Goal: Task Accomplishment & Management: Use online tool/utility

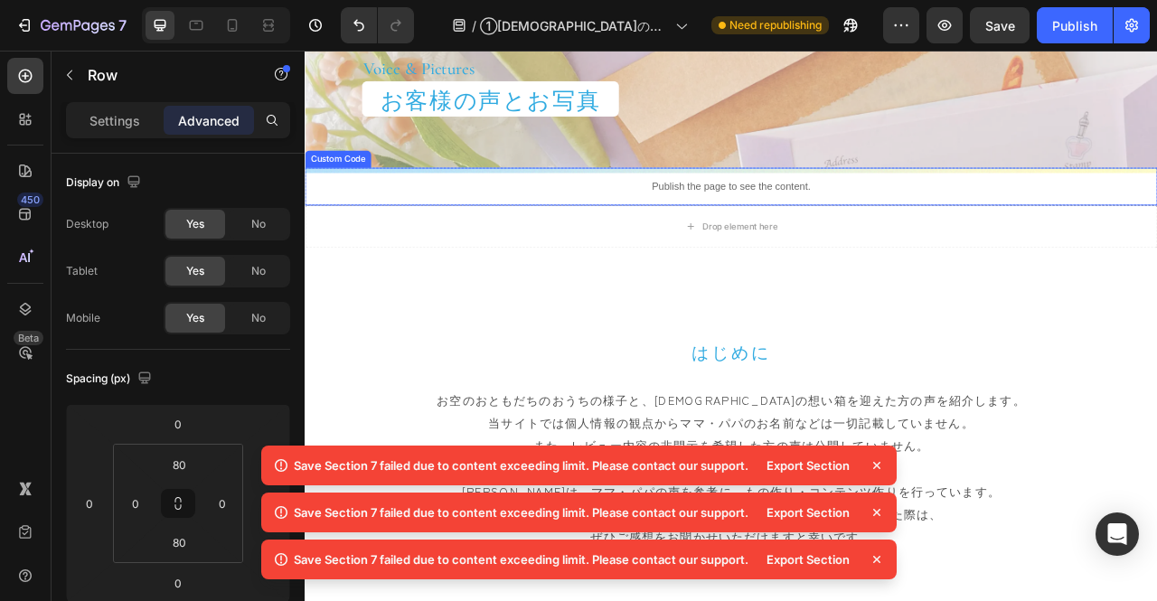
scroll to position [492, 0]
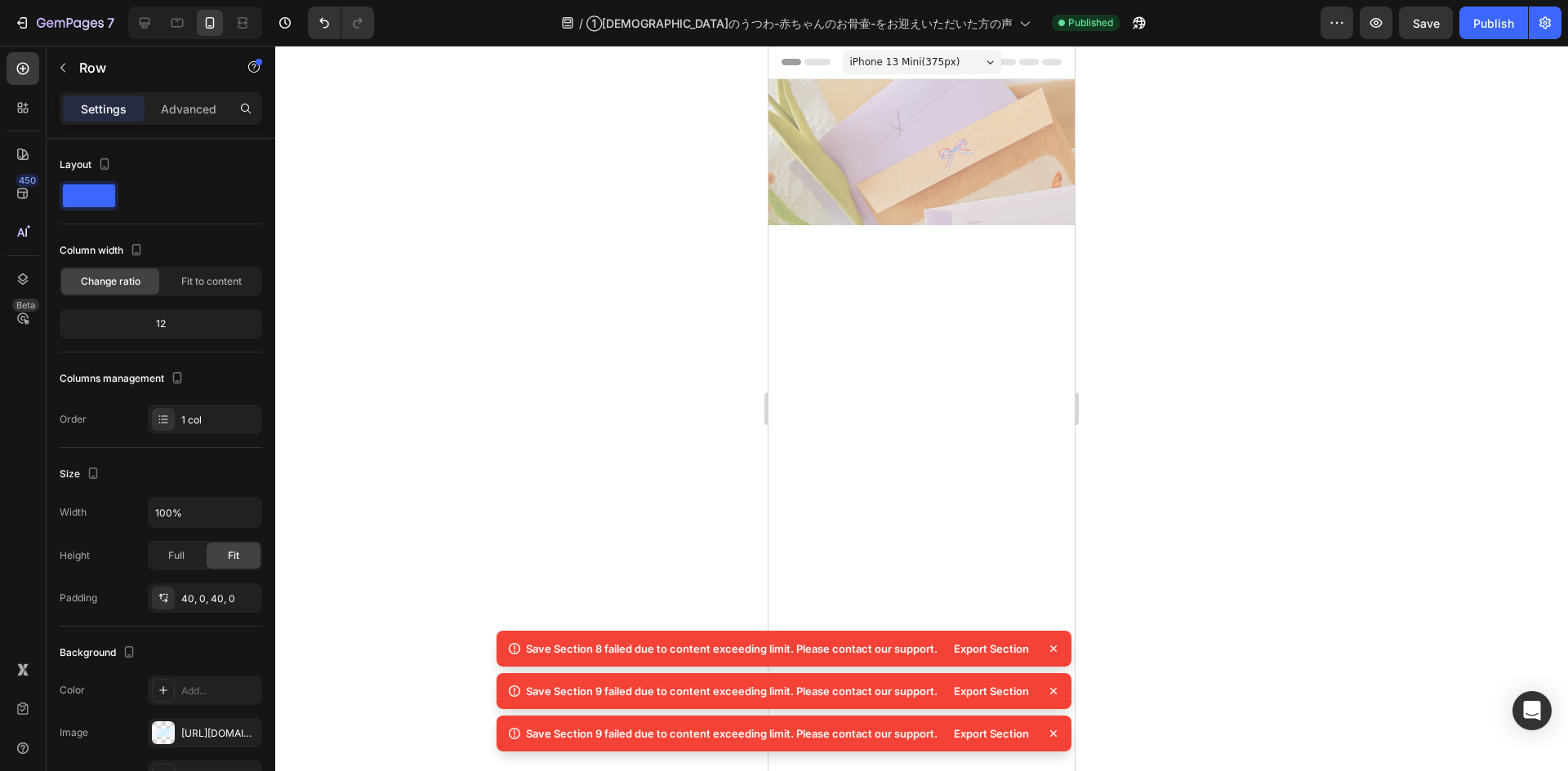
scroll to position [769, 0]
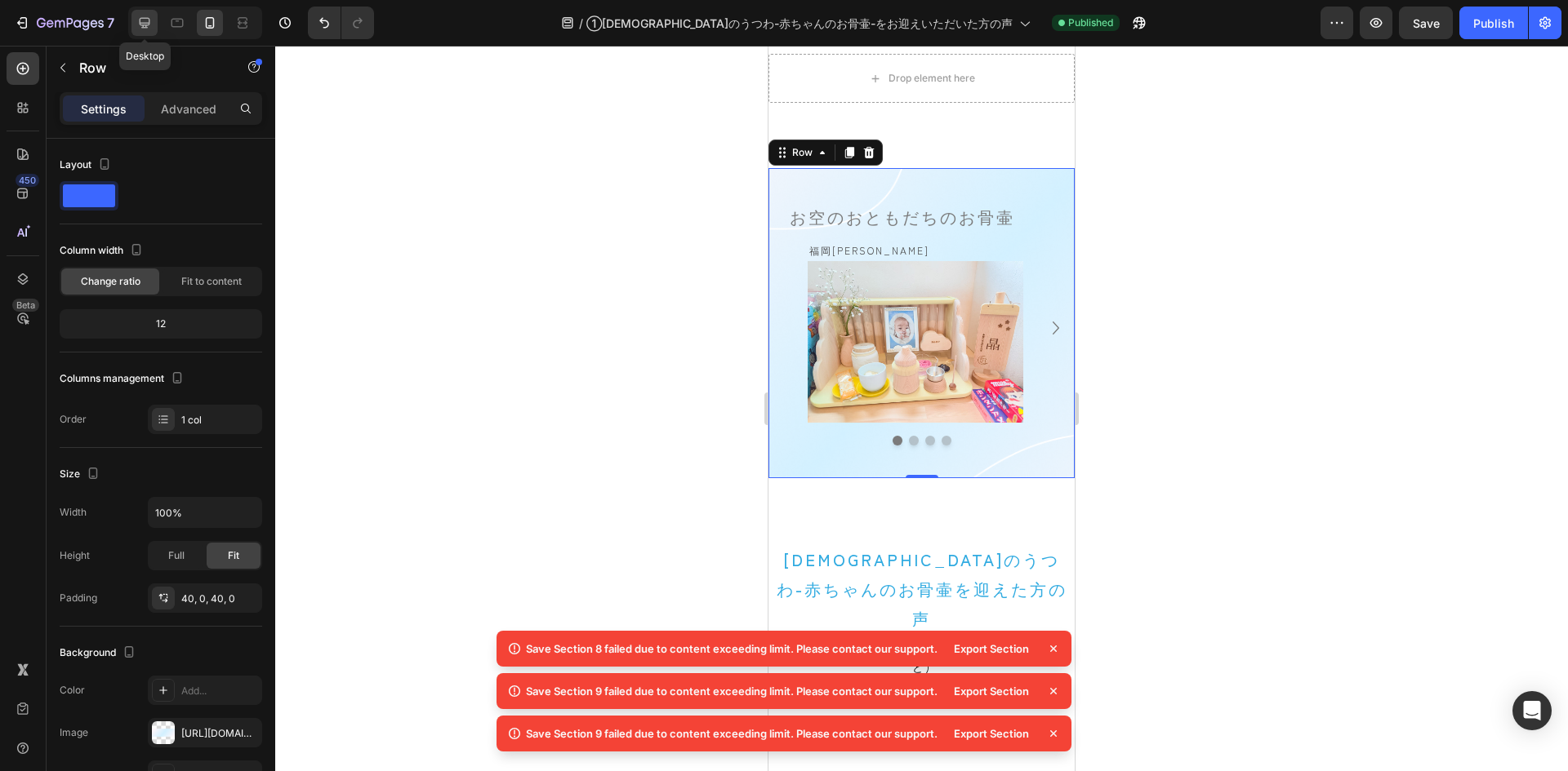
click at [145, 22] on icon at bounding box center [145, 23] width 16 height 16
type input "Auto"
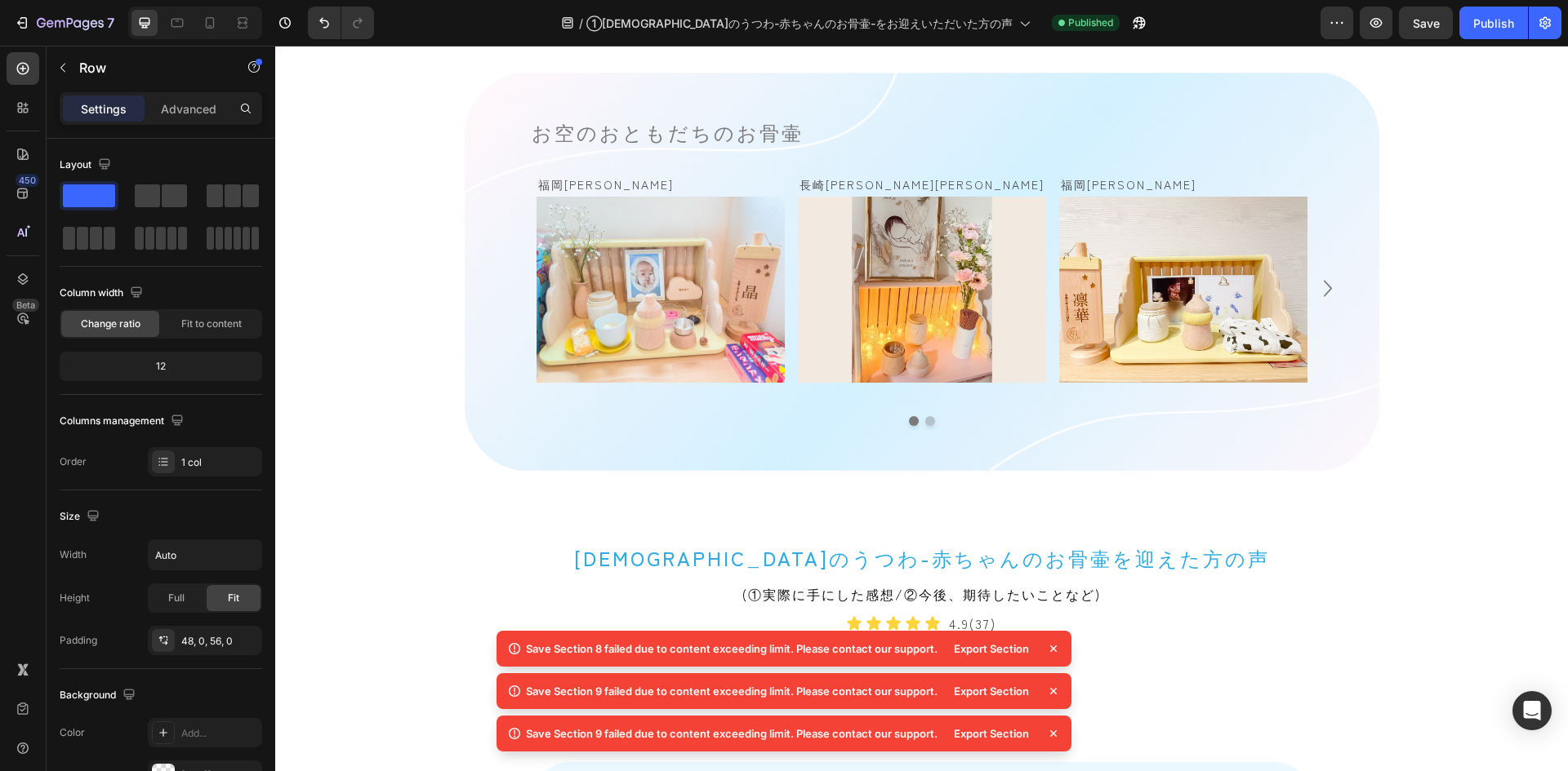
scroll to position [1061, 0]
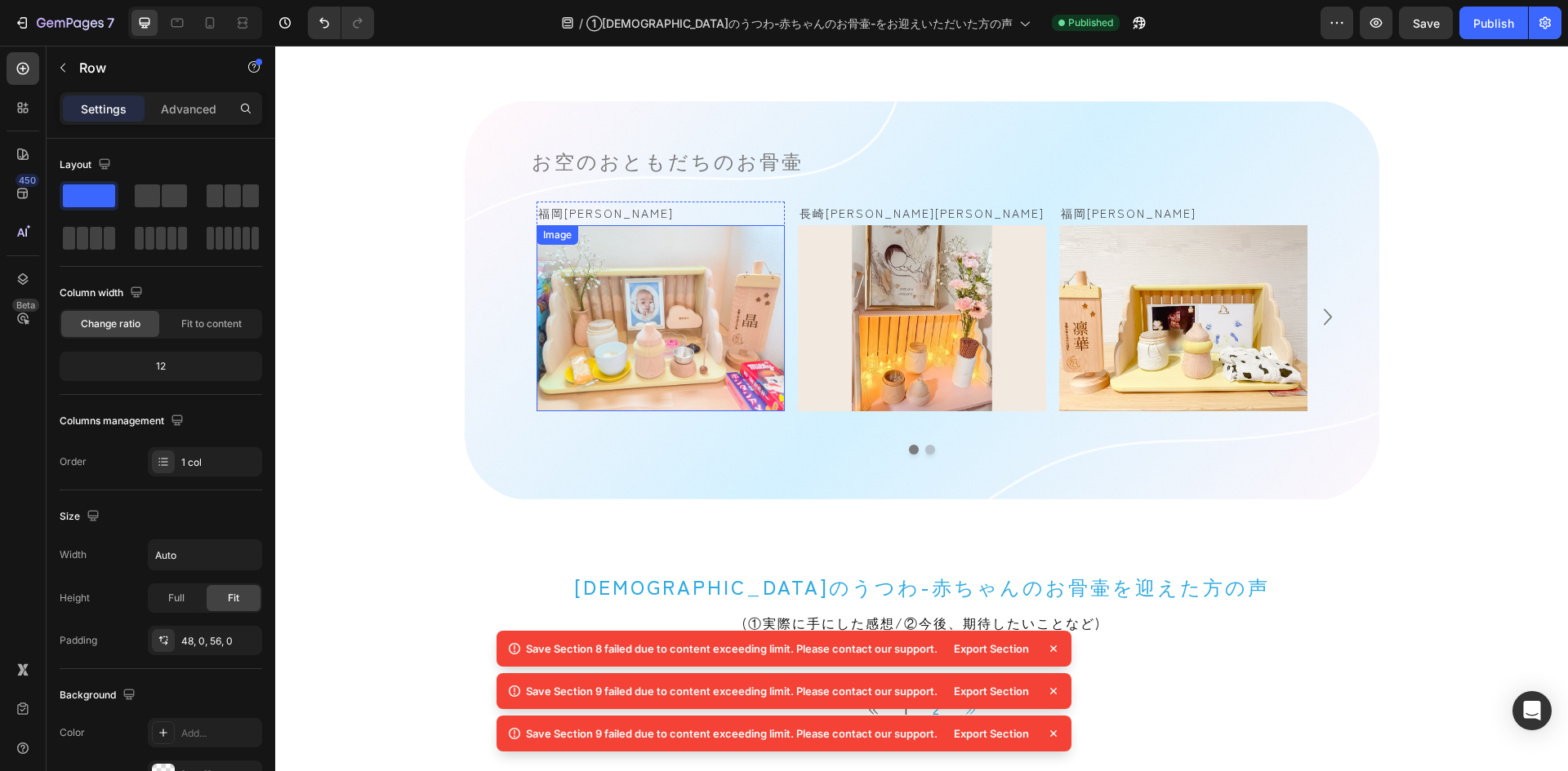
click at [669, 228] on img at bounding box center [660, 319] width 248 height 186
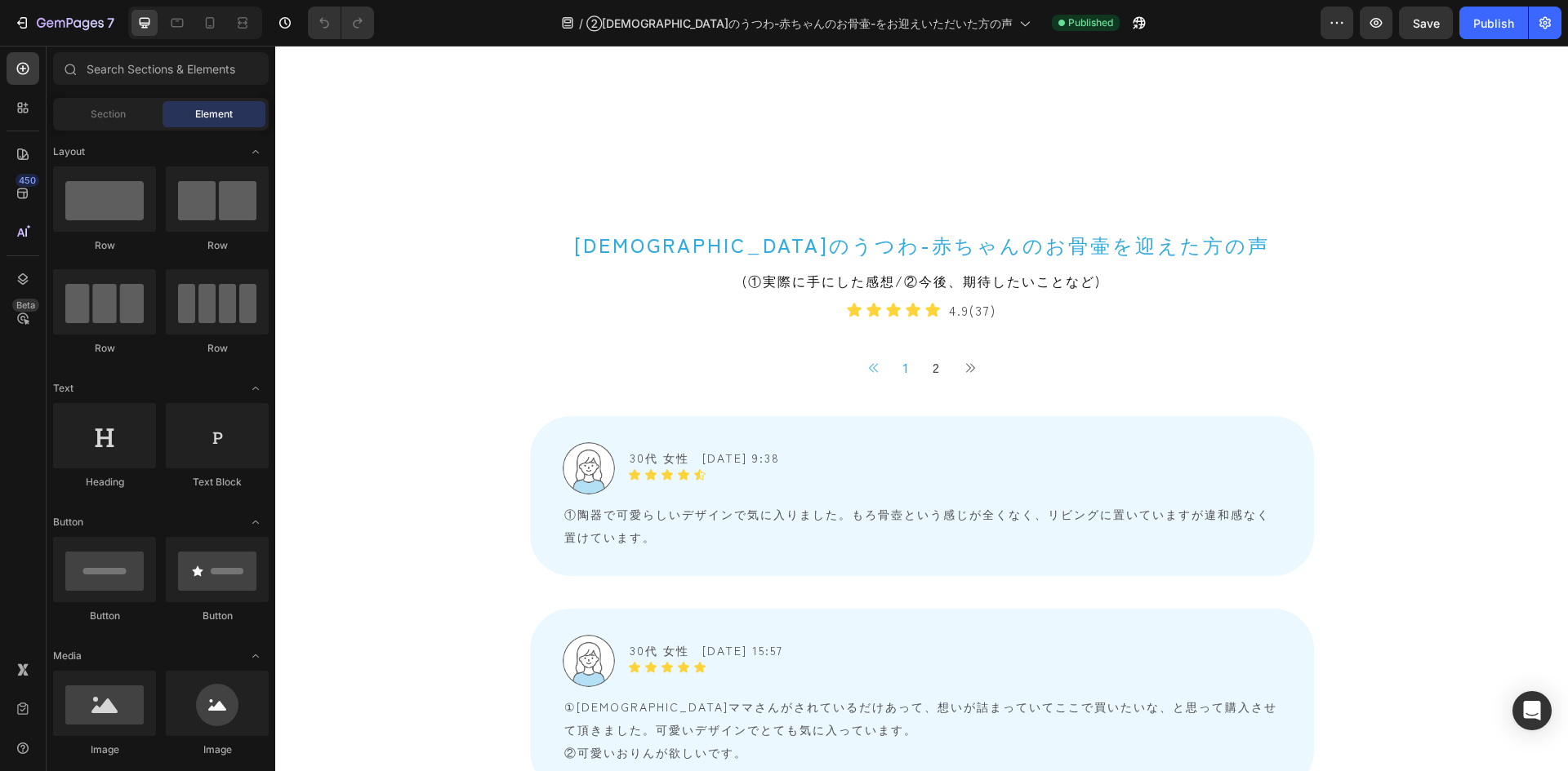
scroll to position [898, 0]
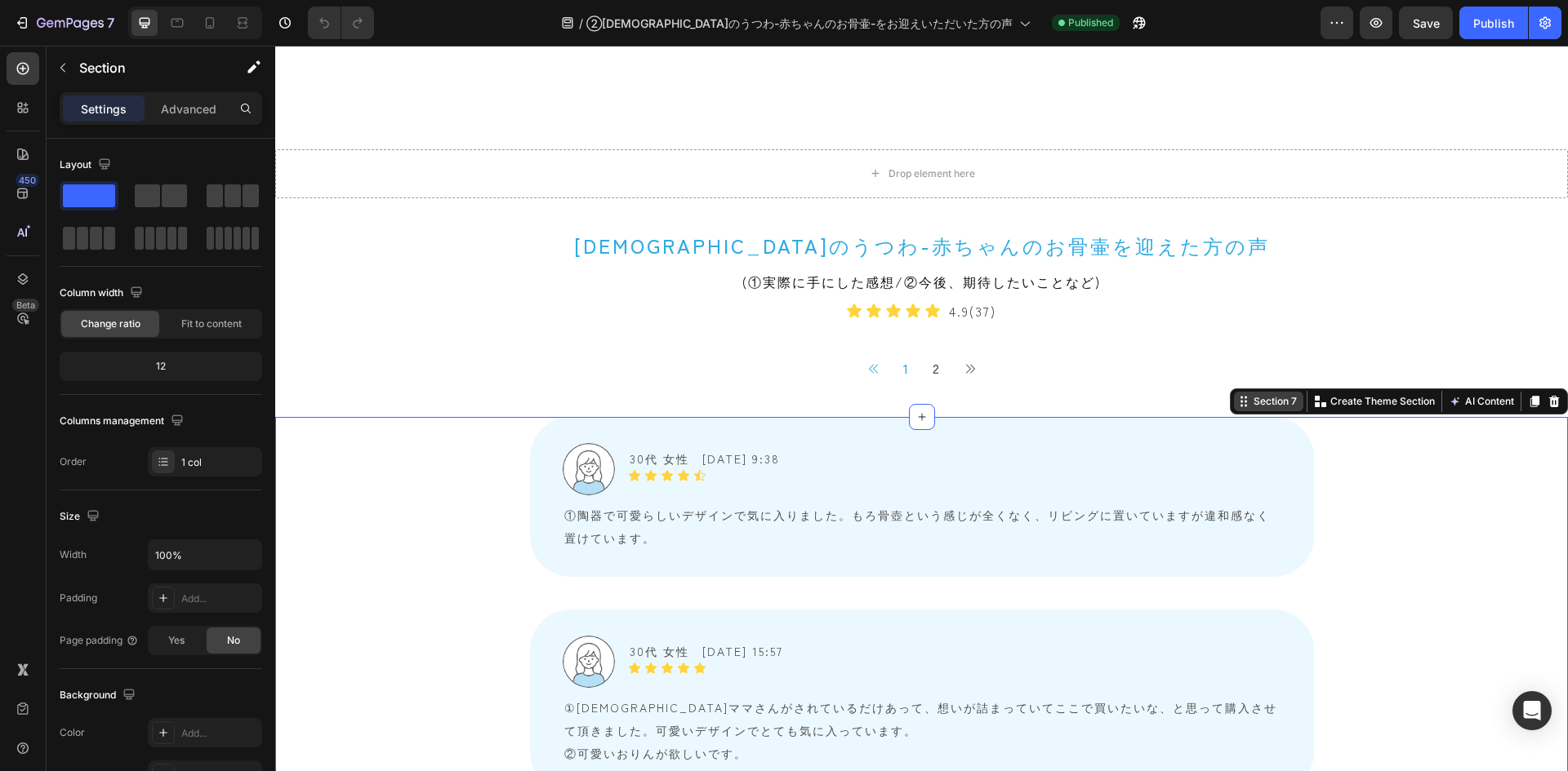
click at [1044, 402] on div "Section 7" at bounding box center [1274, 402] width 50 height 14
click at [1044, 404] on icon at bounding box center [1241, 405] width 3 height 3
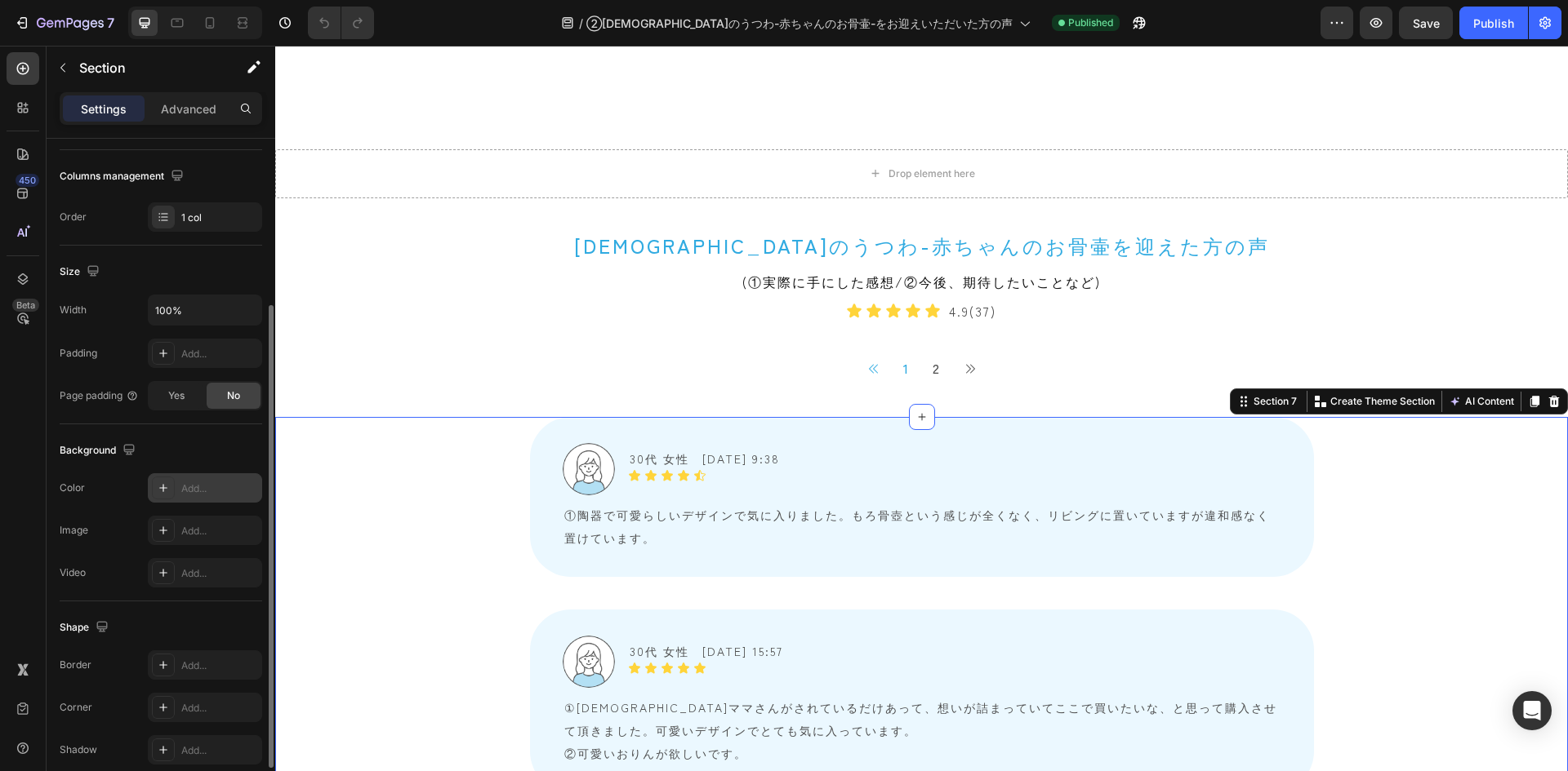
scroll to position [317, 0]
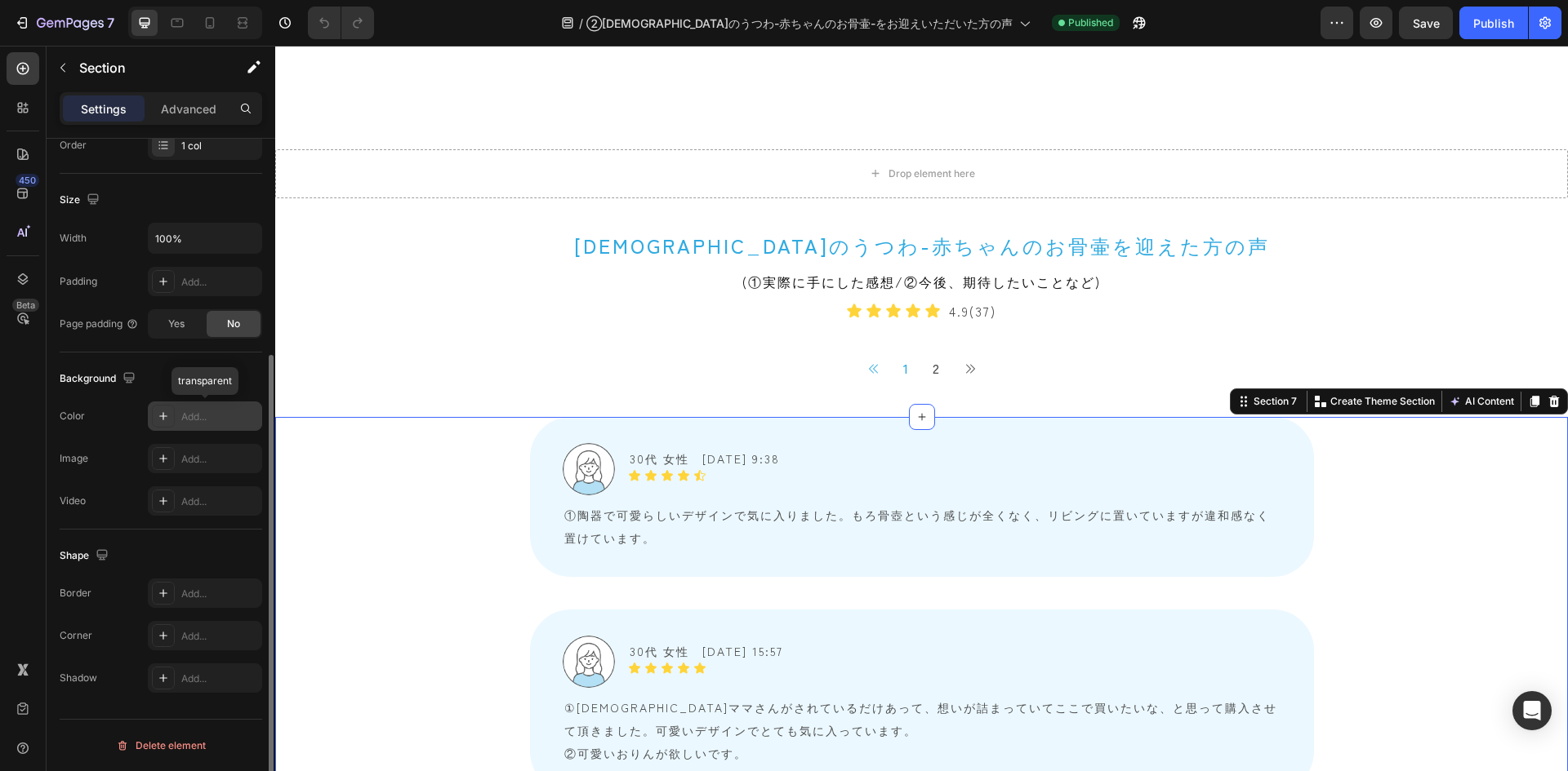
click at [179, 427] on div "Add..." at bounding box center [205, 416] width 115 height 30
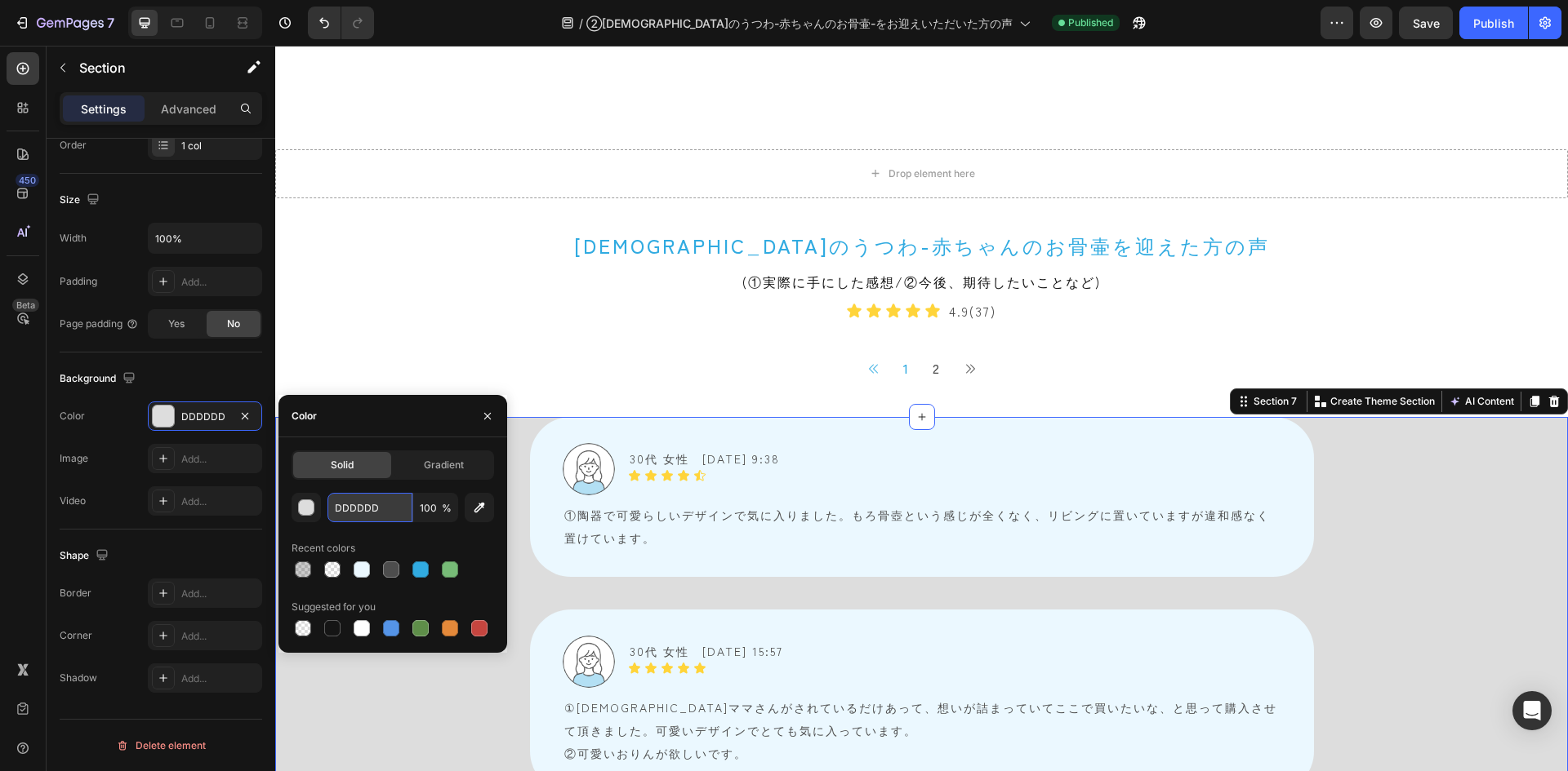
click at [396, 508] on input "DDDDDD" at bounding box center [370, 507] width 85 height 30
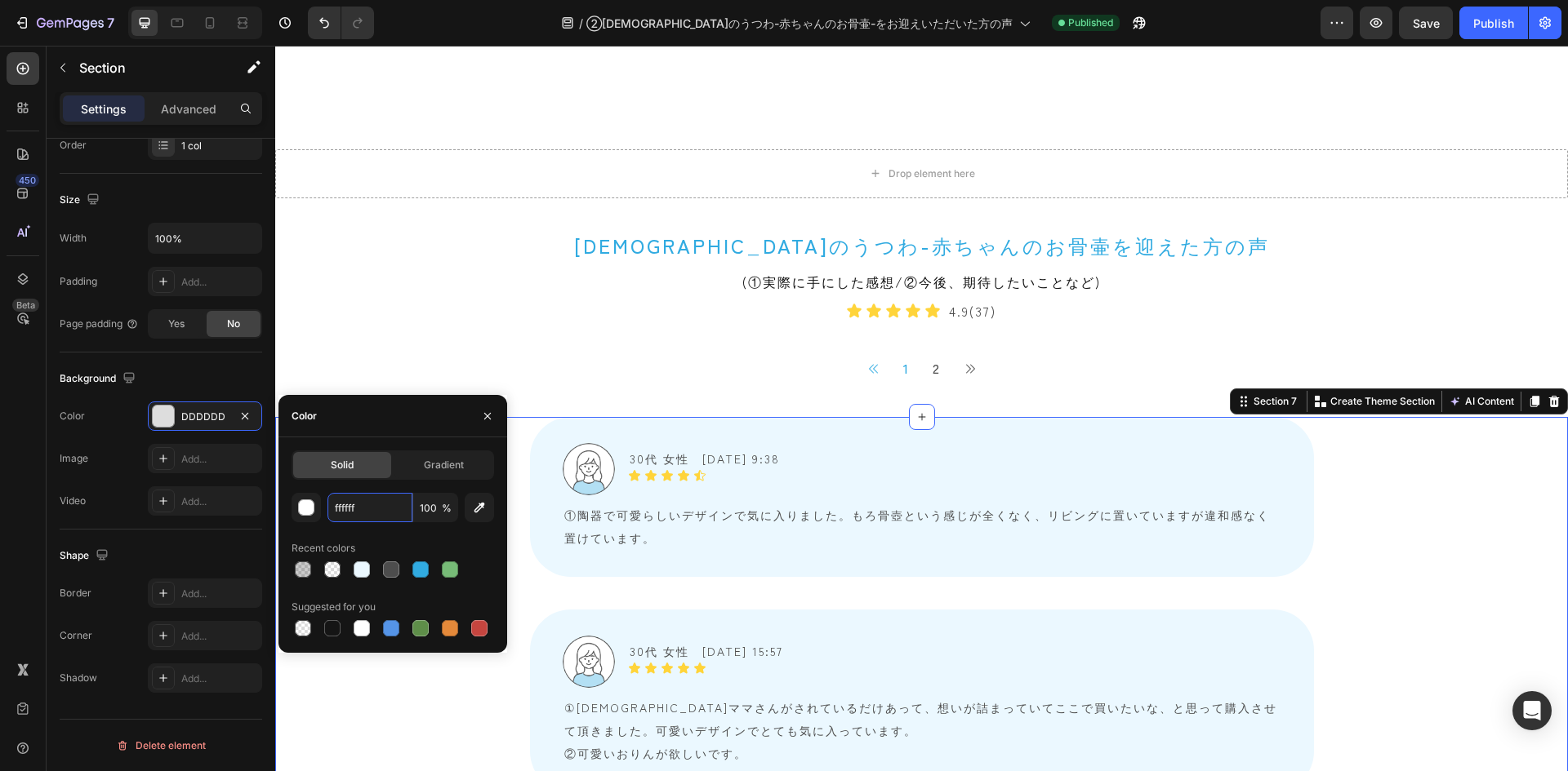
type input "FFFFFF"
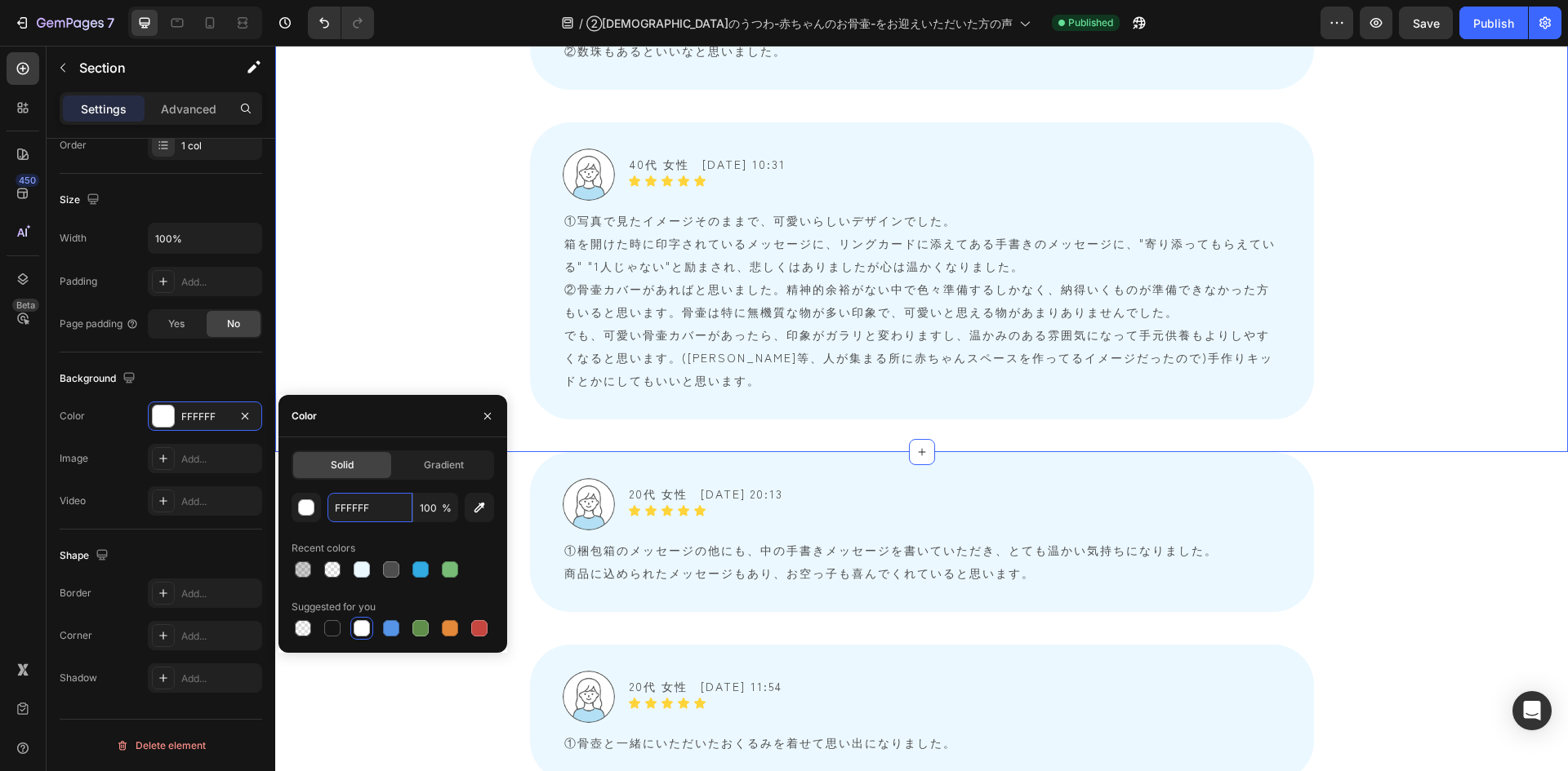
scroll to position [3674, 0]
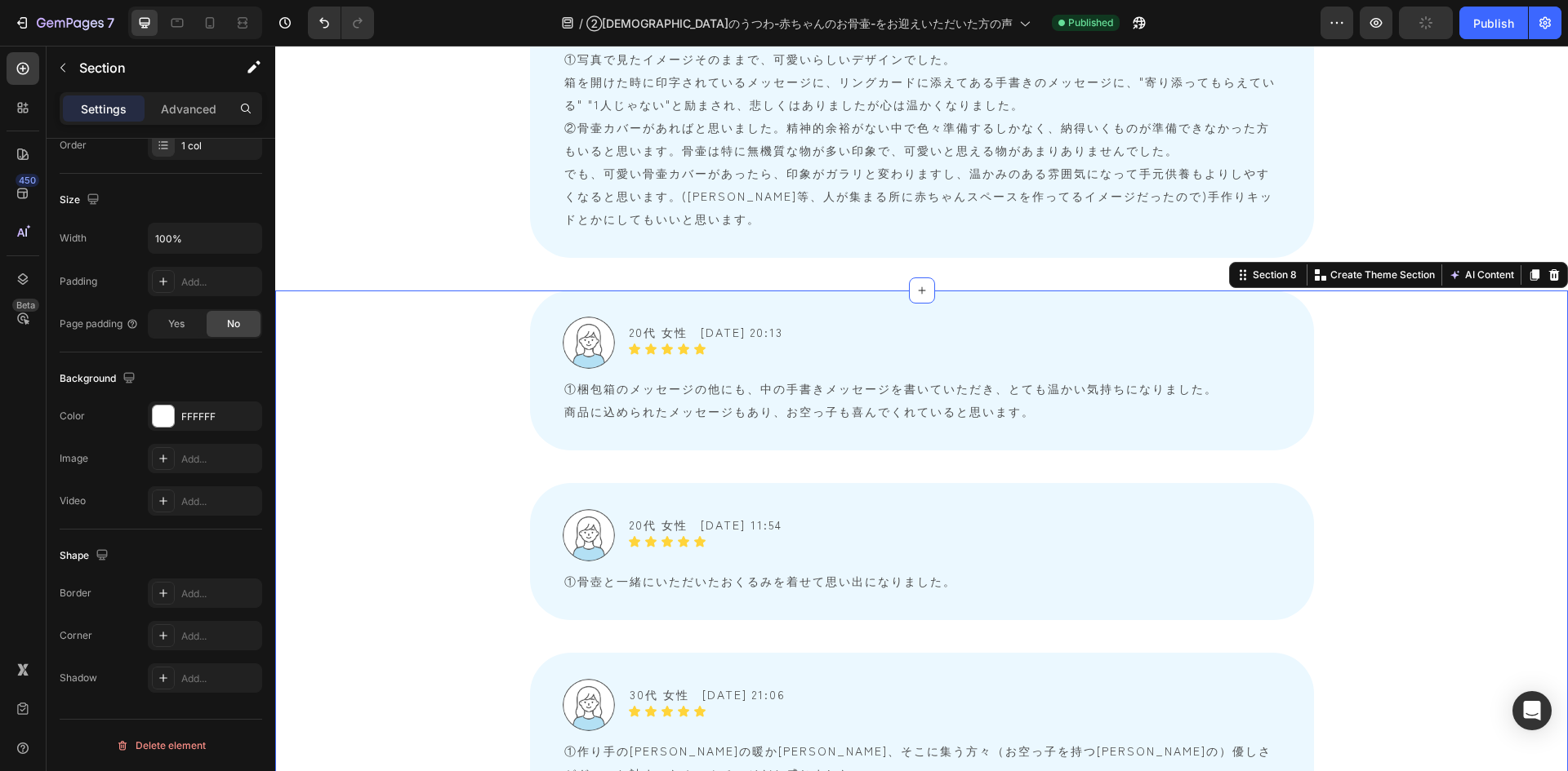
click at [1044, 16] on div "Publish" at bounding box center [1493, 23] width 41 height 17
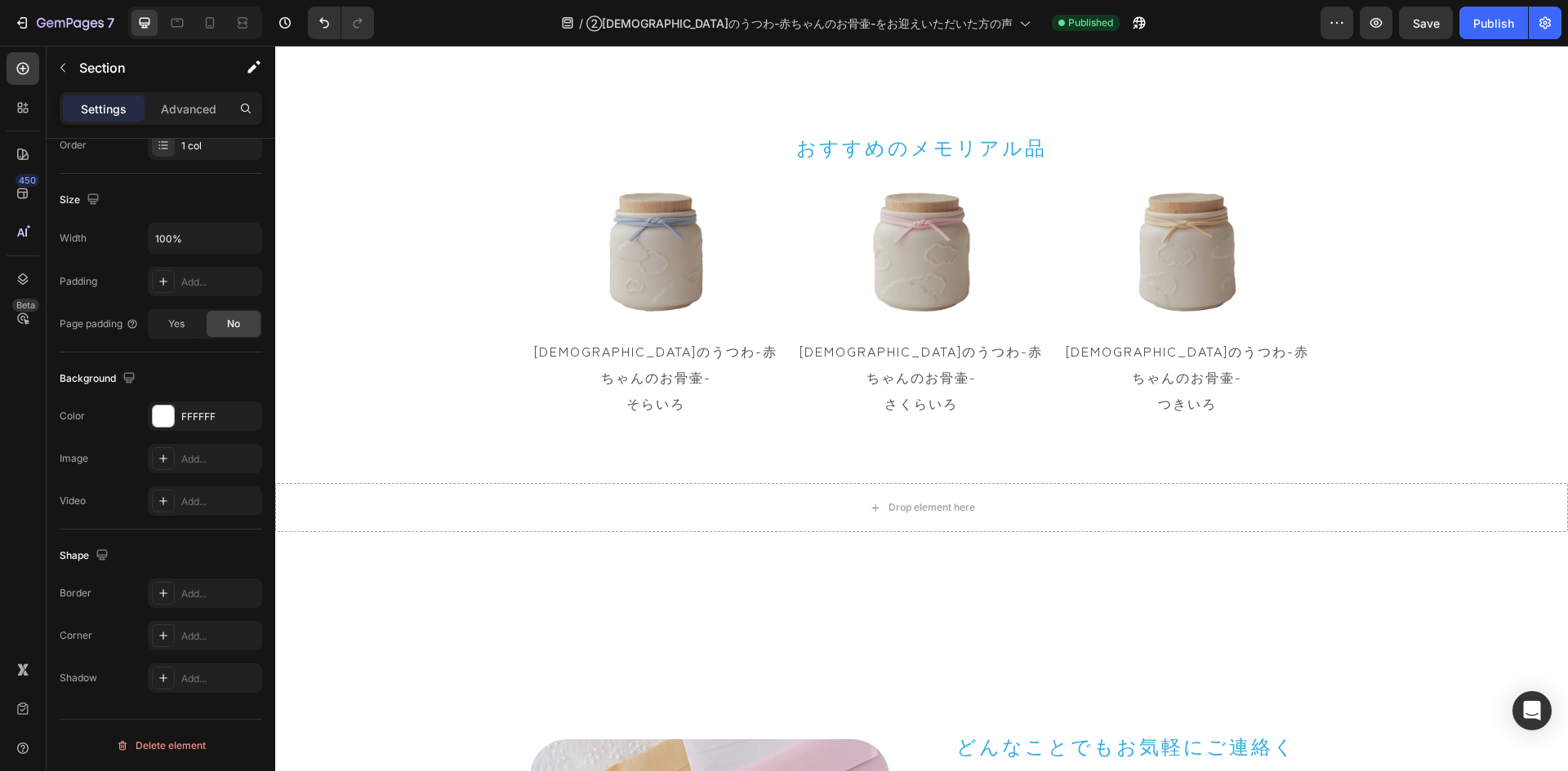
scroll to position [6285, 0]
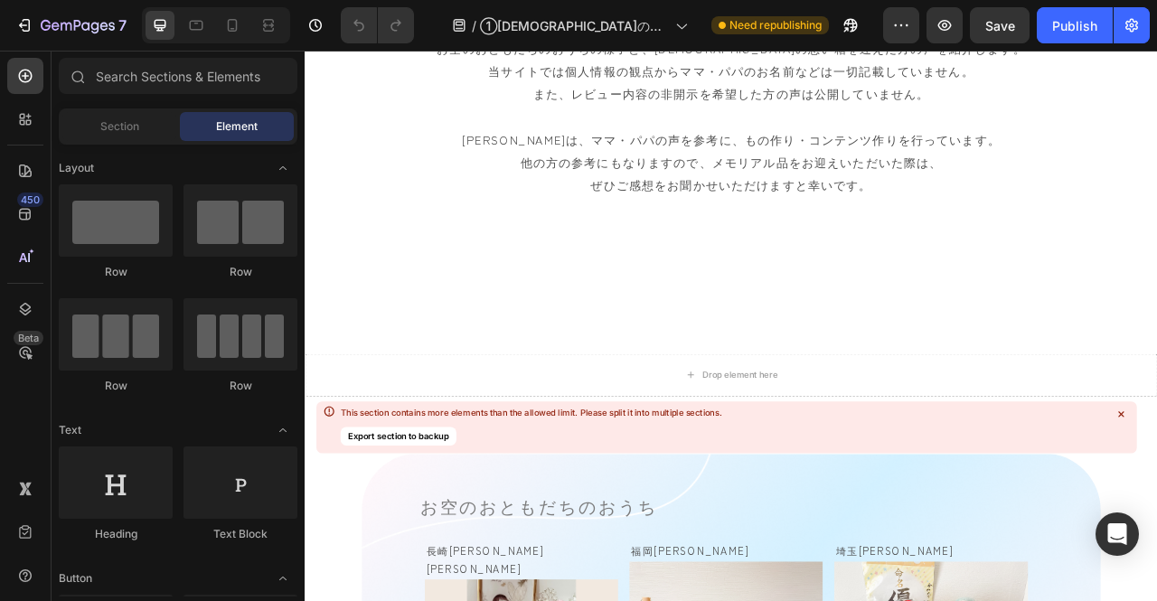
scroll to position [814, 0]
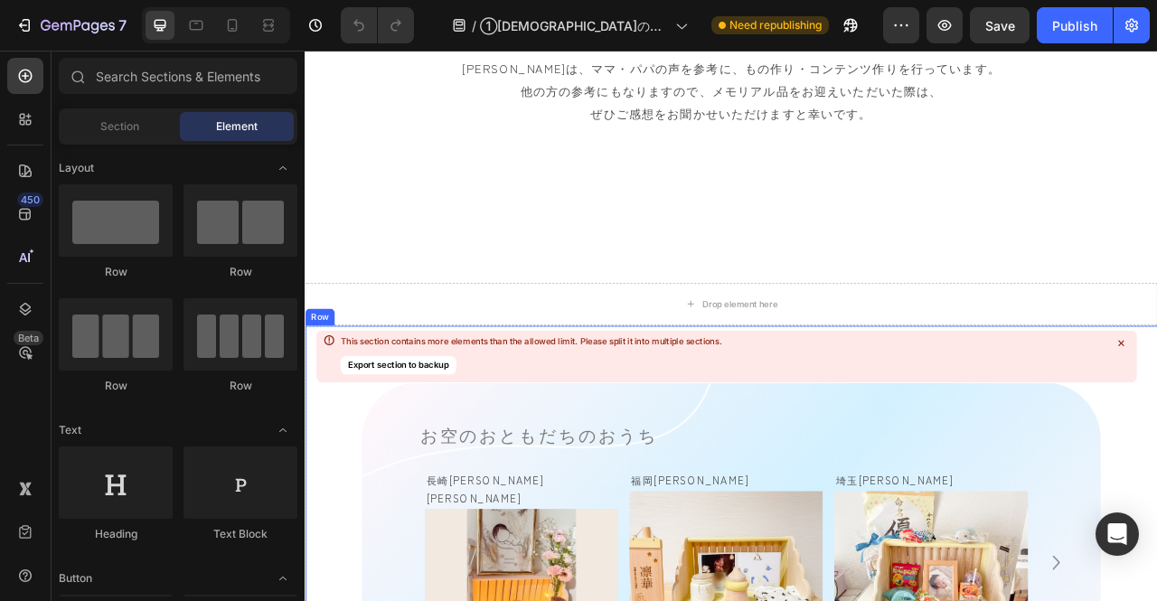
click at [1128, 343] on div at bounding box center [1121, 344] width 20 height 20
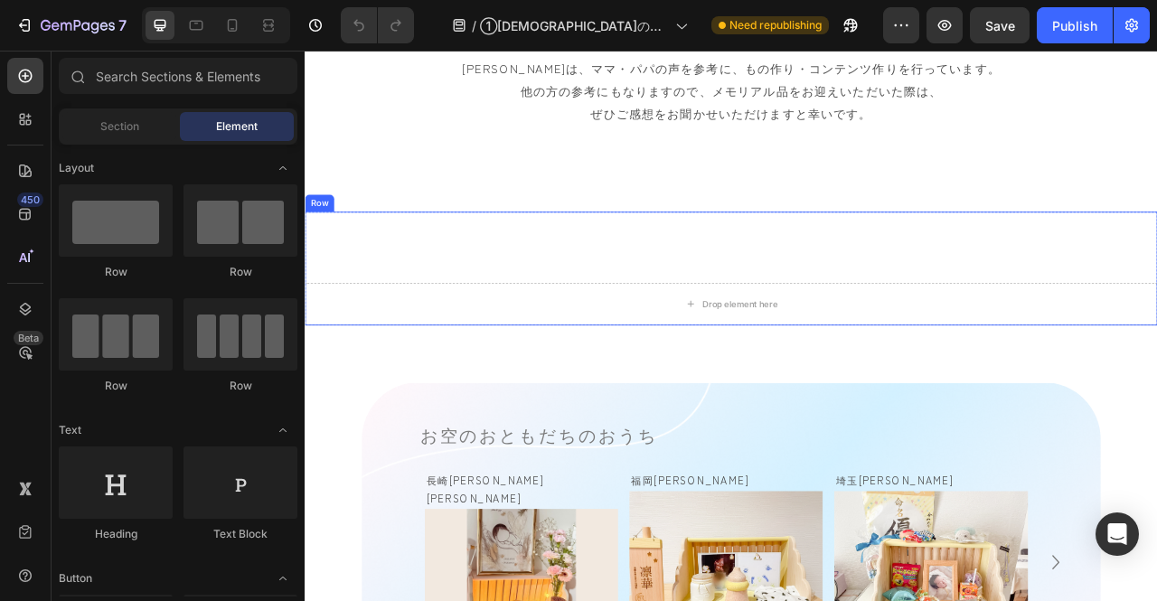
click at [363, 299] on div "Drop element here Row" at bounding box center [847, 328] width 1085 height 145
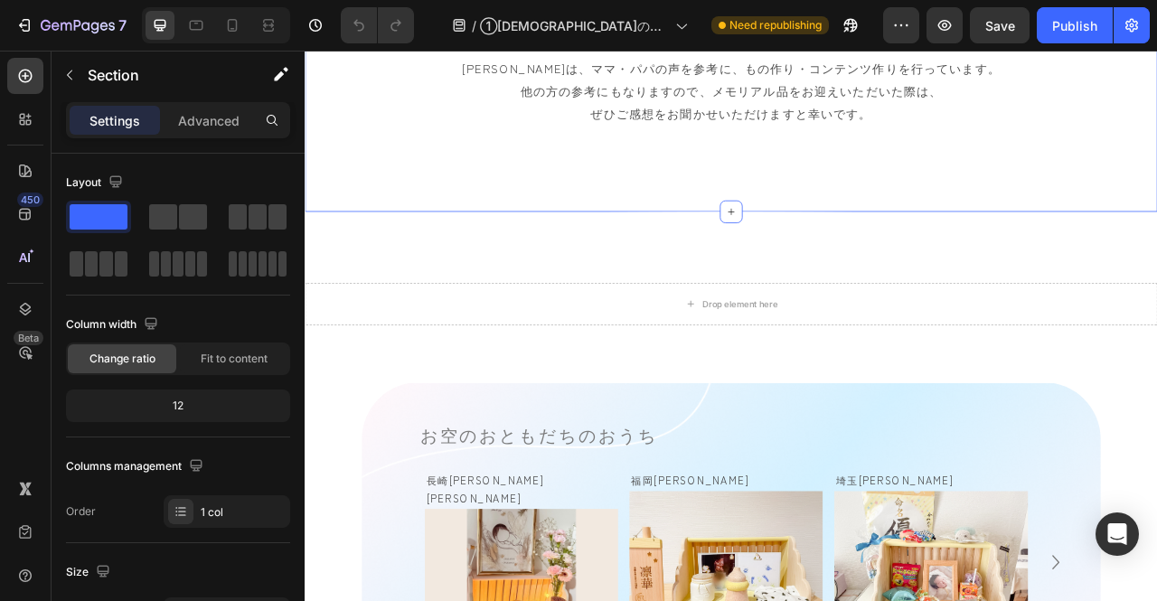
click at [539, 210] on div "はじめに Heading お空のおともだちのおうちの様子と、天使の想い箱を迎えた方の声を紹介します。 当サイトでは個人情報の観点からママ・パパのお名前などは一…" at bounding box center [847, 64] width 1085 height 383
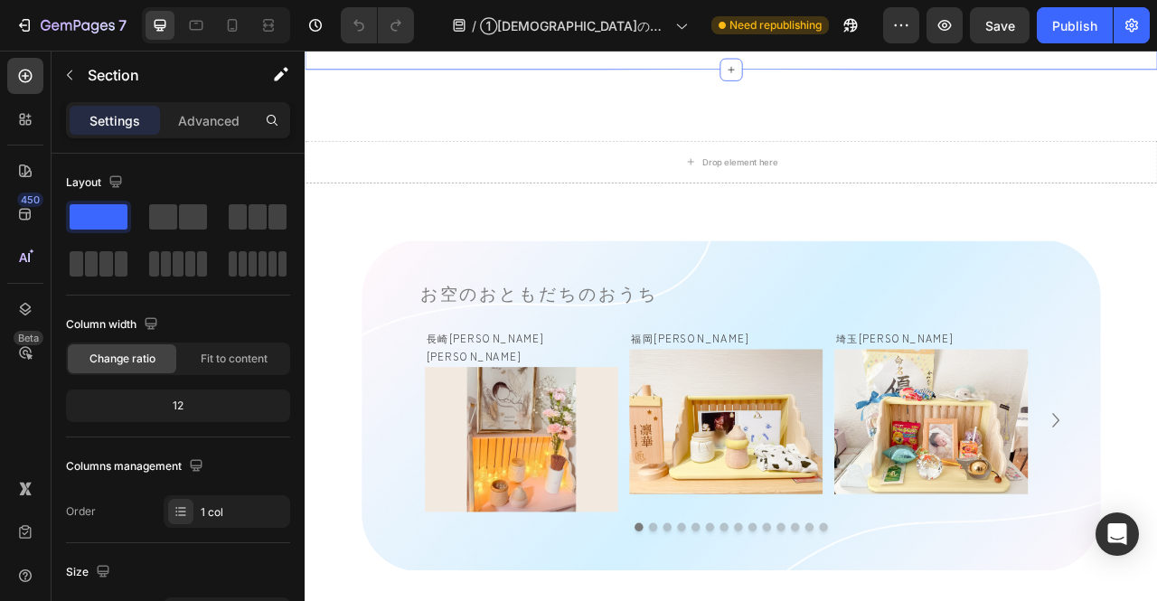
scroll to position [723, 0]
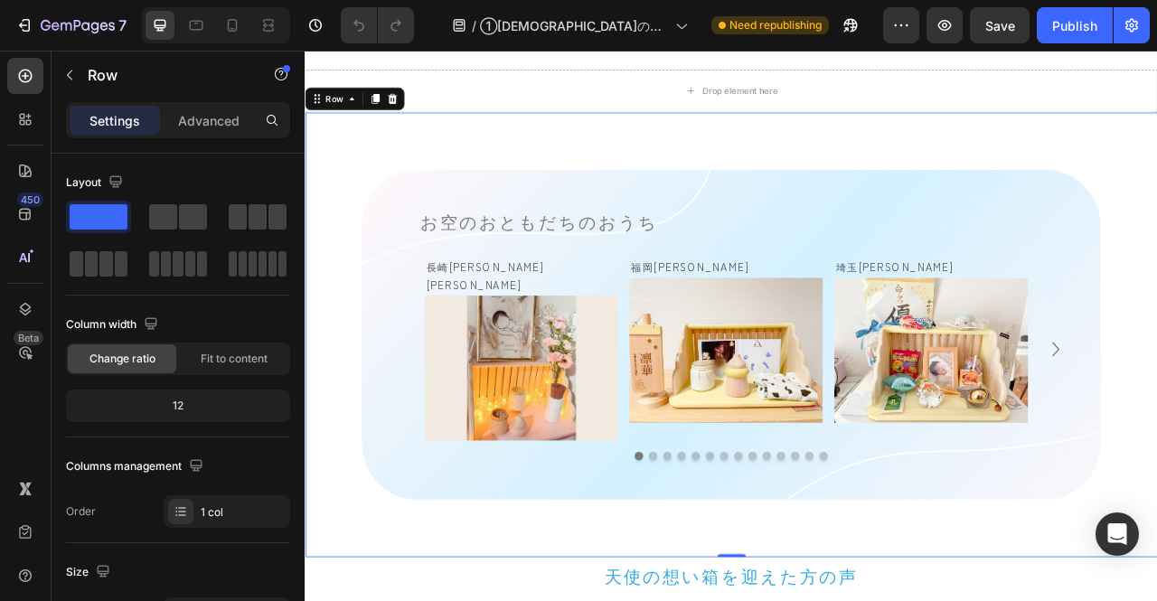
scroll to position [995, 0]
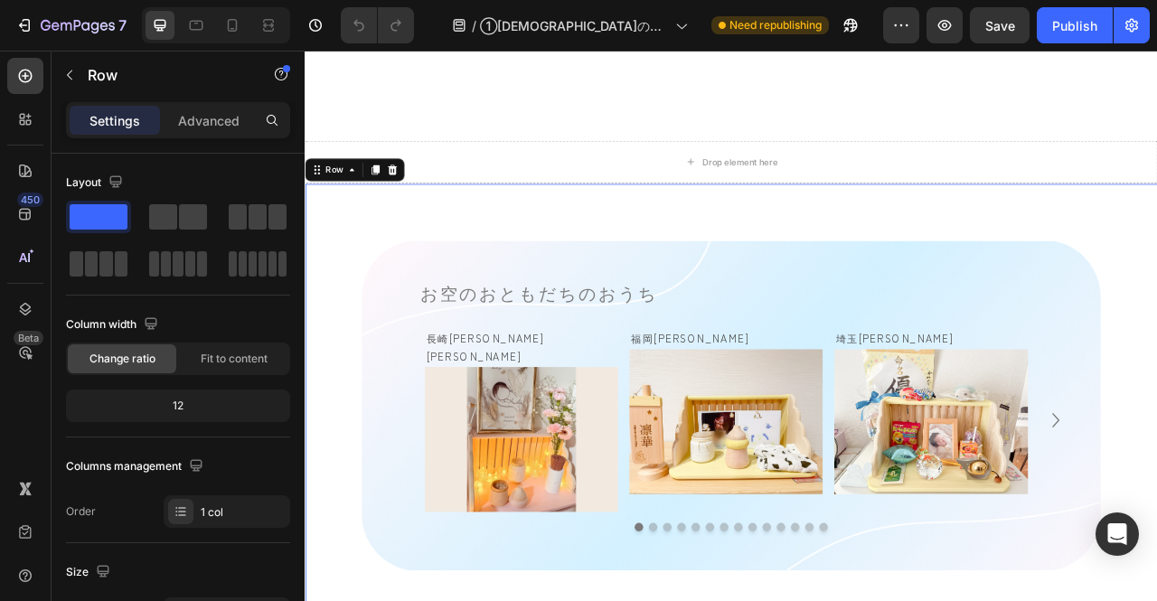
click at [1156, 240] on div "お空のおともだちのおうち Heading 長崎県　澪桜ちゃん Text Block Image Row 福岡県　凛華ちゃん Text Block Image …" at bounding box center [847, 503] width 1085 height 567
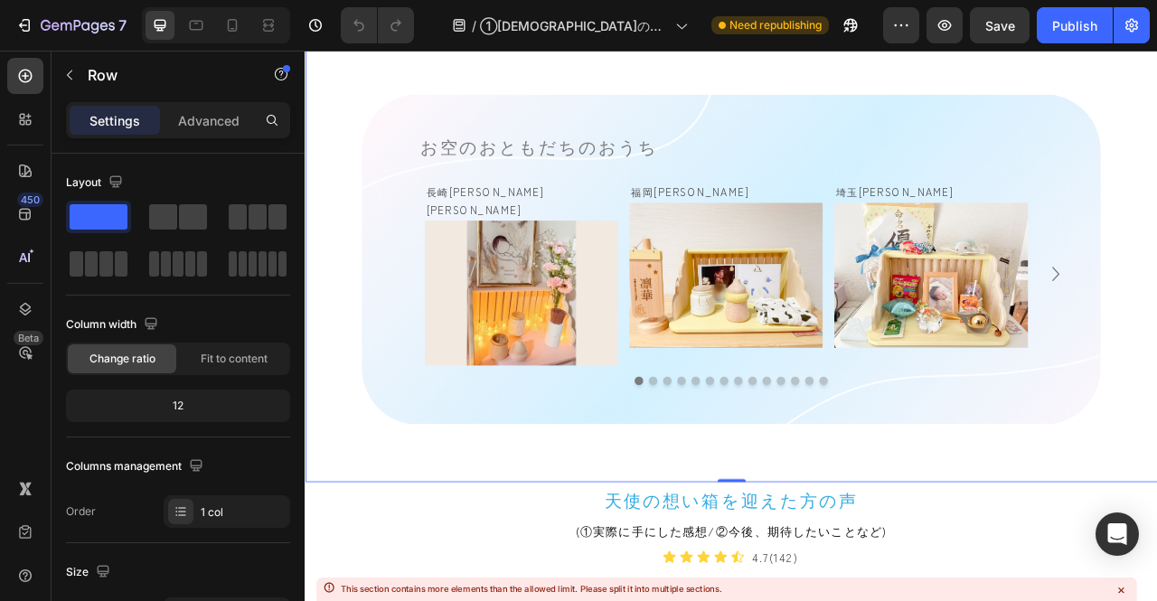
scroll to position [1356, 0]
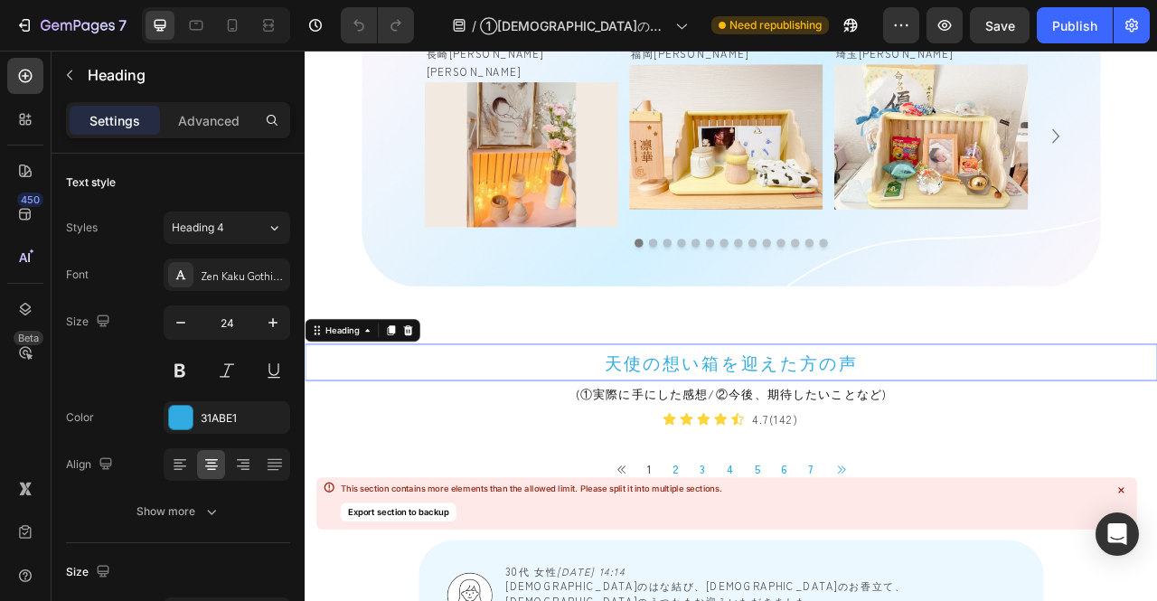
click at [353, 427] on h2 "天使の想い箱を迎えた方の声" at bounding box center [847, 447] width 1085 height 47
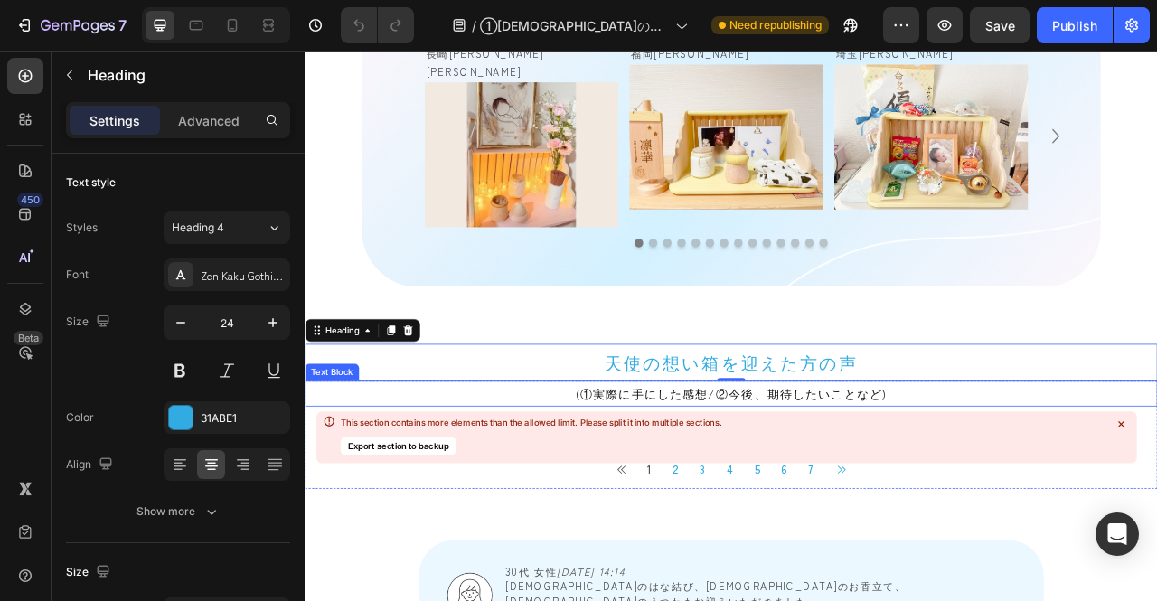
scroll to position [1537, 0]
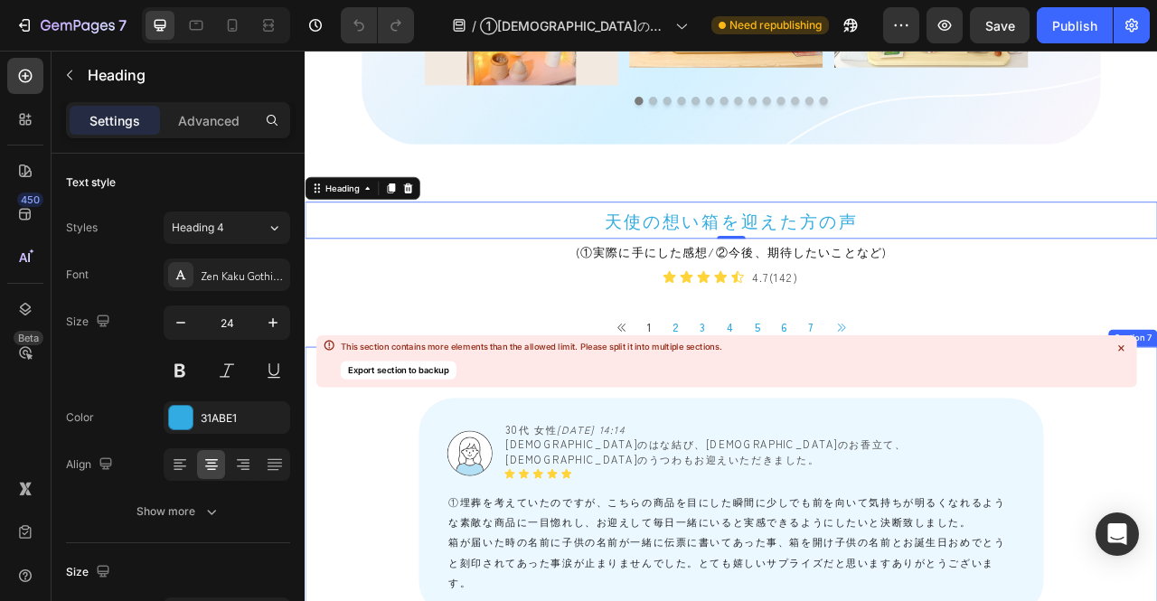
click at [1121, 352] on icon at bounding box center [1121, 349] width 14 height 14
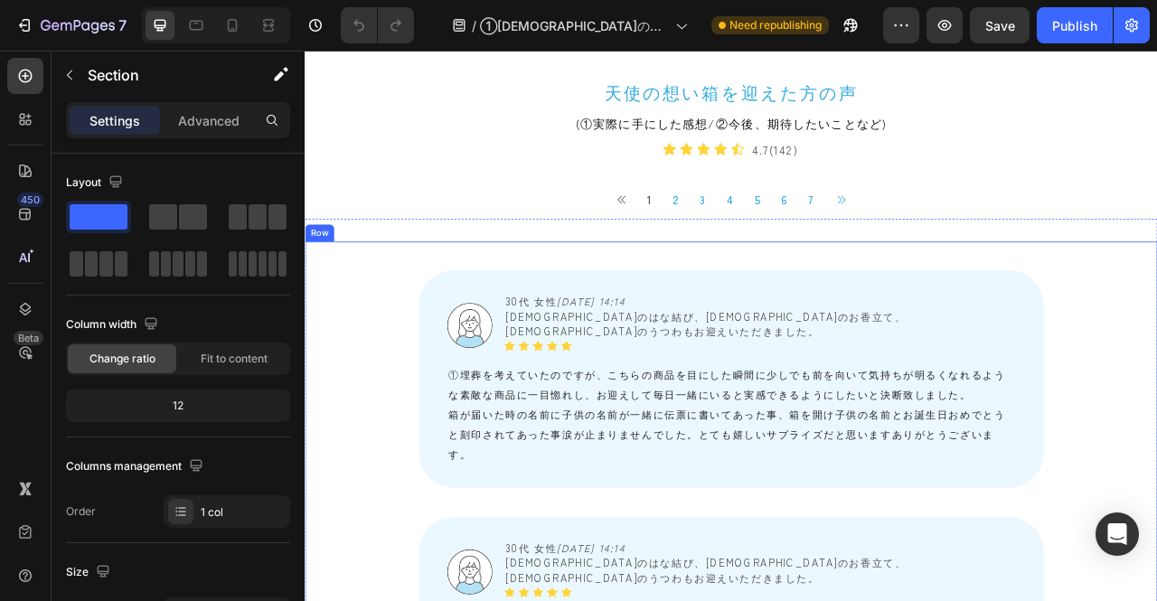
scroll to position [1718, 0]
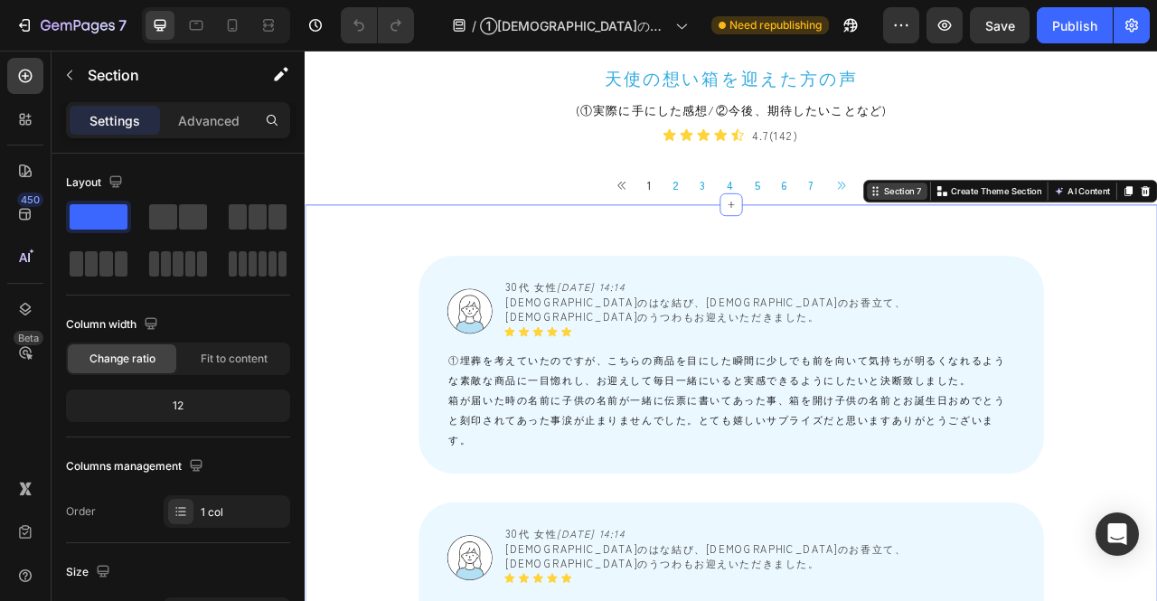
click at [1057, 222] on div "Section 7" at bounding box center [1065, 230] width 55 height 16
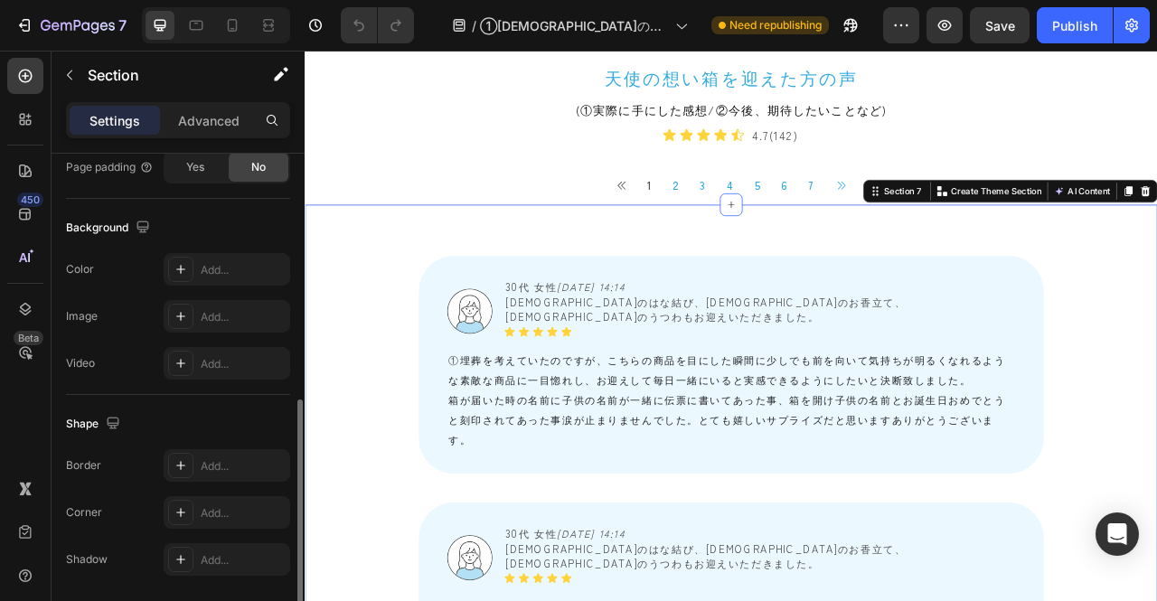
scroll to position [452, 0]
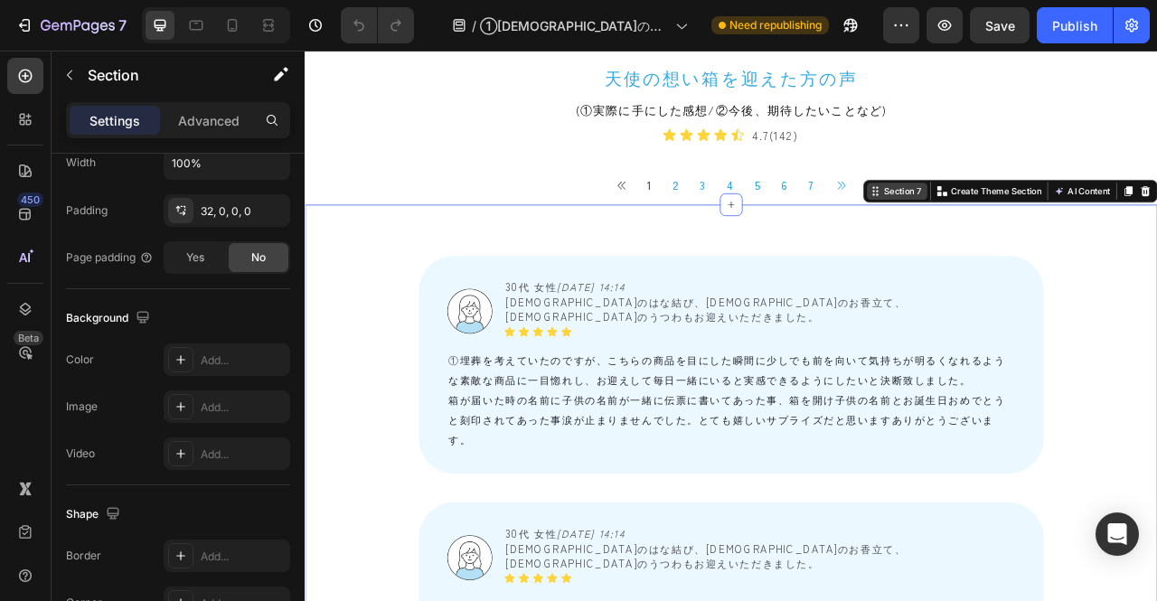
click at [1041, 222] on div "Section 7" at bounding box center [1065, 230] width 55 height 16
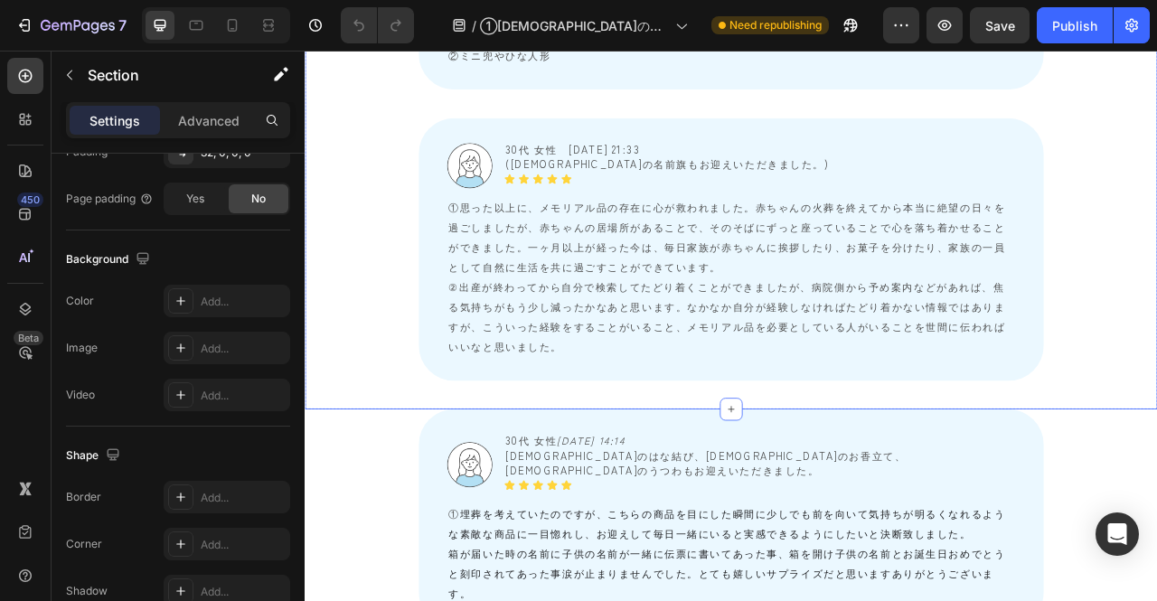
scroll to position [5696, 0]
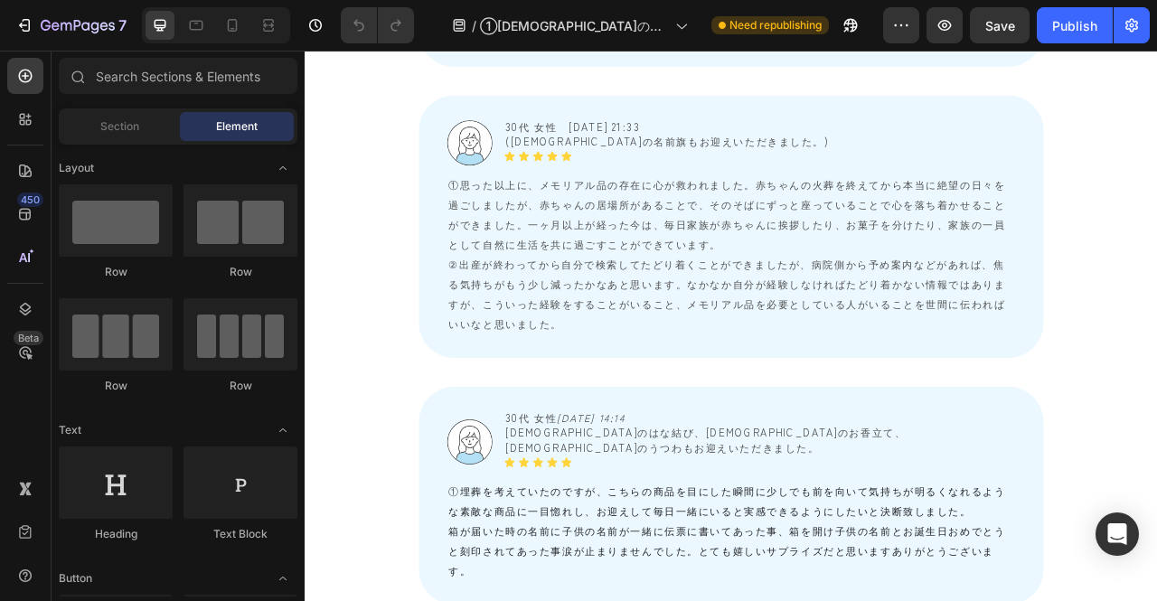
scroll to position [6239, 0]
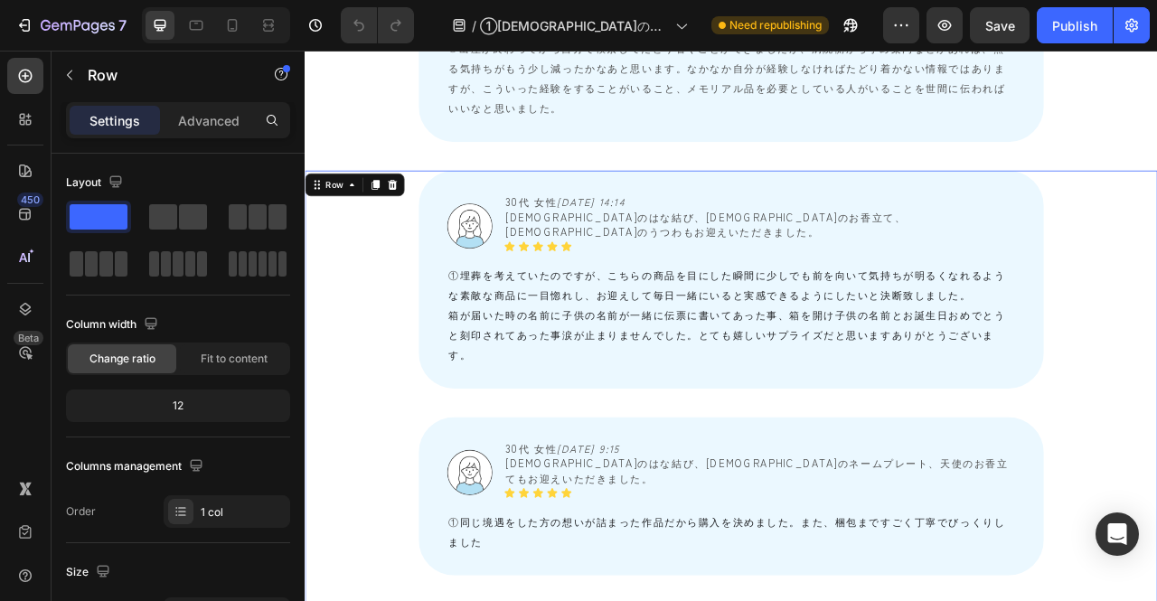
scroll to position [5696, 0]
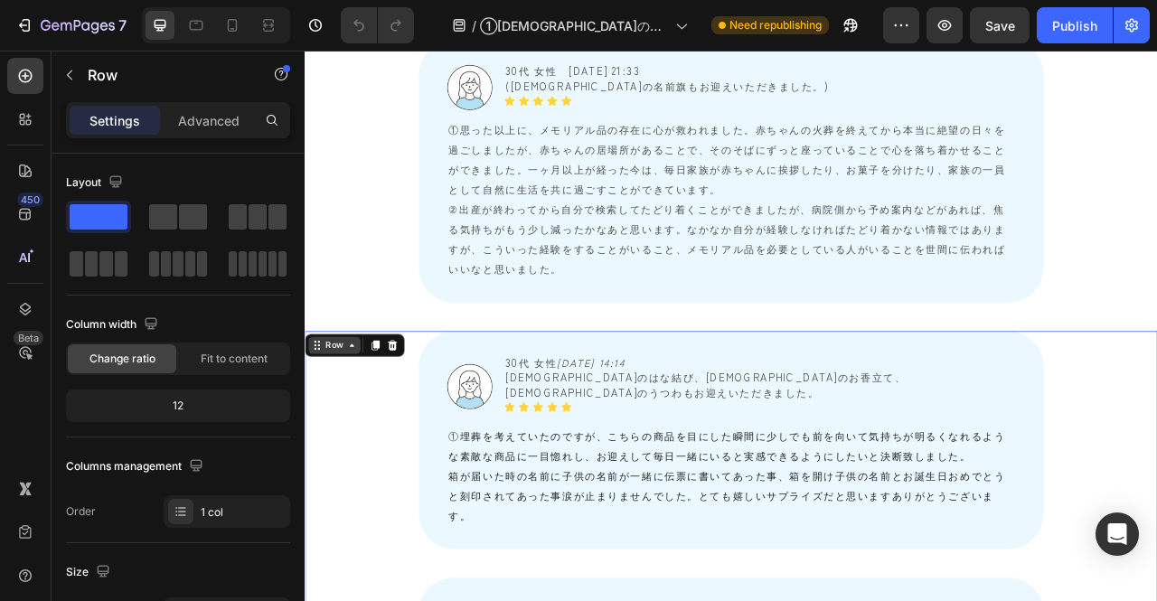
click at [344, 418] on div "Row" at bounding box center [342, 426] width 30 height 16
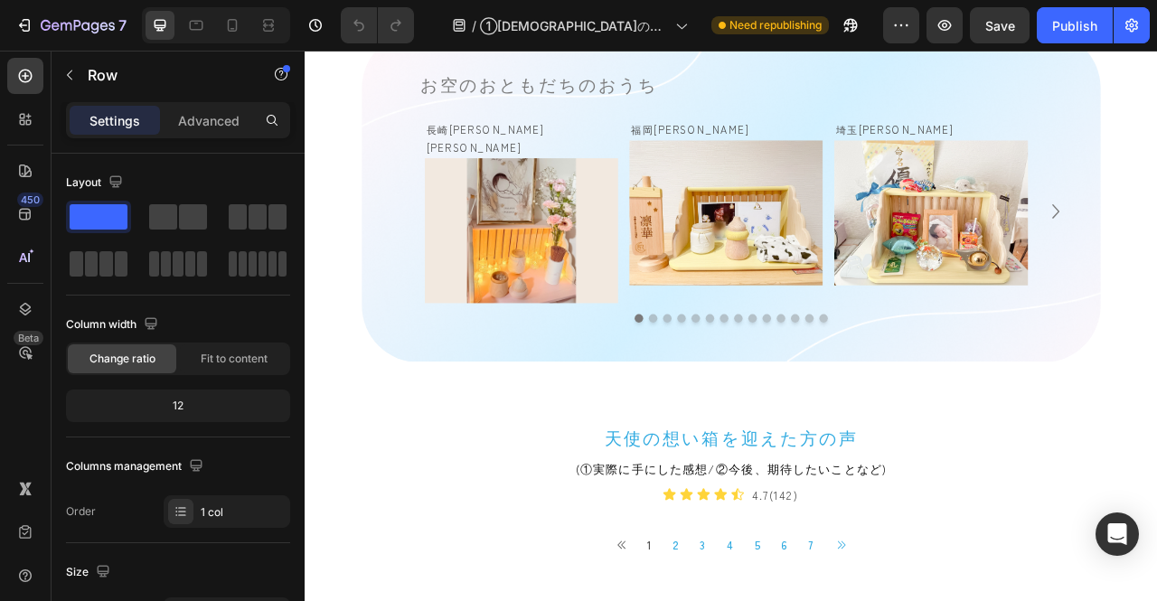
scroll to position [1803, 0]
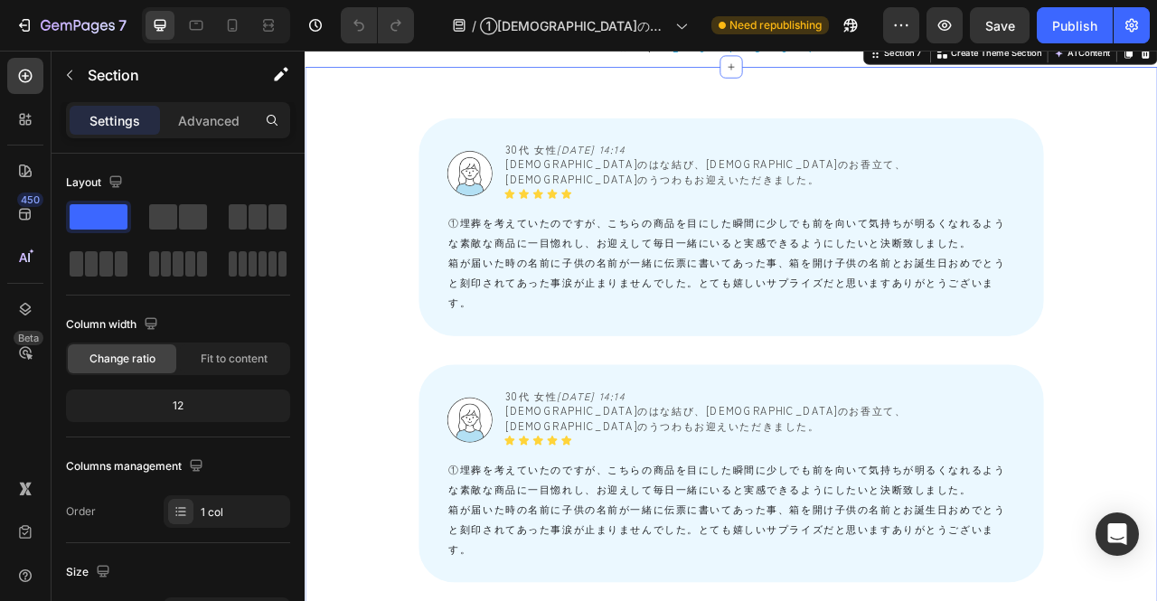
scroll to position [1722, 0]
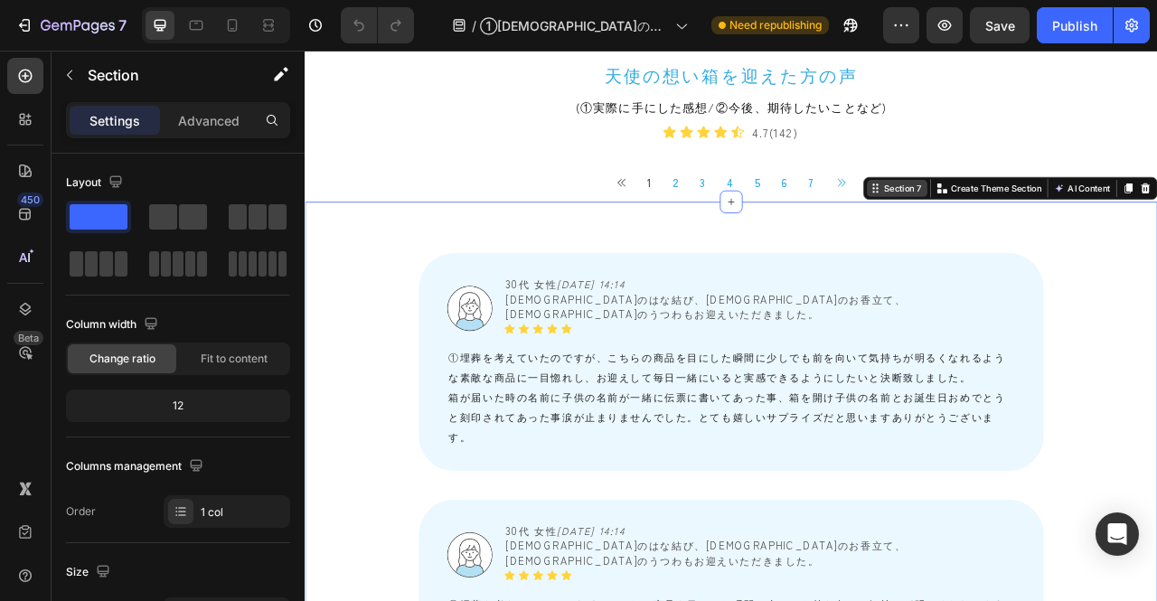
click at [1061, 218] on div "Section 7" at bounding box center [1065, 226] width 55 height 16
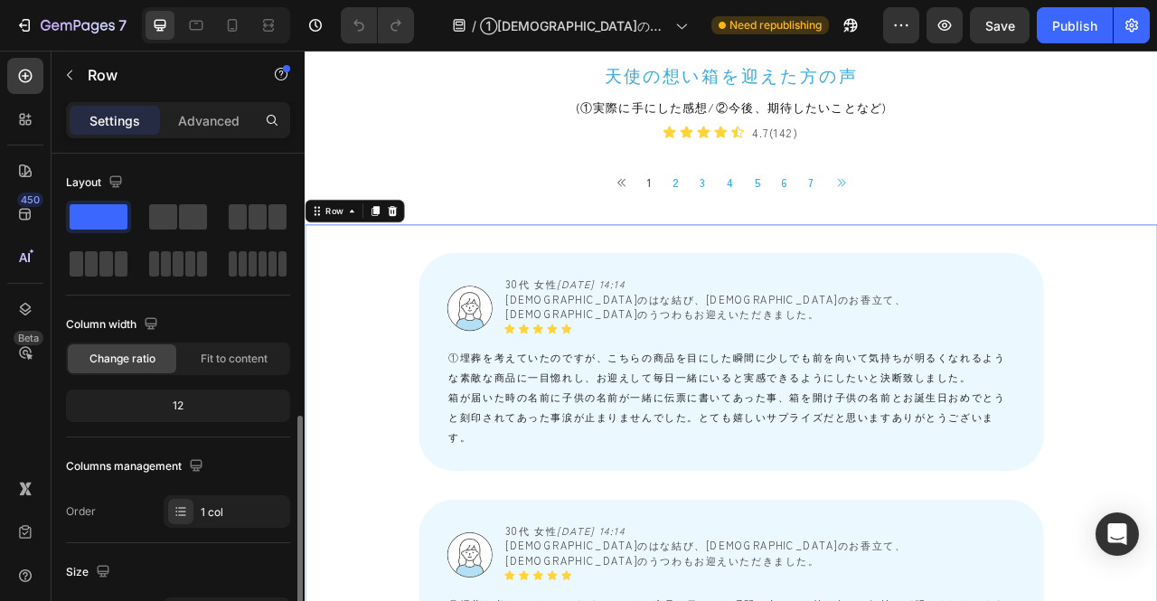
scroll to position [181, 0]
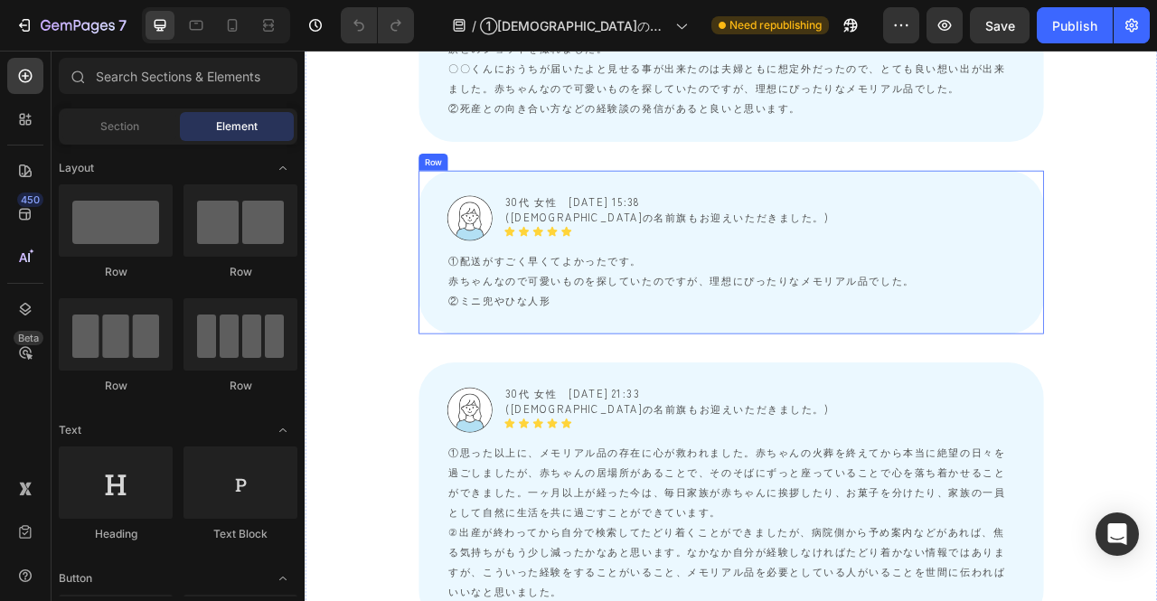
scroll to position [5549, 0]
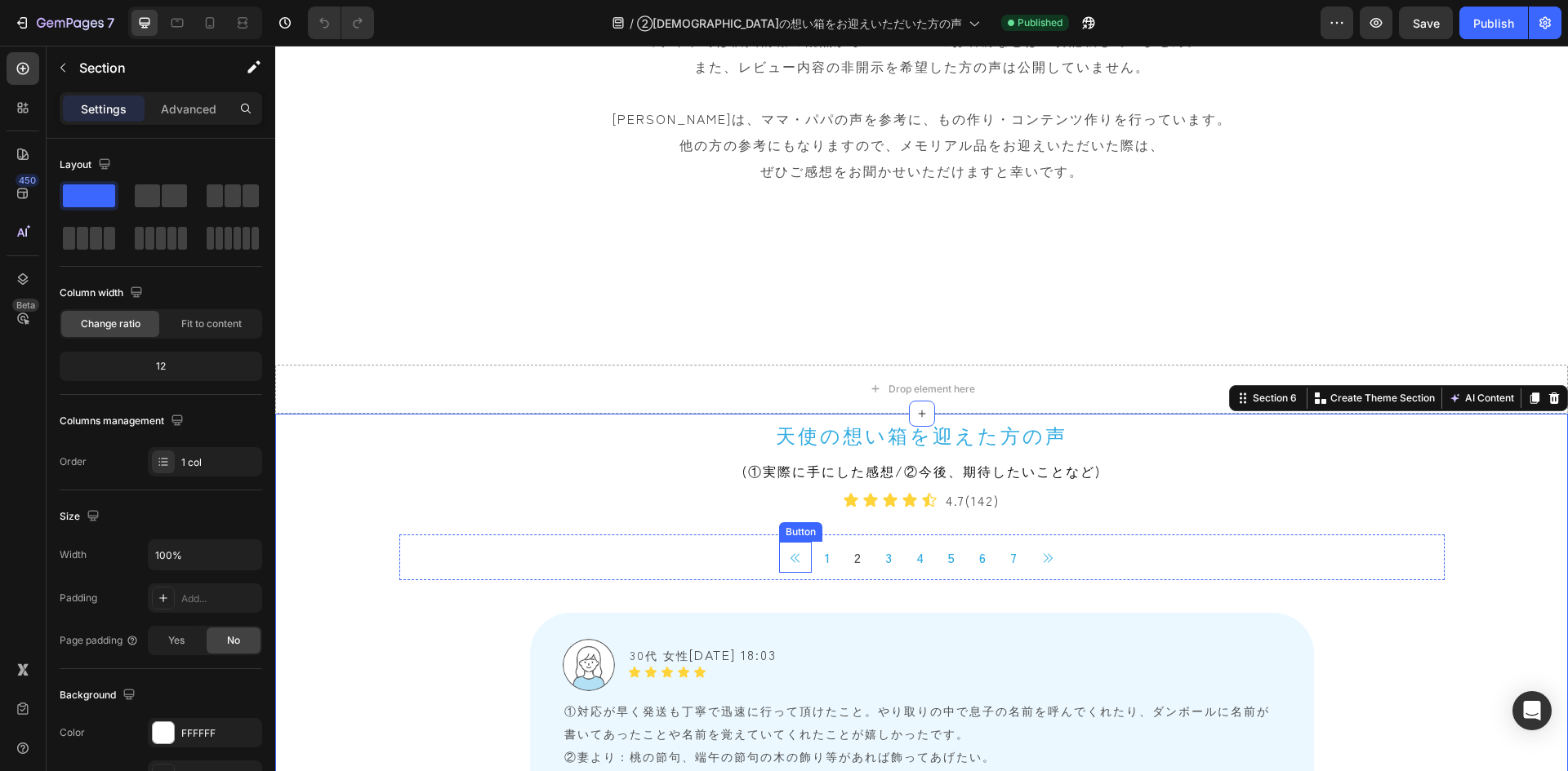
scroll to position [653, 0]
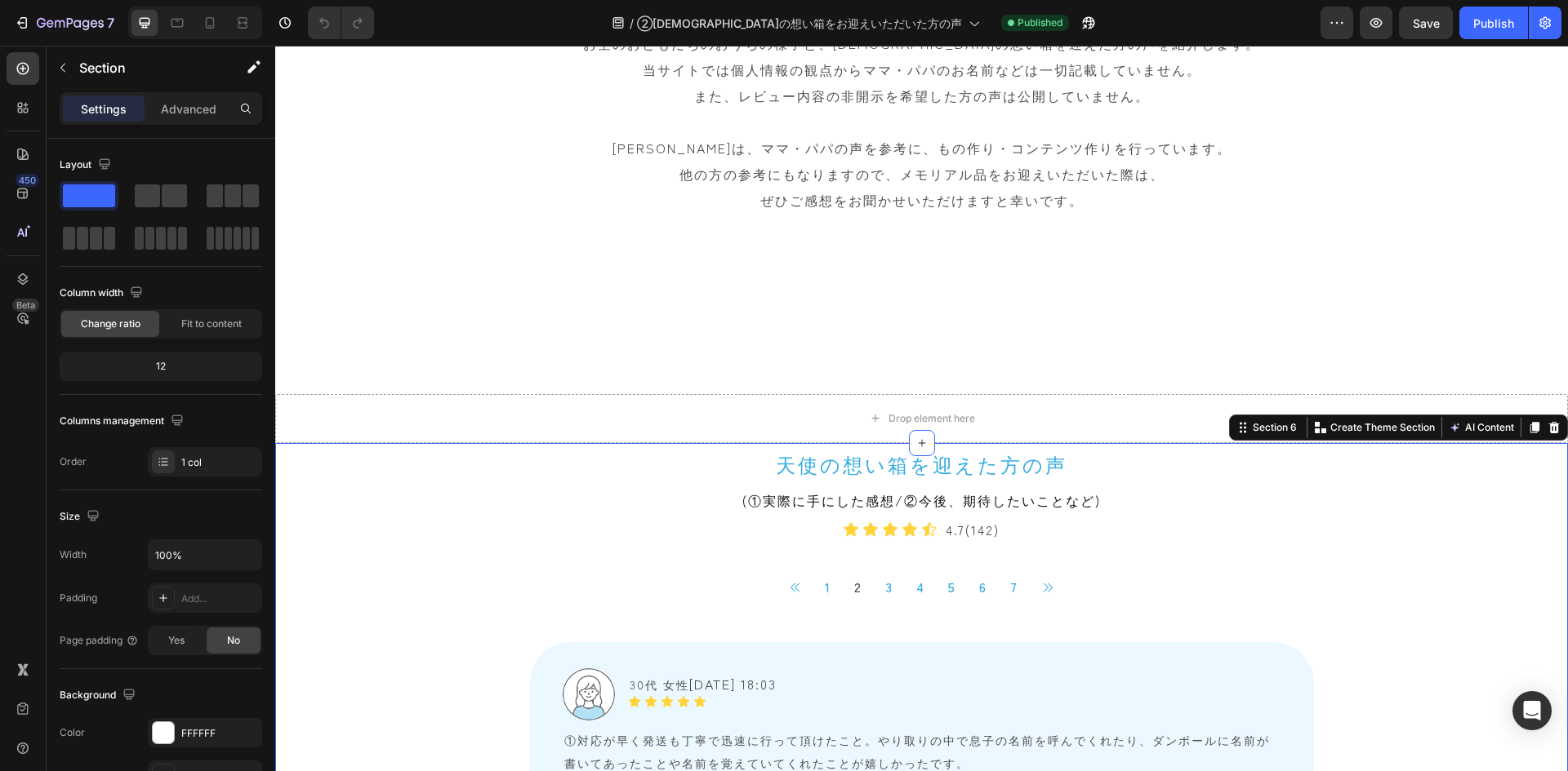
click at [444, 337] on div "Drop element here Row" at bounding box center [921, 377] width 1293 height 131
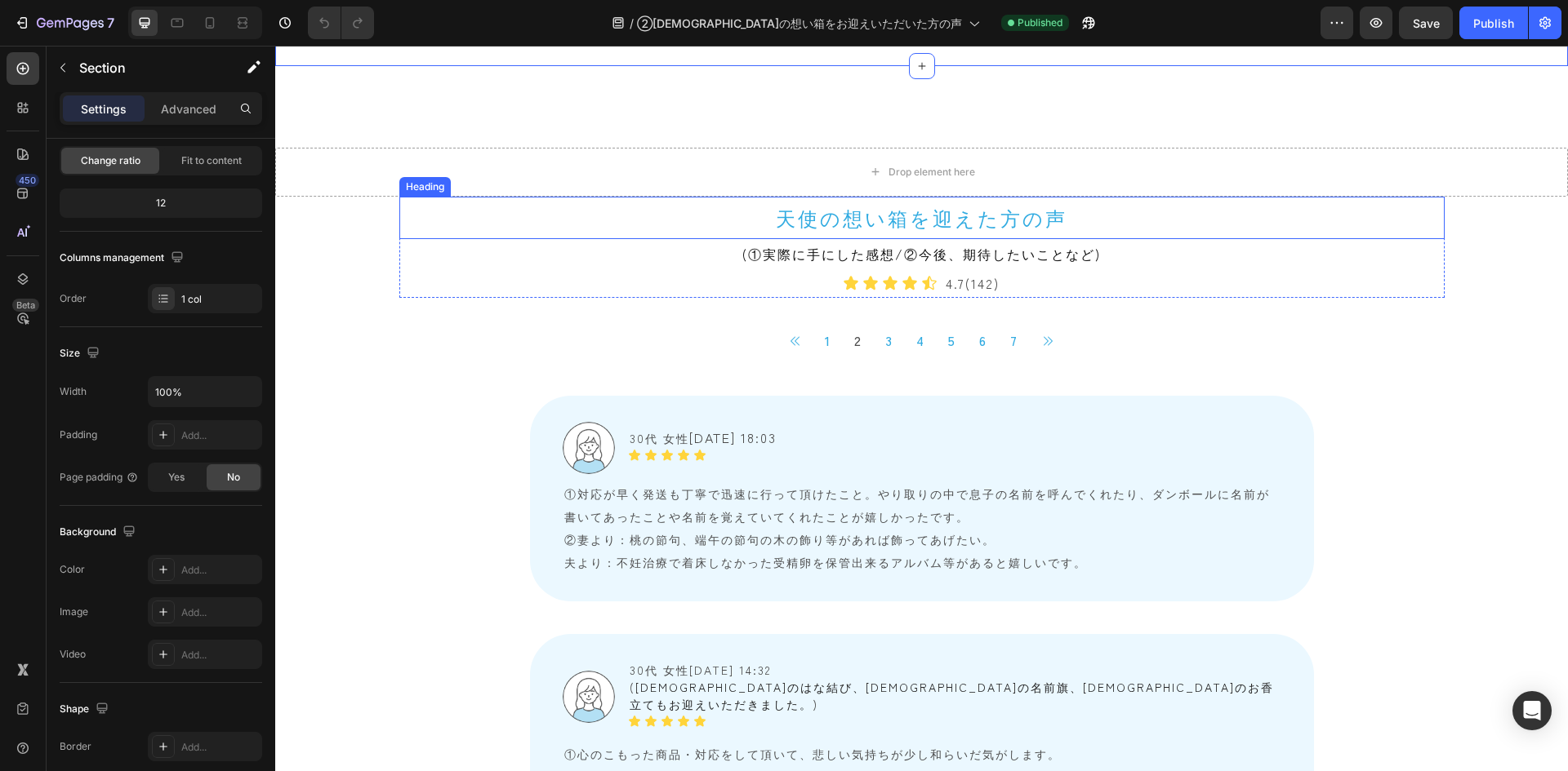
scroll to position [980, 0]
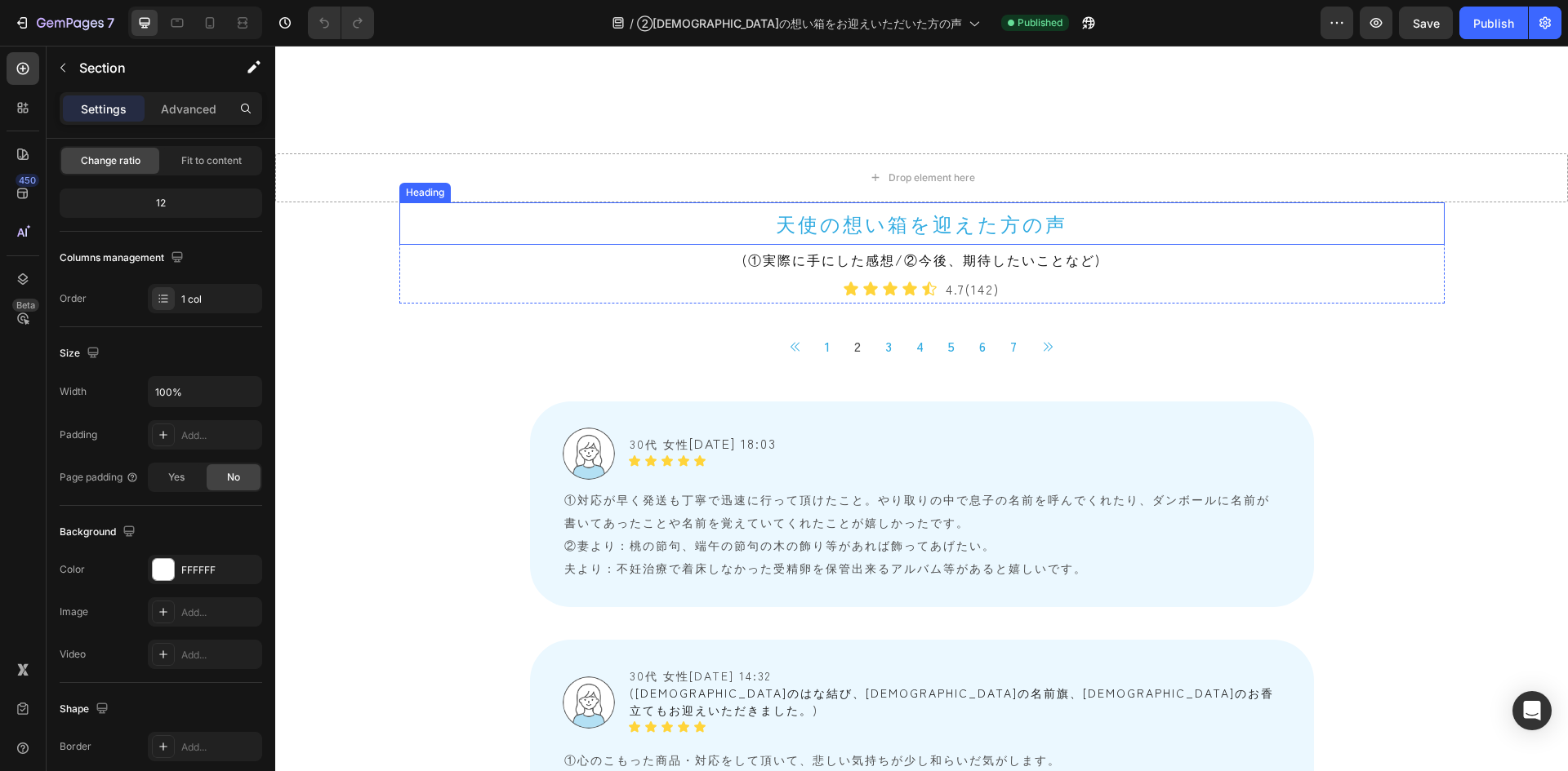
scroll to position [898, 0]
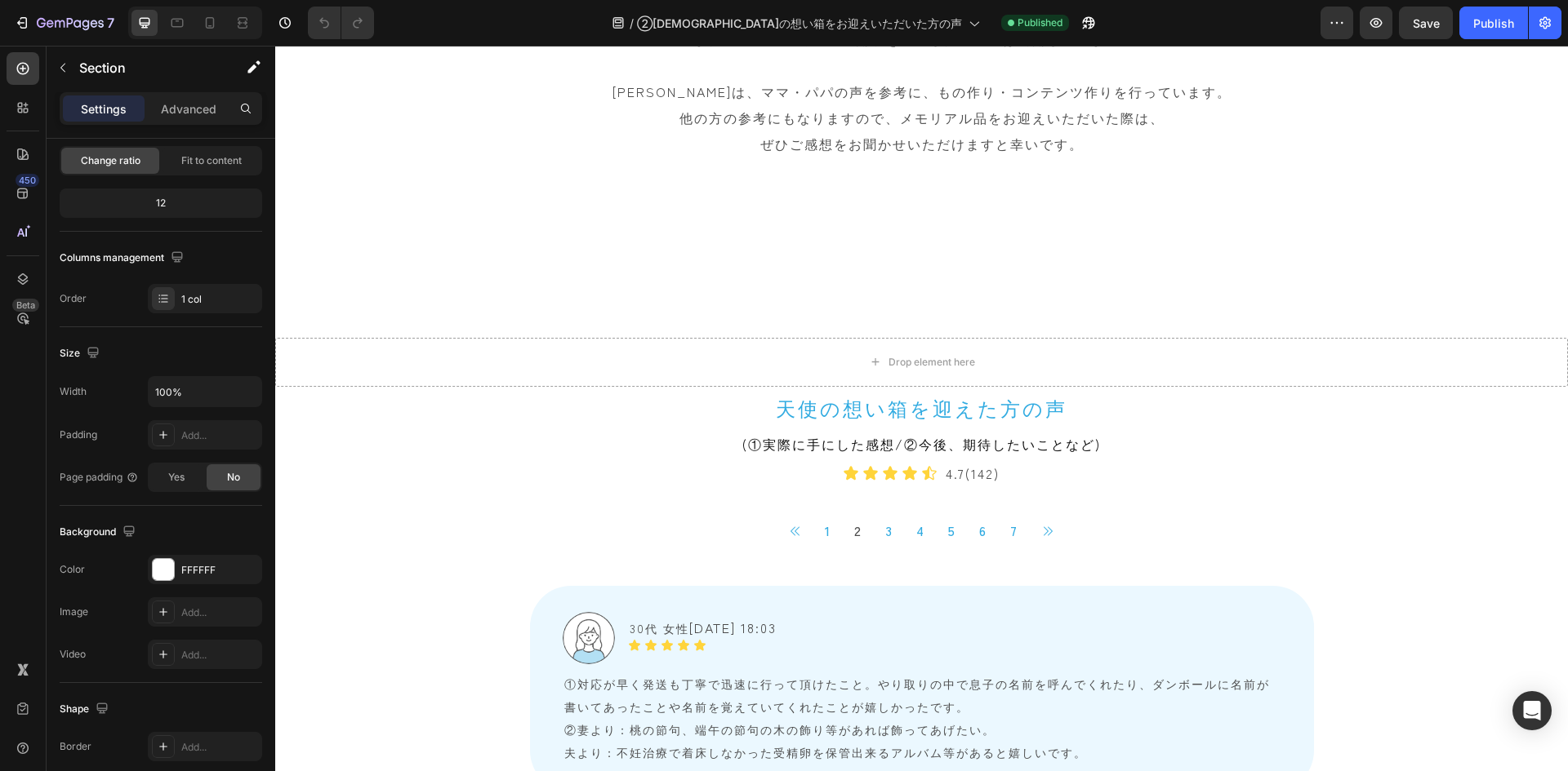
scroll to position [490, 0]
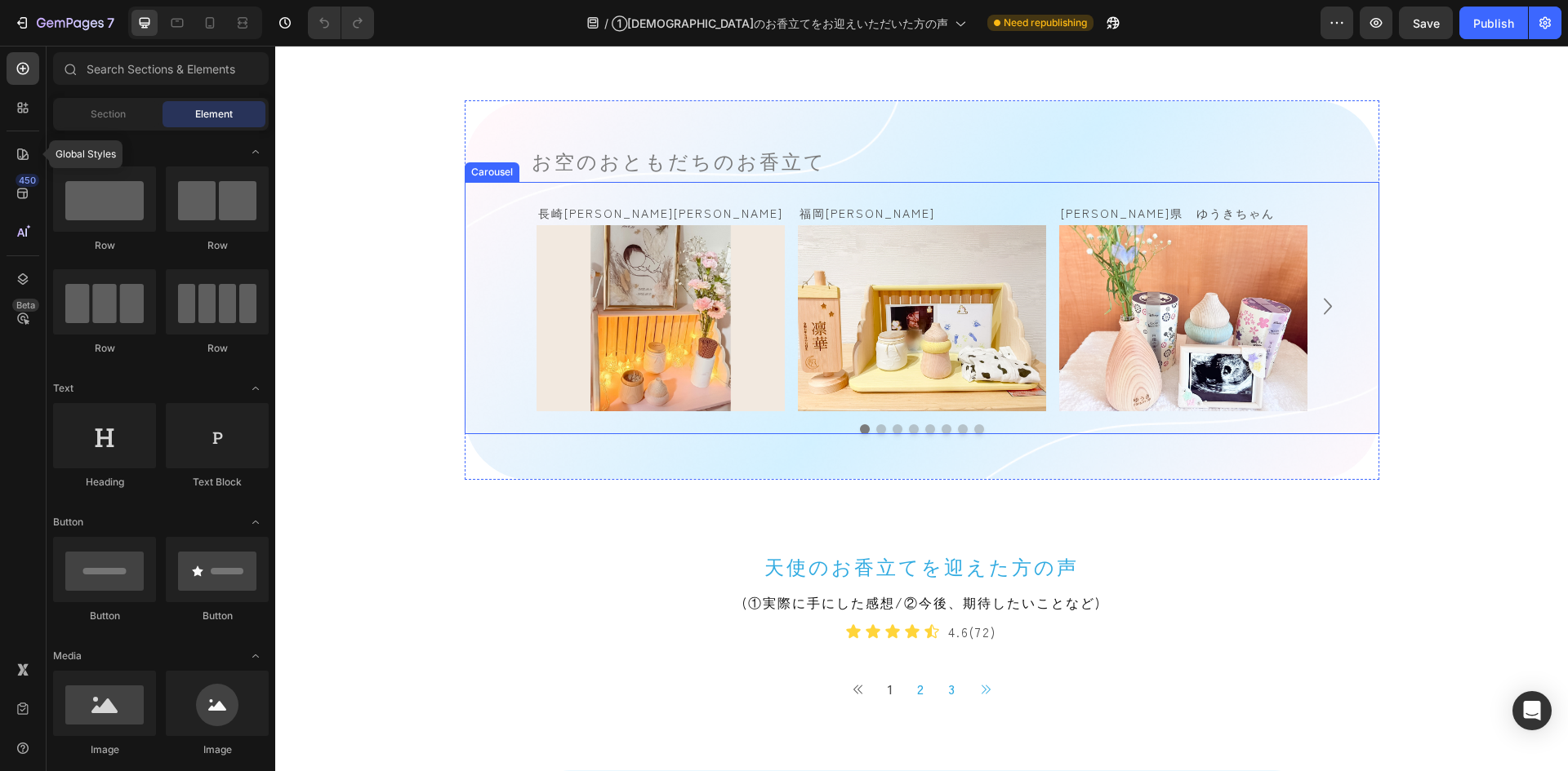
scroll to position [1306, 0]
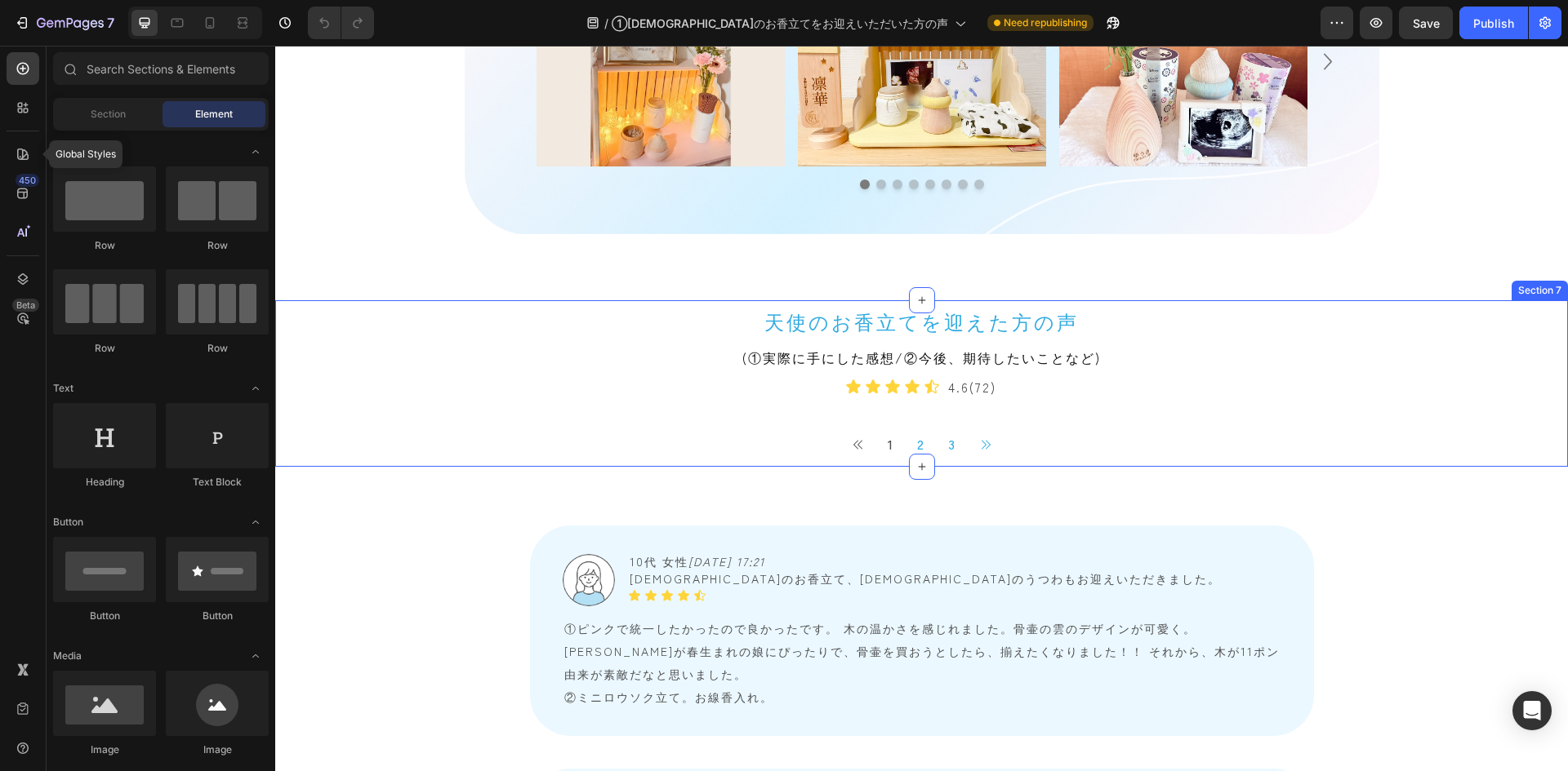
click at [323, 449] on div "天使のお香立てを迎えた方の声 Heading (①実際に手にした感想/②今後、期待したいことなど) Text Block Icon Icon Icon Ico…" at bounding box center [921, 384] width 1293 height 166
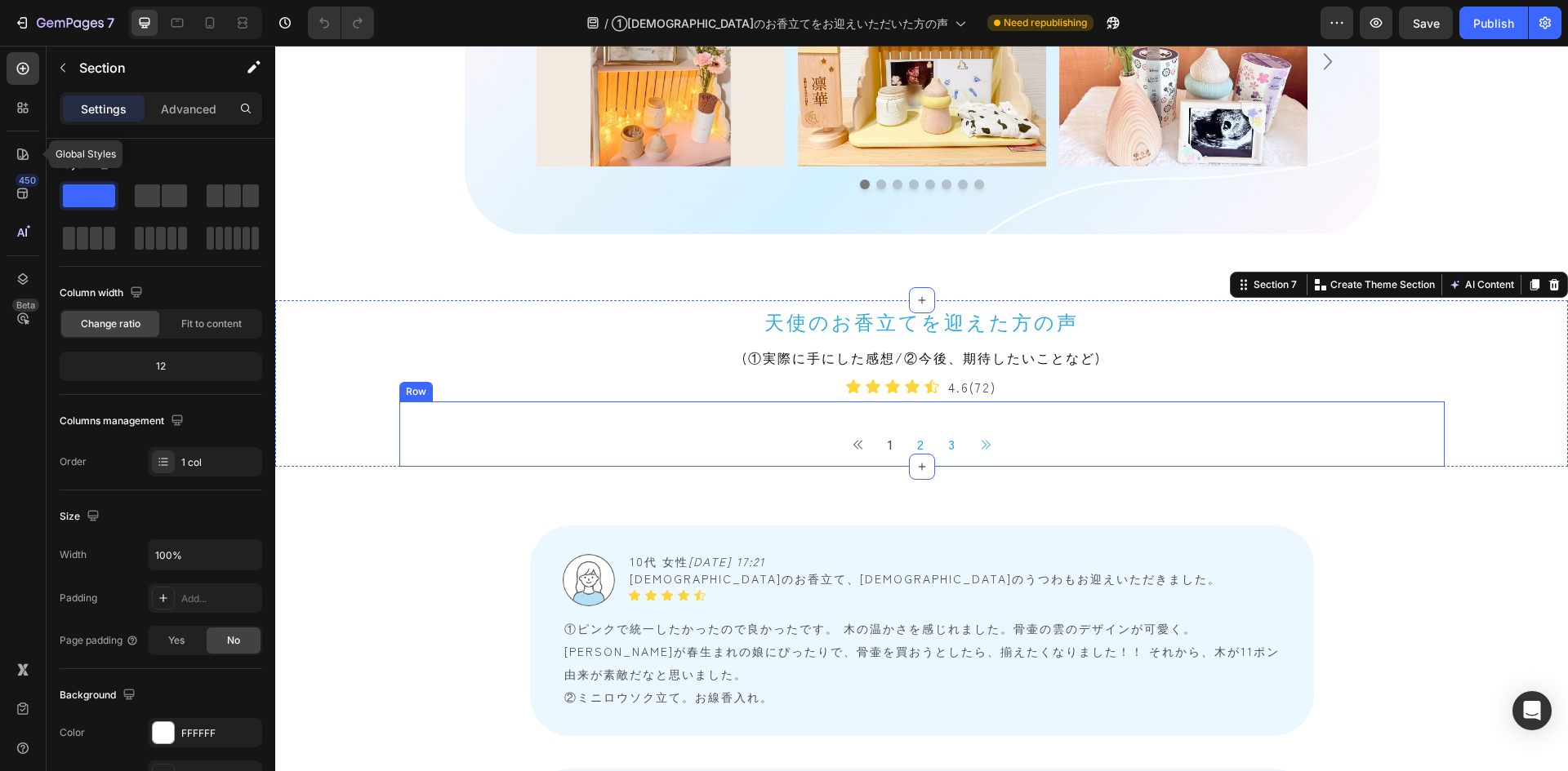
click at [633, 411] on div "Button 1 Button 2 Button 3 Button Button Icon List" at bounding box center [921, 434] width 1045 height 65
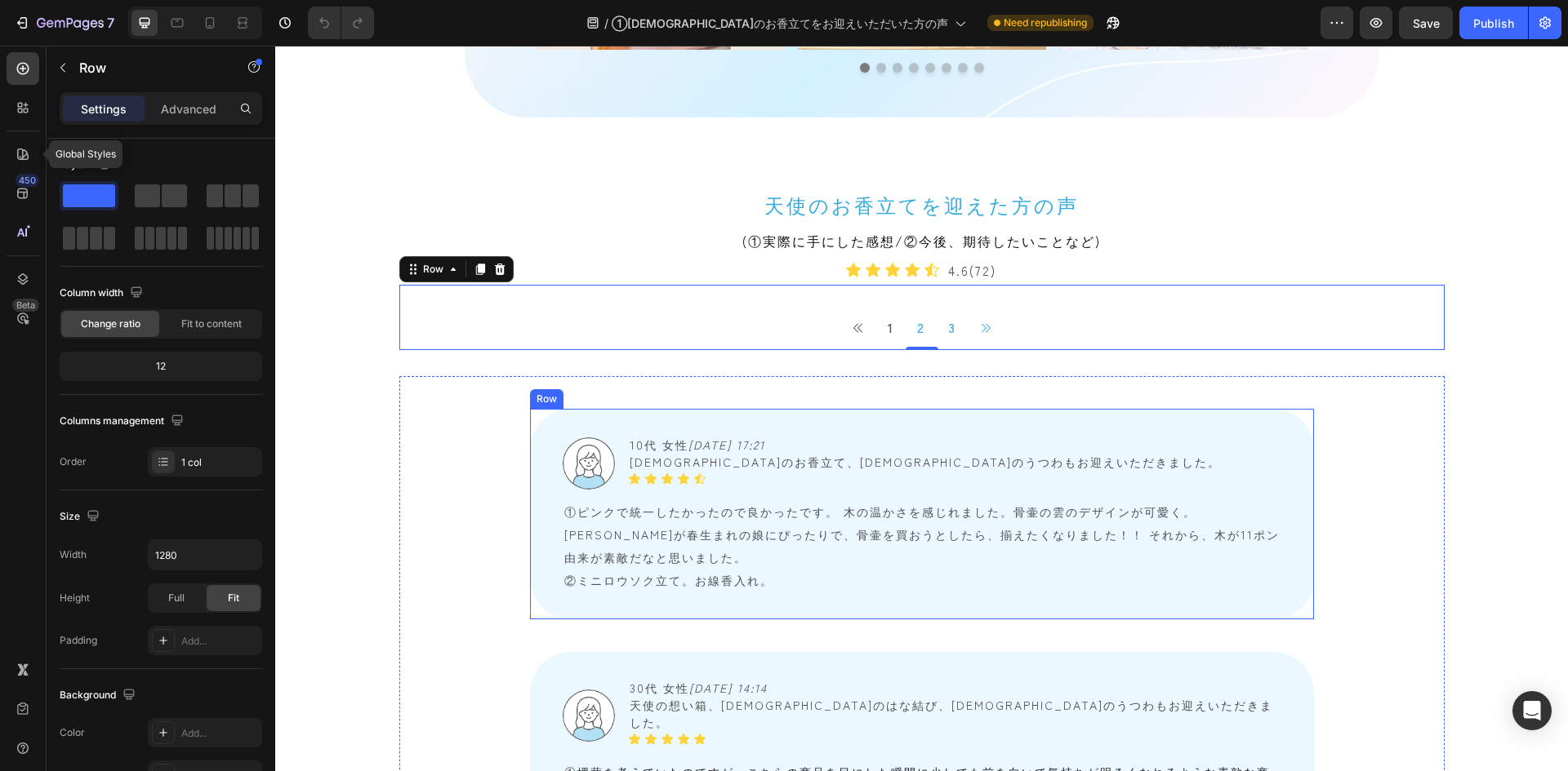
scroll to position [1551, 0]
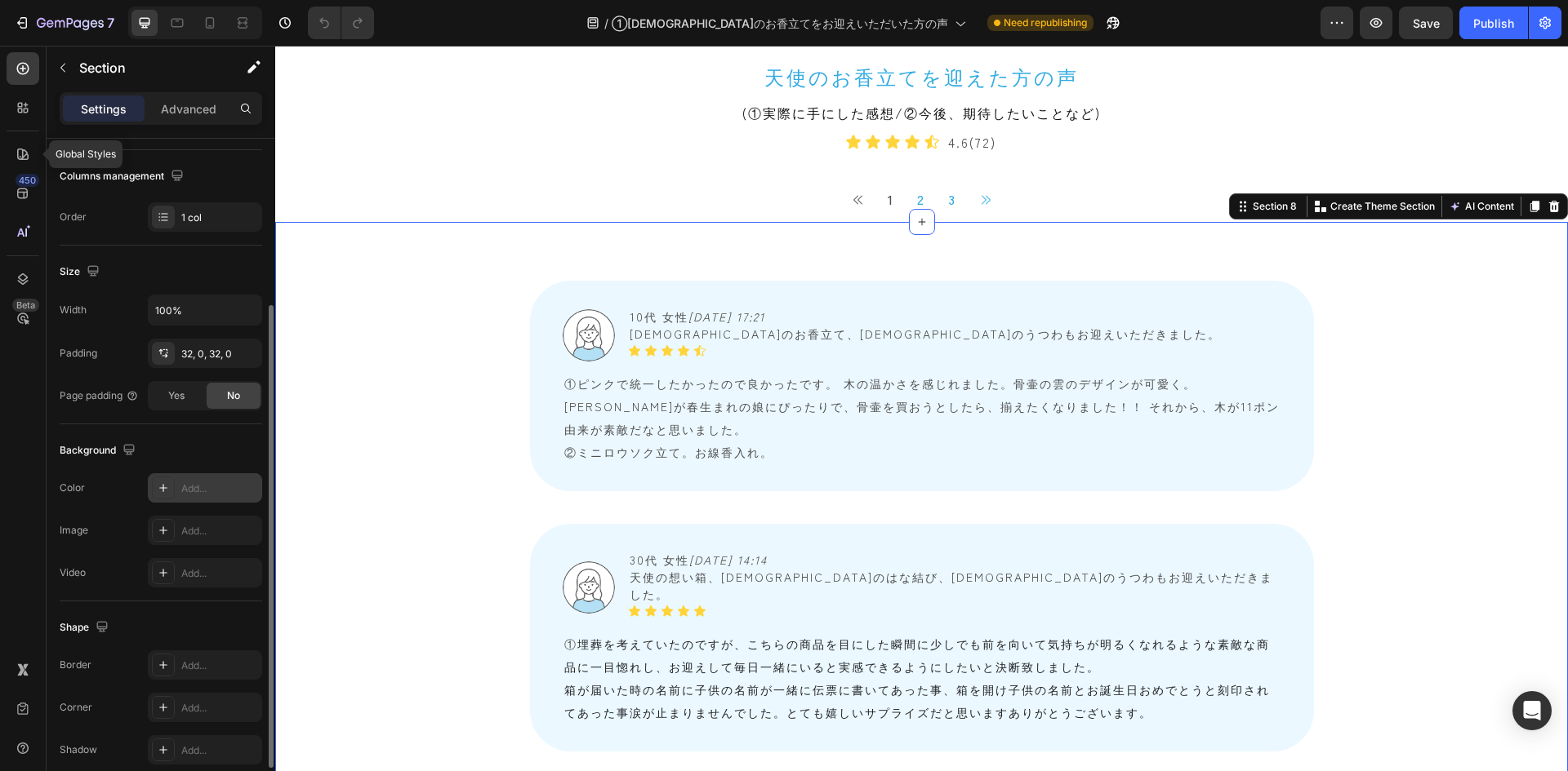
click at [192, 490] on div "Add..." at bounding box center [219, 488] width 77 height 14
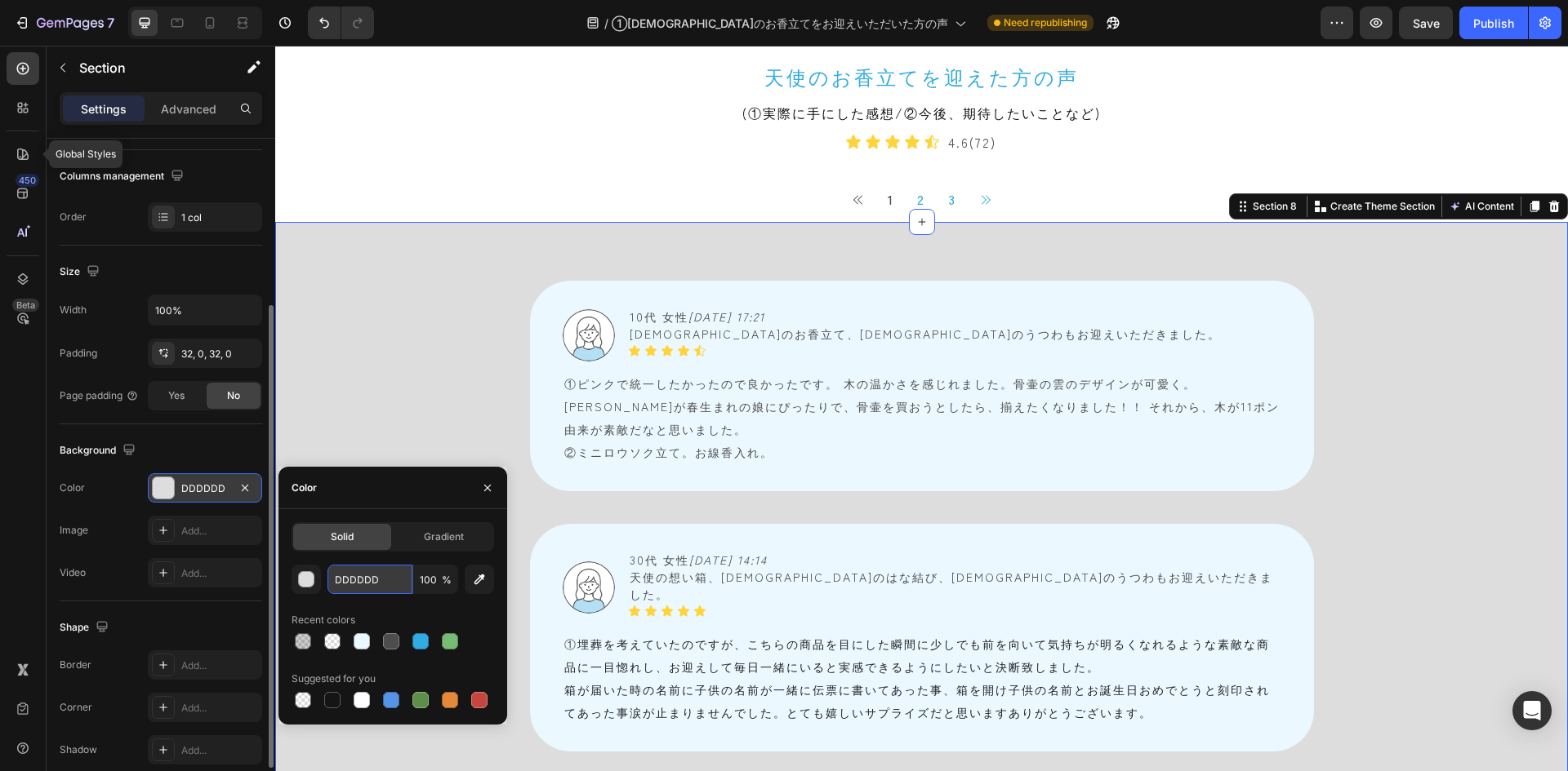
click at [376, 542] on input "DDDDDD" at bounding box center [370, 580] width 85 height 30
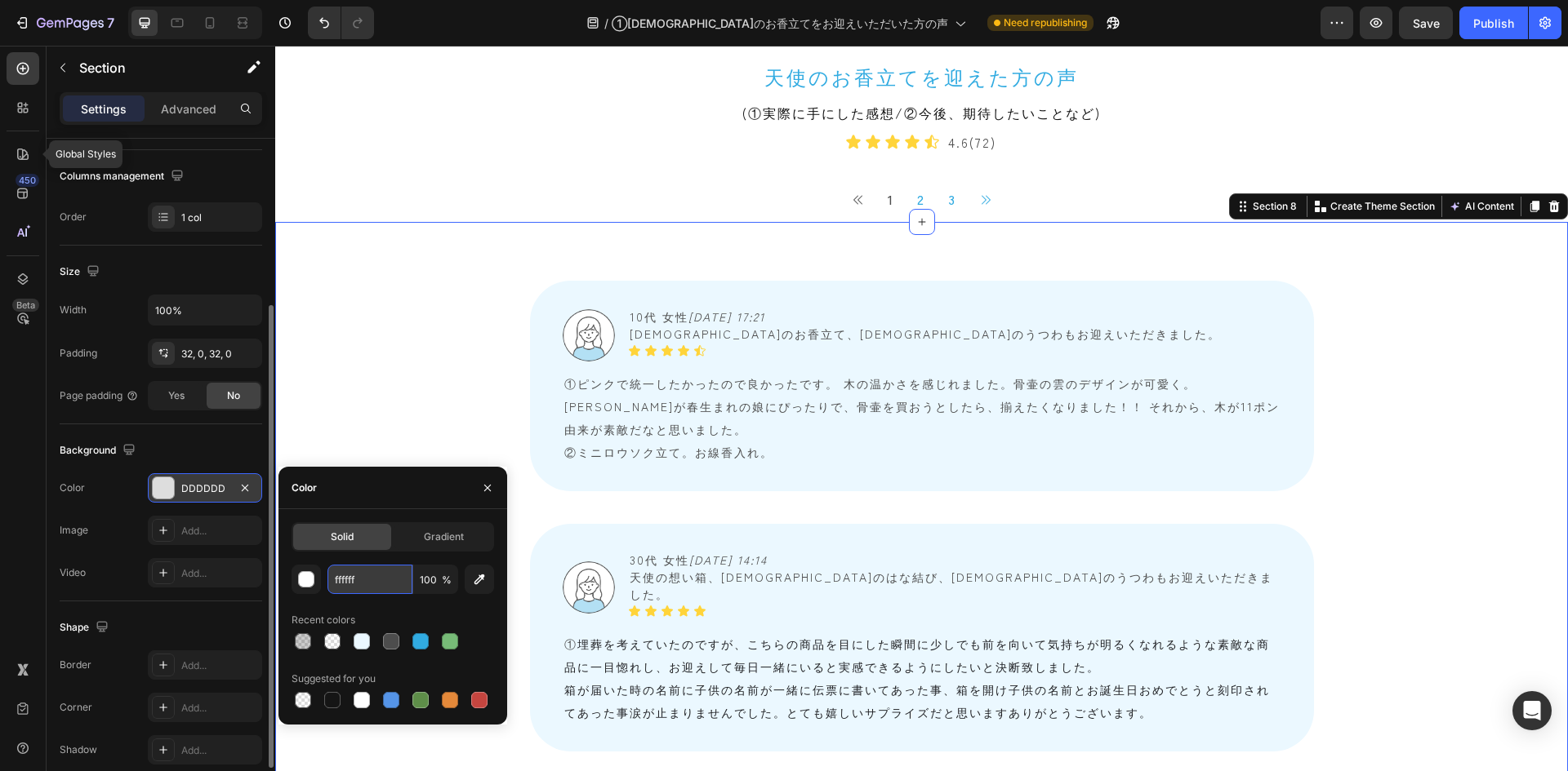
type input "FFFFFF"
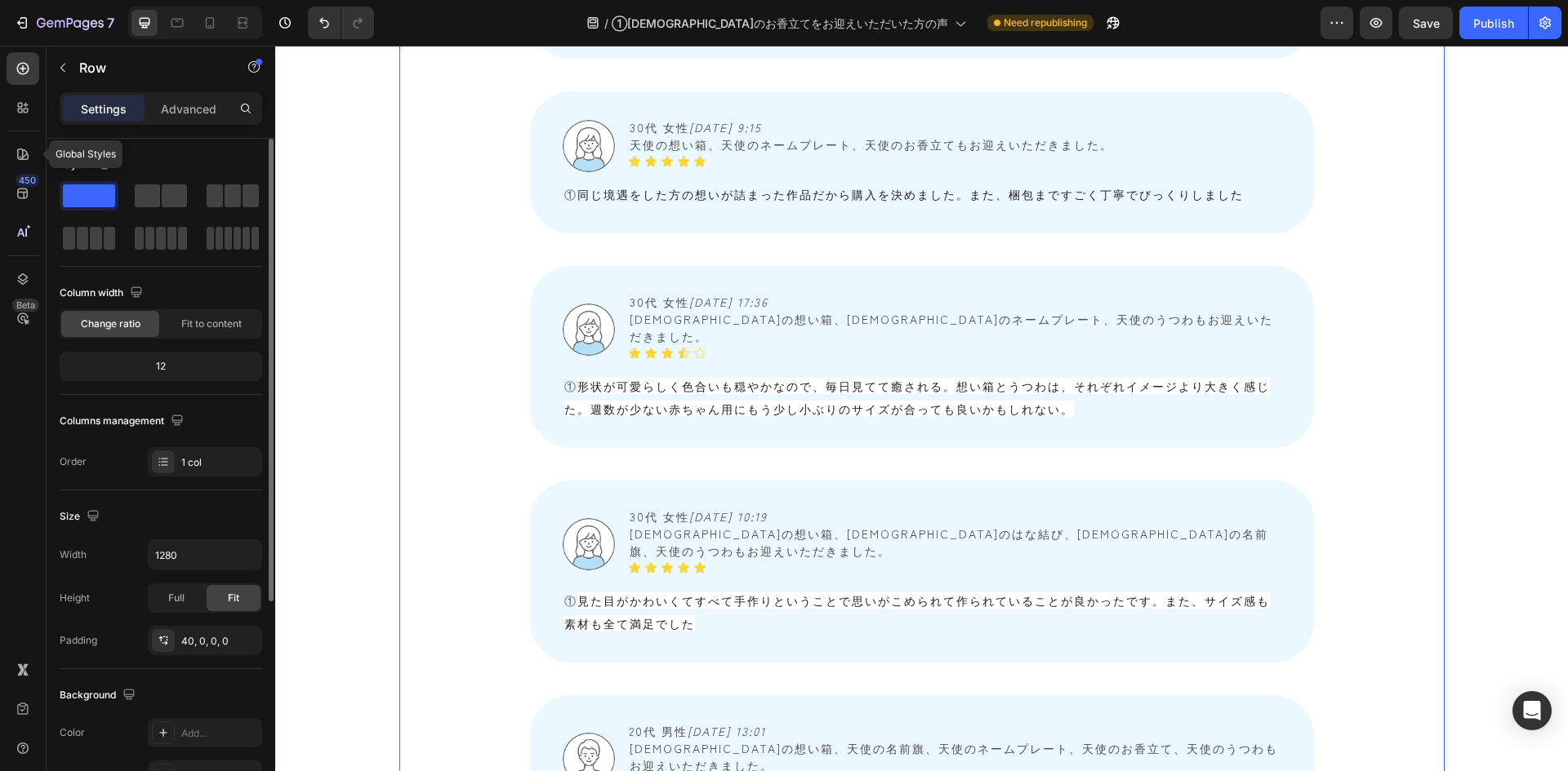
scroll to position [2286, 0]
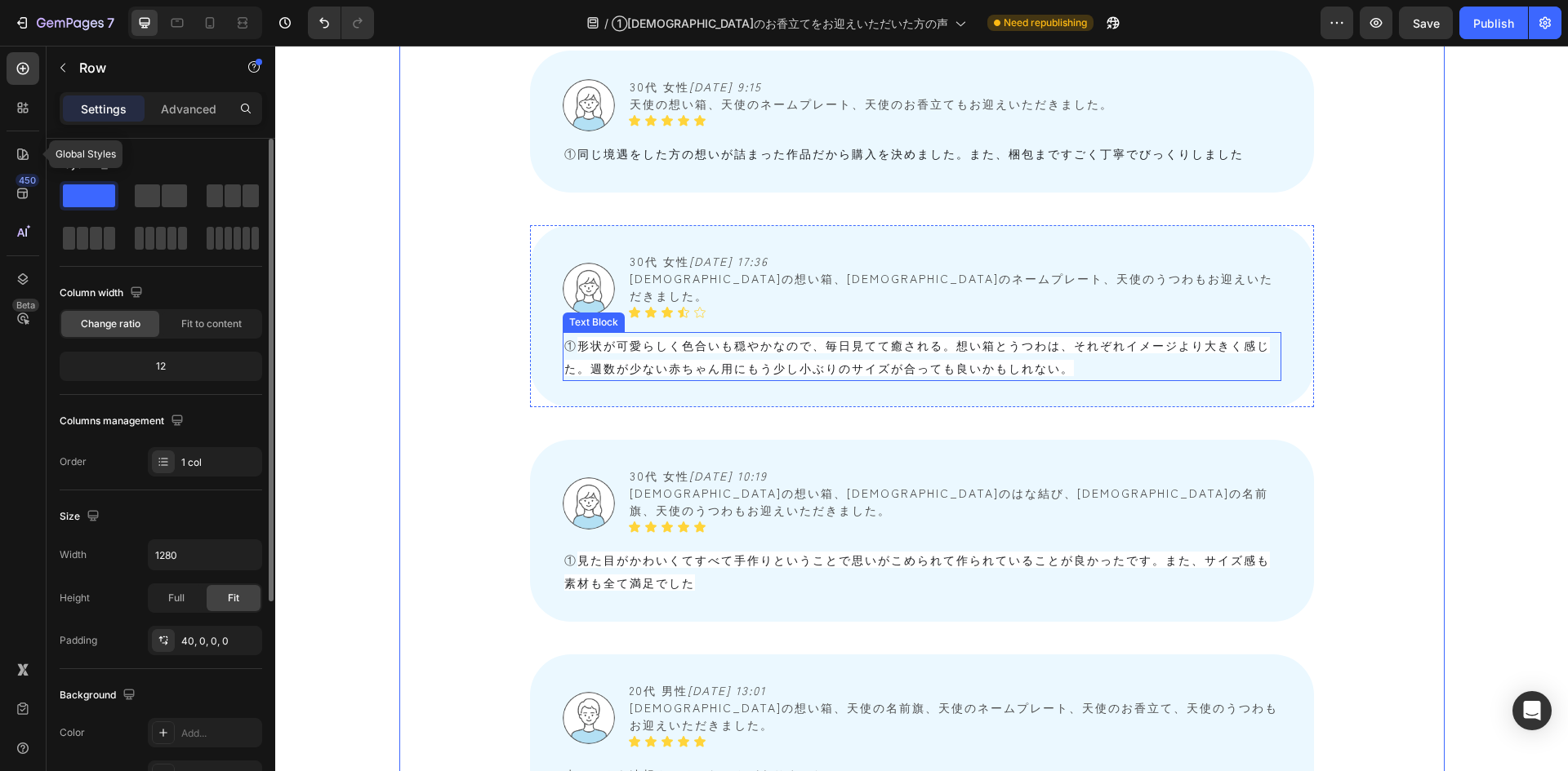
click at [593, 337] on span "形状が可愛らしく色合いも穏やかなので、毎日見てて癒される。想い箱とうつわは、それぞれイメージより大きく感じた。週数が少ない赤ちゃん用にもう少し小ぶりのサイズが…" at bounding box center [917, 356] width 705 height 39
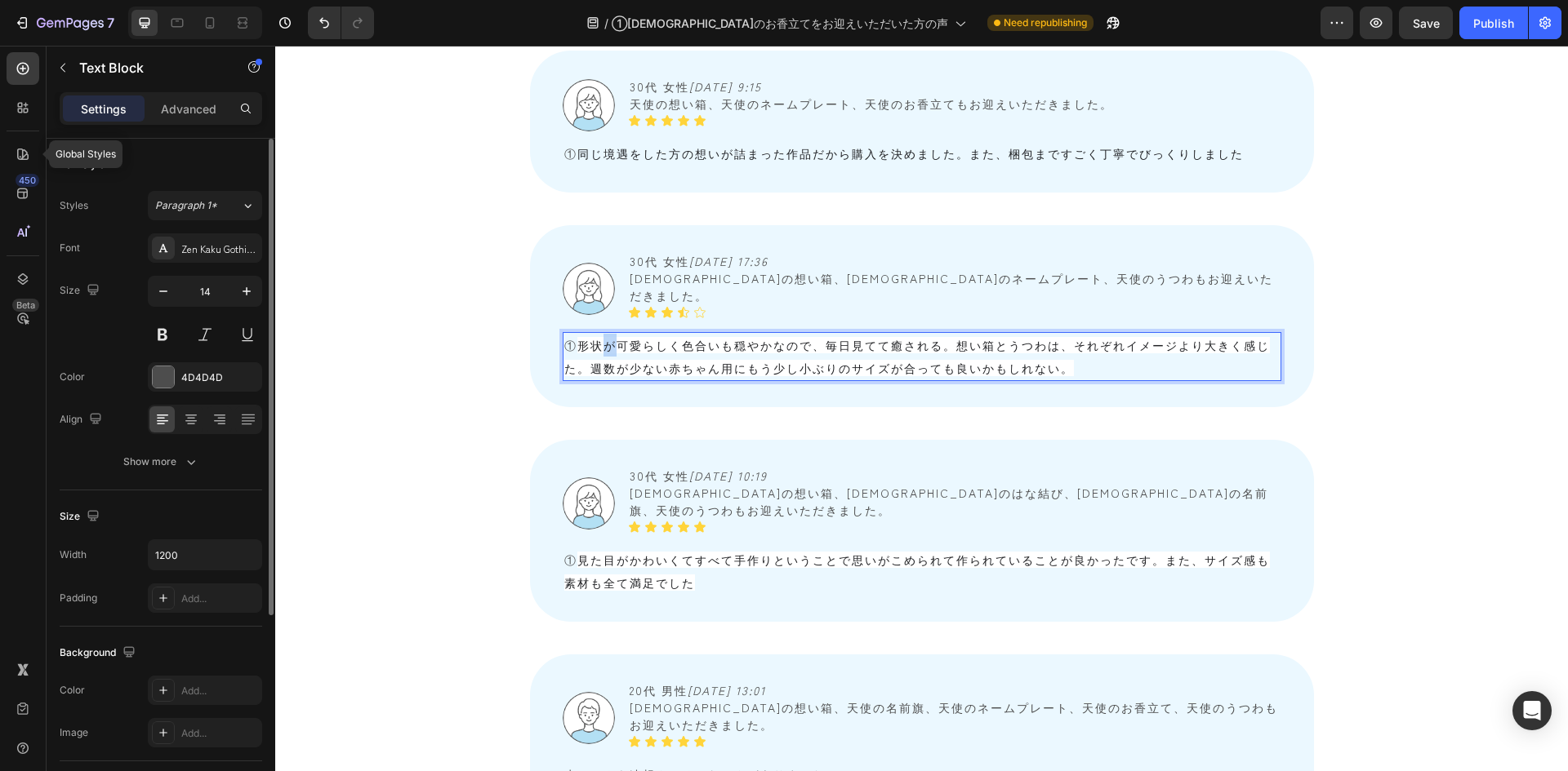
click at [593, 337] on span "形状が可愛らしく色合いも穏やかなので、毎日見てて癒される。想い箱とうつわは、それぞれイメージより大きく感じた。週数が少ない赤ちゃん用にもう少し小ぶりのサイズが…" at bounding box center [917, 356] width 705 height 39
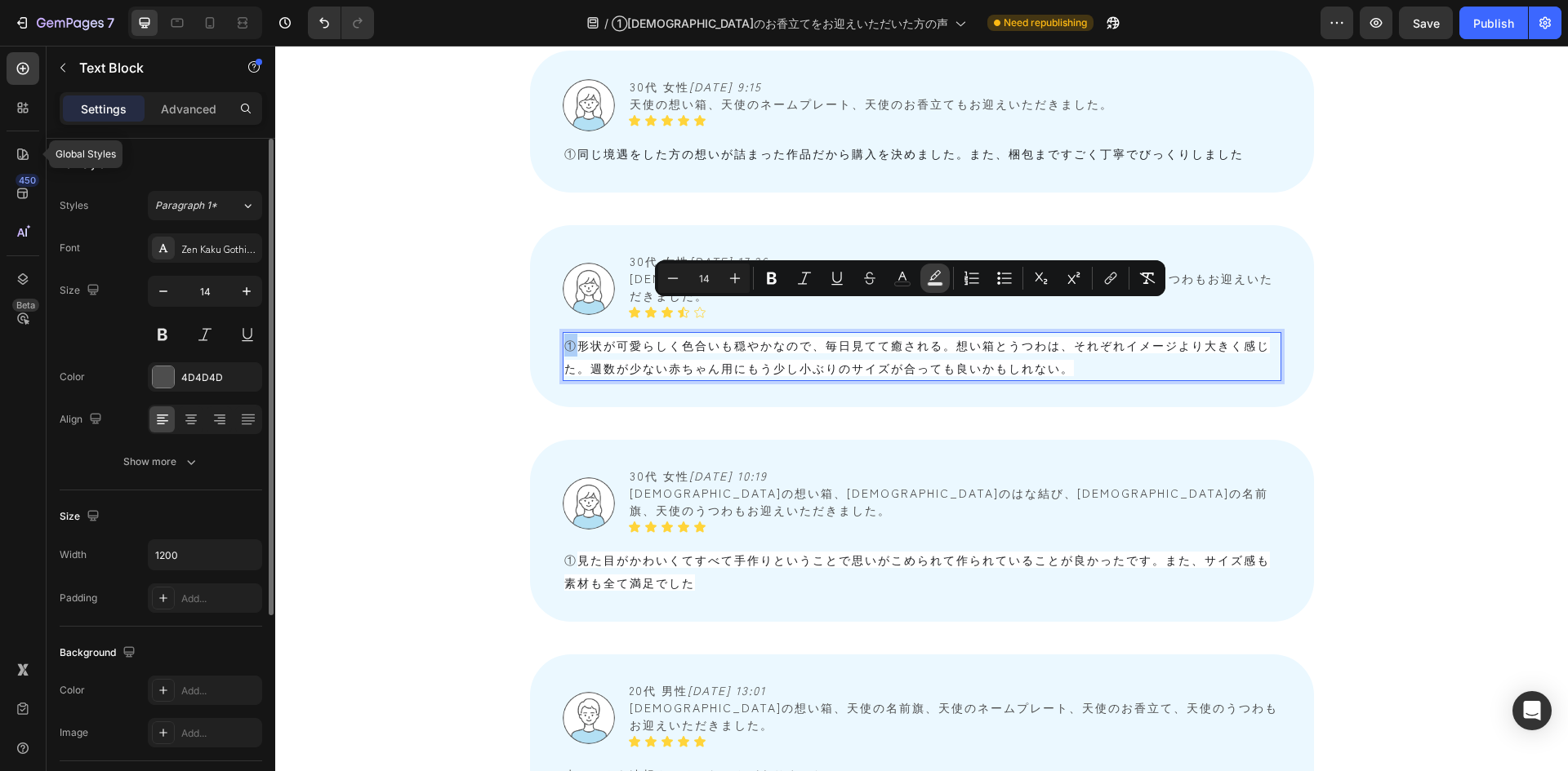
click at [939, 276] on icon "Editor contextual toolbar" at bounding box center [935, 278] width 16 height 16
type input "000000"
type input "77"
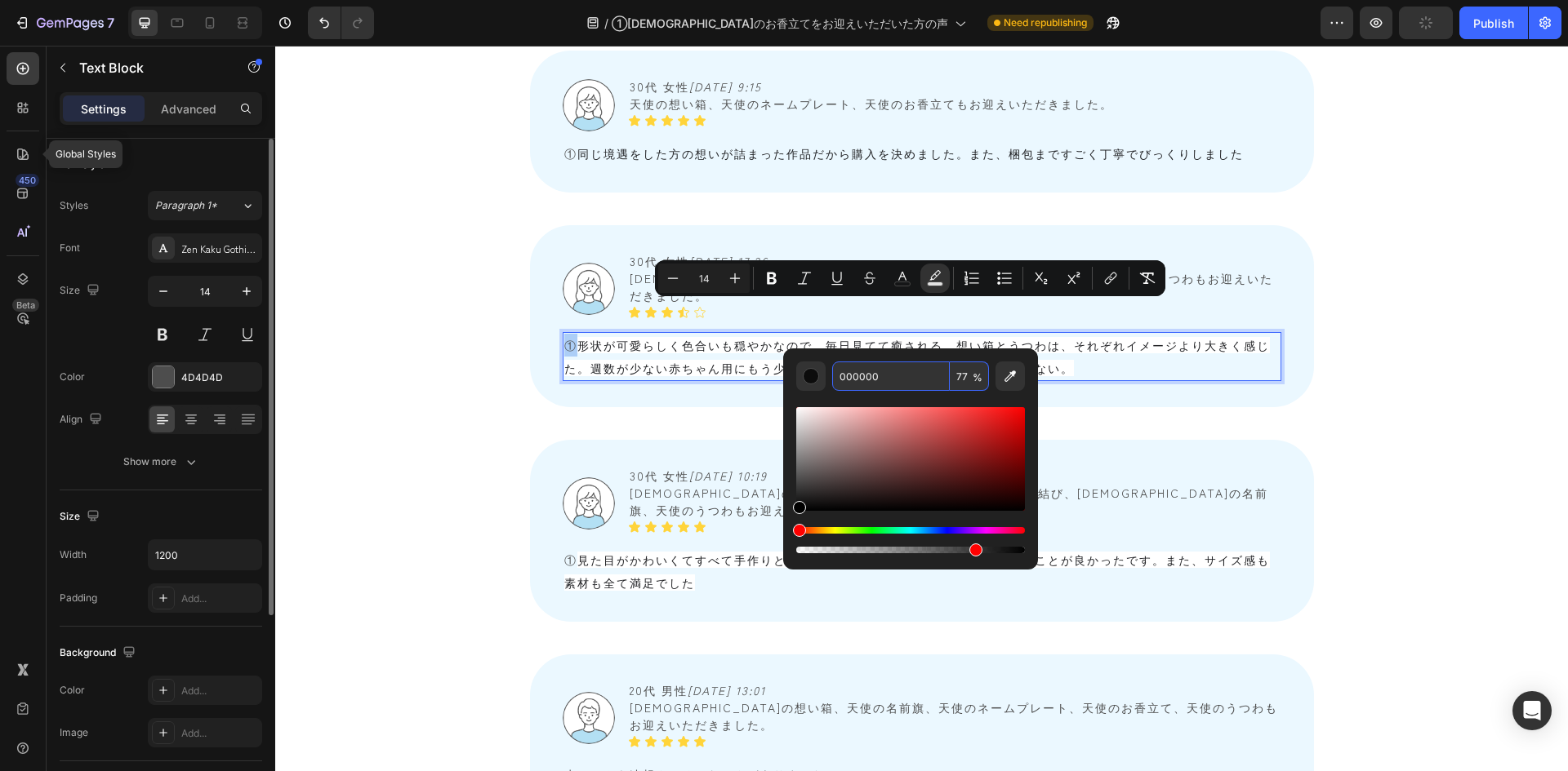
click at [967, 377] on input "77" at bounding box center [969, 376] width 39 height 30
type input "0"
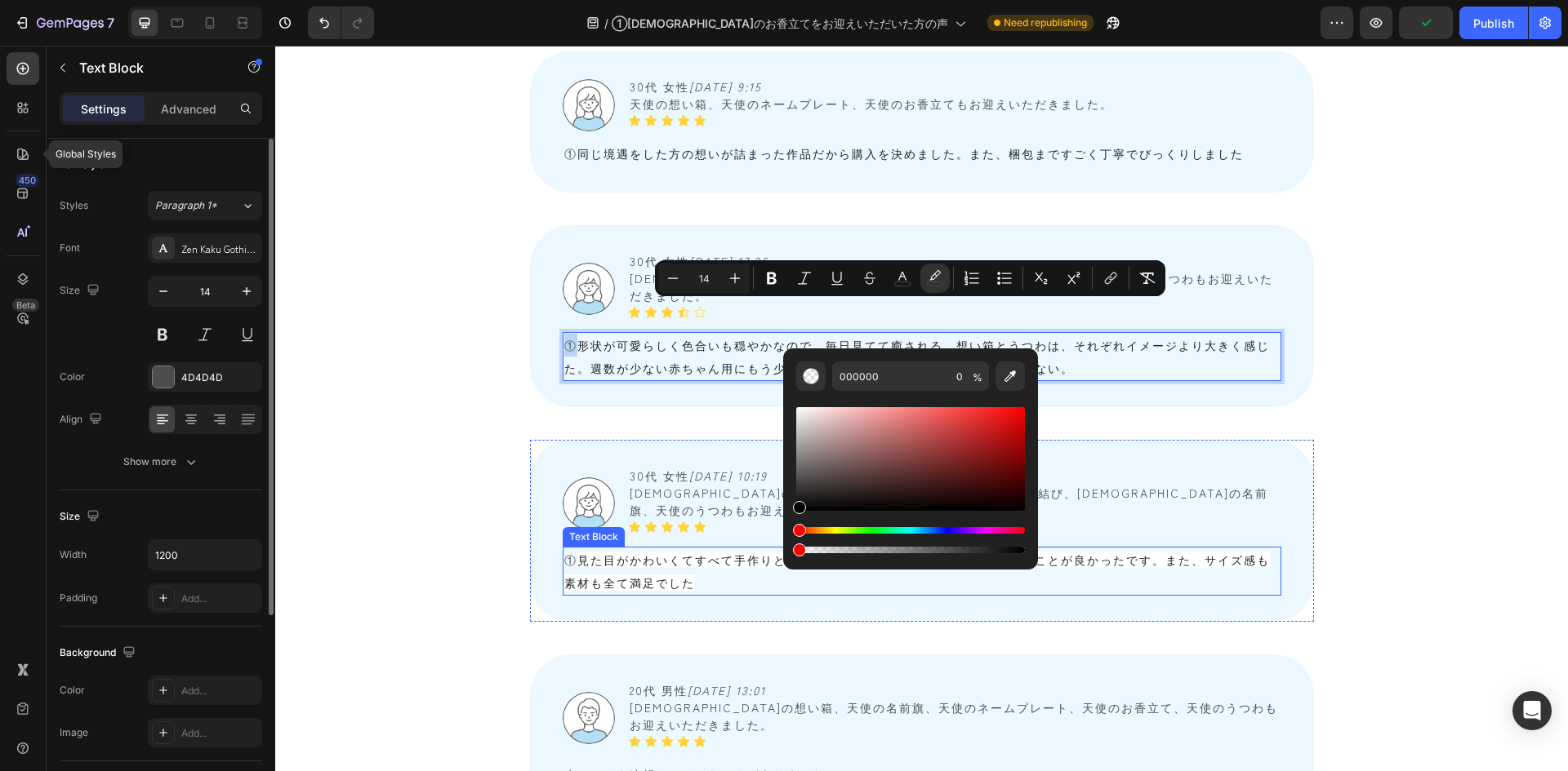
click at [634, 542] on span "見た目がかわいくてすべて手作りということで思いがこめられて作られていることが良かったです。また、サイズ感も素材も全て満足でした" at bounding box center [917, 571] width 705 height 39
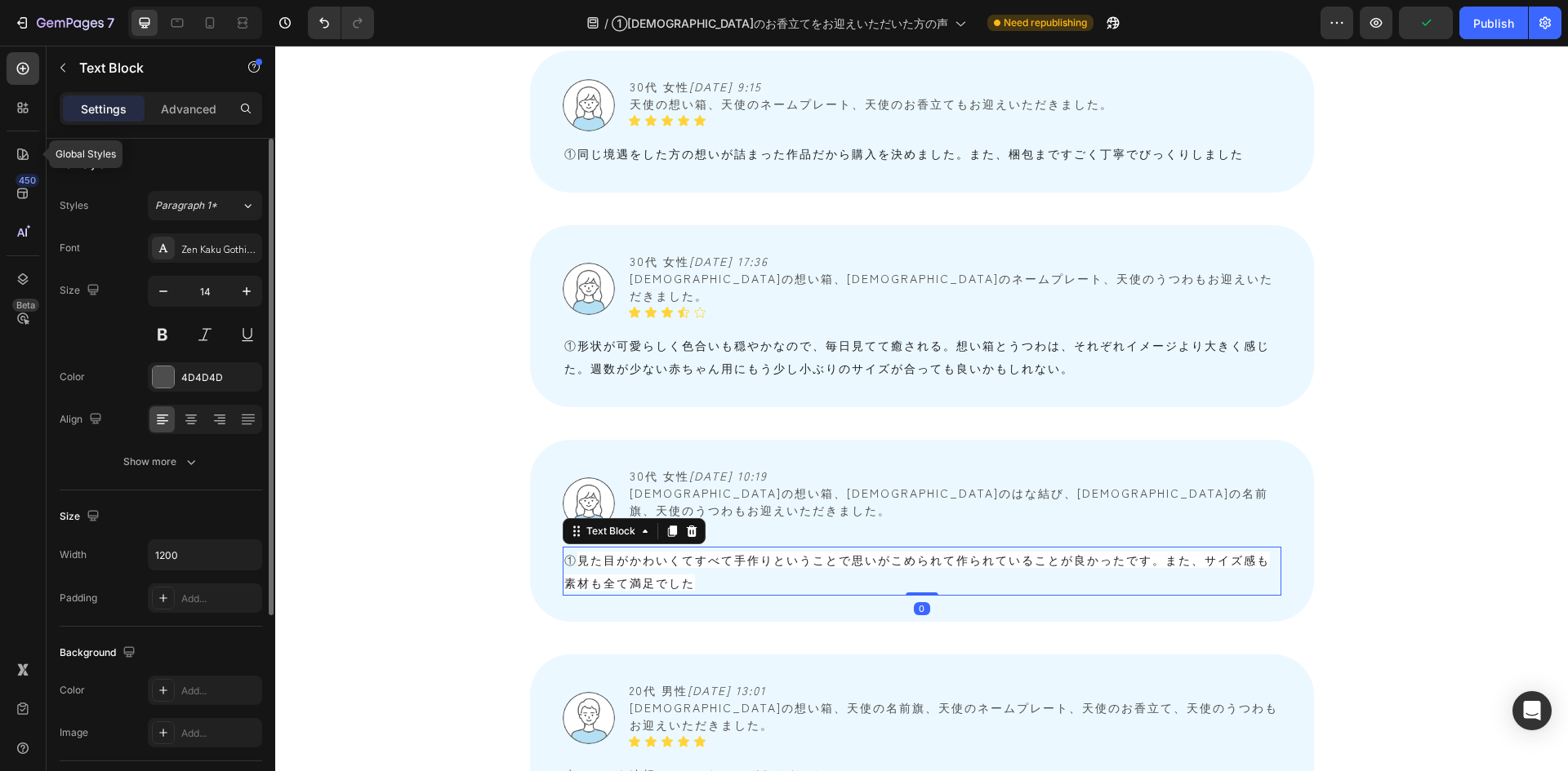
click at [634, 542] on span "見た目がかわいくてすべて手作りということで思いがこめられて作られていることが良かったです。また、サイズ感も素材も全て満足でした" at bounding box center [917, 571] width 705 height 39
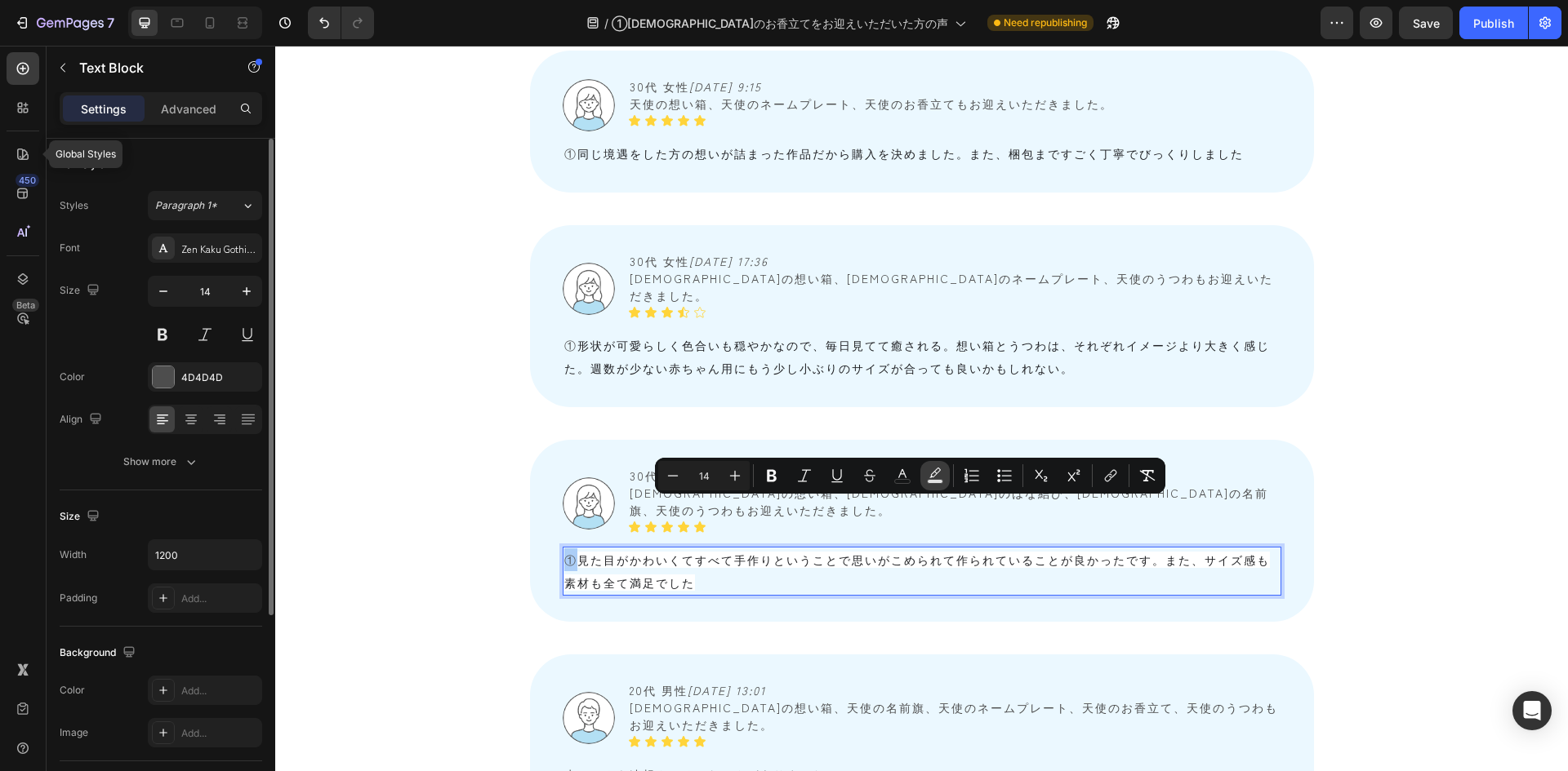
click at [935, 474] on icon "Editor contextual toolbar" at bounding box center [935, 476] width 16 height 16
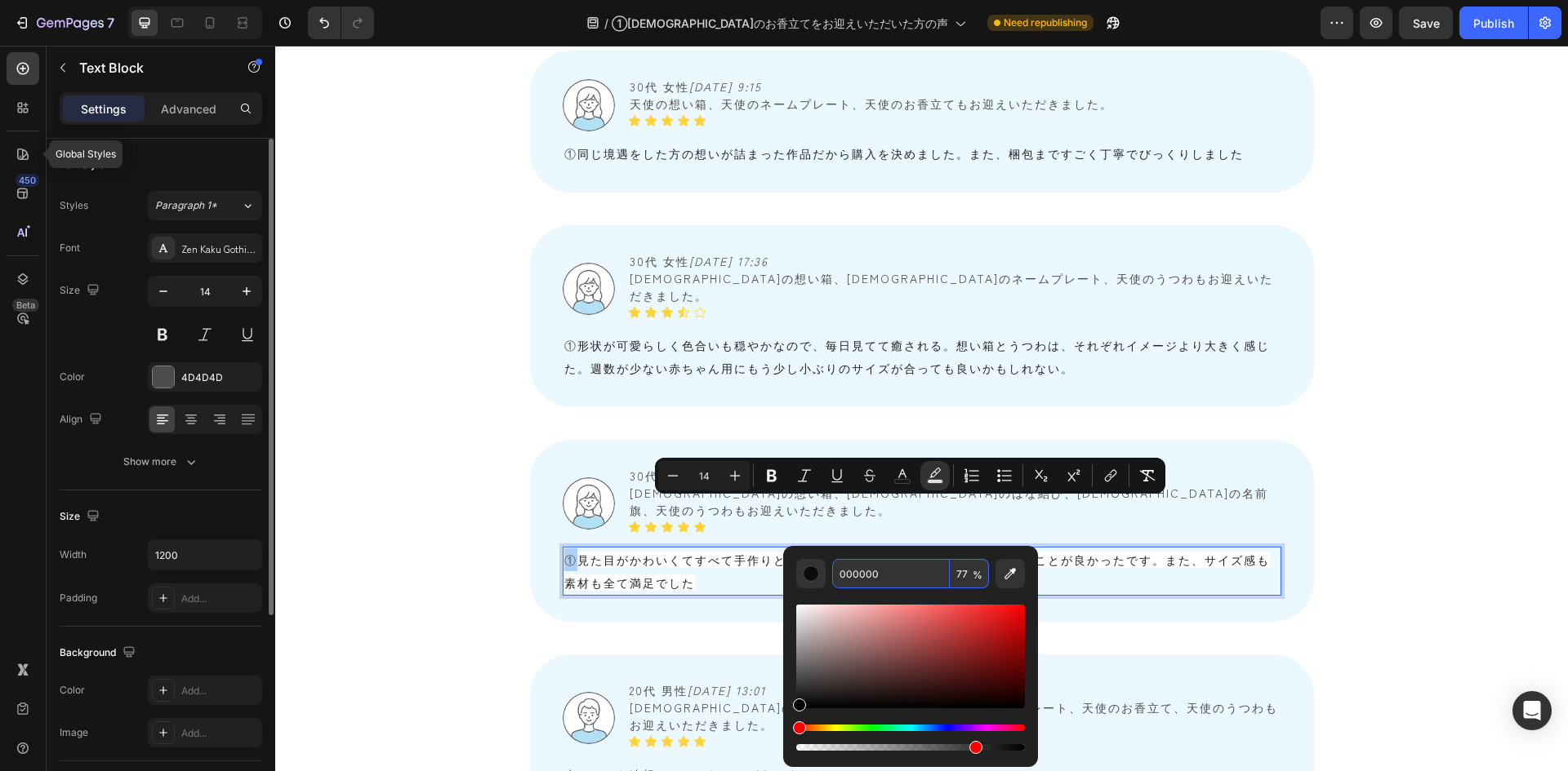
click at [971, 542] on input "77" at bounding box center [969, 573] width 39 height 30
type input "0"
click at [428, 541] on div "Image 10代 女性　 2025/08/25 17:21 天使のお香立て、天使のうつわもお迎えいただきました。 Text Block Icon Icon …" at bounding box center [921, 394] width 1045 height 1695
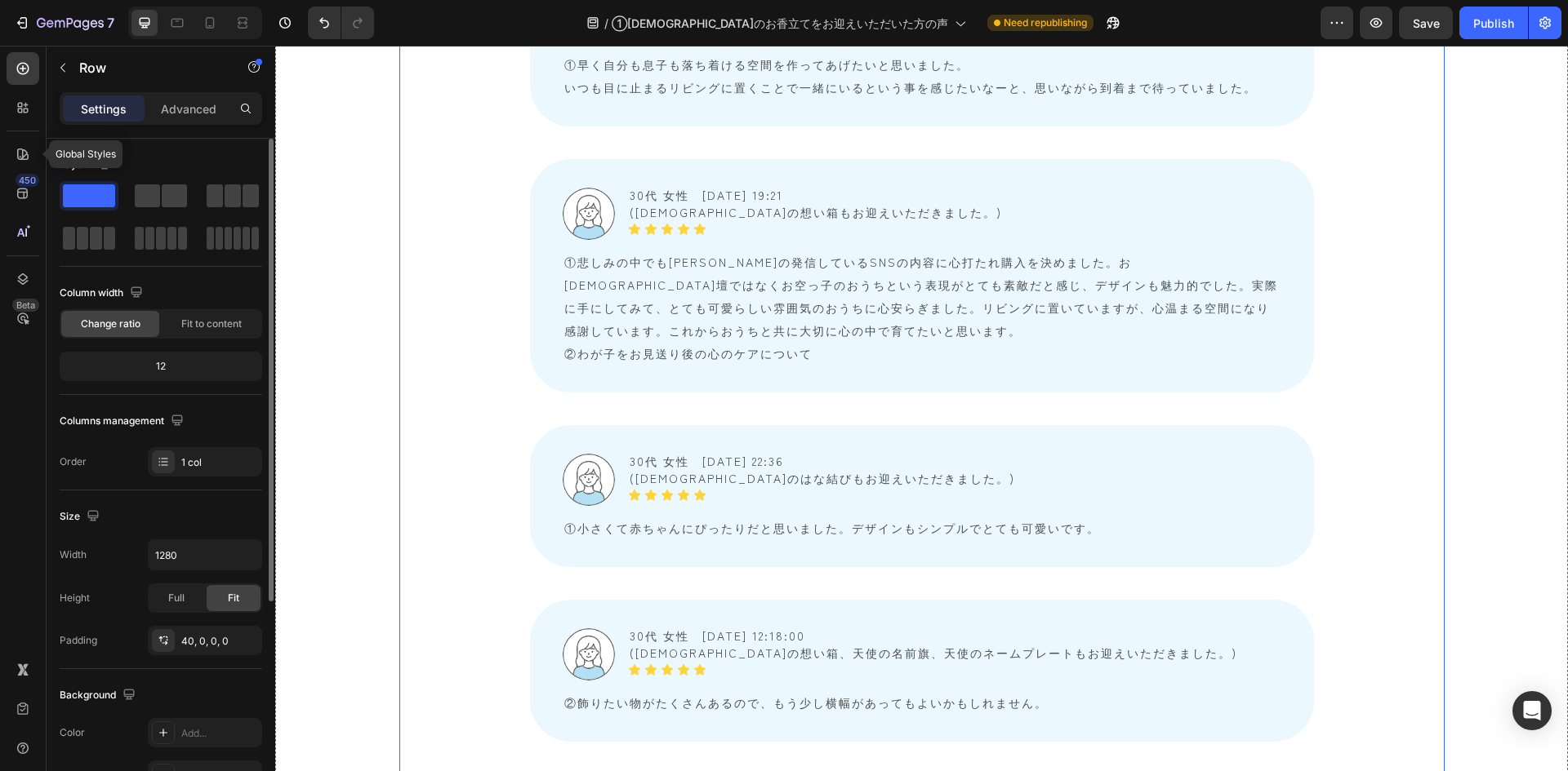
scroll to position [9632, 0]
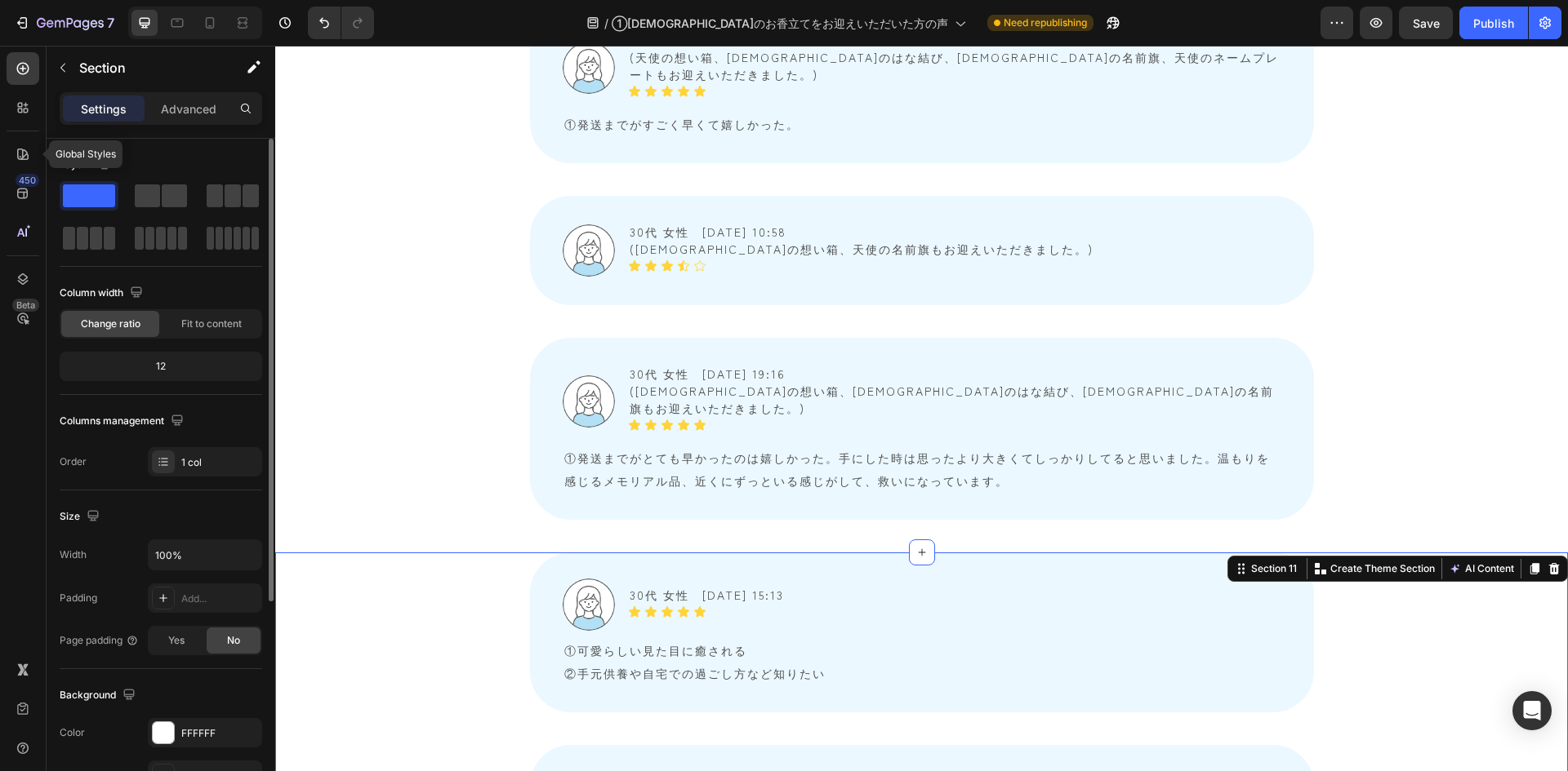
scroll to position [7510, 0]
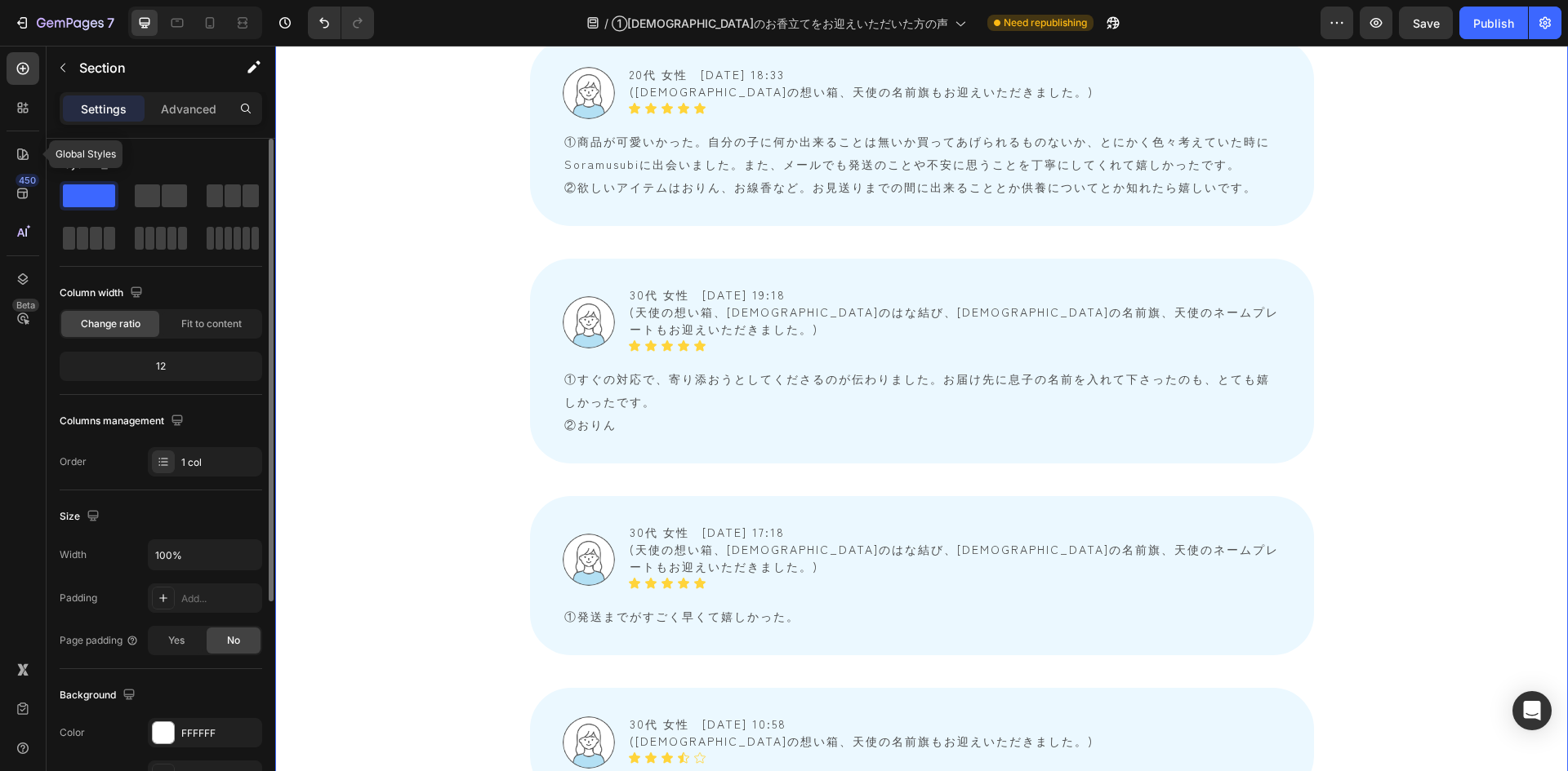
scroll to position [7020, 0]
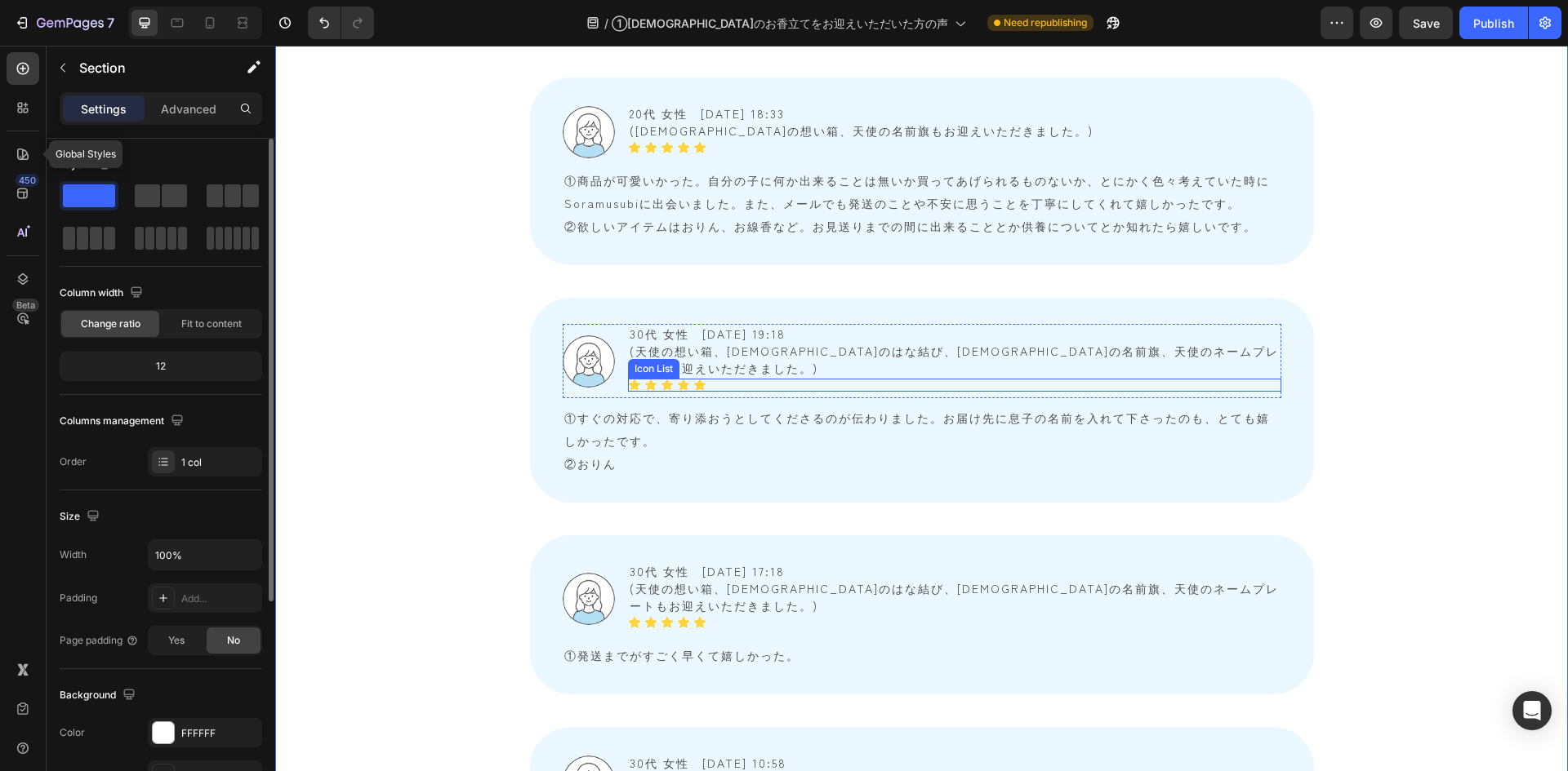
click at [664, 362] on div "Icon List" at bounding box center [654, 369] width 45 height 14
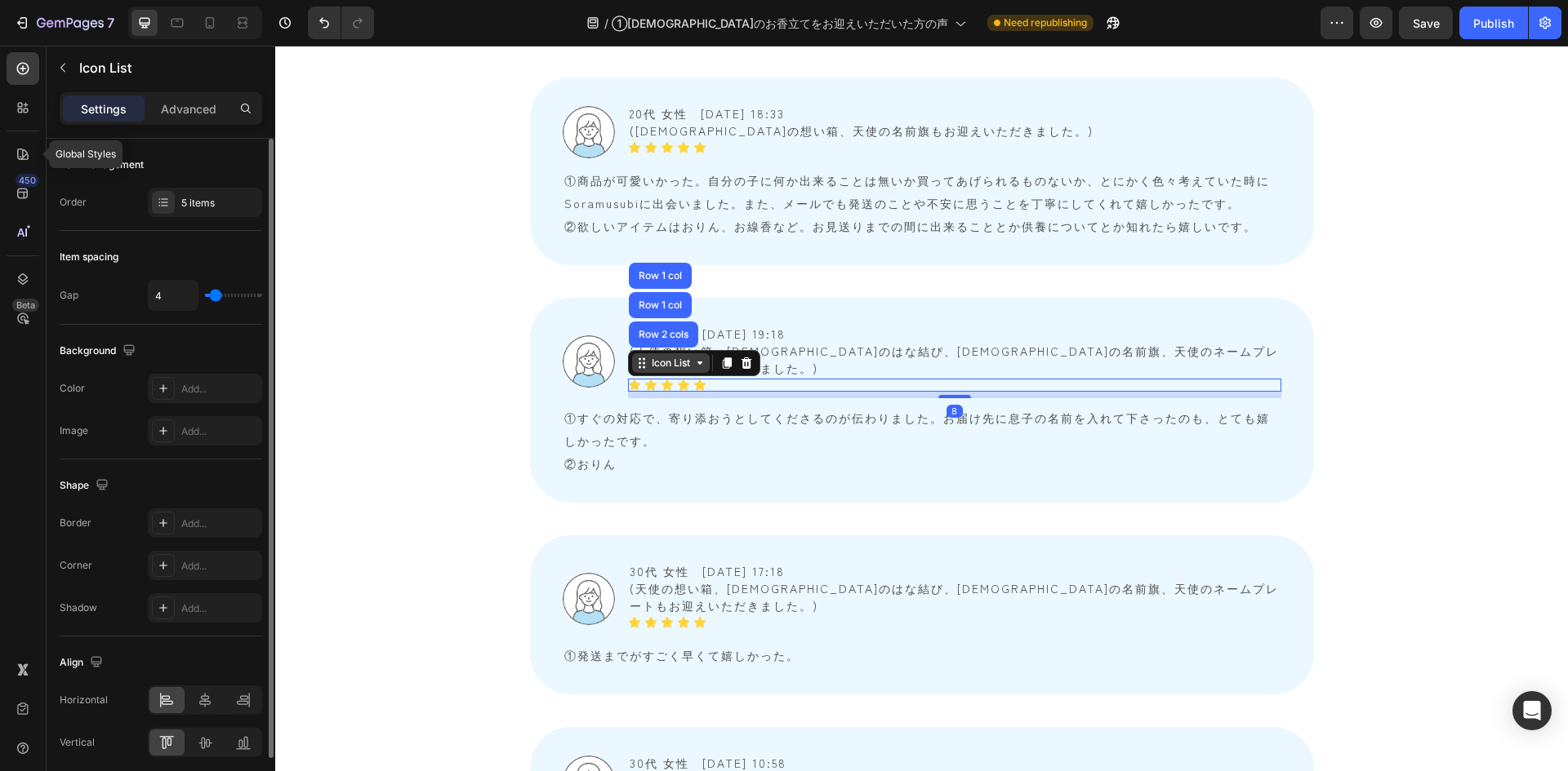
click at [664, 356] on div "Icon List" at bounding box center [671, 363] width 45 height 14
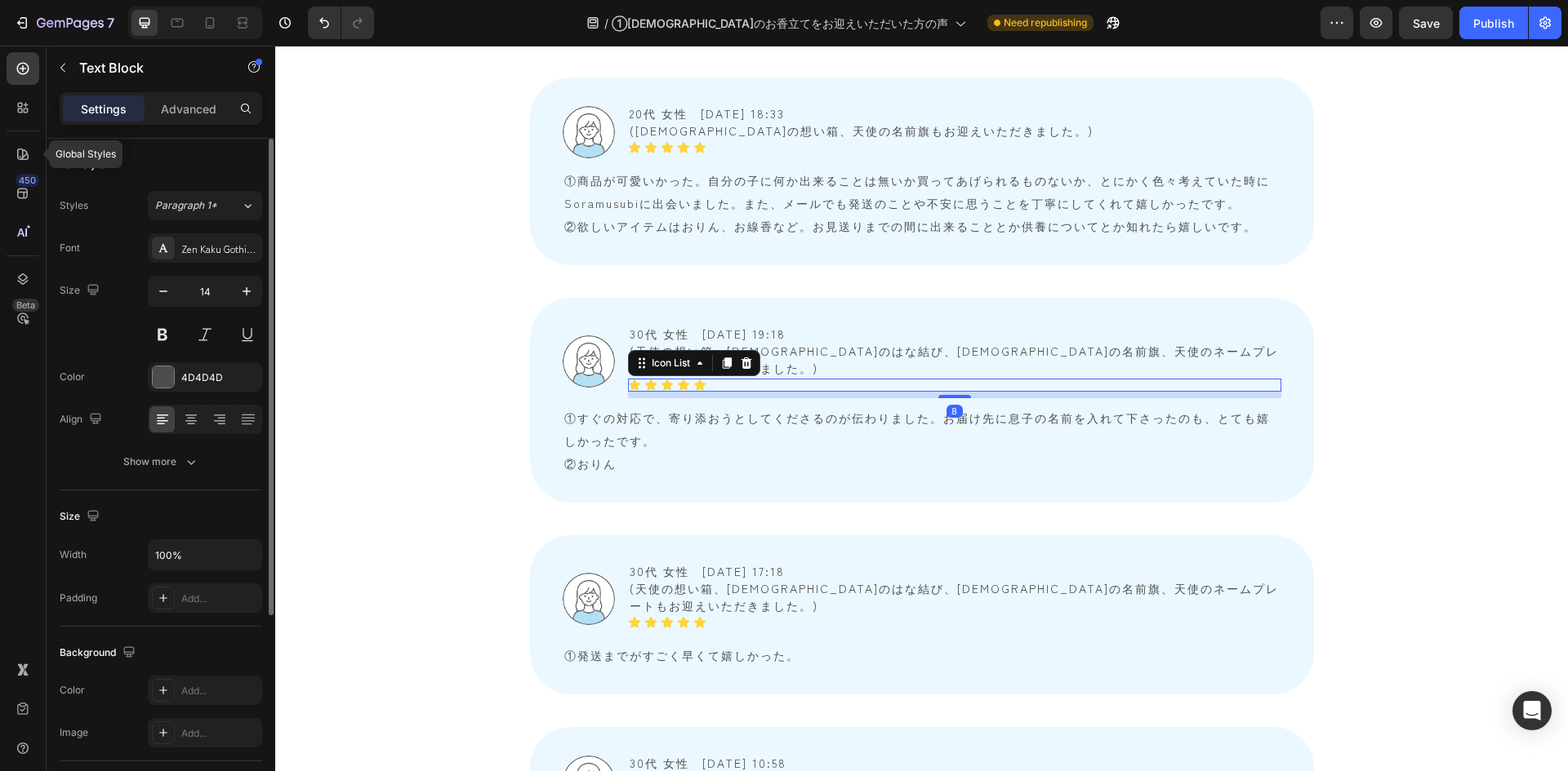
click at [872, 343] on span "(天使の想い箱、天使のはな結び、天使の名前旗、天使のネームプレートもお迎えいただきました。)" at bounding box center [954, 359] width 649 height 33
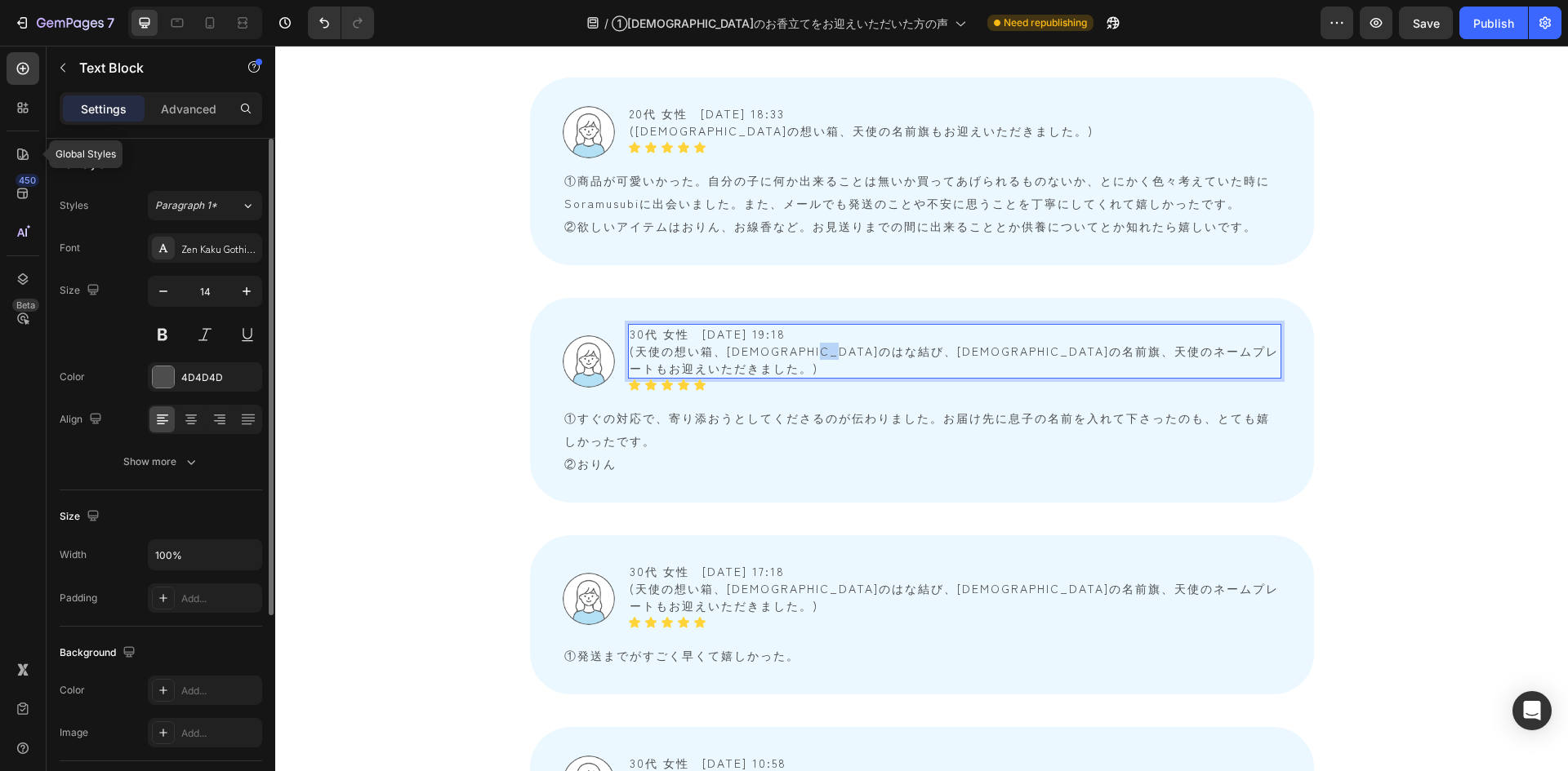
click at [872, 343] on span "(天使の想い箱、天使のはな結び、天使の名前旗、天使のネームプレートもお迎えいただきました。)" at bounding box center [954, 359] width 649 height 33
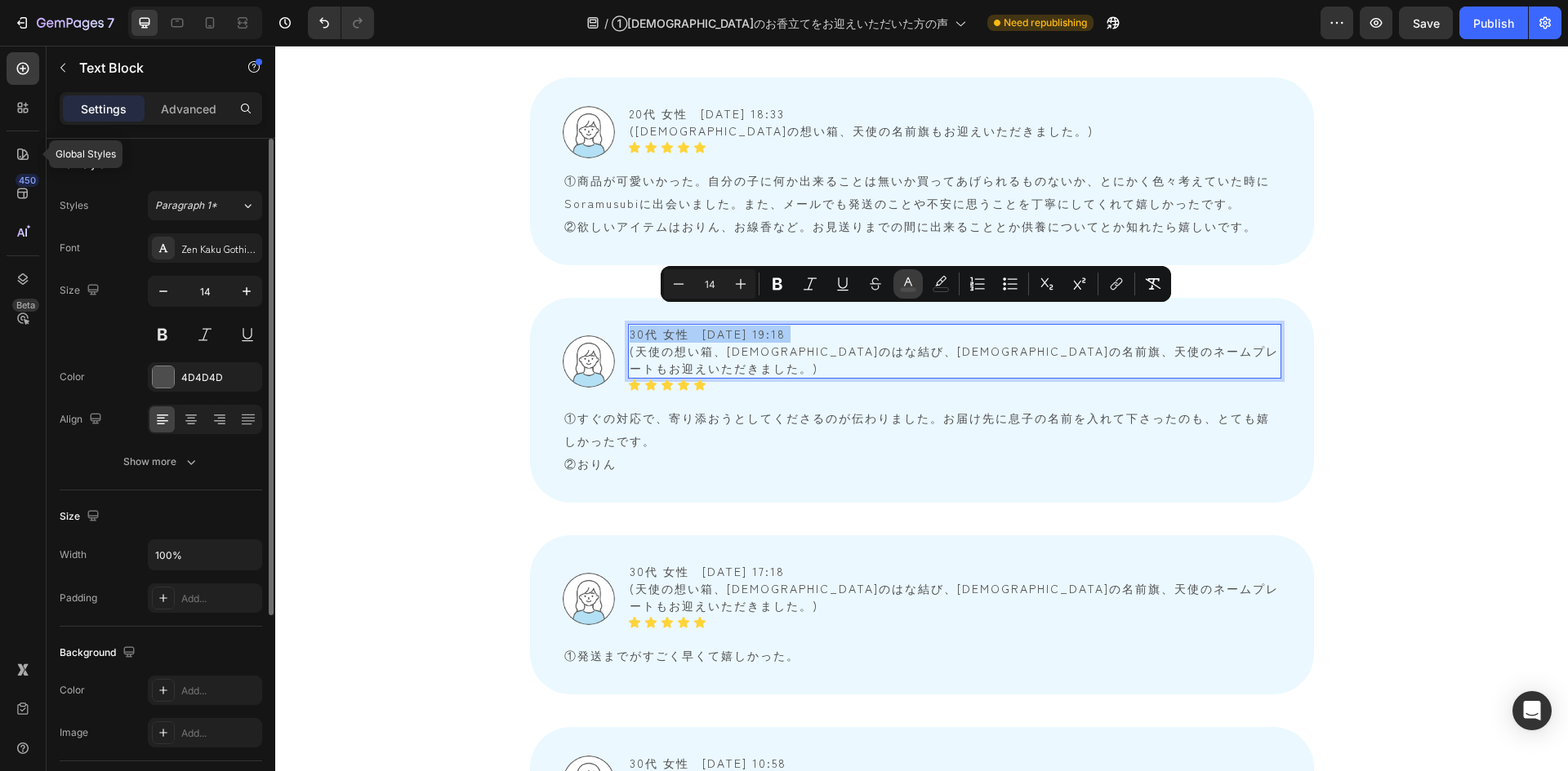
click at [907, 281] on icon "Editor contextual toolbar" at bounding box center [908, 282] width 8 height 9
type input "4D4D4D"
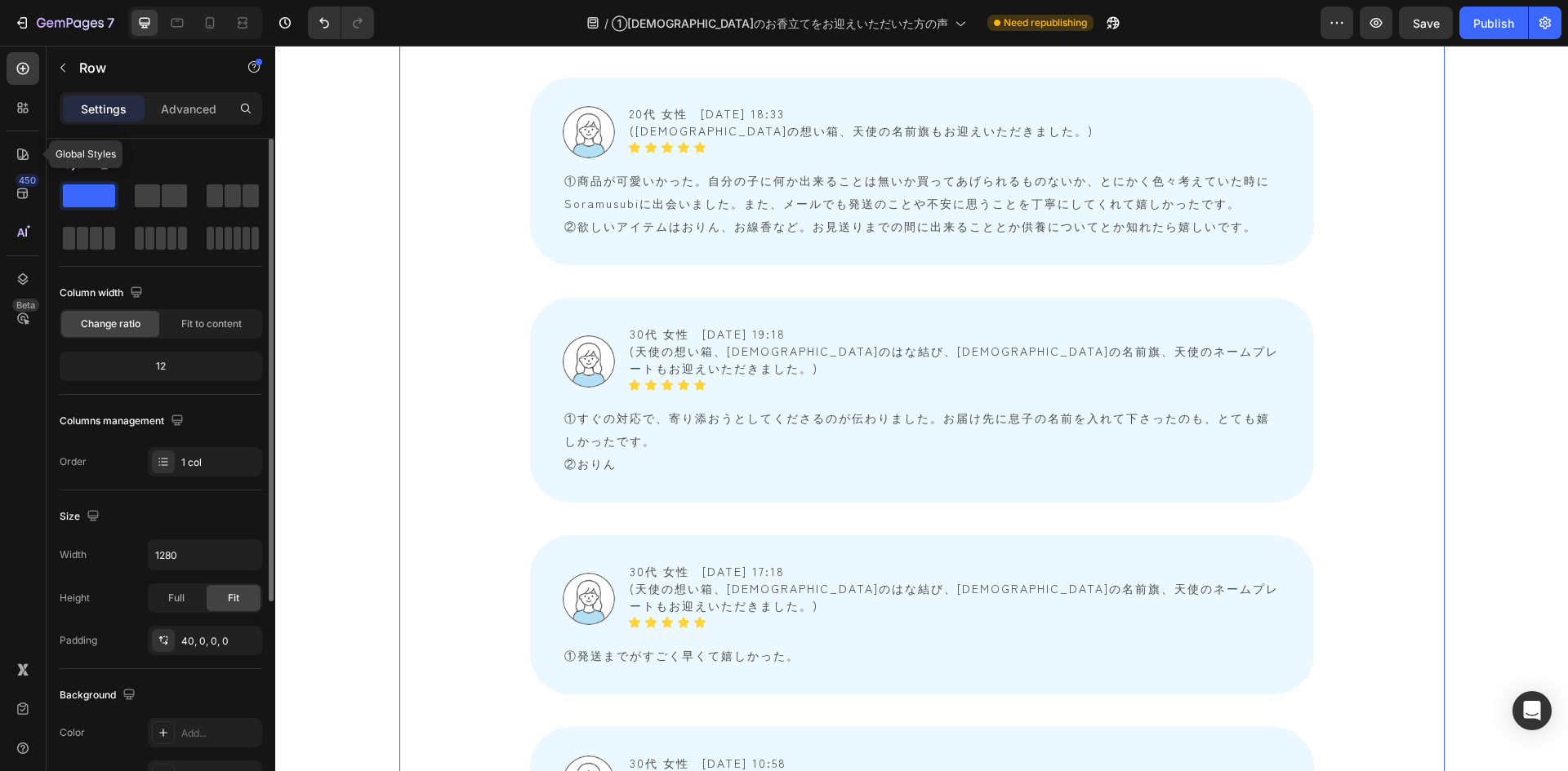
click at [399, 452] on div "Image 20代 女性　2025/06/10 12:07 (天使の想い箱、天使のはな結び、天使のネームプレートもお迎えいただきました。) Text Bloc…" at bounding box center [921, 81] width 1045 height 2006
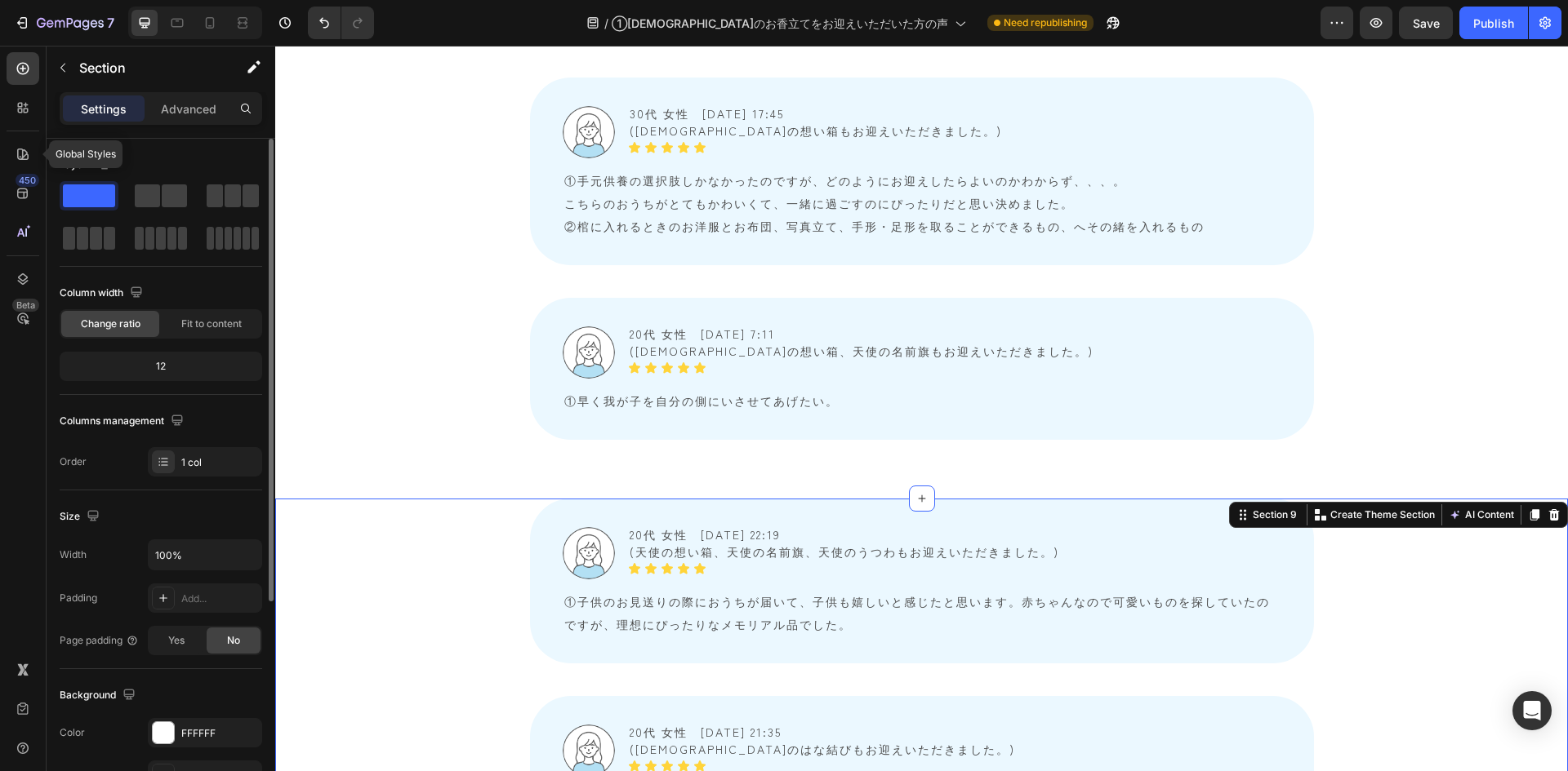
scroll to position [3020, 0]
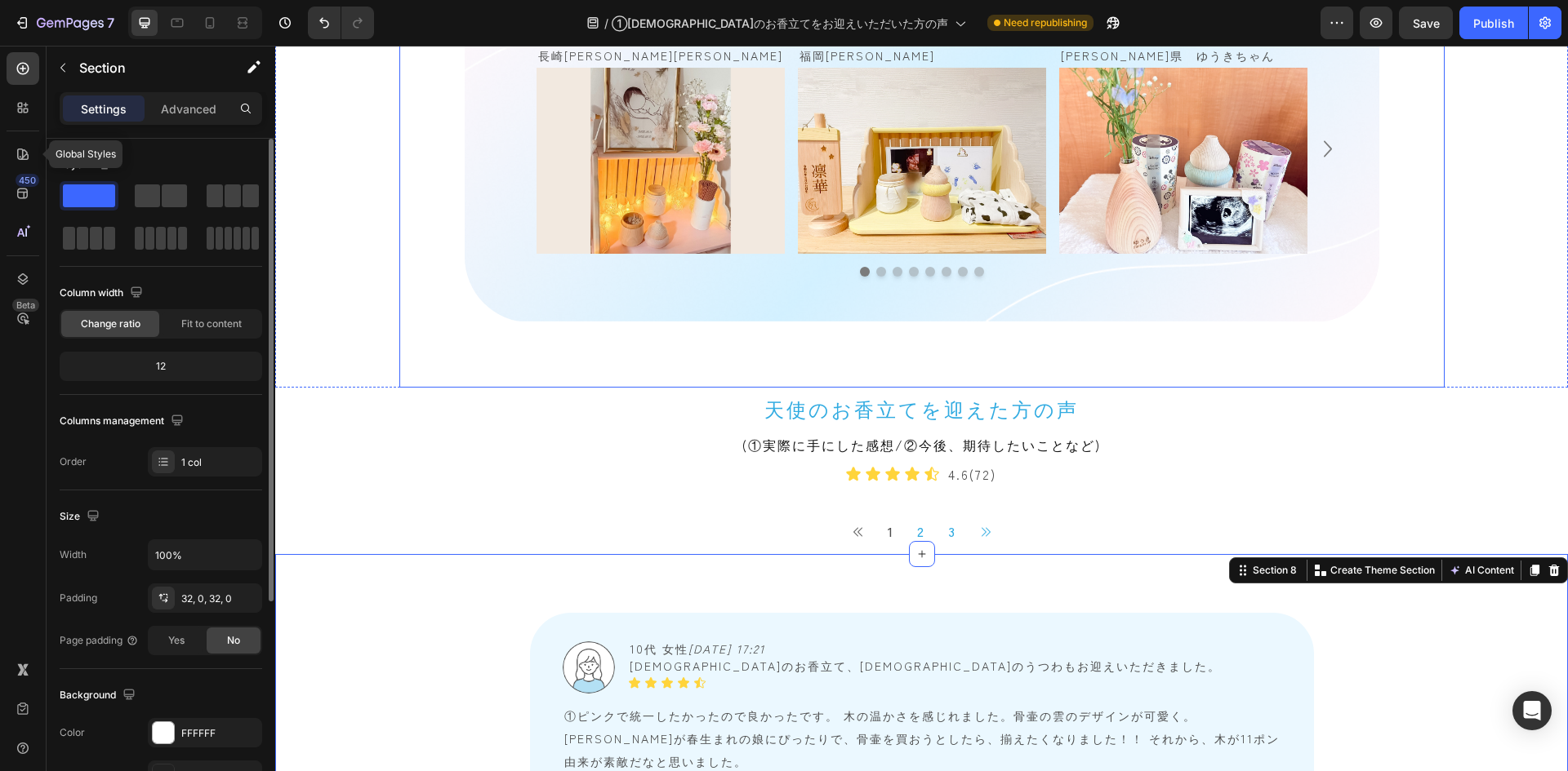
scroll to position [1286, 0]
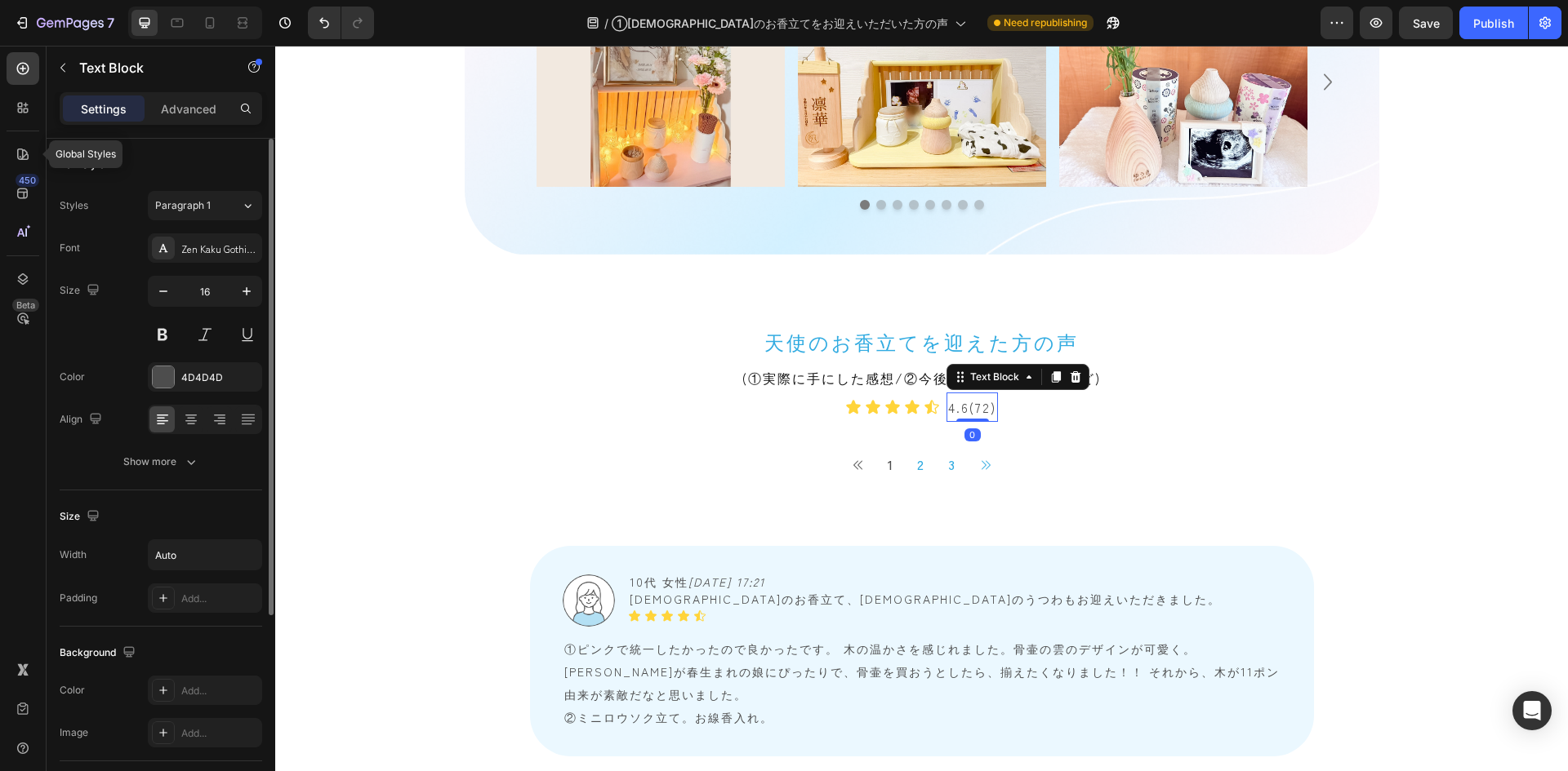
click at [977, 410] on p "4.6(72)" at bounding box center [972, 407] width 48 height 26
click at [981, 410] on p "4.6(72)" at bounding box center [972, 407] width 48 height 26
click at [1044, 20] on div "Publish" at bounding box center [1493, 23] width 41 height 17
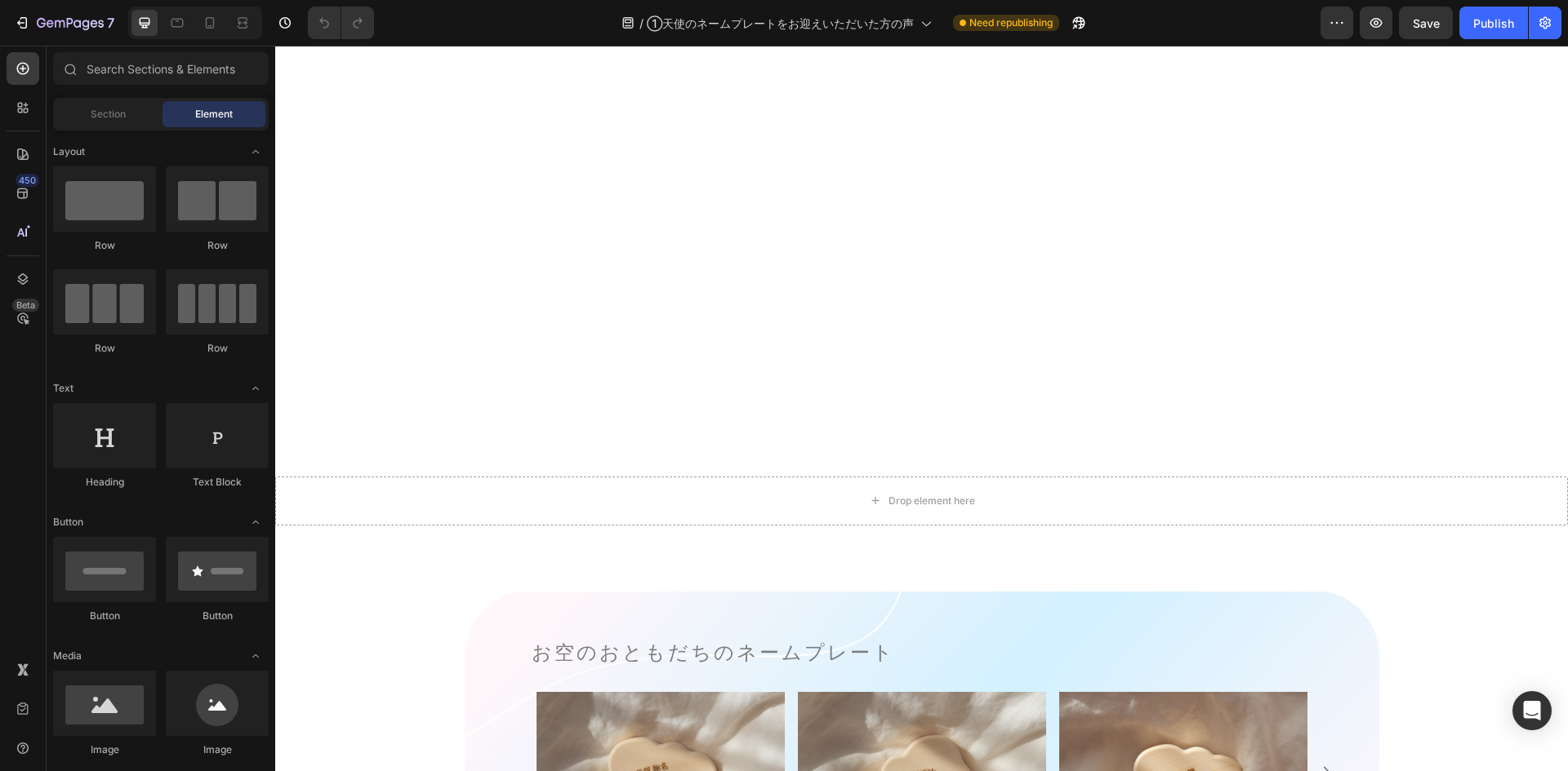
scroll to position [1061, 0]
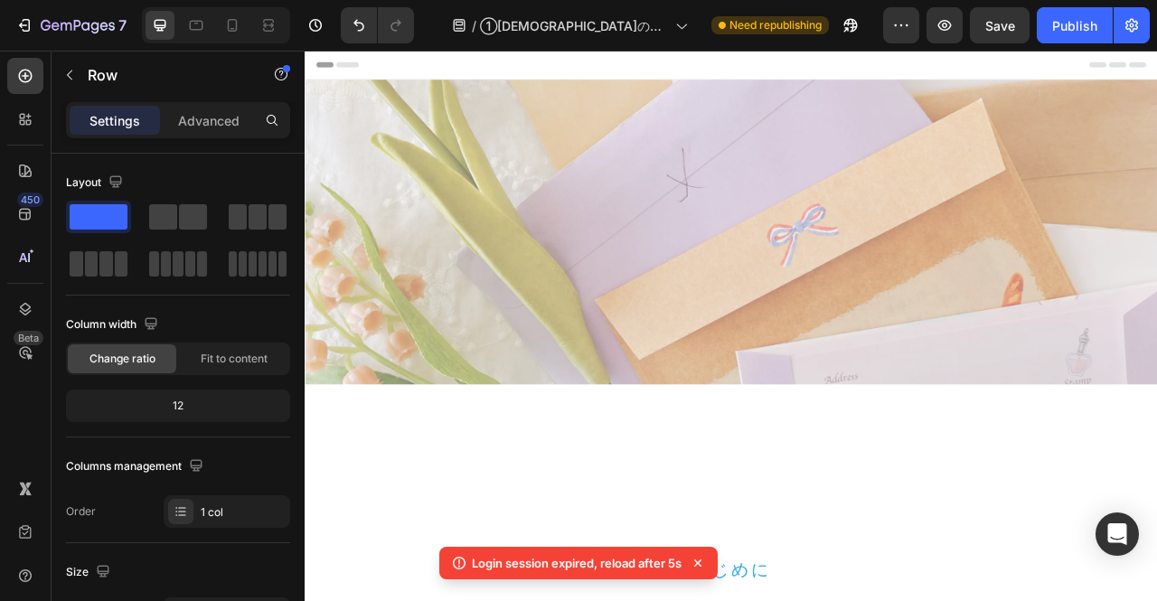
scroll to position [776, 0]
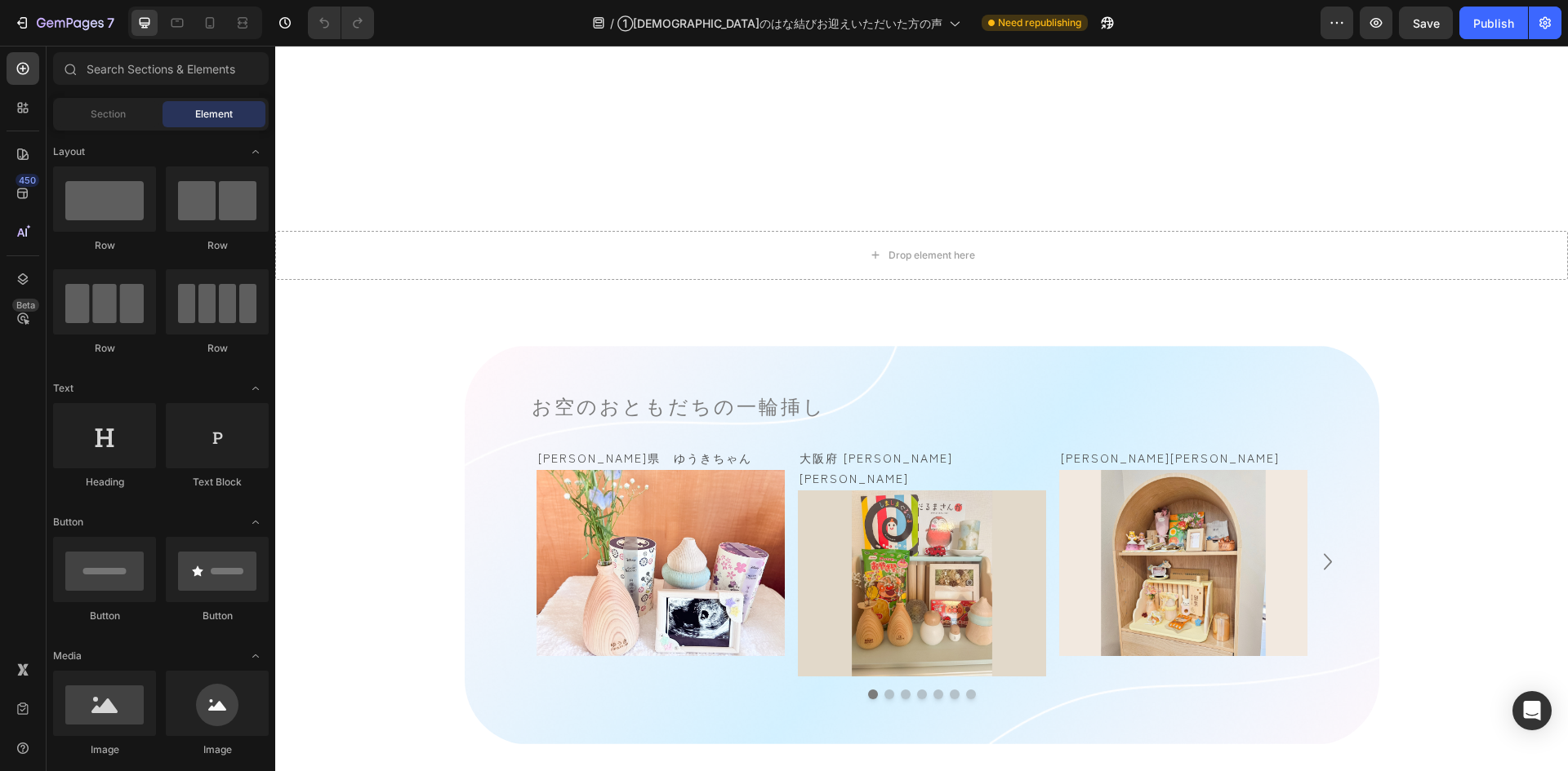
scroll to position [1388, 0]
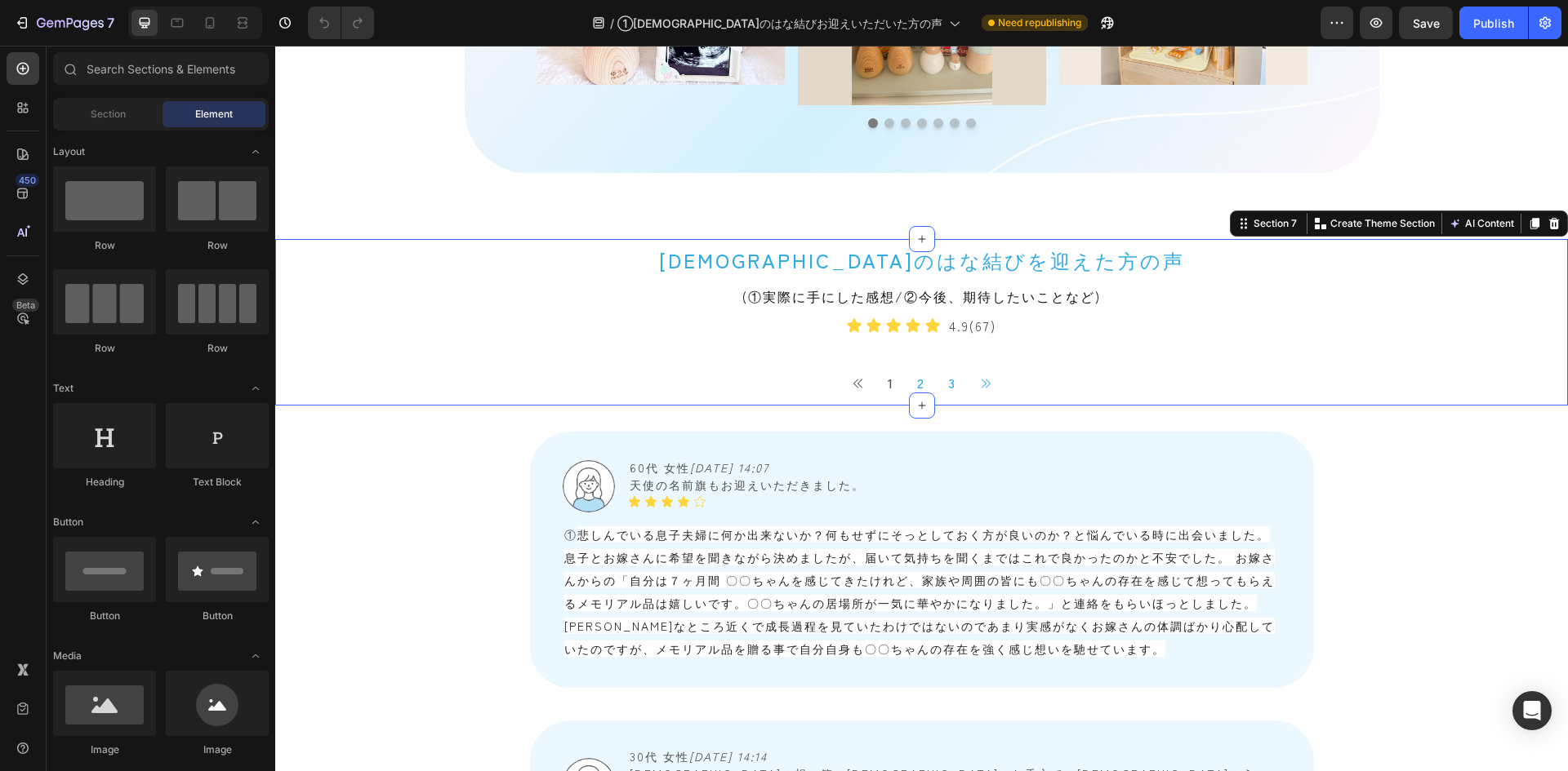
click at [356, 260] on div "天使のはな結びを迎えた方の声 Heading (①実際に手にした感想/②今後、期待したいことなど) Text Block Icon Icon Icon Ico…" at bounding box center [921, 322] width 1293 height 166
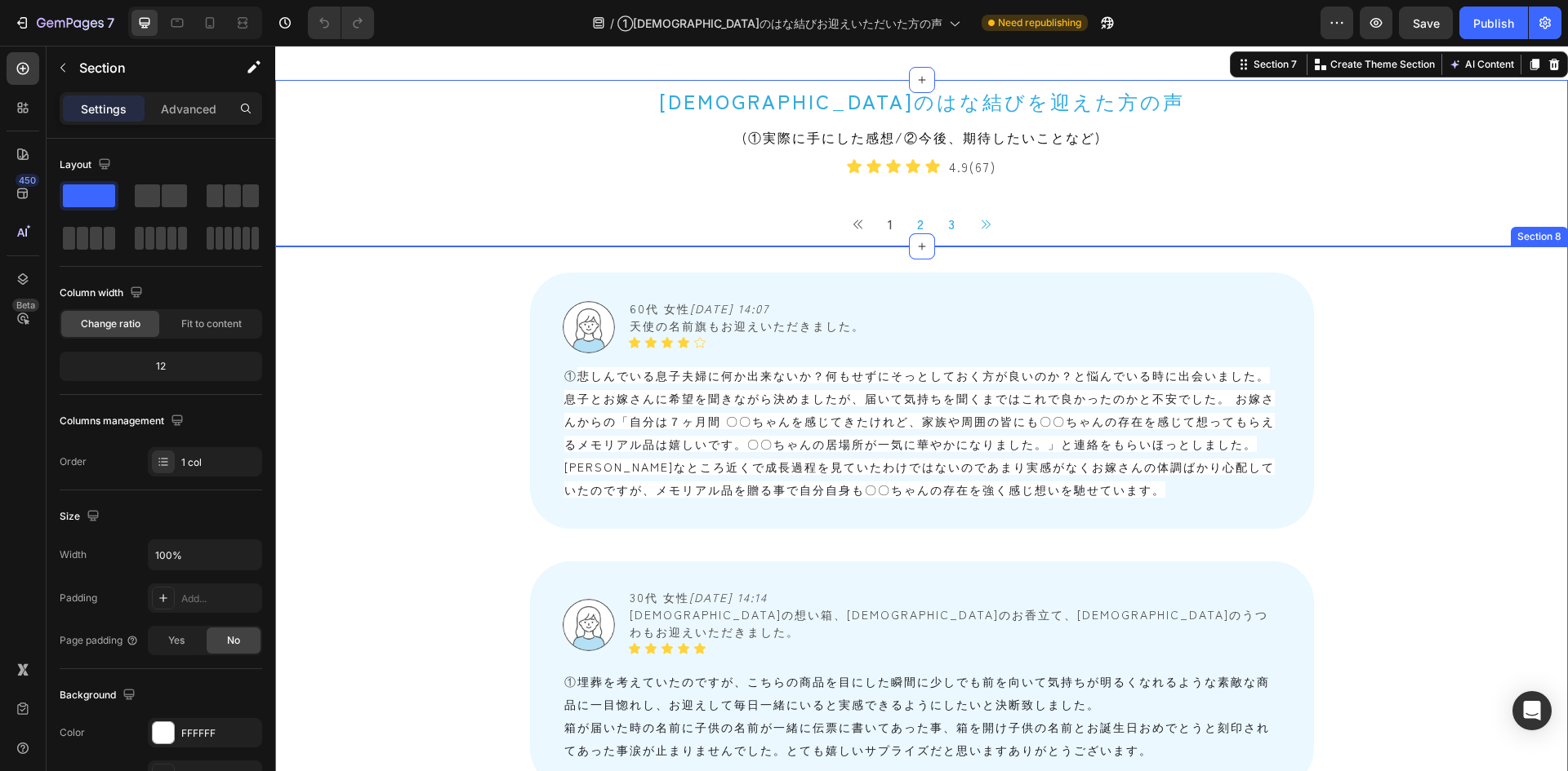
scroll to position [1551, 0]
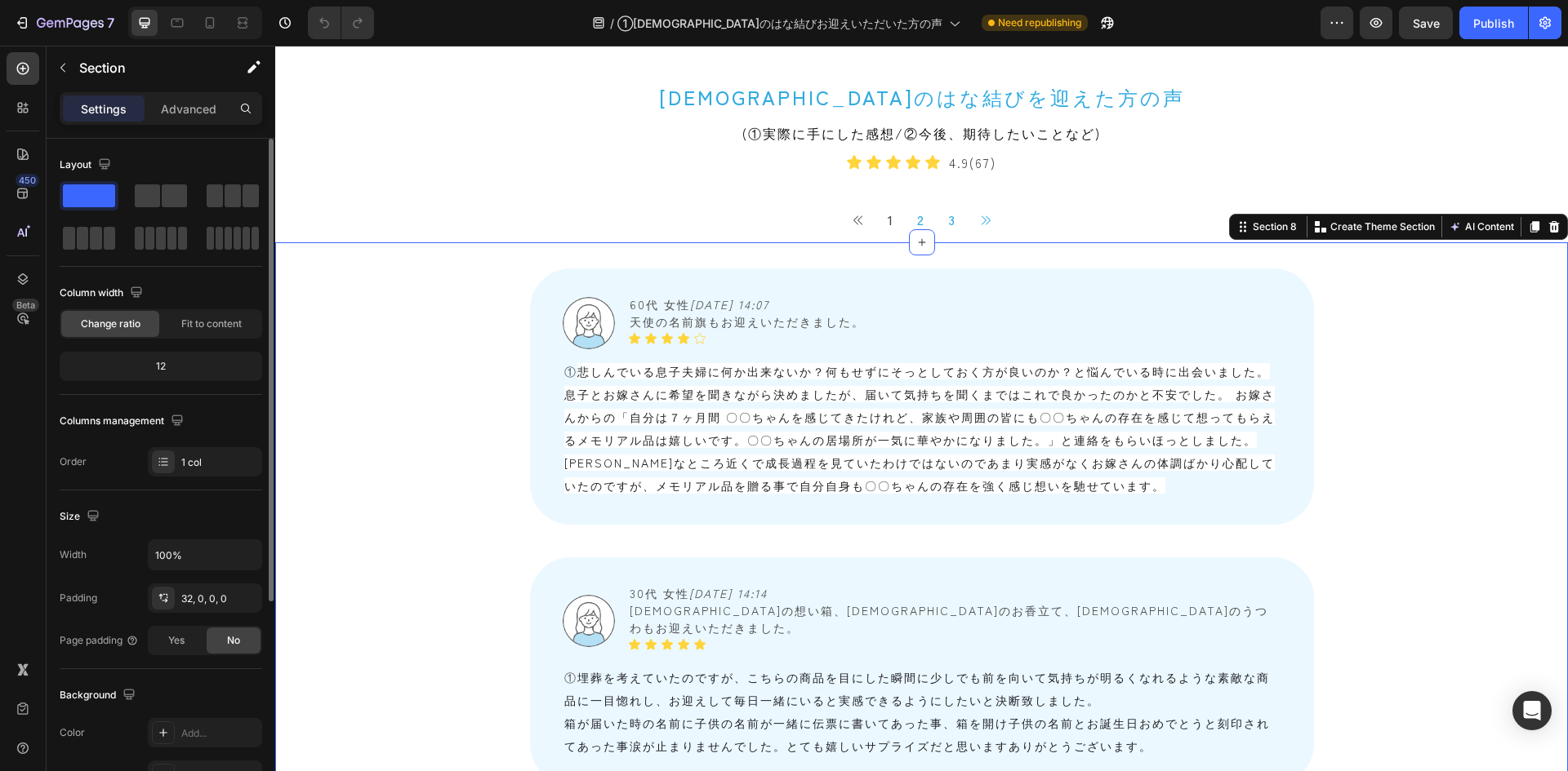
scroll to position [163, 0]
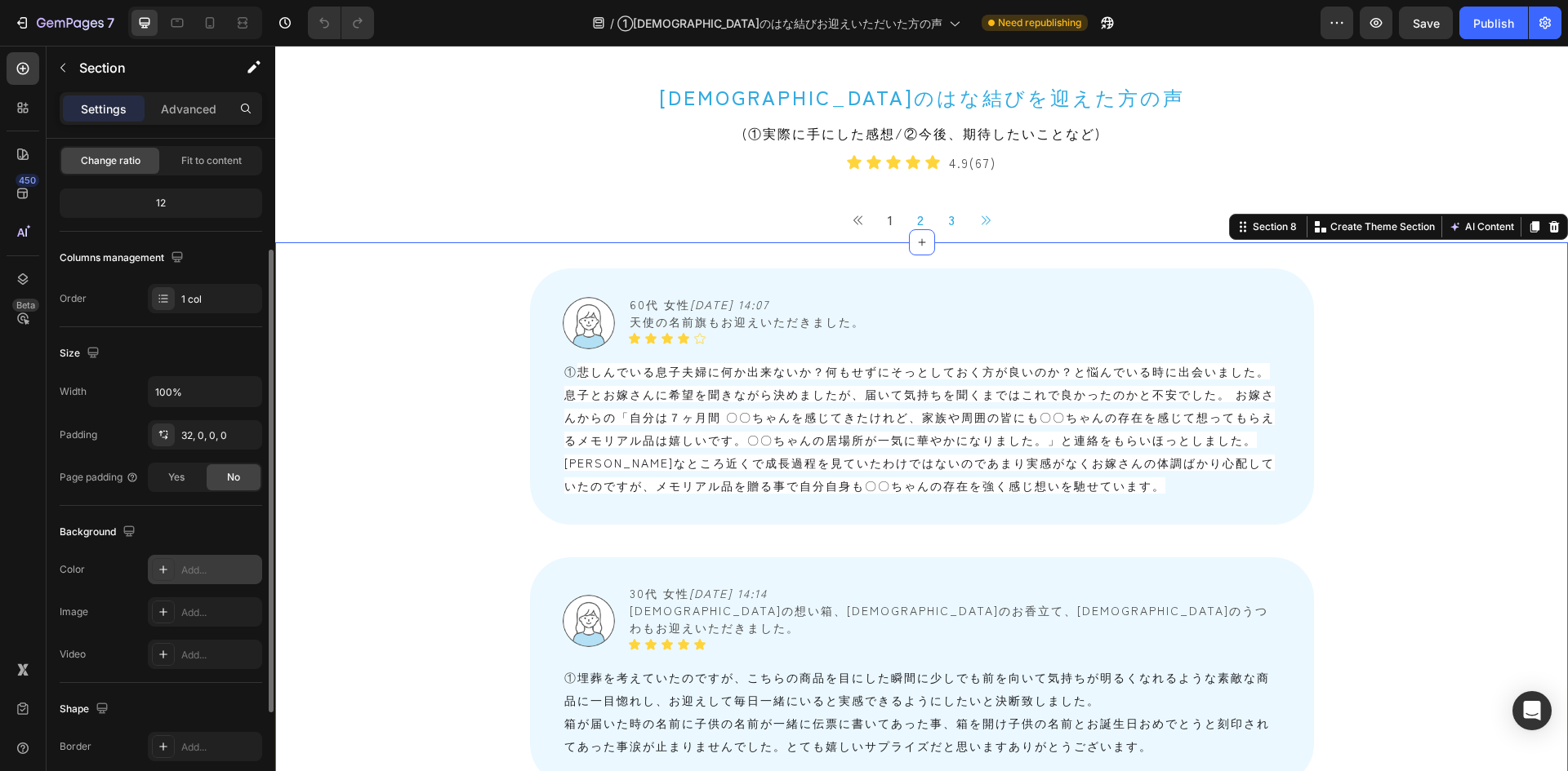
click at [191, 542] on div "Add..." at bounding box center [205, 570] width 115 height 30
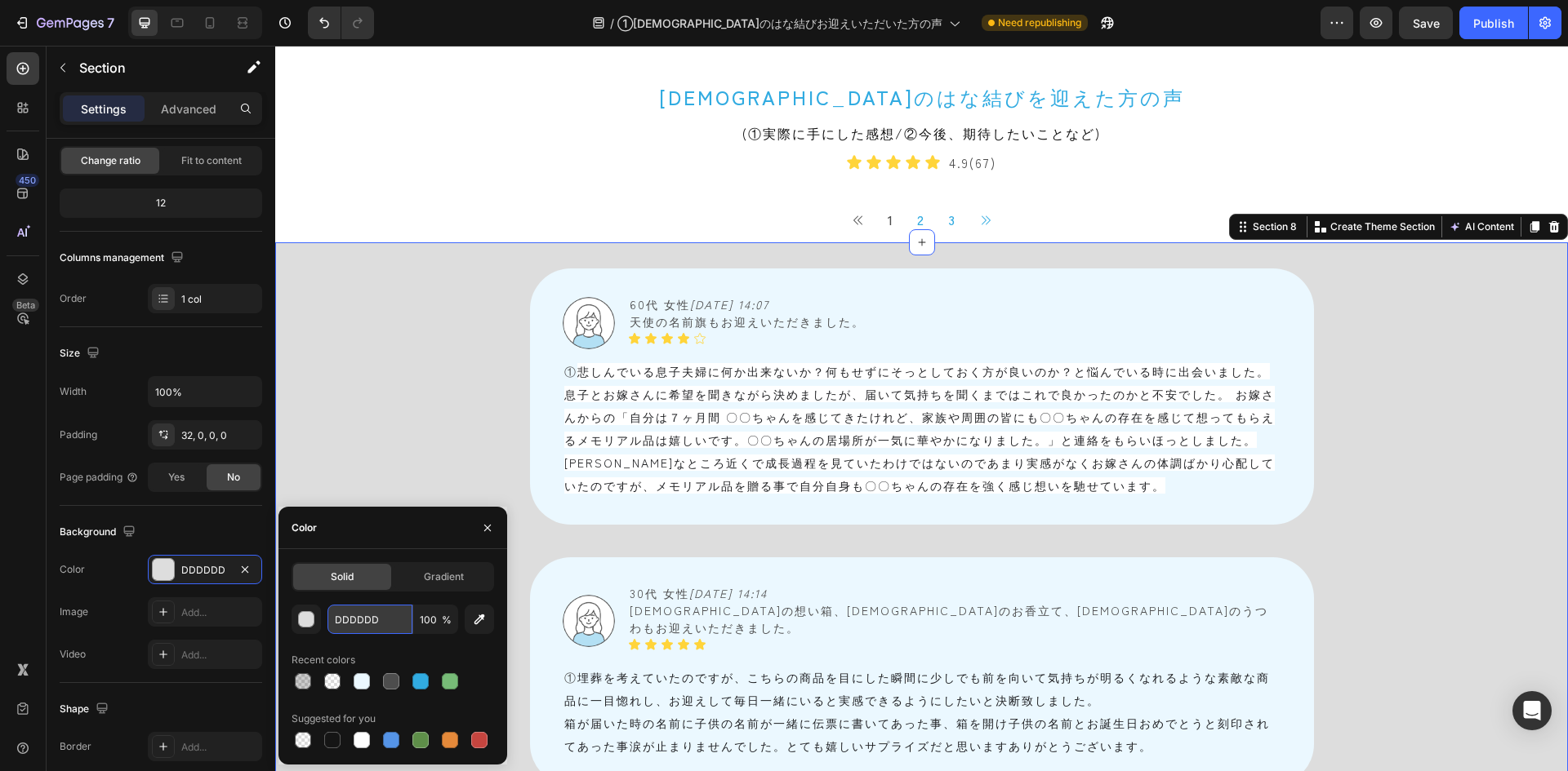
click at [362, 542] on input "DDDDDD" at bounding box center [370, 619] width 85 height 30
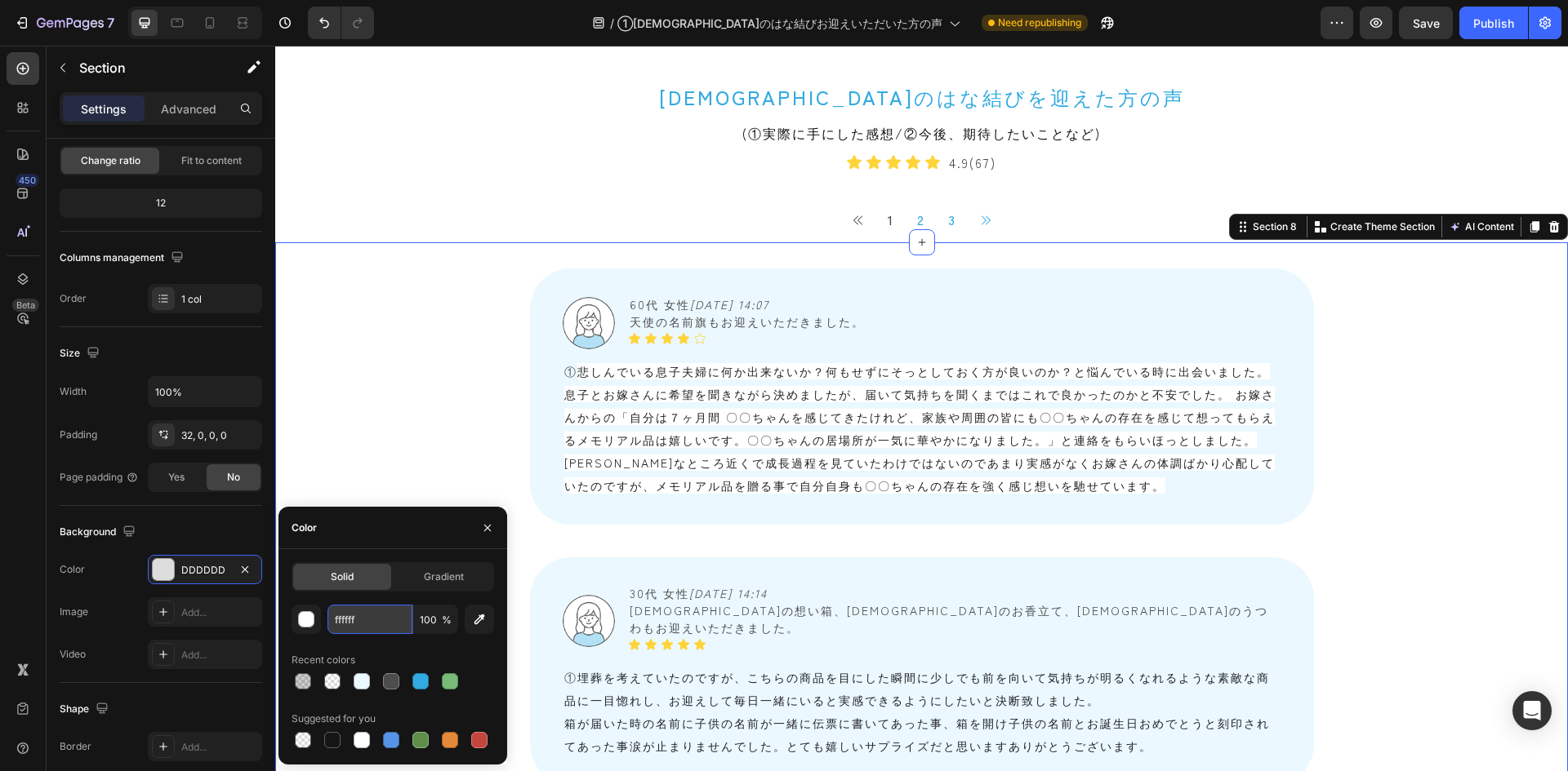
type input "FFFFFF"
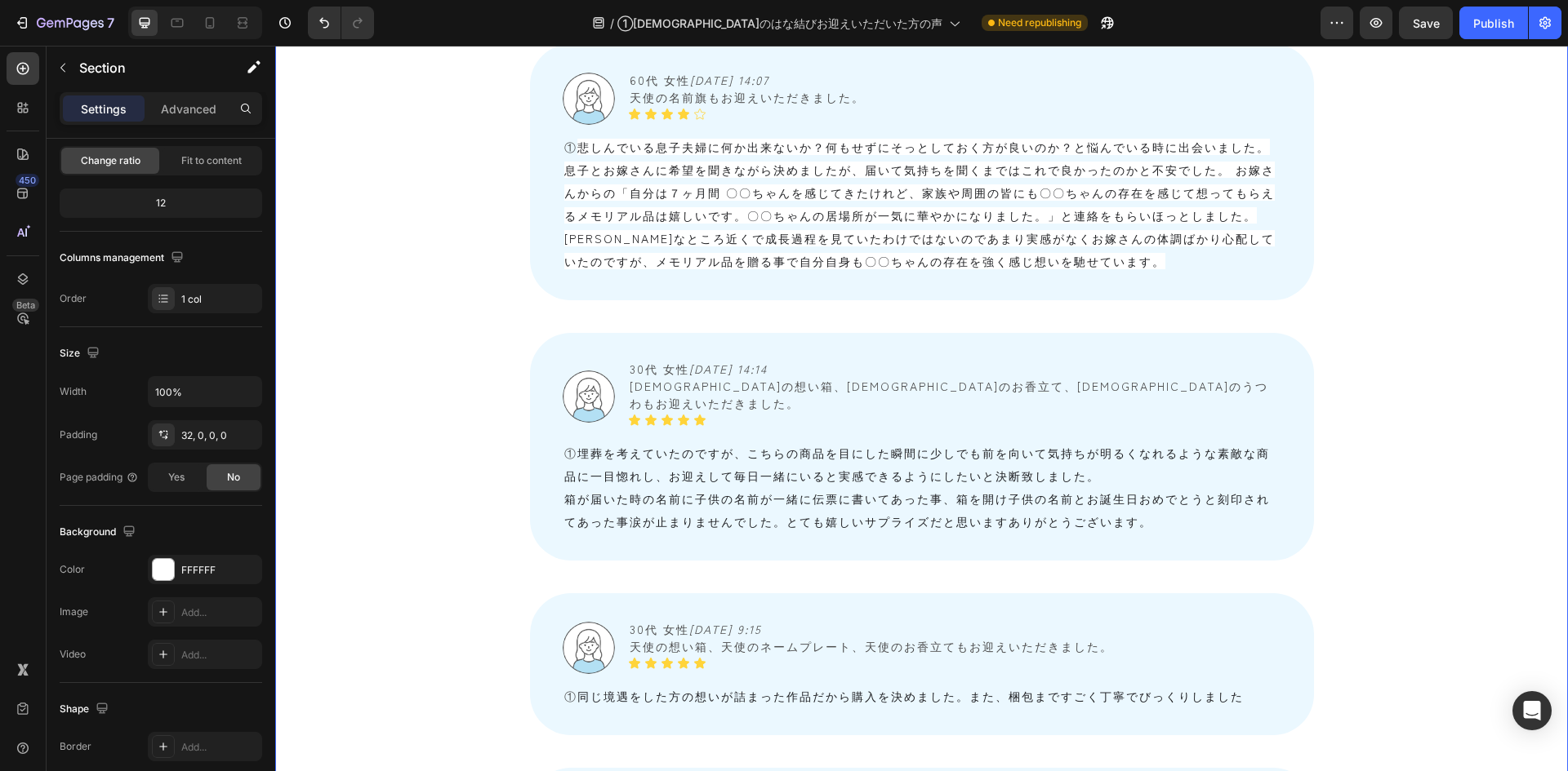
scroll to position [1714, 0]
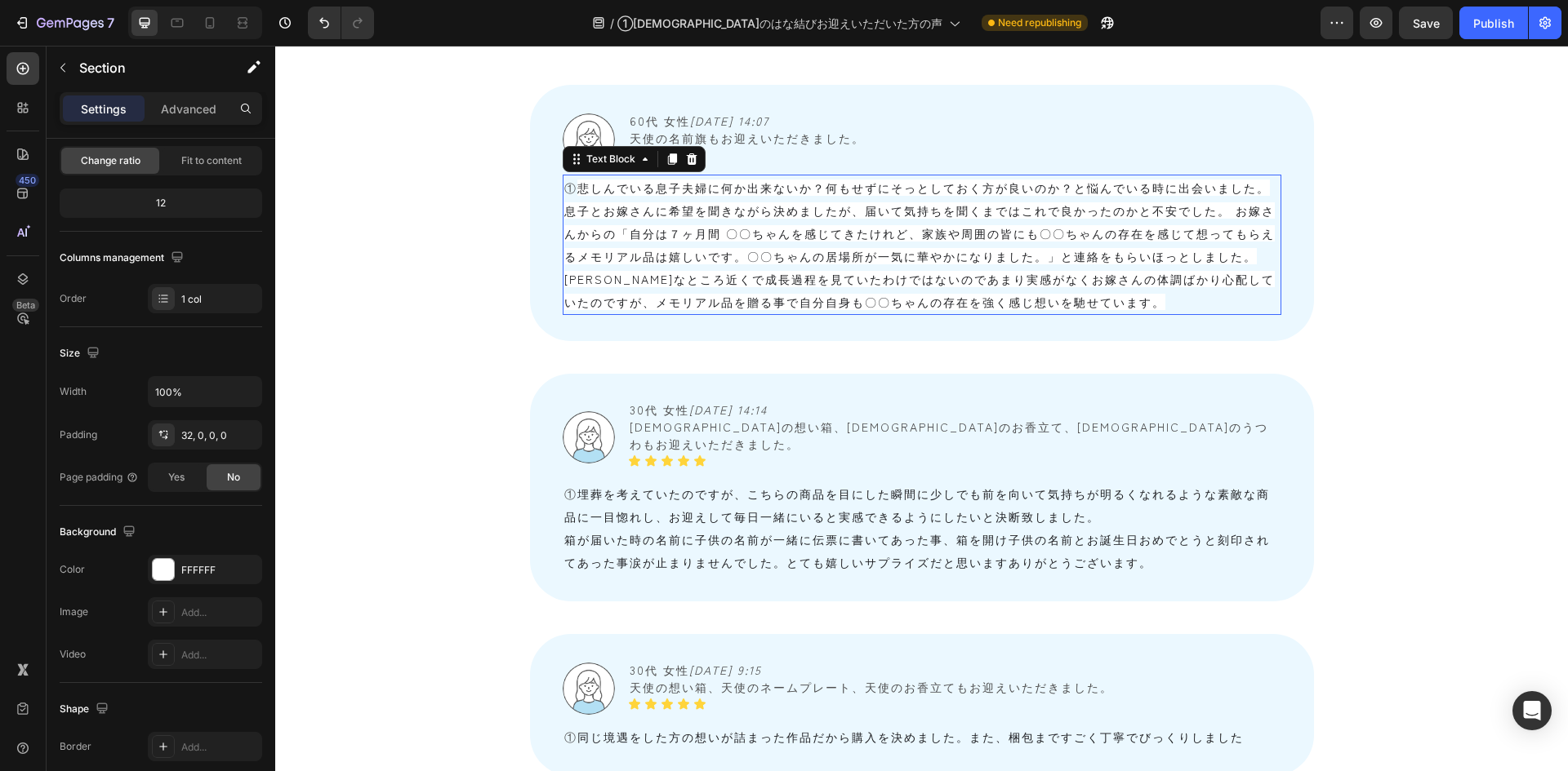
click at [624, 242] on p "① 悲しんでいる息子夫婦に何か出来ないか？何もせずにそっとしておく方が良いのか？と悩んでいる時に出会いました。息子とお嫁さんに希望を聞きながら決めましたが、届…" at bounding box center [922, 245] width 715 height 137
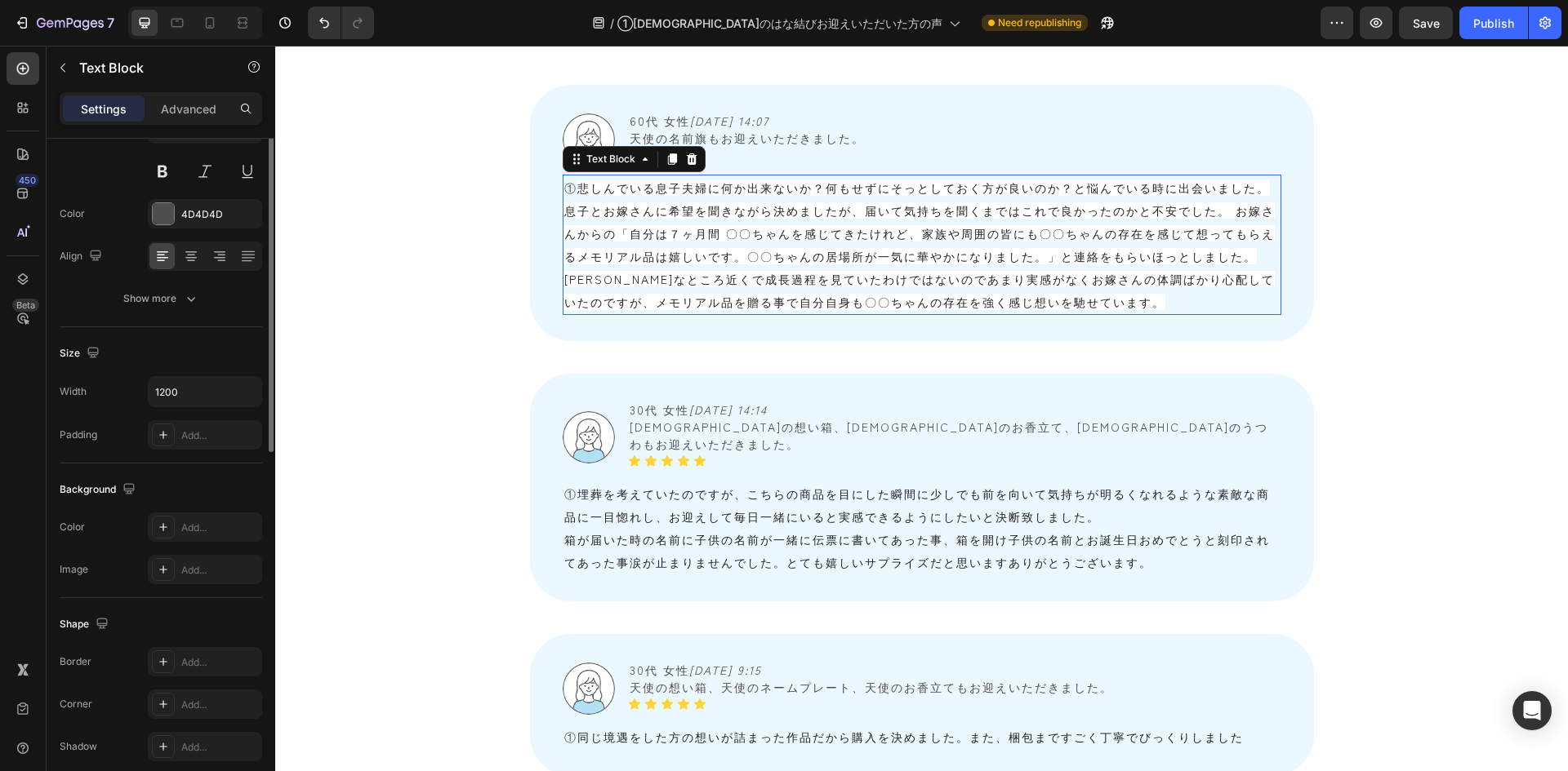
click at [624, 242] on p "① 悲しんでいる息子夫婦に何か出来ないか？何もせずにそっとしておく方が良いのか？と悩んでいる時に出会いました。息子とお嫁さんに希望を聞きながら決めましたが、届…" at bounding box center [922, 245] width 715 height 137
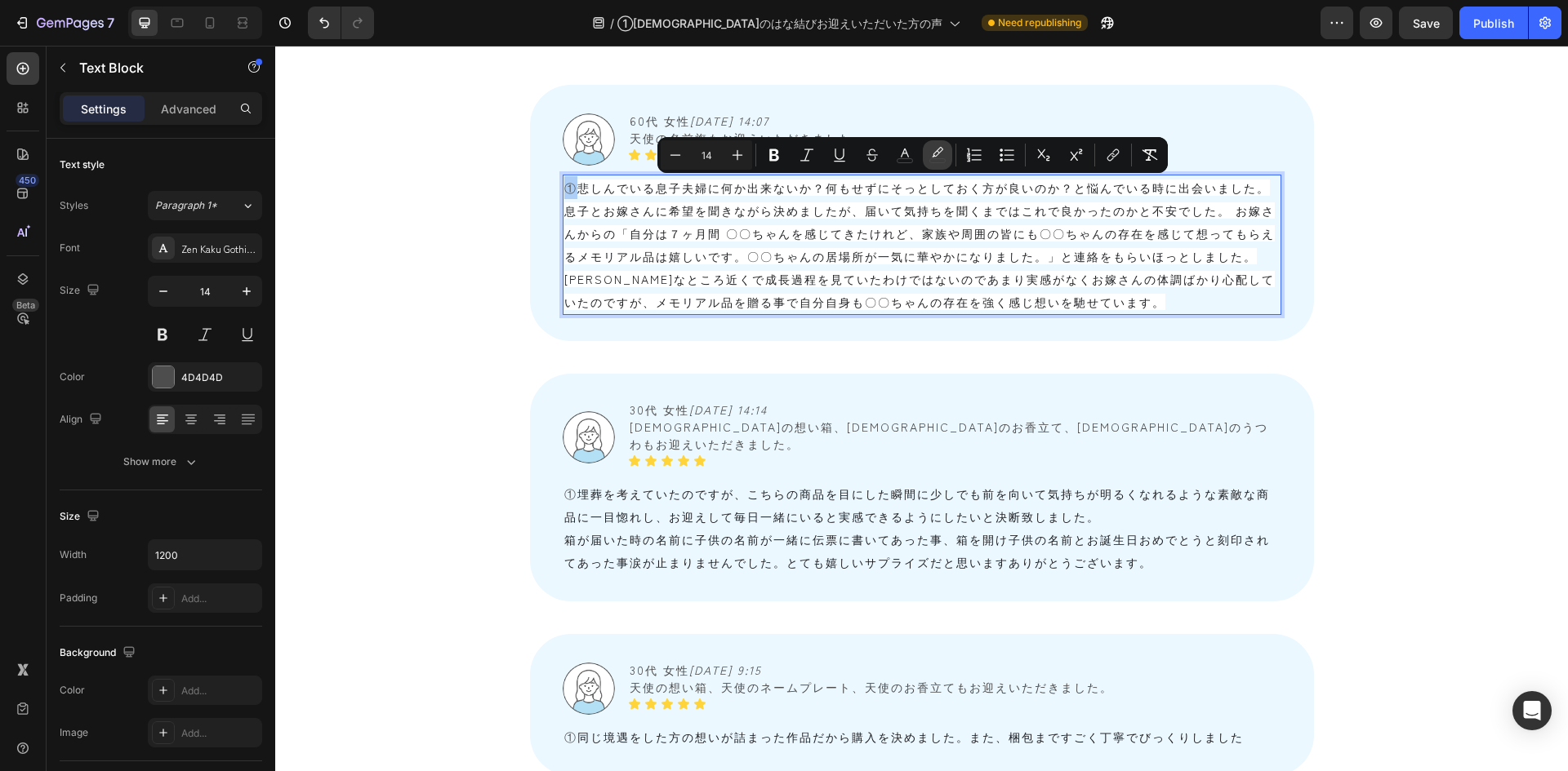
click at [937, 148] on icon "Editor contextual toolbar" at bounding box center [938, 155] width 16 height 16
type input "000000"
type input "0"
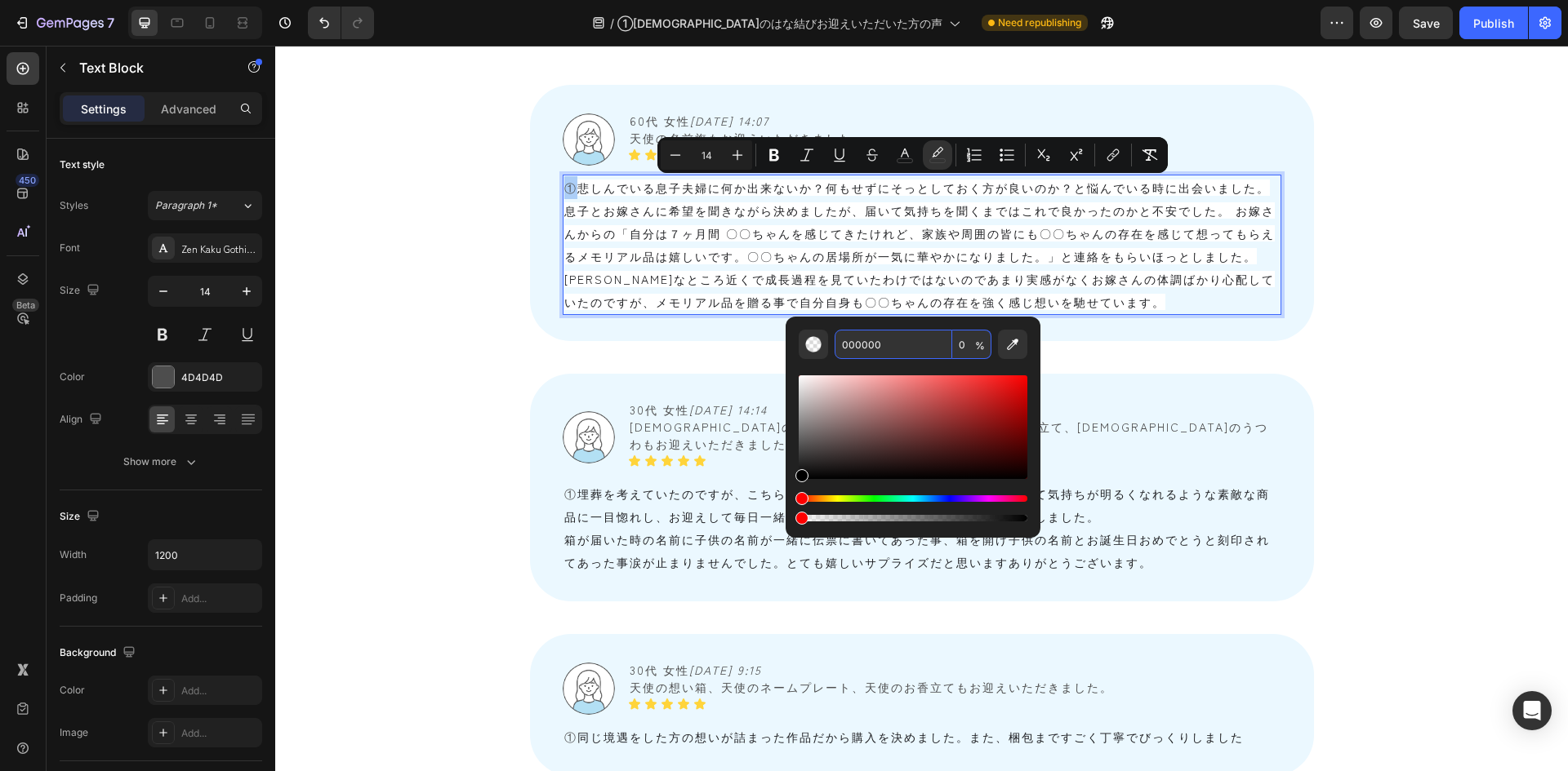
click at [959, 346] on input "0" at bounding box center [971, 344] width 39 height 30
type input "0"
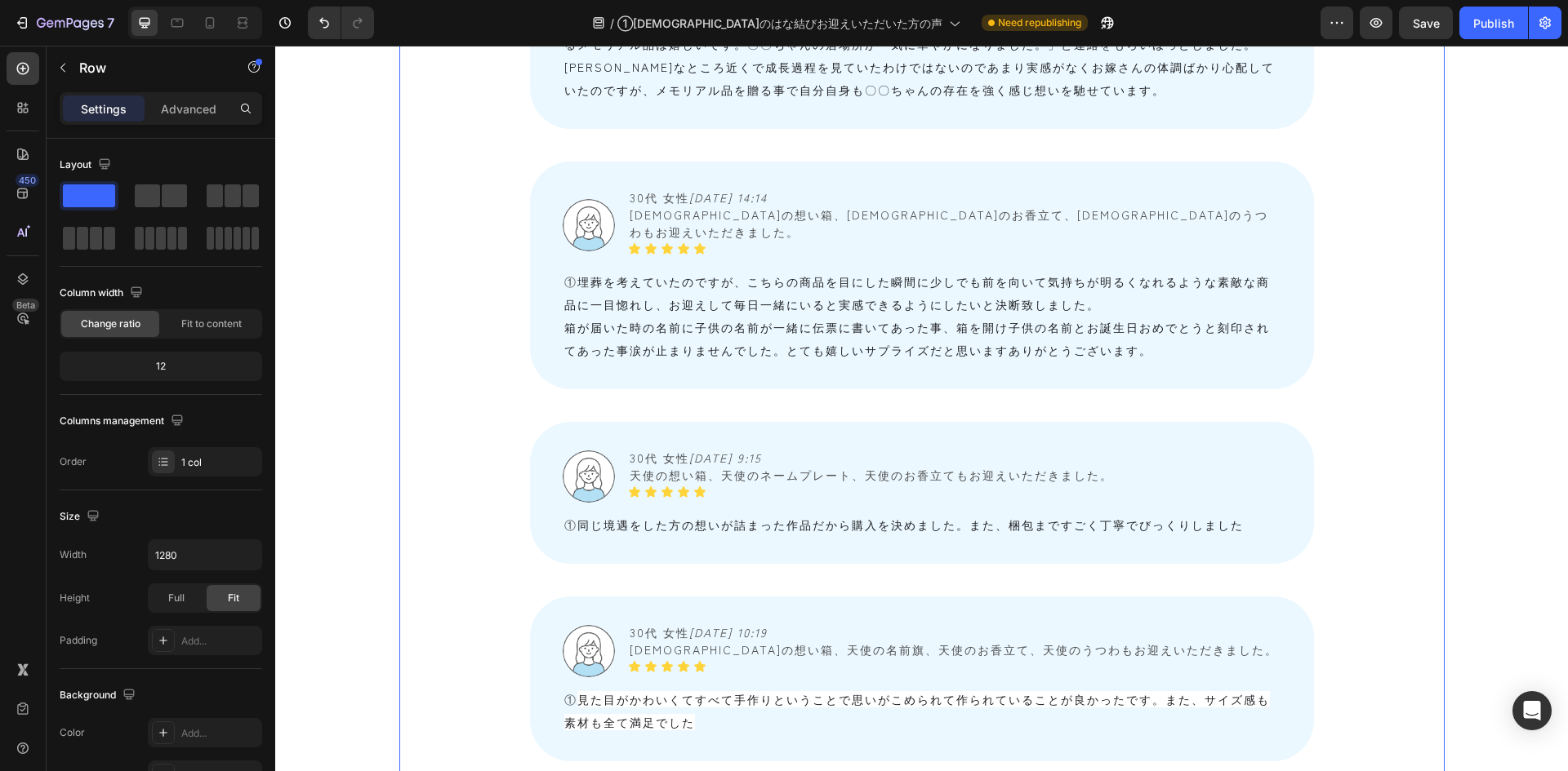
scroll to position [1959, 0]
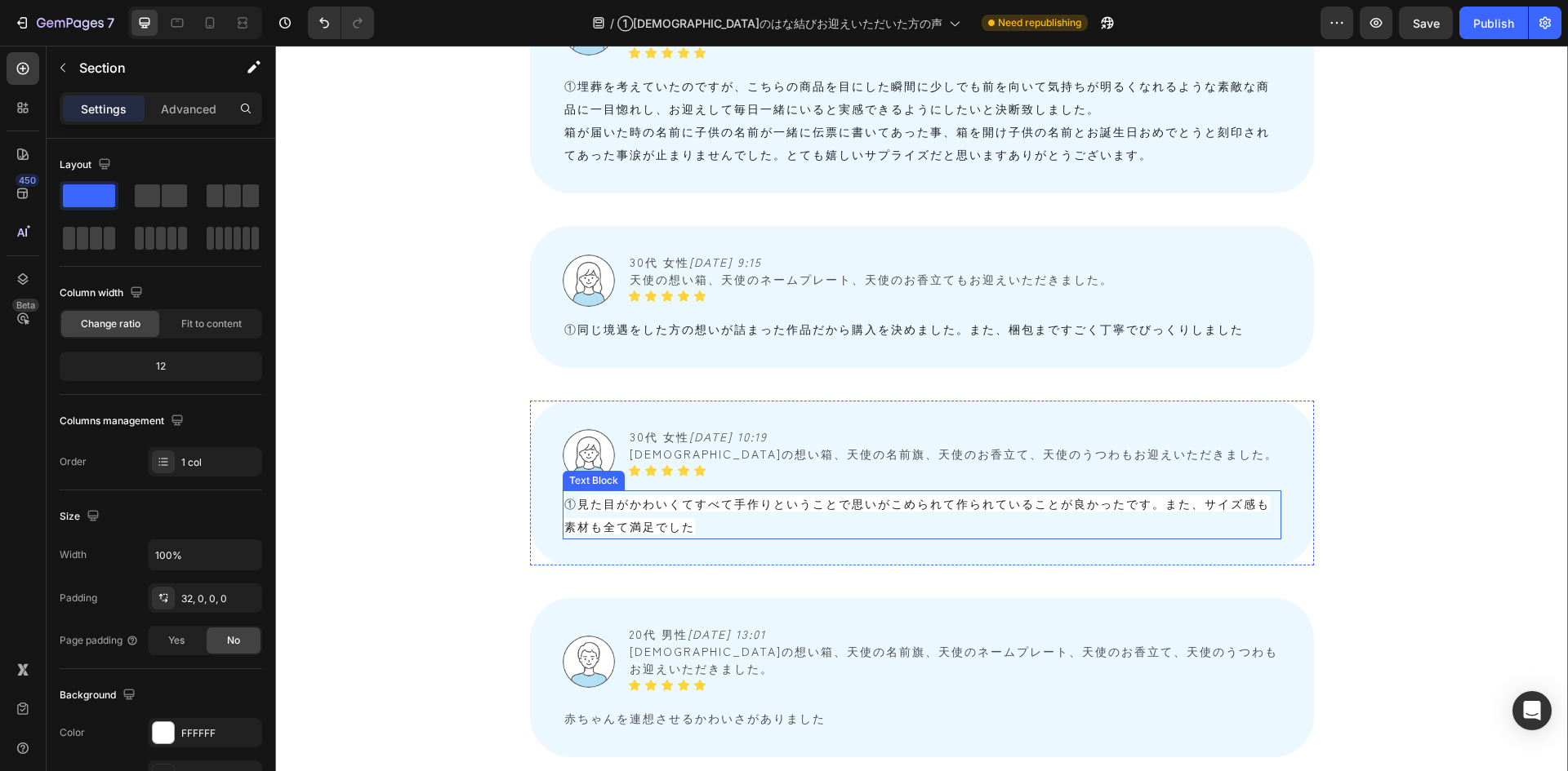
click at [576, 495] on p "① 見た目がかわいくてすべて手作りということで思いがこめられて作られていることが良かったです。また、サイズ感も素材も全て満足でした" at bounding box center [922, 515] width 715 height 46
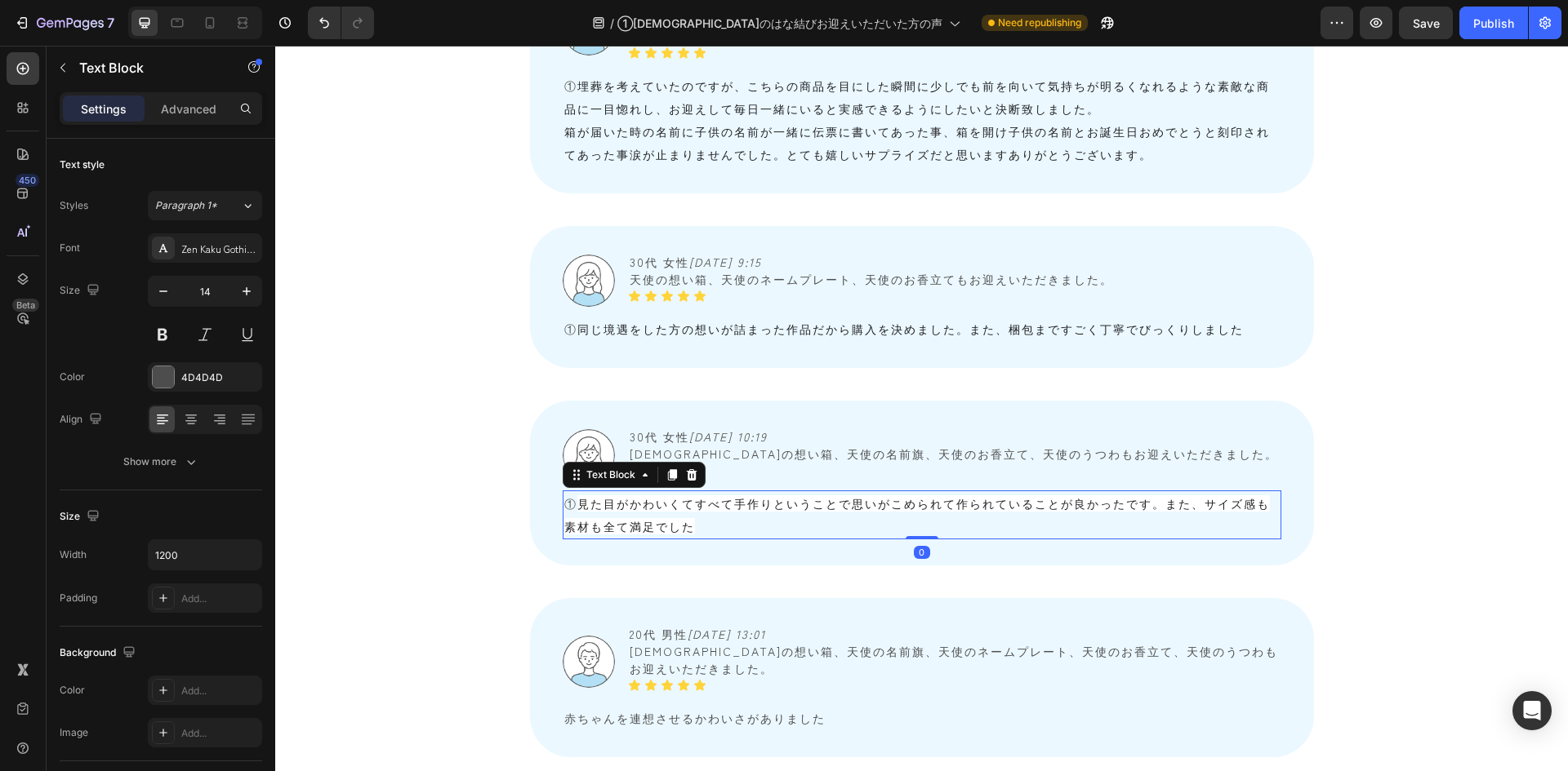
click at [576, 495] on p "① 見た目がかわいくてすべて手作りということで思いがこめられて作られていることが良かったです。また、サイズ感も素材も全て満足でした" at bounding box center [922, 515] width 715 height 46
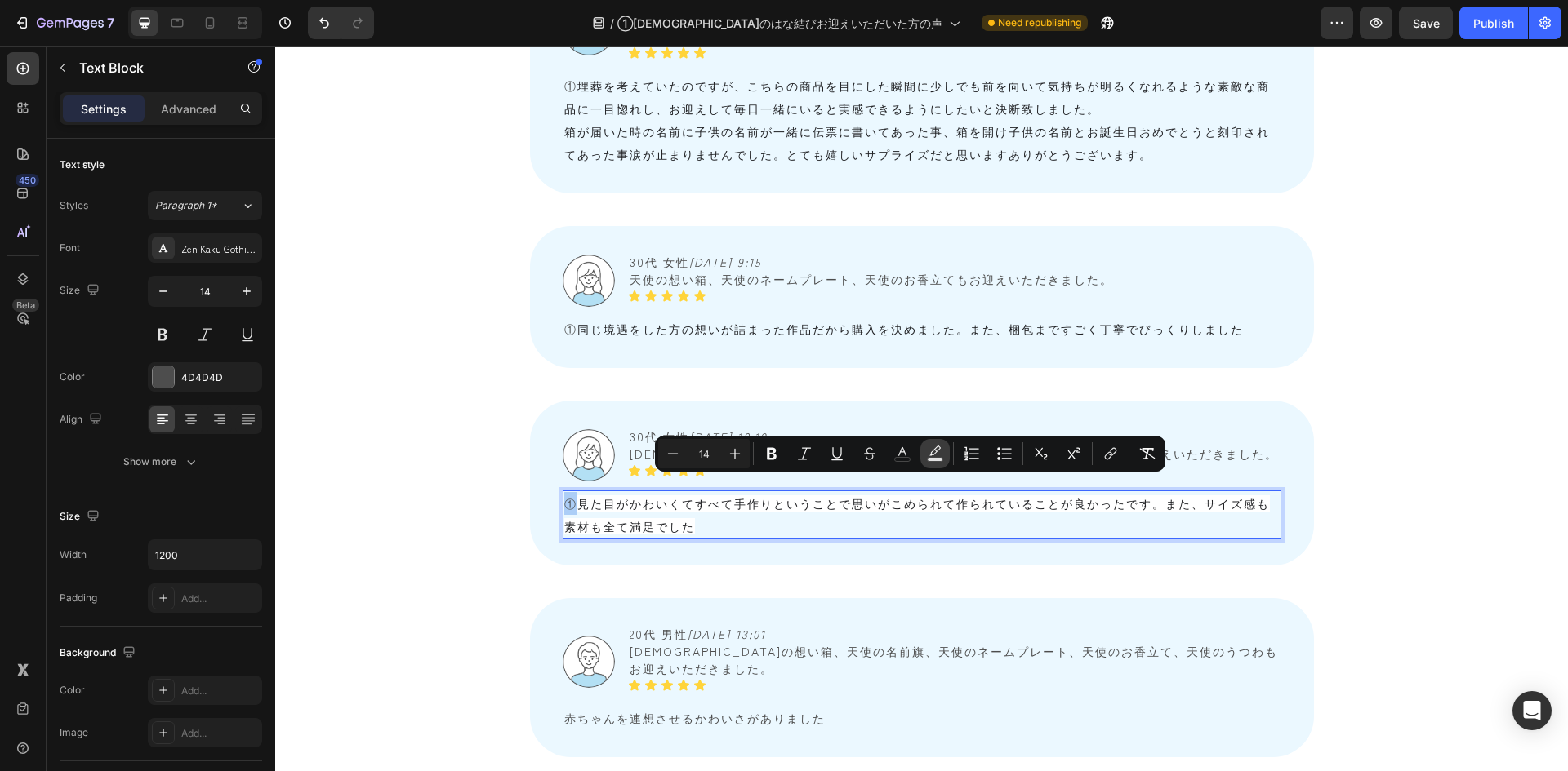
click at [938, 452] on icon "Editor contextual toolbar" at bounding box center [935, 454] width 16 height 16
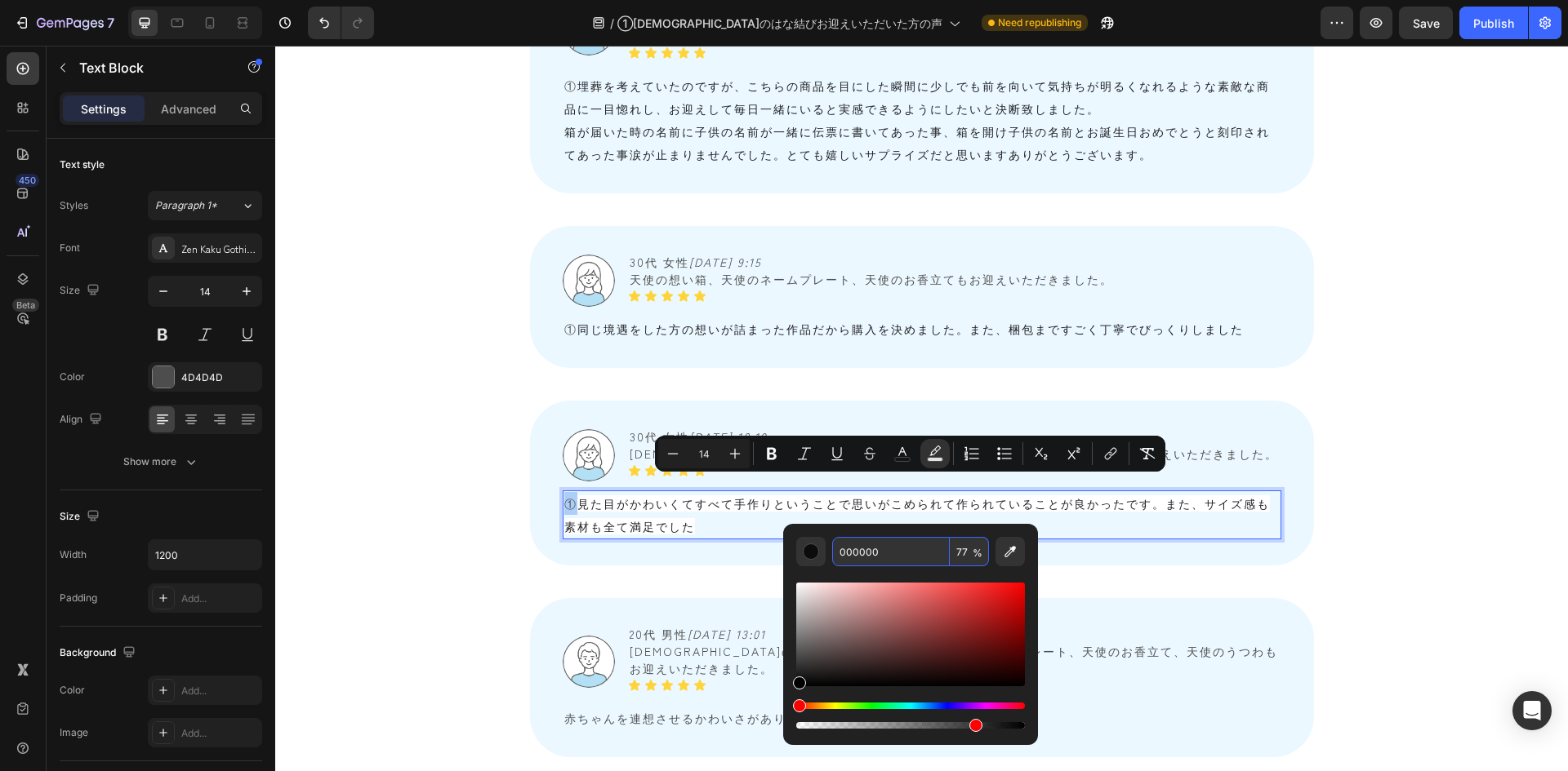
click at [960, 542] on input "77" at bounding box center [969, 552] width 39 height 30
type input "0"
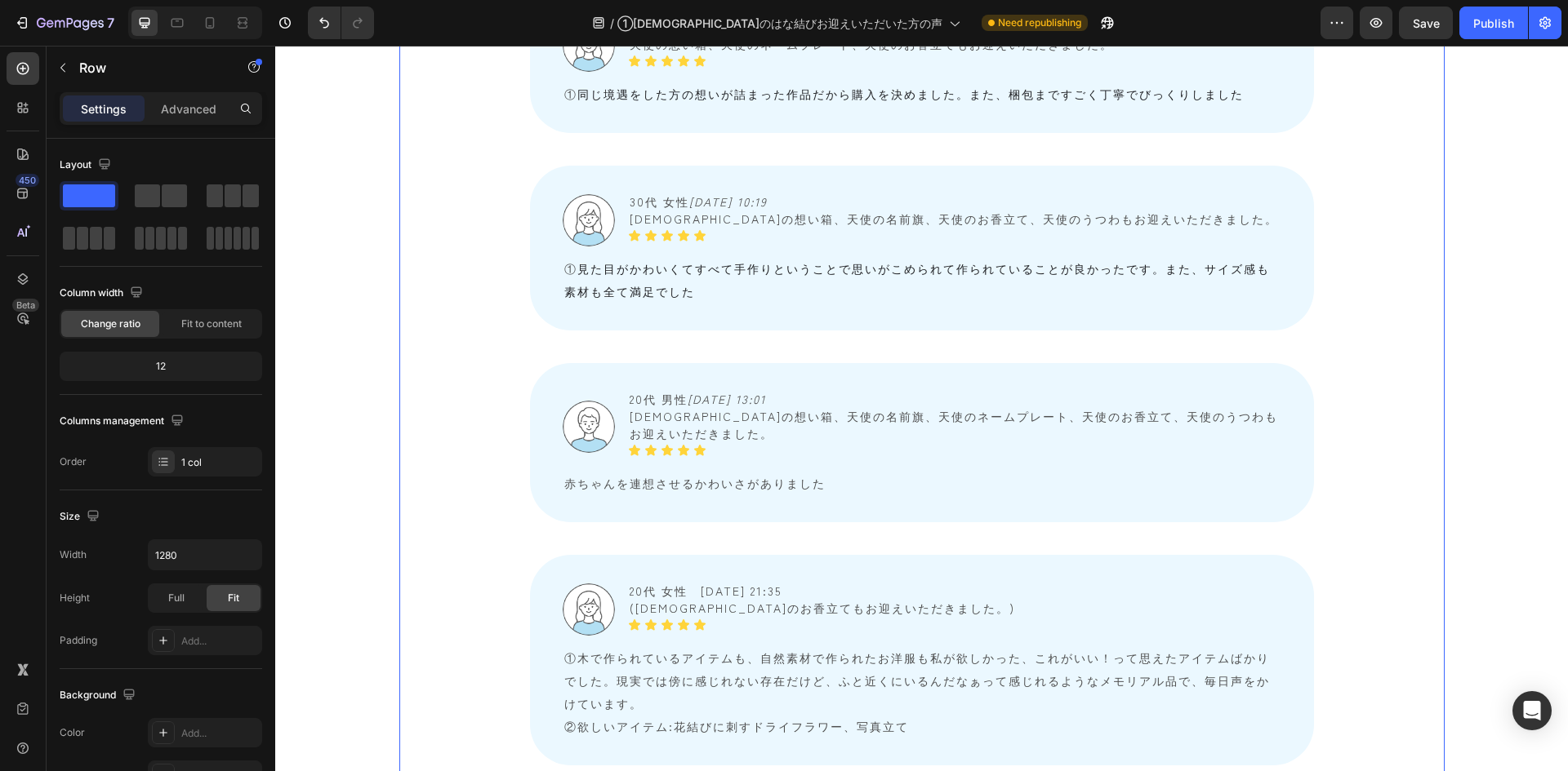
scroll to position [2367, 0]
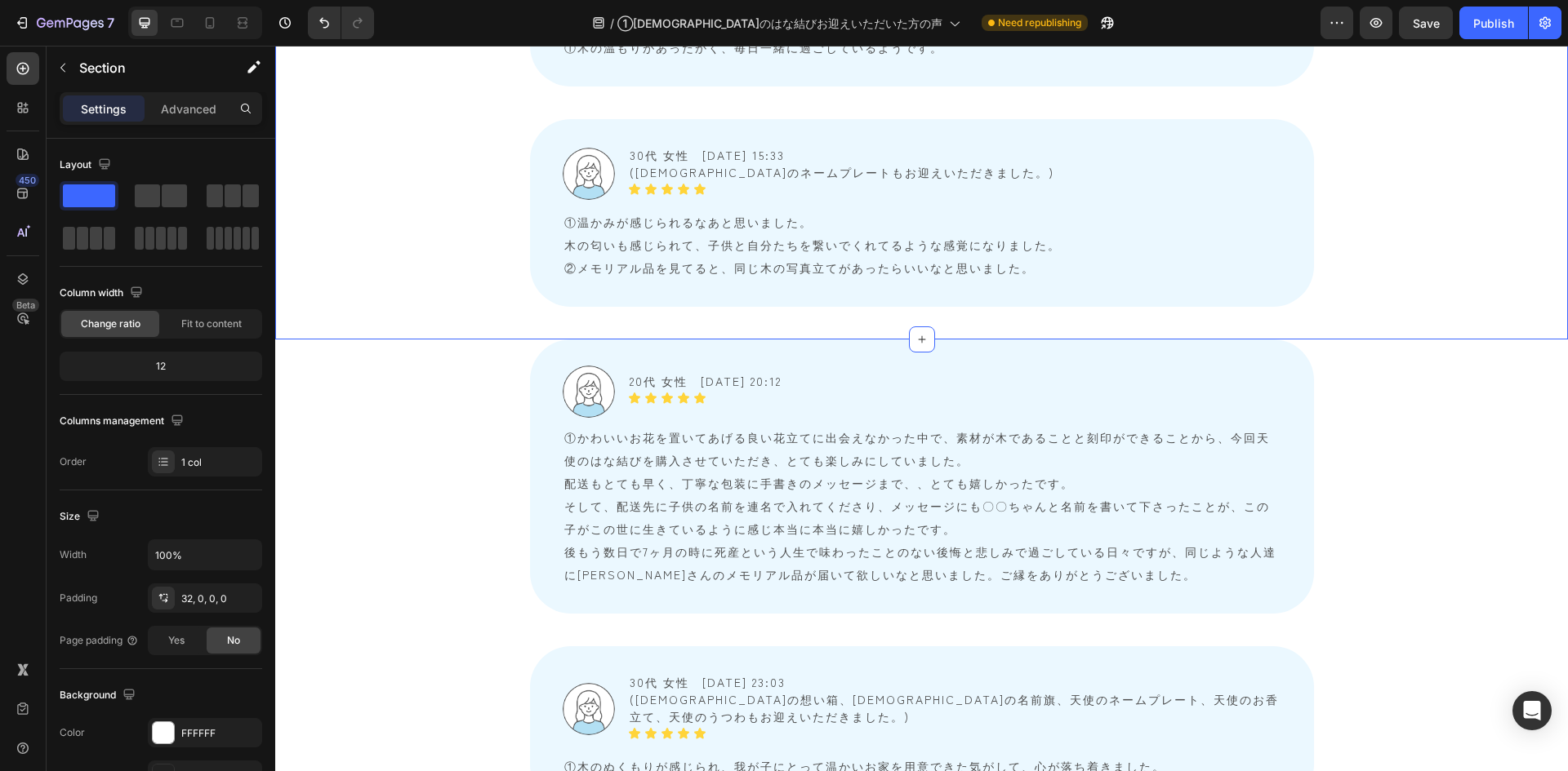
scroll to position [4826, 0]
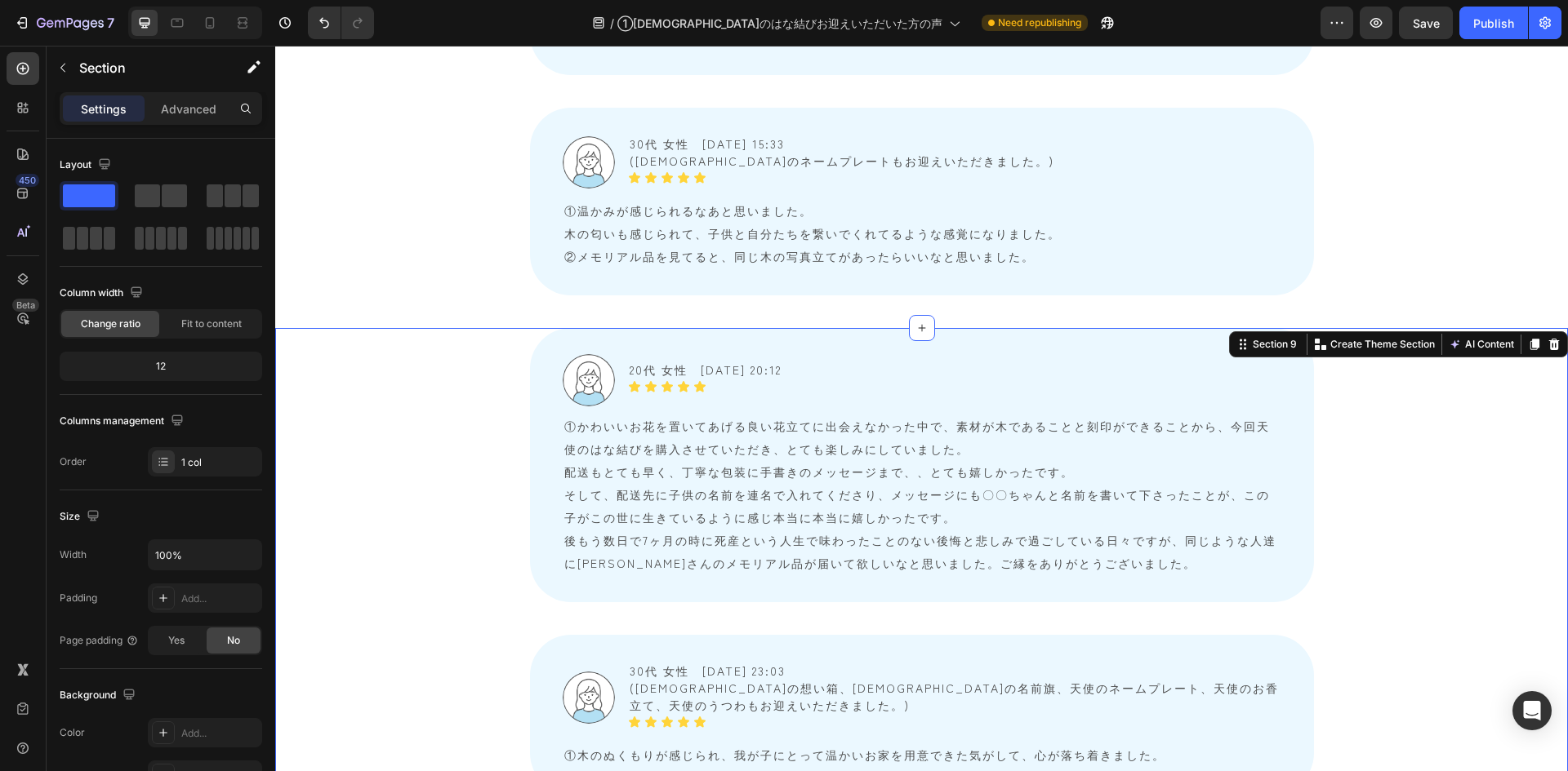
scroll to position [4499, 0]
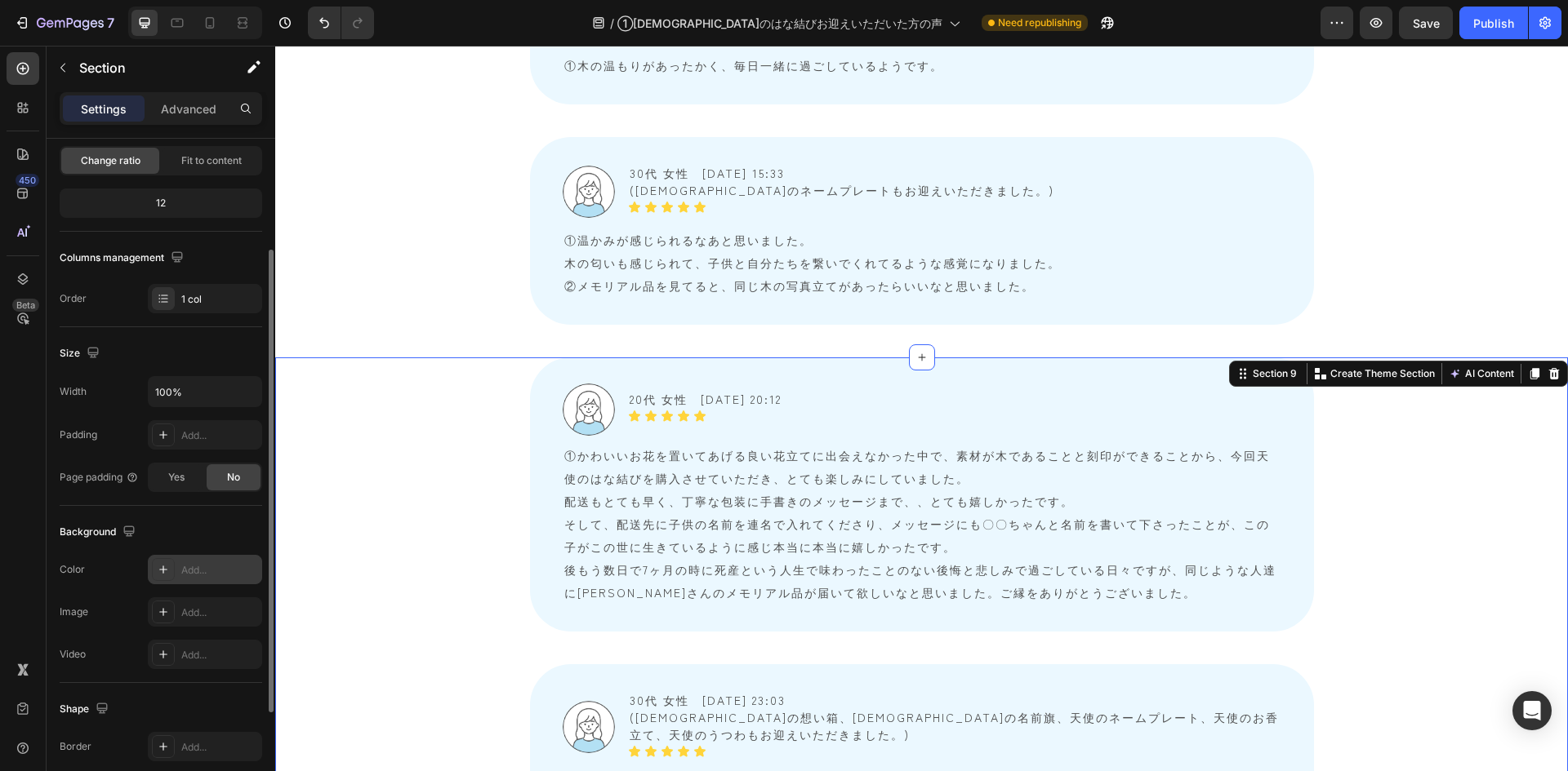
click at [189, 542] on div "Add..." at bounding box center [219, 571] width 77 height 14
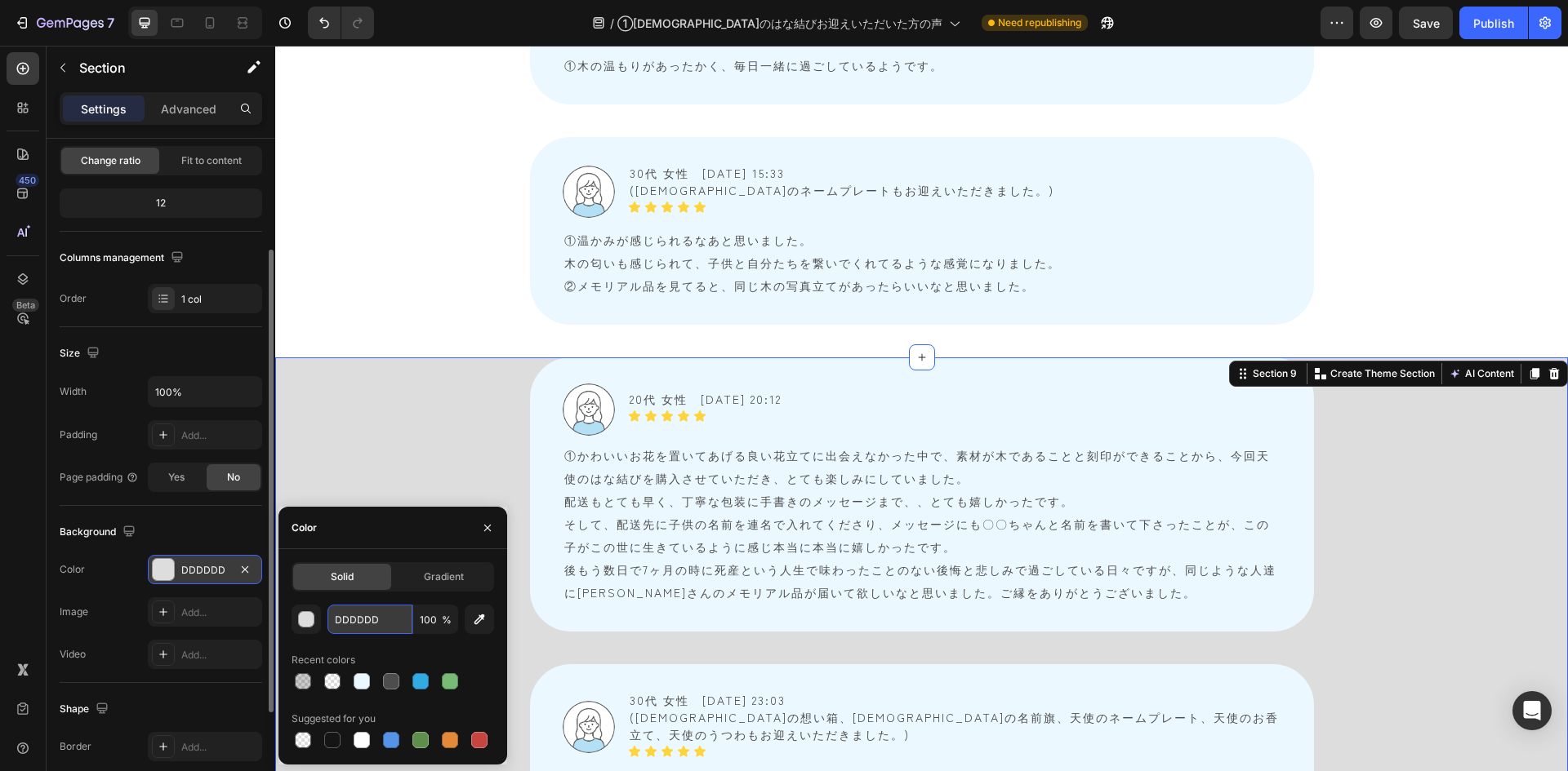
click at [376, 542] on input "DDDDDD" at bounding box center [370, 619] width 85 height 30
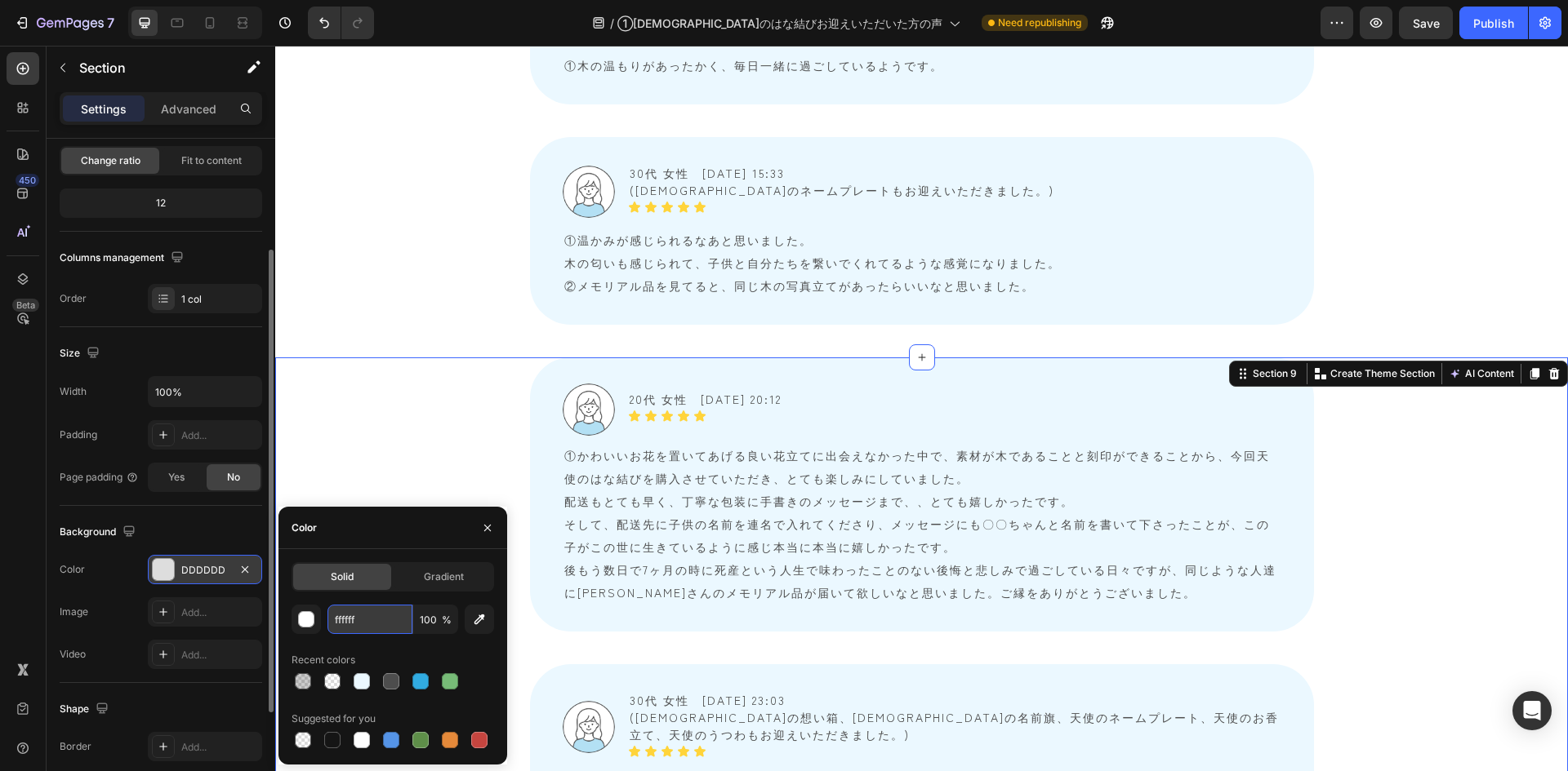
type input "FFFFFF"
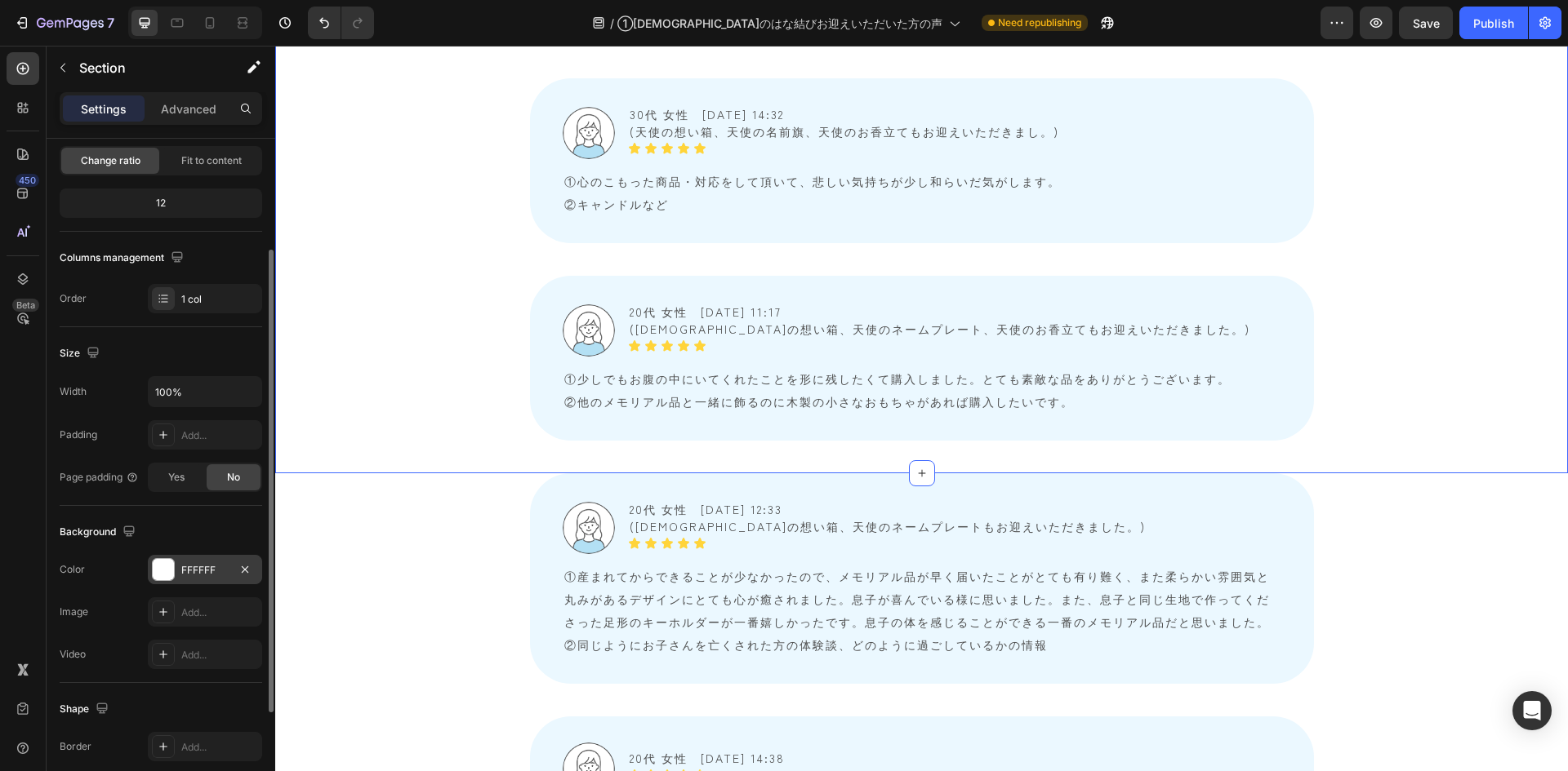
scroll to position [6621, 0]
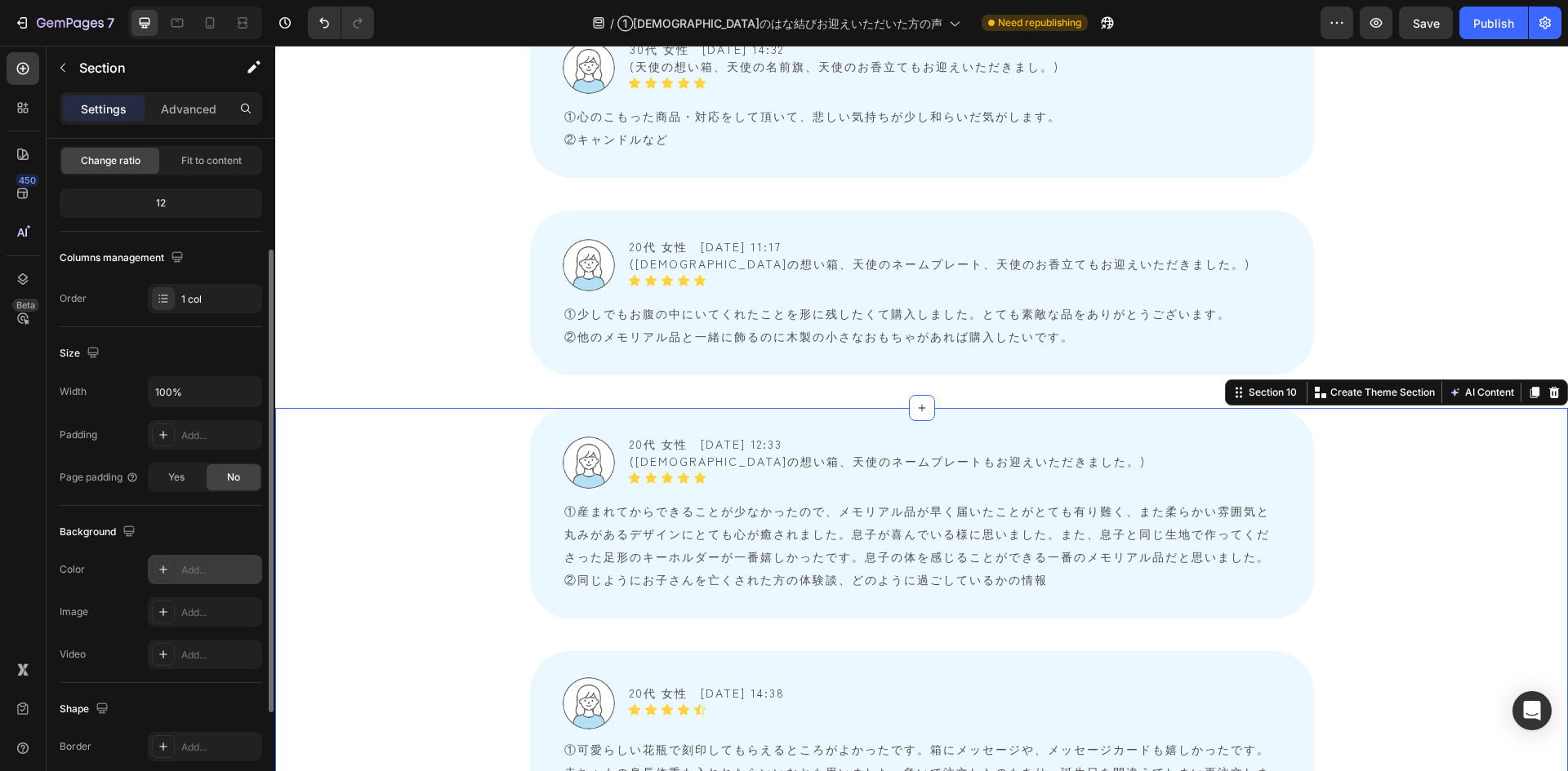
click at [191, 542] on div "Add..." at bounding box center [219, 571] width 77 height 14
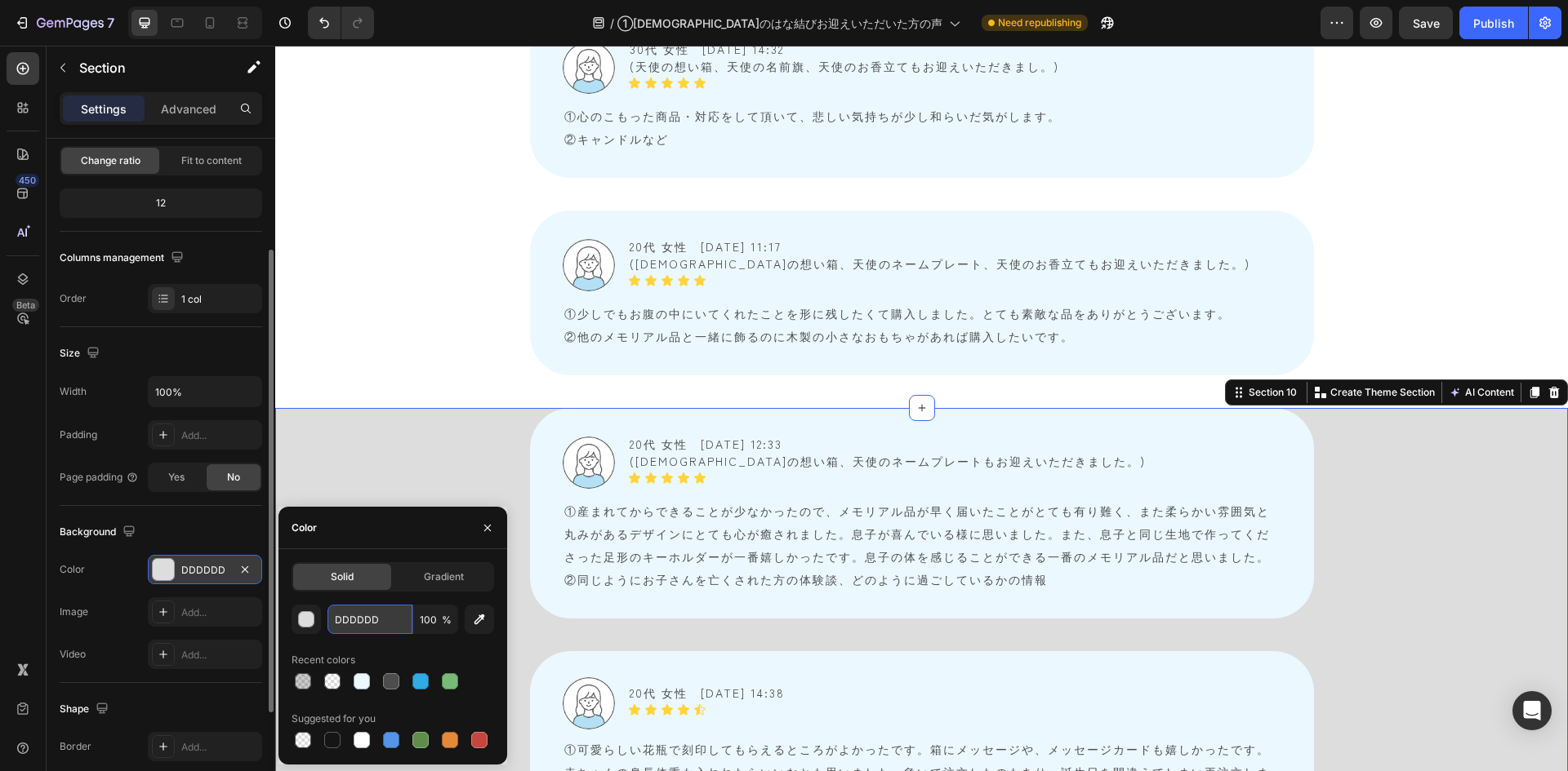
click at [345, 542] on input "DDDDDD" at bounding box center [370, 619] width 85 height 30
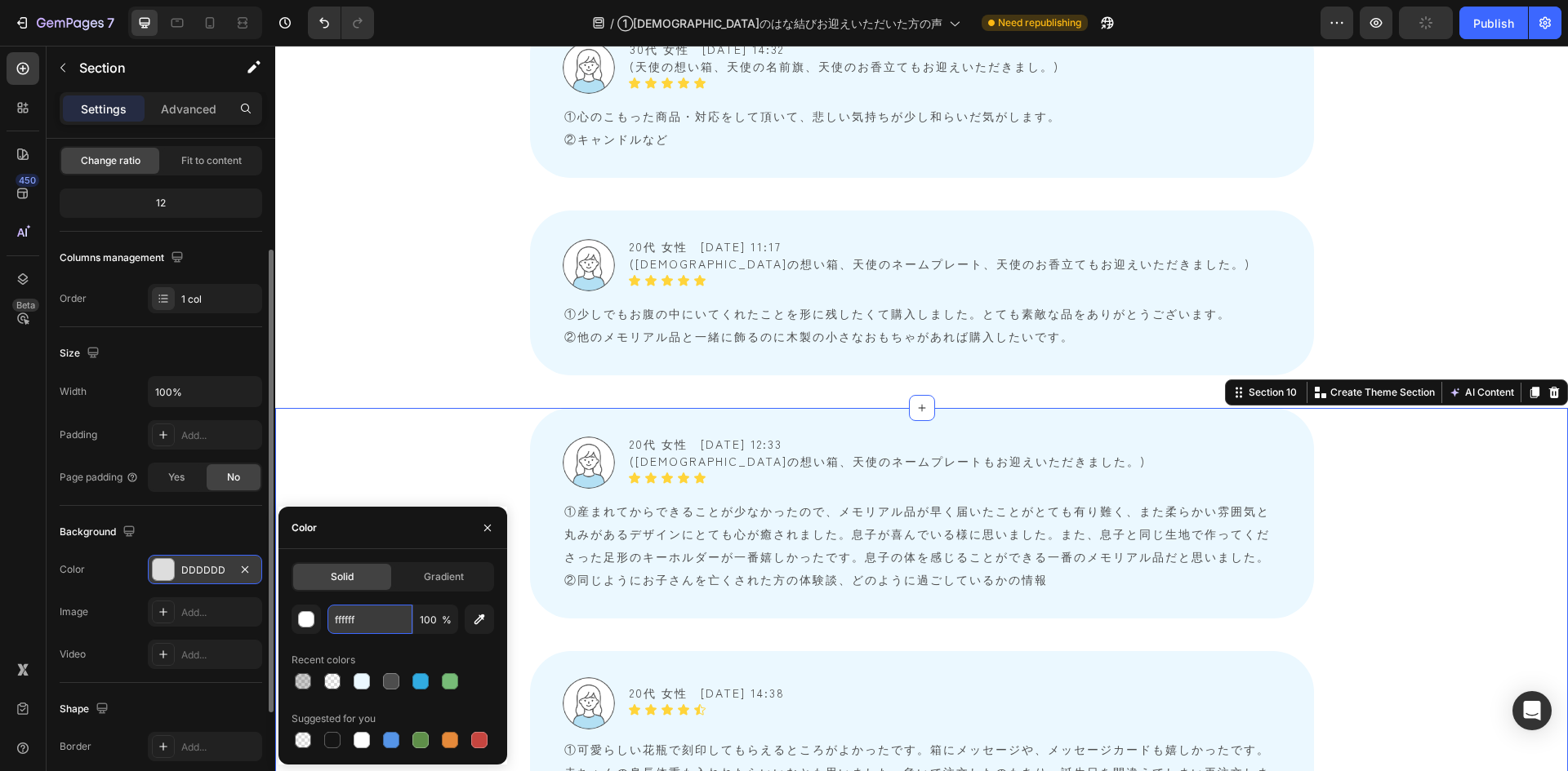
type input "FFFFFF"
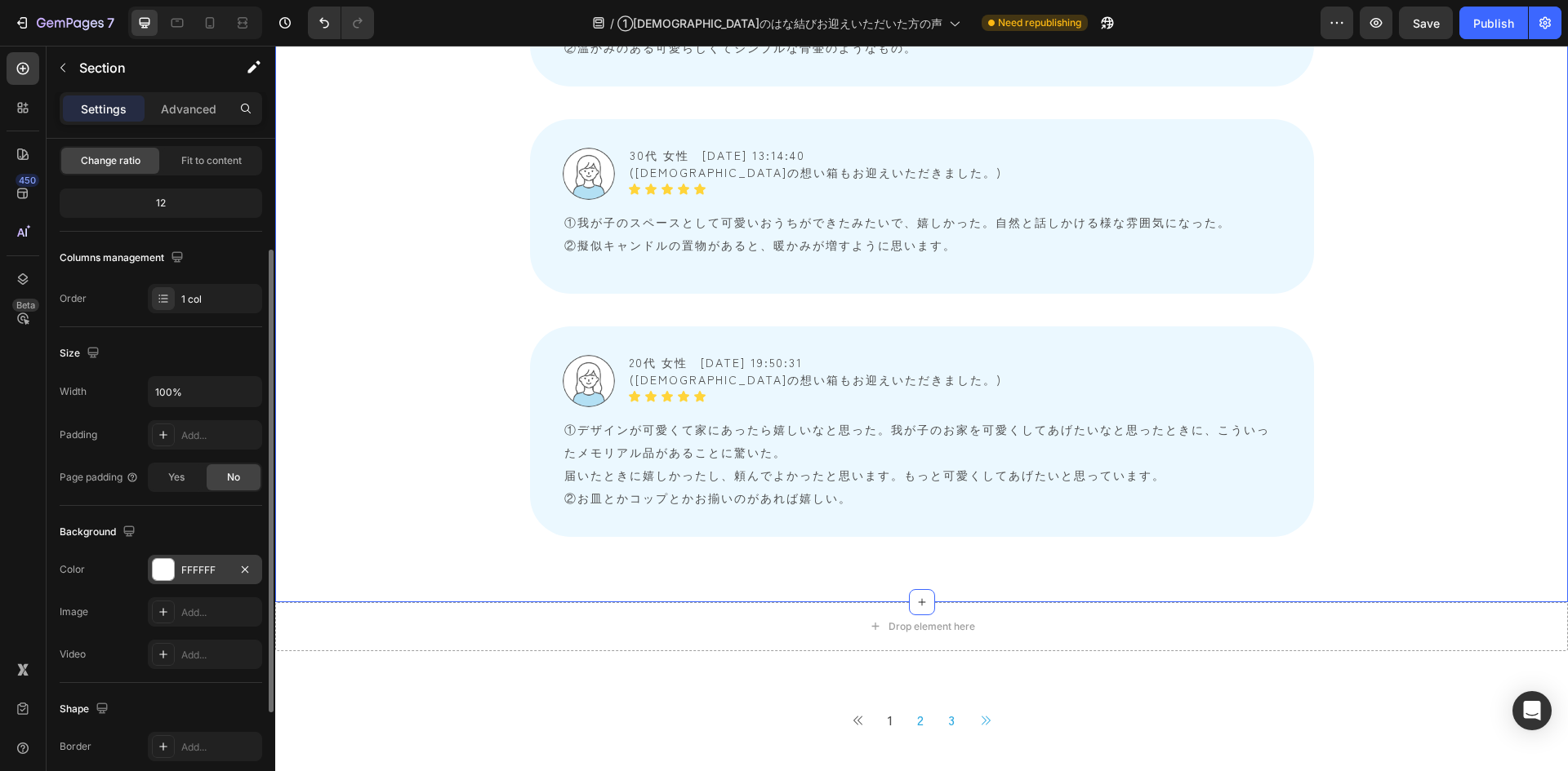
scroll to position [8662, 0]
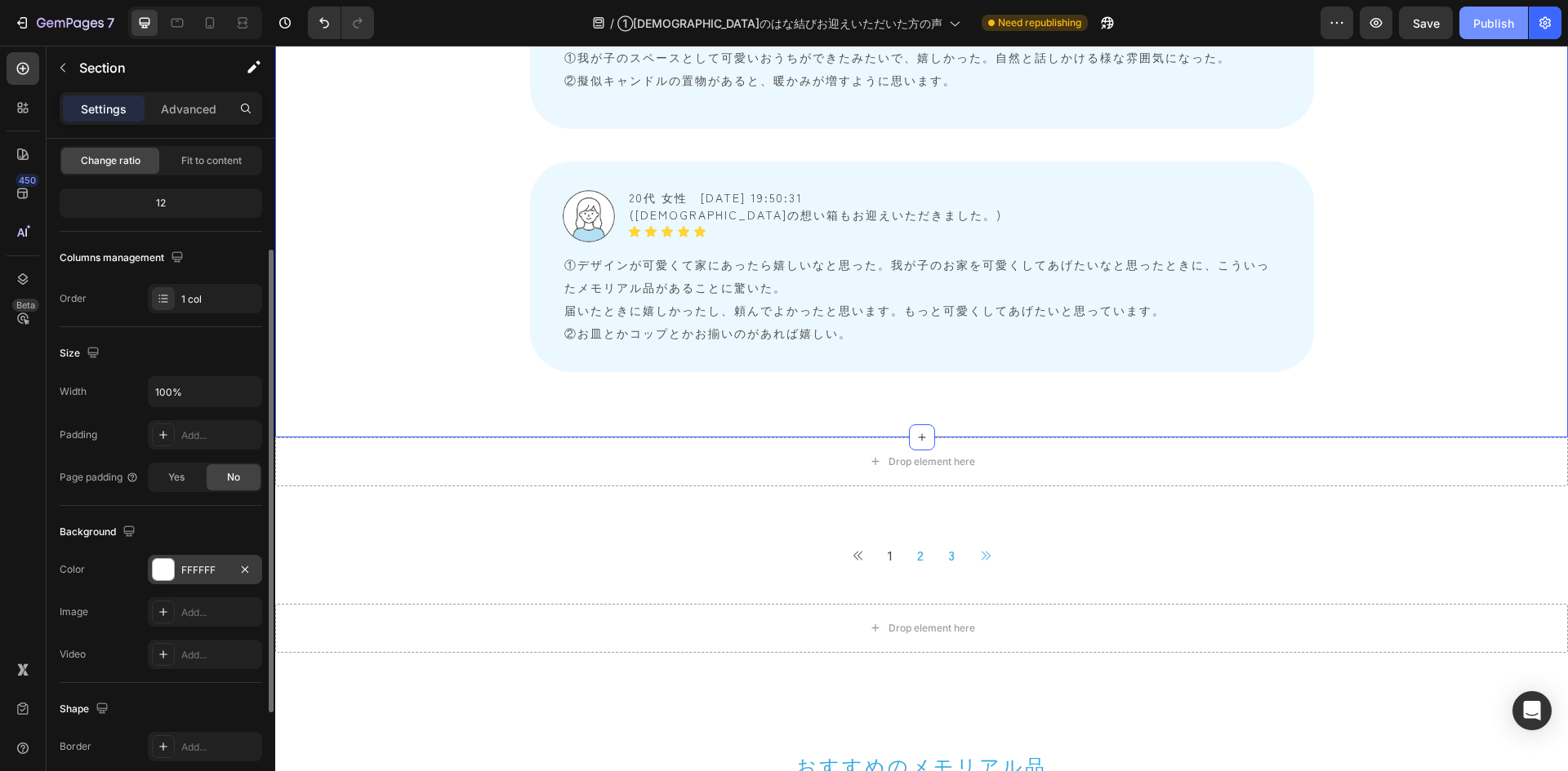
click at [1044, 10] on button "Publish" at bounding box center [1494, 23] width 69 height 33
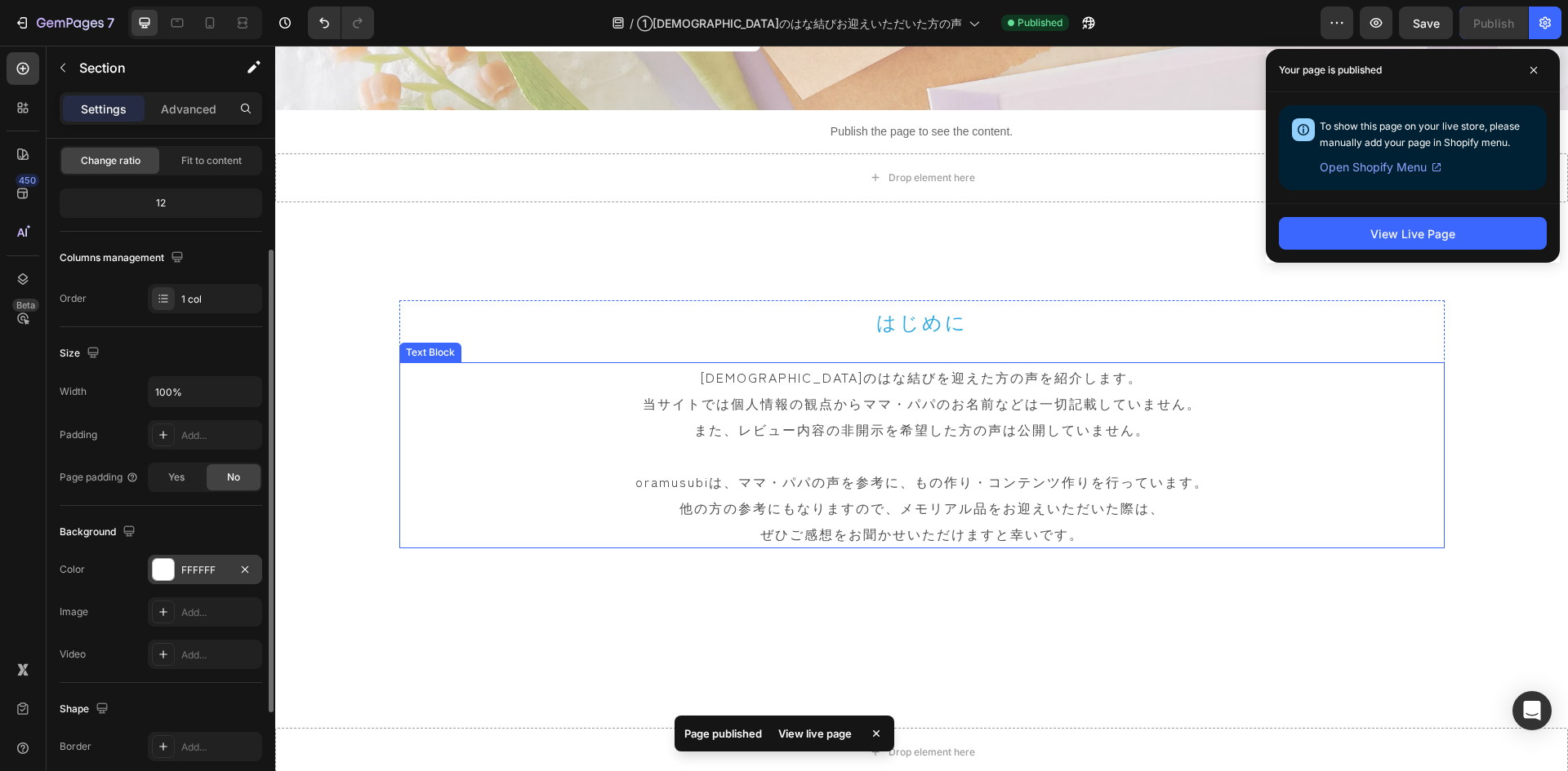
scroll to position [327, 0]
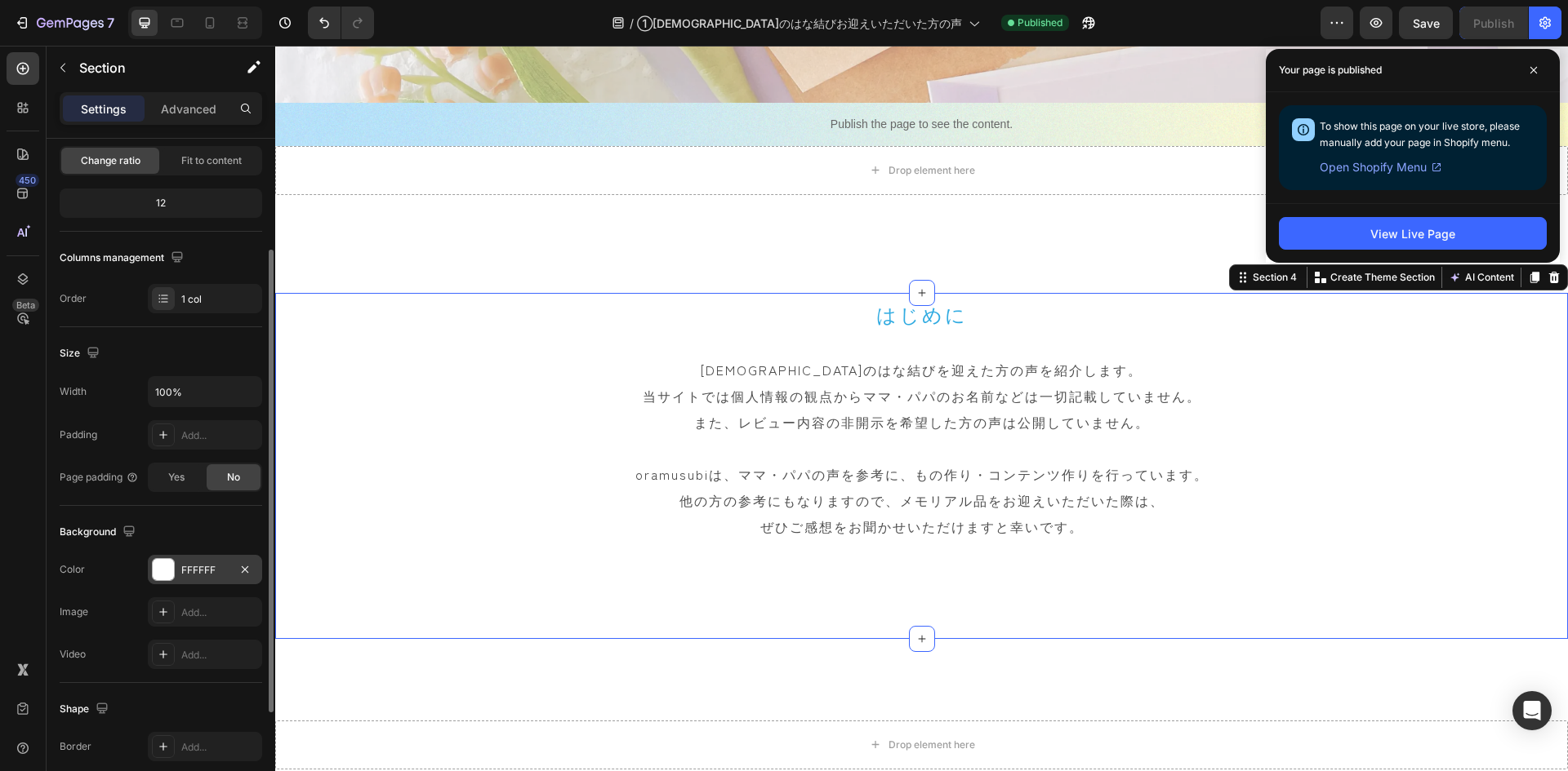
click at [298, 387] on div "はじめに Heading 天使のはな結びを迎えた方の声を紹介します。 当サイトでは個人情報の観点からママ・パパのお名前などは一切記載していません。 また、レビ…" at bounding box center [921, 466] width 1293 height 346
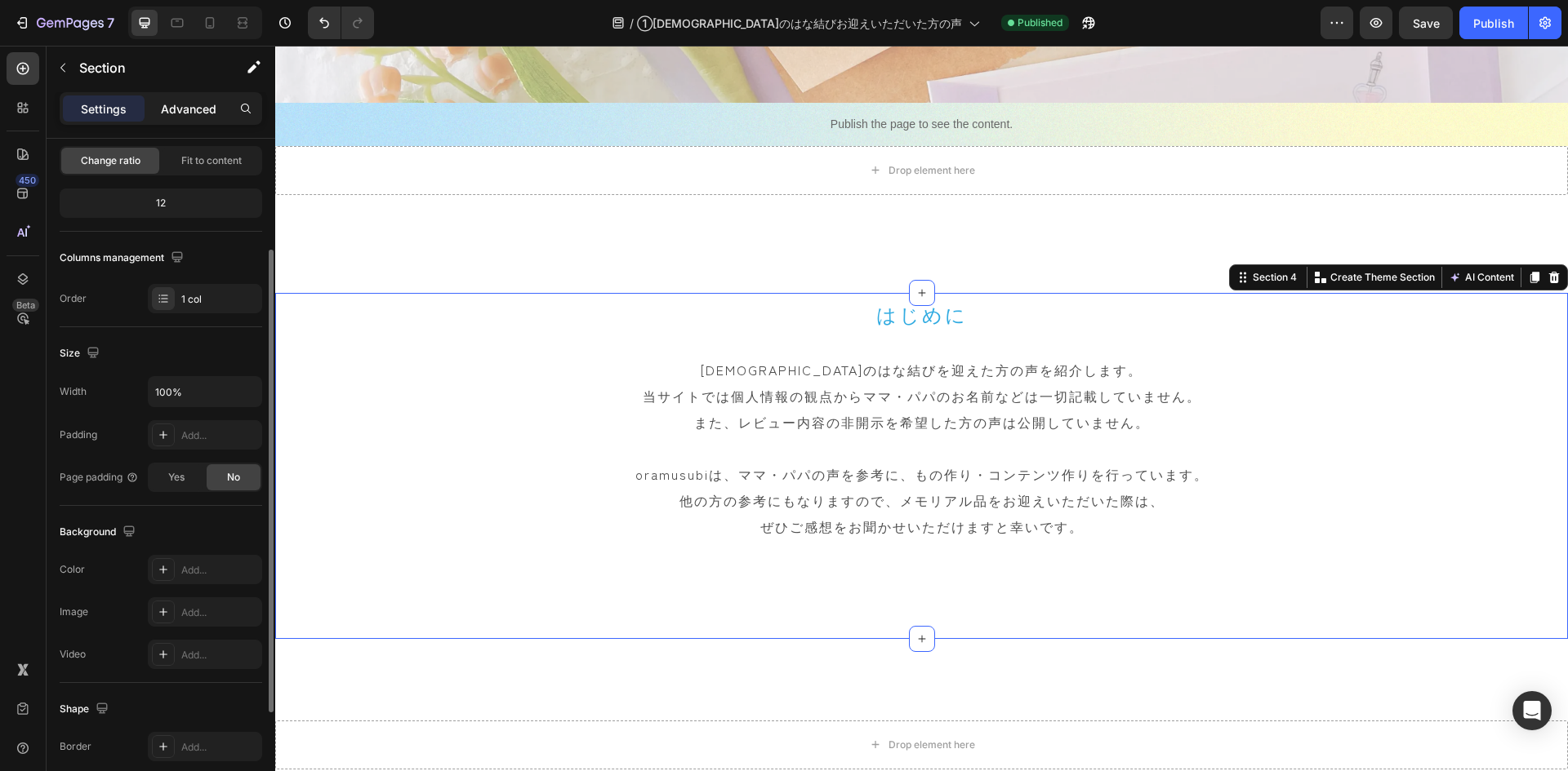
click at [210, 116] on p "Advanced" at bounding box center [188, 108] width 55 height 17
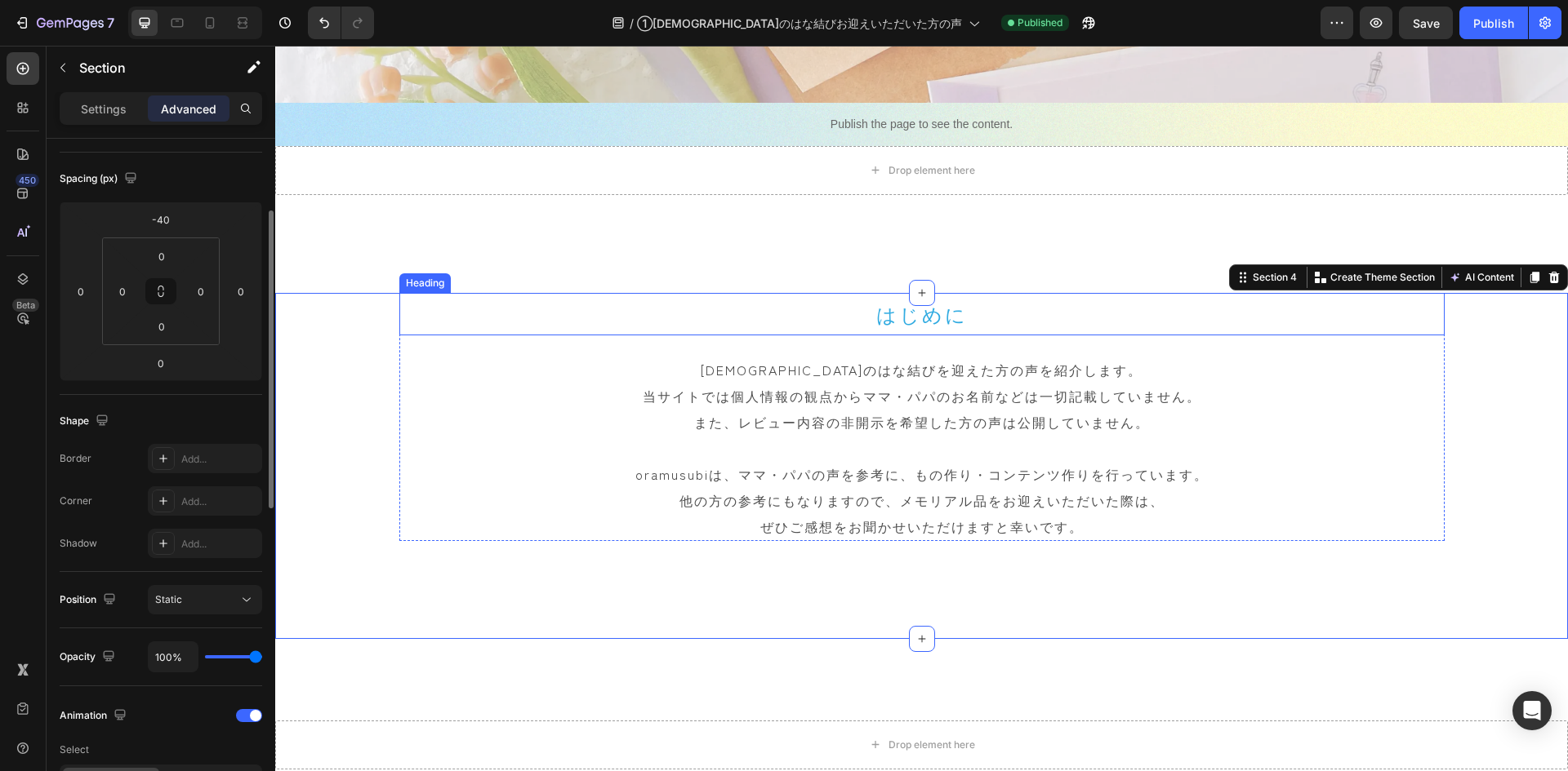
click at [431, 330] on h2 "はじめに" at bounding box center [921, 314] width 1045 height 42
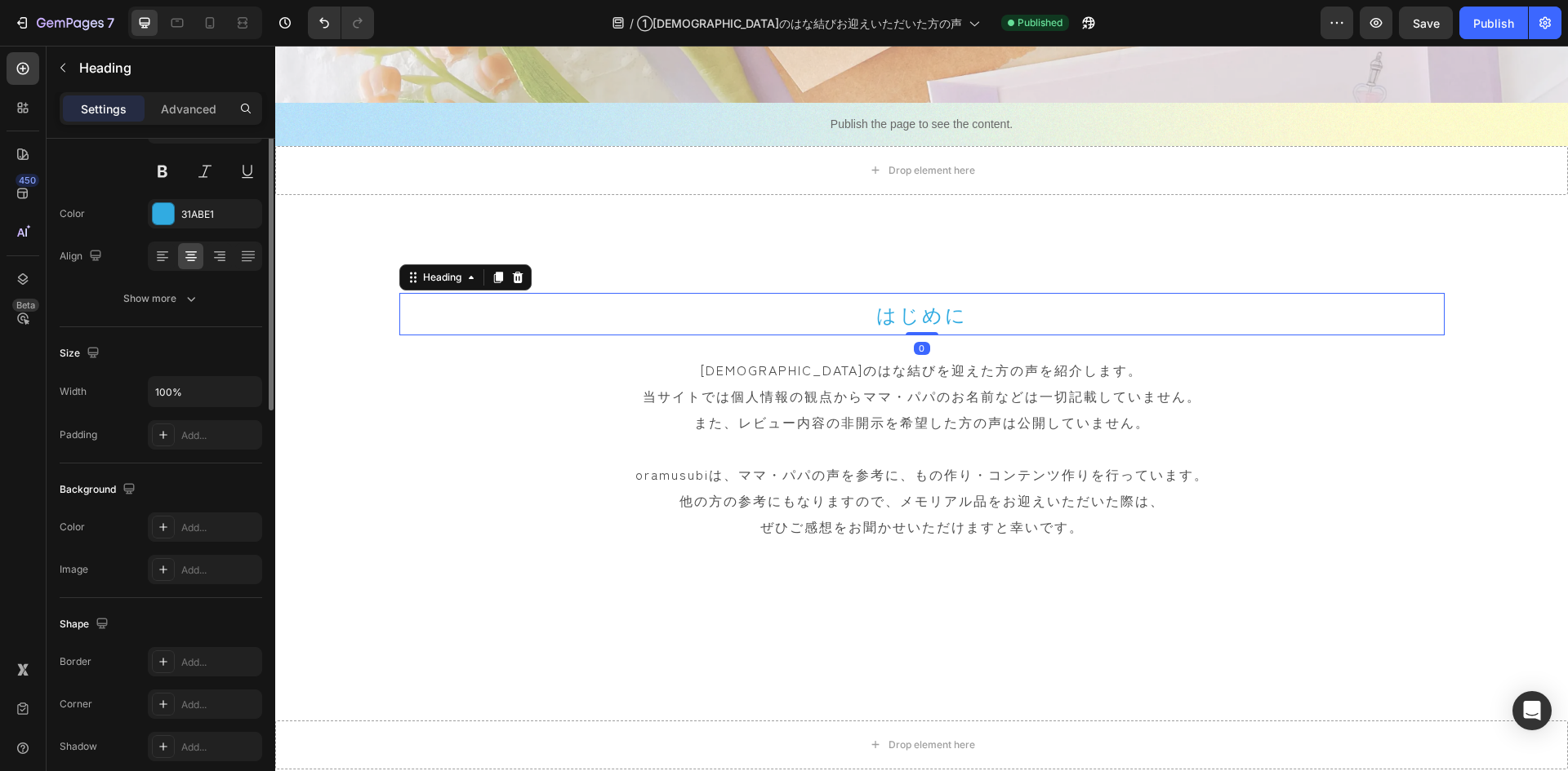
scroll to position [0, 0]
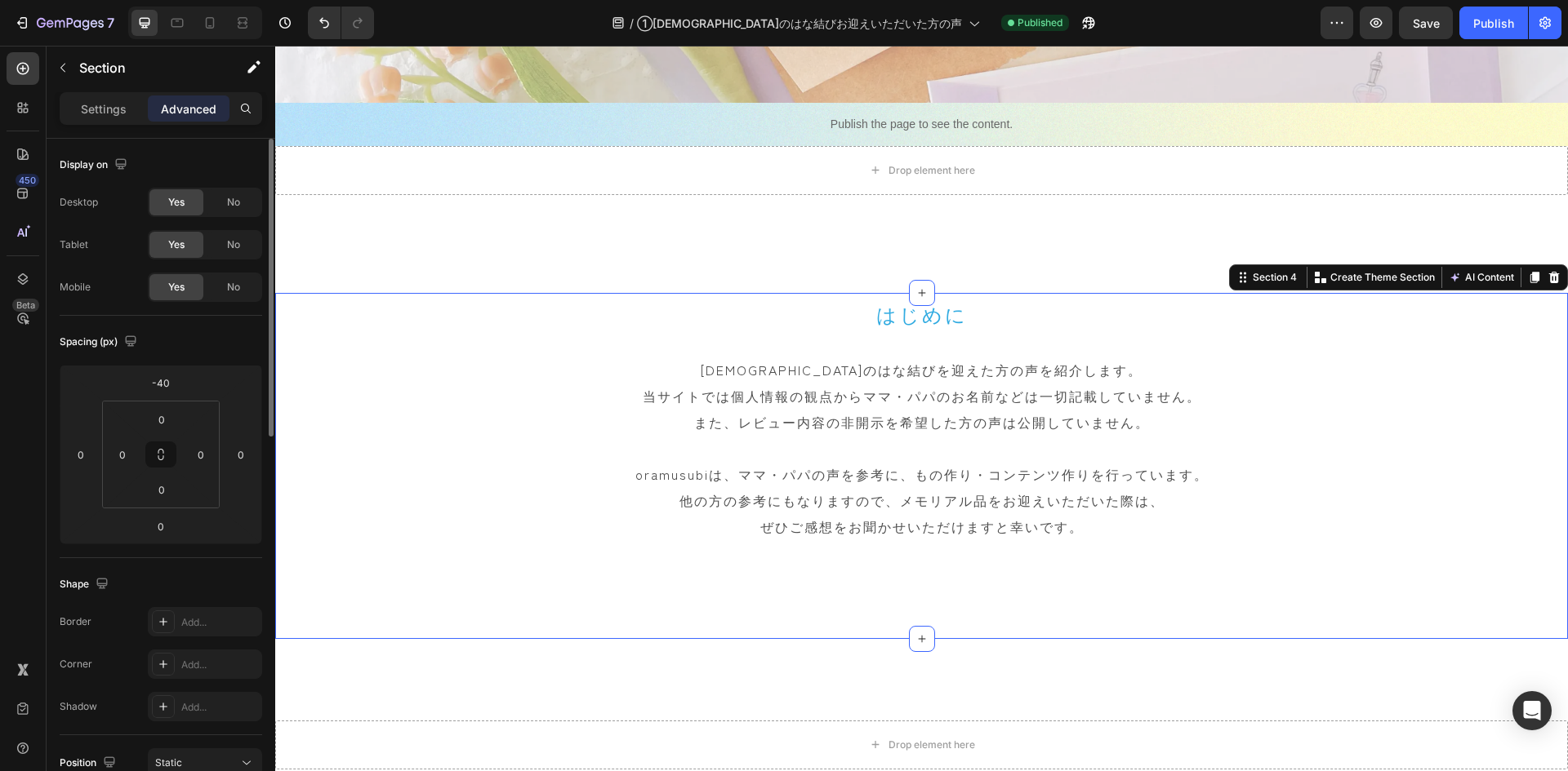
click at [353, 328] on div "はじめに Heading 天使のはな結びを迎えた方の声を紹介します。 当サイトでは個人情報の観点からママ・パパのお名前などは一切記載していません。 また、レビ…" at bounding box center [921, 466] width 1293 height 346
click at [362, 311] on div "はじめに Heading 天使のはな結びを迎えた方の声を紹介します。 当サイトでは個人情報の観点からママ・パパのお名前などは一切記載していません。 また、レビ…" at bounding box center [921, 466] width 1293 height 346
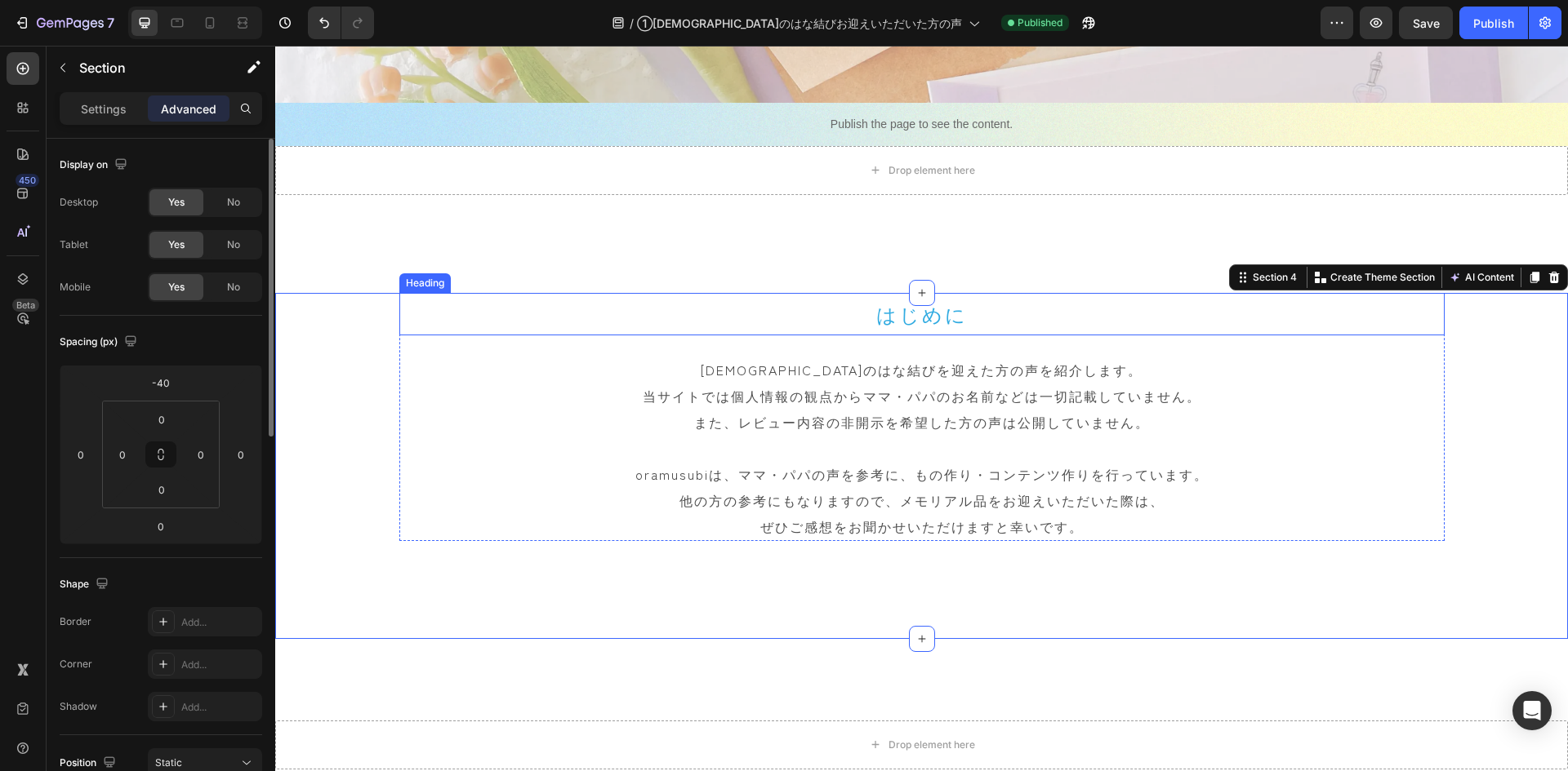
click at [761, 323] on h2 "はじめに" at bounding box center [921, 314] width 1045 height 42
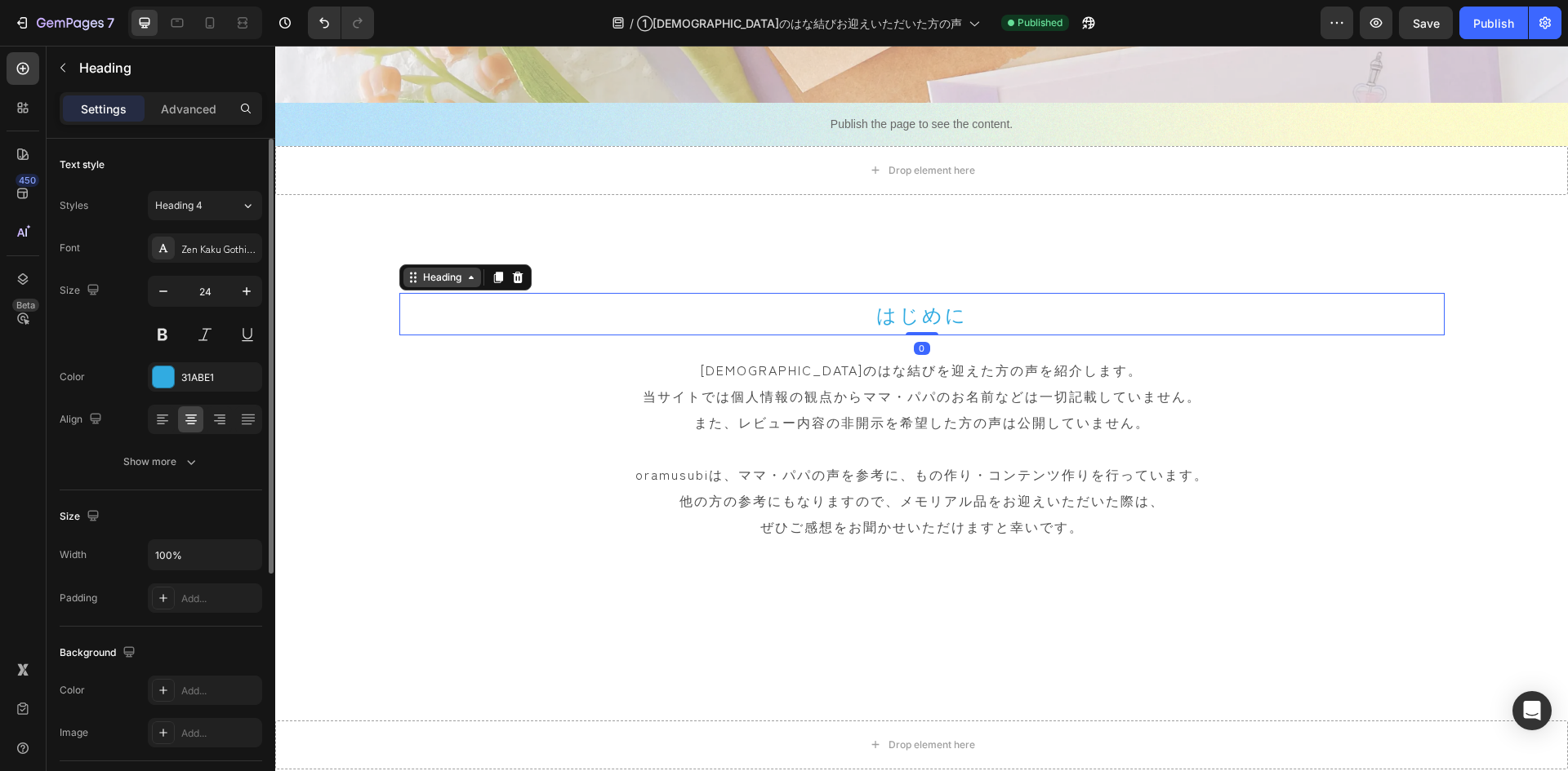
click at [406, 279] on icon at bounding box center [413, 277] width 13 height 13
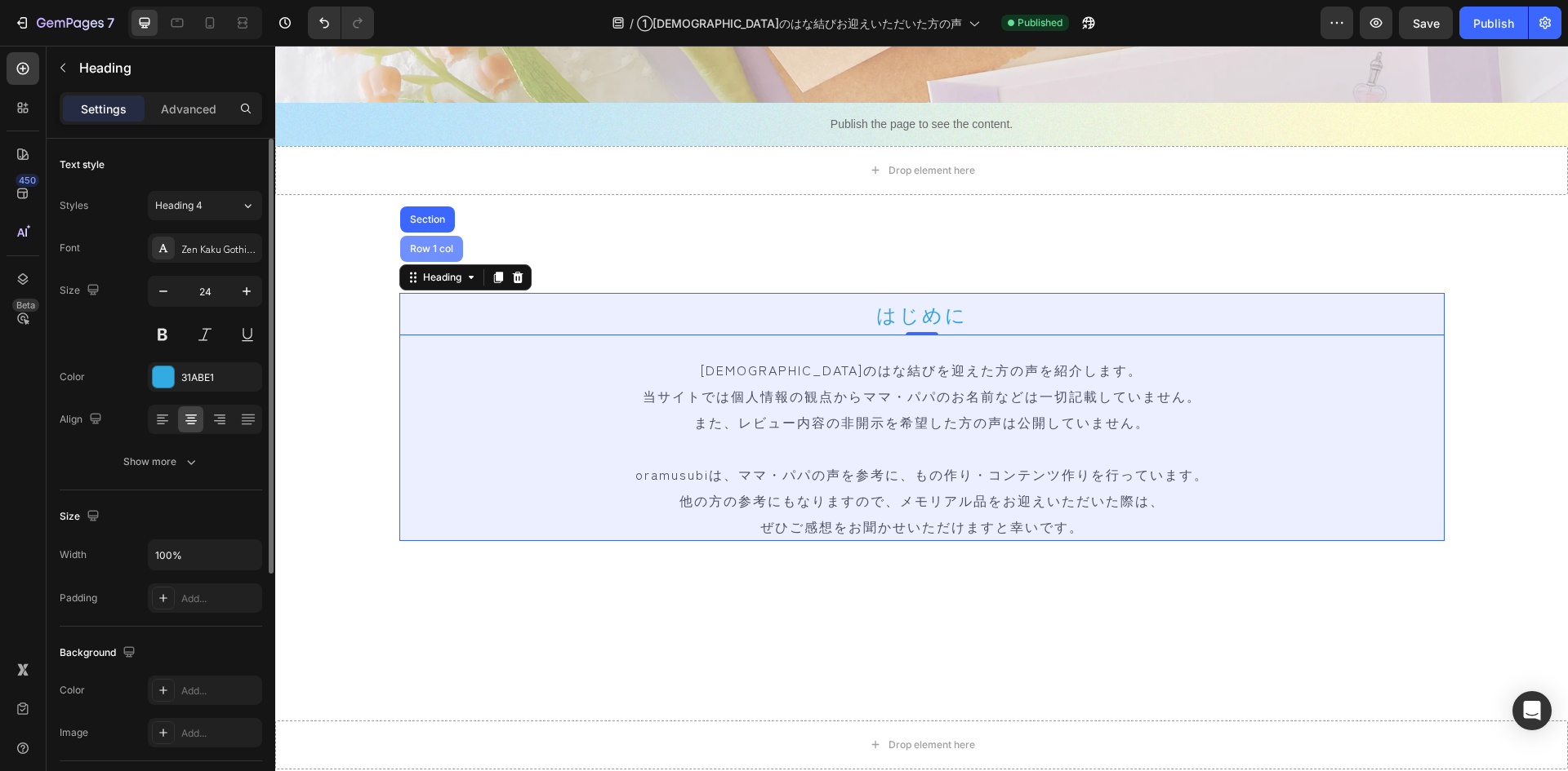
click at [415, 244] on div "Row 1 col" at bounding box center [431, 248] width 50 height 10
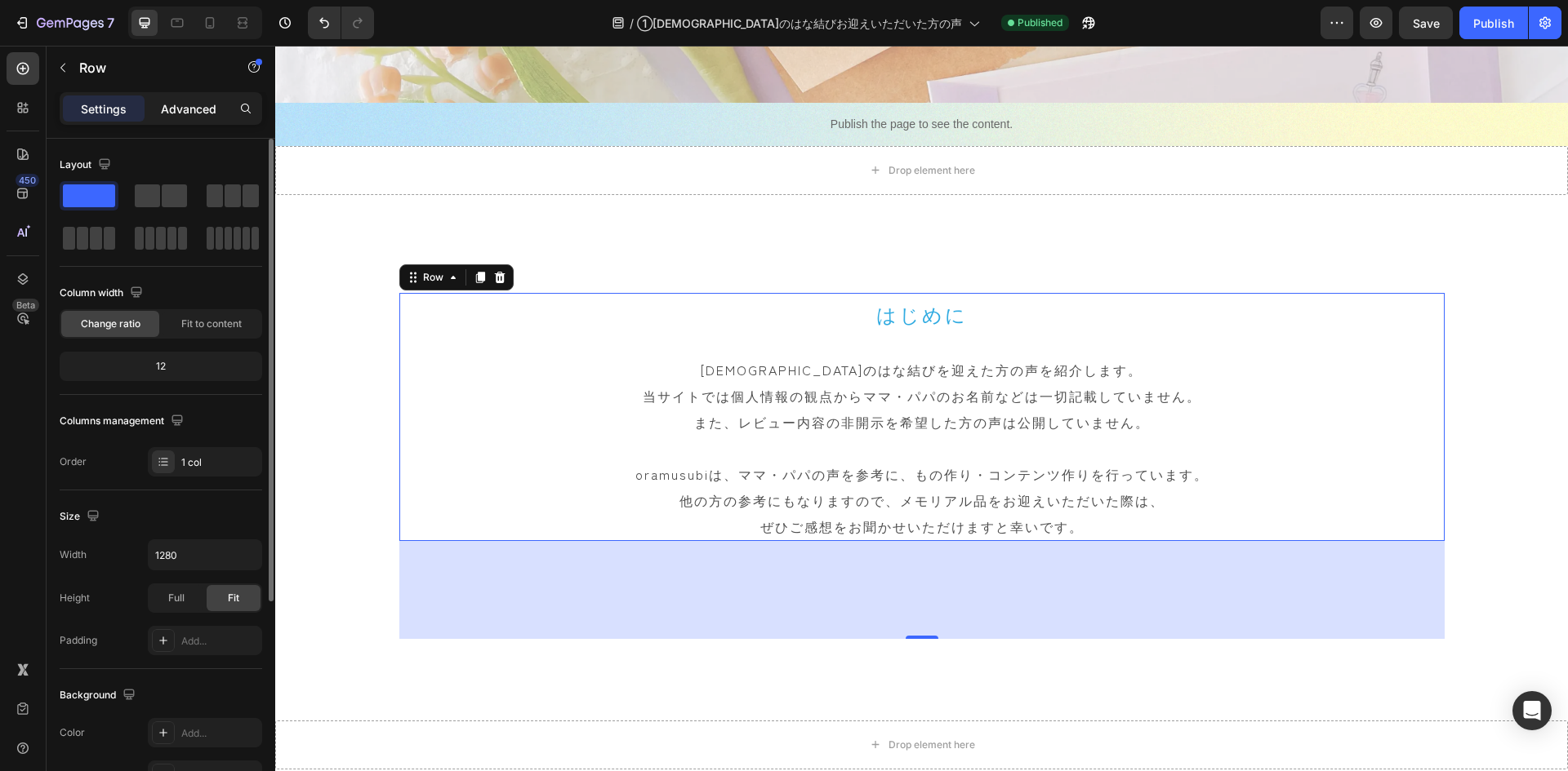
click at [179, 107] on p "Advanced" at bounding box center [188, 108] width 55 height 17
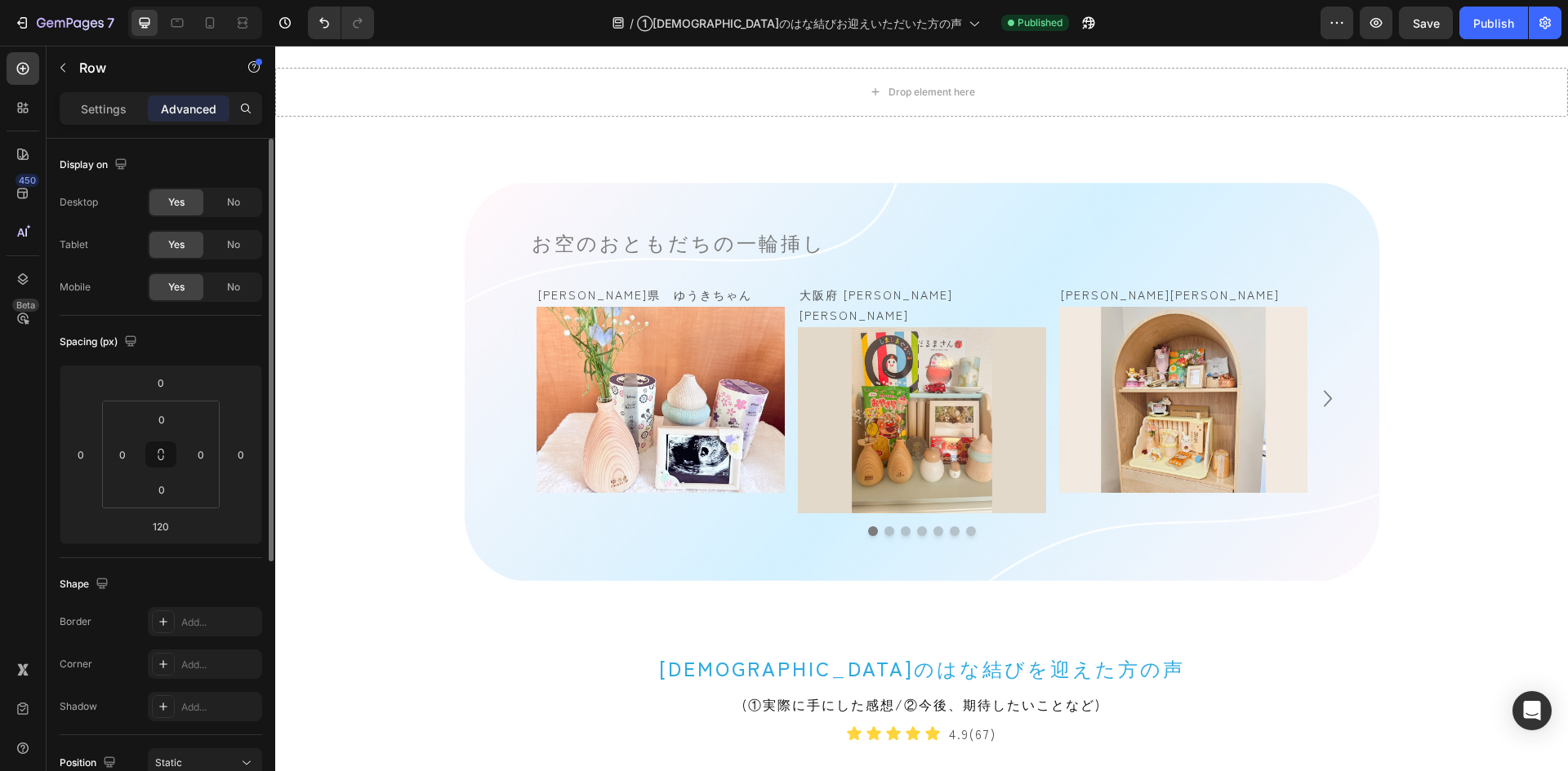
scroll to position [1224, 0]
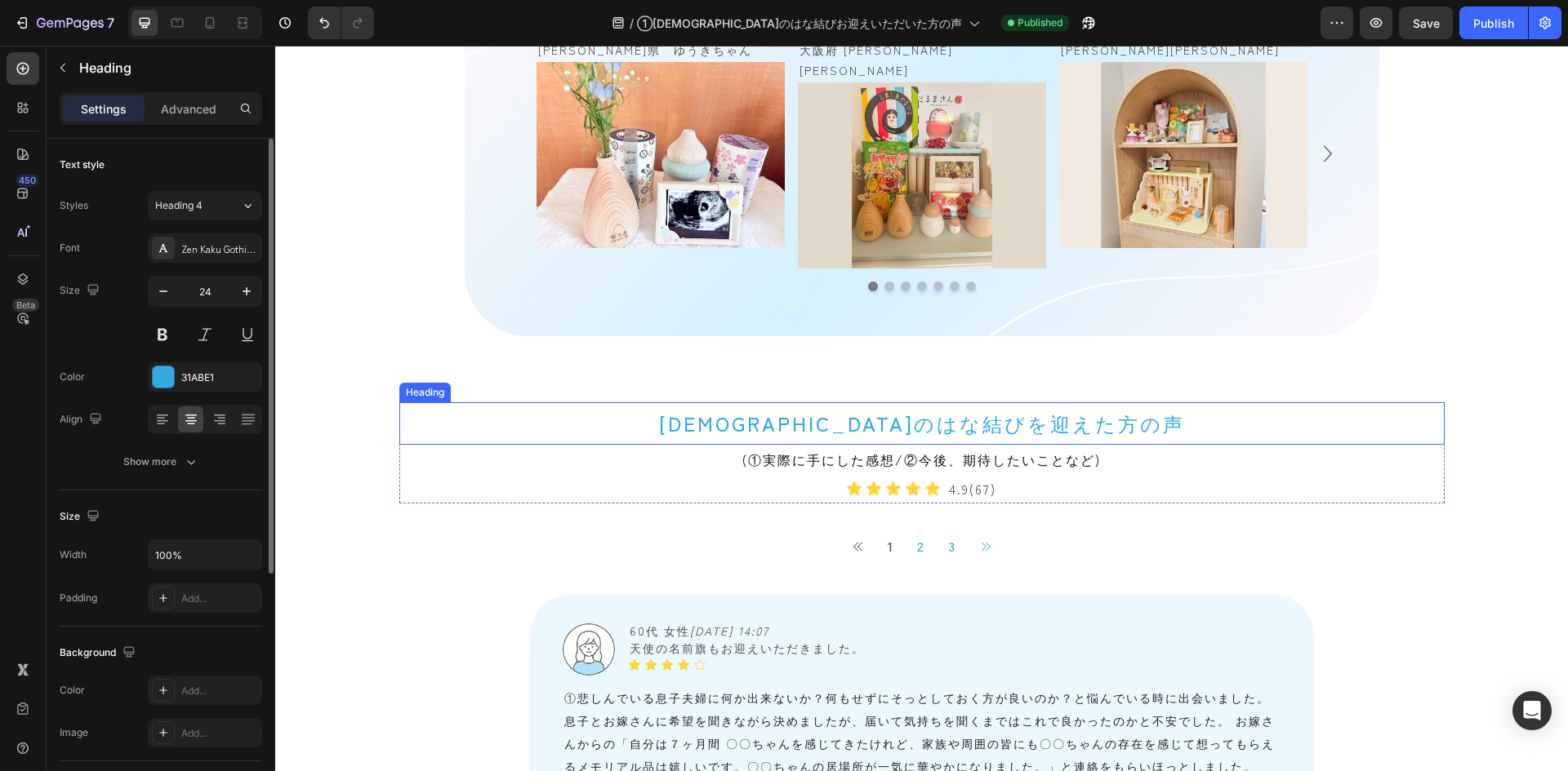
click at [522, 403] on h2 "天使のはな結びを迎えた方の声" at bounding box center [921, 423] width 1045 height 42
click at [406, 380] on icon at bounding box center [413, 386] width 13 height 13
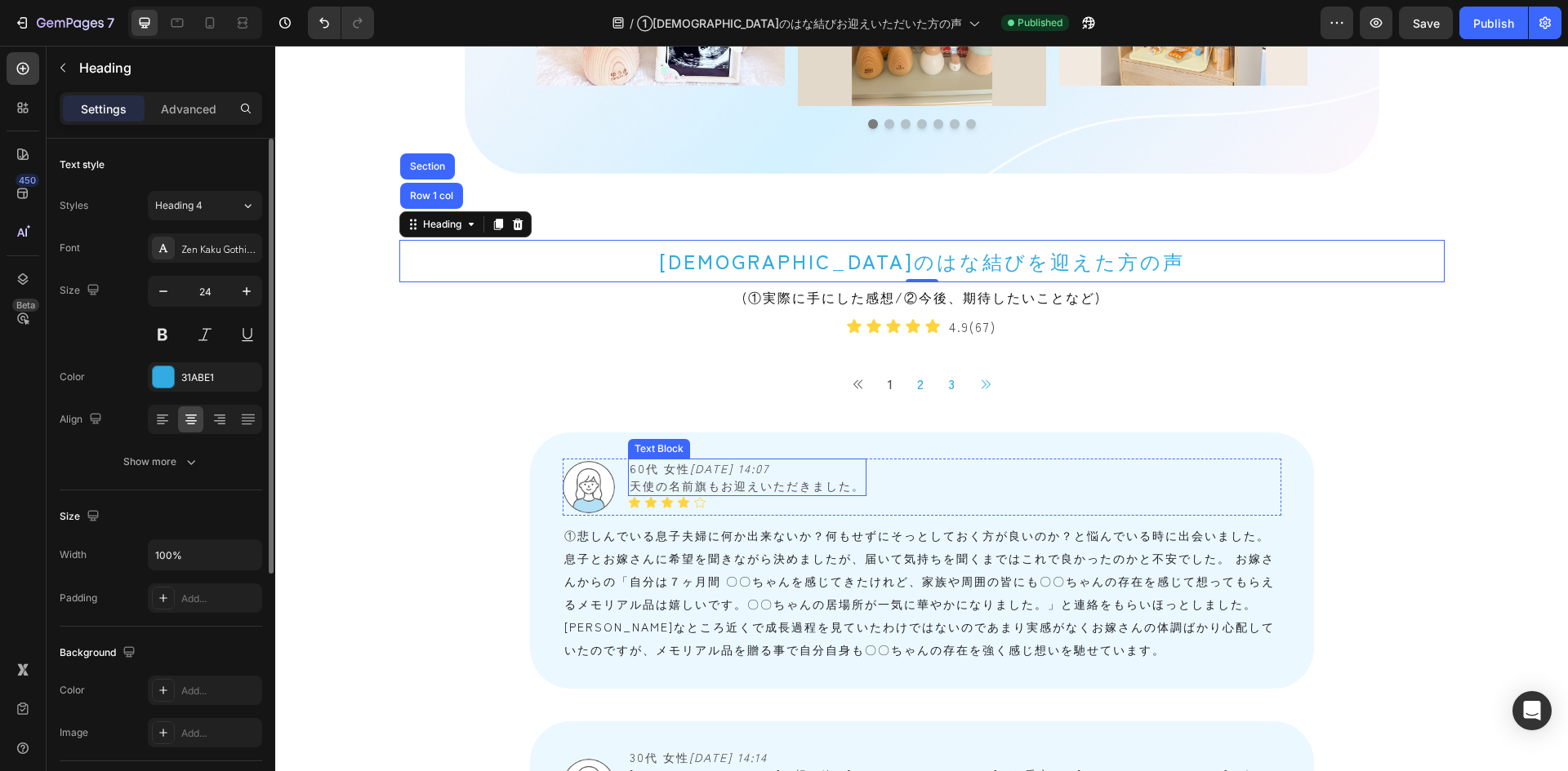
scroll to position [1388, 0]
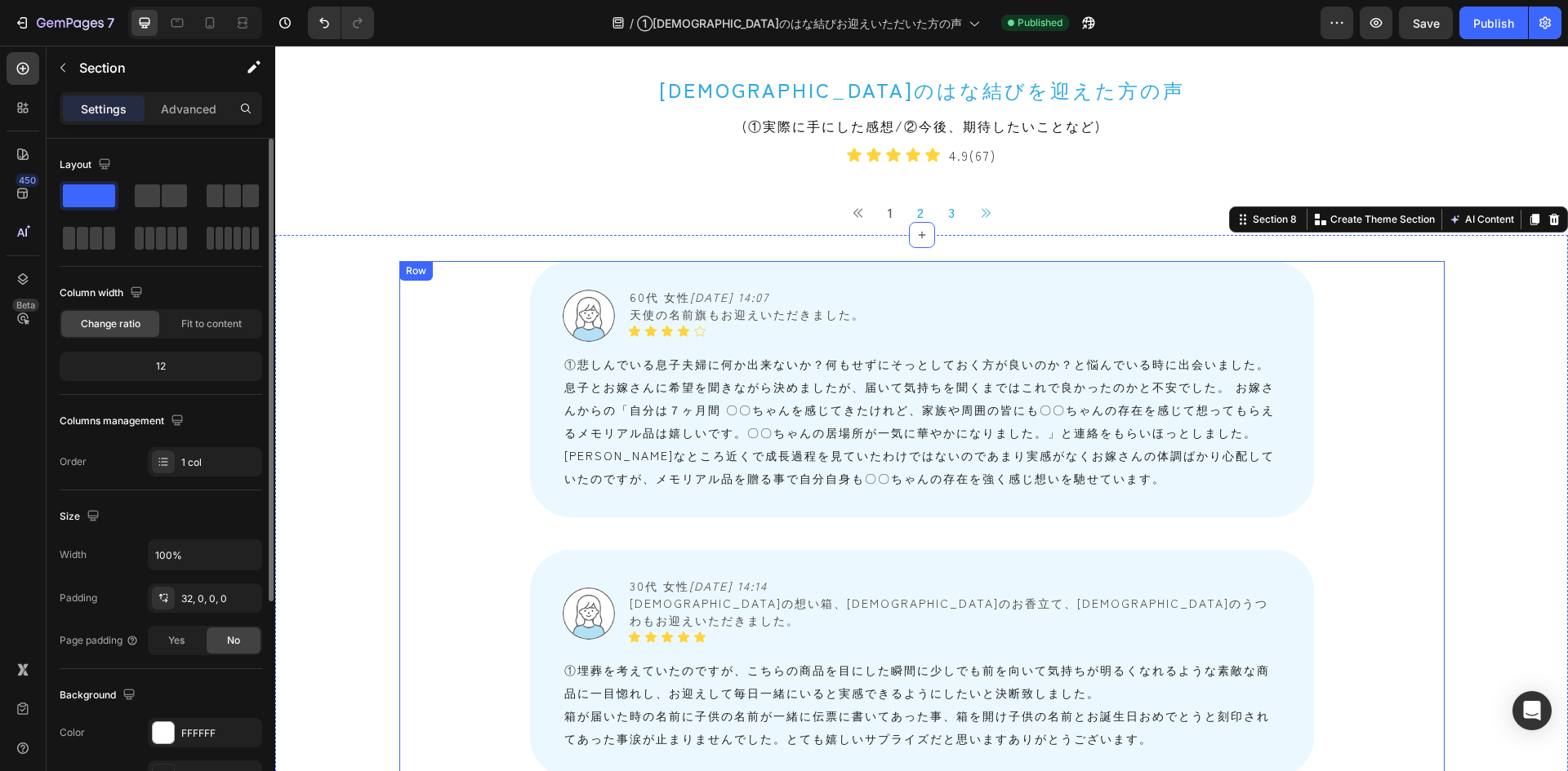
scroll to position [1233, 0]
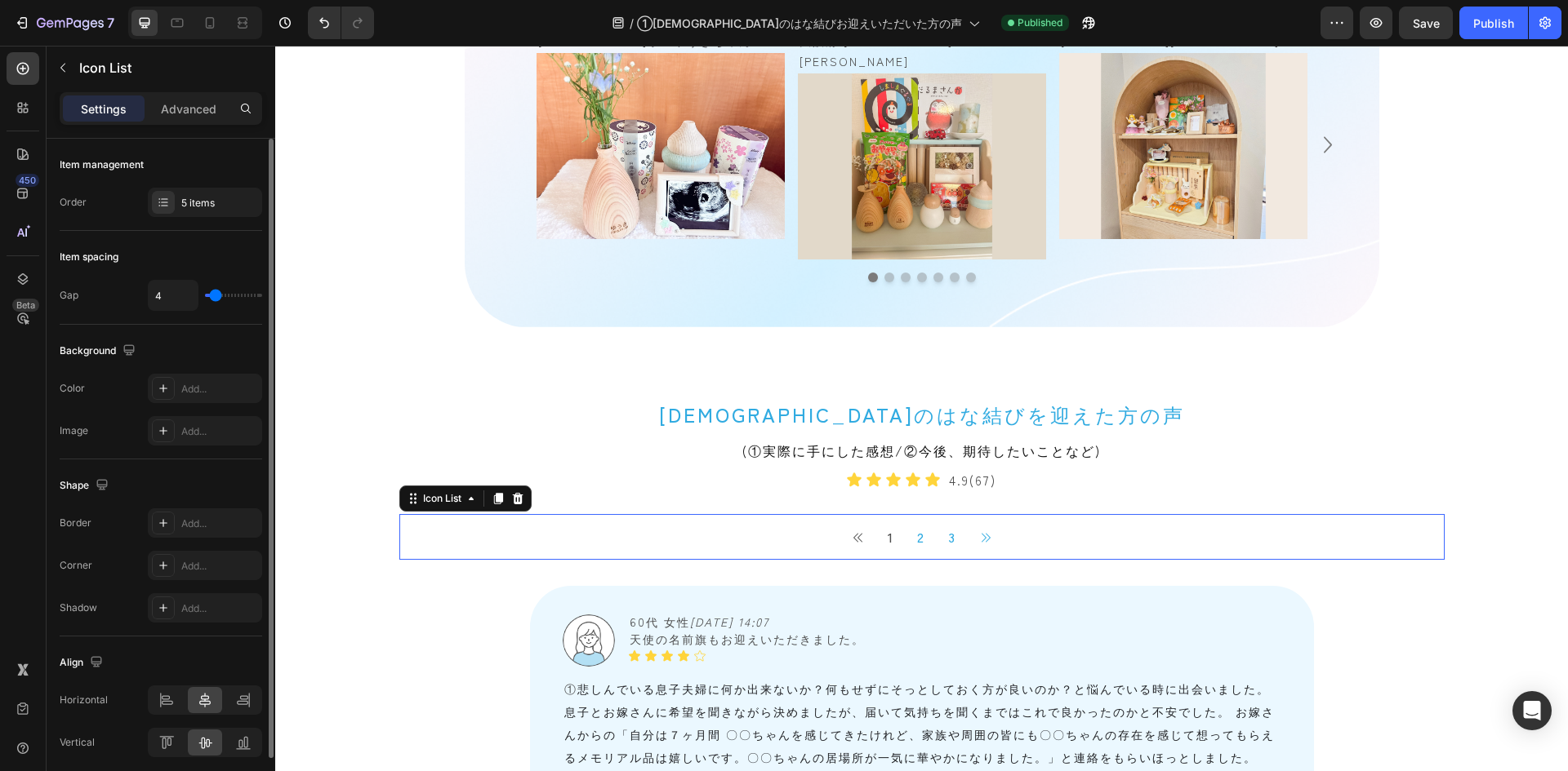
click at [422, 515] on div "Button 1 Button 2 Button 3 Button Button" at bounding box center [921, 537] width 1045 height 46
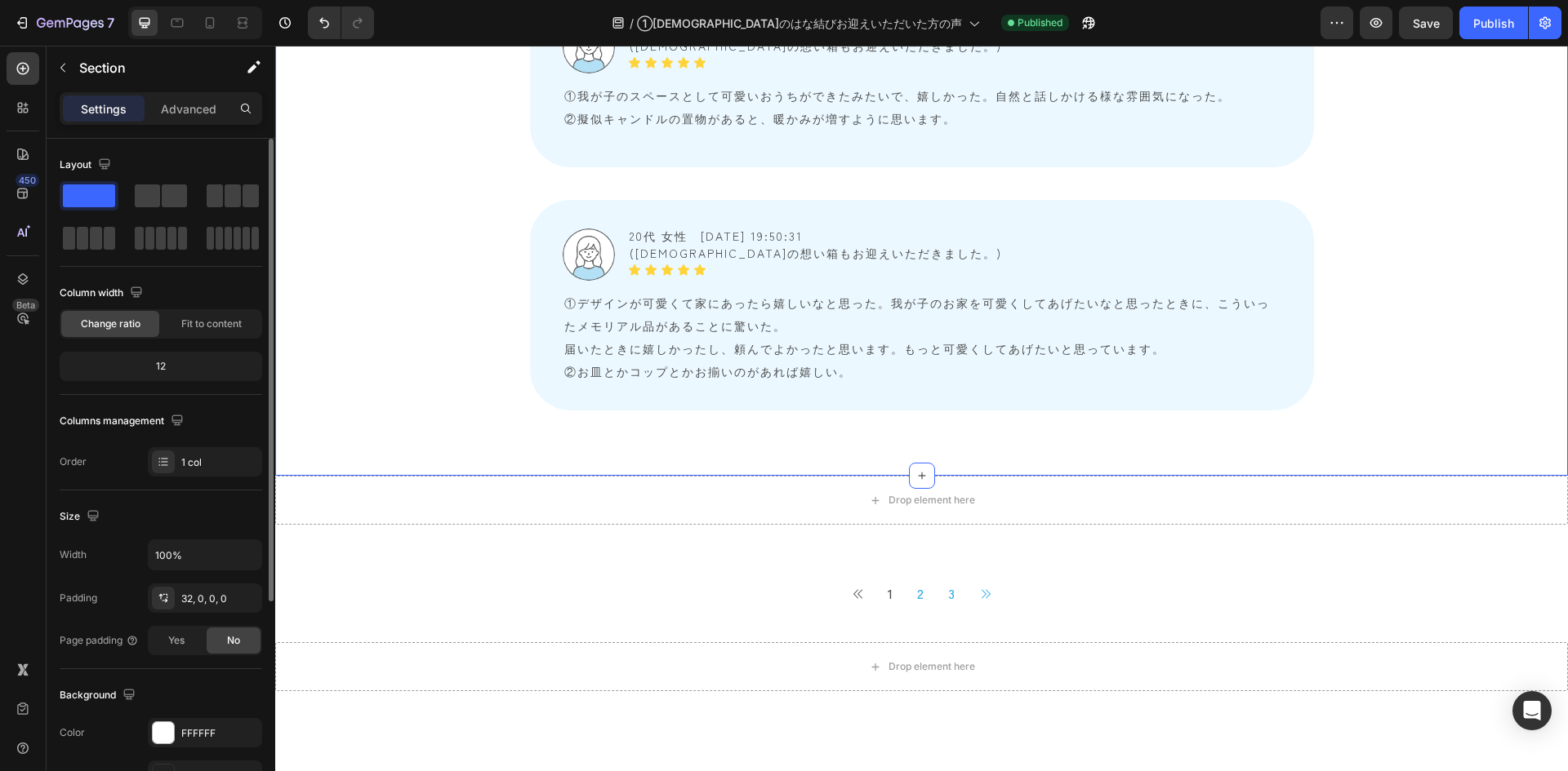
scroll to position [8825, 0]
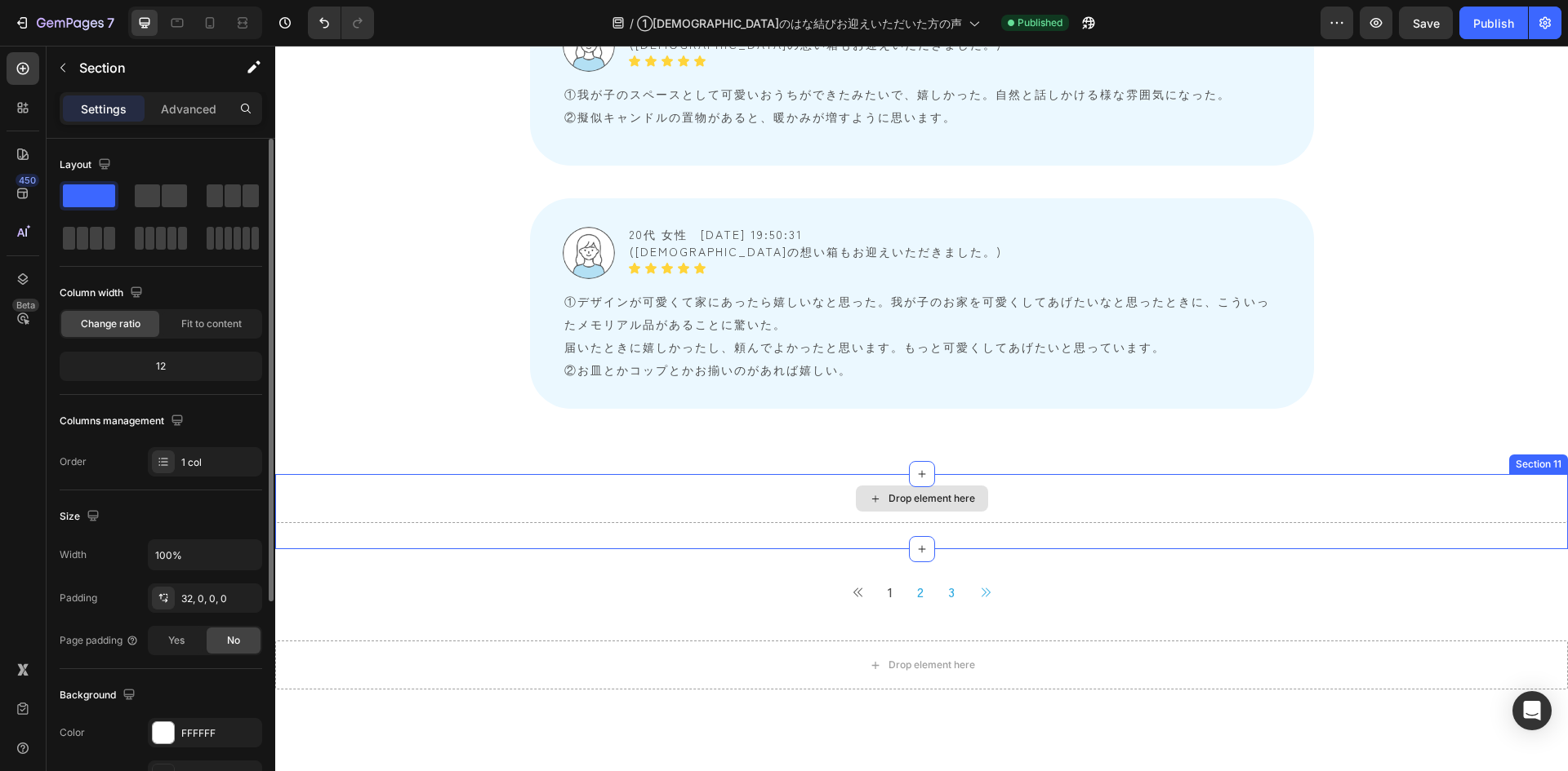
click at [457, 510] on div "Drop element here" at bounding box center [921, 498] width 1293 height 49
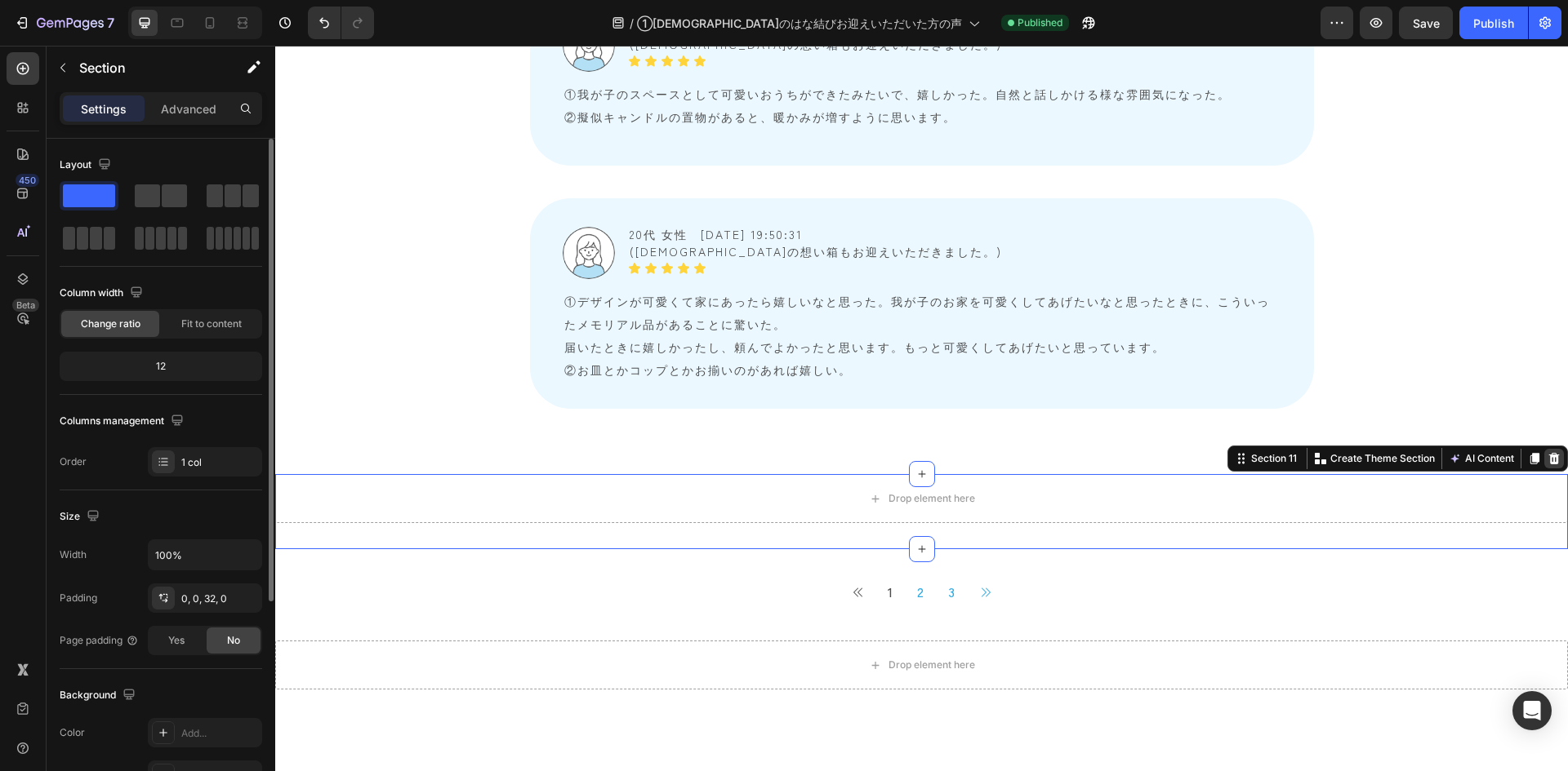
click at [1044, 457] on icon at bounding box center [1554, 459] width 11 height 12
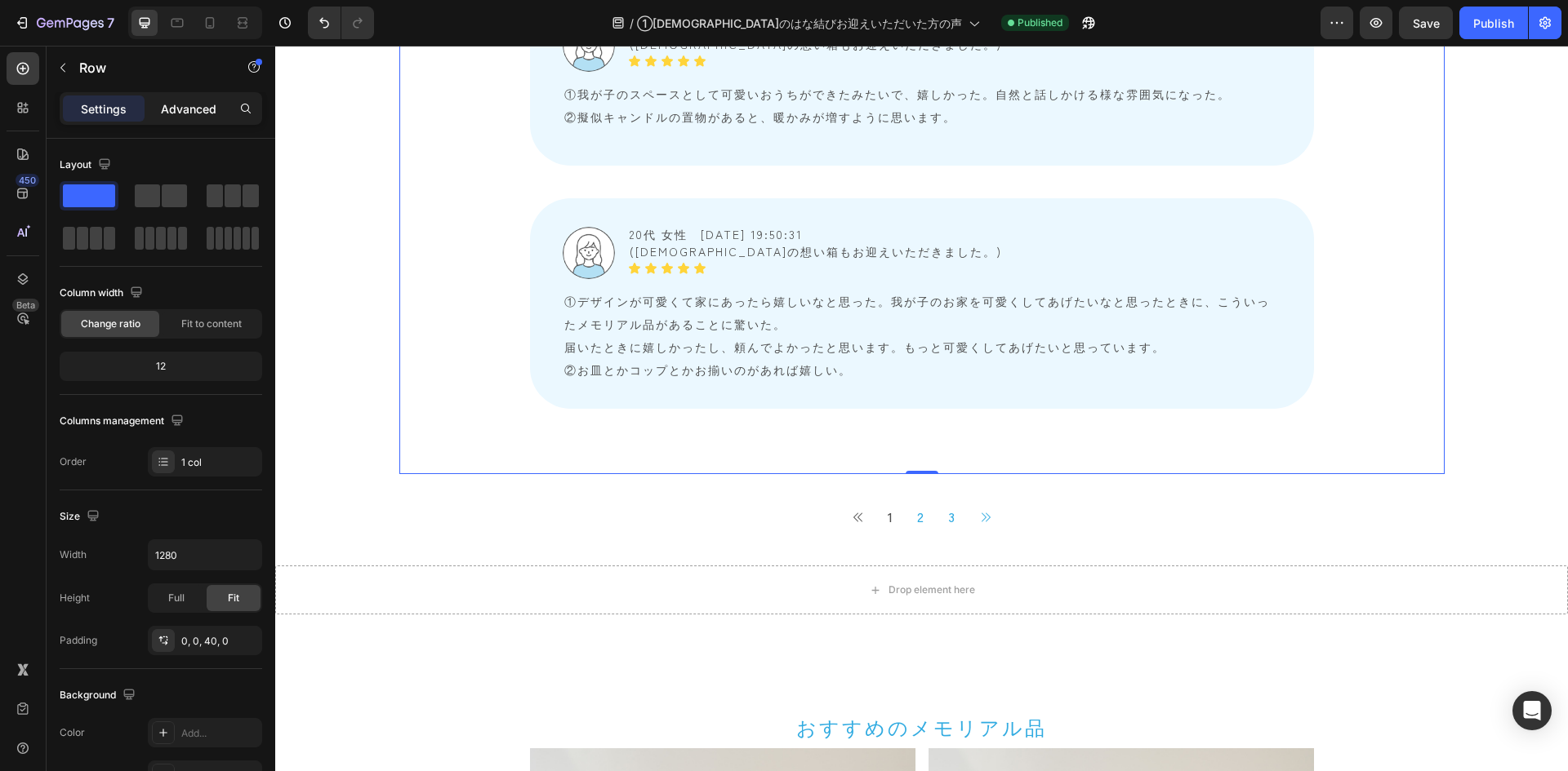
click at [201, 111] on p "Advanced" at bounding box center [188, 108] width 55 height 17
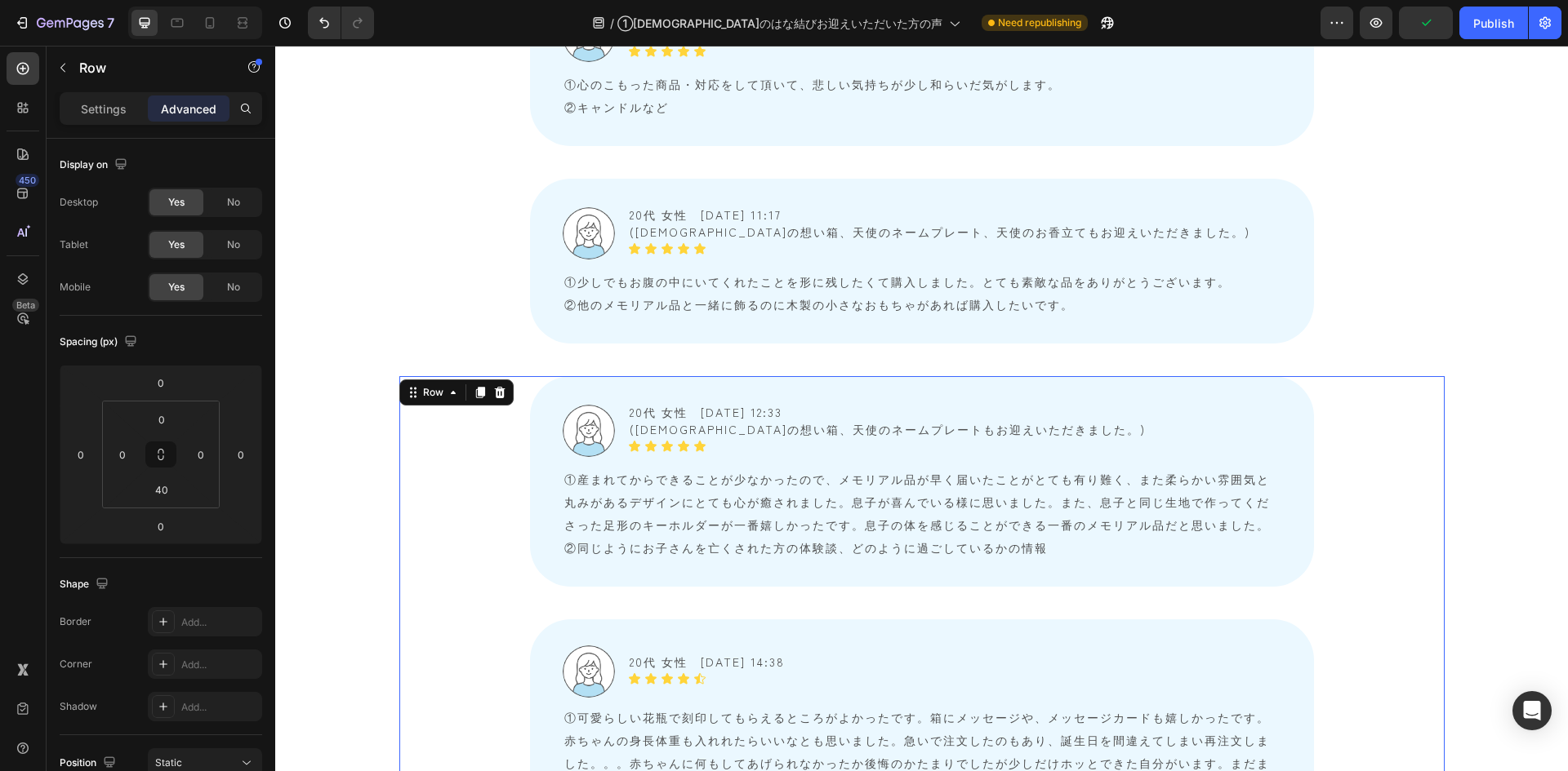
scroll to position [6702, 0]
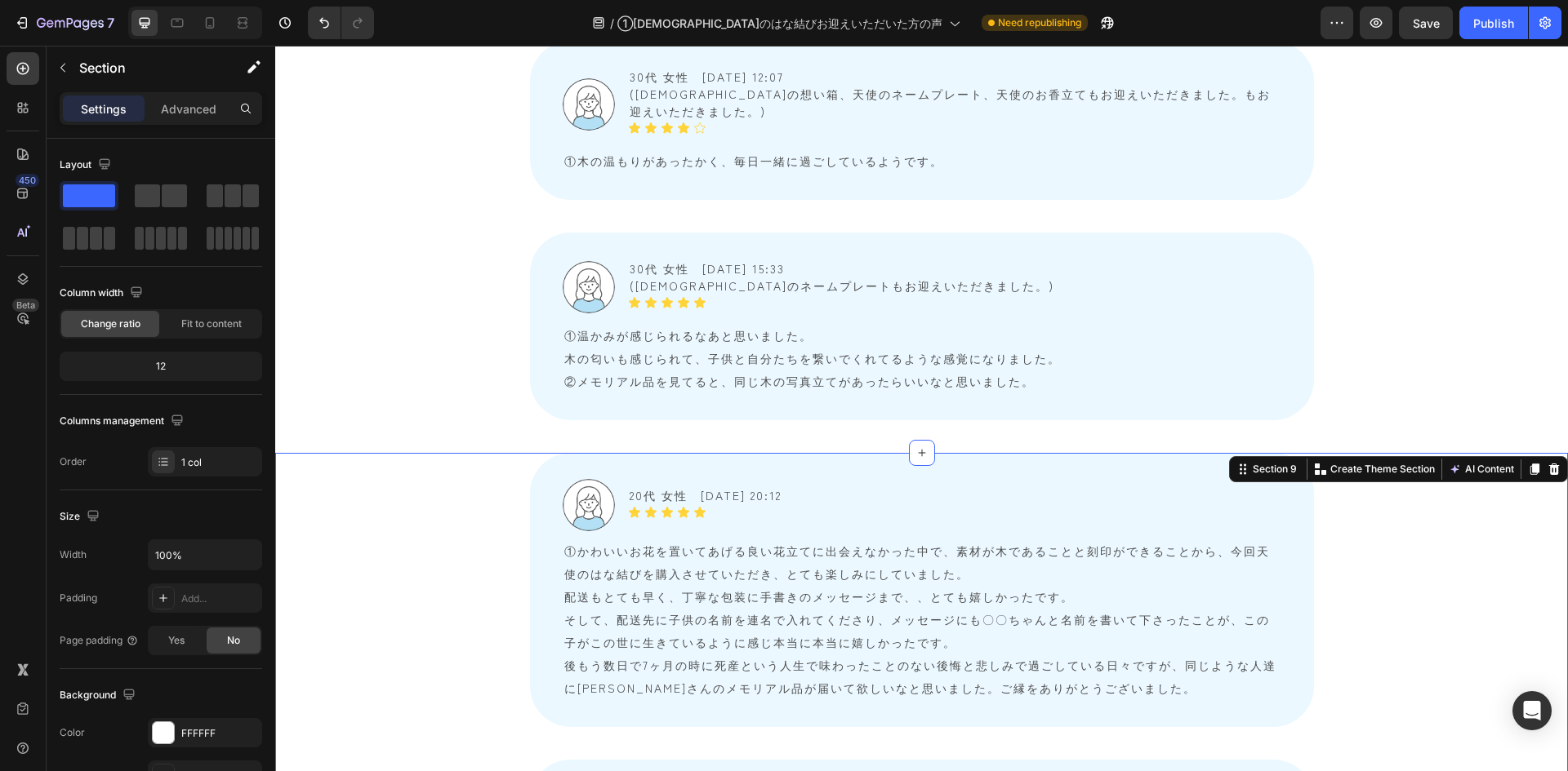
scroll to position [4580, 0]
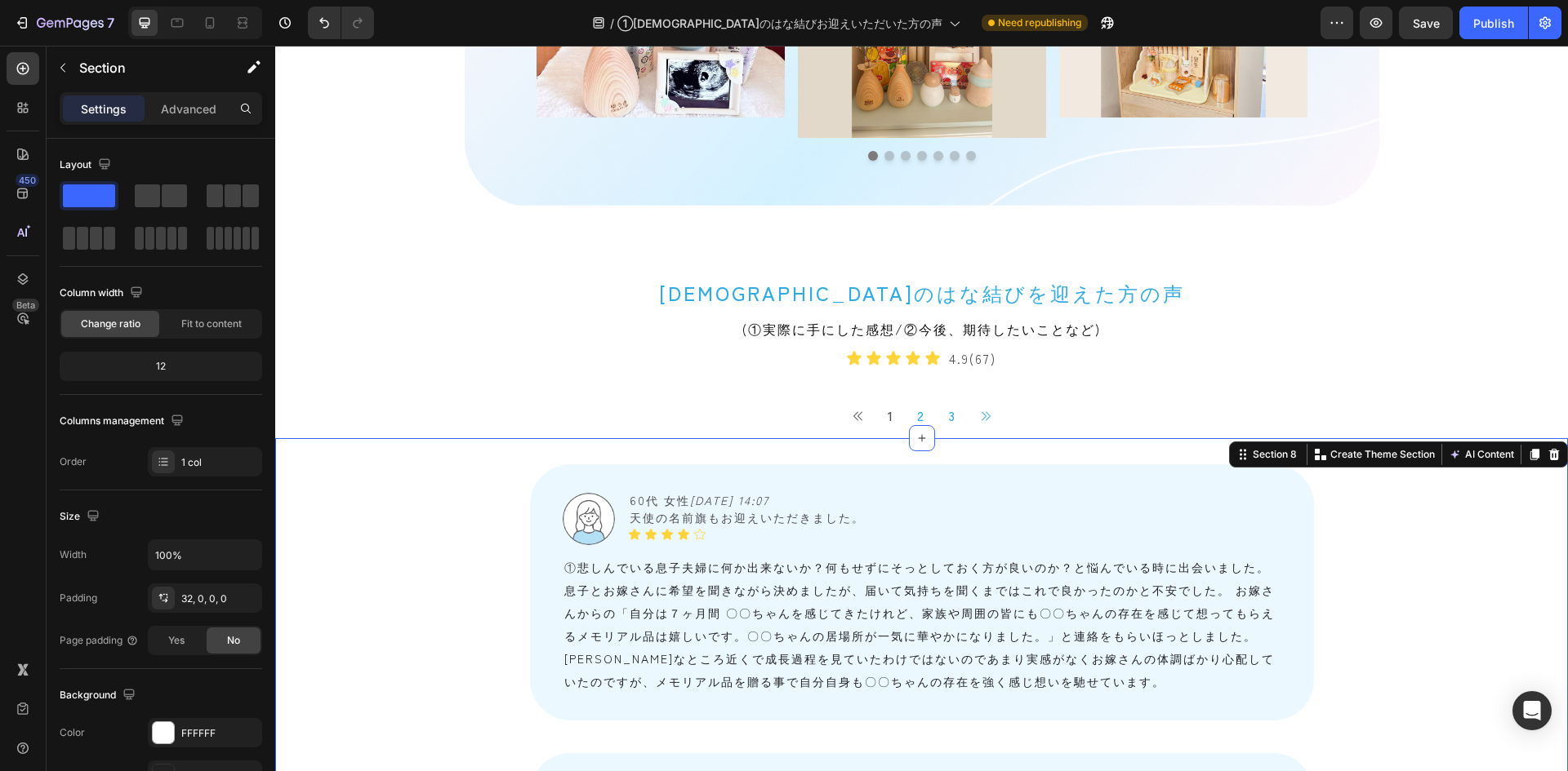
scroll to position [1305, 0]
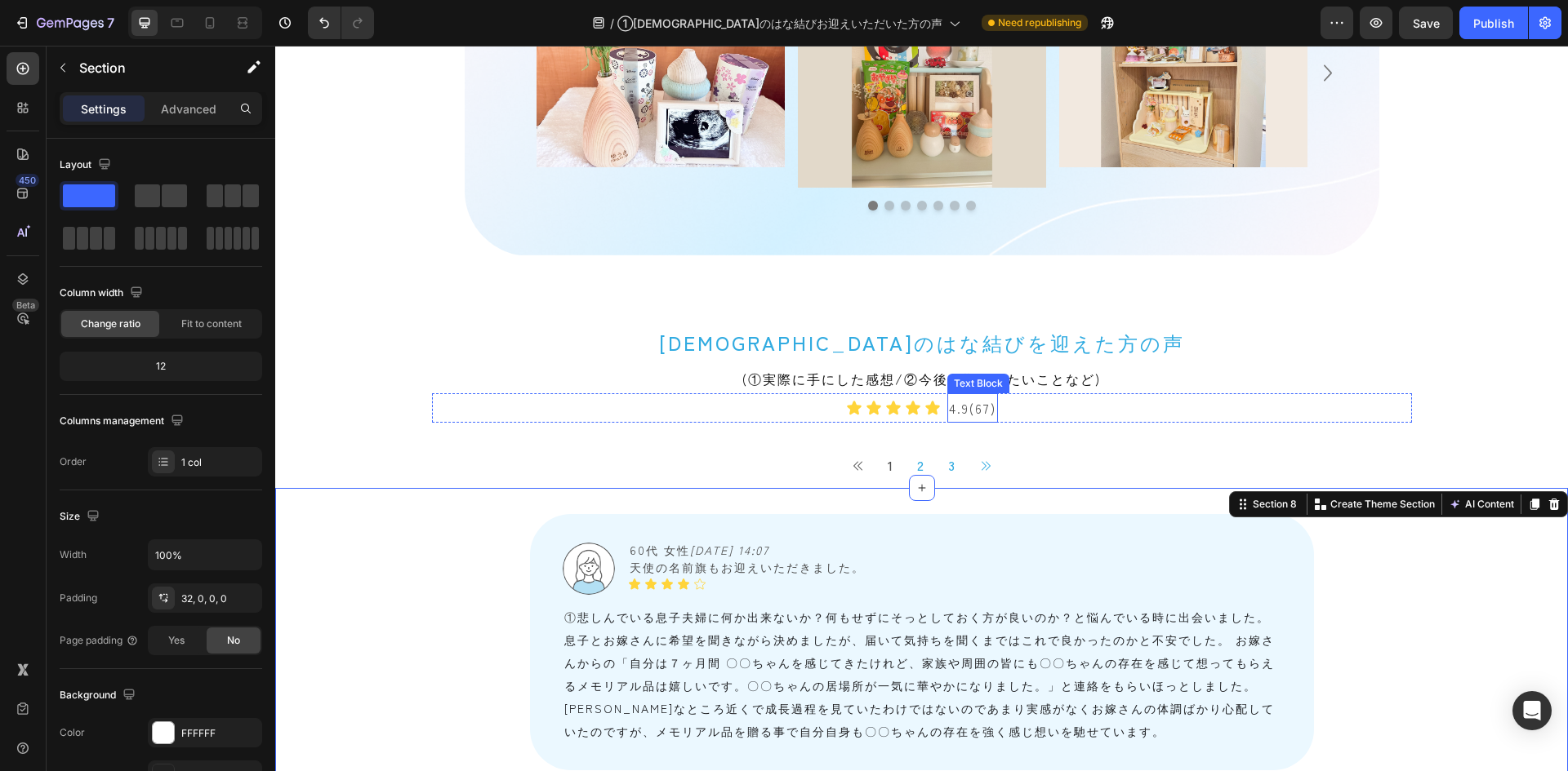
click at [975, 395] on p "4.9(67)" at bounding box center [973, 408] width 47 height 26
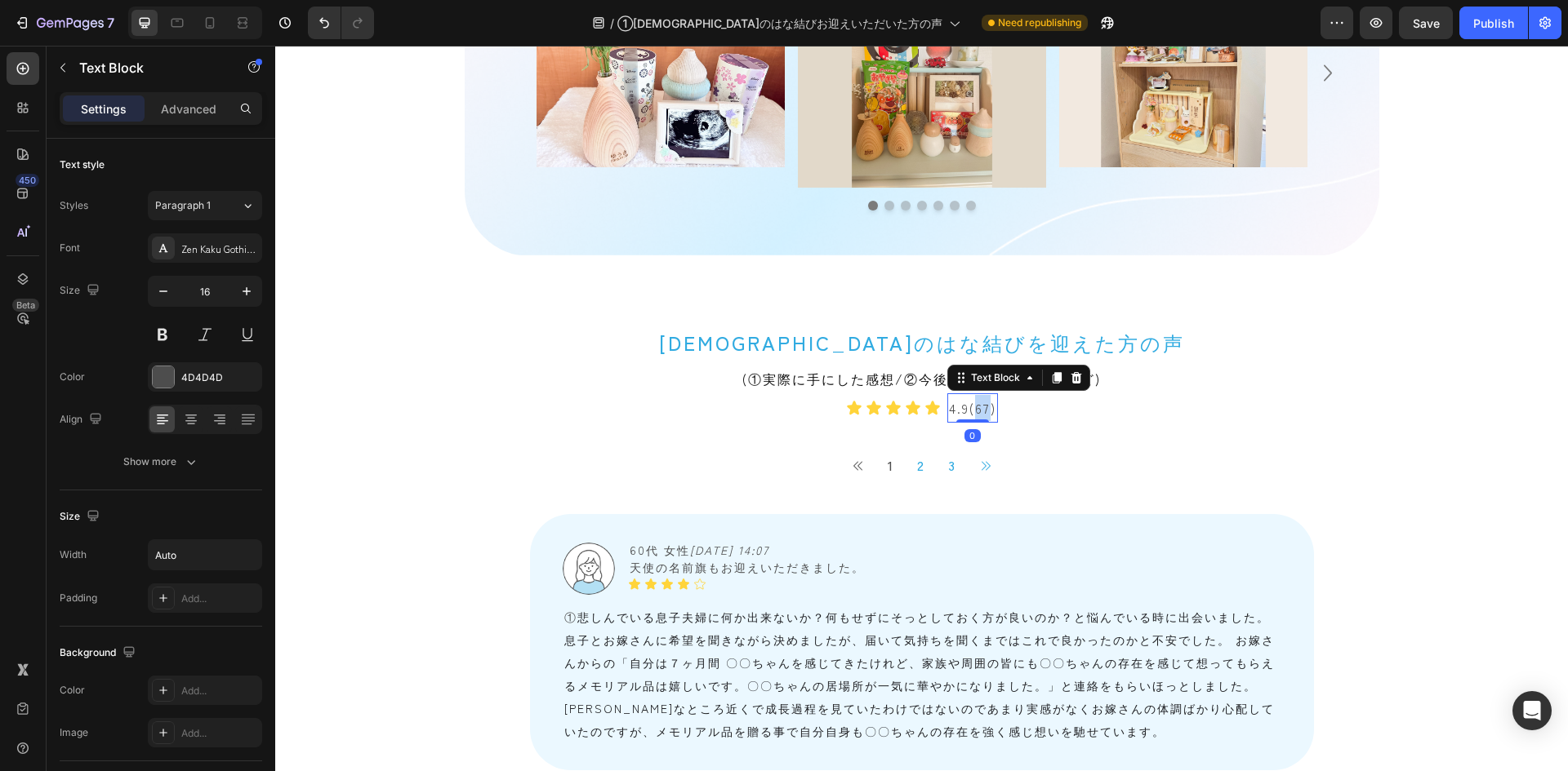
click at [975, 395] on p "4.9(67)" at bounding box center [973, 408] width 47 height 26
click at [1044, 28] on div "Publish" at bounding box center [1493, 23] width 41 height 17
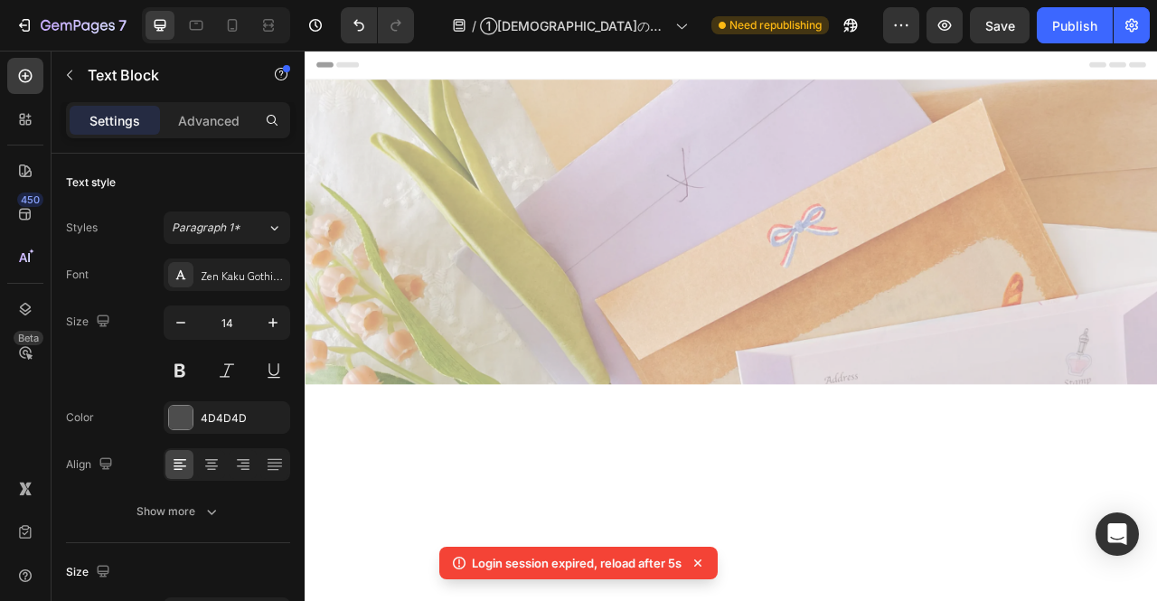
scroll to position [1498, 0]
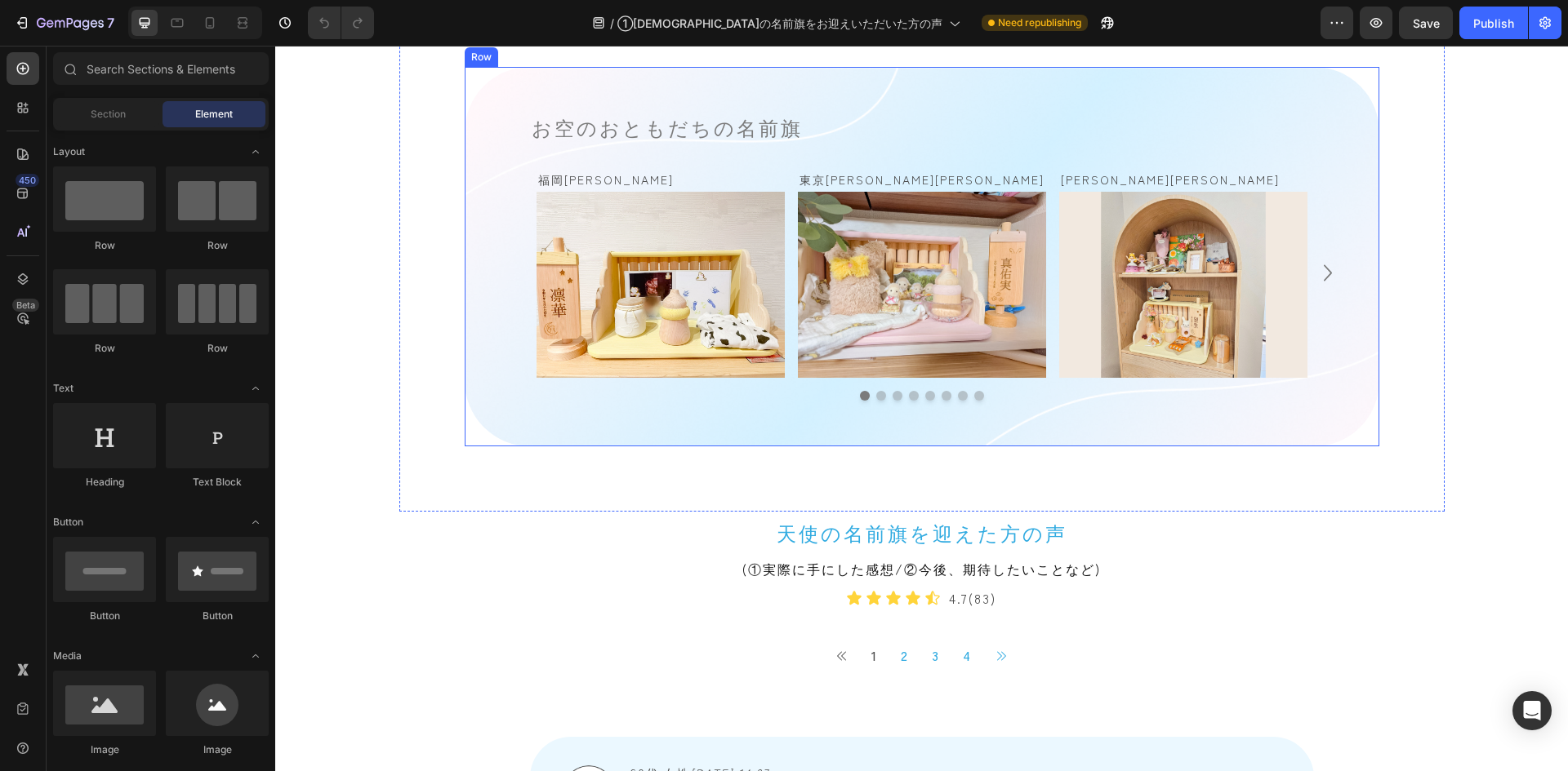
scroll to position [1306, 0]
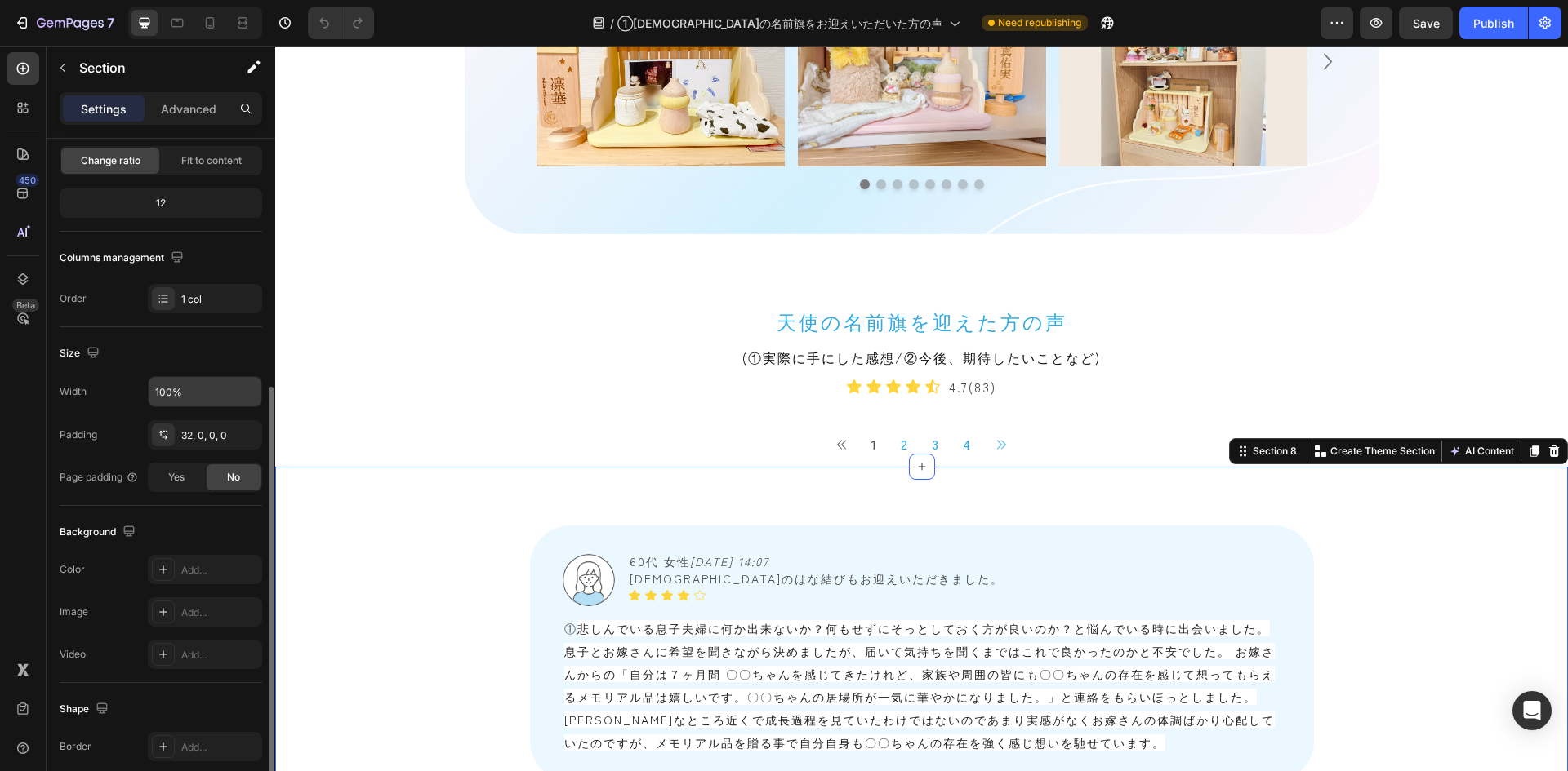
scroll to position [245, 0]
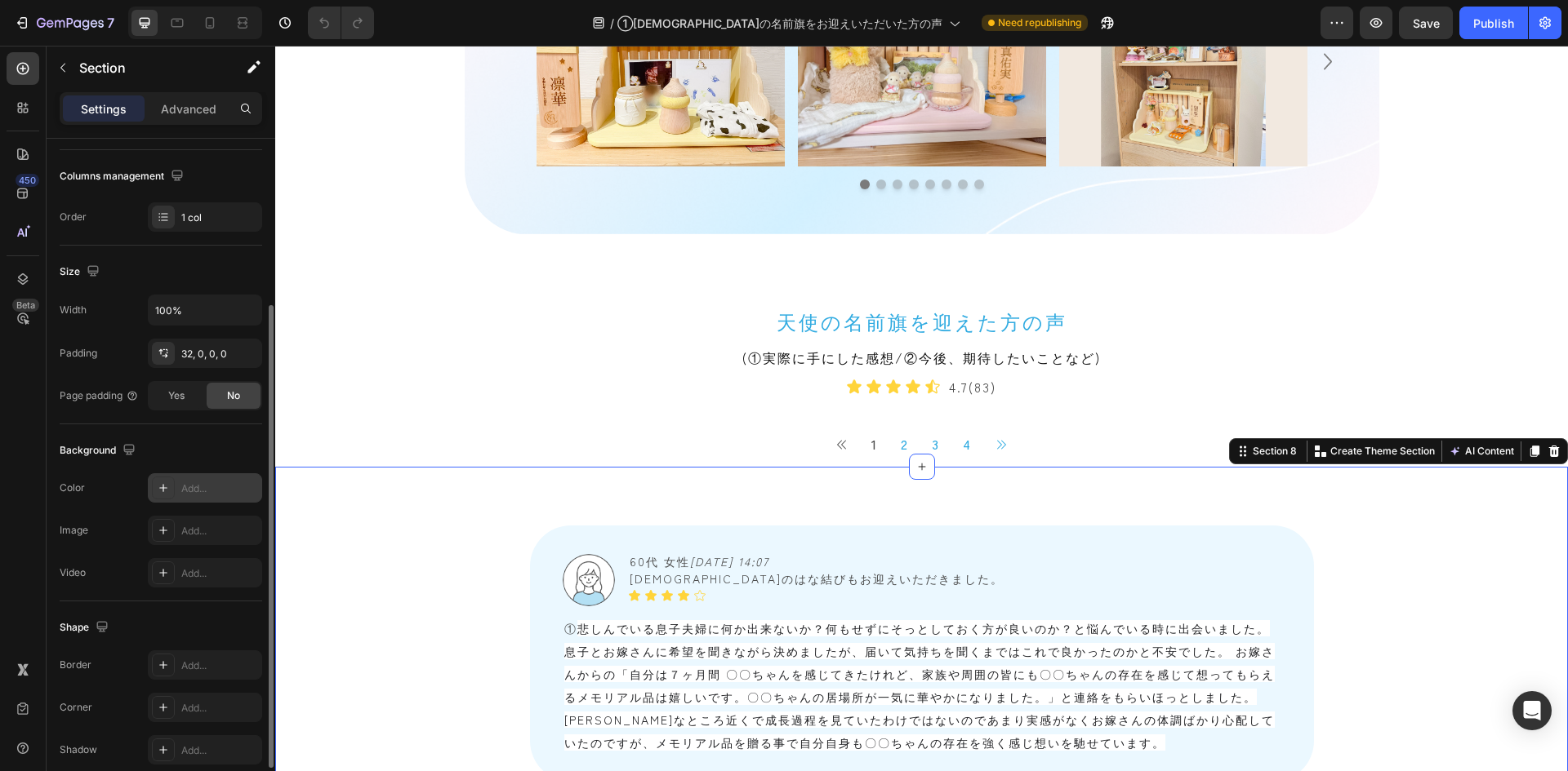
click at [174, 489] on div "Add..." at bounding box center [205, 488] width 115 height 30
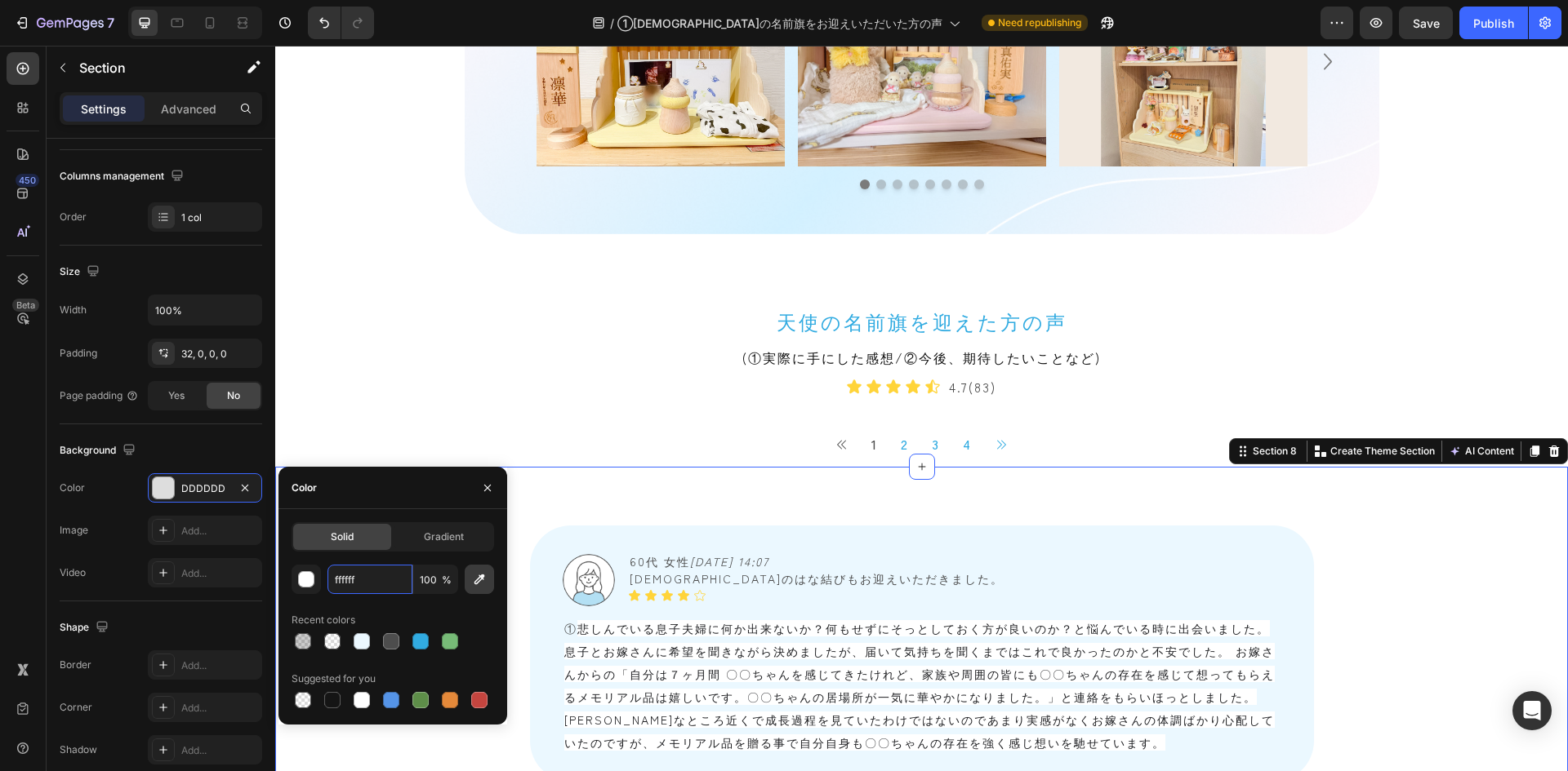
type input "FFFFFF"
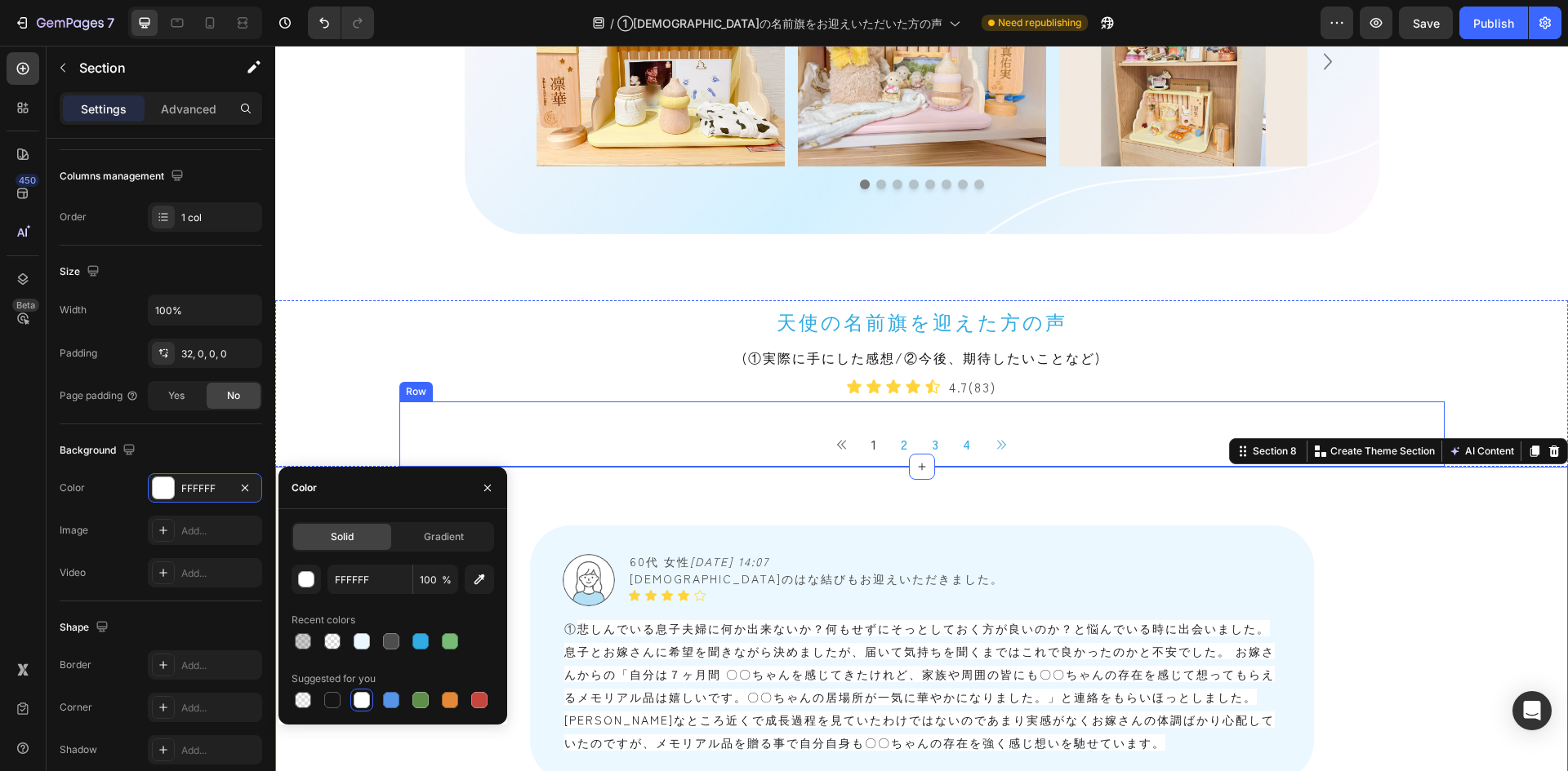
click at [568, 404] on div "Button 1 Button 2 Button 3 Button 4 Button Button Icon List" at bounding box center [921, 434] width 1045 height 65
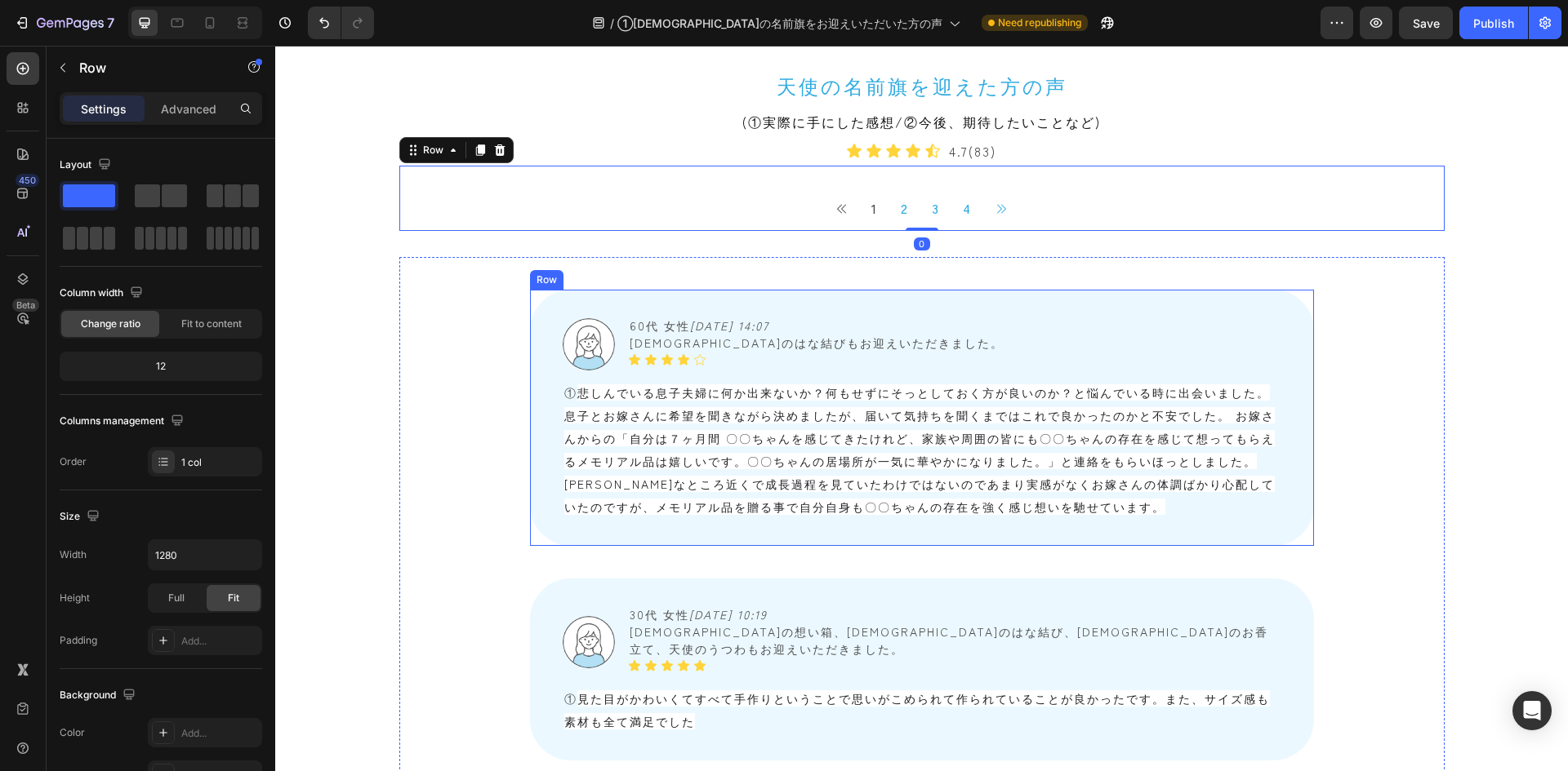
scroll to position [1551, 0]
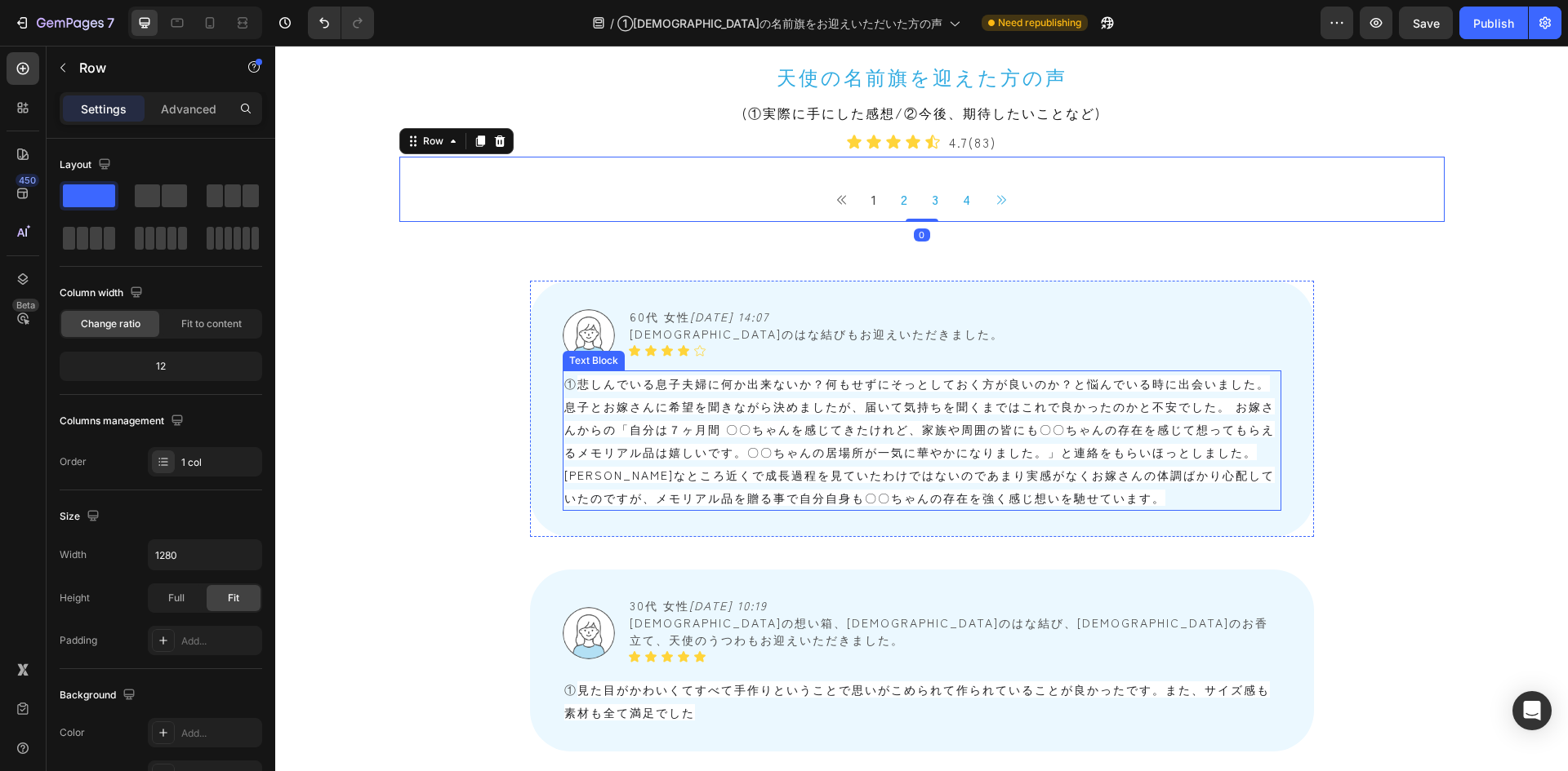
click at [716, 407] on span "悲しんでいる息子夫婦に何か出来ないか？何もせずにそっとしておく方が良いのか？と悩んでいる時に出会いました。息子とお嫁さんに希望を聞きながら決めましたが、届いて…" at bounding box center [919, 441] width 711 height 131
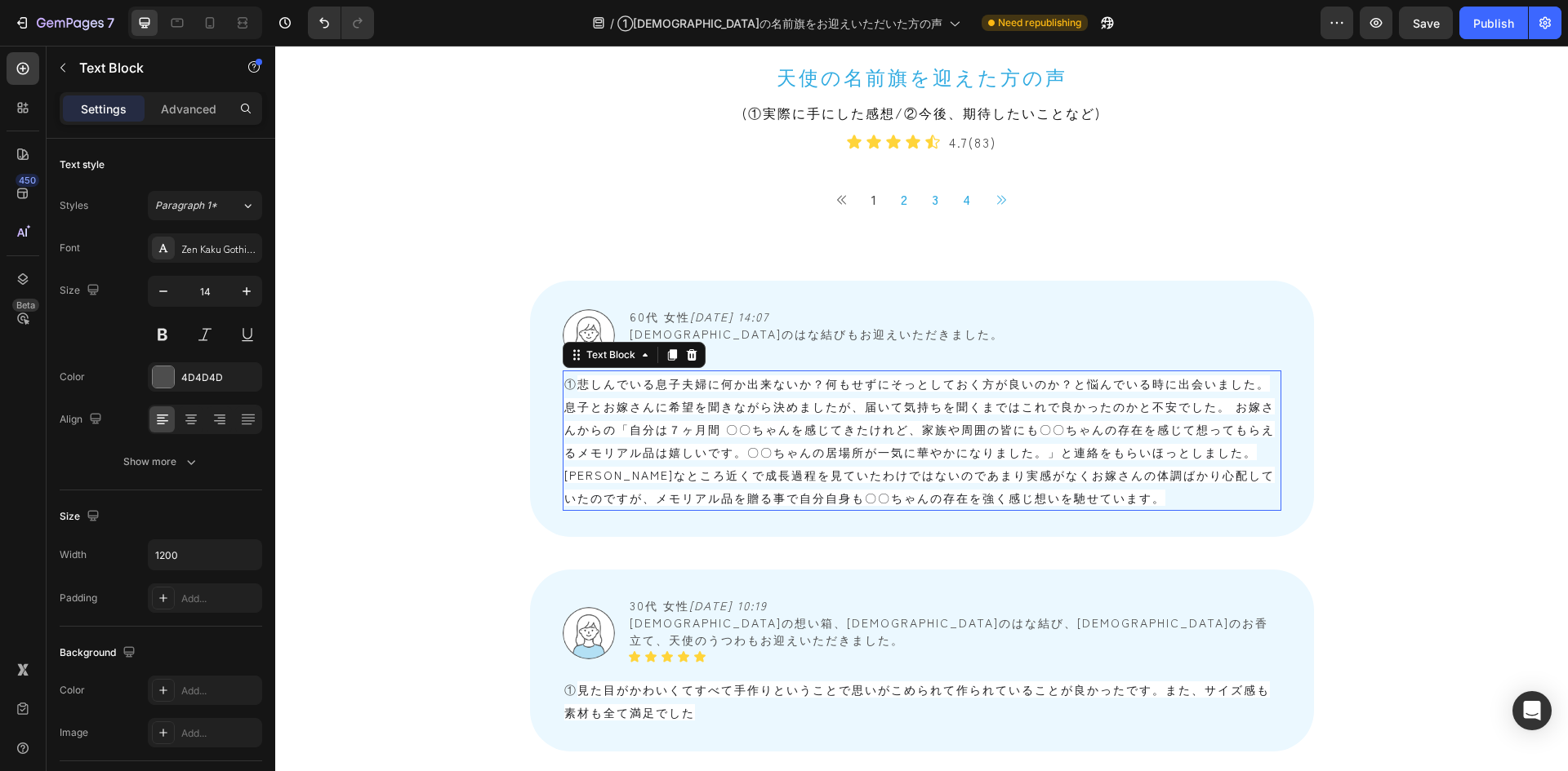
click at [716, 407] on span "悲しんでいる息子夫婦に何か出来ないか？何もせずにそっとしておく方が良いのか？と悩んでいる時に出会いました。息子とお嫁さんに希望を聞きながら決めましたが、届いて…" at bounding box center [919, 441] width 711 height 131
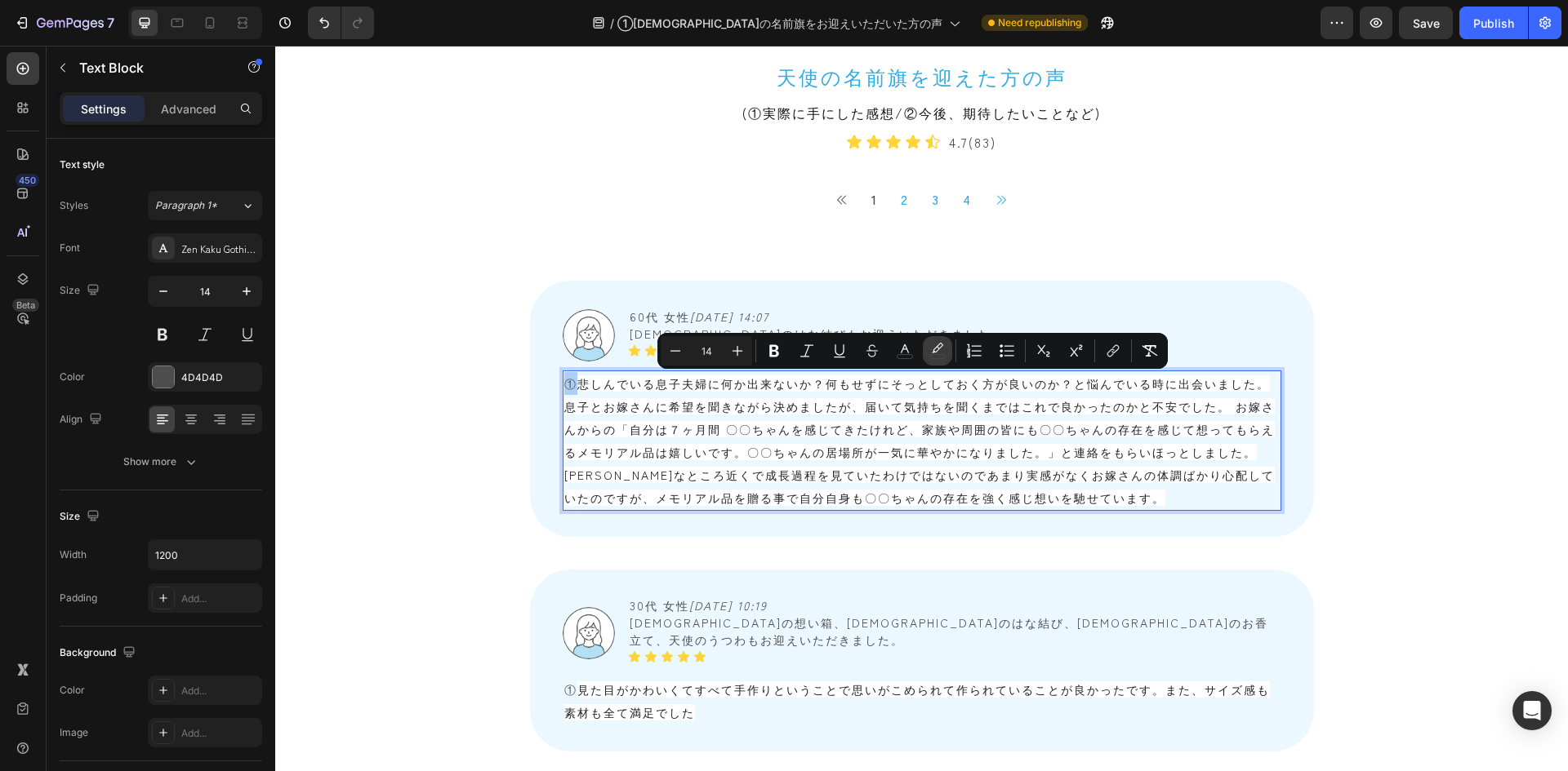
click at [934, 355] on rect "Editor contextual toolbar" at bounding box center [938, 357] width 15 height 5
type input "000000"
type input "0"
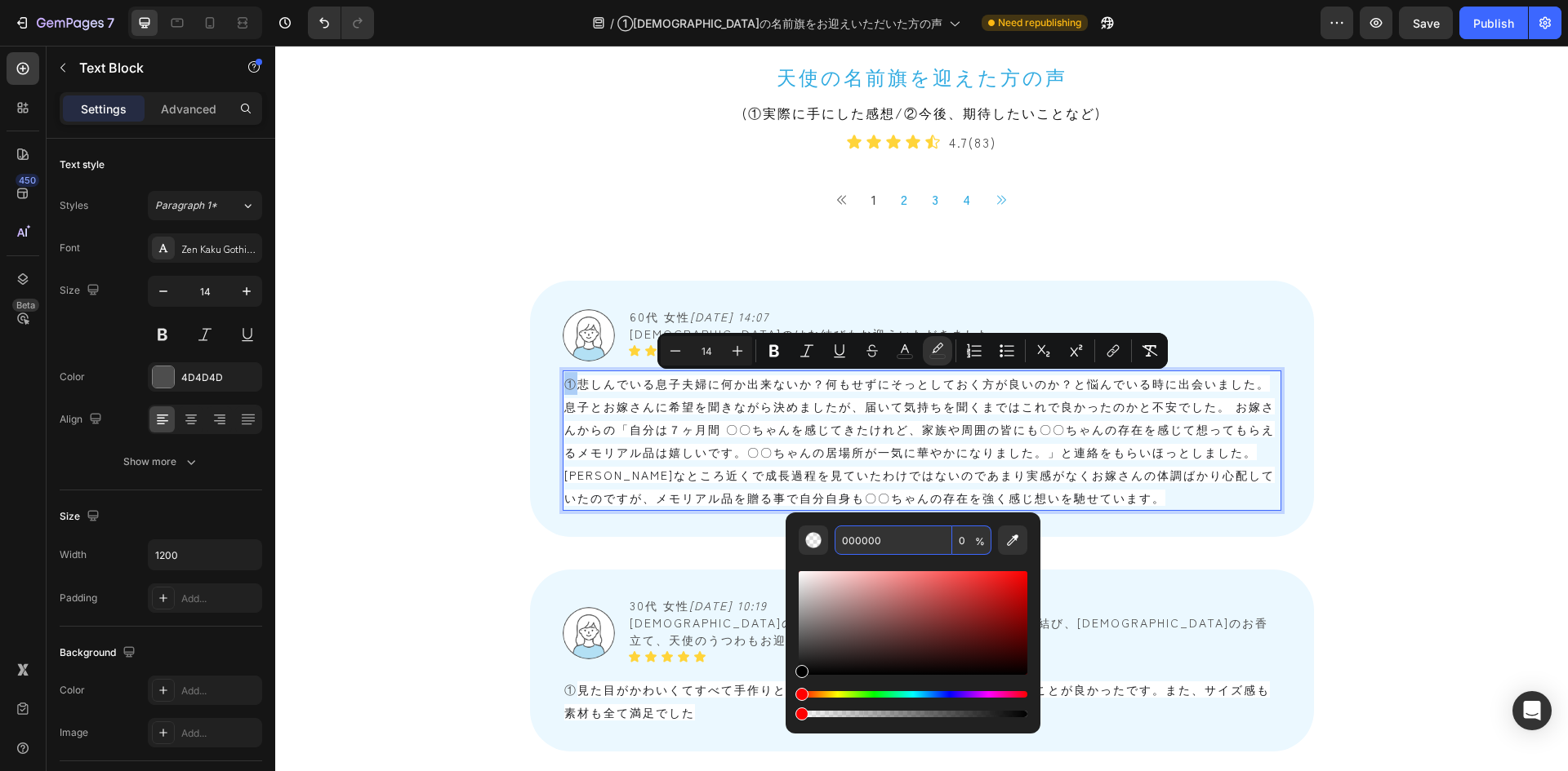
click at [966, 542] on input "0" at bounding box center [971, 540] width 39 height 30
type input "0"
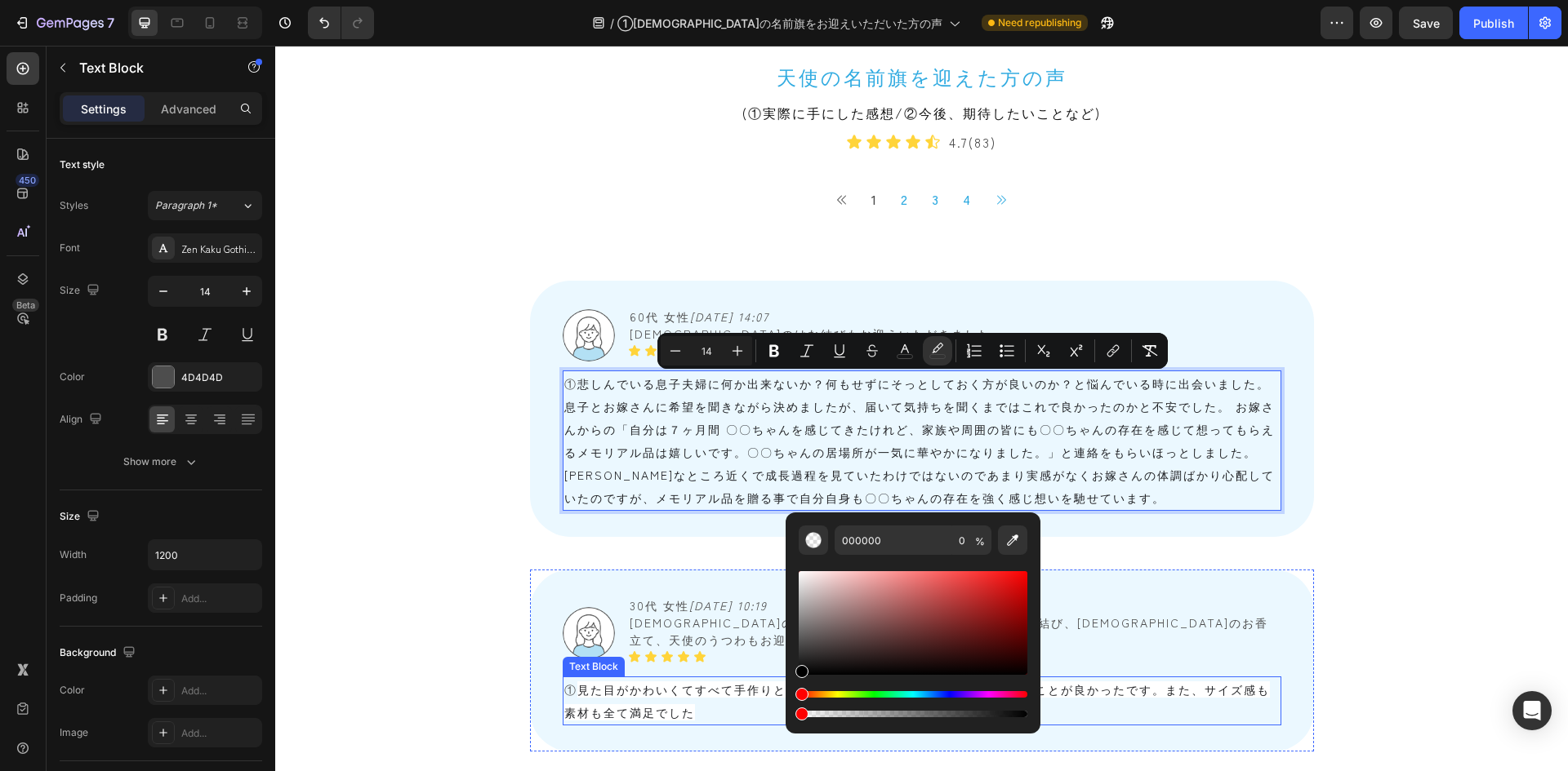
click at [620, 542] on span "見た目がかわいくてすべて手作りということで思いがこめられて作られていることが良かったです。また、サイズ感も素材も全て満足でした" at bounding box center [917, 701] width 705 height 39
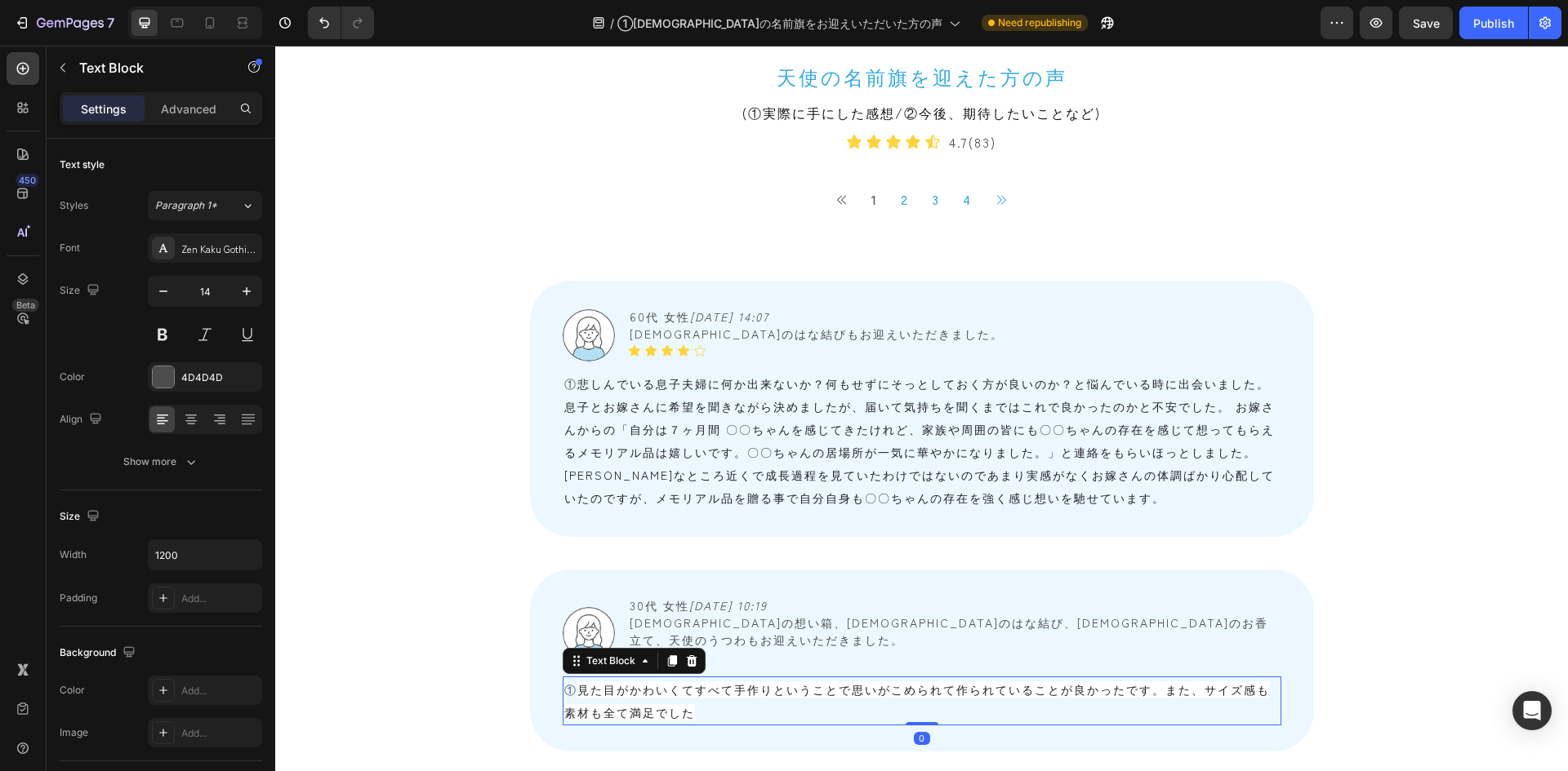
click at [620, 542] on span "見た目がかわいくてすべて手作りということで思いがこめられて作られていることが良かったです。また、サイズ感も素材も全て満足でした" at bounding box center [917, 701] width 705 height 39
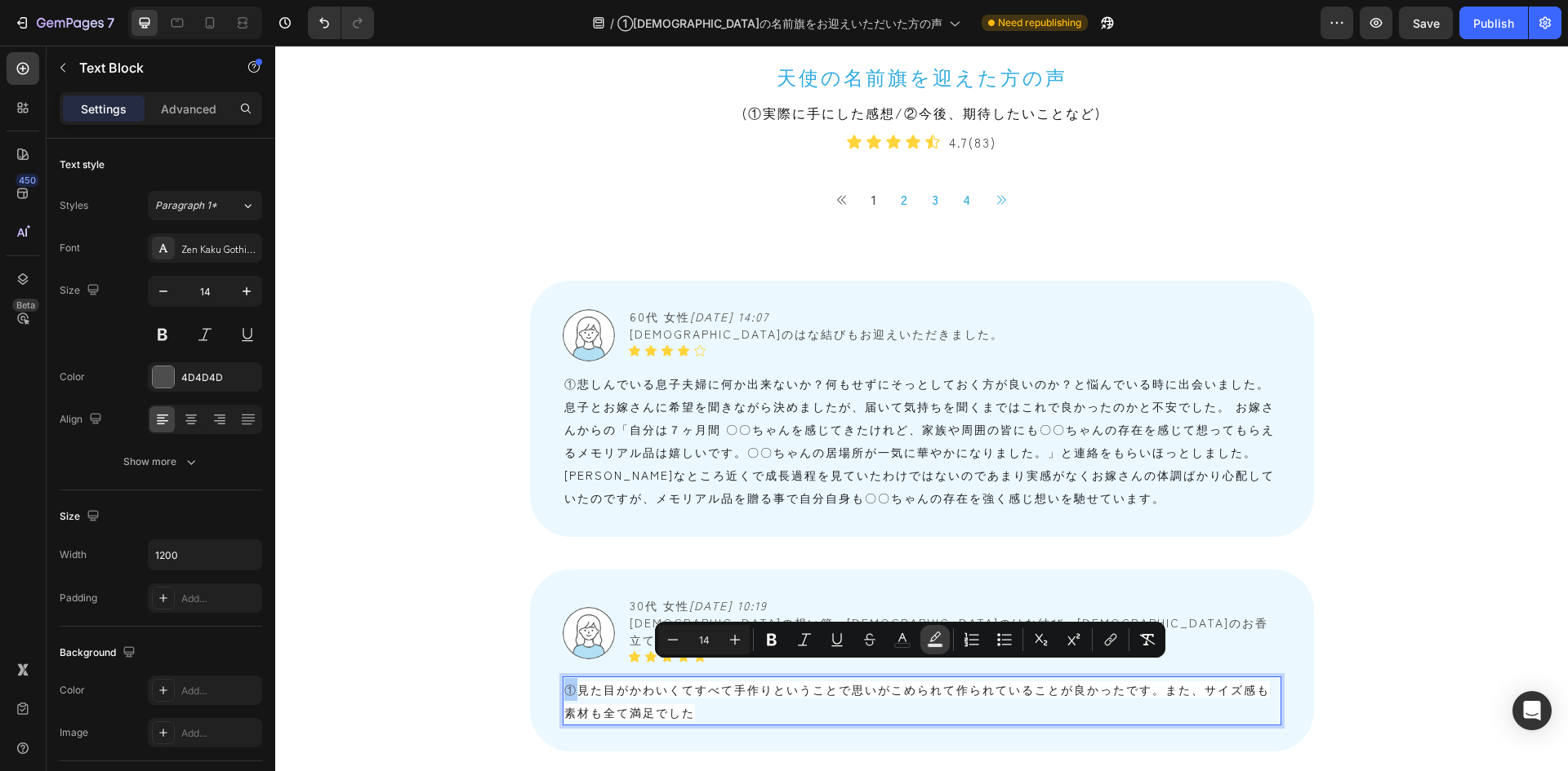
click at [924, 542] on button "color" at bounding box center [935, 640] width 30 height 30
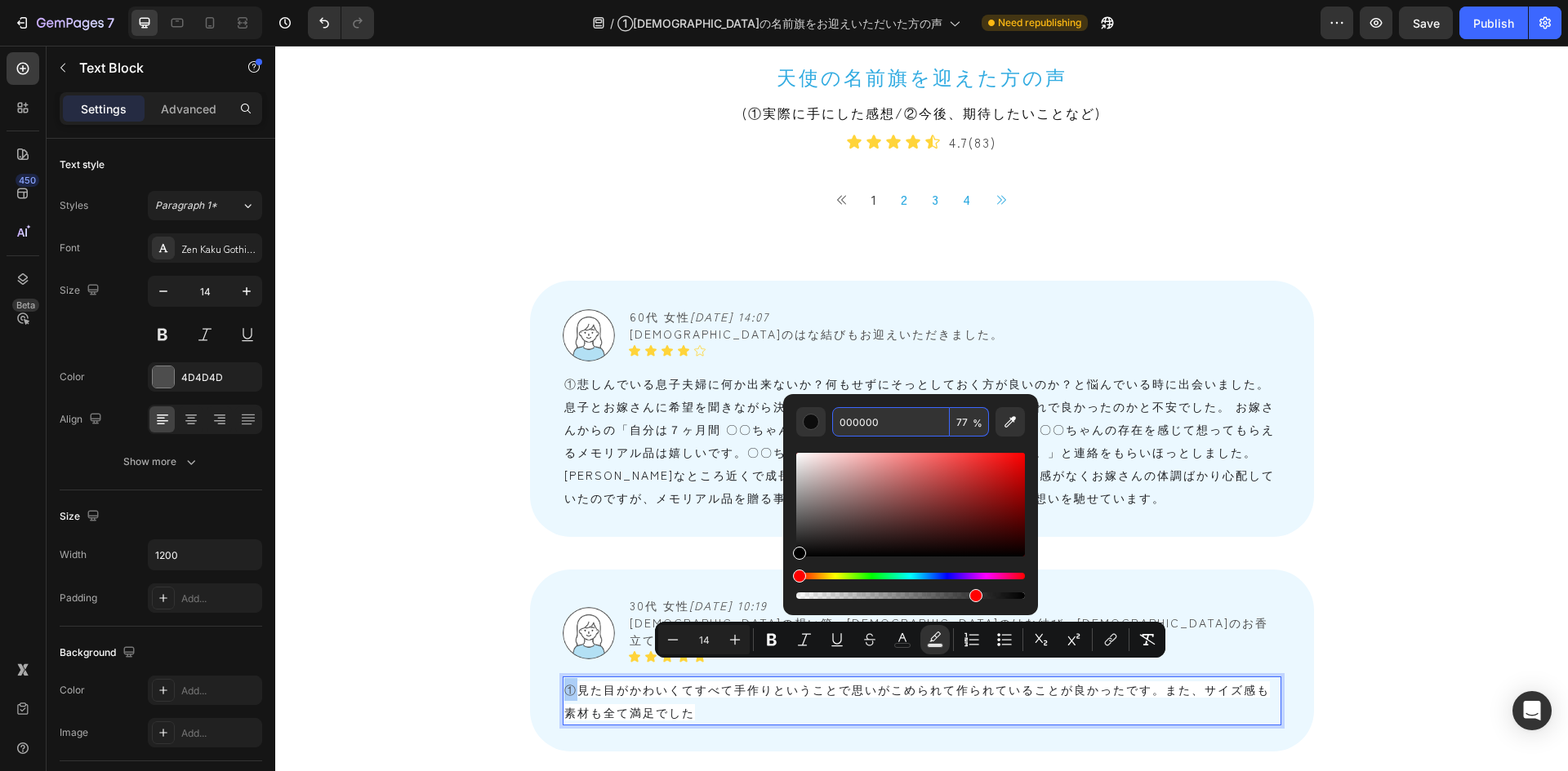
click at [963, 419] on input "77" at bounding box center [969, 422] width 39 height 30
type input "0"
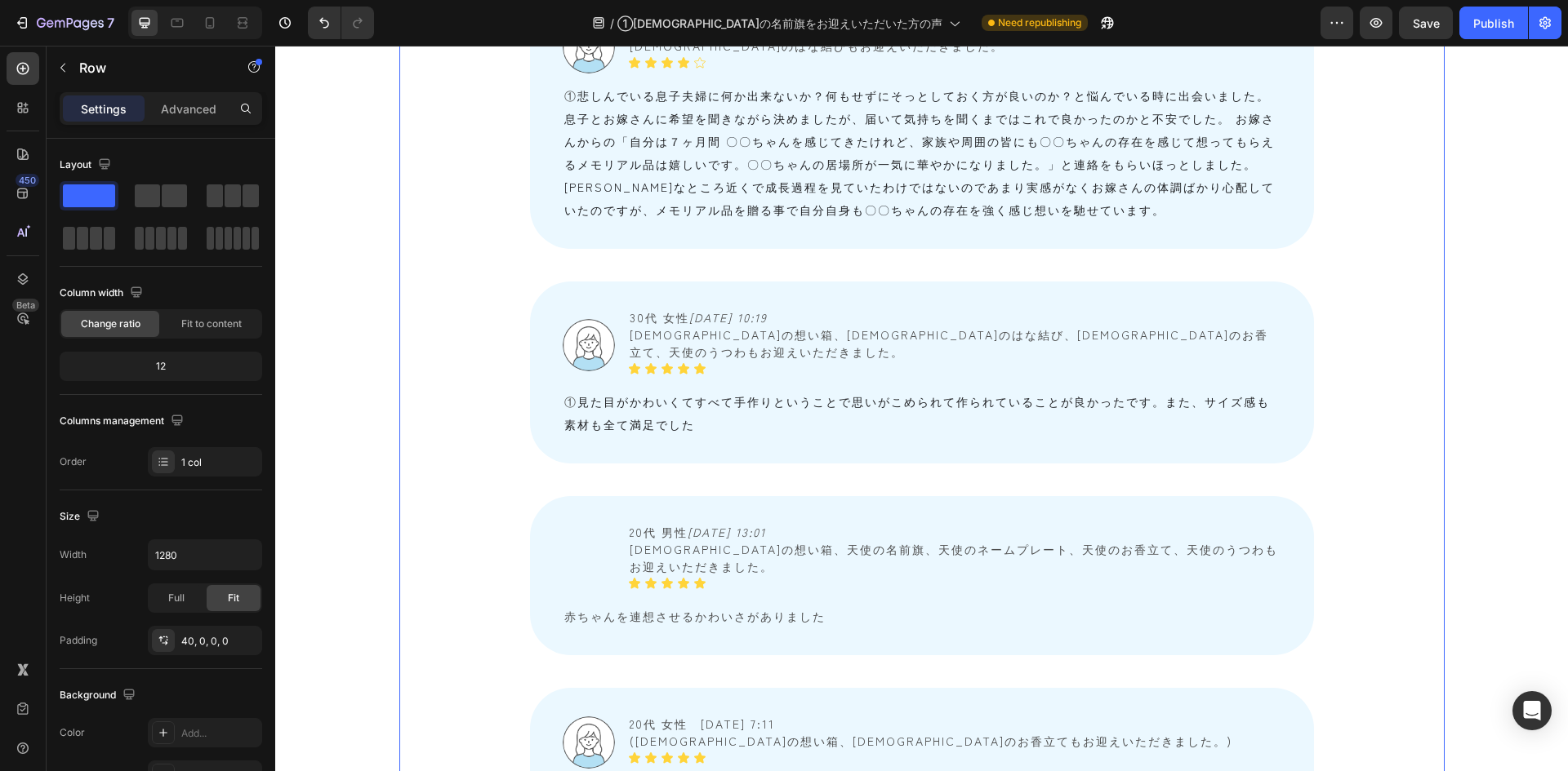
scroll to position [1878, 0]
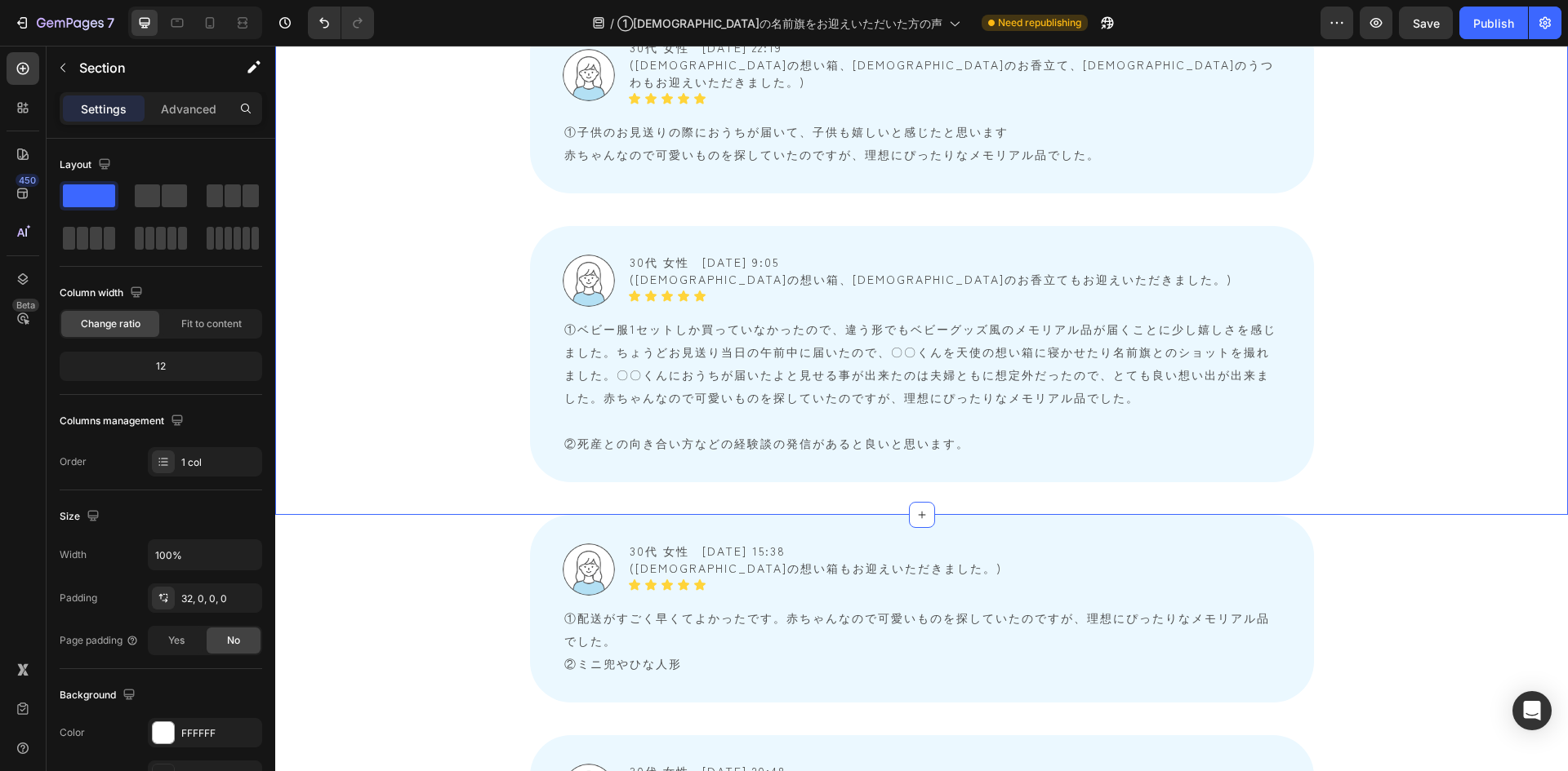
scroll to position [2838, 0]
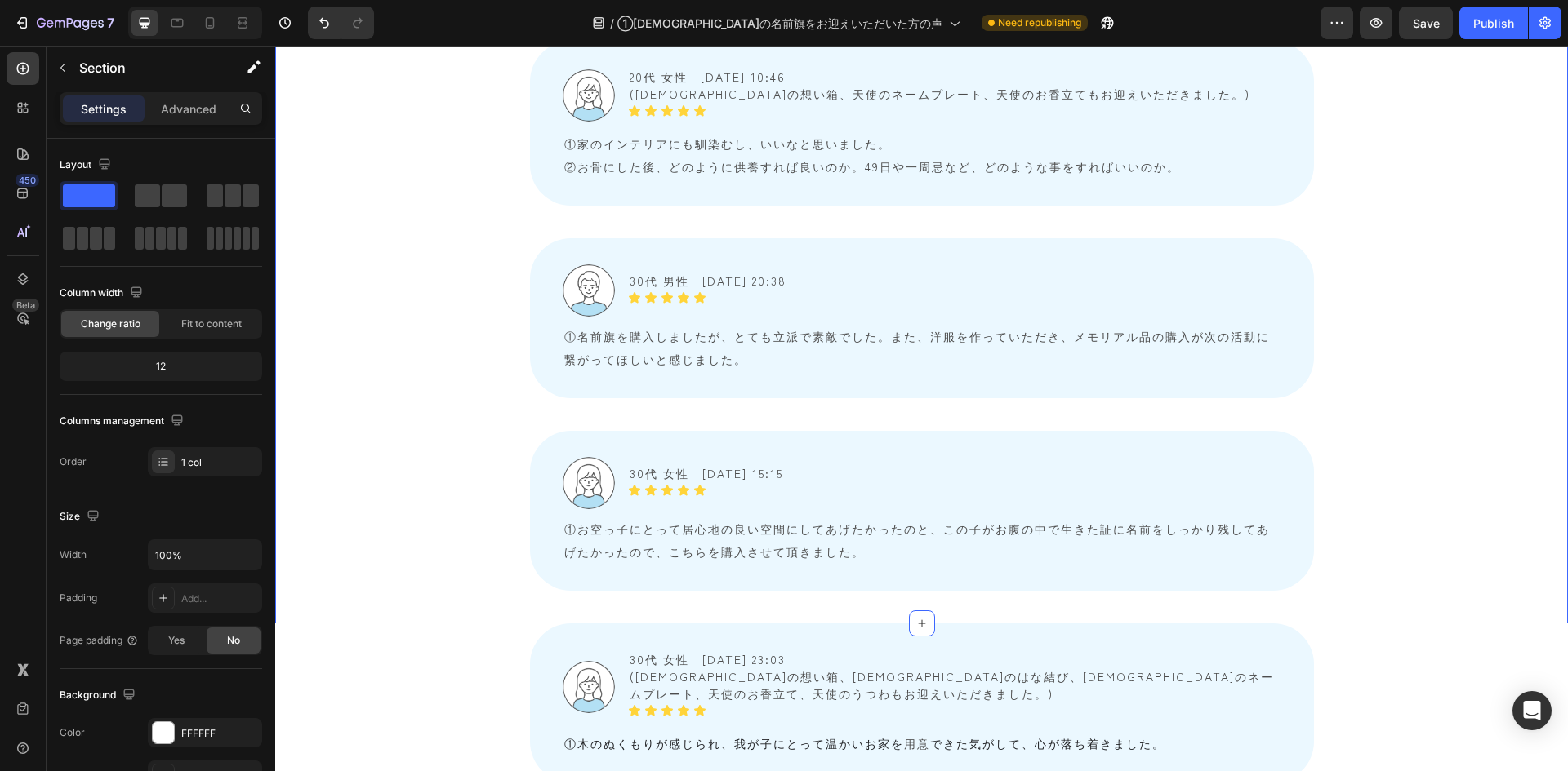
scroll to position [5205, 0]
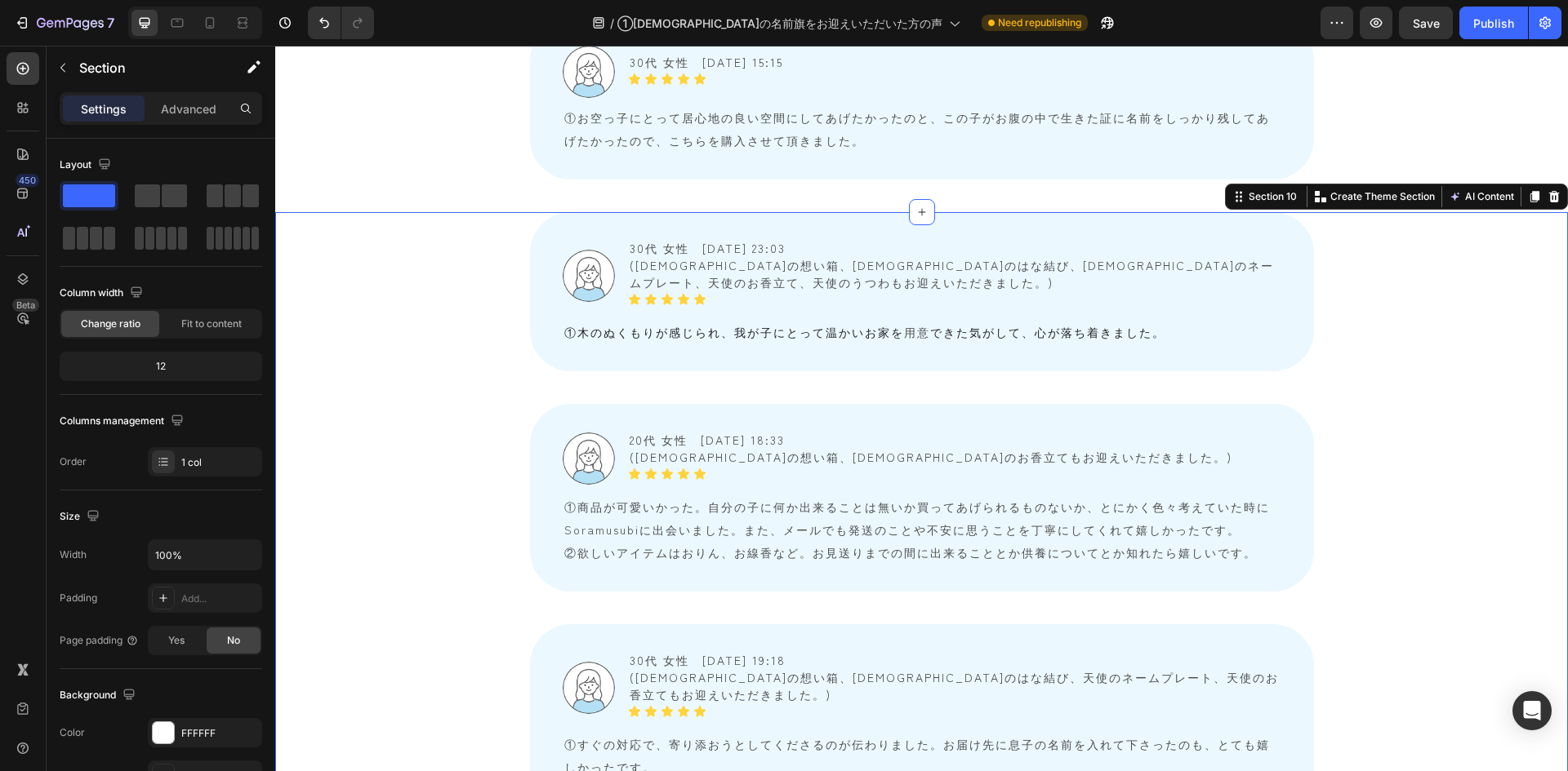
scroll to position [5449, 0]
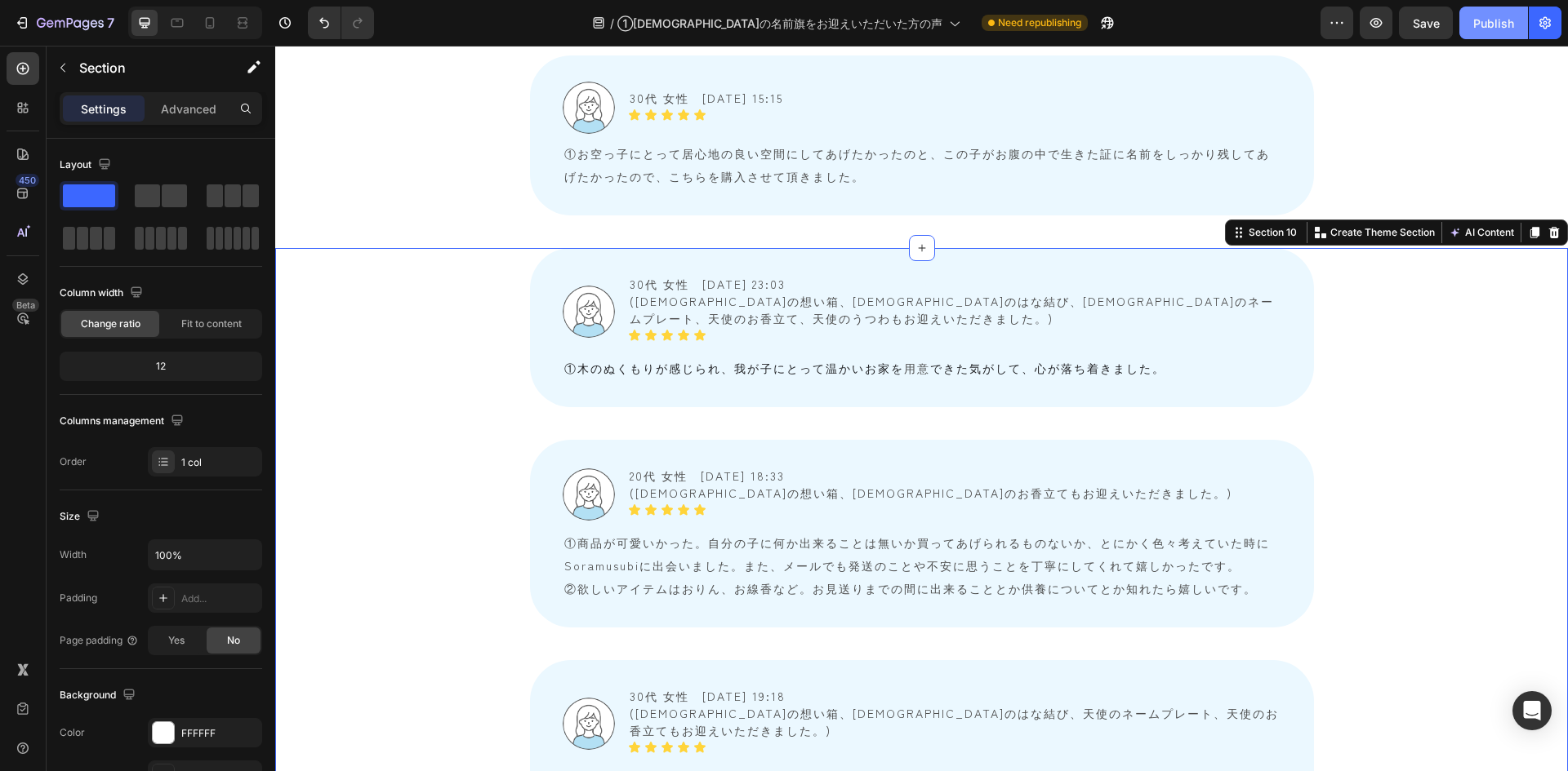
click at [1044, 22] on div "Publish" at bounding box center [1493, 23] width 41 height 17
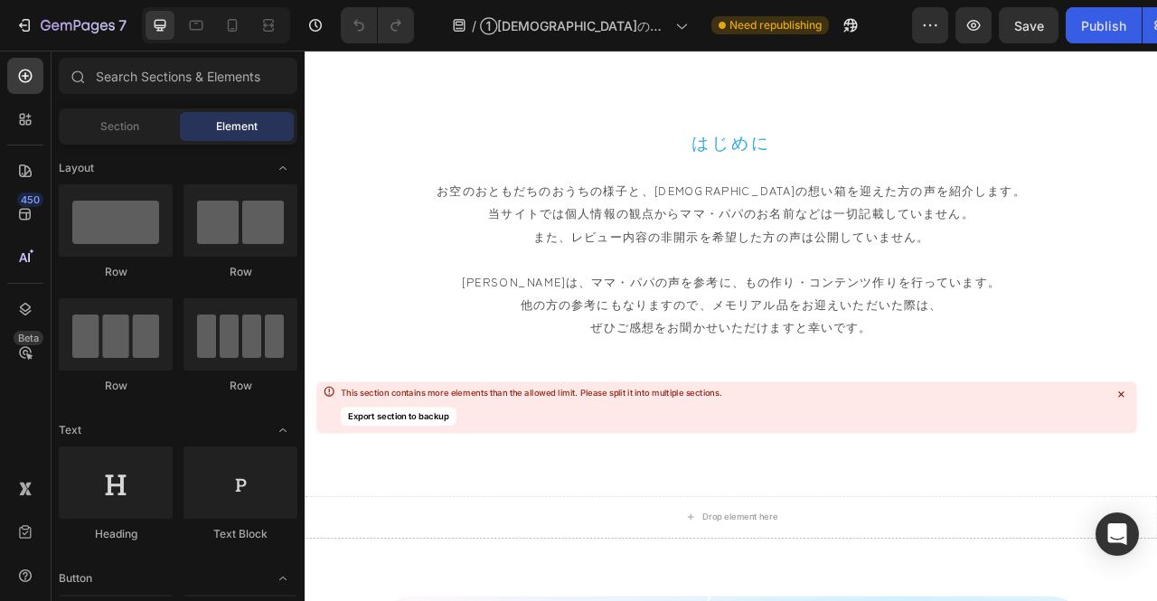
scroll to position [904, 0]
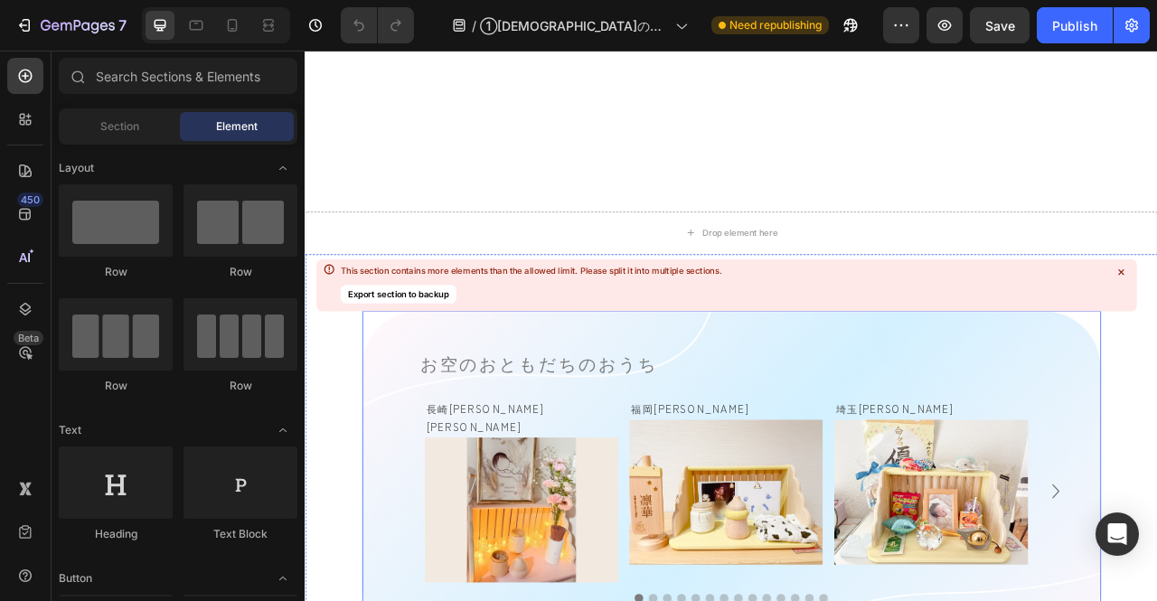
click at [1122, 273] on icon at bounding box center [1120, 271] width 5 height 5
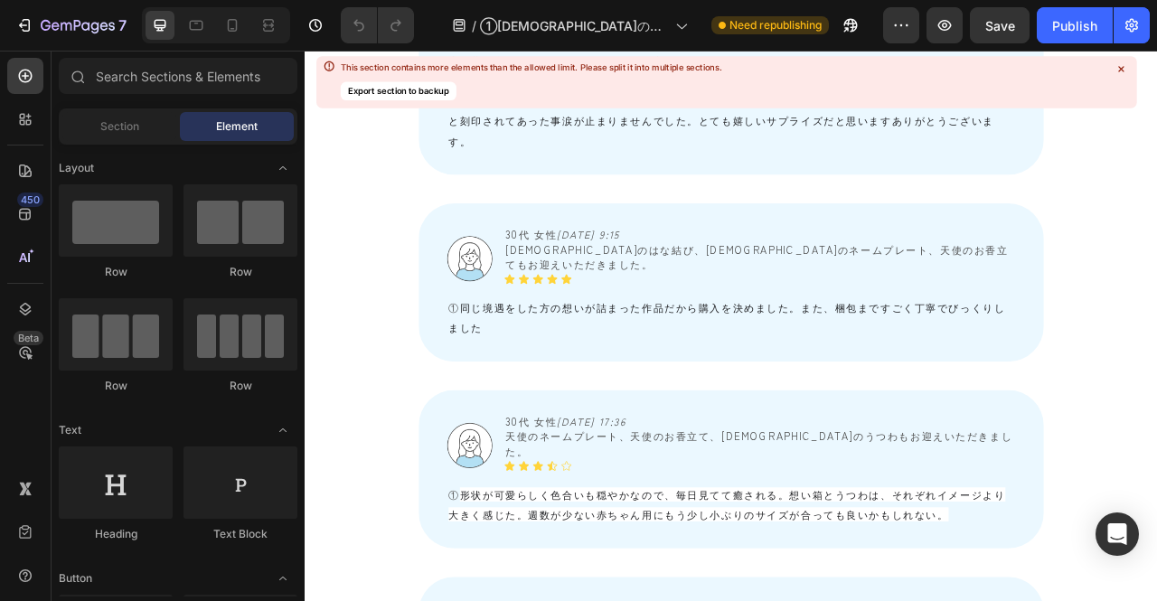
scroll to position [2532, 0]
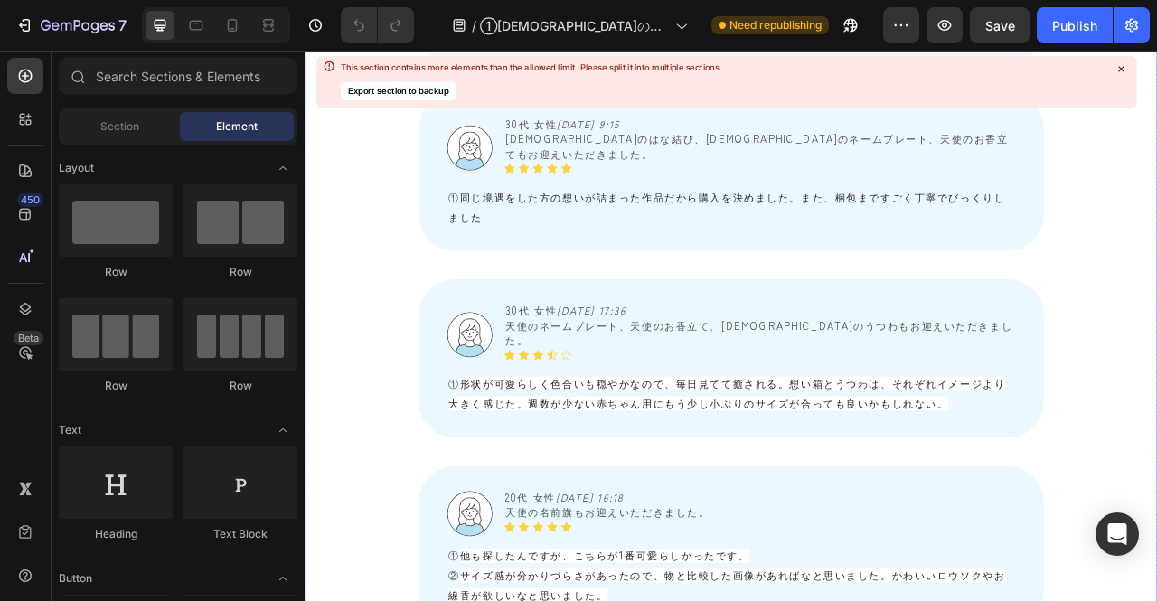
click at [1156, 328] on div "Image 30代 女性　 [DATE] 14:14 [DEMOGRAPHIC_DATA]のはな結び、[DEMOGRAPHIC_DATA]のお香立て、天使のう…" at bounding box center [847, 378] width 1085 height 1804
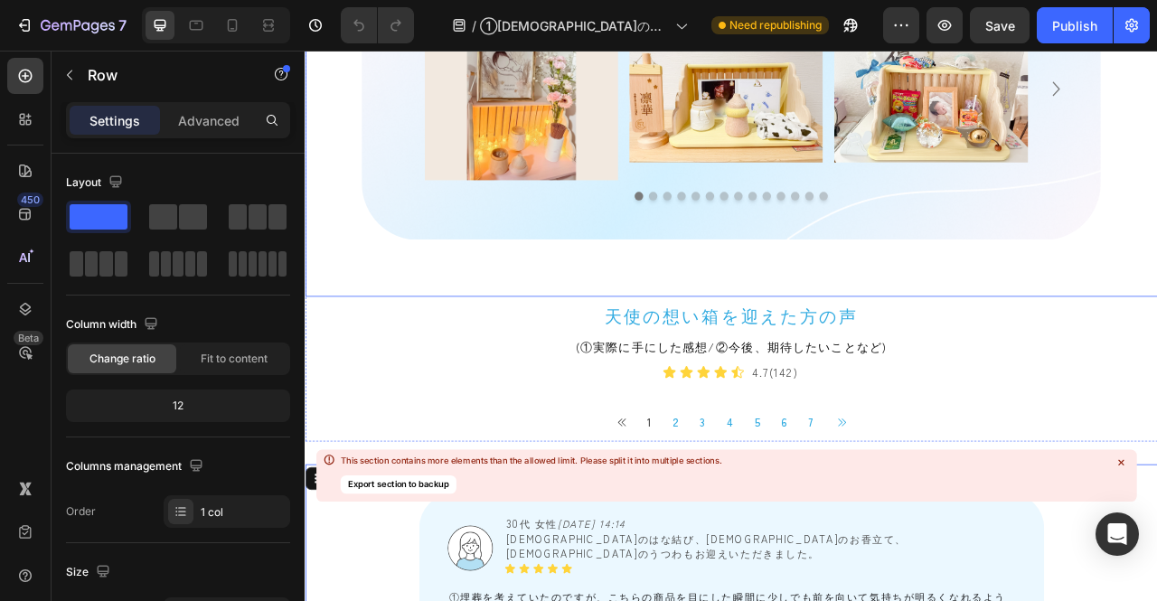
scroll to position [1456, 0]
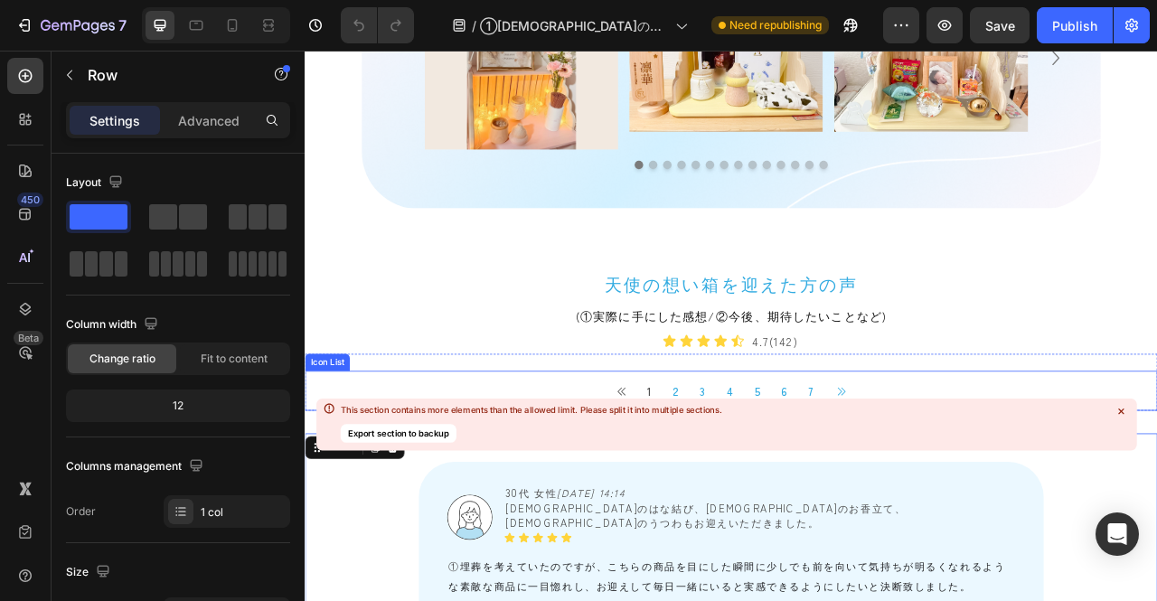
click at [1125, 410] on icon at bounding box center [1121, 412] width 14 height 14
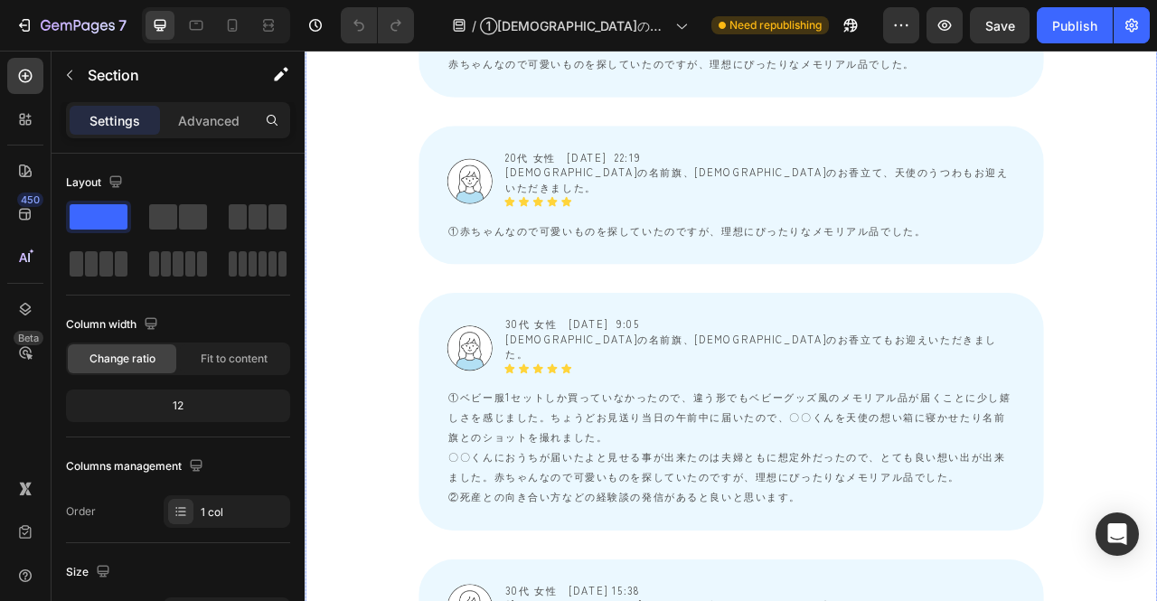
scroll to position [4711, 0]
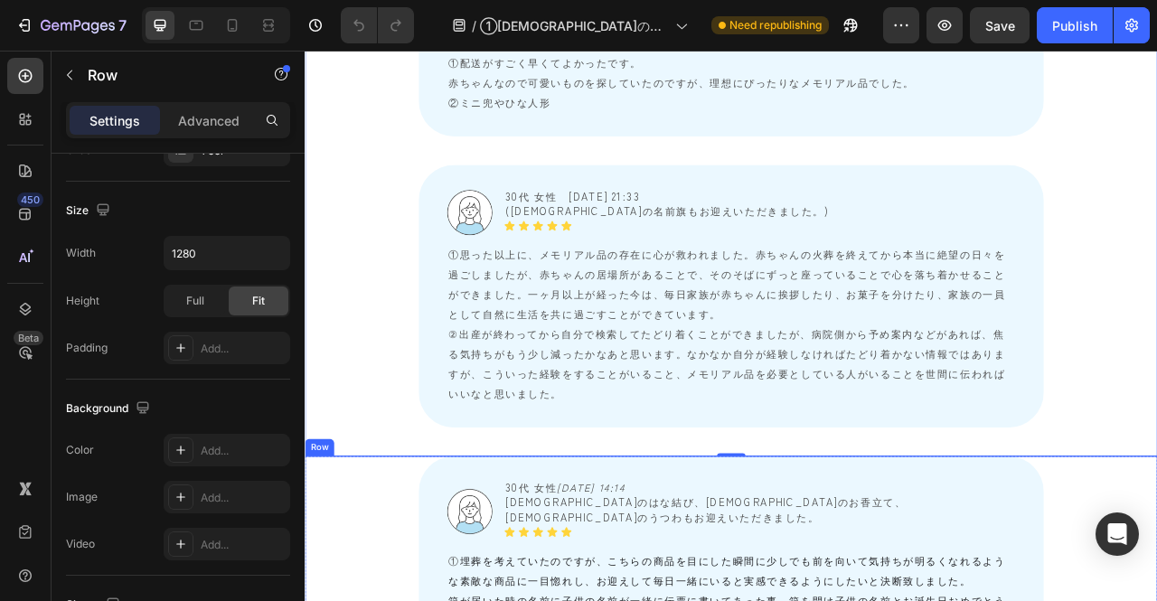
scroll to position [5628, 0]
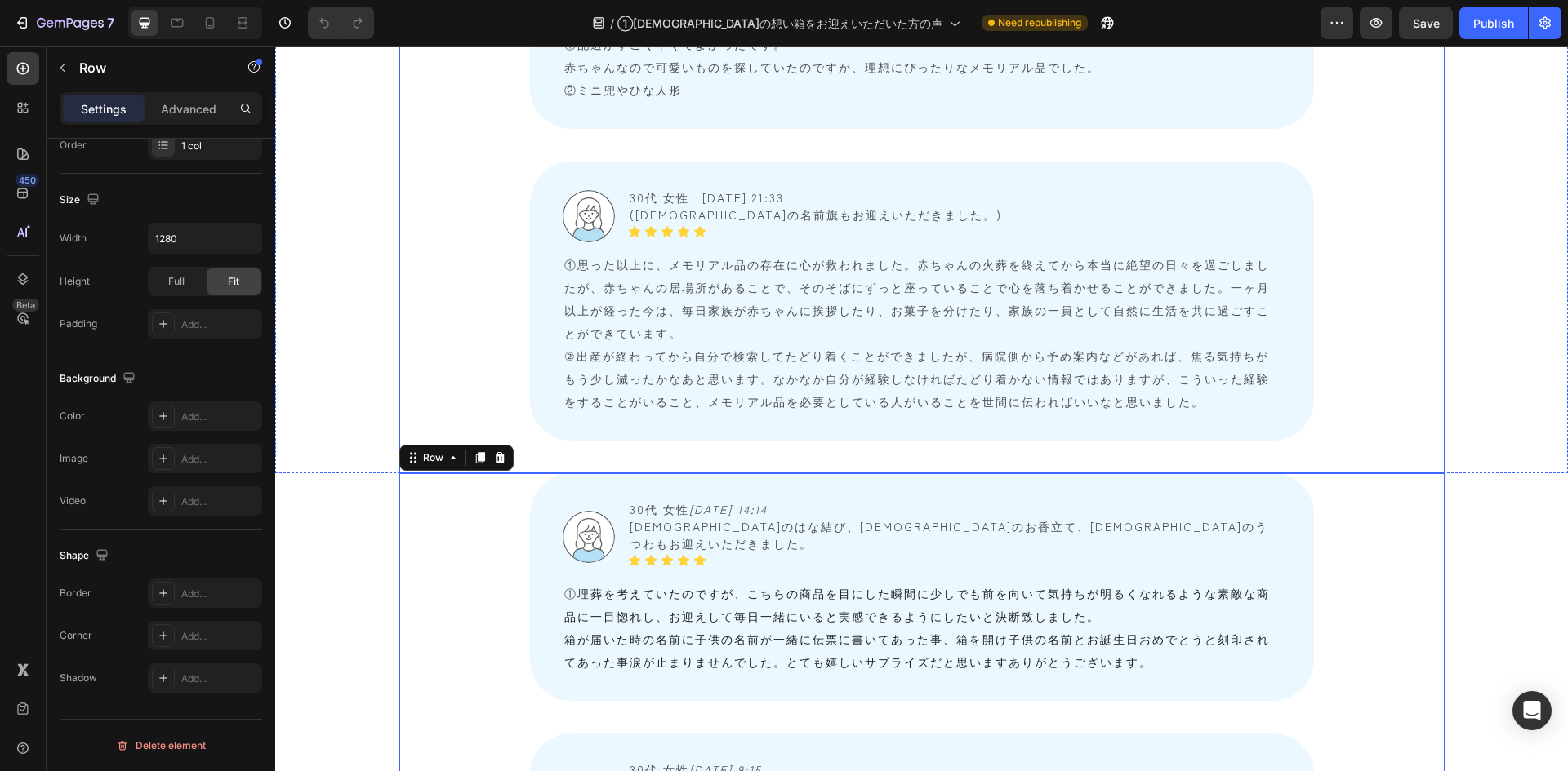
scroll to position [4744, 0]
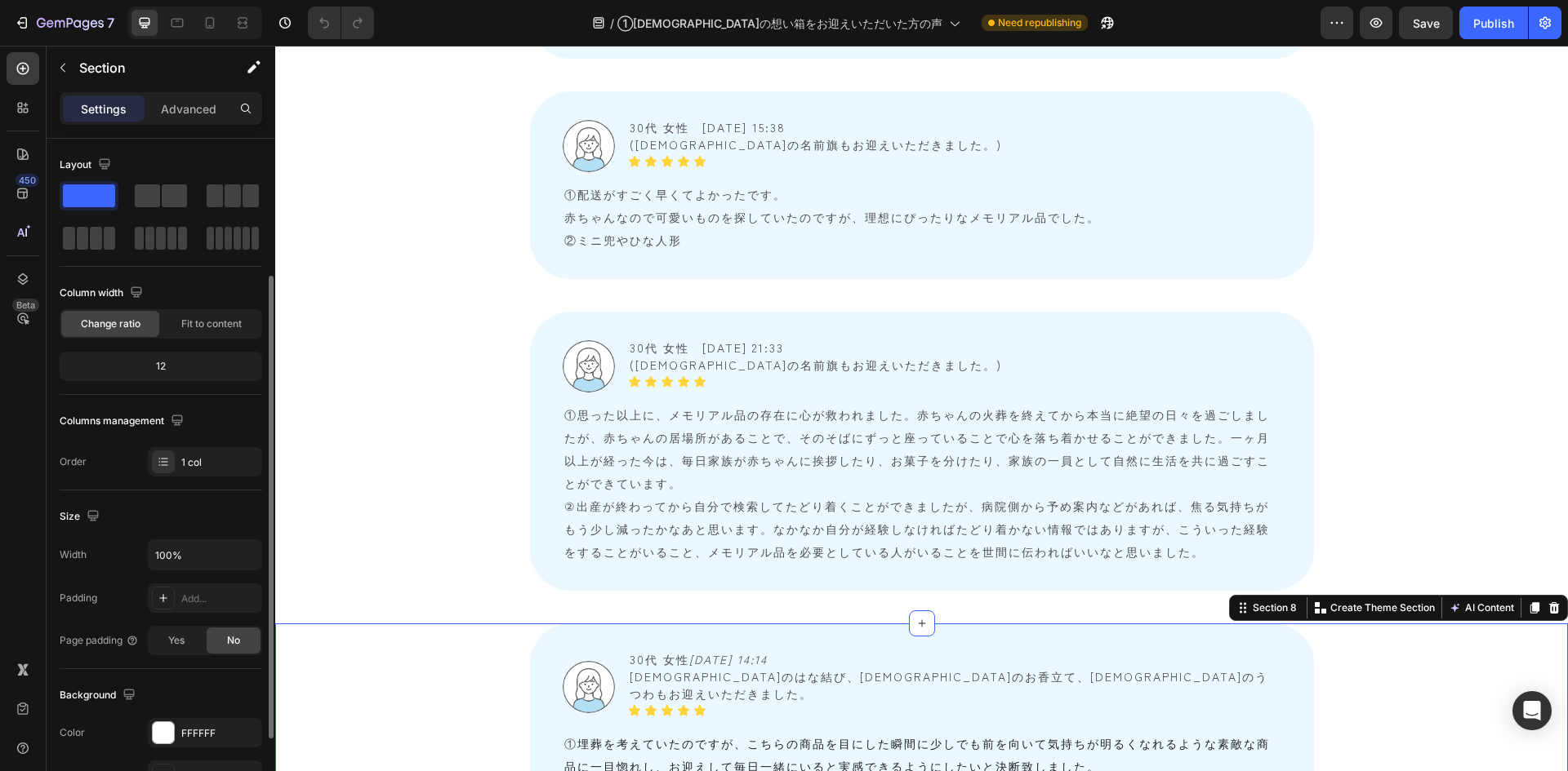
scroll to position [81, 0]
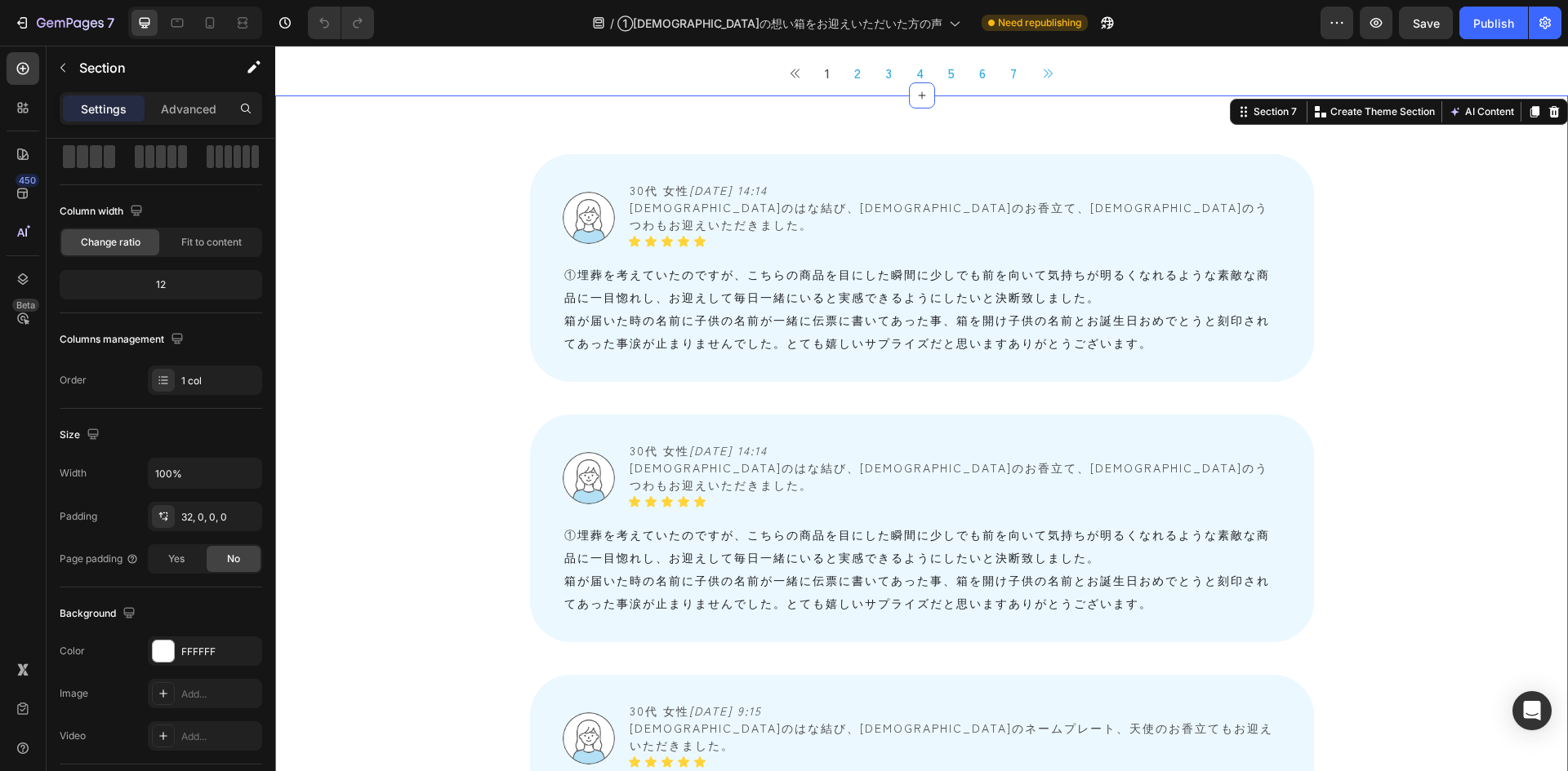
scroll to position [1407, 0]
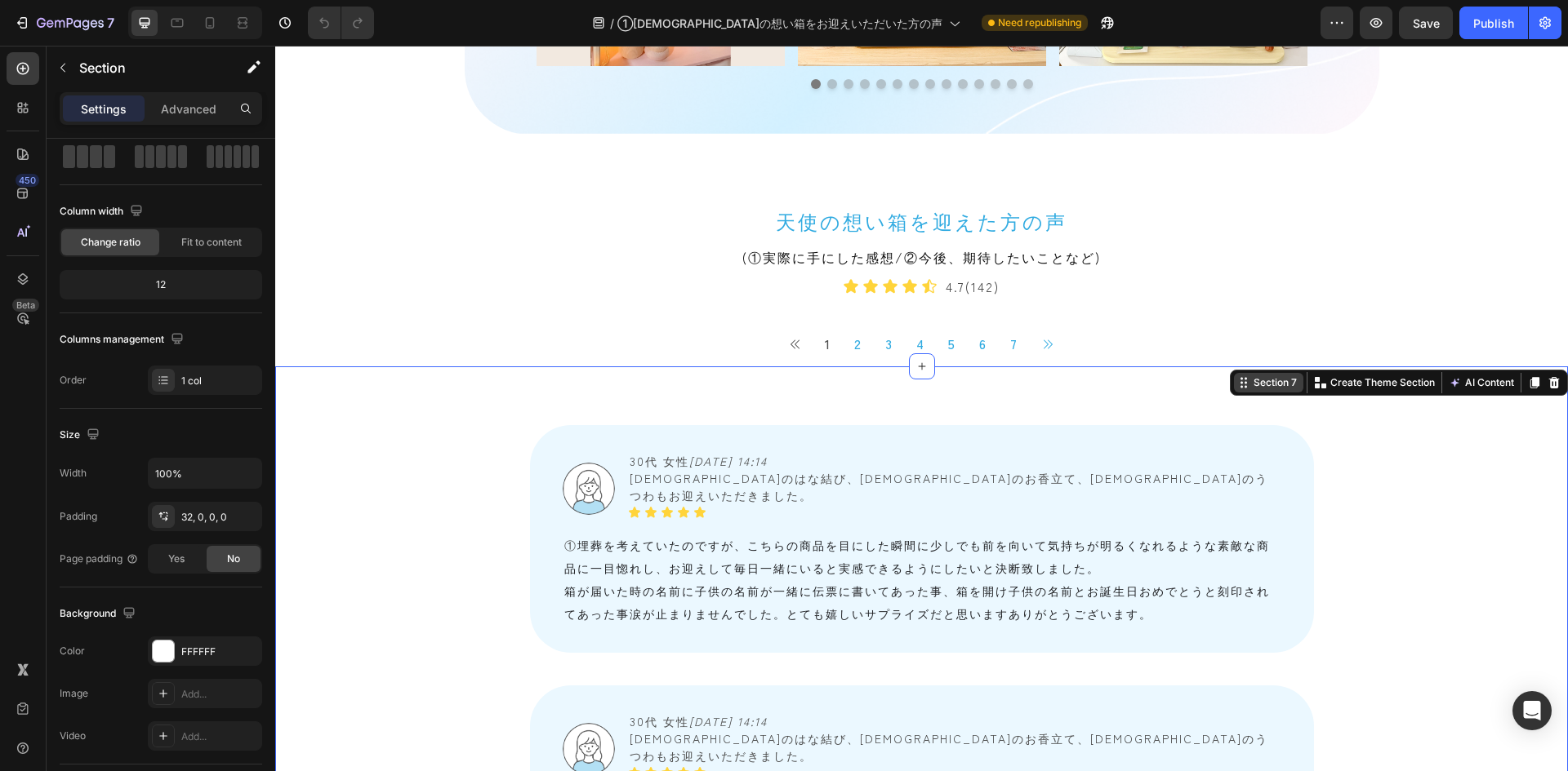
click at [1044, 379] on div "Section 7" at bounding box center [1274, 383] width 50 height 14
click at [1044, 395] on div "Section 7 You can create reusable sections Create Theme Section AI Content Writ…" at bounding box center [1399, 383] width 338 height 26
click at [1044, 388] on div "Section 7" at bounding box center [1274, 383] width 50 height 14
click at [197, 542] on div "FFFFFF" at bounding box center [205, 652] width 47 height 14
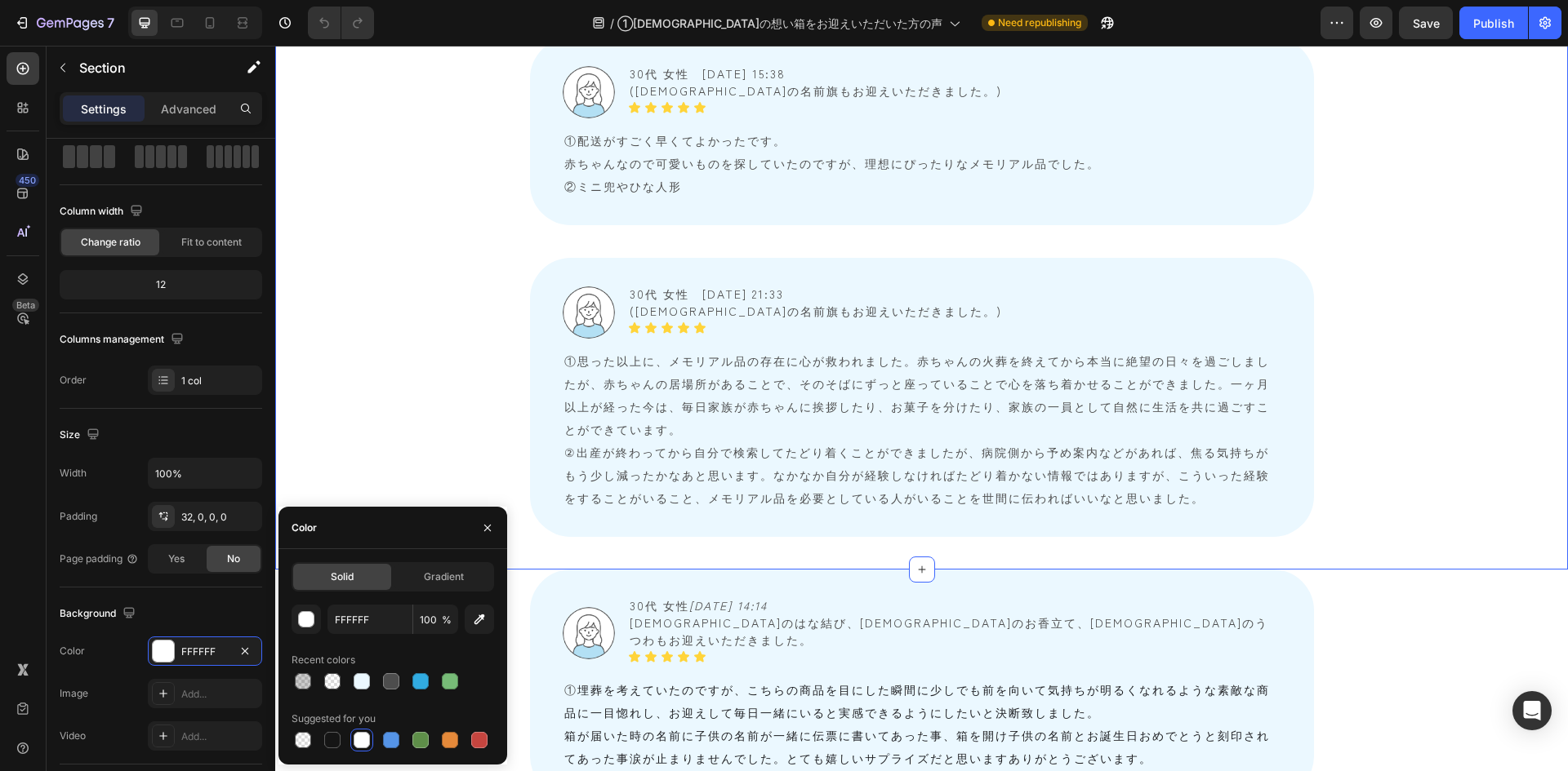
scroll to position [4998, 0]
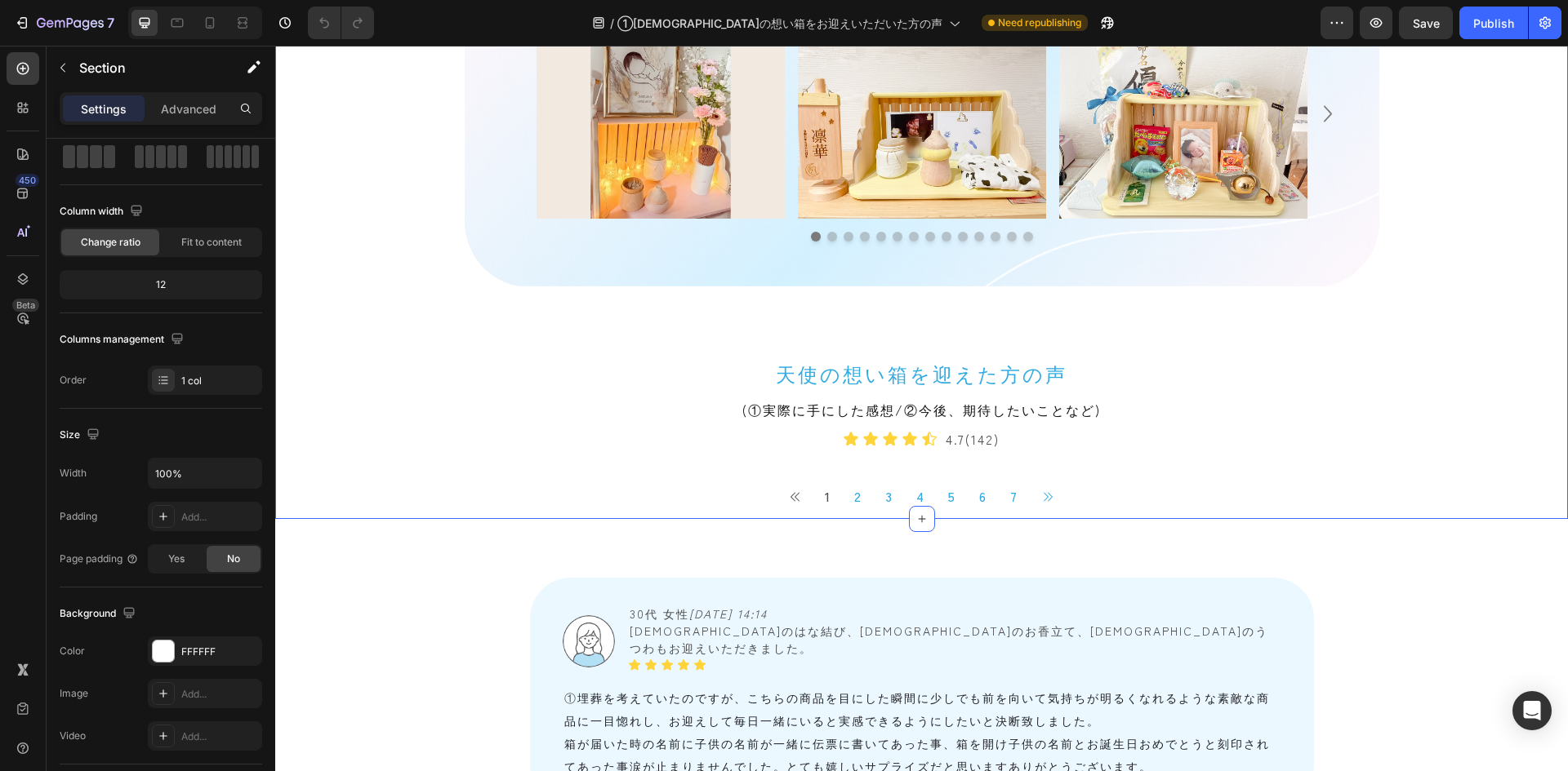
scroll to position [1349, 0]
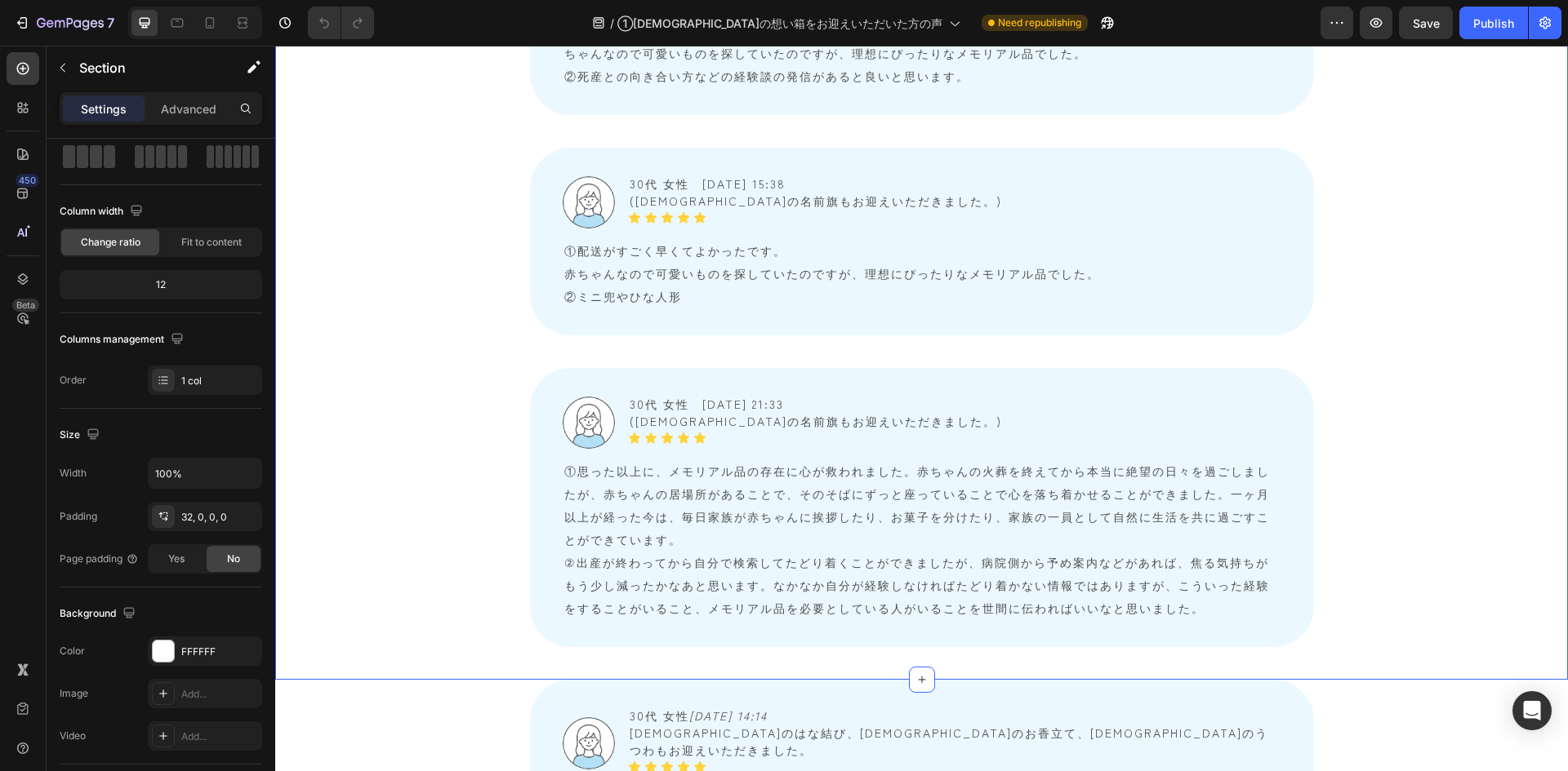
scroll to position [4777, 0]
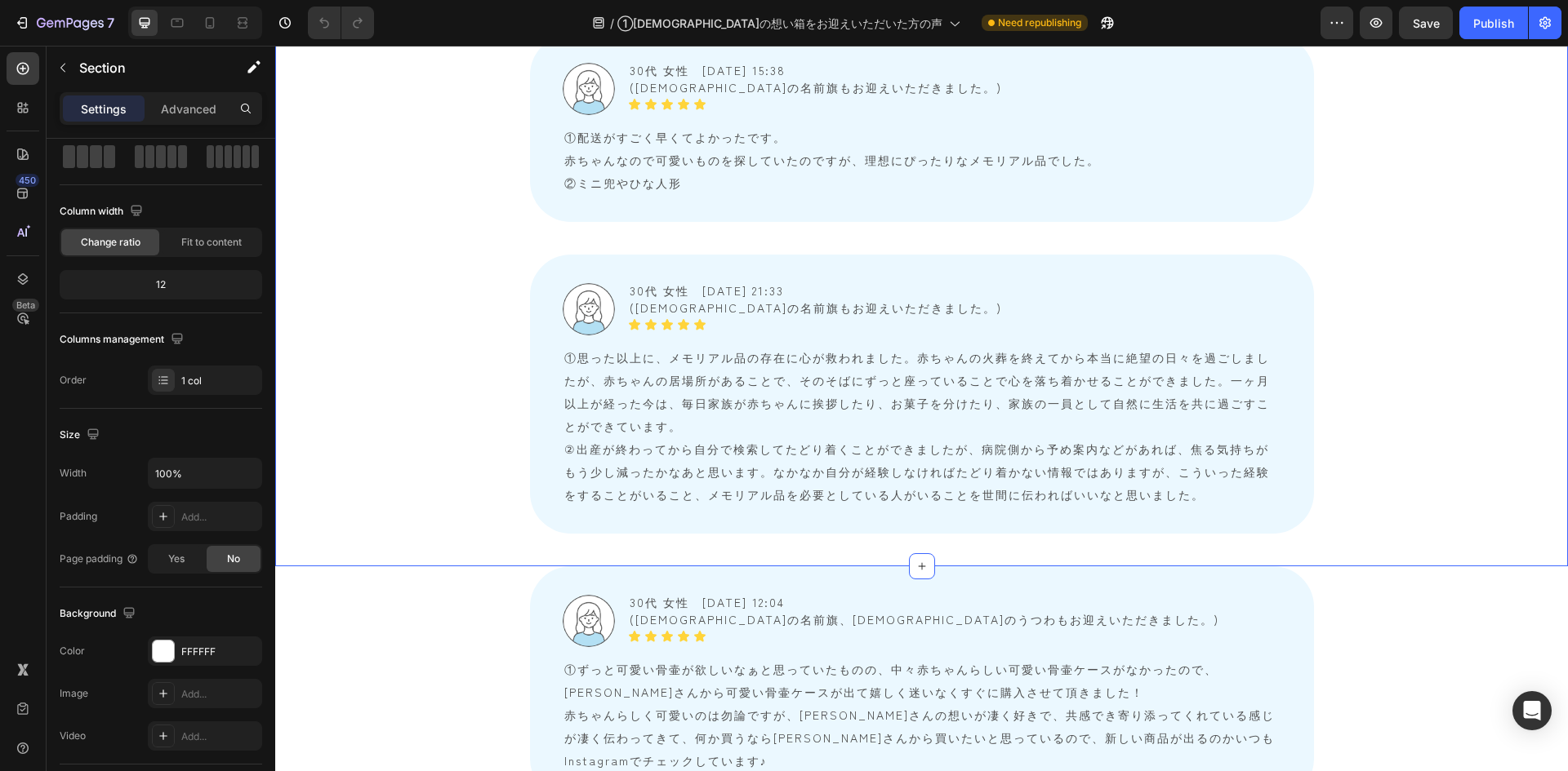
scroll to position [7960, 0]
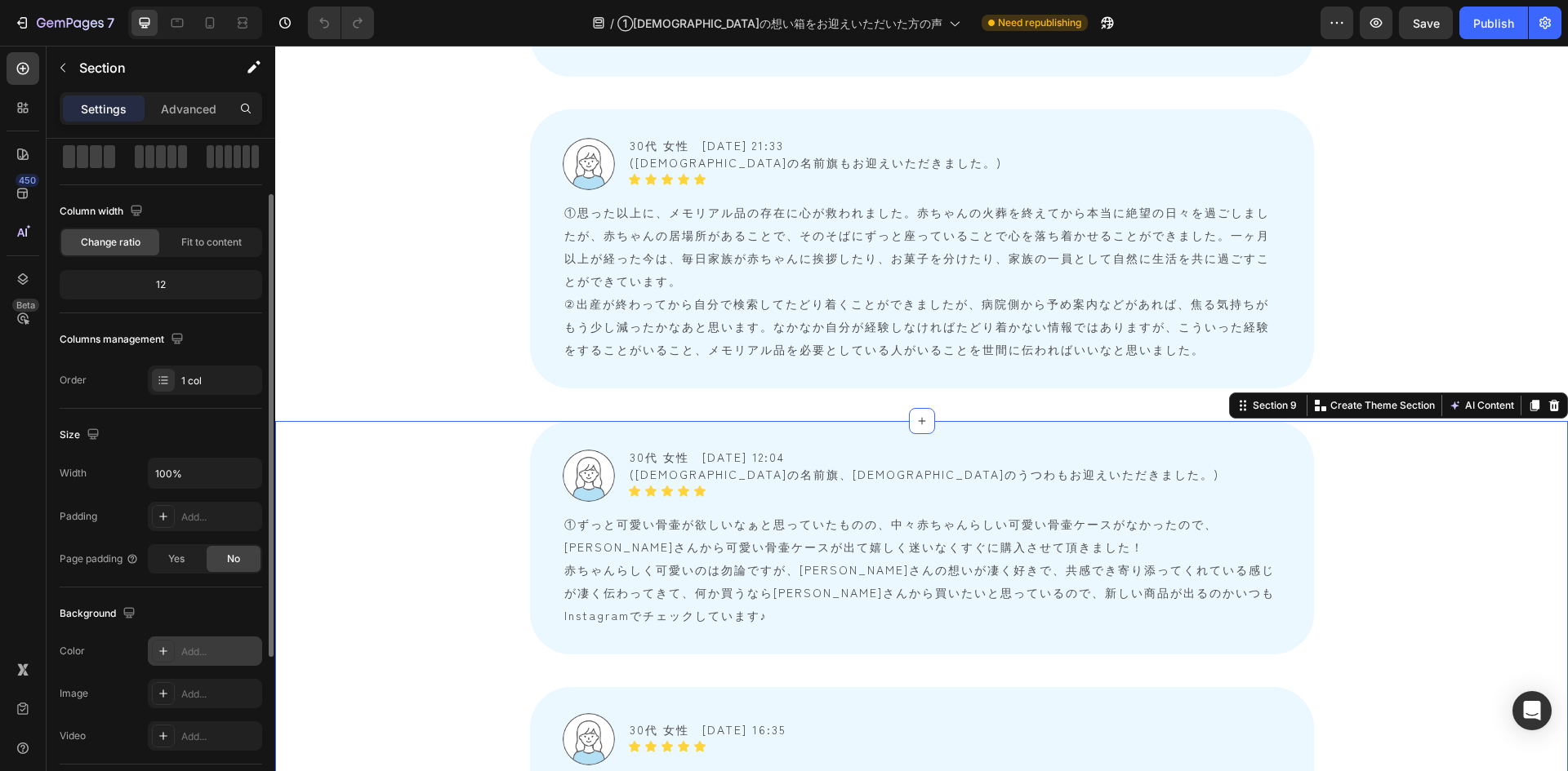
click at [197, 542] on div "Add..." at bounding box center [219, 652] width 77 height 14
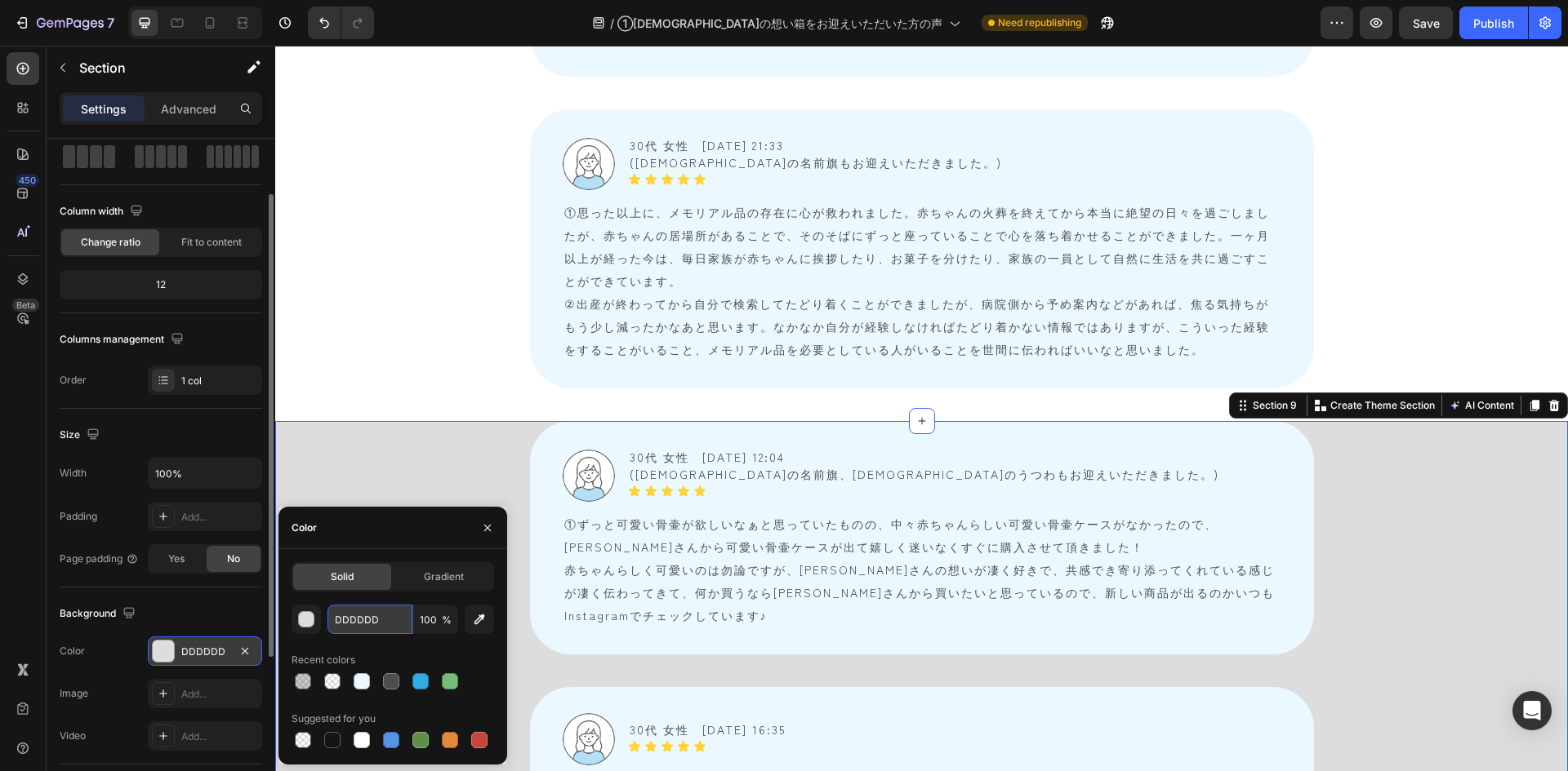
click at [343, 542] on input "DDDDDD" at bounding box center [370, 619] width 85 height 30
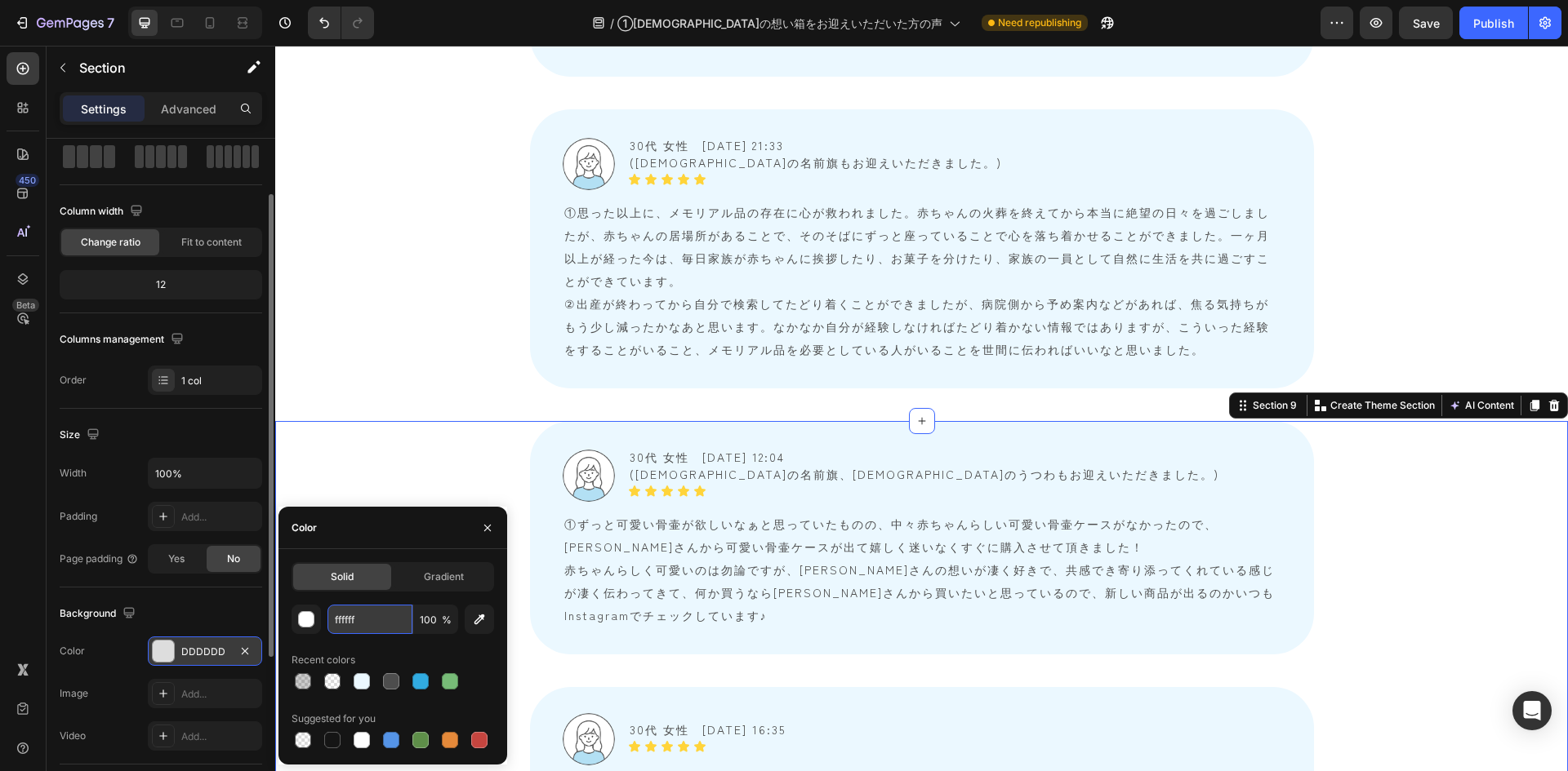
type input "FFFFFF"
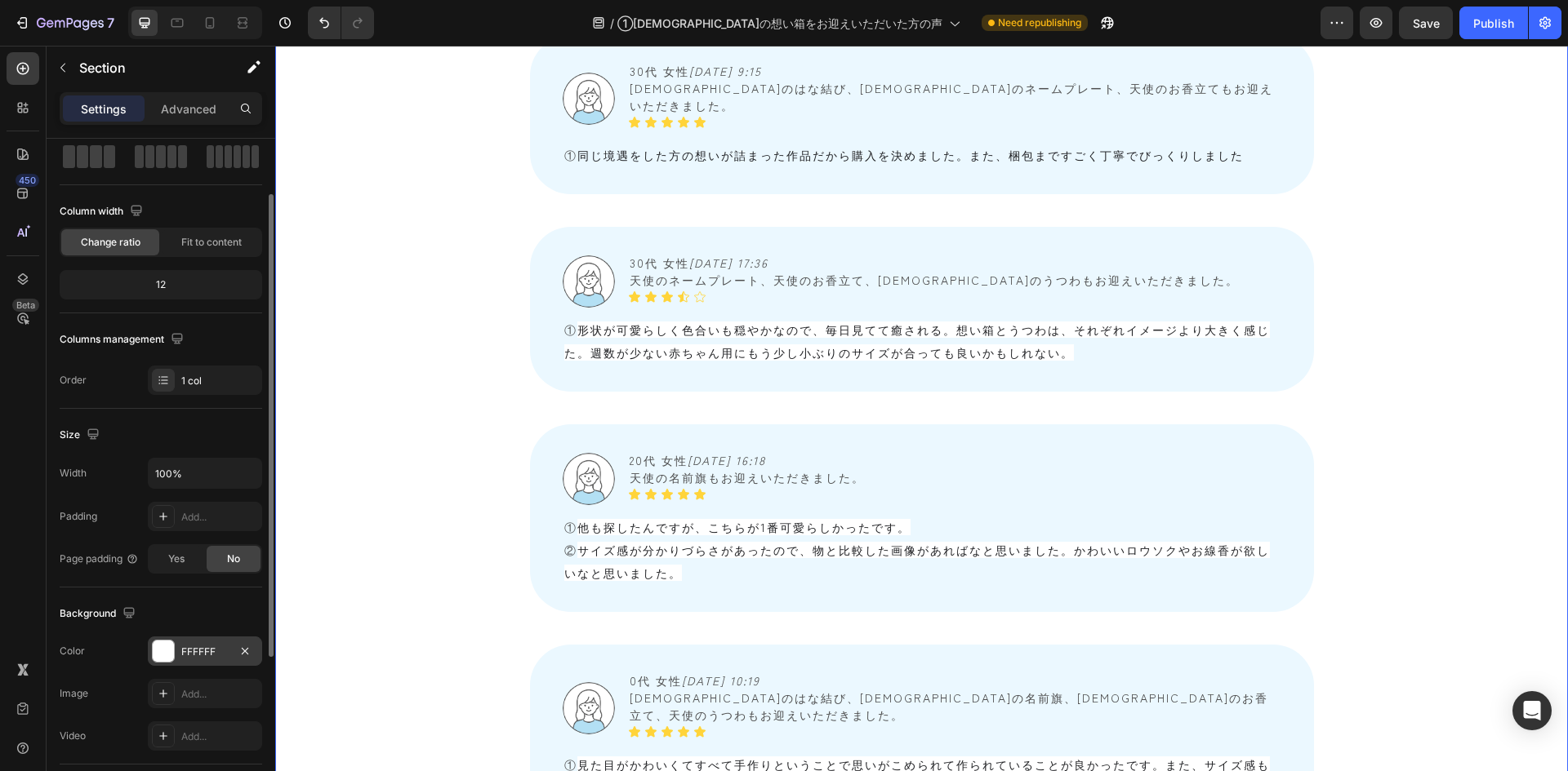
scroll to position [5512, 0]
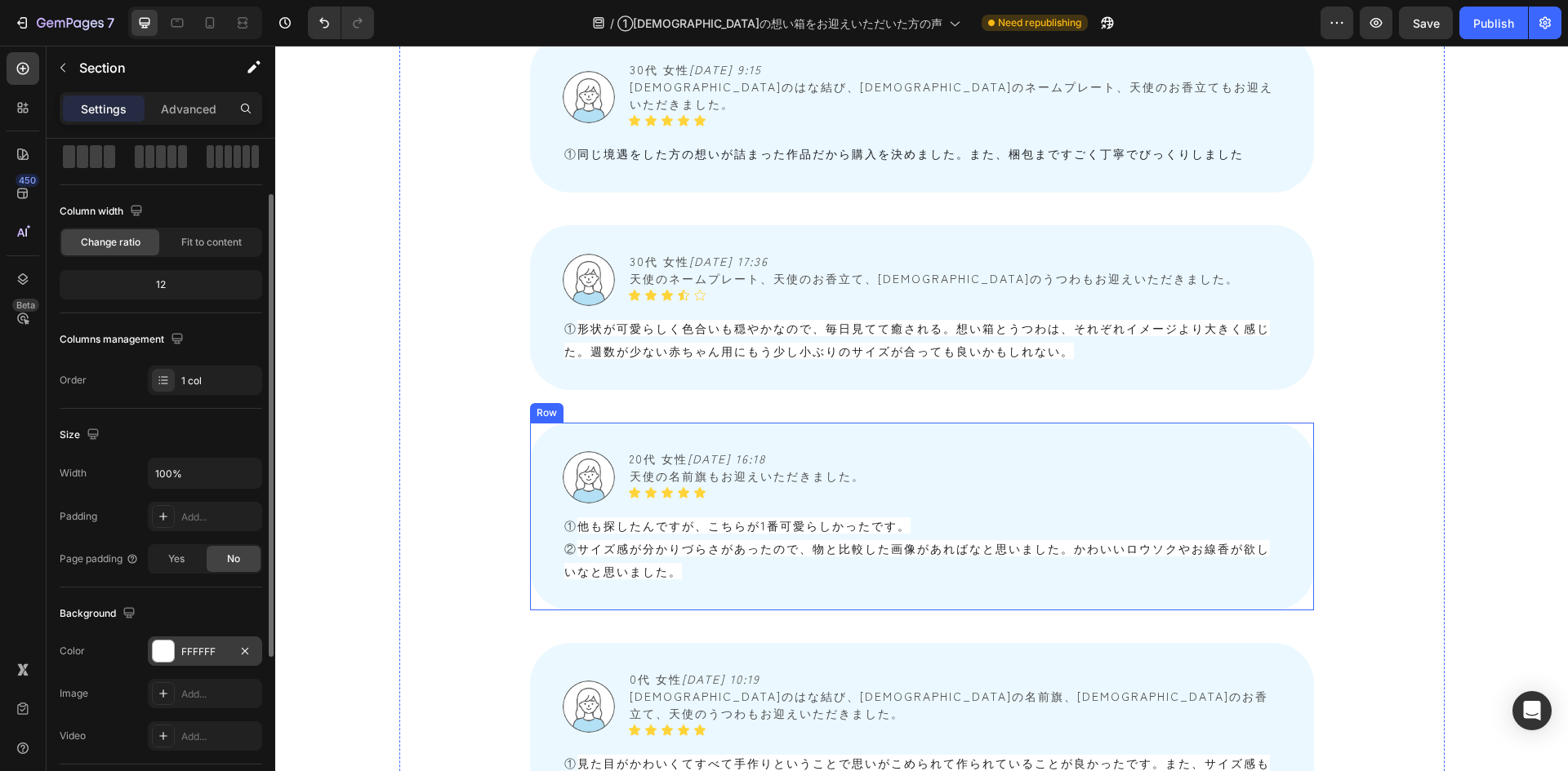
click at [548, 423] on div "Image 20代 女性　 2025/08/19 16:18 天使の名前旗もお迎えいただきました。 Text Block Icon Icon Icon Ico…" at bounding box center [922, 516] width 784 height 188
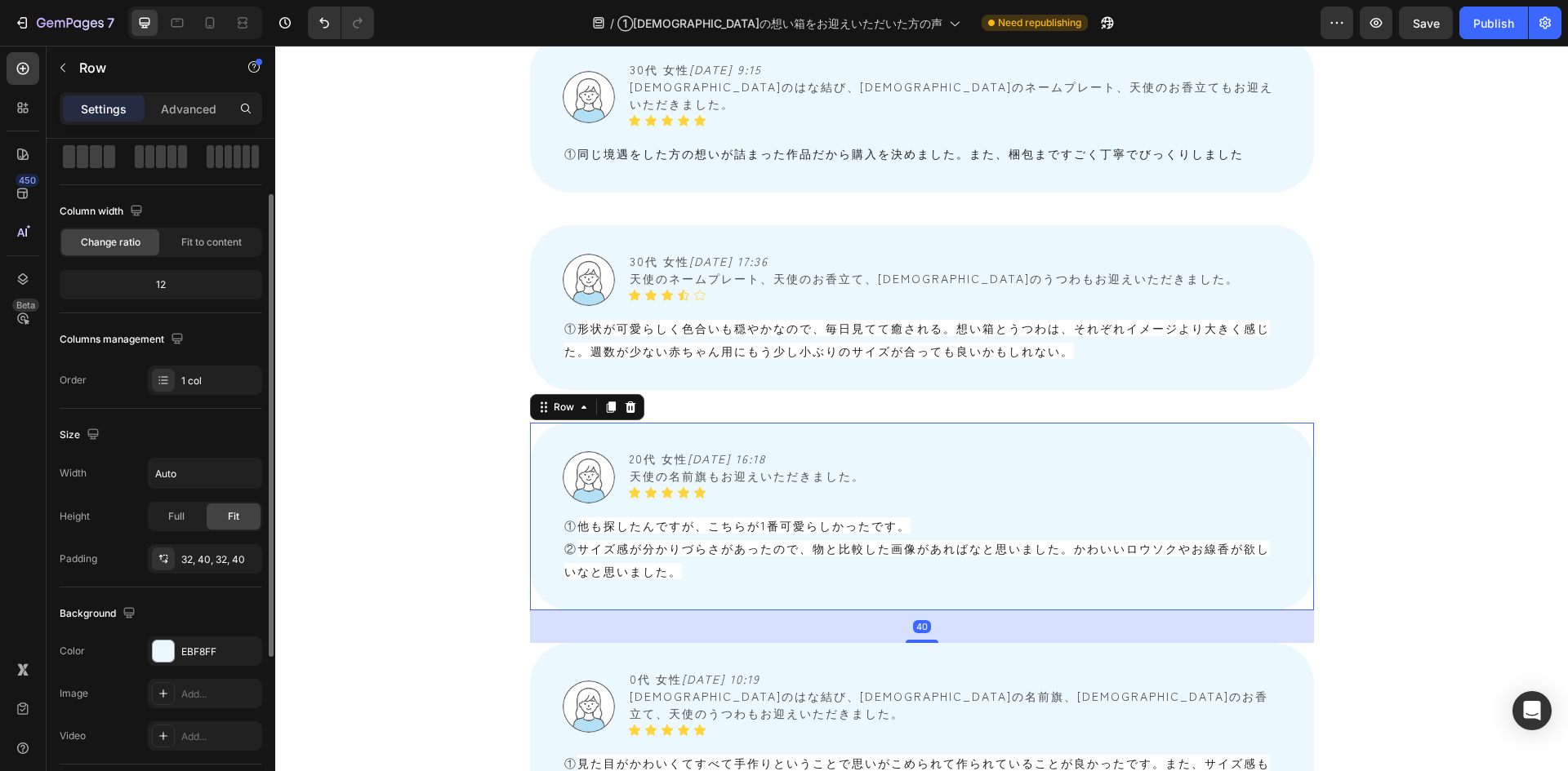
scroll to position [0, 0]
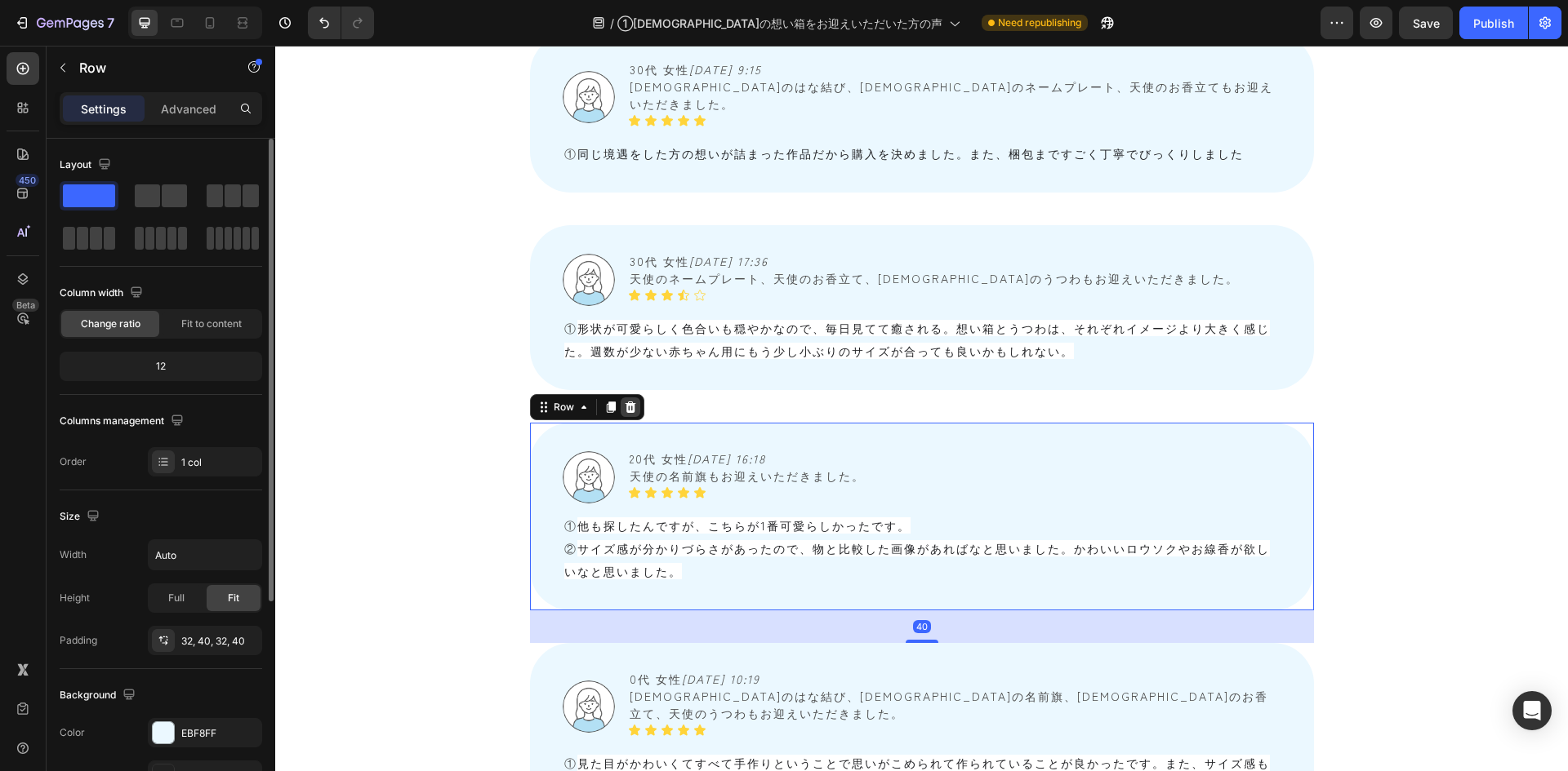
click at [626, 402] on icon at bounding box center [630, 407] width 11 height 12
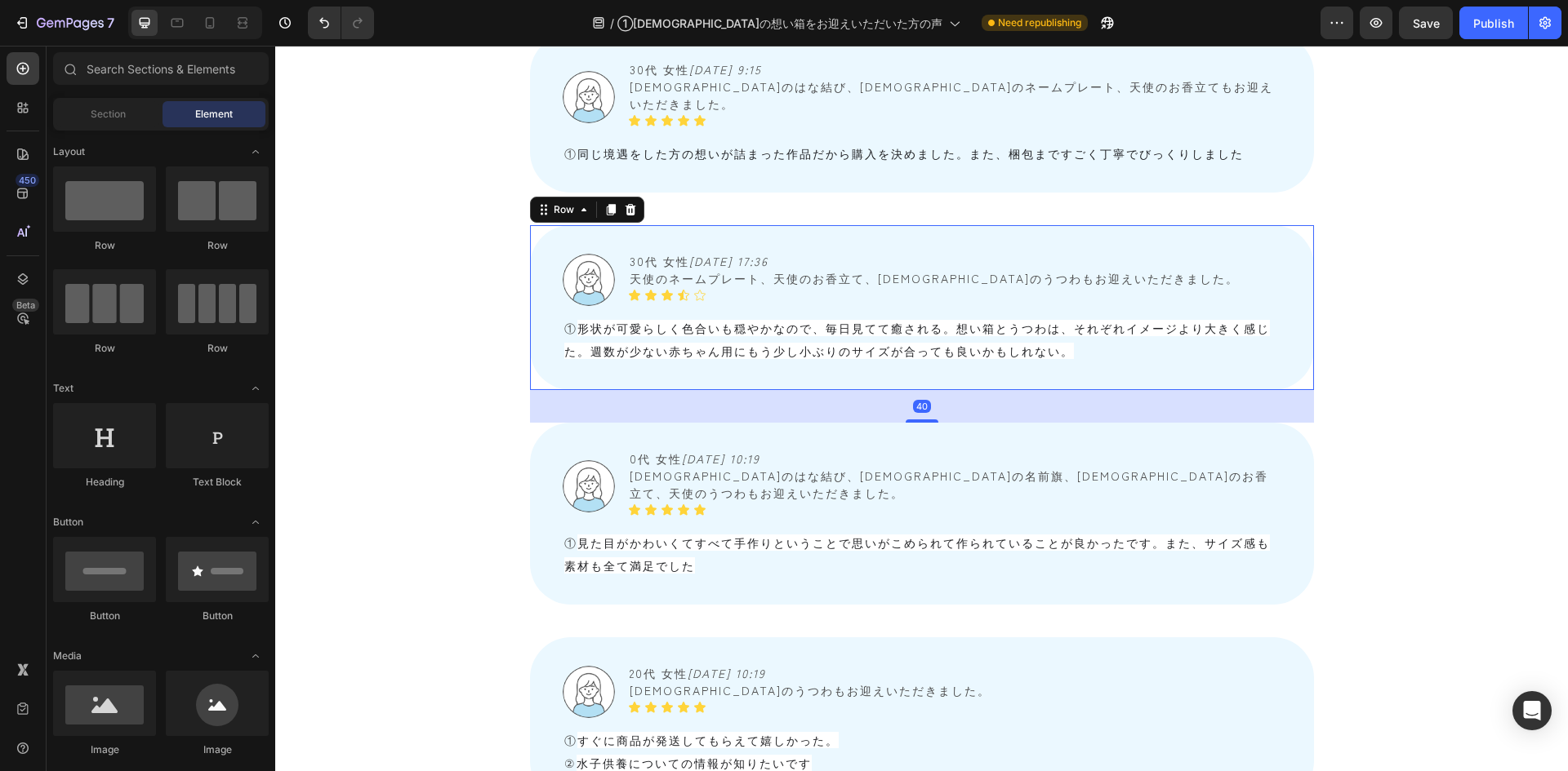
click at [545, 226] on div "Image 30代 女性　 2025/08/21 17:36 天使のネームプレート、天使のお香立て、天使のうつわもお迎えいただきました。 Text Block…" at bounding box center [922, 308] width 784 height 165
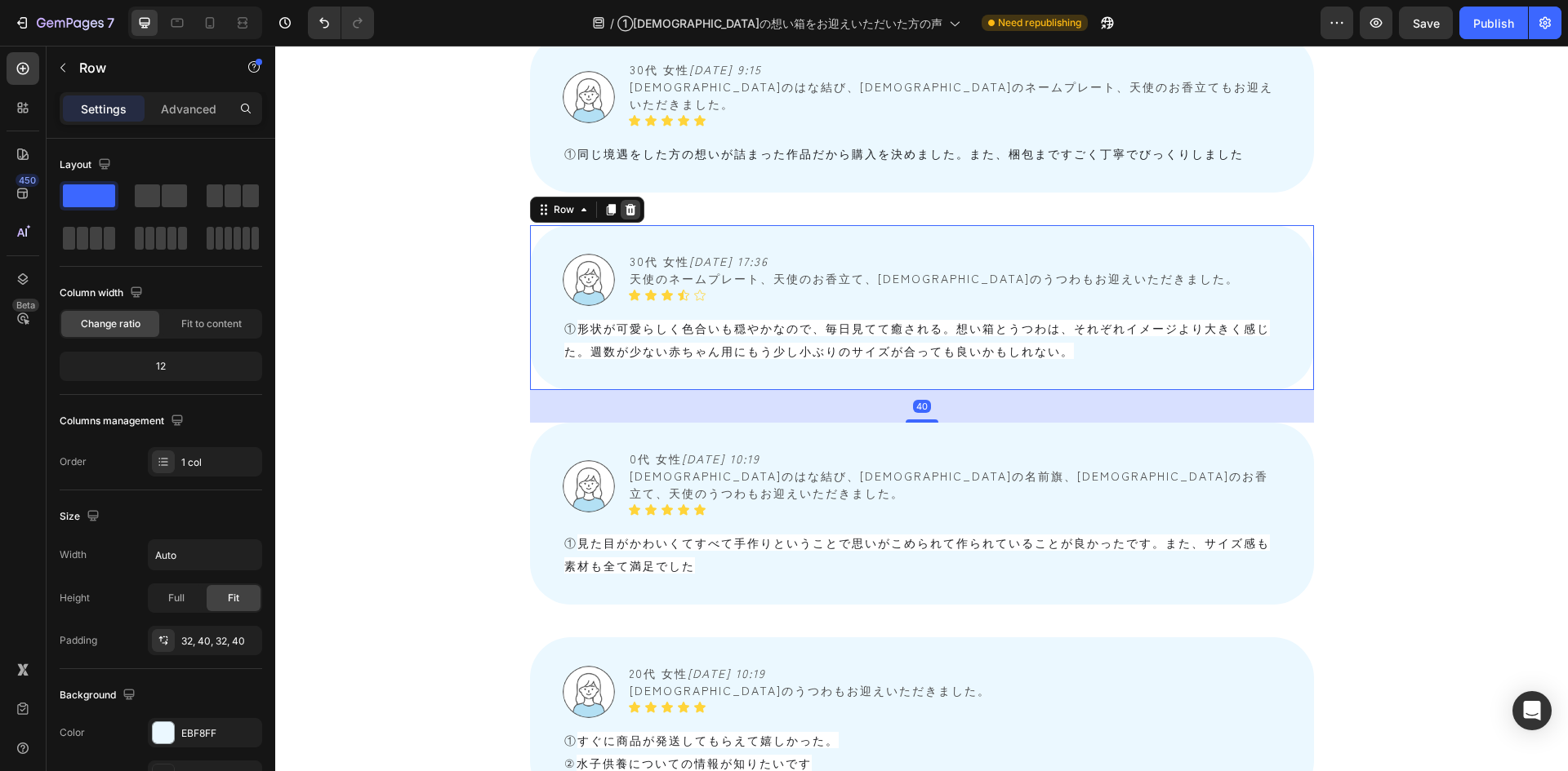
click at [632, 200] on div at bounding box center [630, 210] width 20 height 20
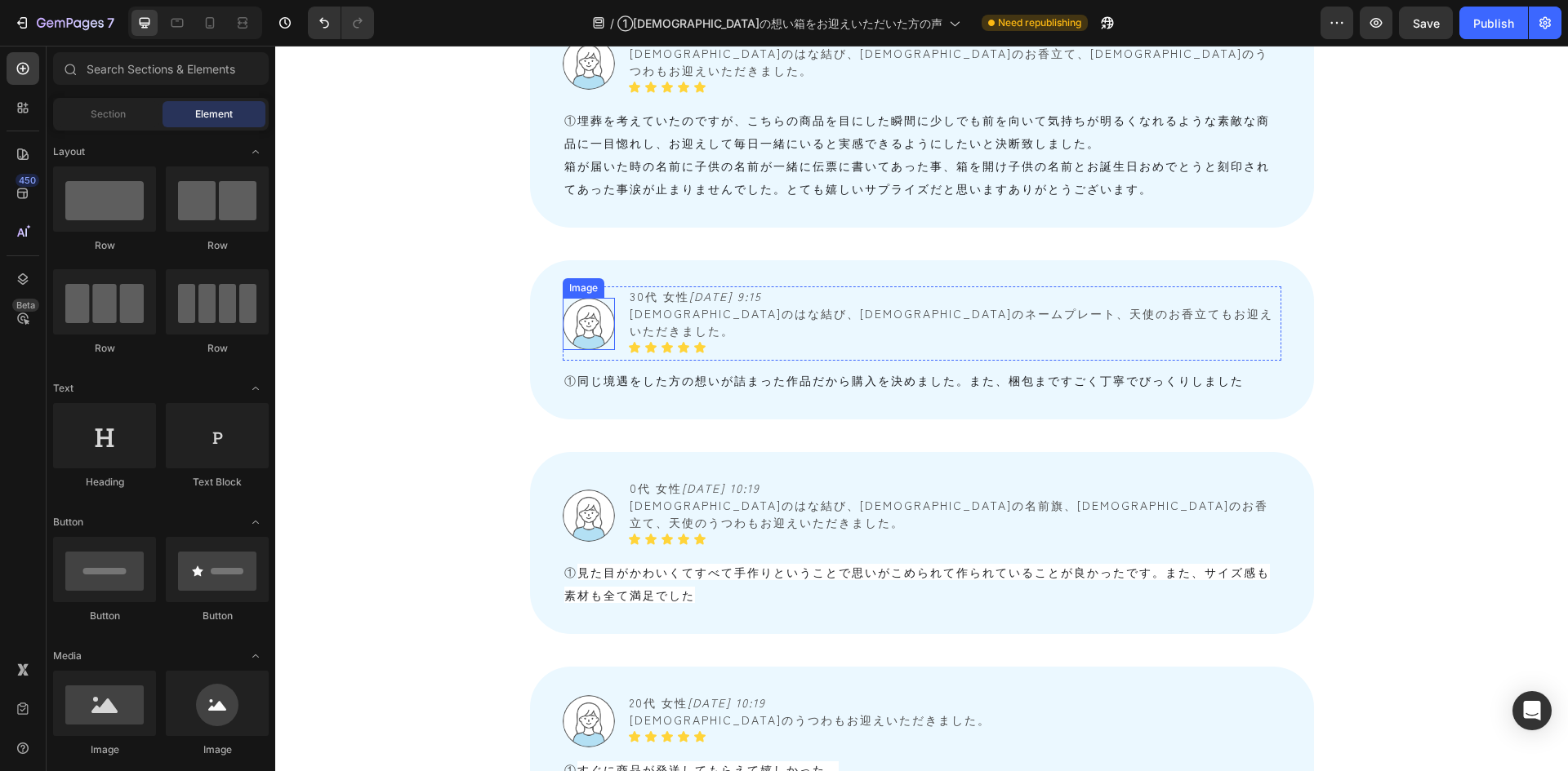
scroll to position [5267, 0]
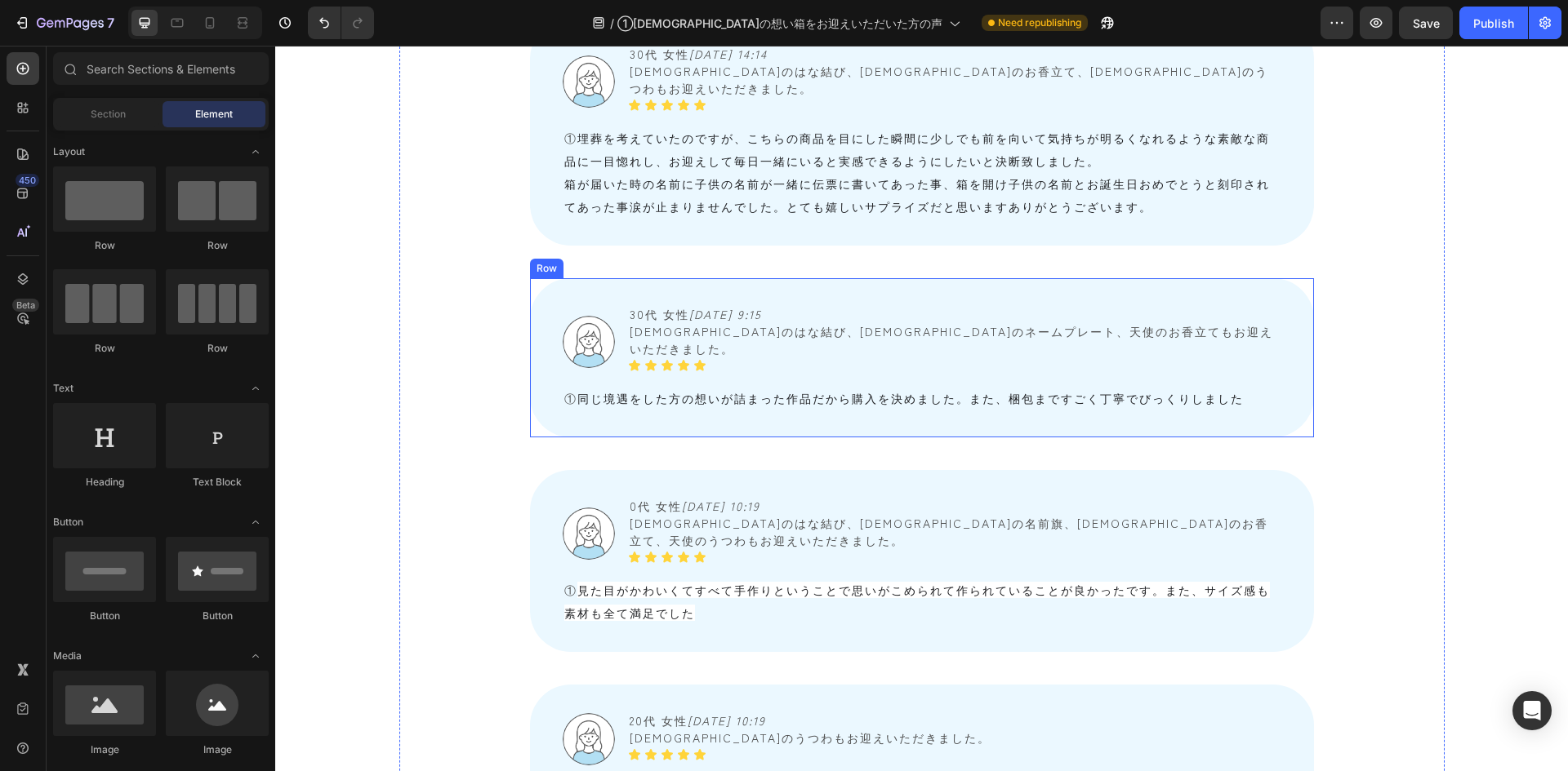
click at [542, 294] on div "Image 30代 女性　 2025/08/23 9:15 天使のはな結び、天使のネームプレート、天使のお香立てもお迎えいただきました。 Text Block…" at bounding box center [922, 358] width 784 height 159
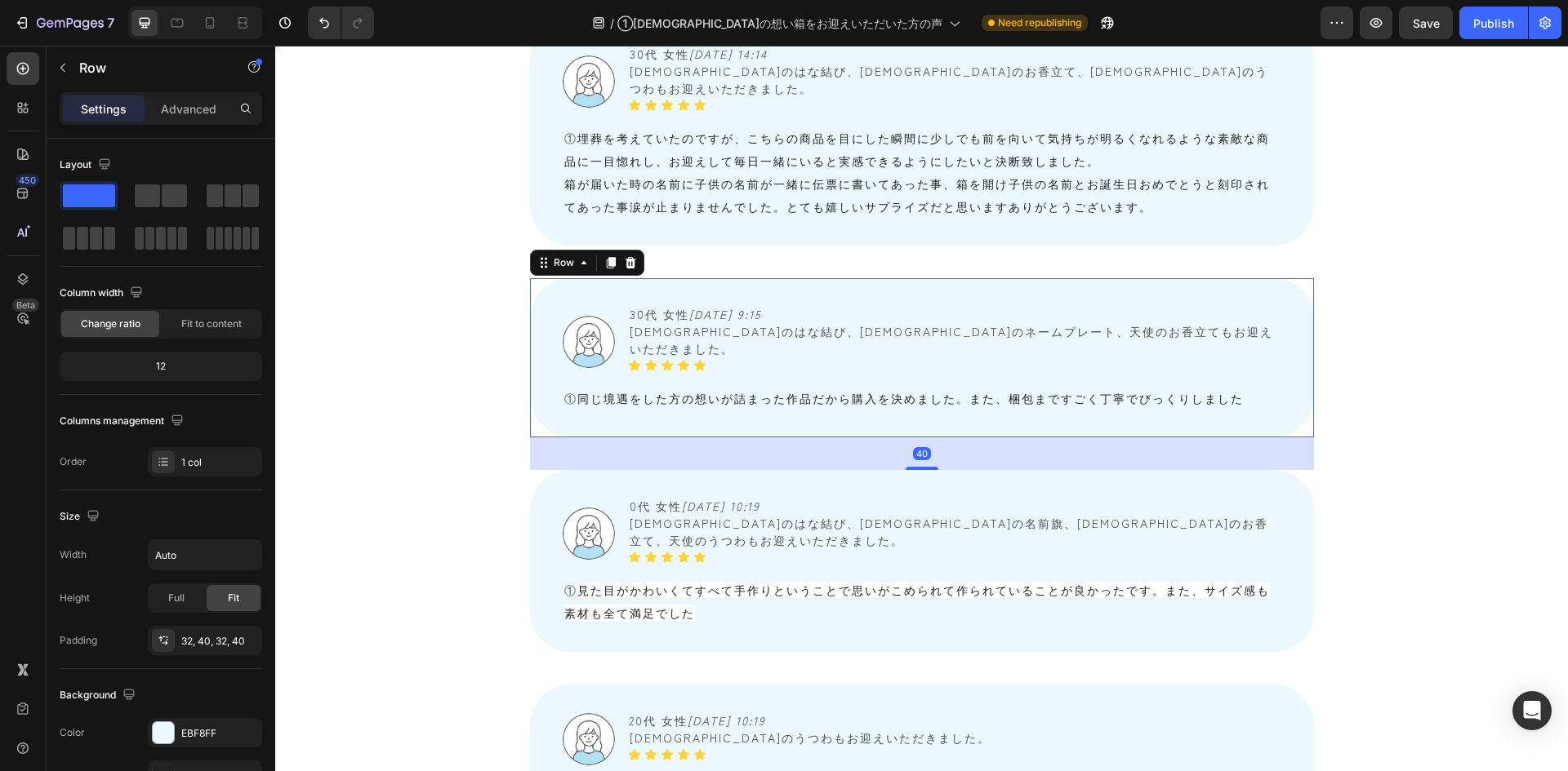
click at [625, 257] on icon at bounding box center [630, 263] width 11 height 12
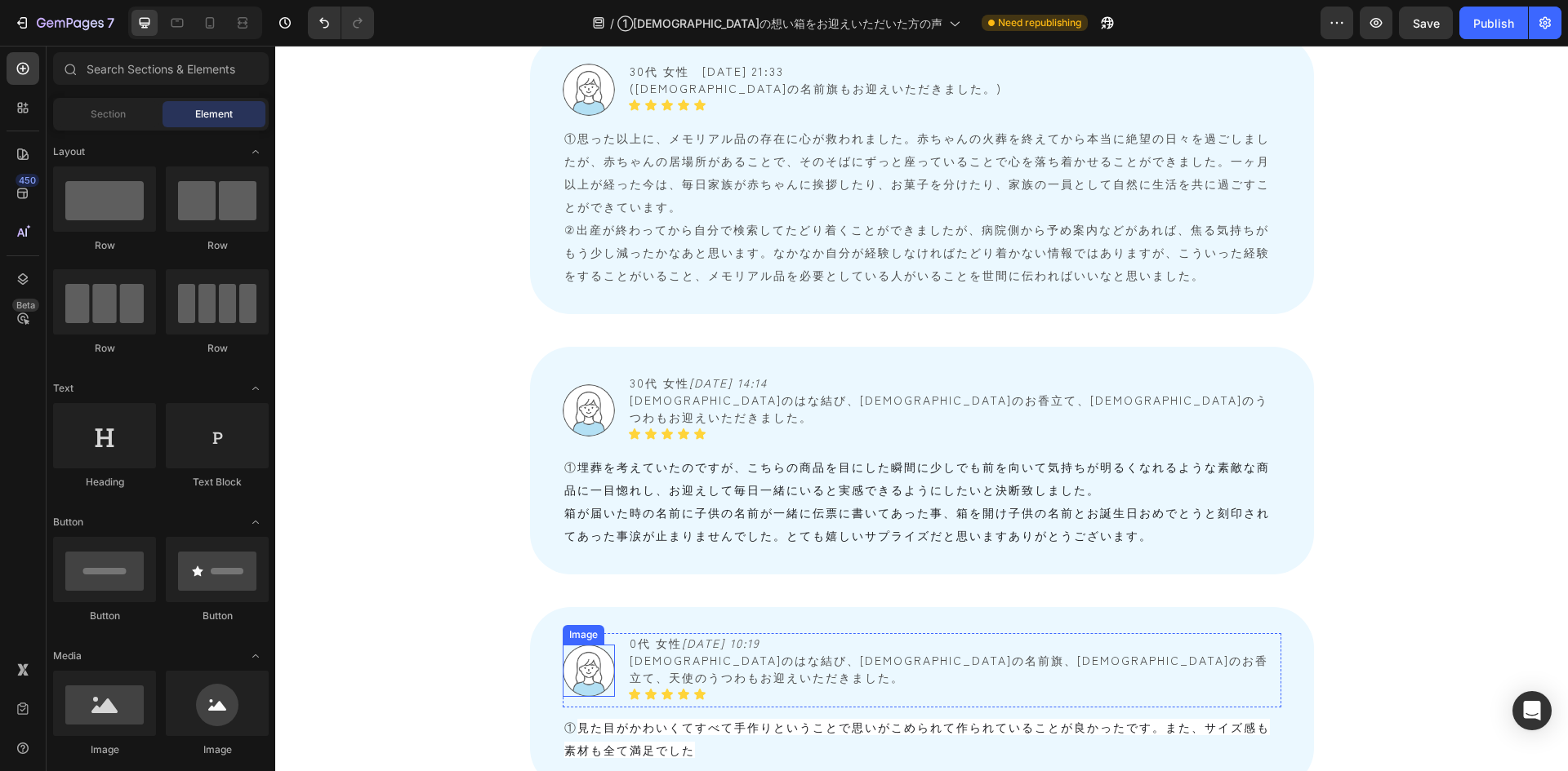
scroll to position [5021, 0]
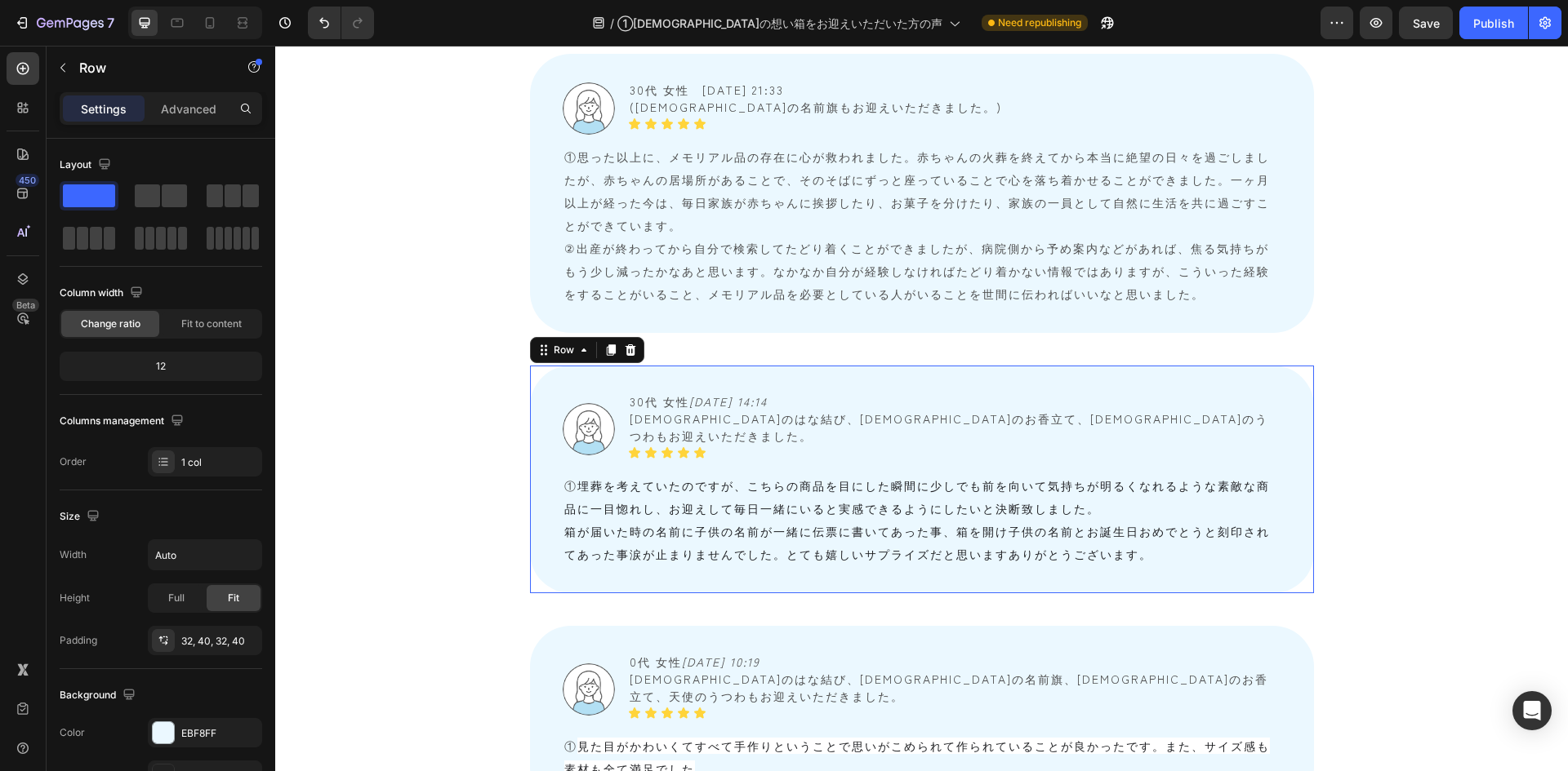
click at [544, 366] on div "Image 30代 女性　 2025/08/24 14:14 天使のはな結び、天使のお香立て、天使のうつわもお迎えいただきました。 Text Block Ic…" at bounding box center [922, 479] width 784 height 228
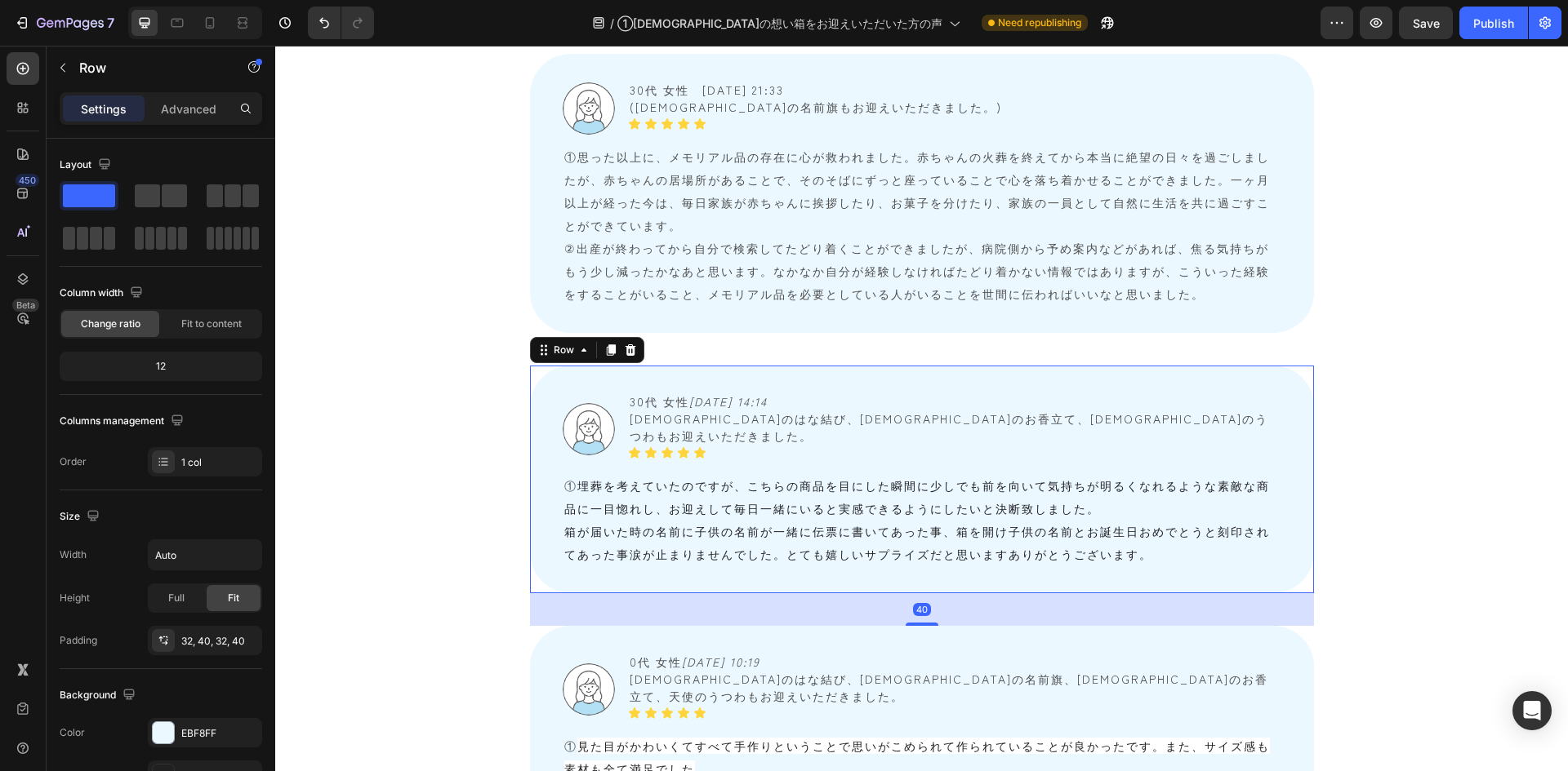
click at [625, 345] on icon at bounding box center [630, 350] width 11 height 12
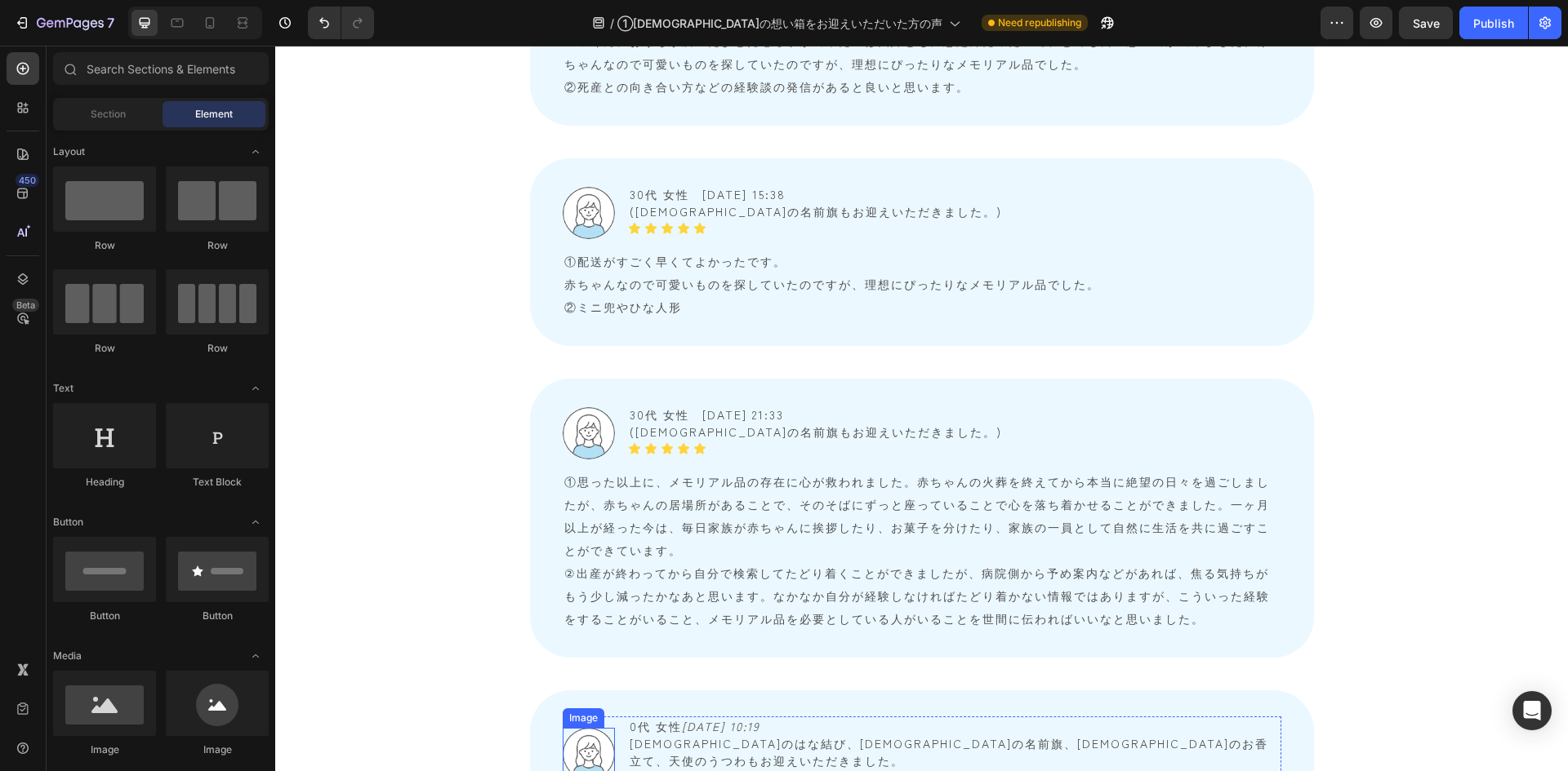
scroll to position [4696, 0]
click at [635, 542] on span "0代 女性　 2025/08/04 10:19" at bounding box center [695, 728] width 131 height 16
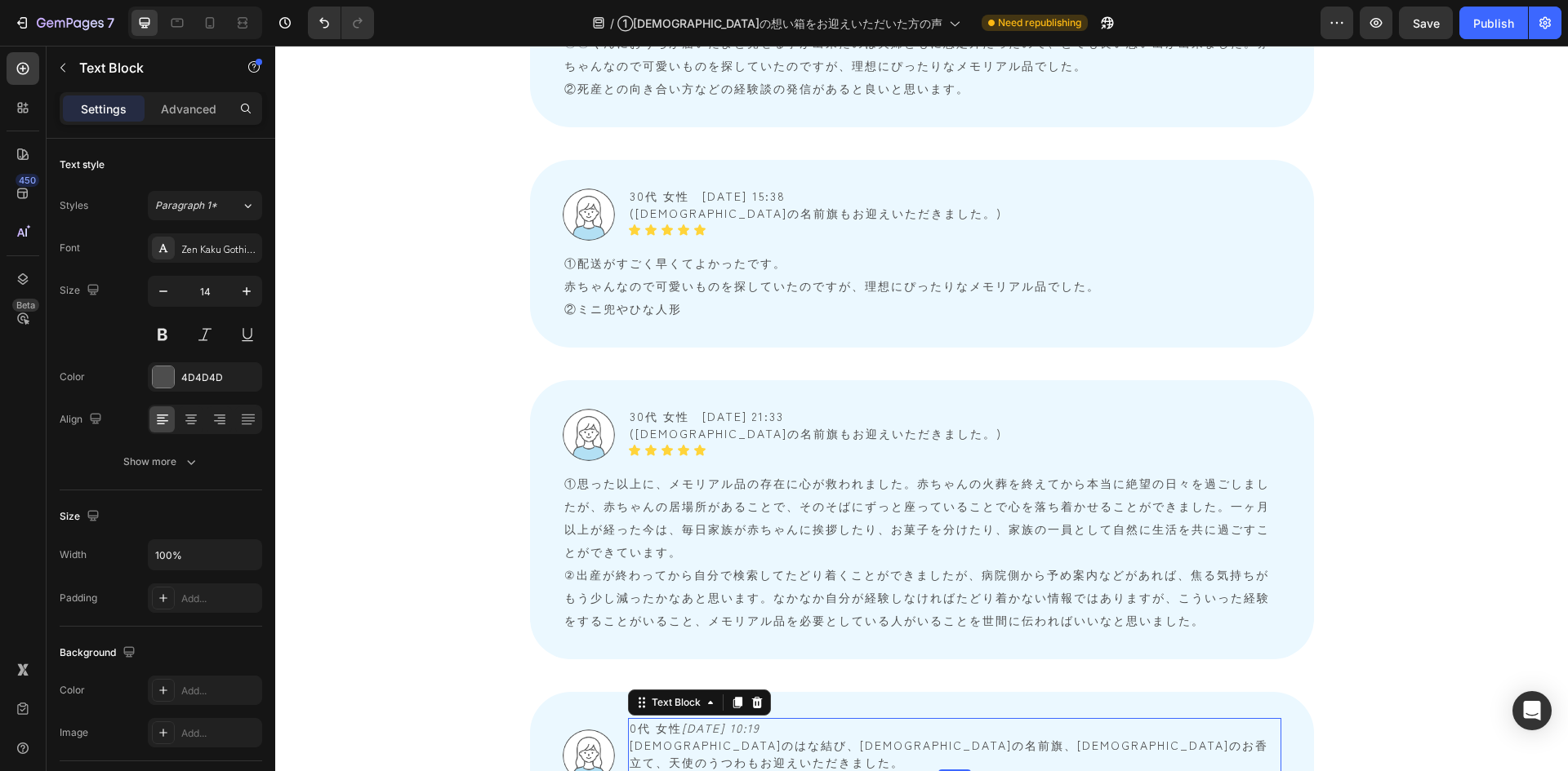
click at [630, 542] on span "0代 女性　 2025/08/04 10:19" at bounding box center [695, 728] width 131 height 16
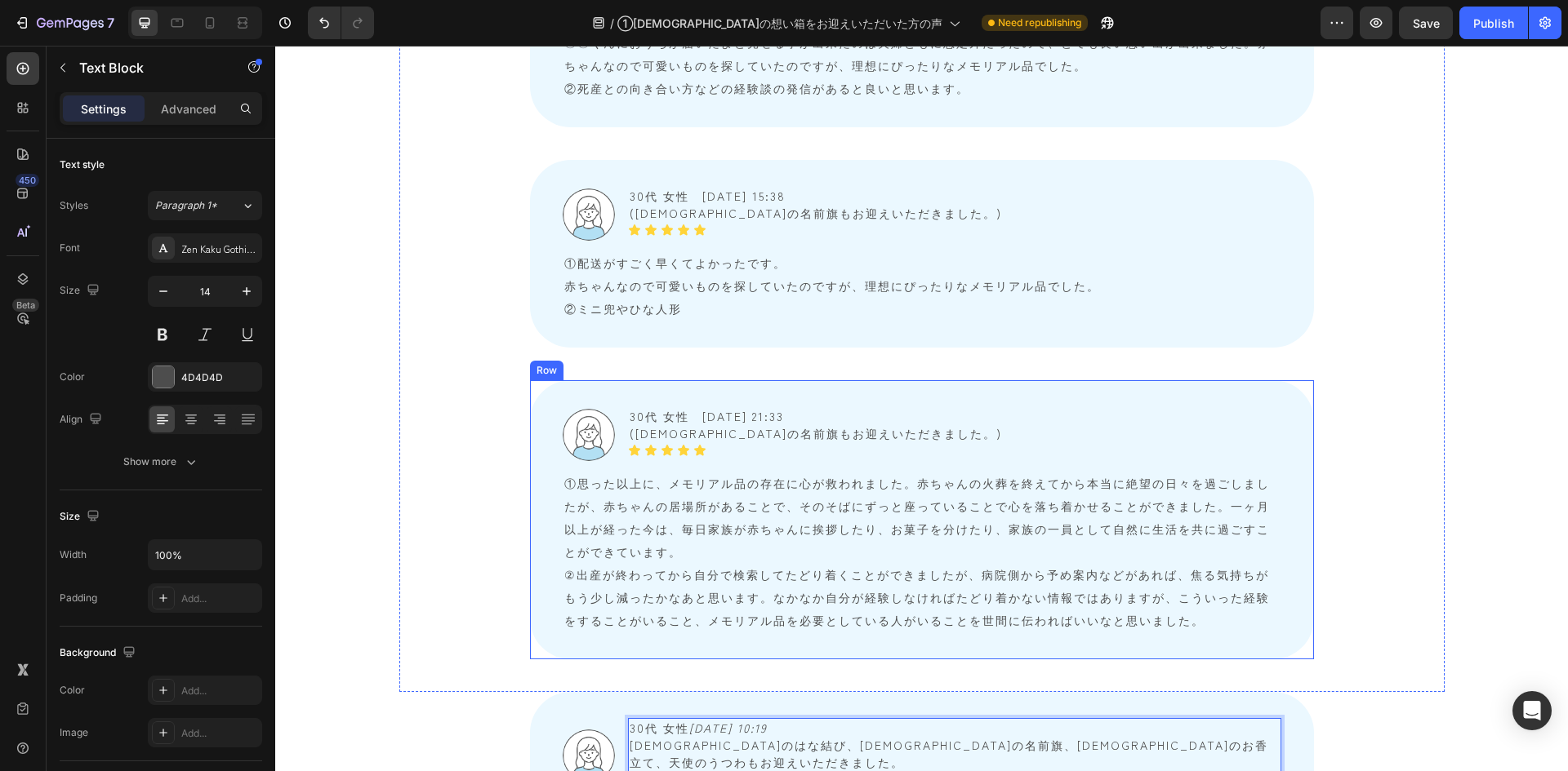
click at [546, 398] on div "Image 30代 女性　2025/07/12 21:33 (天使の名前旗もお迎えいただきました。) Text Block Icon Icon Icon Ic…" at bounding box center [922, 519] width 784 height 279
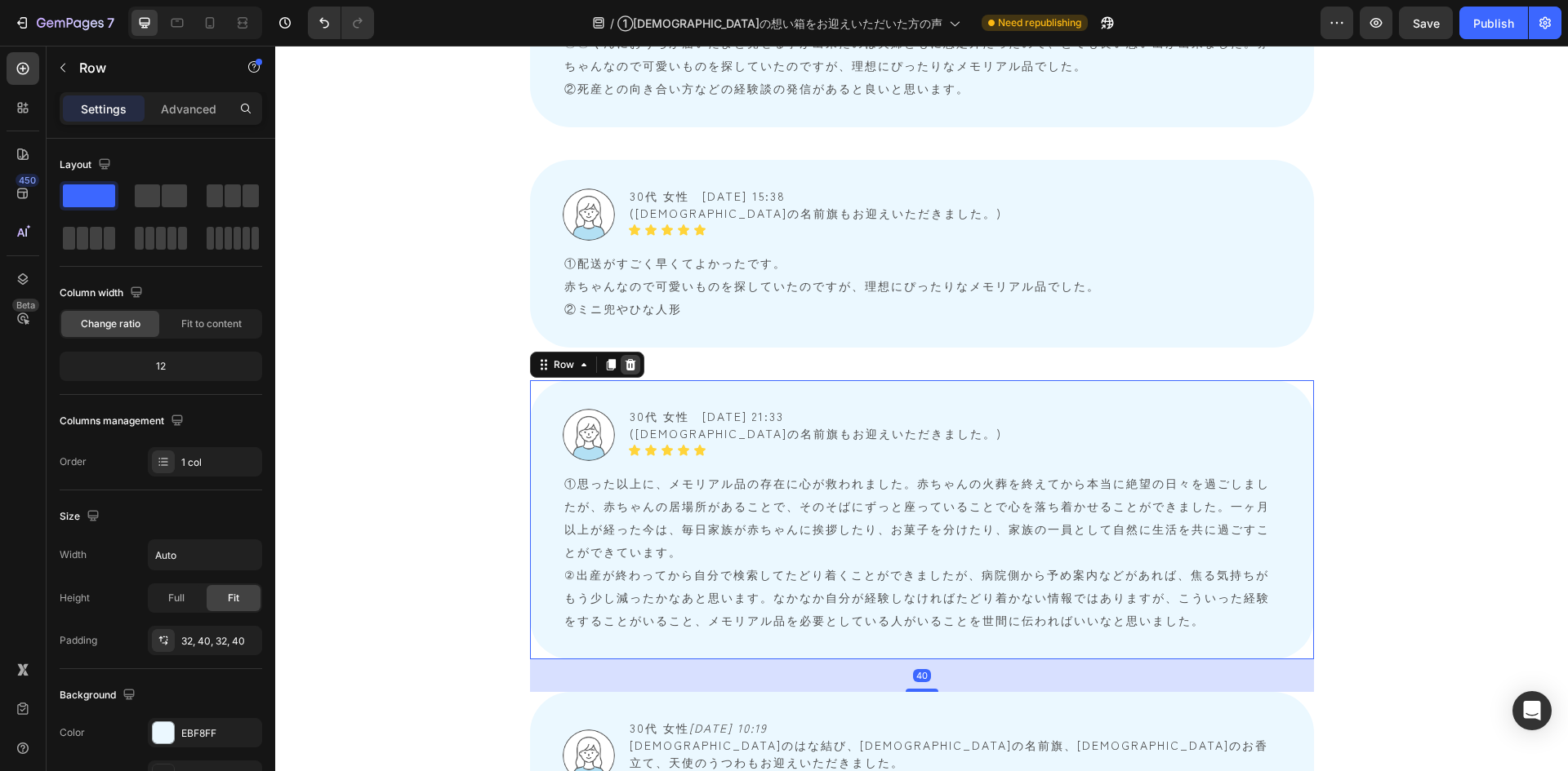
click at [625, 359] on icon at bounding box center [630, 365] width 11 height 12
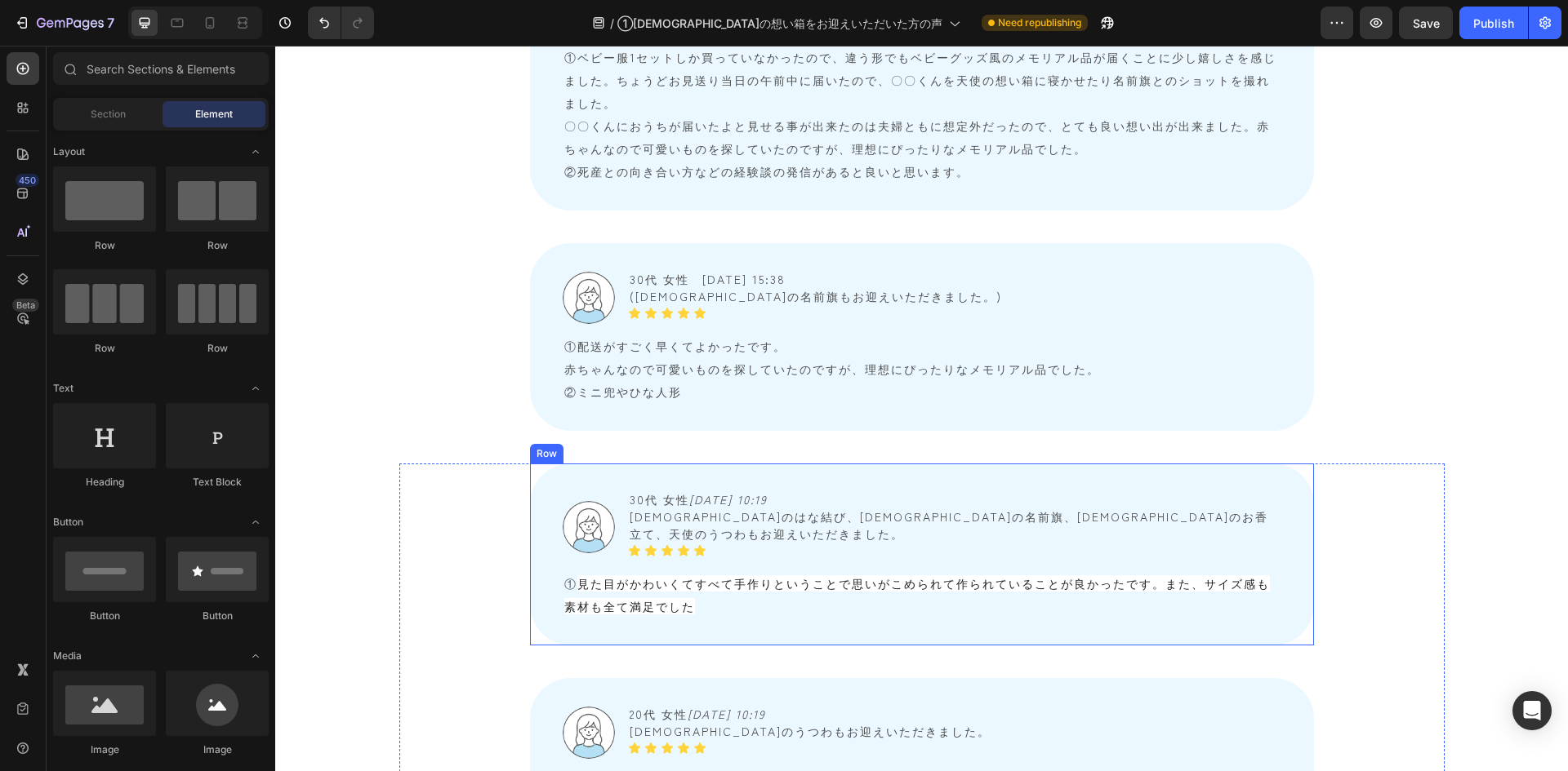
scroll to position [4532, 0]
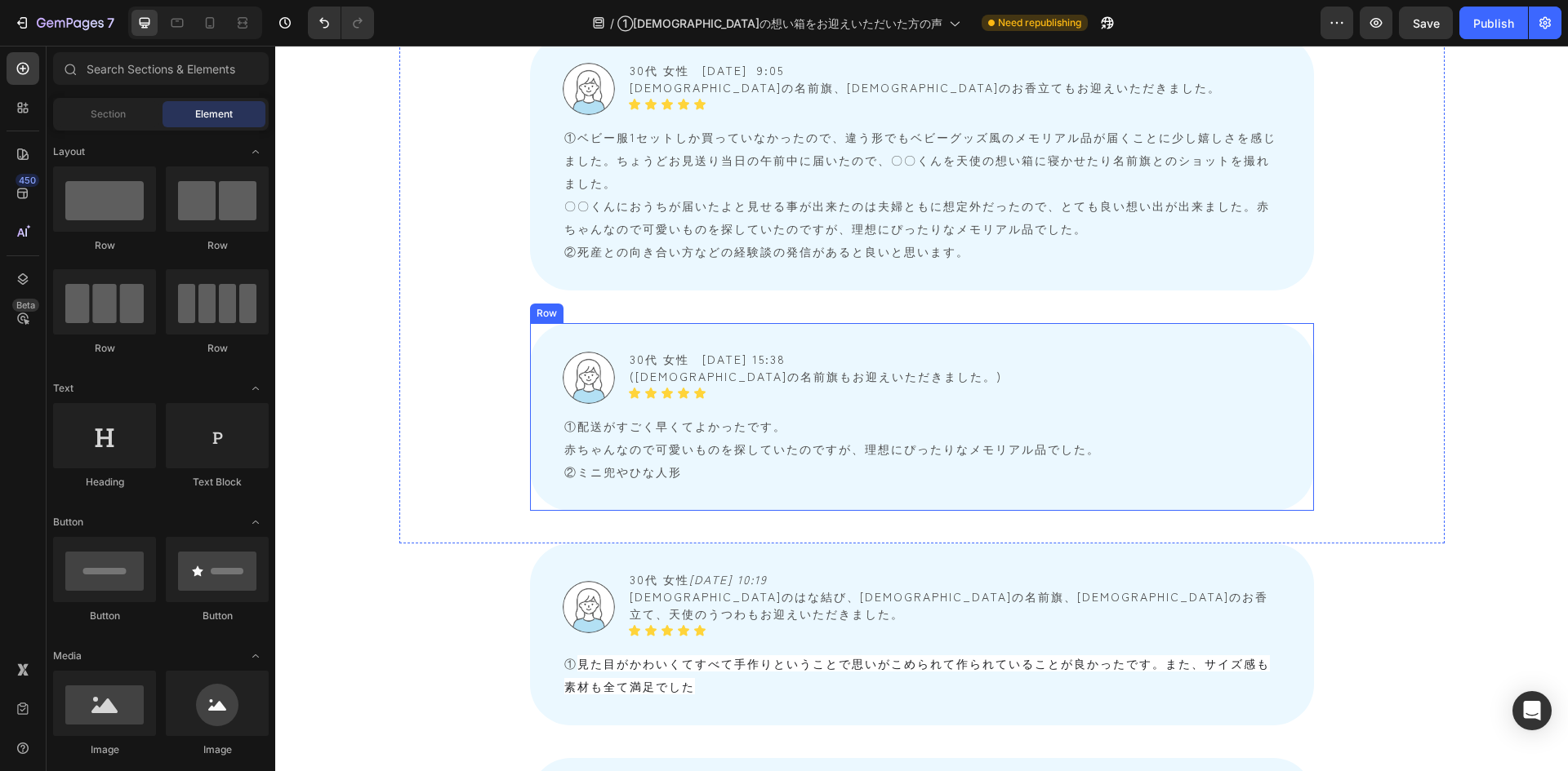
click at [530, 323] on div "Image 30代 女性　2025/07/21 15:38 (天使の名前旗もお迎えいただきました。) Text Block Icon Icon Icon Ic…" at bounding box center [922, 417] width 784 height 188
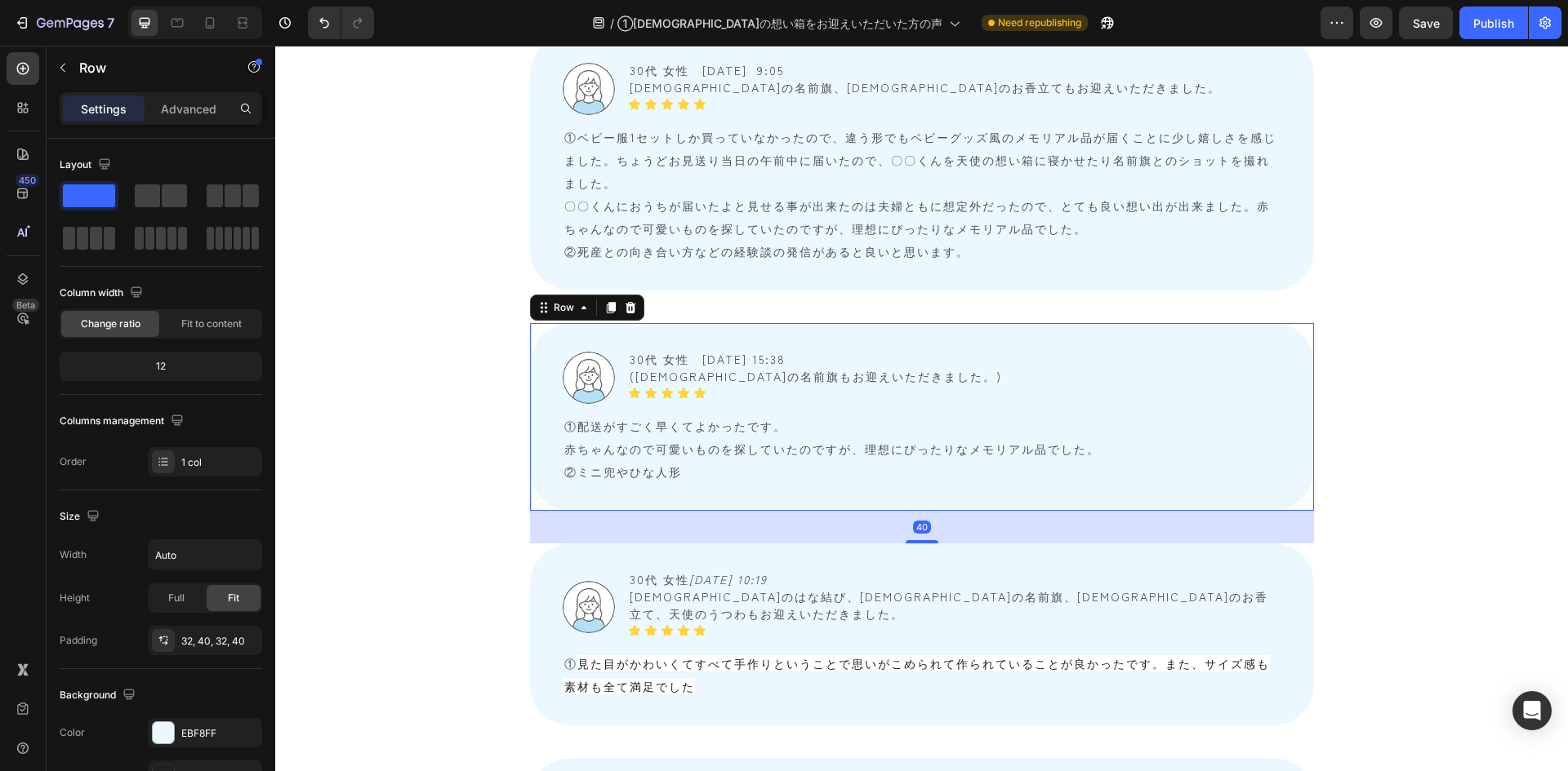
click at [625, 302] on icon at bounding box center [630, 308] width 11 height 12
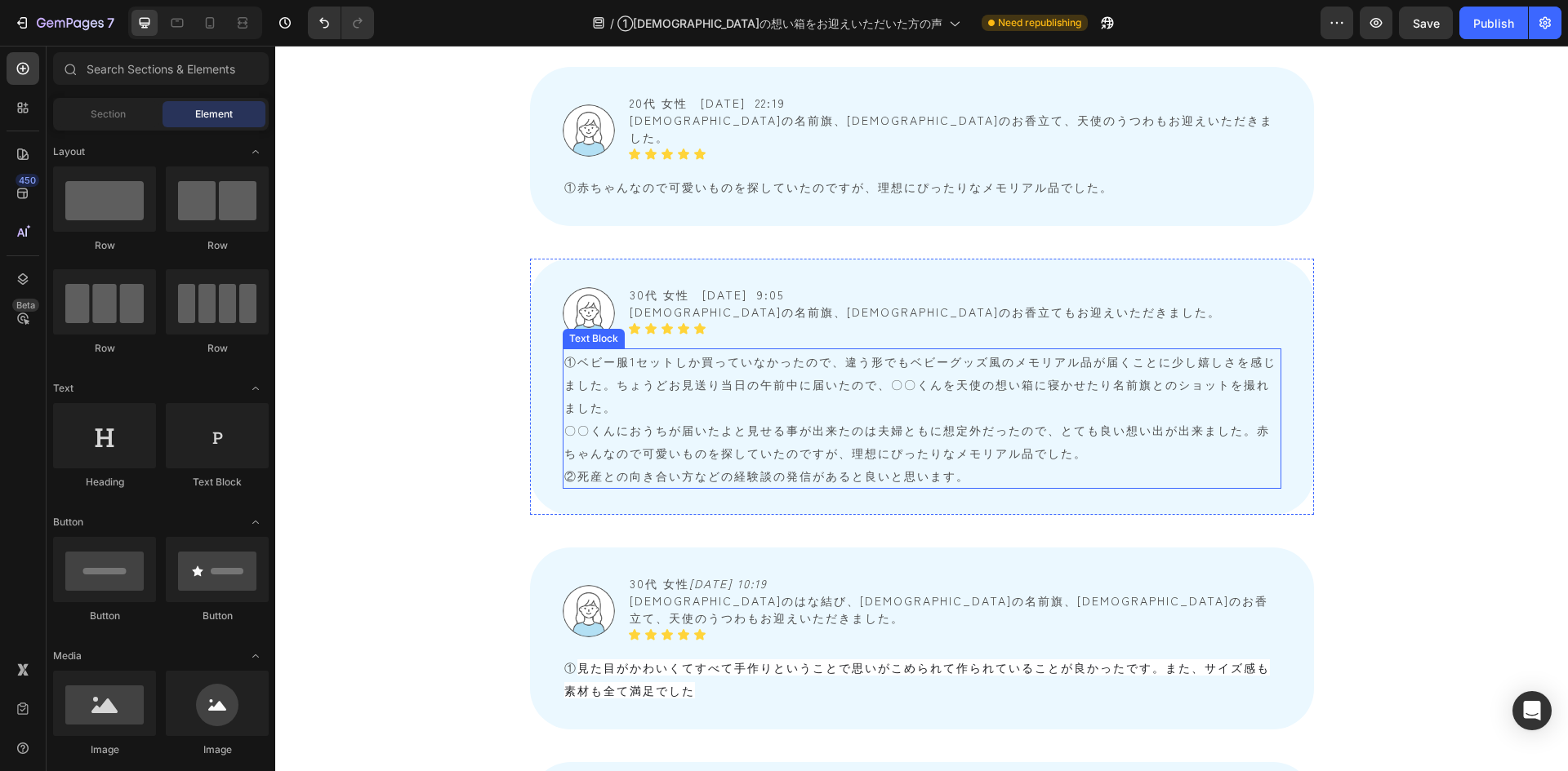
scroll to position [4287, 0]
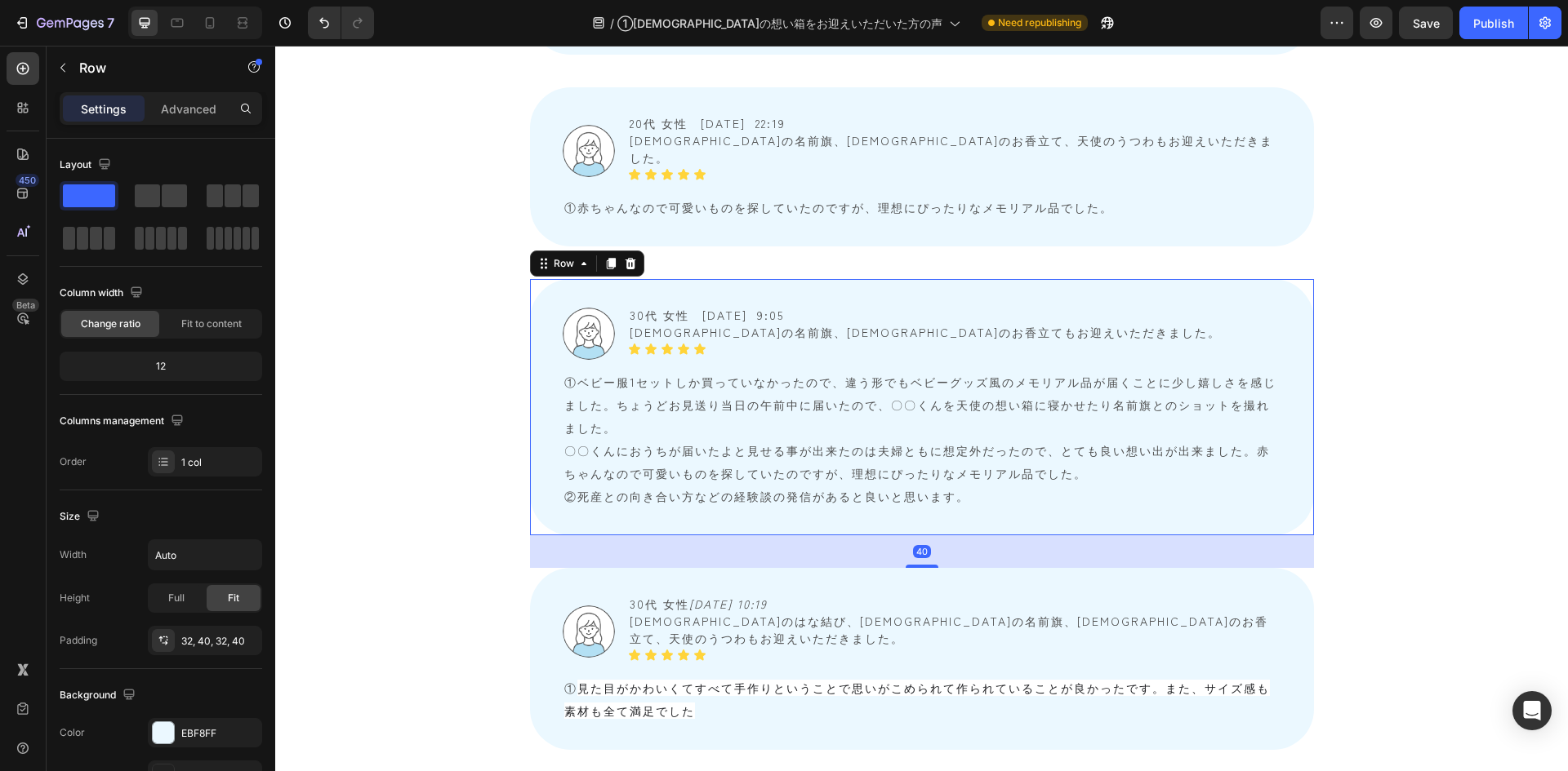
click at [545, 279] on div "Image 30代 女性　2025/7/22 9:05 天使の名前旗、天使のお香立てもお迎えいただきました。 Text Block Icon Icon Ico…" at bounding box center [922, 407] width 784 height 256
click at [625, 257] on icon at bounding box center [630, 264] width 13 height 13
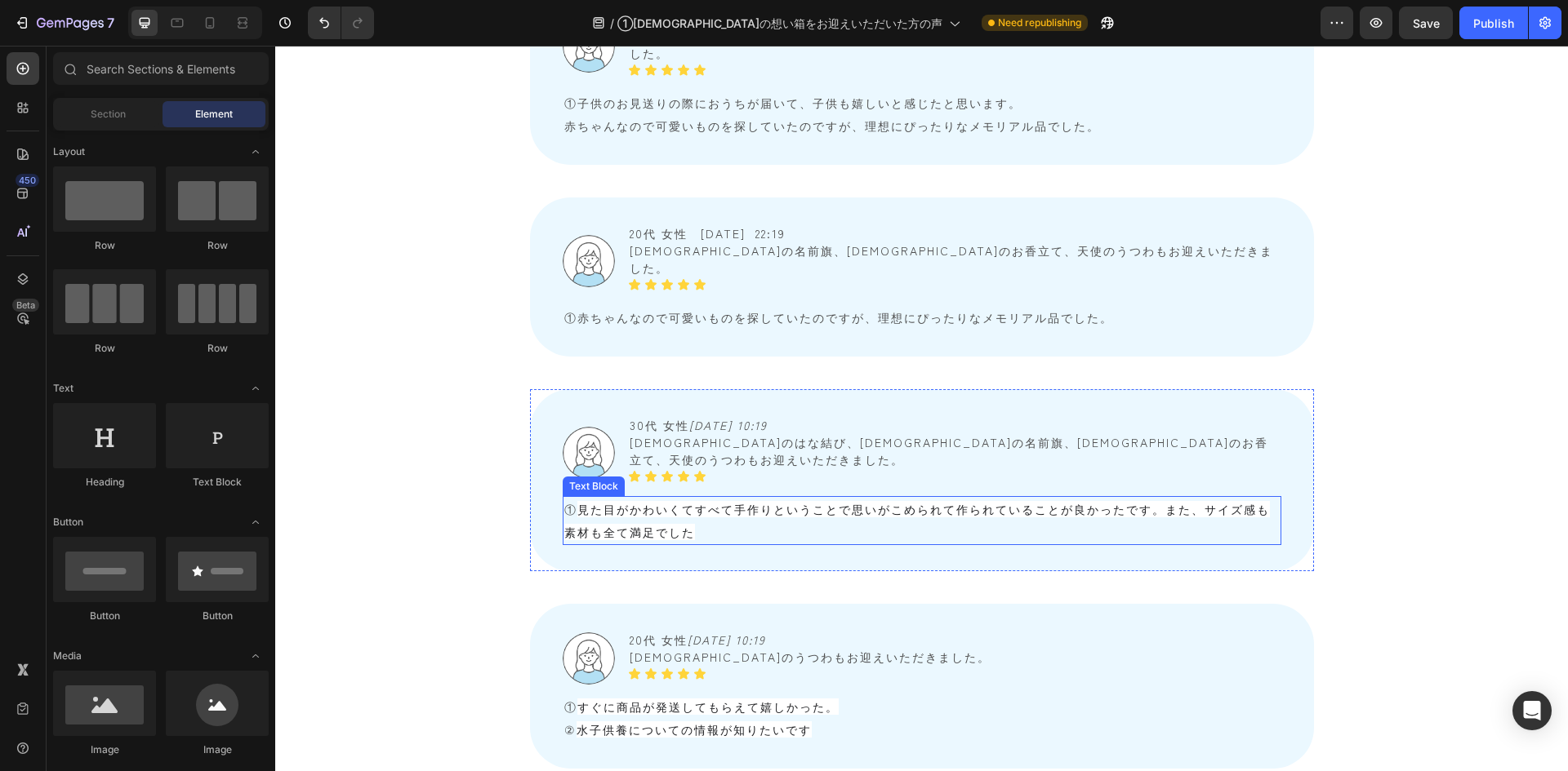
scroll to position [4042, 0]
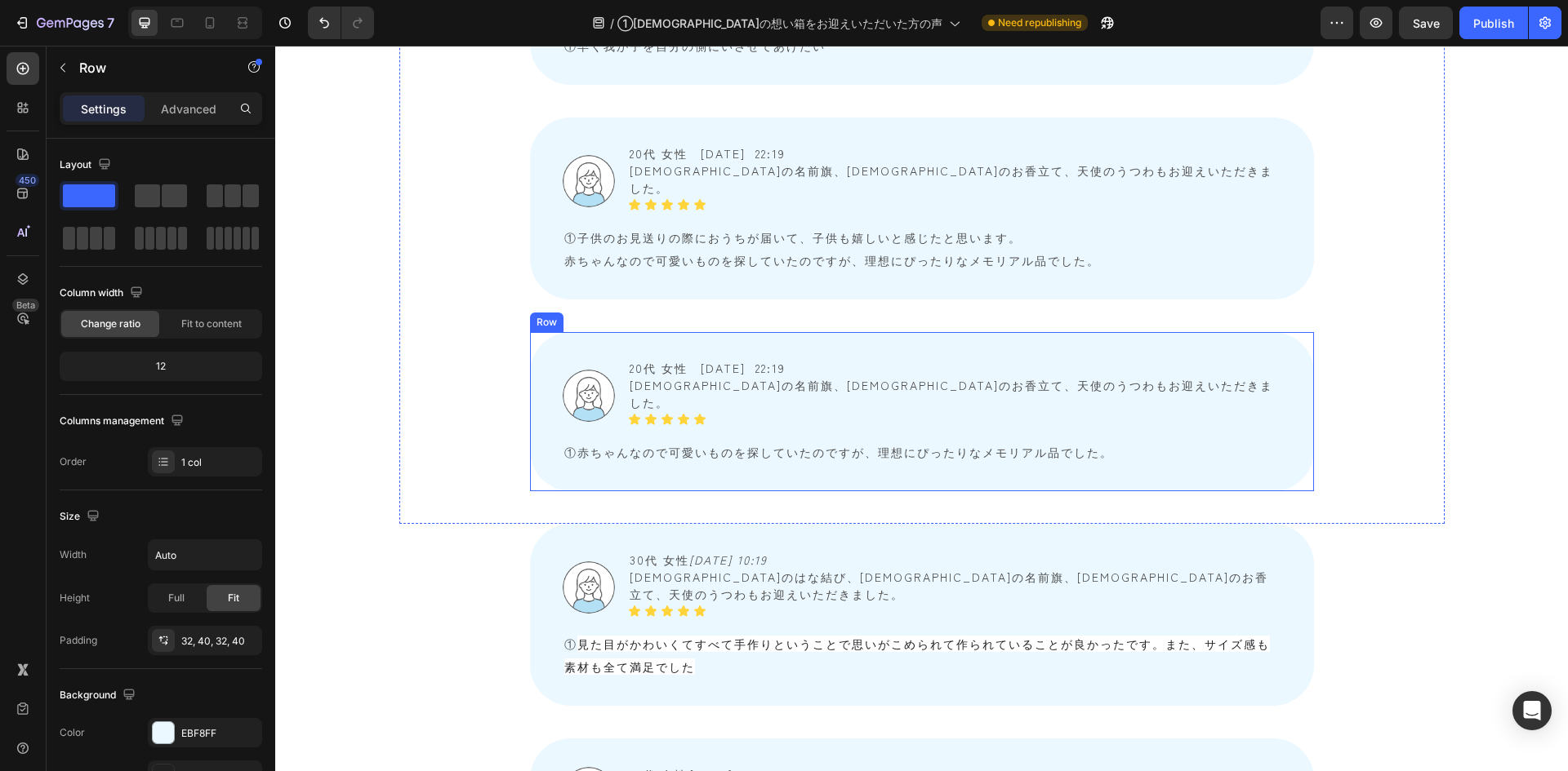
click at [530, 332] on div "Image 20代 女性　2025/7/23 22:19 天使の名前旗、天使のお香立て、天使のうつわもお迎えいただきました。 Text Block Icon …" at bounding box center [922, 412] width 784 height 159
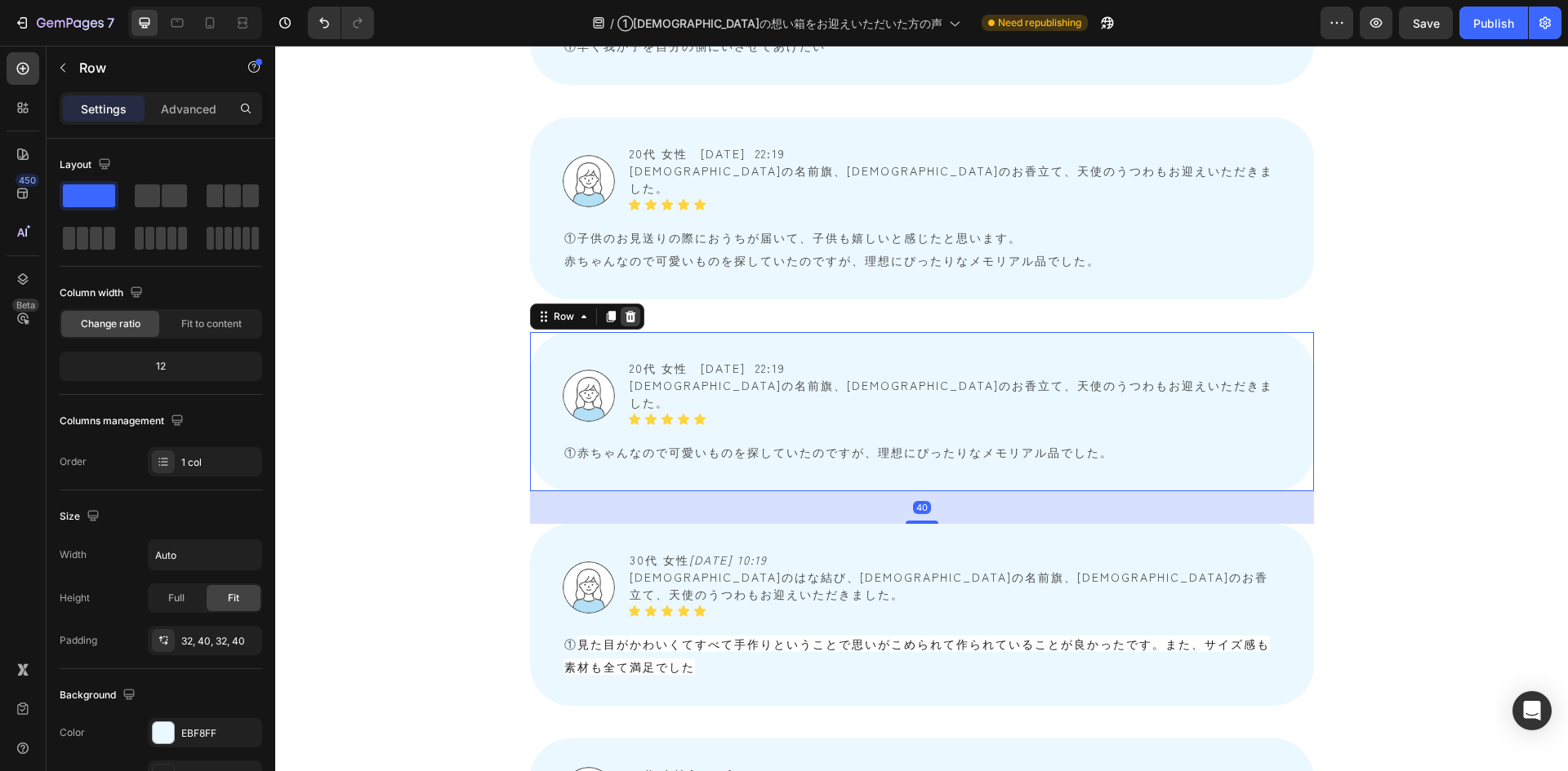
click at [628, 311] on icon at bounding box center [630, 317] width 13 height 13
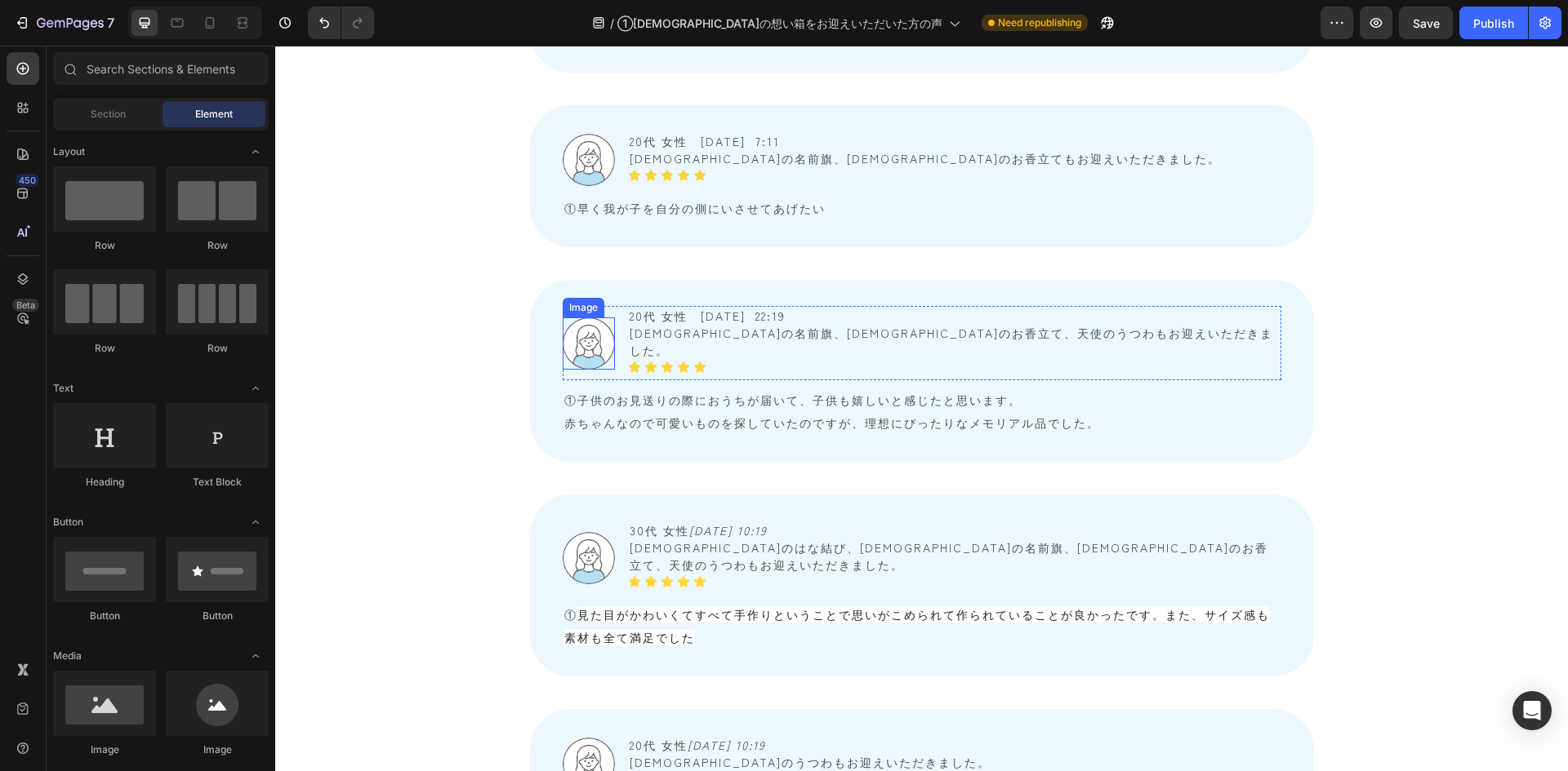
scroll to position [3879, 0]
click at [534, 281] on div "Image 20代 女性　2025/7/23 22:19 天使の名前旗、天使のお香立て、天使のうつわもお迎えいただきました。 Text Block Icon …" at bounding box center [922, 372] width 784 height 182
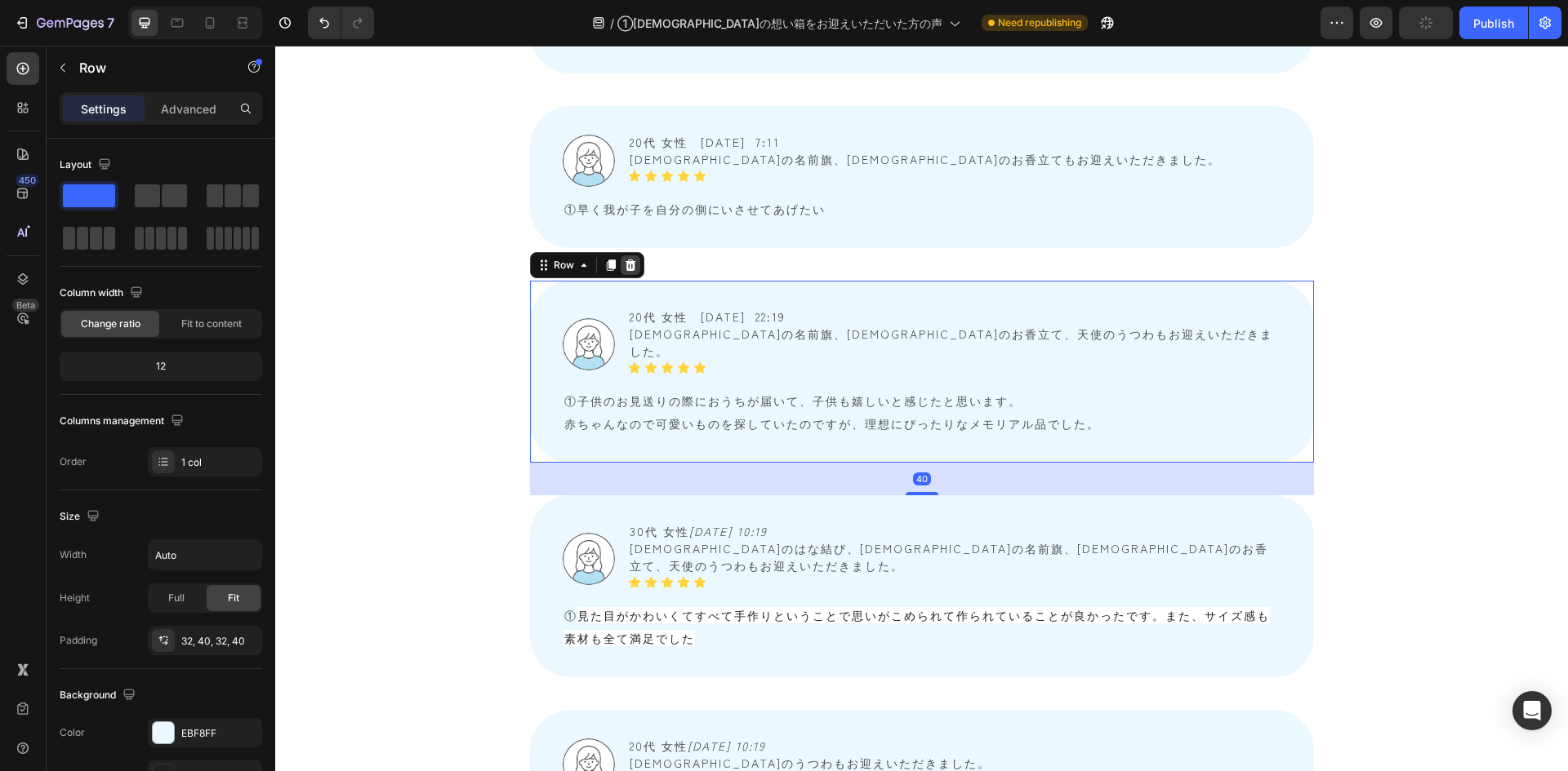
click at [625, 260] on icon at bounding box center [630, 265] width 11 height 12
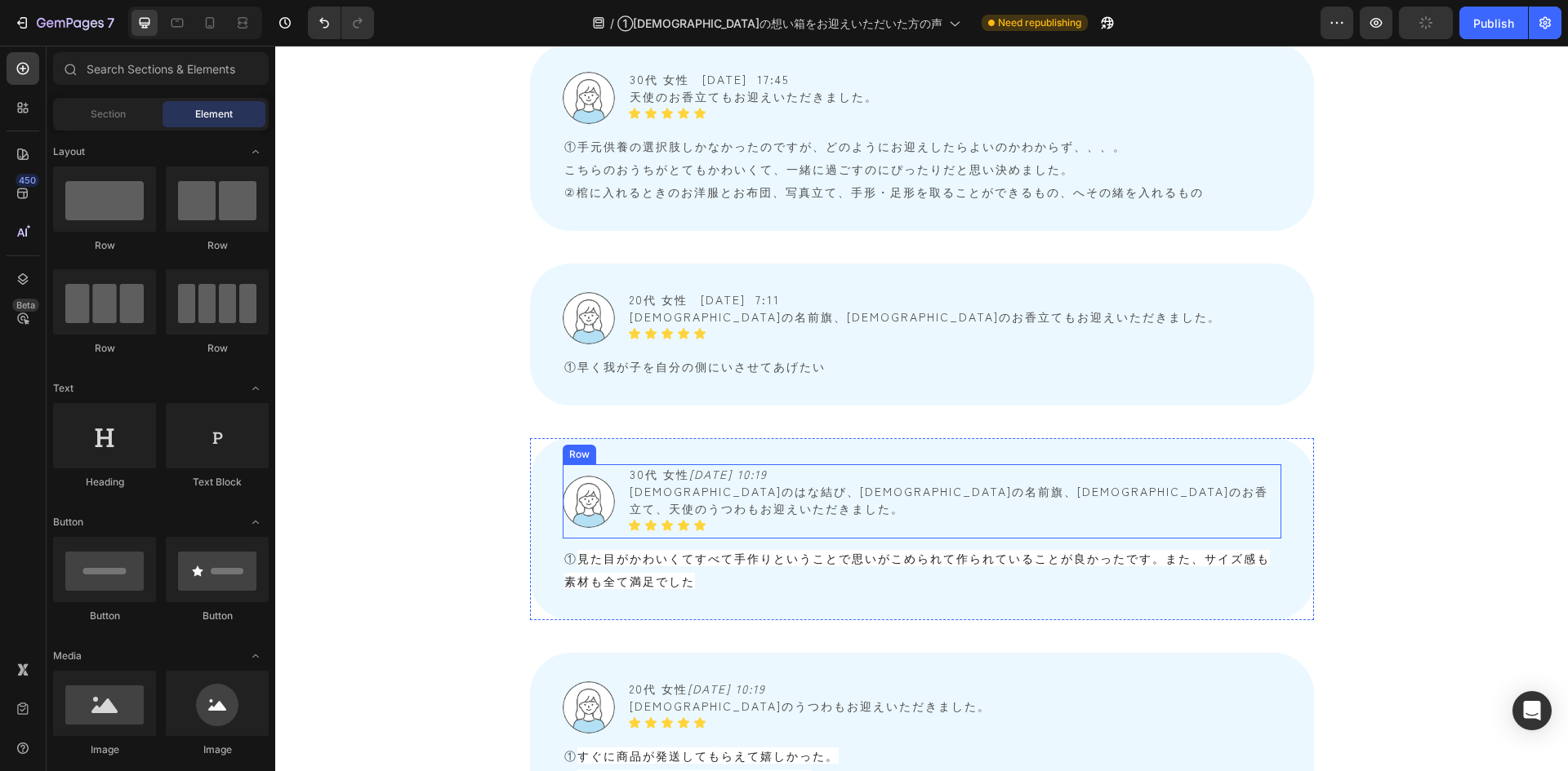
scroll to position [3716, 0]
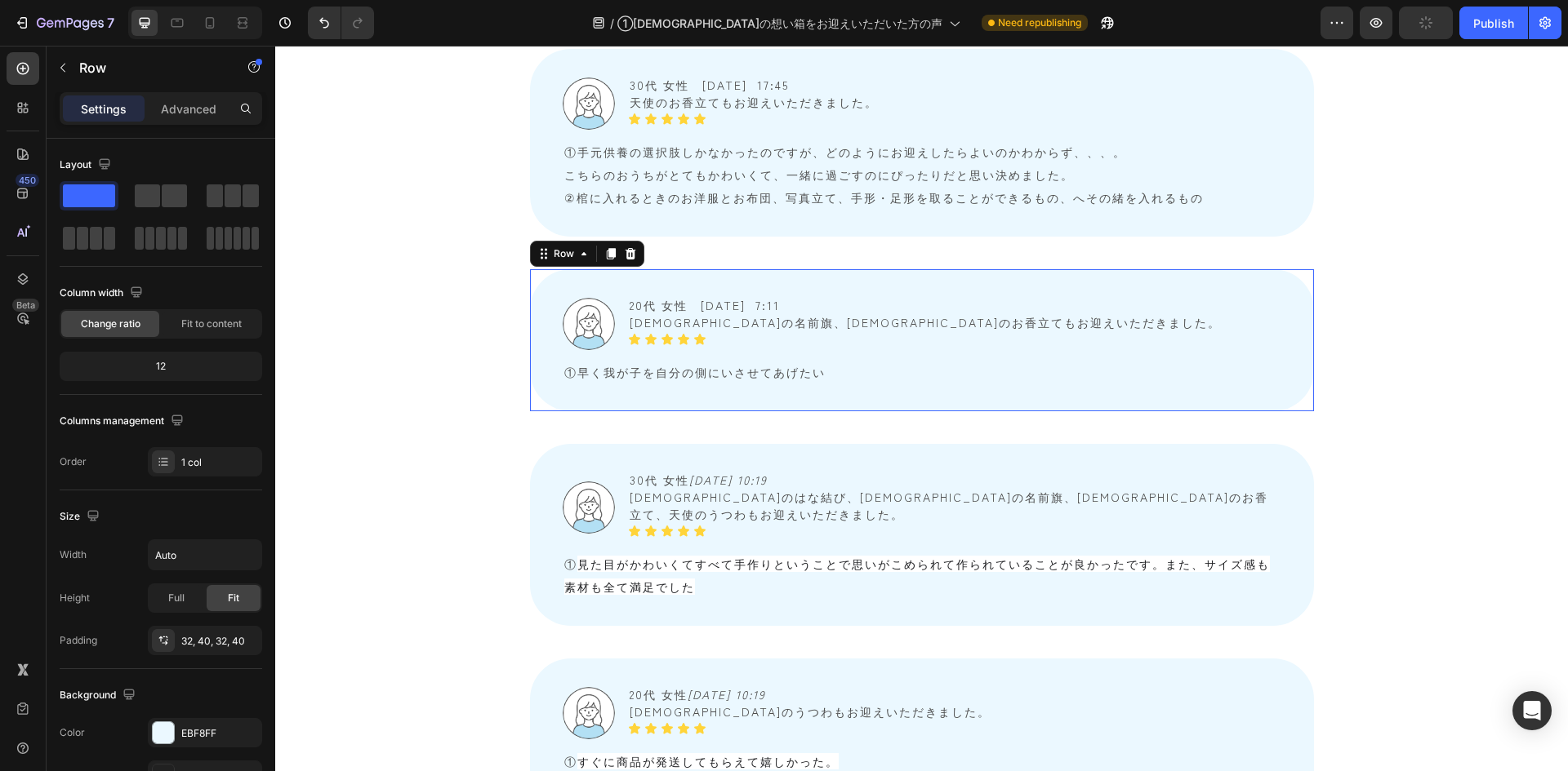
click at [544, 269] on div "Image 20代 女性　2025/7/24 7:11 天使の名前旗、天使のお香立てもお迎えいただきました。 Text Block Icon Icon Ico…" at bounding box center [922, 339] width 784 height 142
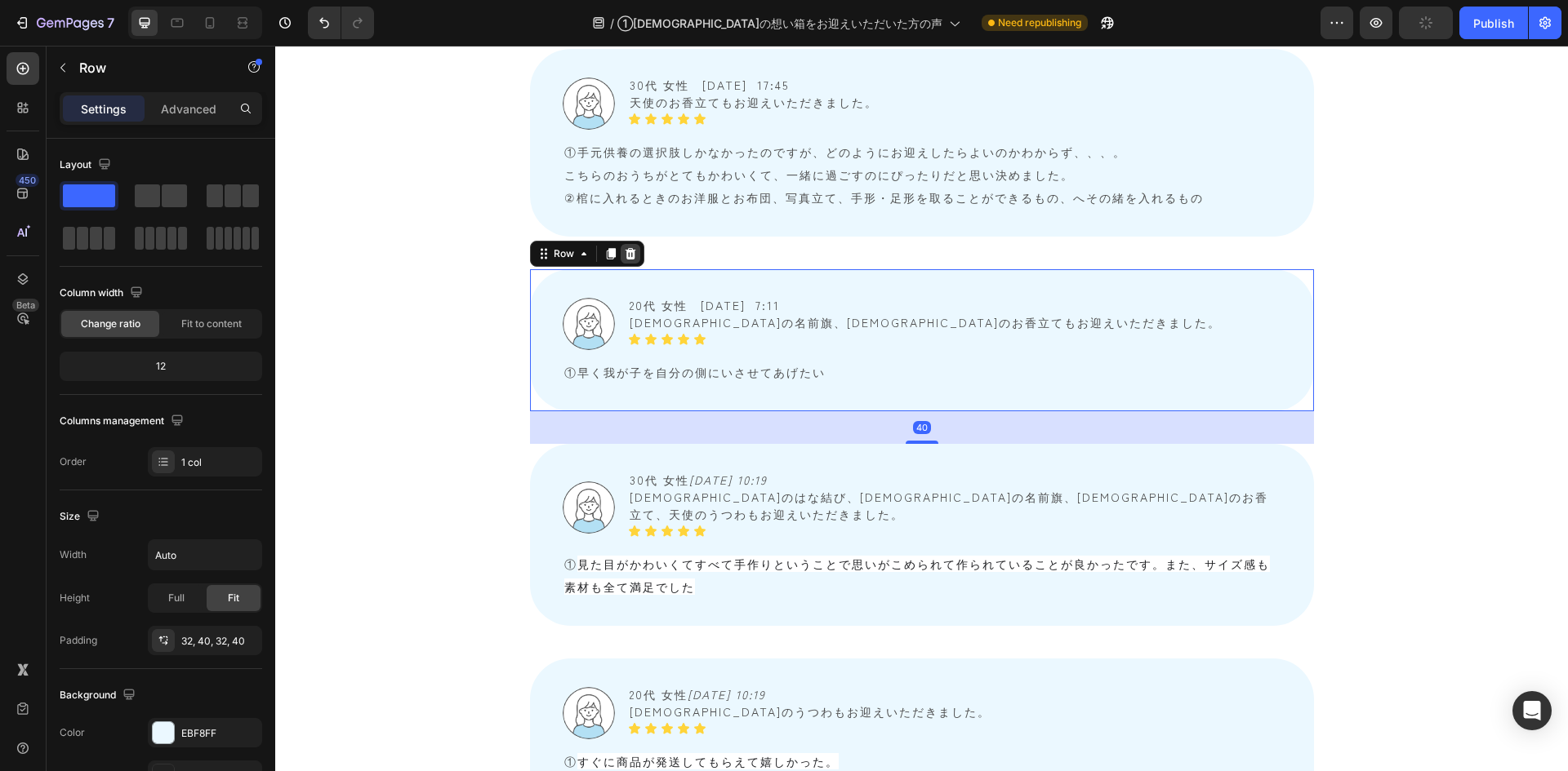
click at [624, 247] on icon at bounding box center [630, 254] width 13 height 13
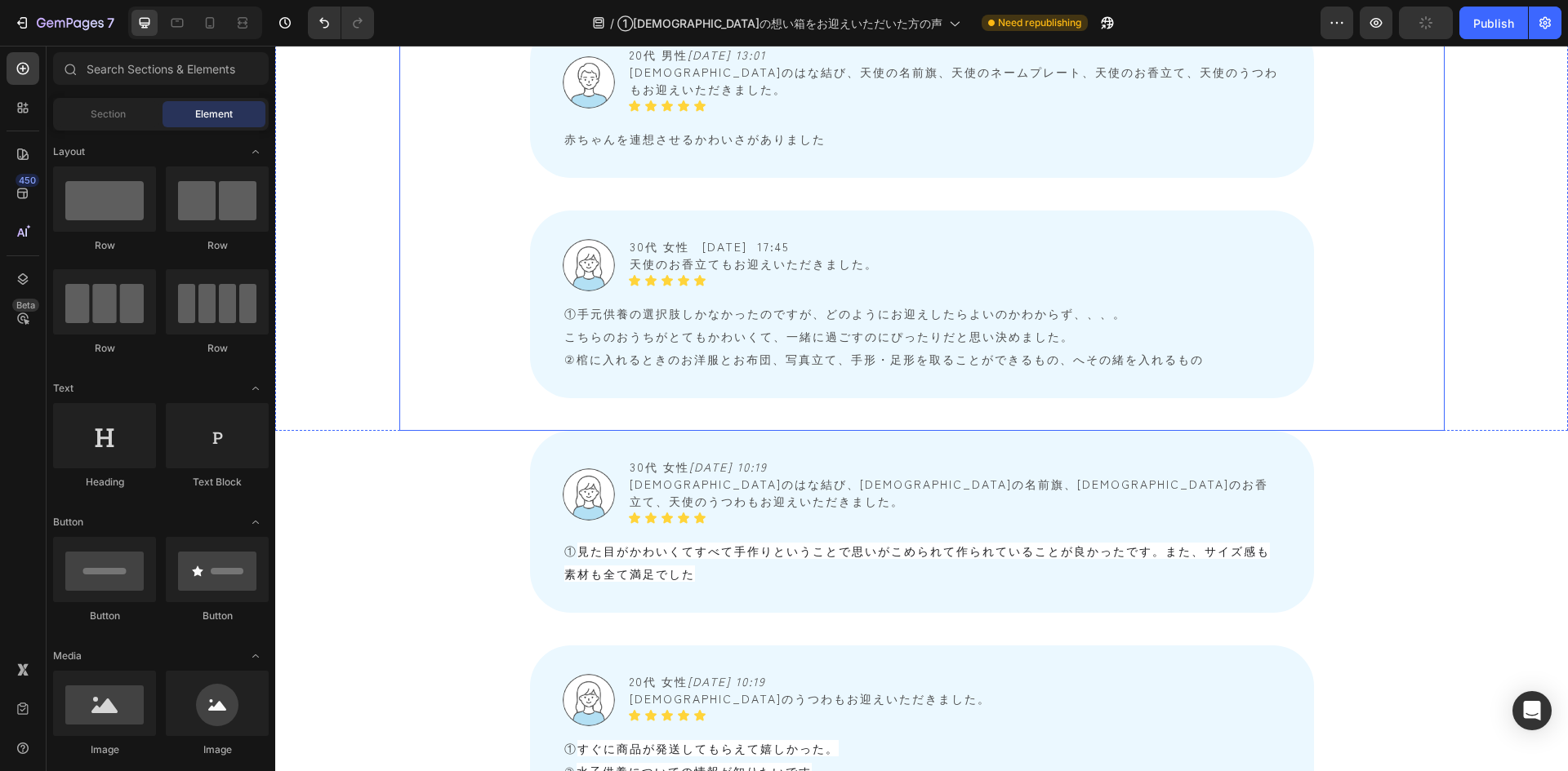
scroll to position [3553, 0]
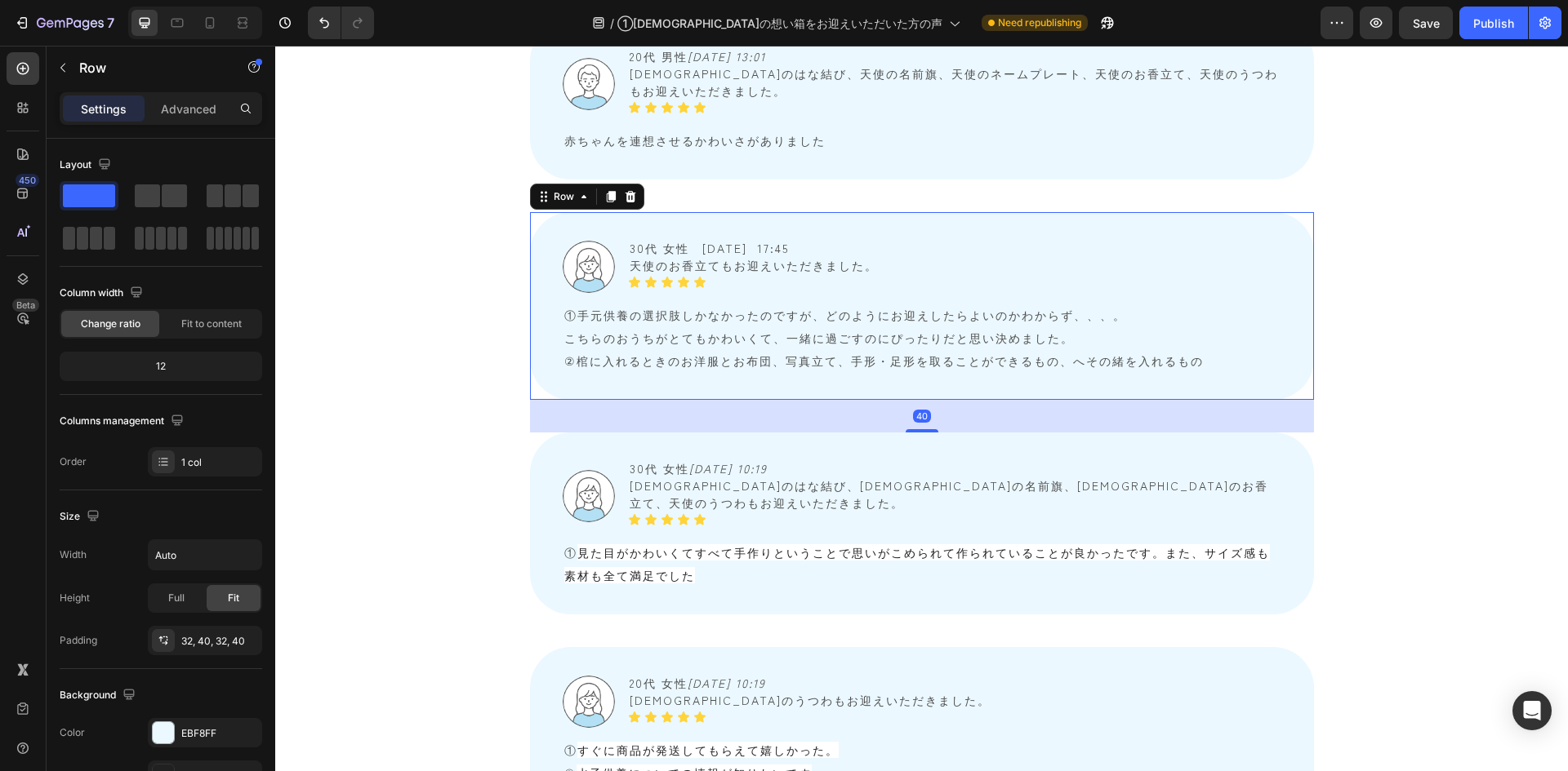
click at [545, 232] on div "Image 30代 女性　2025/7/31 17:45 天使のお香立てもお迎えいただきました。 Text Block Icon Icon Icon Icon…" at bounding box center [922, 306] width 784 height 188
click at [625, 191] on icon at bounding box center [630, 197] width 11 height 12
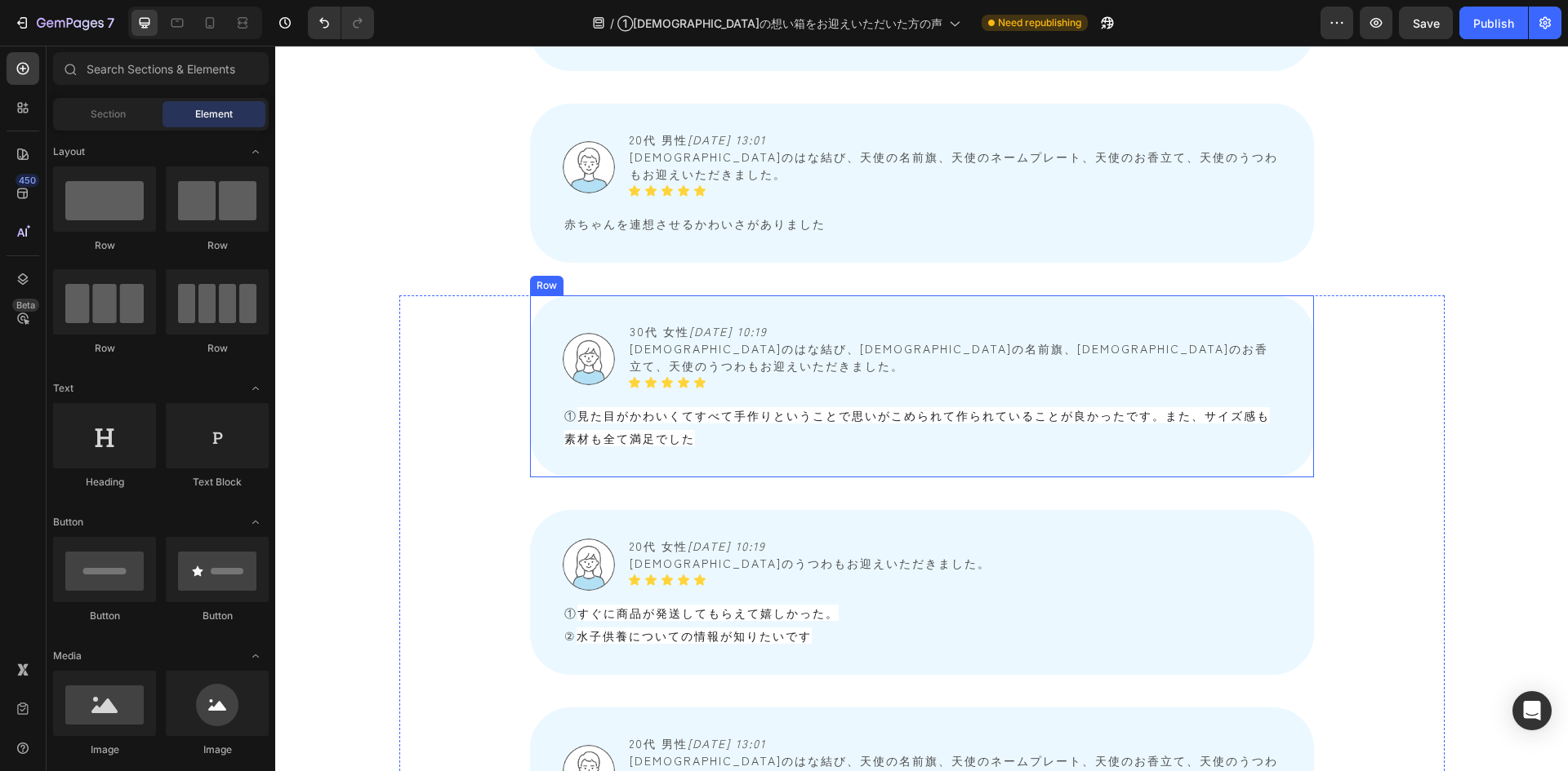
scroll to position [3389, 0]
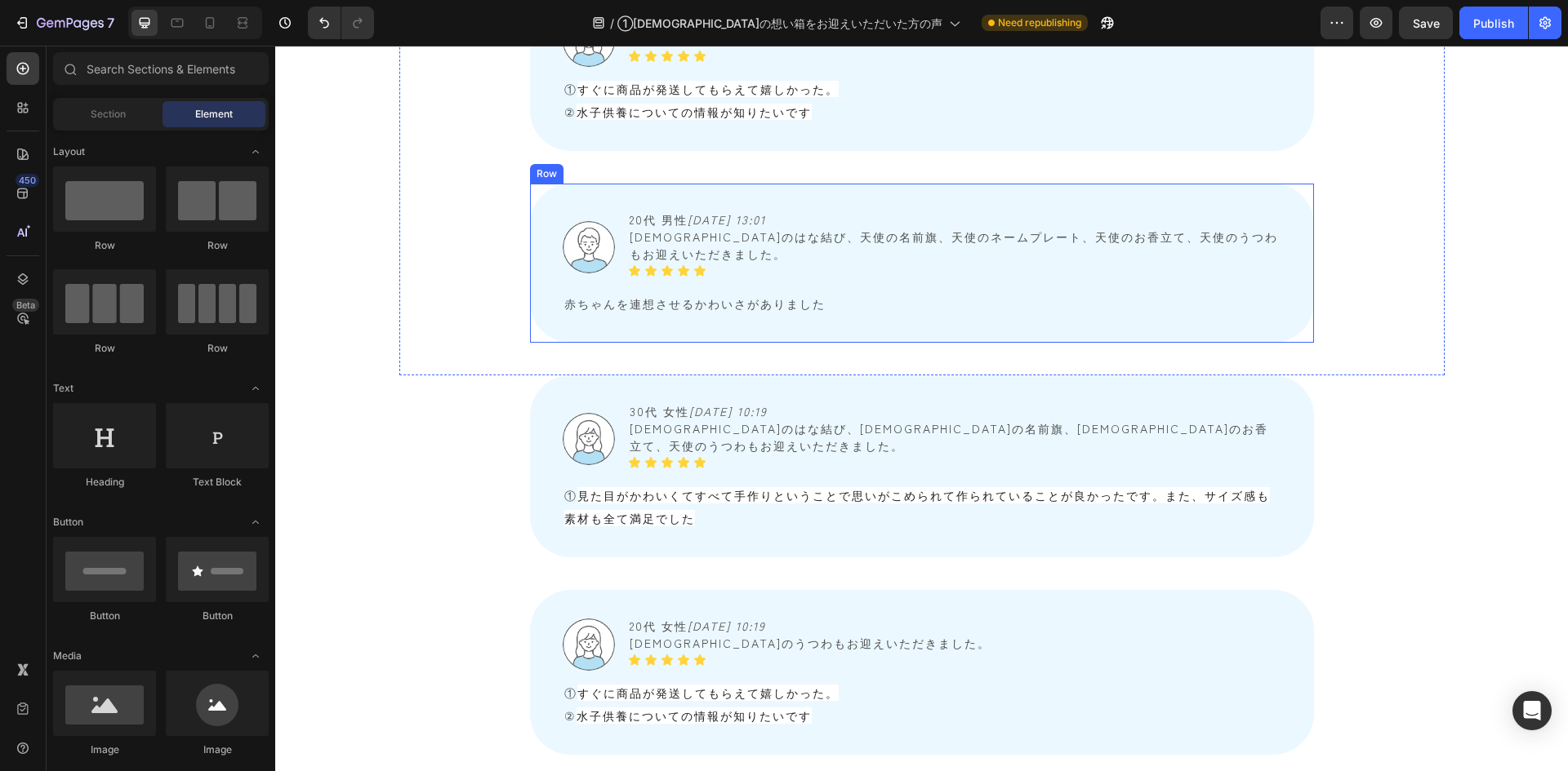
click at [537, 221] on div "Image 20代 男性　 2025/08/02 13:01 天使のはな結び、天使の名前旗、天使のネームプレート、天使のお香立て、天使のうつわもお迎えいただき…" at bounding box center [922, 263] width 784 height 159
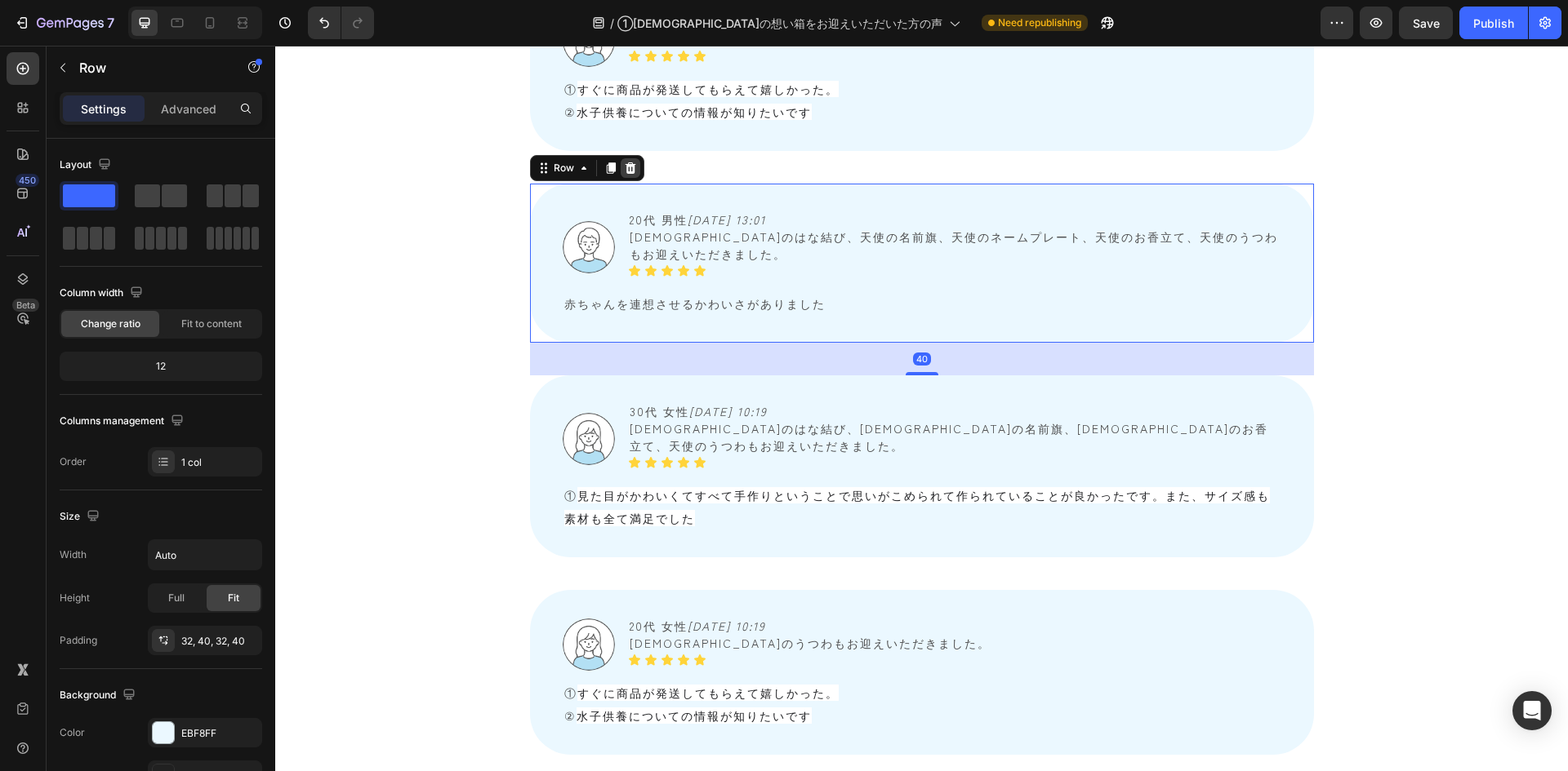
click at [626, 162] on icon at bounding box center [630, 168] width 13 height 13
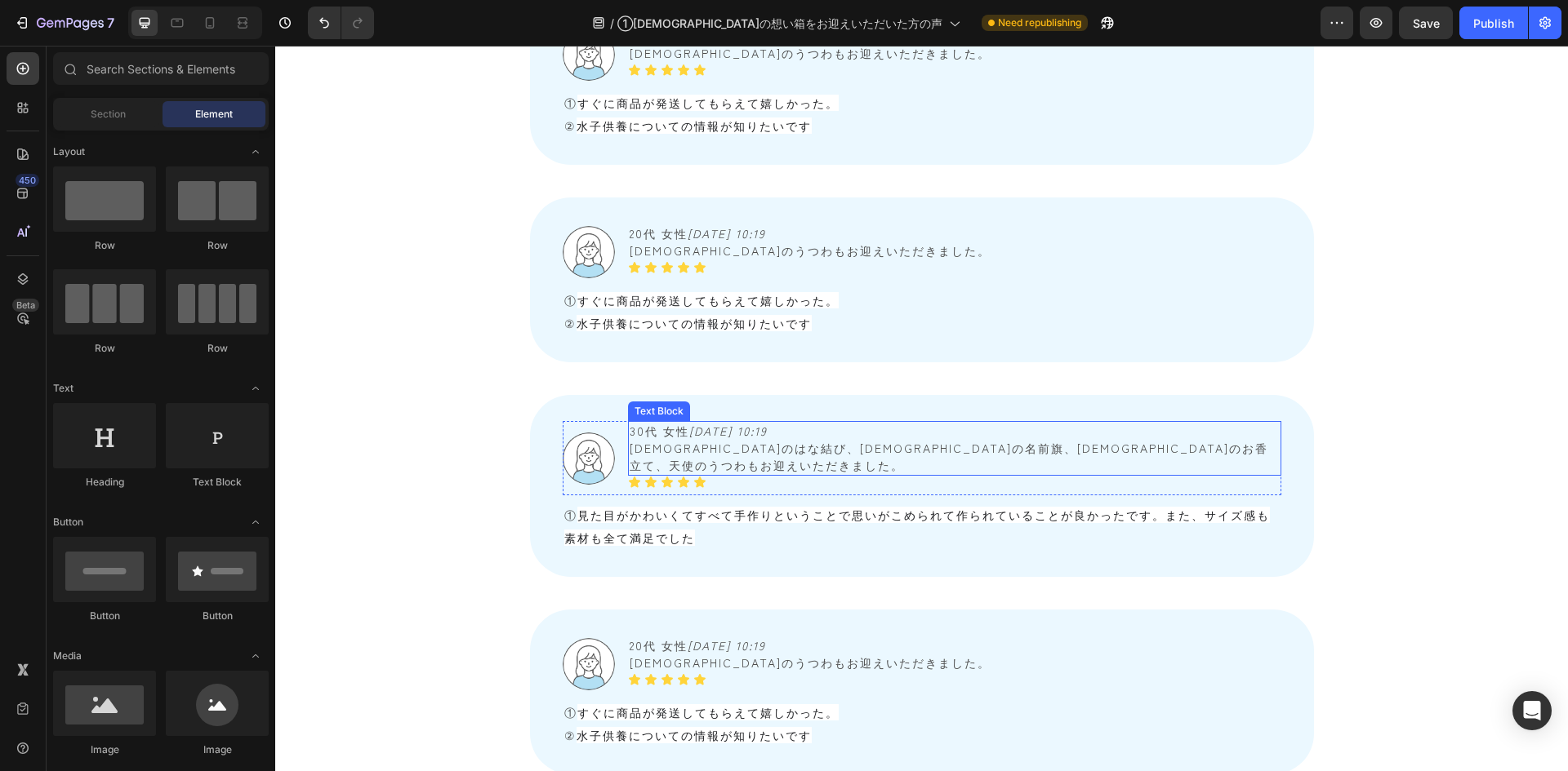
scroll to position [3144, 0]
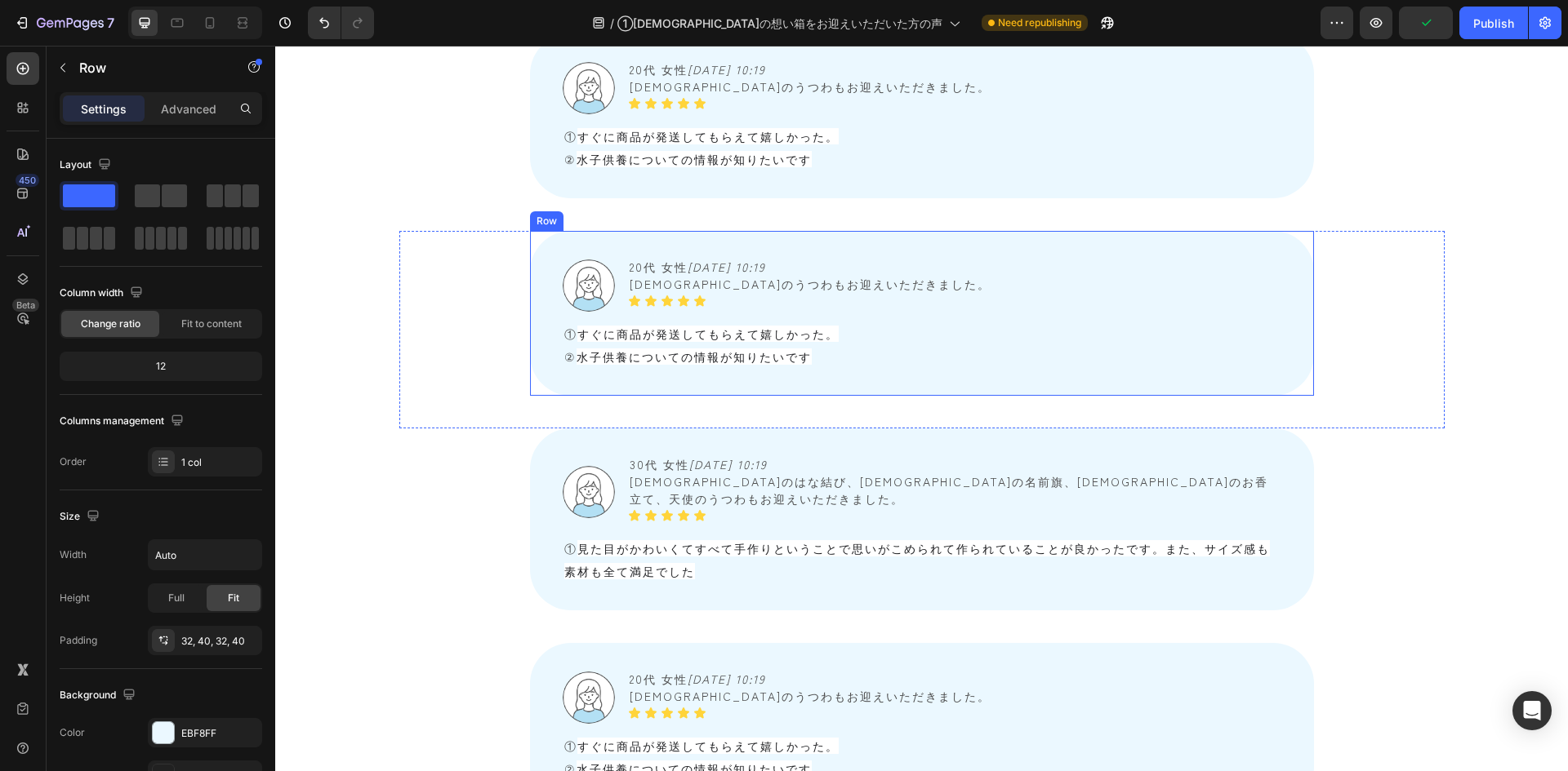
click at [547, 256] on div "Image 20代 女性　 2025/08/04 10:19 天使のうつわもお迎えいただきました。 Text Block Icon Icon Icon Ico…" at bounding box center [922, 313] width 784 height 165
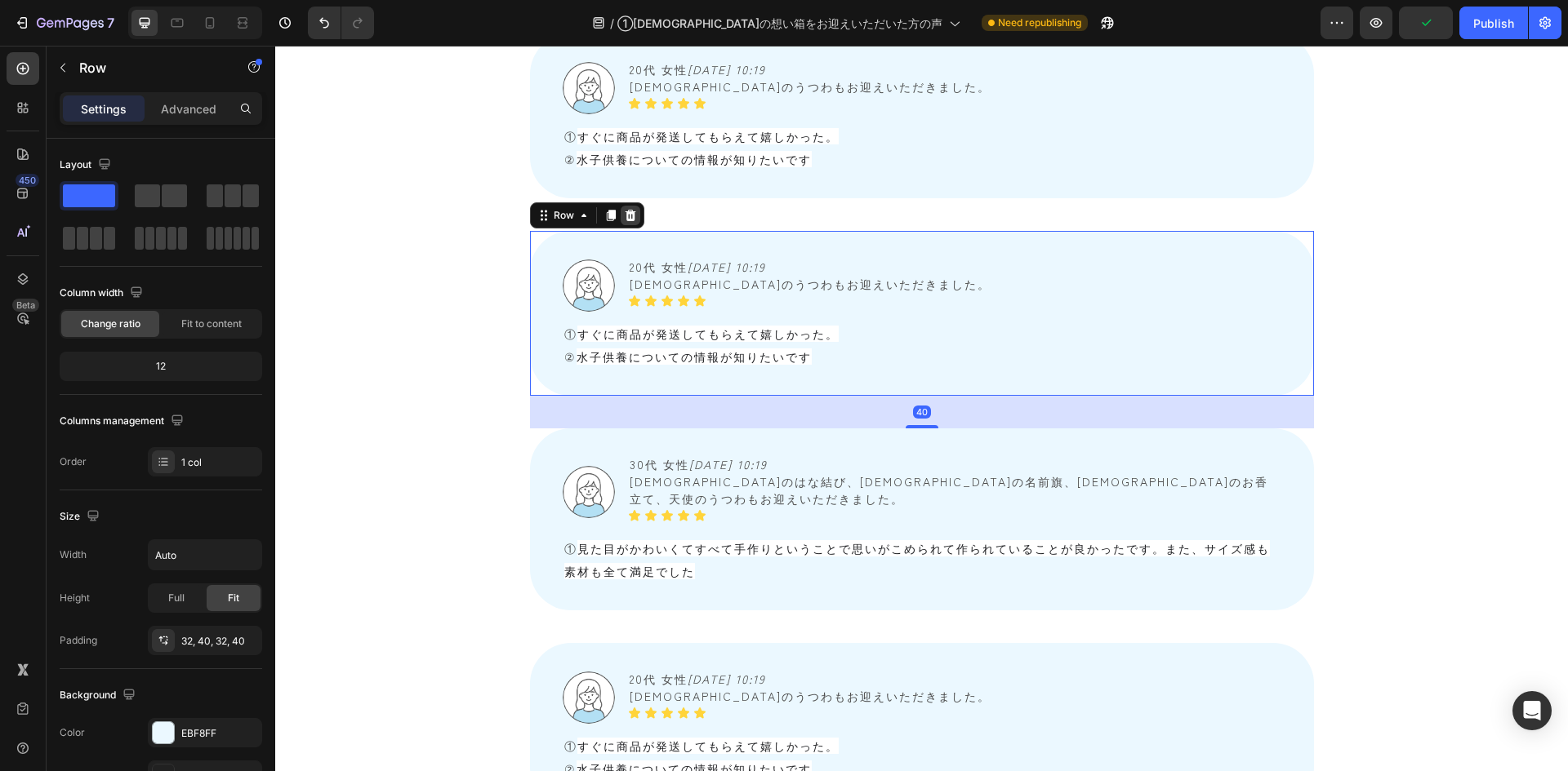
click at [627, 209] on icon at bounding box center [630, 215] width 11 height 12
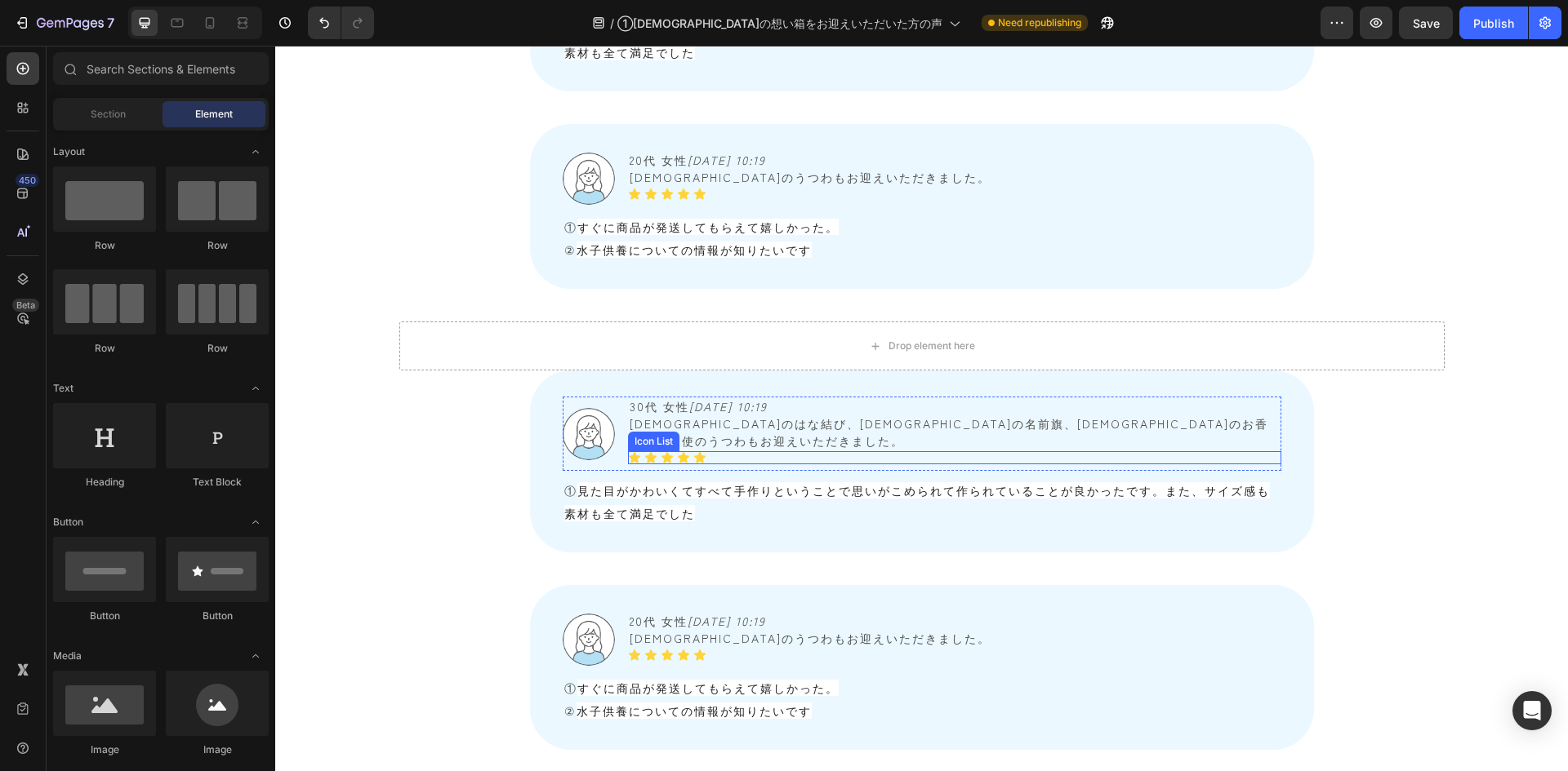
scroll to position [2981, 0]
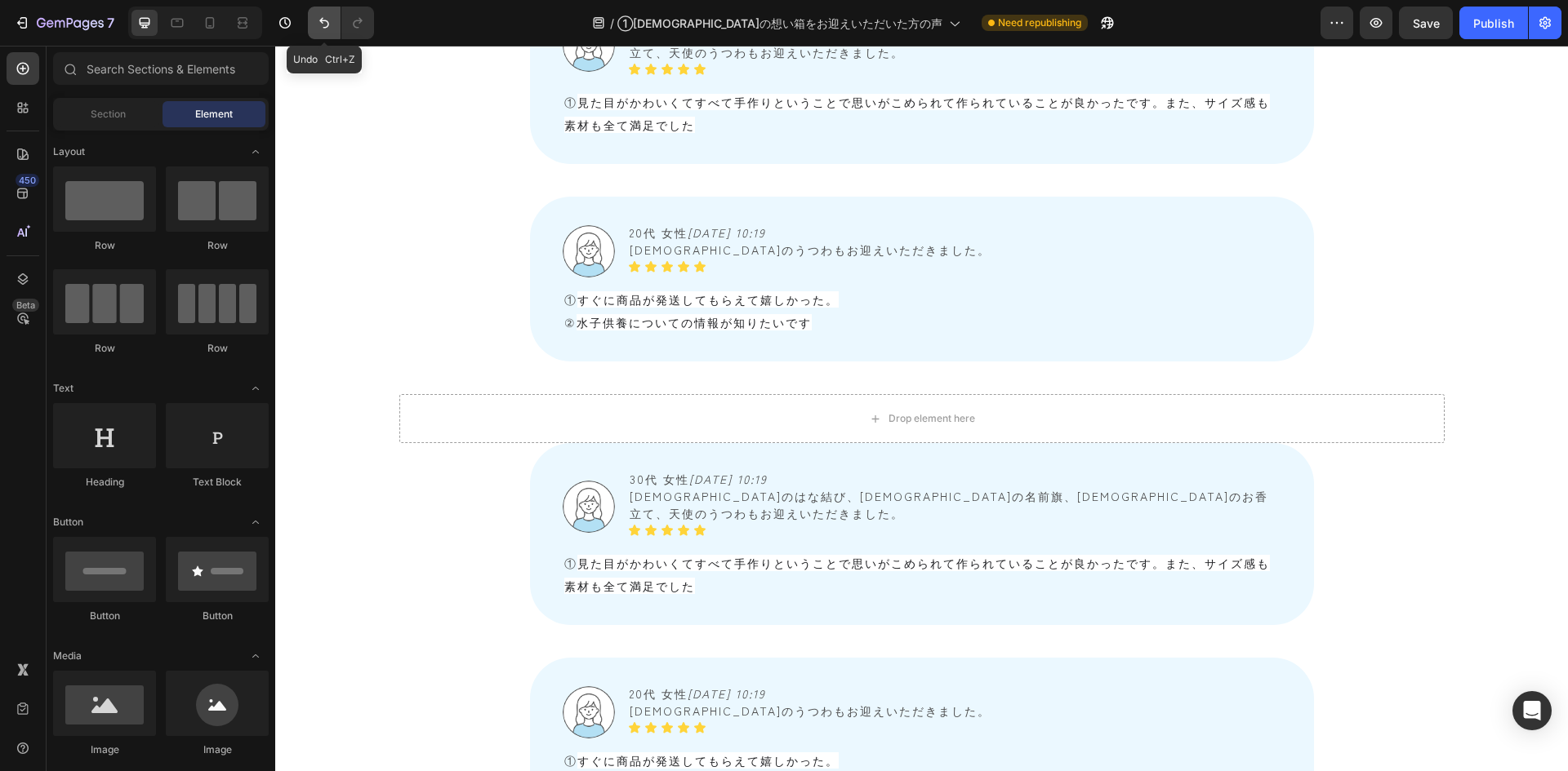
click at [327, 24] on icon "Undo/Redo" at bounding box center [324, 23] width 16 height 16
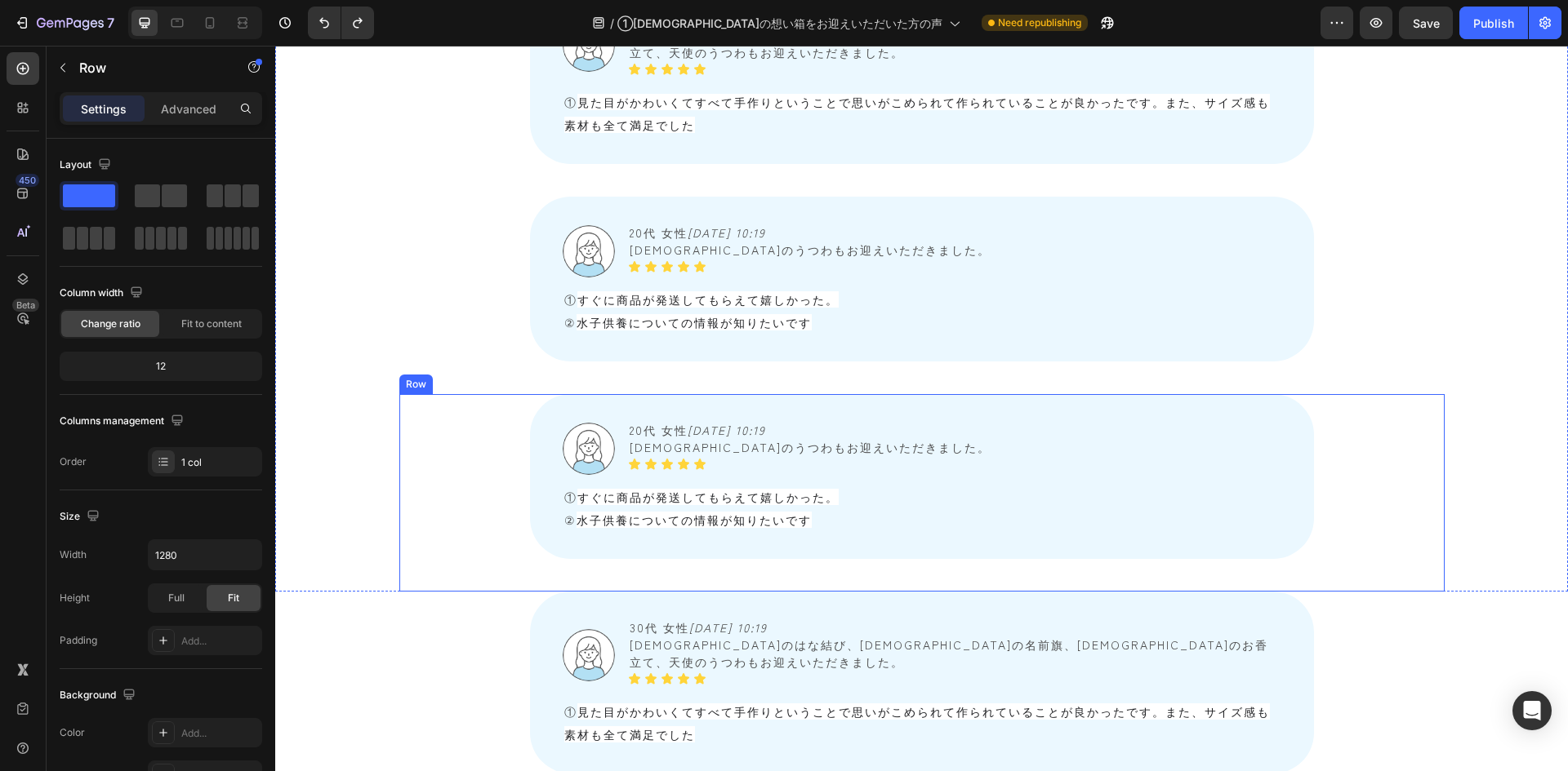
click at [516, 395] on div "Image 20代 女性　 2025/08/04 10:19 天使のうつわもお迎えいただきました。 Text Block Icon Icon Icon Ico…" at bounding box center [921, 493] width 1045 height 198
click at [494, 373] on icon at bounding box center [499, 378] width 11 height 12
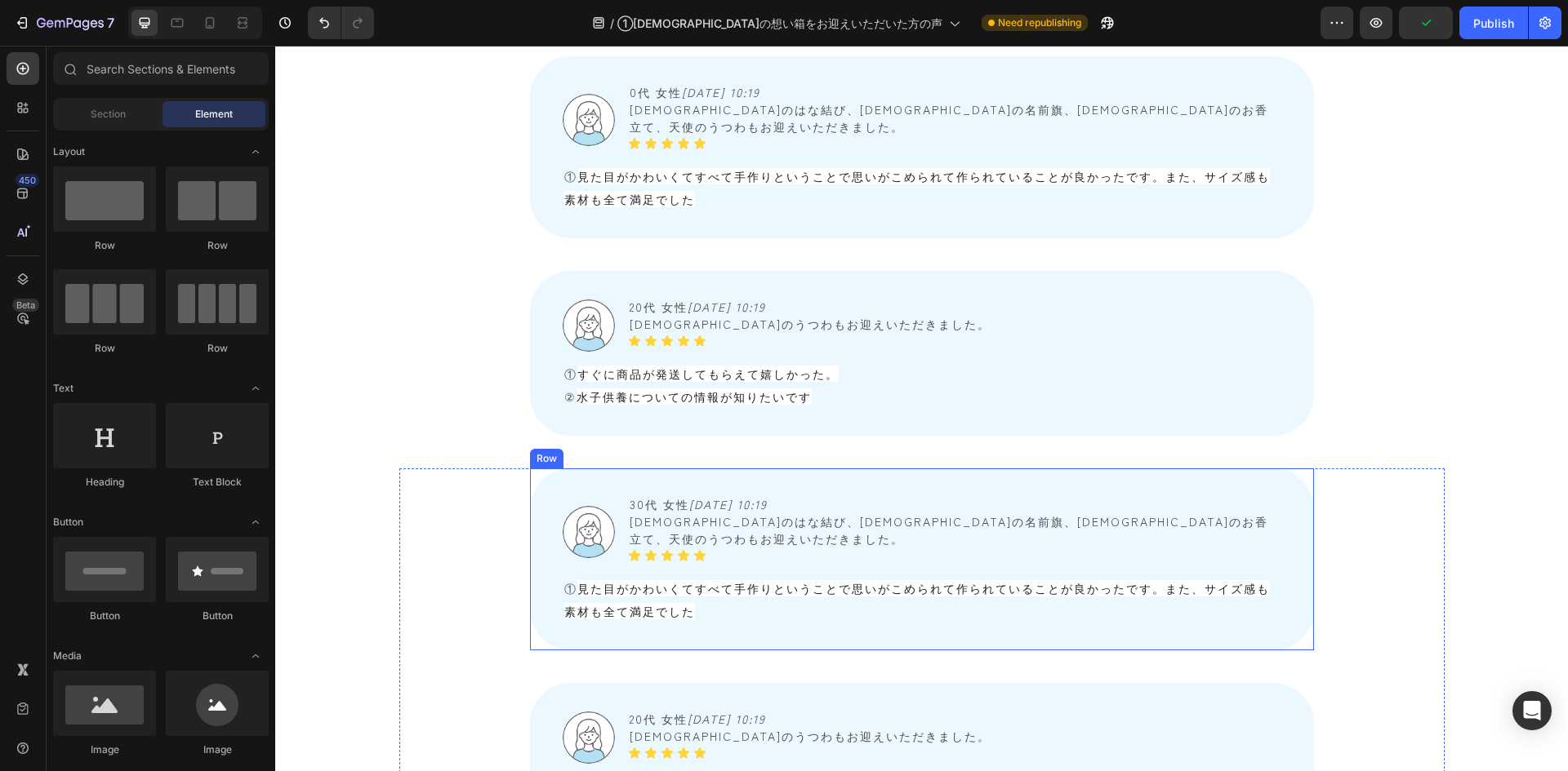
scroll to position [2900, 0]
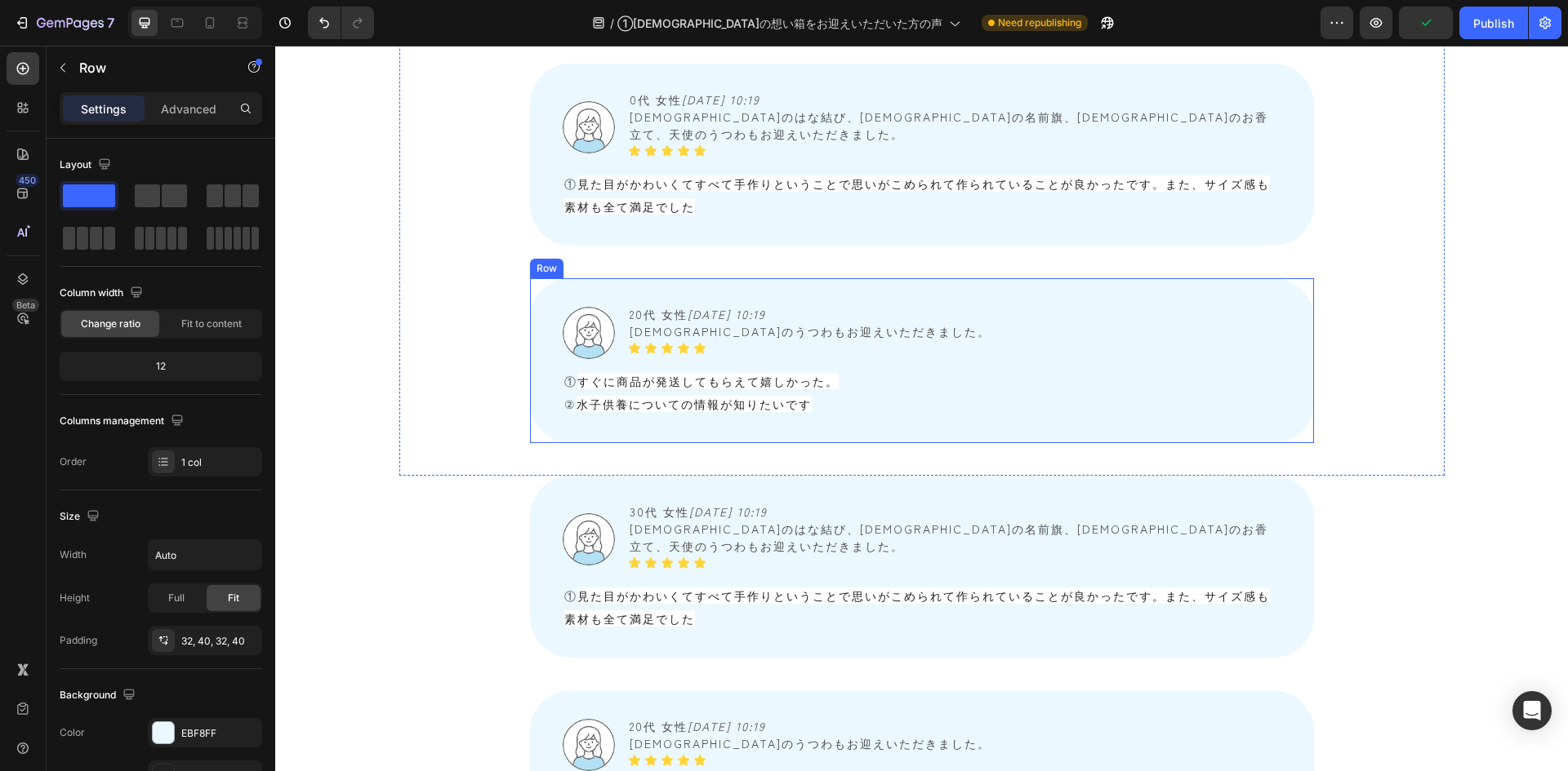
click at [542, 337] on div "Image 20代 女性　 2025/08/04 10:19 天使のうつわもお迎えいただきました。 Text Block Icon Icon Icon Ico…" at bounding box center [922, 360] width 784 height 165
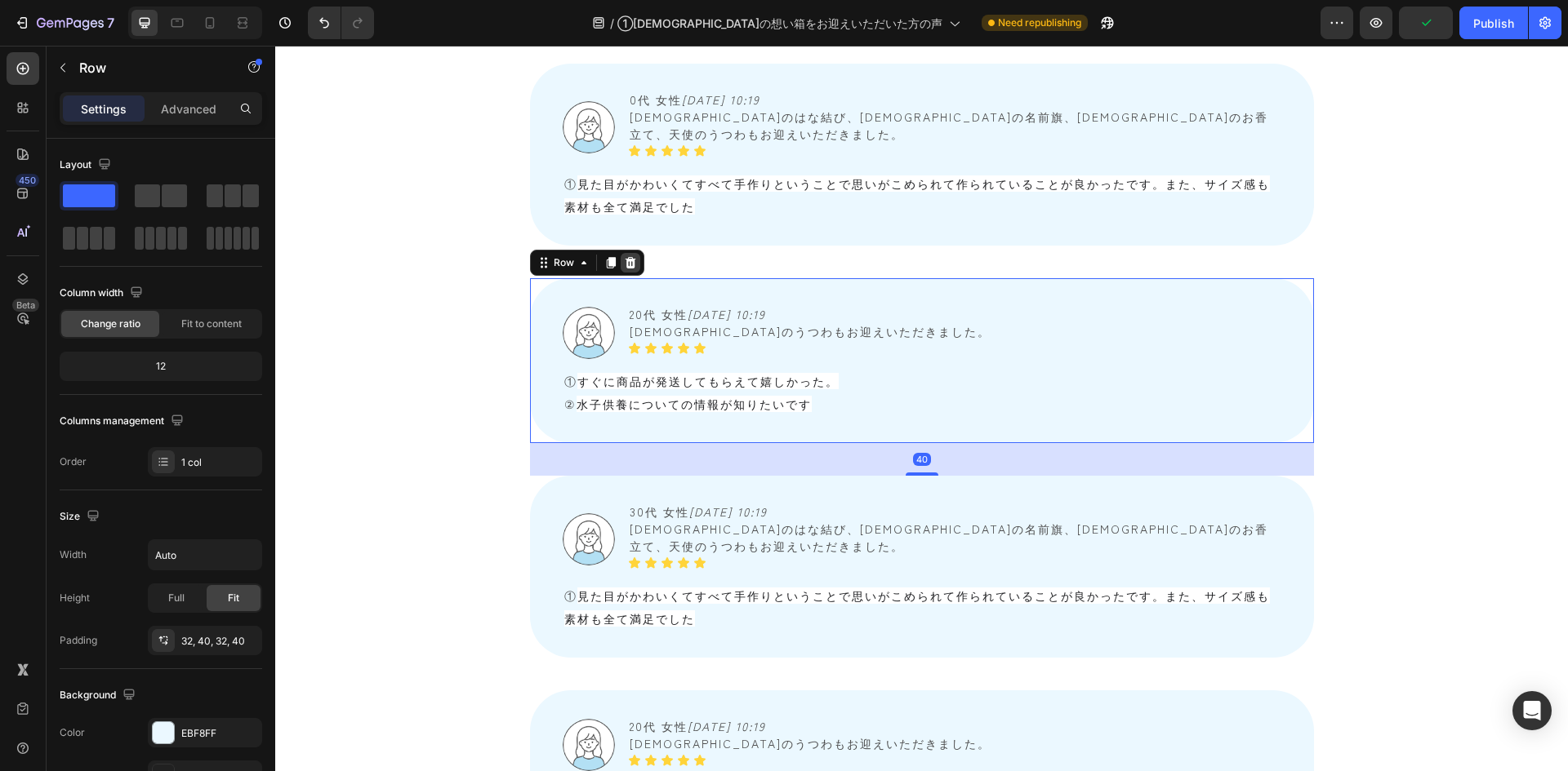
click at [625, 257] on icon at bounding box center [630, 263] width 11 height 12
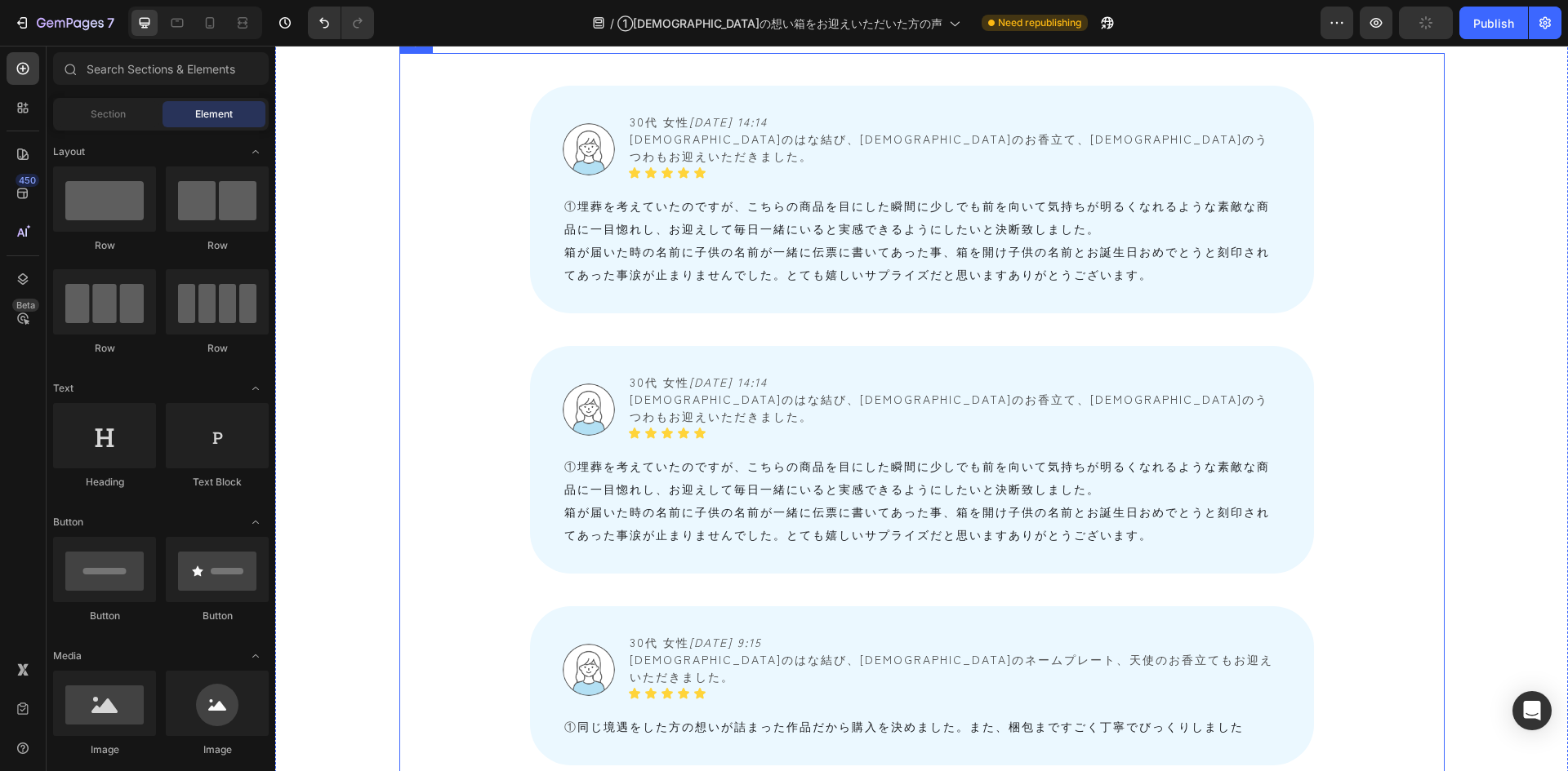
scroll to position [1686, 0]
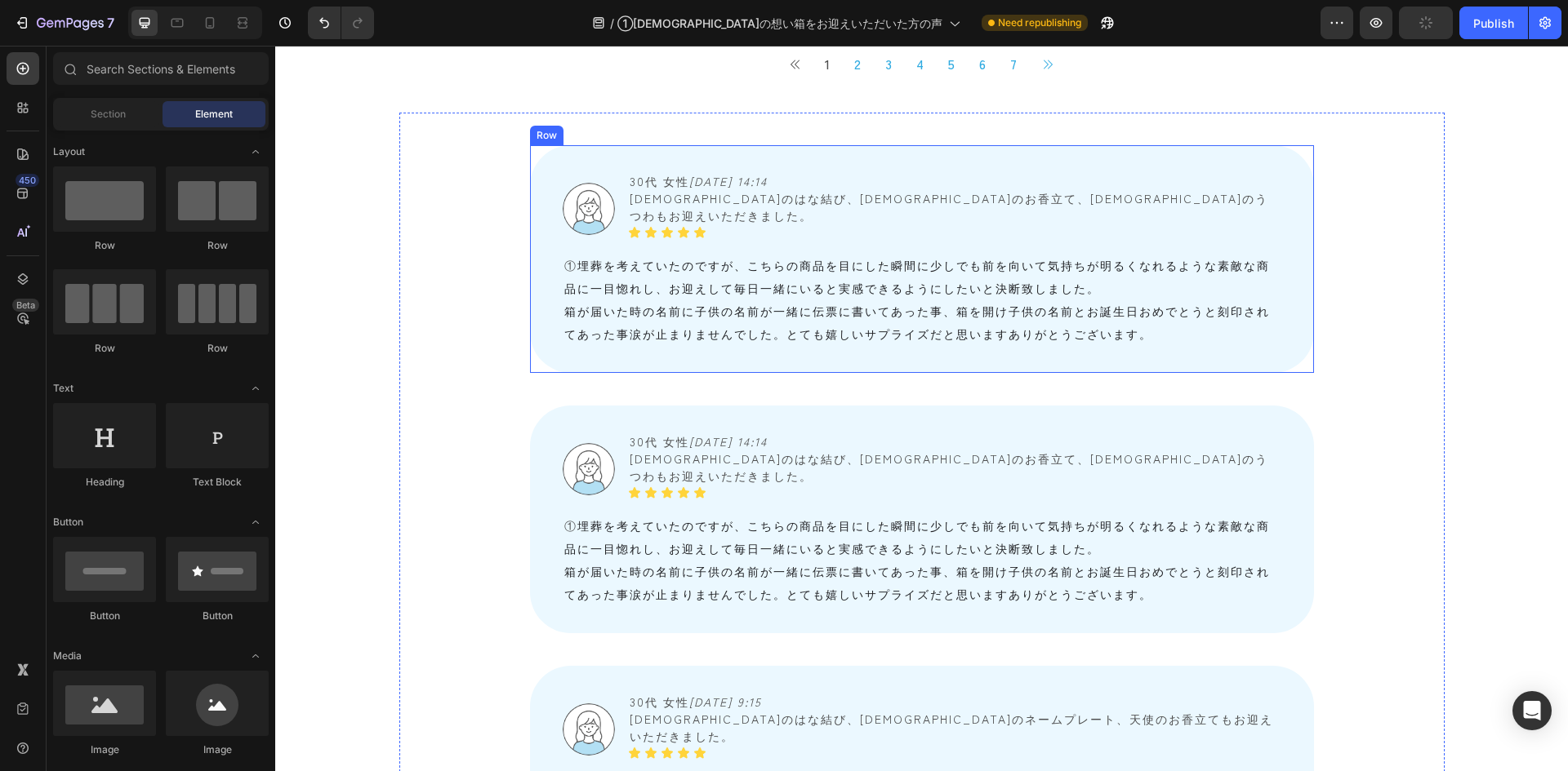
click at [541, 219] on div "Image 30代 女性　 2025/08/24 14:14 天使のはな結び、天使のお香立て、天使のうつわもお迎えいただきました。 Text Block Ic…" at bounding box center [922, 259] width 784 height 228
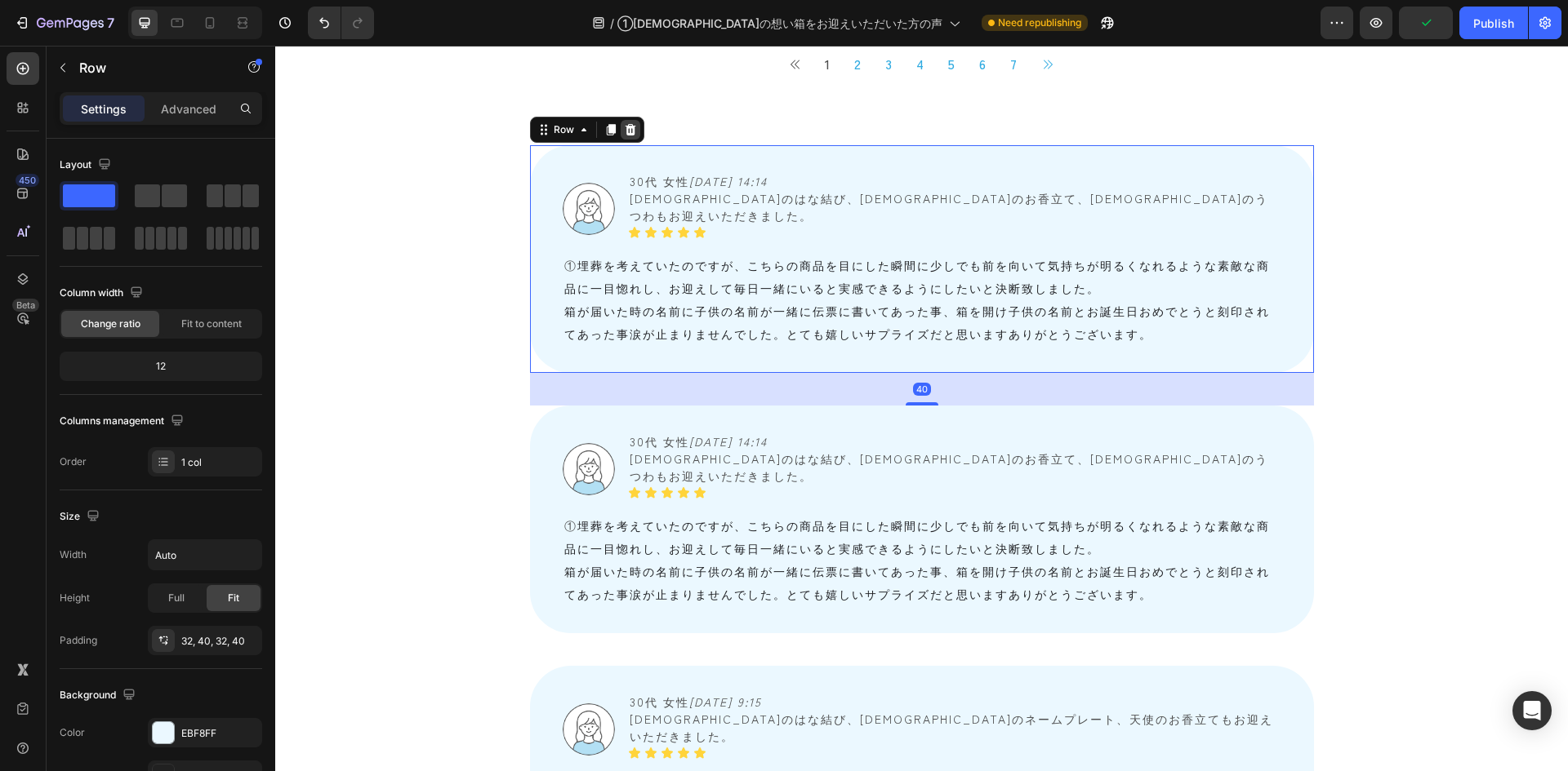
click at [624, 134] on icon at bounding box center [630, 130] width 13 height 13
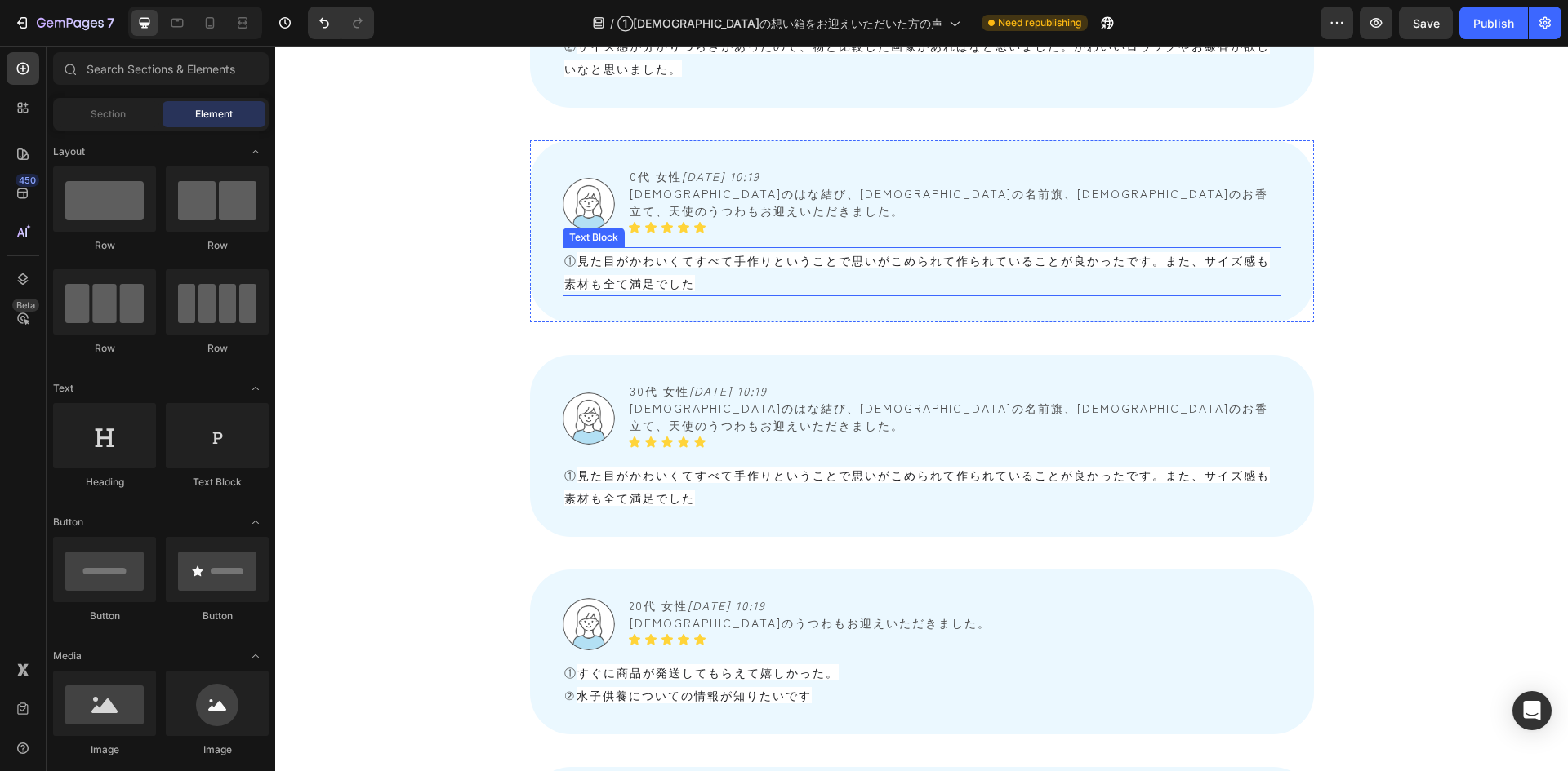
scroll to position [2585, 0]
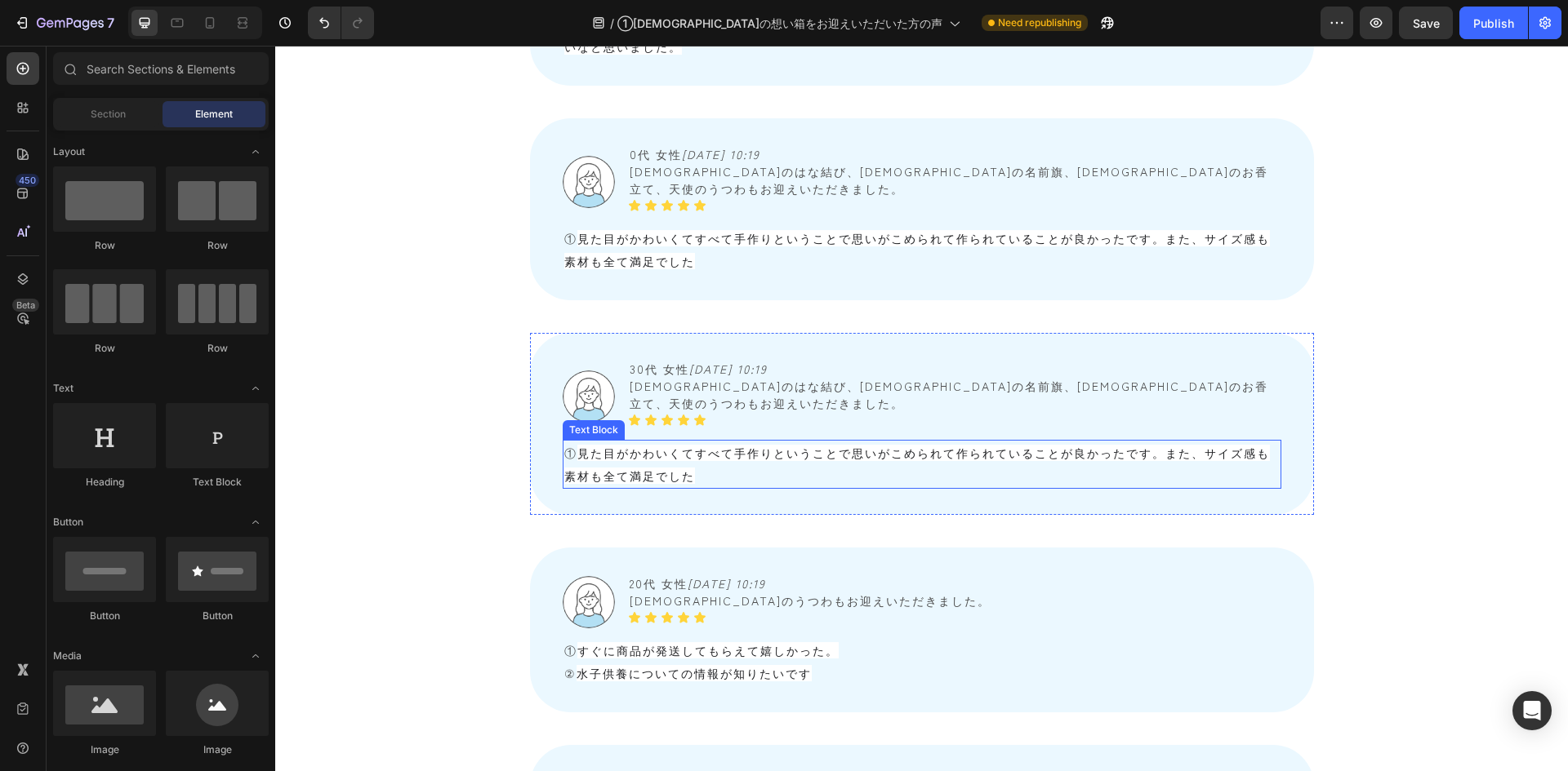
click at [602, 445] on span "見た目がかわいくてすべて手作りということで思いがこめられて作られていることが良かったです。また、サイズ感も素材も全て満足でした" at bounding box center [917, 464] width 705 height 39
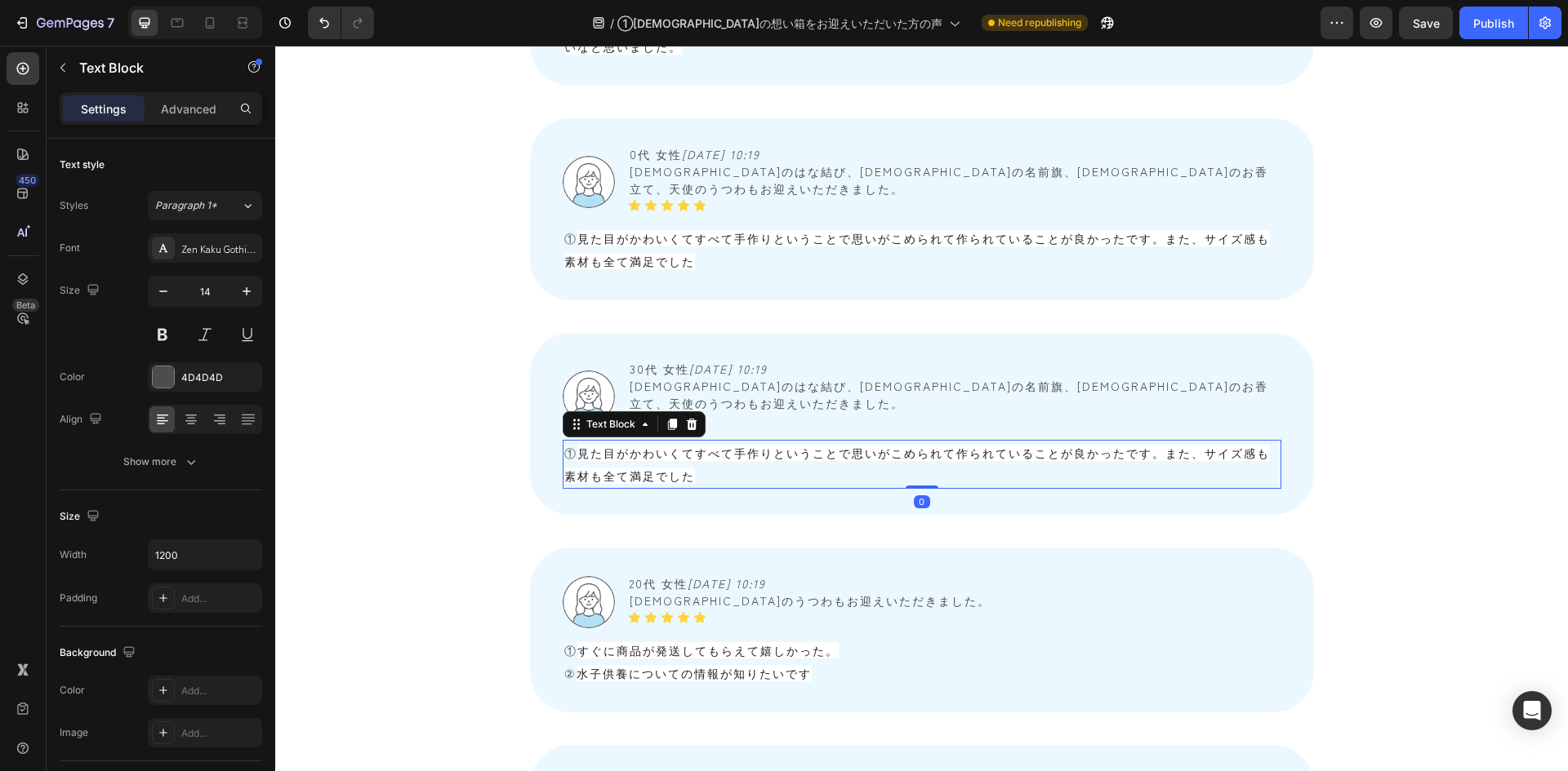
click at [602, 445] on span "見た目がかわいくてすべて手作りということで思いがこめられて作られていることが良かったです。また、サイズ感も素材も全て満足でした" at bounding box center [917, 464] width 705 height 39
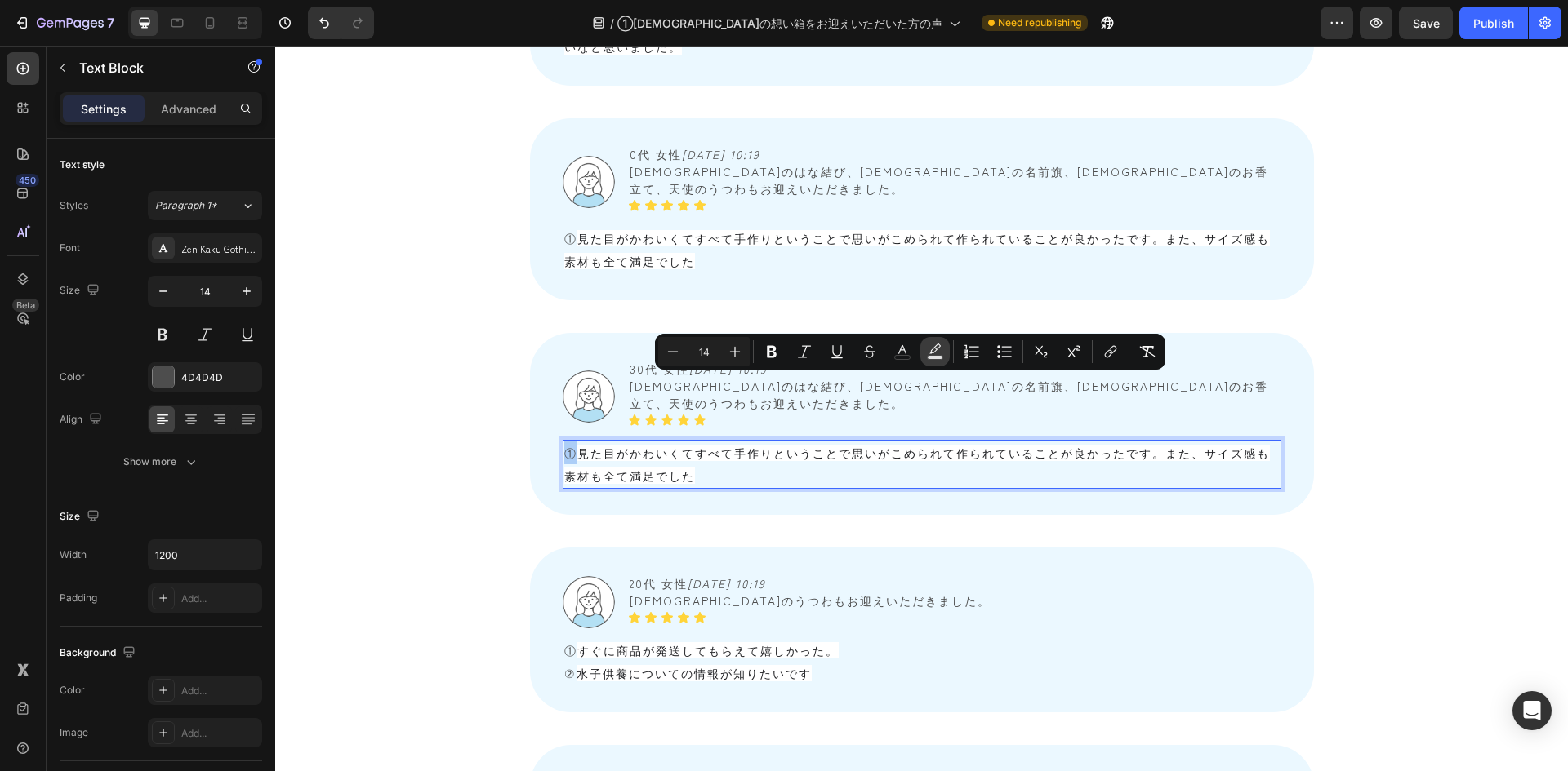
click at [925, 342] on button "color" at bounding box center [935, 351] width 30 height 30
type input "000000"
type input "77"
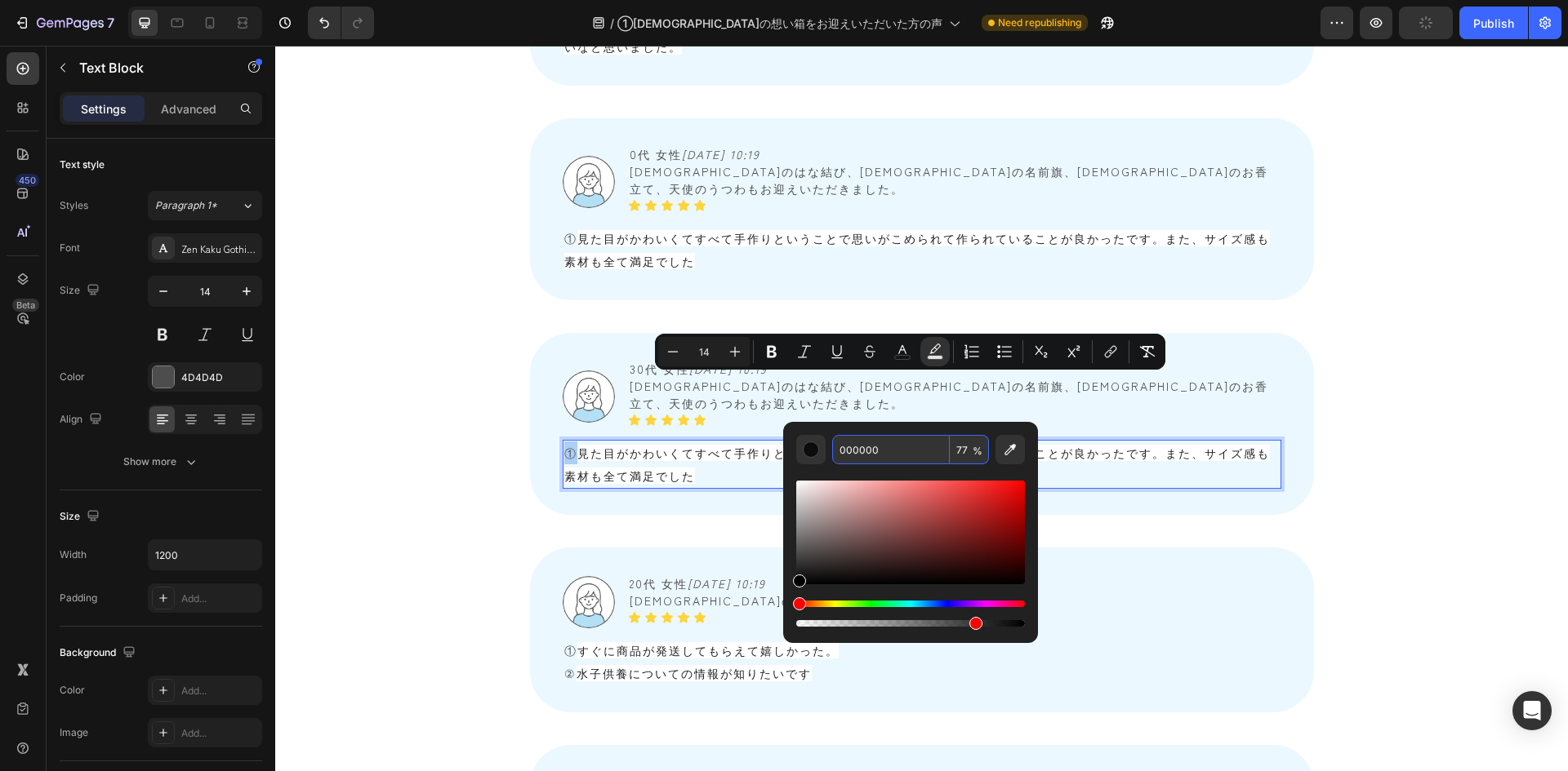
click at [961, 446] on input "77" at bounding box center [969, 450] width 39 height 30
type input "0"
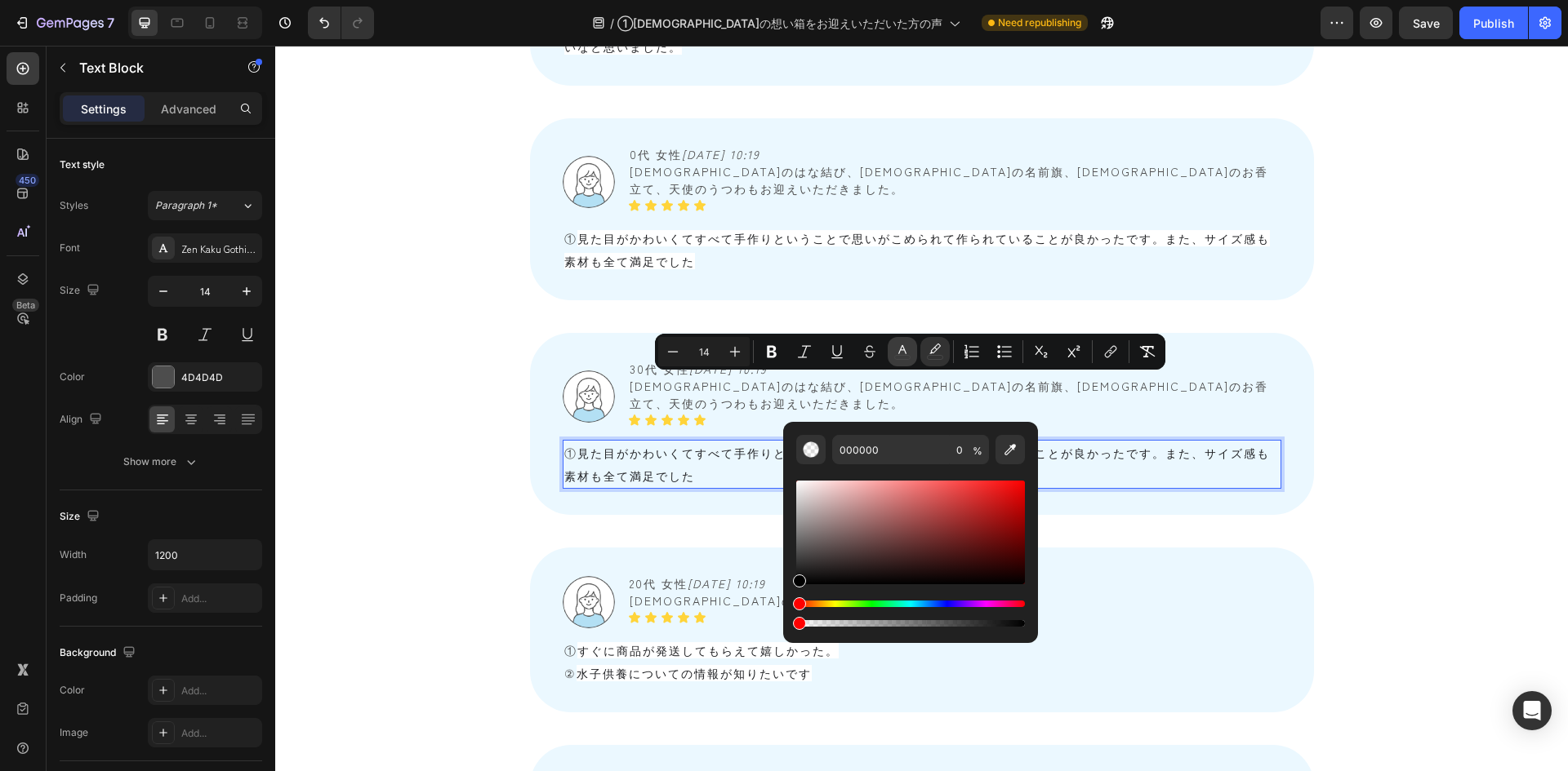
click at [908, 356] on rect "Editor contextual toolbar" at bounding box center [902, 358] width 15 height 5
type input "4D4D4D"
click at [892, 449] on input "4D4D4D" at bounding box center [891, 450] width 117 height 30
click at [734, 353] on icon "Editor contextual toolbar" at bounding box center [735, 352] width 16 height 16
click at [660, 354] on button "Minus" at bounding box center [673, 351] width 30 height 30
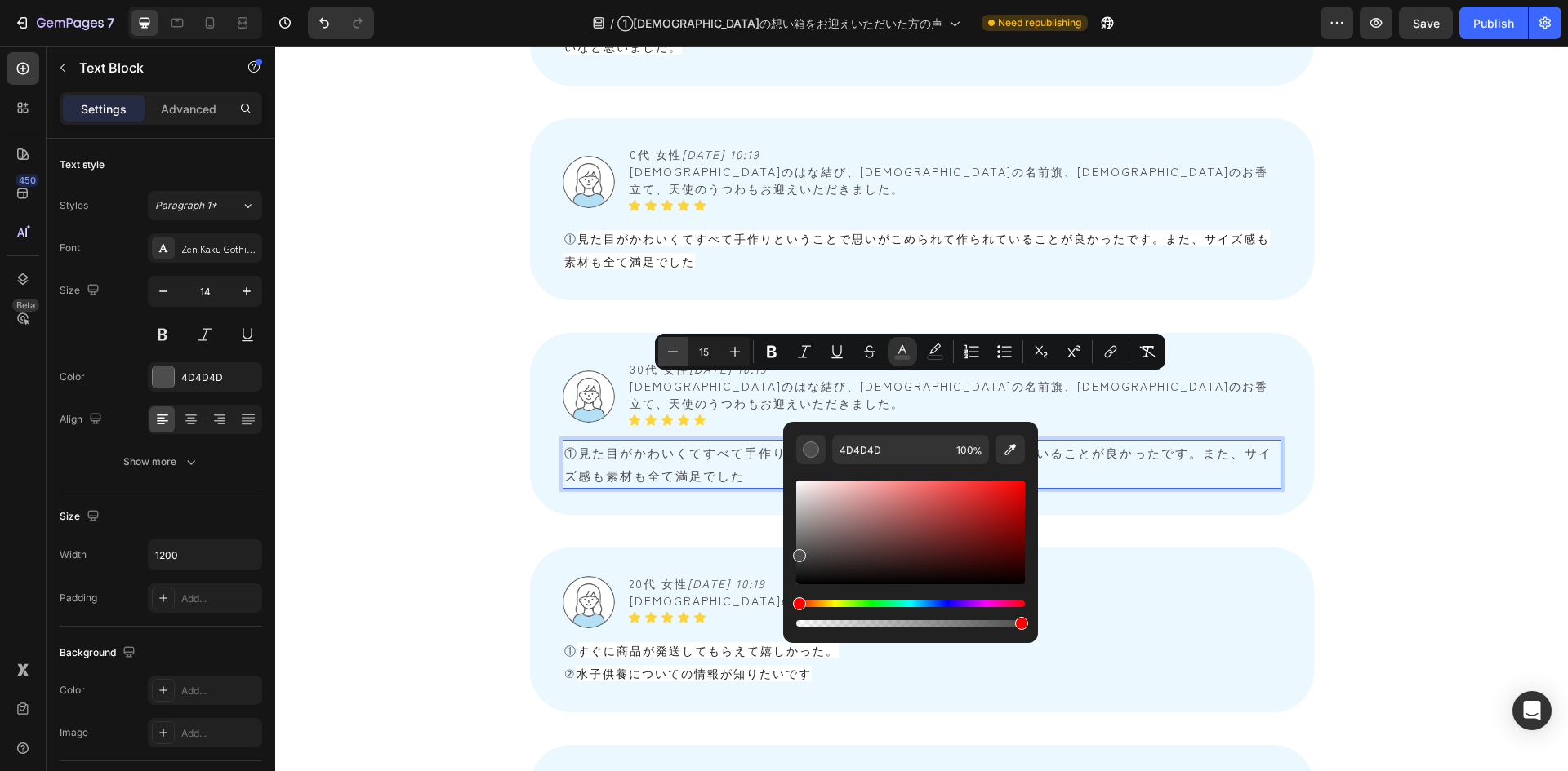
type input "14"
click at [605, 227] on p "① 見た目がかわいくてすべて手作りということで思いがこめられて作られていることが良かったです。また、サイズ感も素材も全て満足でした" at bounding box center [922, 249] width 715 height 46
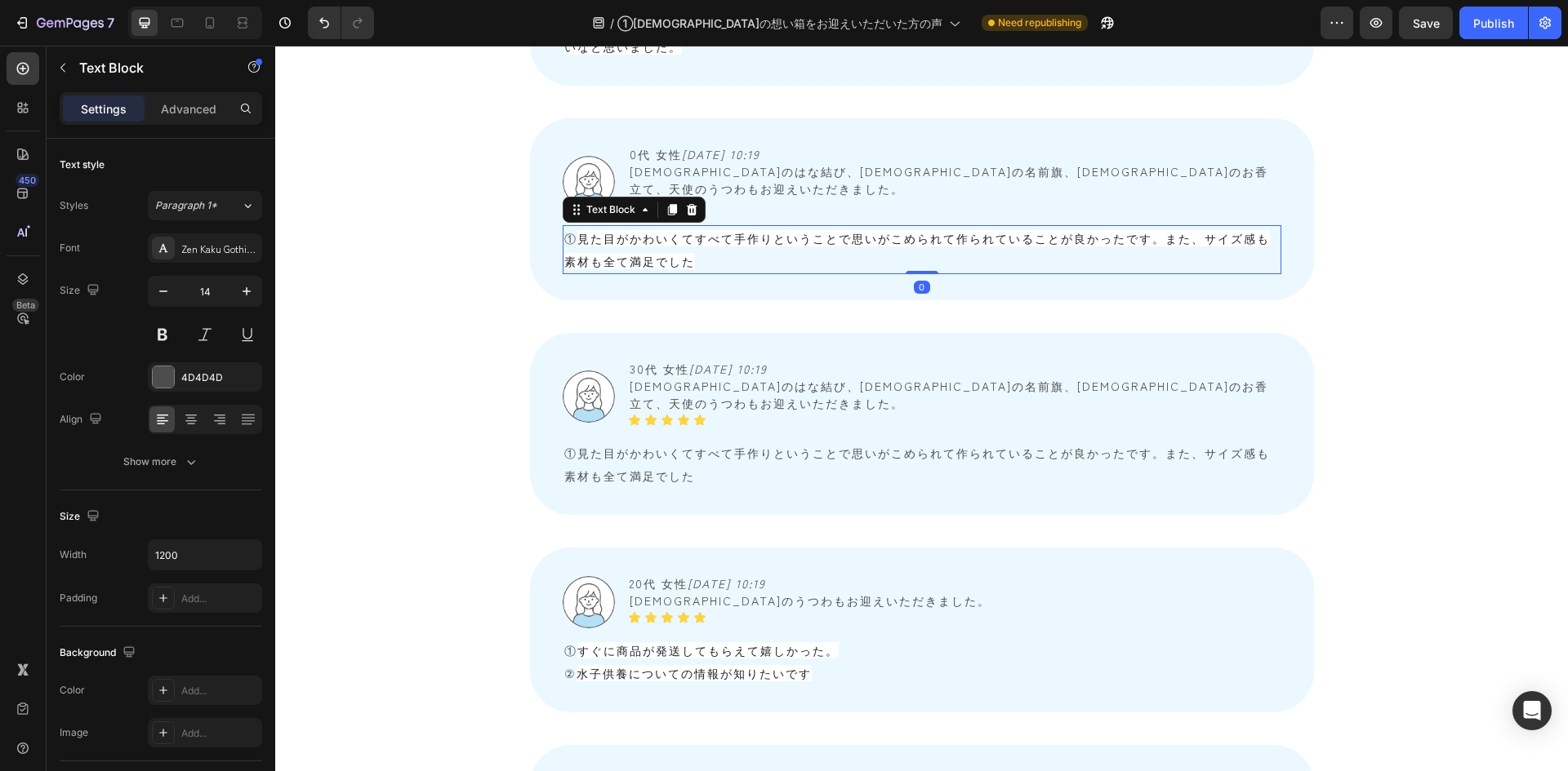
click at [605, 227] on p "① 見た目がかわいくてすべて手作りということで思いがこめられて作られていることが良かったです。また、サイズ感も素材も全て満足でした" at bounding box center [922, 249] width 715 height 46
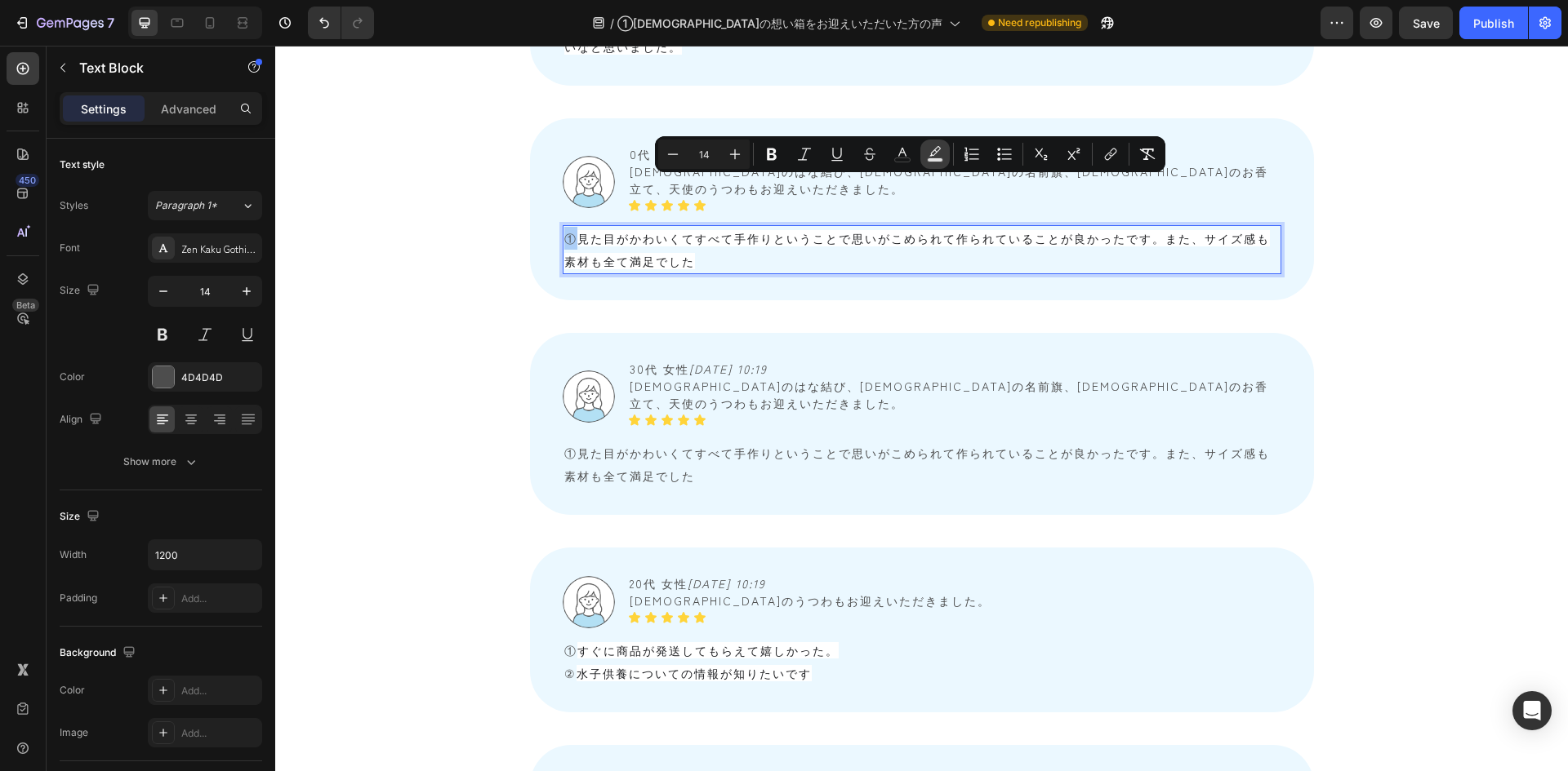
click at [936, 153] on icon "Editor contextual toolbar" at bounding box center [935, 151] width 12 height 10
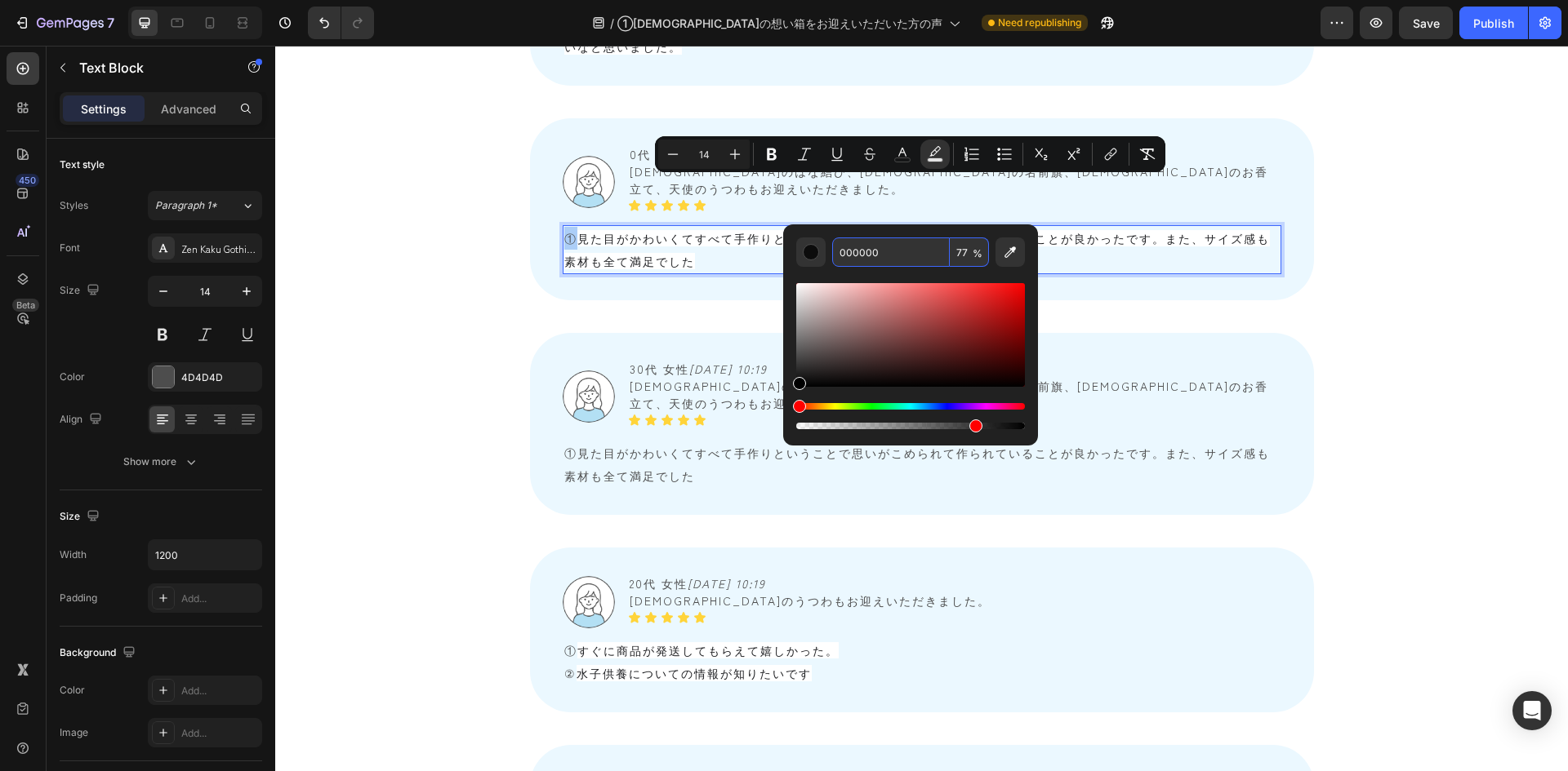
click at [955, 251] on input "77" at bounding box center [969, 252] width 39 height 30
type input "0"
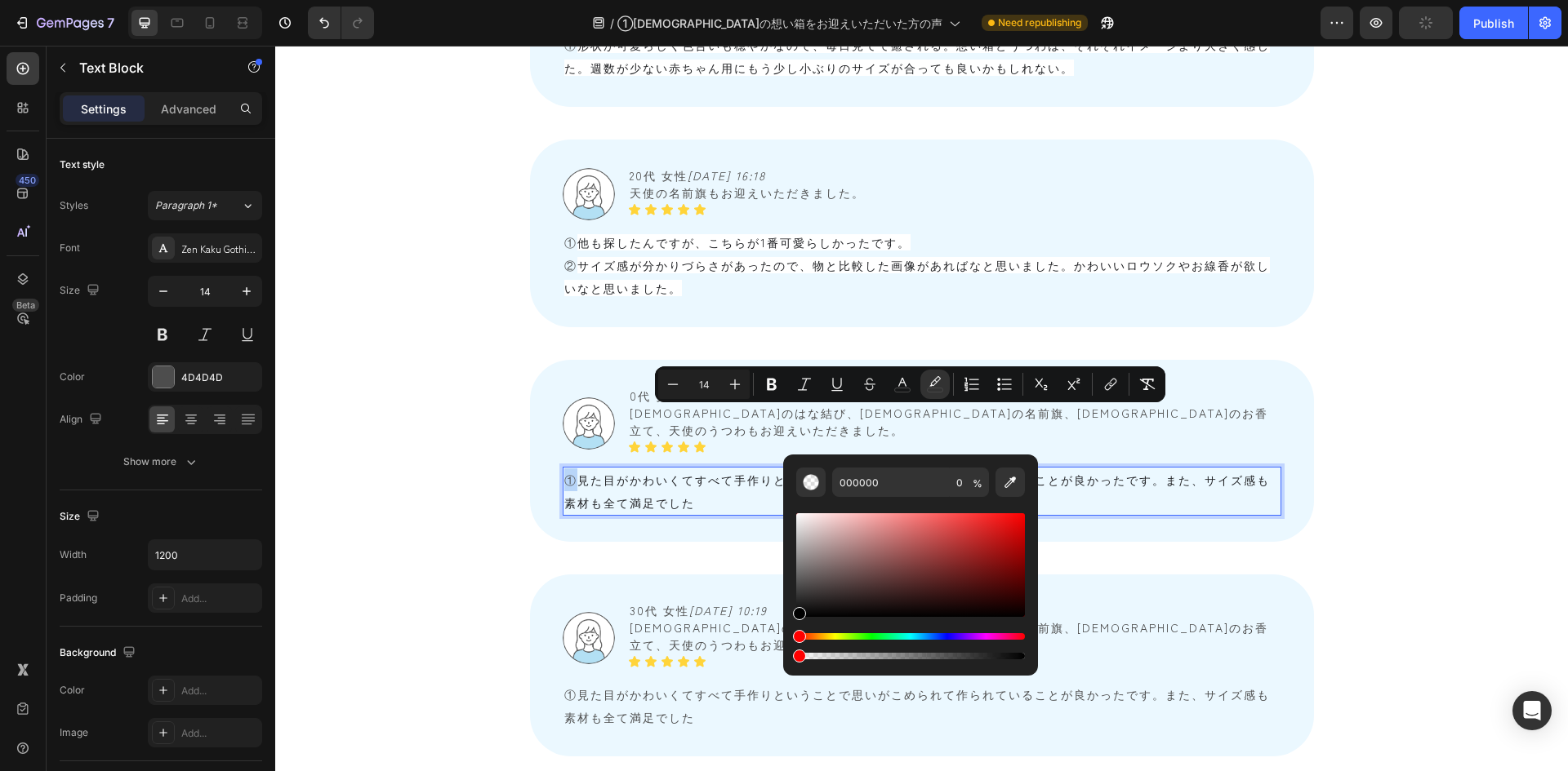
scroll to position [2339, 0]
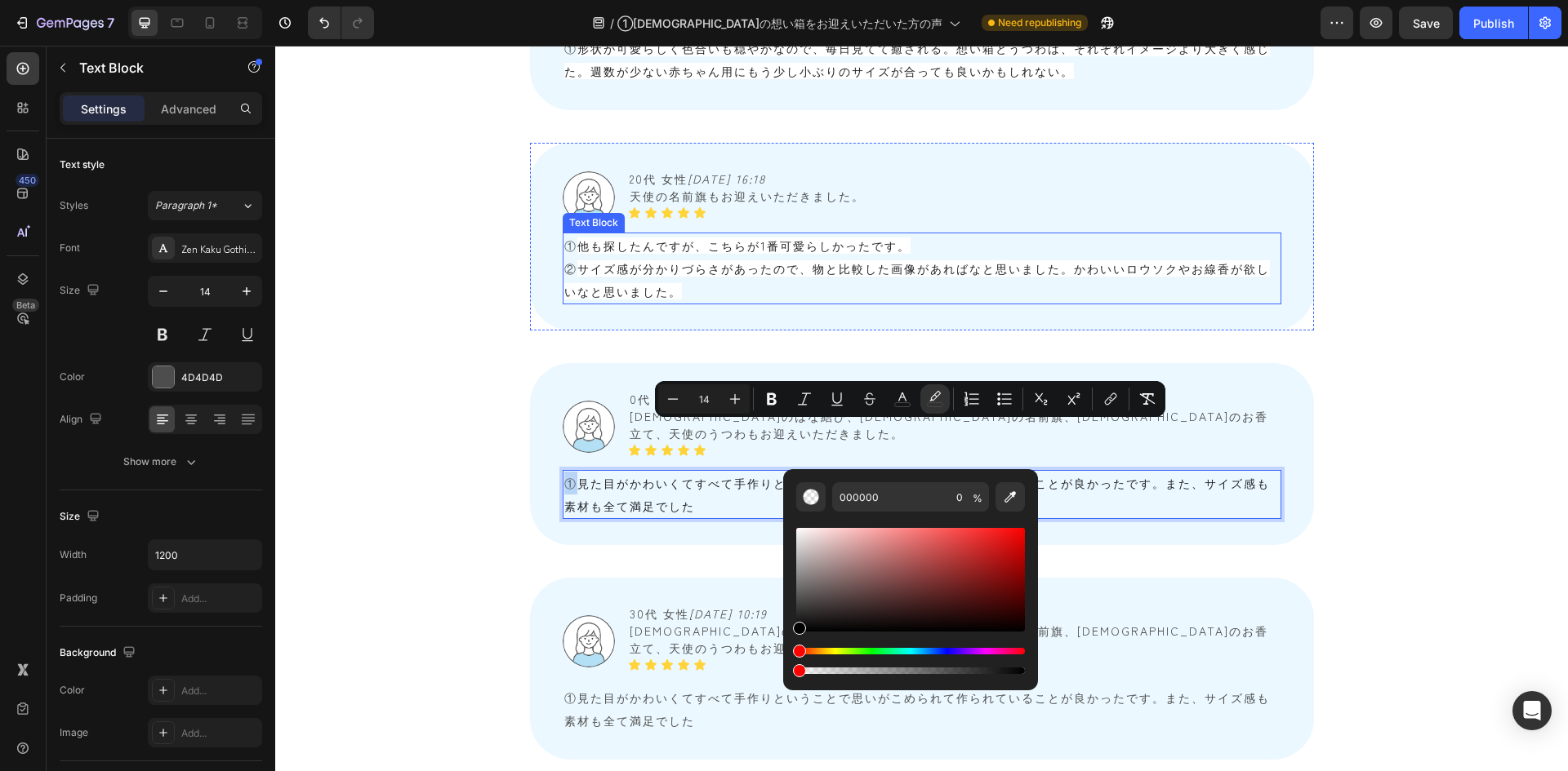
click at [620, 260] on span "サイズ感が分かりづらさがあったので、物と比較した画像があればなと思いました。かわいいロウソクやお線香が欲しいなと思いました。" at bounding box center [917, 279] width 705 height 39
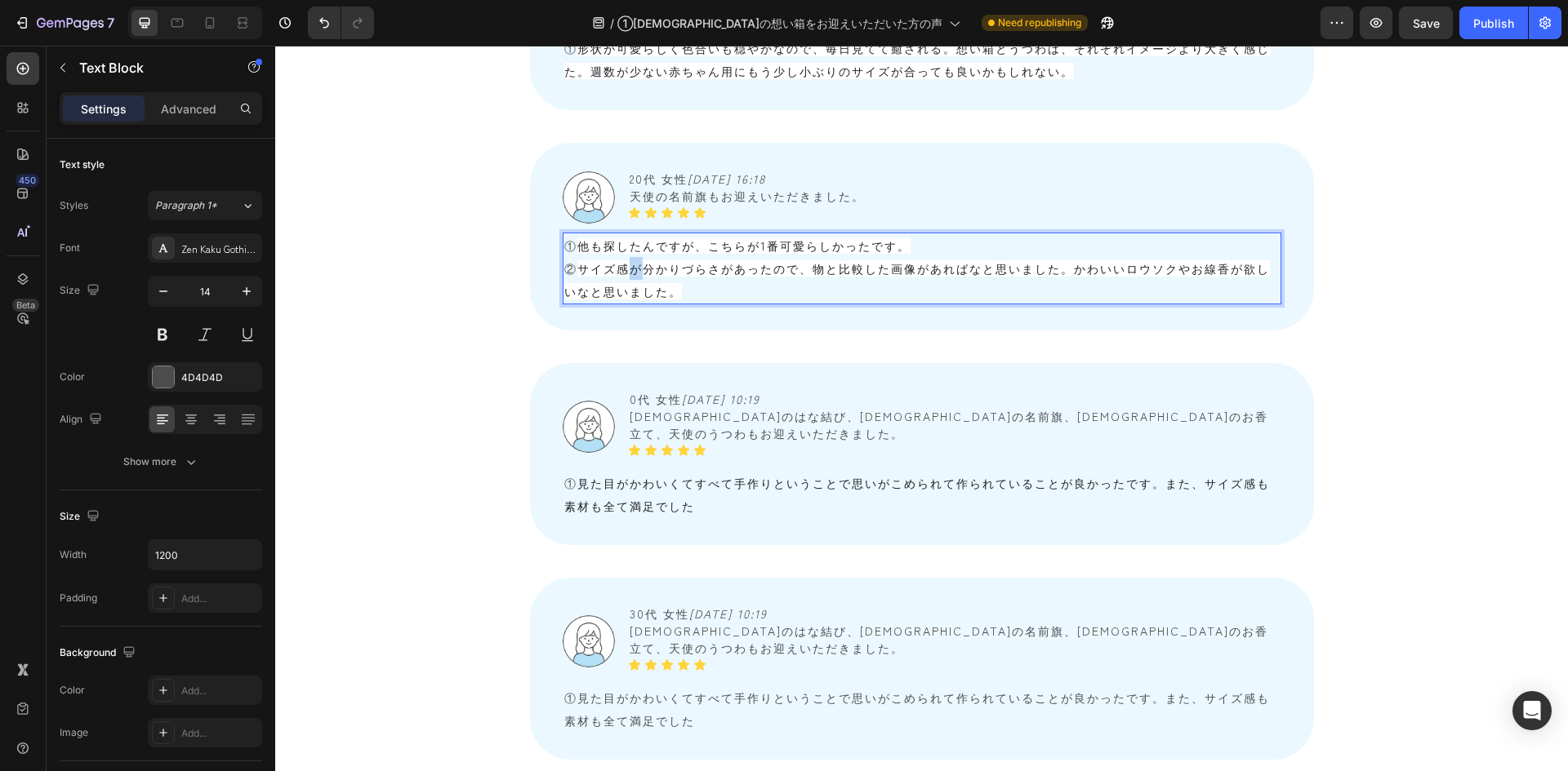
click at [620, 260] on span "サイズ感が分かりづらさがあったので、物と比較した画像があればなと思いました。かわいいロウソクやお線香が欲しいなと思いました。" at bounding box center [917, 279] width 705 height 39
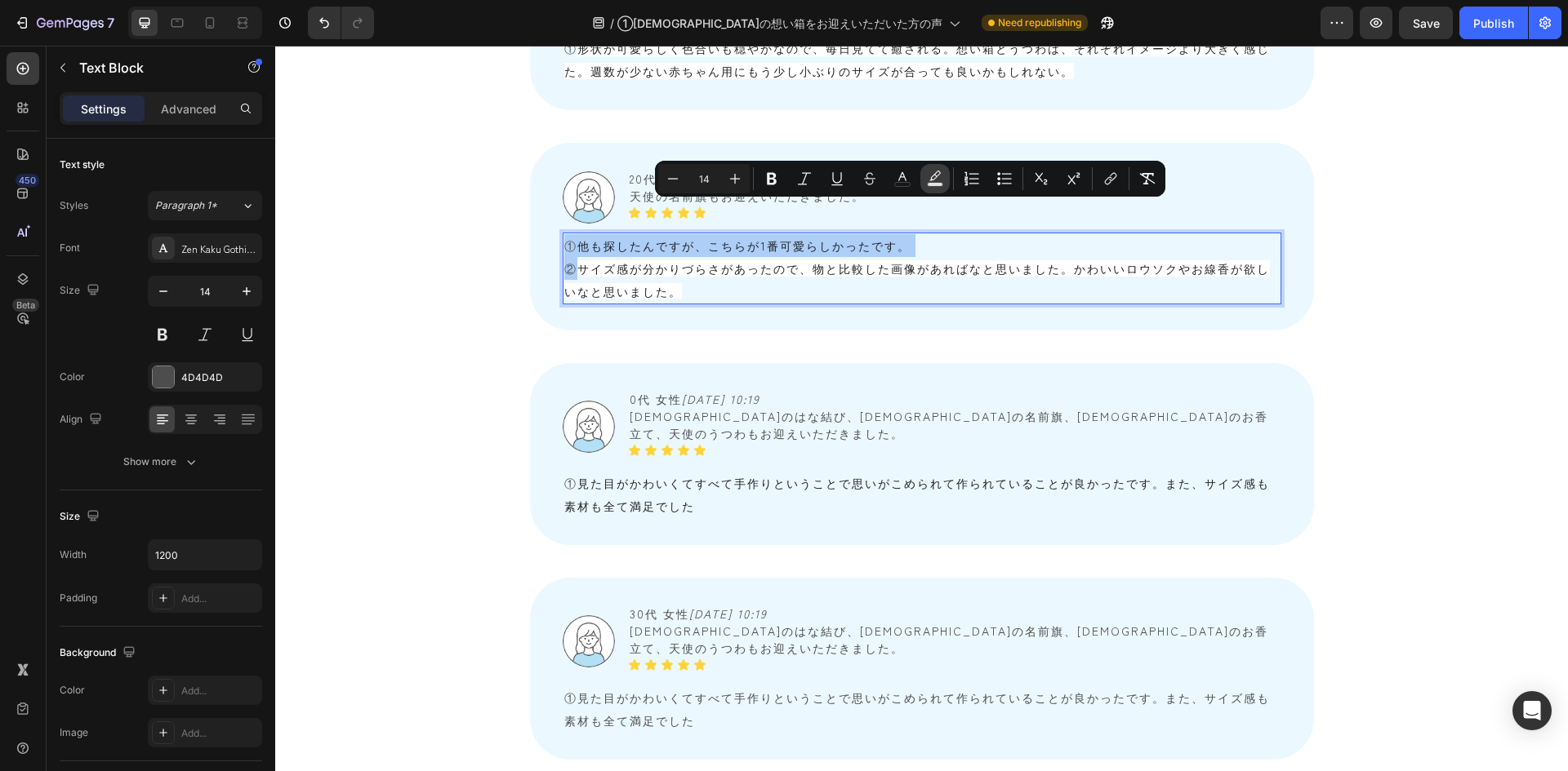
click at [935, 176] on icon "Editor contextual toolbar" at bounding box center [935, 179] width 16 height 16
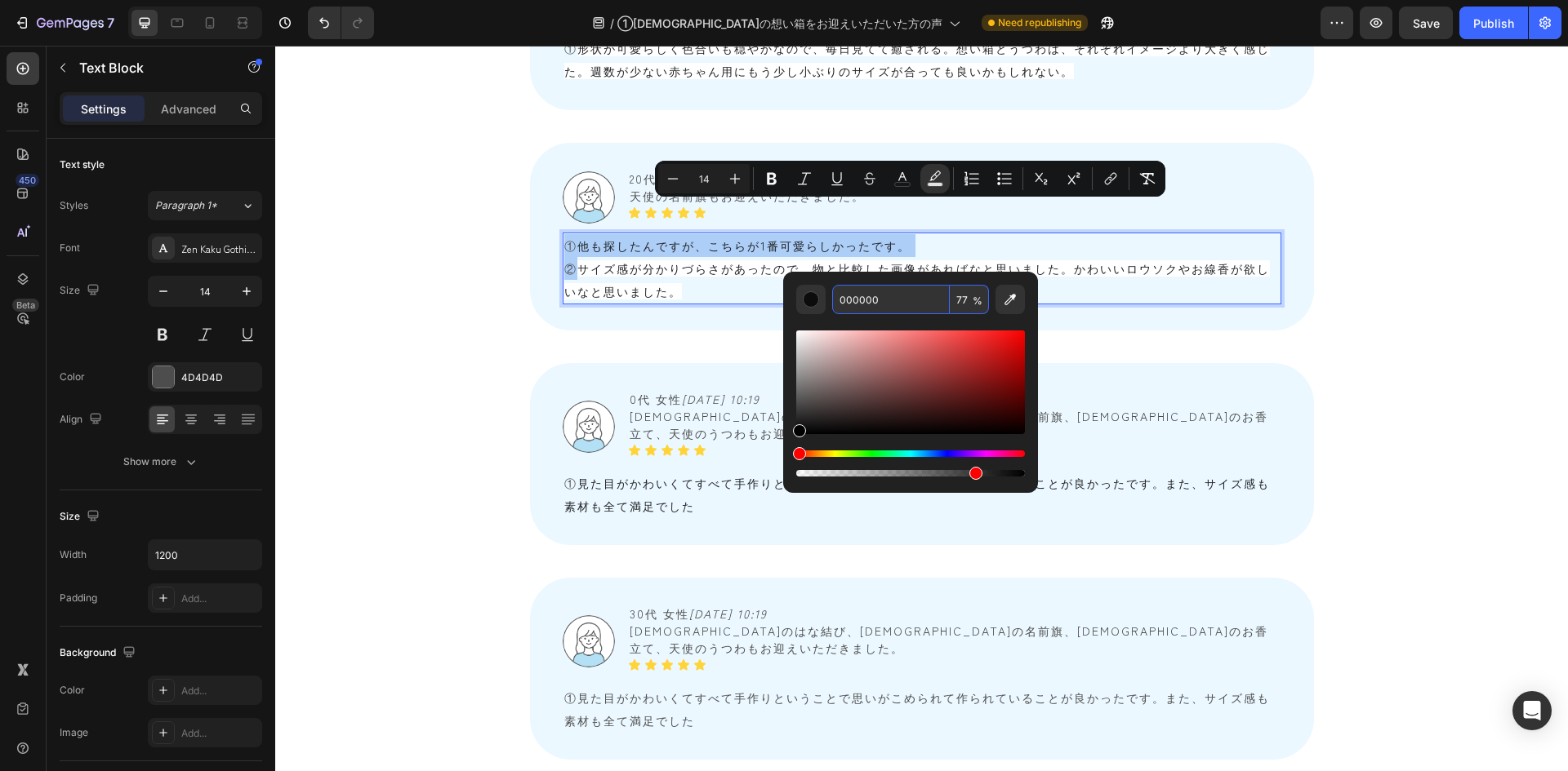
click at [957, 300] on input "77" at bounding box center [969, 300] width 39 height 30
type input "0"
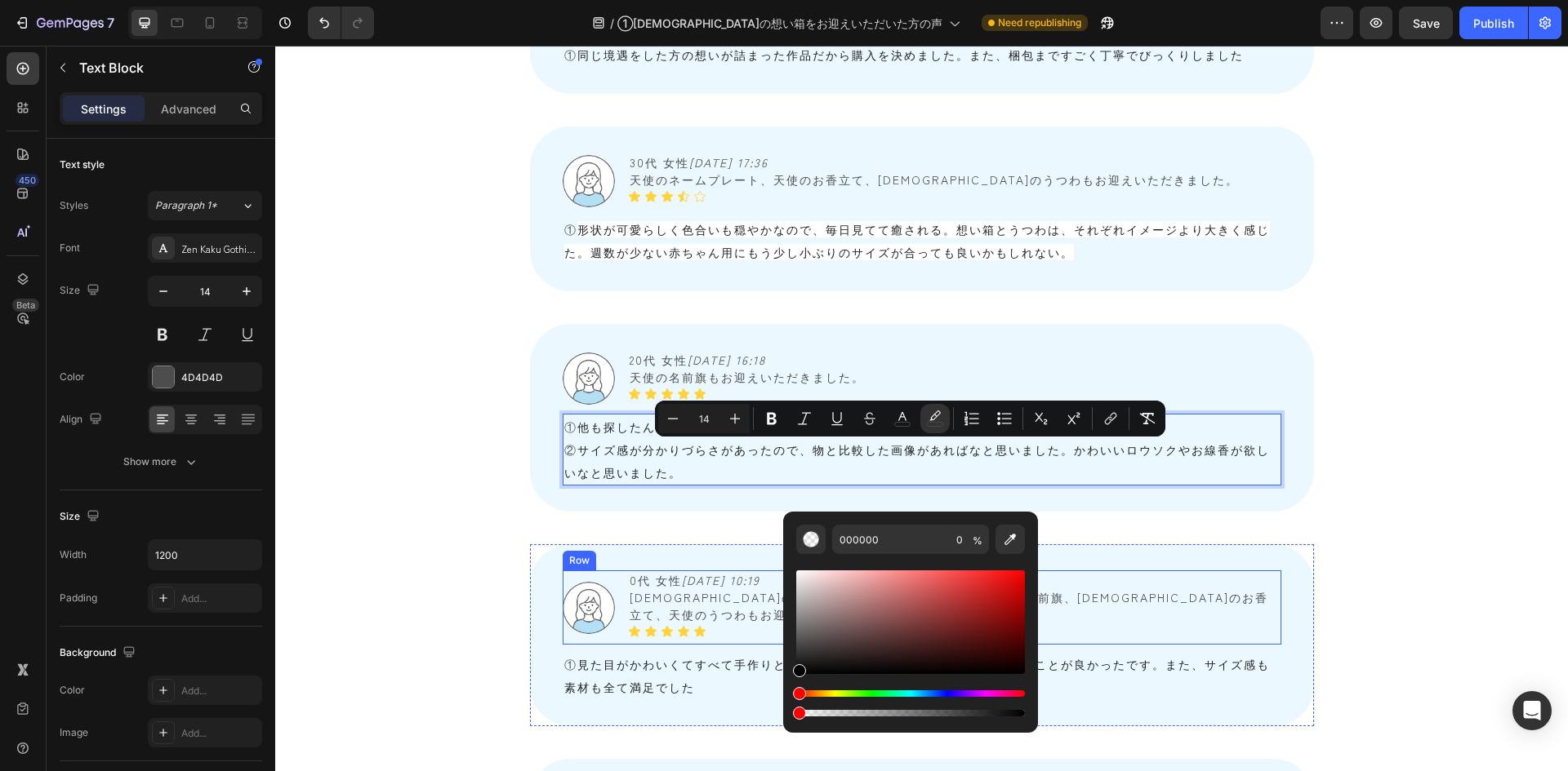
scroll to position [2095, 0]
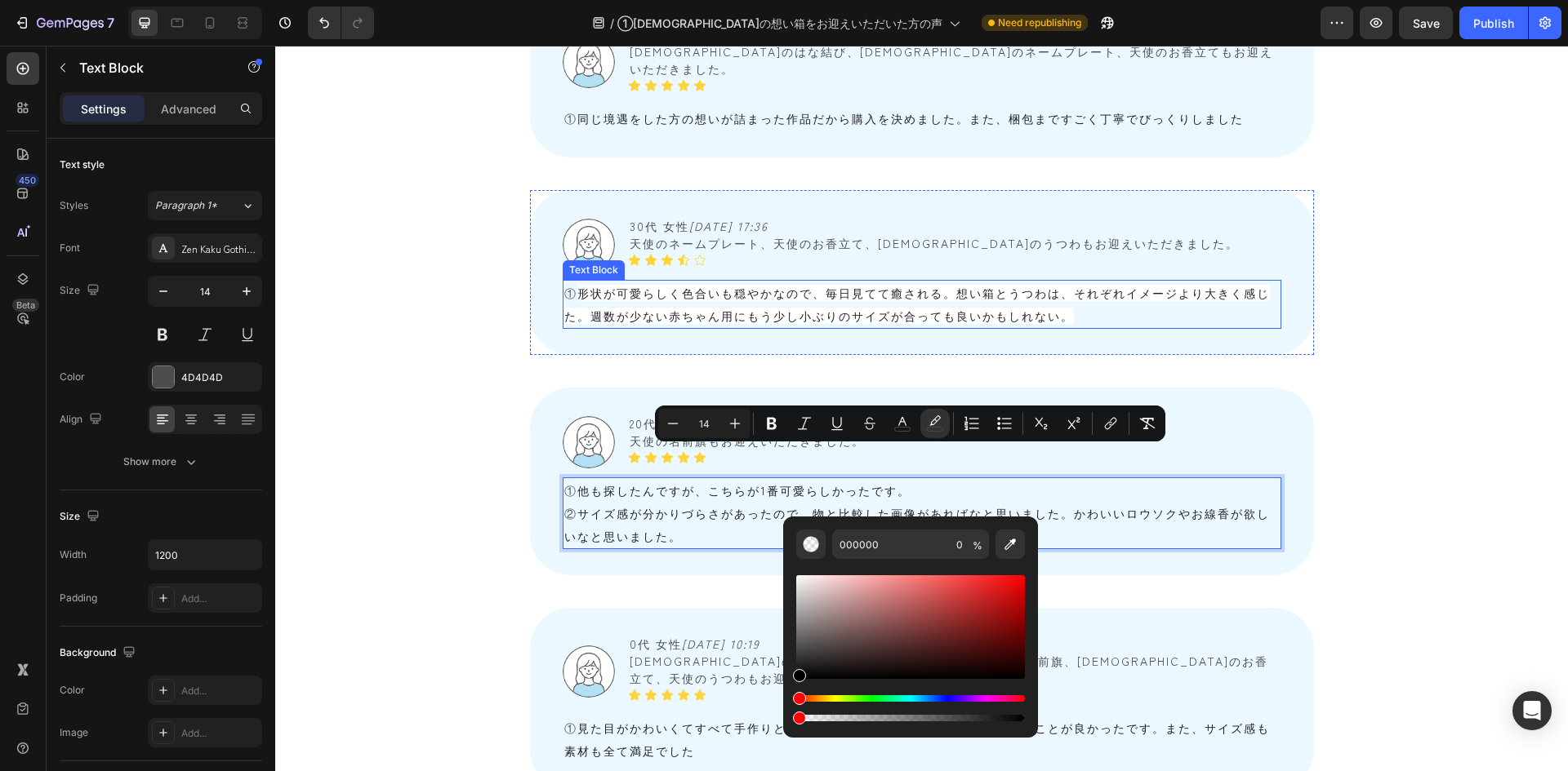
click at [611, 285] on span "形状が可愛らしく色合いも穏やかなので、毎日見てて癒される。想い箱とうつわは、それぞれイメージより大きく感じた。週数が少ない赤ちゃん用にもう少し小ぶりのサイズが…" at bounding box center [917, 304] width 705 height 39
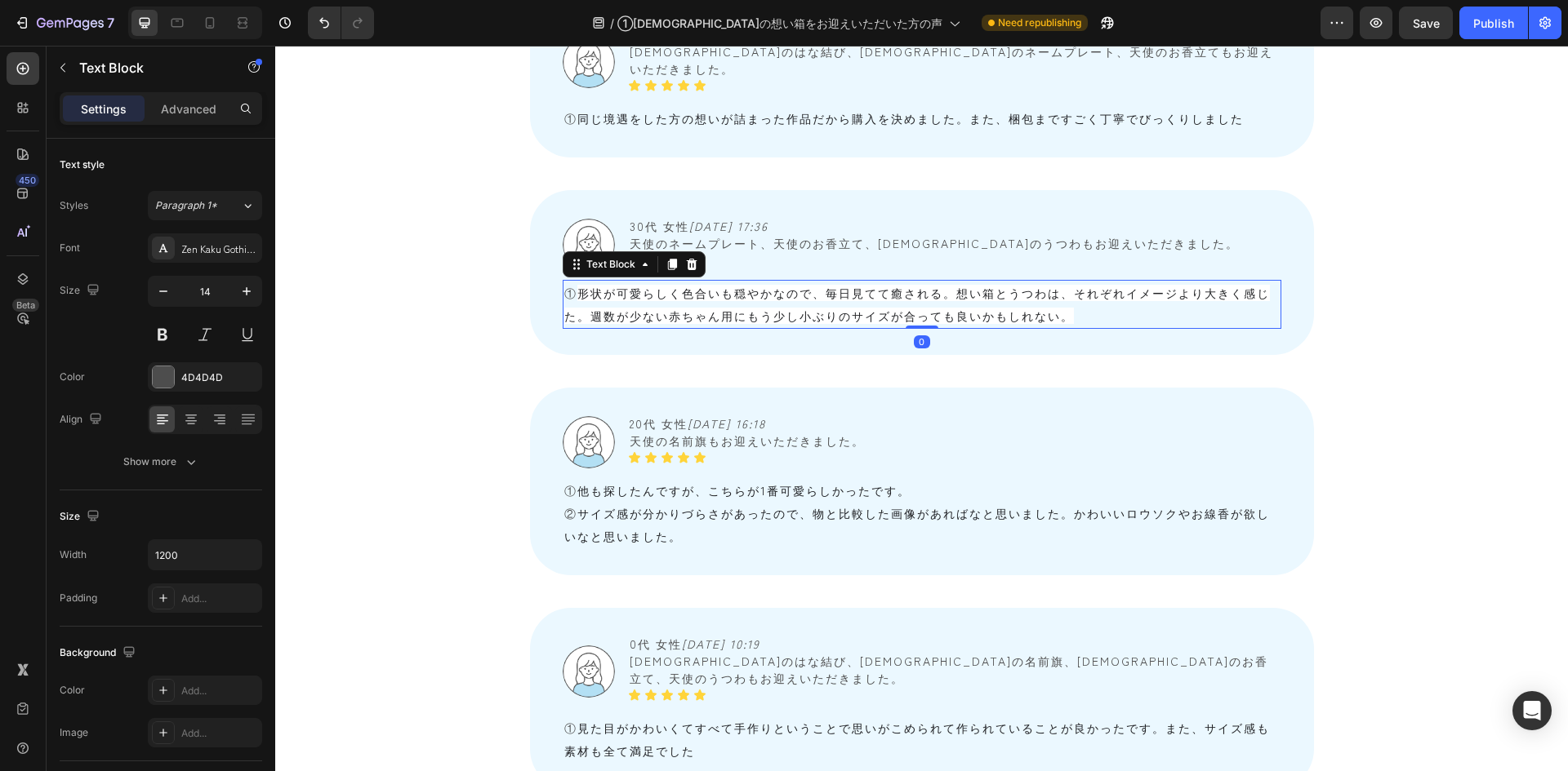
click at [611, 285] on span "形状が可愛らしく色合いも穏やかなので、毎日見てて癒される。想い箱とうつわは、それぞれイメージより大きく感じた。週数が少ない赤ちゃん用にもう少し小ぶりのサイズが…" at bounding box center [917, 304] width 705 height 39
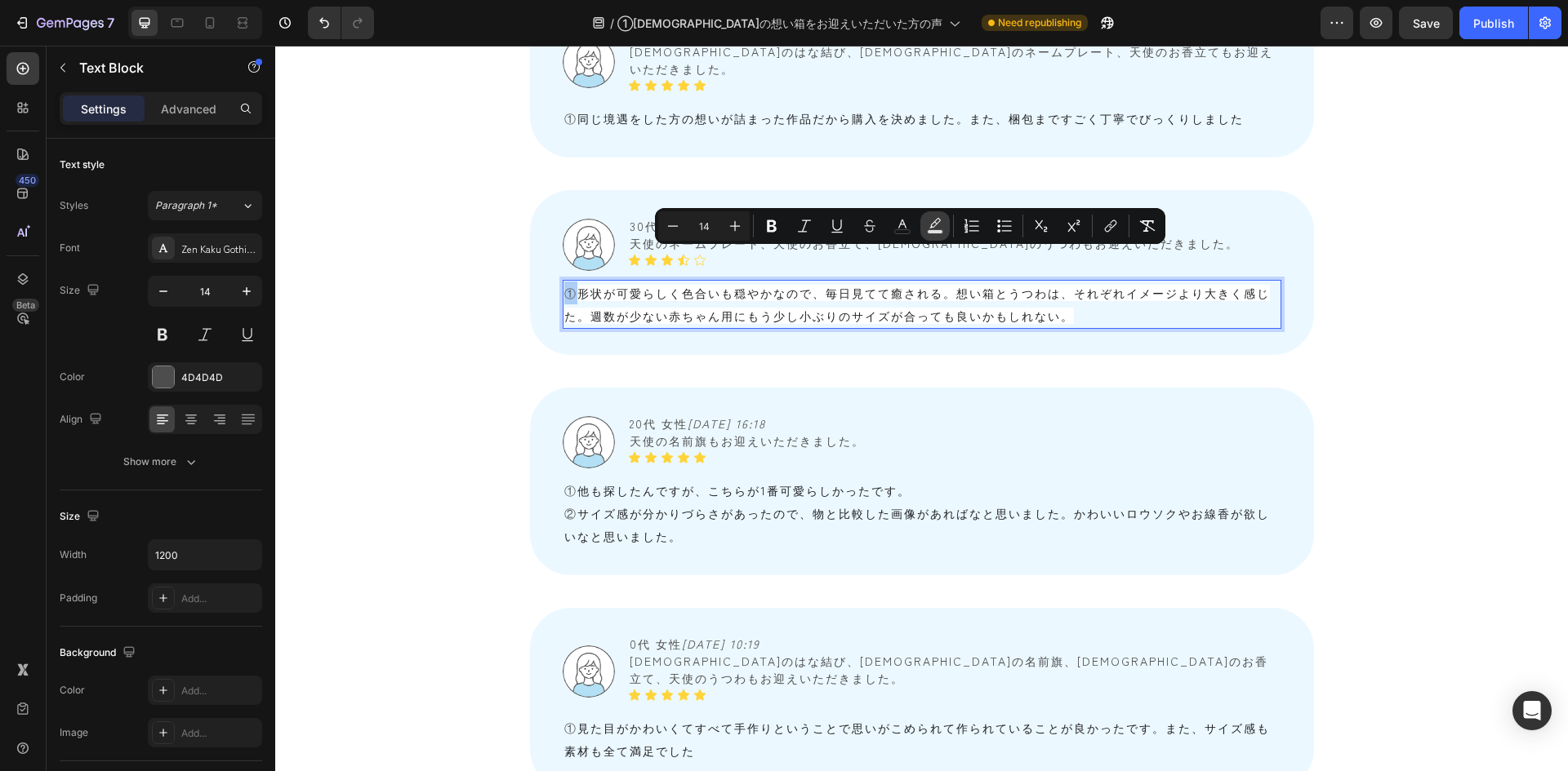
click at [935, 231] on rect "Editor contextual toolbar" at bounding box center [935, 232] width 15 height 5
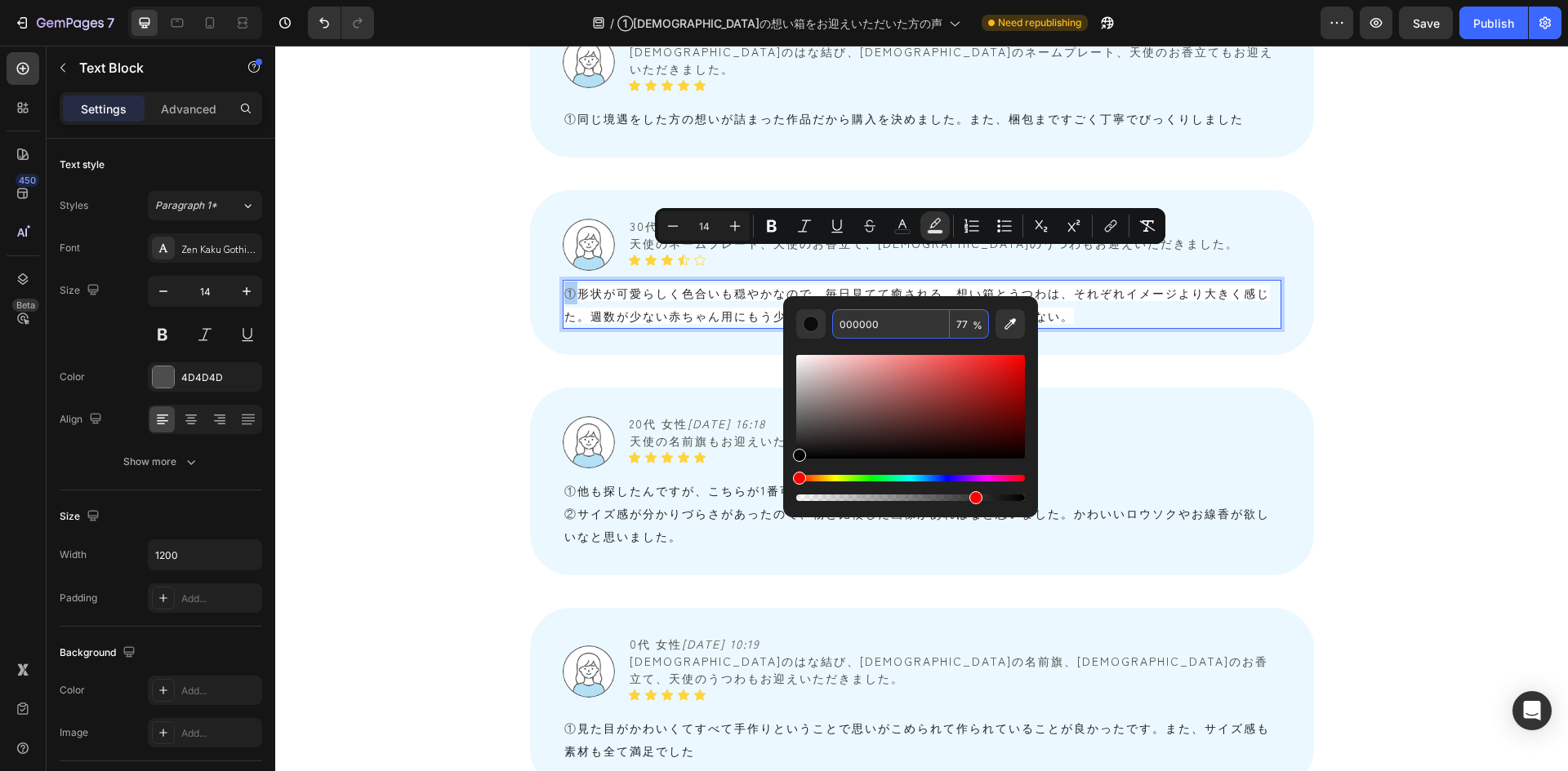
click at [967, 321] on input "77" at bounding box center [969, 324] width 39 height 30
type input "0"
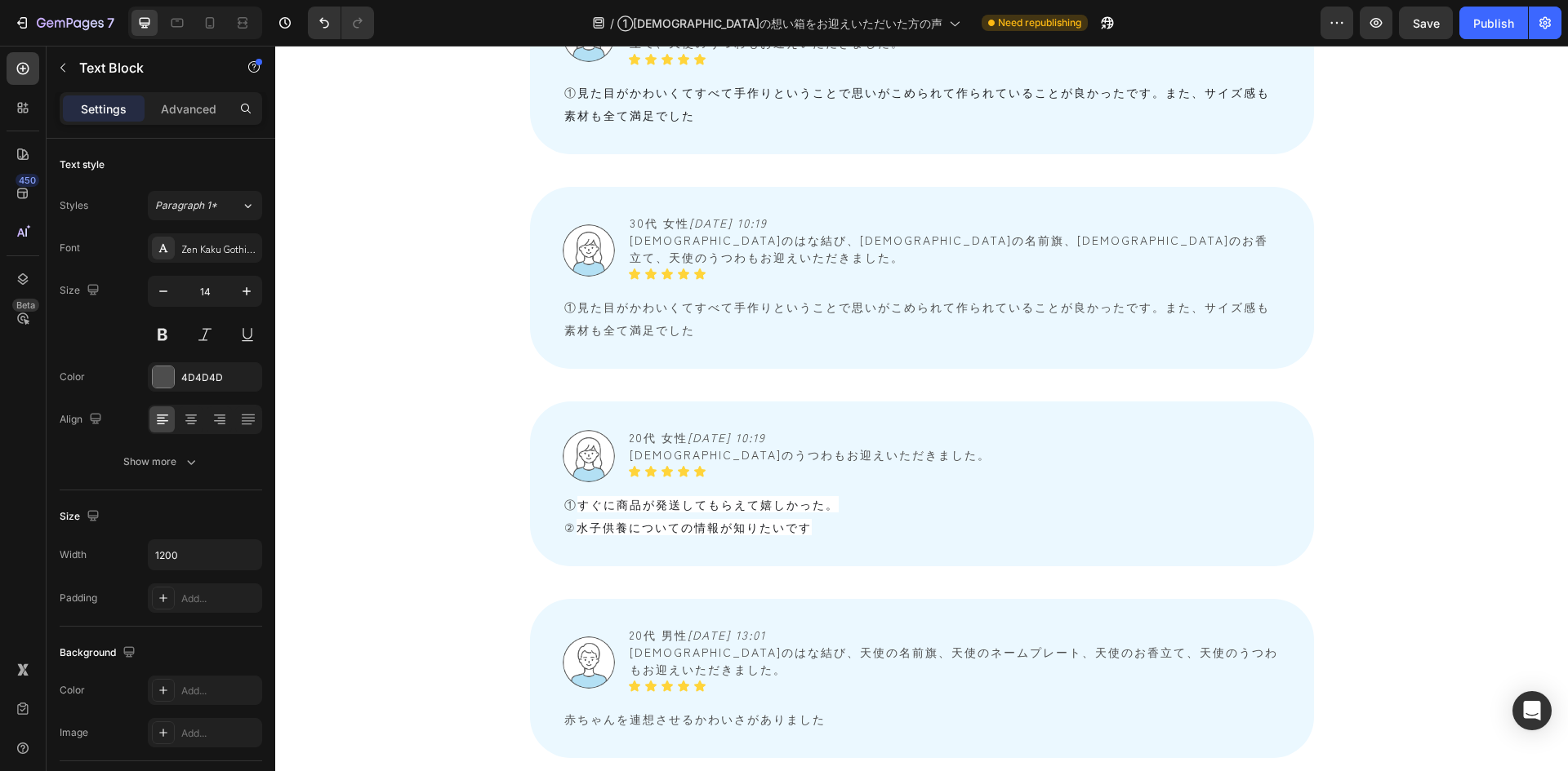
scroll to position [2791, 0]
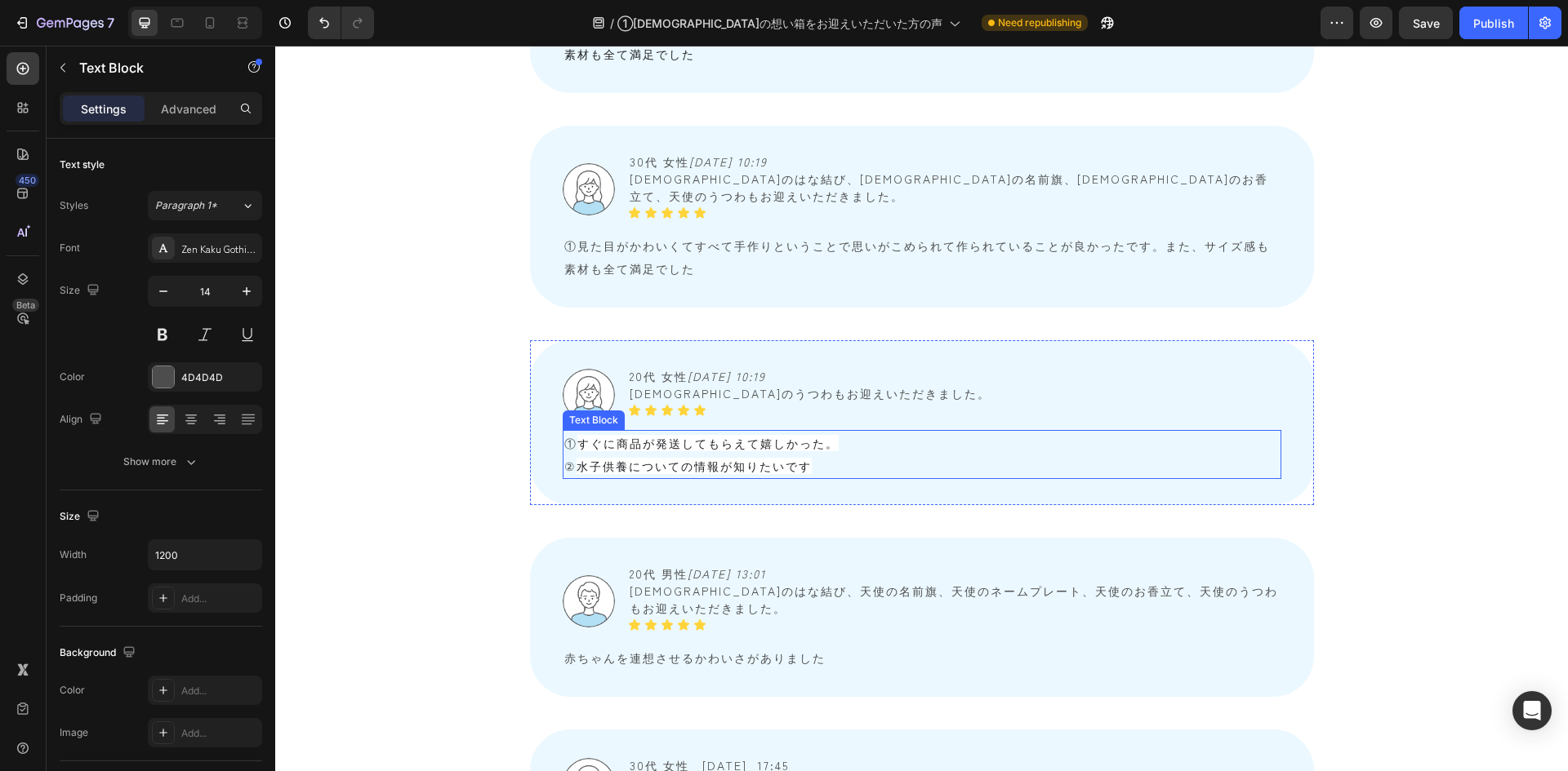
click at [638, 458] on span "水子供養についての情報が知りたいです" at bounding box center [694, 466] width 235 height 16
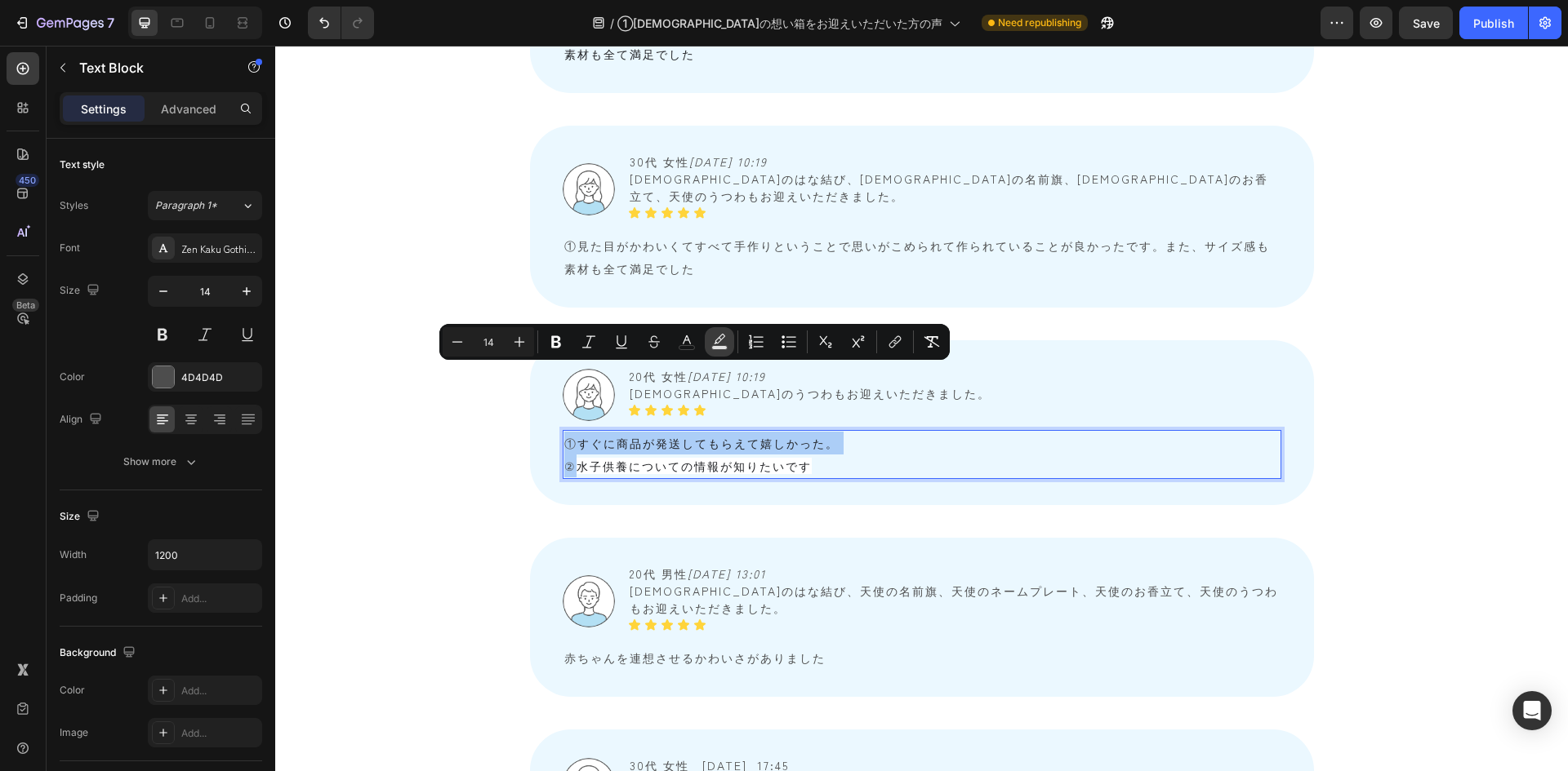
click at [709, 348] on button "color" at bounding box center [719, 342] width 30 height 30
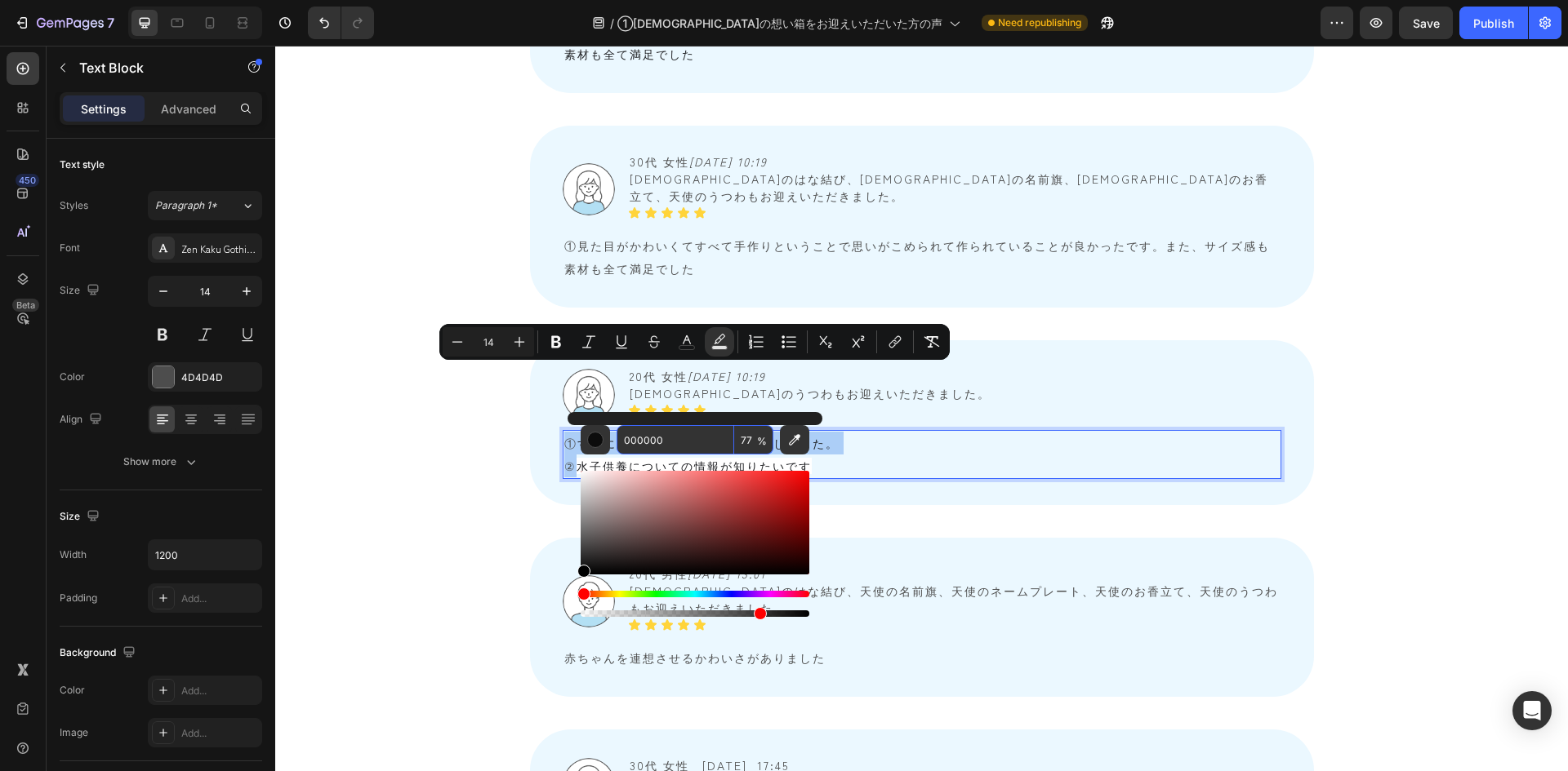
click at [744, 435] on input "77" at bounding box center [753, 440] width 39 height 30
type input "0"
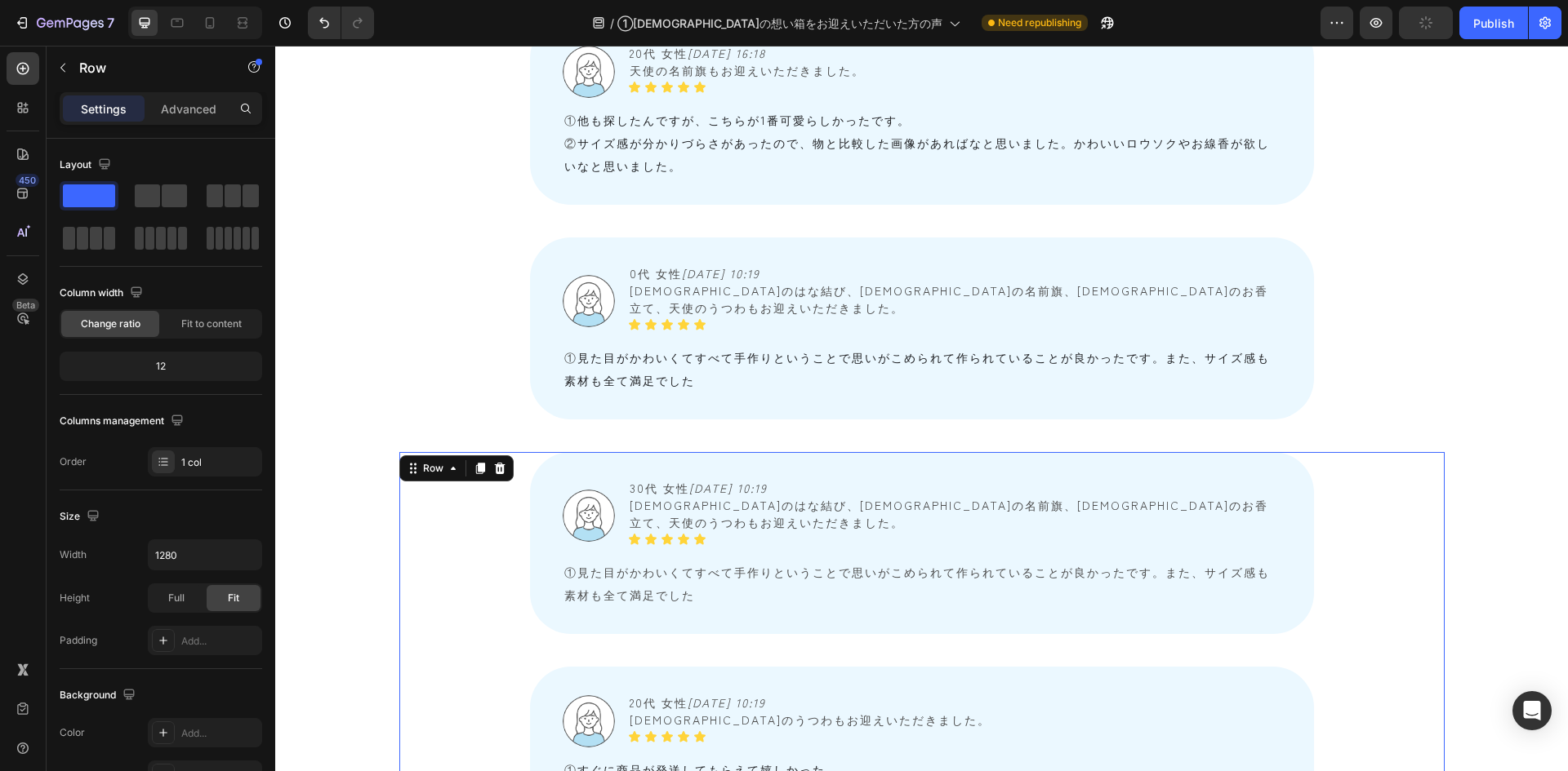
scroll to position [2139, 0]
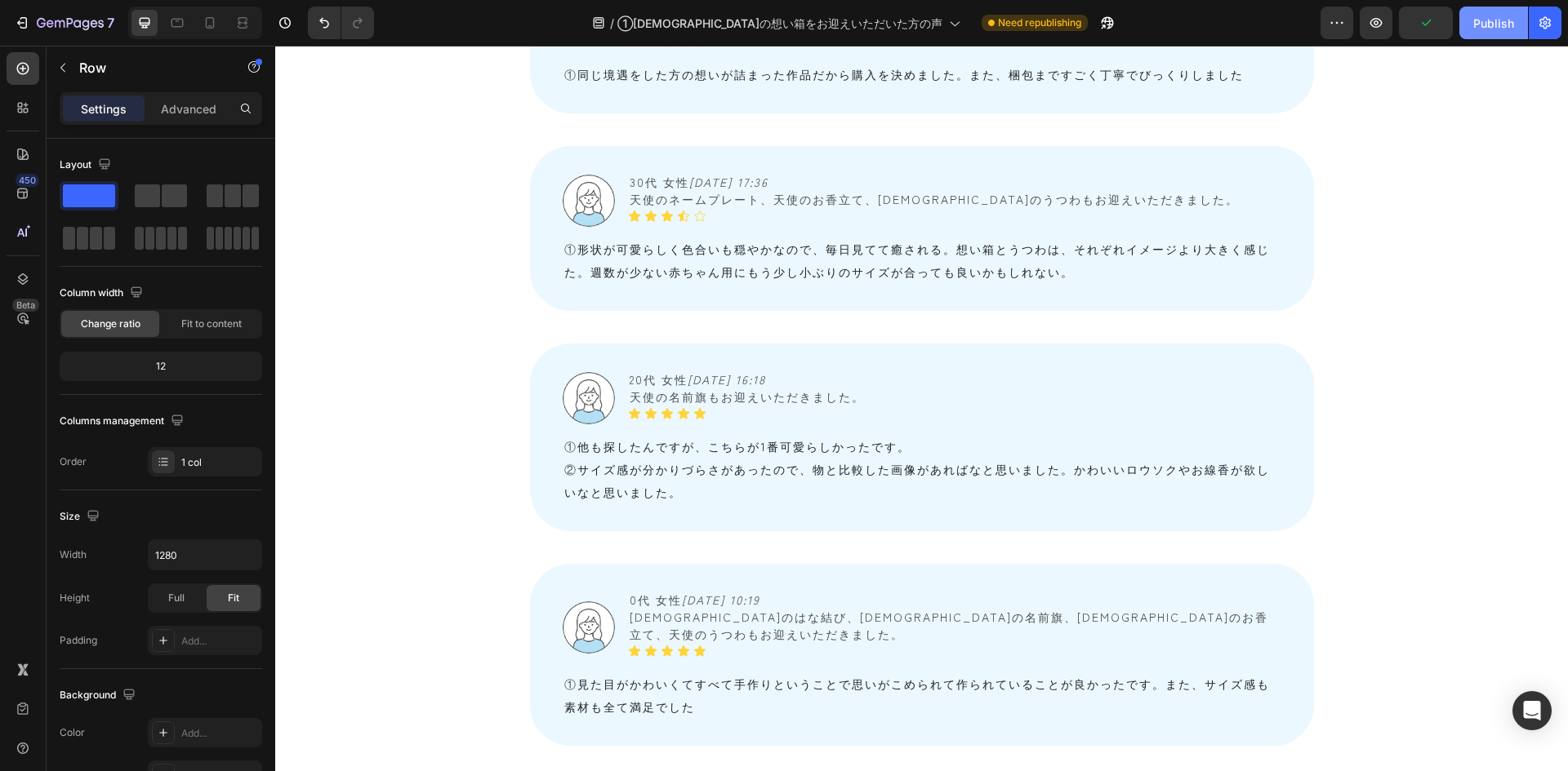
click at [1044, 29] on div "Publish" at bounding box center [1493, 23] width 41 height 17
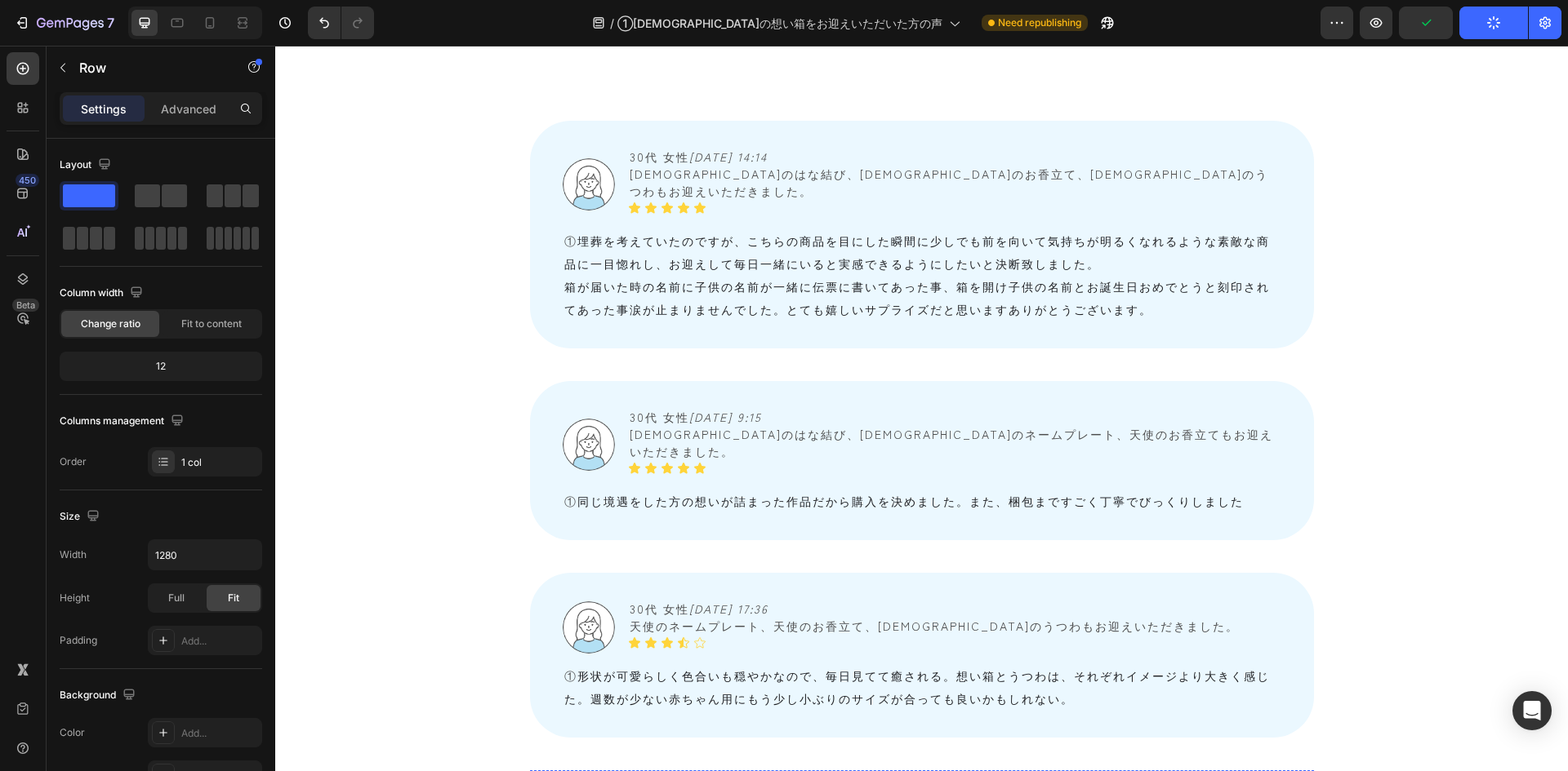
scroll to position [1413, 0]
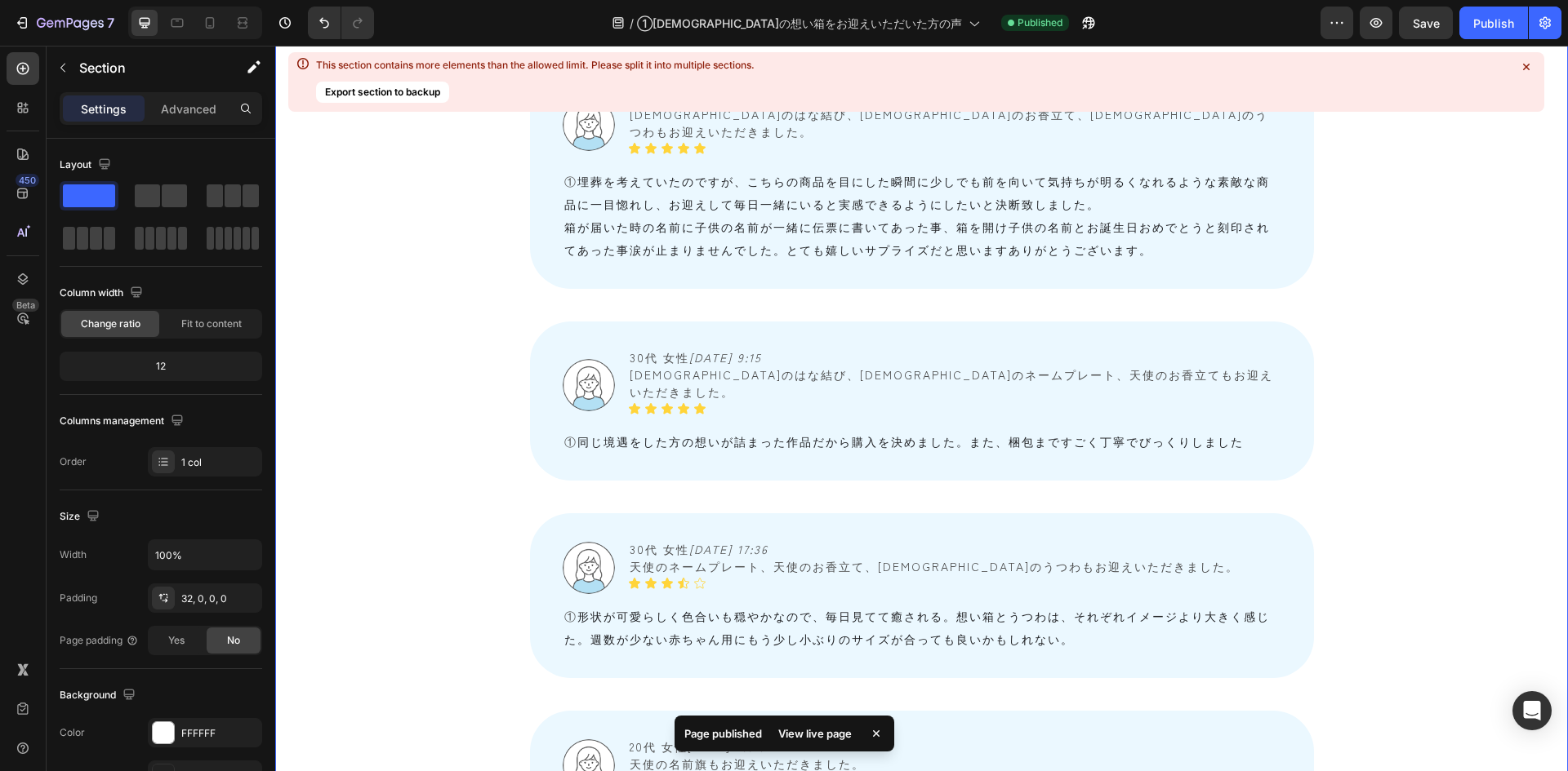
scroll to position [1579, 0]
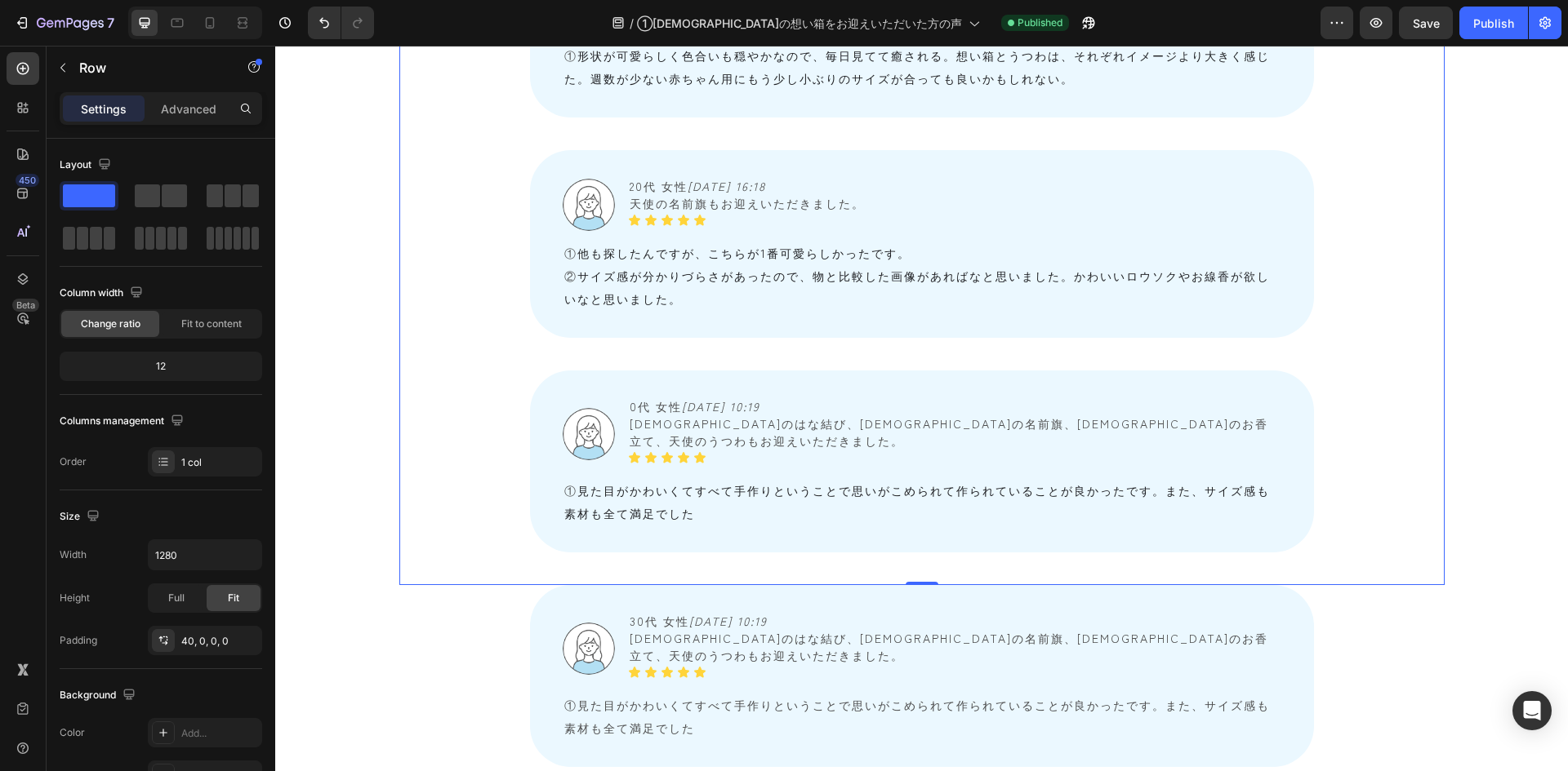
scroll to position [2395, 0]
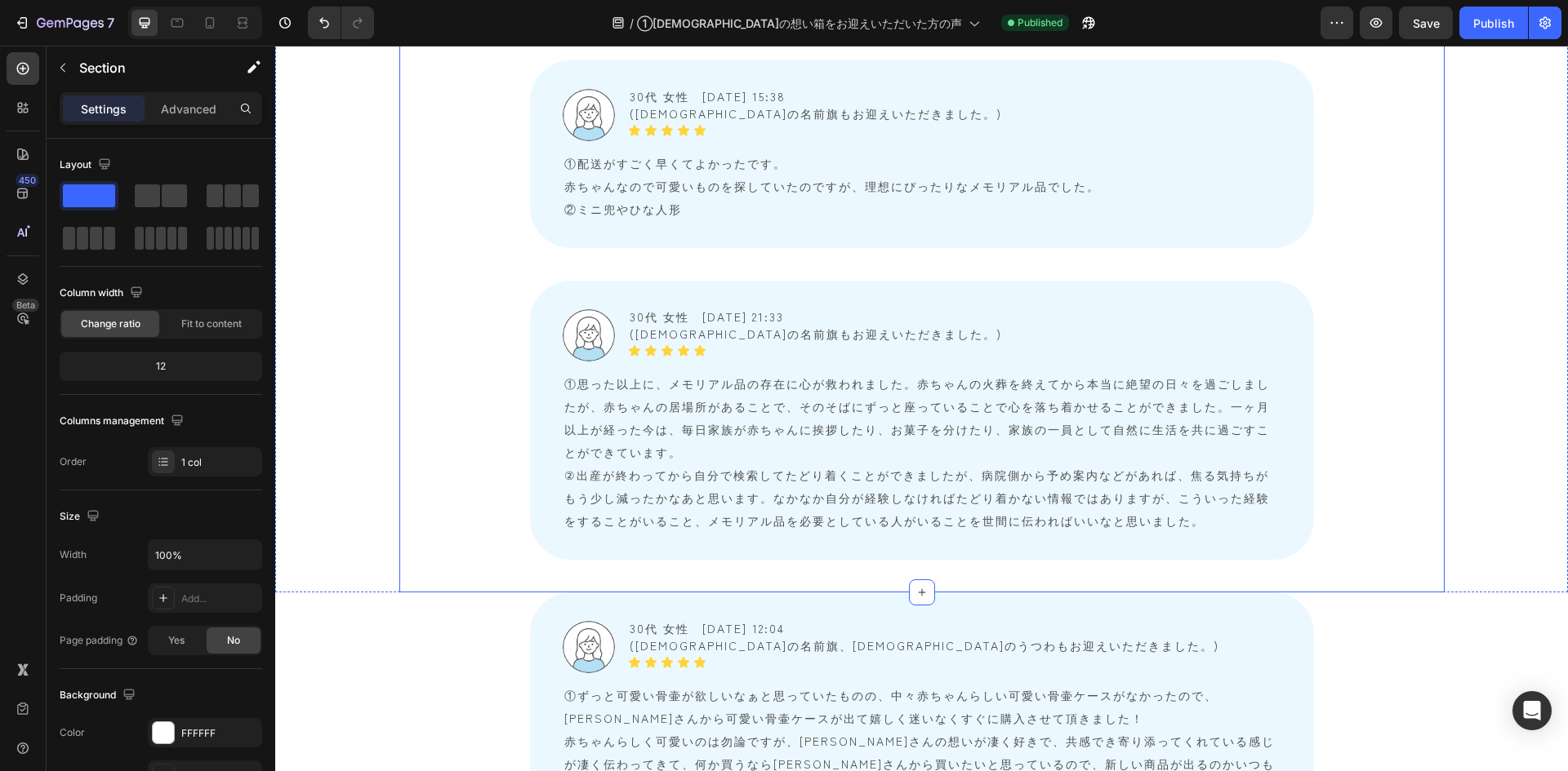
scroll to position [4518, 0]
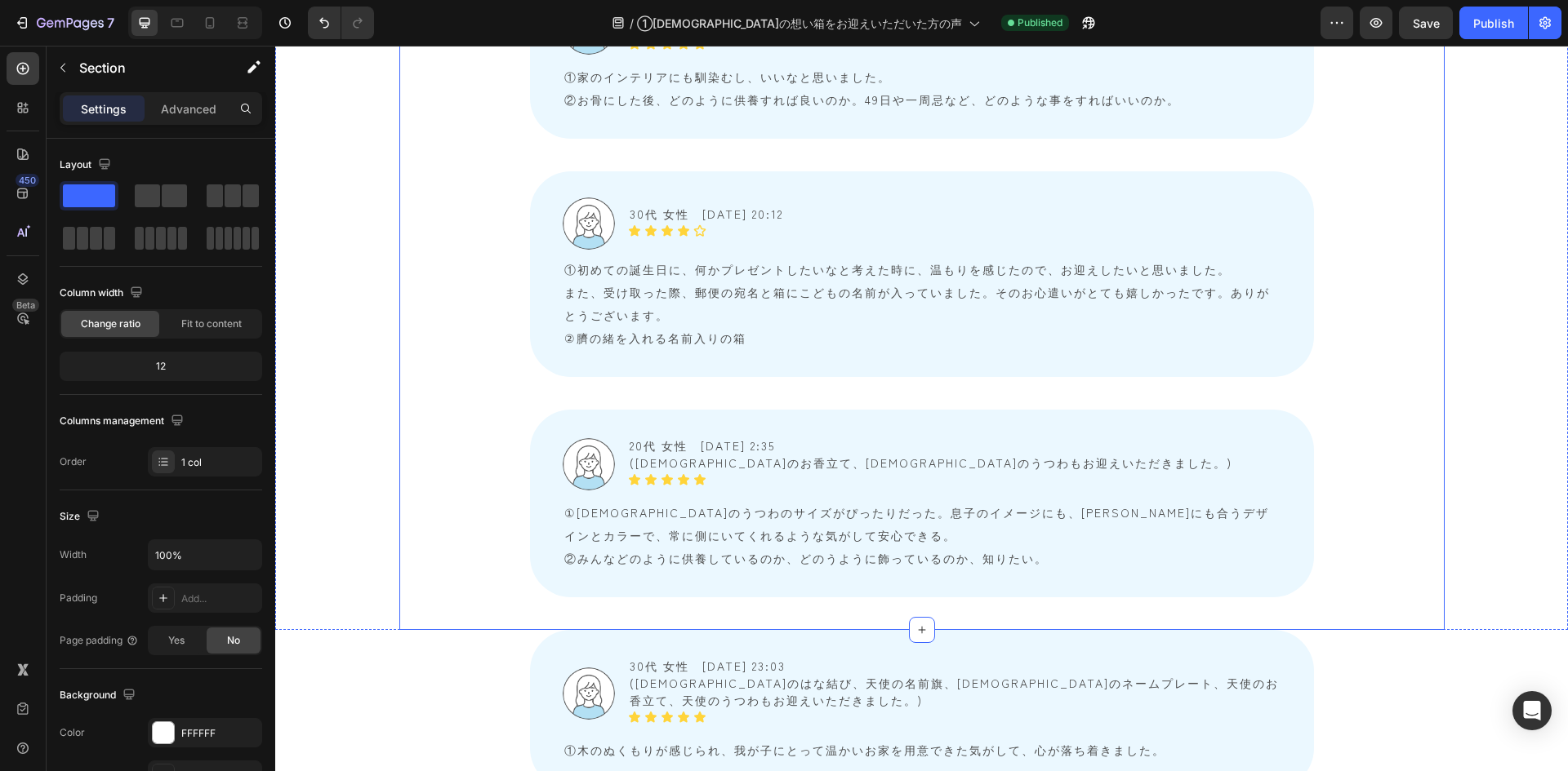
scroll to position [6966, 0]
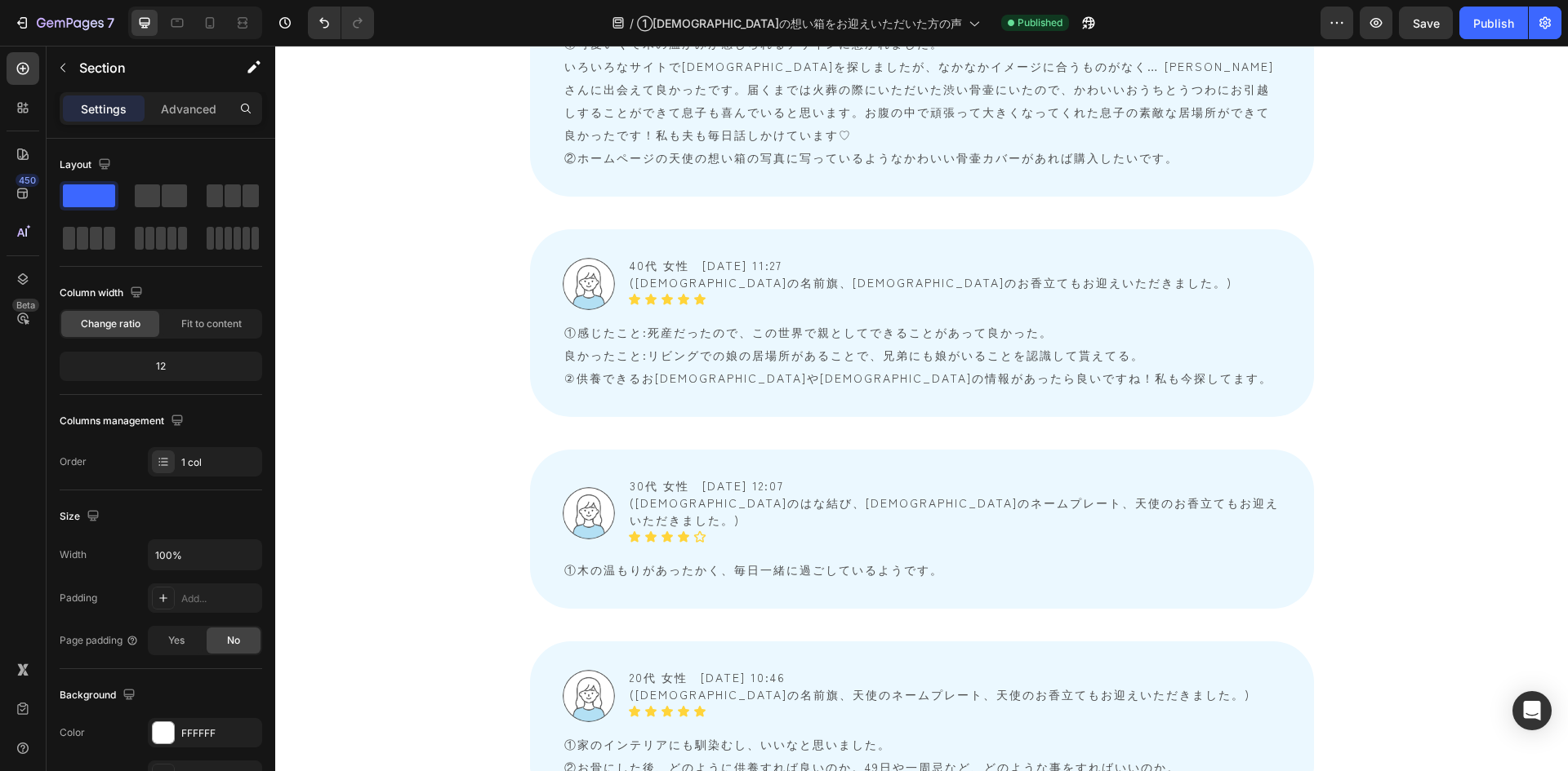
scroll to position [6069, 0]
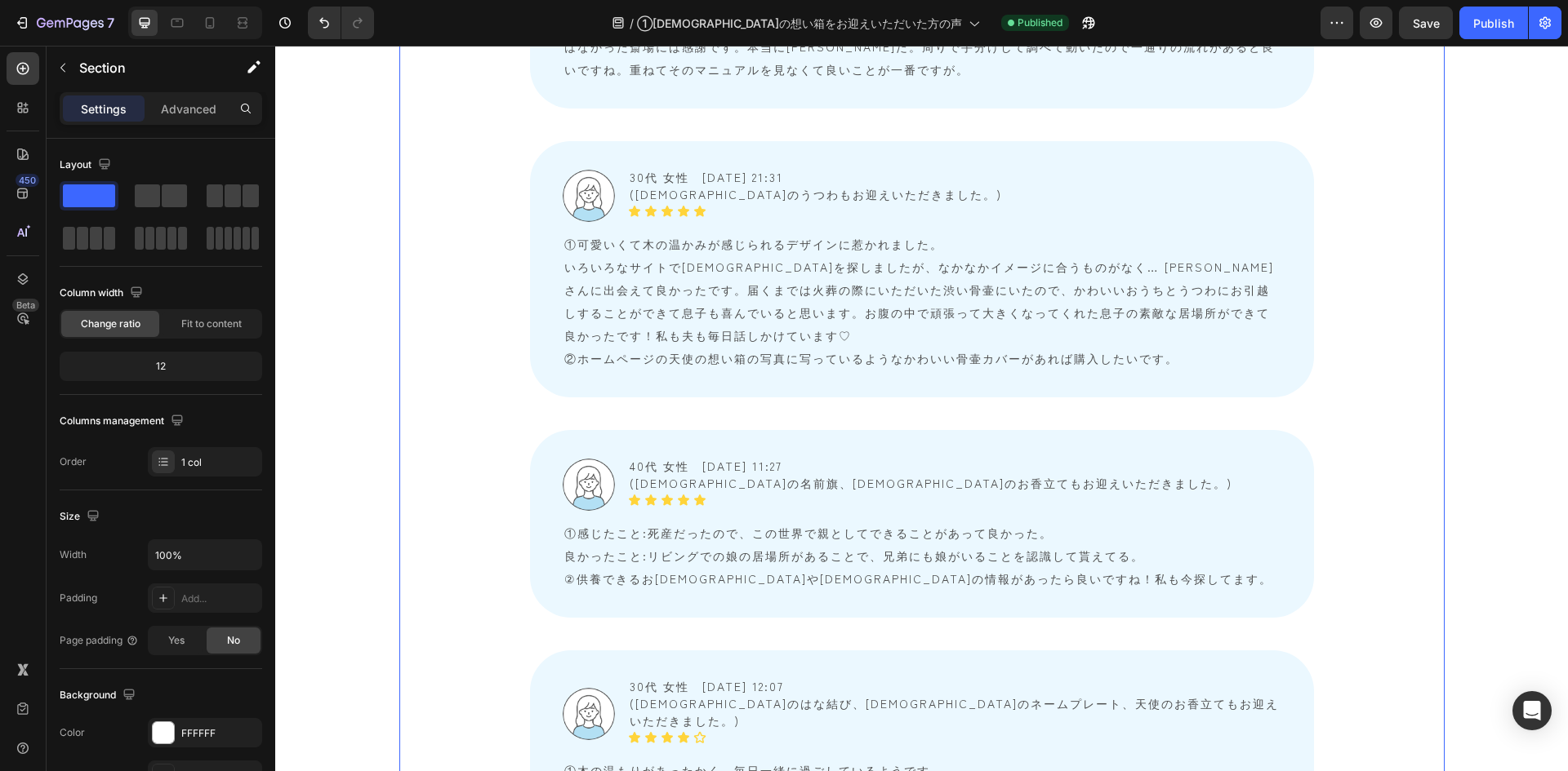
click at [470, 542] on div "Image 30代 女性　2025/07/04 12:04 (天使の名前旗、天使のうつわもお迎えいただきました。) Text Block Icon Icon …" at bounding box center [921, 237] width 1045 height 2526
click at [370, 542] on div "Image 30代 女性　2025/07/04 12:04 (天使の名前旗、天使のうつわもお迎えいただきました。) Text Block Icon Icon …" at bounding box center [921, 237] width 1293 height 2526
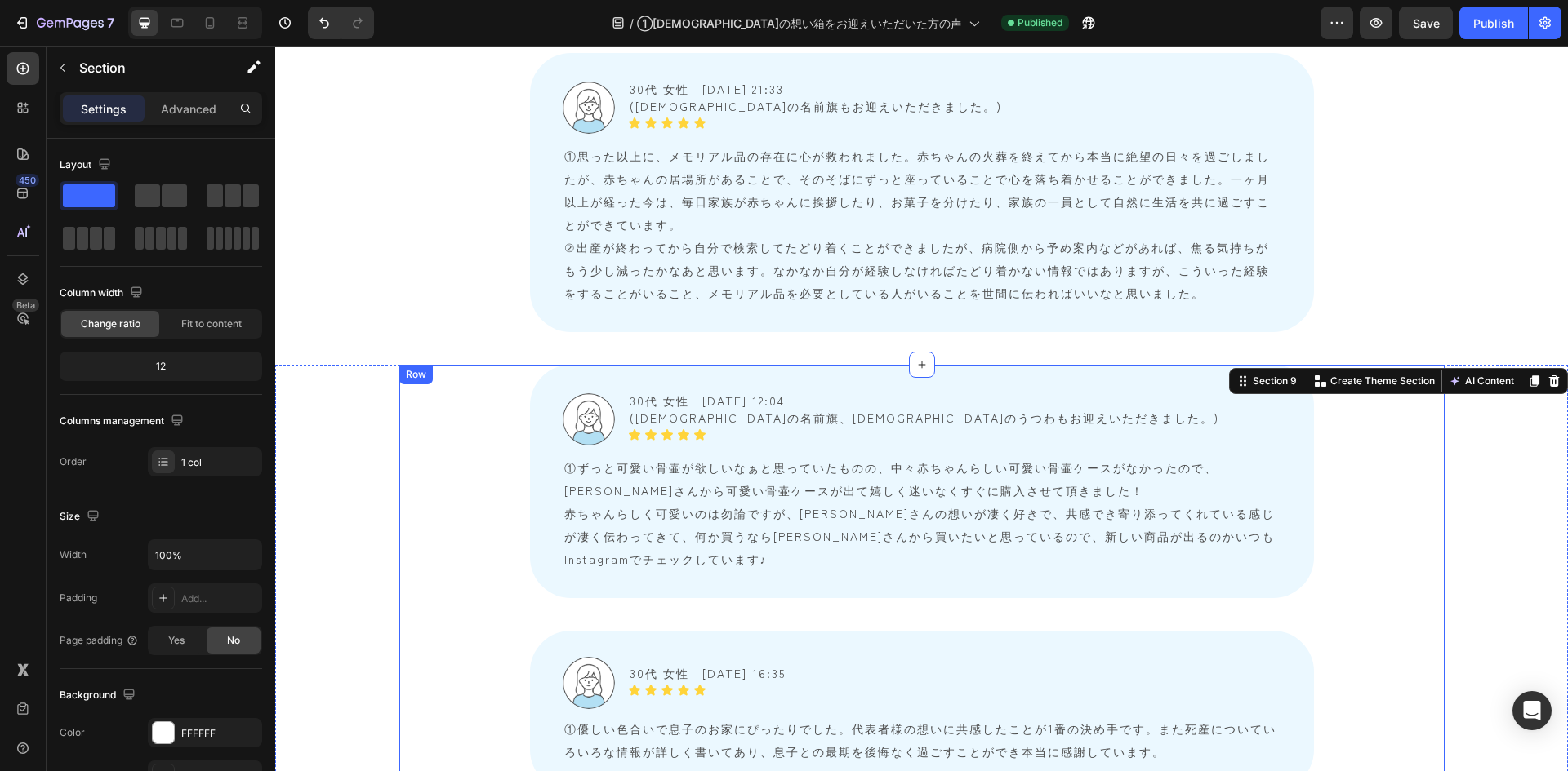
scroll to position [4599, 0]
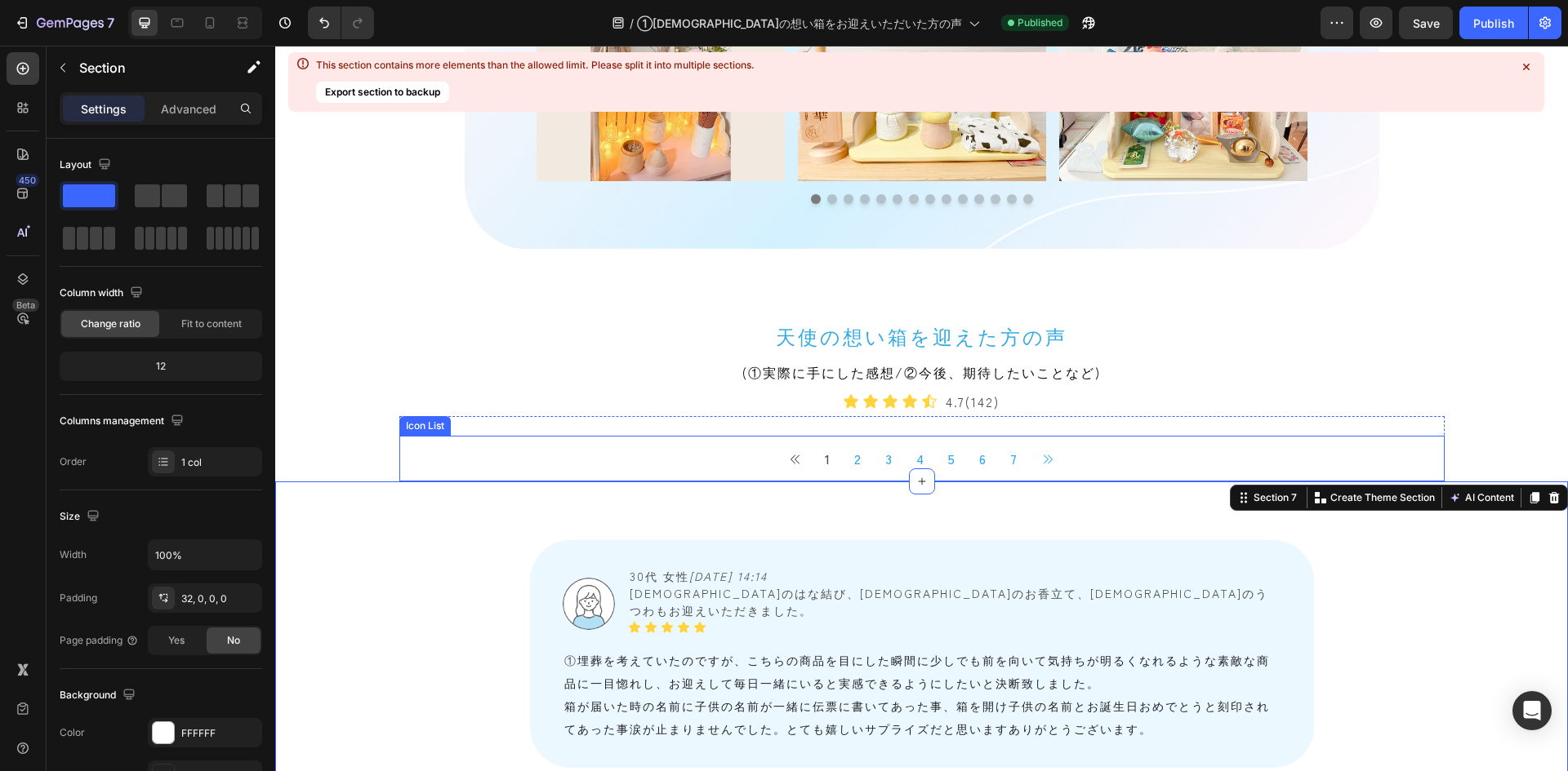
scroll to position [1273, 0]
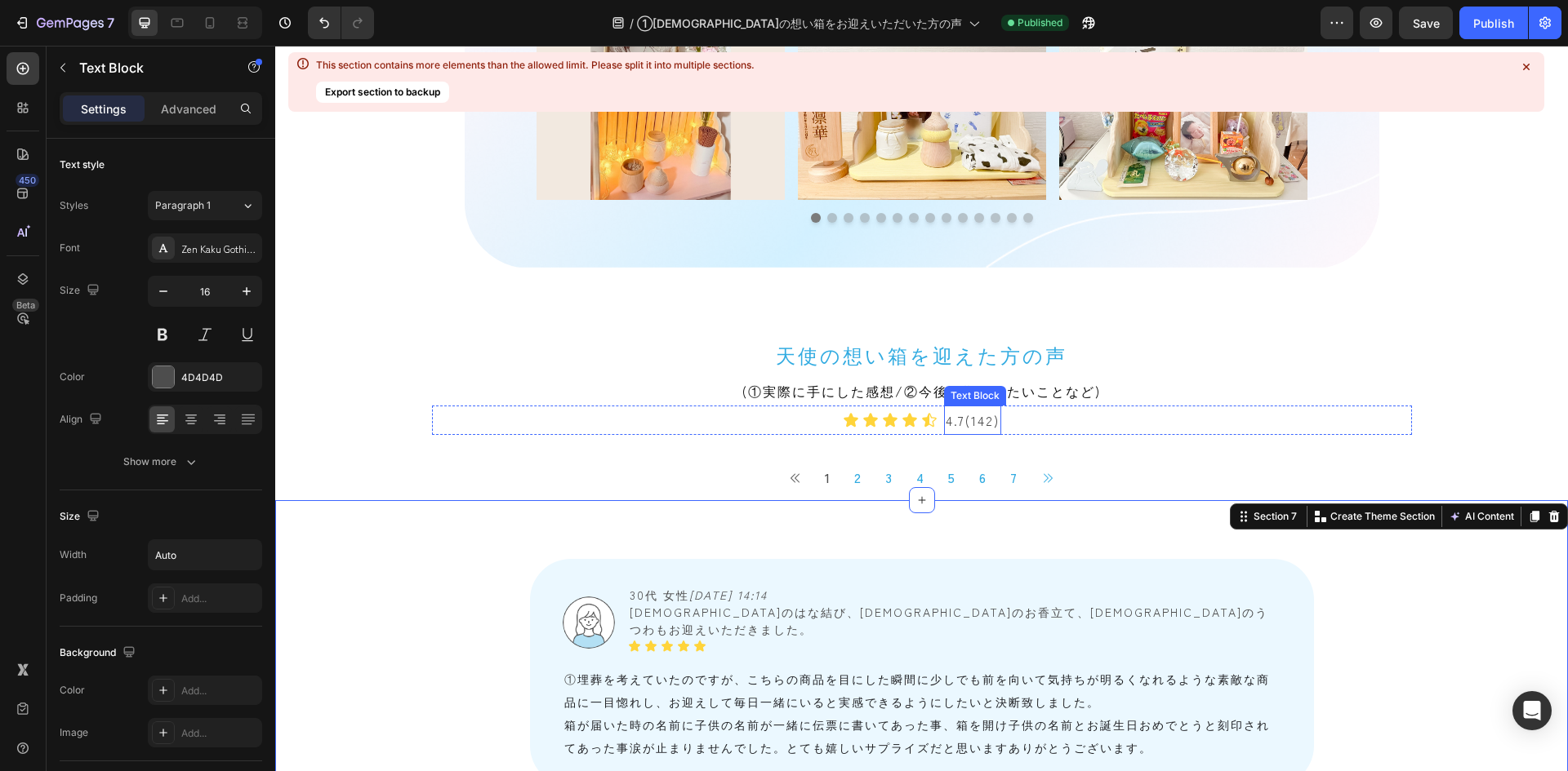
click at [980, 424] on p "4.7(142)" at bounding box center [973, 420] width 54 height 26
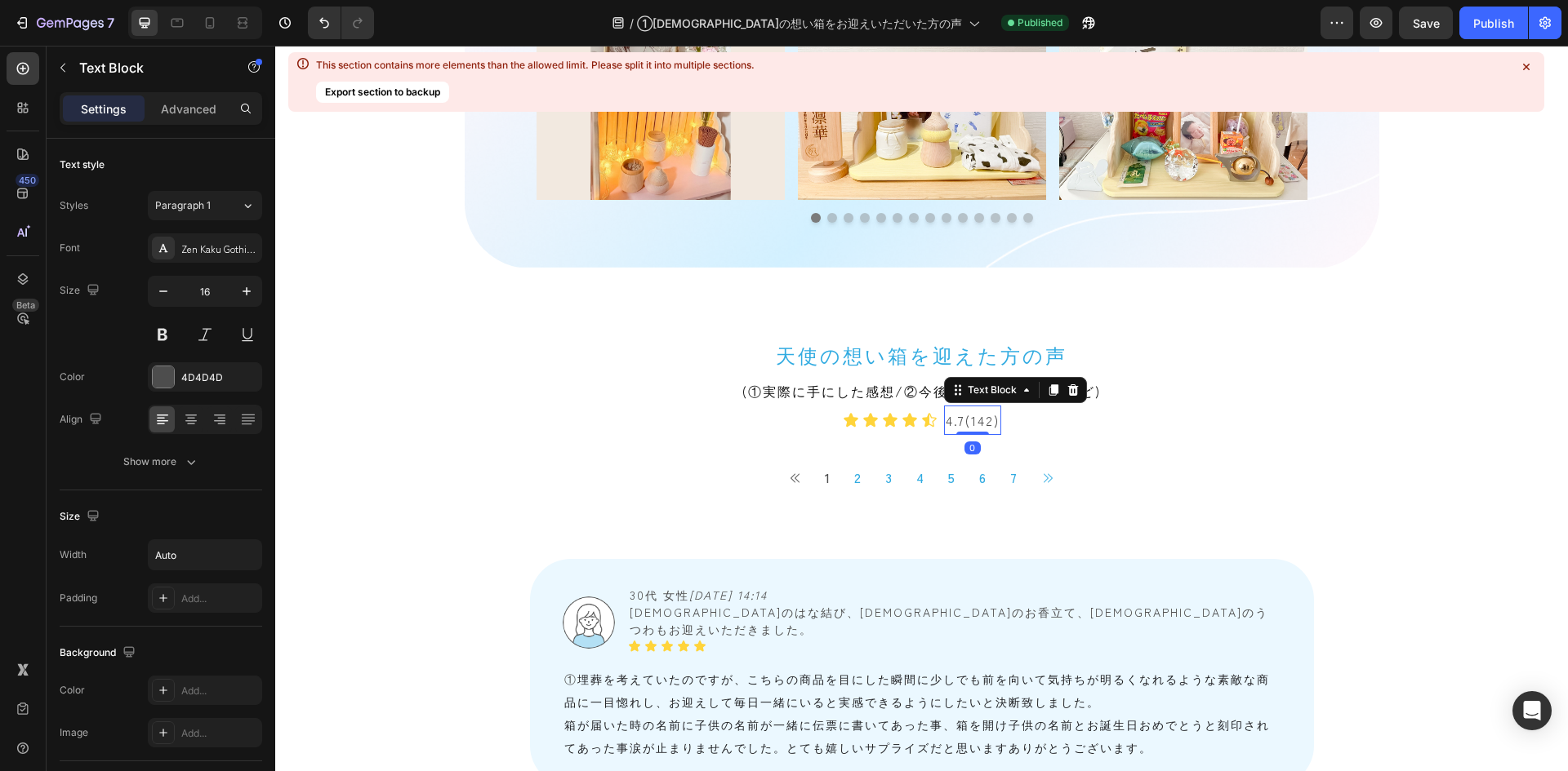
click at [982, 423] on p "4.7(142)" at bounding box center [973, 420] width 54 height 26
drag, startPoint x: 1488, startPoint y: 25, endPoint x: 1212, endPoint y: 4, distance: 276.8
click at [1044, 25] on div "Publish" at bounding box center [1493, 23] width 41 height 17
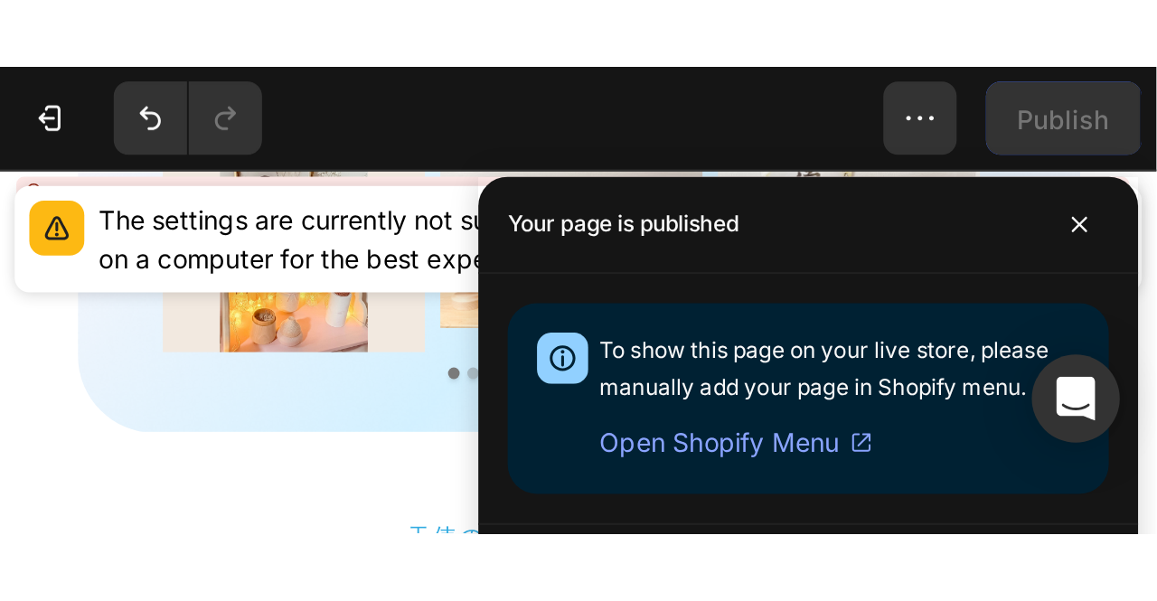
scroll to position [1399, 0]
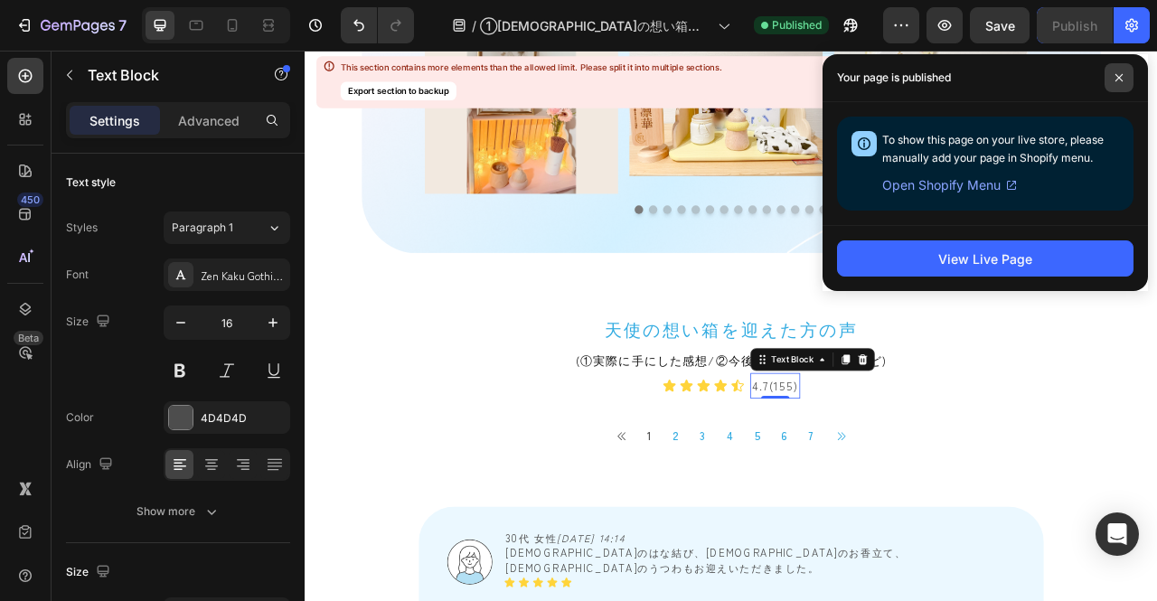
click at [1116, 79] on icon at bounding box center [1119, 77] width 9 height 9
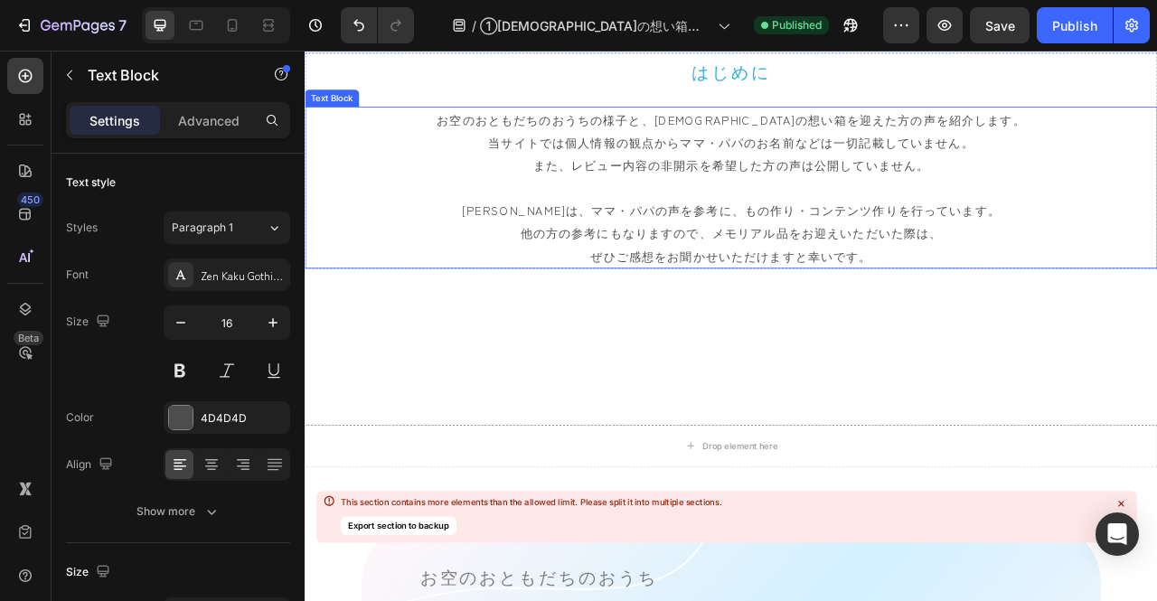
scroll to position [543, 0]
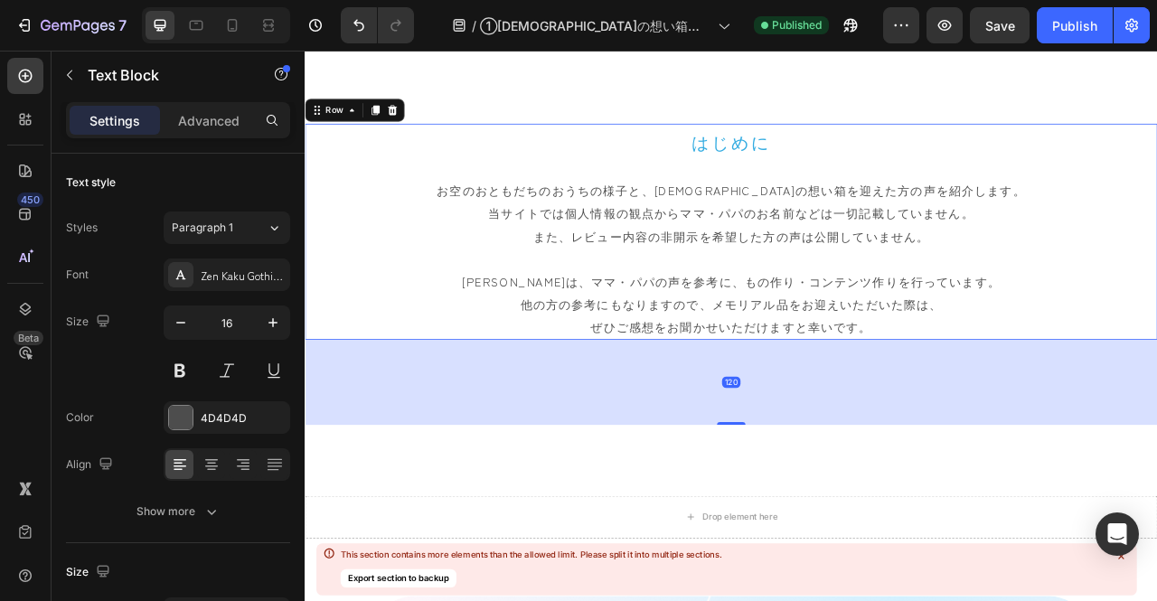
click at [406, 191] on div "はじめに Heading お空のおともだちのおうちの様子と、天使の想い箱を迎えた方の声を紹介します。 当サイトでは個人情報の観点からママ・パパのお名前などは一…" at bounding box center [847, 281] width 1085 height 275
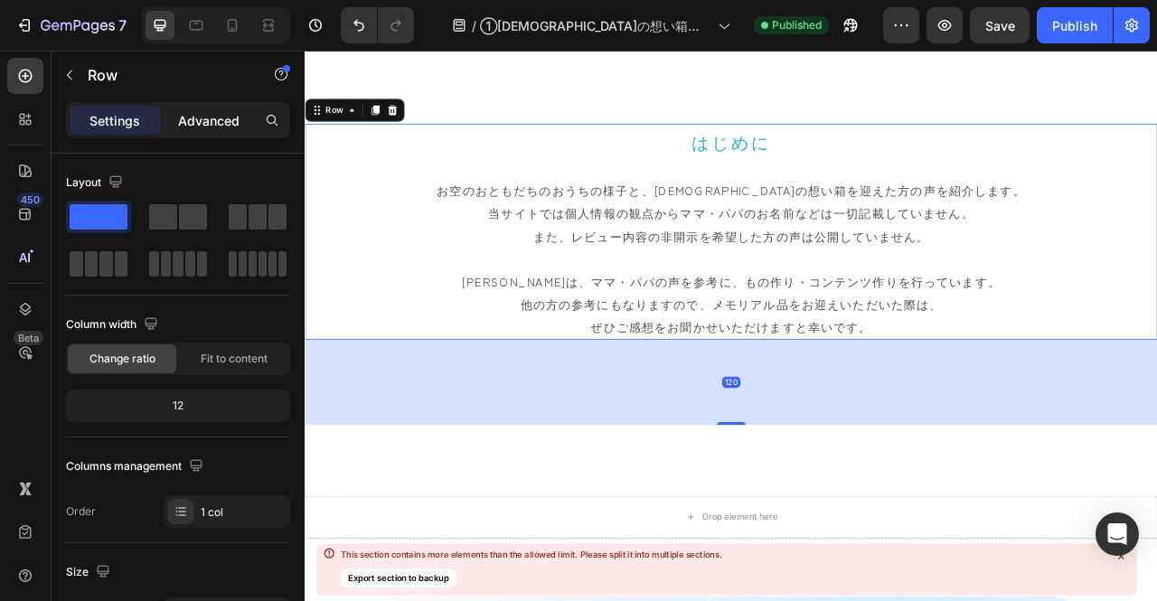
click at [225, 116] on p "Advanced" at bounding box center [208, 120] width 61 height 19
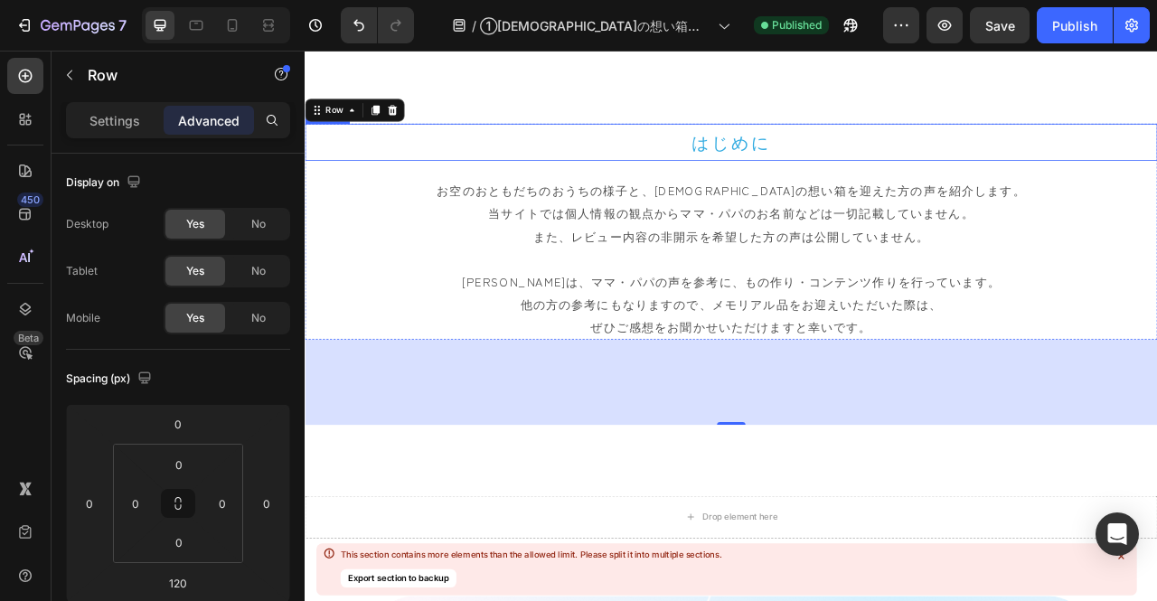
click at [448, 169] on h2 "はじめに" at bounding box center [847, 167] width 1085 height 47
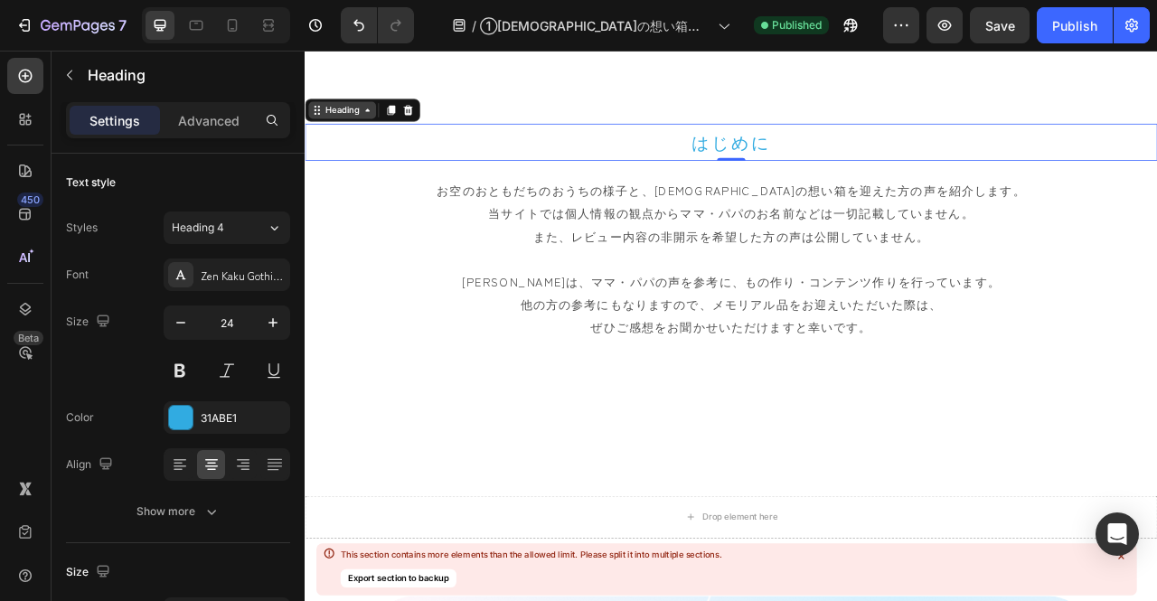
click at [325, 130] on icon at bounding box center [320, 126] width 14 height 14
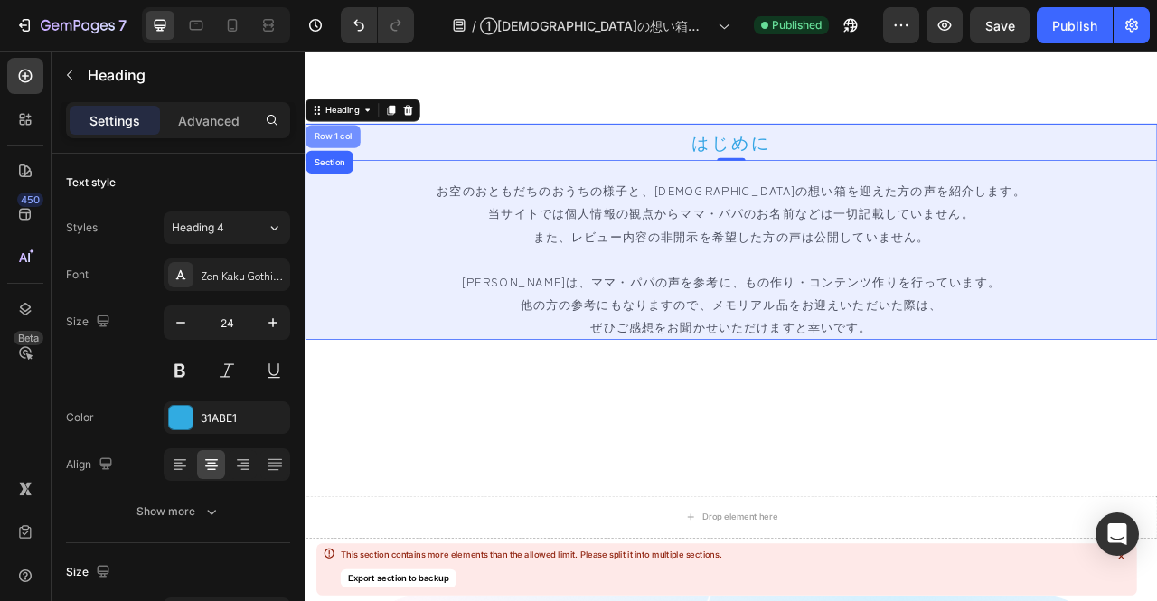
click at [336, 149] on div "Row 1 col" at bounding box center [341, 160] width 70 height 29
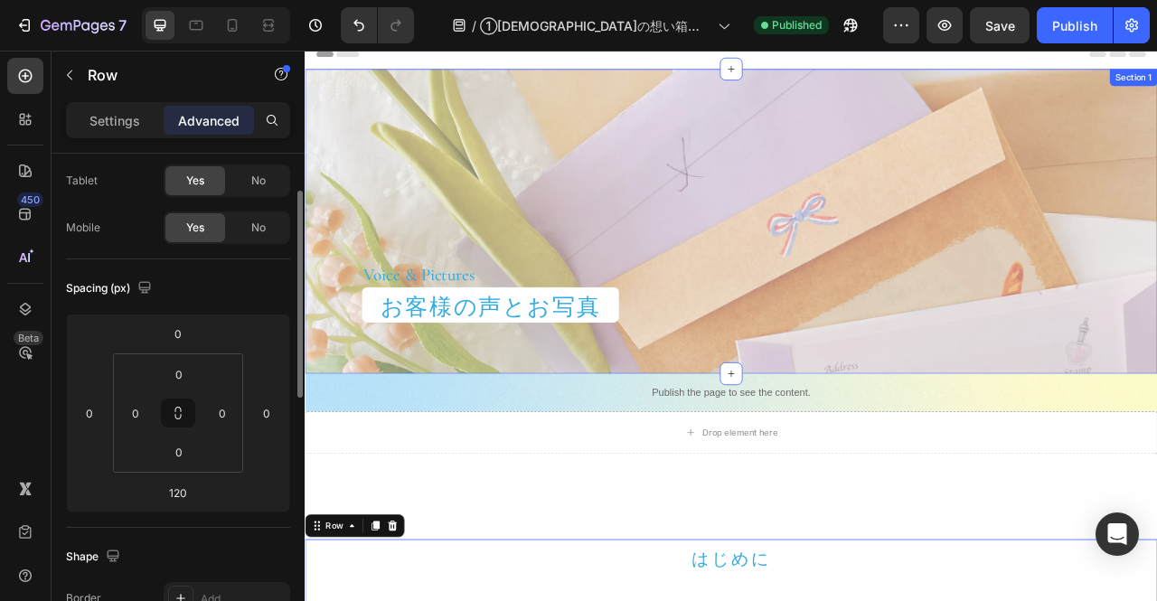
scroll to position [90, 0]
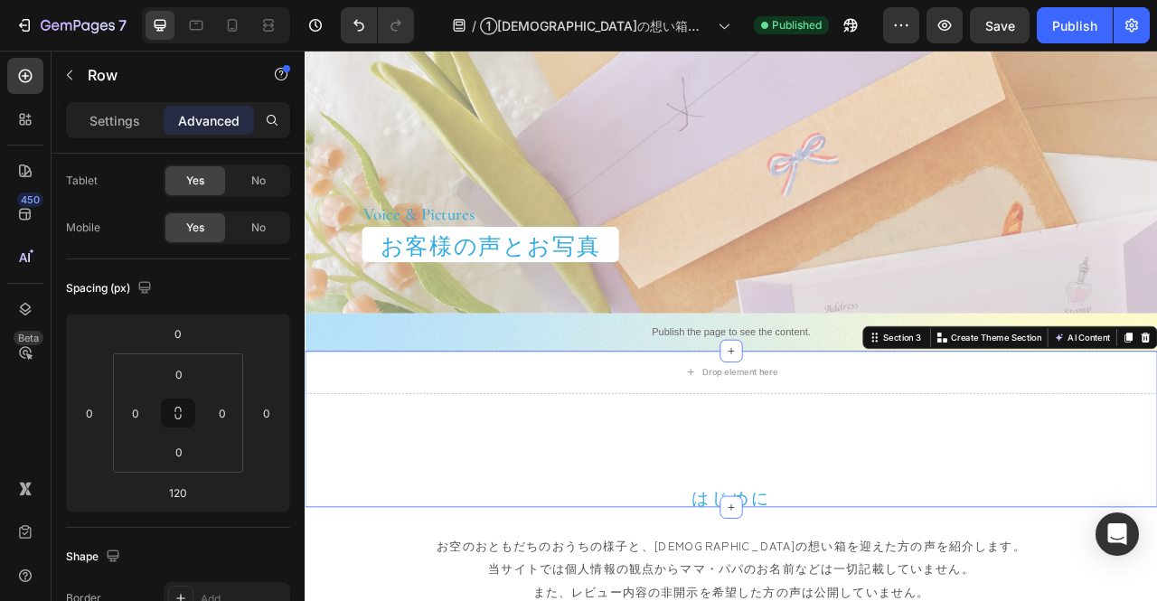
click at [517, 570] on div "Drop element here Section 3 You can create reusable sections Create Theme Secti…" at bounding box center [847, 532] width 1085 height 199
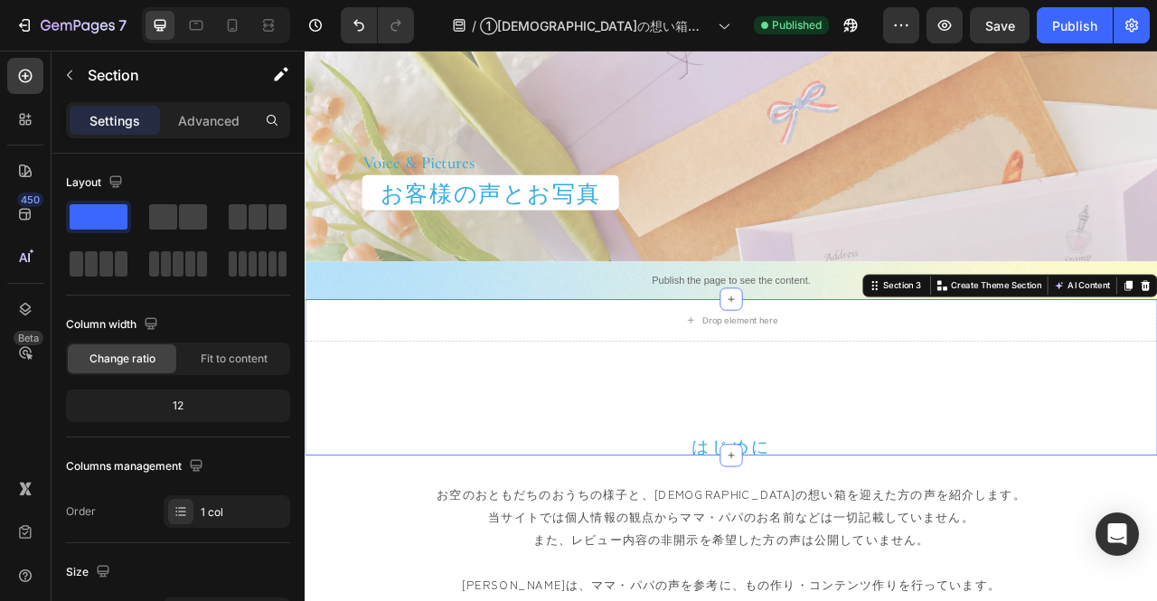
scroll to position [181, 0]
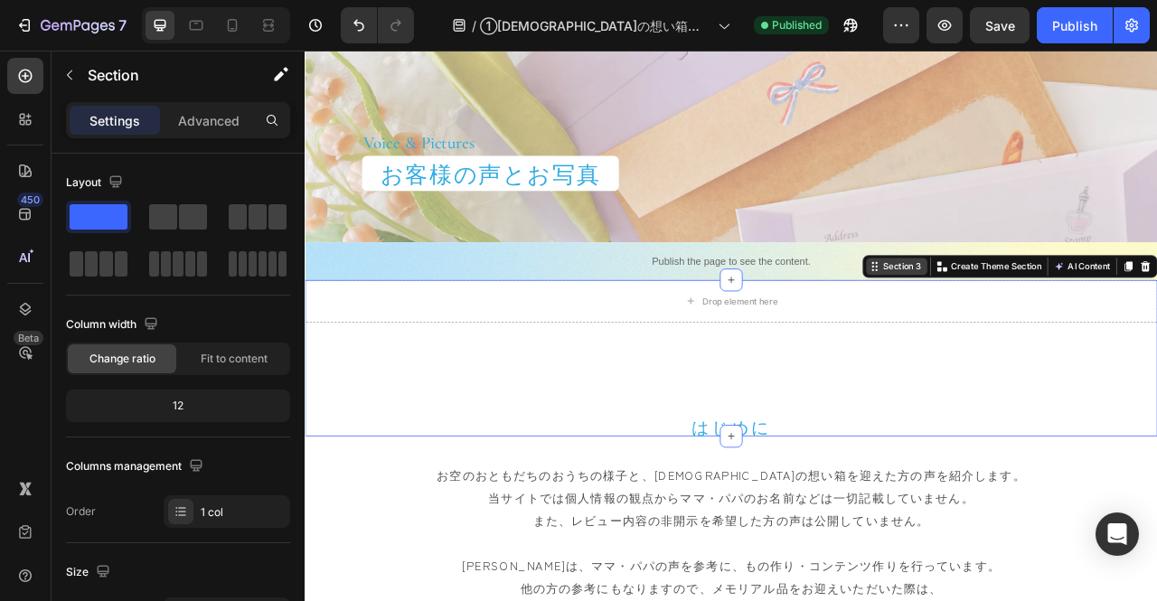
click at [1023, 318] on icon at bounding box center [1030, 325] width 14 height 14
click at [1023, 325] on icon at bounding box center [1030, 325] width 14 height 14
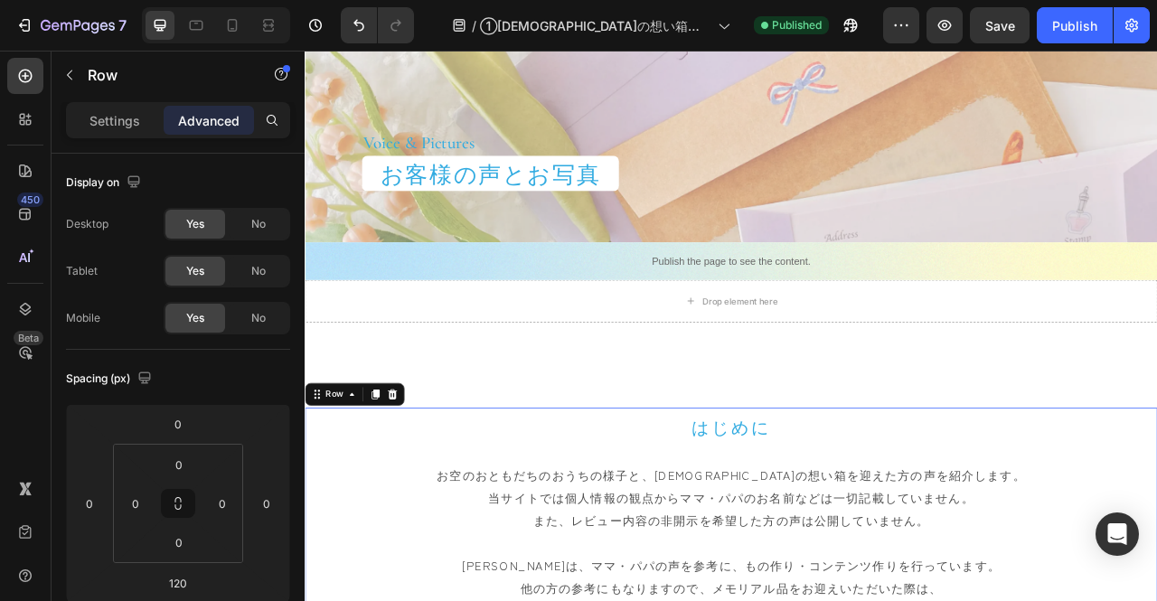
click at [317, 492] on icon at bounding box center [317, 492] width 3 height 3
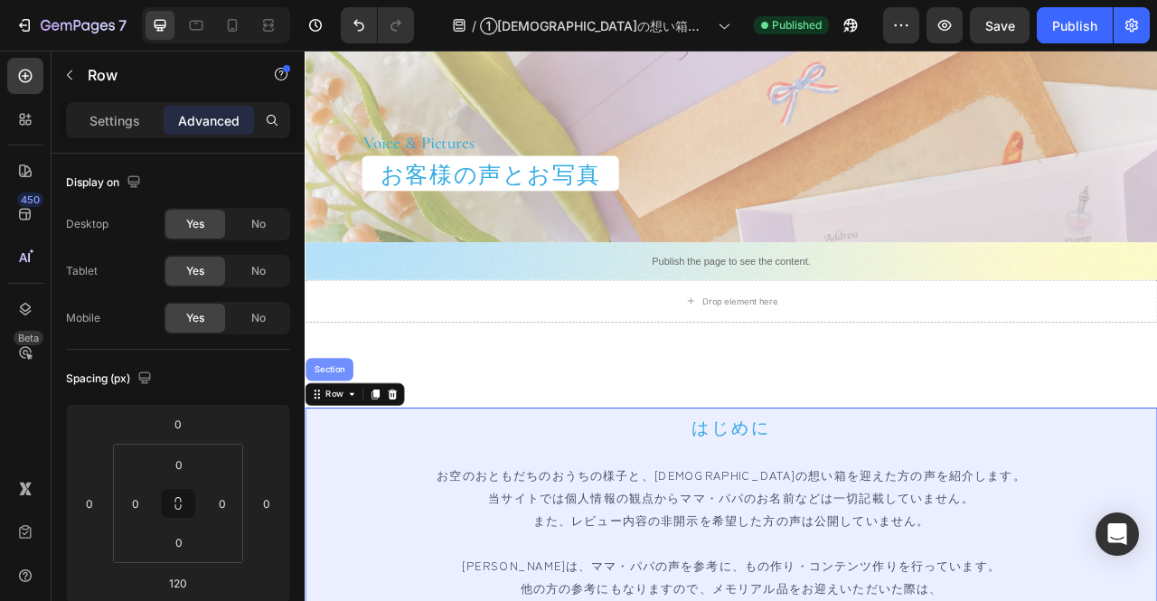
click at [338, 453] on div "Section" at bounding box center [336, 456] width 46 height 11
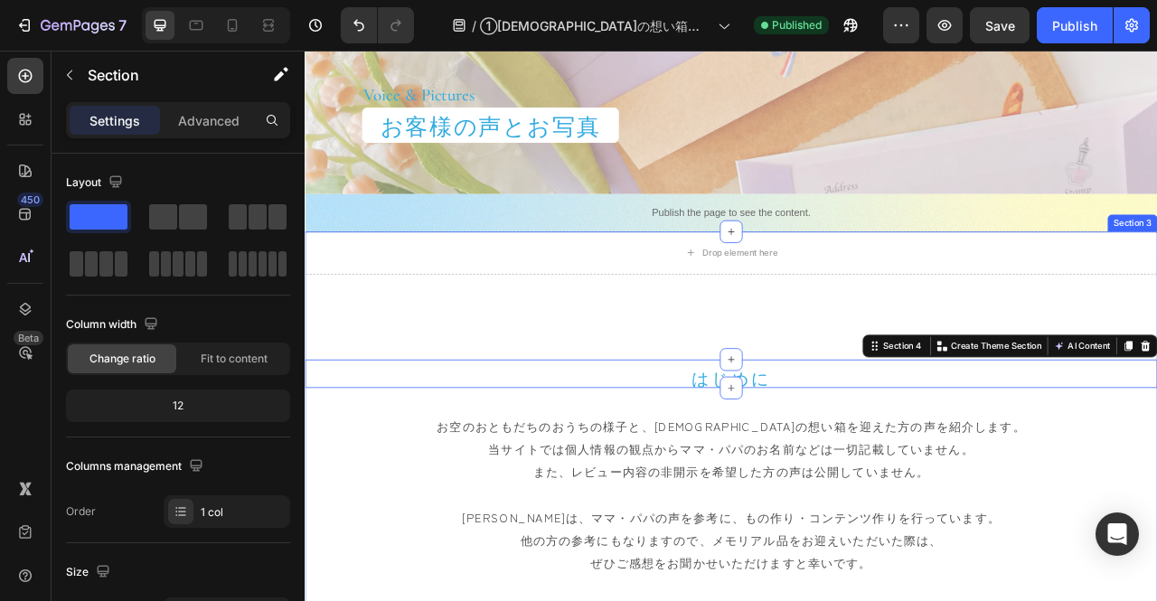
scroll to position [271, 0]
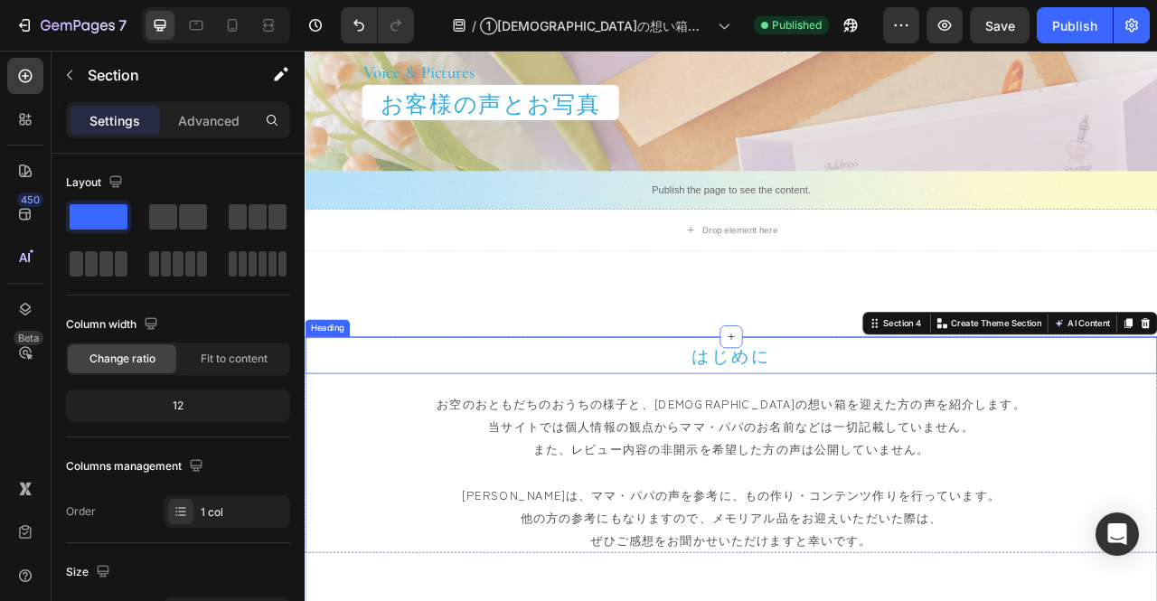
click at [478, 438] on h2 "はじめに" at bounding box center [847, 438] width 1085 height 47
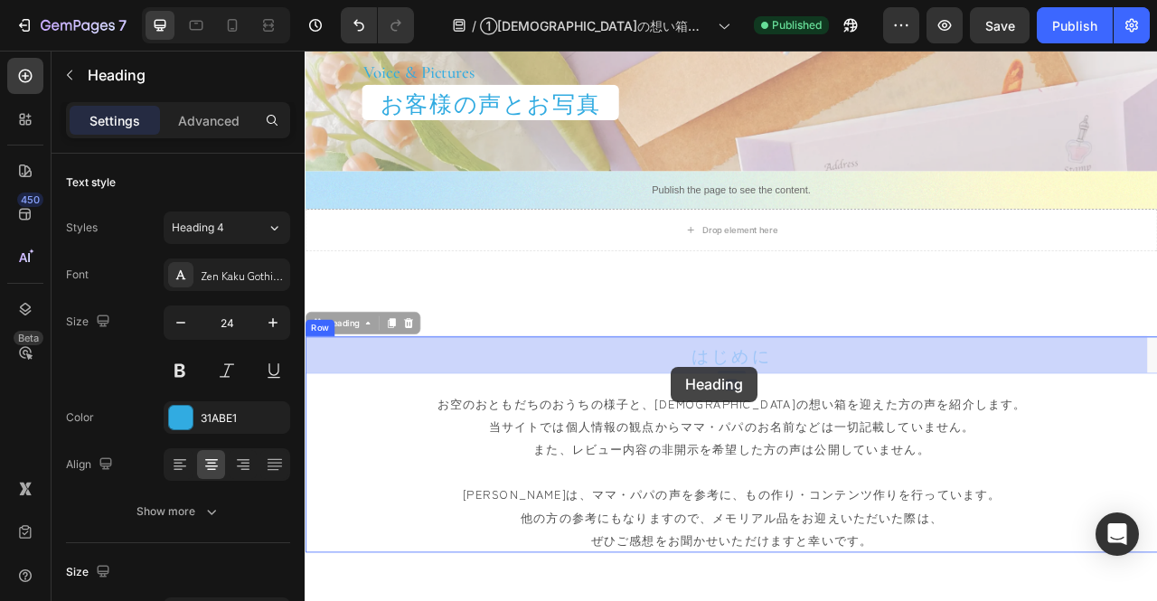
drag, startPoint x: 317, startPoint y: 398, endPoint x: 770, endPoint y: 453, distance: 456.3
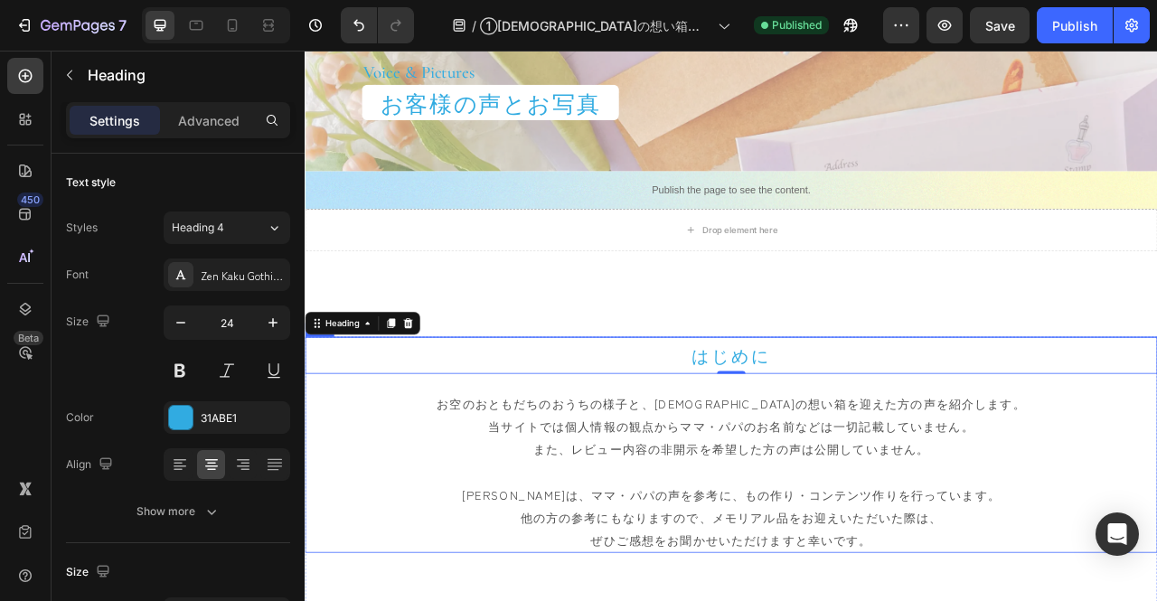
click at [521, 467] on div "はじめに Heading 0 お空のおともだちのおうちの様子と、天使の想い箱を迎えた方の声を紹介します。 当サイトでは個人情報の観点からママ・パパのお名前など…" at bounding box center [847, 552] width 1085 height 275
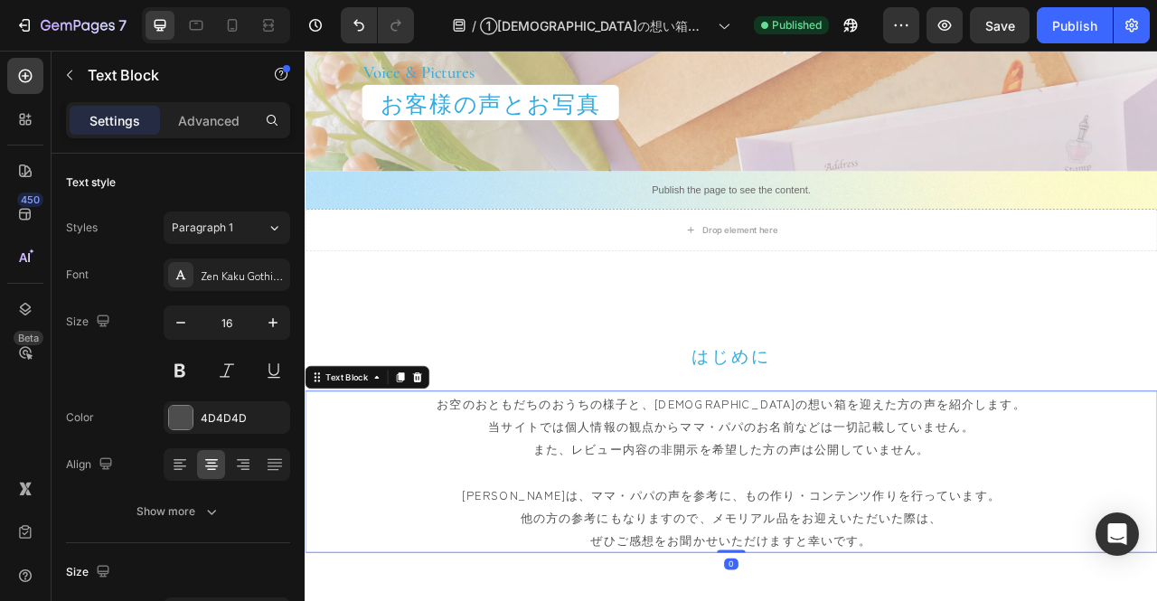
click at [1156, 528] on p "お空のおともだちのおうちの様子と、天使の想い箱を迎えた方の声を紹介します。 当サイトでは個人情報の観点からママ・パパのお名前などは一切記載していません。 また…" at bounding box center [847, 587] width 1081 height 203
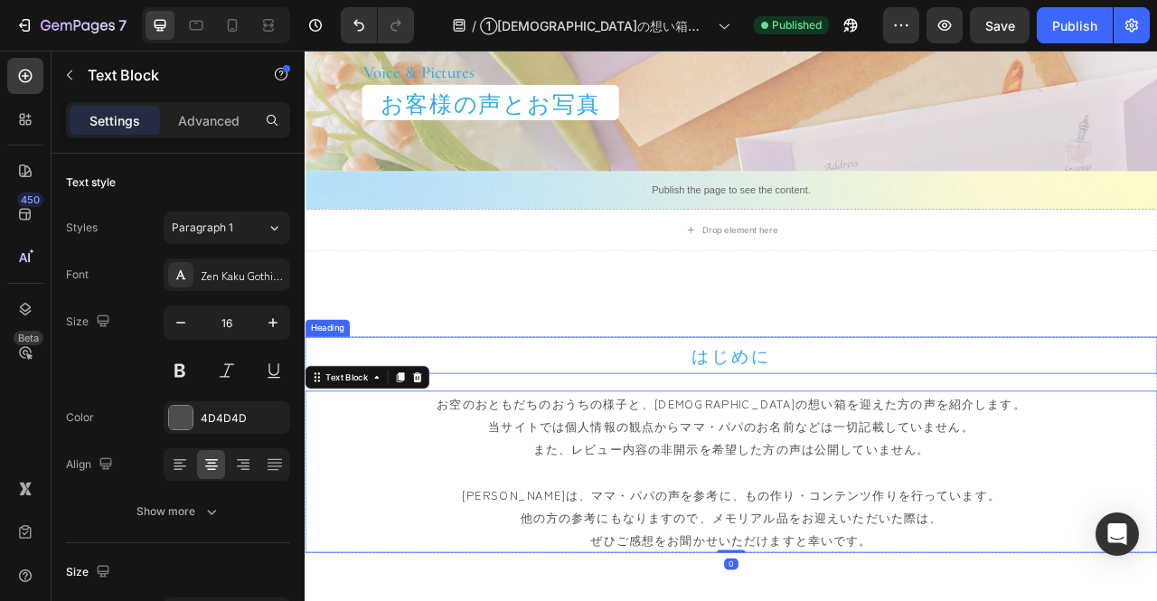
click at [530, 453] on h2 "はじめに" at bounding box center [847, 438] width 1085 height 47
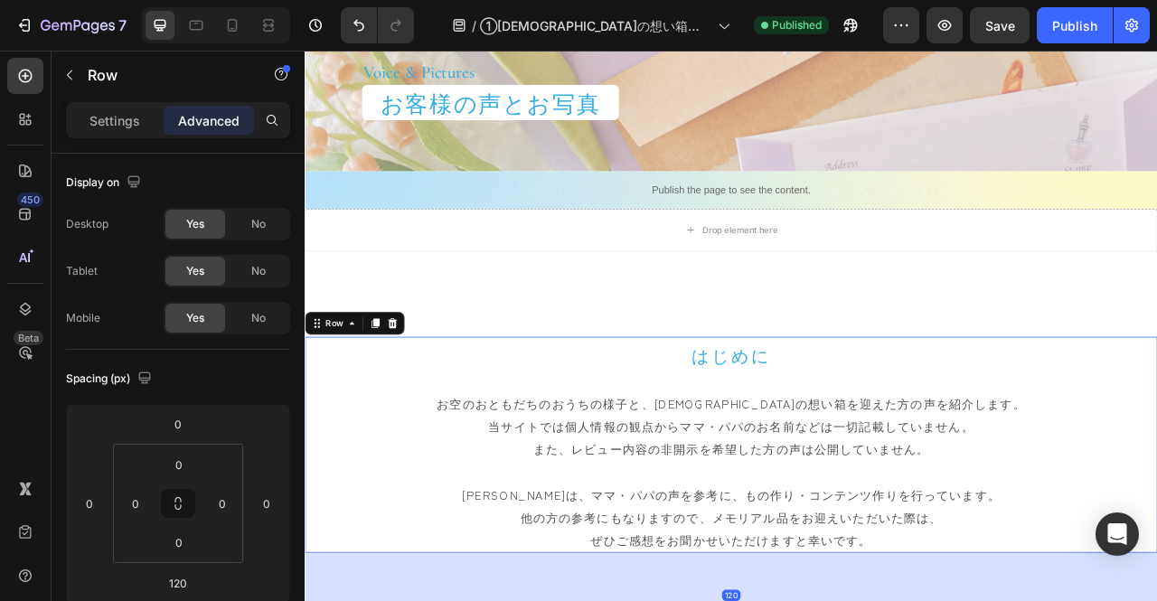
click at [510, 472] on div "はじめに Heading お空のおともだちのおうちの様子と、天使の想い箱を迎えた方の声を紹介します。 当サイトでは個人情報の観点からママ・パパのお名前などは一…" at bounding box center [847, 552] width 1085 height 275
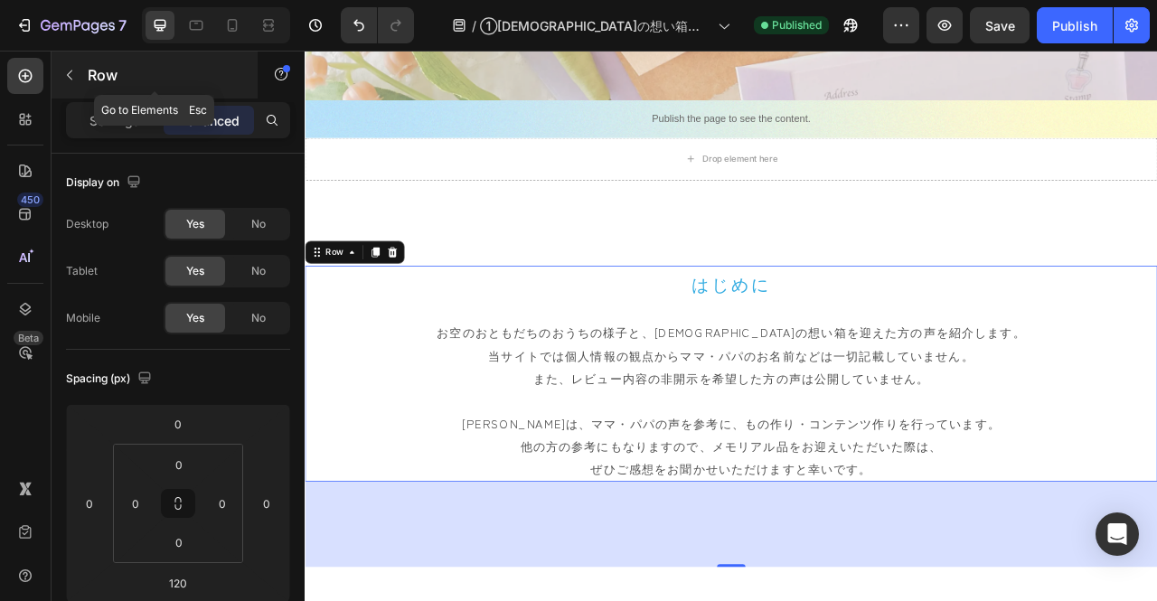
click at [71, 79] on icon "button" at bounding box center [69, 76] width 5 height 10
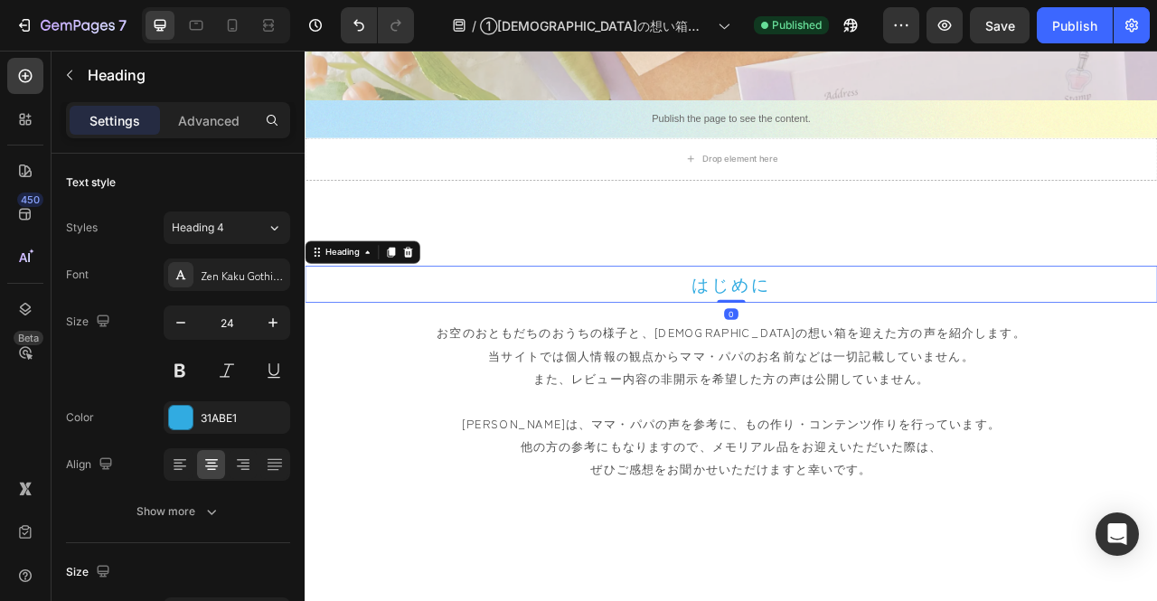
click at [439, 335] on h2 "はじめに" at bounding box center [847, 348] width 1085 height 47
click at [327, 305] on div "Heading" at bounding box center [352, 307] width 50 height 16
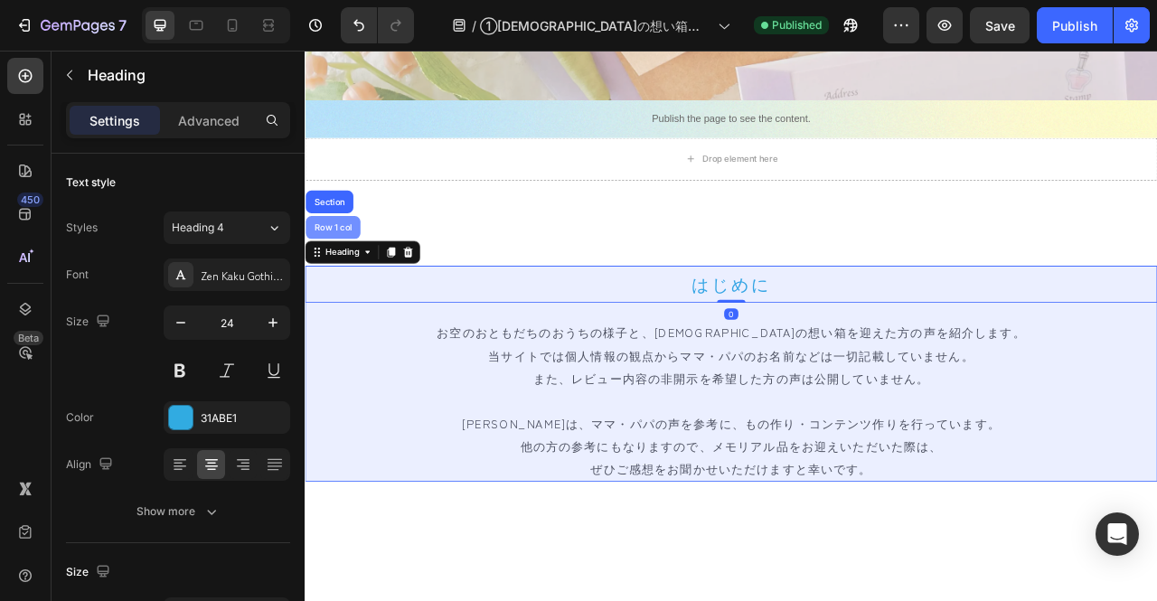
click at [337, 286] on div "Row 1 col" at bounding box center [341, 275] width 70 height 29
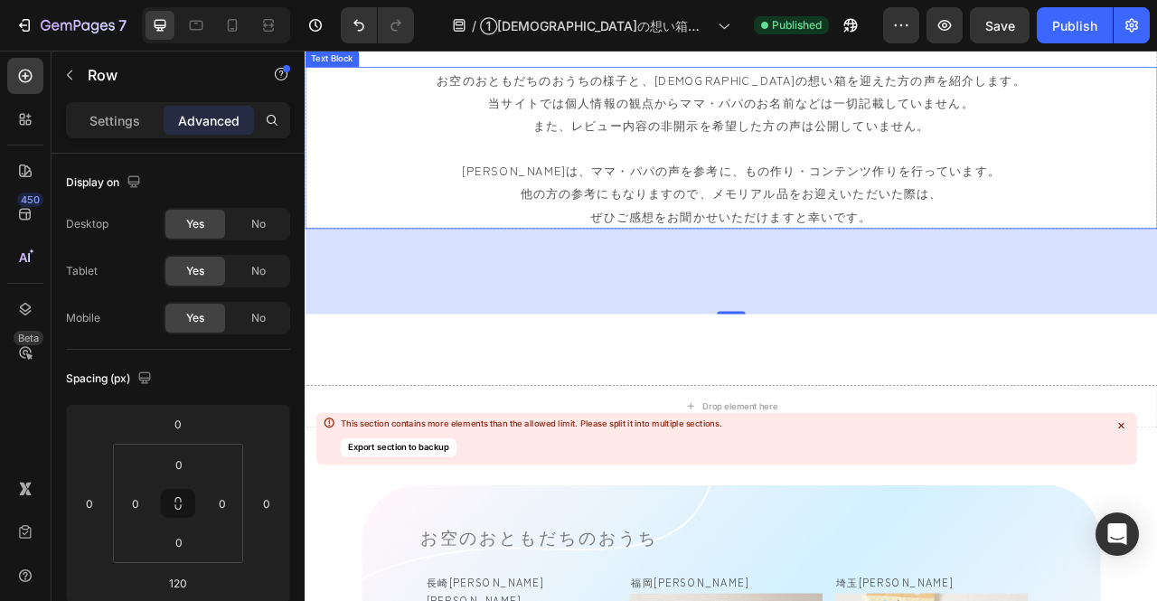
scroll to position [723, 0]
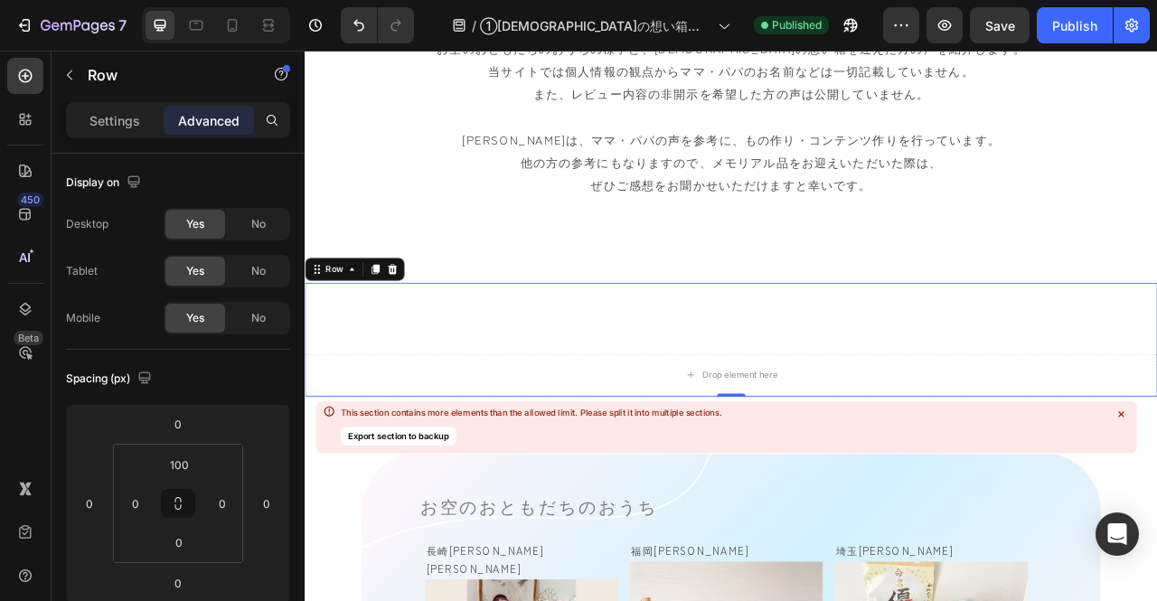
click at [486, 366] on div "Drop element here Row 0" at bounding box center [847, 418] width 1085 height 145
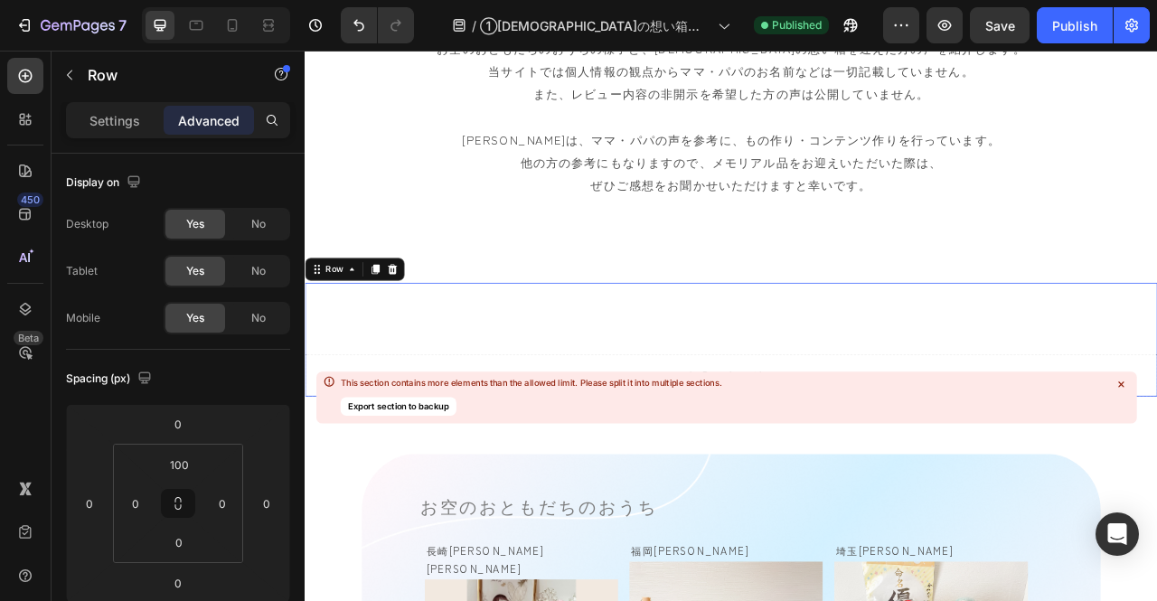
scroll to position [904, 0]
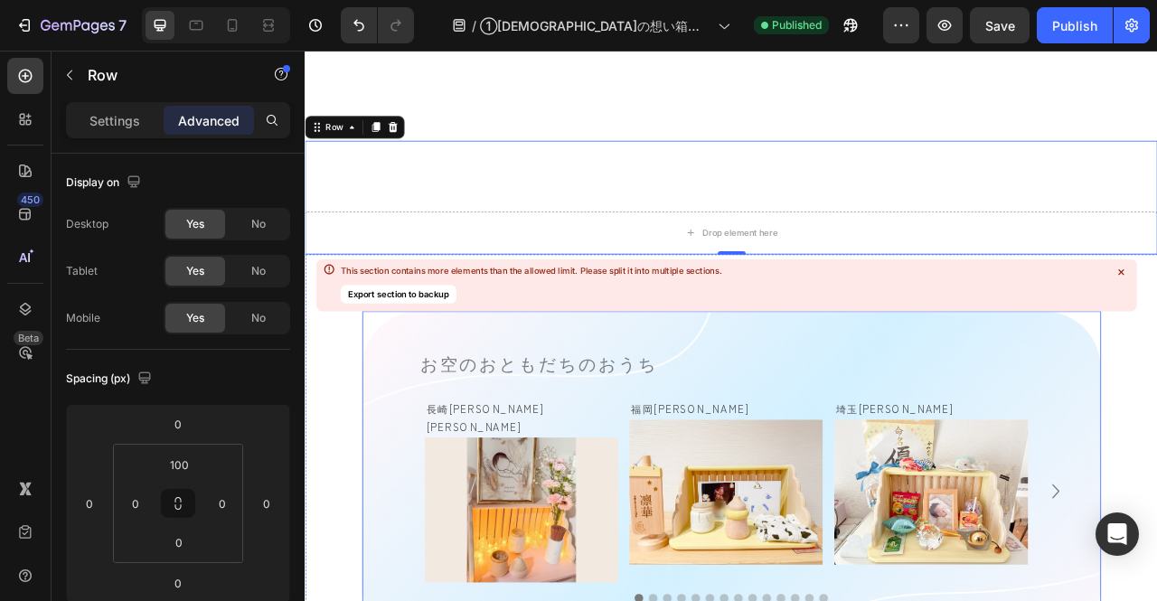
click at [359, 288] on button "Export section to backup" at bounding box center [398, 295] width 116 height 18
click at [1118, 273] on icon at bounding box center [1121, 273] width 14 height 14
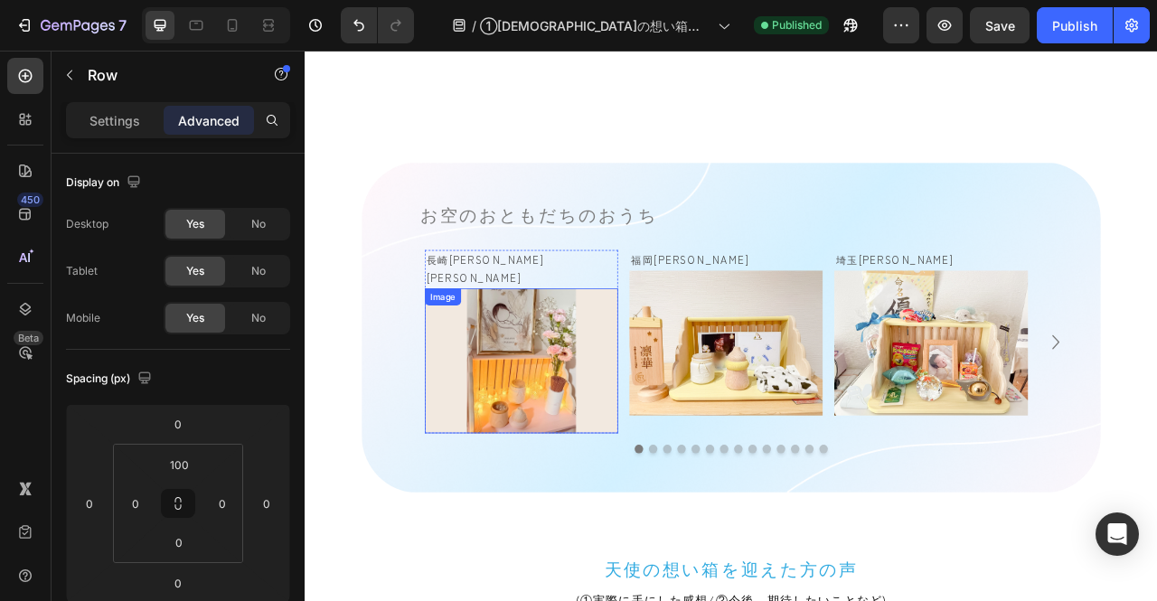
scroll to position [1266, 0]
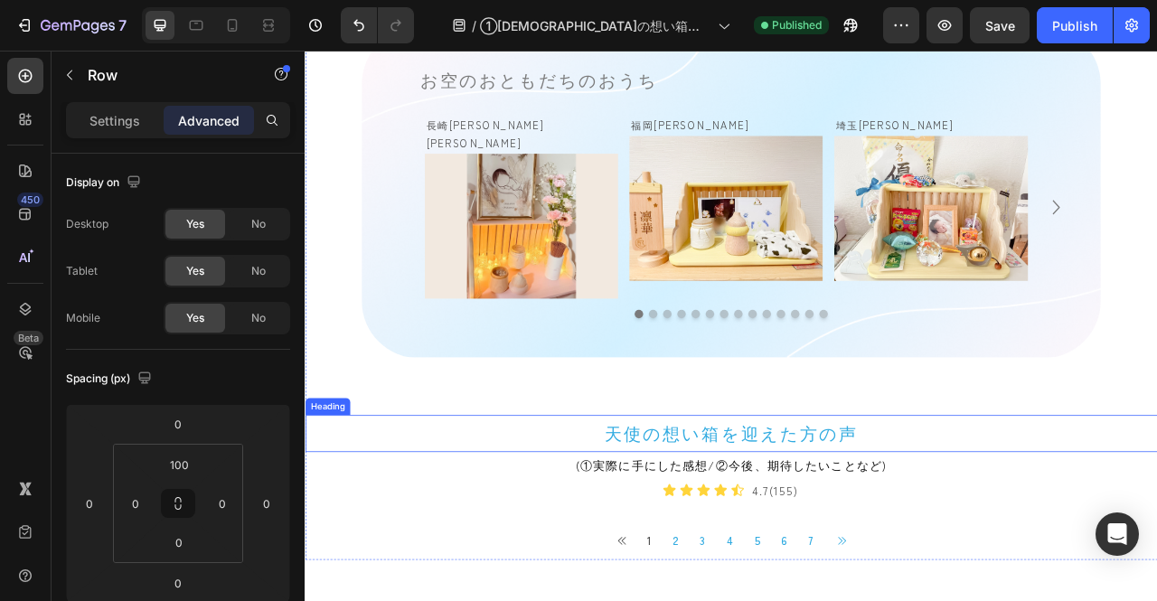
click at [508, 520] on h2 "天使の想い箱を迎えた方の声" at bounding box center [847, 537] width 1085 height 47
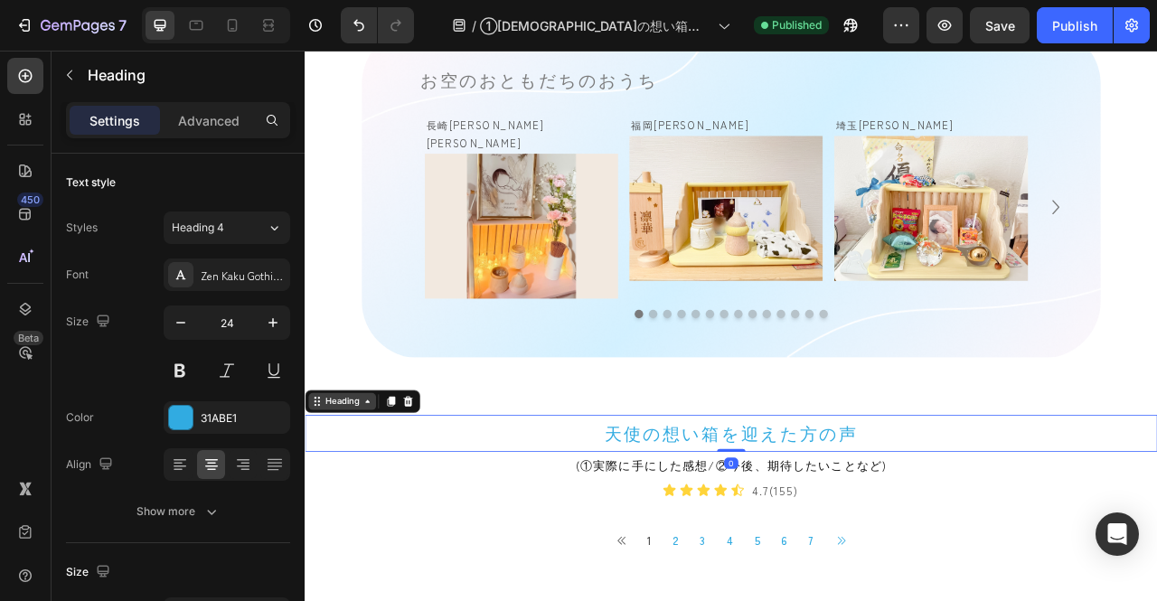
click at [318, 490] on icon at bounding box center [320, 497] width 14 height 14
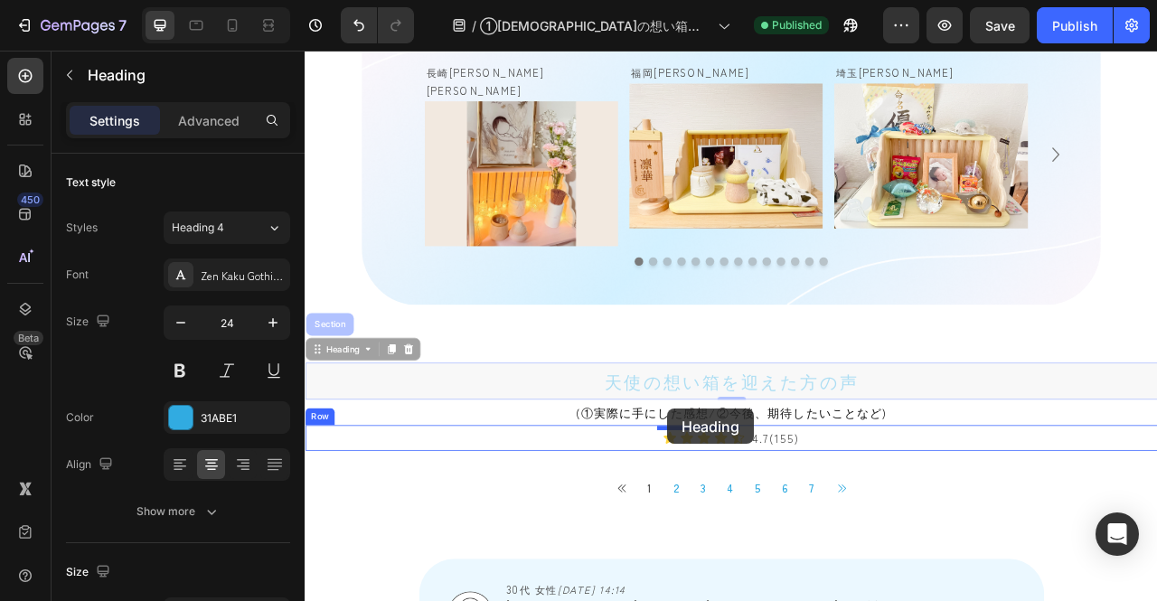
scroll to position [1351, 0]
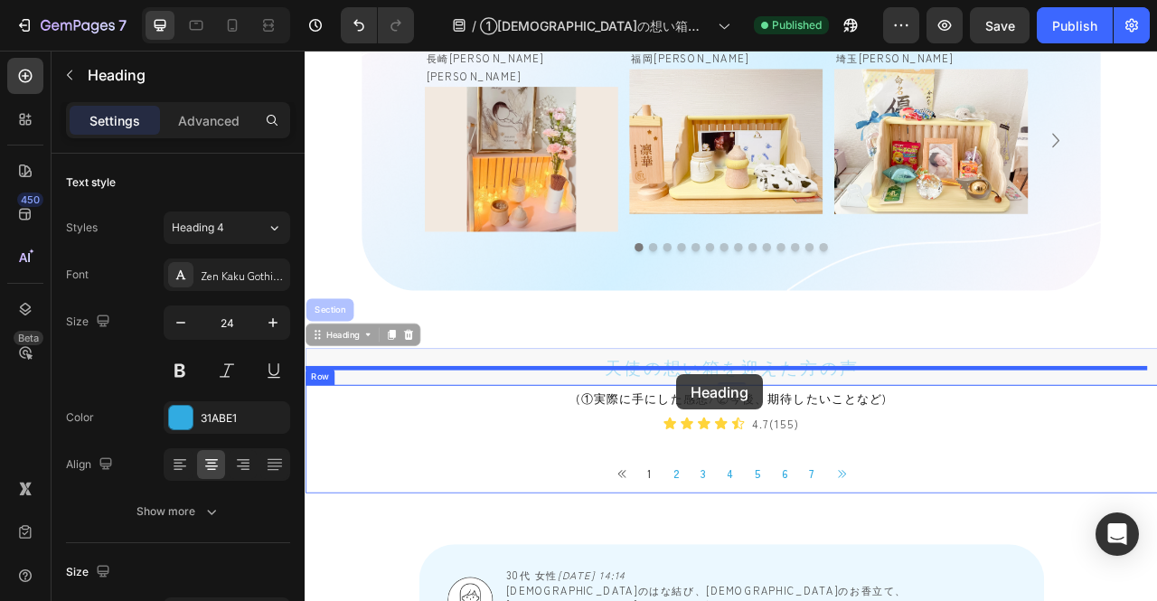
drag, startPoint x: 317, startPoint y: 477, endPoint x: 778, endPoint y: 463, distance: 460.5
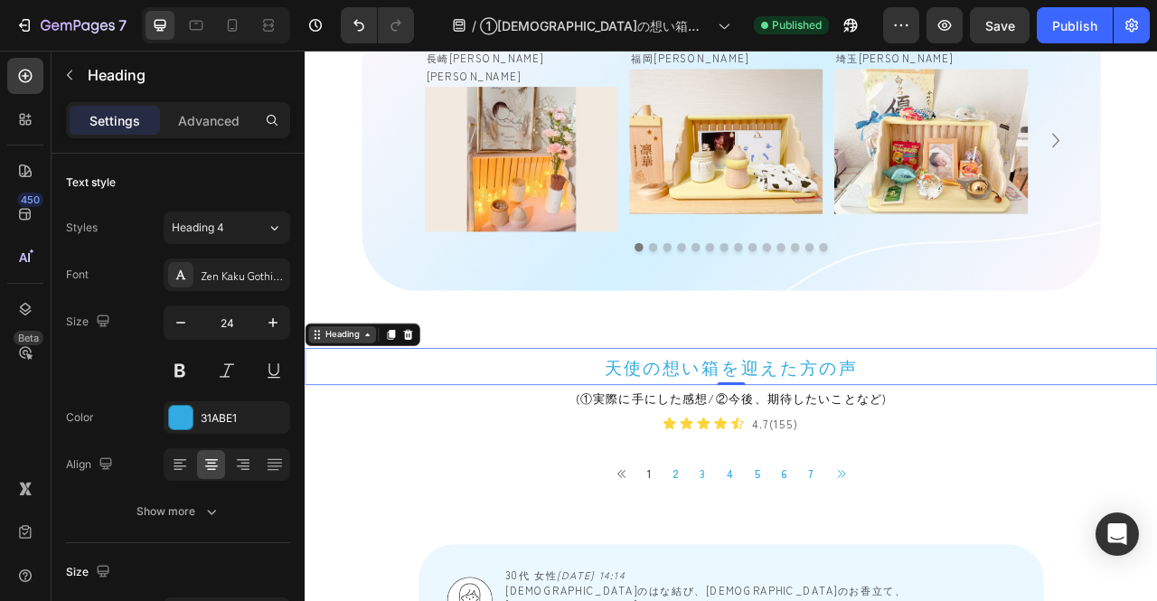
click at [322, 405] on icon at bounding box center [320, 412] width 14 height 14
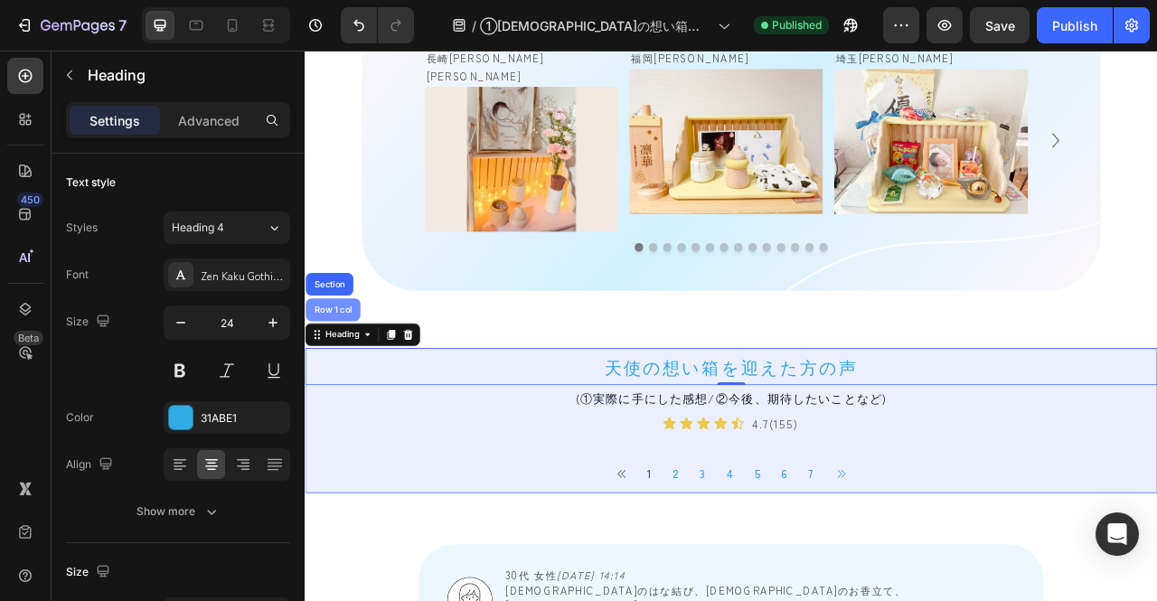
click at [346, 366] on div "Row 1 col" at bounding box center [341, 380] width 70 height 29
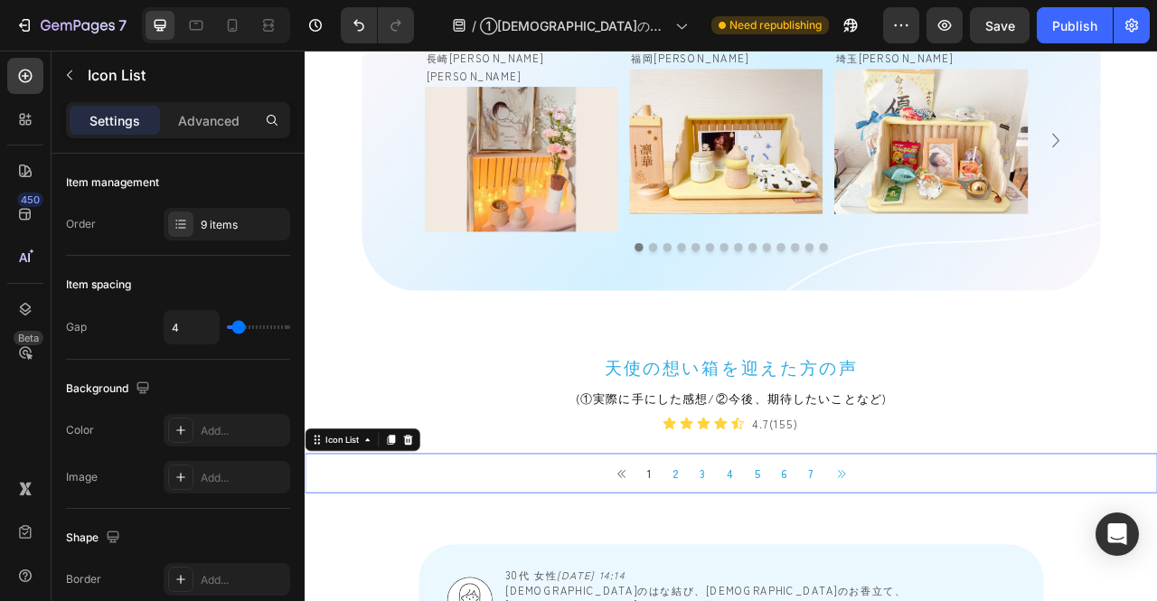
click at [599, 563] on div "Button 1 Button 2 Button 3 Button 4 Button 5 Button 6 Button 7 Button Button" at bounding box center [847, 588] width 1085 height 51
click at [320, 539] on icon at bounding box center [320, 546] width 14 height 14
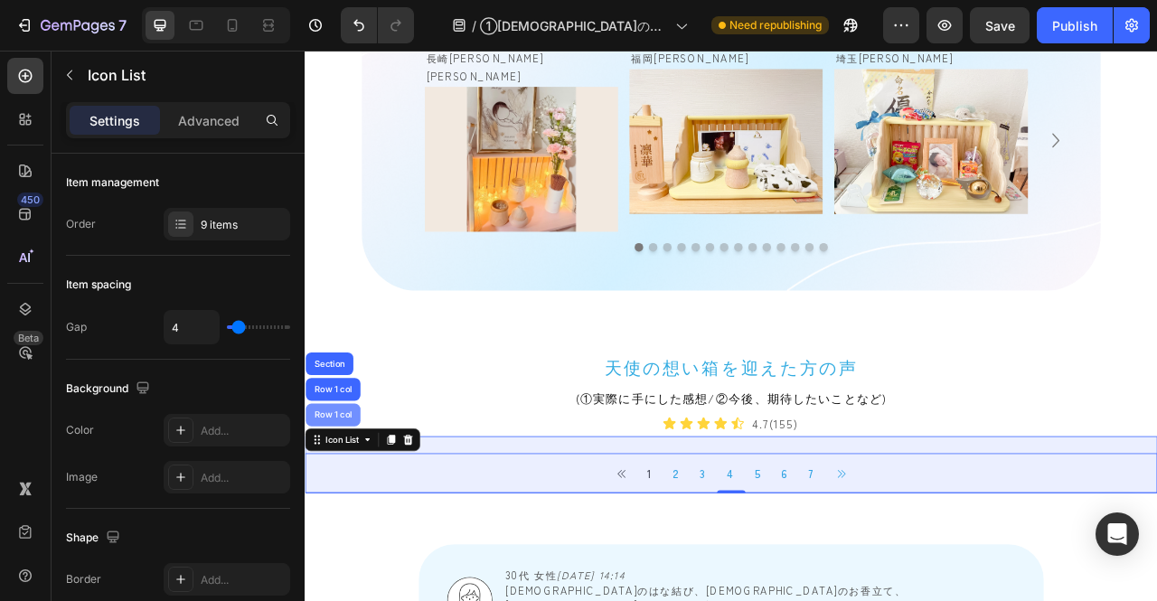
click at [341, 500] on div "Row 1 col" at bounding box center [341, 514] width 70 height 29
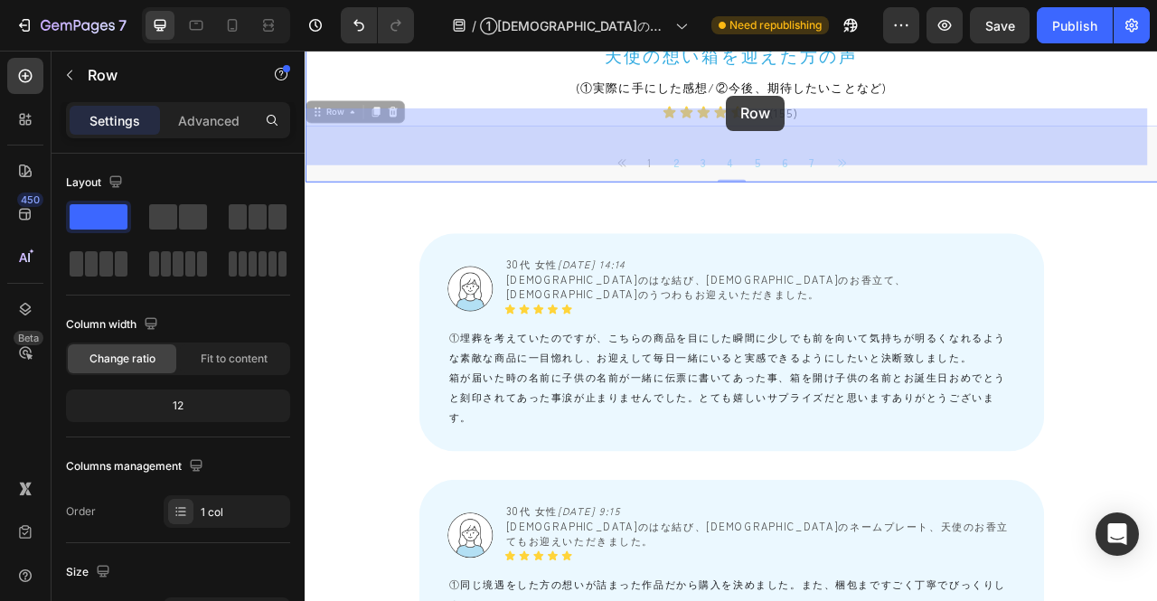
scroll to position [1720, 0]
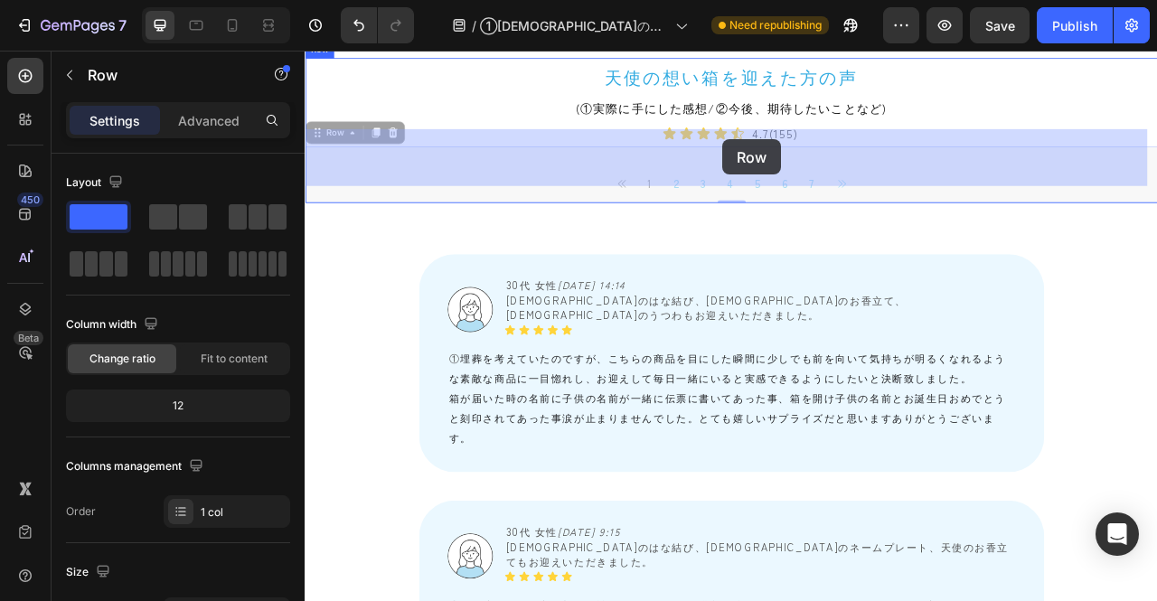
drag, startPoint x: 320, startPoint y: 500, endPoint x: 836, endPoint y: 164, distance: 616.2
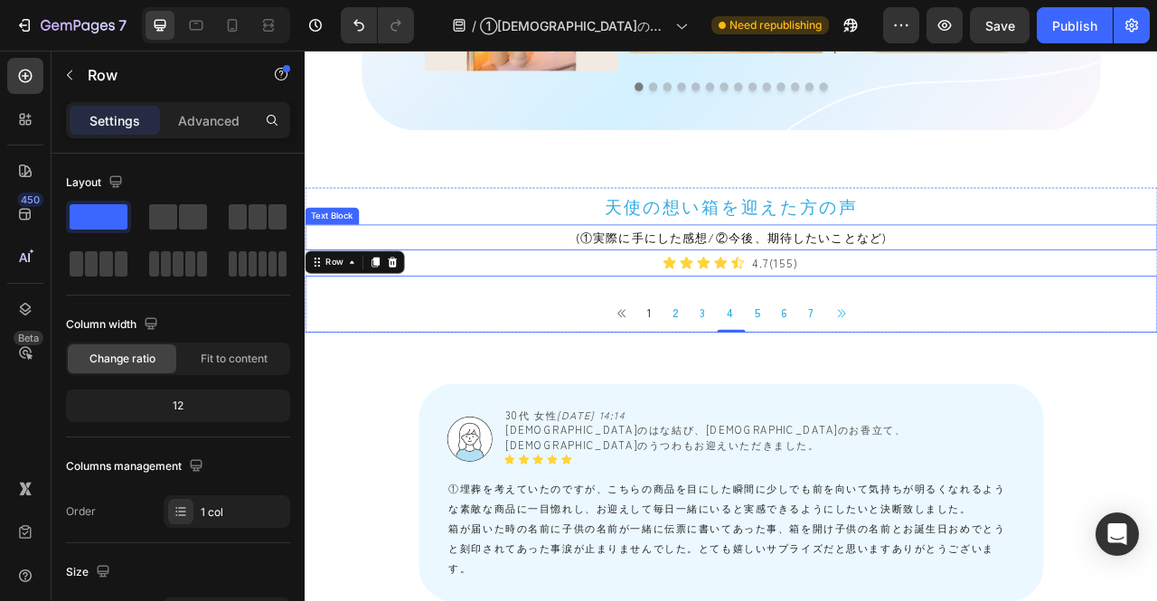
scroll to position [1539, 0]
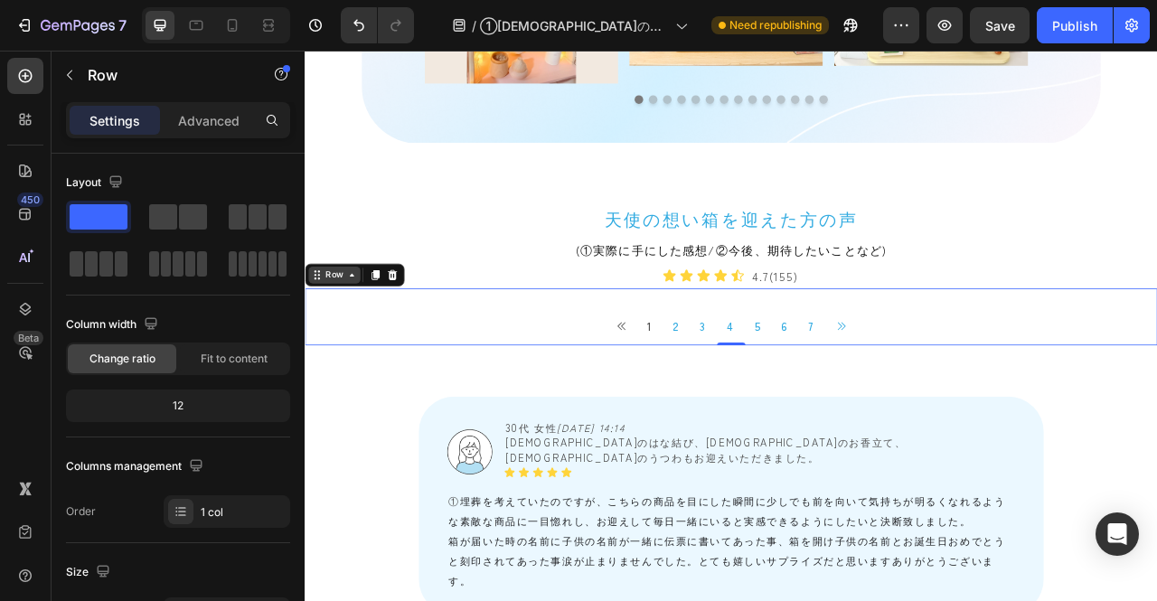
click at [319, 329] on icon at bounding box center [320, 336] width 14 height 14
click at [1156, 321] on div "Icon Icon Icon Icon Icon Icon List 4.7(155) Text Block Row" at bounding box center [847, 337] width 1085 height 33
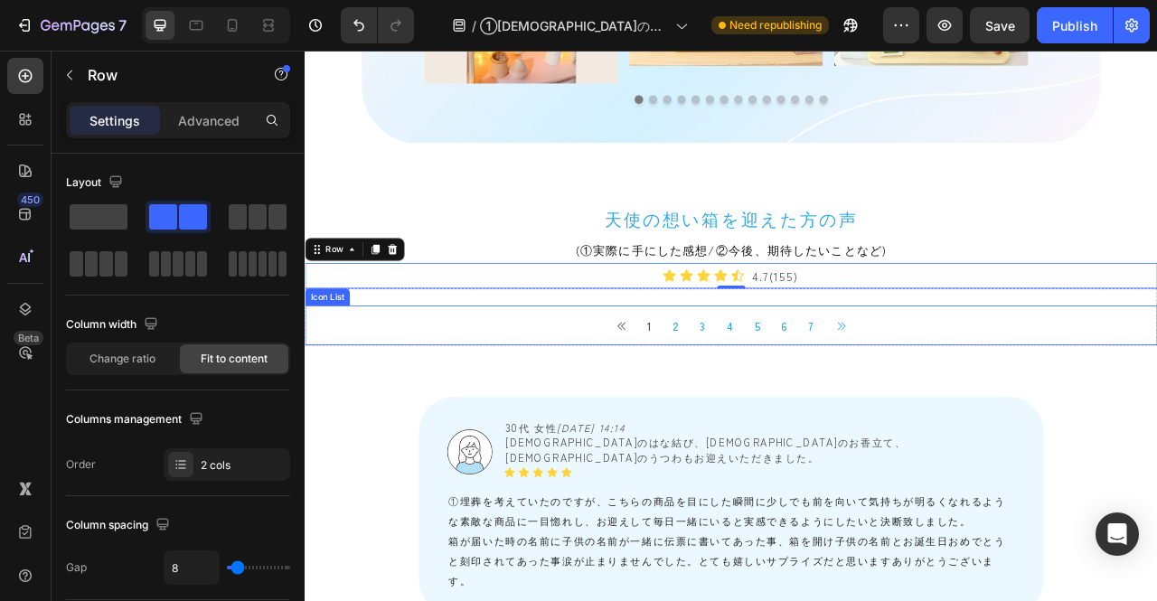
click at [508, 375] on div "Button 1 Button 2 Button 3 Button 4 Button 5 Button 6 Button 7 Button Button" at bounding box center [847, 400] width 1085 height 51
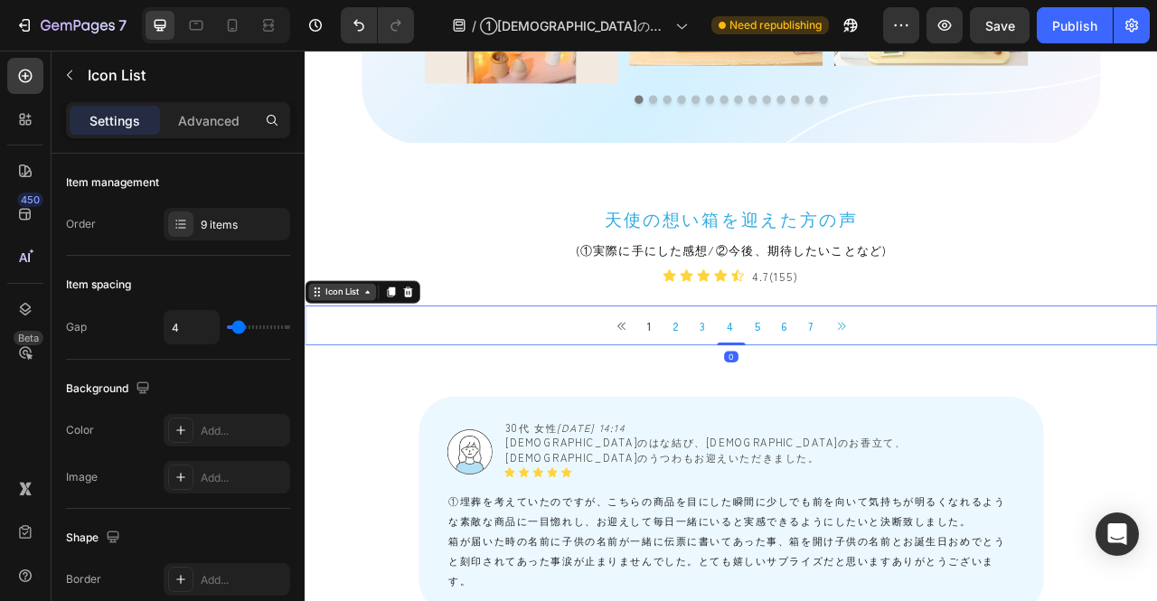
click at [327, 350] on div "Icon List" at bounding box center [352, 358] width 50 height 16
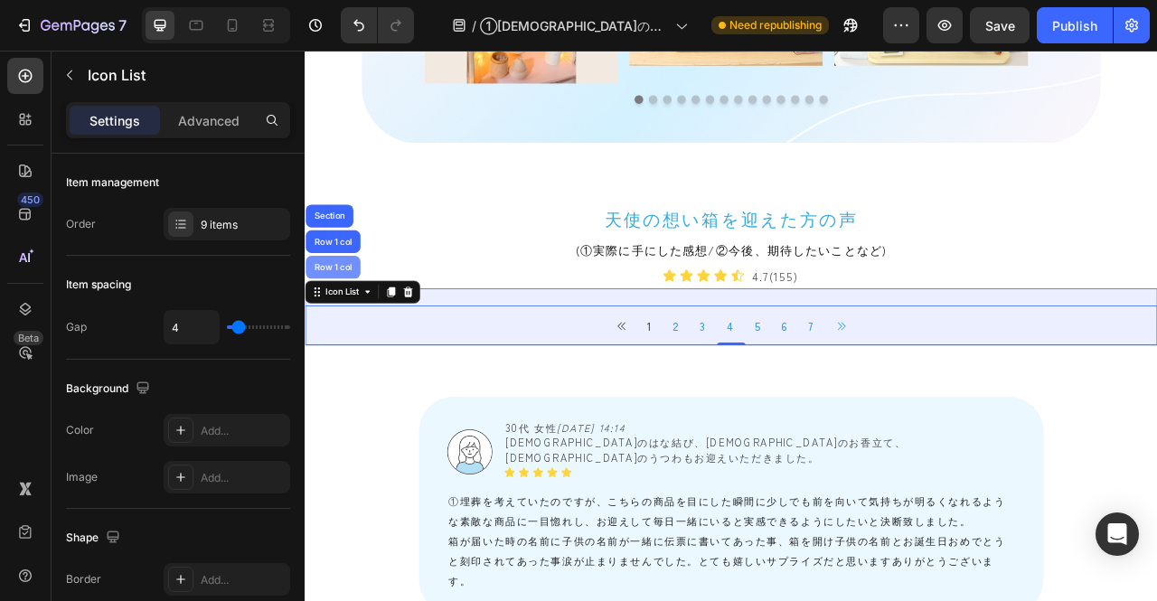
click at [349, 321] on div "Row 1 col" at bounding box center [340, 326] width 55 height 11
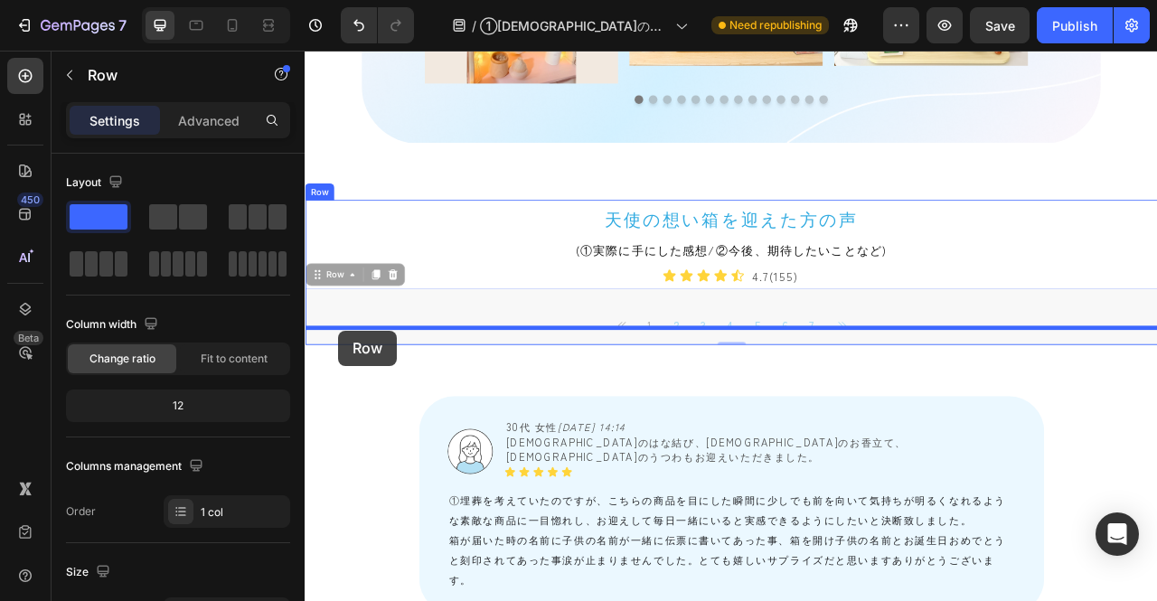
drag, startPoint x: 320, startPoint y: 316, endPoint x: 347, endPoint y: 407, distance: 95.3
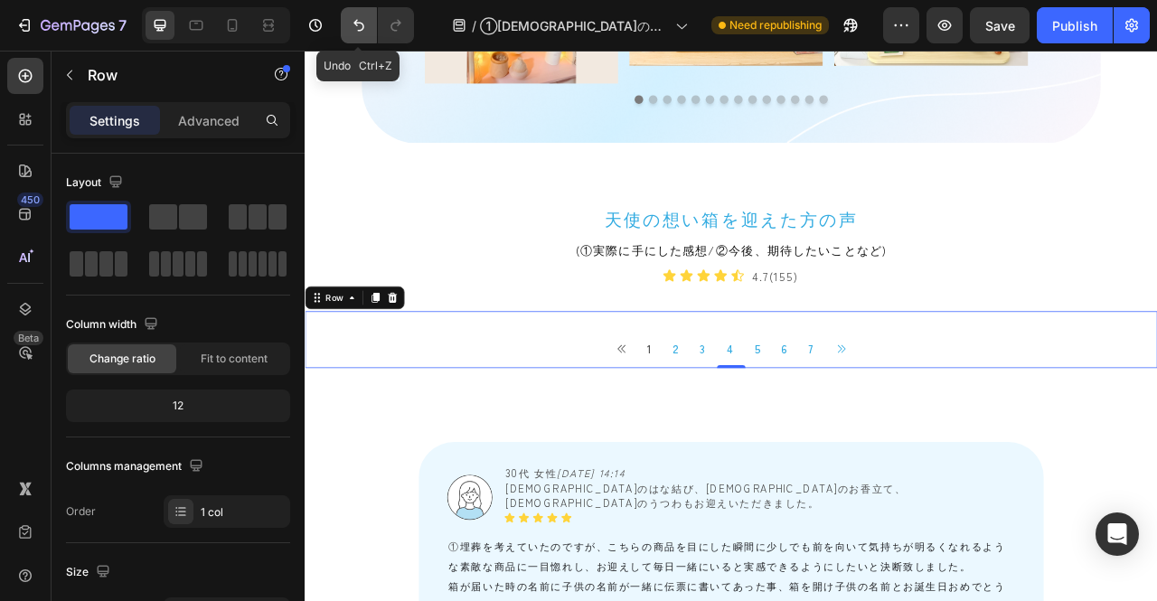
click at [355, 24] on icon "Undo/Redo" at bounding box center [359, 26] width 11 height 12
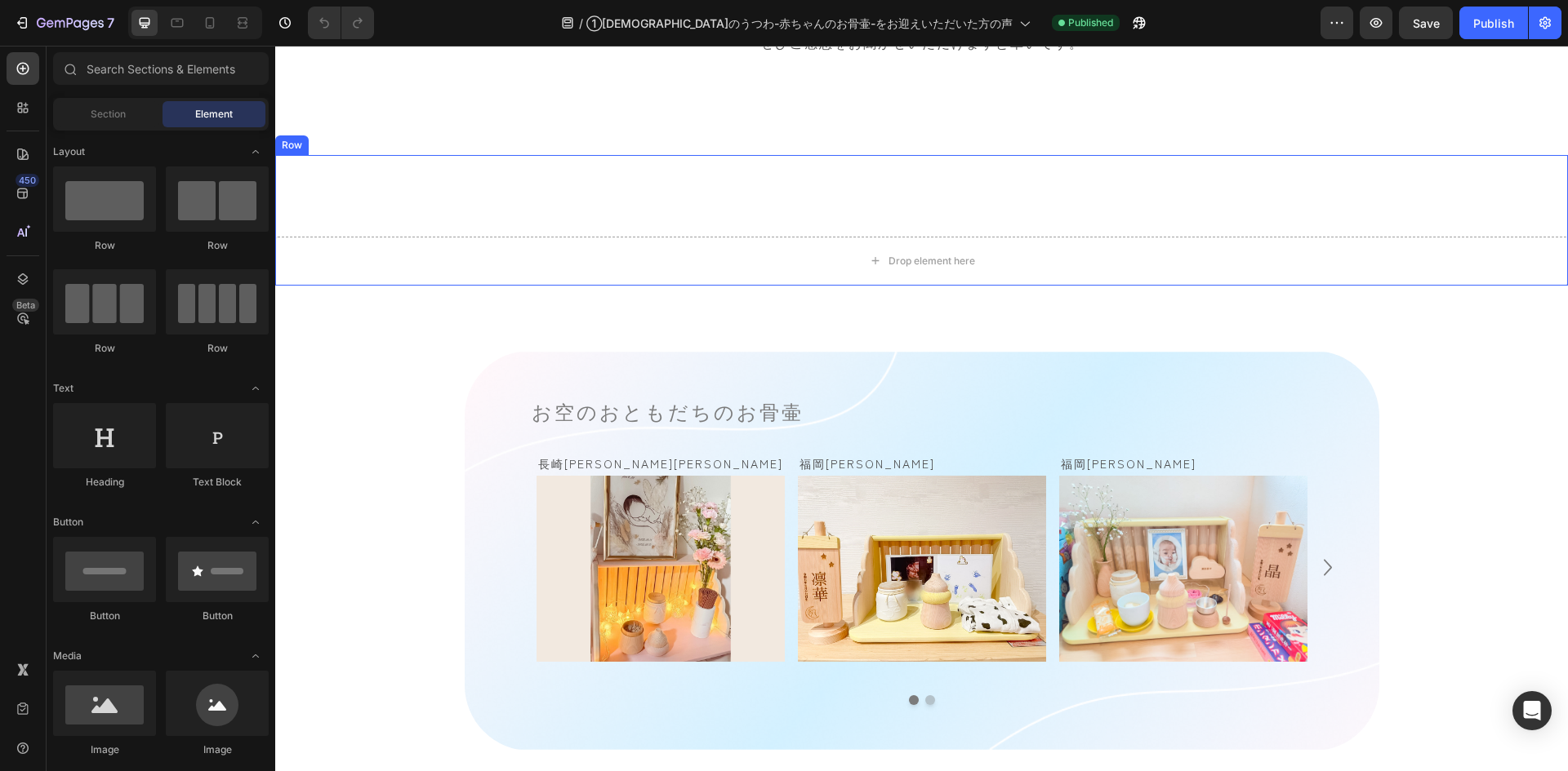
scroll to position [980, 0]
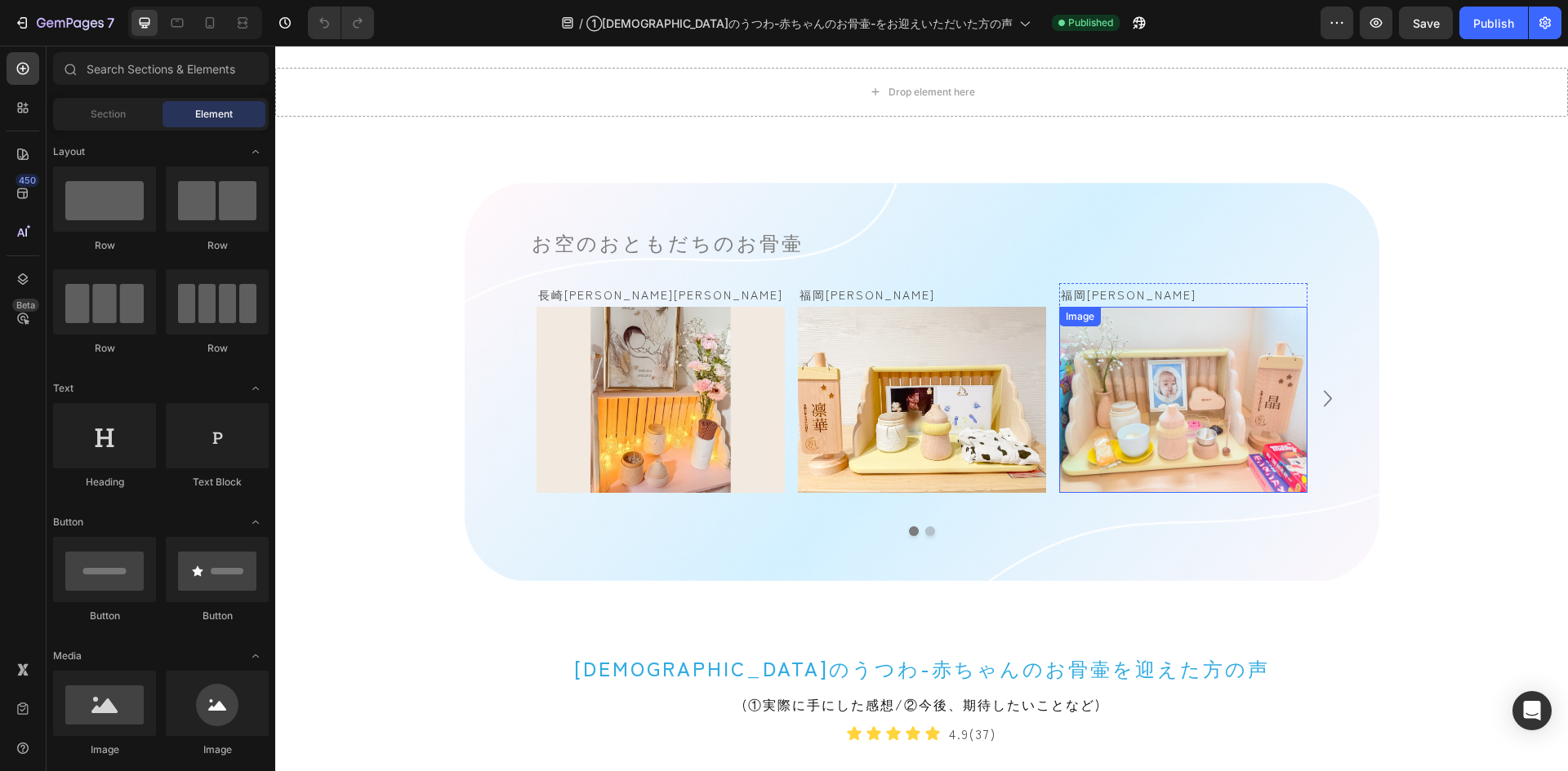
click at [1162, 403] on img at bounding box center [1183, 400] width 248 height 186
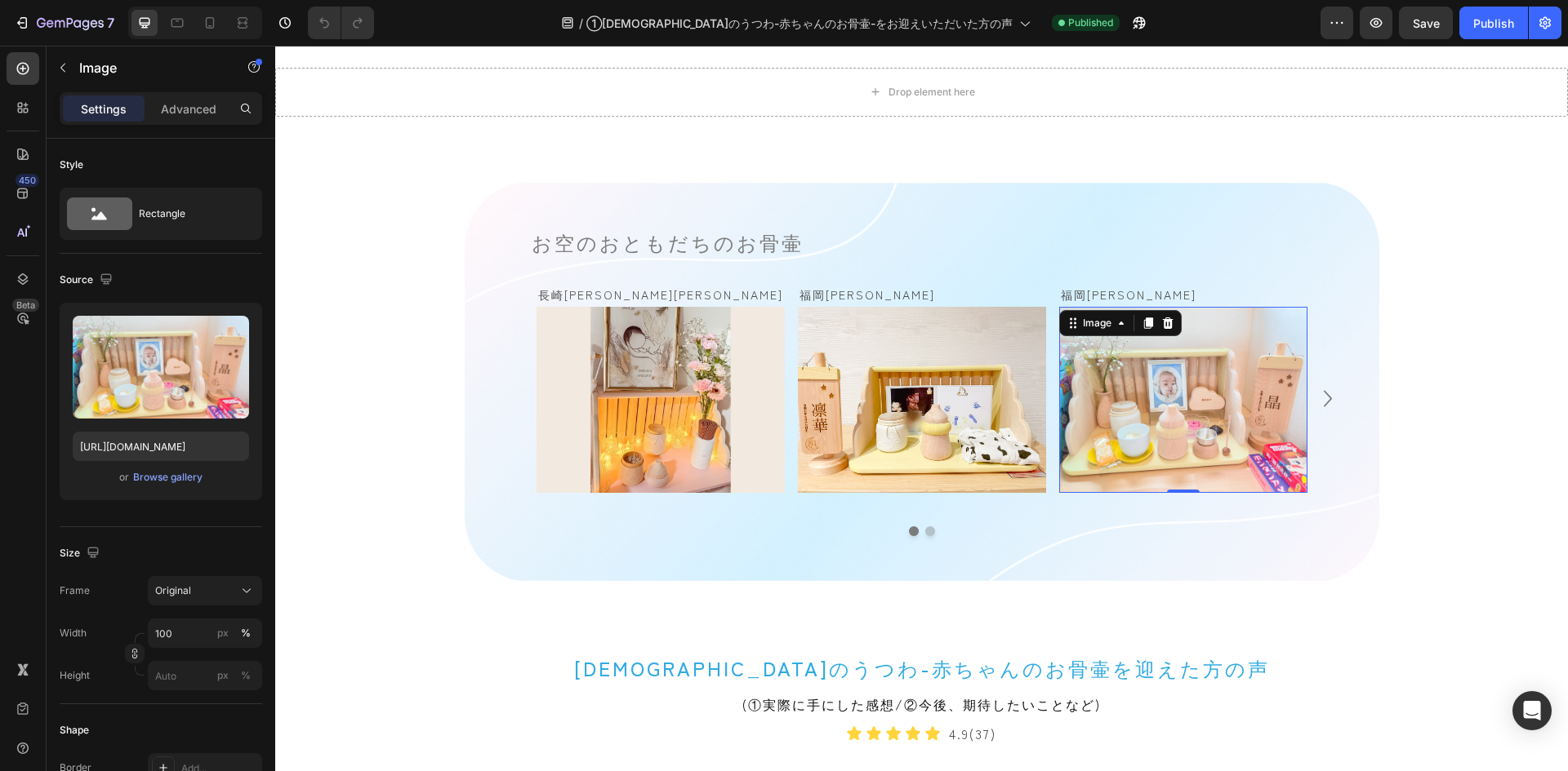
click at [1234, 403] on img at bounding box center [1183, 400] width 248 height 186
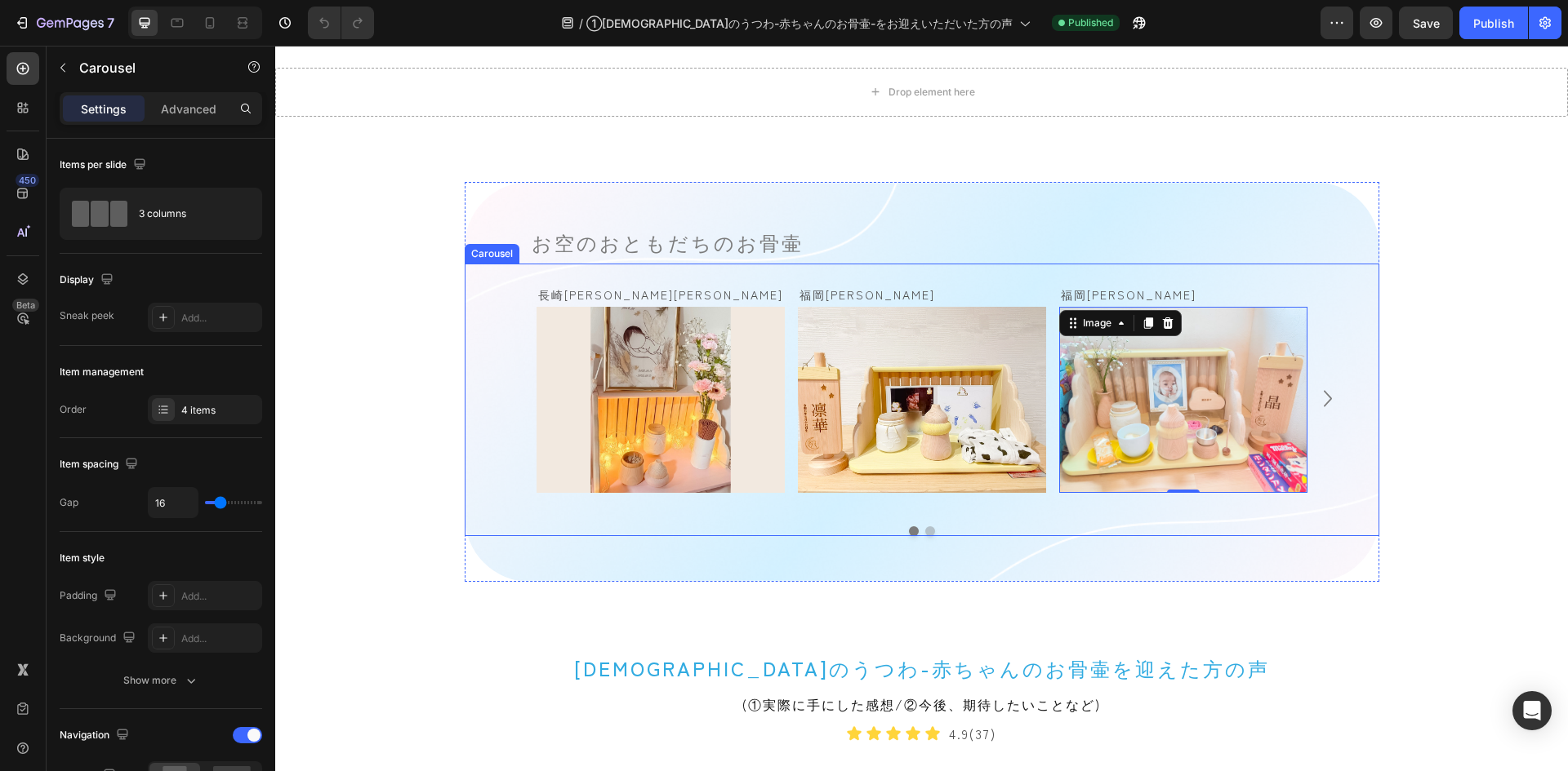
click at [464, 278] on div "長崎[PERSON_NAME][PERSON_NAME] Text Block Image Row [GEOGRAPHIC_DATA][PERSON_NAME…" at bounding box center [921, 400] width 915 height 273
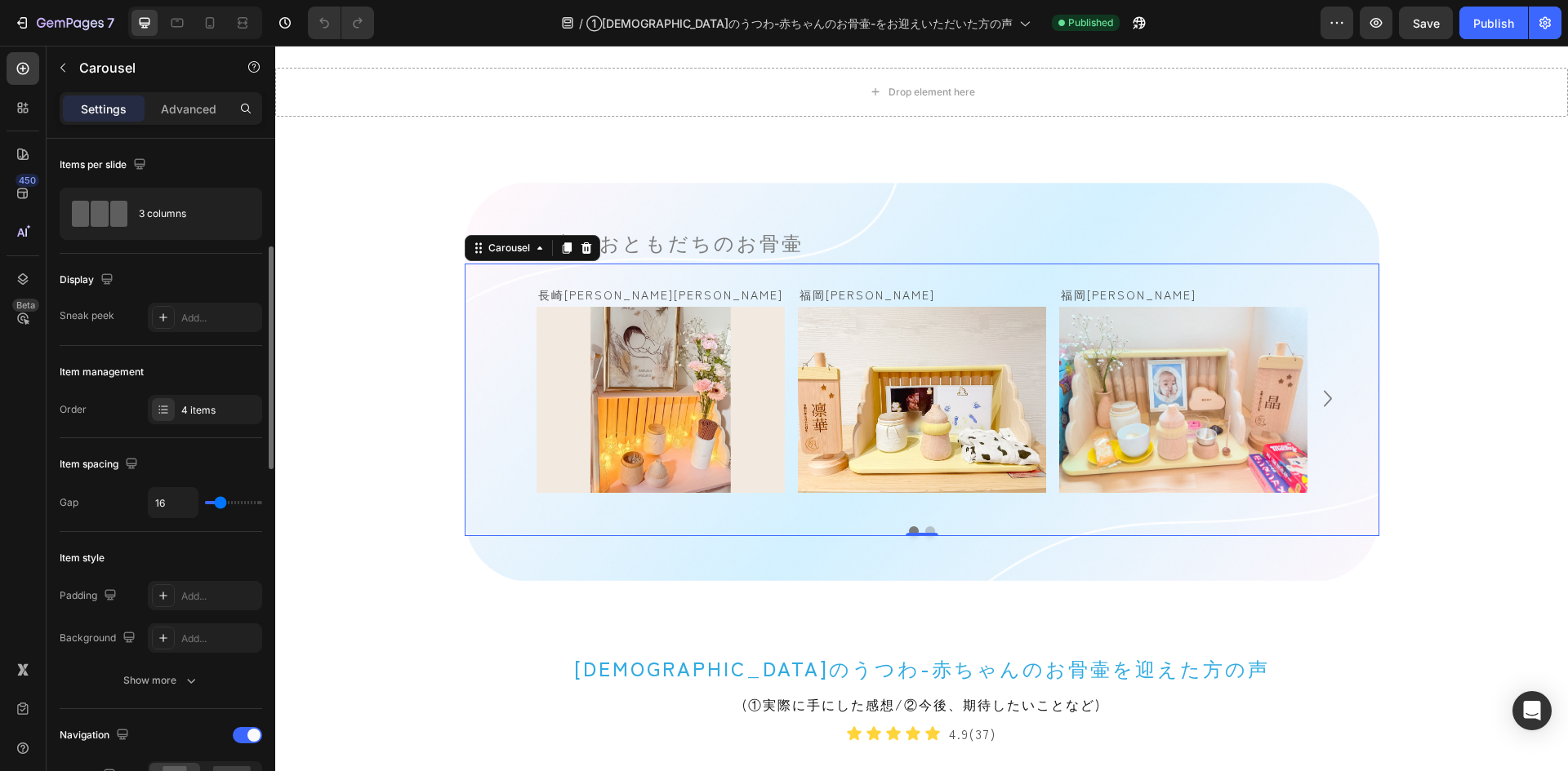
scroll to position [163, 0]
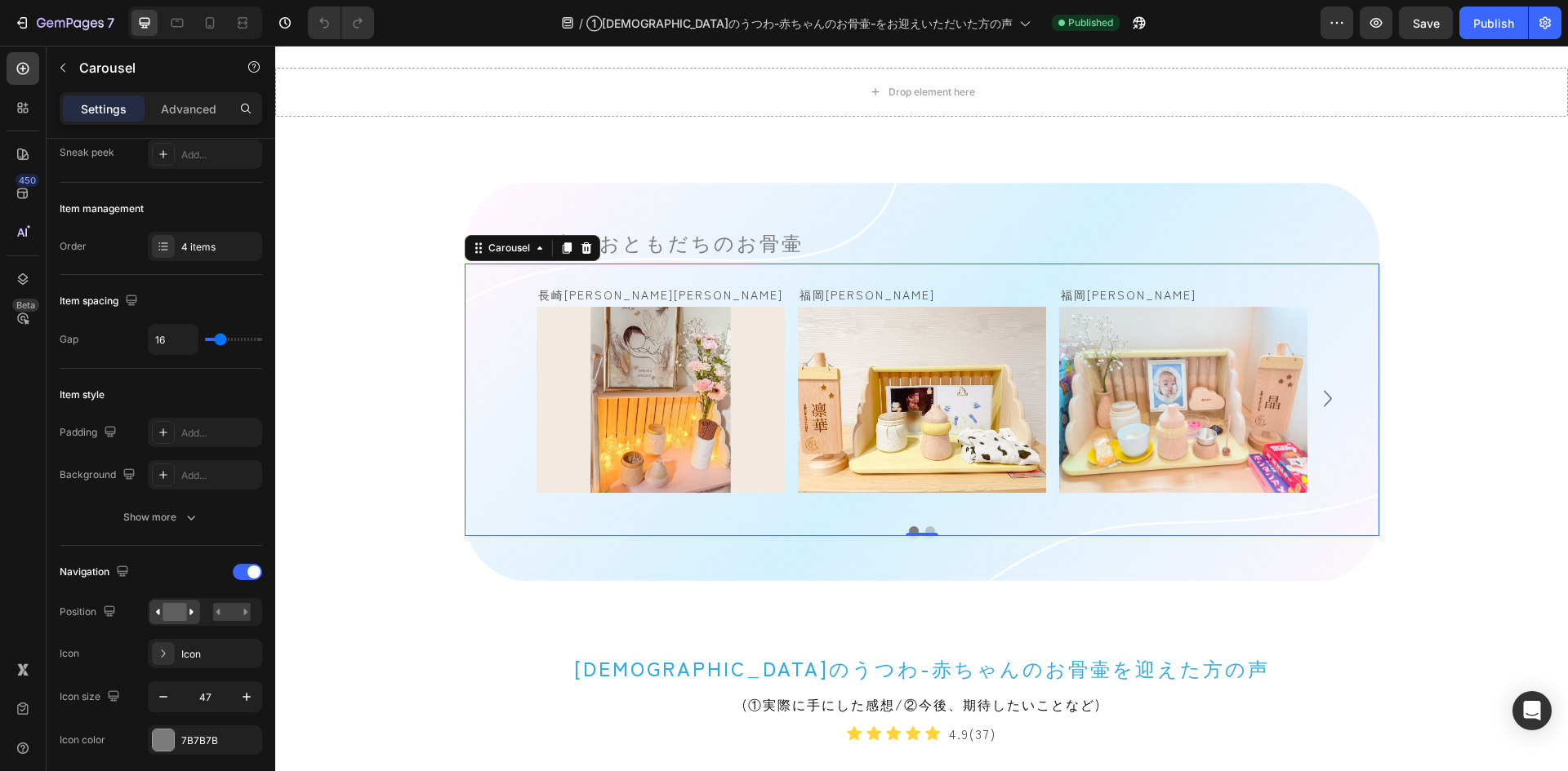
click at [1321, 383] on icon "Carousel Next Arrow" at bounding box center [1328, 398] width 33 height 38
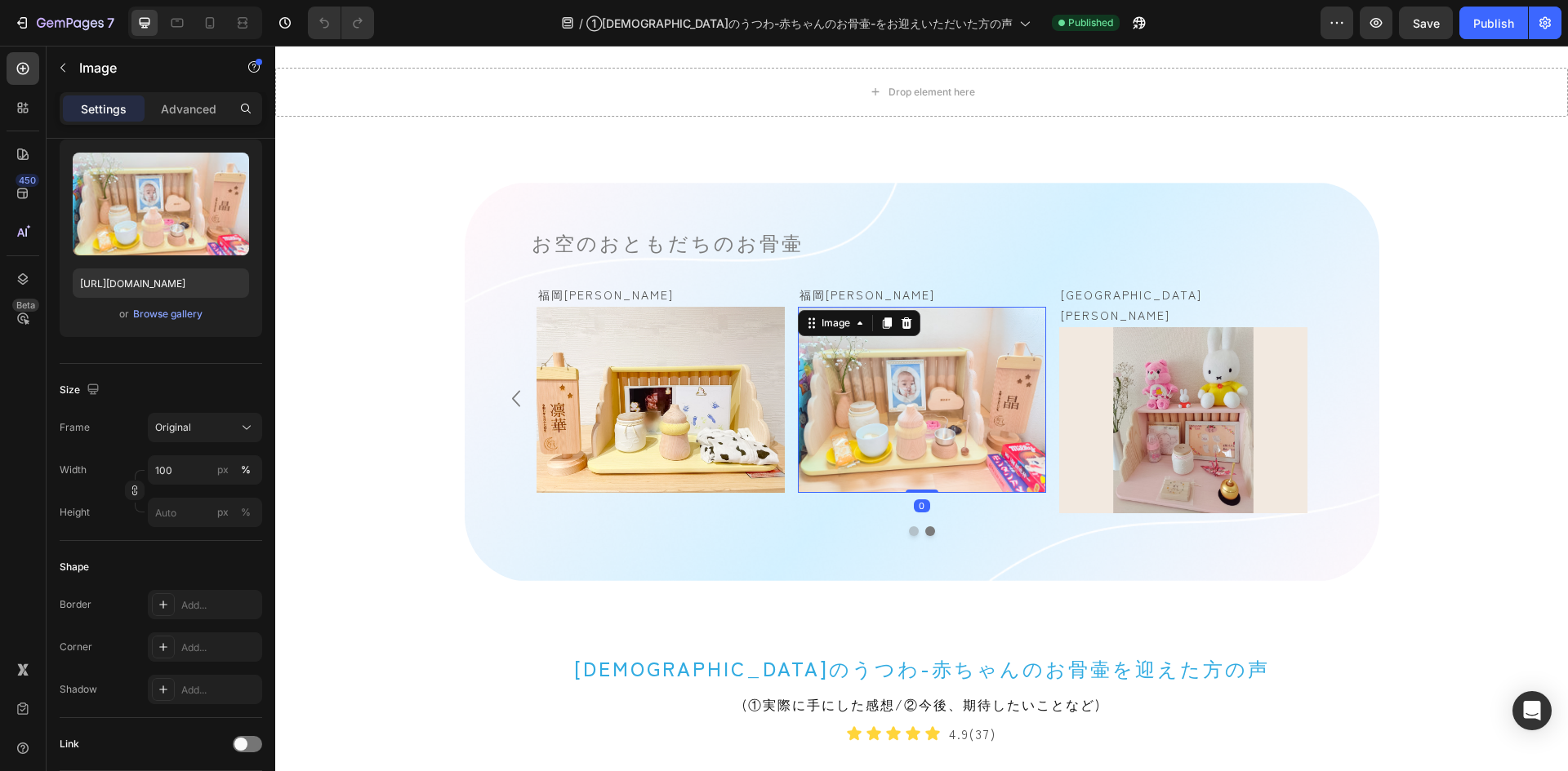
click at [963, 400] on img at bounding box center [921, 400] width 248 height 186
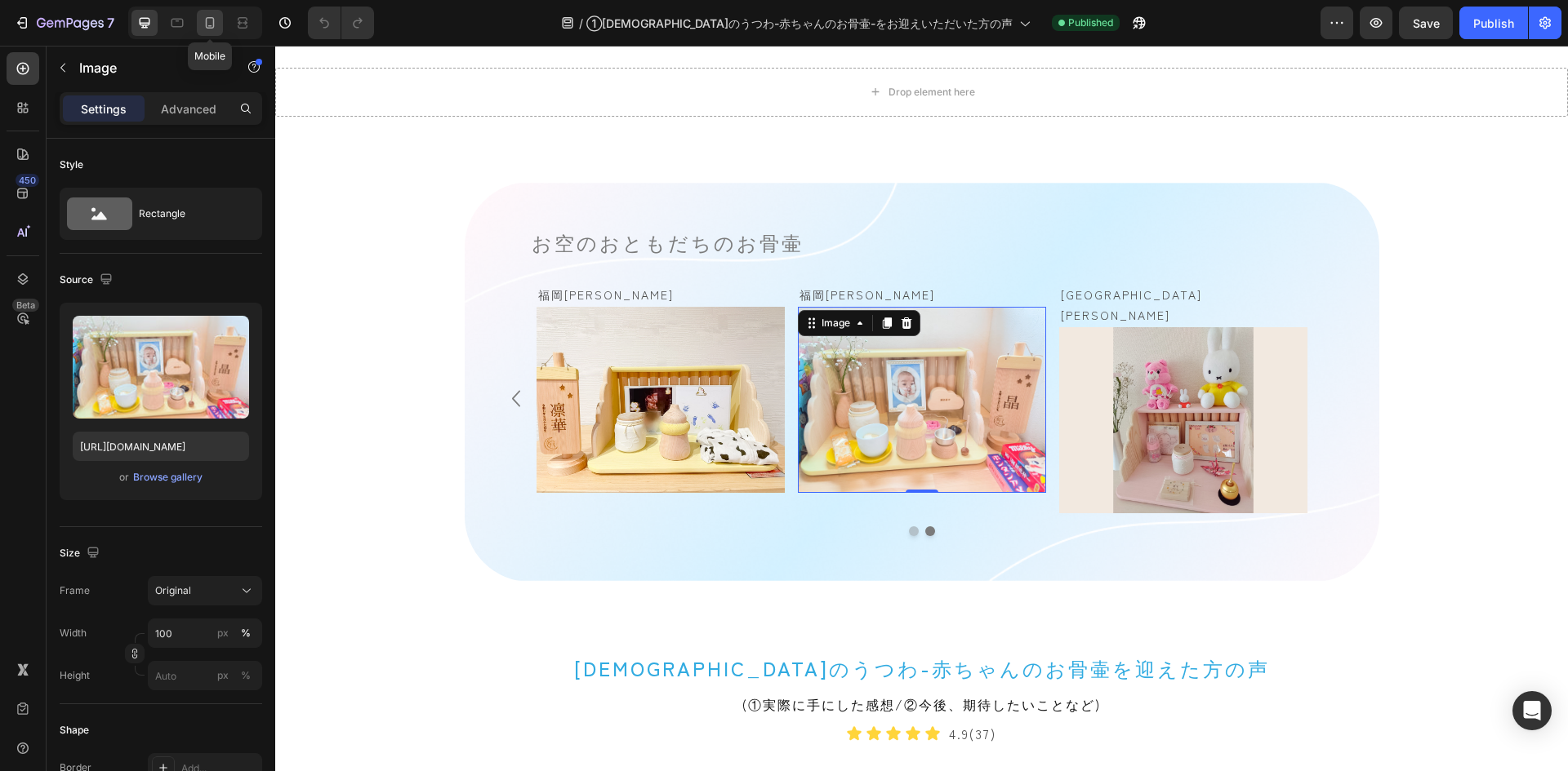
click at [202, 22] on icon at bounding box center [210, 23] width 16 height 16
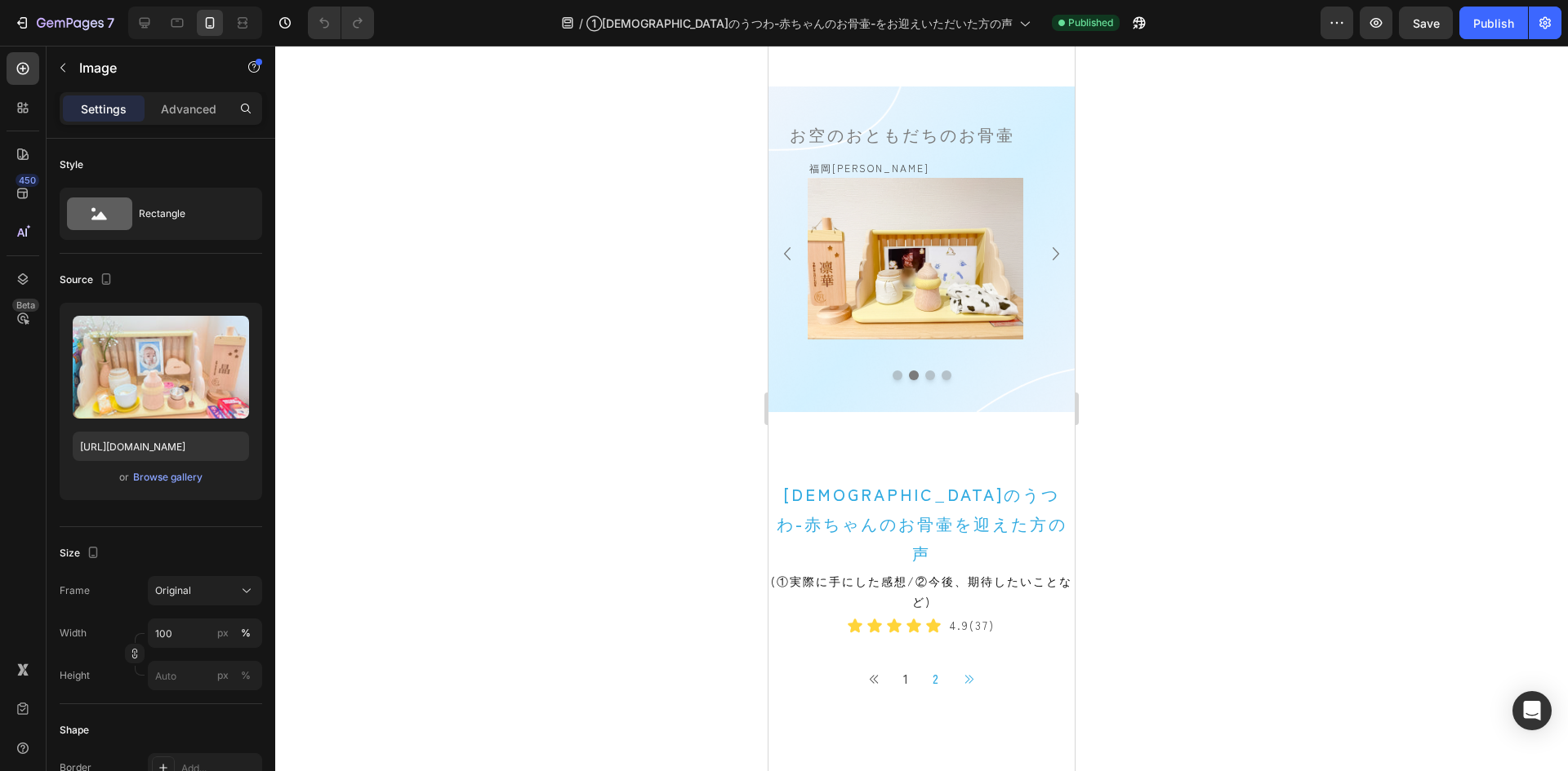
scroll to position [1135, 0]
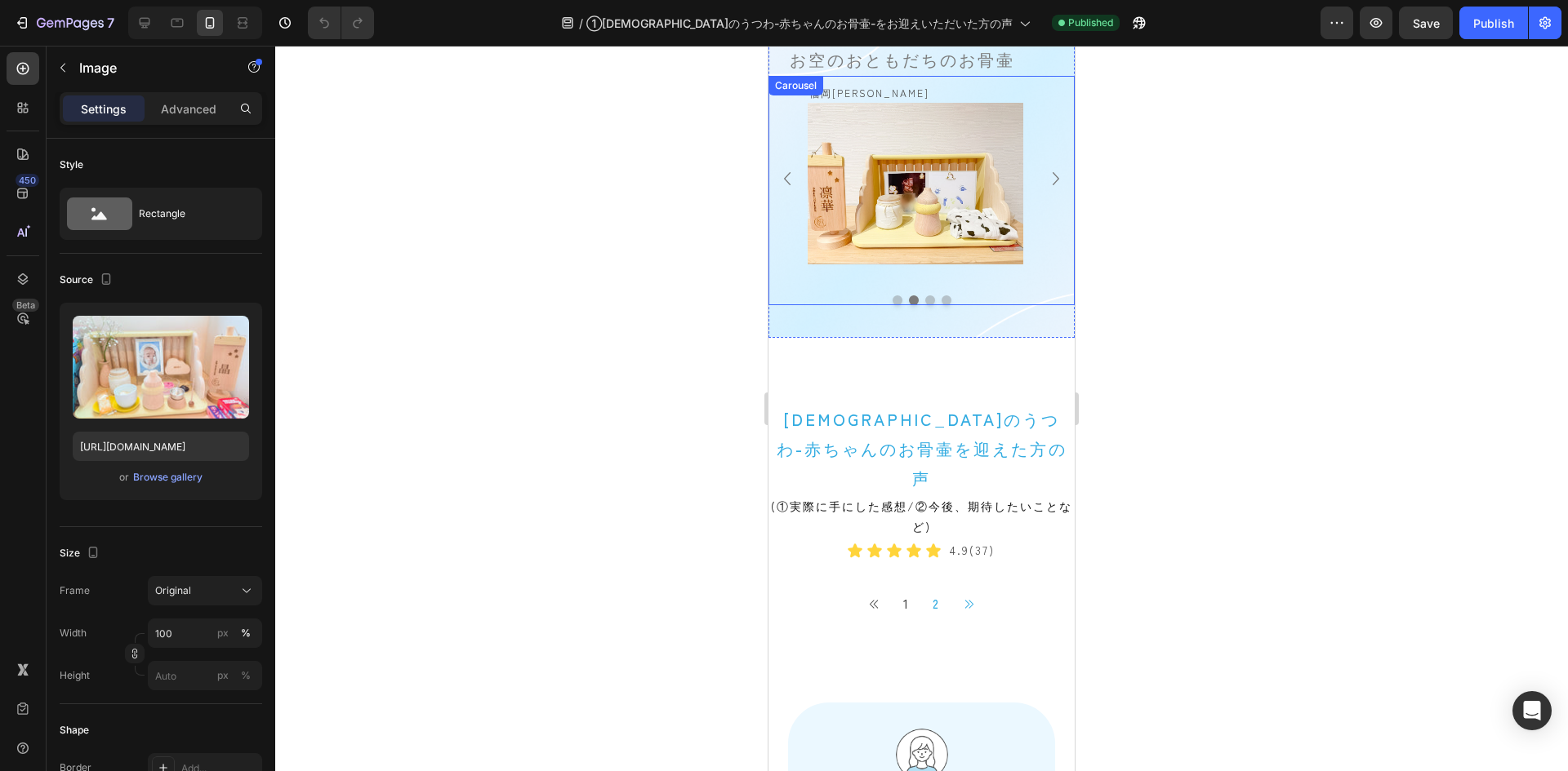
click at [1044, 166] on icon "Carousel Next Arrow" at bounding box center [1056, 179] width 26 height 26
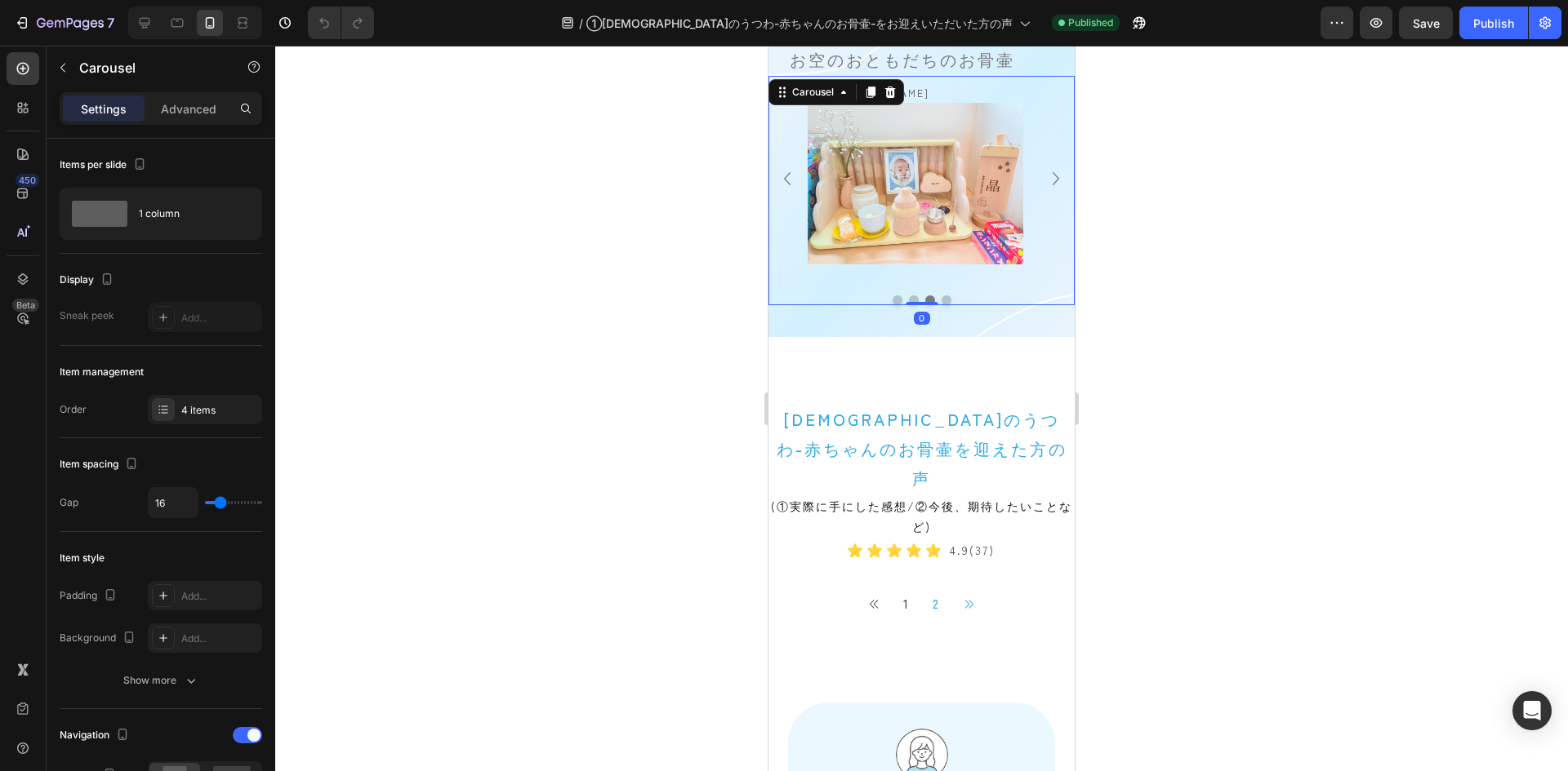
click at [1044, 166] on icon "Carousel Next Arrow" at bounding box center [1056, 179] width 26 height 26
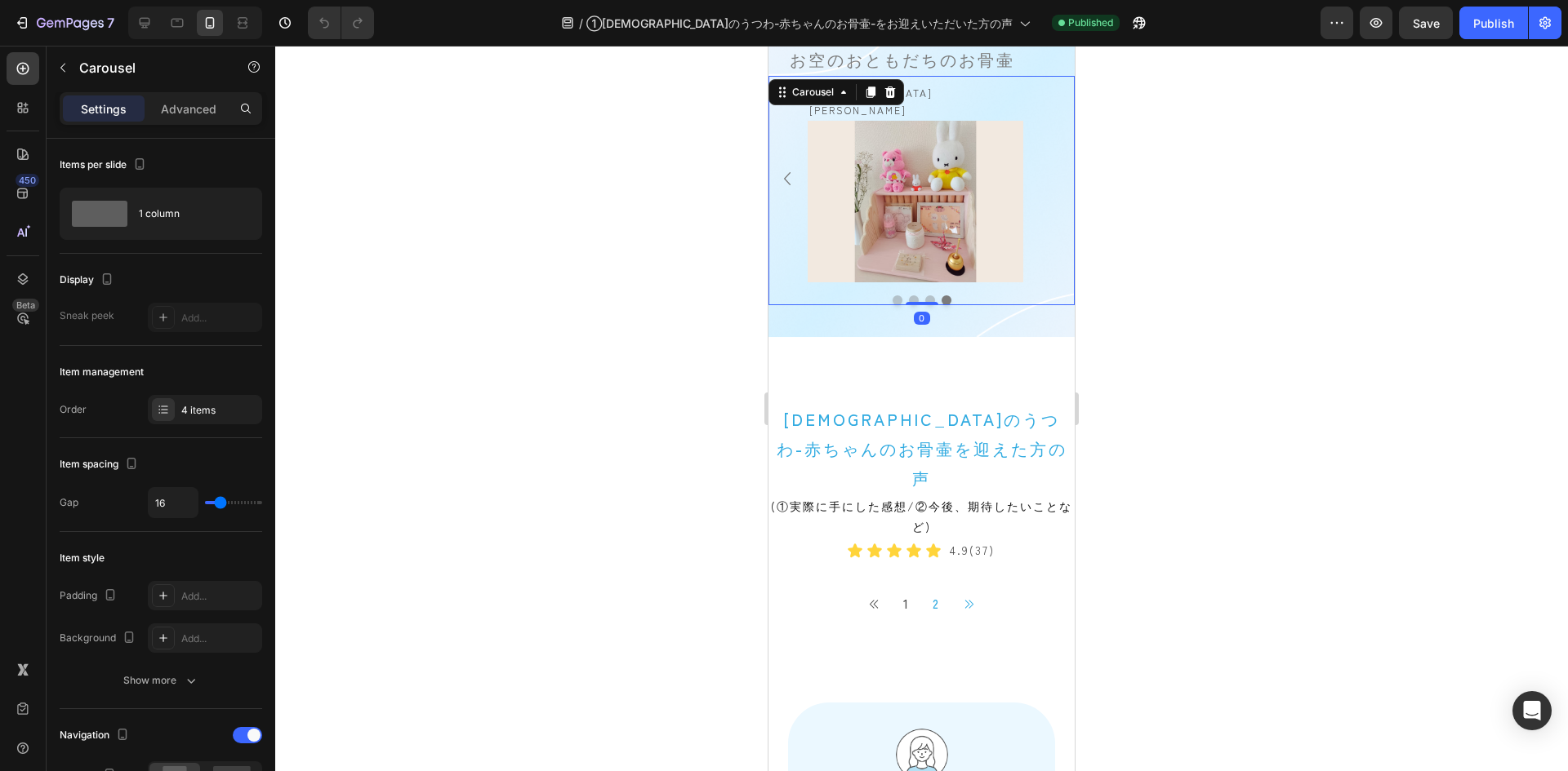
click at [1044, 166] on div "長崎[PERSON_NAME][PERSON_NAME] Text Block Image Row [GEOGRAPHIC_DATA][PERSON_NAME…" at bounding box center [921, 179] width 306 height 207
click at [795, 174] on icon "Carousel Back Arrow" at bounding box center [787, 179] width 26 height 26
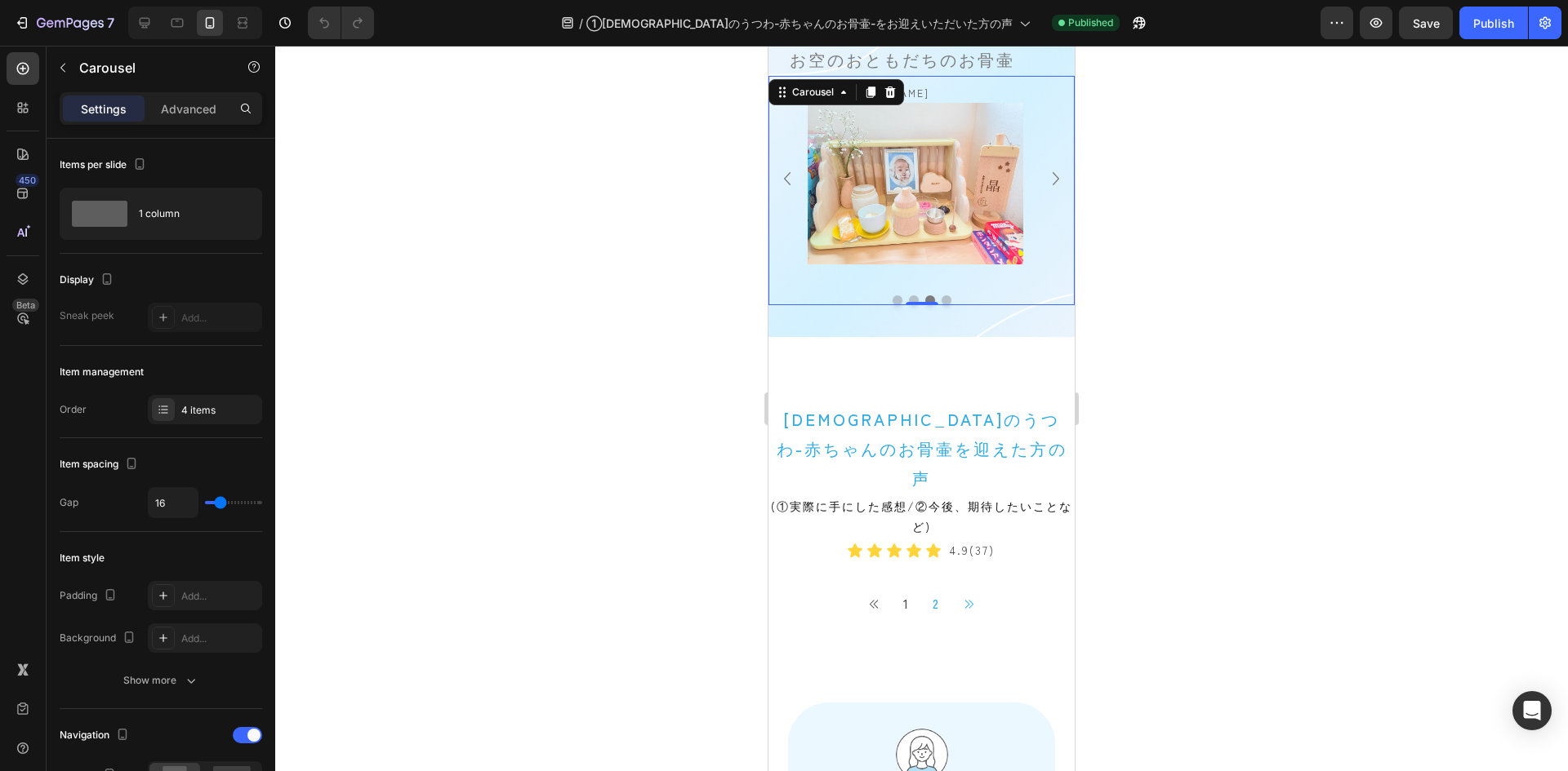
click at [795, 174] on icon "Carousel Back Arrow" at bounding box center [787, 179] width 26 height 26
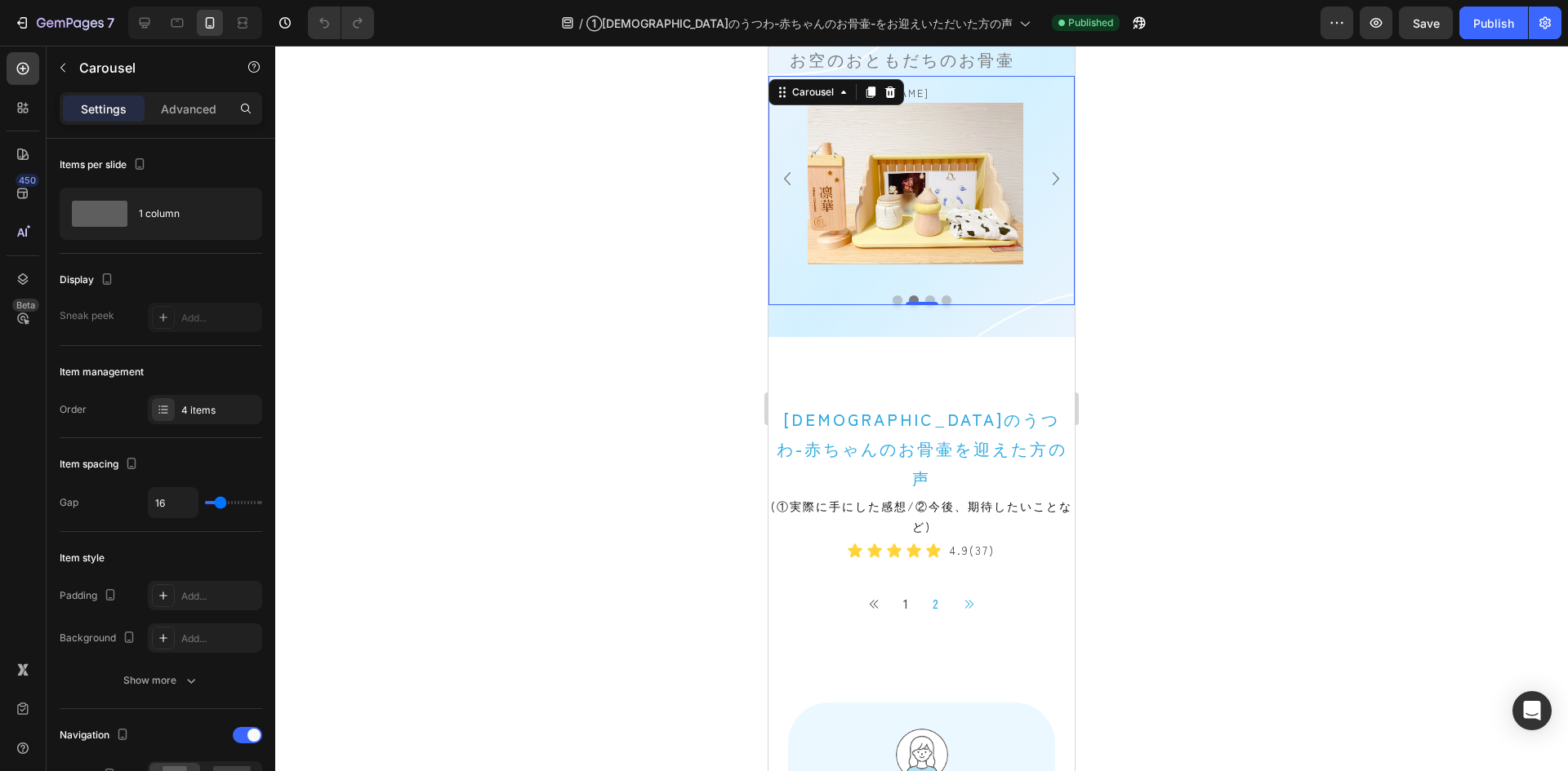
click at [795, 174] on icon "Carousel Back Arrow" at bounding box center [787, 179] width 26 height 26
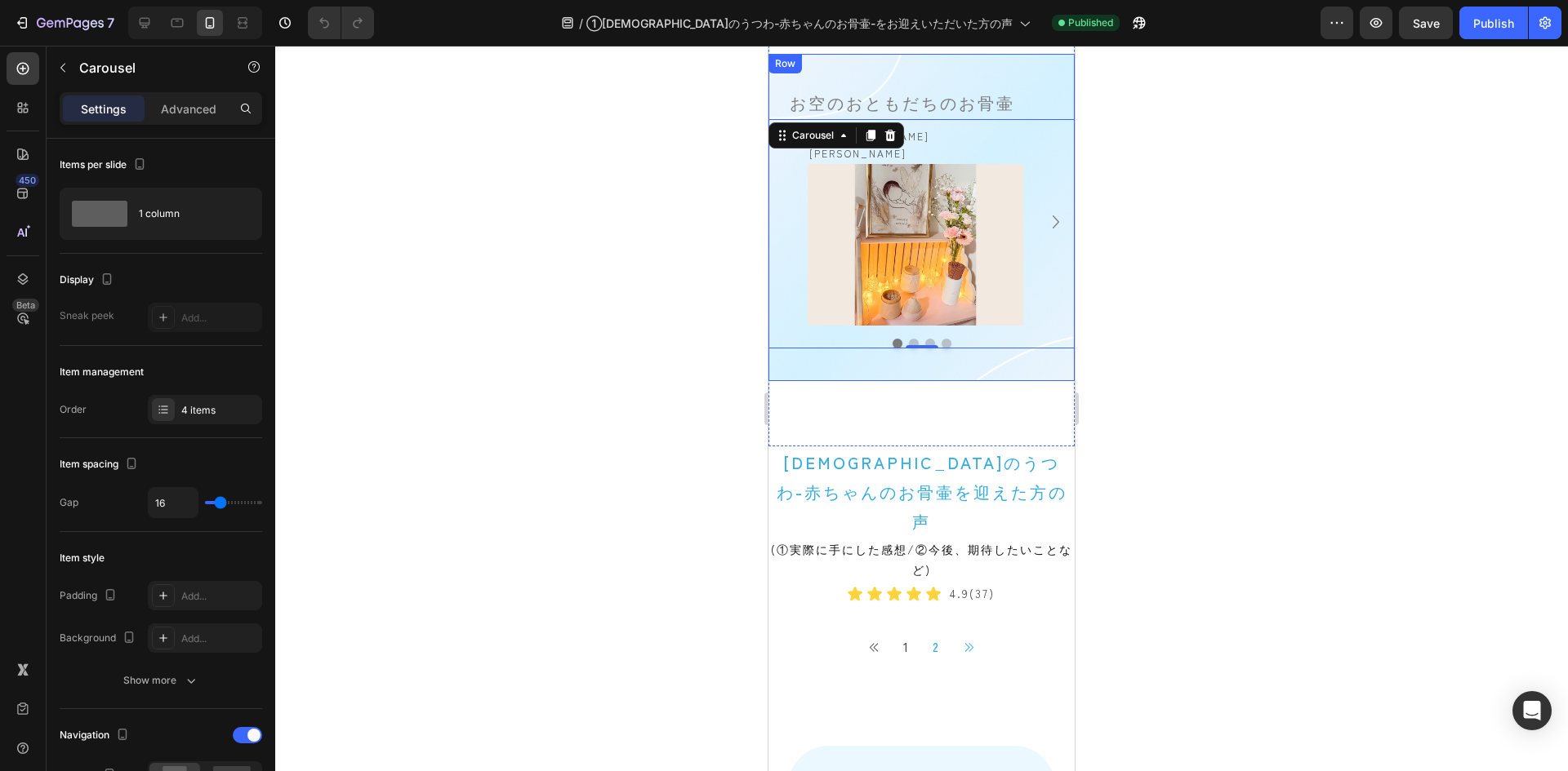
scroll to position [1053, 0]
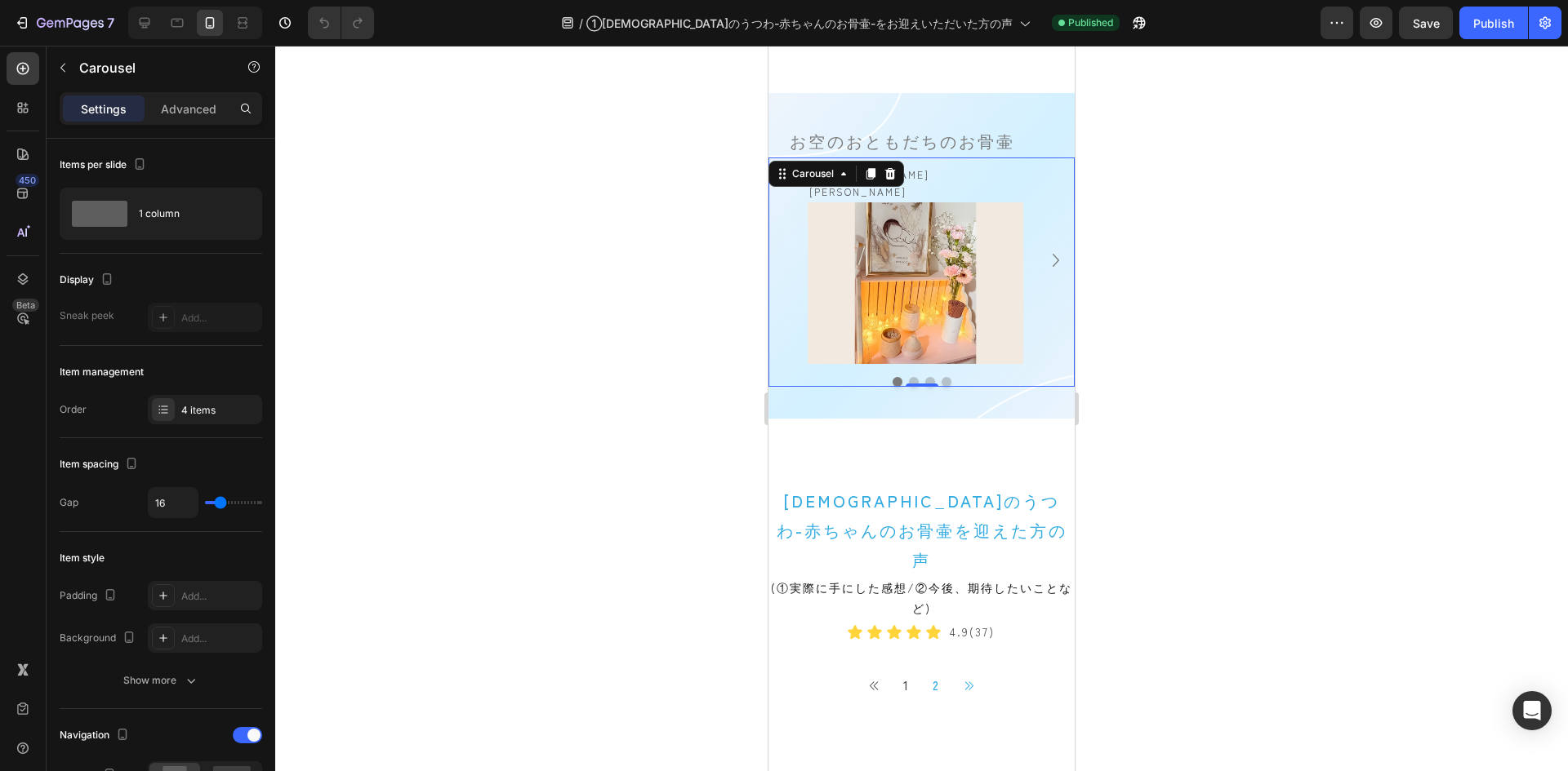
click at [1048, 251] on icon "Carousel Next Arrow" at bounding box center [1056, 260] width 26 height 26
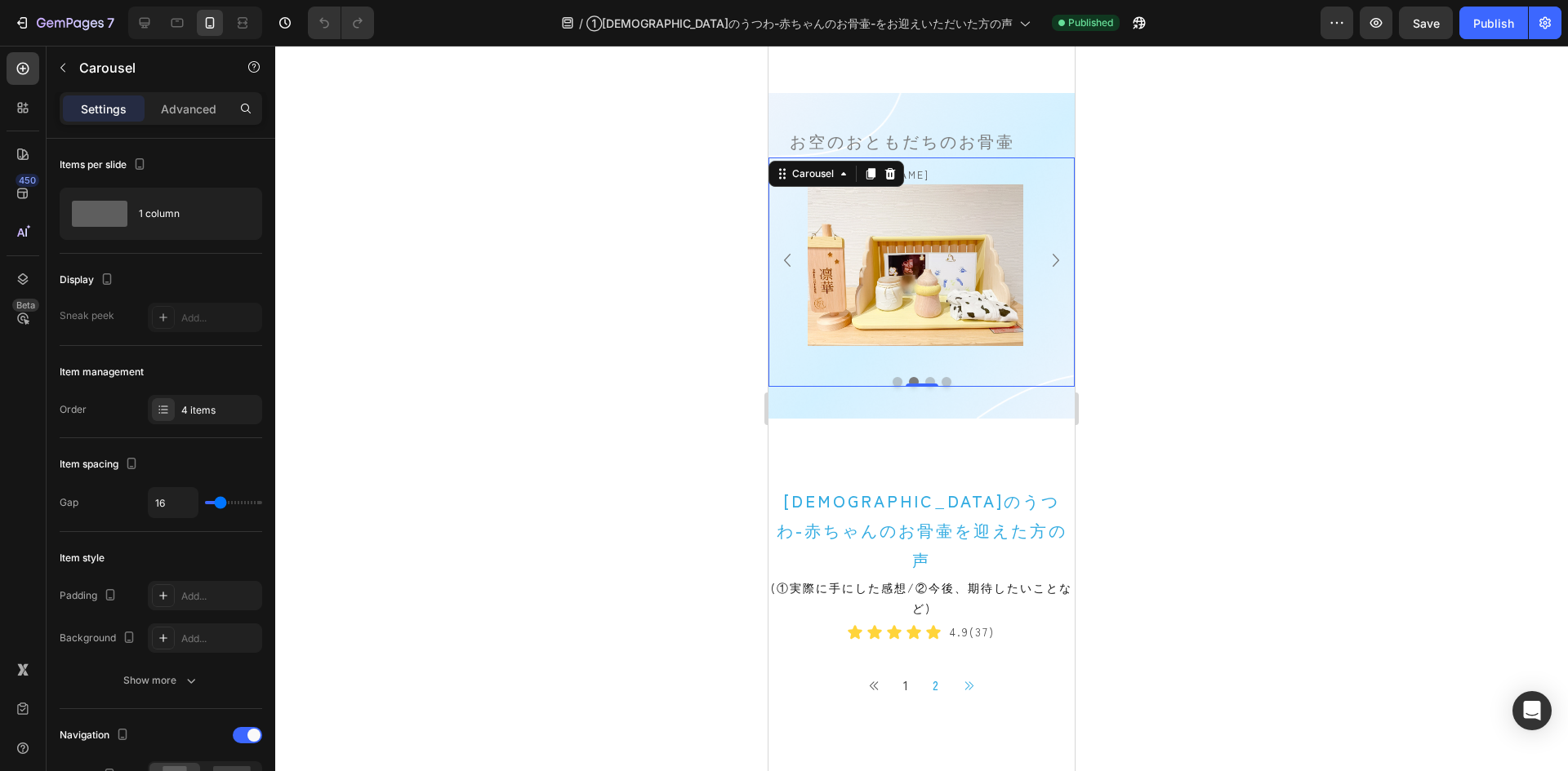
click at [1048, 251] on icon "Carousel Next Arrow" at bounding box center [1056, 260] width 26 height 26
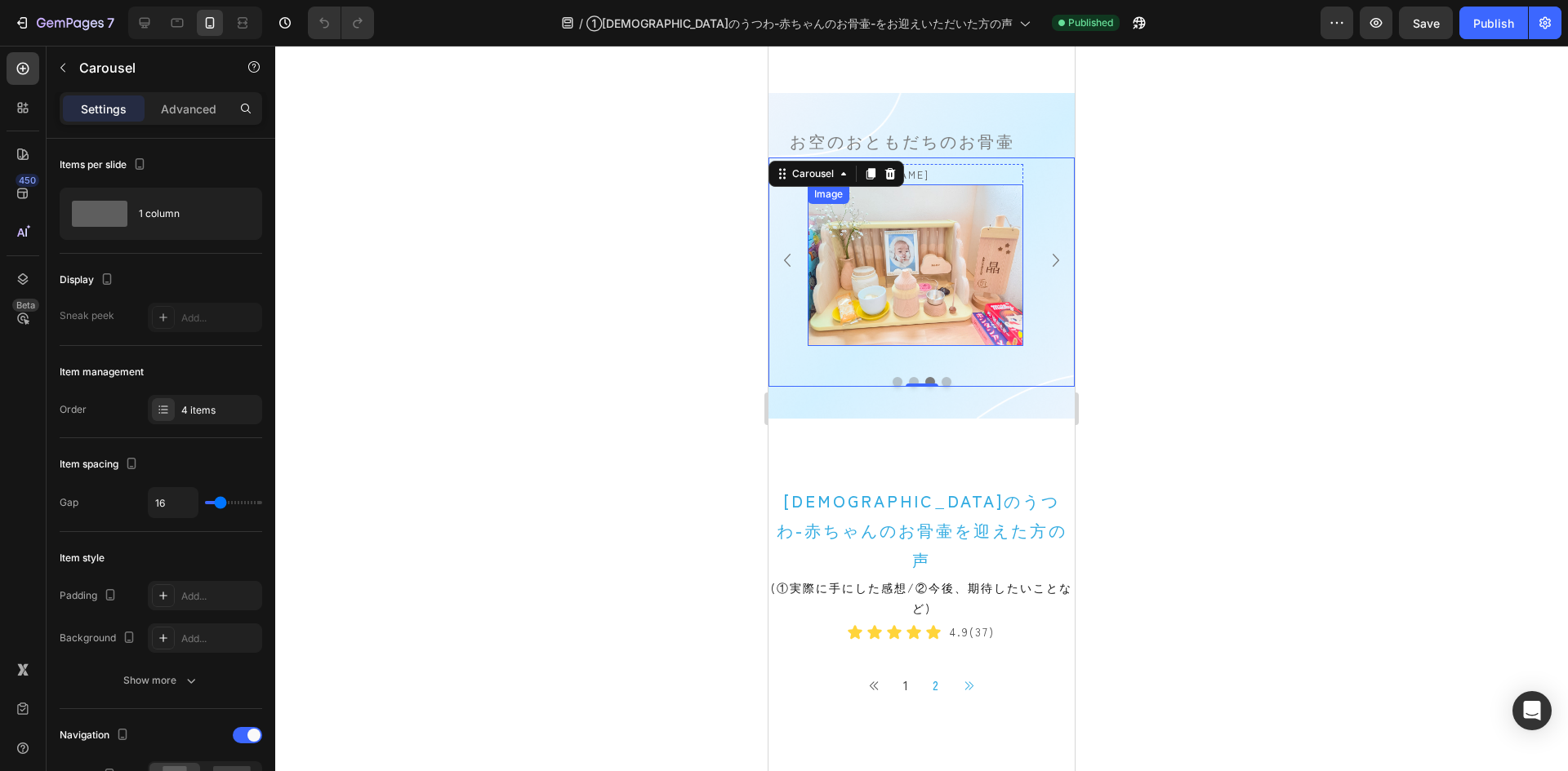
click at [906, 280] on img at bounding box center [915, 265] width 216 height 162
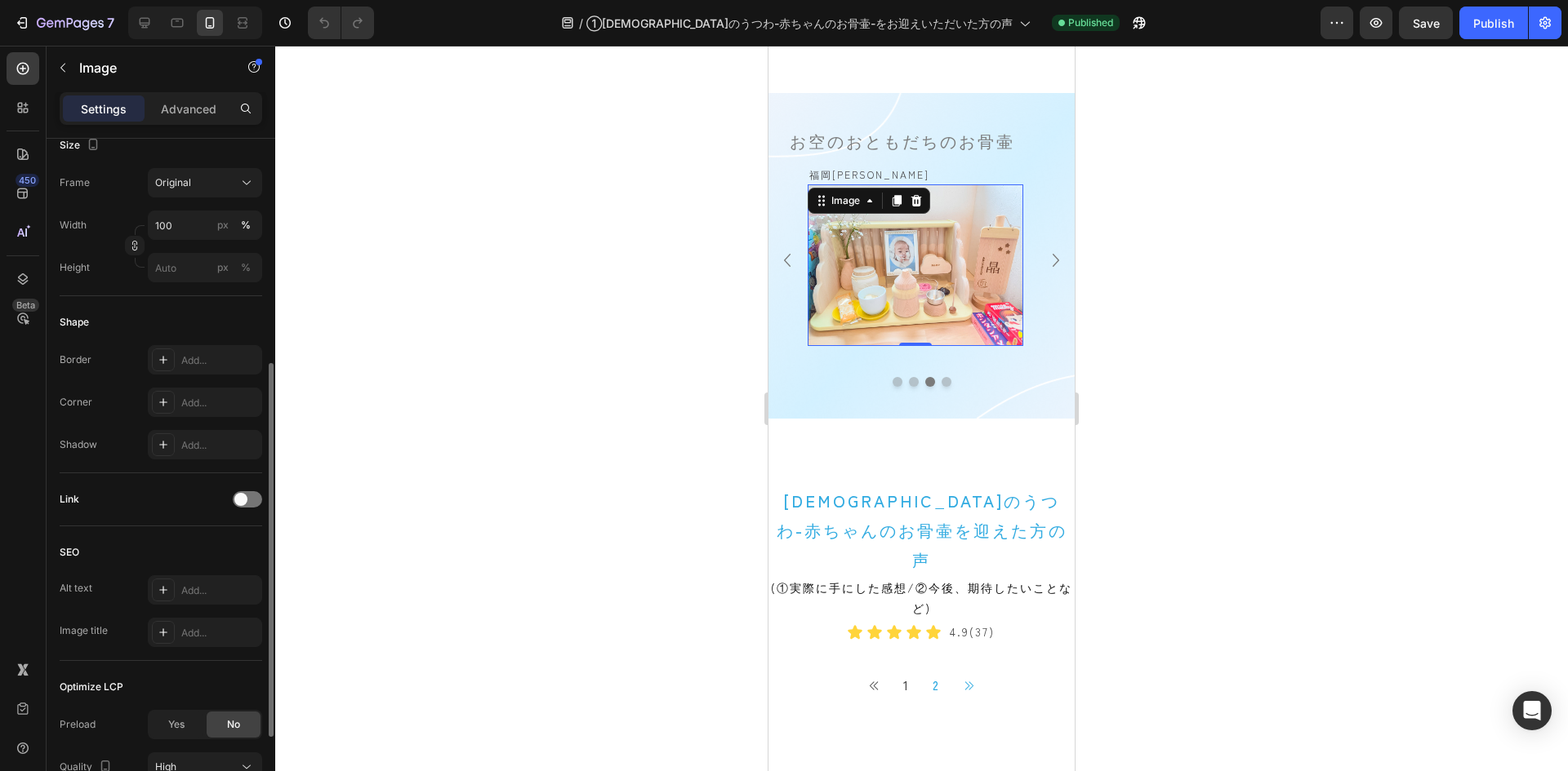
scroll to position [490, 0]
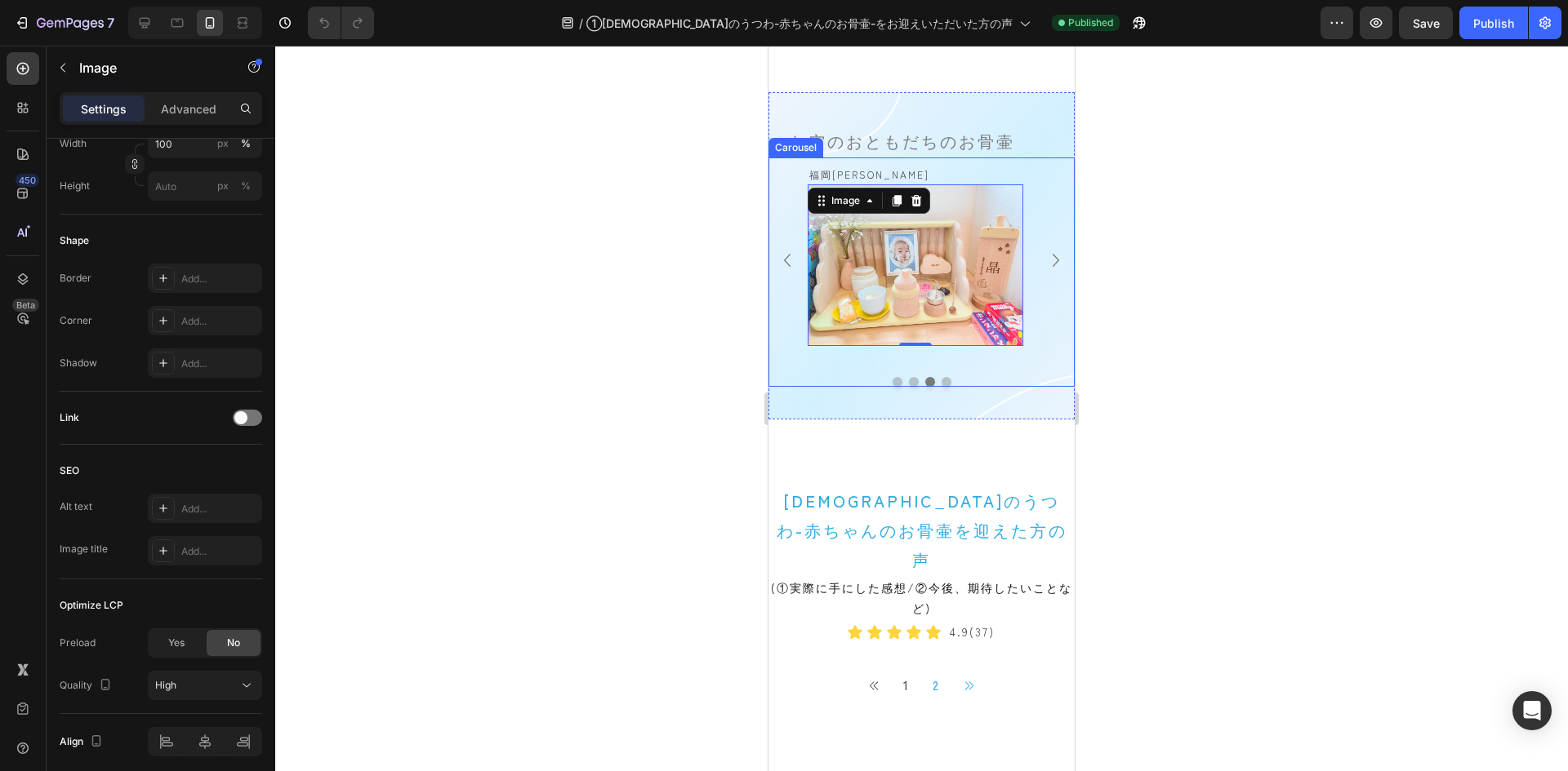
click at [1044, 260] on icon "Carousel Next Arrow" at bounding box center [1056, 260] width 26 height 26
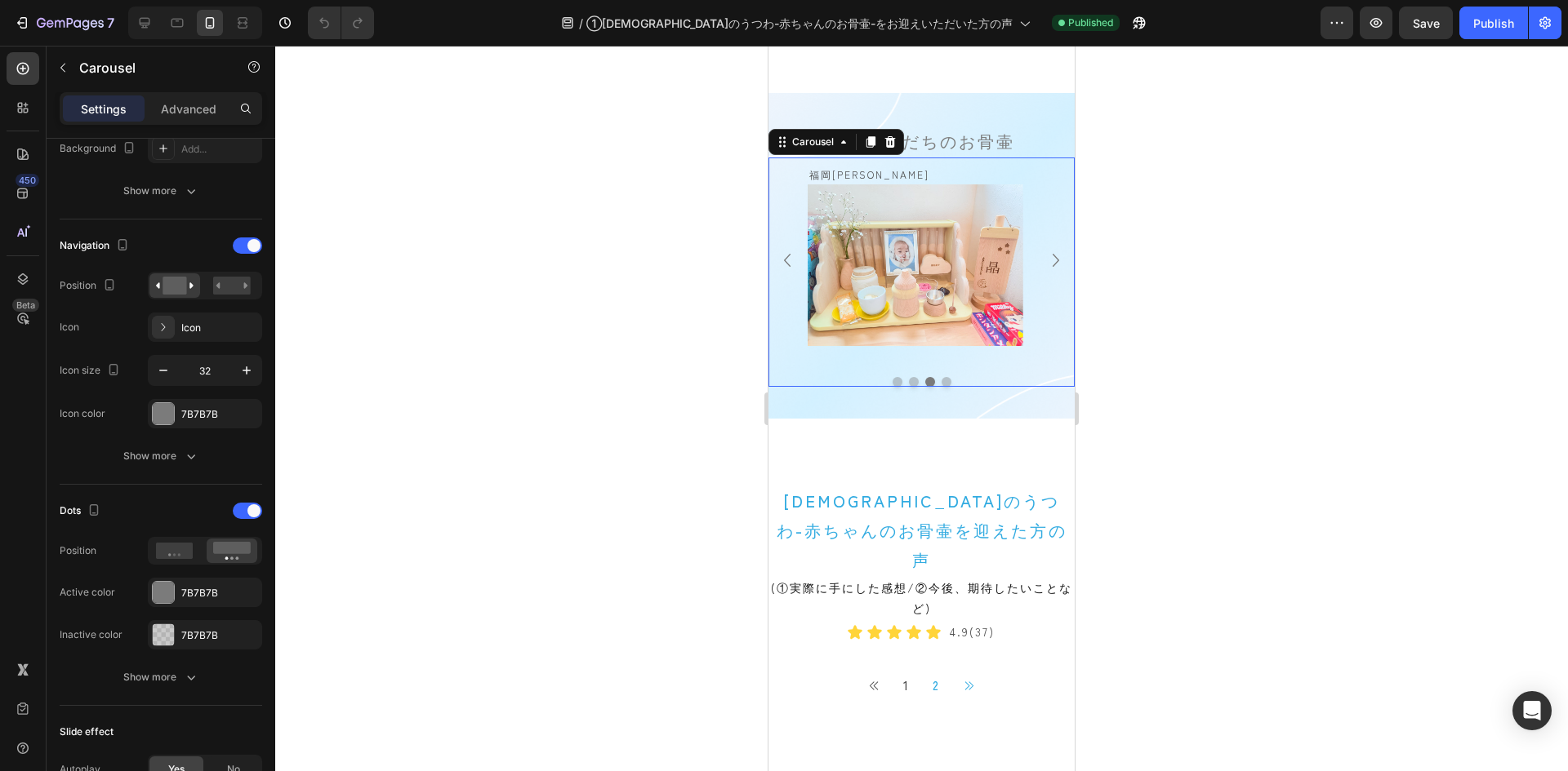
scroll to position [0, 0]
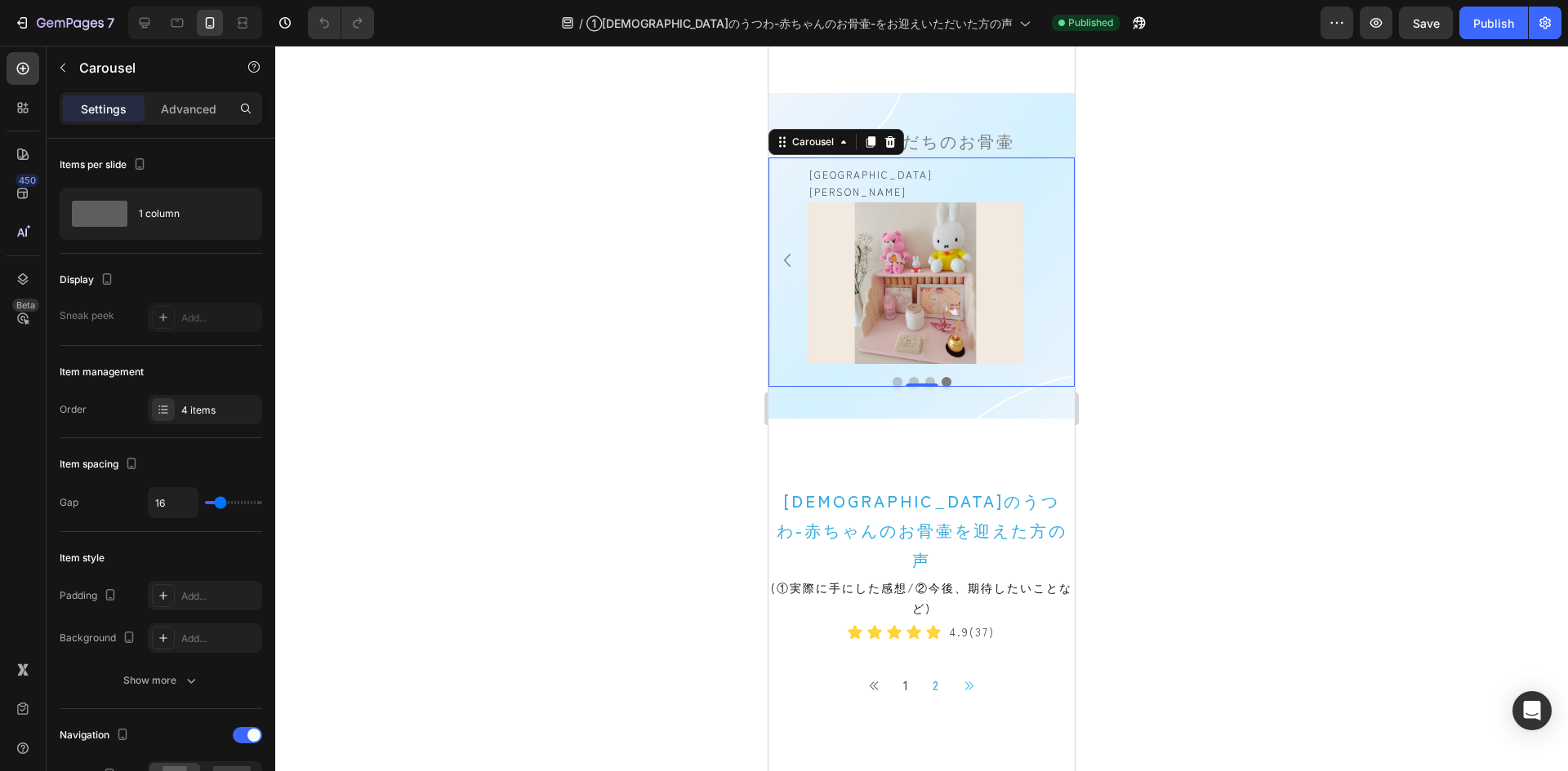
click at [786, 249] on icon "Carousel Back Arrow" at bounding box center [787, 260] width 26 height 26
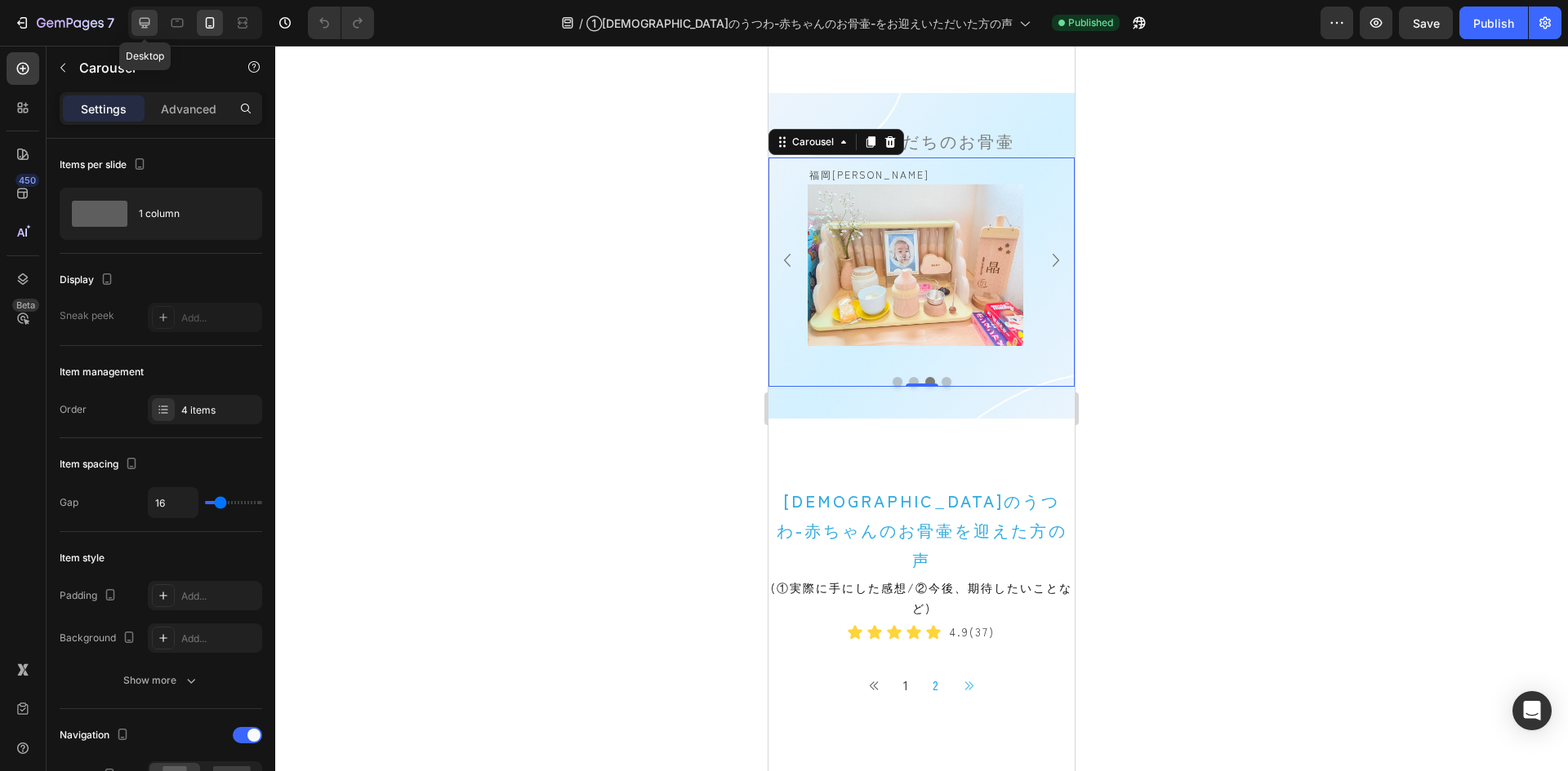
click at [149, 25] on icon at bounding box center [145, 23] width 11 height 11
type input "47"
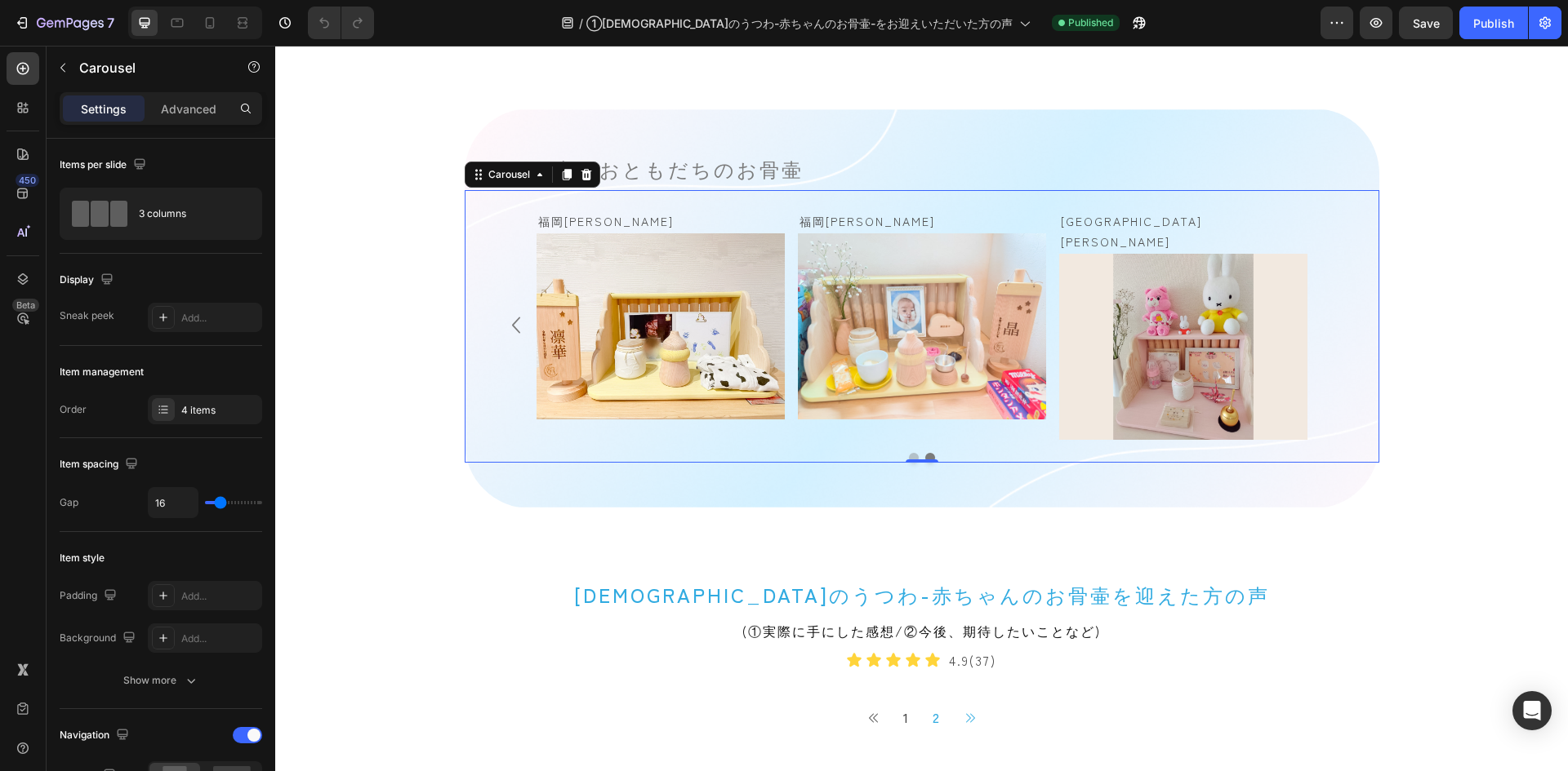
scroll to position [1140, 0]
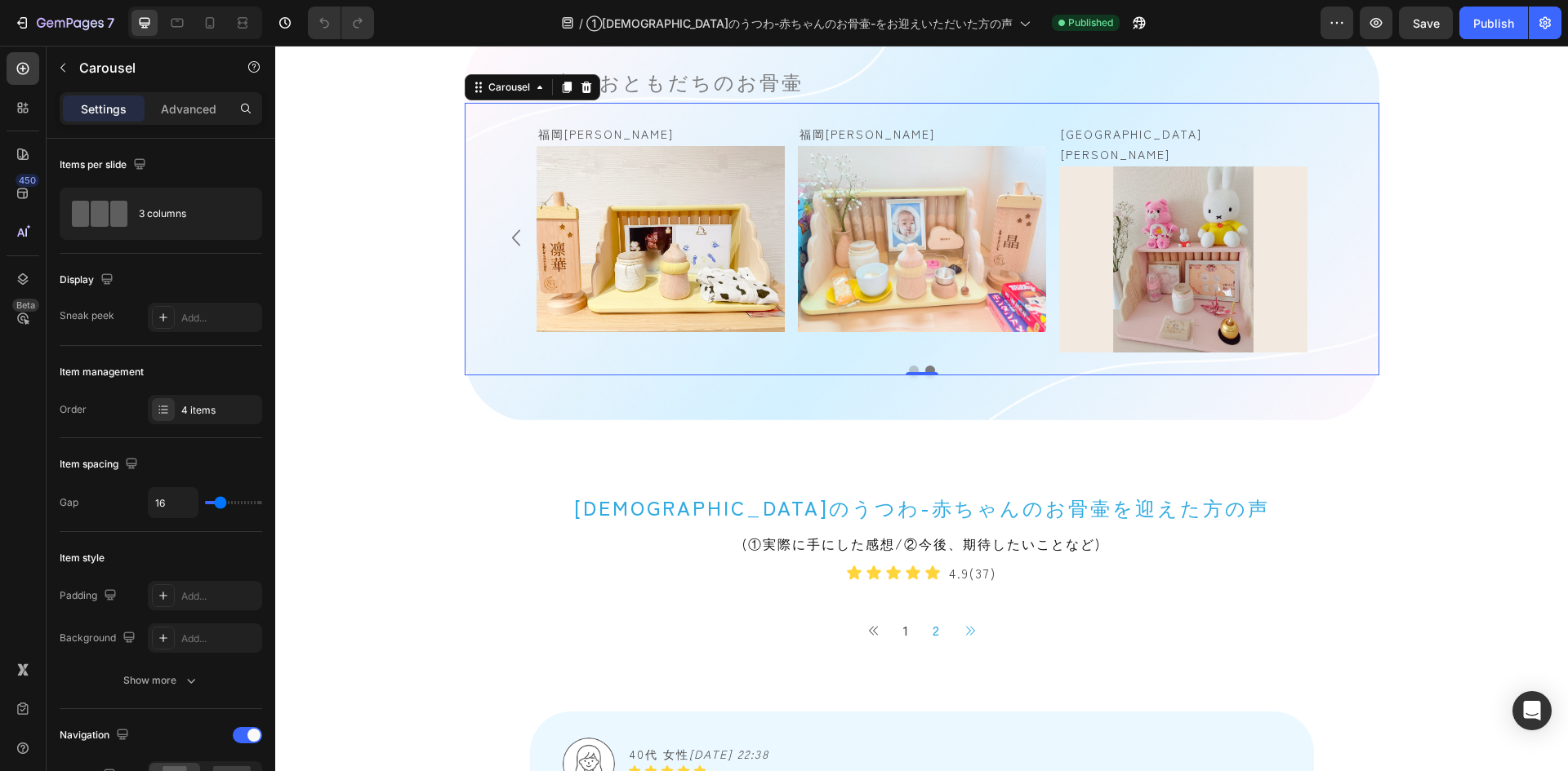
click at [500, 135] on div "長崎[PERSON_NAME][PERSON_NAME] Text Block Image Row [GEOGRAPHIC_DATA][PERSON_NAME…" at bounding box center [922, 237] width 849 height 230
click at [199, 398] on div "4 items" at bounding box center [205, 410] width 115 height 30
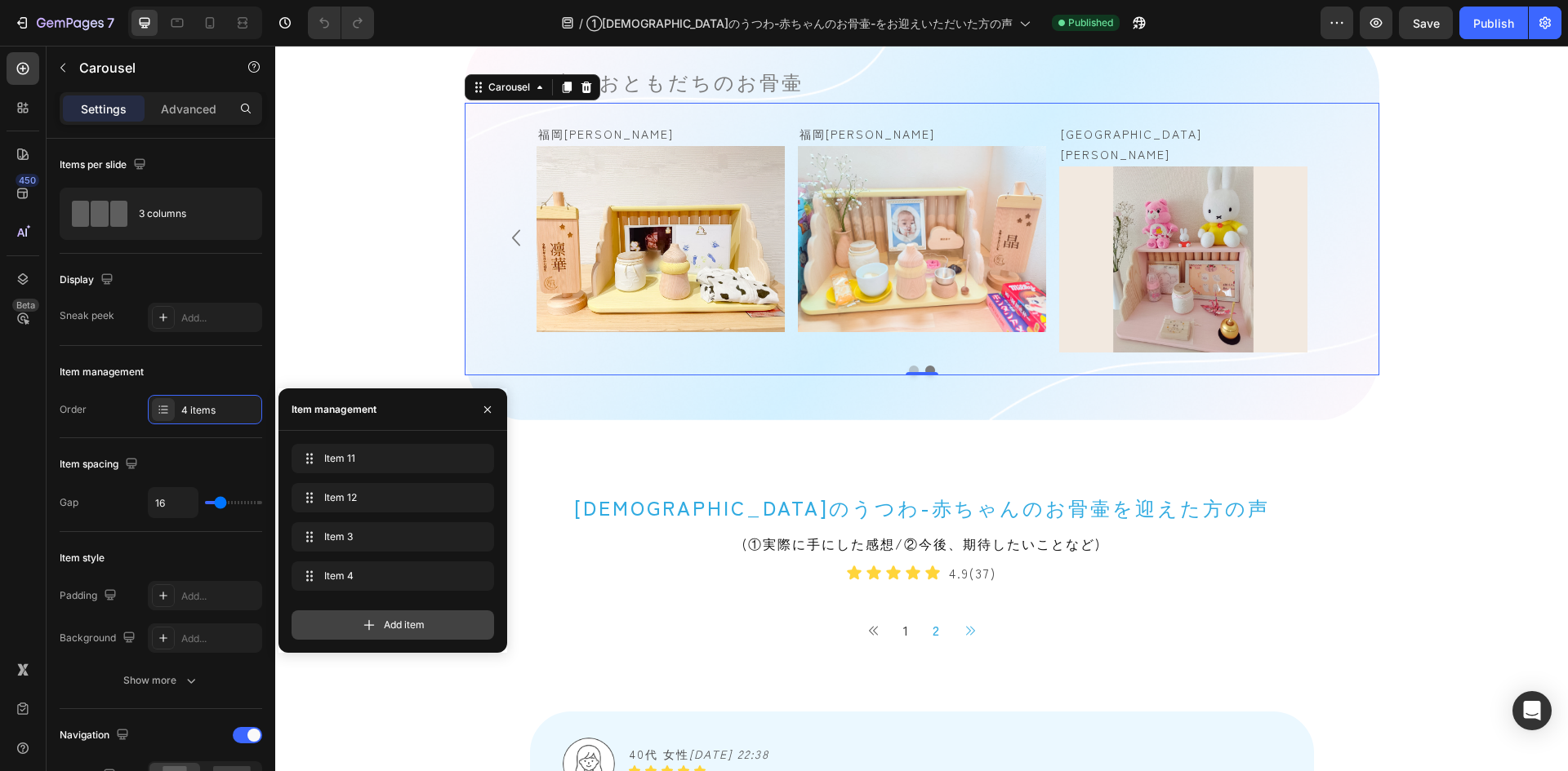
click at [443, 626] on div "Add item" at bounding box center [393, 625] width 202 height 30
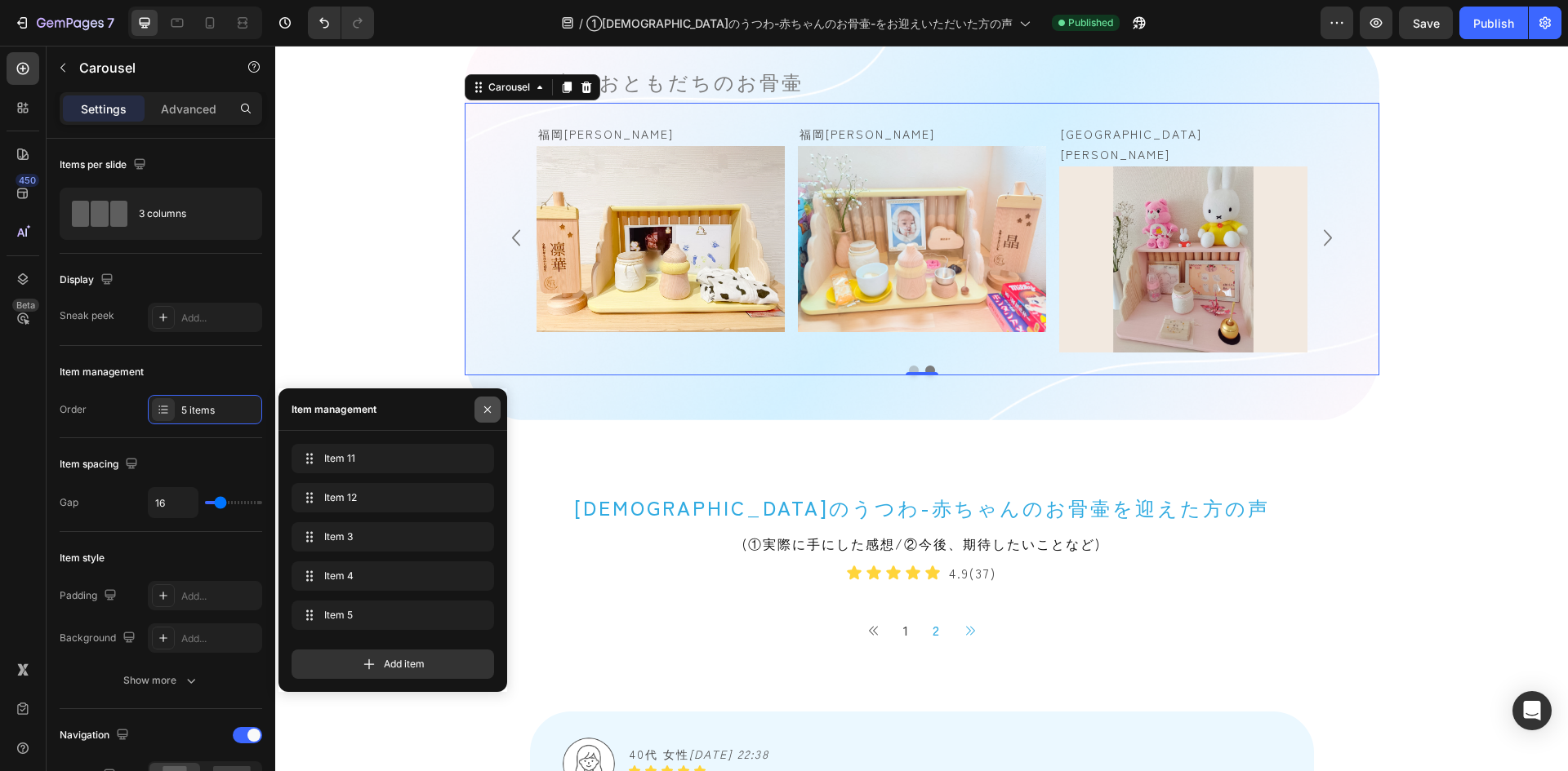
click at [493, 405] on icon "button" at bounding box center [488, 410] width 13 height 13
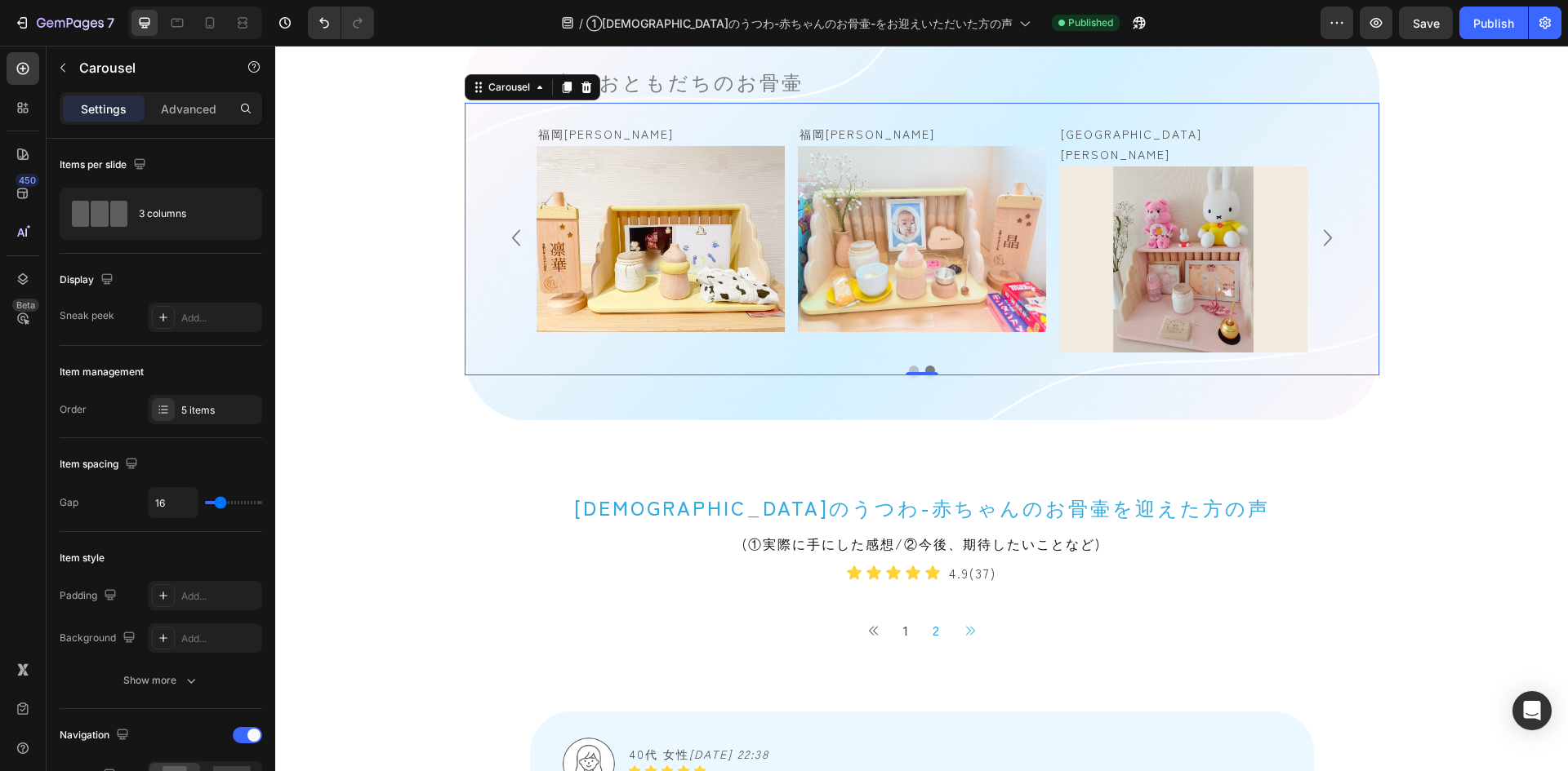
click at [1326, 227] on icon "Carousel Next Arrow" at bounding box center [1328, 237] width 33 height 38
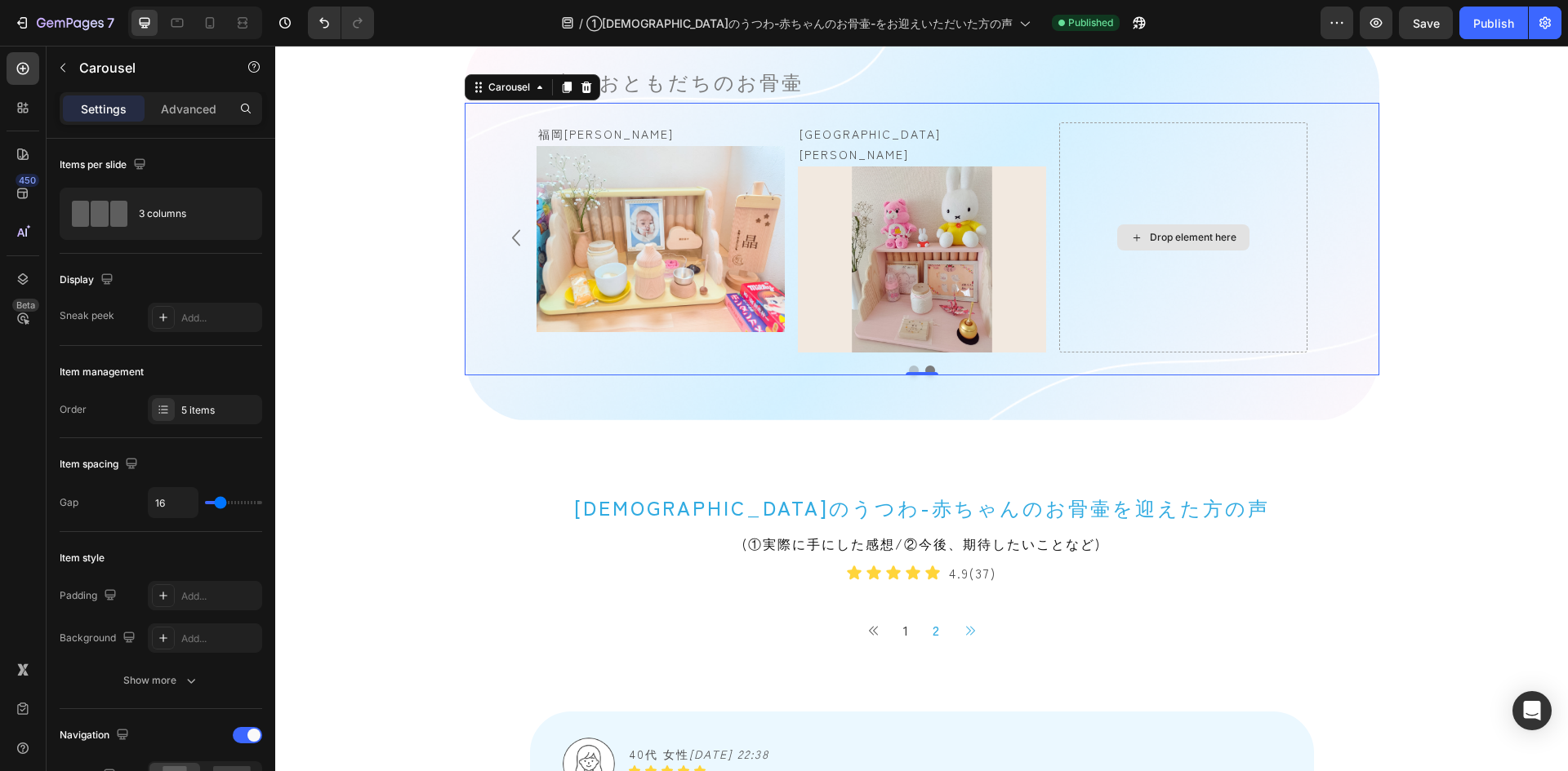
click at [1125, 191] on div "Drop element here" at bounding box center [1183, 237] width 248 height 230
click at [944, 108] on div "長崎[PERSON_NAME][PERSON_NAME] Text Block Image Row [GEOGRAPHIC_DATA][PERSON_NAME…" at bounding box center [921, 239] width 915 height 273
click at [941, 124] on p "[GEOGRAPHIC_DATA][PERSON_NAME]" at bounding box center [921, 144] width 245 height 41
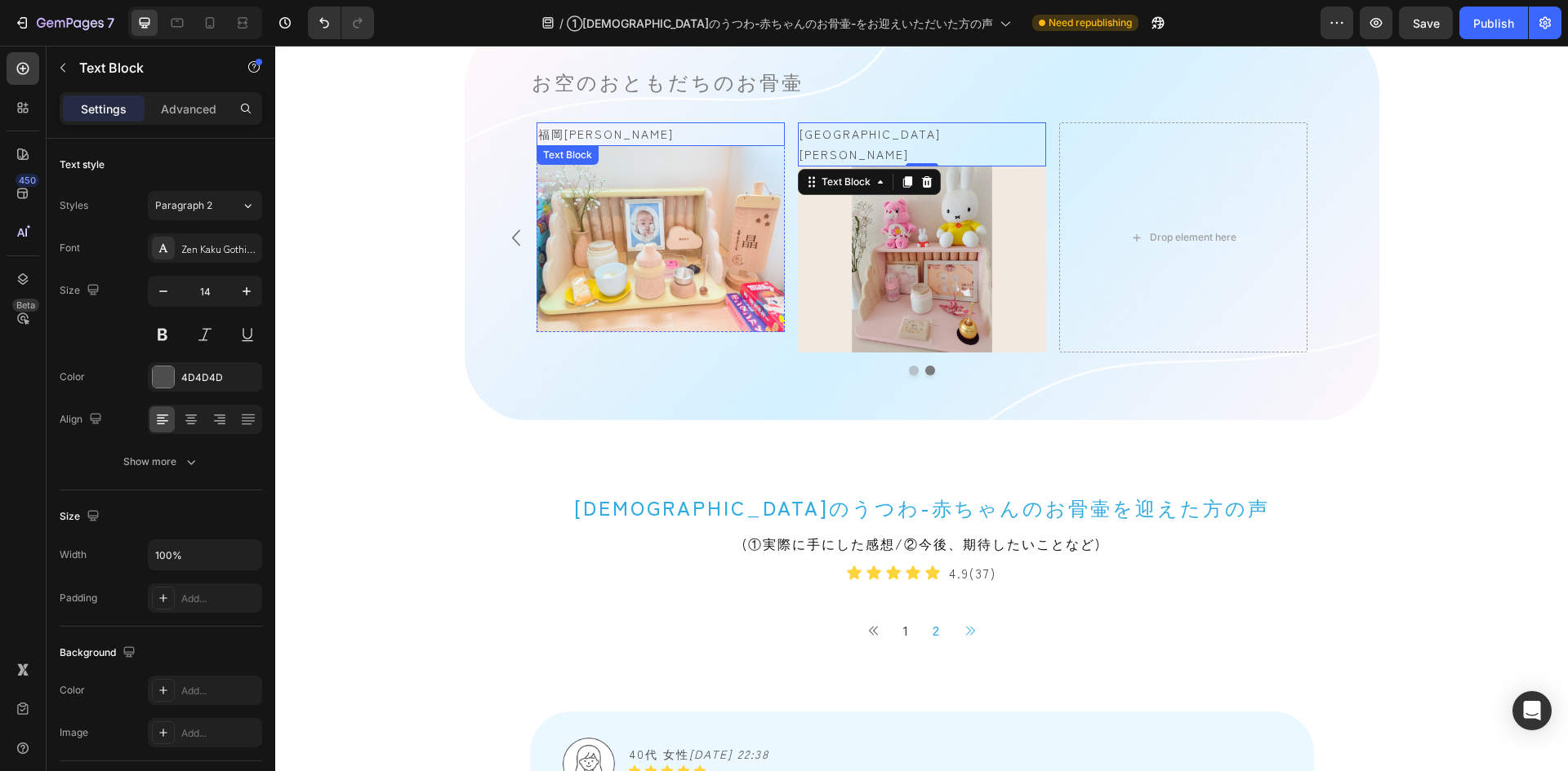
click at [643, 134] on p "福岡[PERSON_NAME]" at bounding box center [660, 134] width 245 height 21
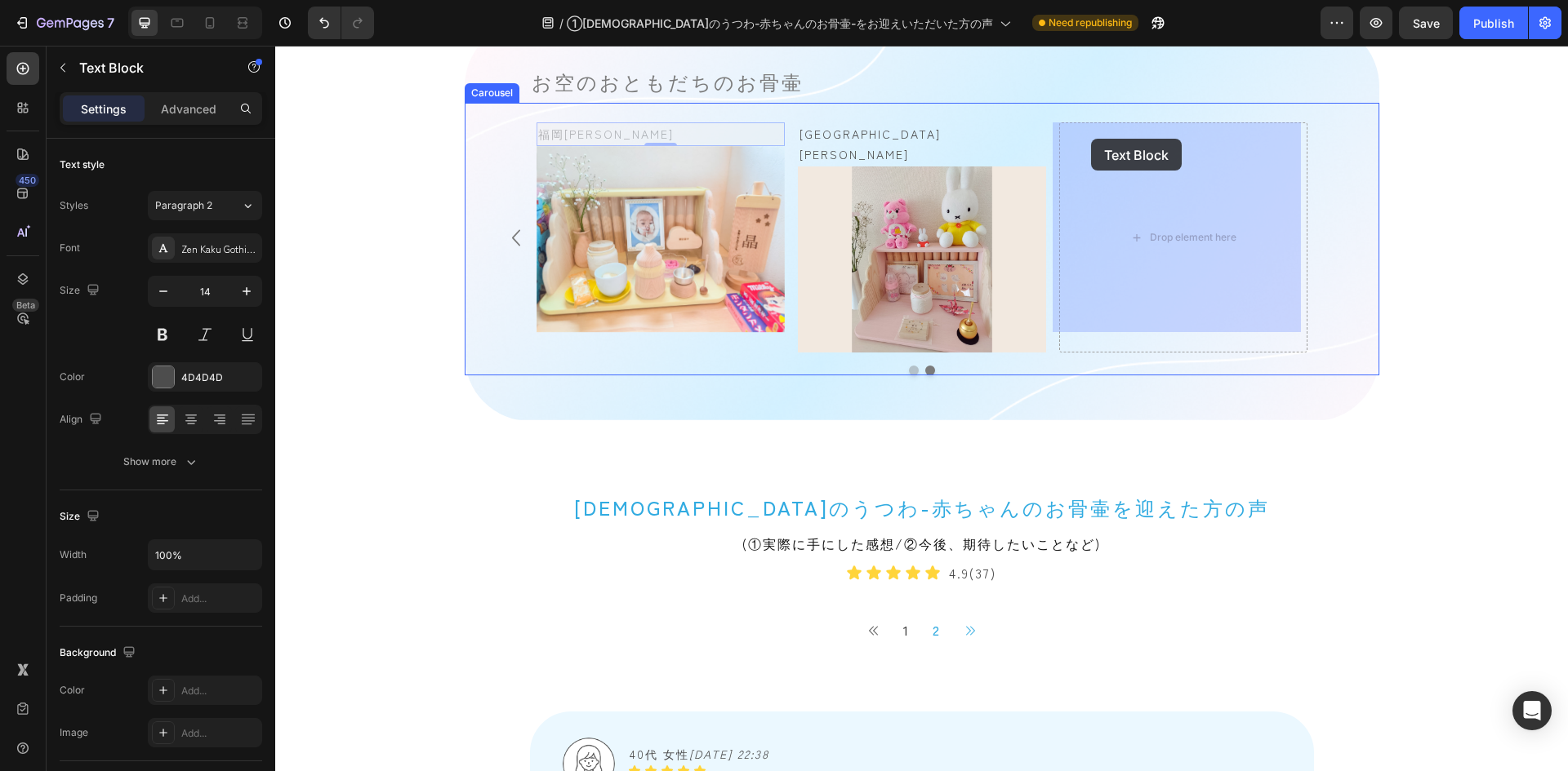
drag, startPoint x: 537, startPoint y: 163, endPoint x: 1091, endPoint y: 139, distance: 554.5
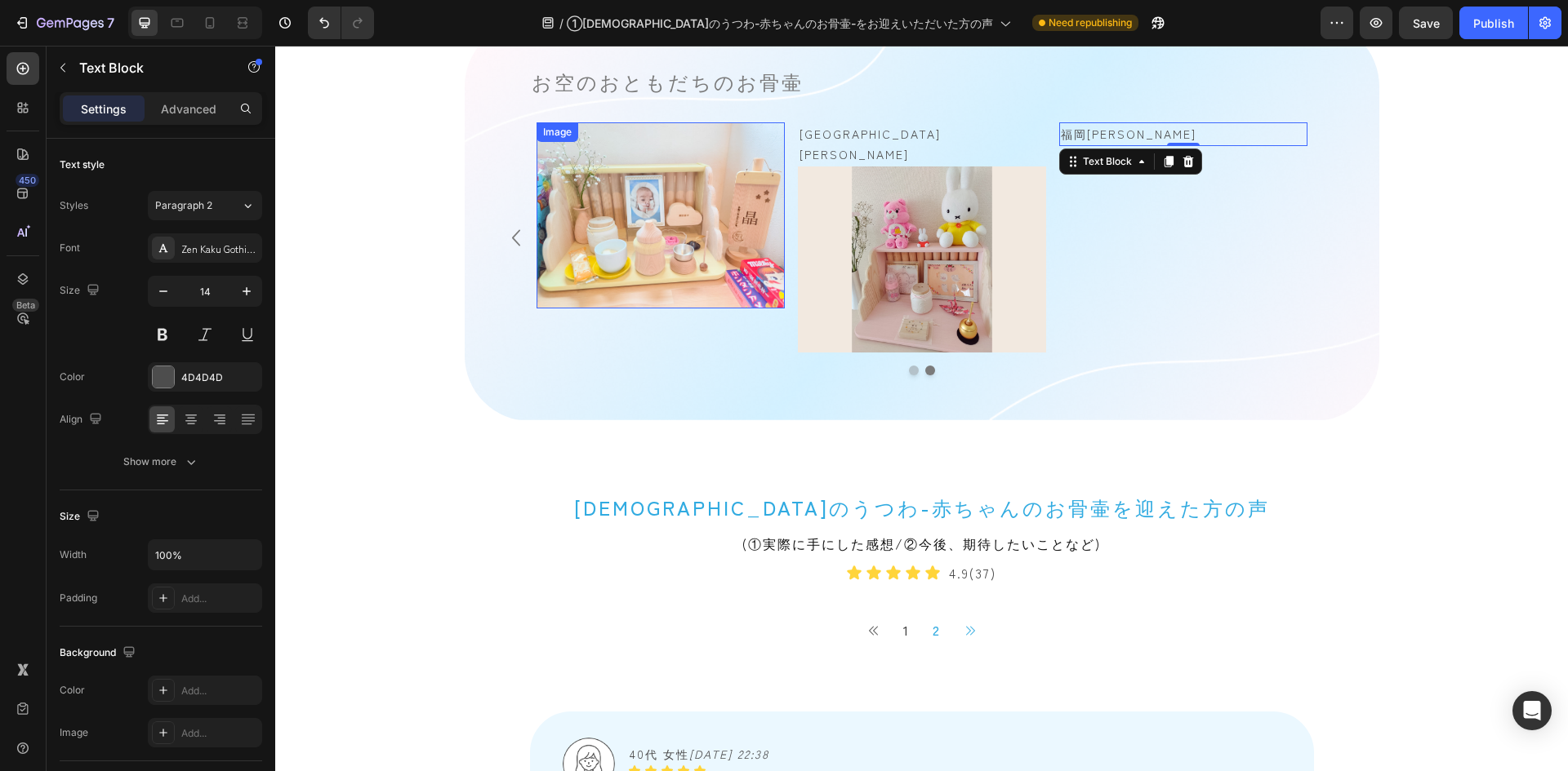
click at [649, 176] on img at bounding box center [660, 216] width 248 height 186
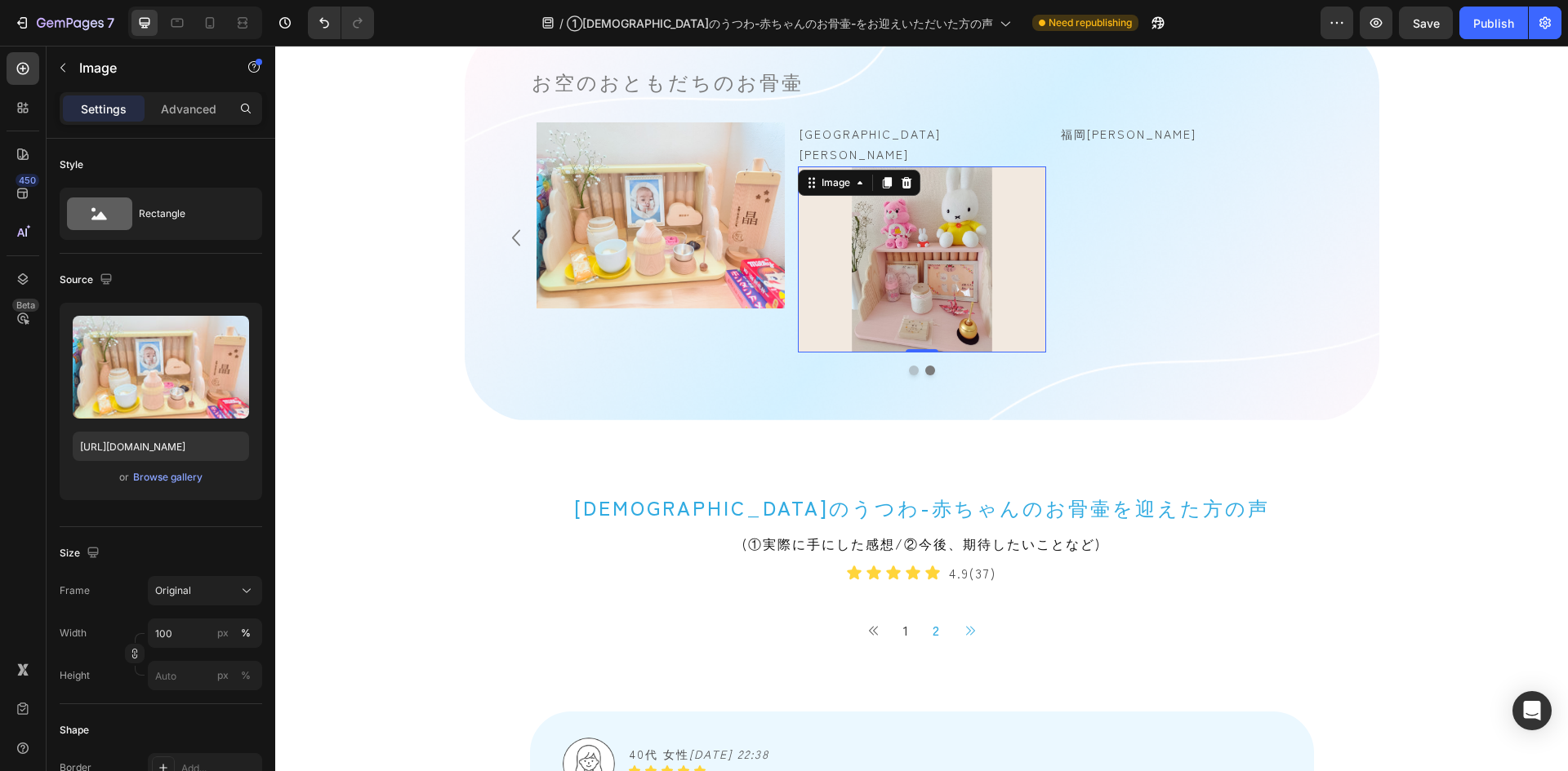
click at [871, 178] on img at bounding box center [921, 259] width 248 height 186
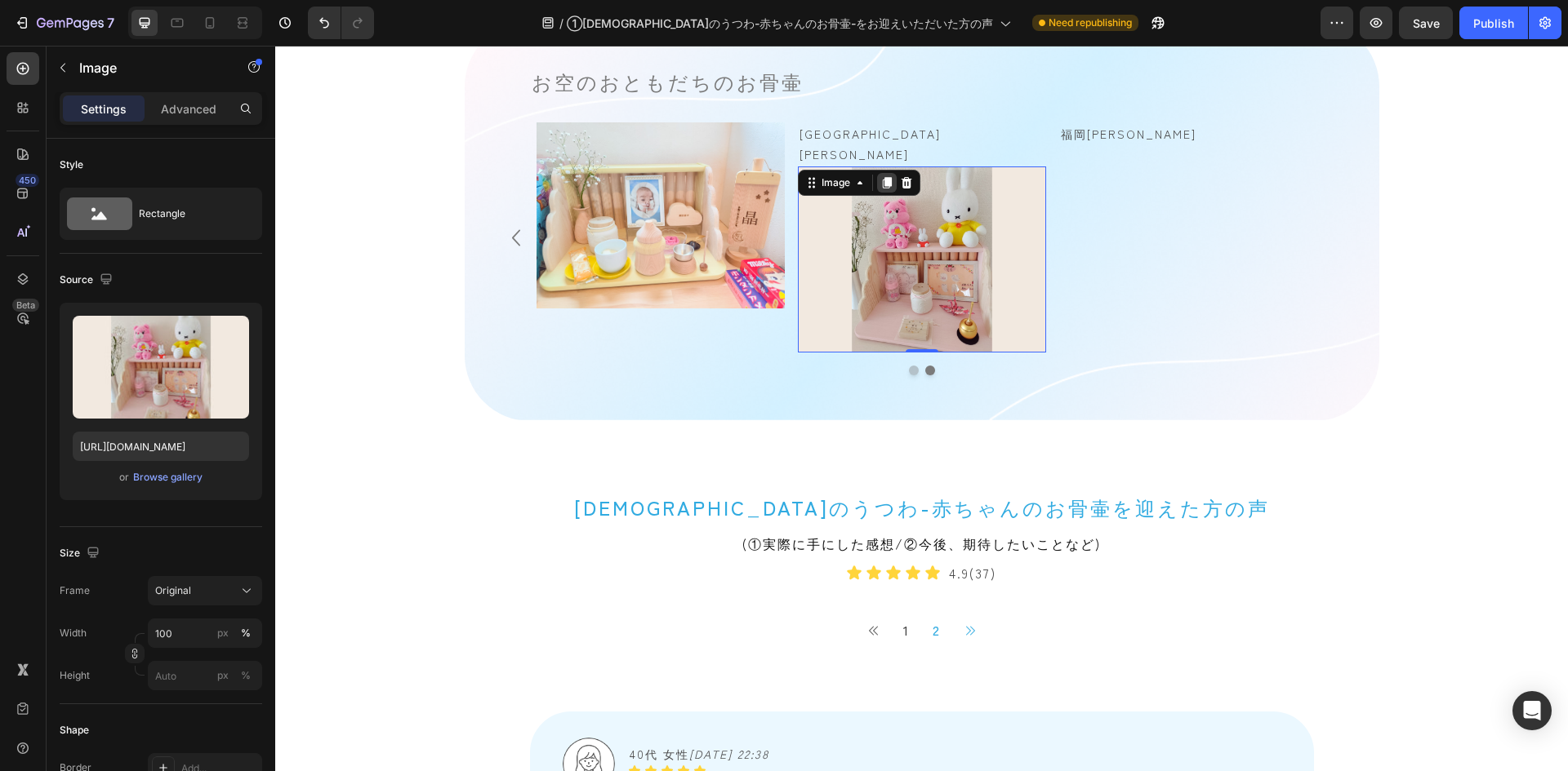
click at [881, 176] on icon at bounding box center [887, 182] width 13 height 13
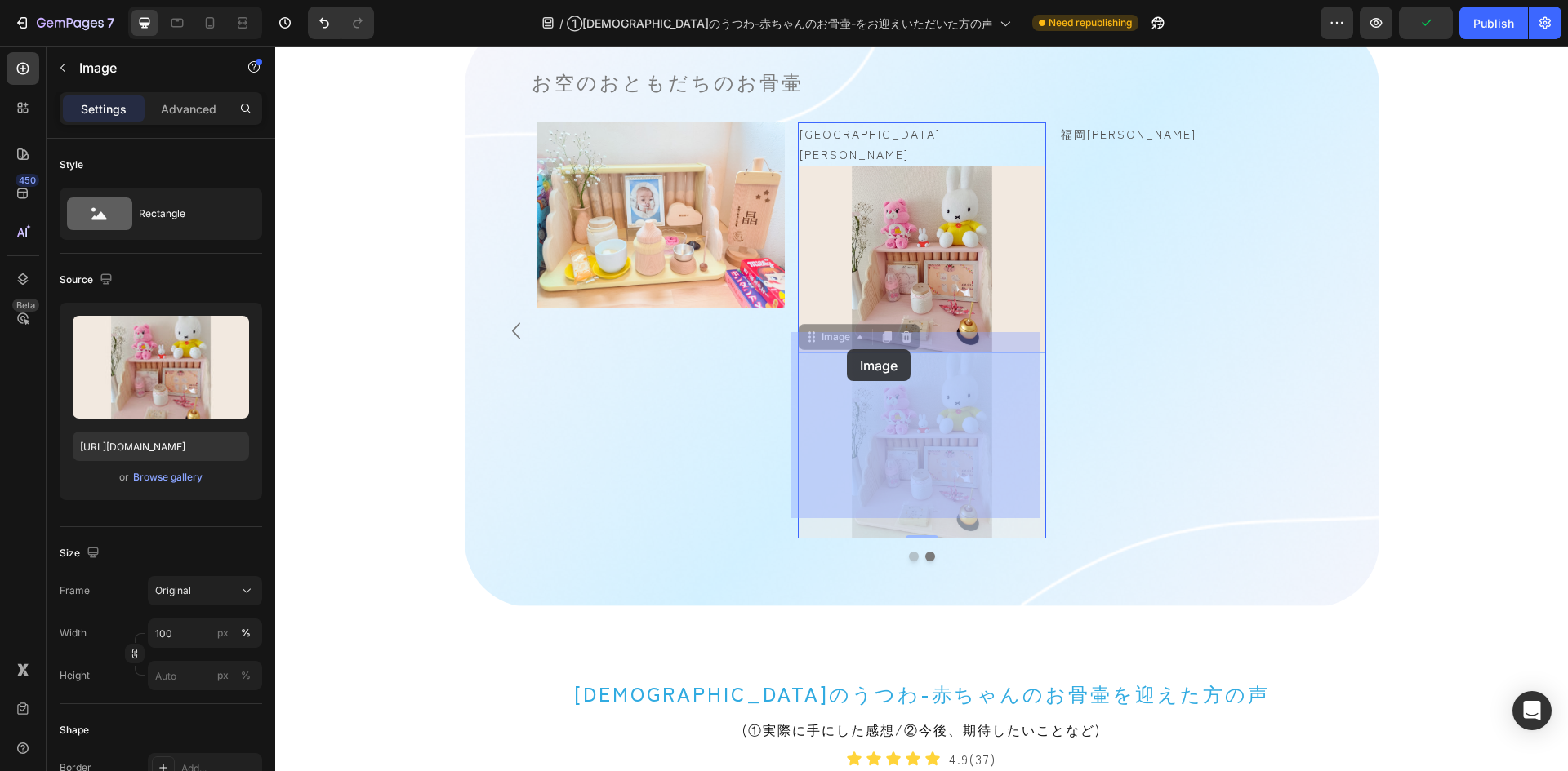
drag, startPoint x: 801, startPoint y: 322, endPoint x: 847, endPoint y: 349, distance: 53.3
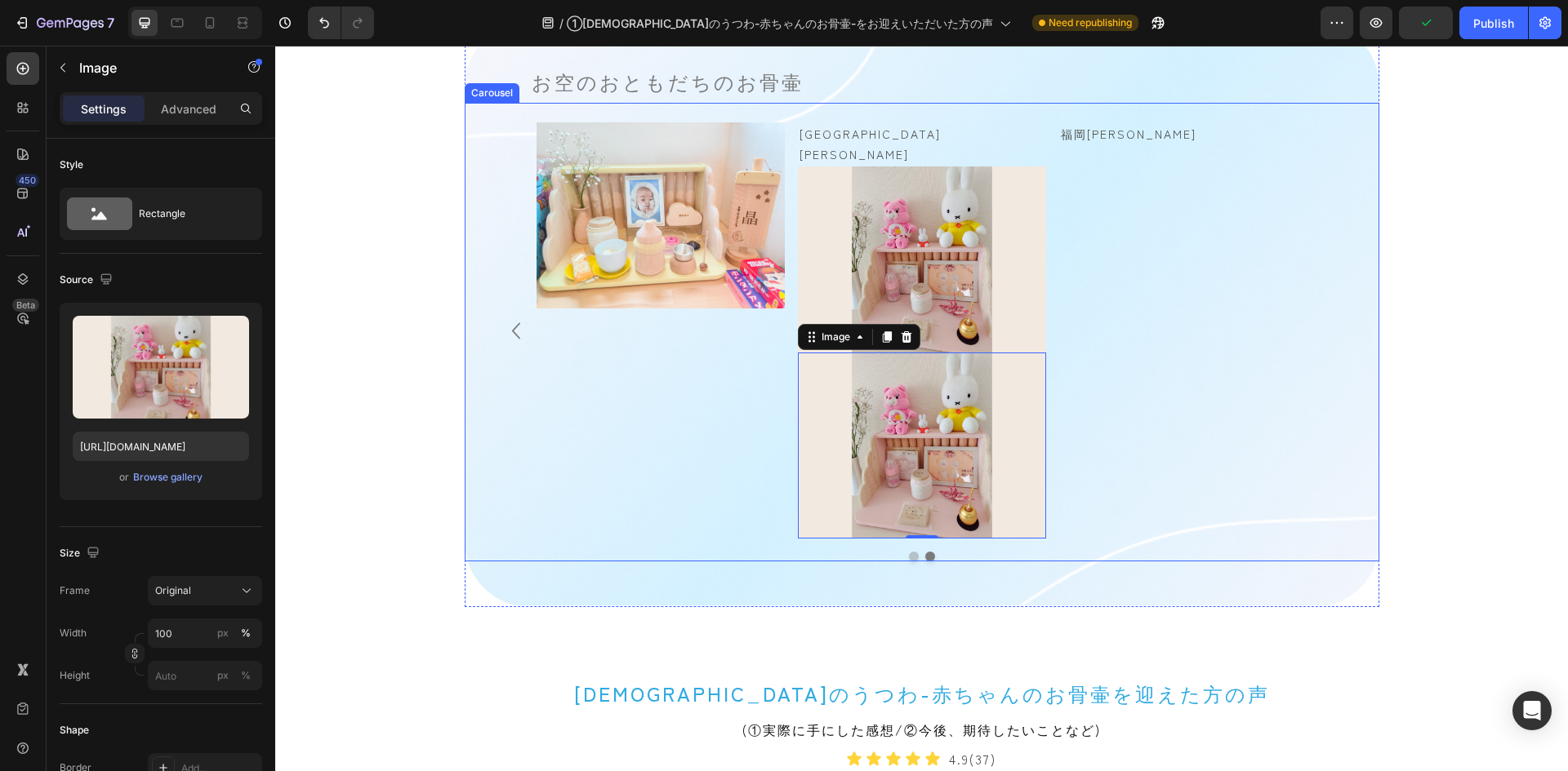
click at [1120, 206] on div "福岡[PERSON_NAME] Text Block" at bounding box center [1183, 330] width 248 height 416
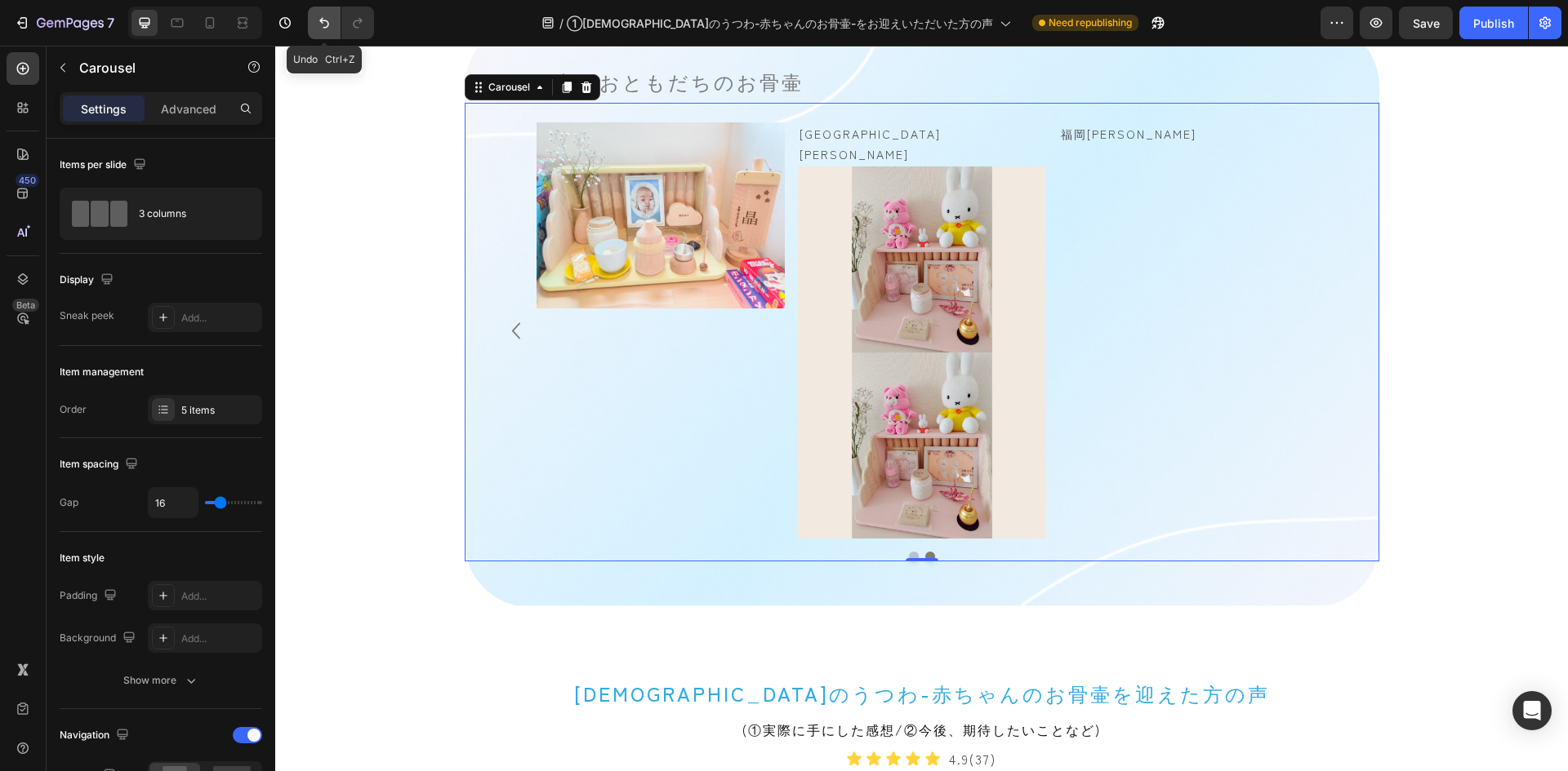
click at [326, 25] on icon "Undo/Redo" at bounding box center [324, 23] width 16 height 16
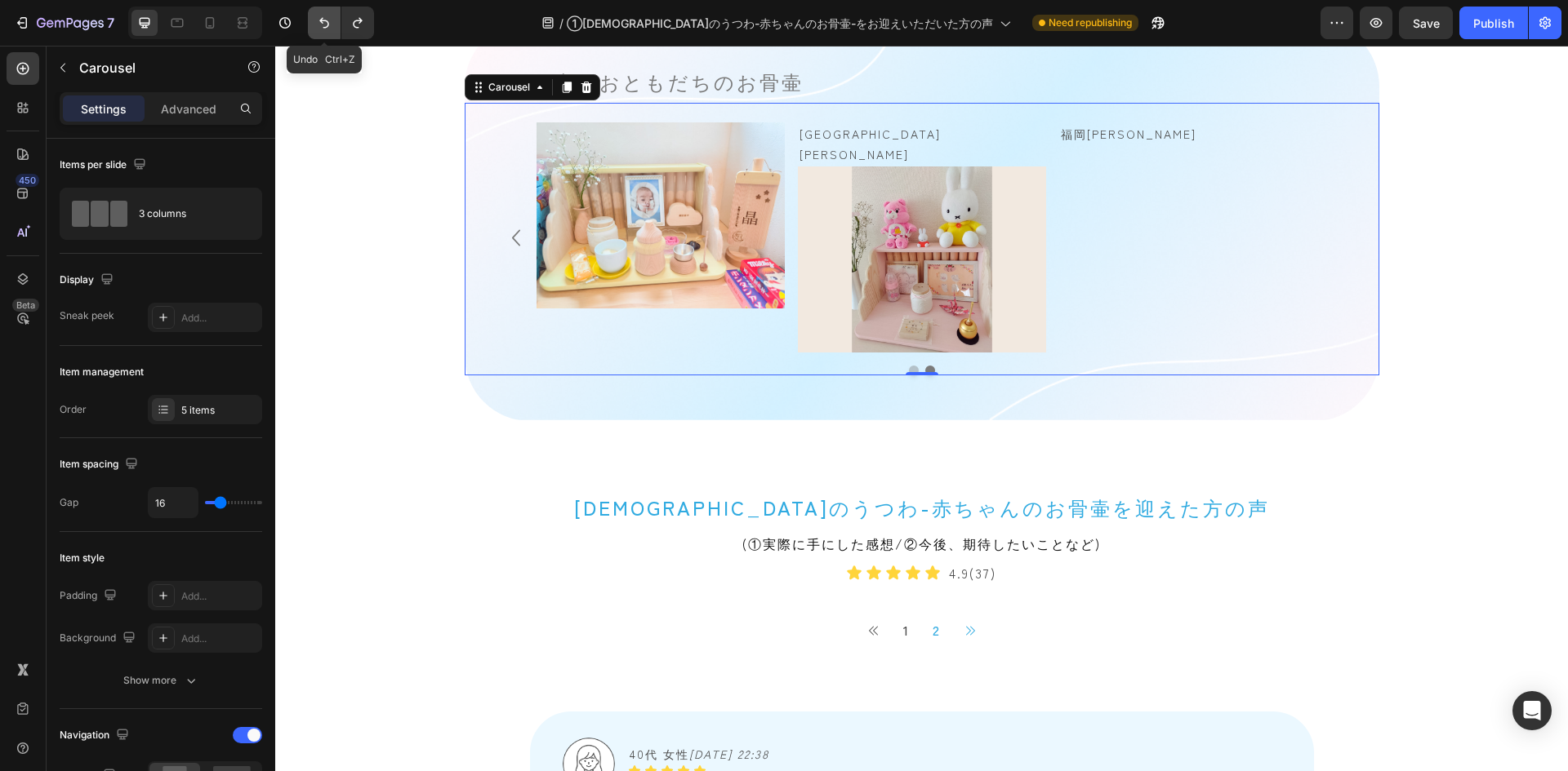
click at [326, 25] on icon "Undo/Redo" at bounding box center [324, 23] width 16 height 16
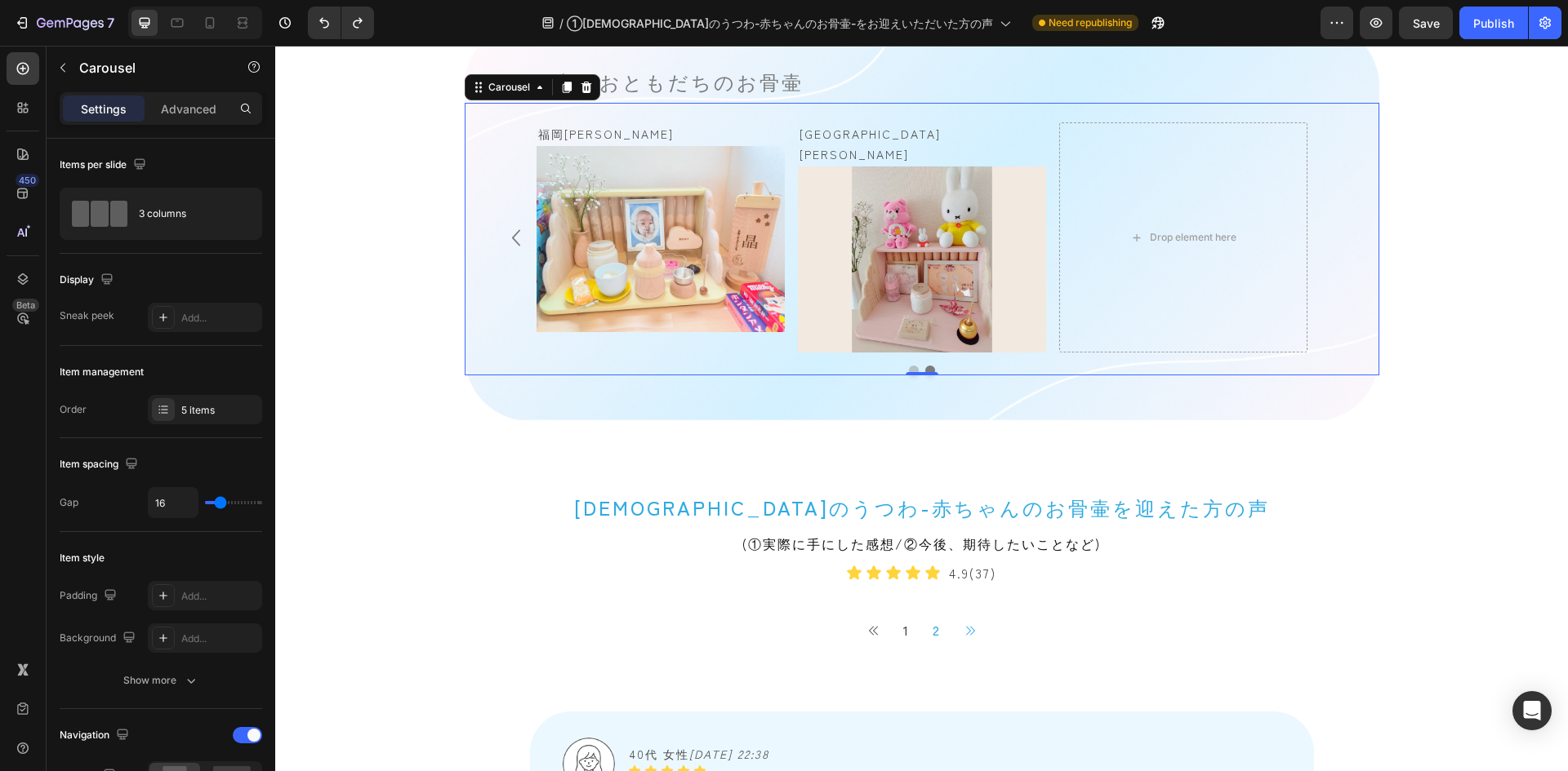
click at [1044, 135] on div "長崎[PERSON_NAME][PERSON_NAME] Text Block Image Row [GEOGRAPHIC_DATA][PERSON_NAME…" at bounding box center [922, 237] width 771 height 230
click at [789, 200] on div "長崎[PERSON_NAME][PERSON_NAME] Text Block Image Row [GEOGRAPHIC_DATA][PERSON_NAME…" at bounding box center [922, 237] width 771 height 230
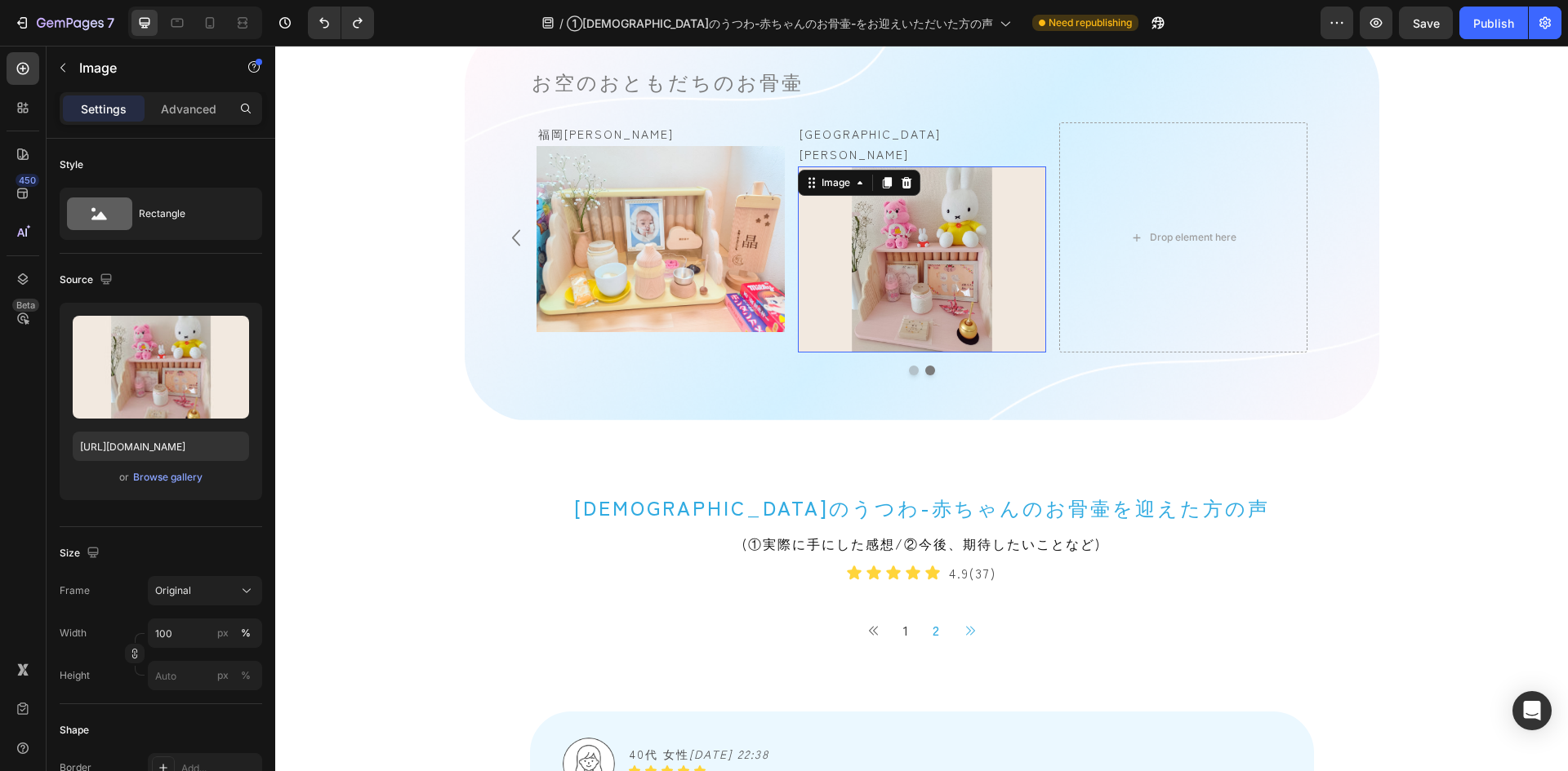
click at [825, 200] on img at bounding box center [921, 259] width 248 height 186
click at [1102, 190] on div "Drop element here" at bounding box center [1183, 237] width 248 height 230
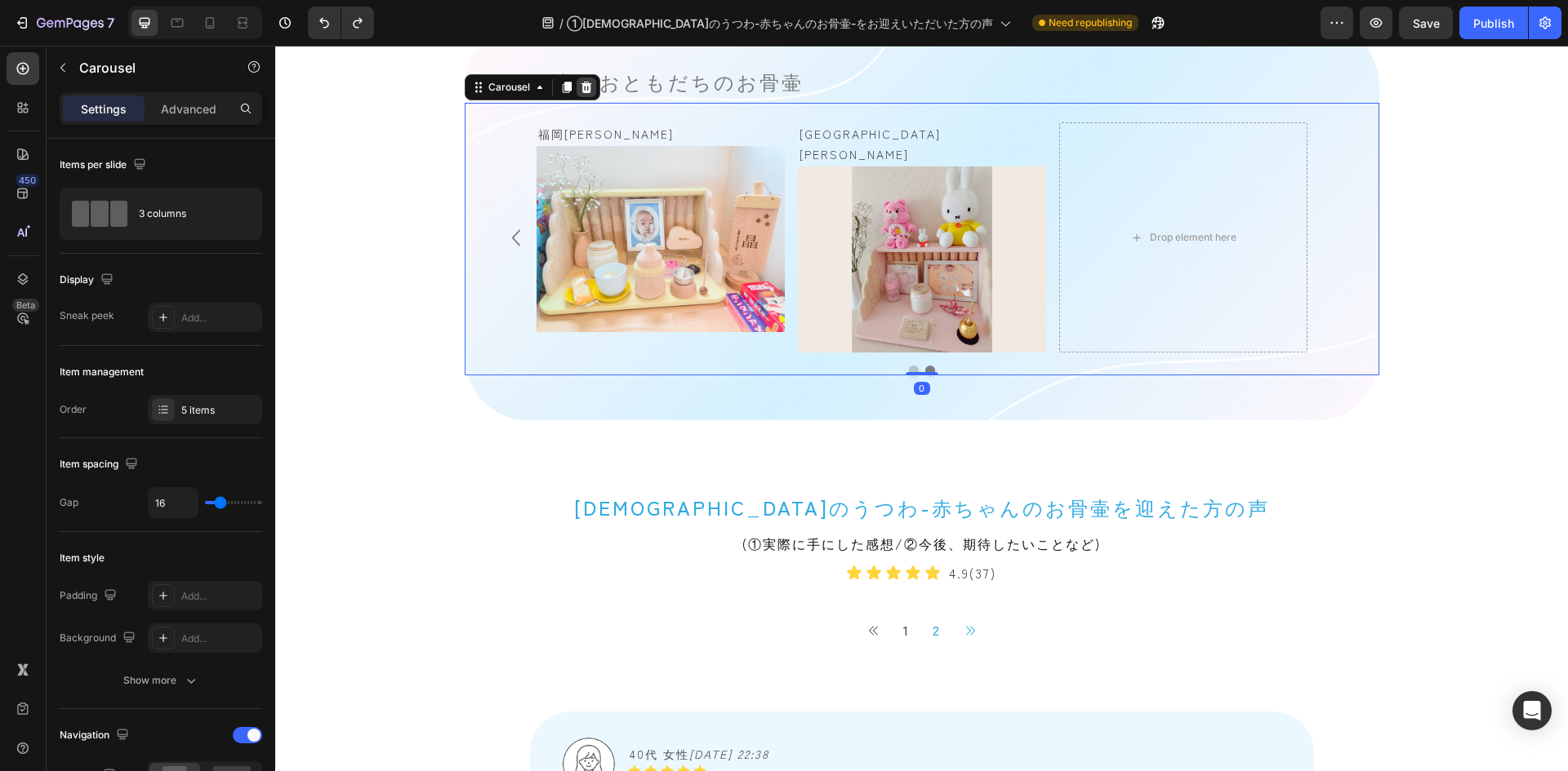
click at [581, 88] on icon at bounding box center [586, 87] width 11 height 12
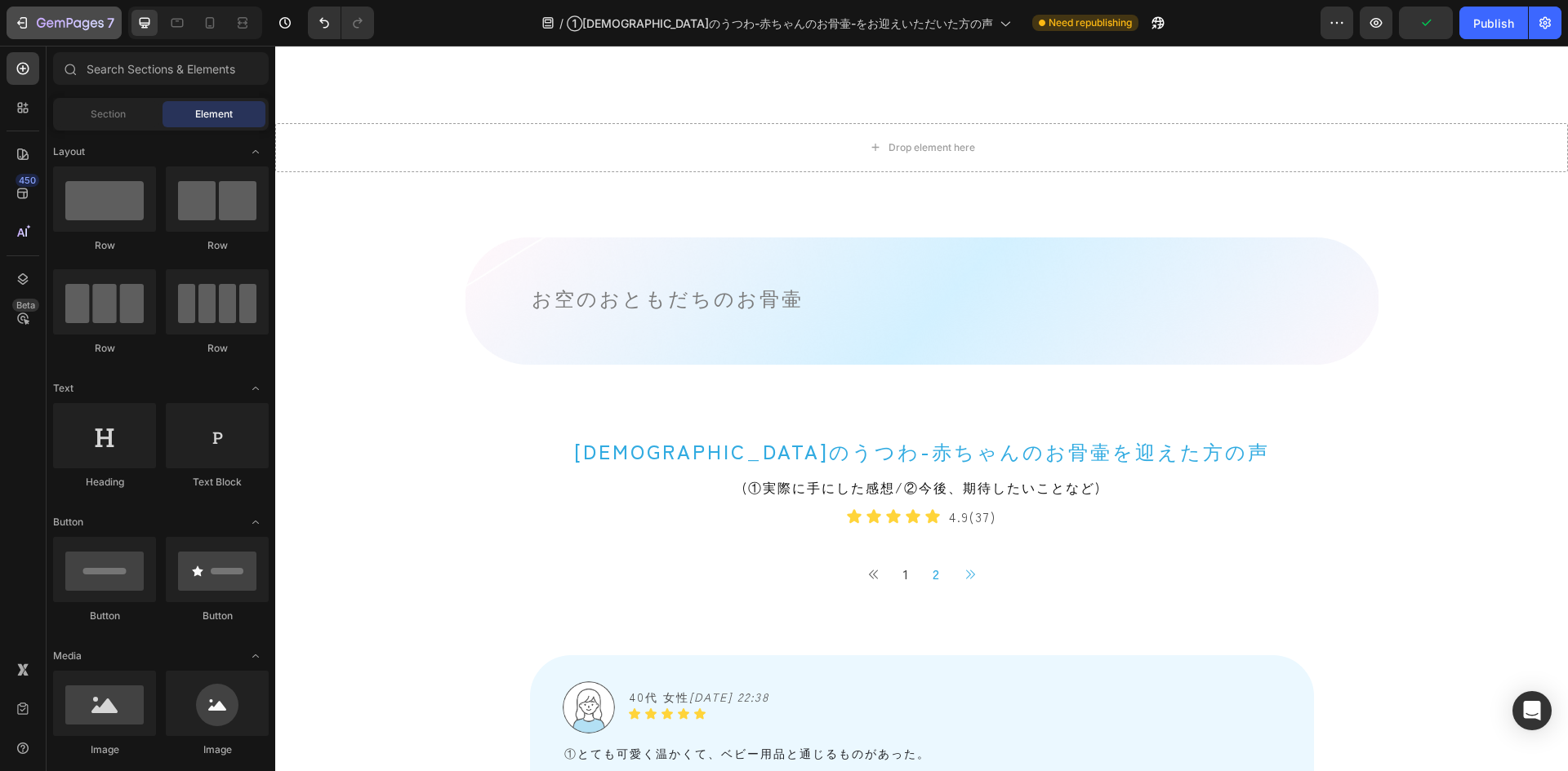
scroll to position [896, 0]
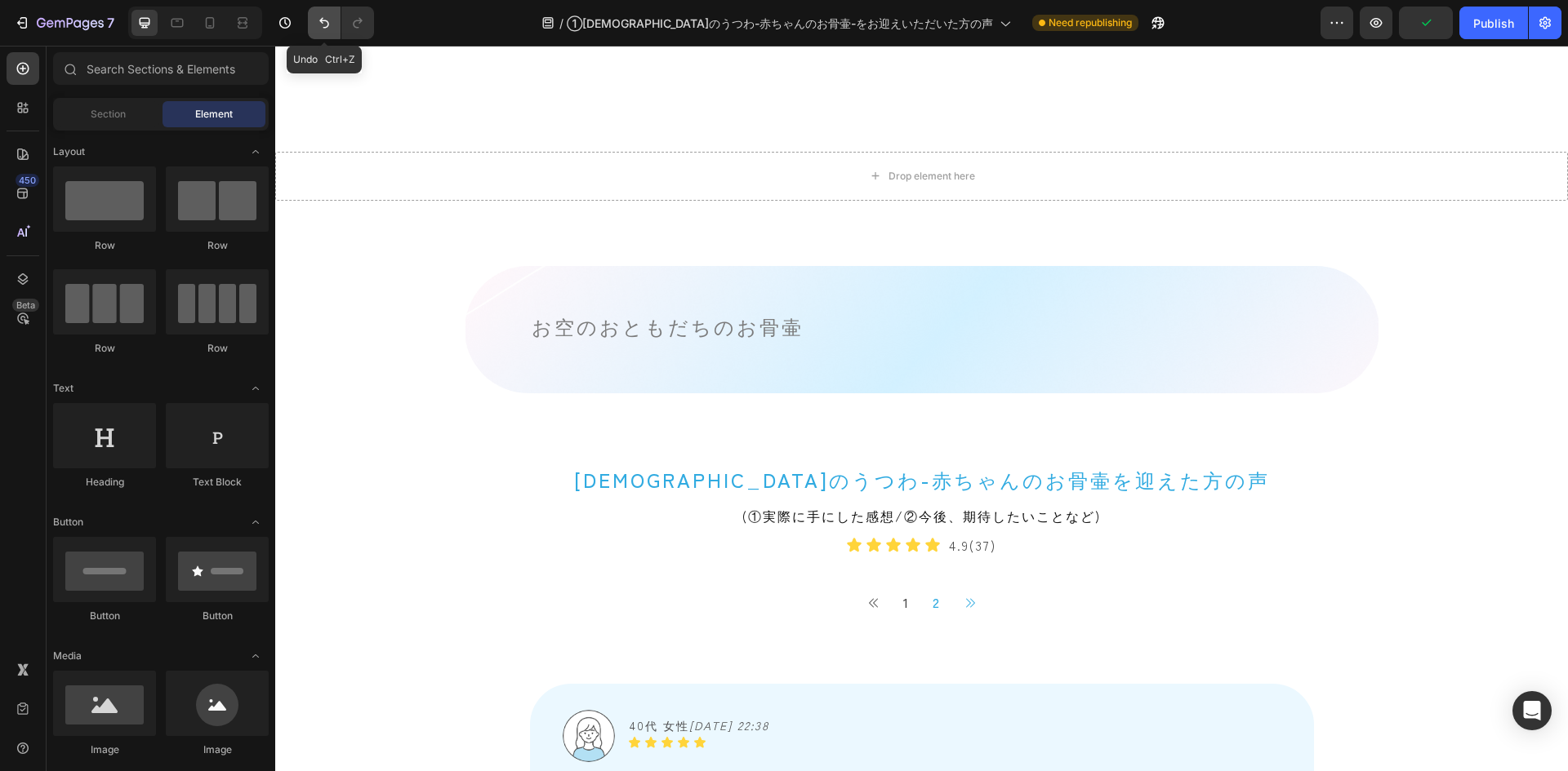
click at [320, 28] on icon "Undo/Redo" at bounding box center [324, 23] width 16 height 16
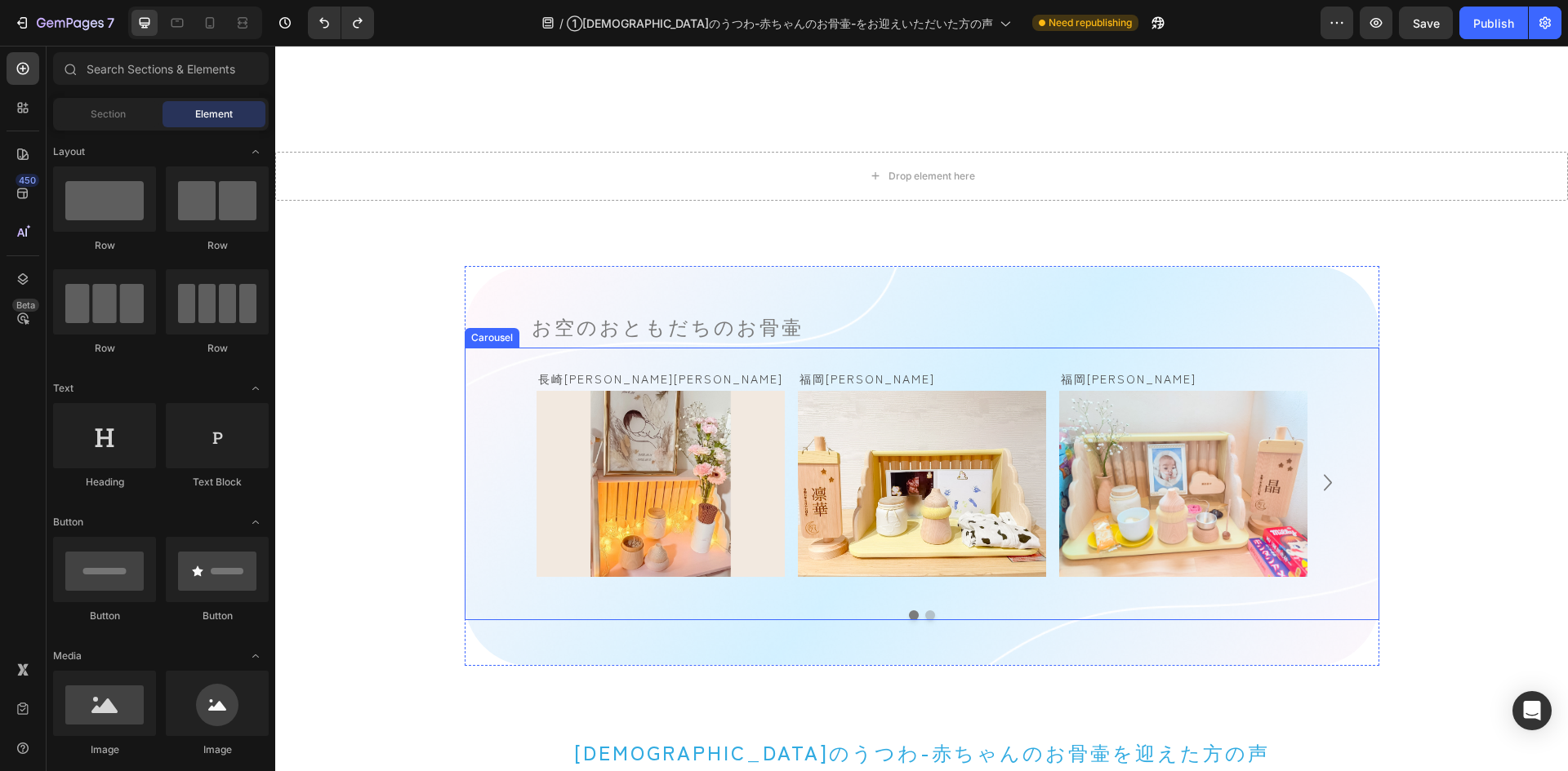
click at [1317, 467] on icon "Carousel Next Arrow" at bounding box center [1328, 483] width 33 height 38
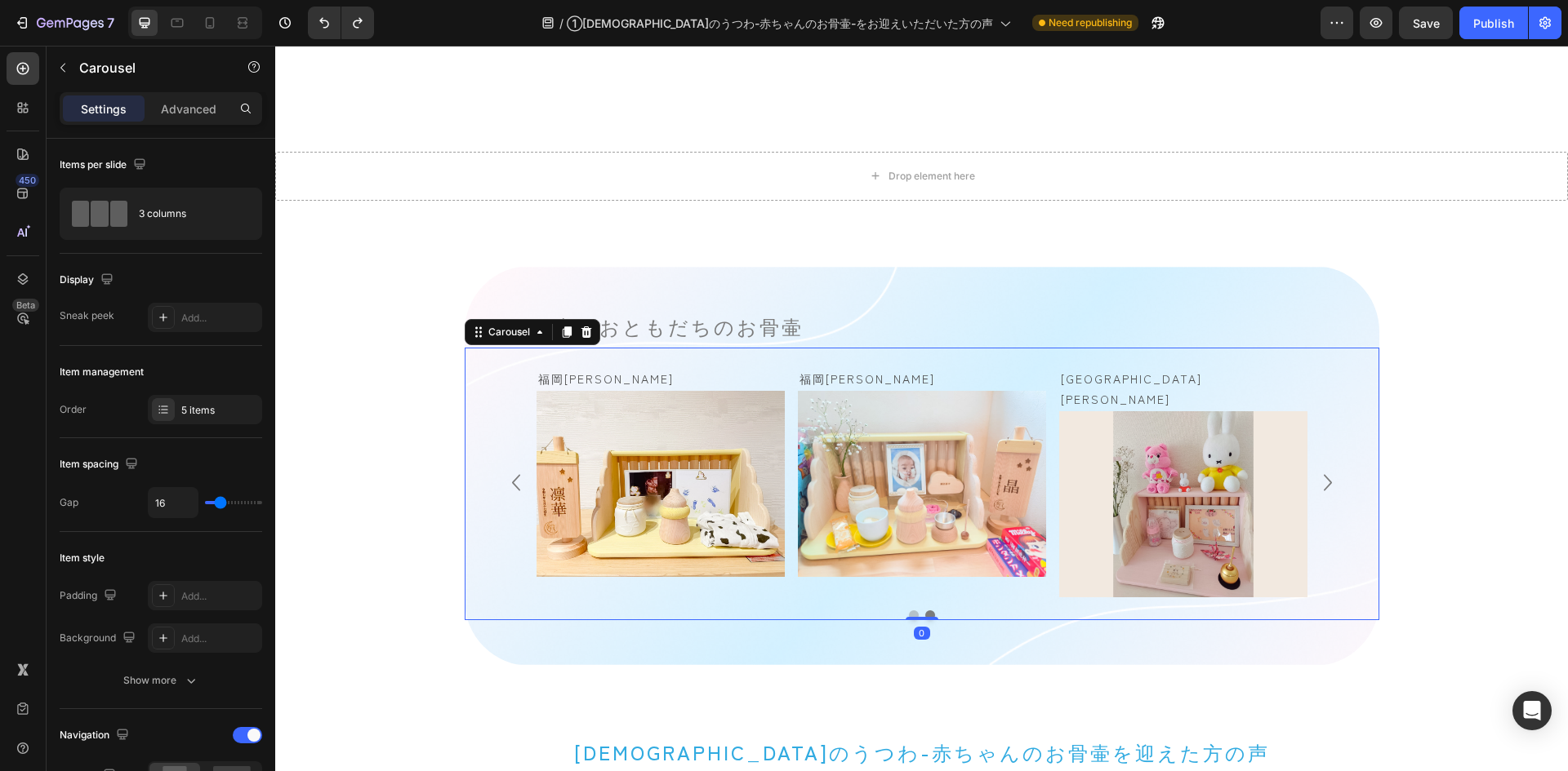
click at [1321, 365] on div "長崎[PERSON_NAME][PERSON_NAME] Text Block Image Row [GEOGRAPHIC_DATA][PERSON_NAME…" at bounding box center [921, 484] width 915 height 273
click at [202, 404] on div "5 items" at bounding box center [219, 411] width 77 height 14
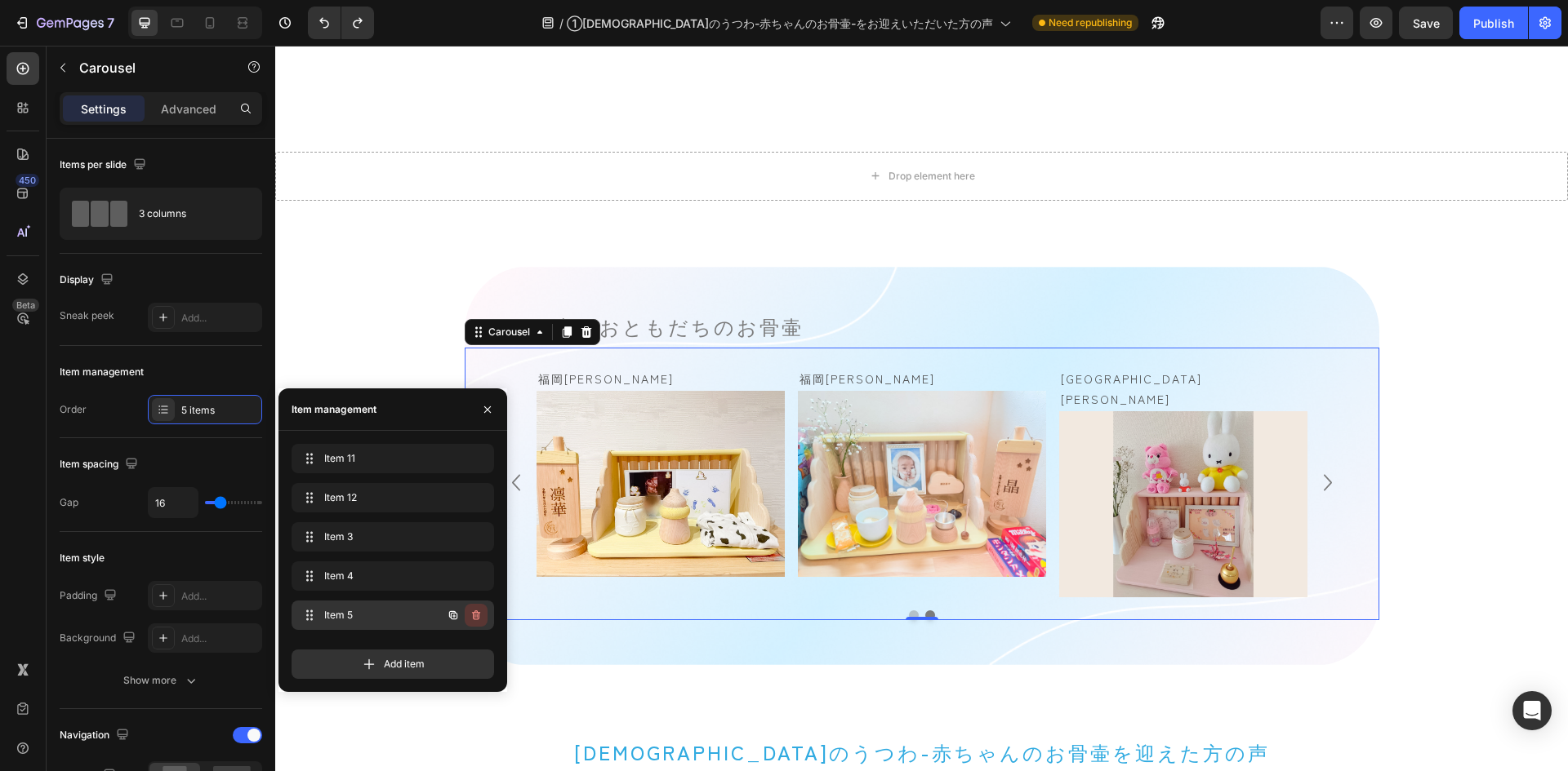
click at [473, 616] on icon "button" at bounding box center [476, 615] width 8 height 10
click at [473, 616] on div "Delete" at bounding box center [464, 616] width 30 height 14
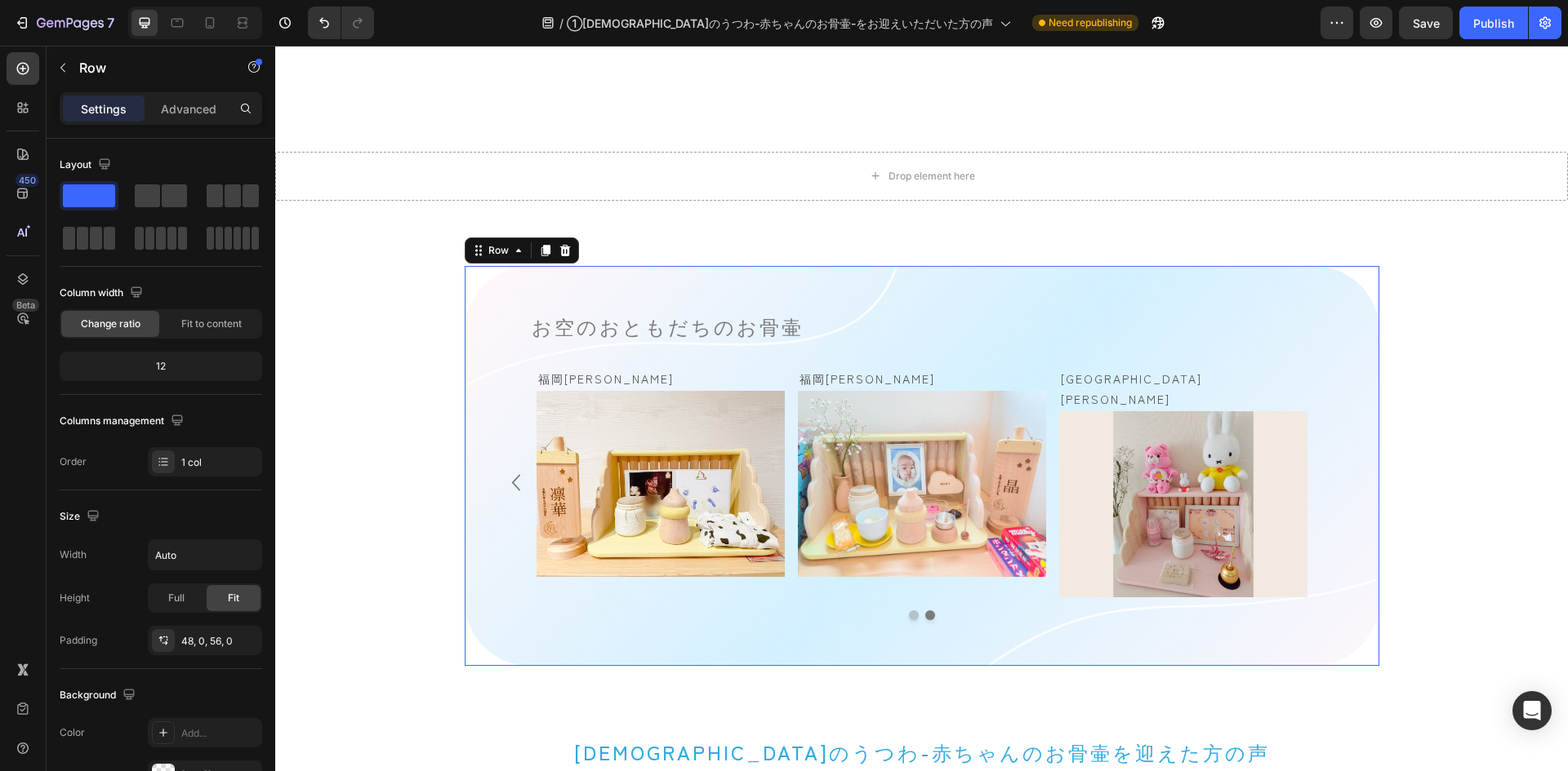
click at [621, 619] on div "お空のおともだちのお骨壷 Heading 長崎[PERSON_NAME][PERSON_NAME] Text Block Image Row [GEOGRAP…" at bounding box center [921, 466] width 915 height 400
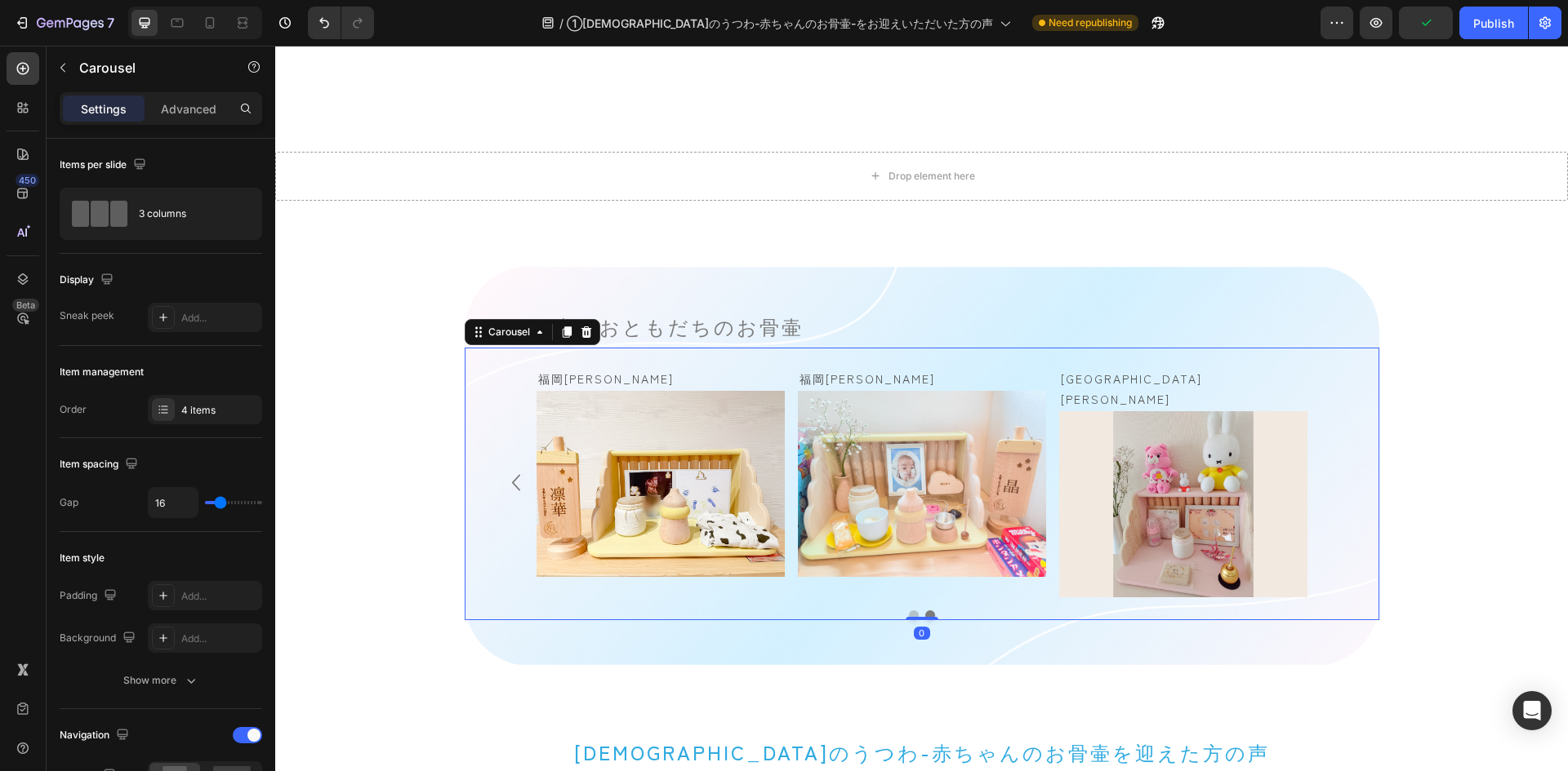
click at [1321, 490] on div "長崎[PERSON_NAME][PERSON_NAME] Text Block Image Row [GEOGRAPHIC_DATA][PERSON_NAME…" at bounding box center [922, 482] width 849 height 230
click at [928, 610] on button "Dot" at bounding box center [929, 615] width 10 height 10
click at [909, 610] on button "Dot" at bounding box center [913, 615] width 10 height 10
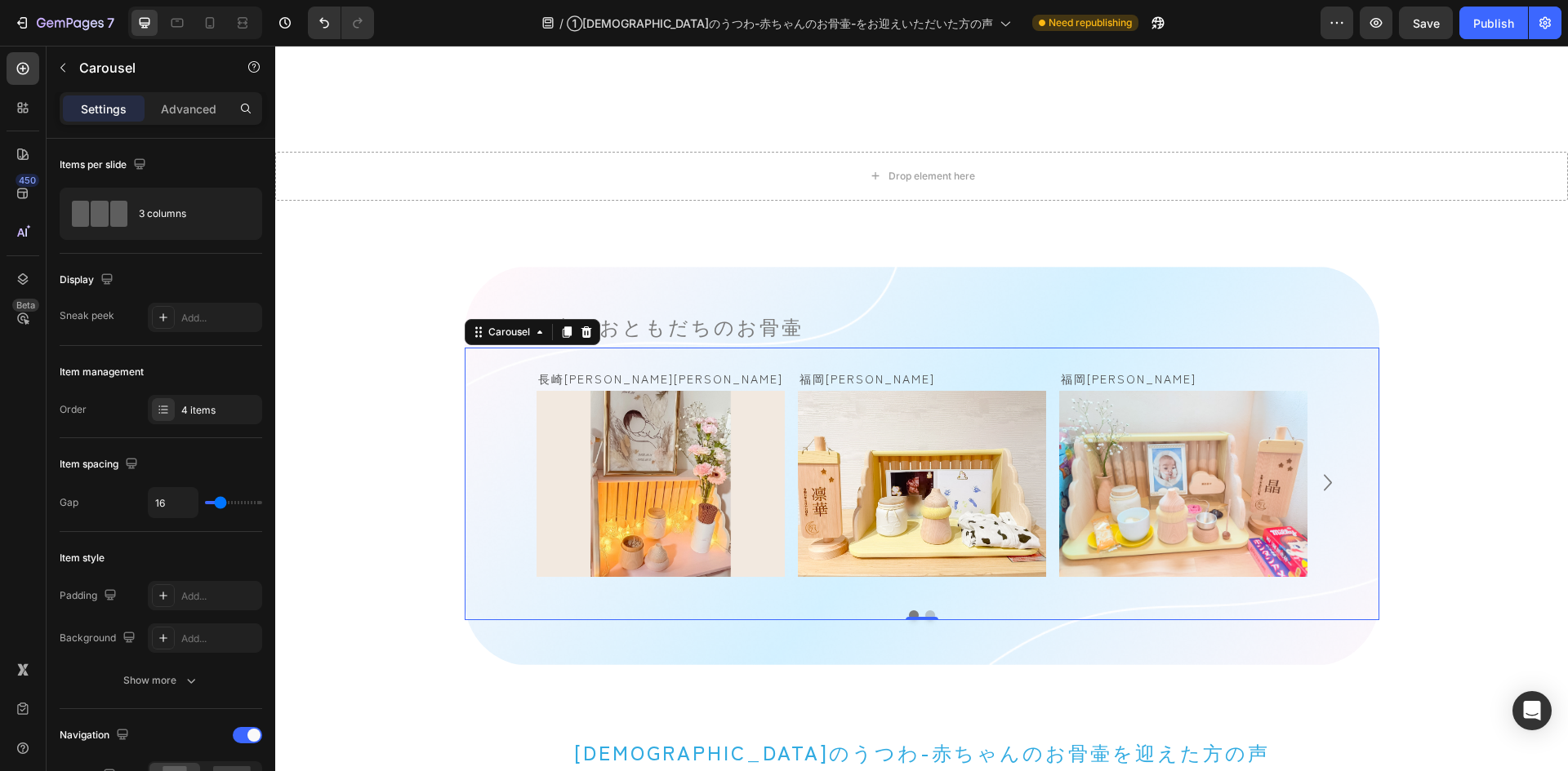
click at [925, 610] on button "Dot" at bounding box center [929, 615] width 10 height 10
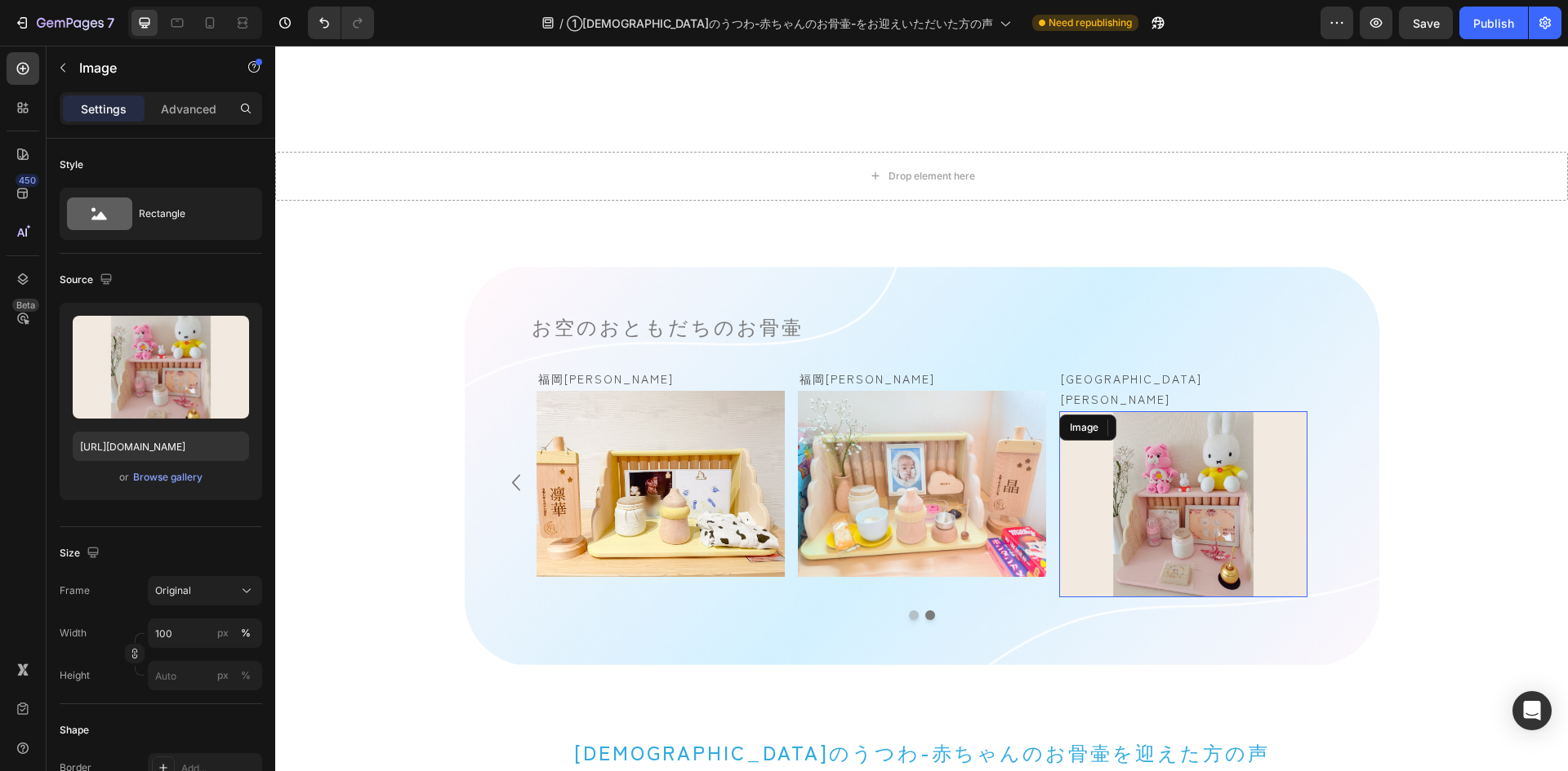
click at [1160, 439] on img at bounding box center [1183, 505] width 248 height 186
click at [1198, 370] on p "[GEOGRAPHIC_DATA][PERSON_NAME]" at bounding box center [1183, 389] width 245 height 41
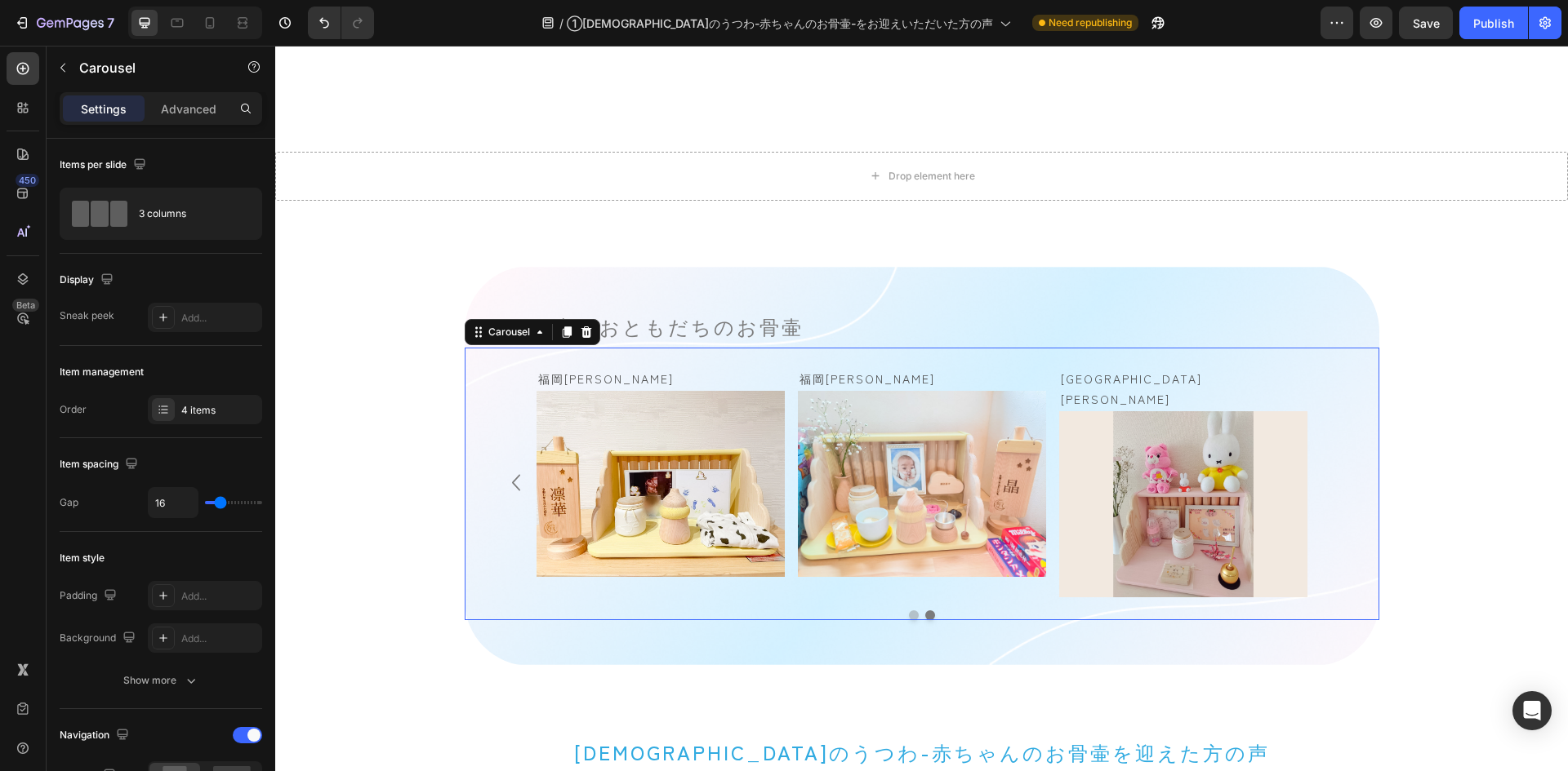
click at [763, 357] on div "長崎[PERSON_NAME][PERSON_NAME] Text Block Image Row [GEOGRAPHIC_DATA][PERSON_NAME…" at bounding box center [921, 484] width 915 height 273
click at [190, 405] on div "4 items" at bounding box center [219, 411] width 77 height 14
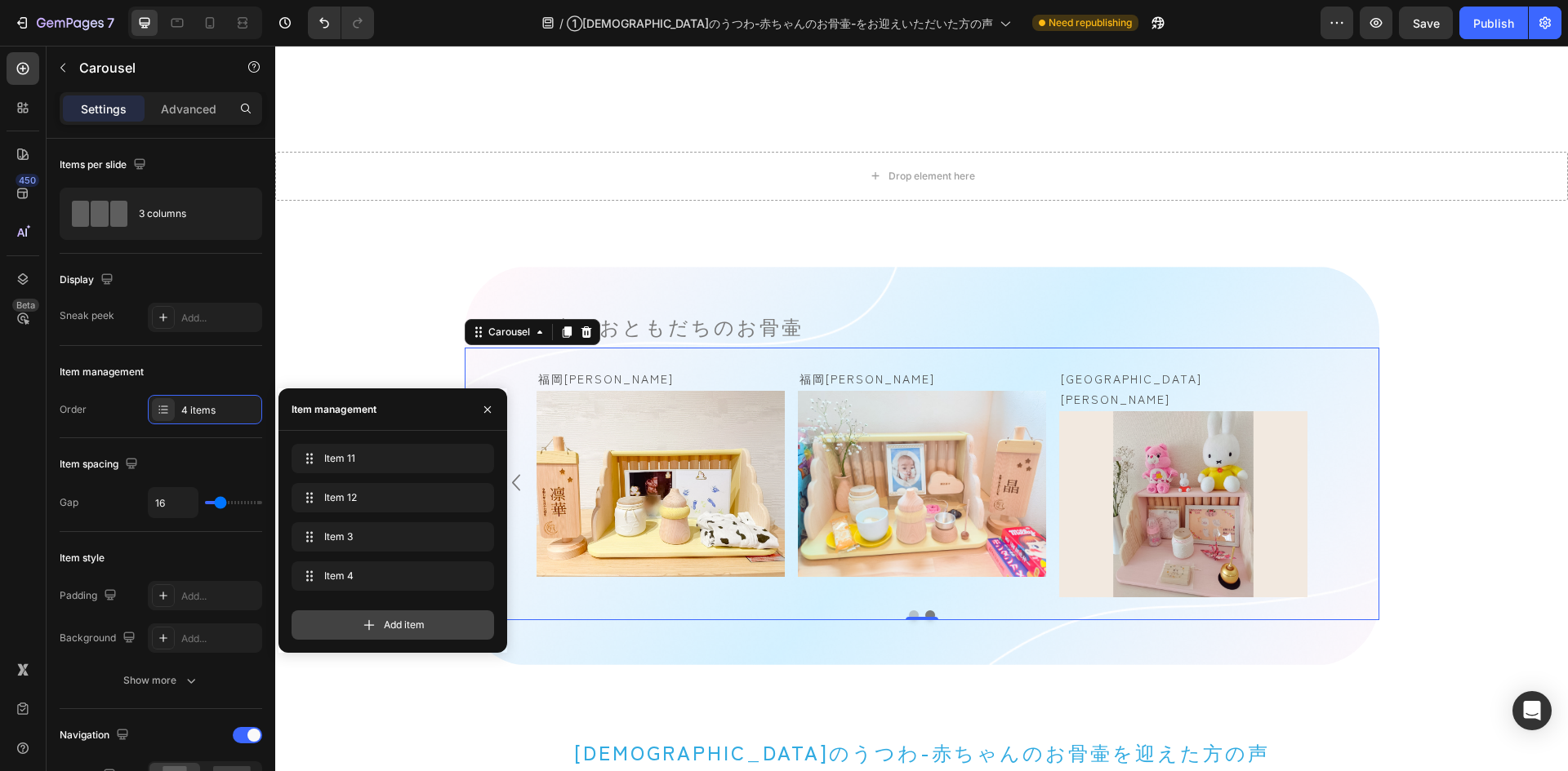
click at [396, 612] on div "Add item" at bounding box center [393, 625] width 202 height 30
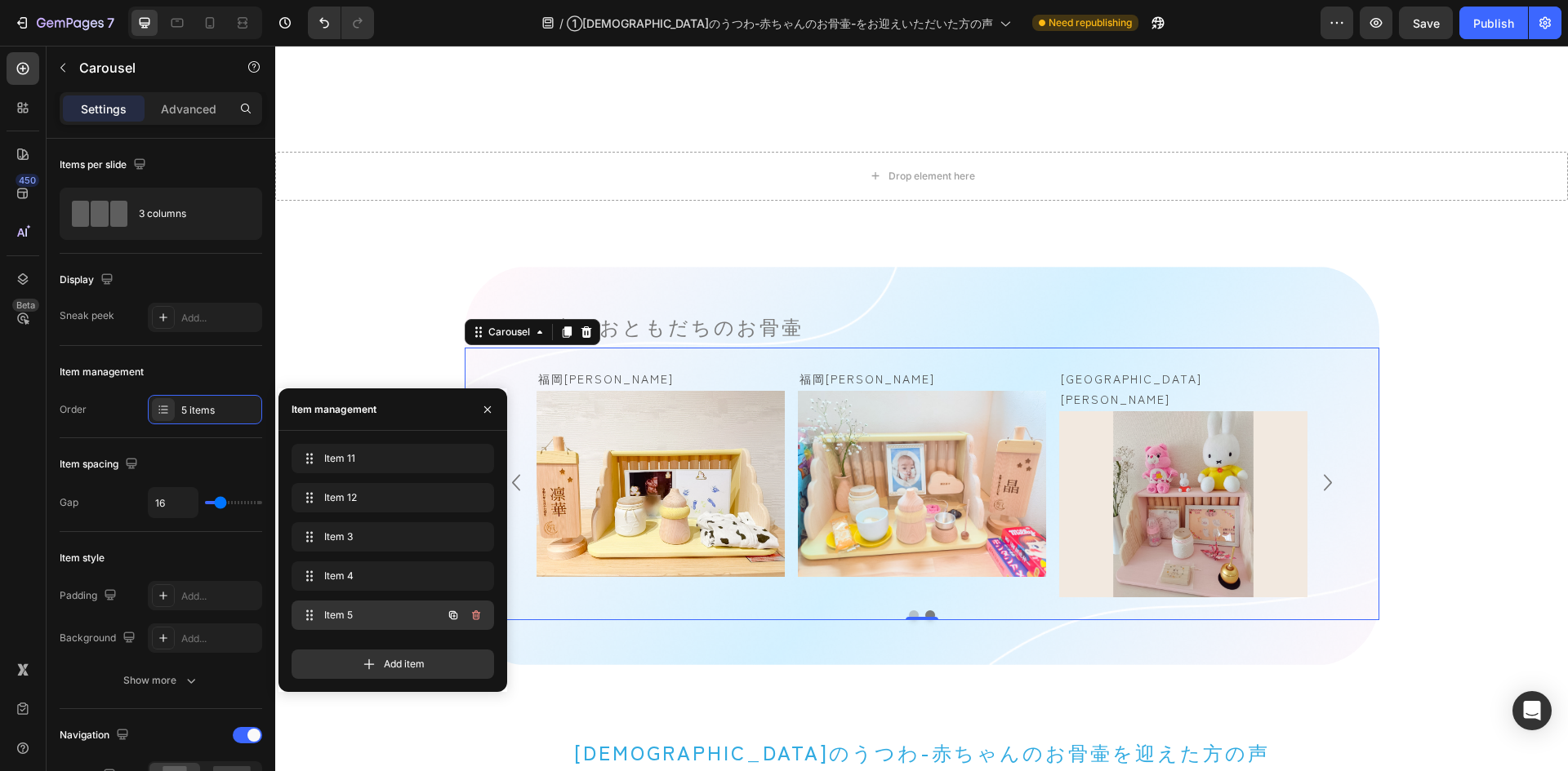
click at [472, 612] on icon "button" at bounding box center [476, 616] width 13 height 13
click at [472, 612] on div "Delete" at bounding box center [464, 616] width 30 height 14
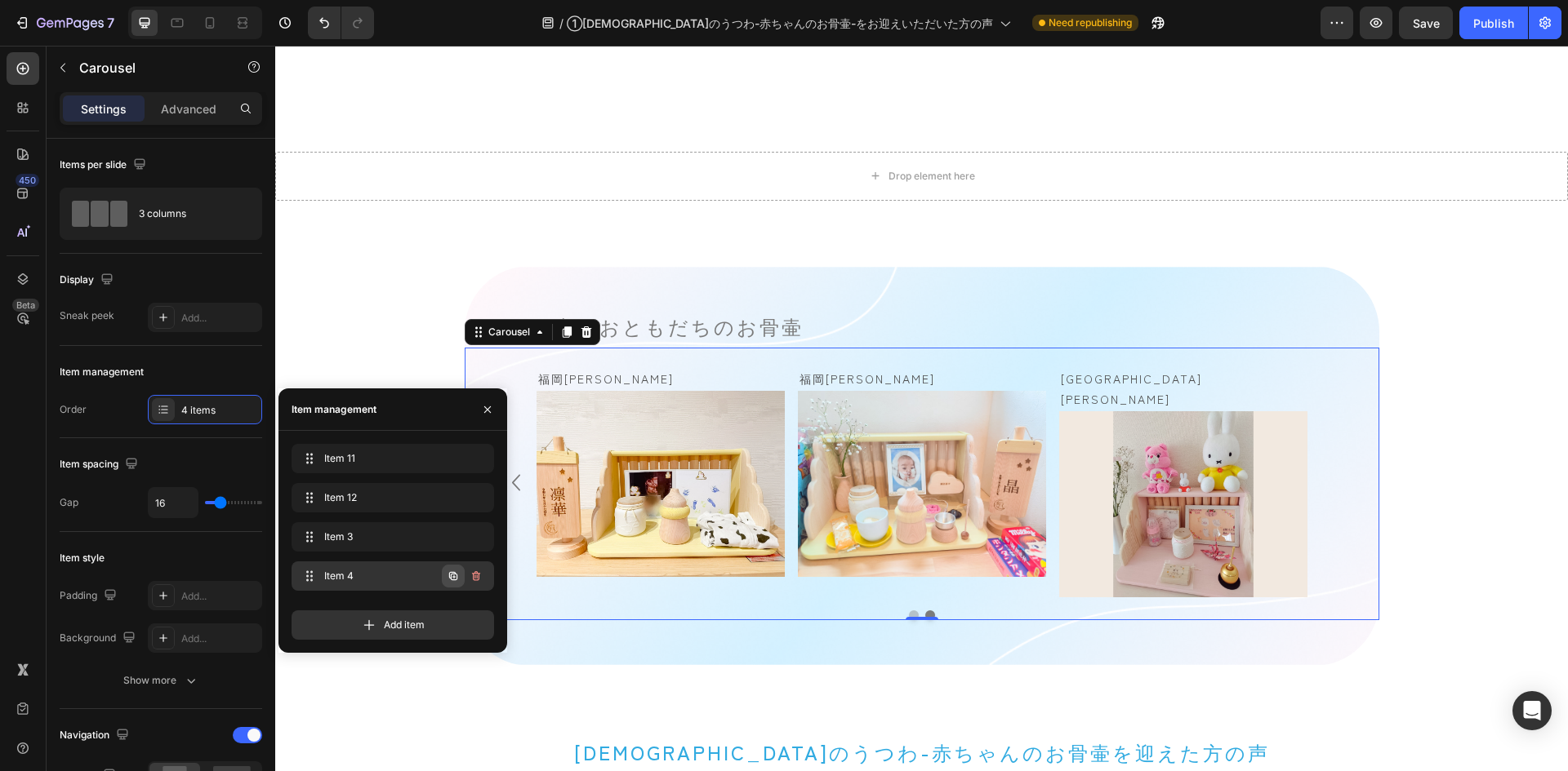
click at [455, 574] on icon "button" at bounding box center [453, 576] width 8 height 8
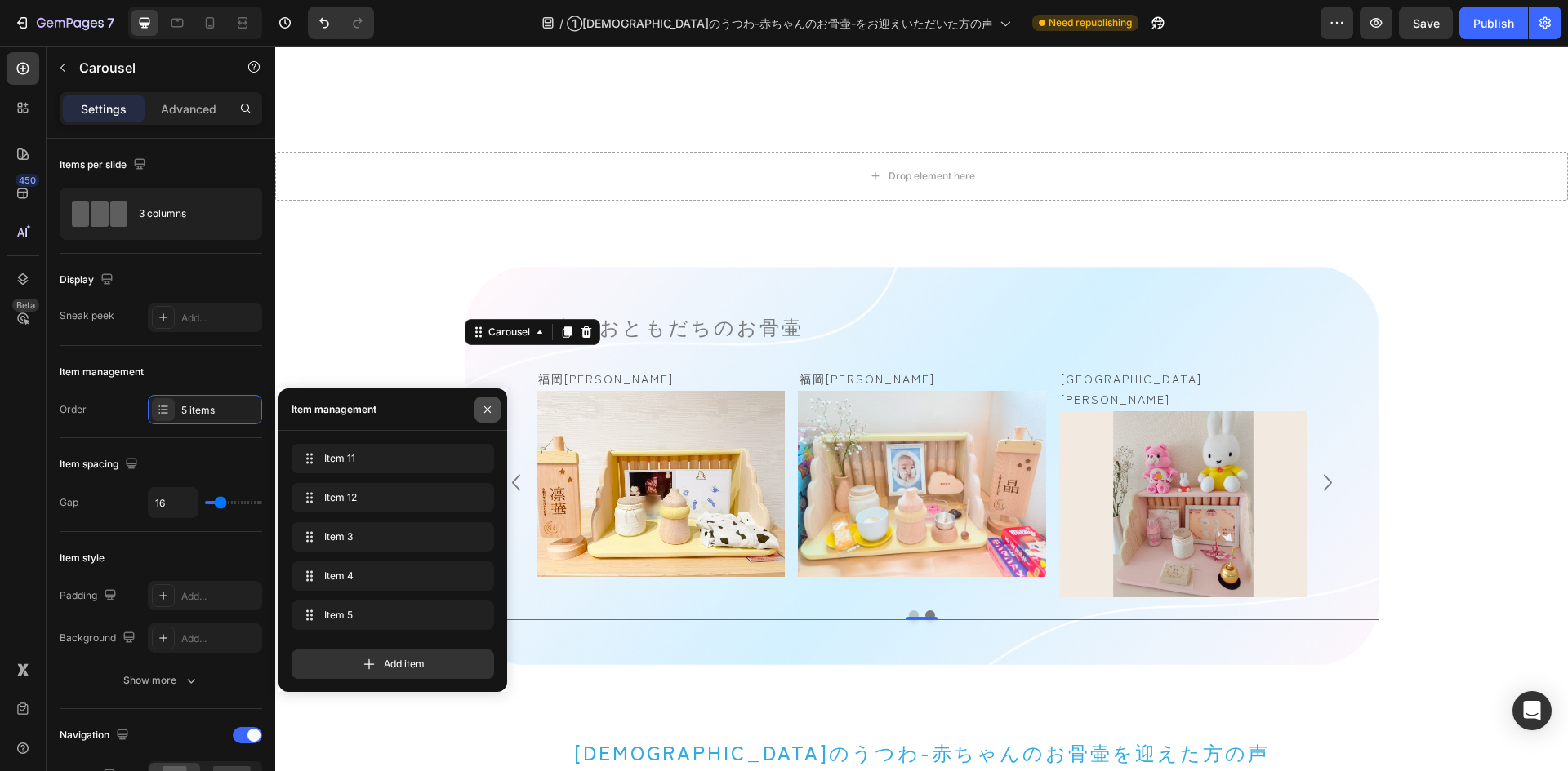
click at [490, 406] on icon "button" at bounding box center [488, 410] width 13 height 13
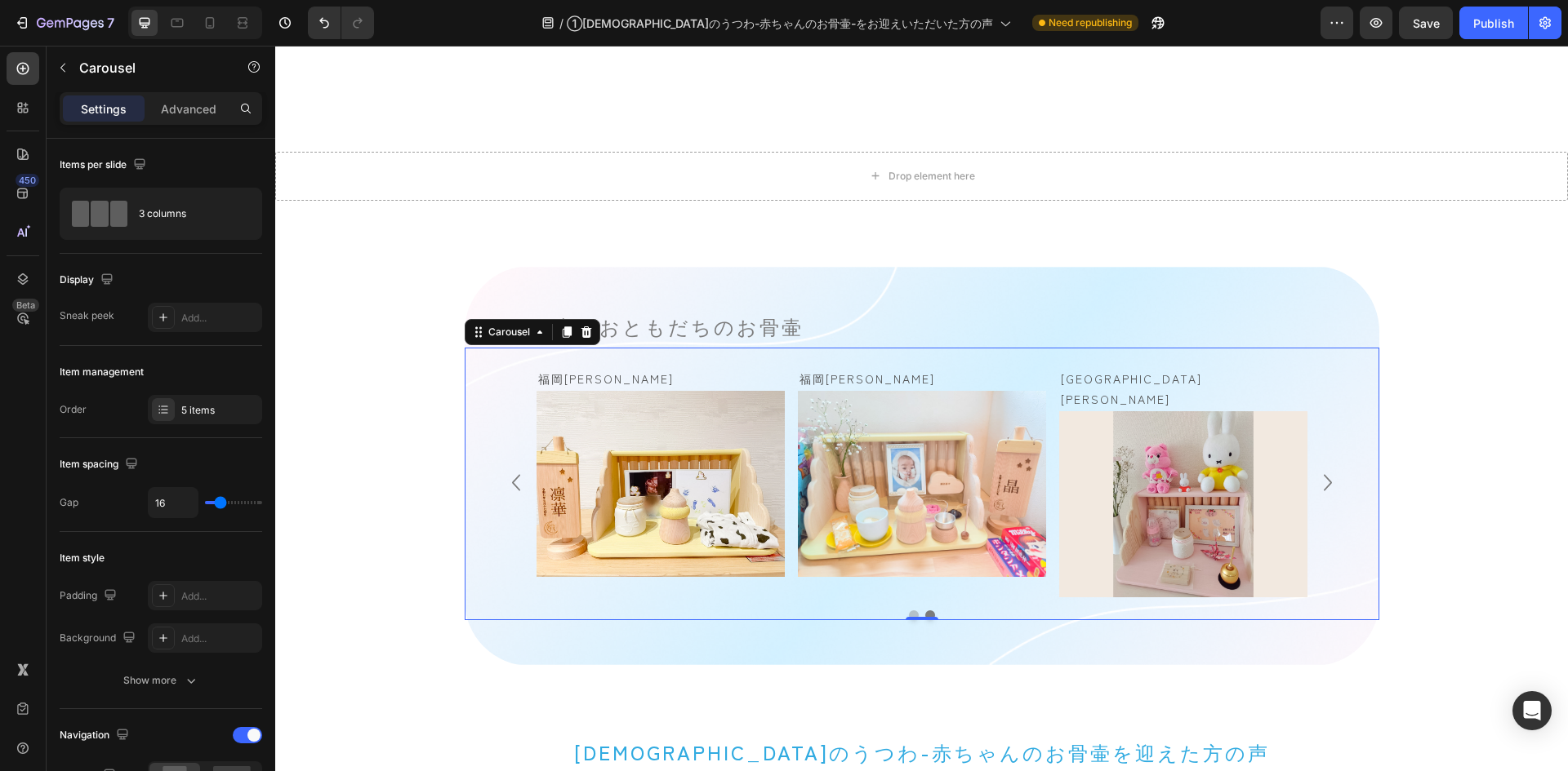
click at [1321, 473] on icon "Carousel Next Arrow" at bounding box center [1328, 483] width 33 height 38
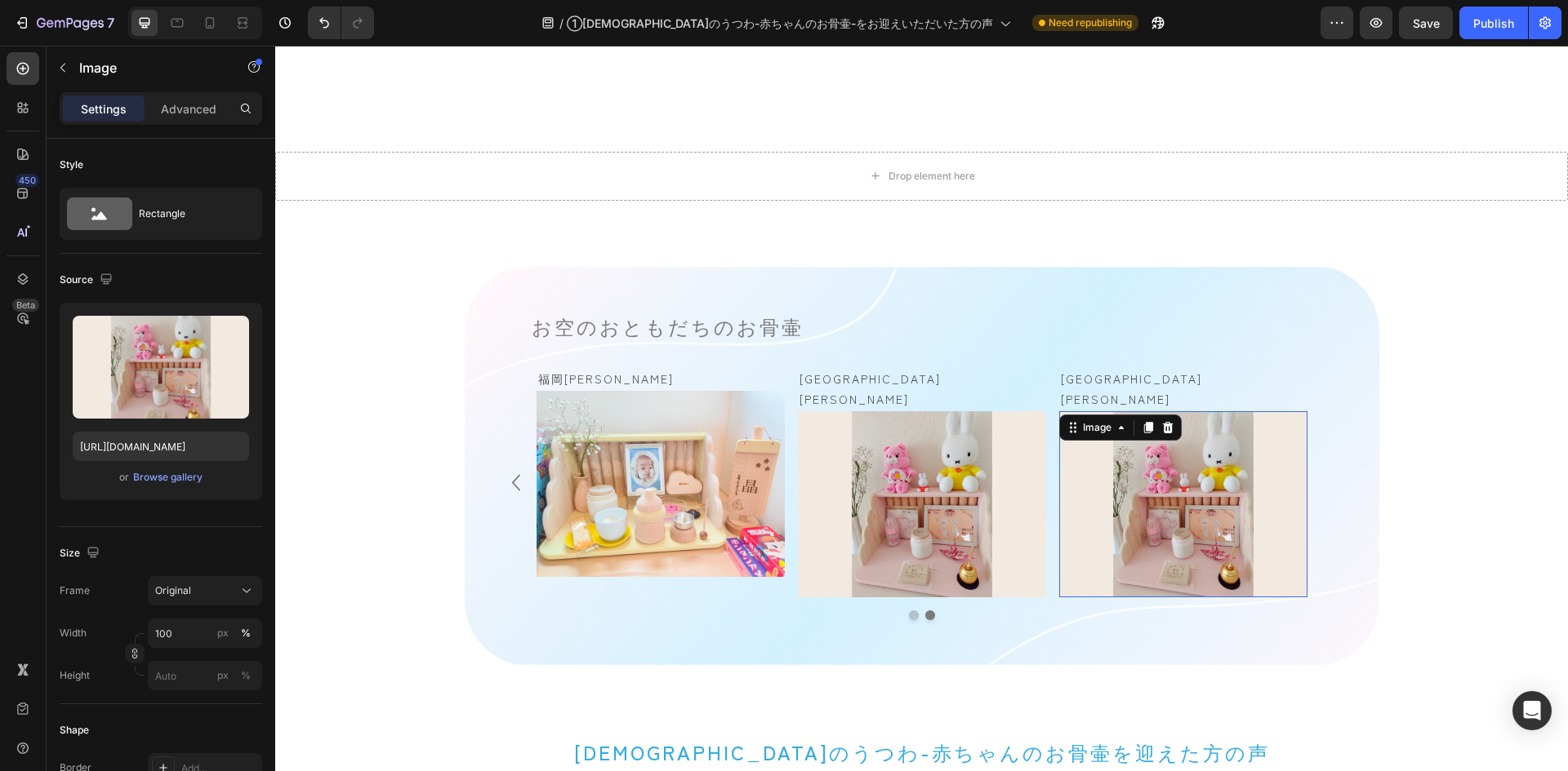
click at [1178, 516] on img at bounding box center [1183, 505] width 248 height 186
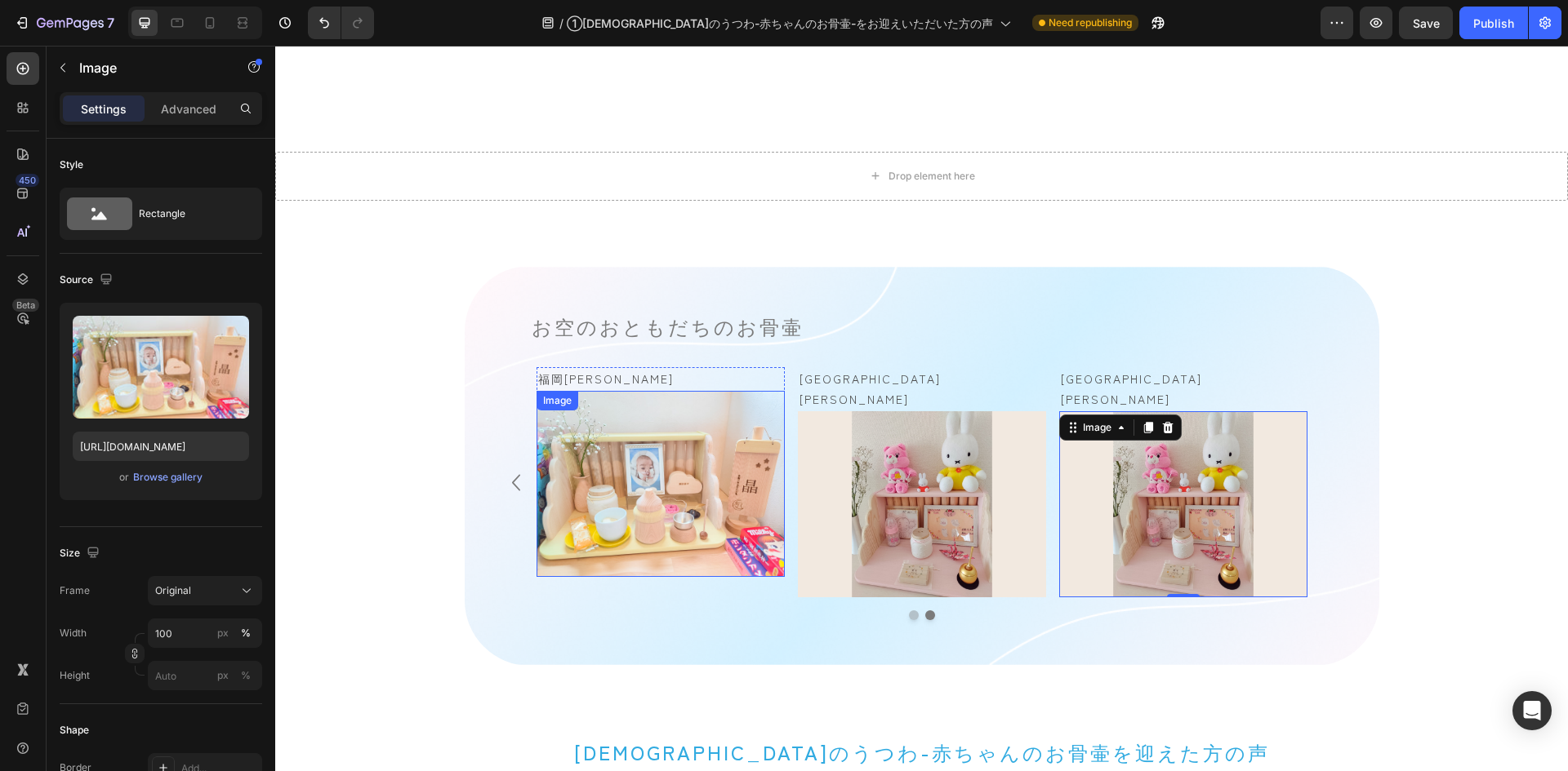
click at [621, 488] on img at bounding box center [660, 484] width 248 height 186
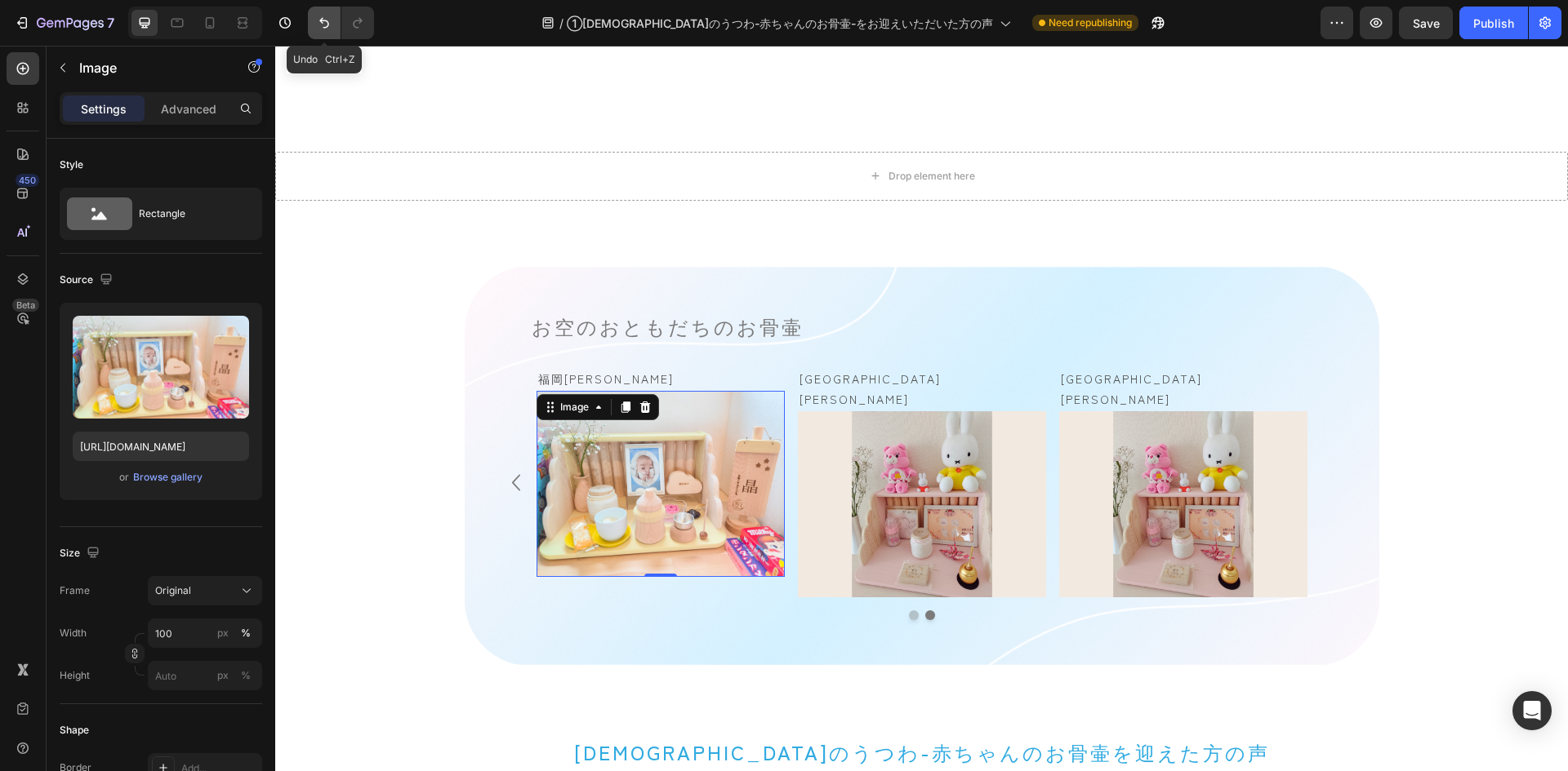
click at [326, 24] on icon "Undo/Redo" at bounding box center [324, 23] width 16 height 16
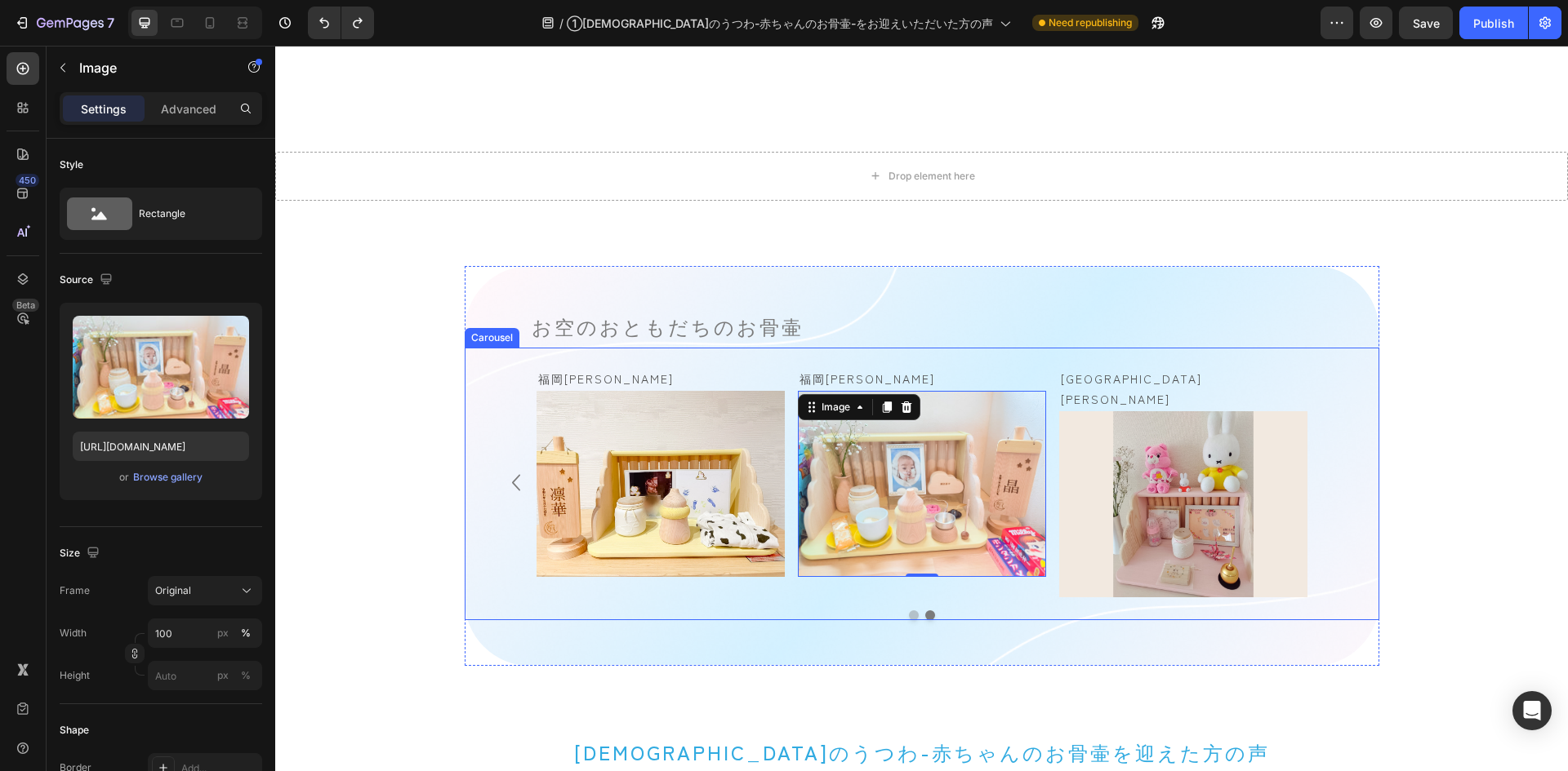
click at [790, 367] on div "長崎[PERSON_NAME][PERSON_NAME] Text Block Image Row [GEOGRAPHIC_DATA][PERSON_NAME…" at bounding box center [922, 482] width 771 height 230
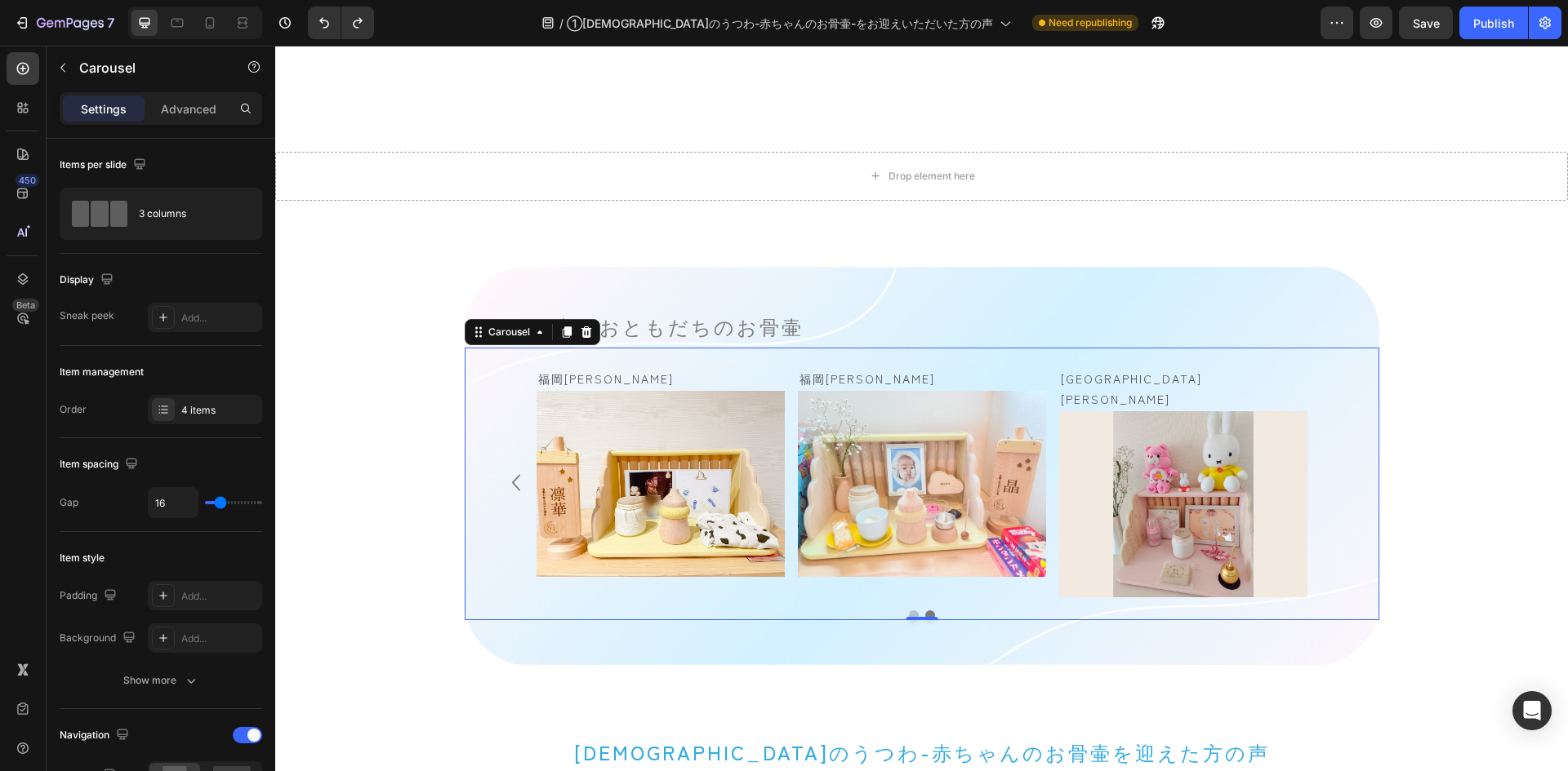
click at [780, 390] on div "長崎[PERSON_NAME][PERSON_NAME] Text Block Image Row [GEOGRAPHIC_DATA][PERSON_NAME…" at bounding box center [922, 482] width 771 height 230
click at [1237, 360] on div "長崎[PERSON_NAME][PERSON_NAME] Text Block Image Row [GEOGRAPHIC_DATA][PERSON_NAME…" at bounding box center [921, 484] width 915 height 273
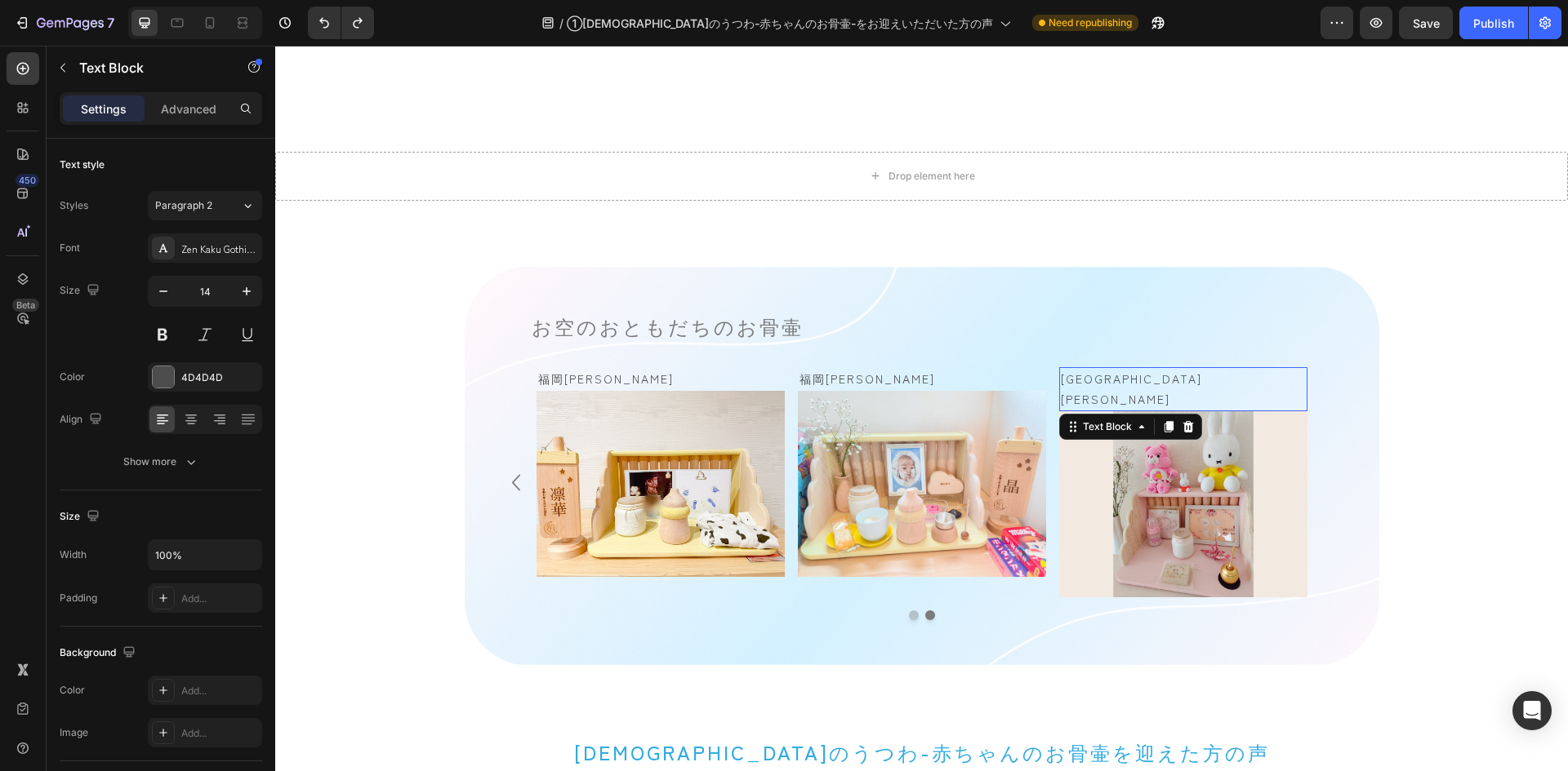
click at [1226, 375] on p "栃木県　愛生ちゃん" at bounding box center [1183, 389] width 245 height 41
click at [1226, 365] on div "長崎県　澪桜ちゃん Text Block Image Row 福岡県　凛華ちゃん Text Block Image Row 福岡県　晶くん Text Bloc…" at bounding box center [921, 484] width 915 height 273
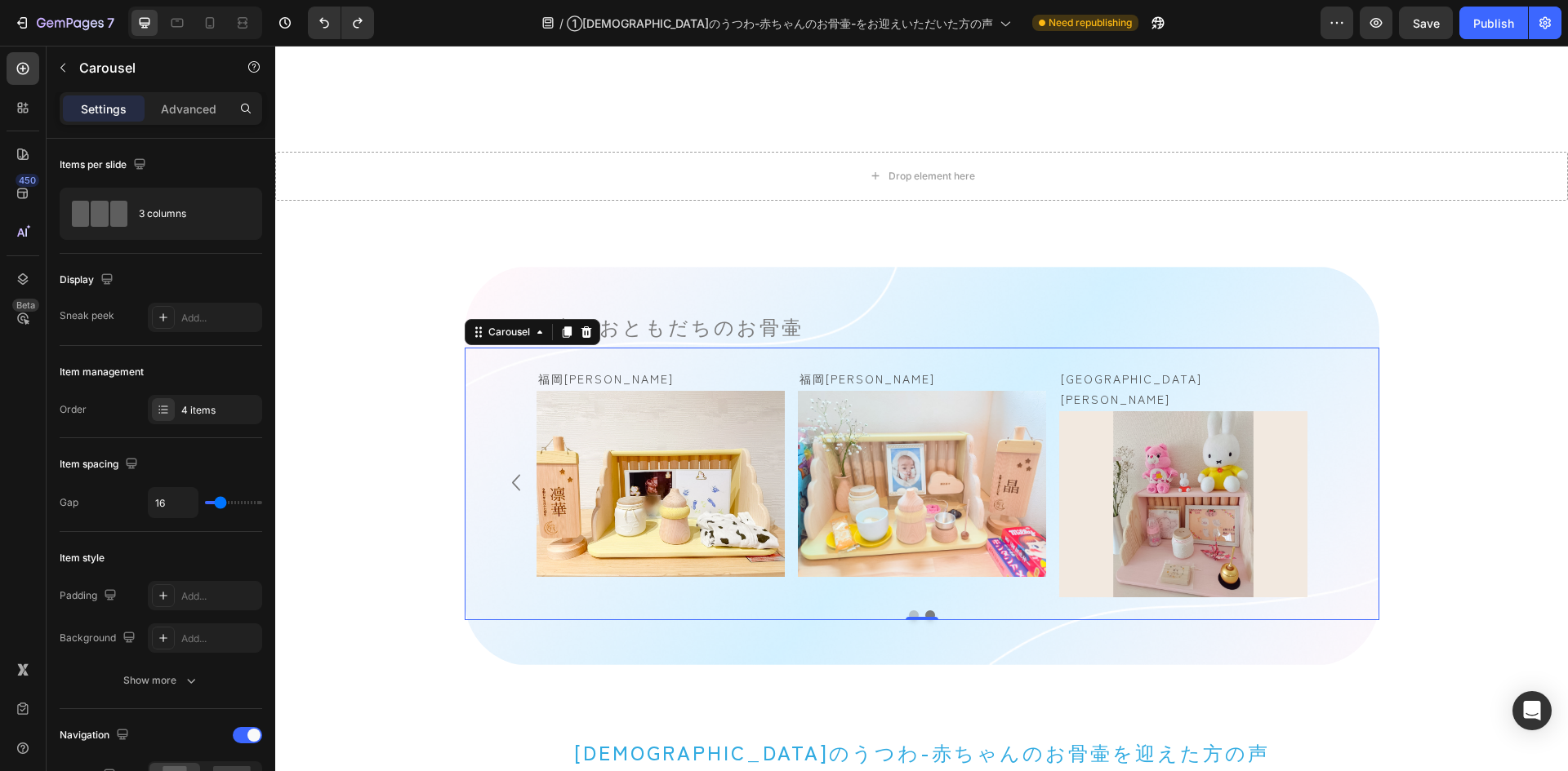
click at [1306, 435] on div "長崎県　澪桜ちゃん Text Block Image Row 福岡県　凛華ちゃん Text Block Image Row 福岡県　晶くん Text Bloc…" at bounding box center [922, 482] width 849 height 230
click at [1302, 435] on div "長崎県　澪桜ちゃん Text Block Image Row 福岡県　凛華ちゃん Text Block Image Row 福岡県　晶くん Text Bloc…" at bounding box center [922, 482] width 849 height 230
click at [1292, 435] on img at bounding box center [1183, 505] width 248 height 186
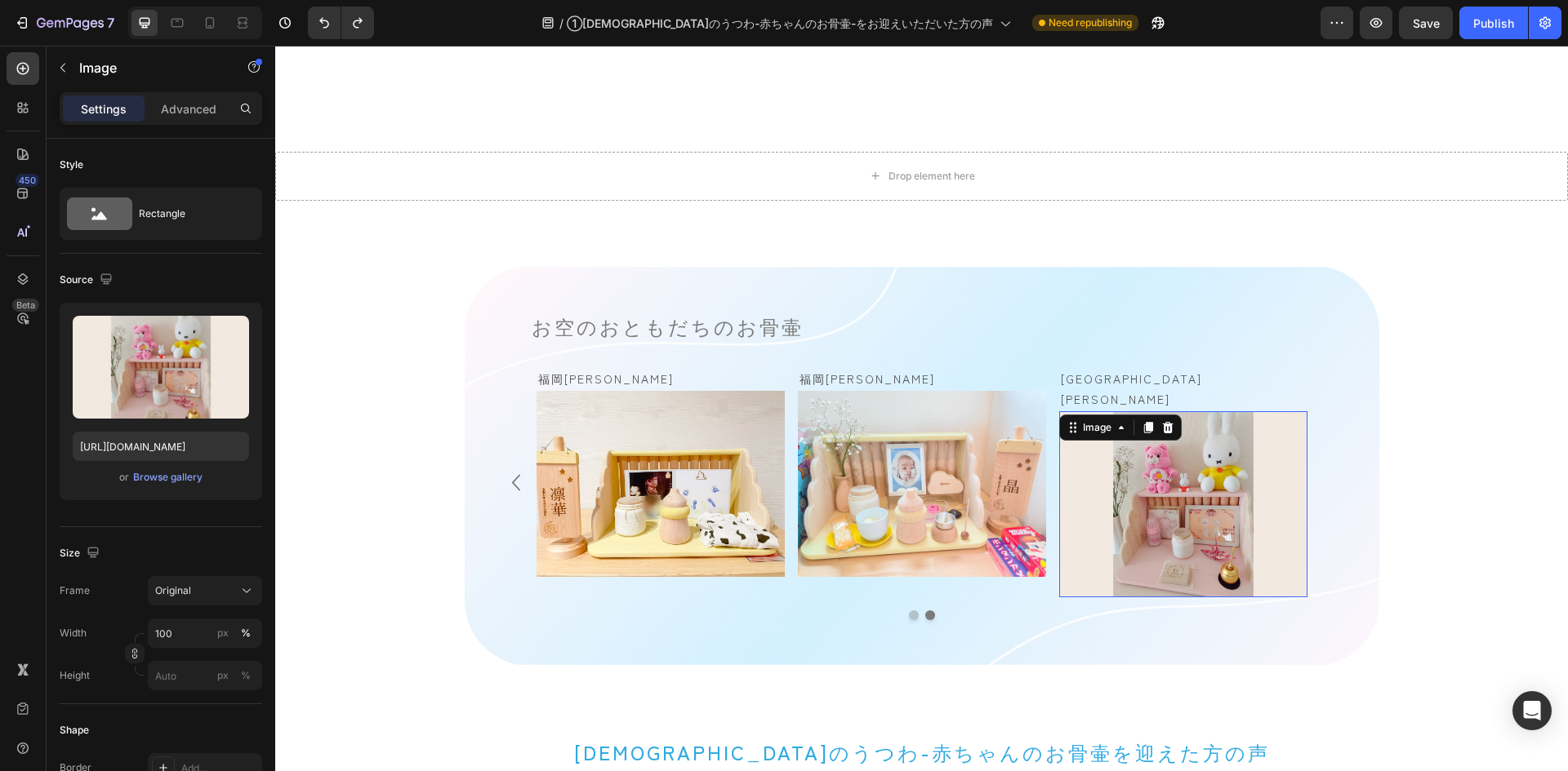
click at [1299, 436] on img at bounding box center [1183, 505] width 248 height 186
click at [1300, 384] on div "栃木県　愛生ちゃん Text Block Image 0" at bounding box center [1183, 482] width 248 height 230
click at [1299, 412] on img at bounding box center [1183, 505] width 248 height 186
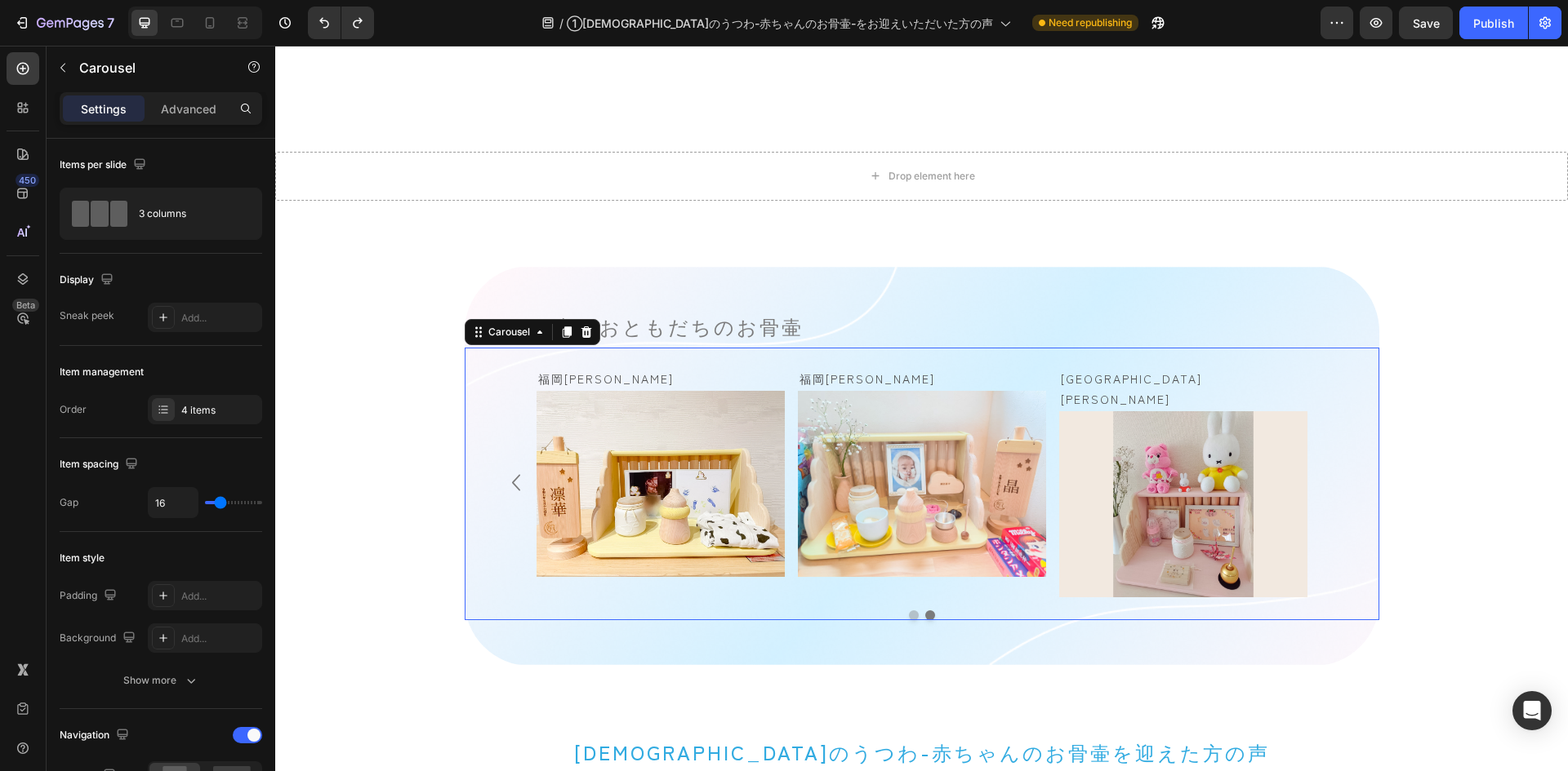
click at [1302, 406] on div "長崎県　澪桜ちゃん Text Block Image Row 福岡県　凛華ちゃん Text Block Image Row 福岡県　晶くん Text Bloc…" at bounding box center [922, 482] width 849 height 230
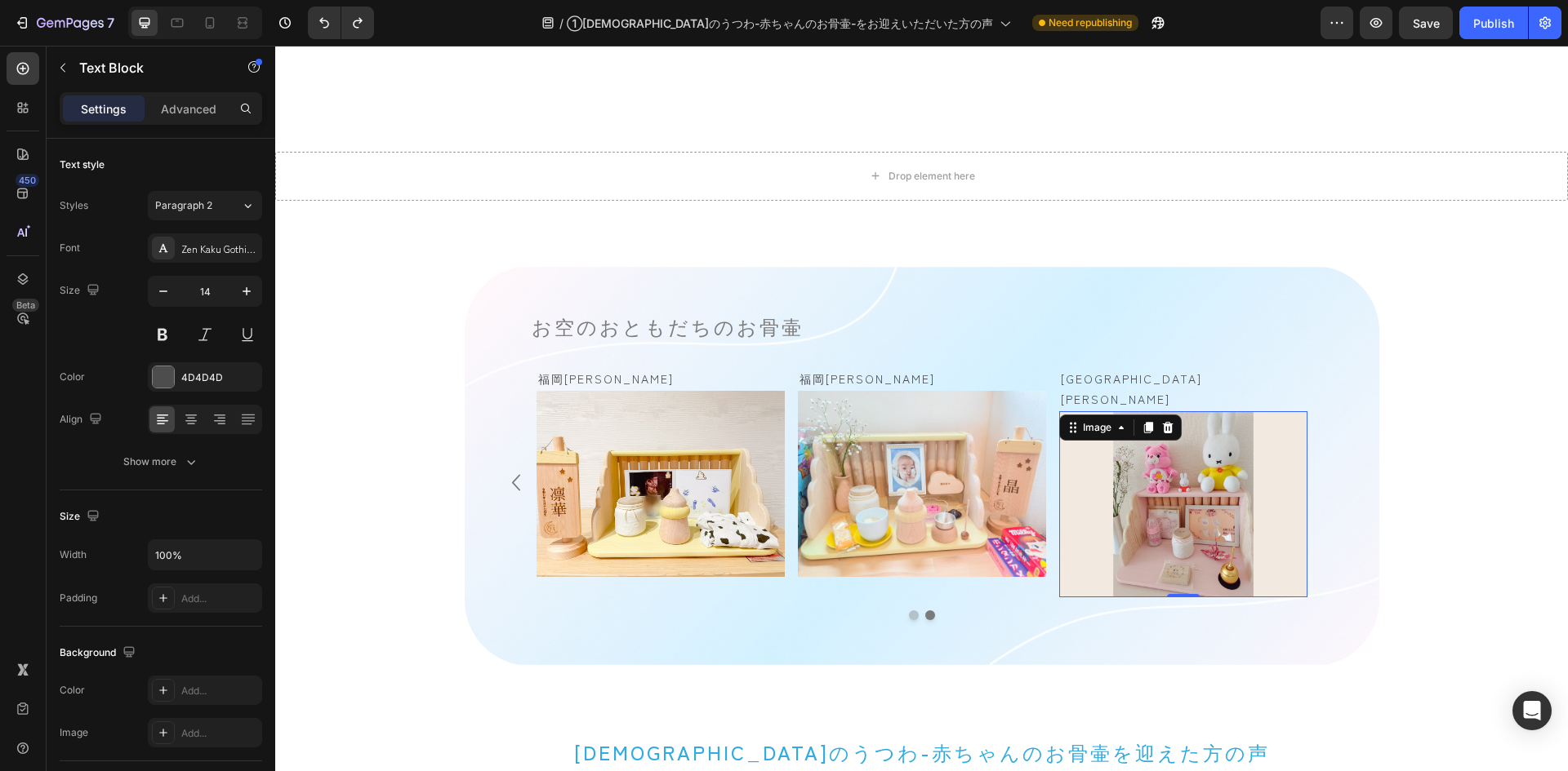
click at [1297, 412] on img at bounding box center [1183, 505] width 248 height 186
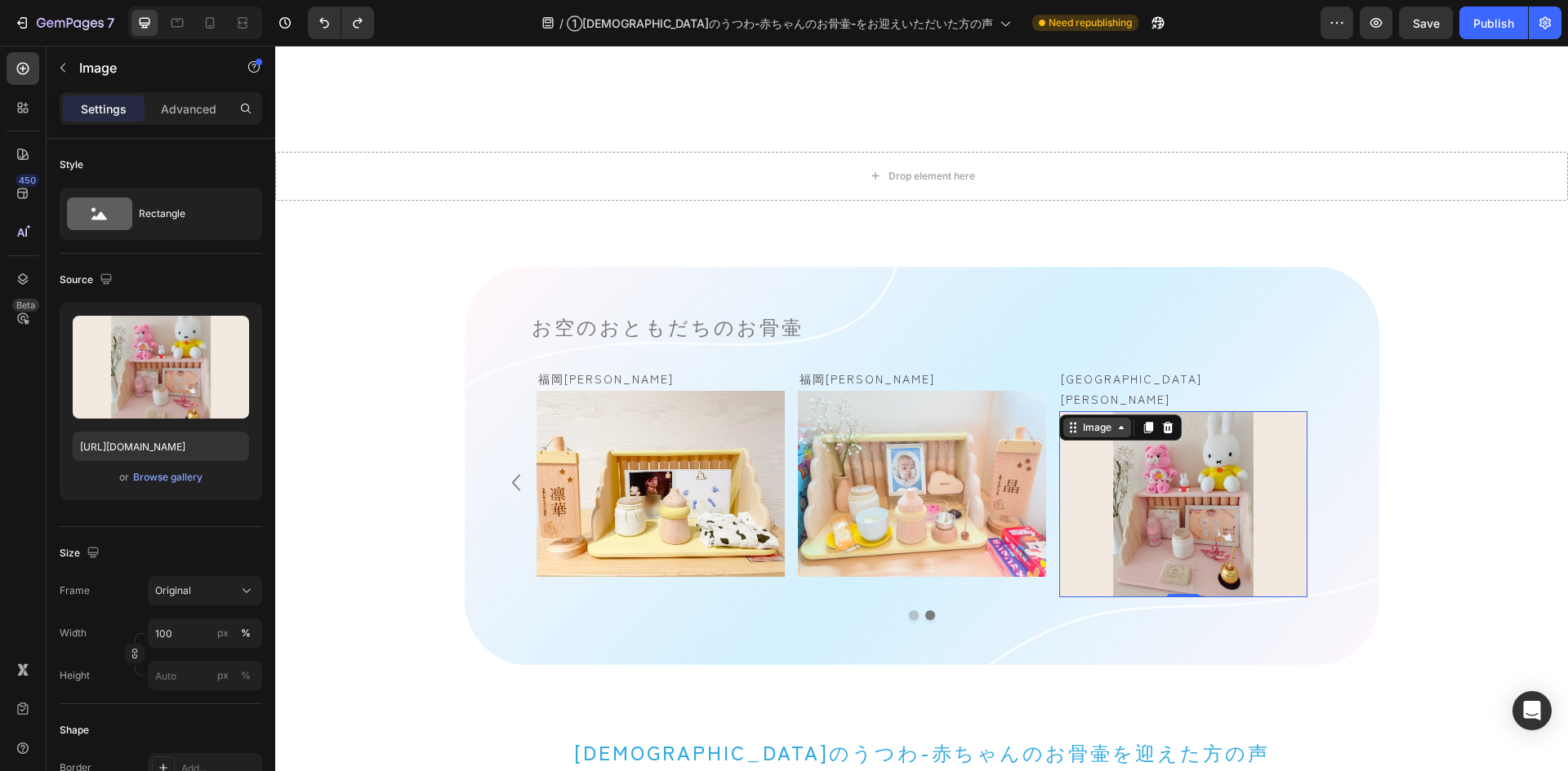
click at [1071, 422] on icon at bounding box center [1073, 428] width 13 height 13
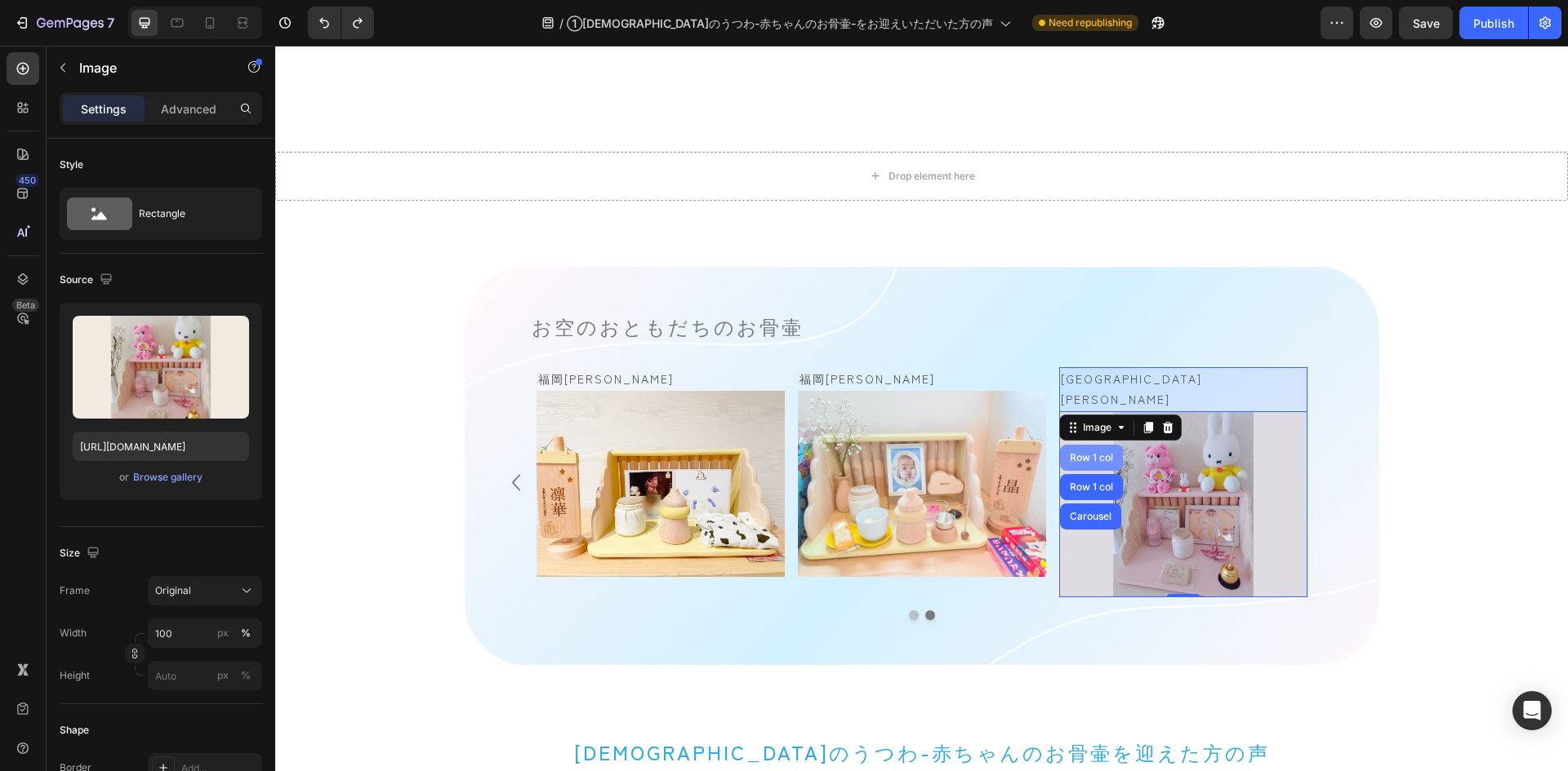
click at [1086, 453] on div "Row 1 col" at bounding box center [1091, 458] width 50 height 10
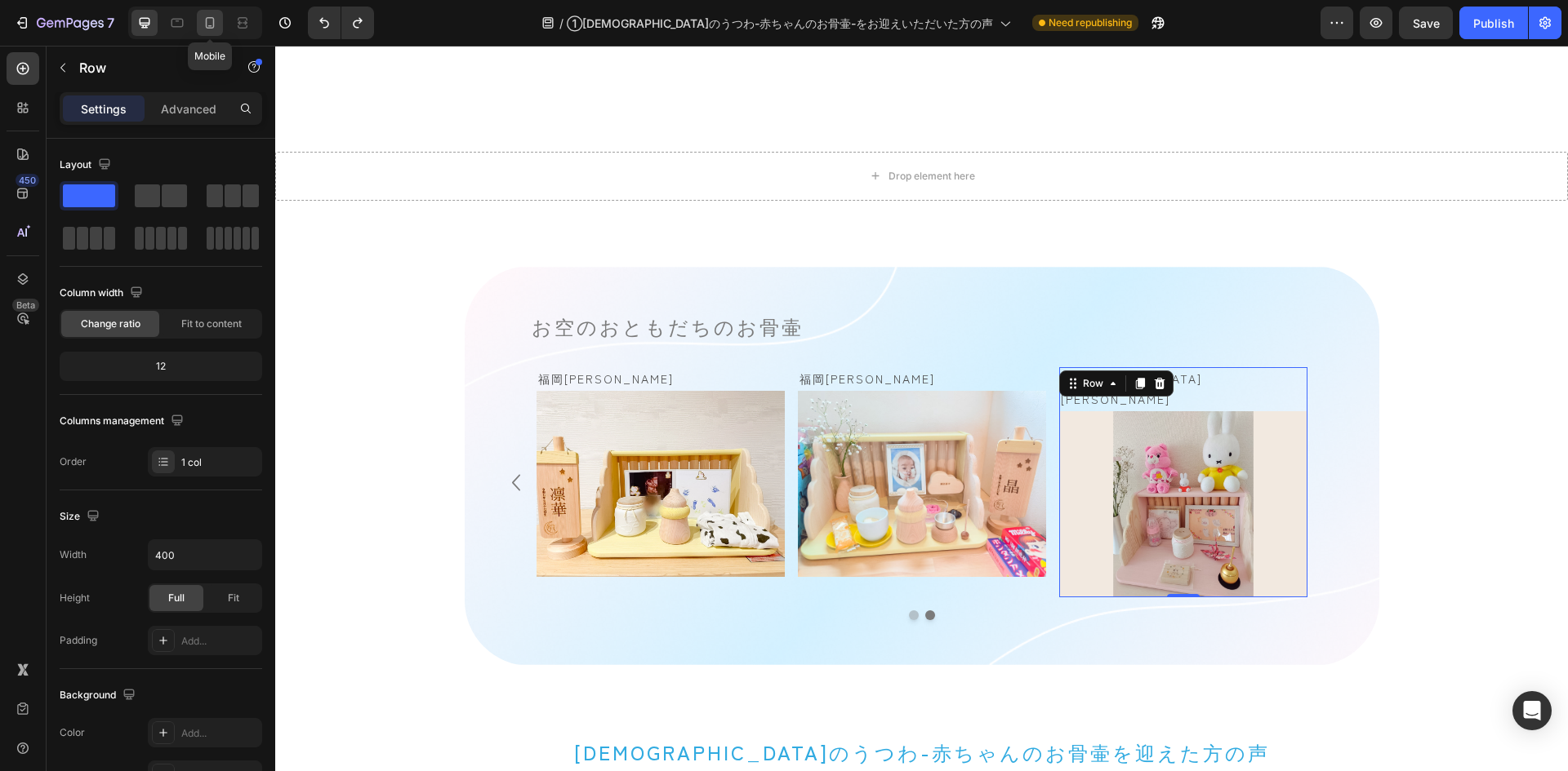
click at [214, 29] on icon at bounding box center [210, 23] width 16 height 16
type input "100%"
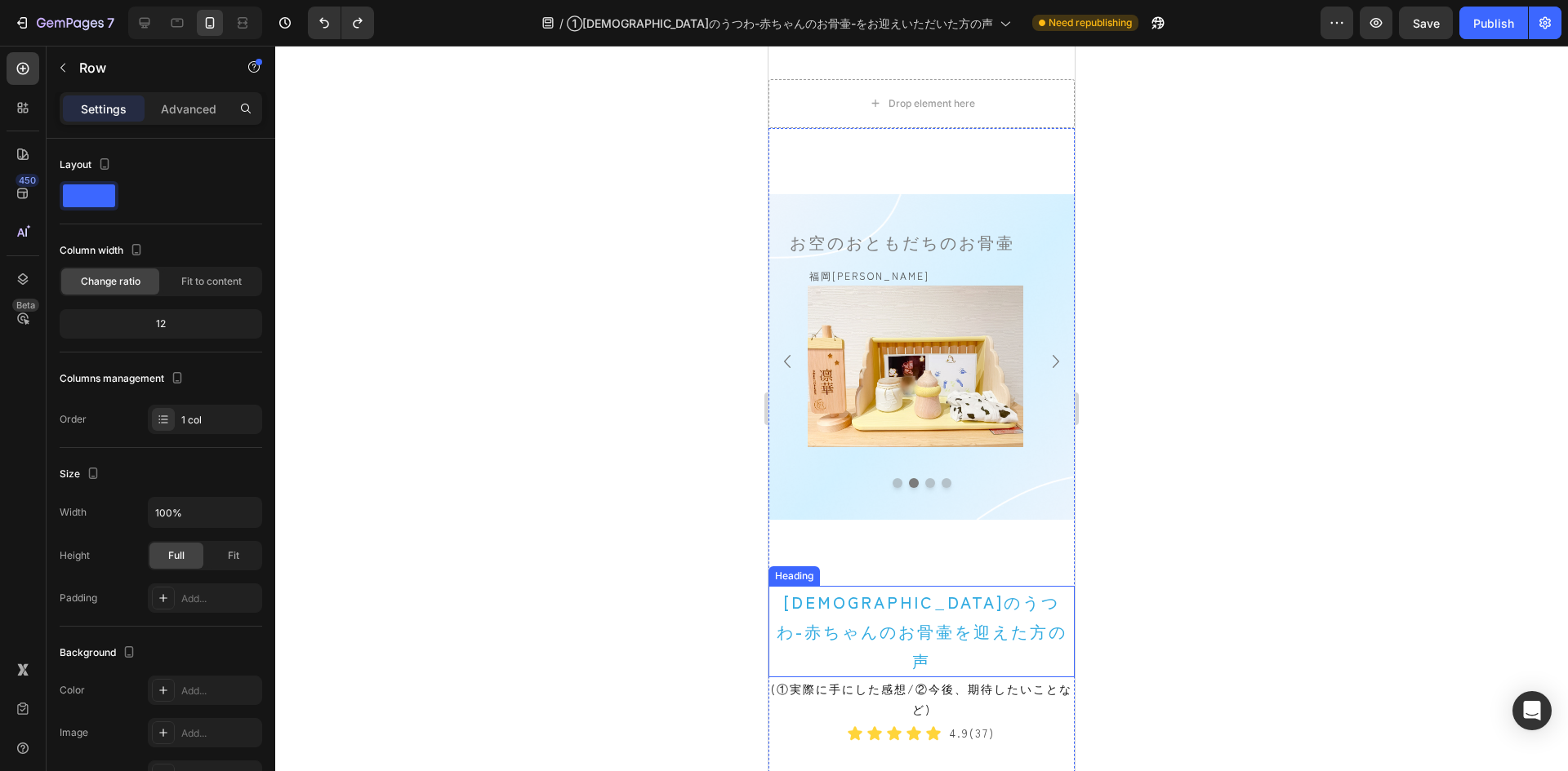
scroll to position [784, 0]
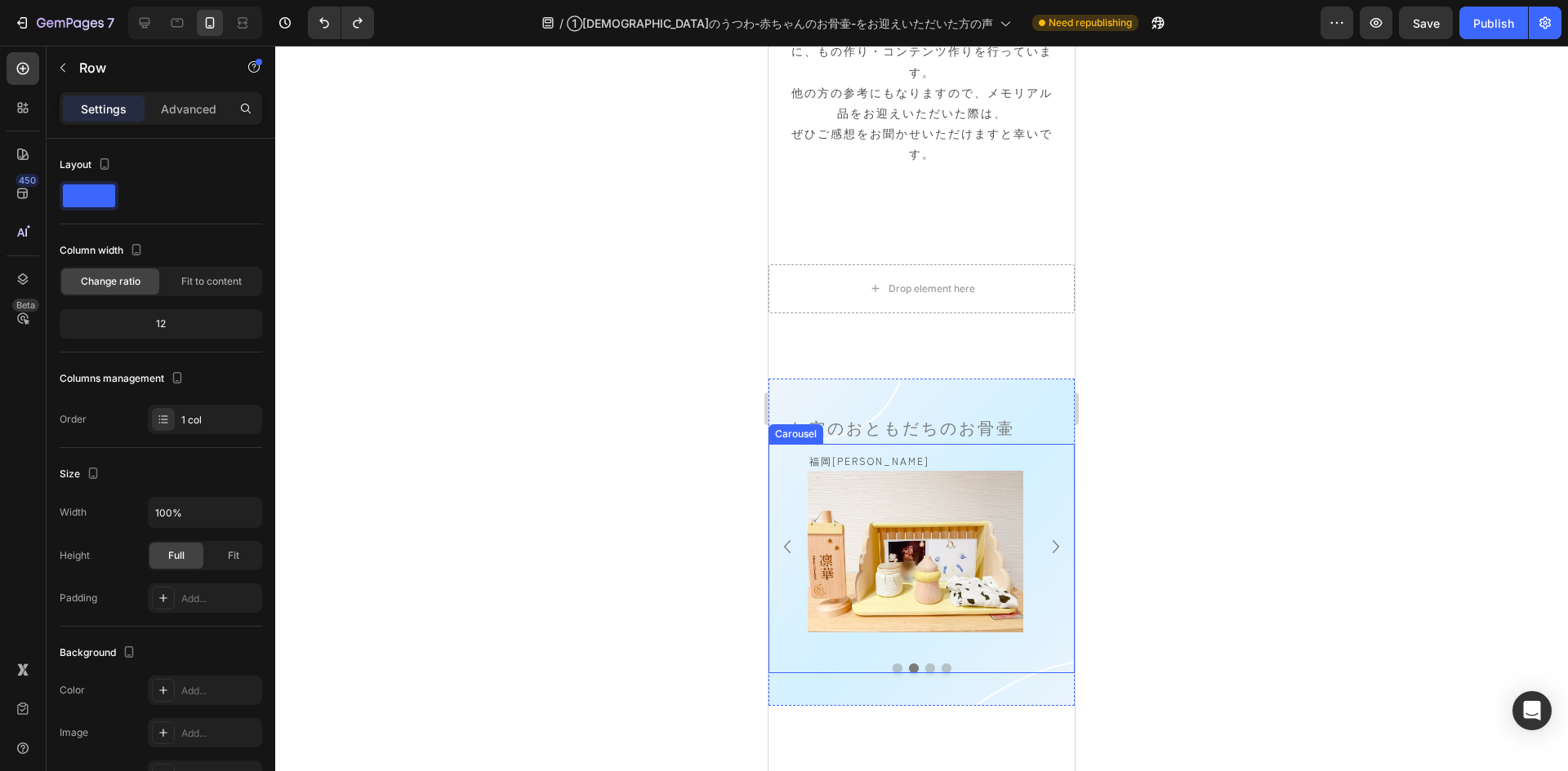
click at [1052, 541] on icon "Carousel Next Arrow" at bounding box center [1055, 547] width 6 height 13
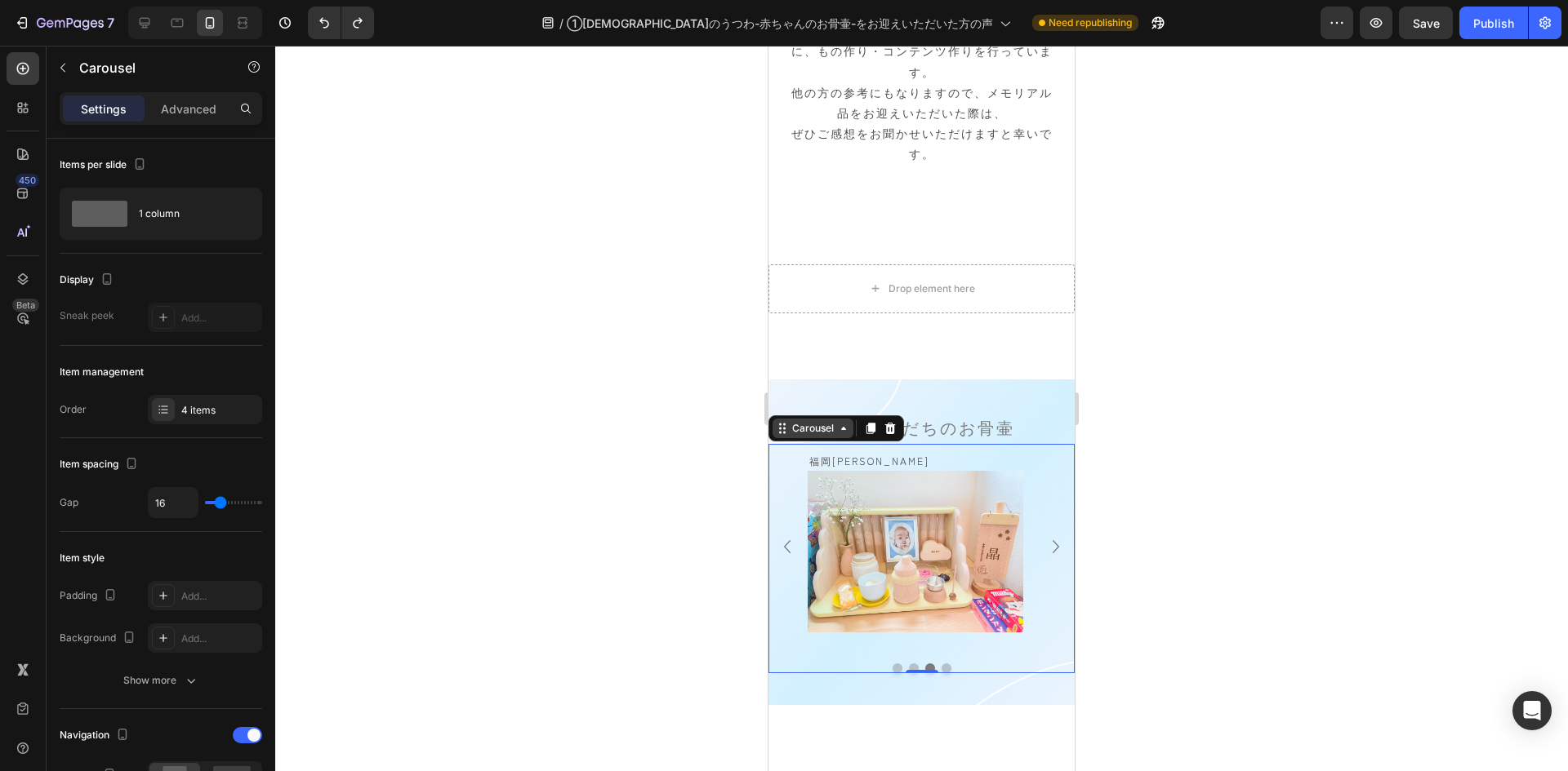
click at [781, 422] on icon at bounding box center [782, 428] width 13 height 13
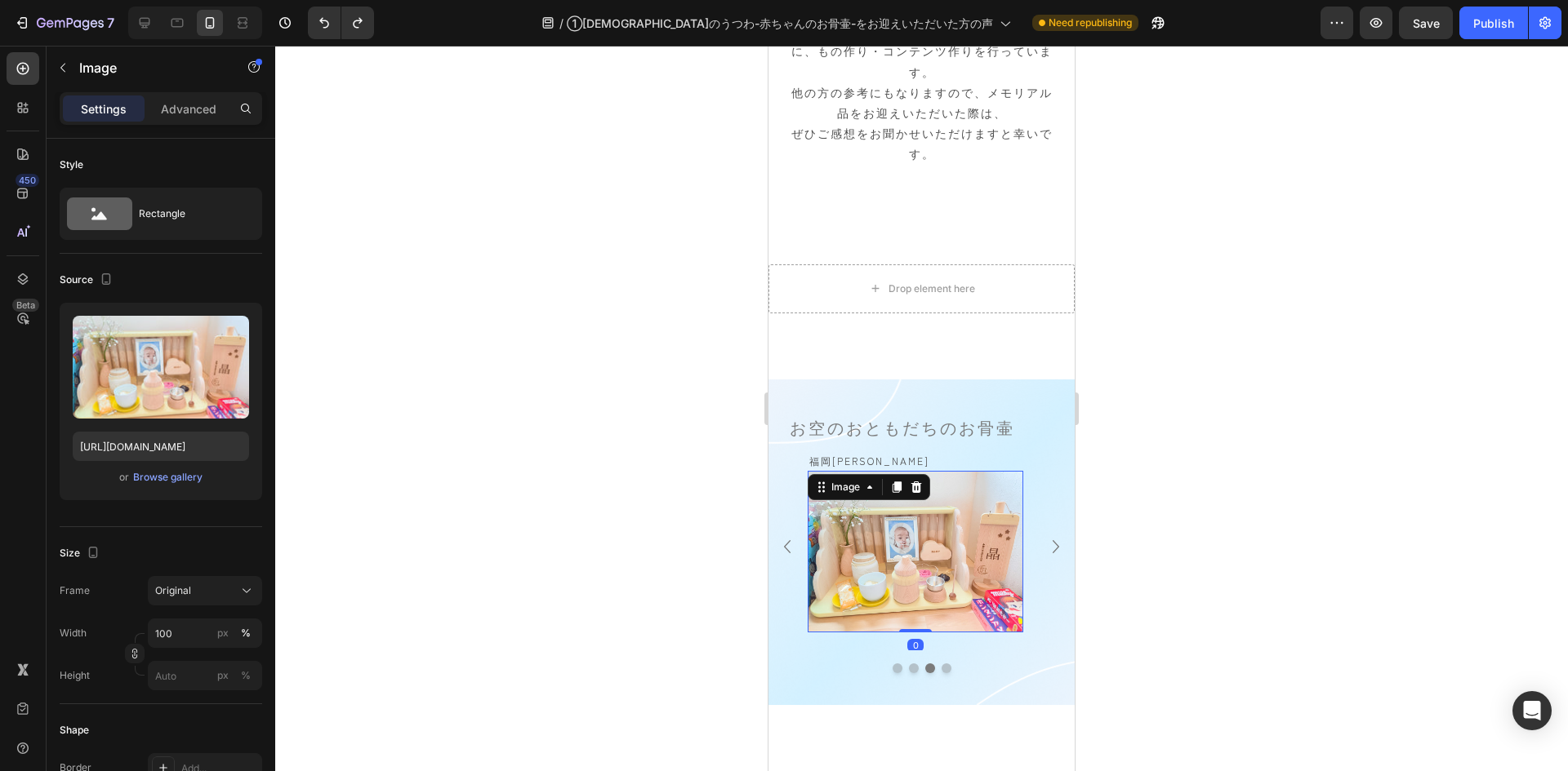
click at [862, 524] on img at bounding box center [915, 552] width 216 height 162
click at [823, 481] on icon at bounding box center [821, 488] width 13 height 13
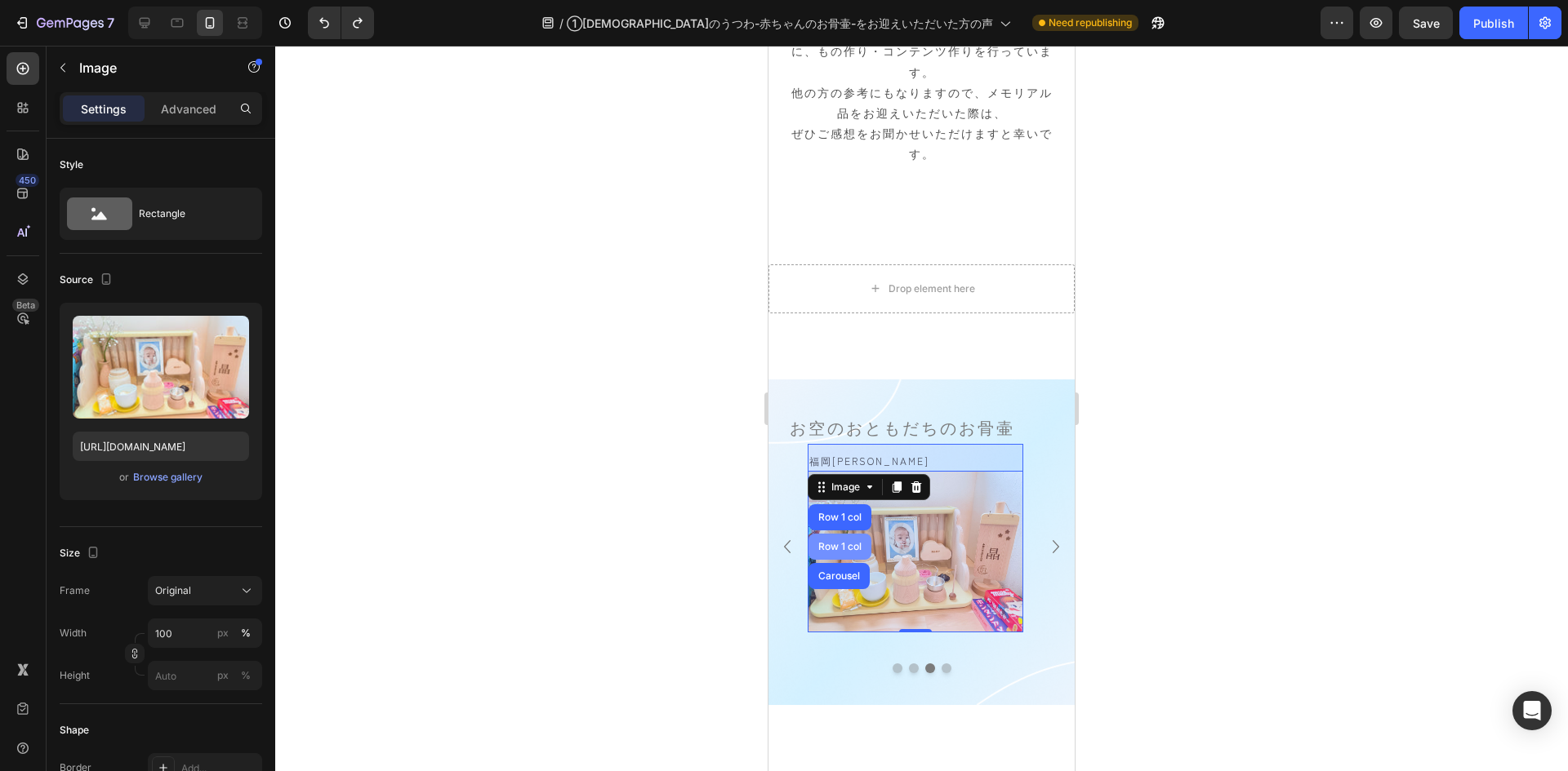
click at [839, 542] on div "Row 1 col" at bounding box center [839, 546] width 50 height 10
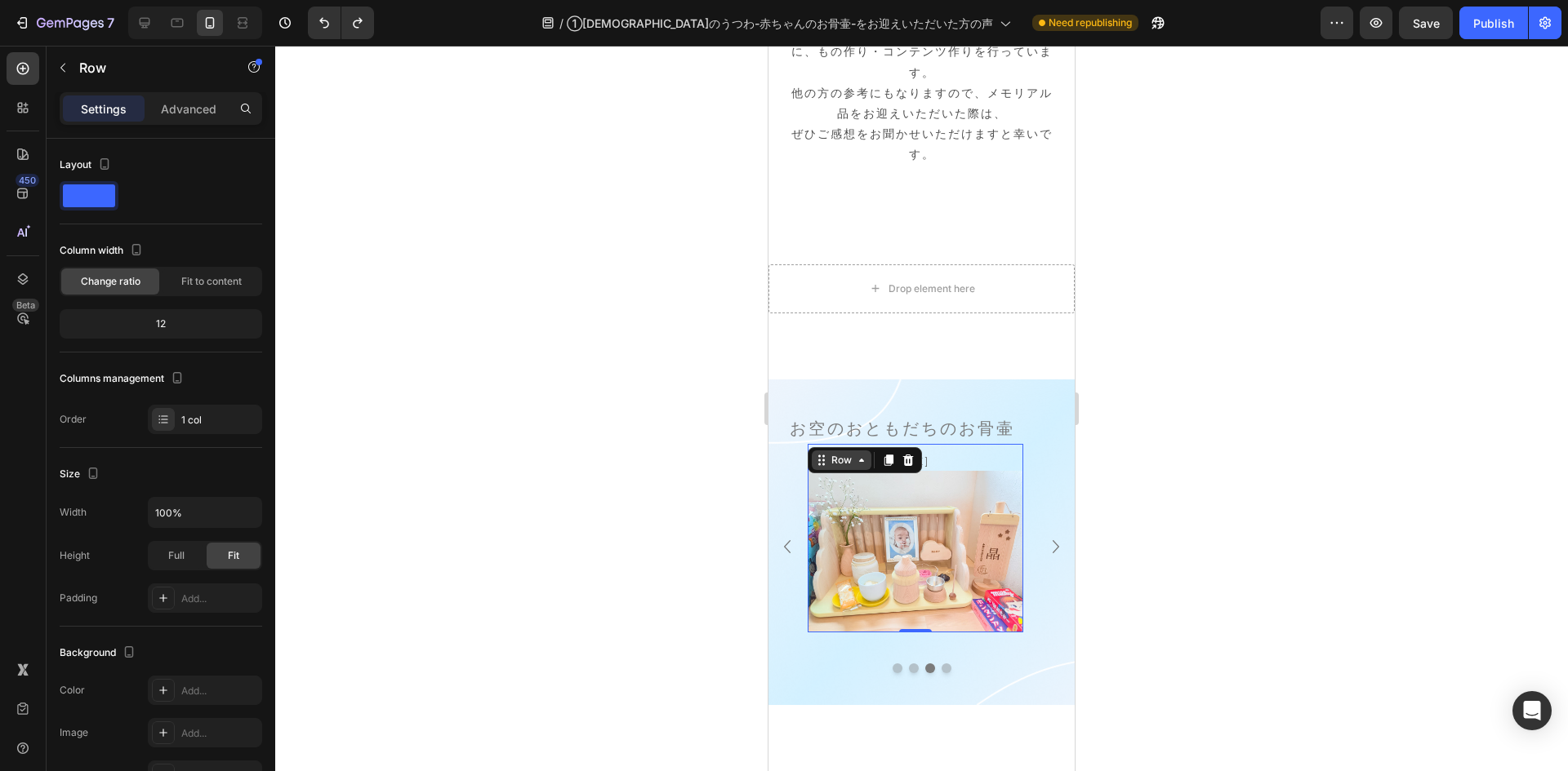
click at [824, 454] on icon at bounding box center [821, 460] width 13 height 13
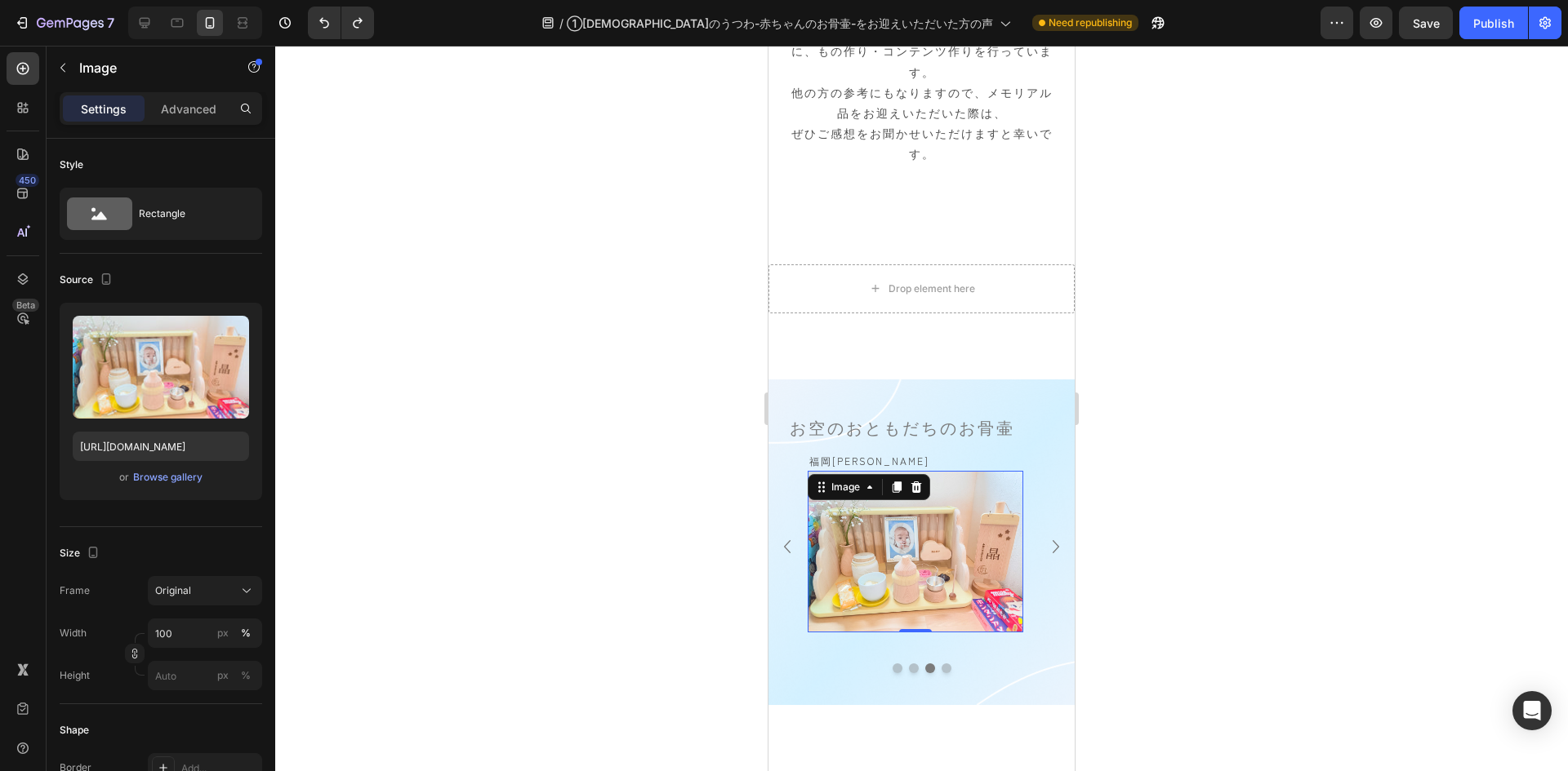
click at [889, 485] on img at bounding box center [915, 552] width 216 height 162
click at [896, 516] on img at bounding box center [915, 552] width 216 height 162
click at [825, 481] on icon at bounding box center [821, 488] width 13 height 13
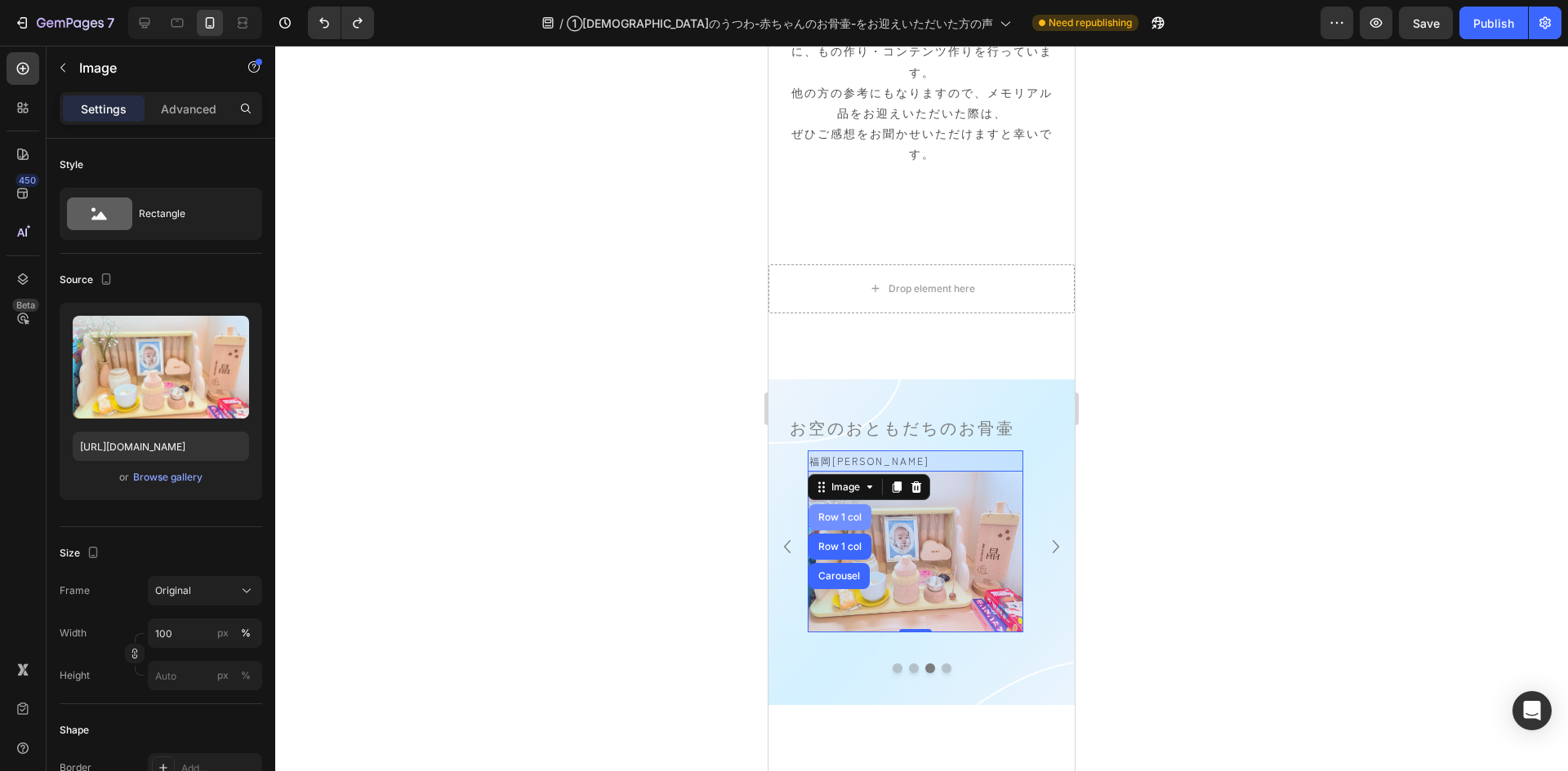
click at [844, 506] on div "Row 1 col" at bounding box center [840, 517] width 63 height 26
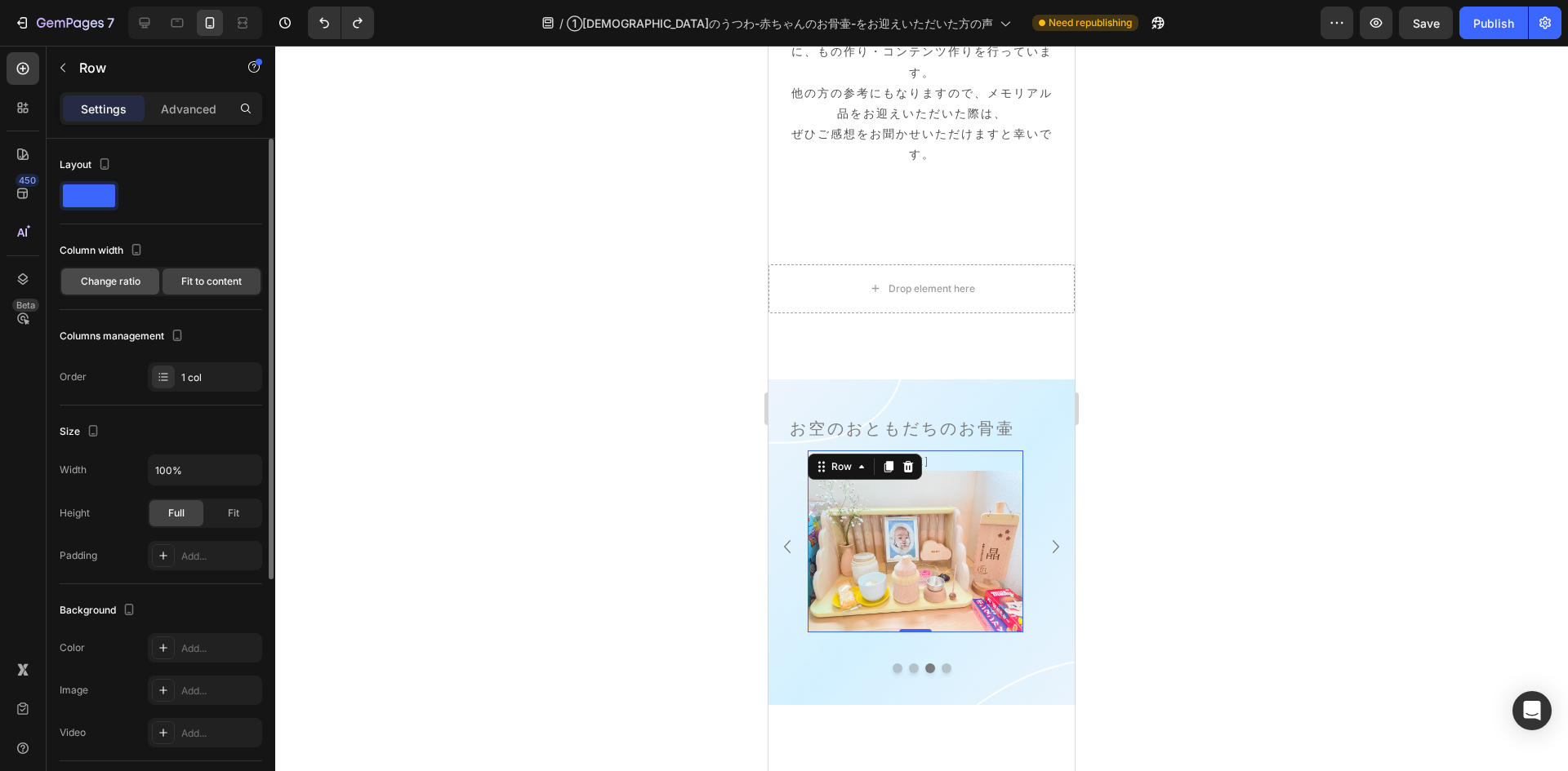
click at [129, 290] on div "Change ratio" at bounding box center [110, 281] width 98 height 26
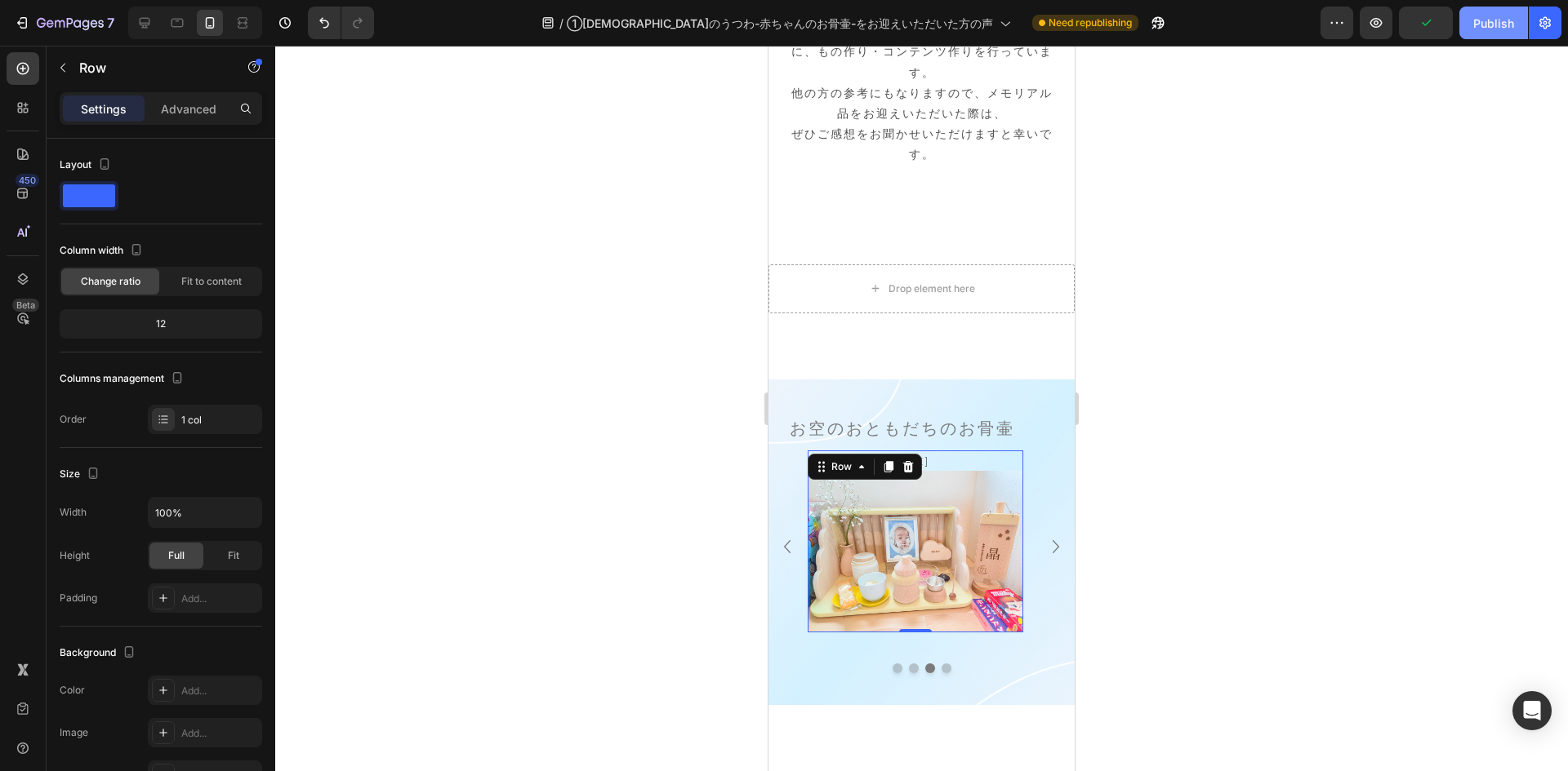
click at [1499, 26] on div "Publish" at bounding box center [1493, 23] width 41 height 17
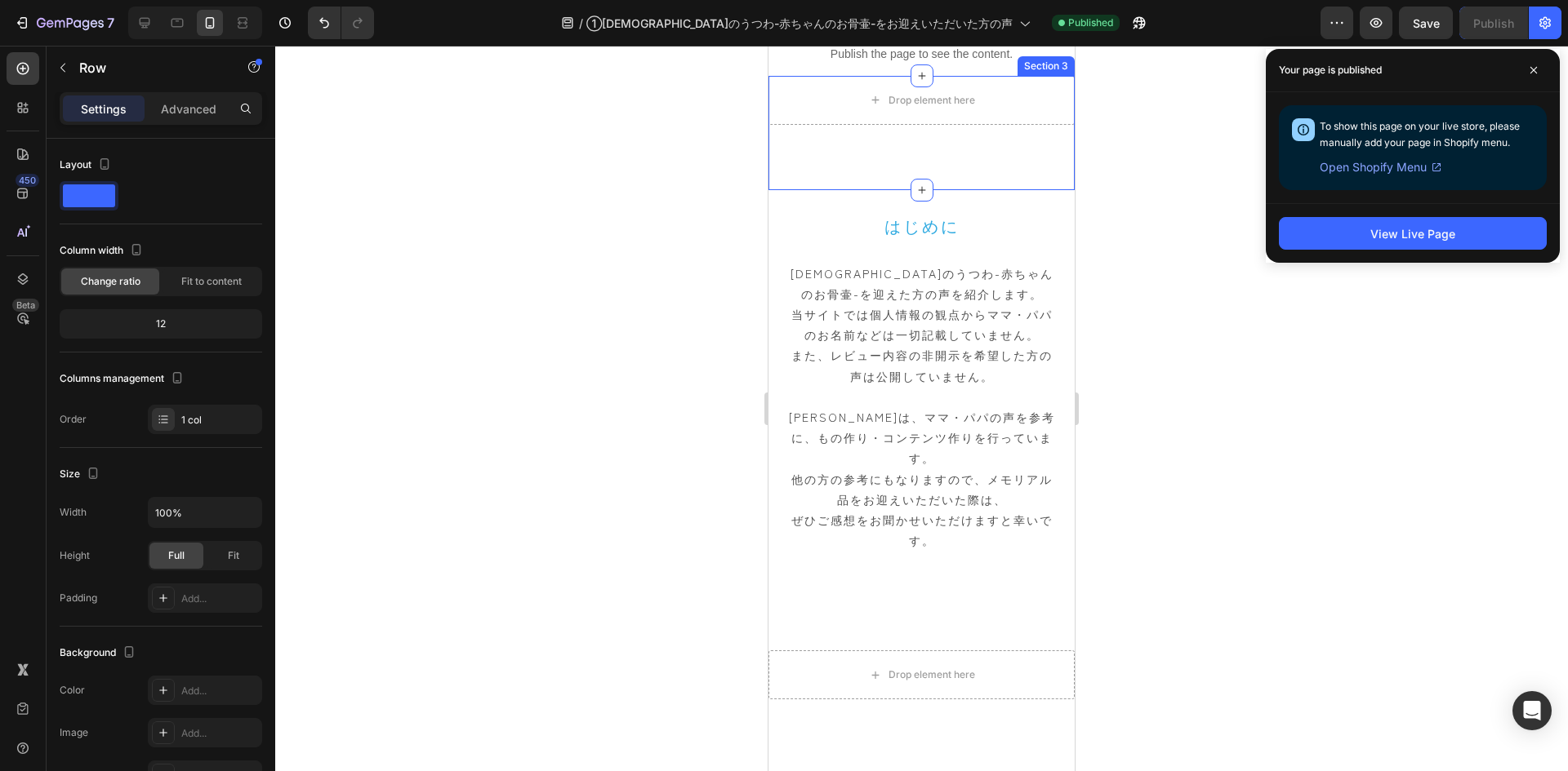
scroll to position [0, 0]
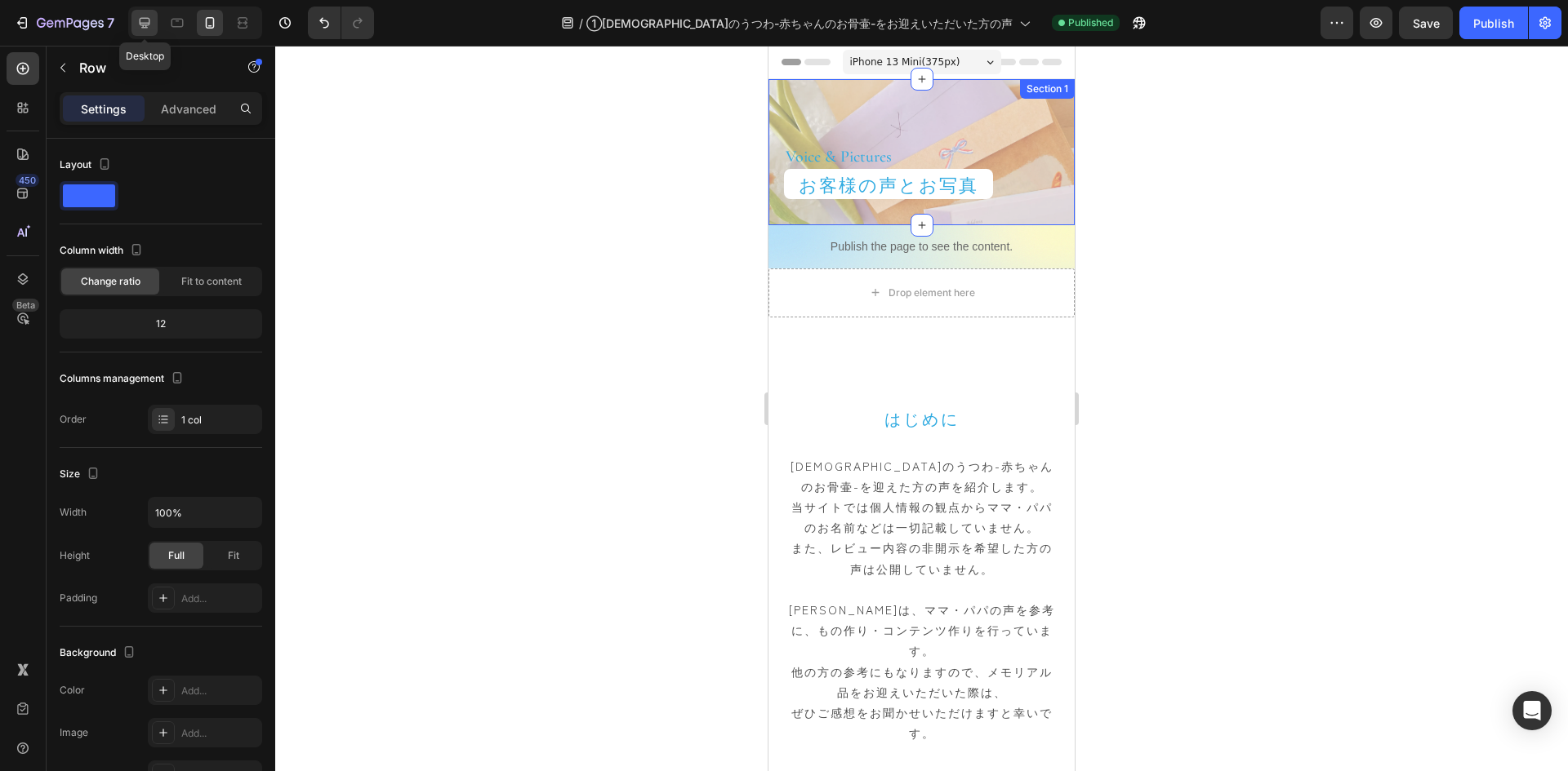
click at [140, 27] on icon at bounding box center [145, 23] width 16 height 16
type input "400"
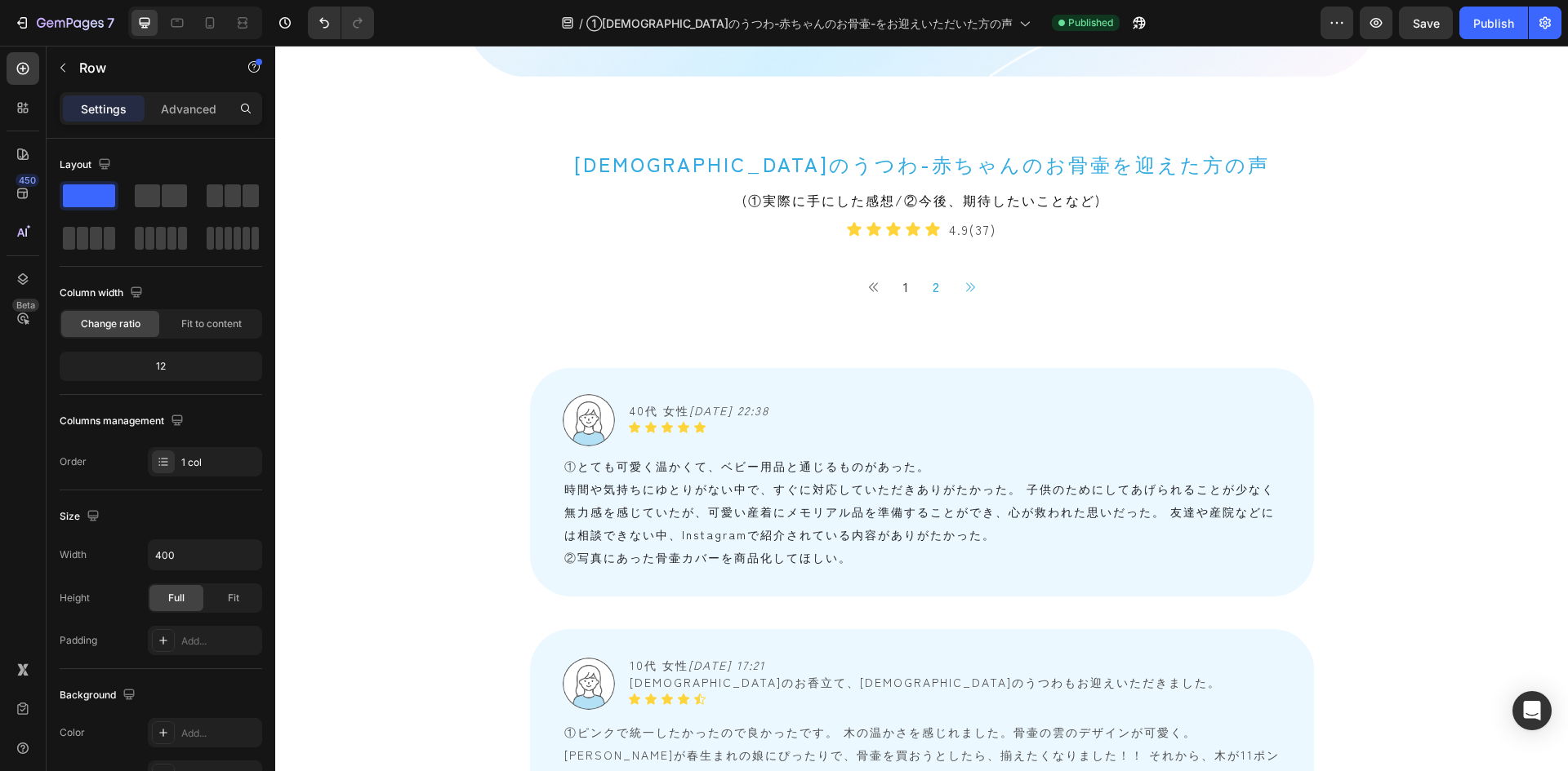
scroll to position [1551, 0]
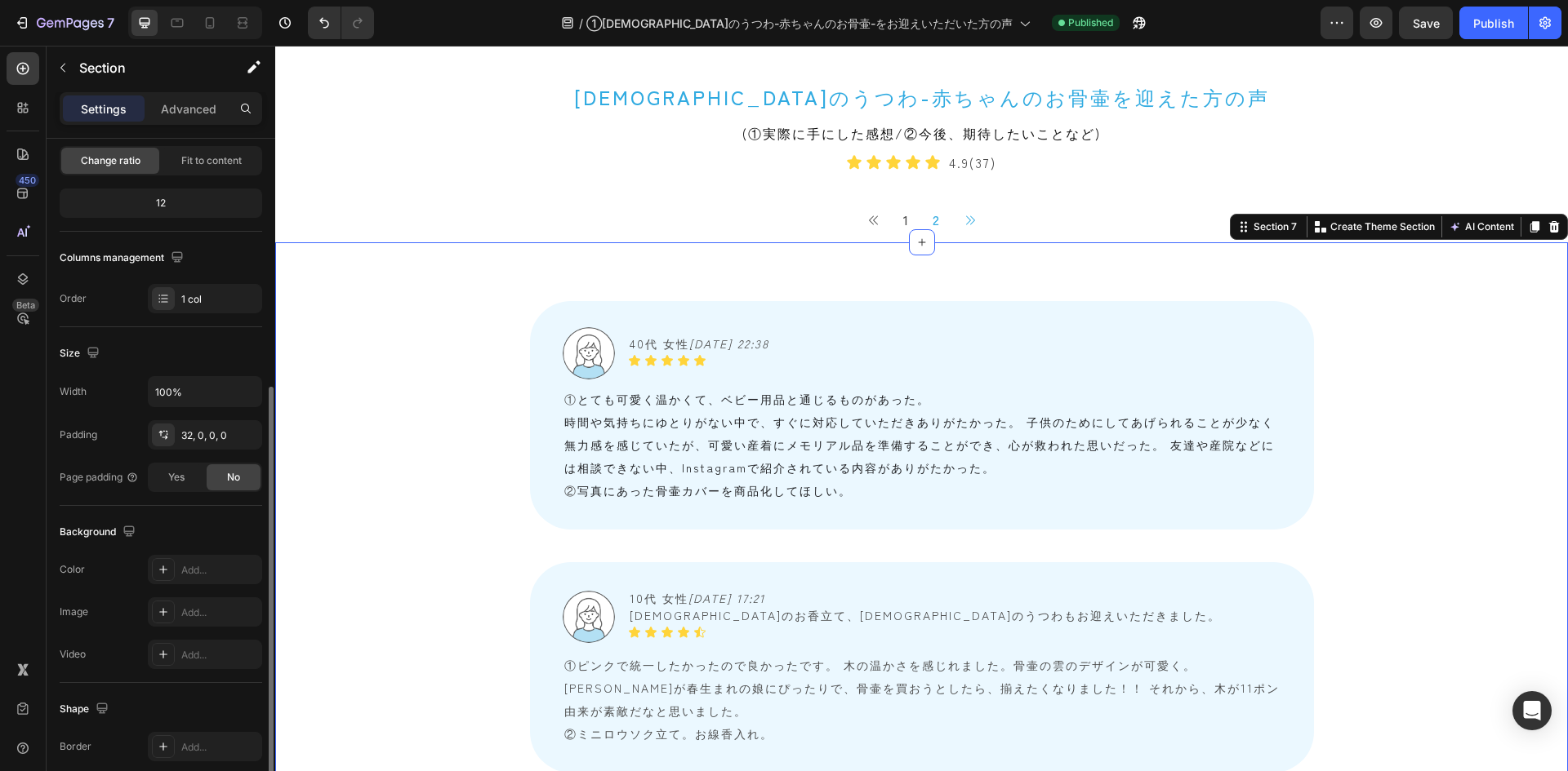
scroll to position [317, 0]
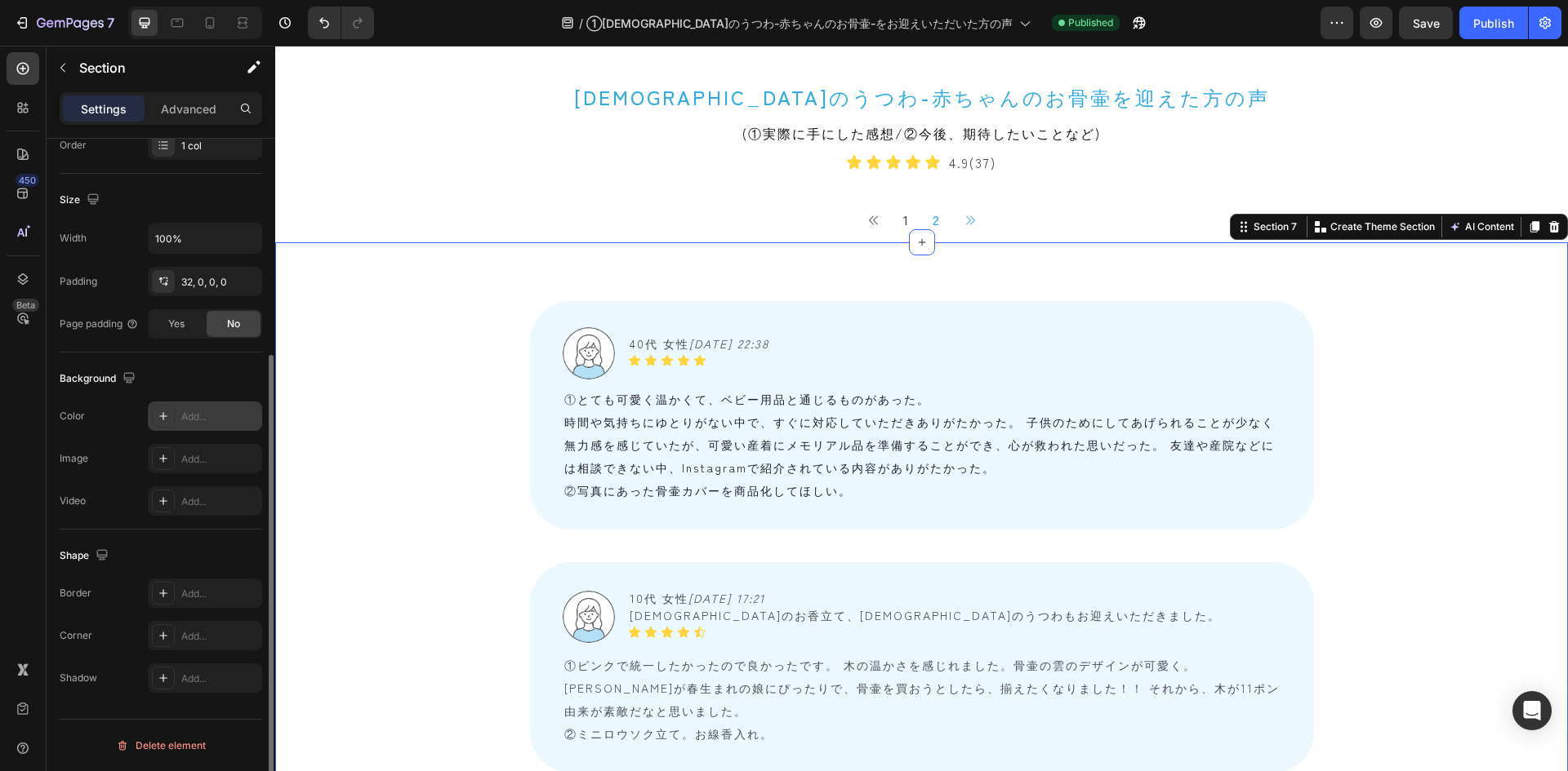
click at [185, 424] on div "Add..." at bounding box center [205, 416] width 115 height 30
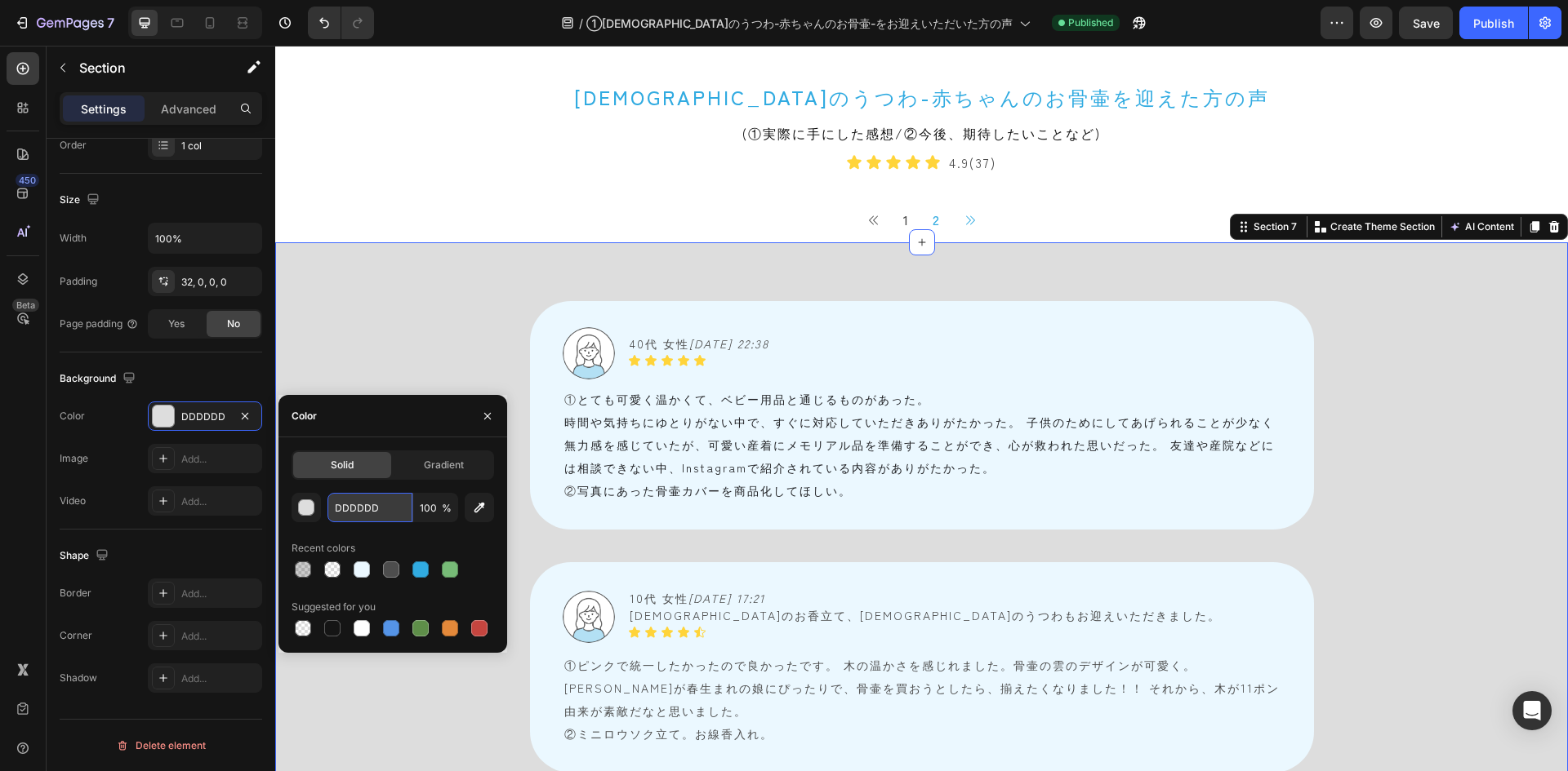
click at [395, 504] on input "DDDDDD" at bounding box center [370, 507] width 85 height 30
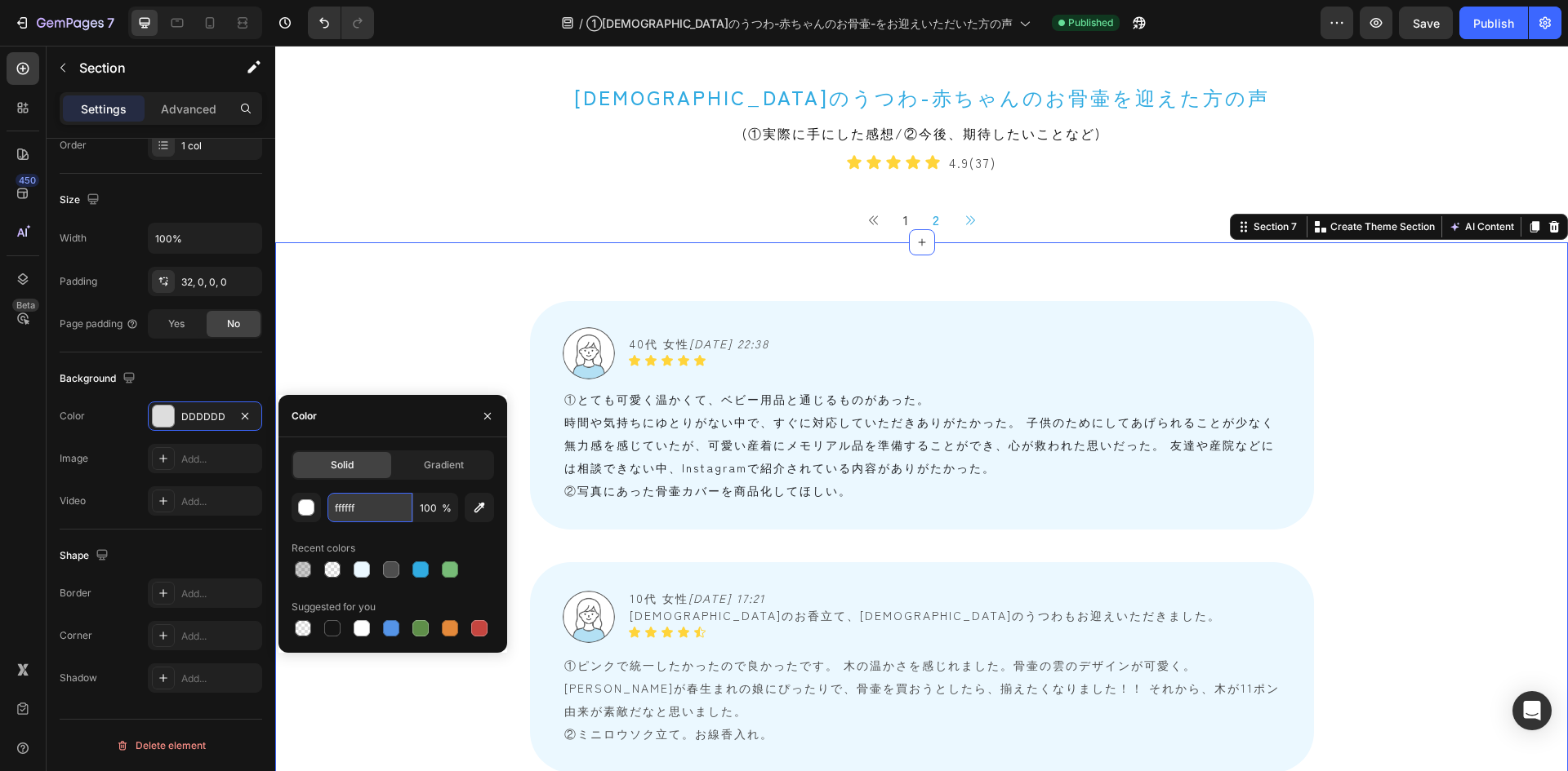
type input "FFFFFF"
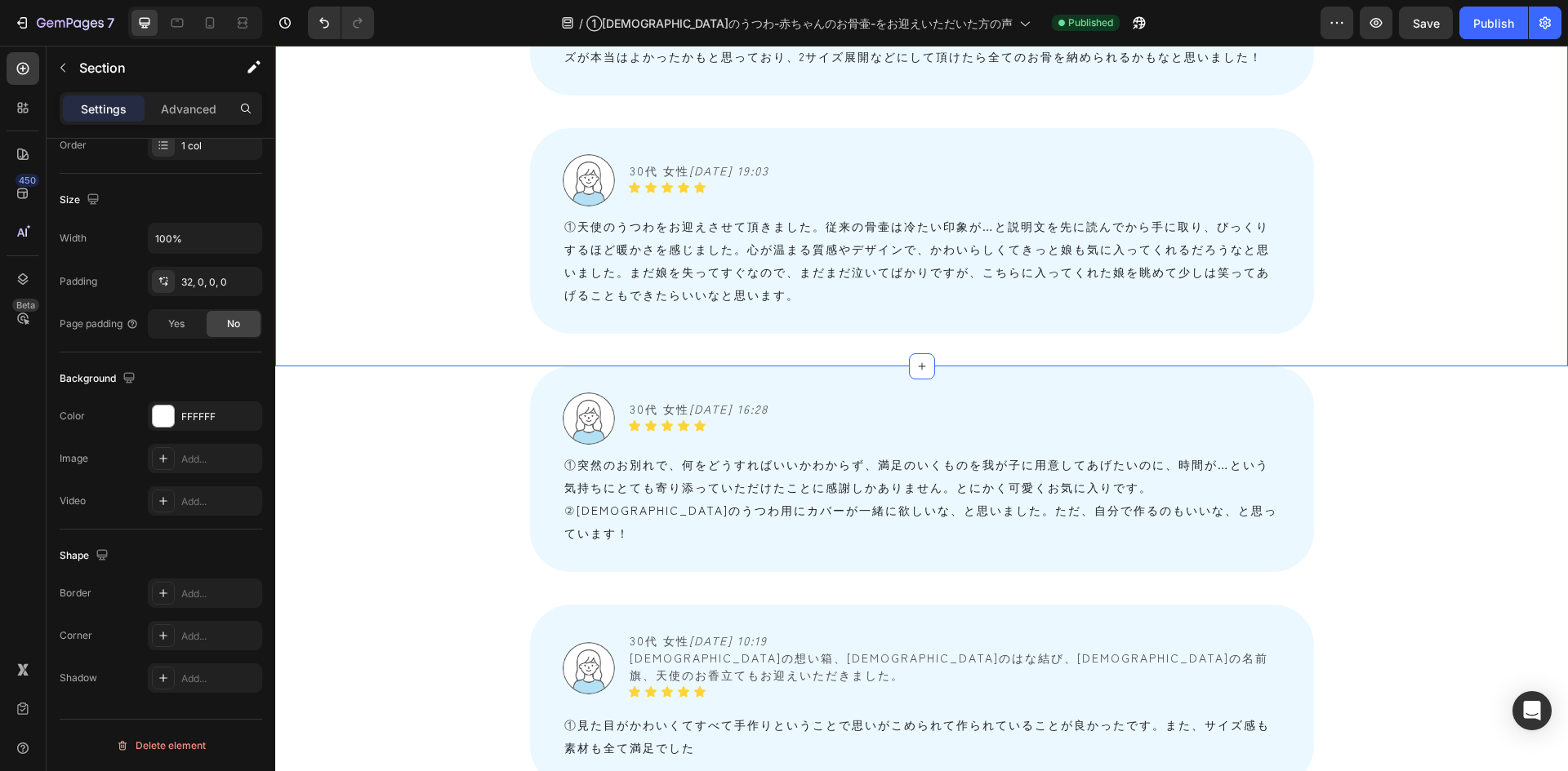
scroll to position [3265, 0]
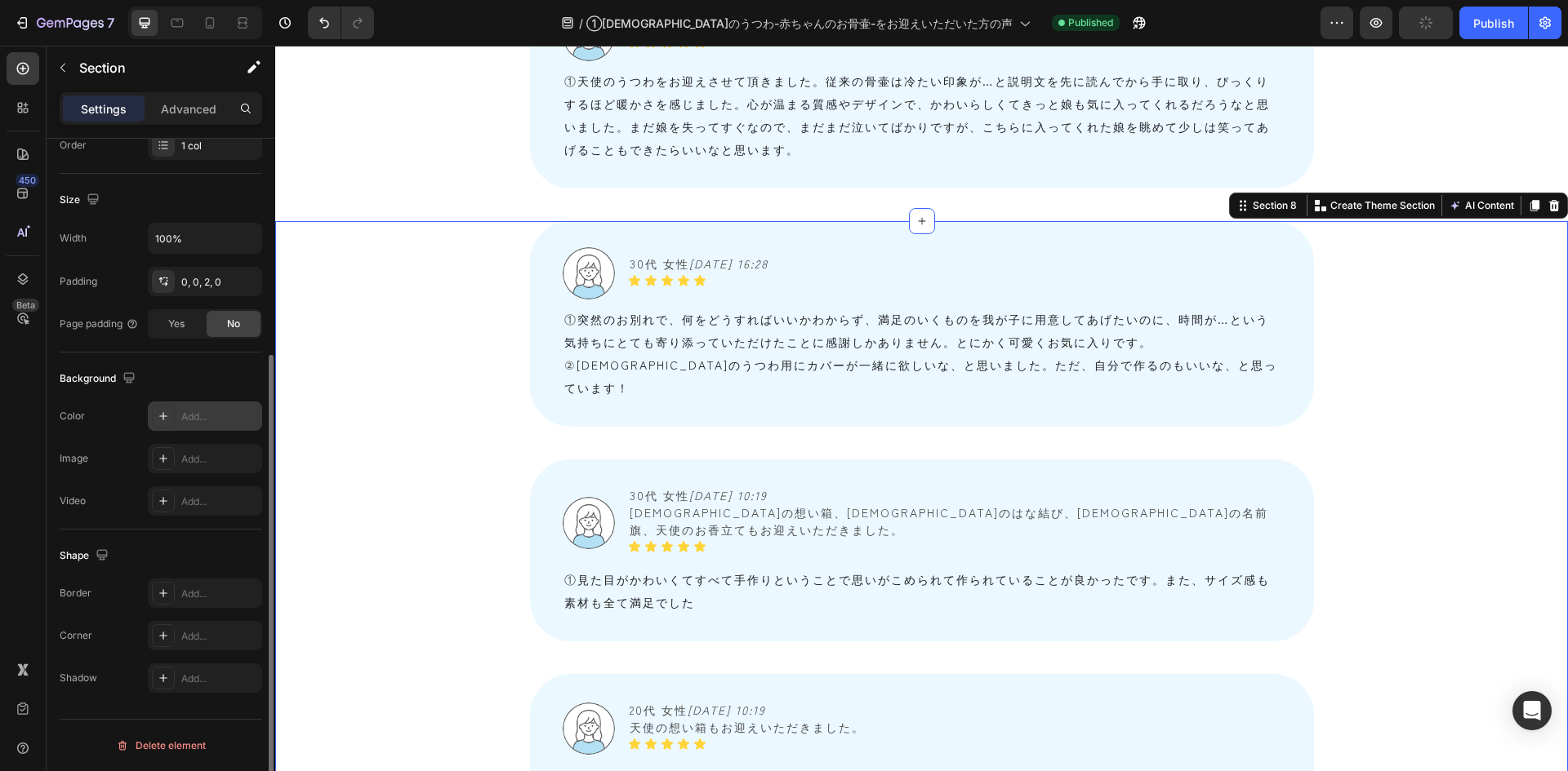
click at [209, 412] on div "Add..." at bounding box center [219, 417] width 77 height 14
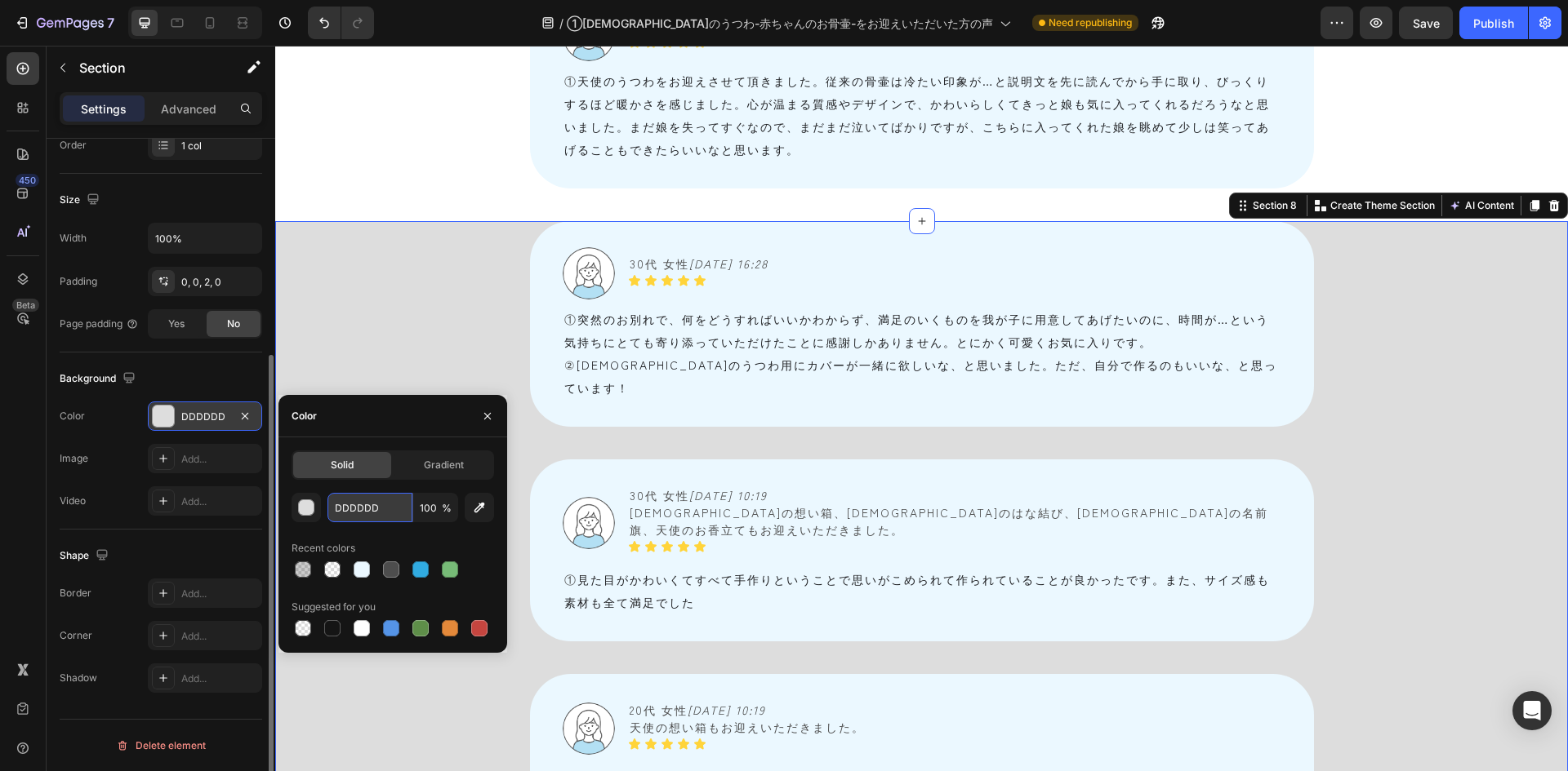
click at [374, 503] on input "DDDDDD" at bounding box center [370, 507] width 85 height 30
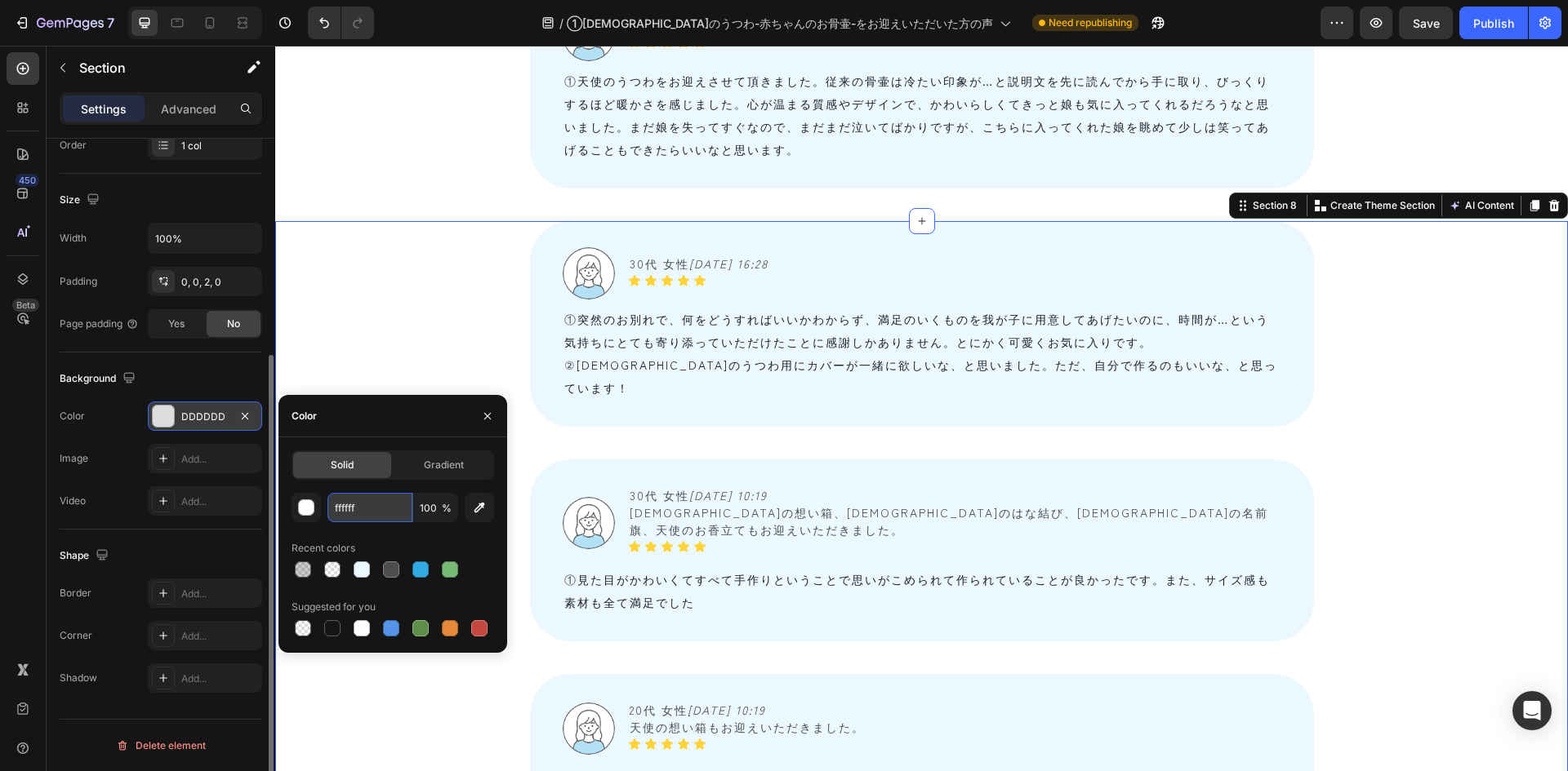
type input "FFFFFF"
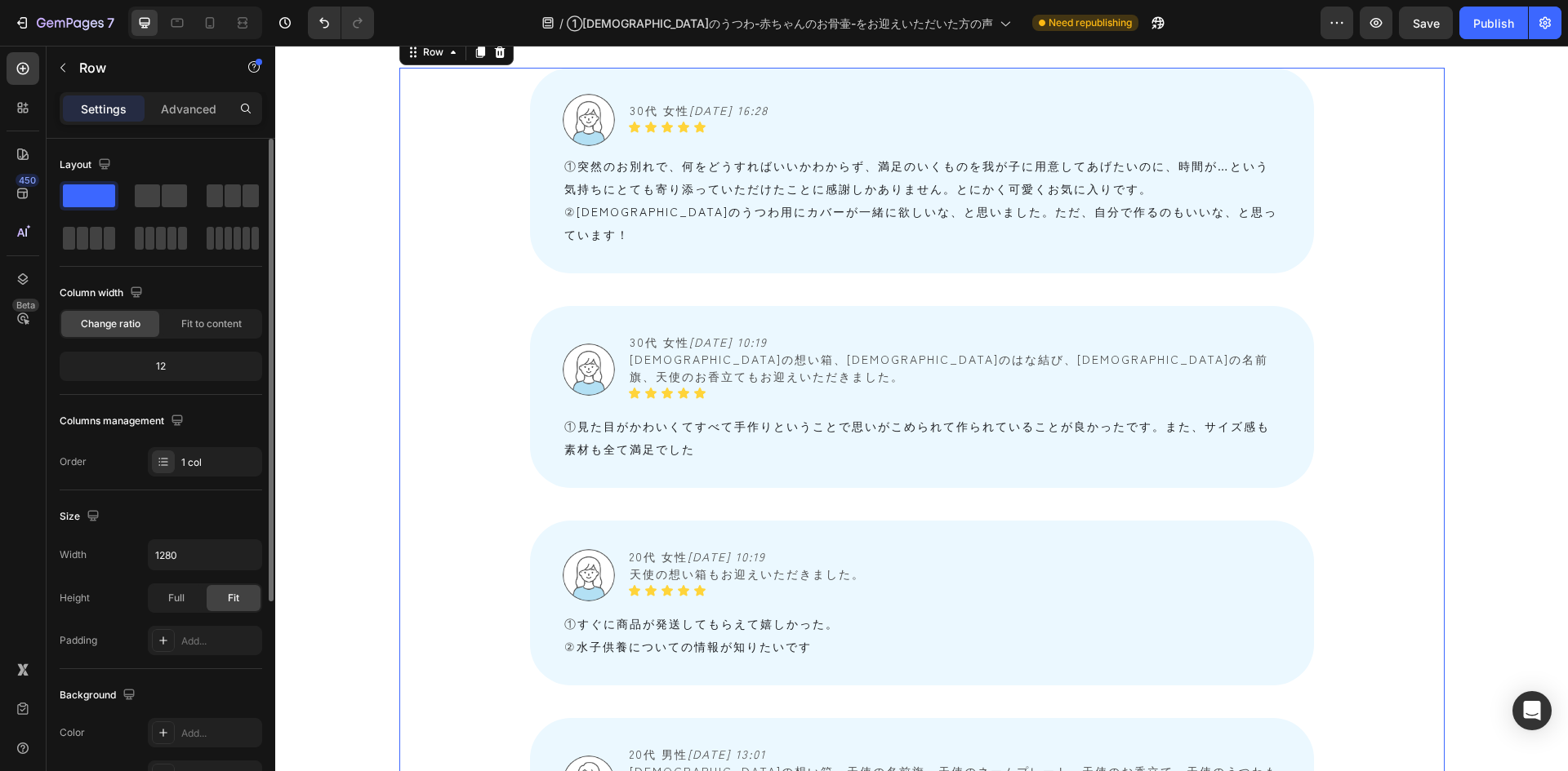
scroll to position [3591, 0]
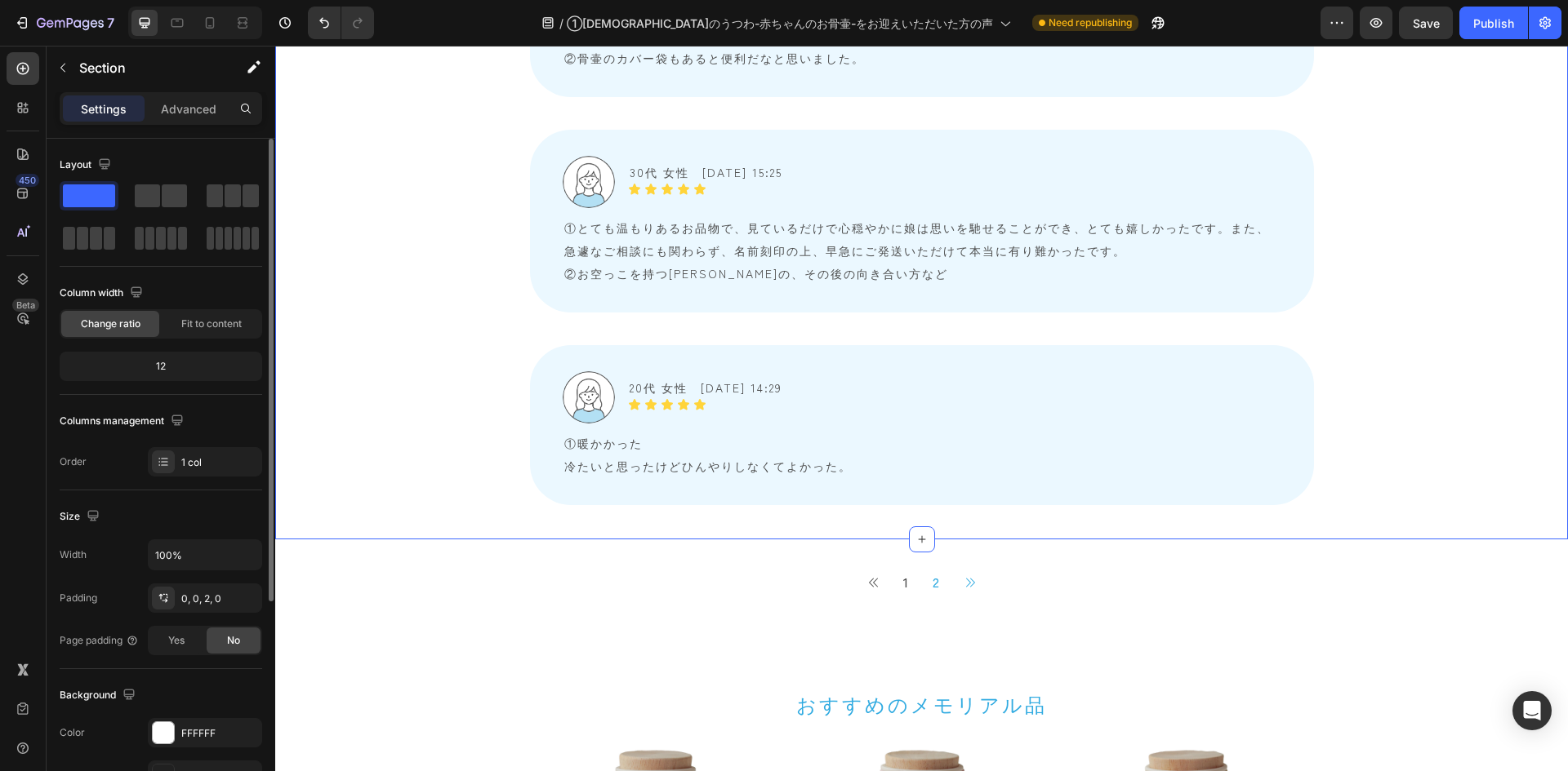
scroll to position [5061, 0]
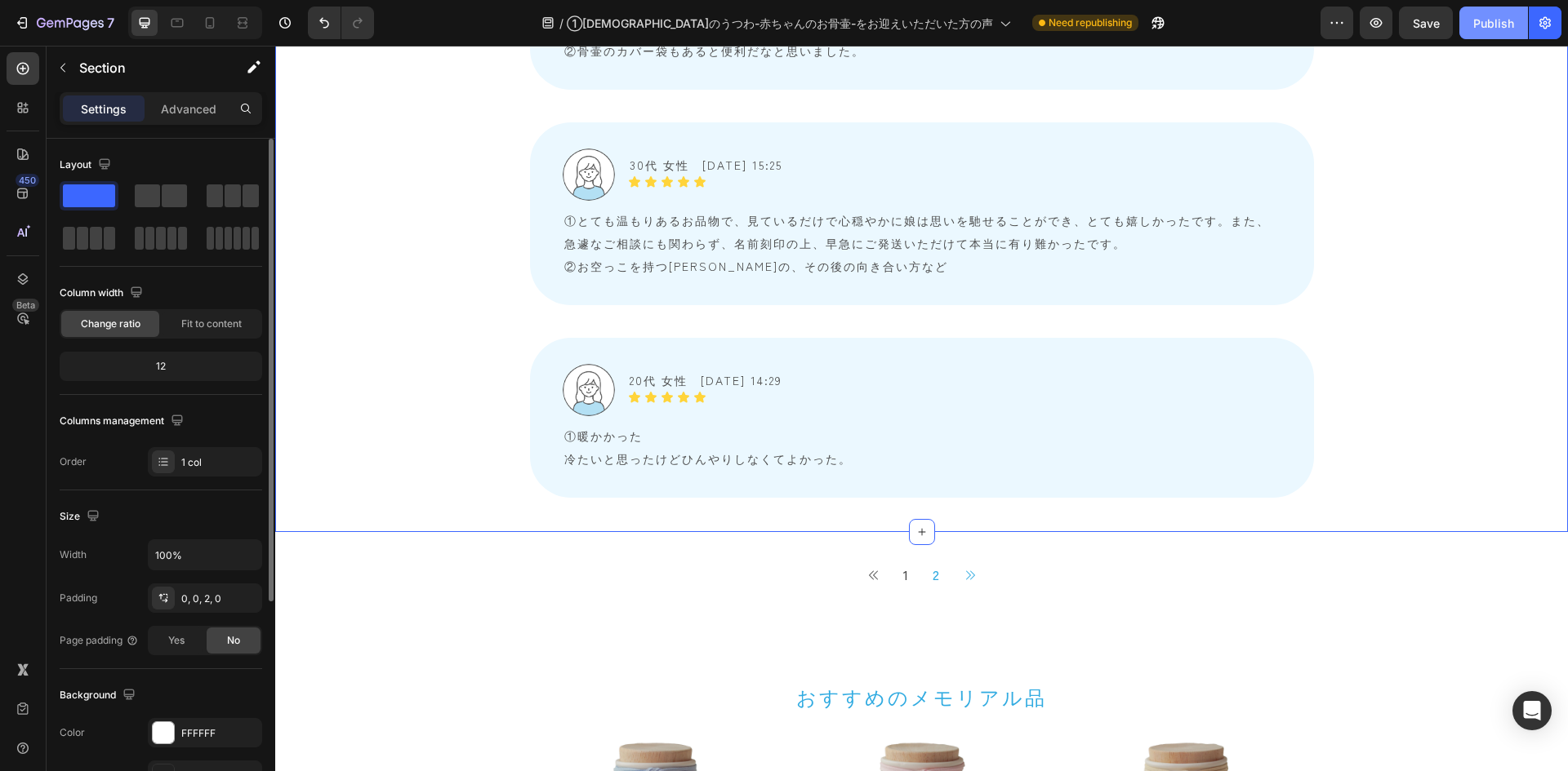
click at [1498, 35] on button "Publish" at bounding box center [1494, 23] width 69 height 33
click at [216, 22] on icon at bounding box center [210, 23] width 16 height 16
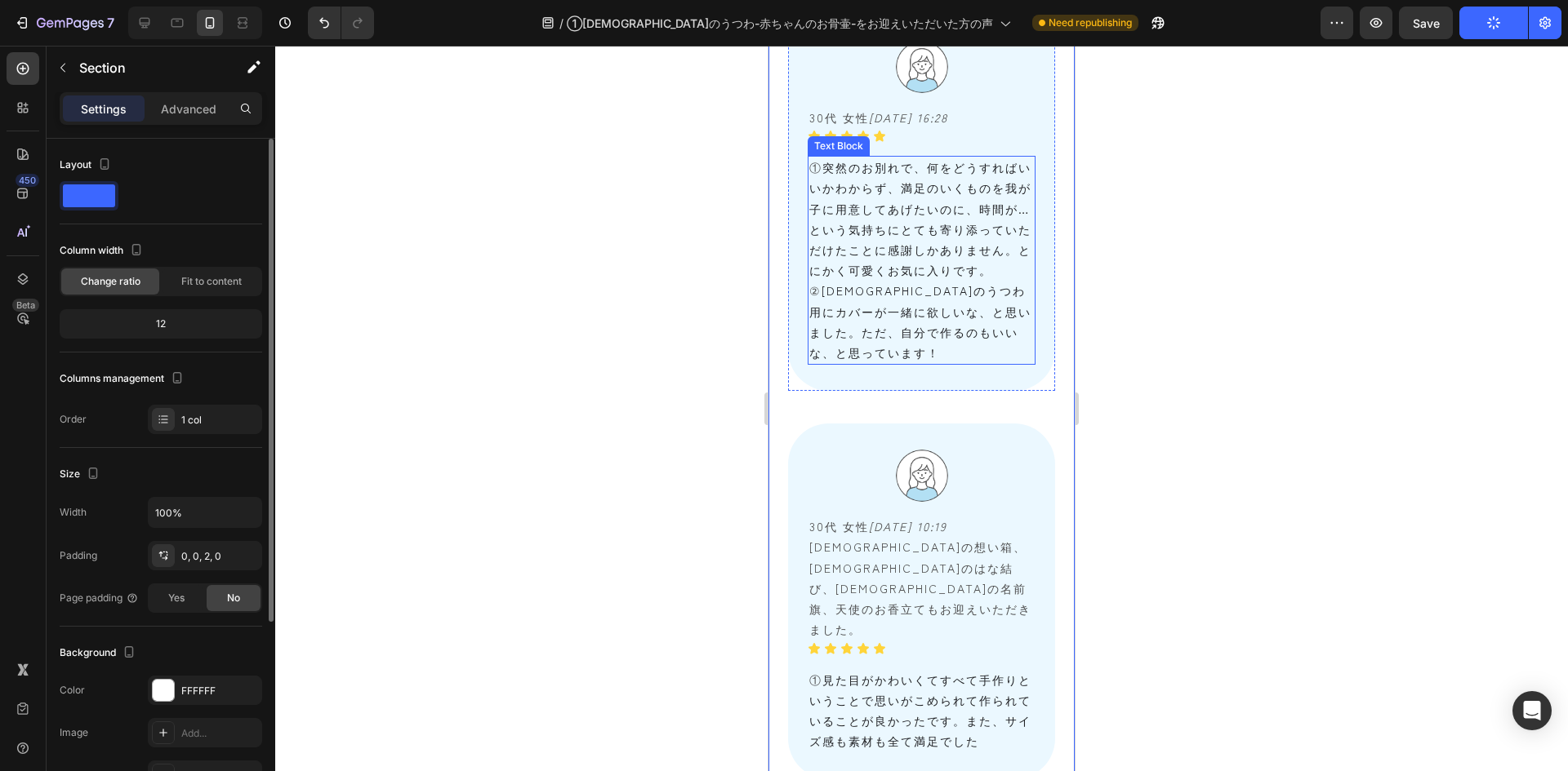
scroll to position [3334, 0]
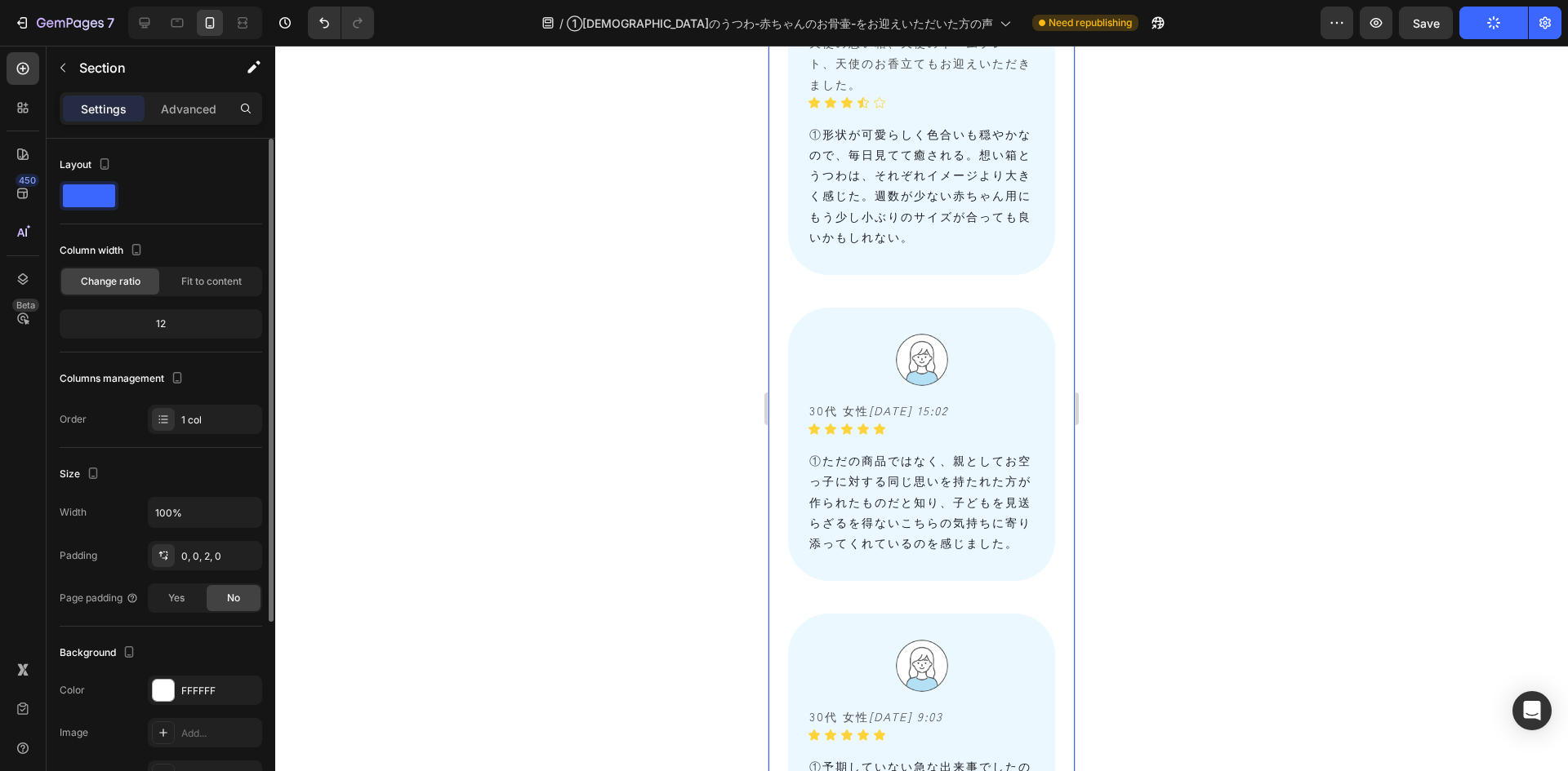
click at [779, 296] on div "Image 40代 女性　 2025/08/26 22:38 Text Block Icon Icon Icon Icon Icon Icon List Ro…" at bounding box center [921, 10] width 306 height 3090
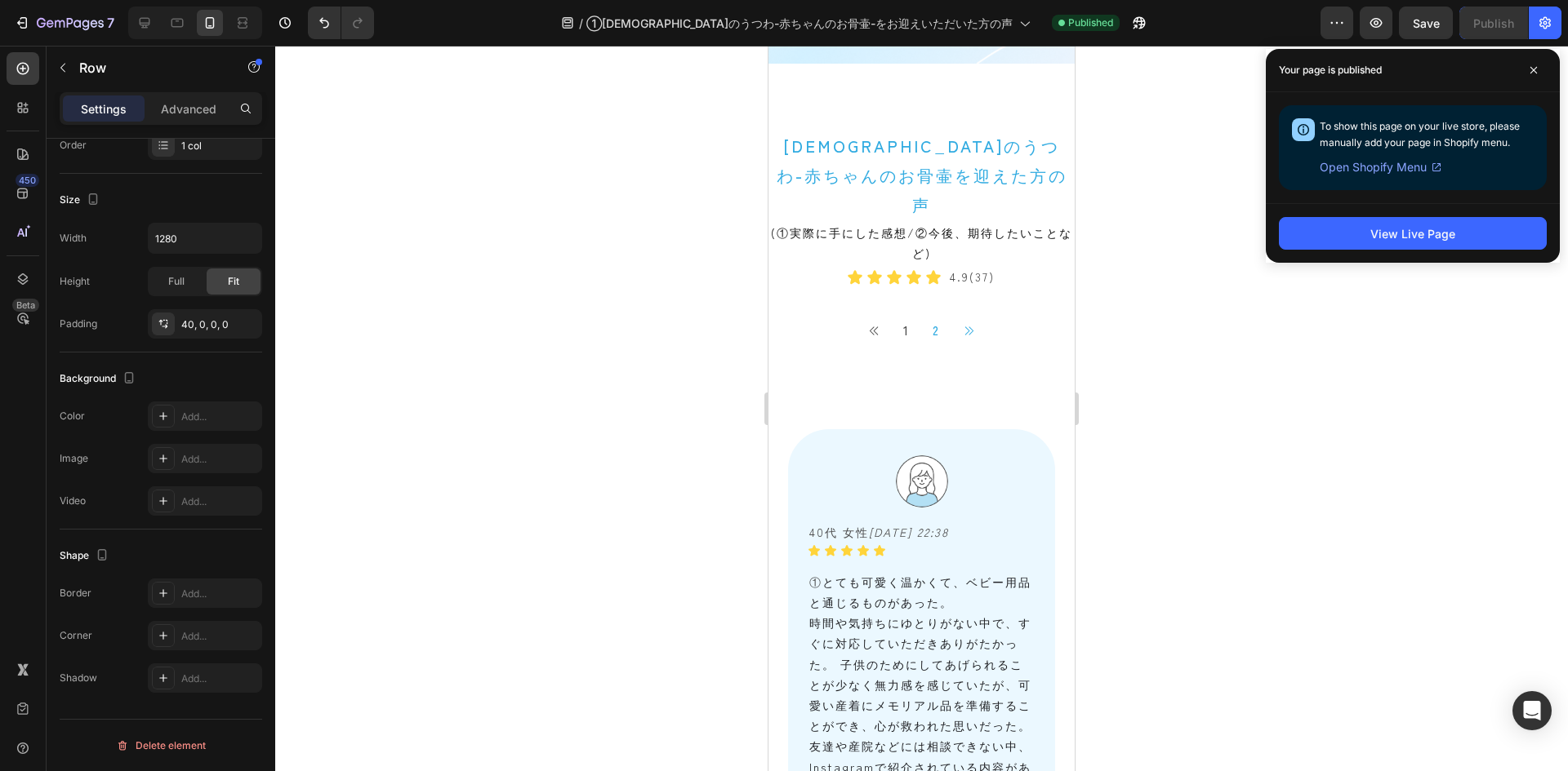
scroll to position [1419, 0]
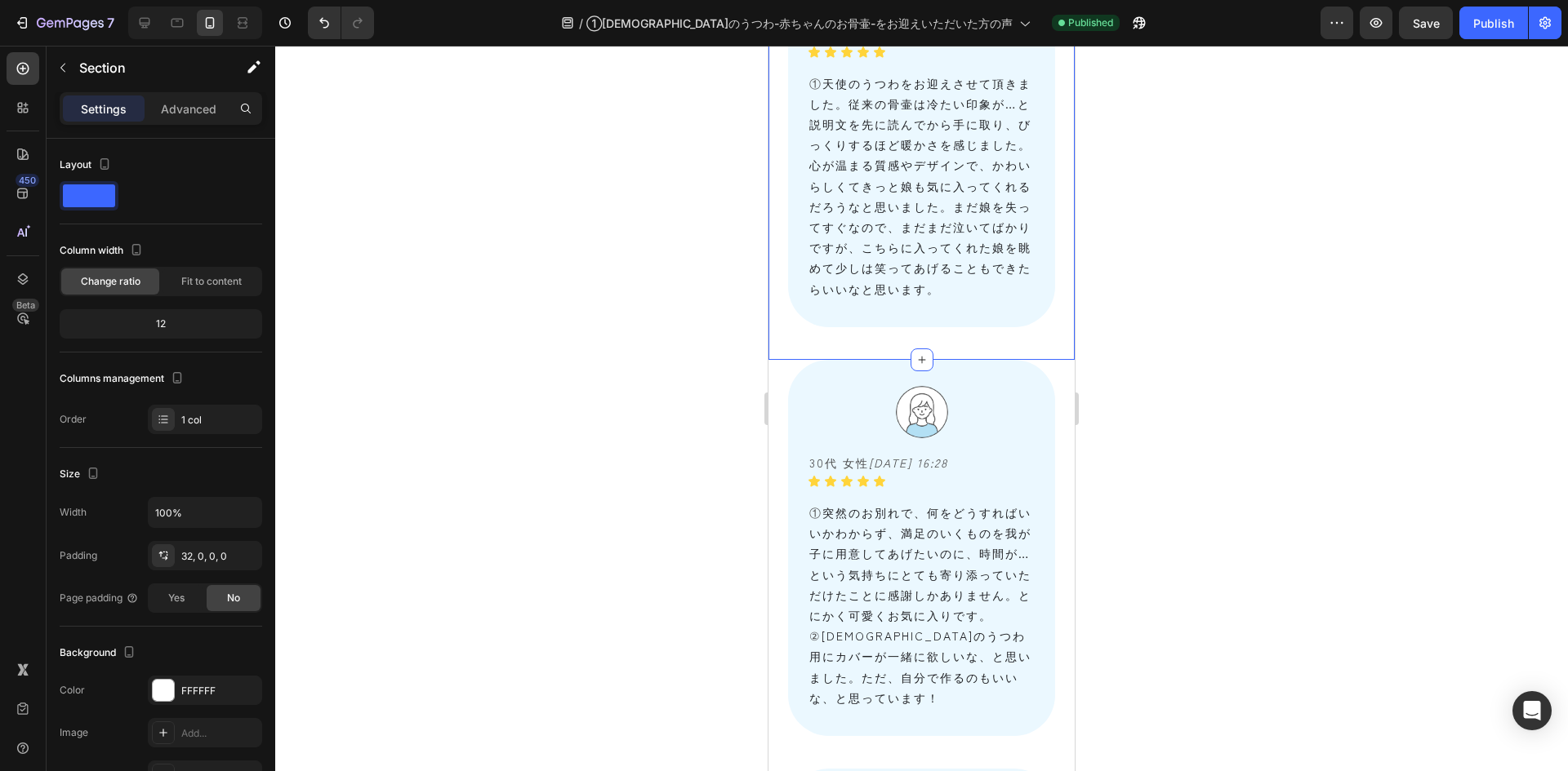
scroll to position [4521, 0]
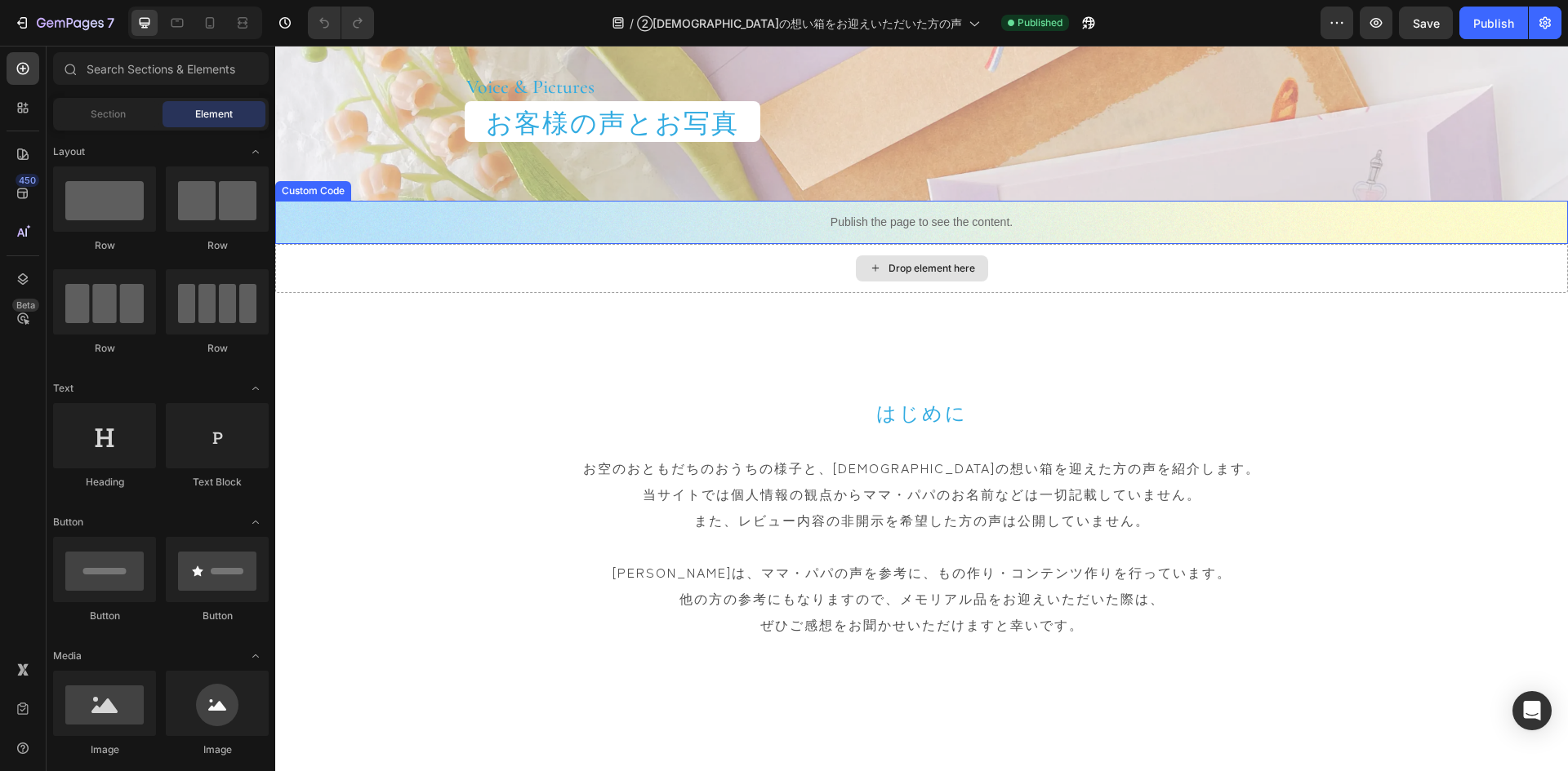
scroll to position [327, 0]
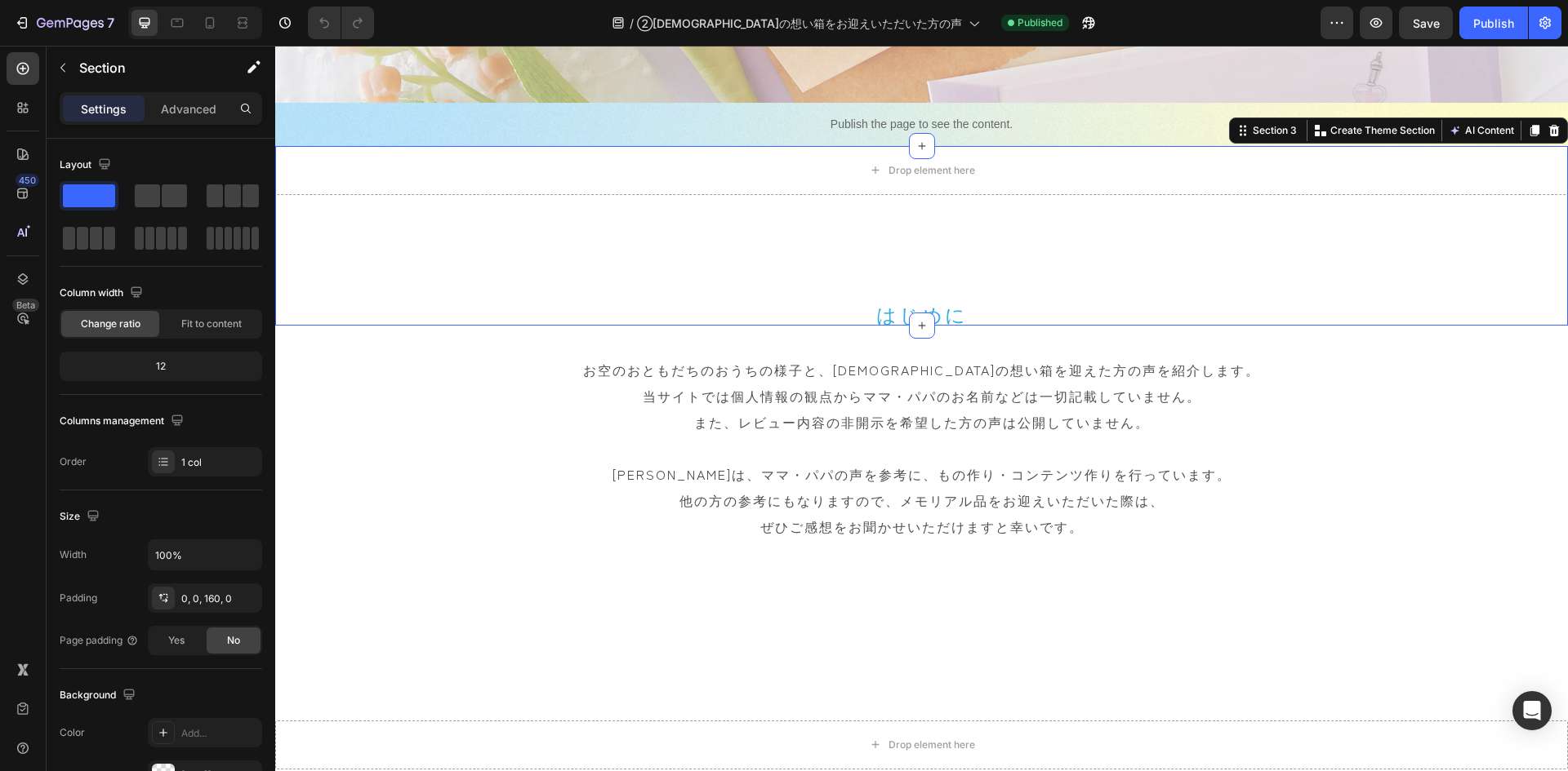
click at [598, 279] on div "Drop element here Section 3 You can create reusable sections Create Theme Secti…" at bounding box center [921, 236] width 1293 height 180
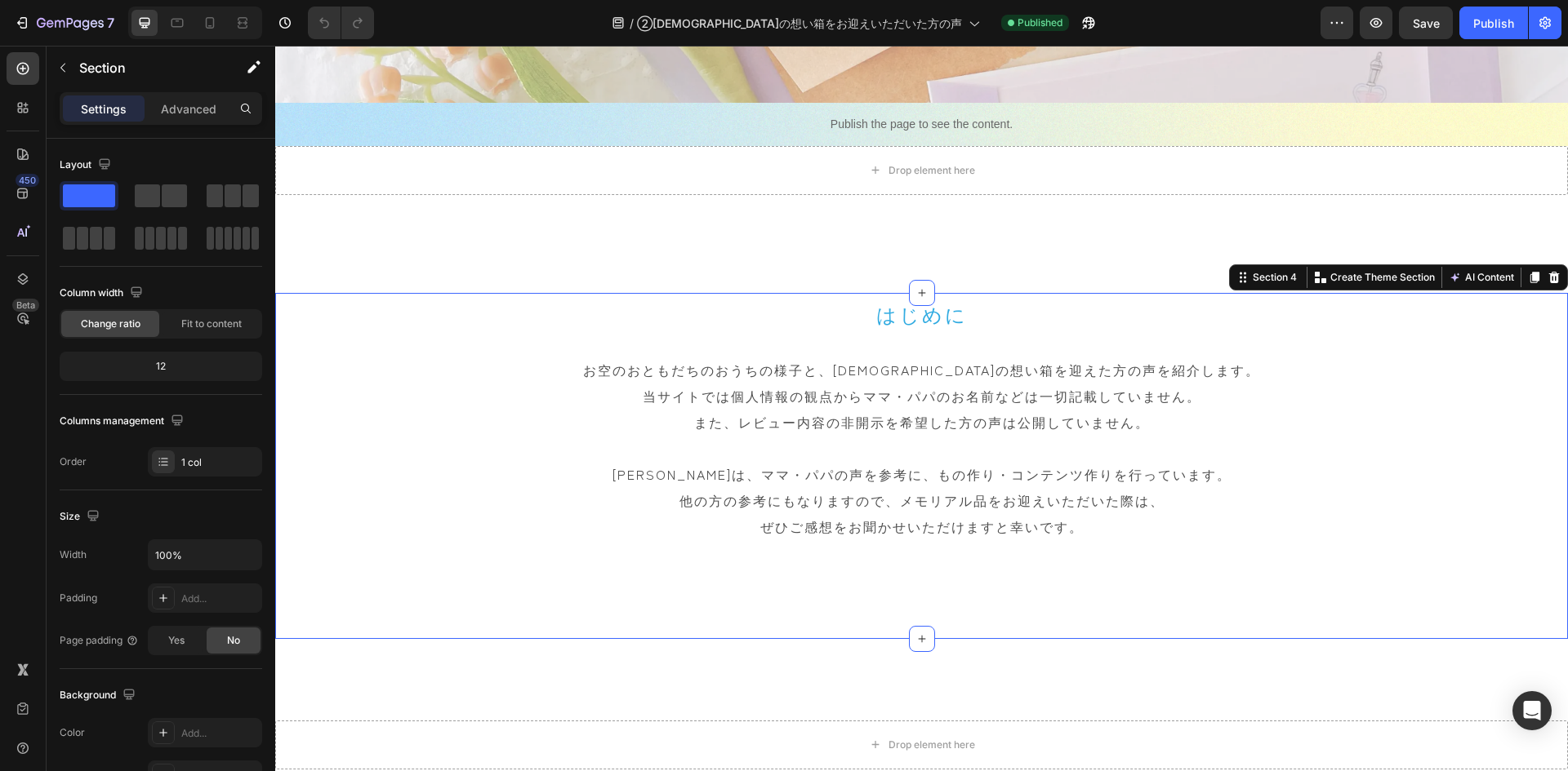
click at [332, 338] on div "はじめに Heading お空のおともだちのおうちの様子と、天使の想い箱を迎えた方の声を紹介します。 当サイトでは個人情報の観点からママ・パパのお名前などは一…" at bounding box center [921, 466] width 1293 height 346
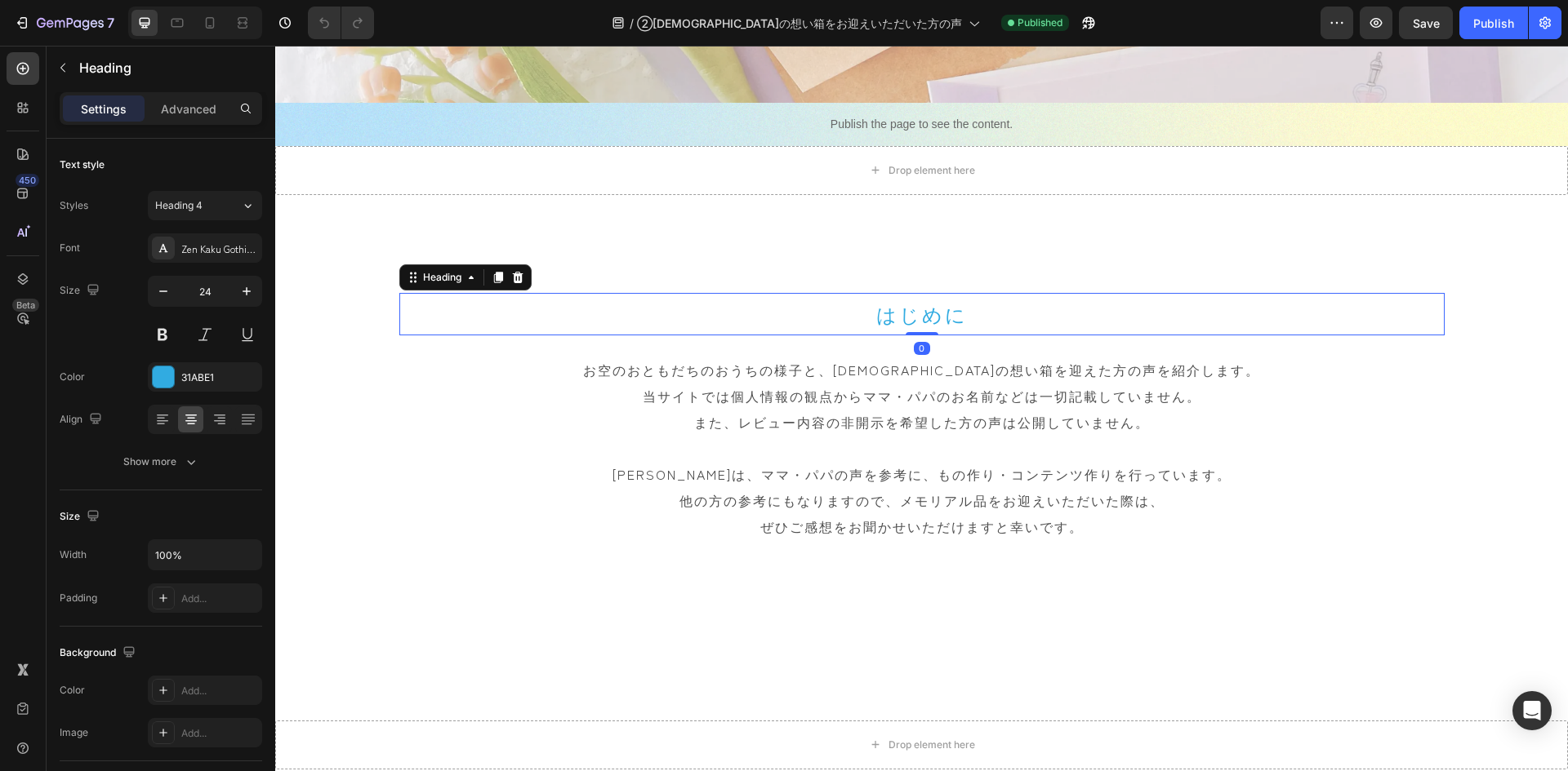
click at [468, 322] on h2 "はじめに" at bounding box center [921, 314] width 1045 height 42
click at [410, 277] on icon at bounding box center [411, 277] width 3 height 3
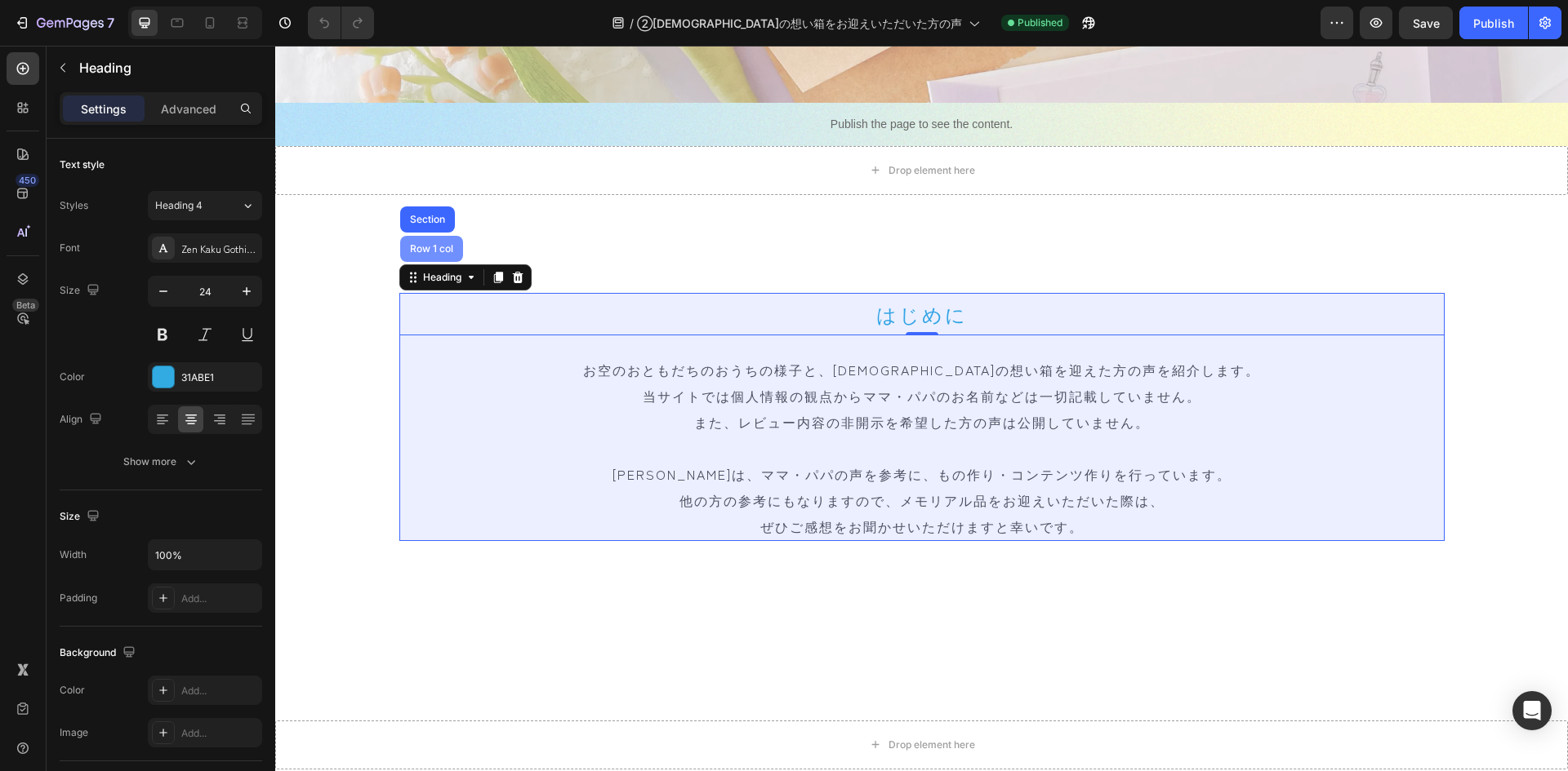
click at [418, 256] on div "Row 1 col" at bounding box center [432, 248] width 63 height 26
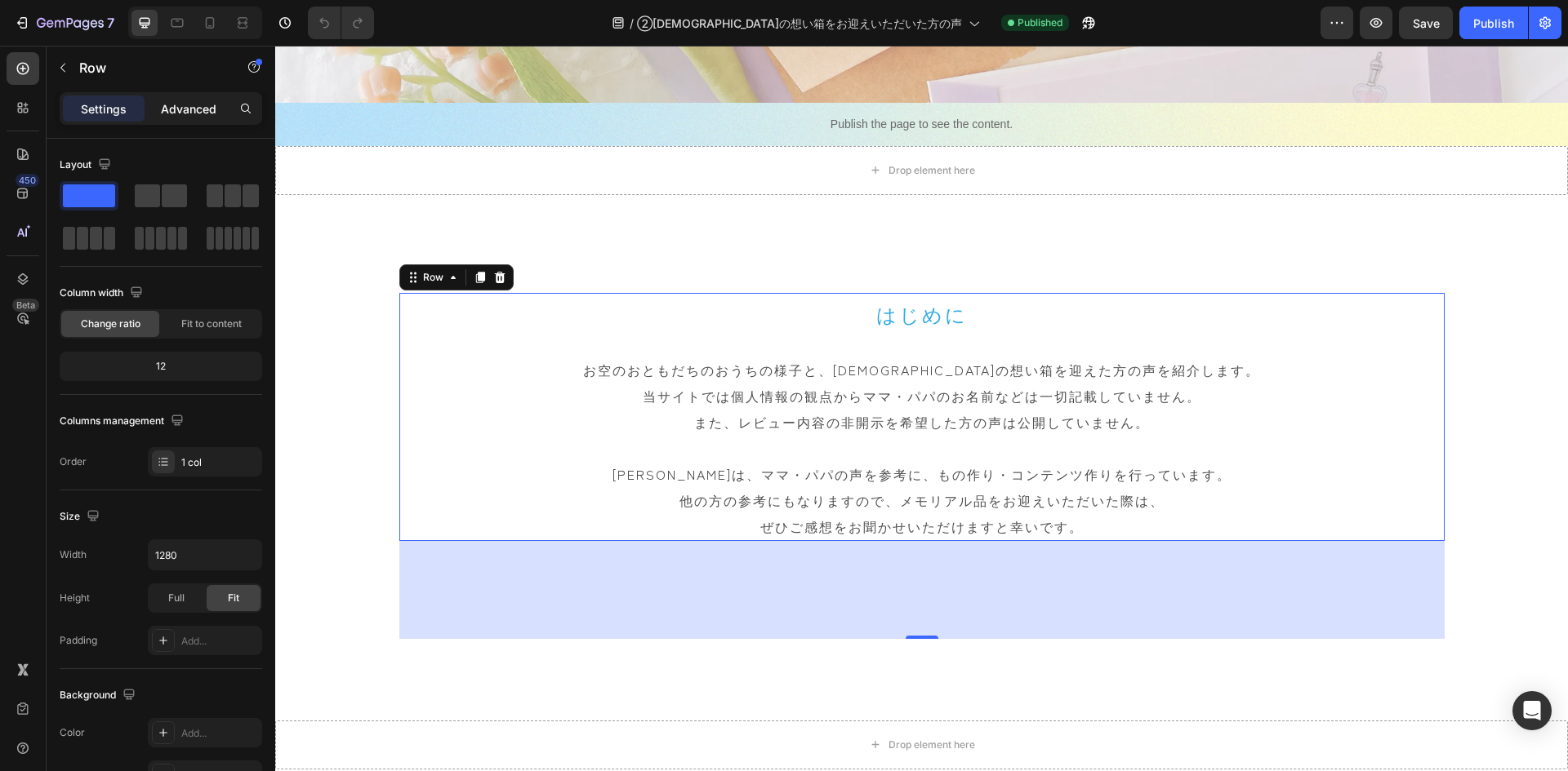
click at [194, 112] on p "Advanced" at bounding box center [188, 108] width 55 height 17
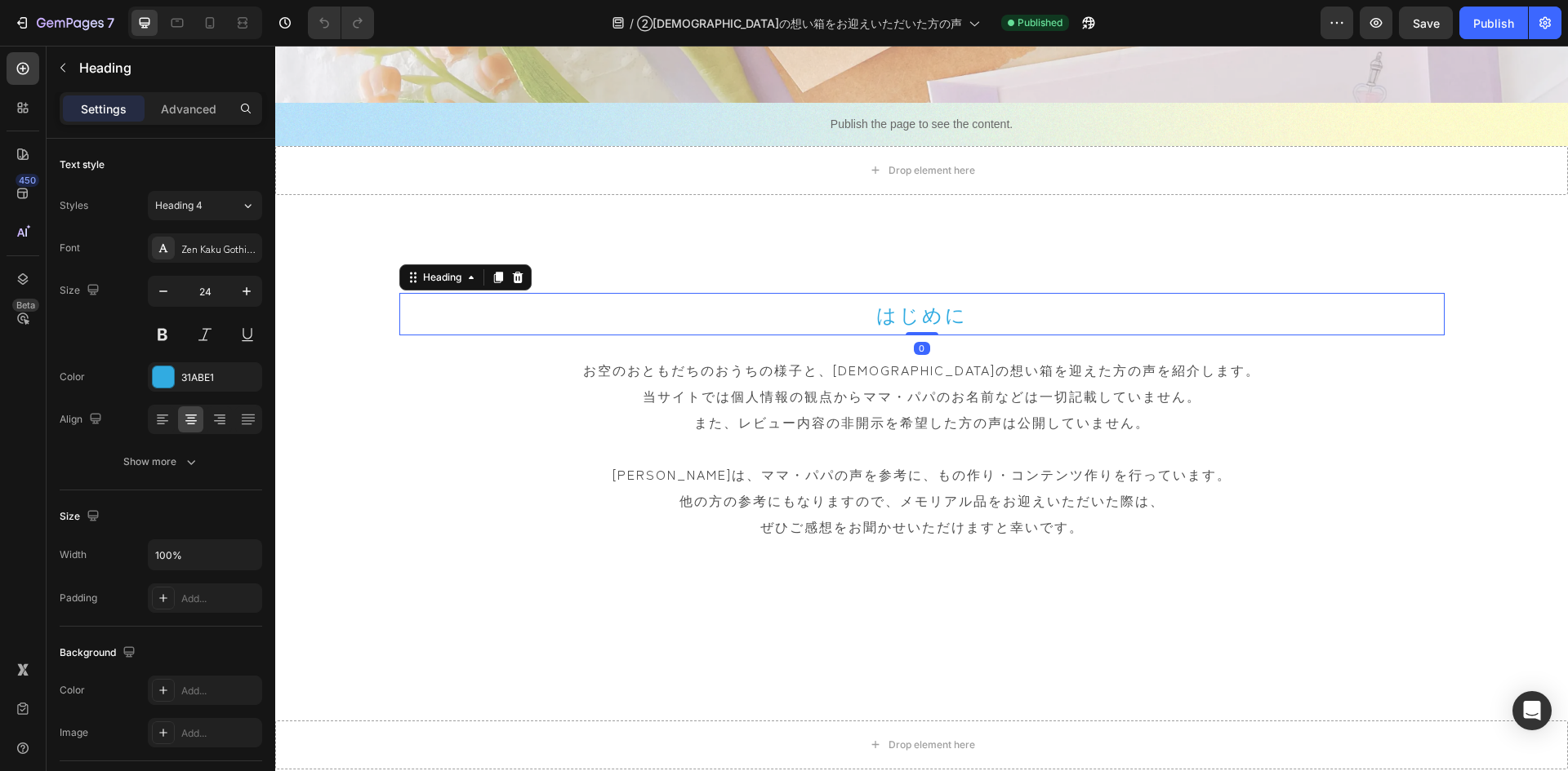
click at [442, 316] on h2 "はじめに" at bounding box center [921, 314] width 1045 height 42
click at [407, 278] on icon at bounding box center [413, 277] width 13 height 13
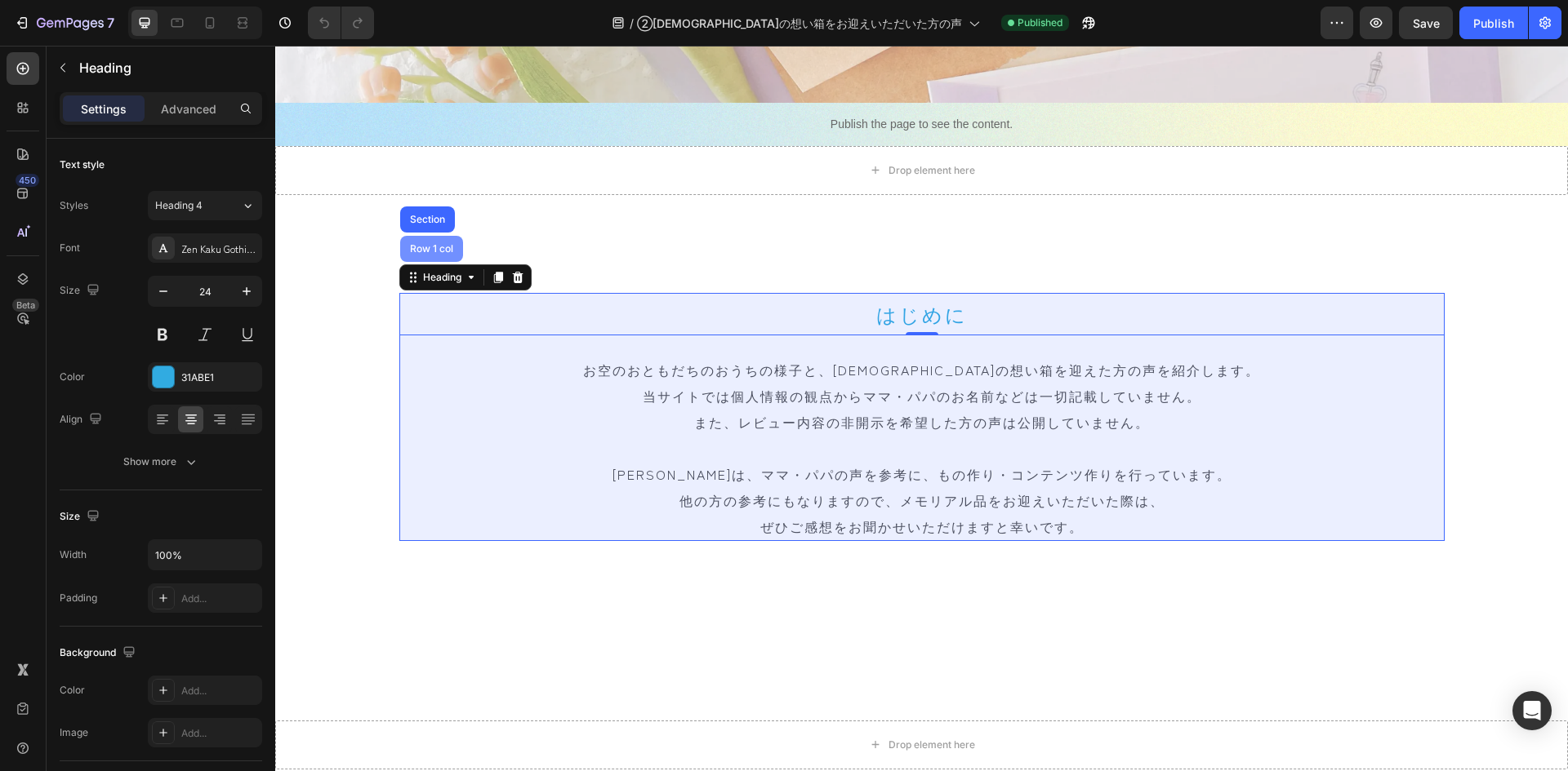
click at [426, 251] on div "Row 1 col" at bounding box center [431, 248] width 50 height 10
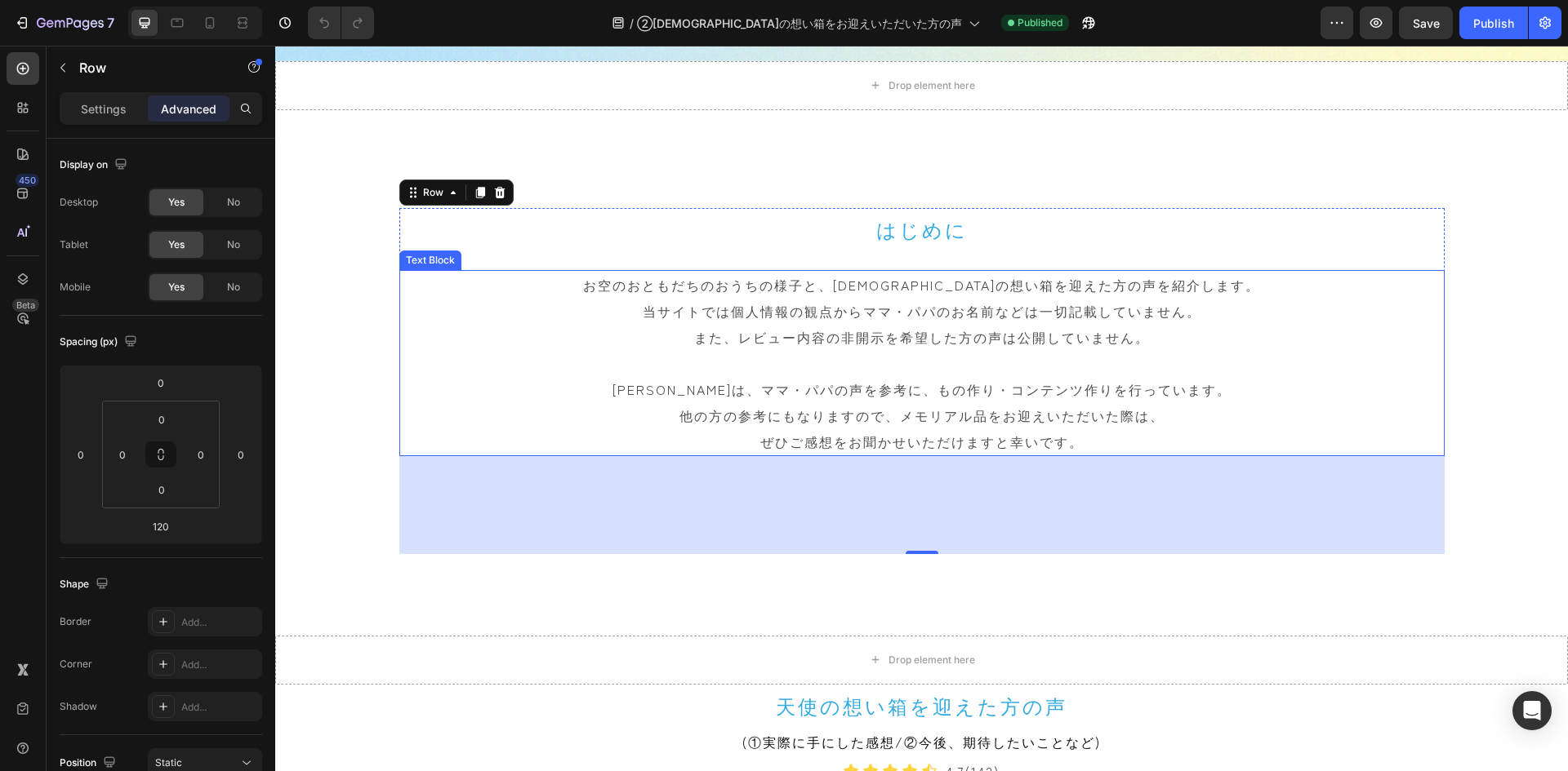
scroll to position [490, 0]
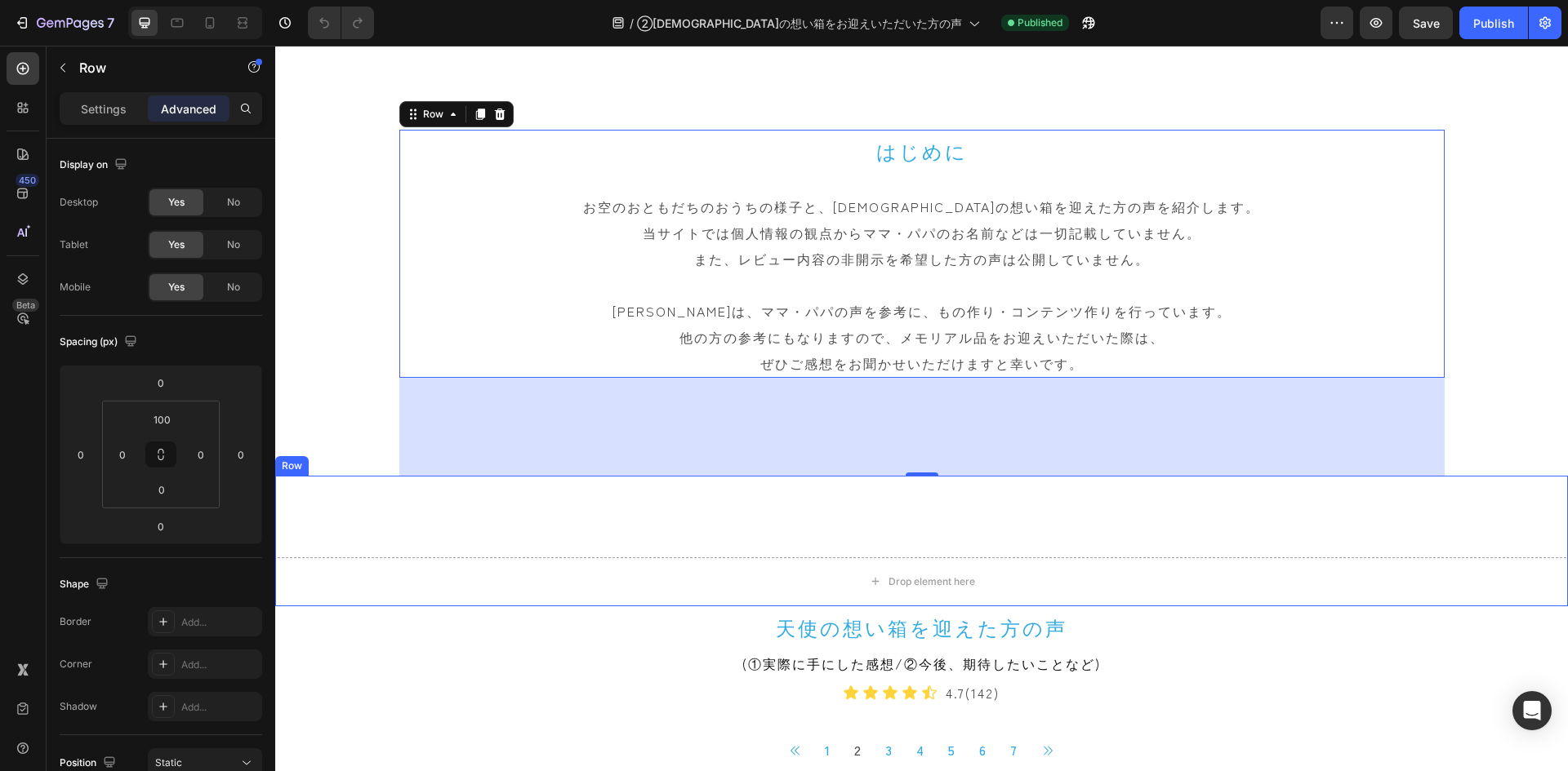
click at [639, 506] on div "Drop element here Row" at bounding box center [921, 541] width 1293 height 131
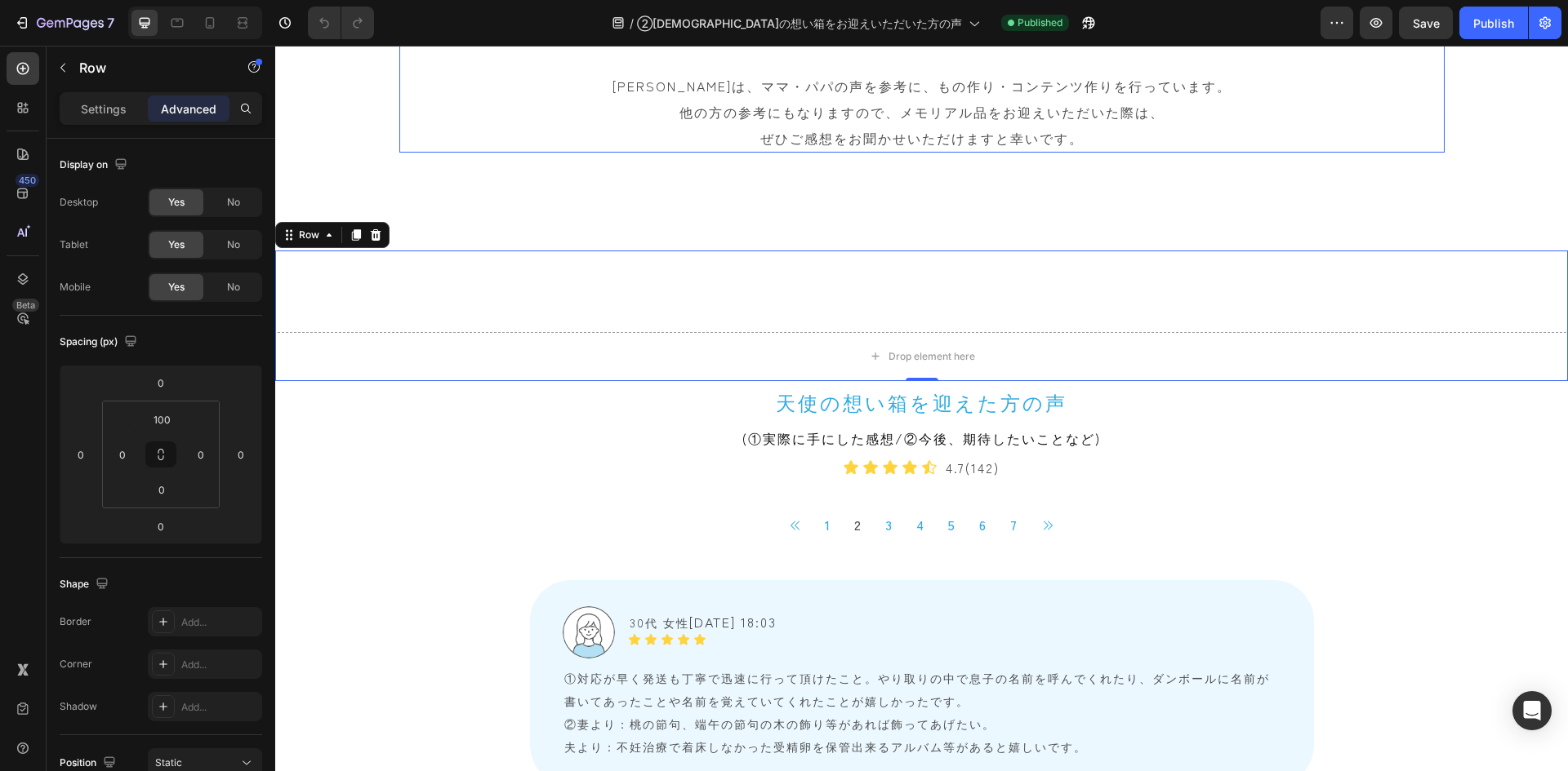
scroll to position [735, 0]
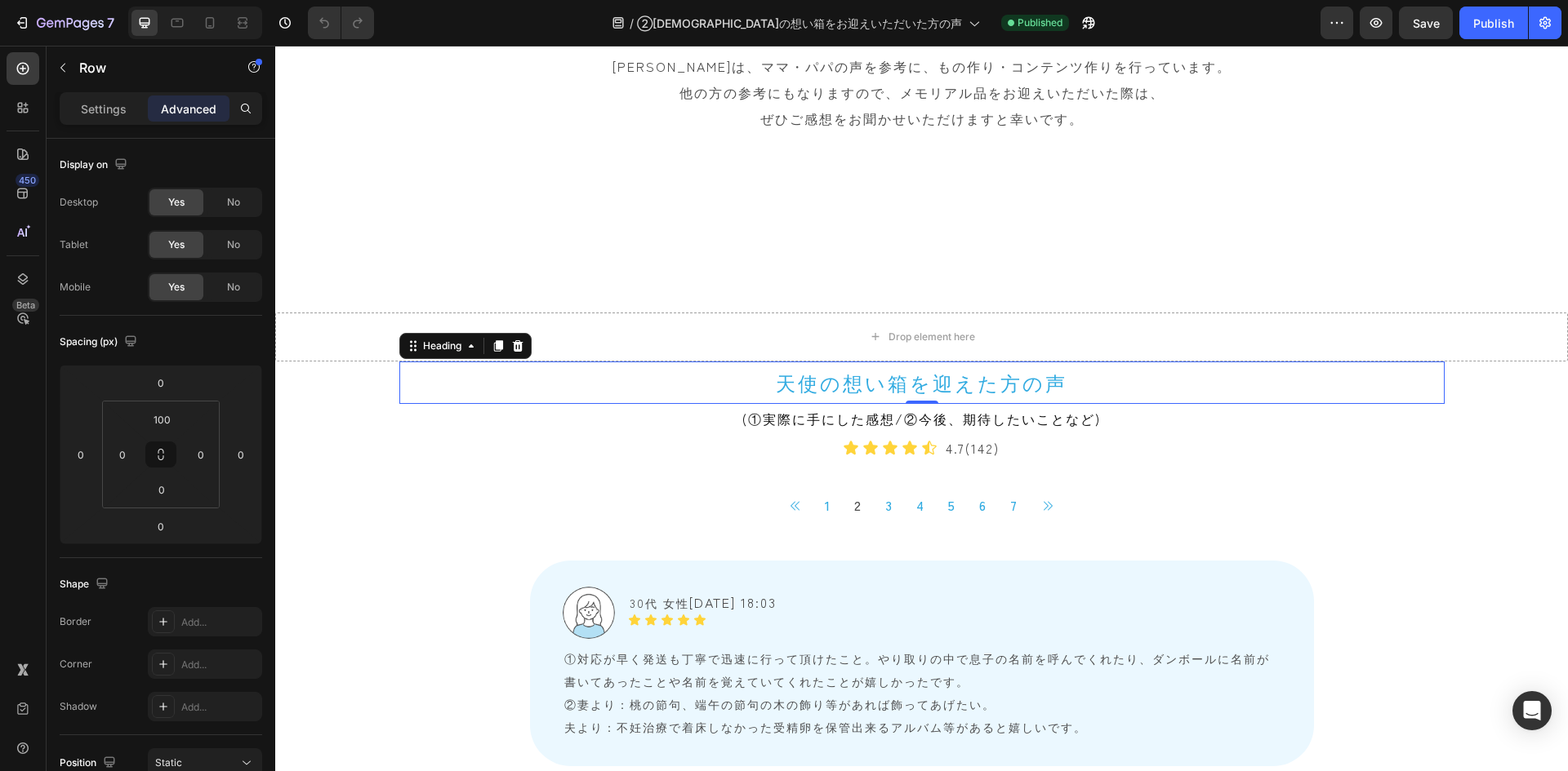
click at [453, 377] on h2 "天使の想い箱を迎えた方の声" at bounding box center [921, 383] width 1045 height 42
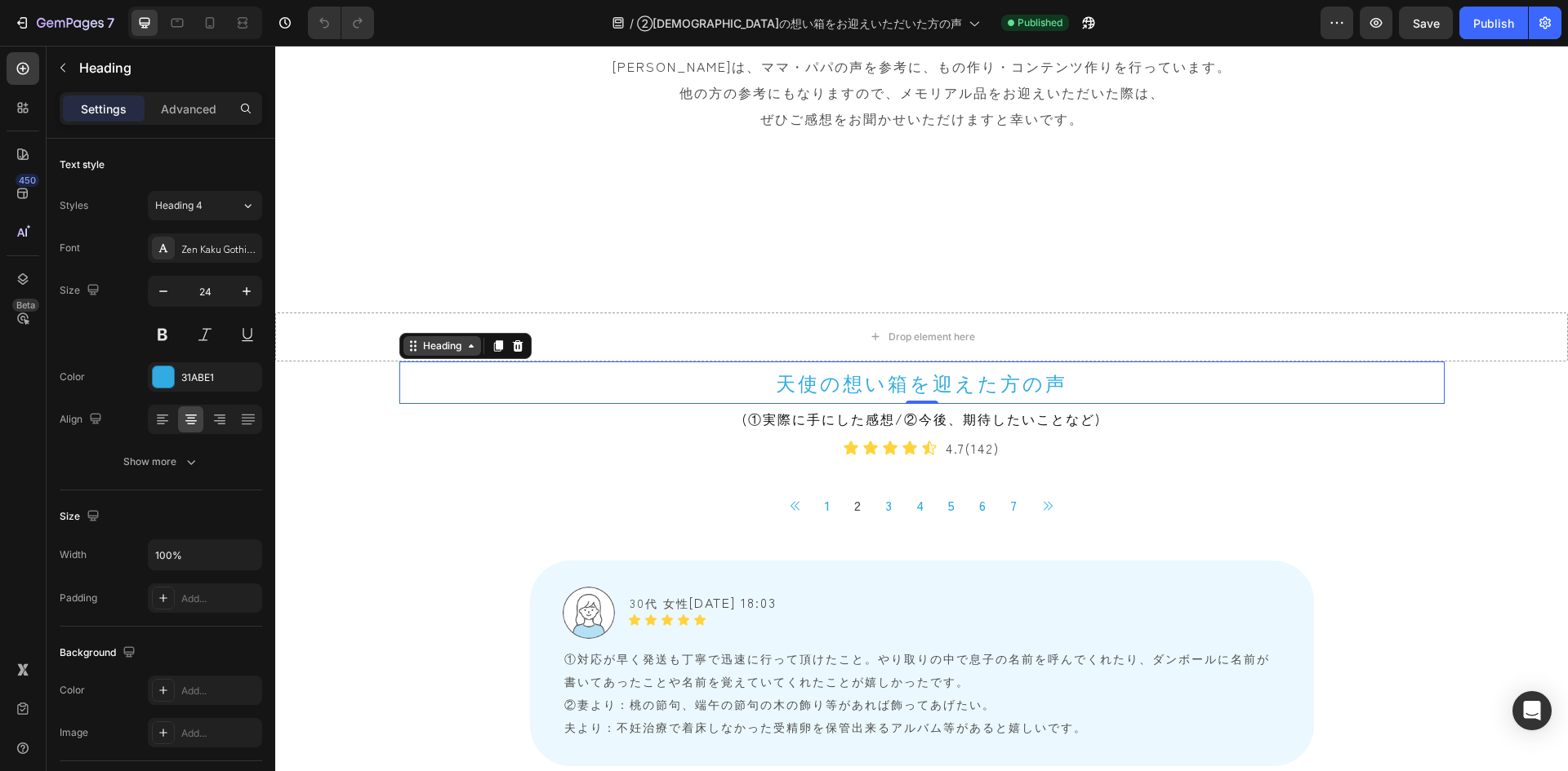
click at [406, 348] on icon at bounding box center [413, 346] width 13 height 13
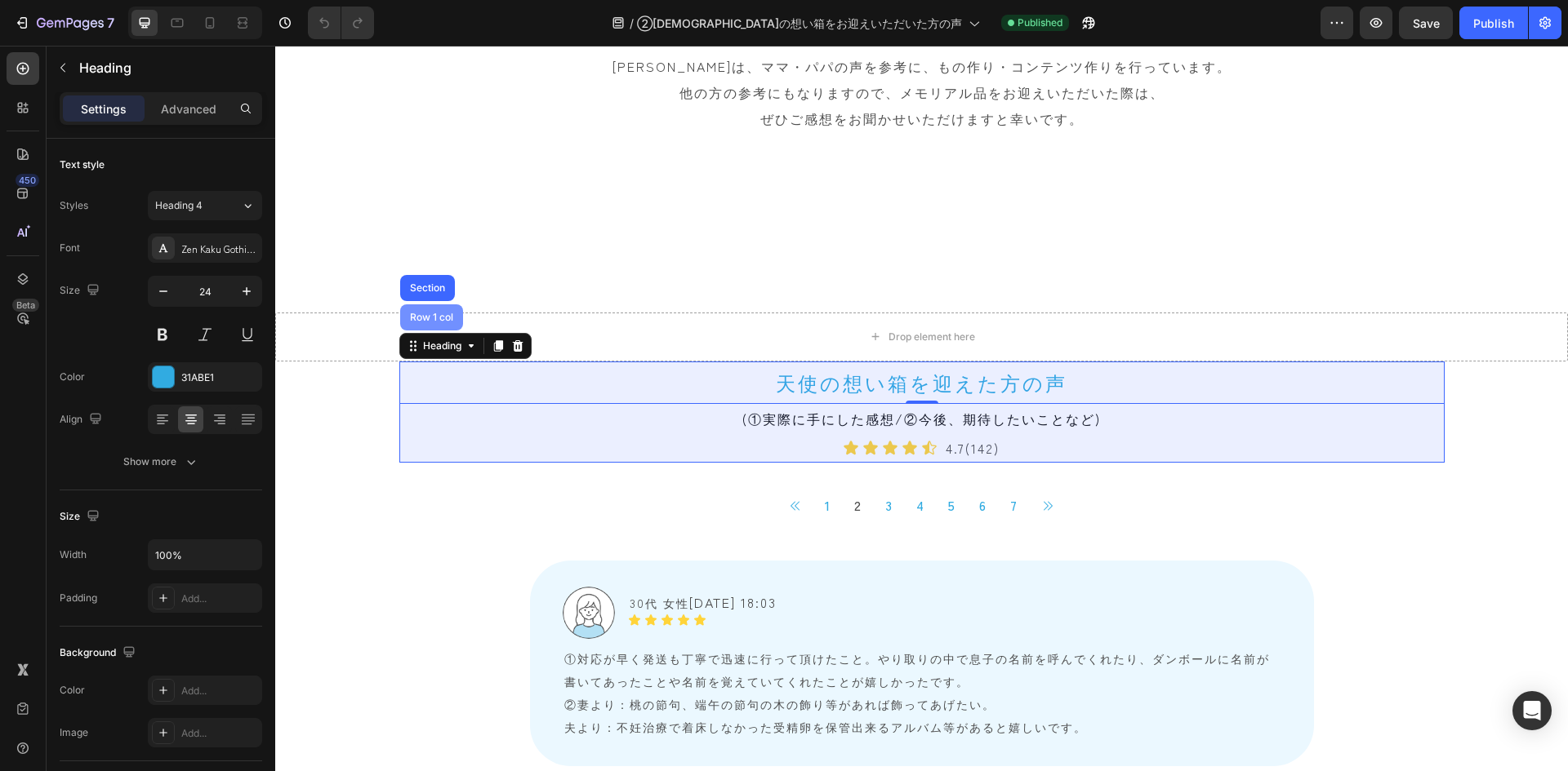
click at [421, 327] on div "Row 1 col" at bounding box center [432, 317] width 63 height 26
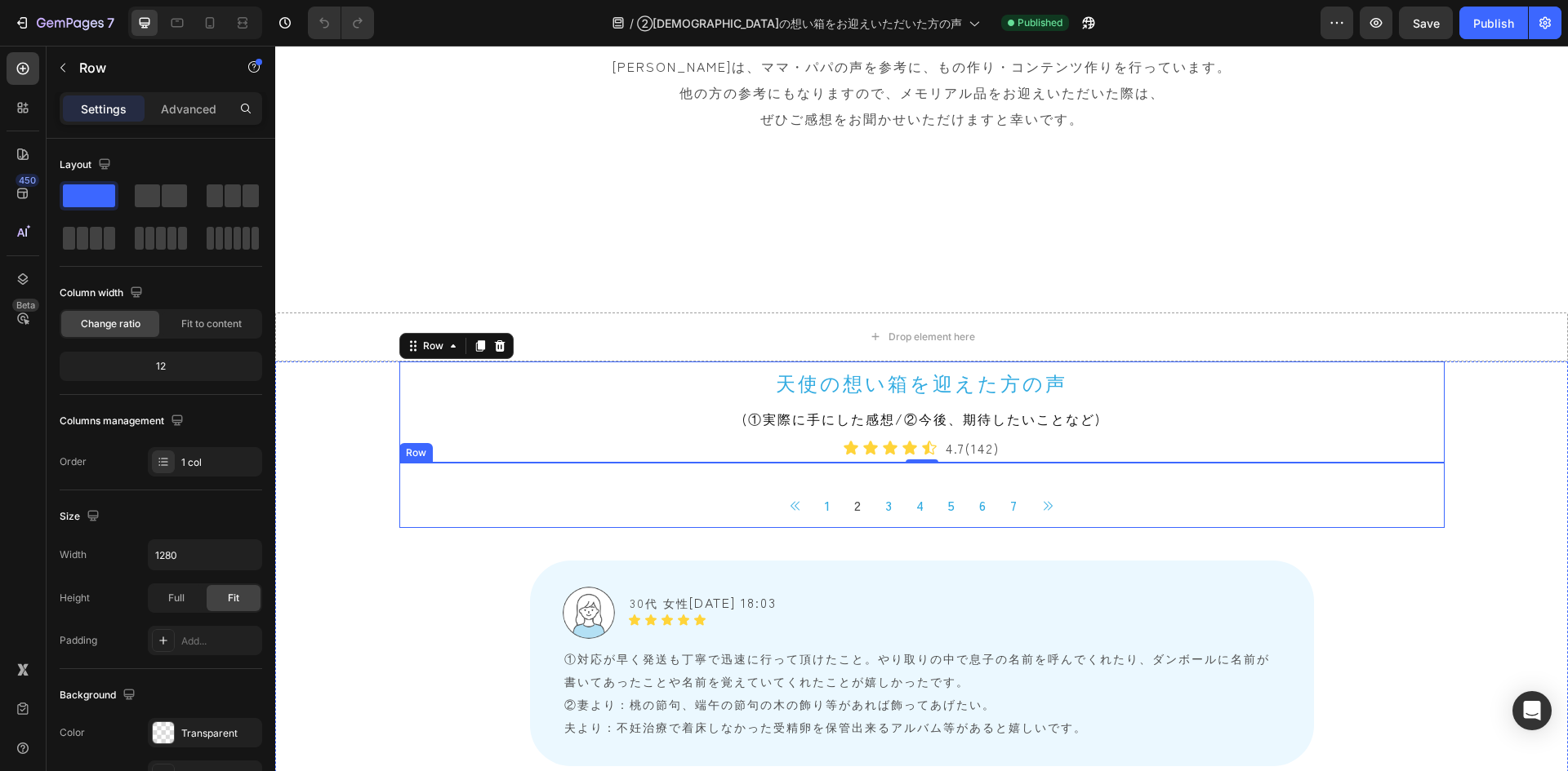
click at [453, 469] on div "Button 1 Button 2 Button 3 Button 4 Button 5 Button 6 Button 7 Button Button Ic…" at bounding box center [921, 496] width 1045 height 65
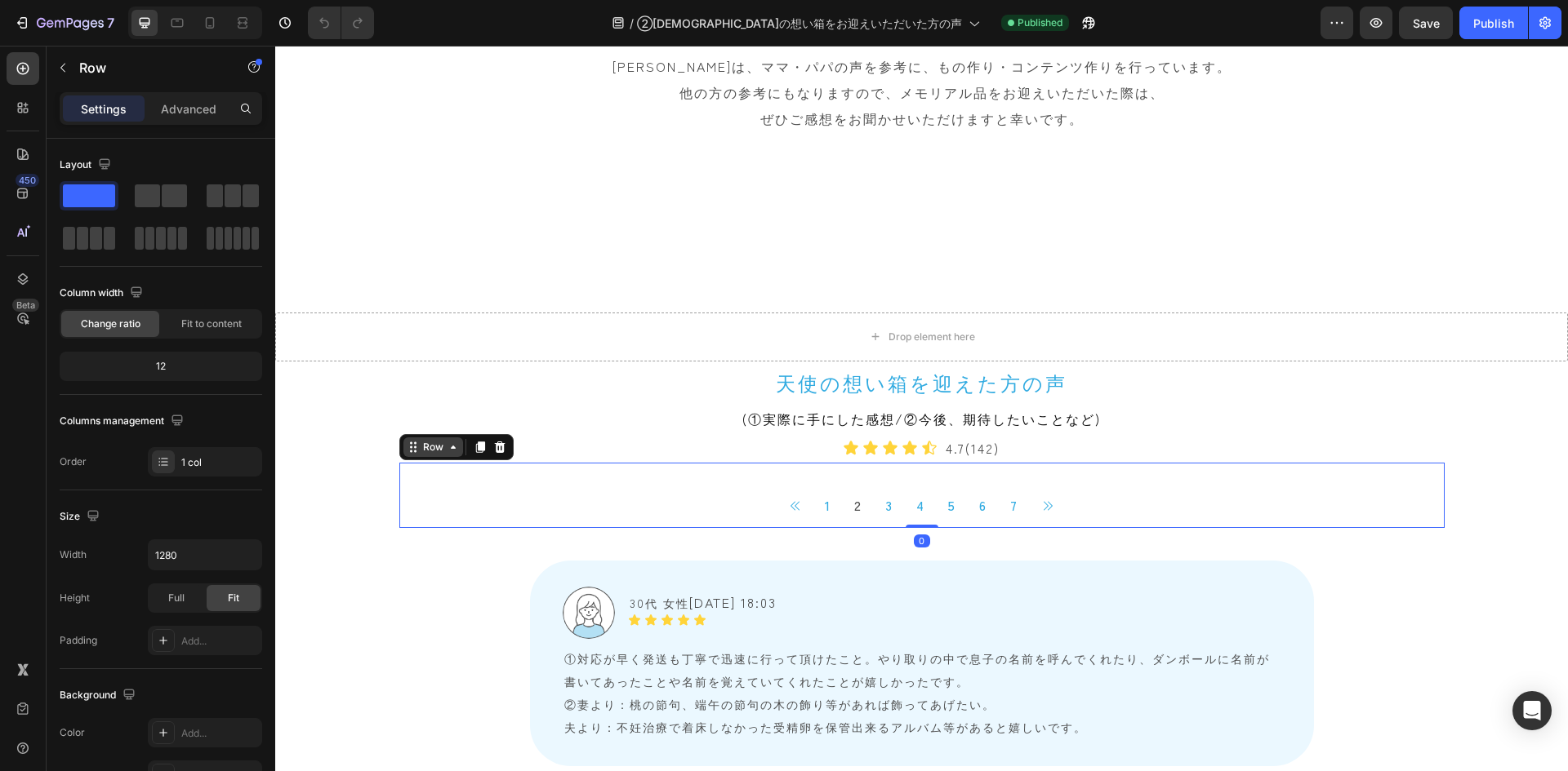
click at [406, 446] on icon at bounding box center [413, 447] width 13 height 13
click at [191, 108] on p "Advanced" at bounding box center [188, 108] width 55 height 17
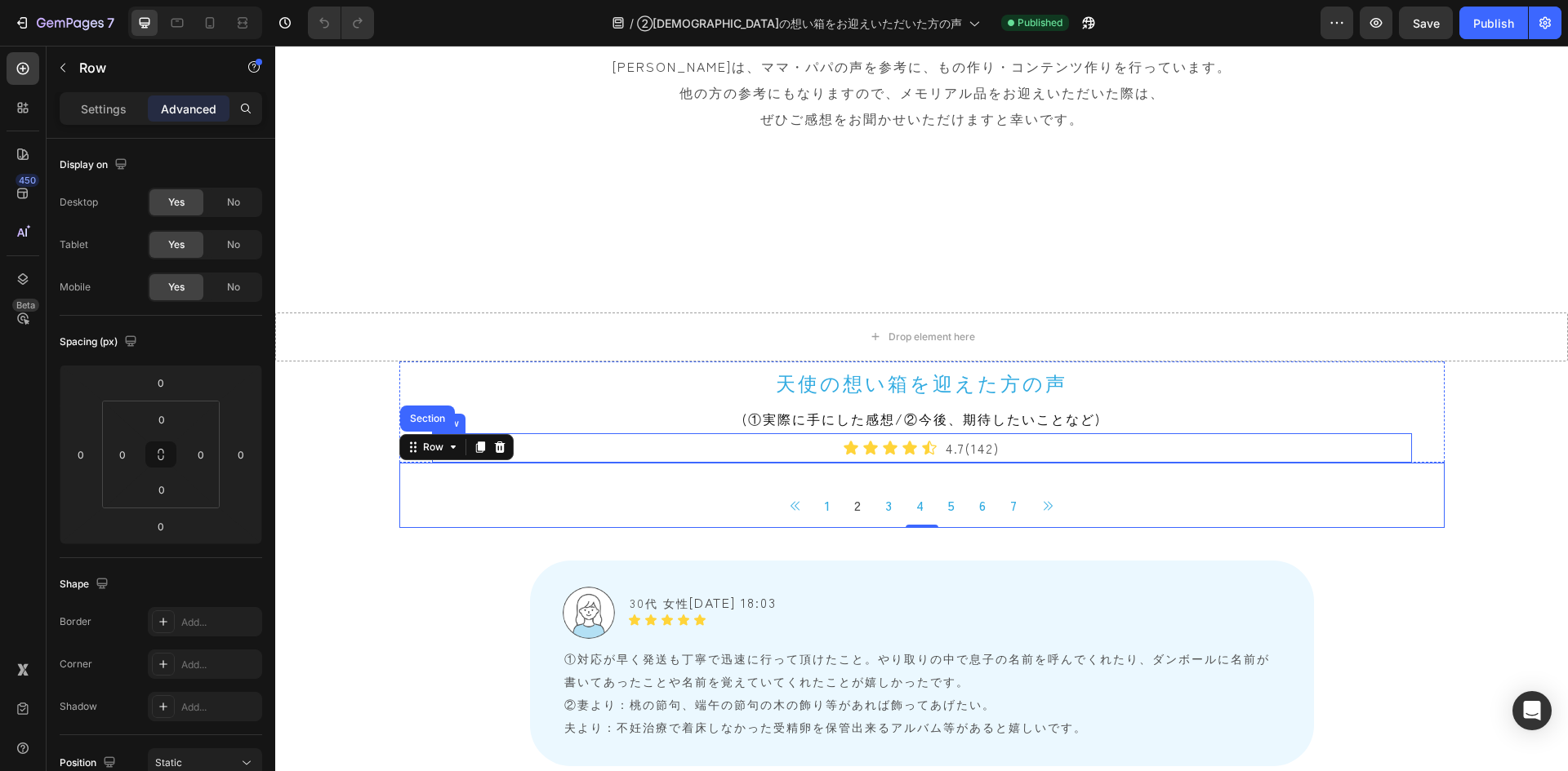
click at [551, 452] on div "Icon Icon Icon Icon Icon Icon List 4.7(142) Text Block Row" at bounding box center [921, 448] width 980 height 30
click at [491, 474] on div "Button 1 Button 2 Button 3 Button 4 Button 5 Button 6 Button 7 Button Button Ic…" at bounding box center [921, 496] width 1045 height 65
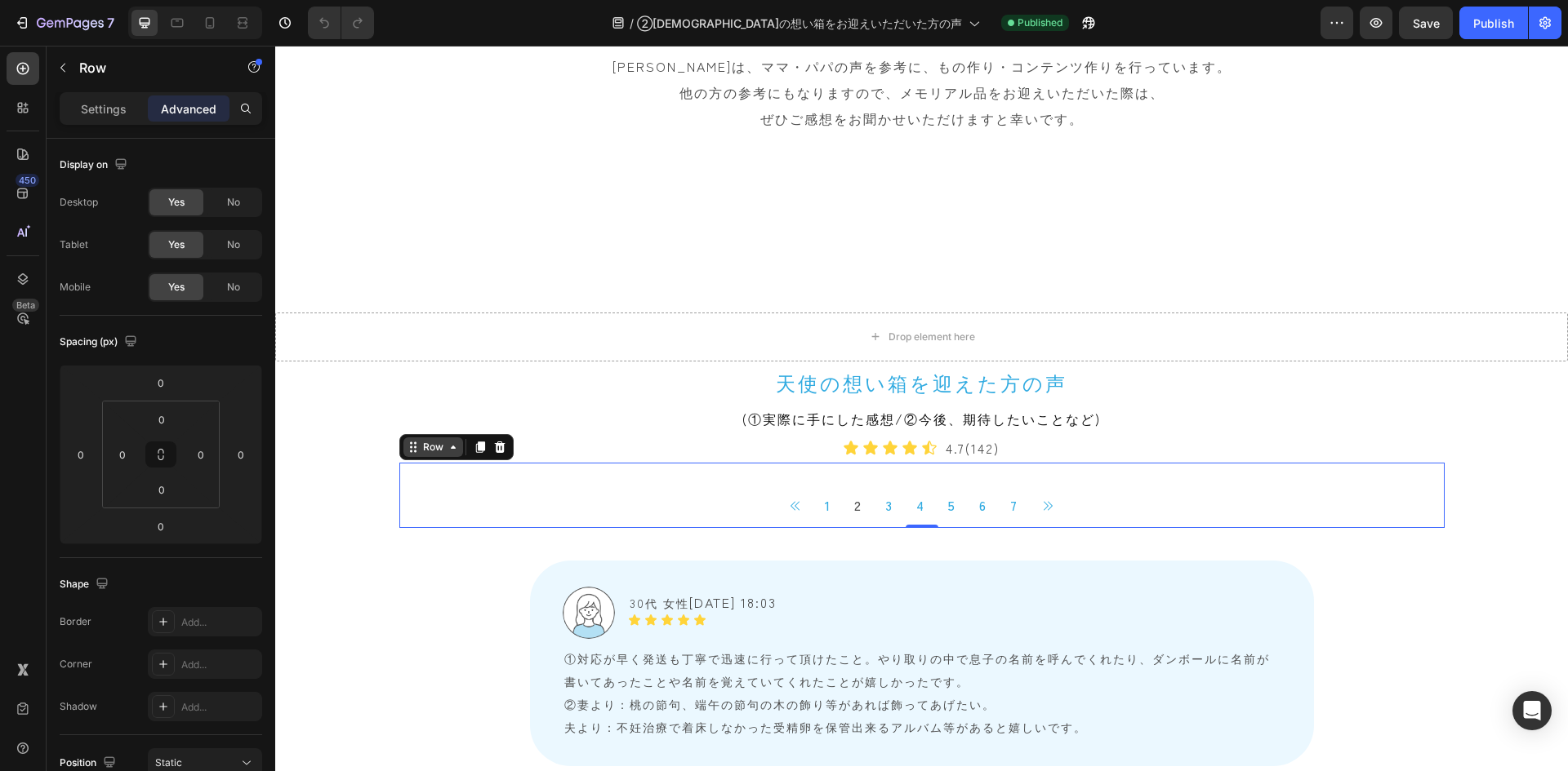
click at [404, 439] on div "Row" at bounding box center [434, 448] width 60 height 20
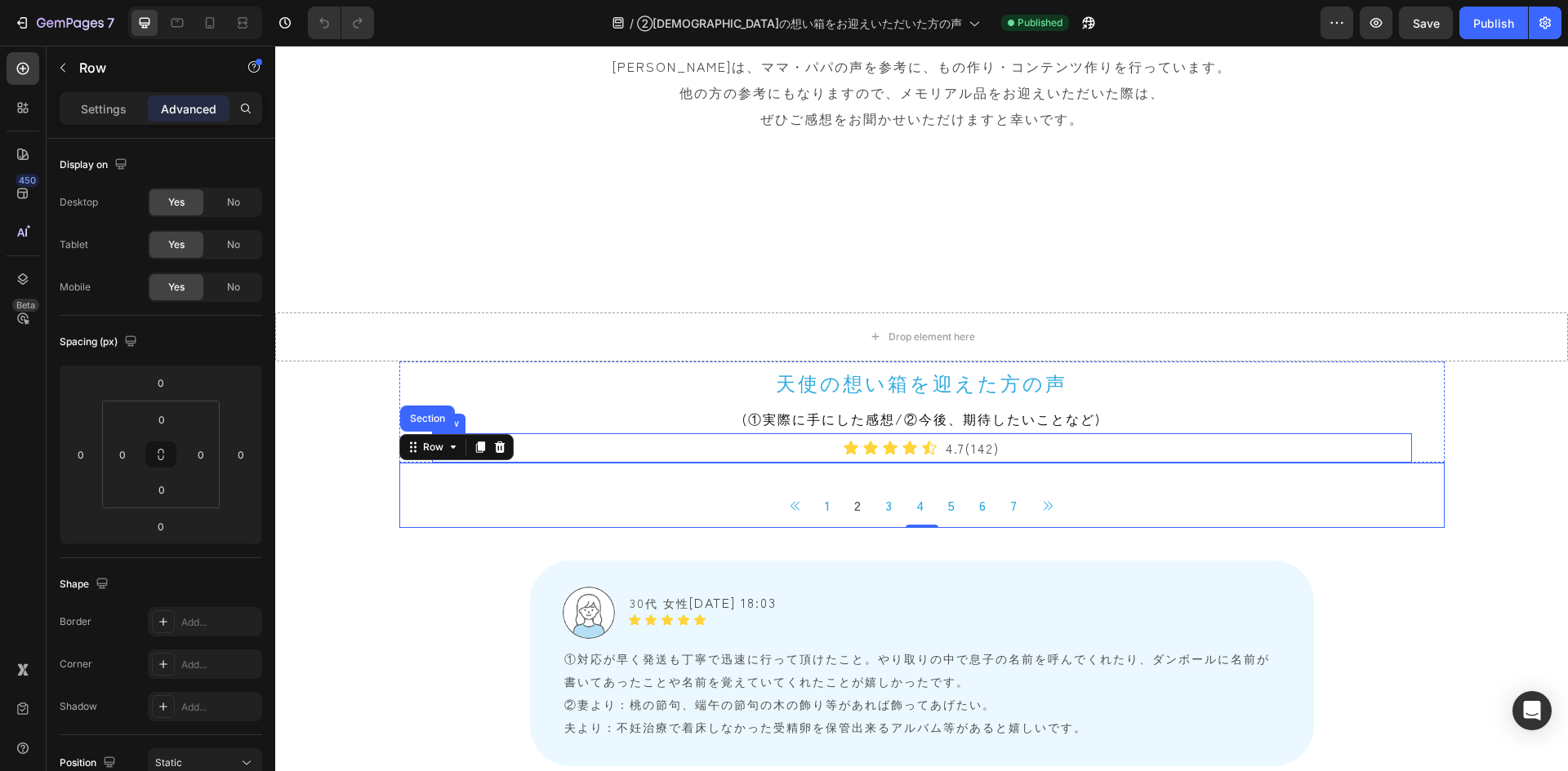
click at [761, 447] on div "Icon Icon Icon Icon Icon Icon List 4.7(142) Text Block Row" at bounding box center [921, 448] width 980 height 30
click at [439, 423] on icon at bounding box center [445, 418] width 13 height 13
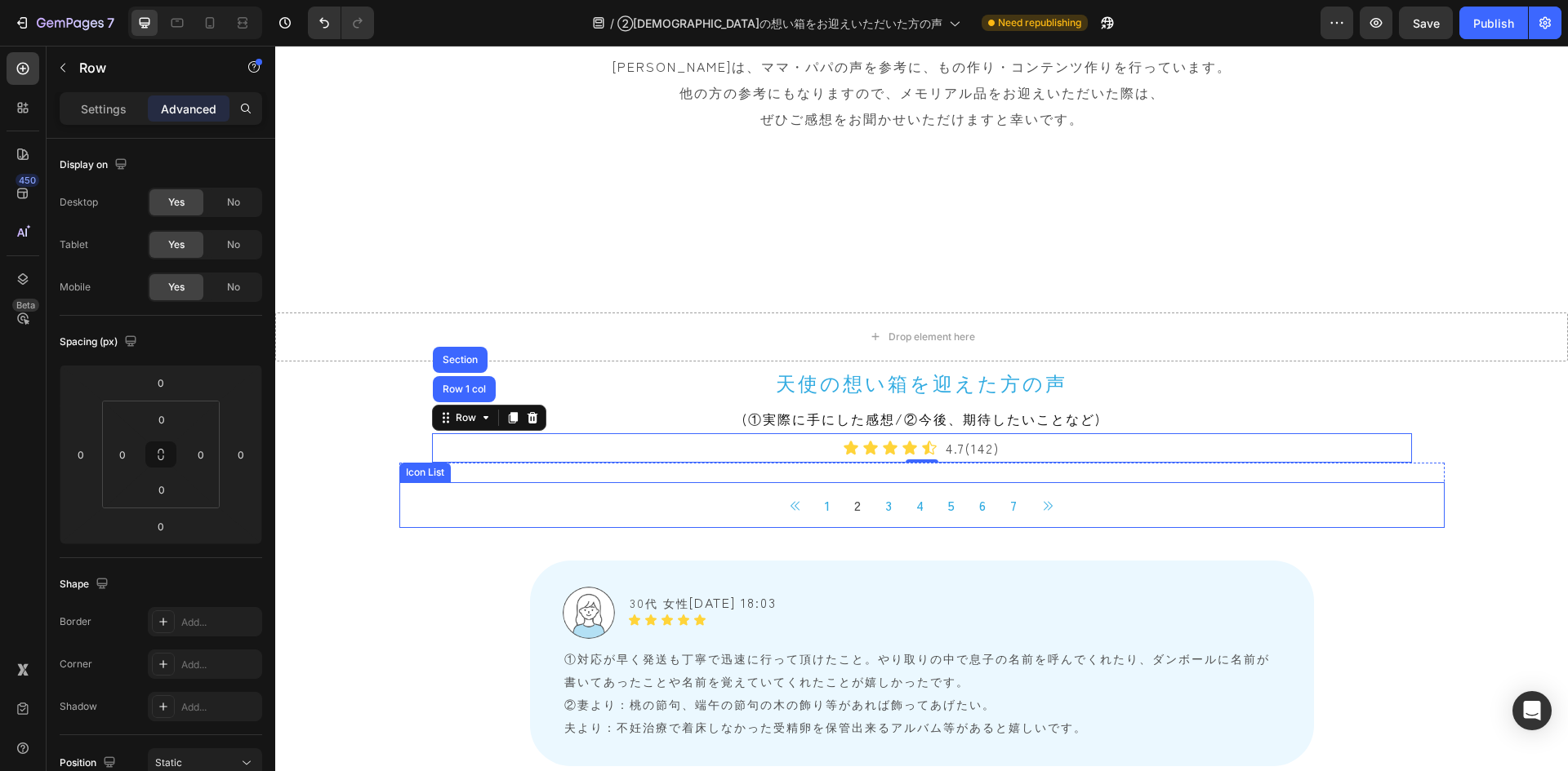
click at [532, 500] on div "Button 1 Button 2 Button 3 Button 4 Button 5 Button 6 Button 7 Button Button" at bounding box center [921, 505] width 1045 height 46
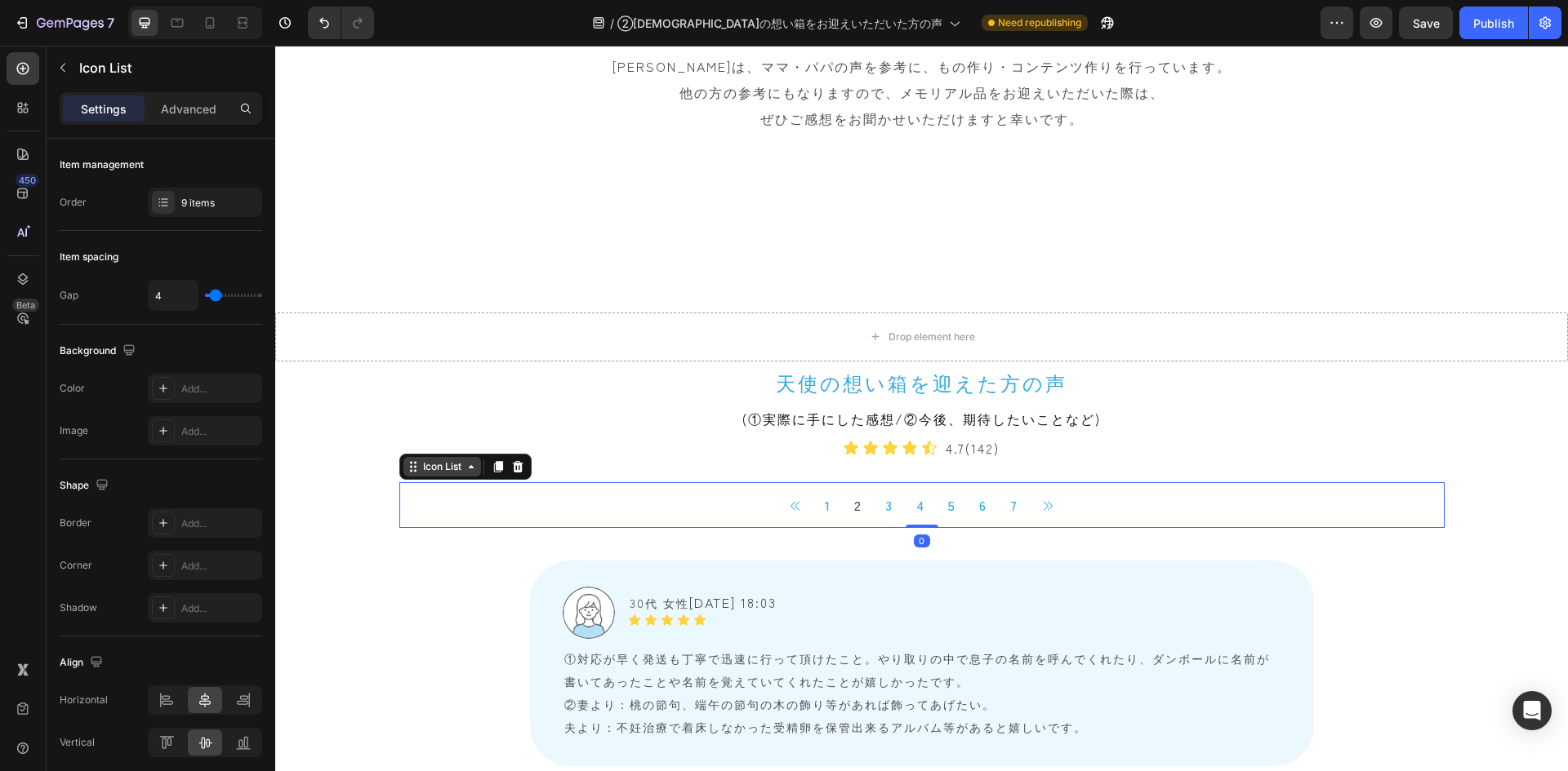
click at [410, 471] on icon at bounding box center [413, 467] width 13 height 13
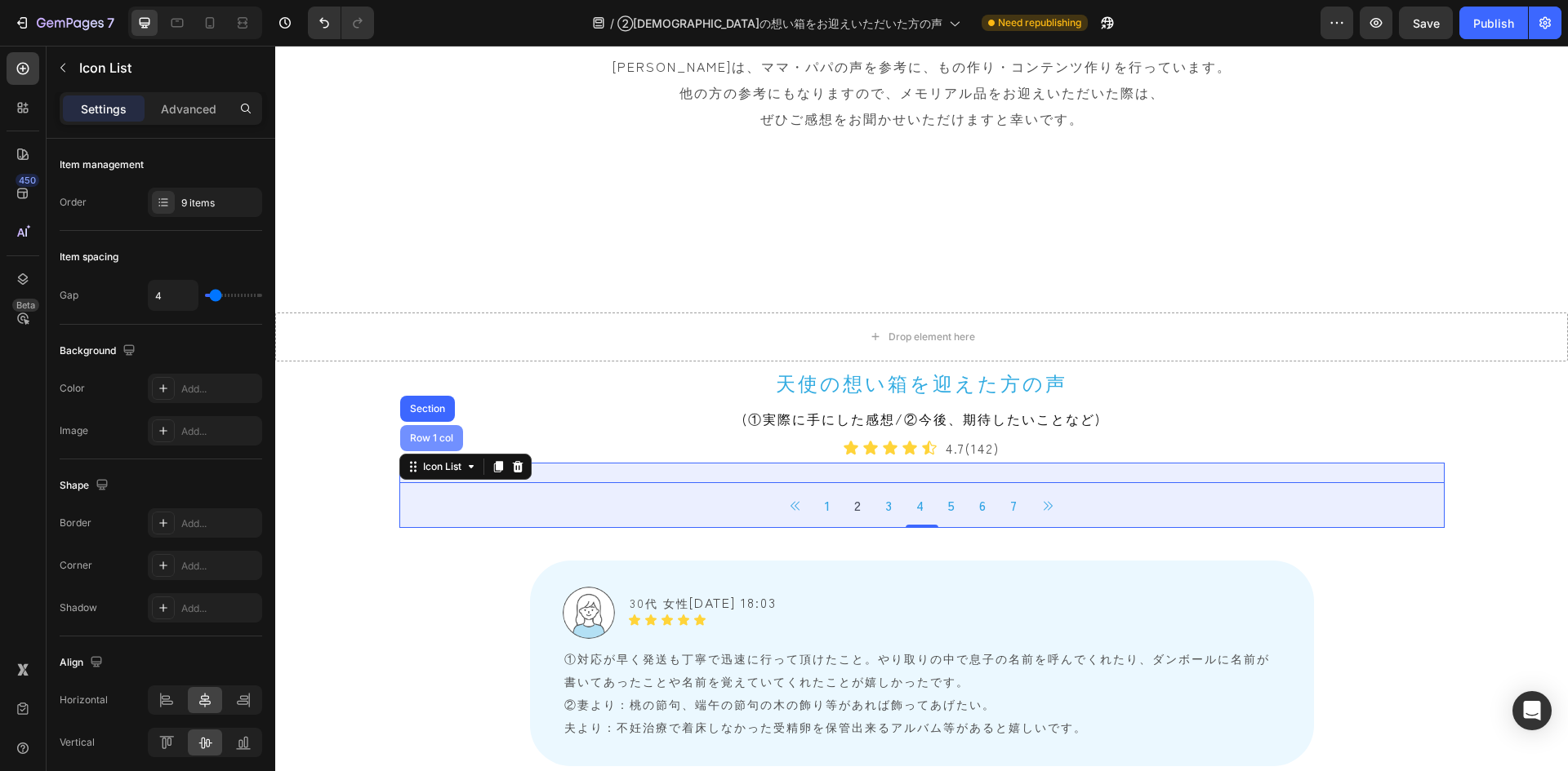
click at [413, 442] on div "Row 1 col" at bounding box center [431, 438] width 50 height 10
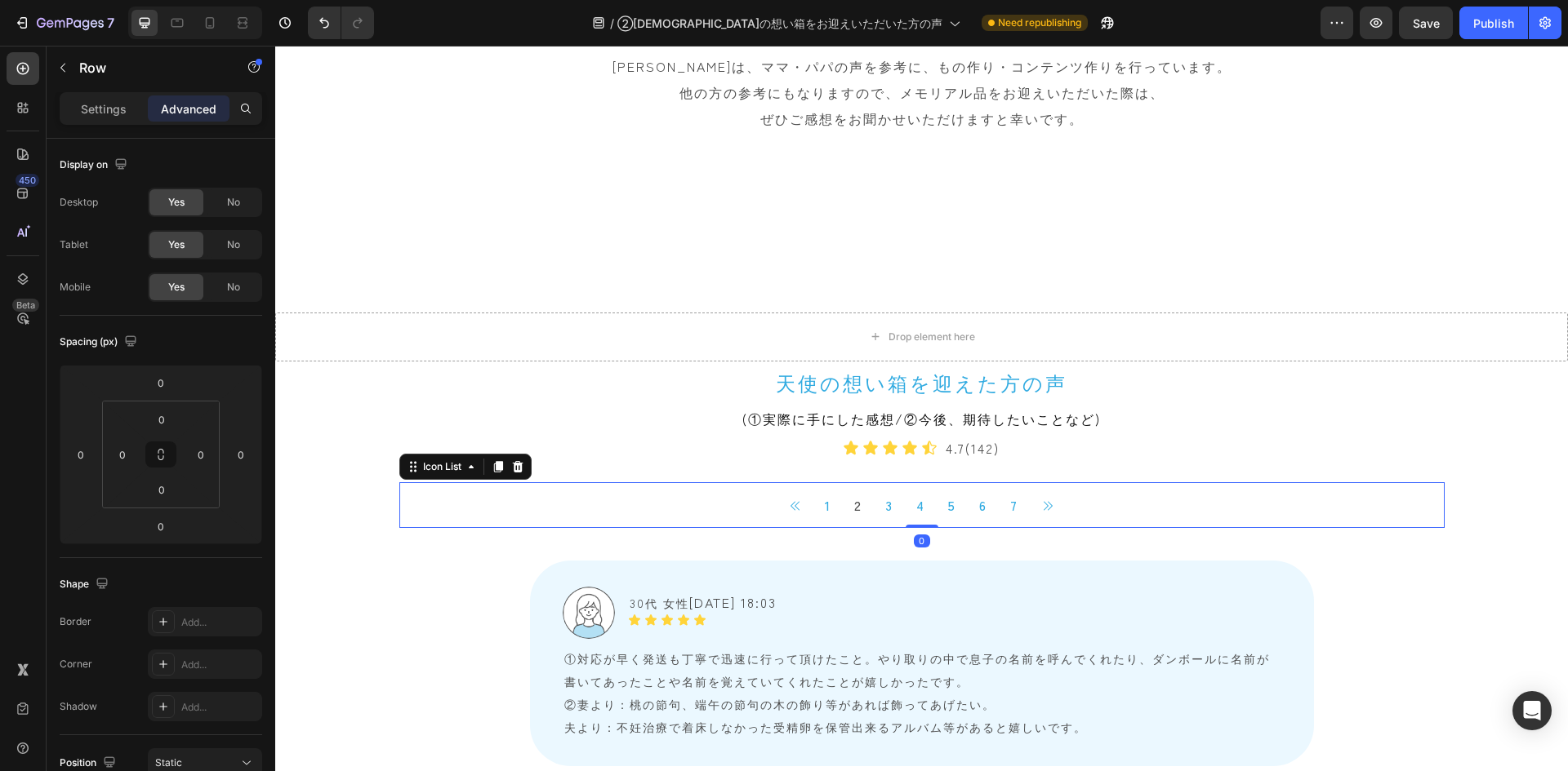
click at [449, 499] on div "Button 1 Button 2 Button 3 Button 4 Button 5 Button 6 Button 7 Button Button" at bounding box center [921, 505] width 1045 height 46
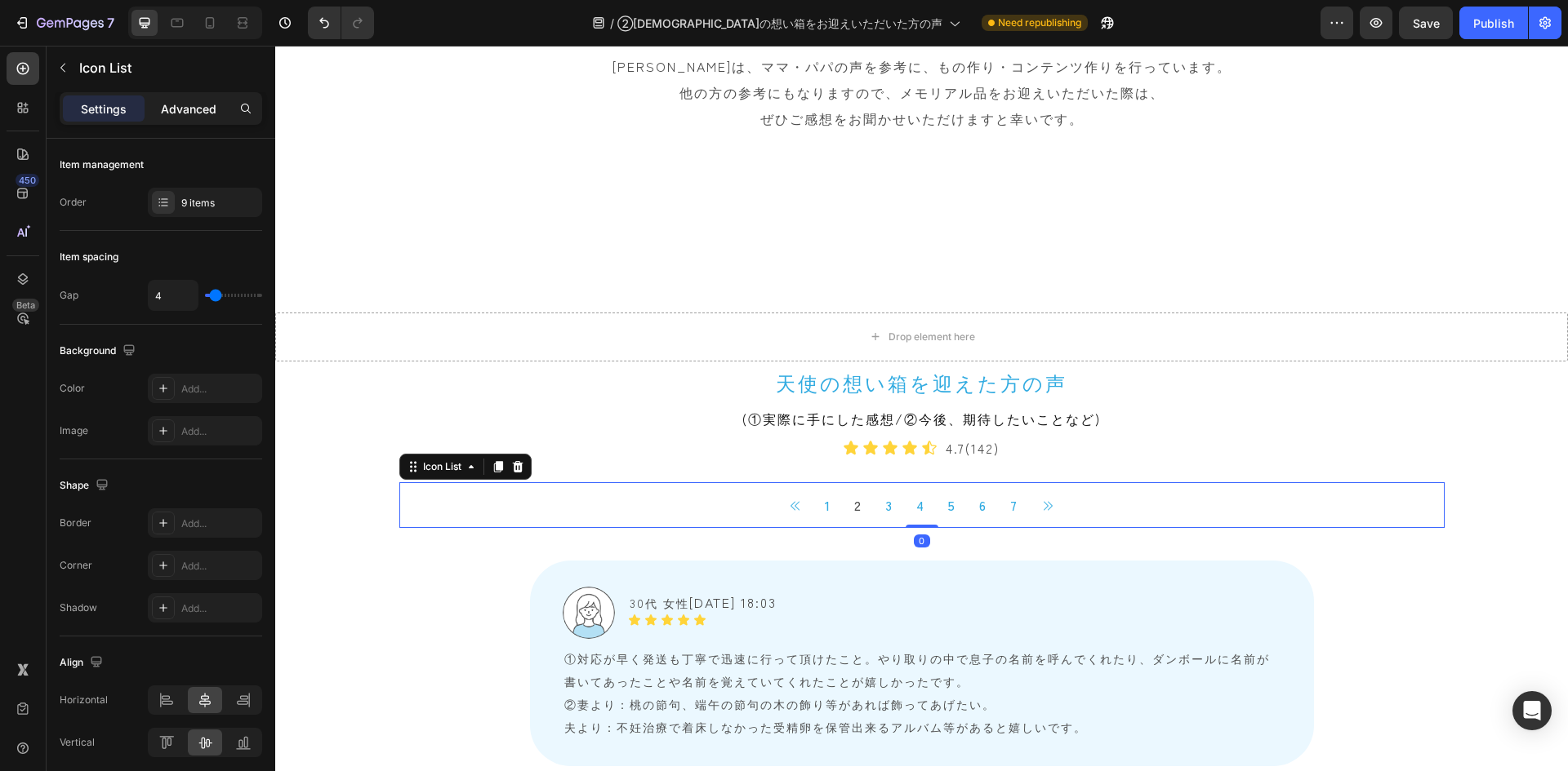
click at [183, 111] on p "Advanced" at bounding box center [188, 108] width 55 height 17
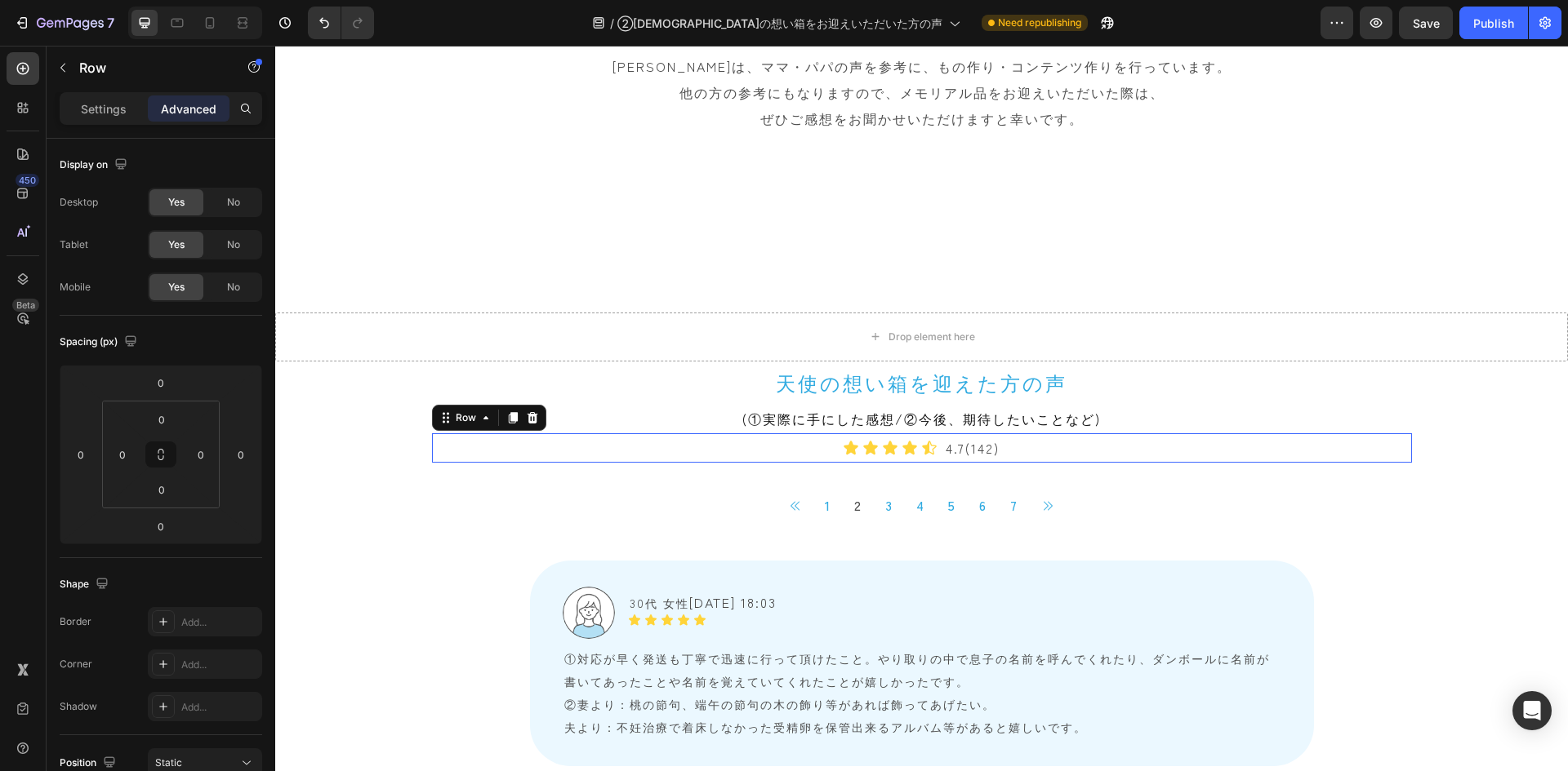
click at [766, 455] on div "Icon Icon Icon Icon Icon Icon List 4.7(142) Text Block Row 0" at bounding box center [921, 448] width 980 height 30
click at [439, 416] on icon at bounding box center [445, 418] width 13 height 13
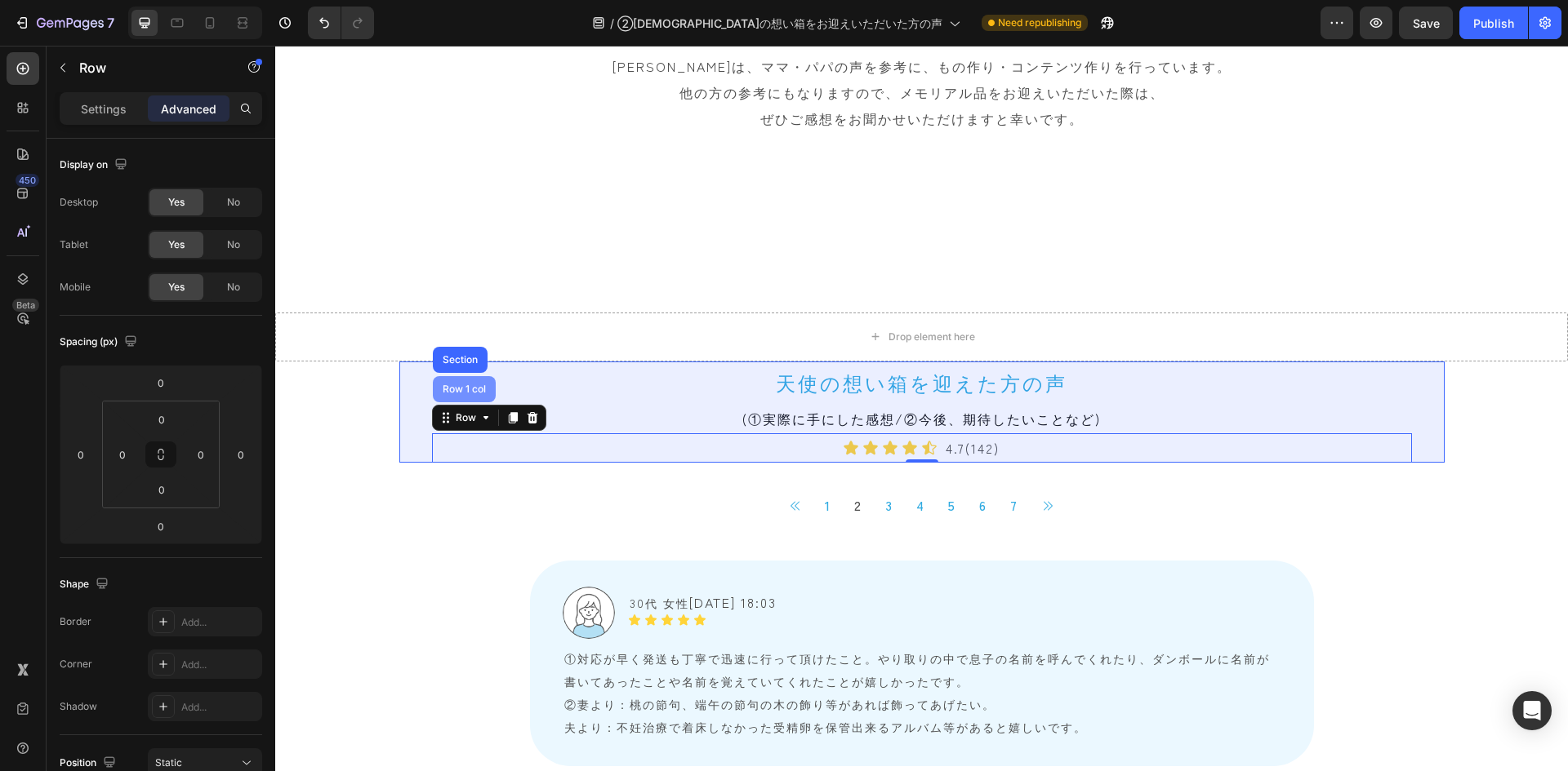
click at [440, 400] on div "Row 1 col" at bounding box center [464, 389] width 63 height 26
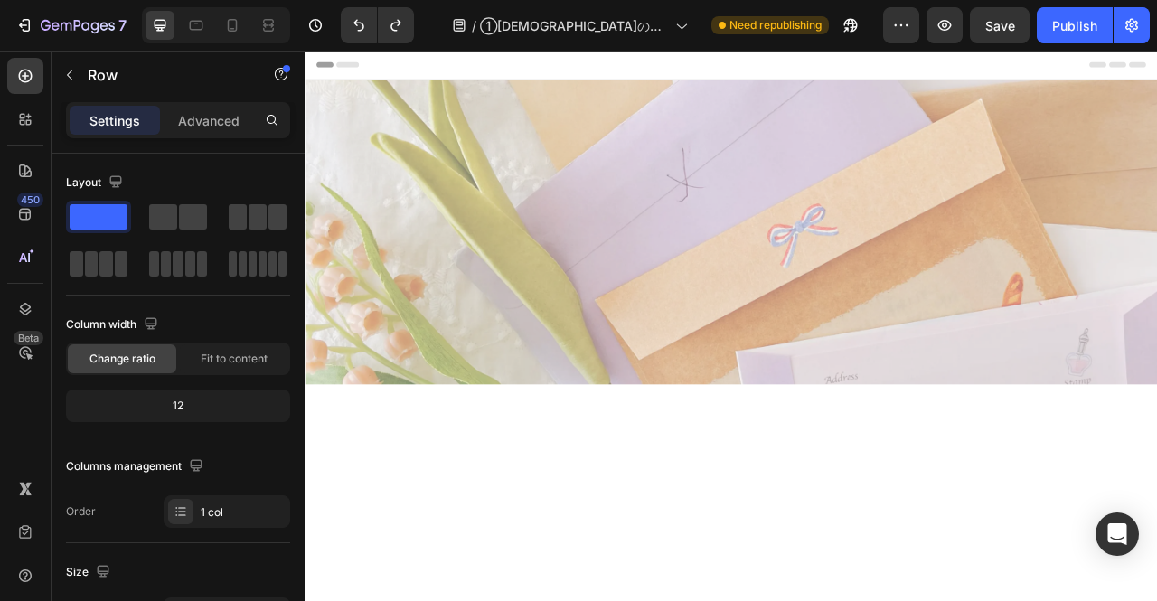
scroll to position [1539, 0]
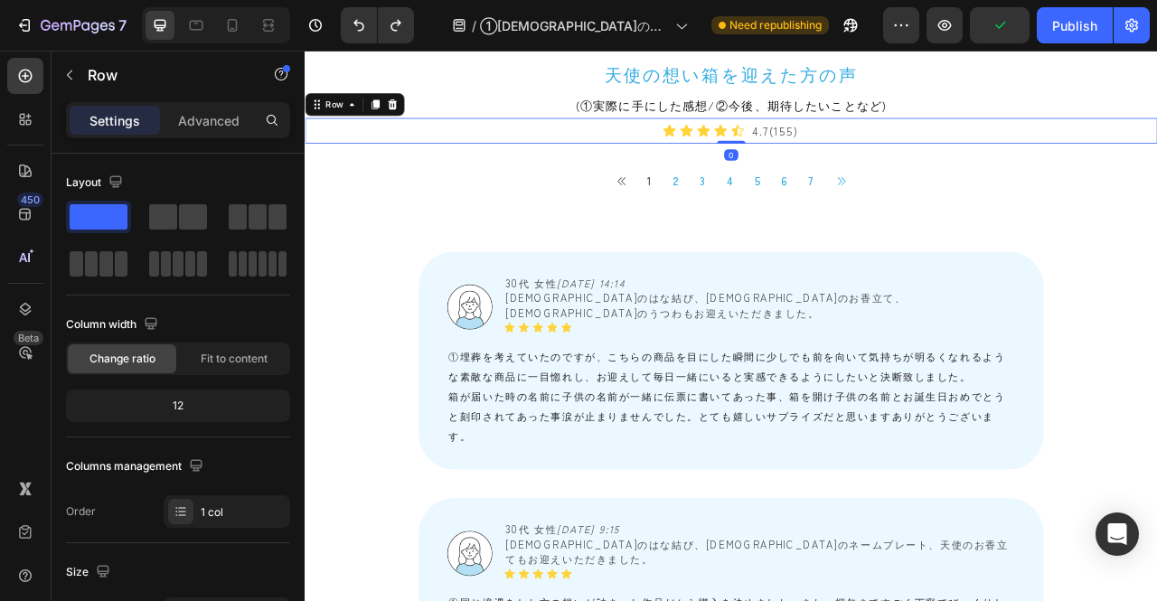
click at [474, 169] on div "Icon Icon Icon Icon Icon Icon List 4.7(155) Text Block Row 0" at bounding box center [847, 153] width 1085 height 33
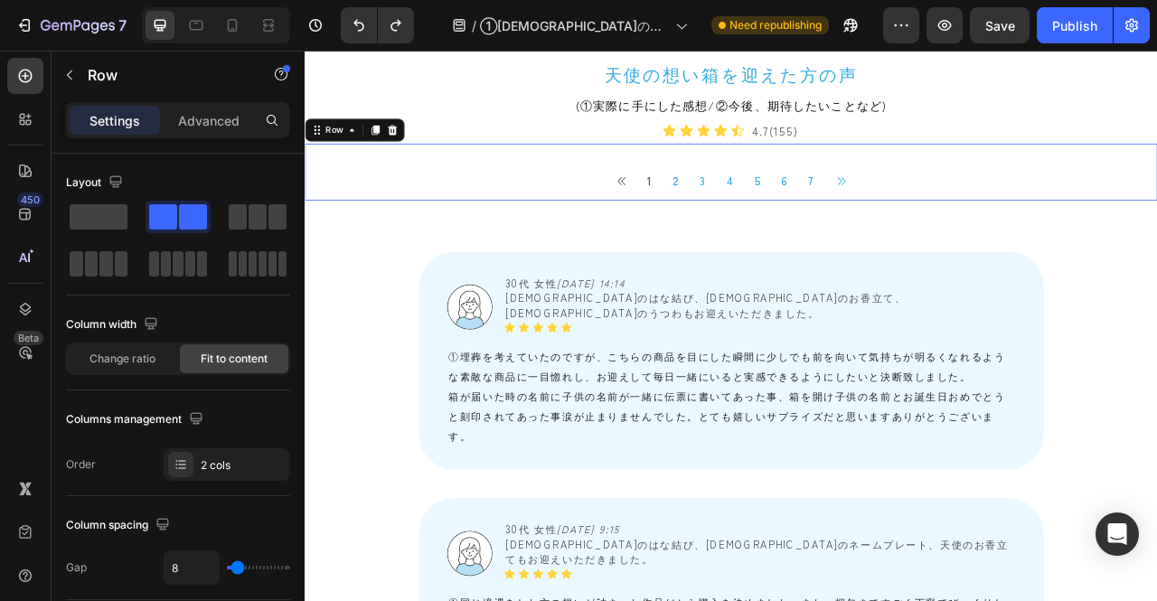
click at [423, 241] on div "Button 1 Button 2 Button 3 Button 4 Button 5 Button 6 Button 7 Button Button Ic…" at bounding box center [847, 205] width 1085 height 72
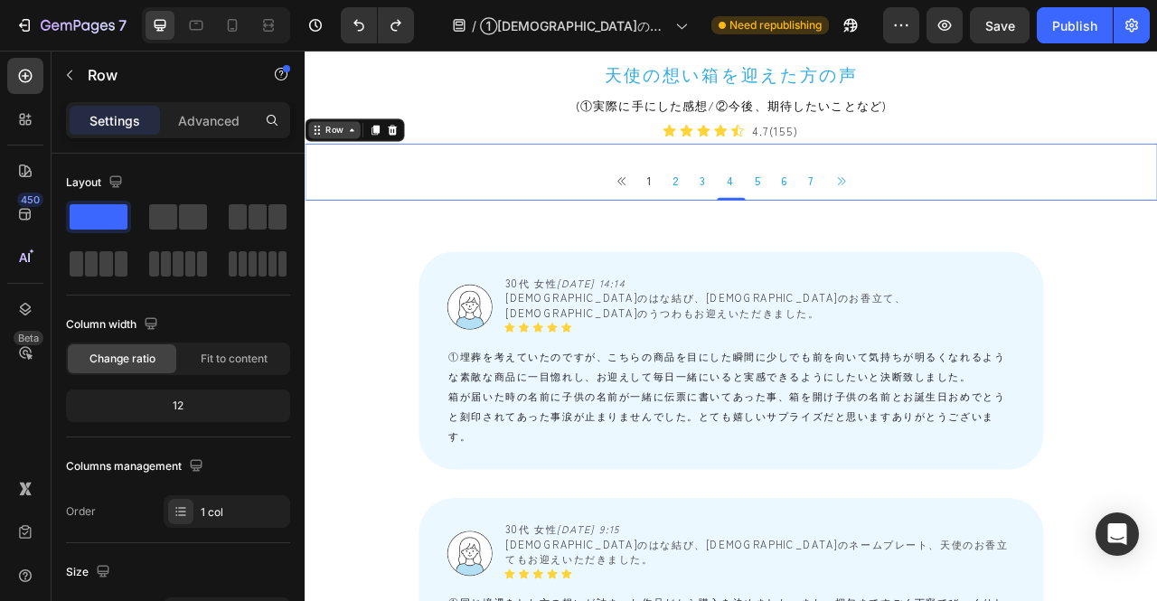
click at [323, 159] on icon at bounding box center [320, 152] width 14 height 14
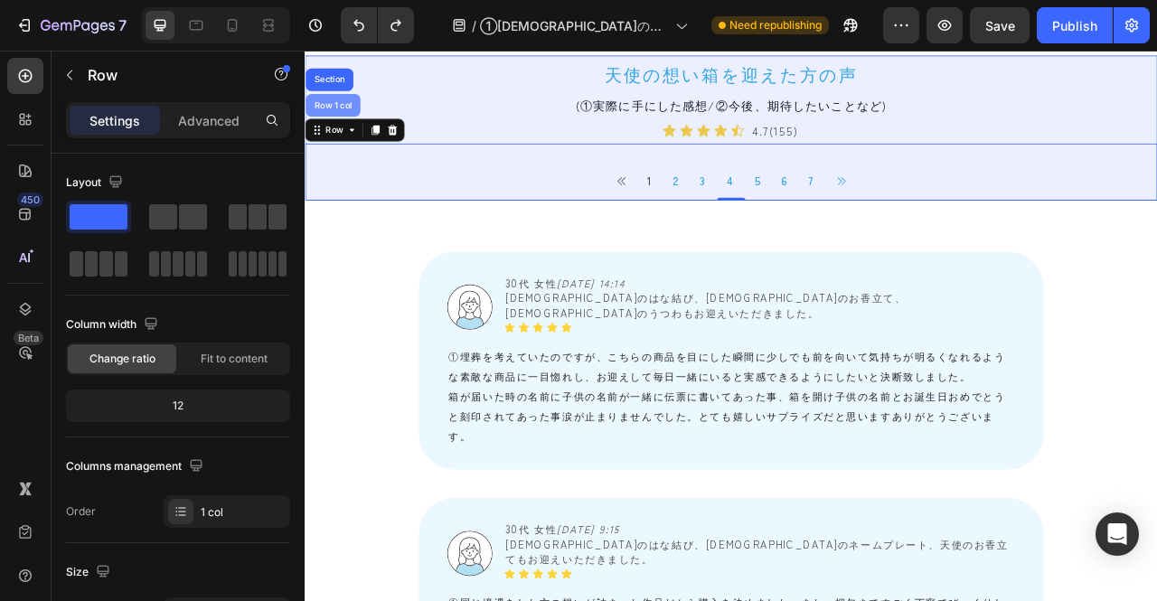
click at [337, 126] on div "Row 1 col" at bounding box center [340, 120] width 55 height 11
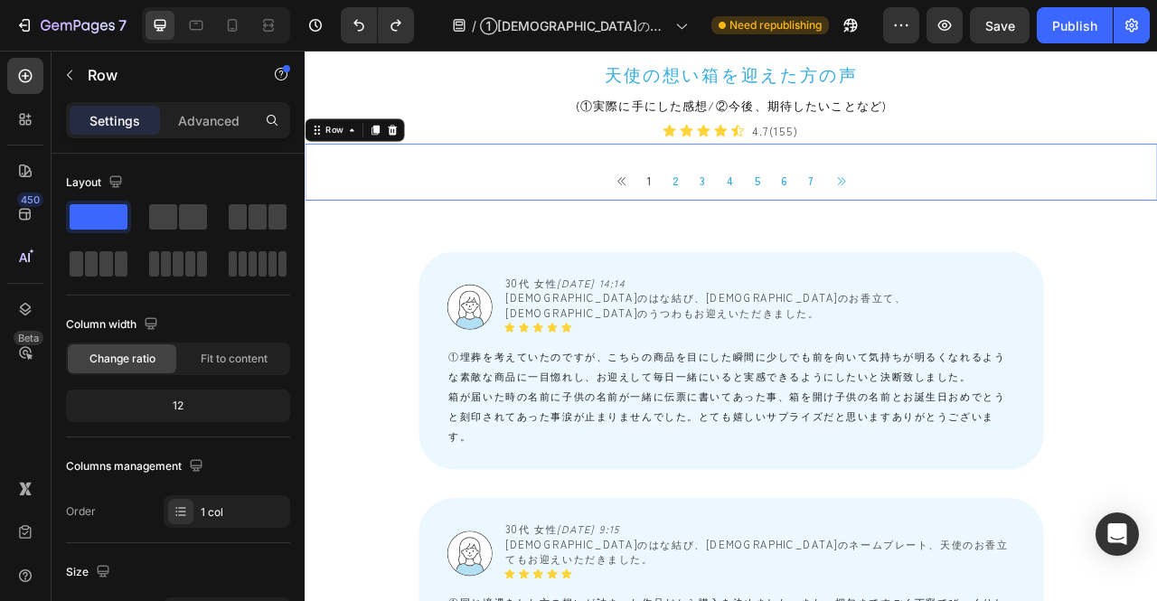
click at [602, 241] on div "Button 1 Button 2 Button 3 Button 4 Button 5 Button 6 Button 7 Button Button Ic…" at bounding box center [847, 205] width 1085 height 72
click at [316, 158] on icon at bounding box center [317, 157] width 3 height 3
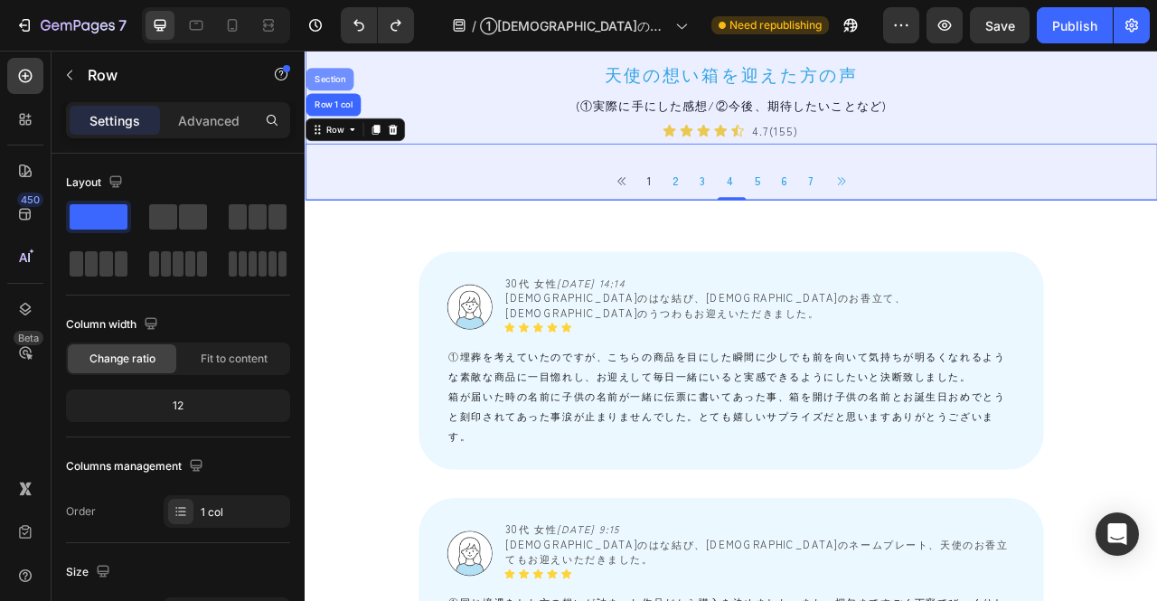
click at [340, 93] on div "Section" at bounding box center [336, 87] width 46 height 11
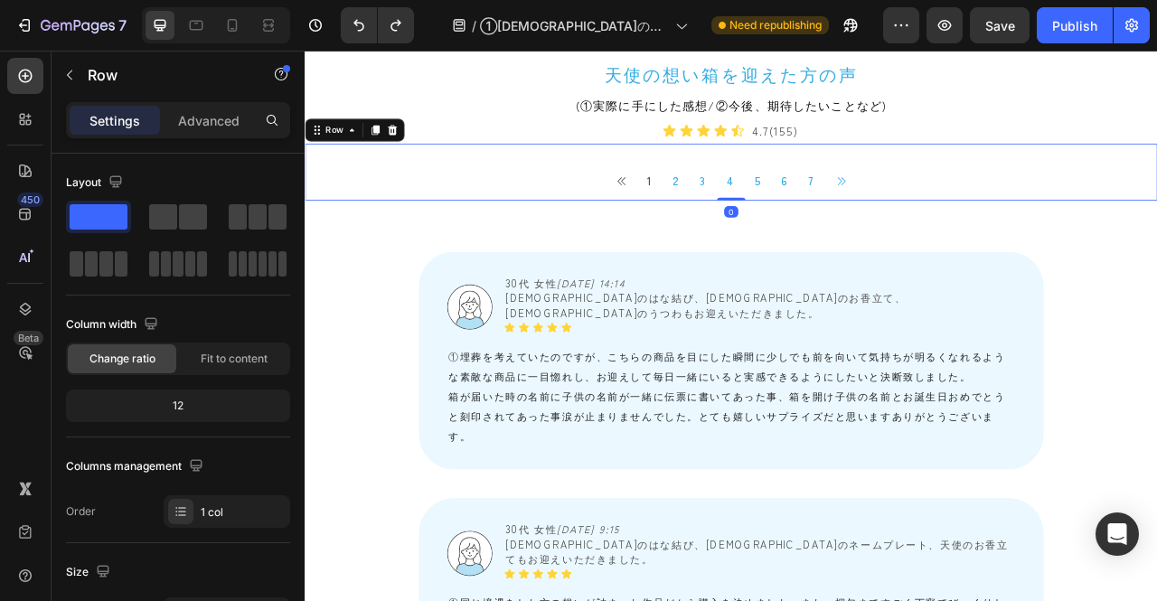
click at [353, 241] on div "Button 1 Button 2 Button 3 Button 4 Button 5 Button 6 Button 7 Button Button Ic…" at bounding box center [847, 205] width 1085 height 72
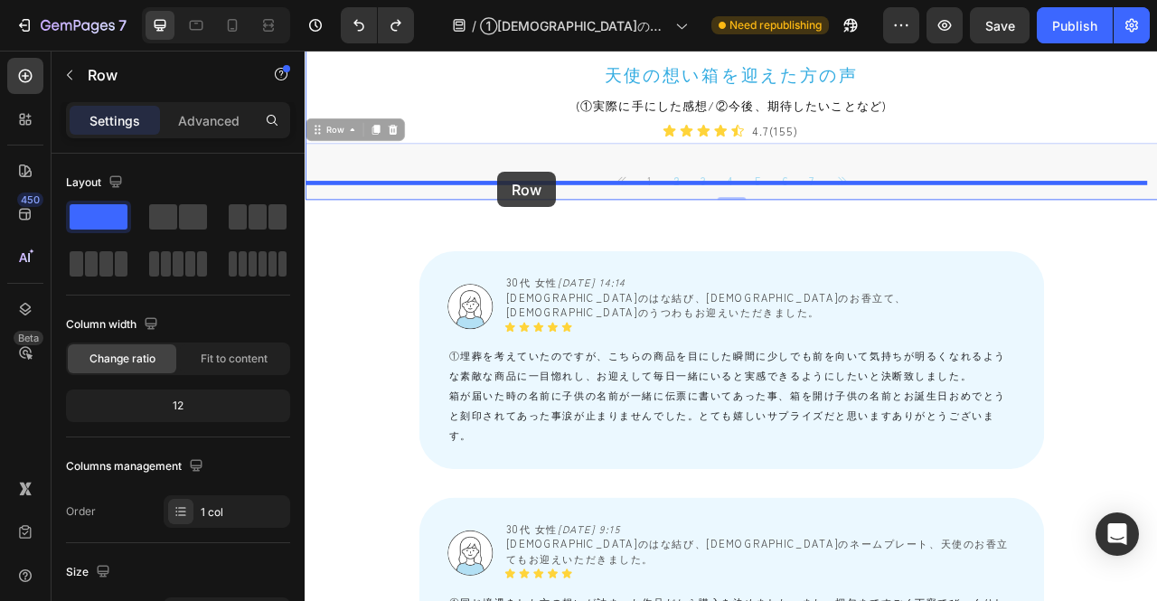
drag, startPoint x: 314, startPoint y: 319, endPoint x: 550, endPoint y: 205, distance: 262.0
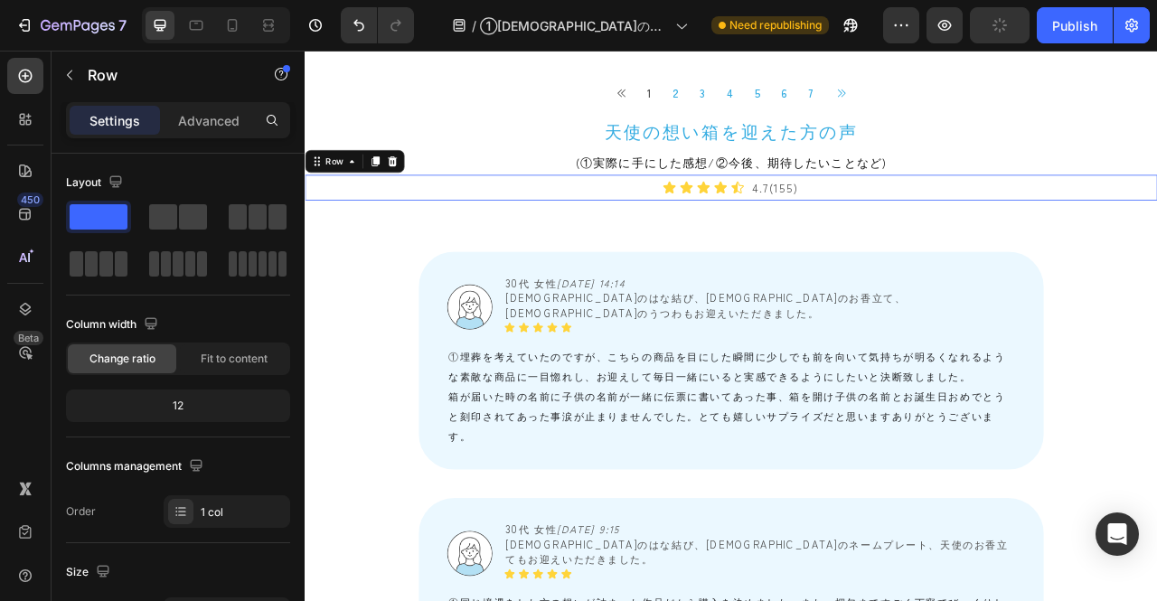
click at [723, 241] on div "Icon Icon Icon Icon Icon Icon List 4.7(155) Text Block Row 0" at bounding box center [847, 225] width 1085 height 33
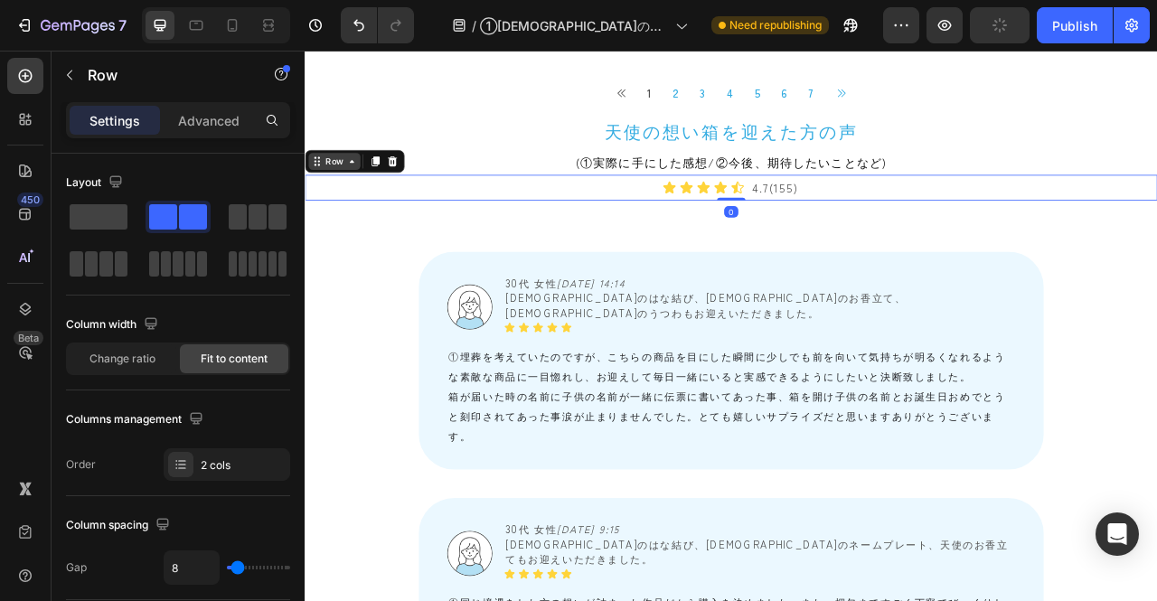
click at [326, 199] on icon at bounding box center [320, 191] width 14 height 14
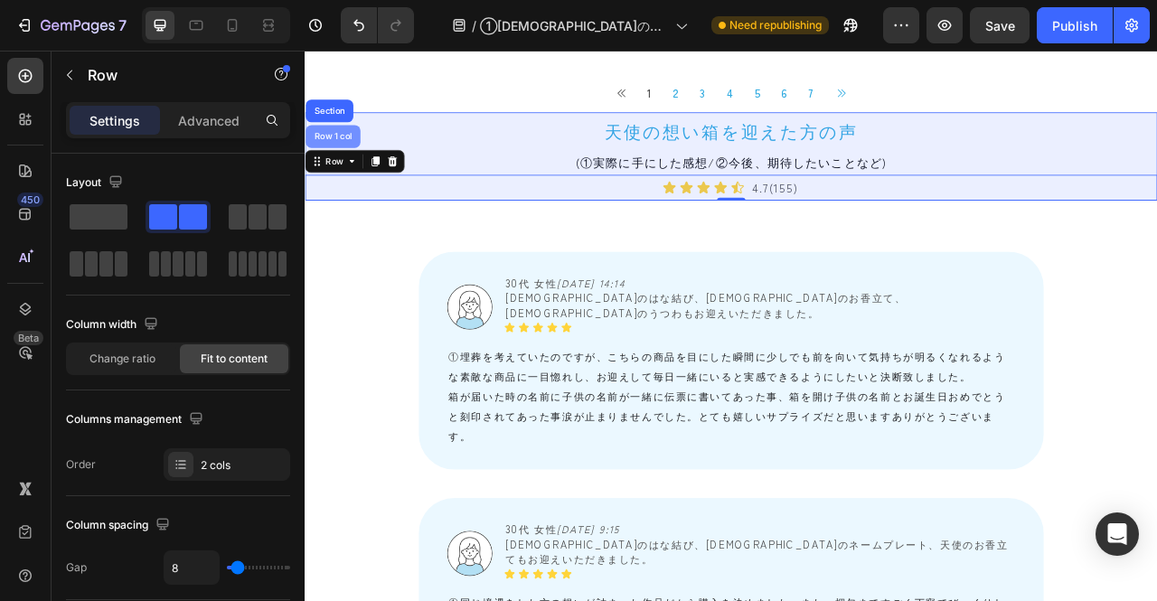
click at [344, 175] on div "Row 1 col" at bounding box center [341, 160] width 70 height 29
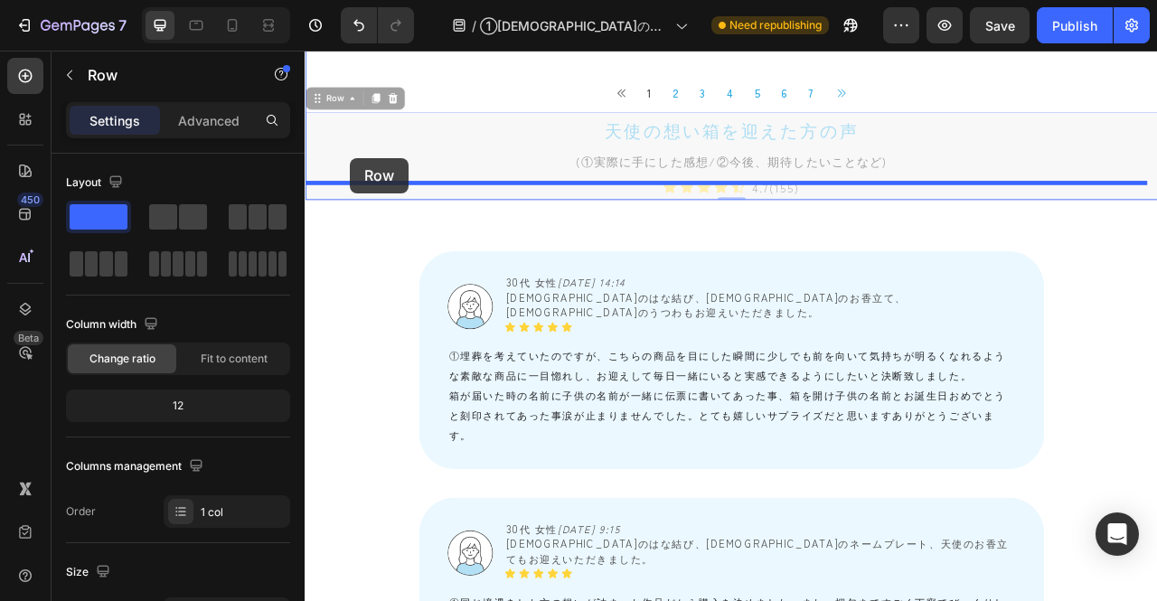
drag, startPoint x: 321, startPoint y: 277, endPoint x: 363, endPoint y: 187, distance: 98.7
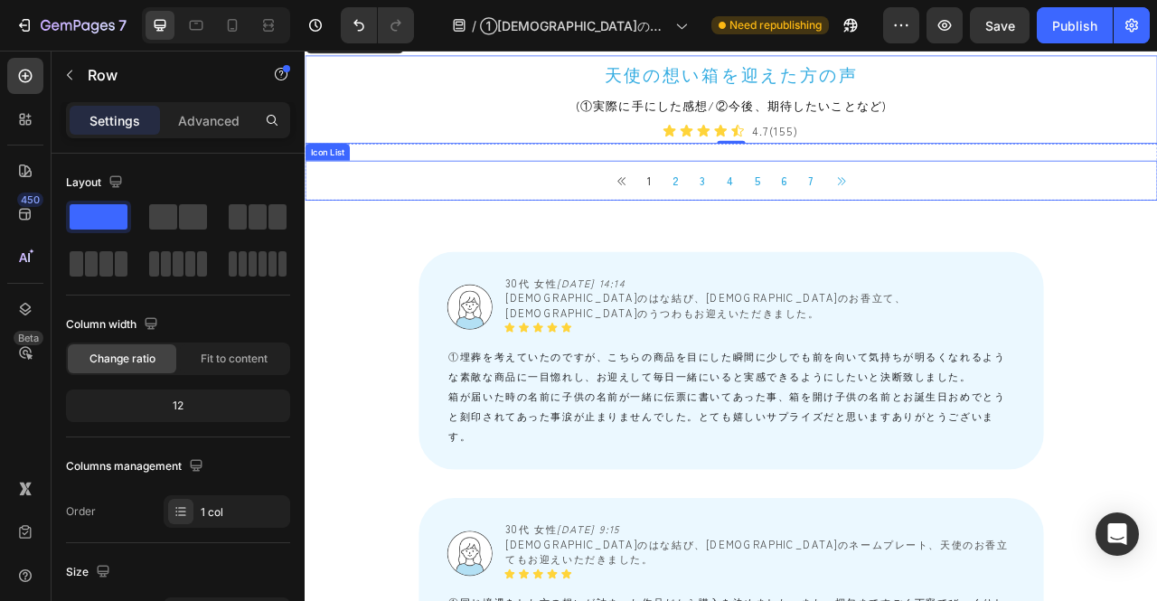
click at [453, 241] on div "Button 1 Button 2 Button 3 Button 4 Button 5 Button 6 Button 7 Button Button" at bounding box center [847, 216] width 1085 height 51
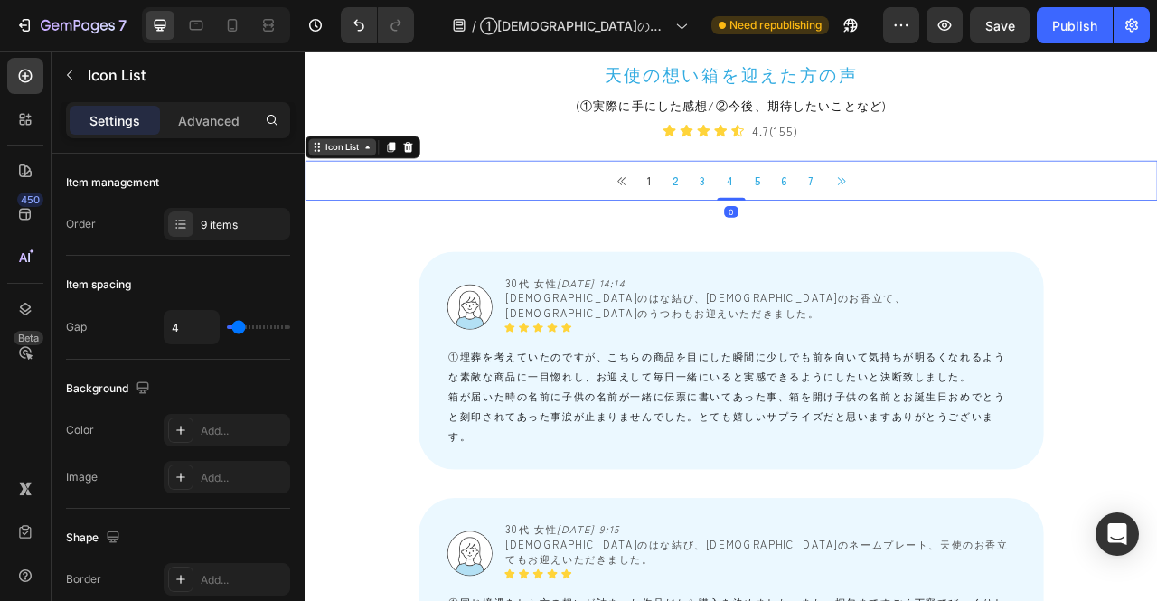
click at [318, 184] on div "Icon List" at bounding box center [352, 174] width 86 height 22
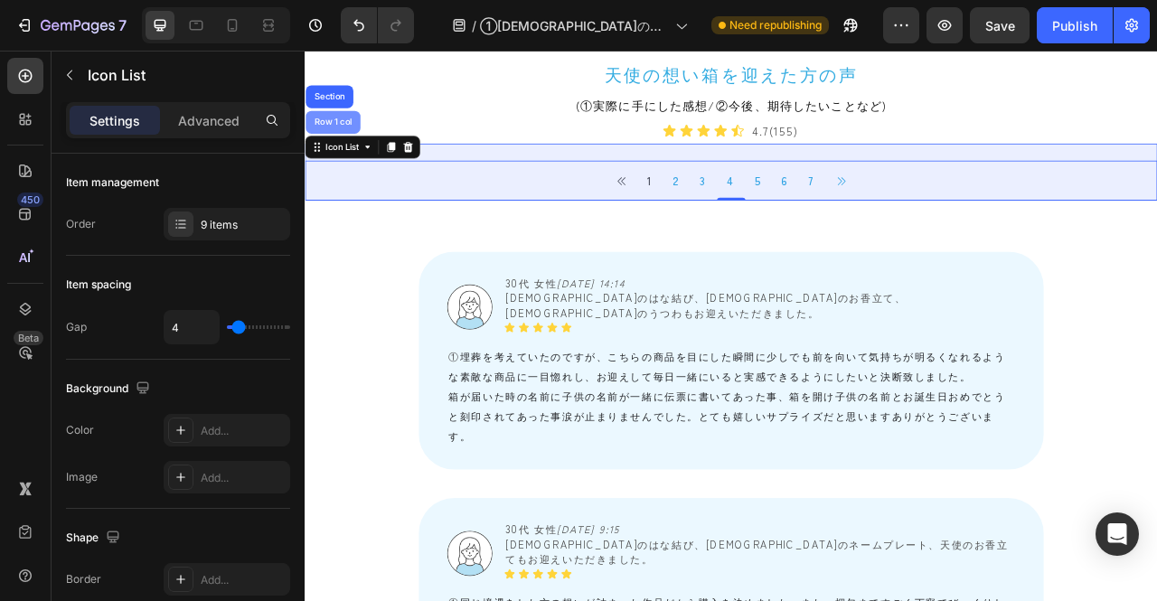
click at [356, 147] on div "Row 1 col" at bounding box center [340, 142] width 55 height 11
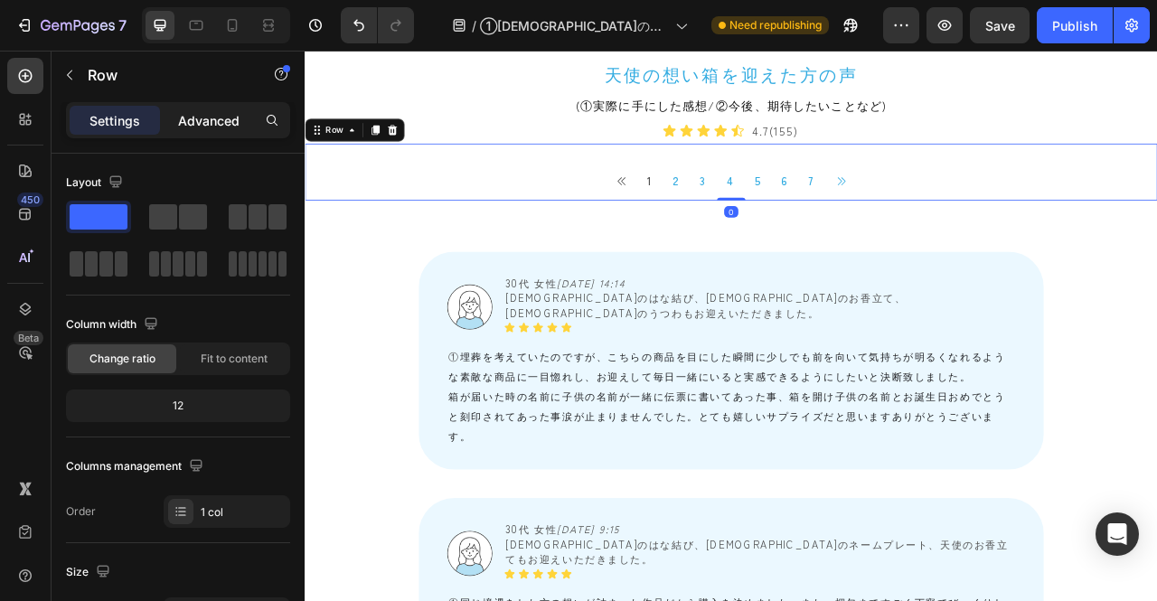
click at [198, 119] on p "Advanced" at bounding box center [208, 120] width 61 height 19
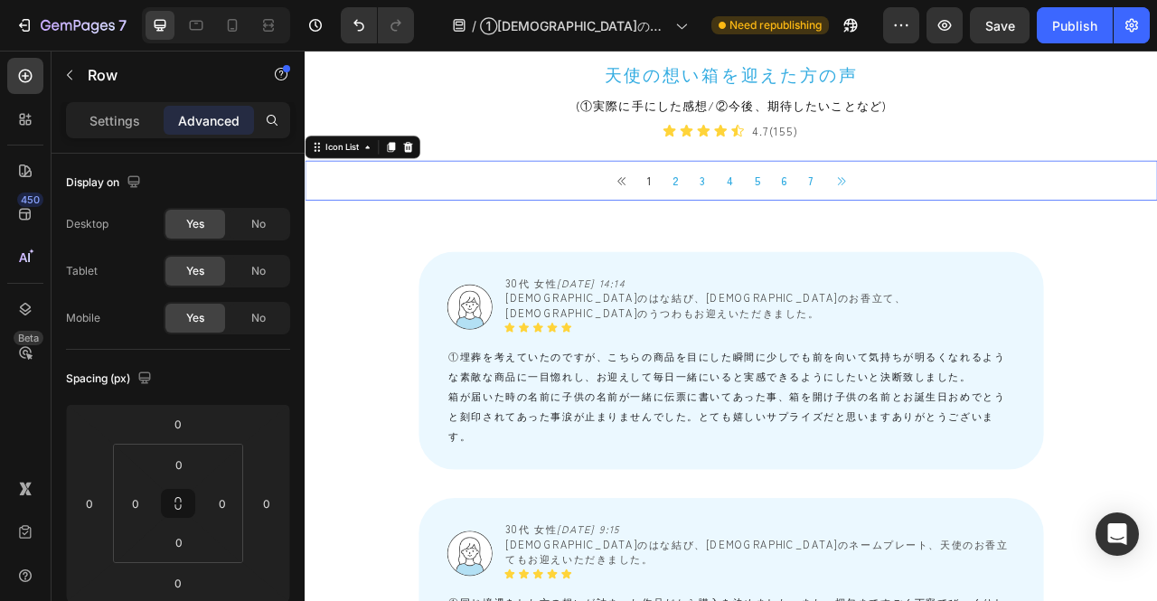
click at [580, 241] on div "Button 1 Button 2 Button 3 Button 4 Button 5 Button 6 Button 7 Button Button" at bounding box center [847, 216] width 1085 height 51
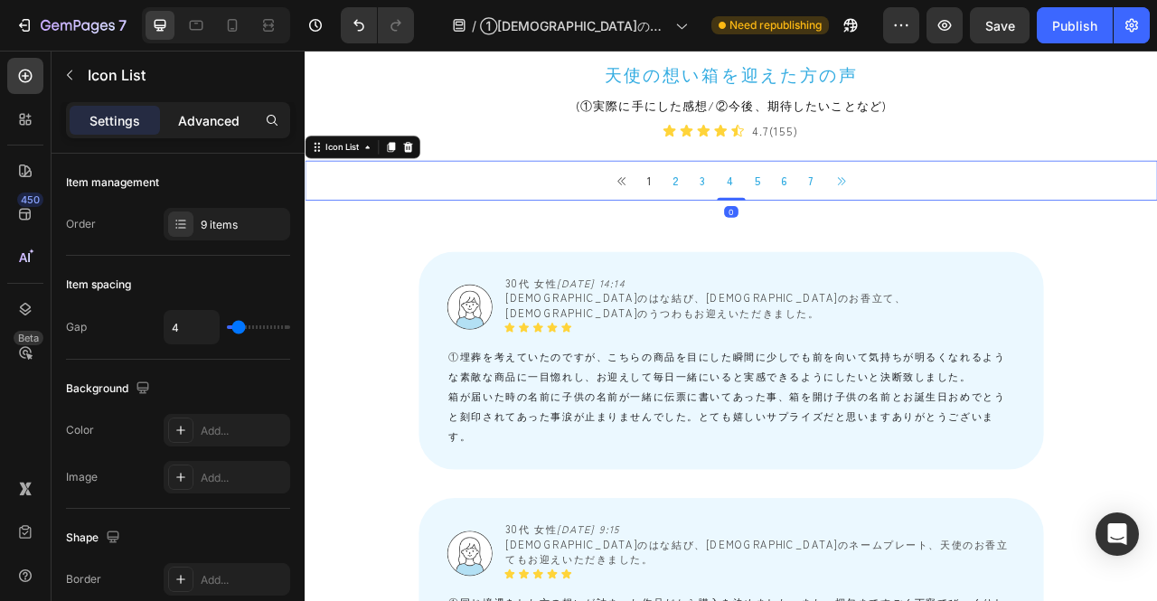
click at [190, 129] on div "Advanced" at bounding box center [209, 120] width 90 height 29
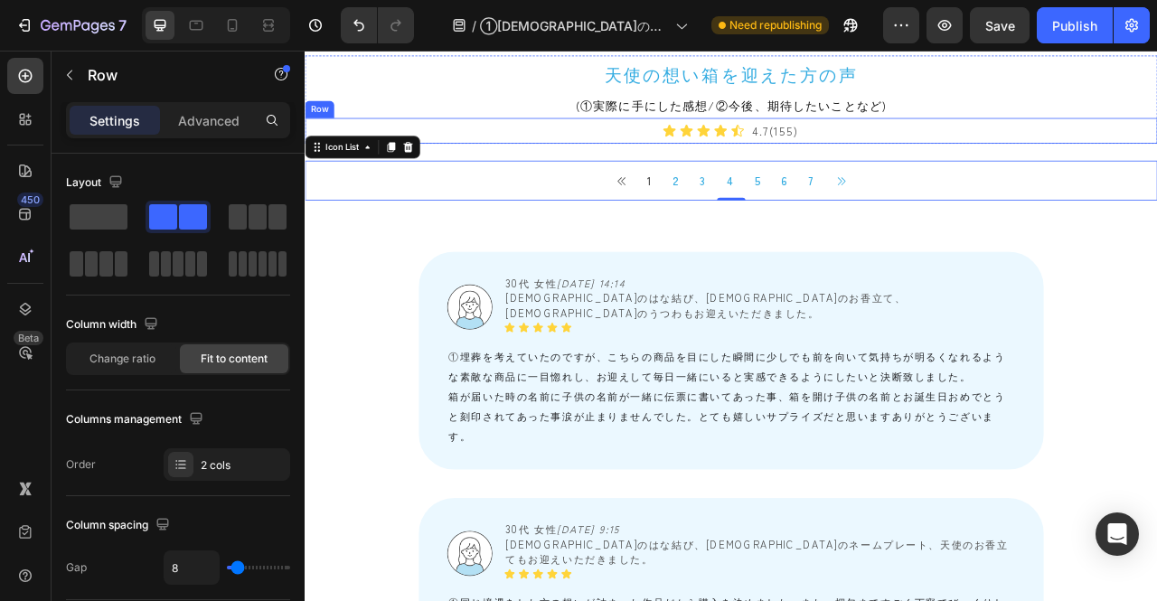
click at [667, 169] on div "Icon Icon Icon Icon Icon Icon List 4.7(155) Text Block Row" at bounding box center [847, 153] width 1085 height 33
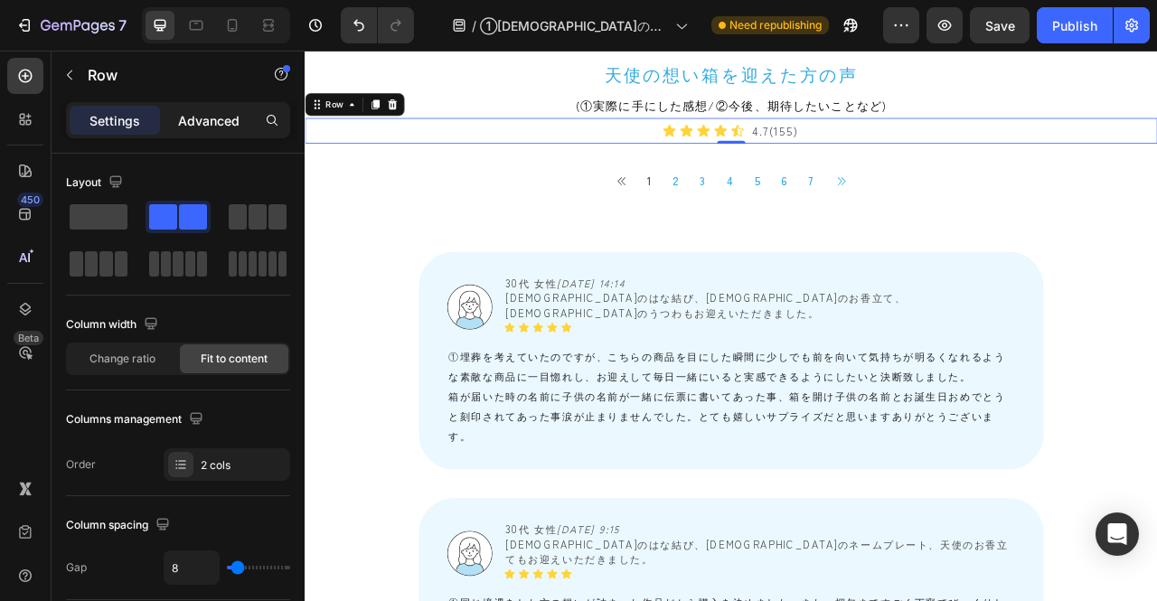
click at [179, 126] on p "Advanced" at bounding box center [208, 120] width 61 height 19
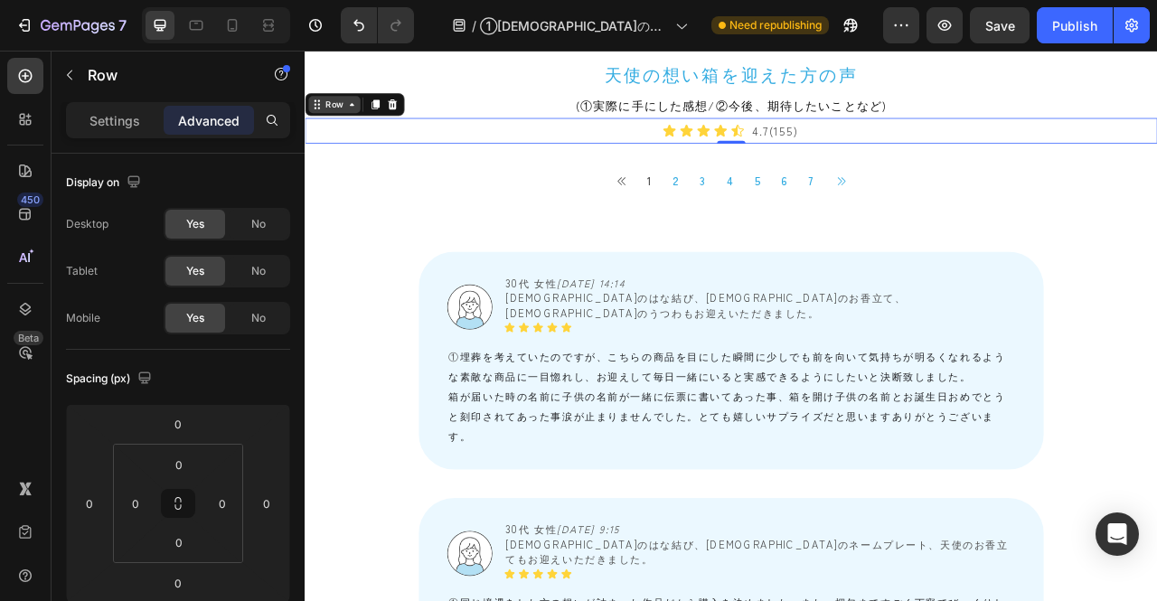
click at [316, 127] on icon at bounding box center [320, 119] width 14 height 14
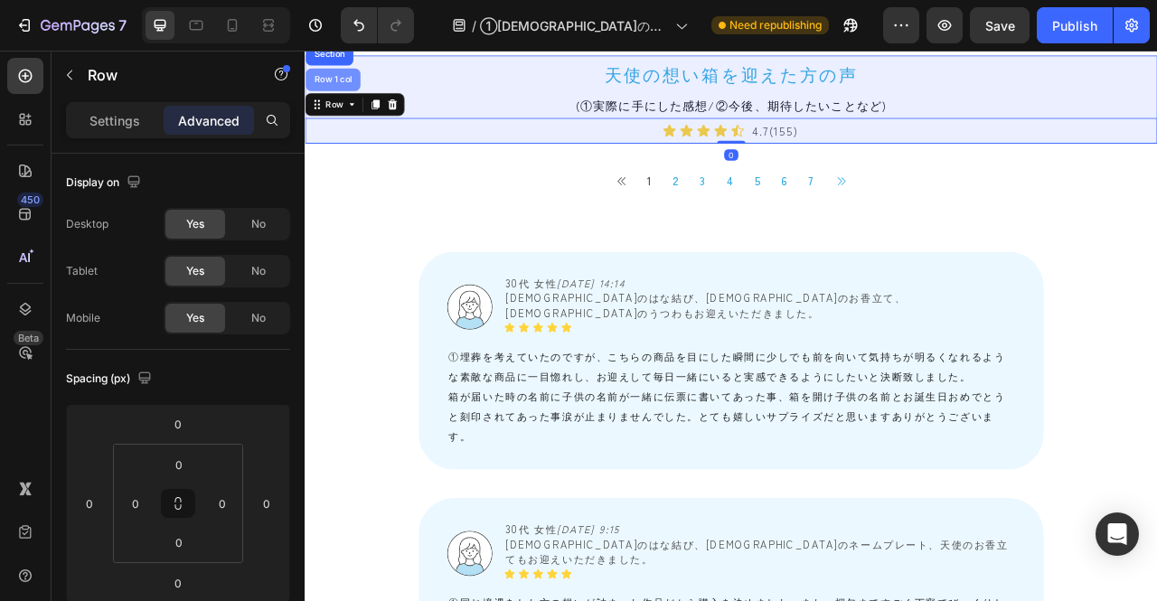
click at [331, 102] on div "Row 1 col" at bounding box center [341, 87] width 70 height 29
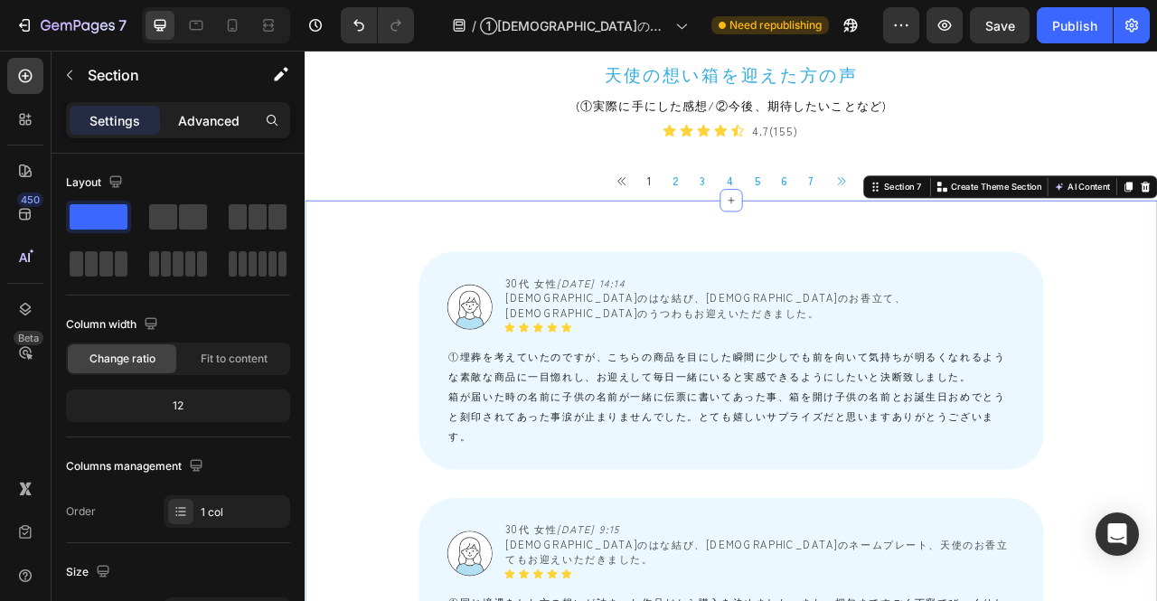
click at [222, 116] on p "Advanced" at bounding box center [208, 120] width 61 height 19
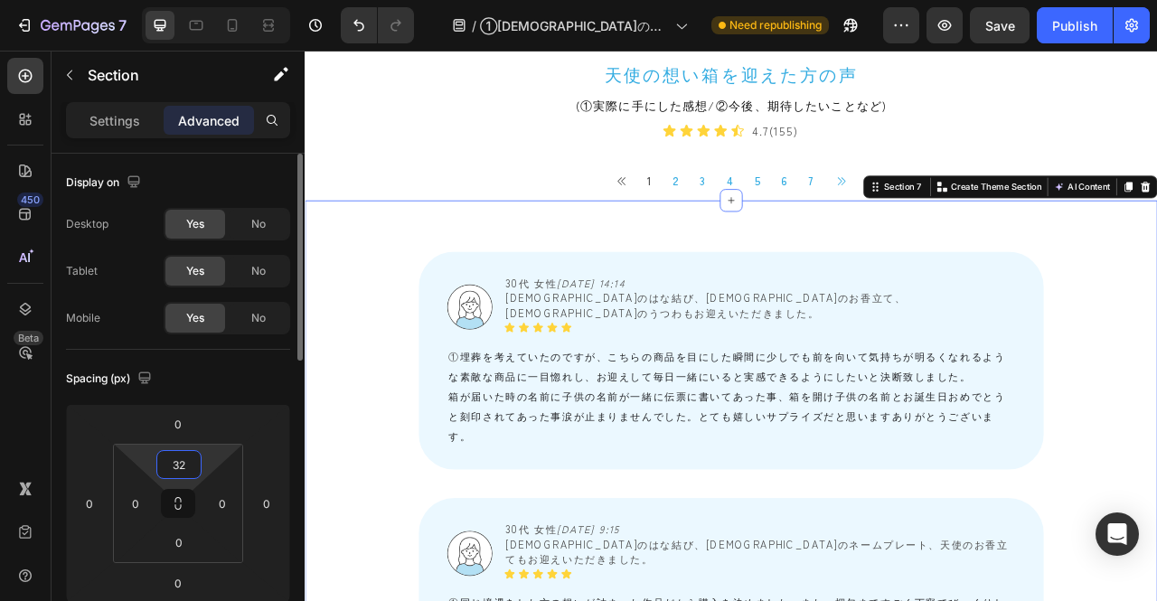
click at [184, 458] on input "32" at bounding box center [179, 464] width 36 height 27
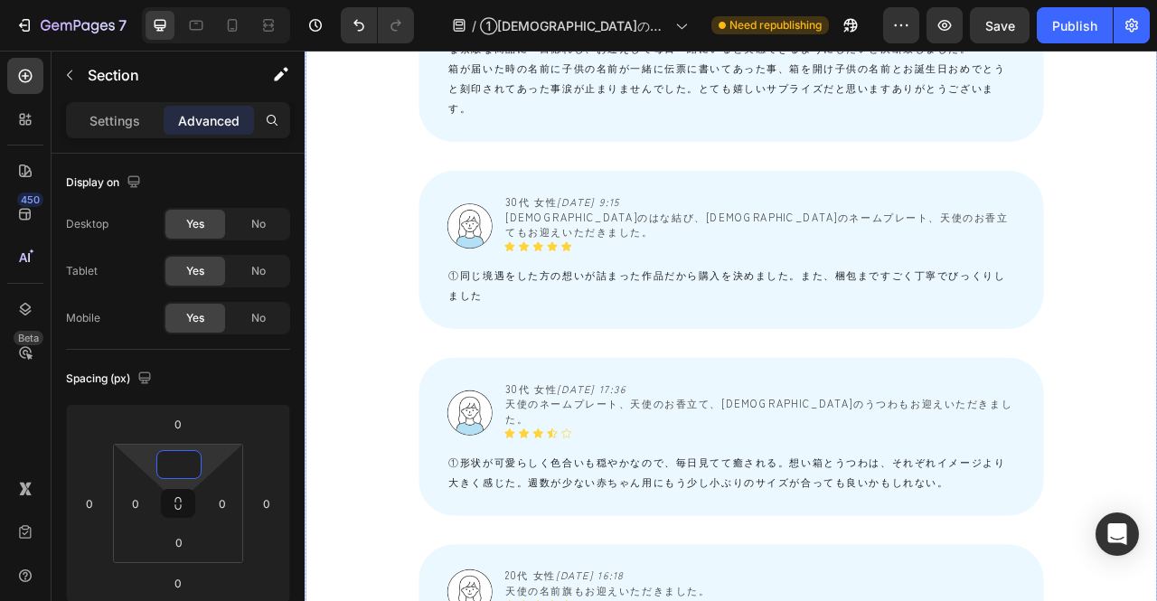
scroll to position [1991, 0]
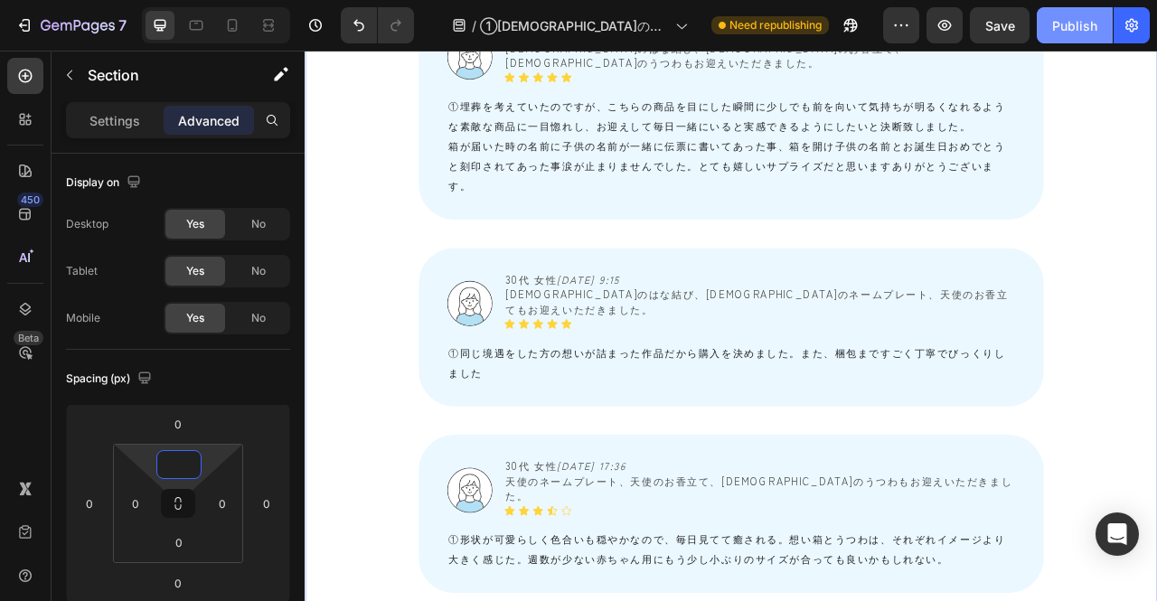
type input "0"
click at [1071, 19] on div "Publish" at bounding box center [1074, 25] width 45 height 19
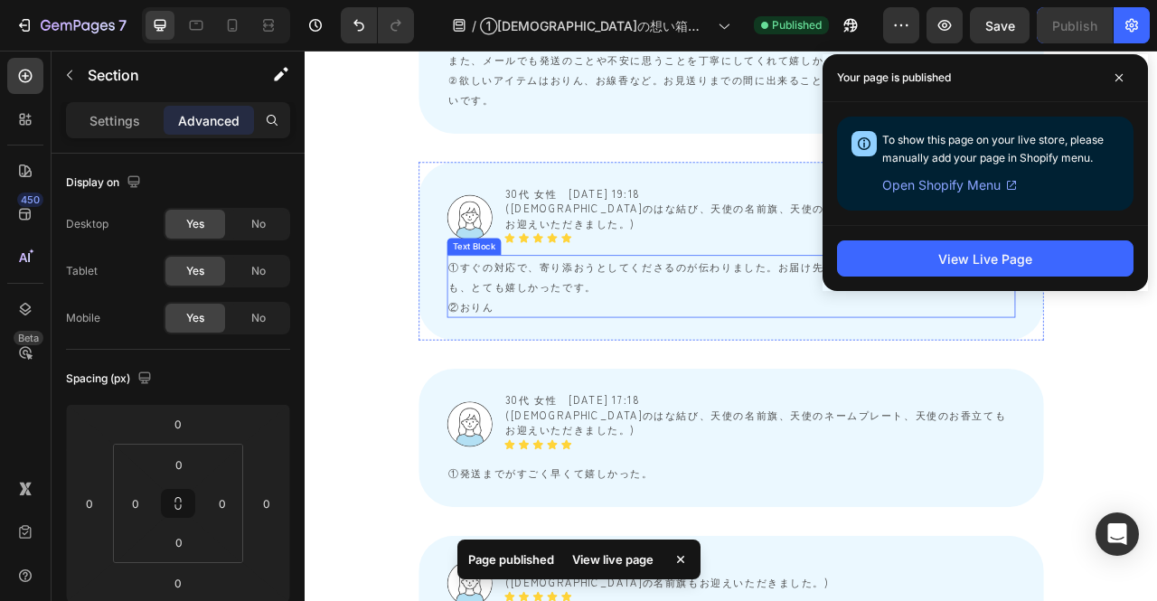
scroll to position [9224, 0]
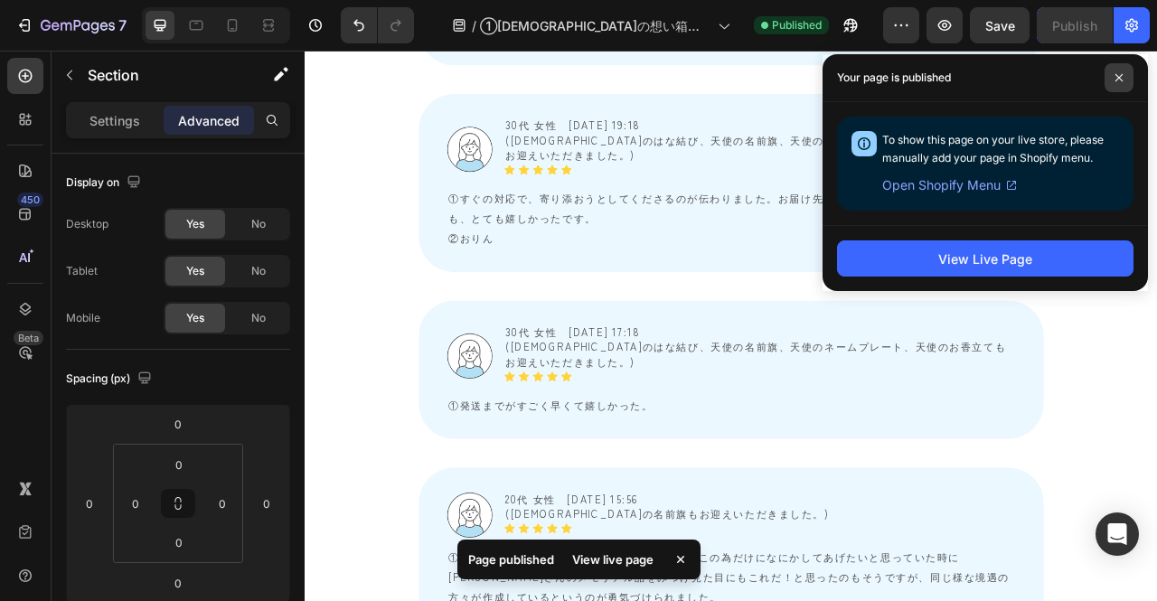
click at [1111, 77] on span at bounding box center [1119, 77] width 29 height 29
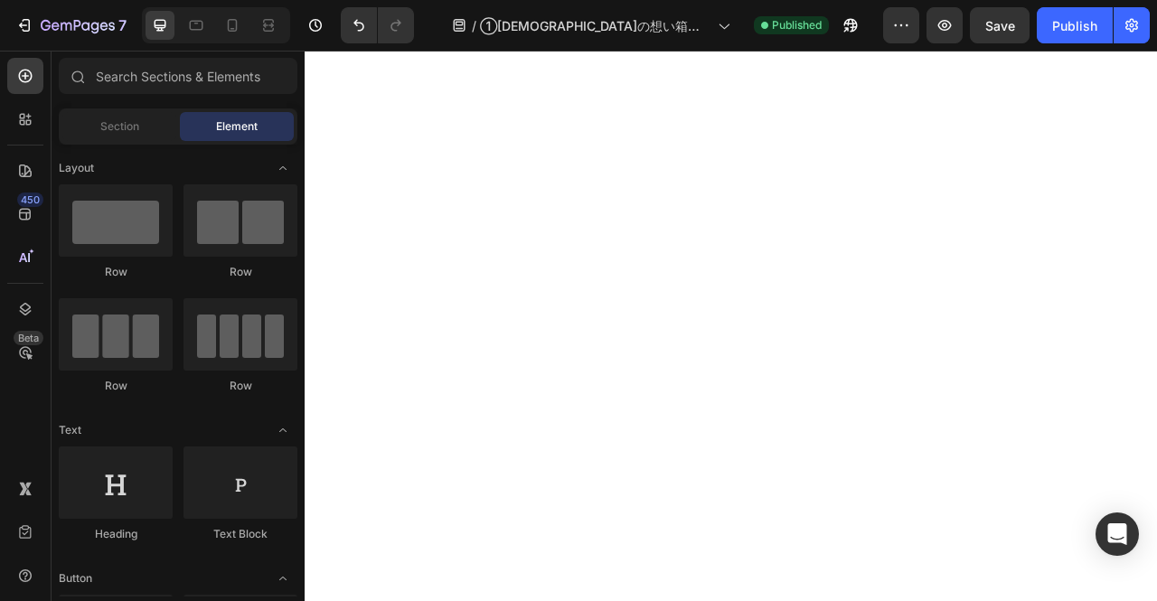
scroll to position [0, 0]
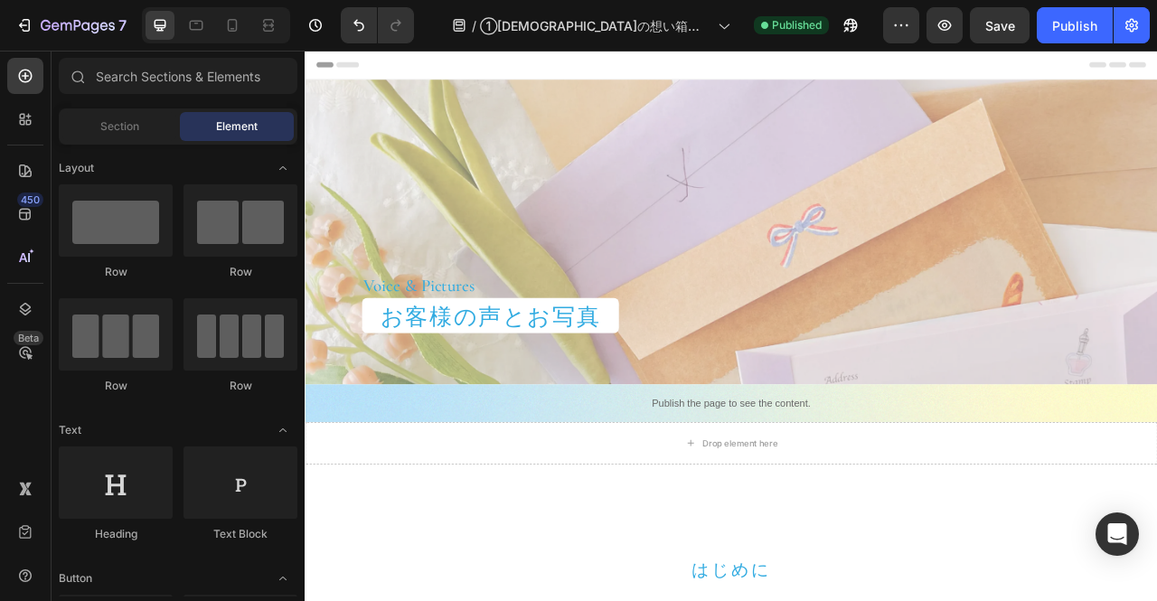
drag, startPoint x: 1382, startPoint y: 461, endPoint x: 1415, endPoint y: 87, distance: 375.8
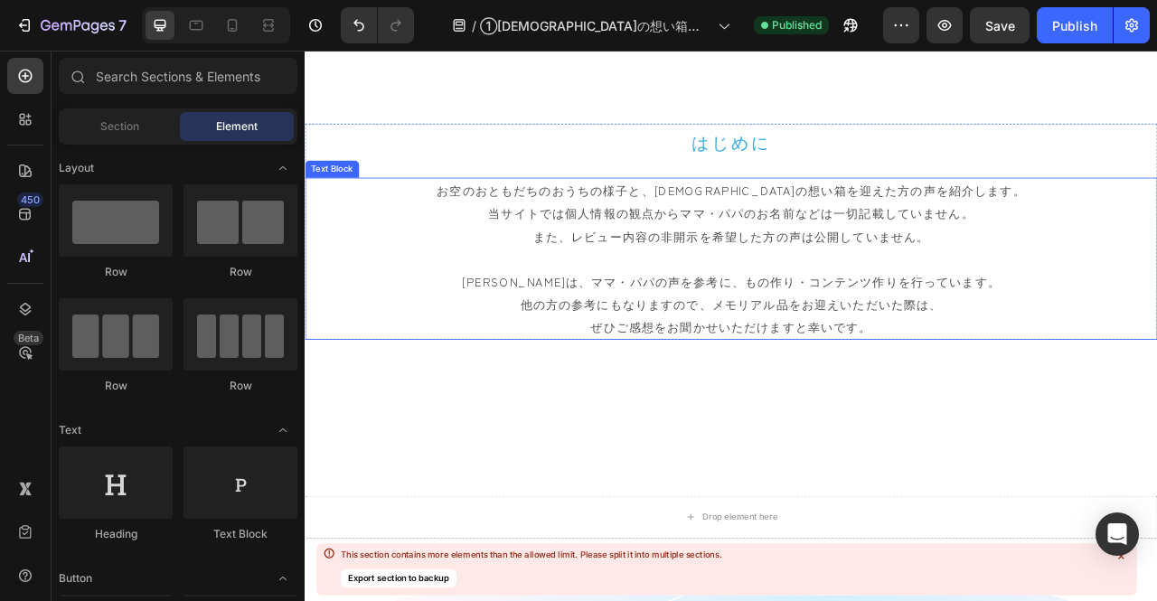
scroll to position [995, 0]
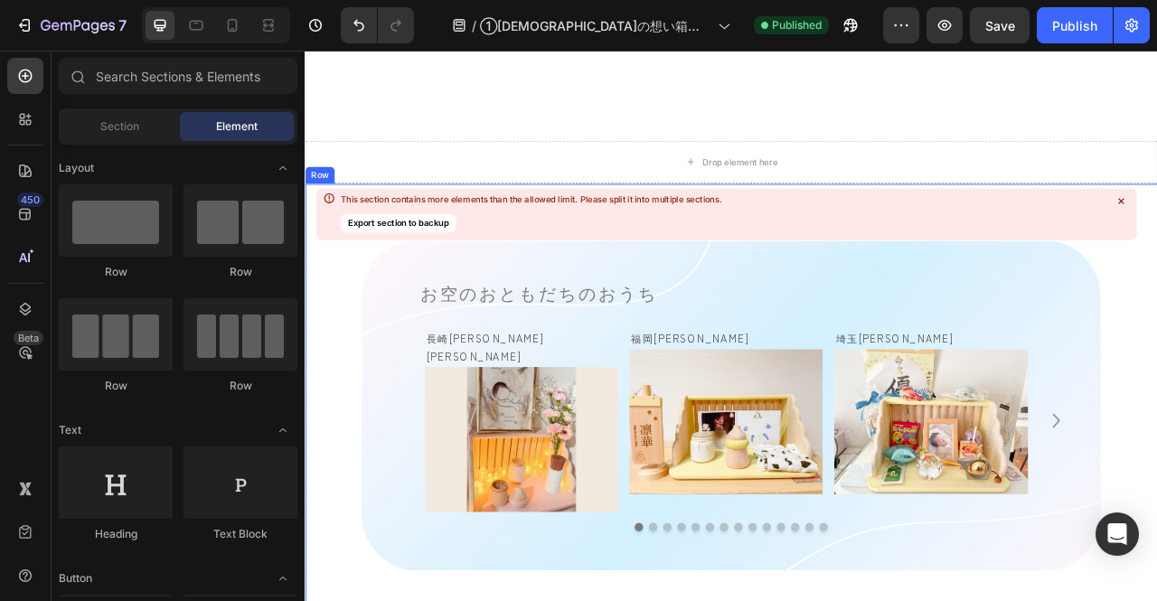
click at [1121, 200] on icon at bounding box center [1121, 201] width 14 height 14
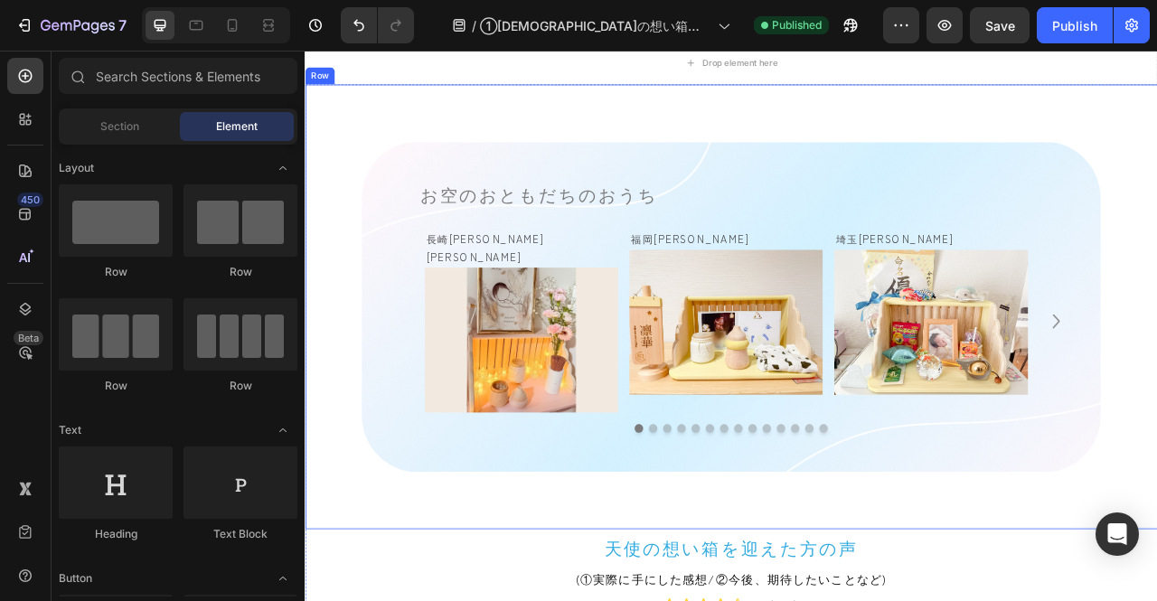
scroll to position [1266, 0]
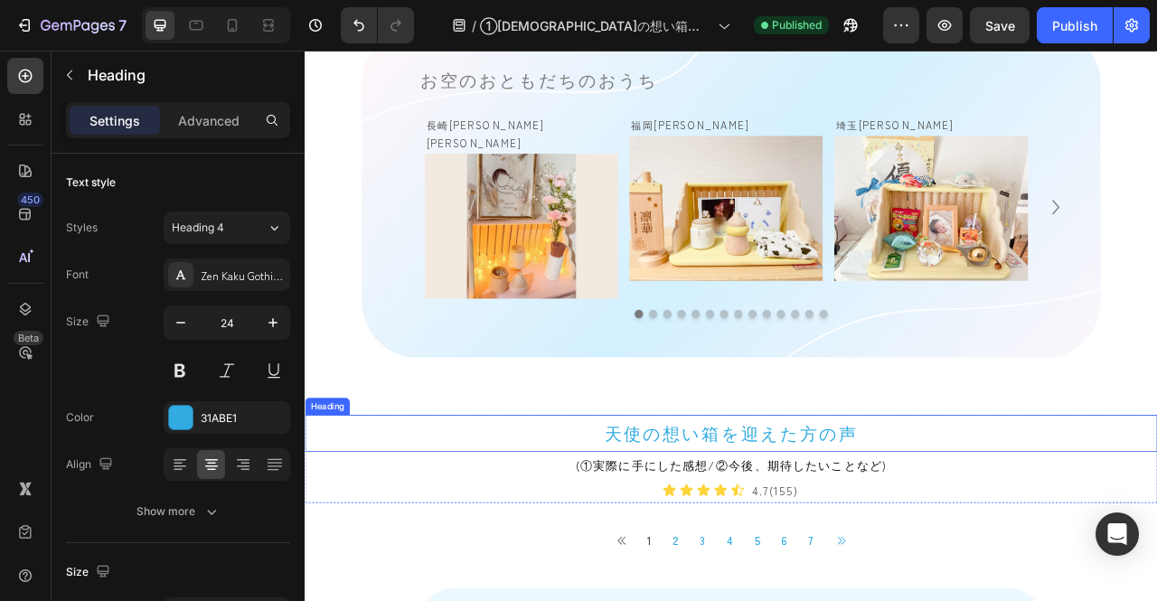
click at [443, 521] on h2 "天使の想い箱を迎えた方の声" at bounding box center [847, 537] width 1085 height 47
click at [328, 489] on div "Heading" at bounding box center [352, 497] width 50 height 16
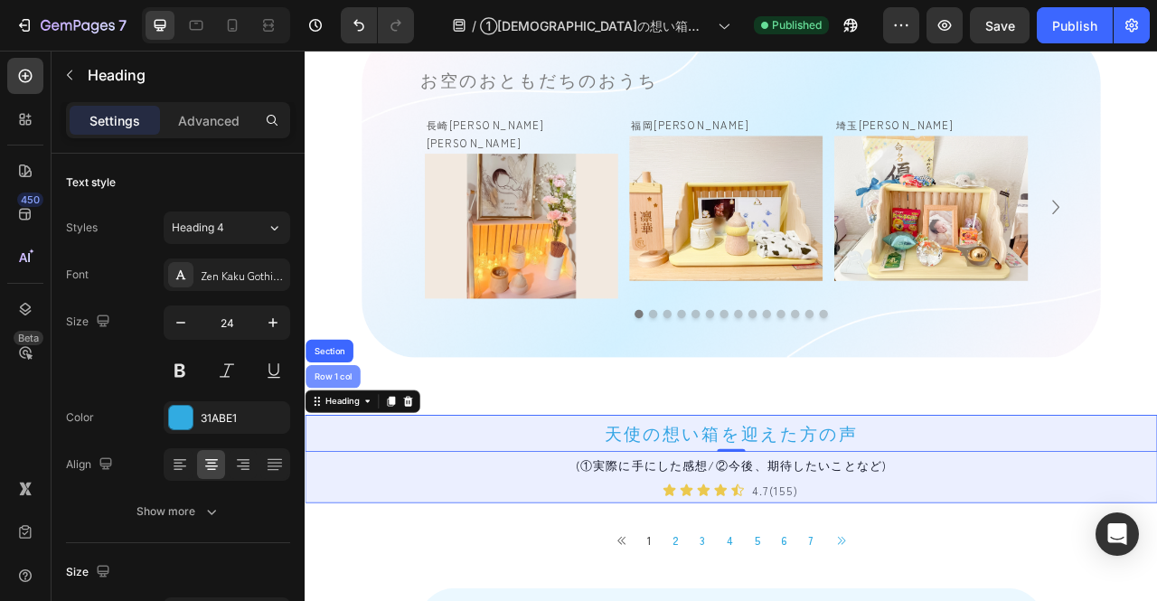
click at [345, 451] on div "Row 1 col" at bounding box center [341, 465] width 70 height 29
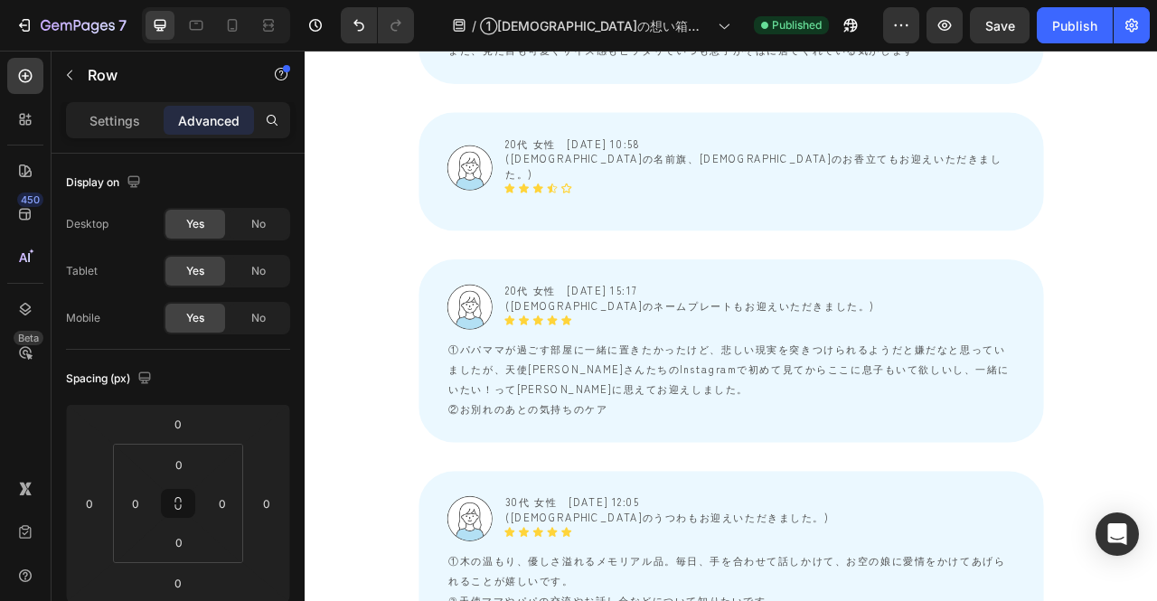
scroll to position [10398, 0]
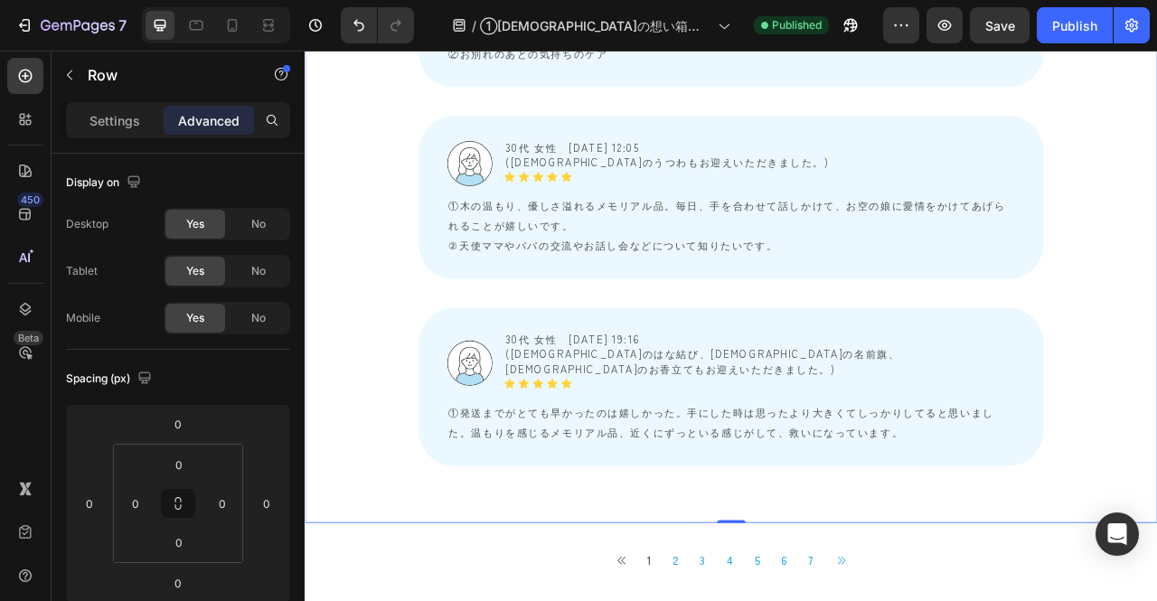
click at [74, 26] on icon "button" at bounding box center [77, 25] width 7 height 11
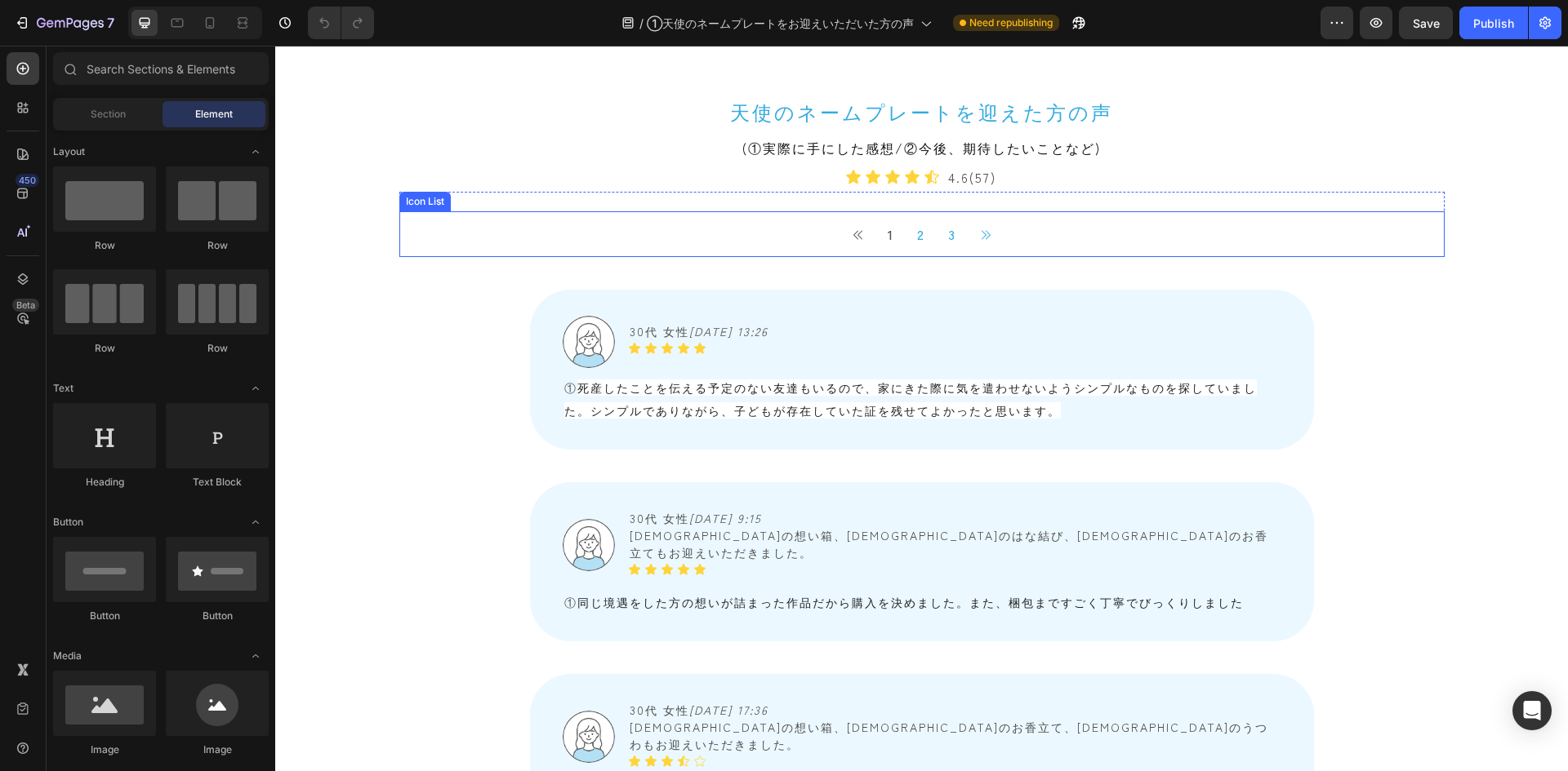
scroll to position [1388, 0]
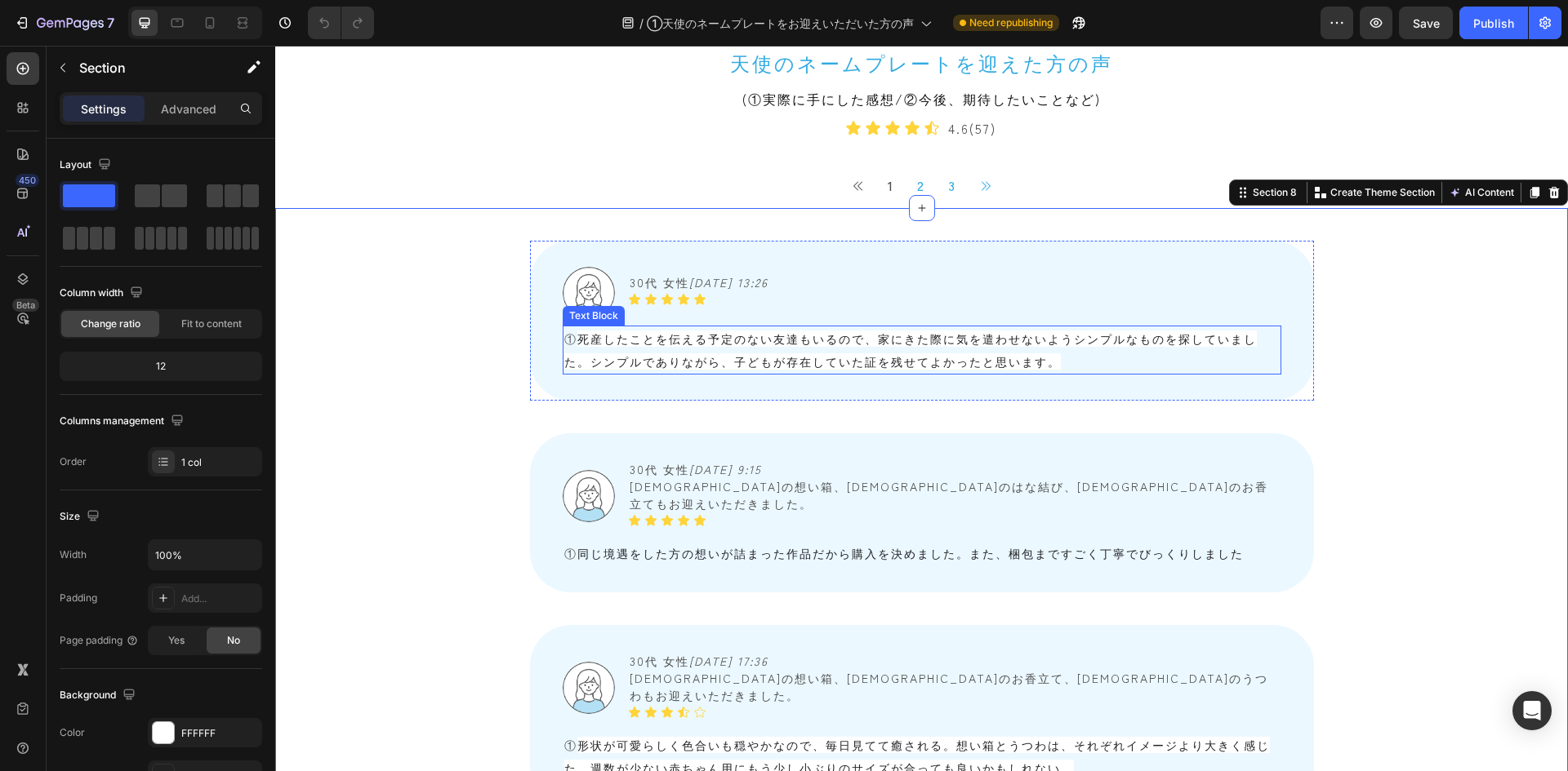
click at [610, 370] on span "死産したことを伝える予定のない友達もいるので、家にきた際に気を遣わせないようシンプルなものを探していました。シンプルでありながら、子どもが存在していた証を残せ…" at bounding box center [910, 349] width 693 height 39
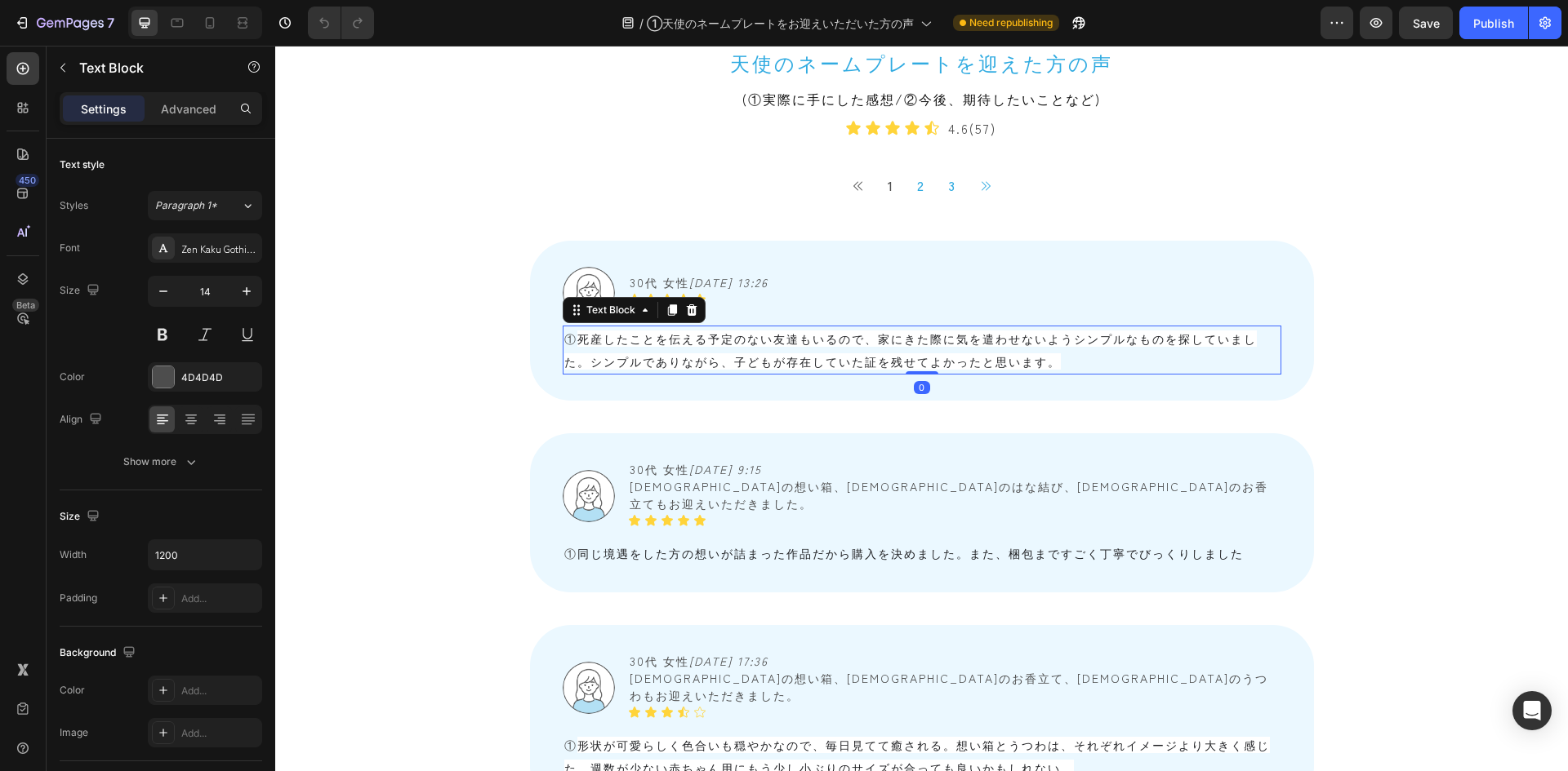
click at [610, 370] on span "死産したことを伝える予定のない友達もいるので、家にきた際に気を遣わせないようシンプルなものを探していました。シンプルでありながら、子どもが存在していた証を残せ…" at bounding box center [910, 349] width 693 height 39
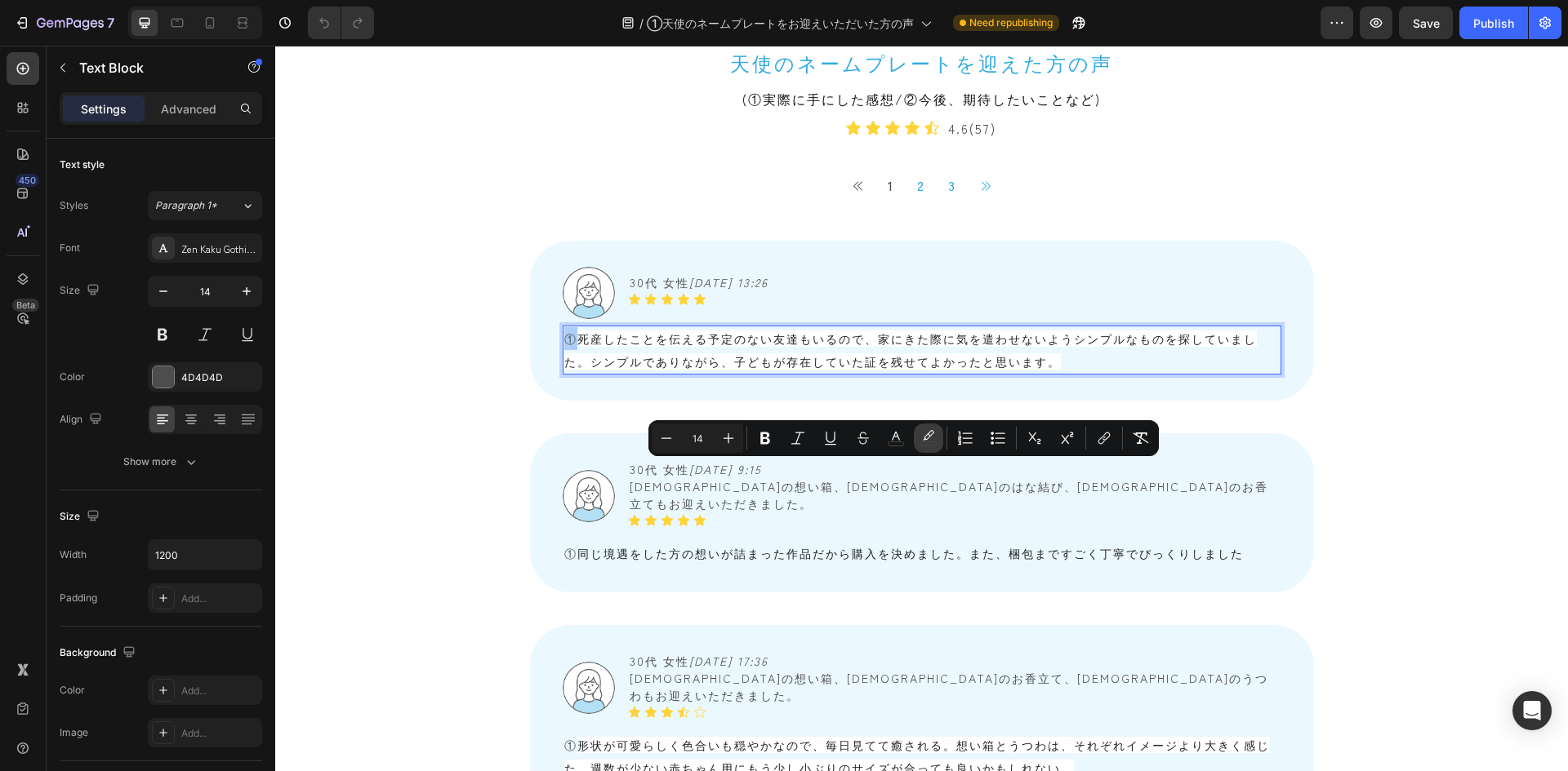
click at [919, 439] on button "color" at bounding box center [929, 438] width 30 height 30
type input "000000"
type input "0"
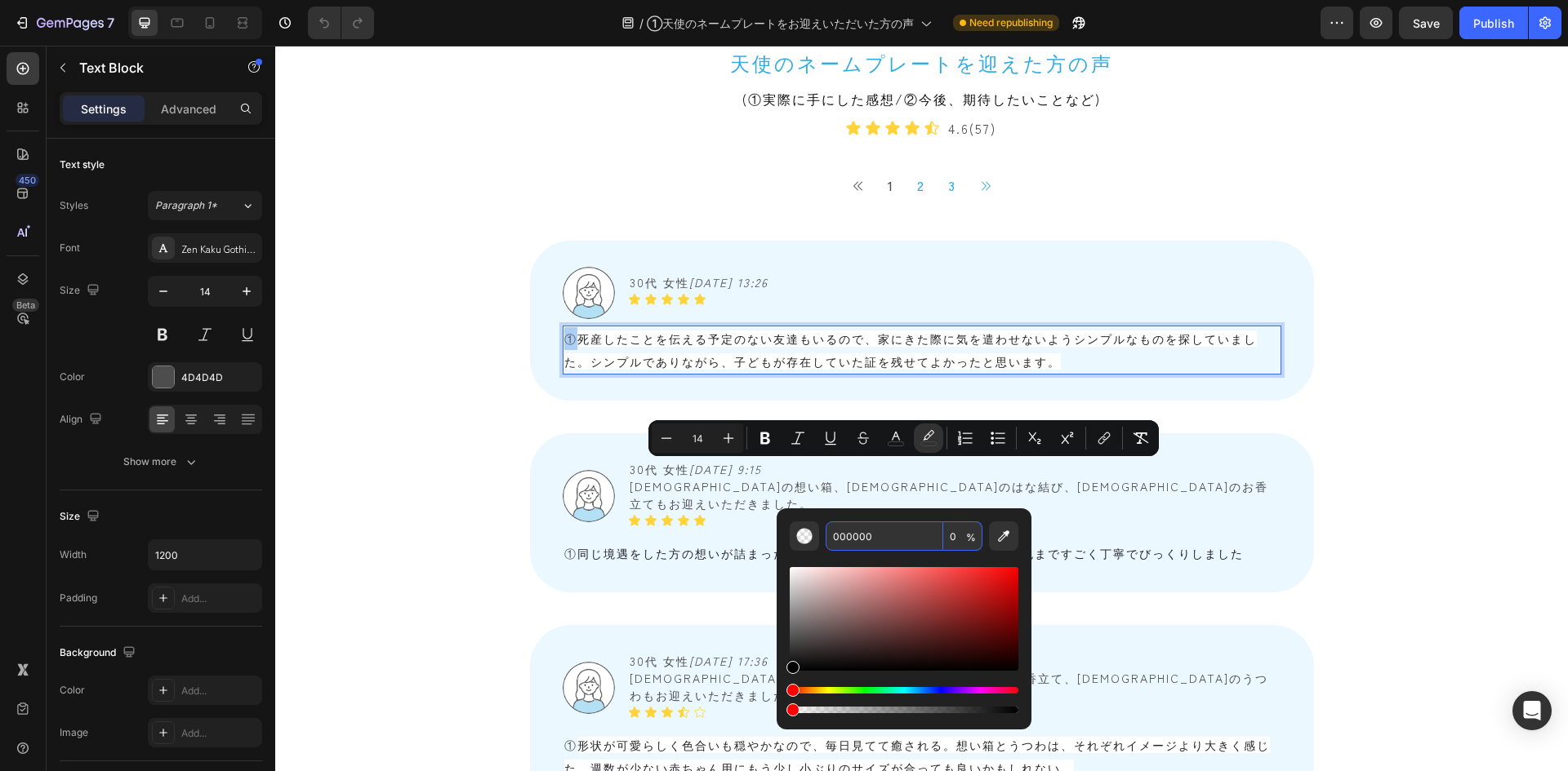
click at [956, 536] on input "0" at bounding box center [962, 536] width 39 height 30
type input "0"
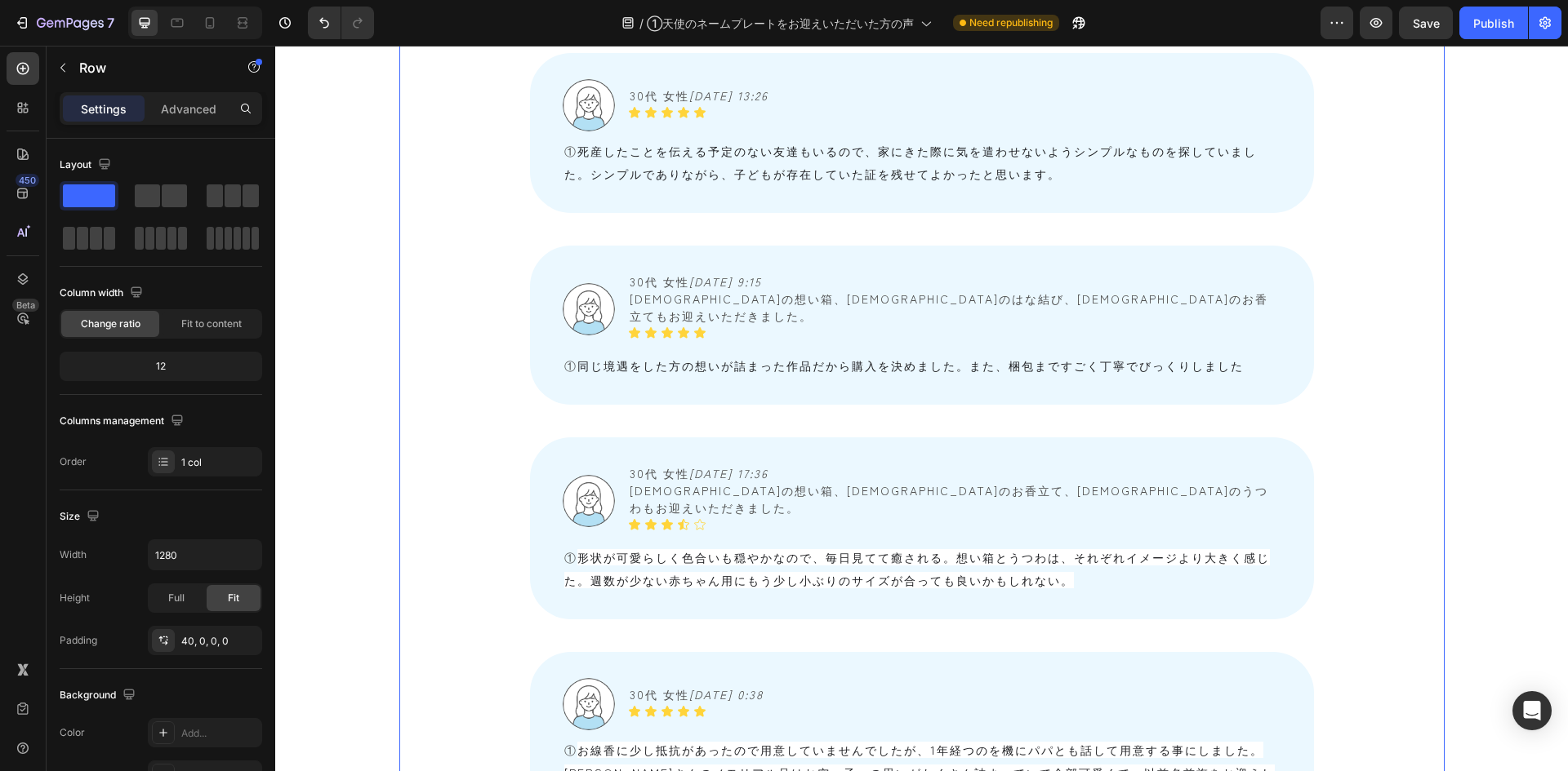
scroll to position [1714, 0]
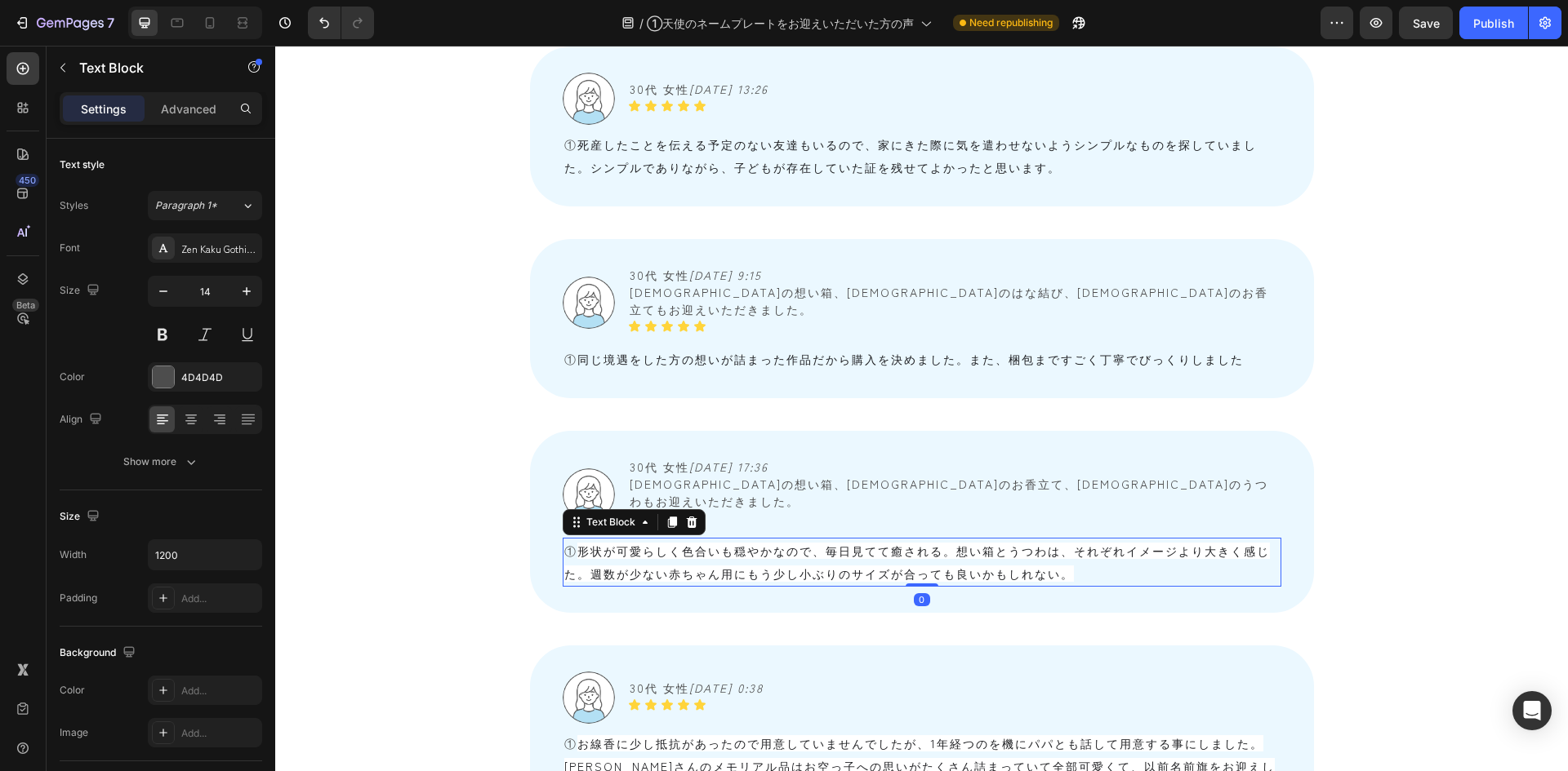
click at [632, 540] on p "① 形状が可愛らしく色合いも穏やかなので、毎日見てて癒される。想い箱とうつわは、それぞれイメージより大きく感じた。週数が少ない赤ちゃん用にもう少し小ぶりのサイ…" at bounding box center [922, 562] width 715 height 46
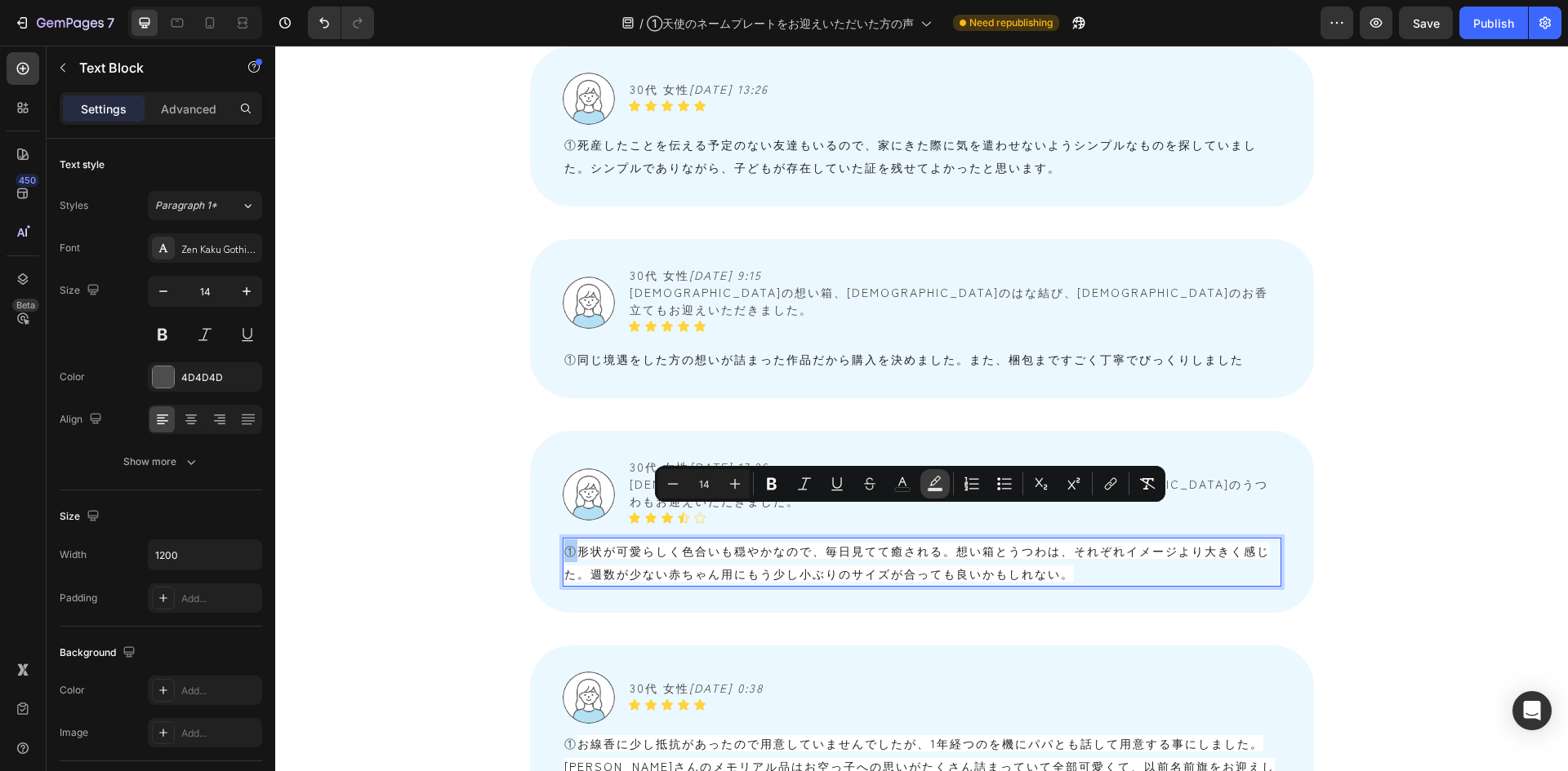
click at [932, 480] on icon "Editor contextual toolbar" at bounding box center [935, 484] width 16 height 16
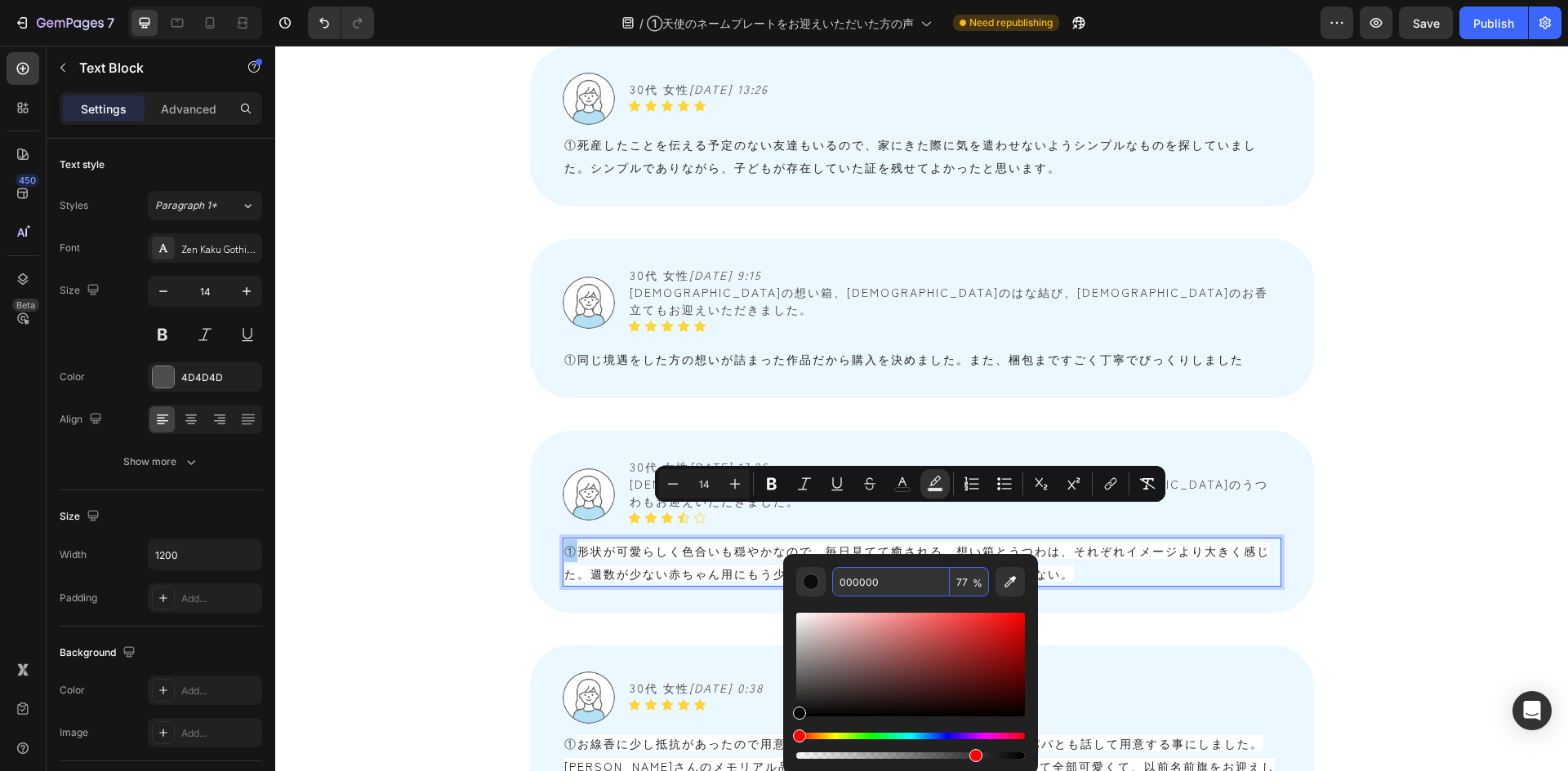
click at [964, 582] on input "77" at bounding box center [969, 581] width 39 height 30
type input "0"
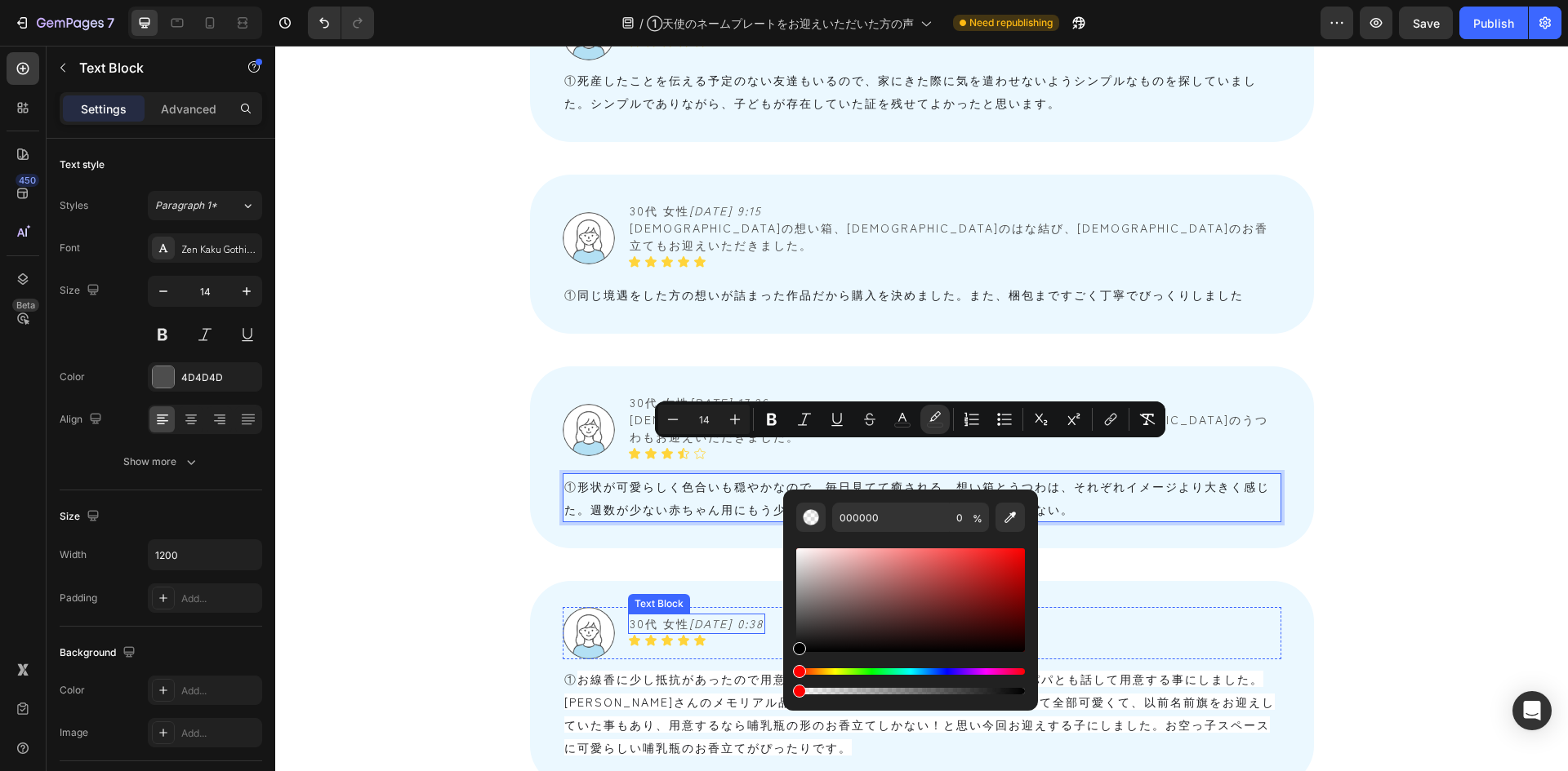
scroll to position [1796, 0]
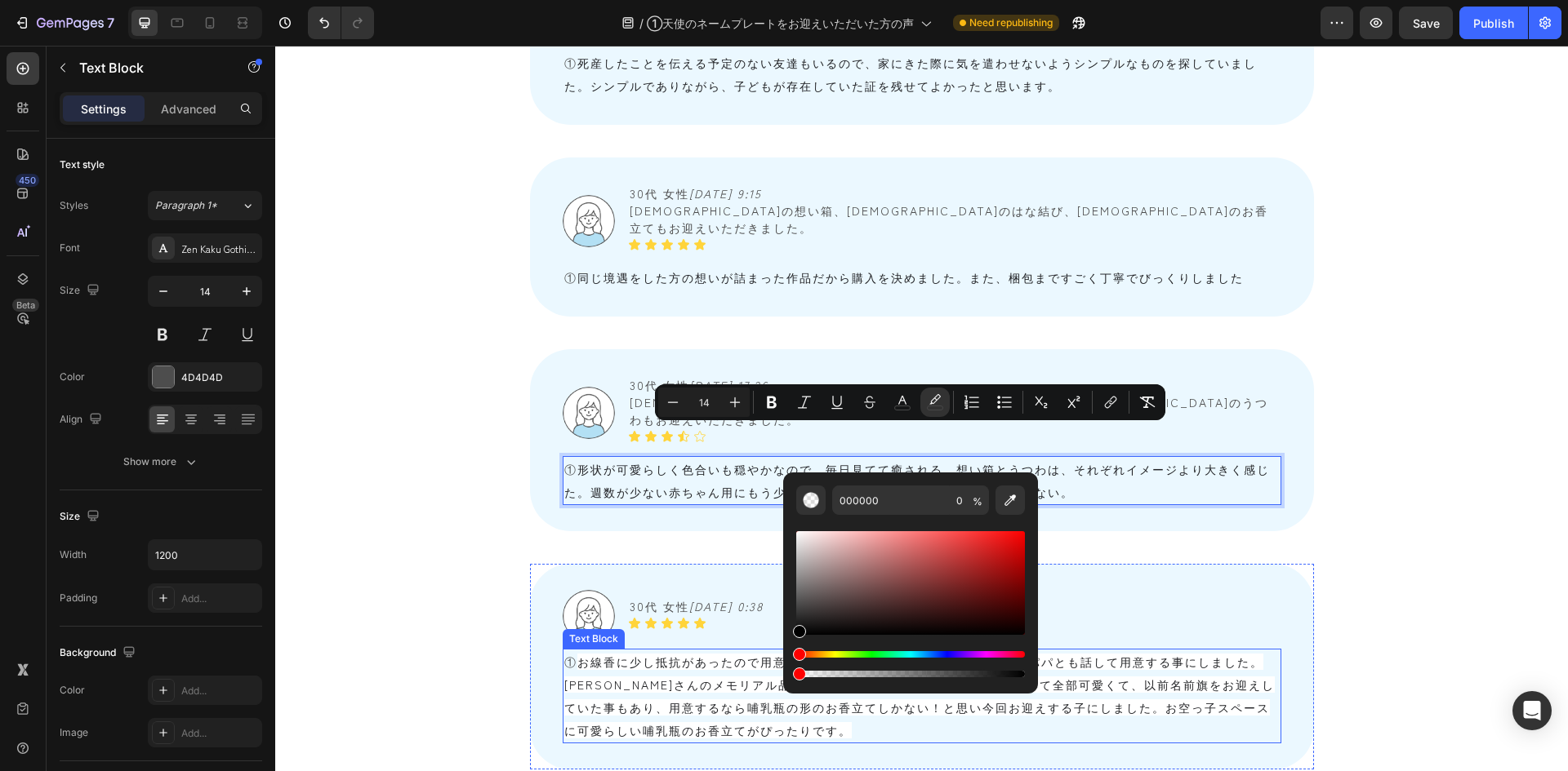
click at [709, 651] on p "① お線香に少し抵抗があったので用意していませんでしたが、1年経つのを機にパパとも話して用意する事にしました。Soramusubiさんのメモリアル品はお空っ子…" at bounding box center [922, 696] width 715 height 91
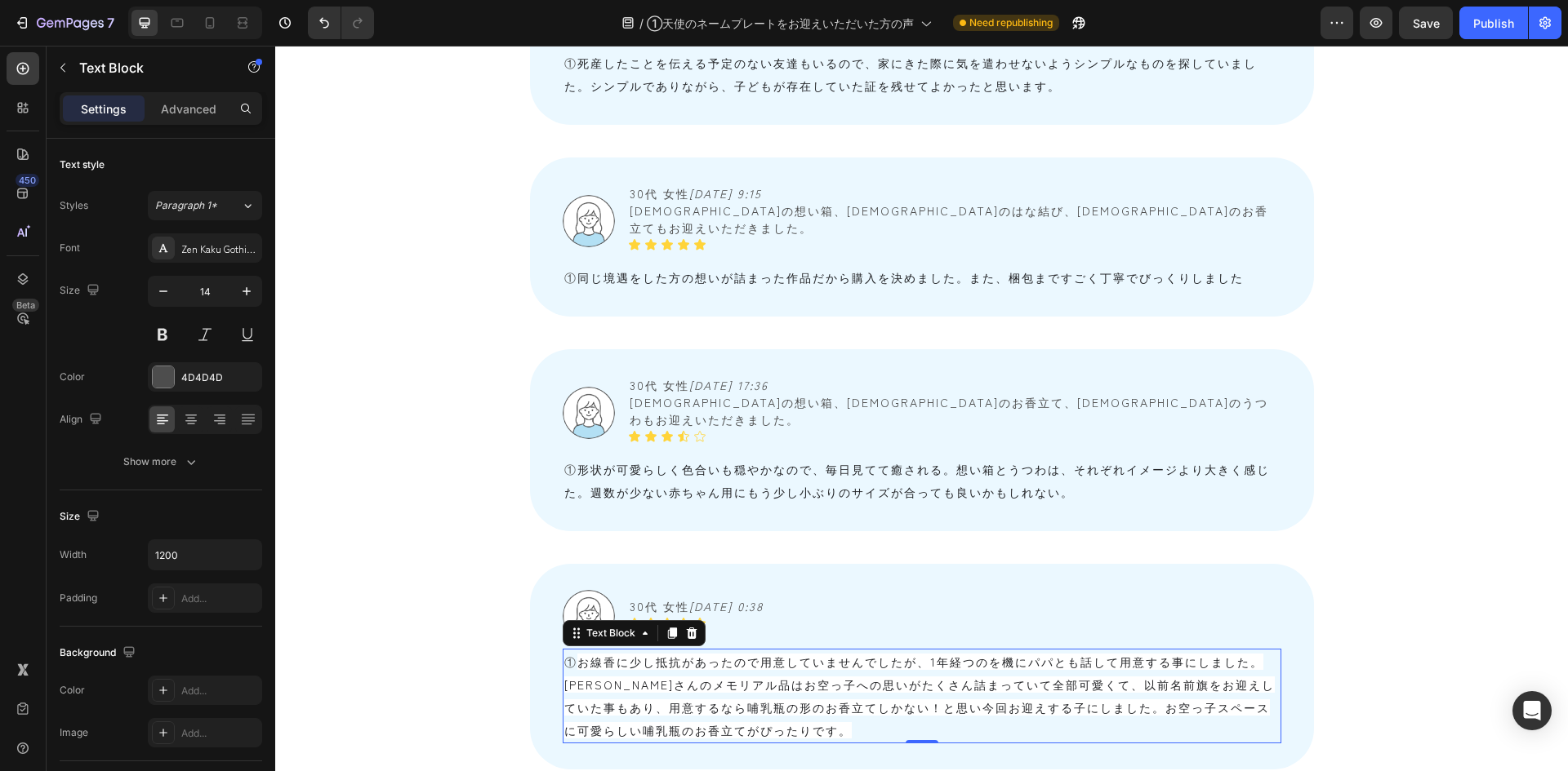
click at [709, 651] on p "① お線香に少し抵抗があったので用意していませんでしたが、1年経つのを機にパパとも話して用意する事にしました。Soramusubiさんのメモリアル品はお空っ子…" at bounding box center [922, 696] width 715 height 91
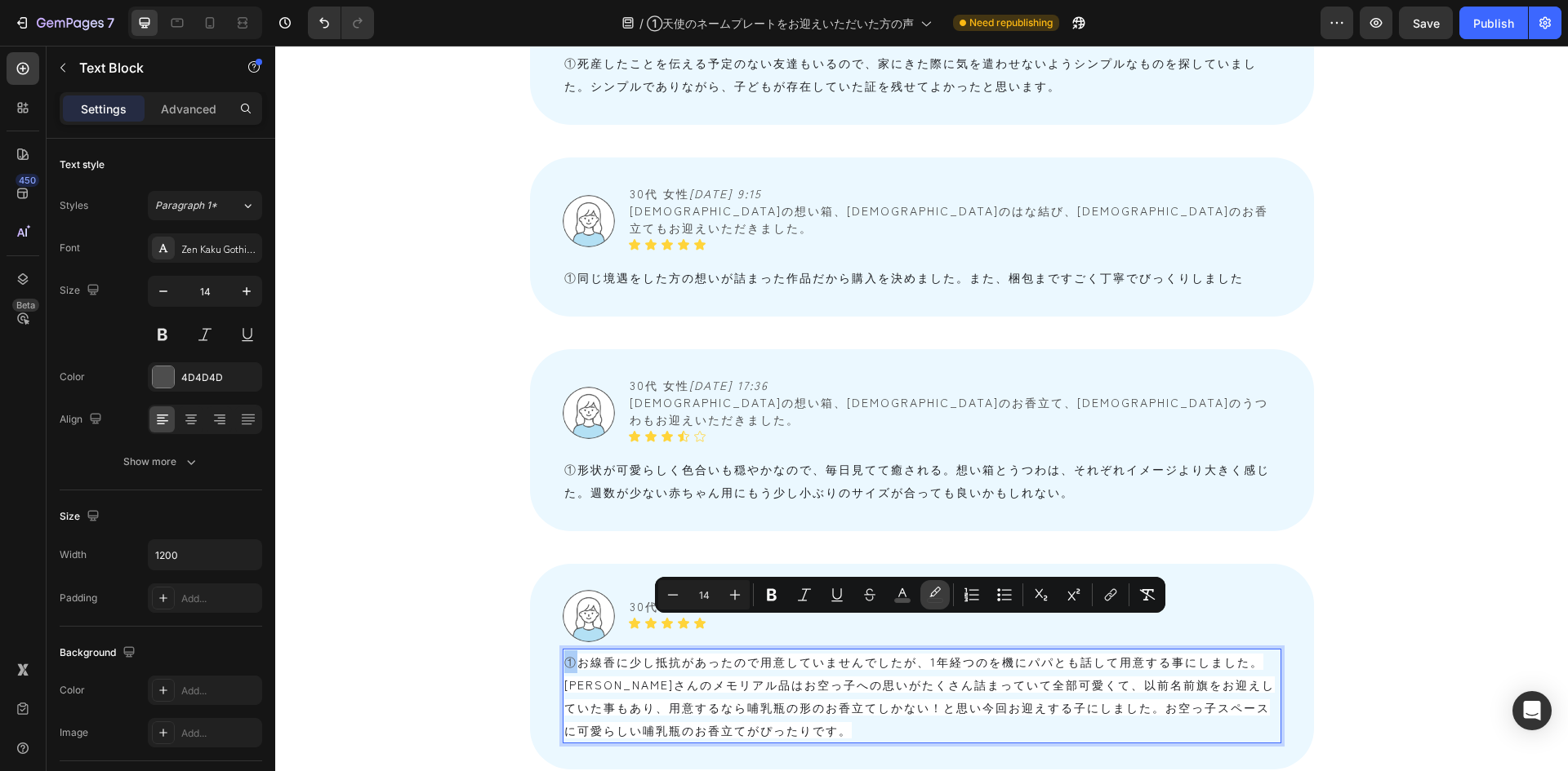
click at [948, 599] on button "color" at bounding box center [935, 595] width 30 height 30
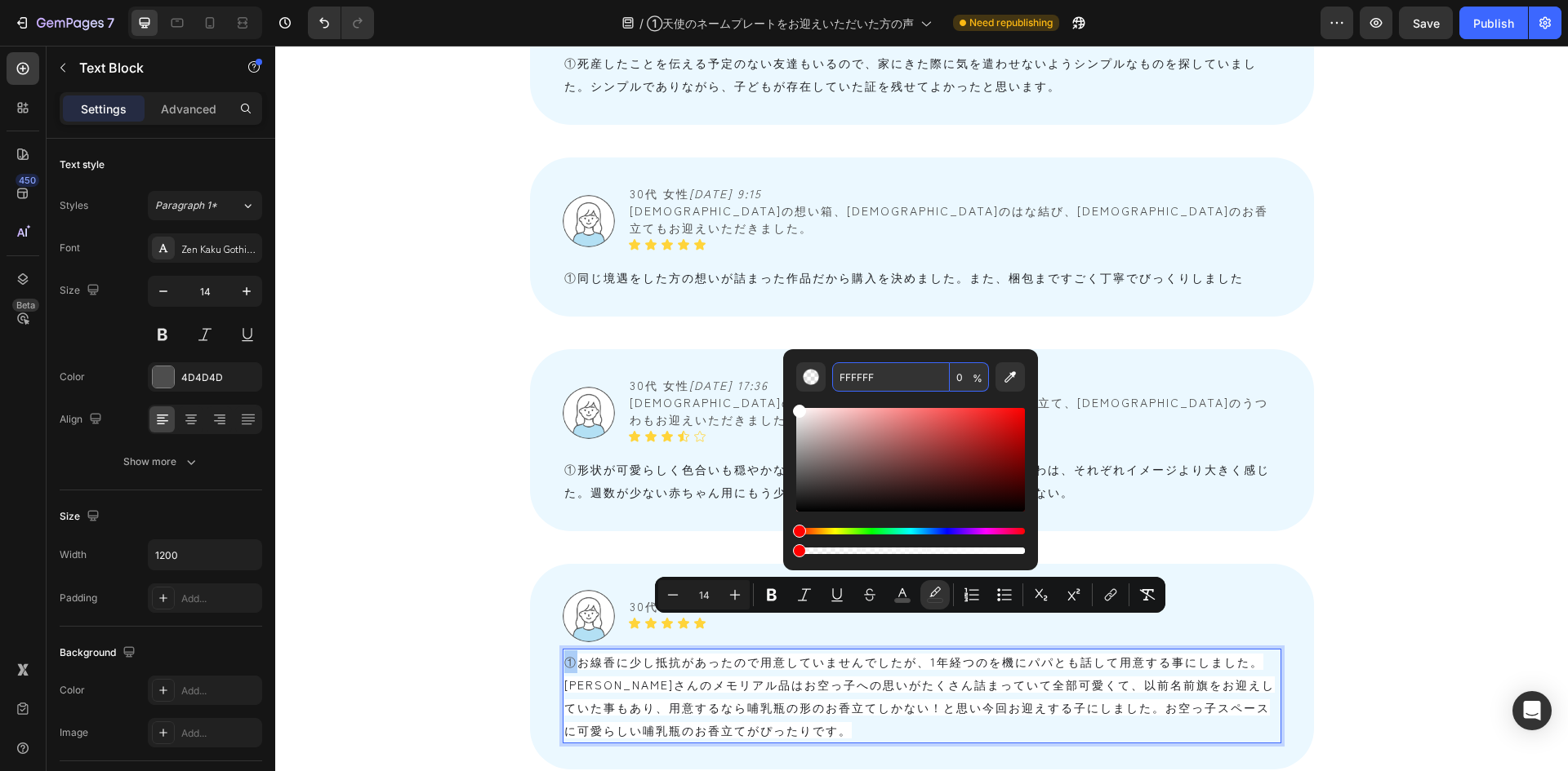
click at [963, 376] on input "0" at bounding box center [969, 376] width 39 height 30
type input "0"
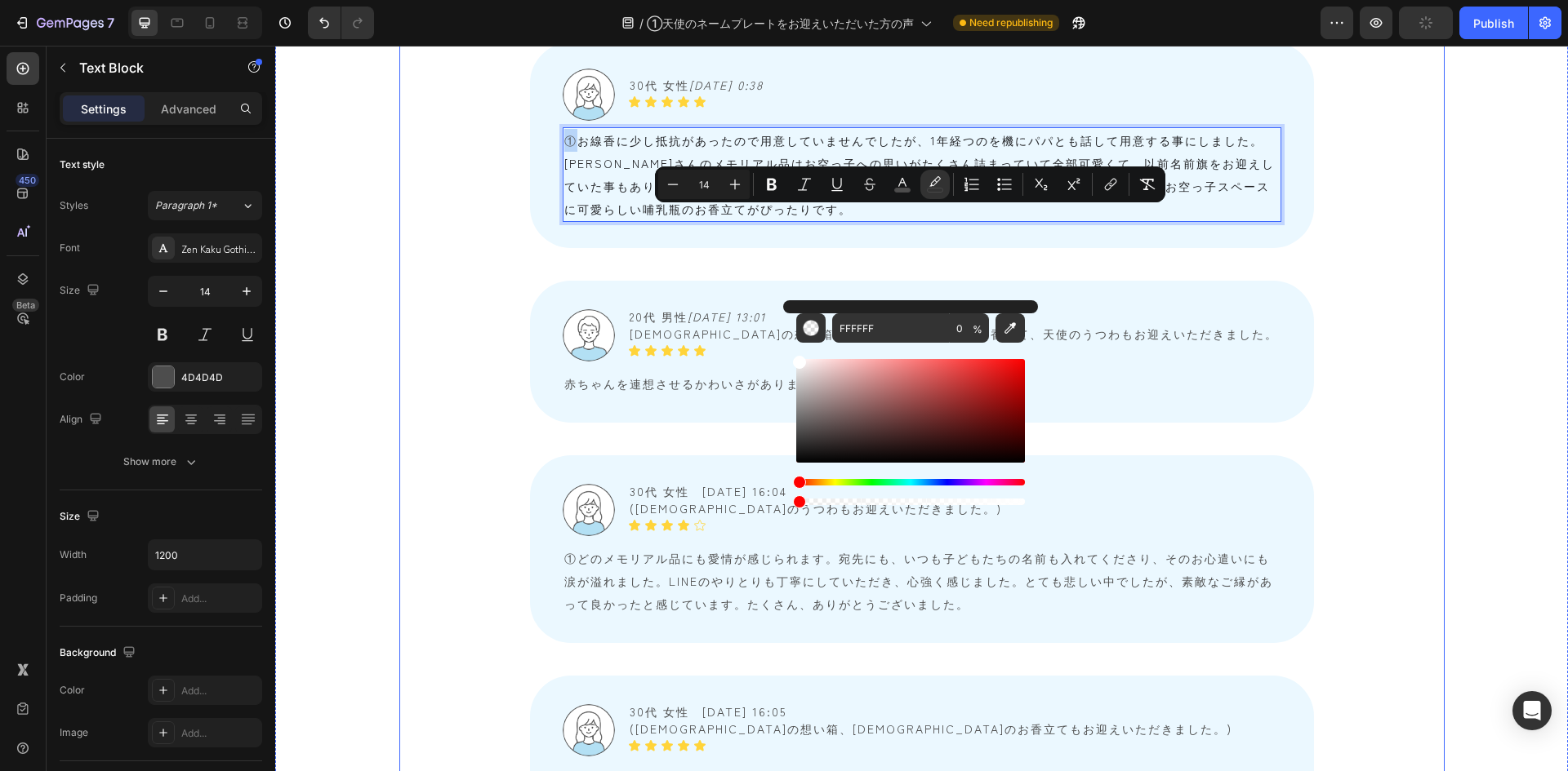
scroll to position [2367, 0]
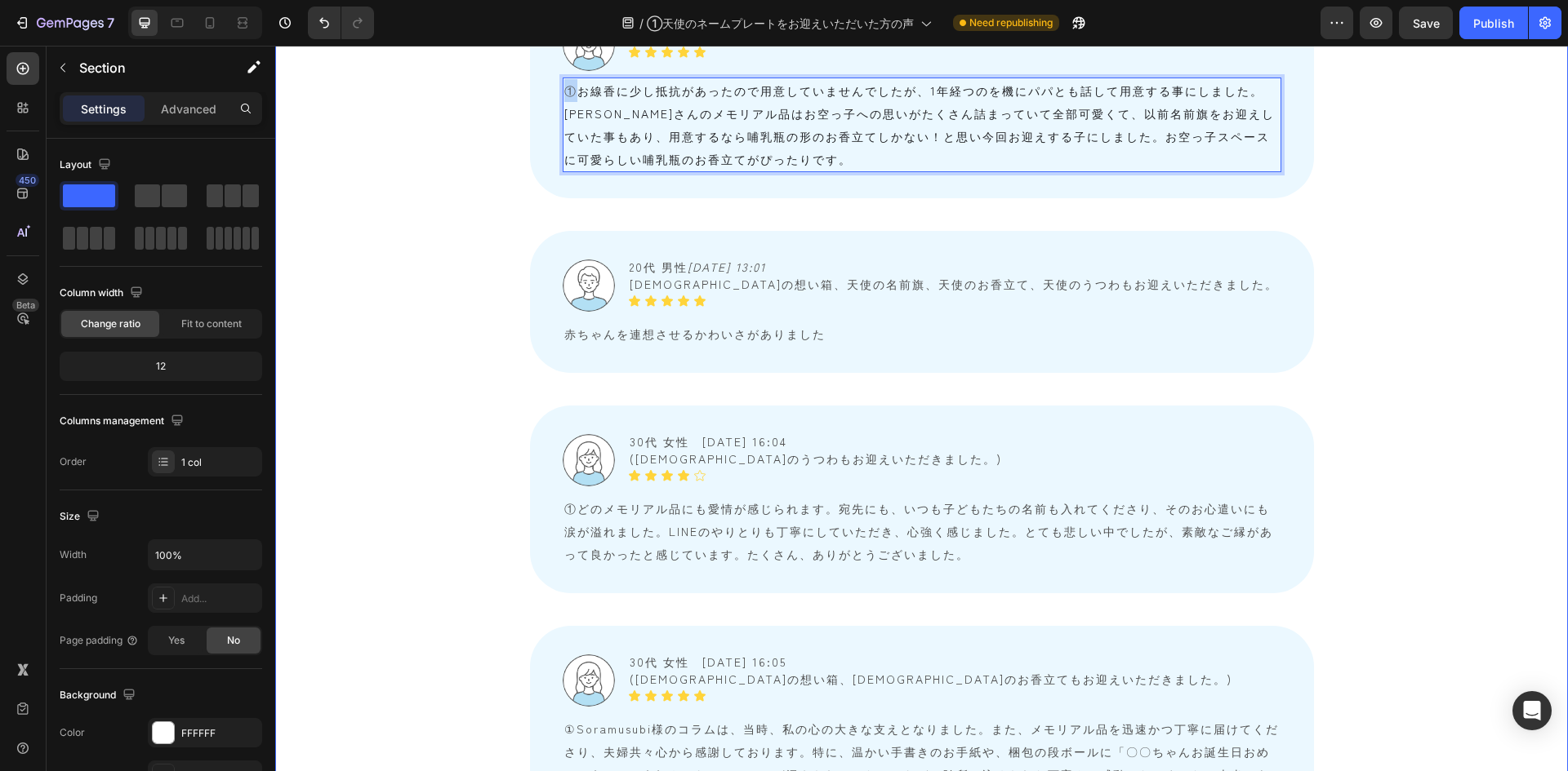
click at [359, 409] on div "Image 30代 女性　 2025/08/25 13:26 Text Block Icon Icon Icon Icon Icon Icon List Ro…" at bounding box center [921, 784] width 1293 height 2846
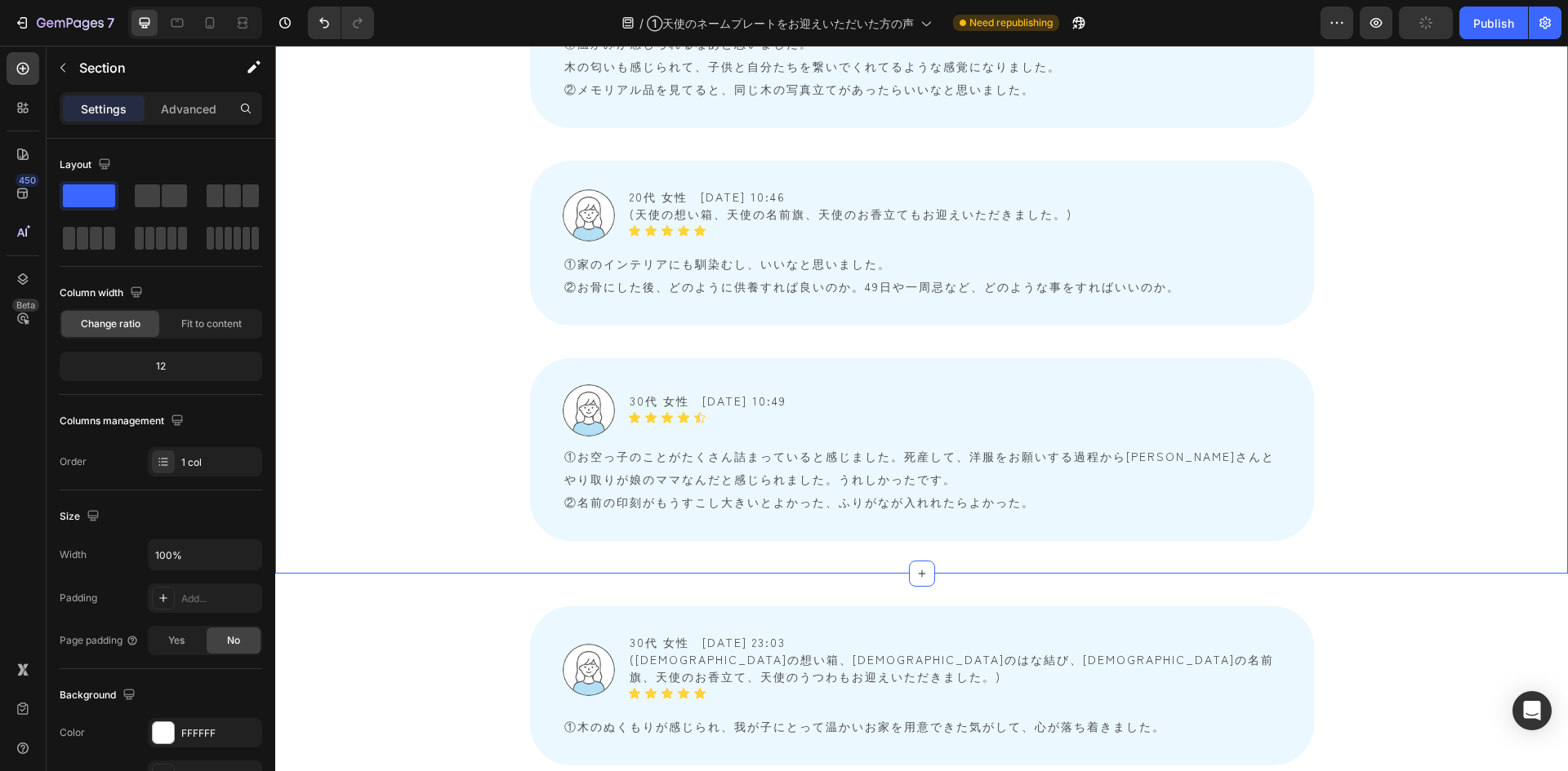
scroll to position [4082, 0]
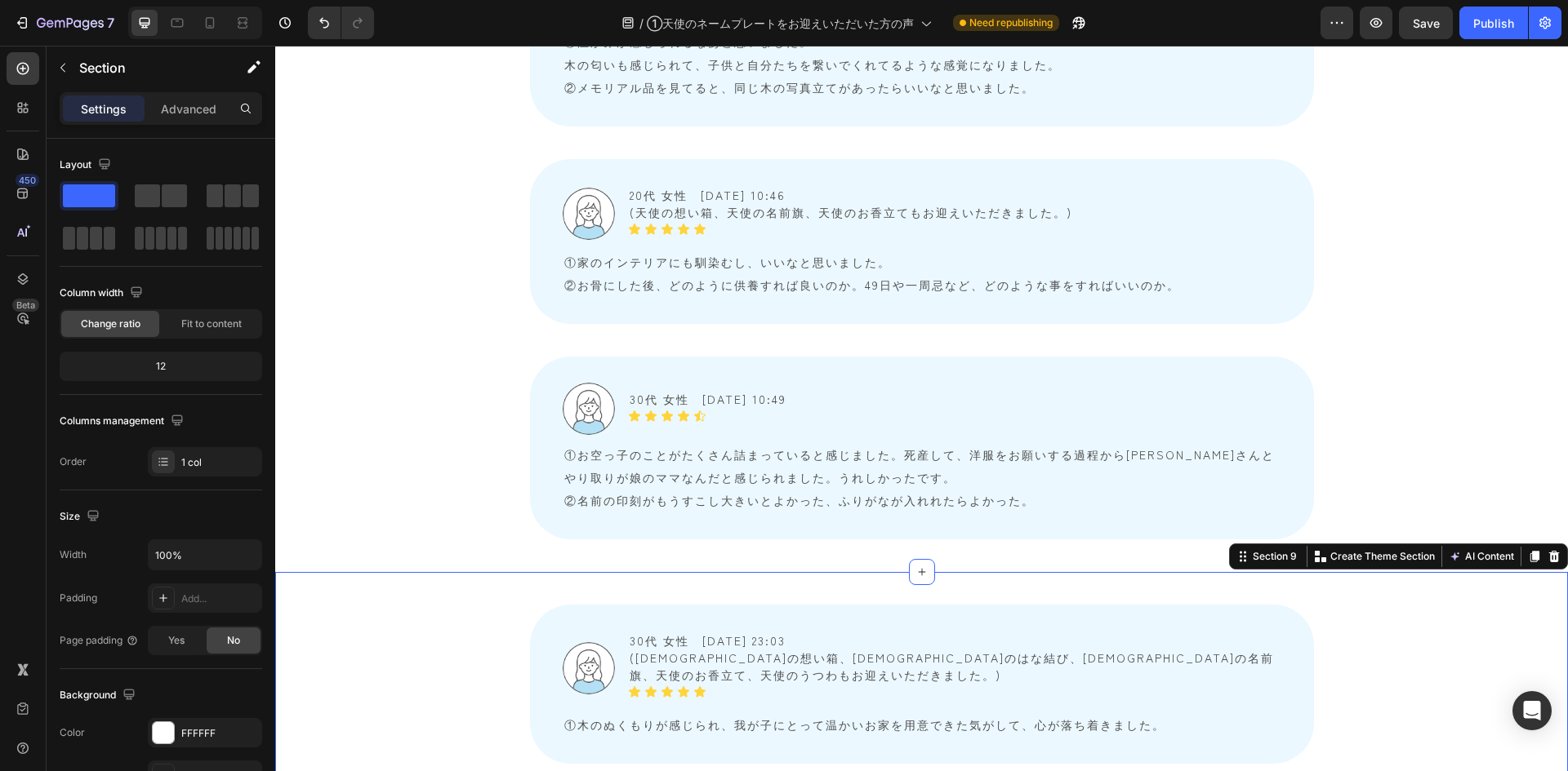
scroll to position [3999, 0]
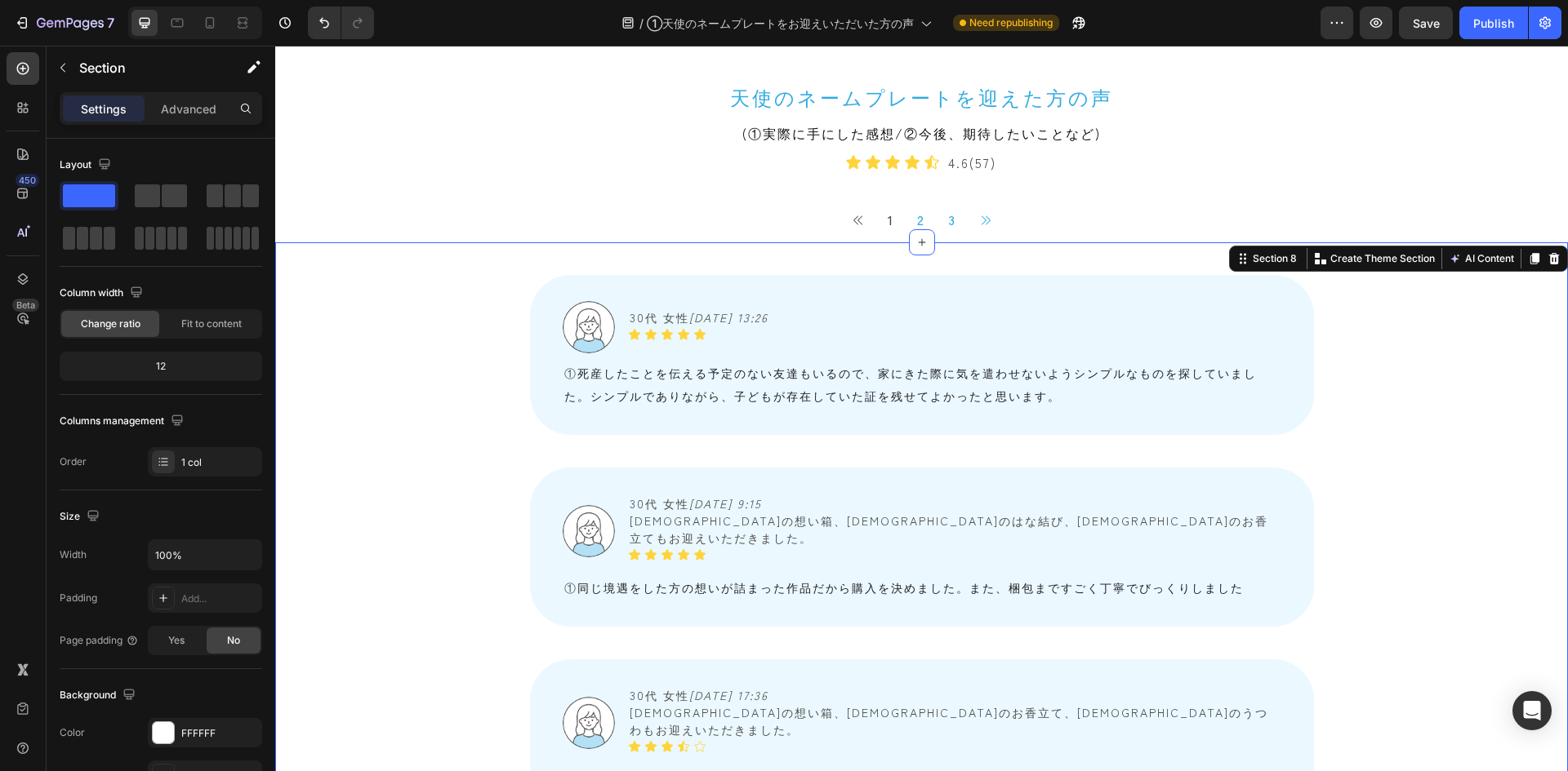
scroll to position [1470, 0]
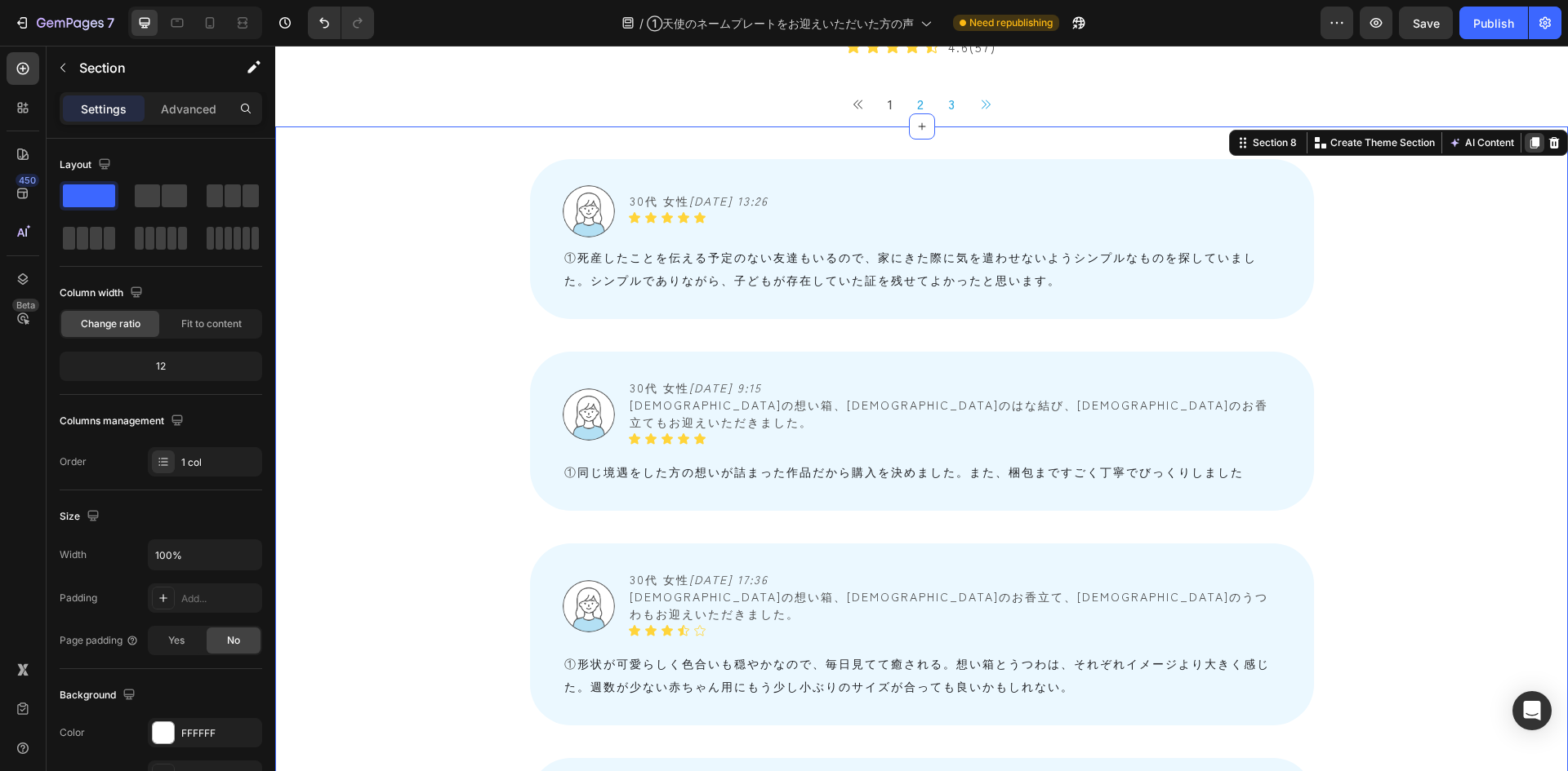
click at [1530, 149] on icon at bounding box center [1535, 143] width 9 height 12
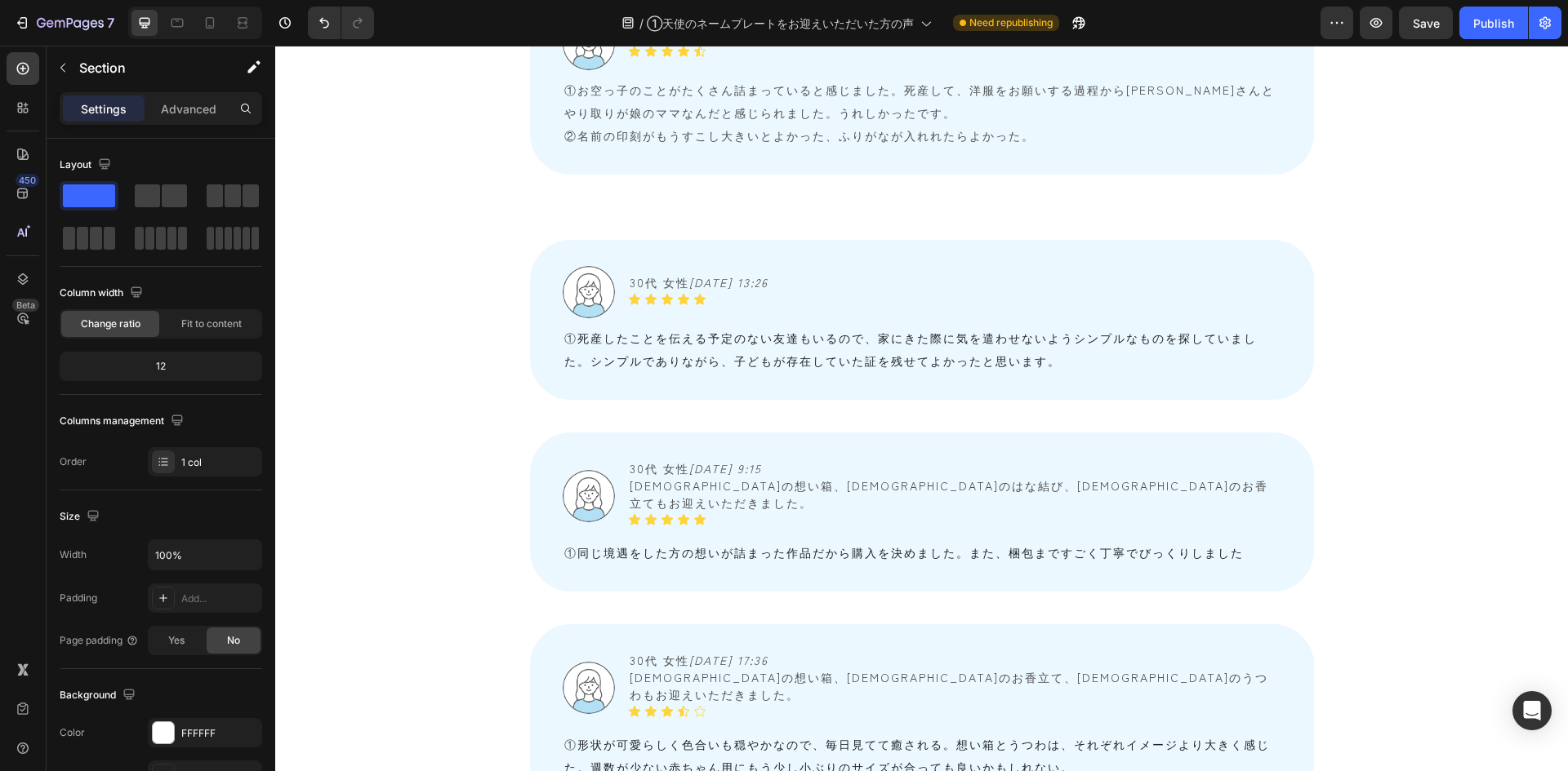
scroll to position [4380, 0]
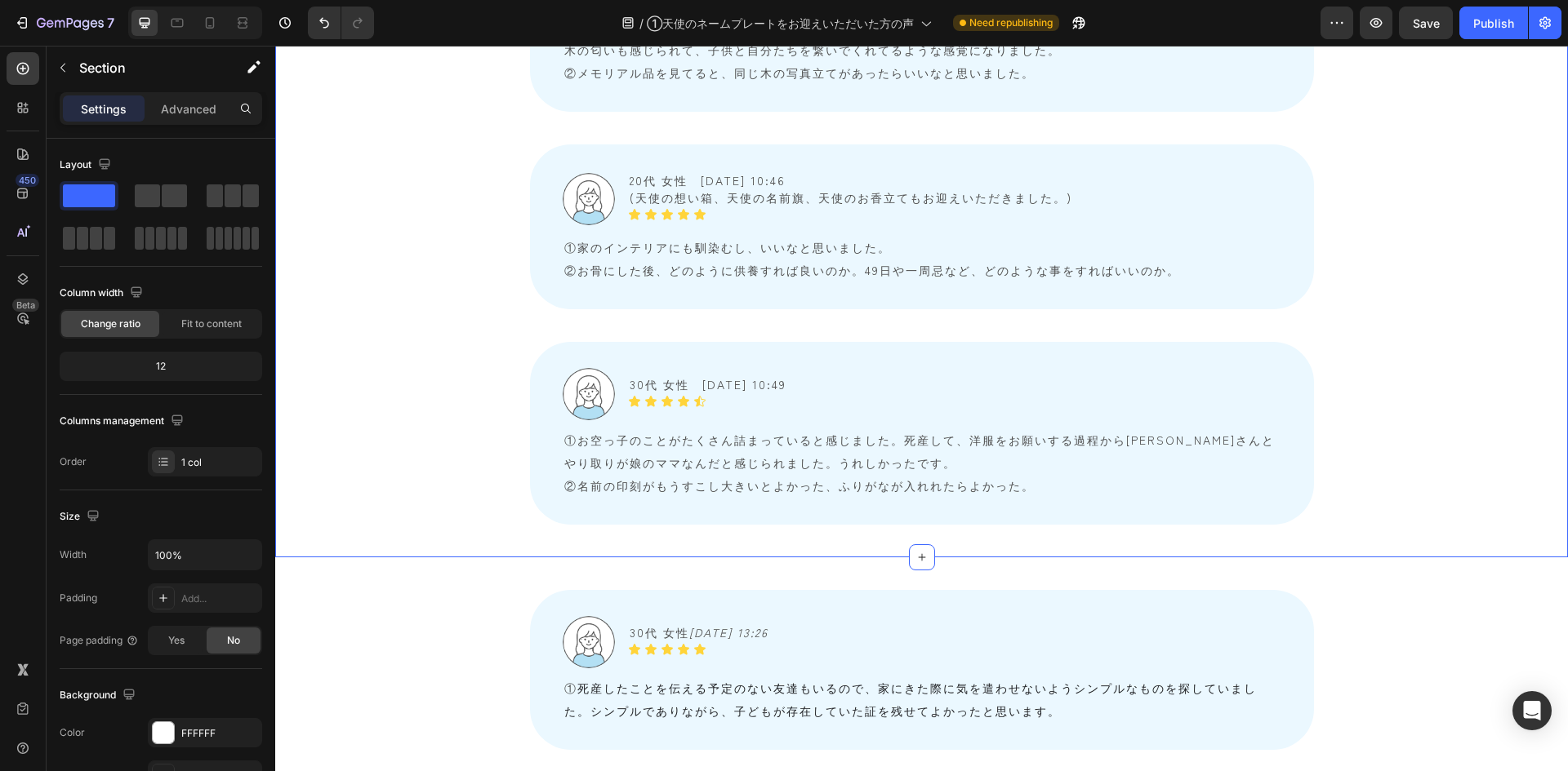
scroll to position [4053, 0]
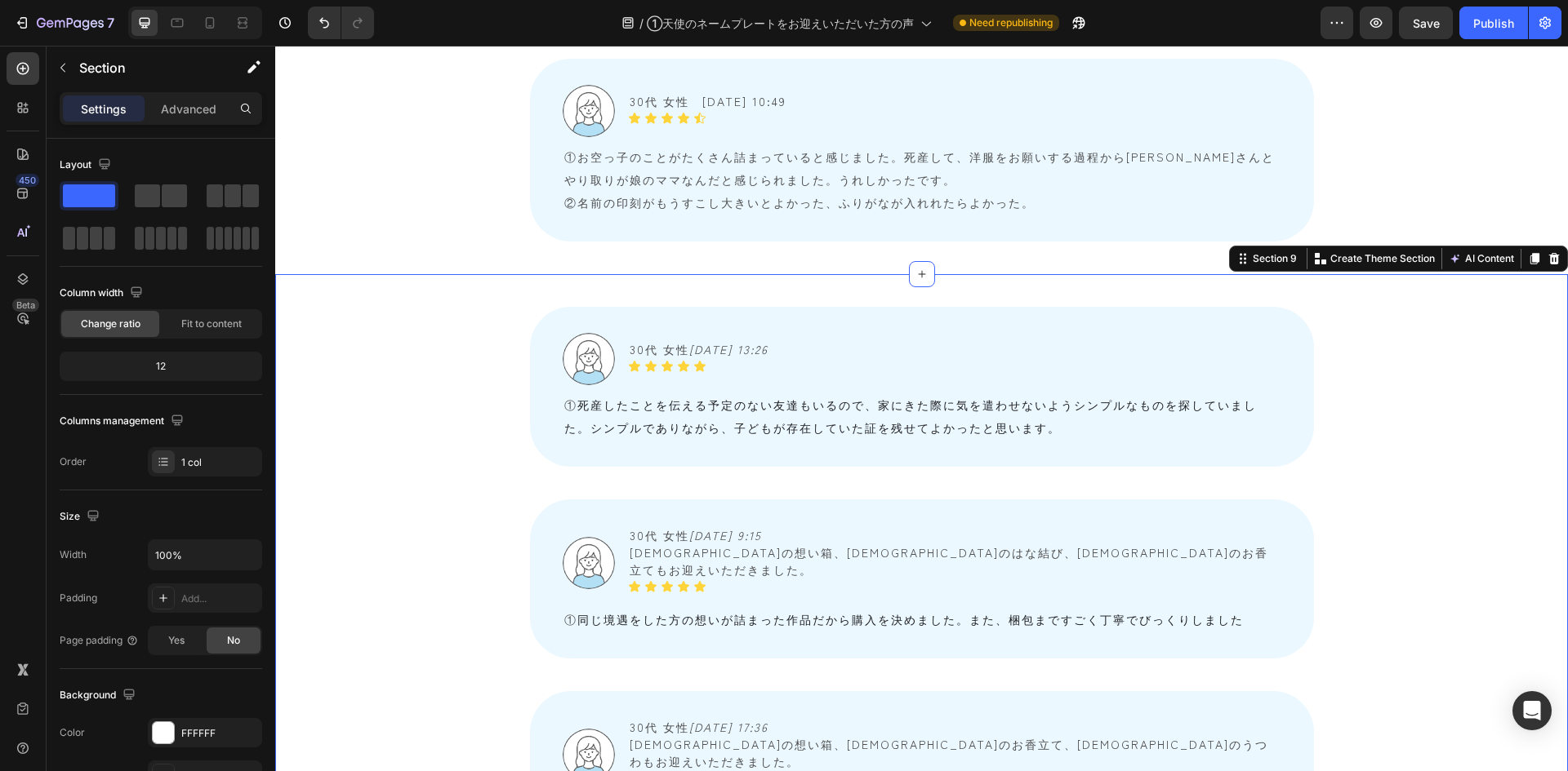
scroll to position [4297, 0]
click at [532, 501] on div "Image 30代 女性　 2025/08/23 9:15 天使の想い箱、天使のはな結び、天使のお香立てもお迎えいただきました。 Text Block Ico…" at bounding box center [922, 581] width 784 height 159
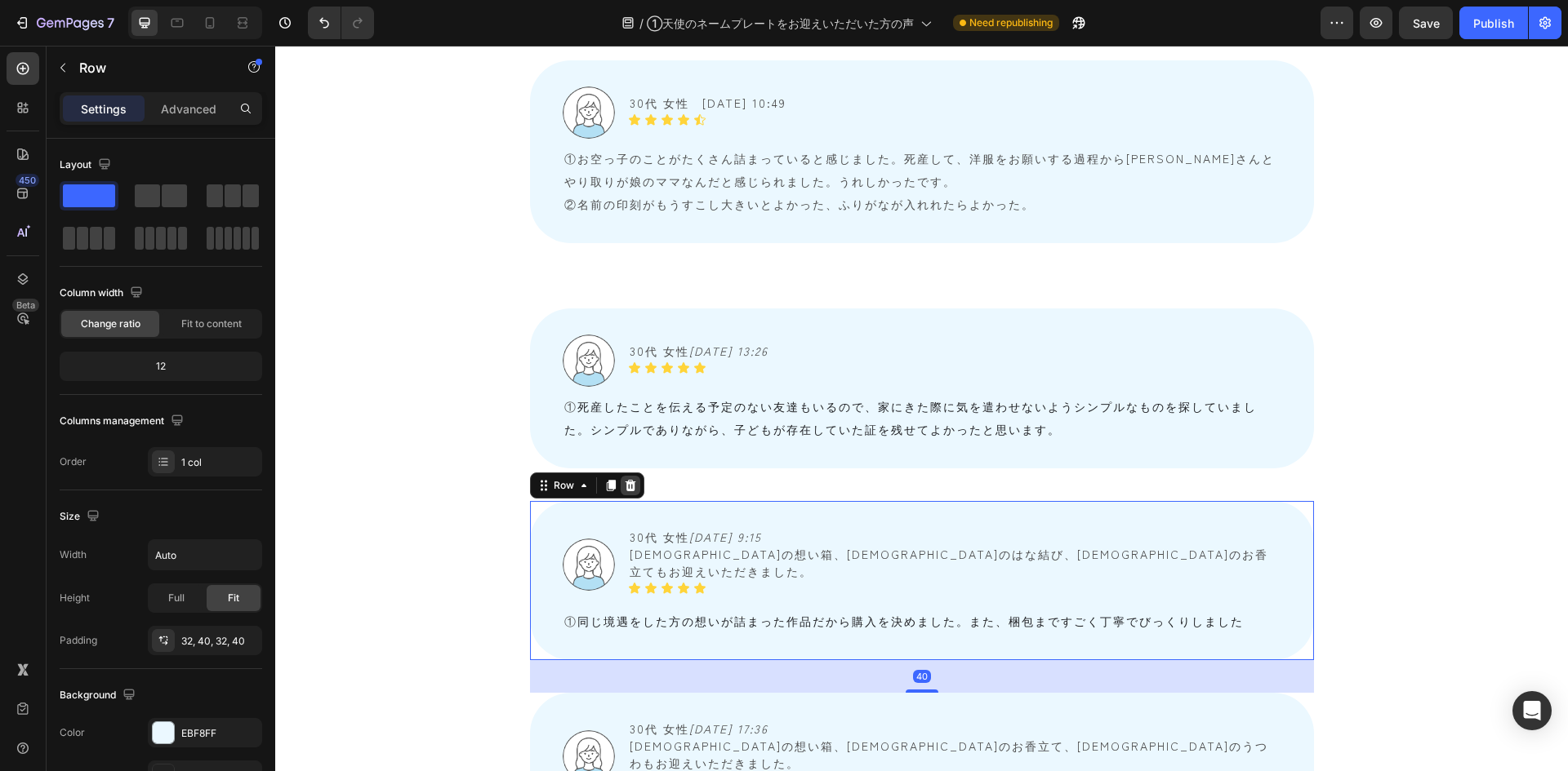
click at [624, 479] on icon at bounding box center [630, 486] width 13 height 13
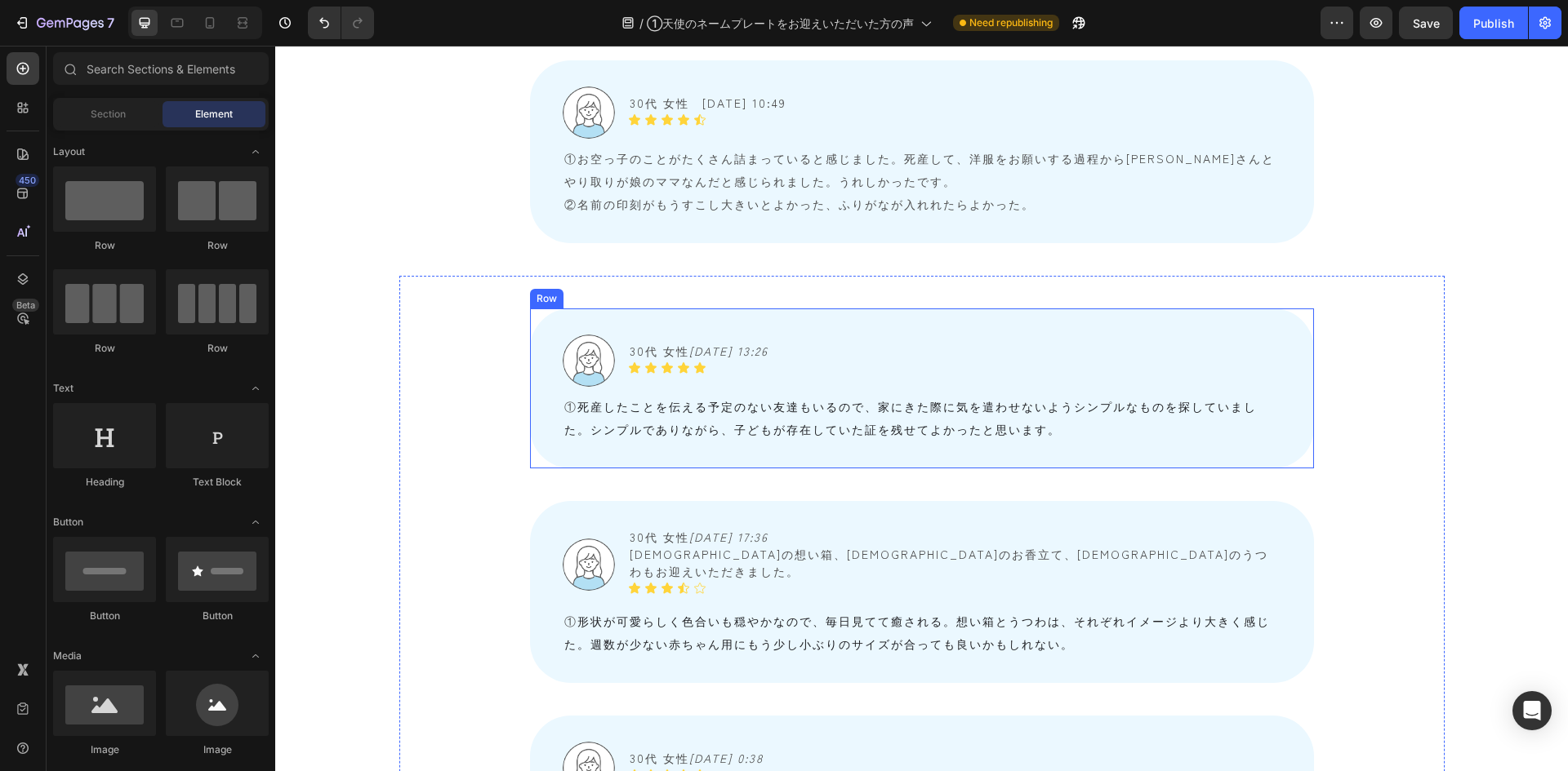
click at [546, 309] on div "Image 30代 女性　 2025/08/25 13:26 Text Block Icon Icon Icon Icon Icon Icon List Ro…" at bounding box center [922, 388] width 784 height 160
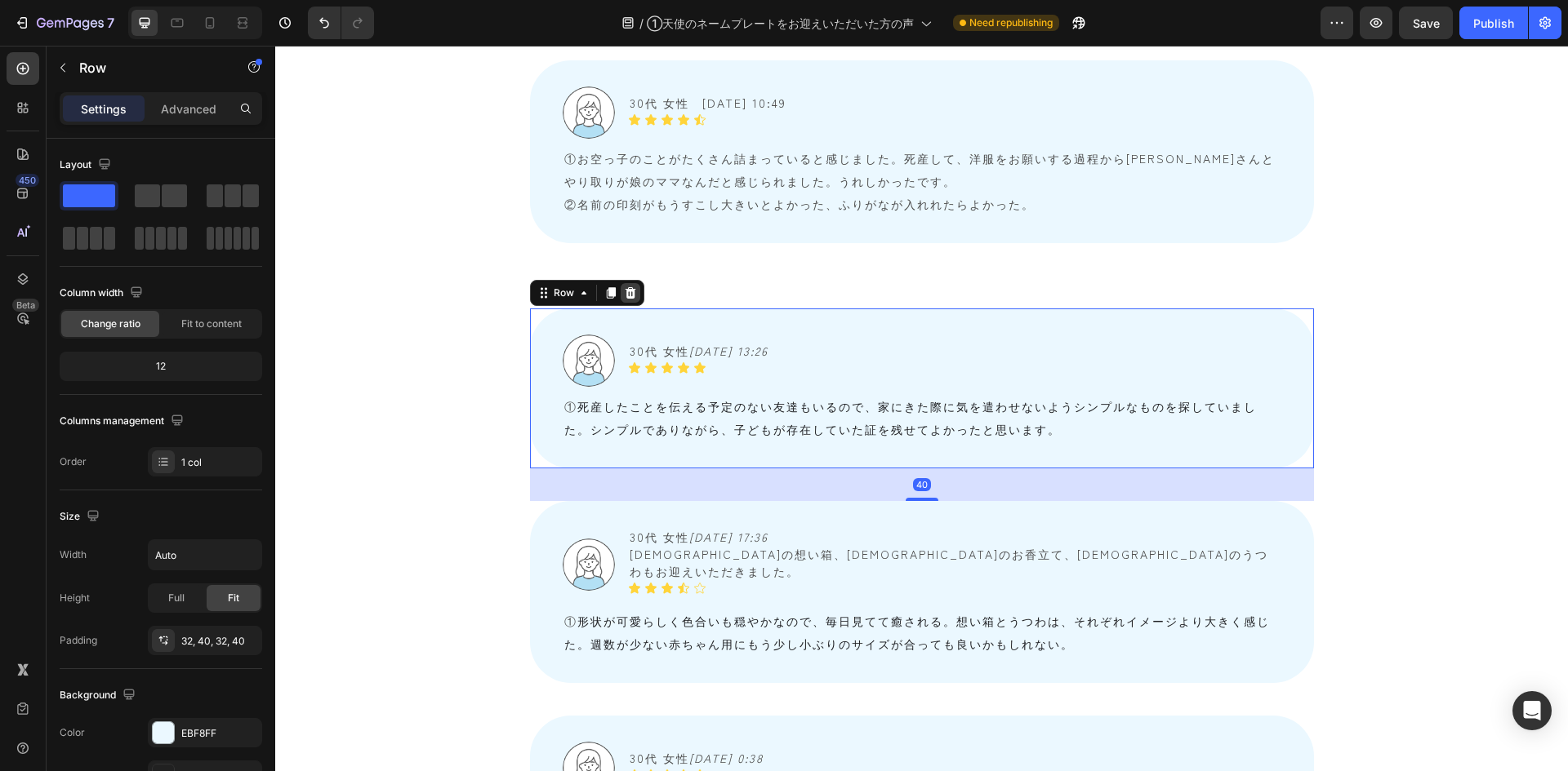
click at [628, 286] on icon at bounding box center [630, 293] width 13 height 13
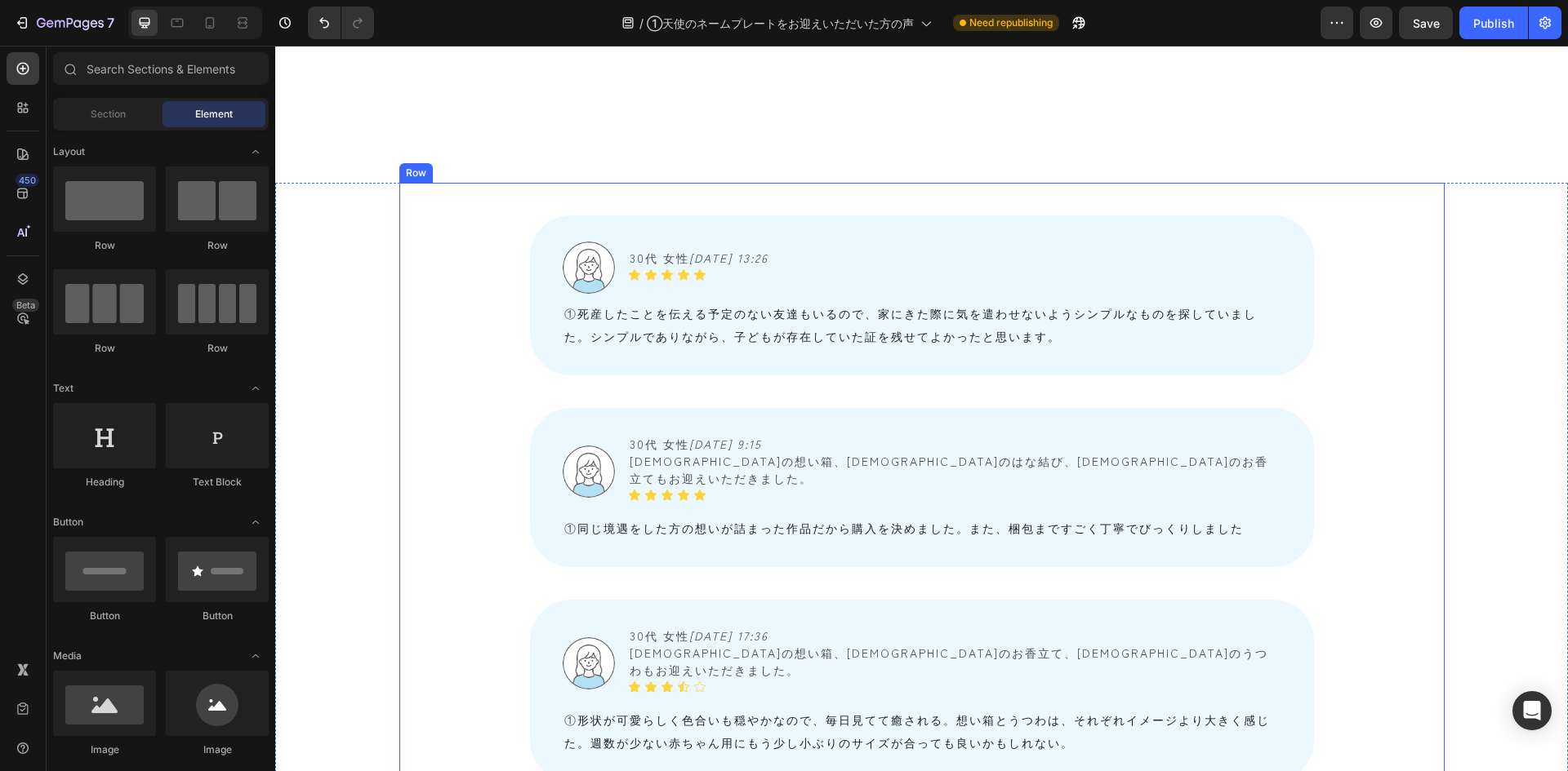
scroll to position [1524, 0]
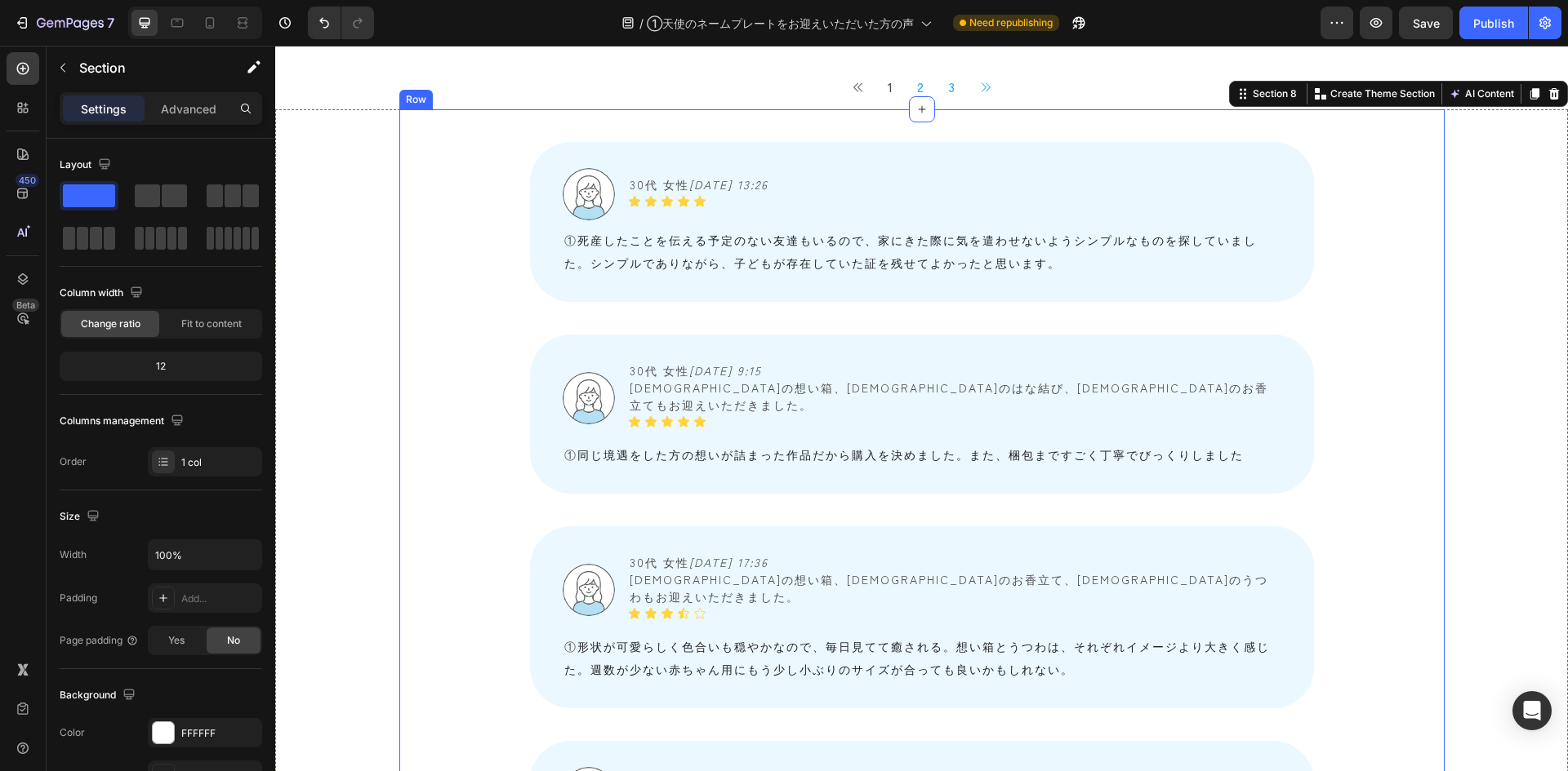
scroll to position [1687, 0]
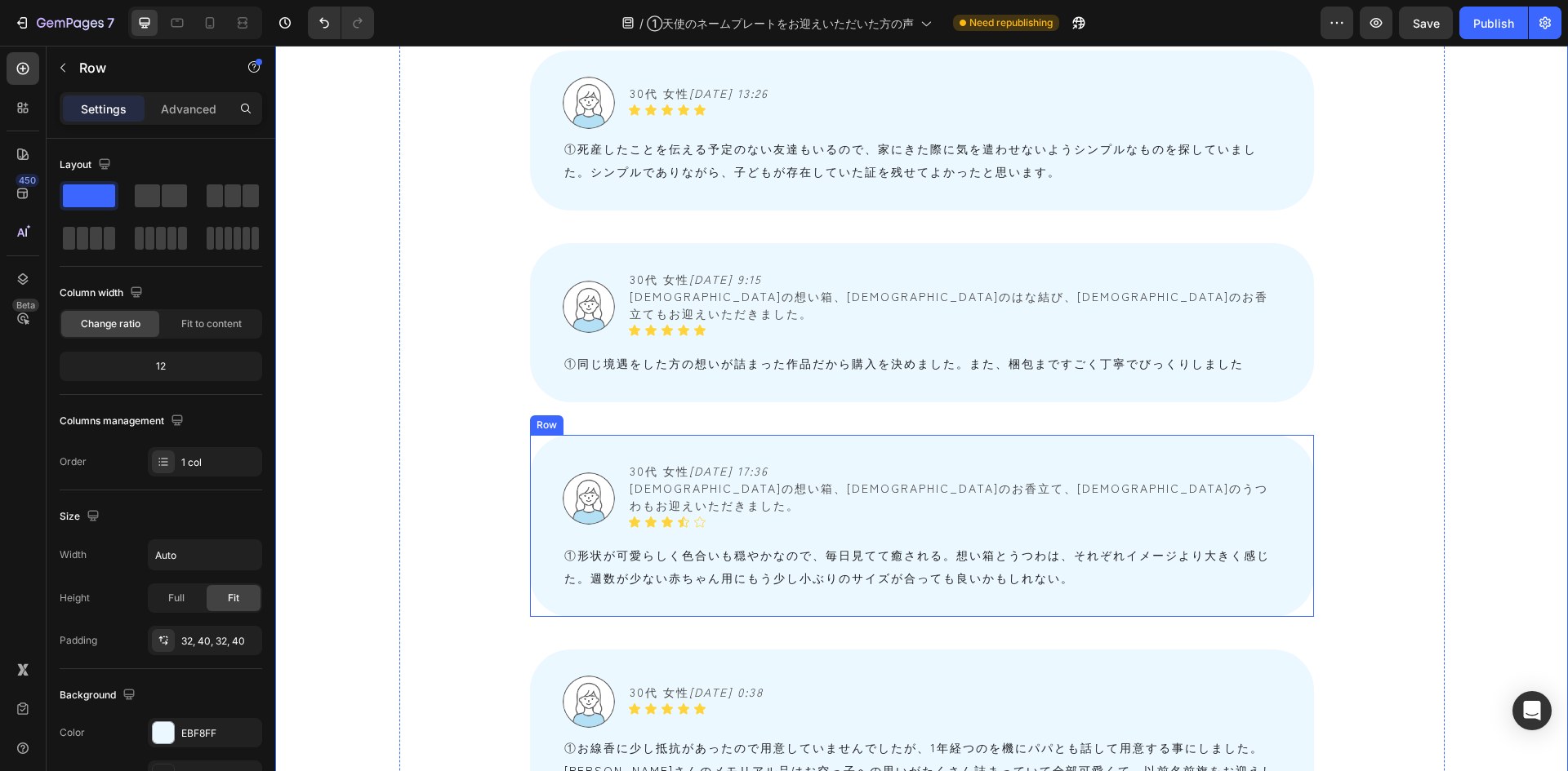
click at [587, 435] on div "Image 30代 女性　 2025/08/21 17:36 天使の想い箱、天使のお香立て、天使のうつわもお迎えいただきました。 Text Block Ico…" at bounding box center [922, 526] width 784 height 182
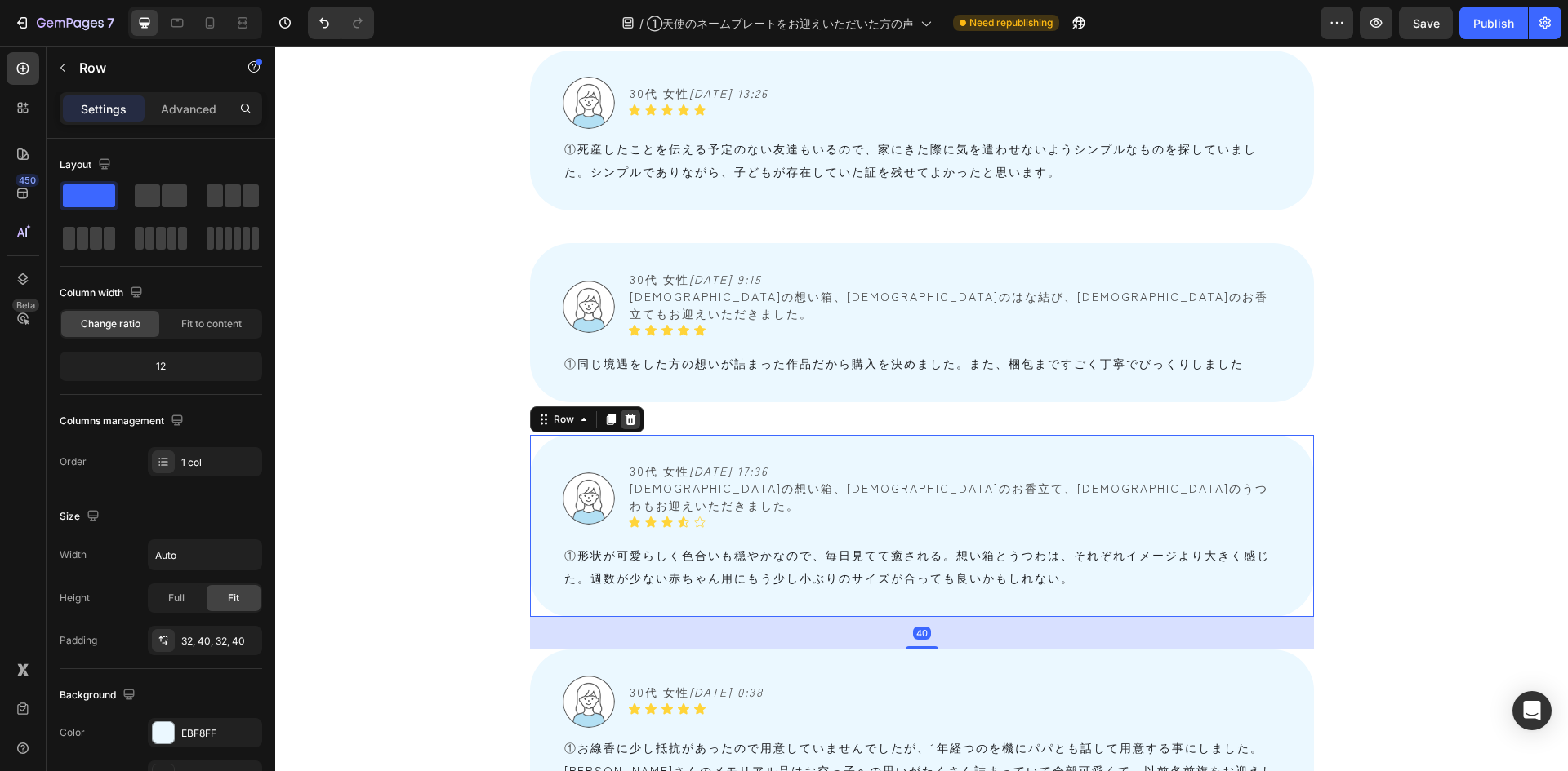
click at [624, 413] on icon at bounding box center [630, 420] width 13 height 13
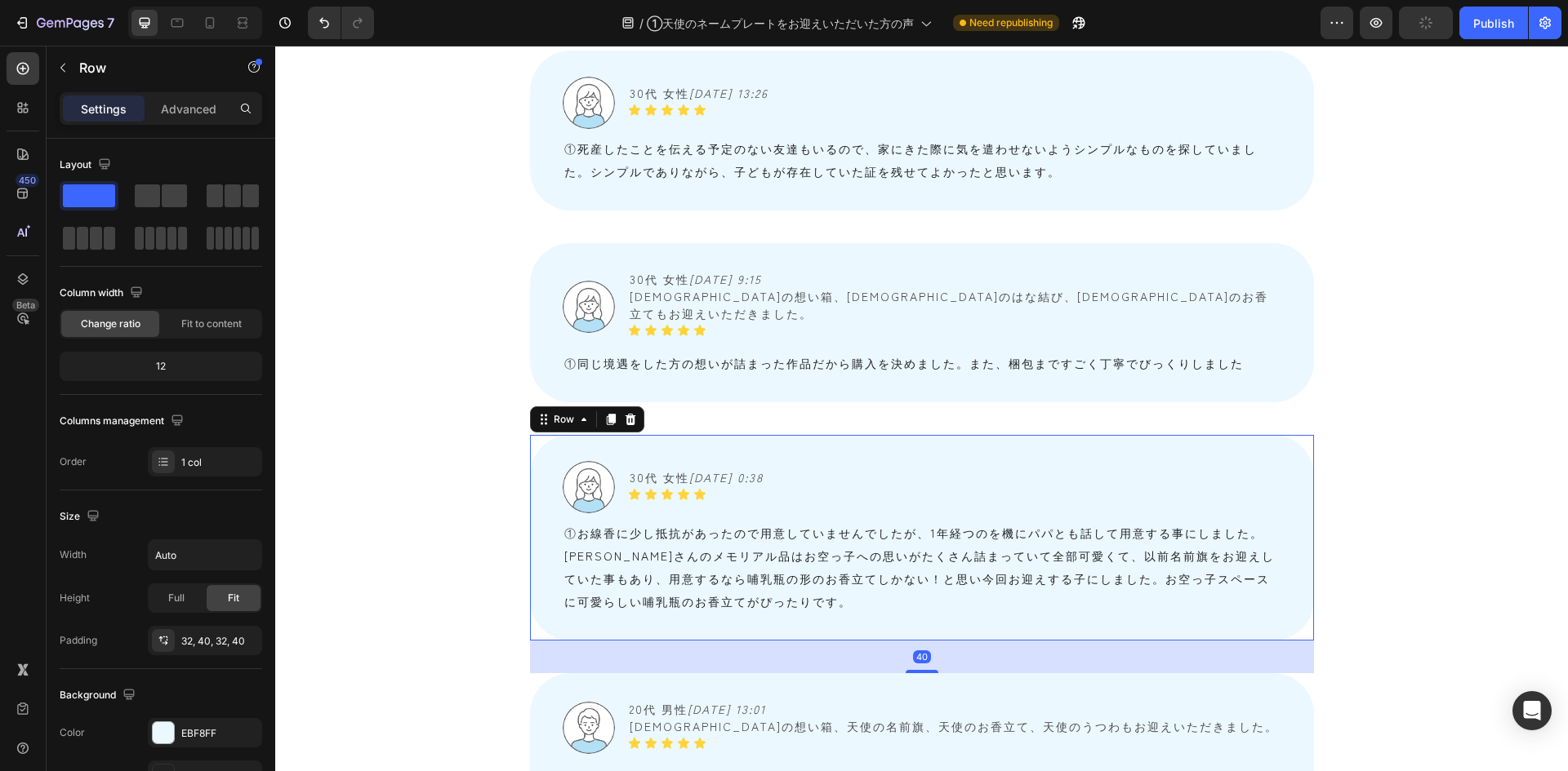
click at [619, 435] on div "Image 30代 女性　 2025/08/15 0:38 Text Block Icon Icon Icon Icon Icon Icon List Row…" at bounding box center [922, 538] width 784 height 206
click at [624, 413] on icon at bounding box center [630, 420] width 13 height 13
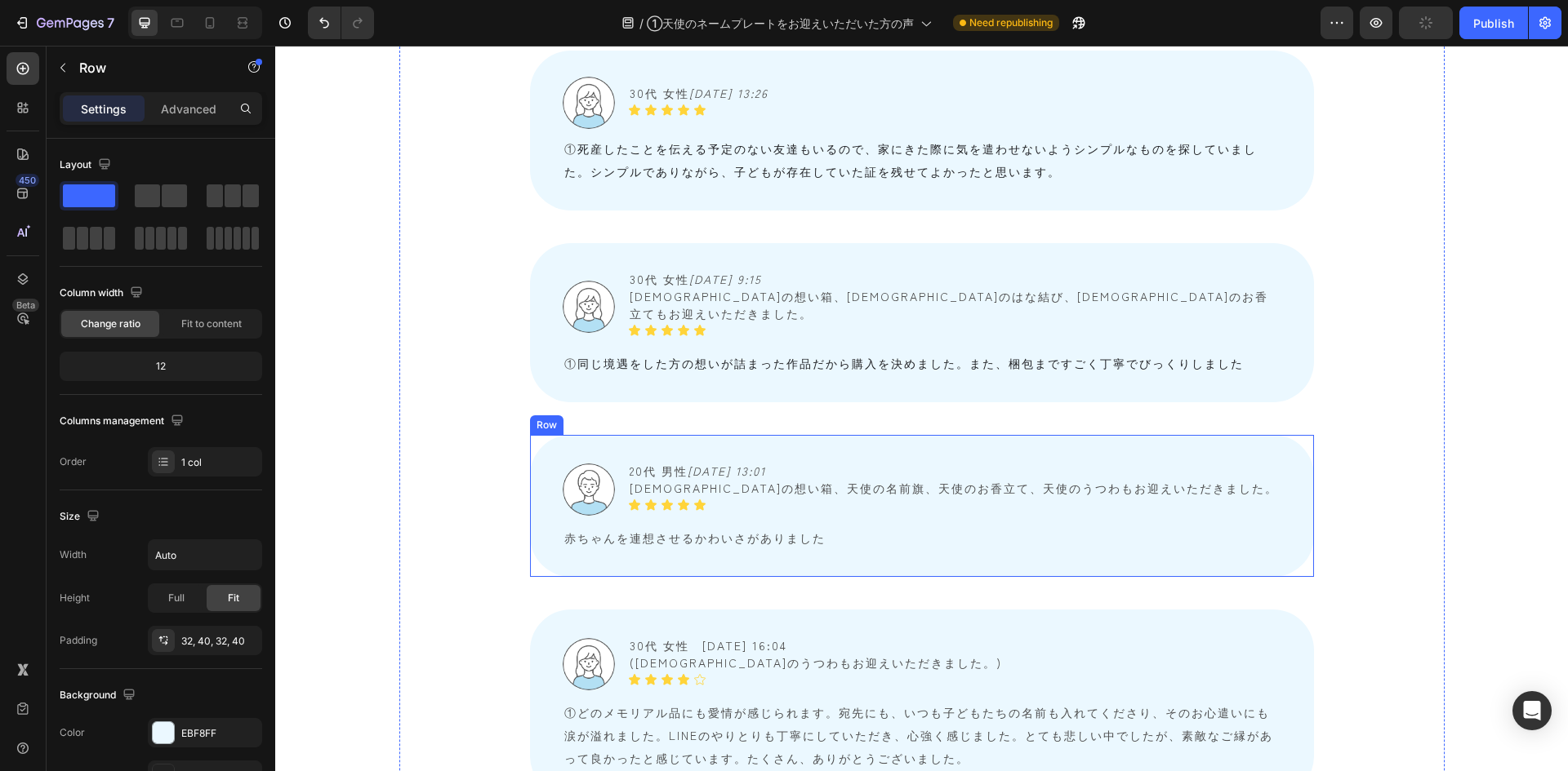
click at [617, 435] on div "Image 20代 男性　 2025/08/02 13:01 天使の想い箱、天使の名前旗、天使のお香立て、天使のうつわもお迎えいただきました。 Text Bl…" at bounding box center [922, 506] width 784 height 142
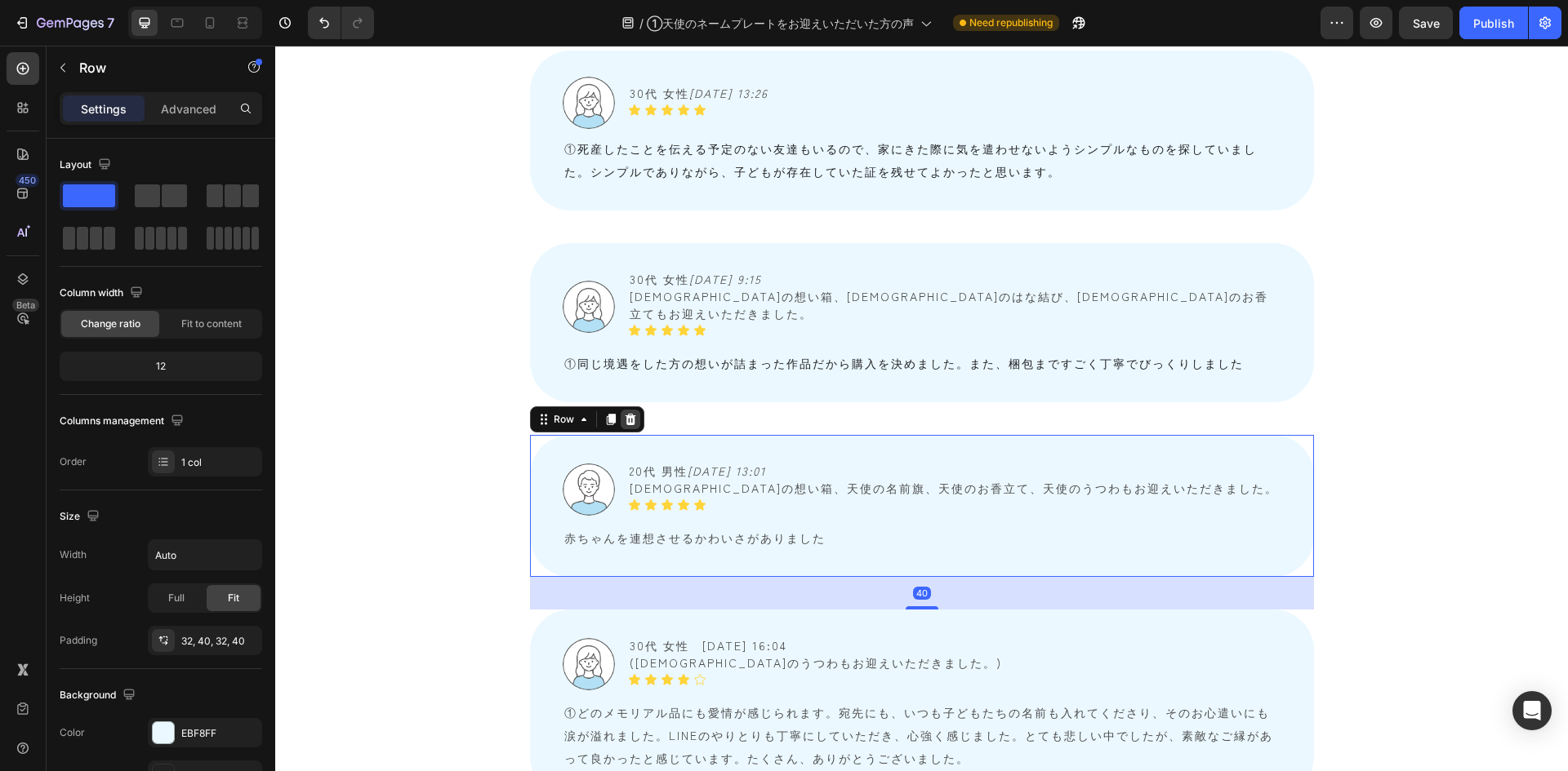
click at [626, 413] on icon at bounding box center [630, 419] width 11 height 12
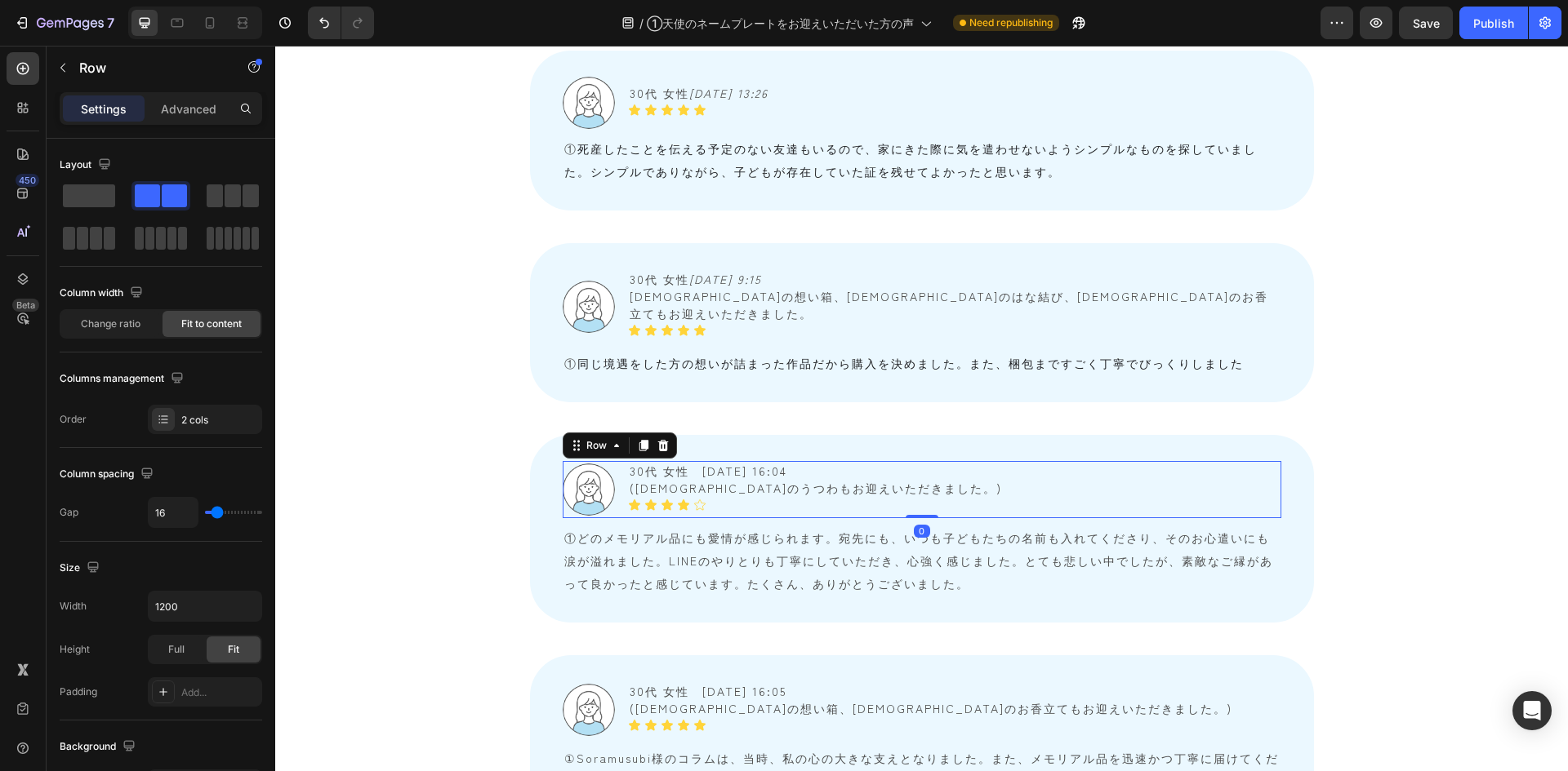
click at [614, 461] on div "Image 30代 女性　2025/07/29 16:04 (天使のうつわもお迎えいただきました。) Text Block Icon Icon Icon Ic…" at bounding box center [922, 489] width 719 height 57
click at [551, 435] on div "Image 30代 女性　2025/07/29 16:04 (天使のうつわもお迎えいただきました。) Text Block Icon Icon Icon Ic…" at bounding box center [922, 529] width 784 height 188
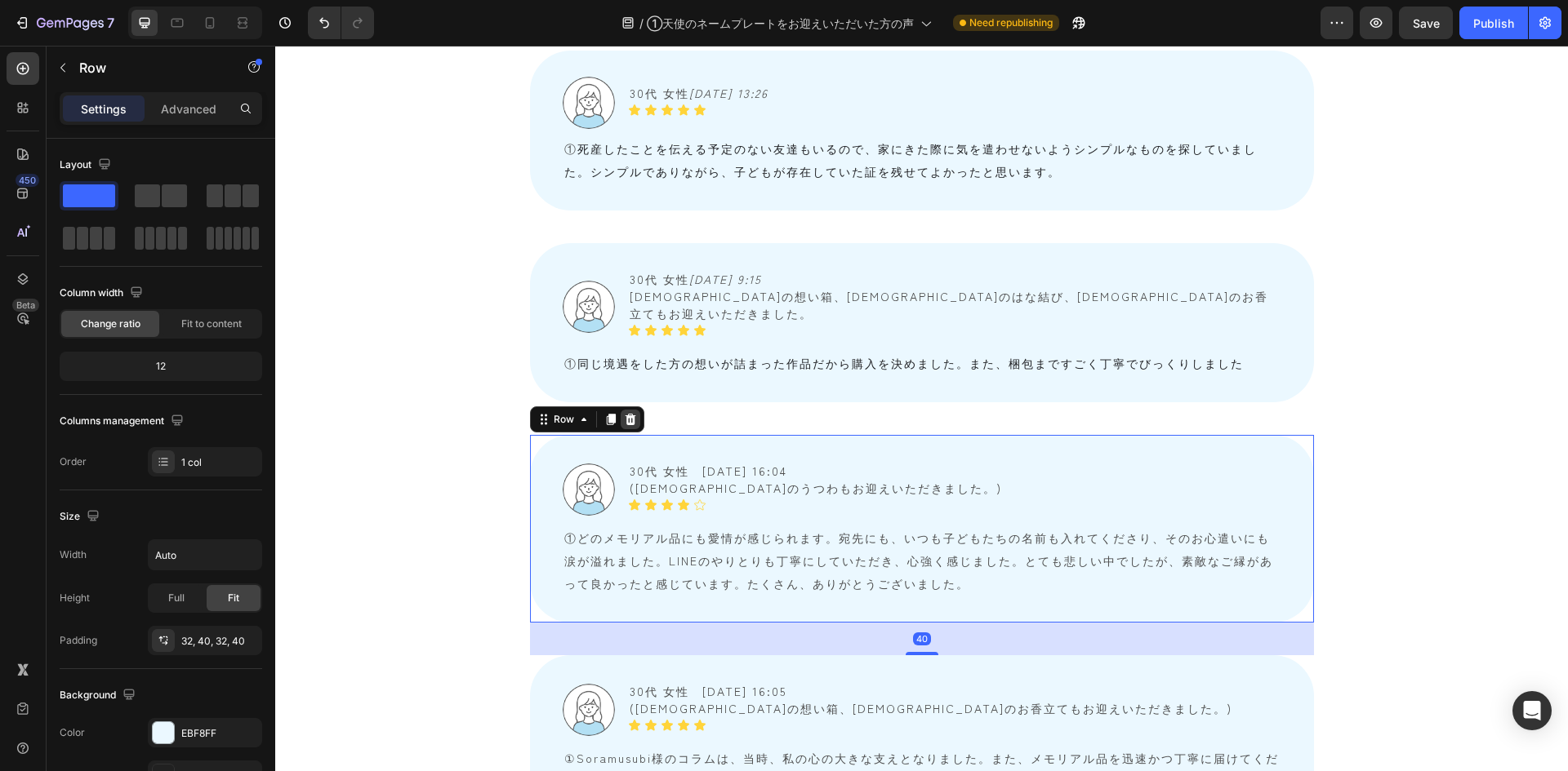
click at [625, 413] on icon at bounding box center [630, 419] width 11 height 12
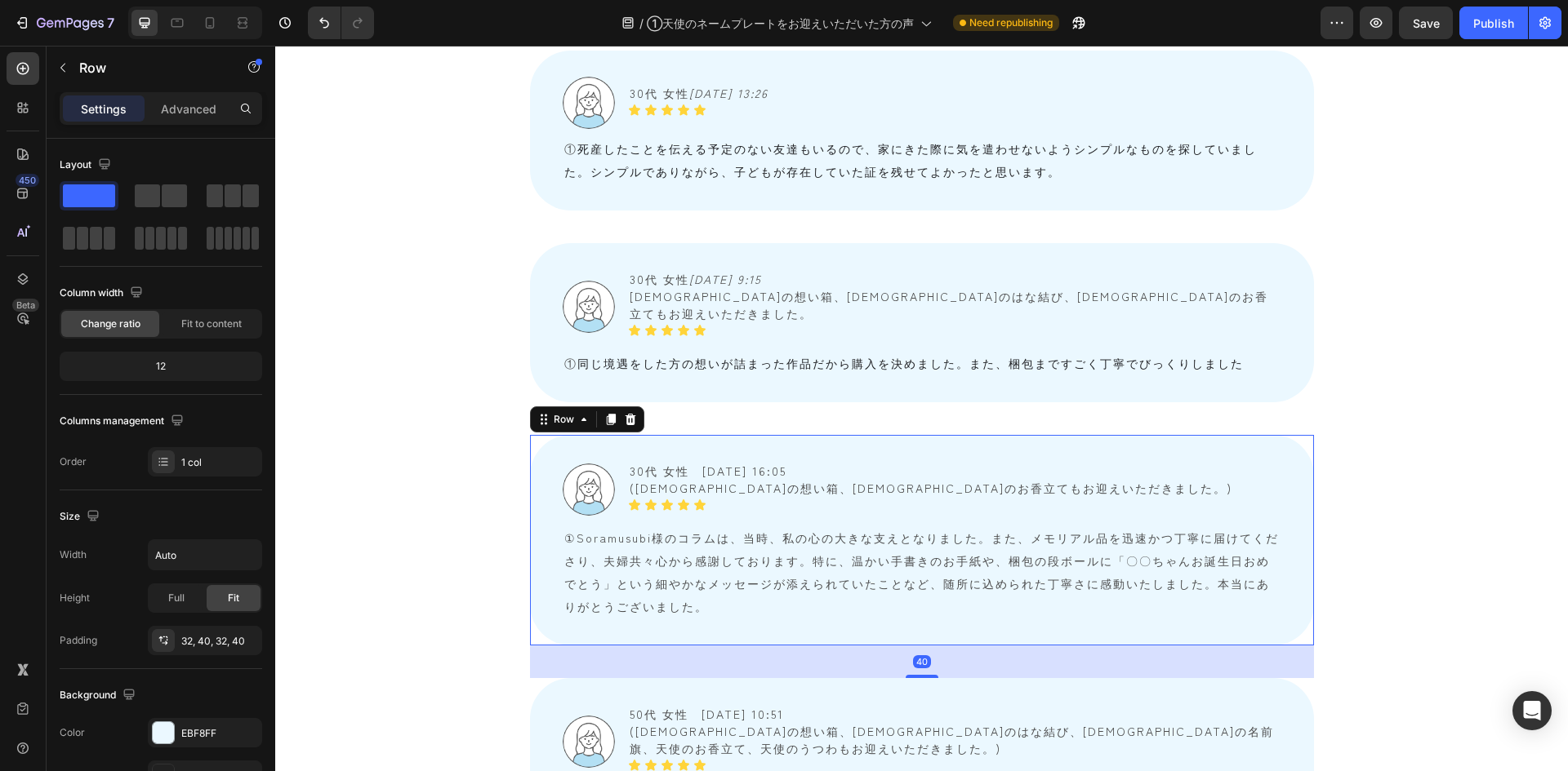
click at [592, 435] on div "Image 30代 女性　2025/06/23 16:05 (天使の想い箱、天使のお香立てもお迎えいただきました。) Text Block Icon Icon…" at bounding box center [922, 540] width 784 height 210
click at [625, 413] on icon at bounding box center [630, 419] width 11 height 12
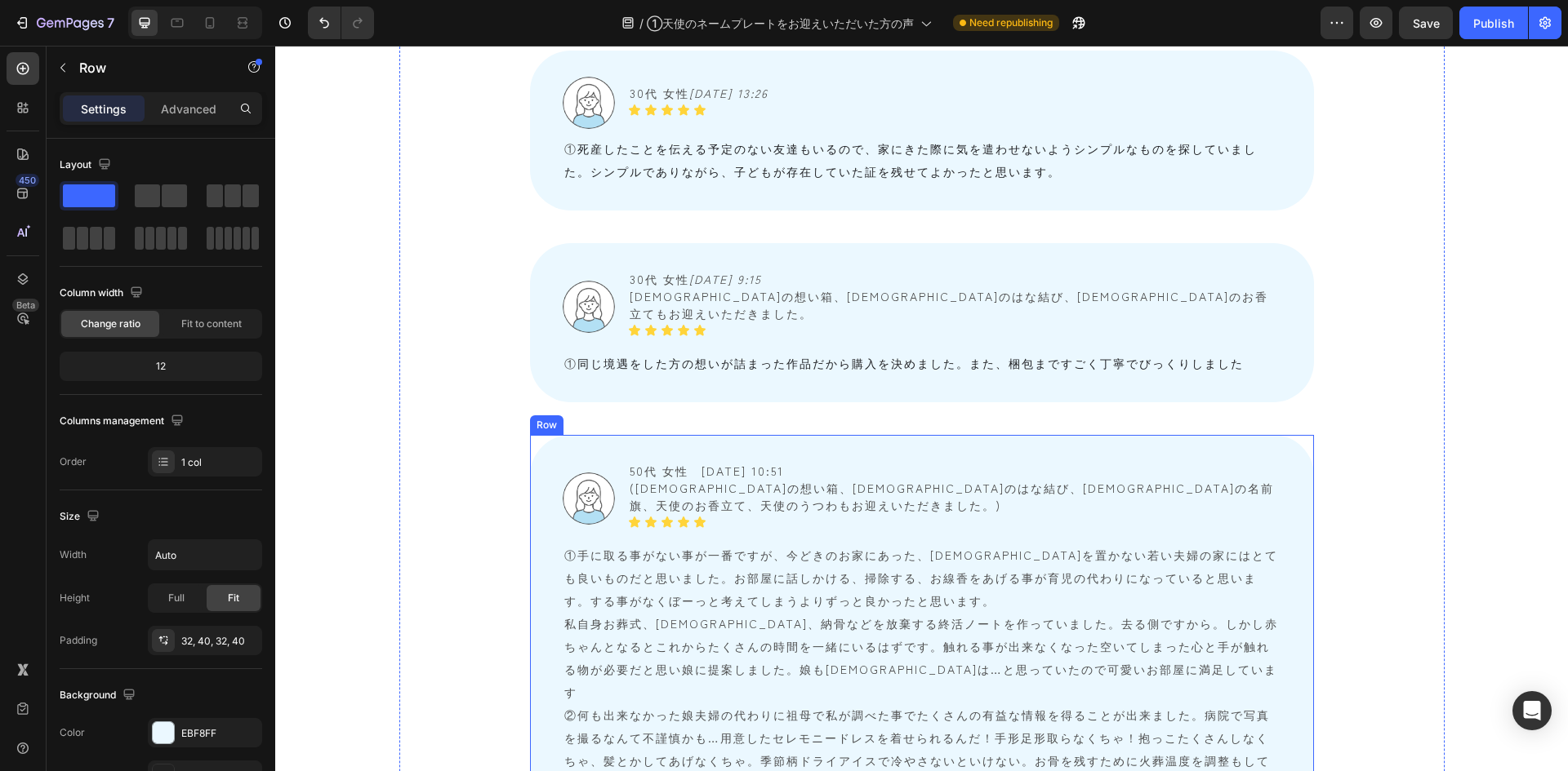
click at [611, 435] on div "Image 50代 女性　2025/06/23 10:51 (天使の想い箱、天使のはな結び、天使の名前旗、天使のお香立て、天使のうつわもお迎えいただきました。…" at bounding box center [922, 652] width 784 height 433
click at [625, 413] on icon at bounding box center [630, 420] width 13 height 13
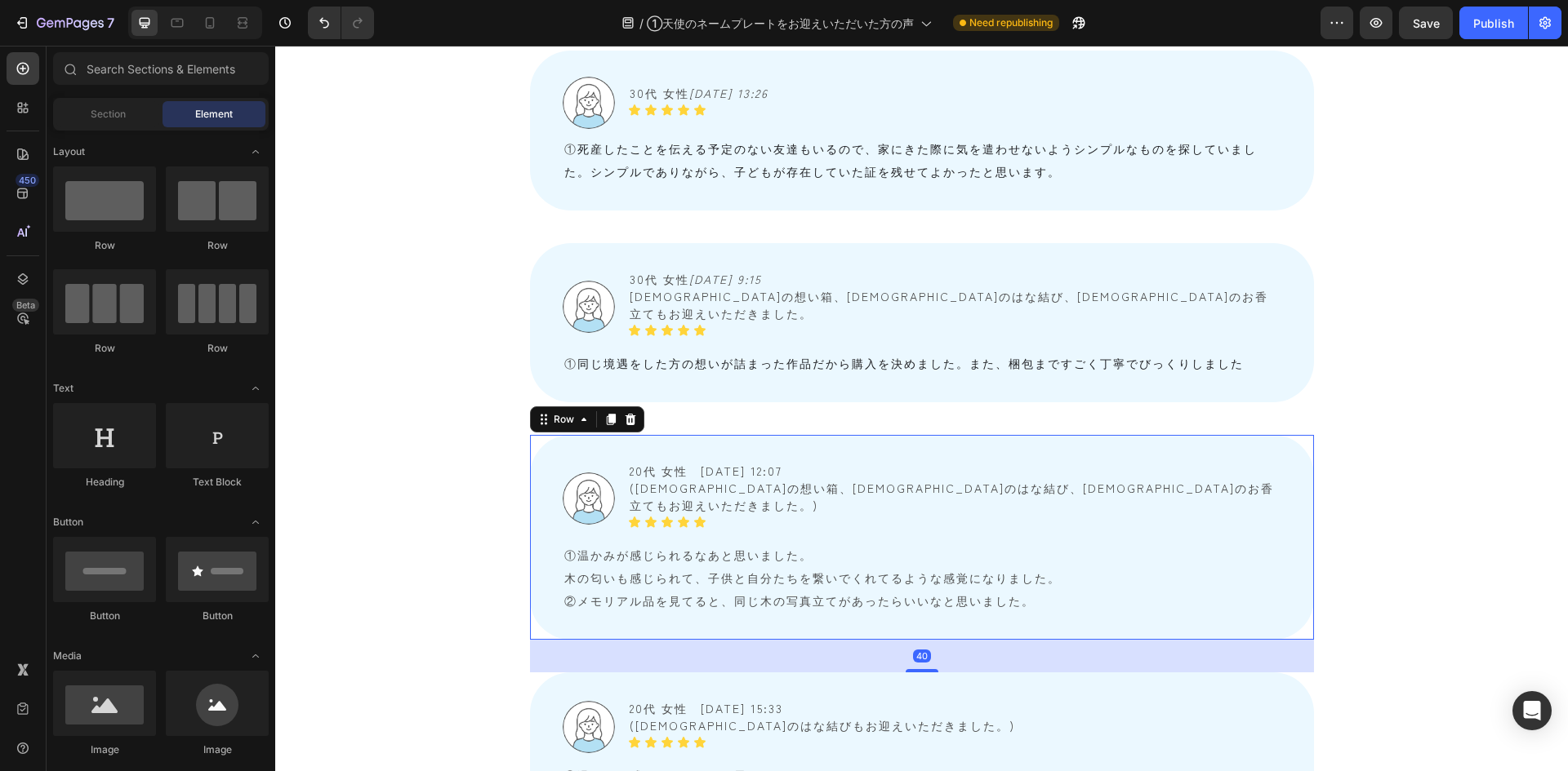
click at [618, 435] on div "Image 20代 女性　2025/06/10 12:07 (天使の想い箱、天使のはな結び、天使のお香立てもお迎えいただきました。) Text Block I…" at bounding box center [922, 537] width 784 height 205
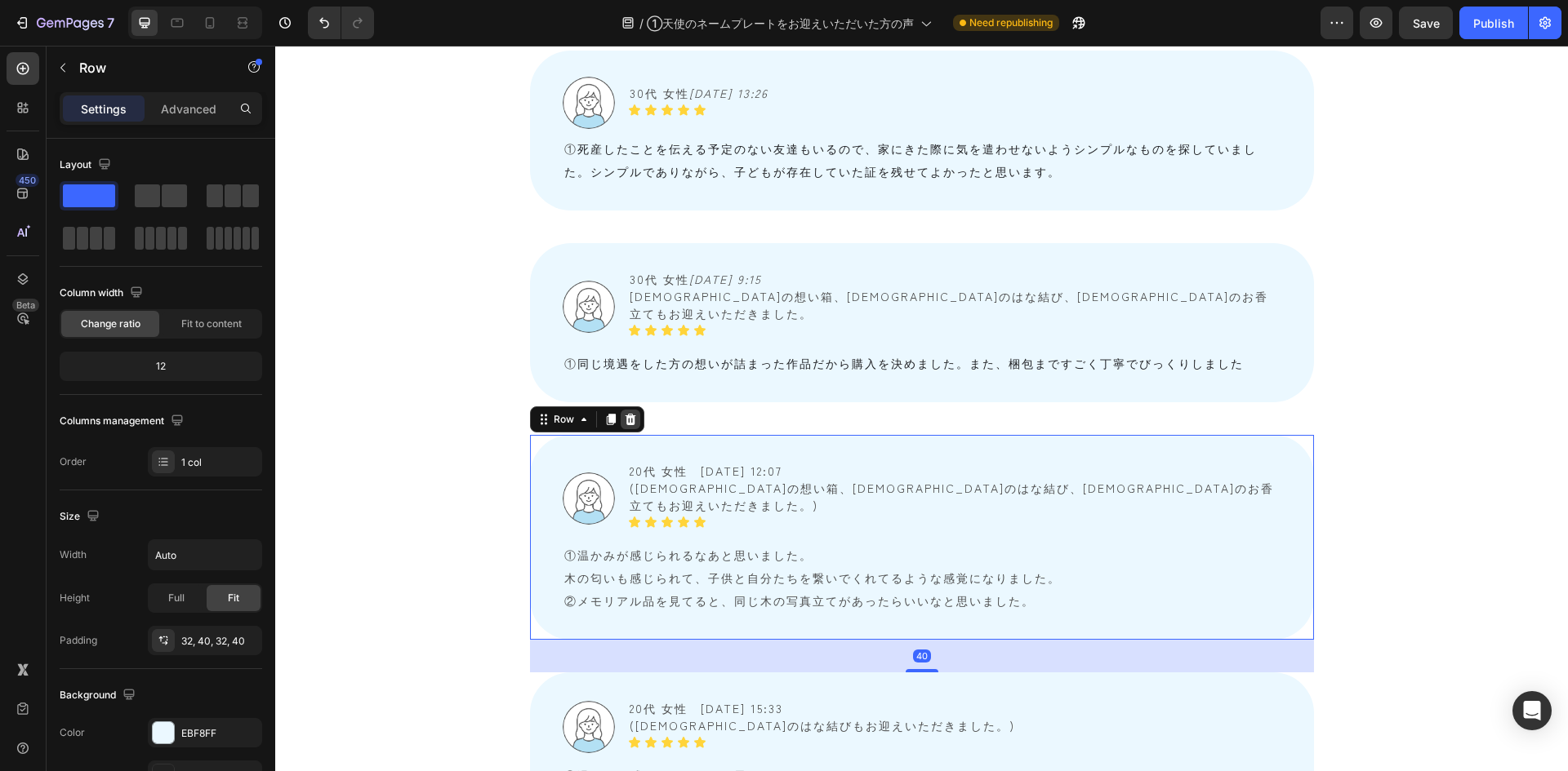
click at [628, 413] on icon at bounding box center [630, 420] width 13 height 13
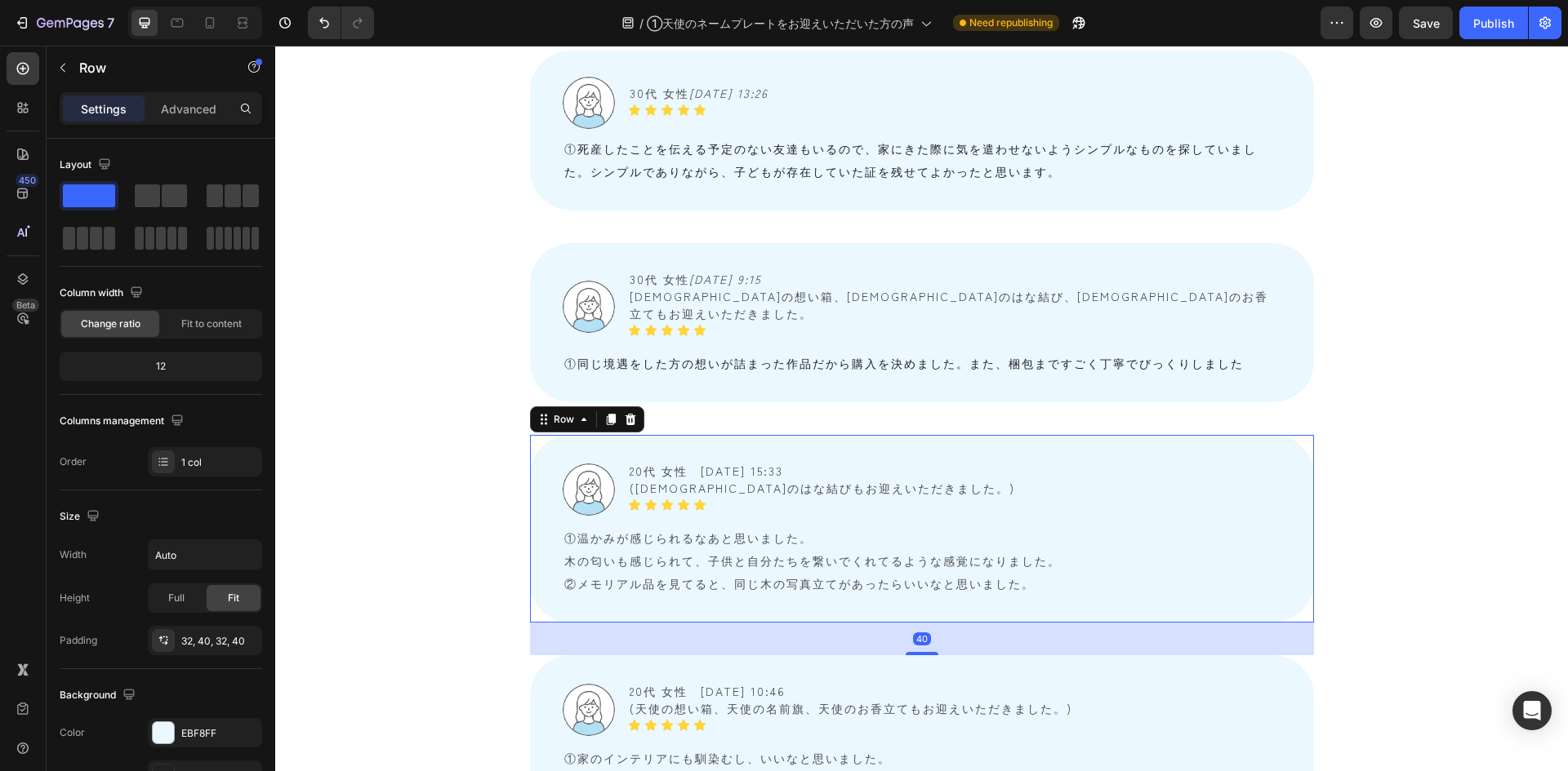
click at [620, 435] on div "Image 20代 女性　2025/06/02 15:33 (天使のはな結びもお迎えいただきました。) Text Block Icon Icon Icon I…" at bounding box center [922, 529] width 784 height 188
click at [625, 413] on icon at bounding box center [630, 419] width 11 height 12
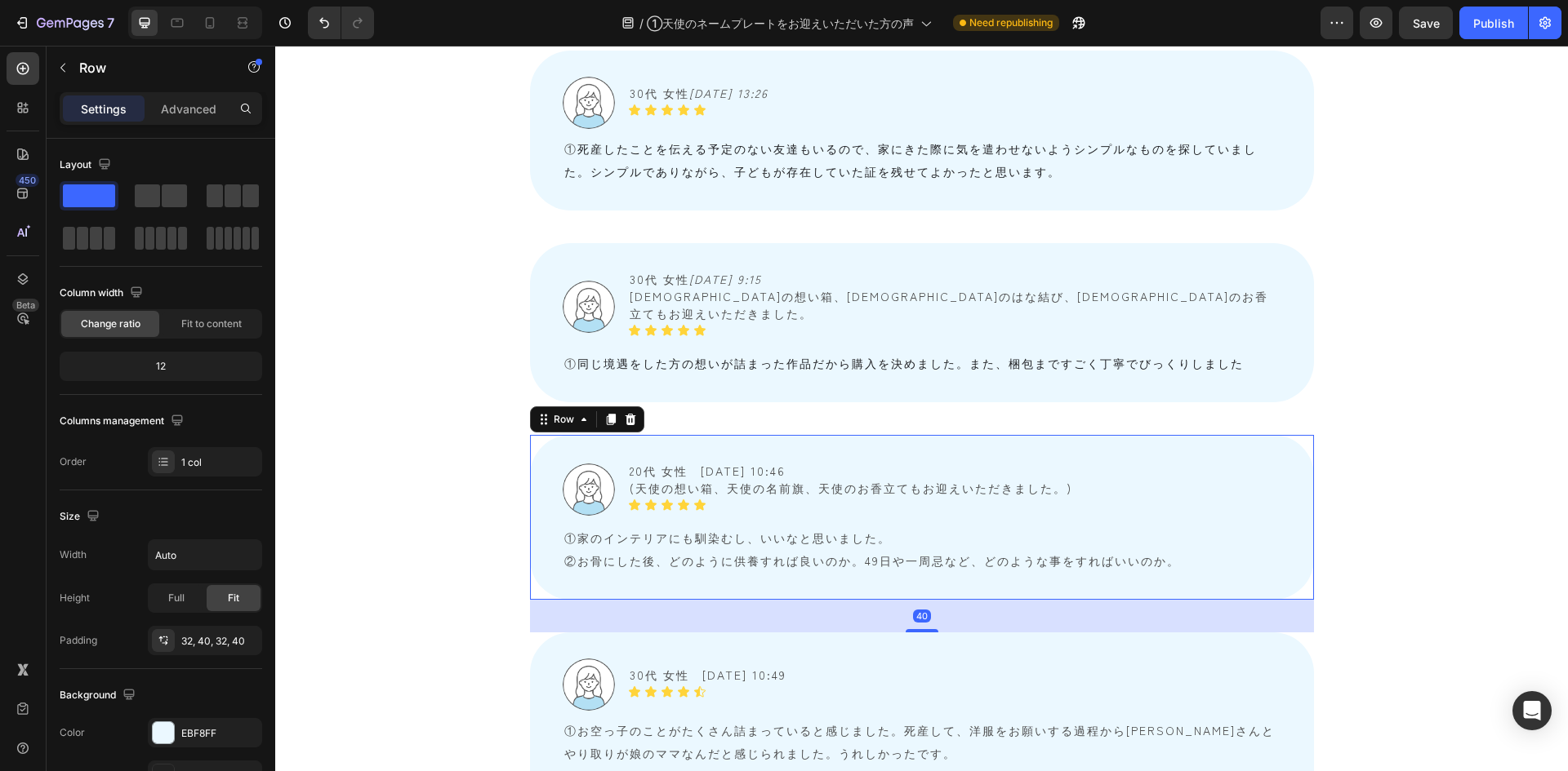
click at [619, 435] on div "Image 20代 女性　2025/06/01 10:46 (天使の想い箱、天使の名前旗、天使のお香立てもお迎えいただきました。) Text Block Ic…" at bounding box center [922, 517] width 784 height 165
click at [624, 413] on icon at bounding box center [630, 420] width 13 height 13
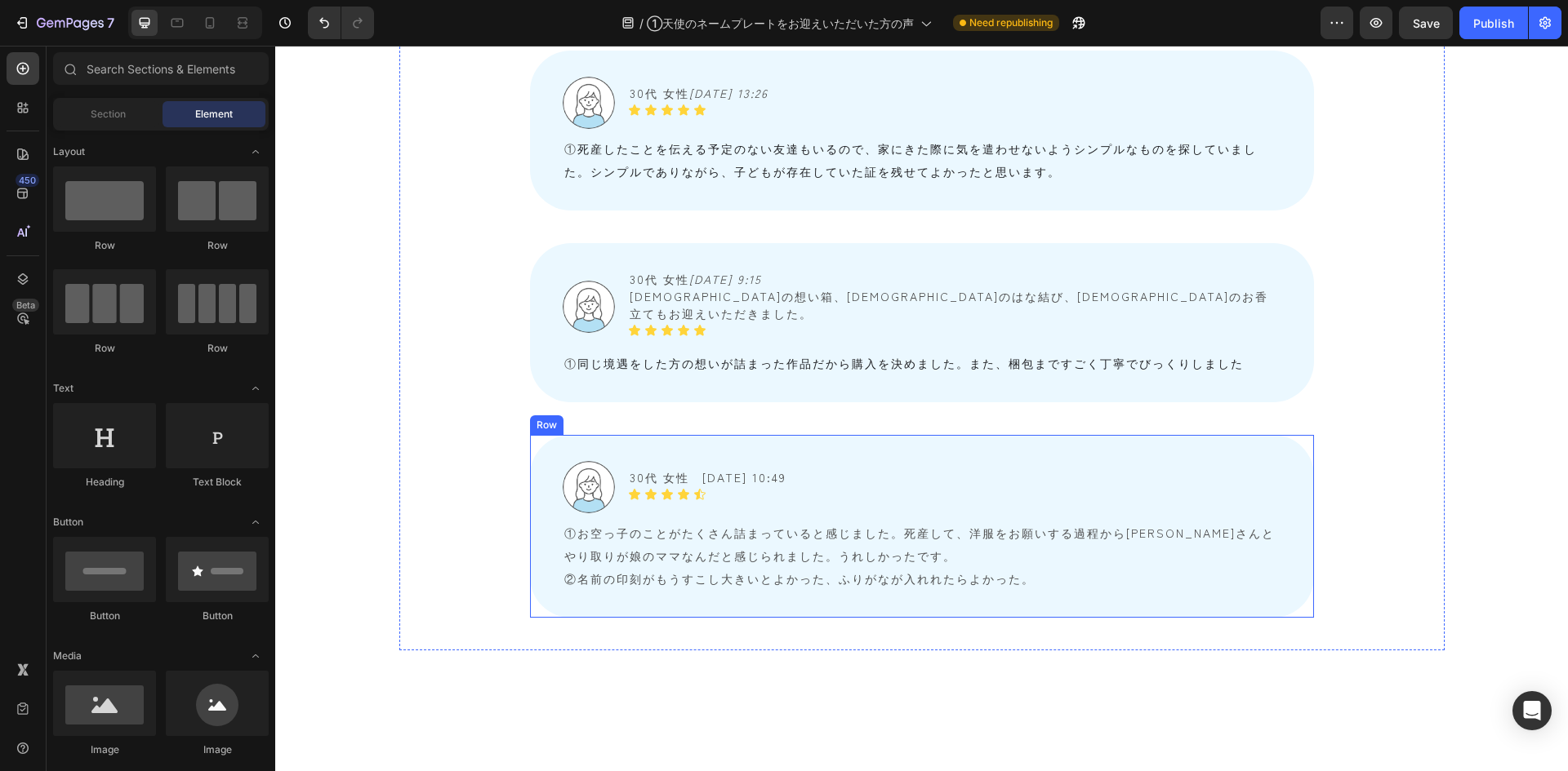
click at [621, 435] on div "Image 30代 女性　2025/05/23 10:49 Text Block Icon Icon Icon Icon Icon Icon List Row…" at bounding box center [922, 526] width 784 height 183
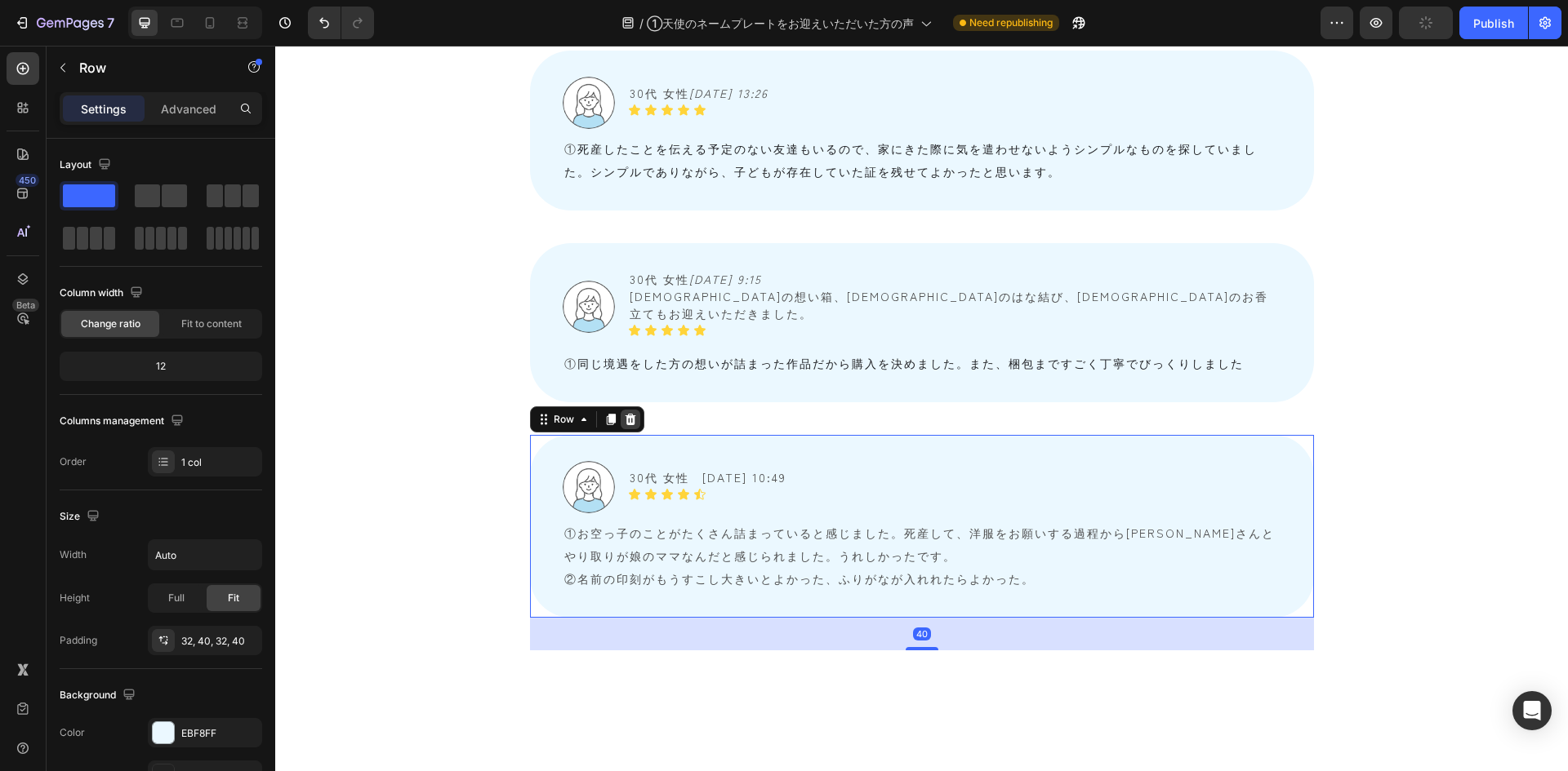
click at [625, 413] on icon at bounding box center [630, 419] width 11 height 12
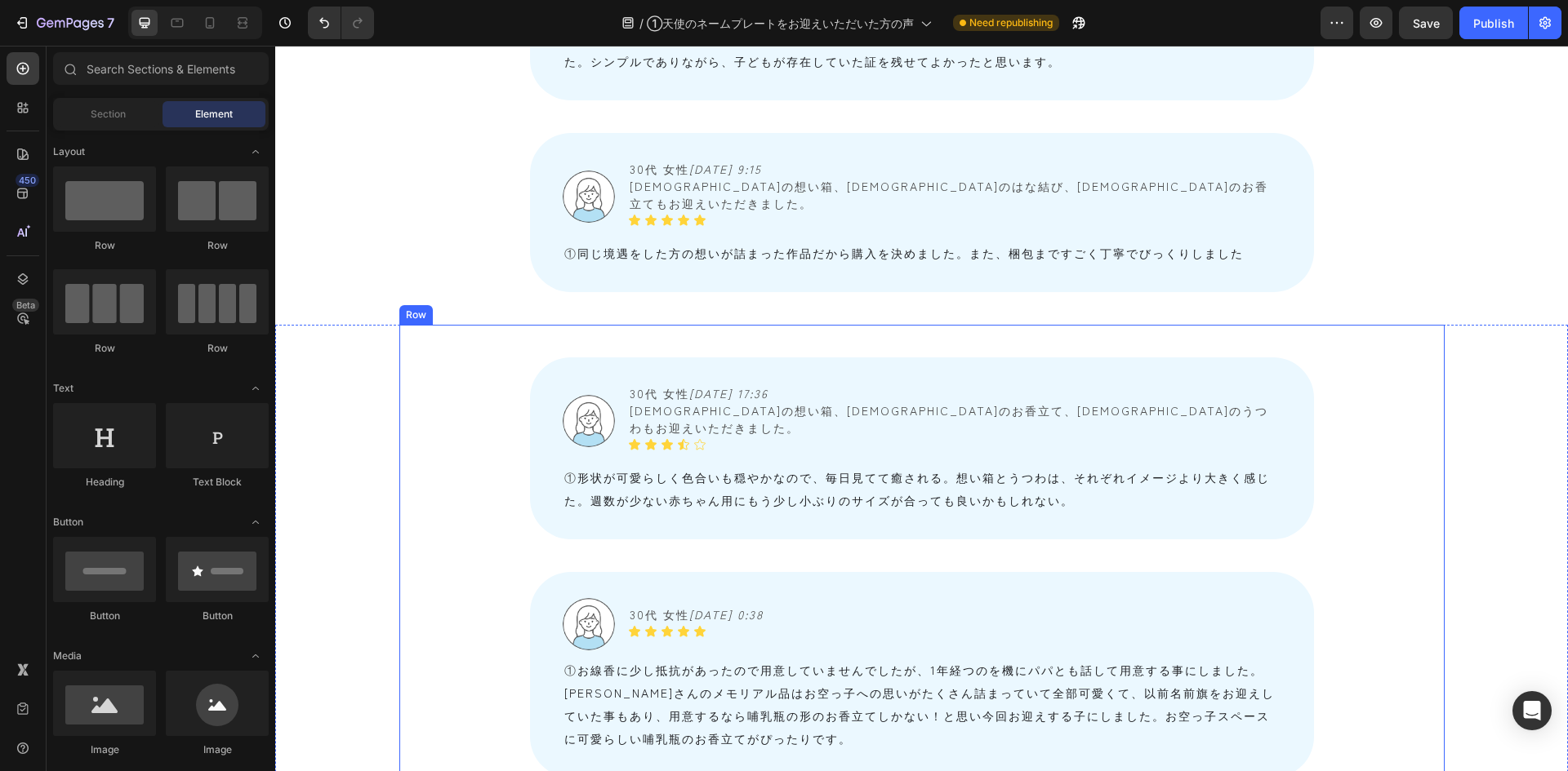
scroll to position [1769, 0]
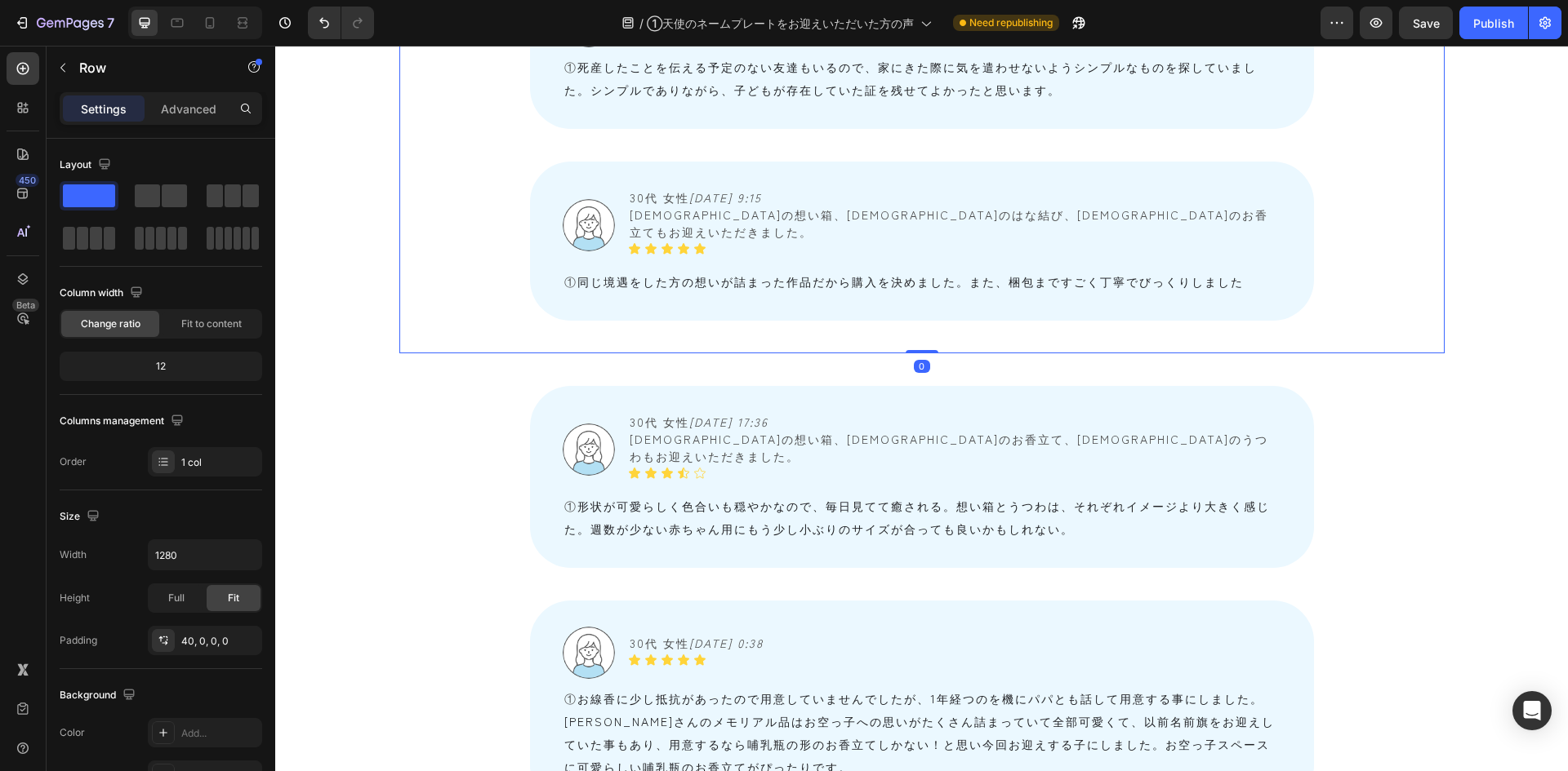
click at [552, 311] on div "Image 30代 女性　 2025/08/25 13:26 Text Block Icon Icon Icon Icon Icon Icon List Ro…" at bounding box center [921, 162] width 1045 height 385
click at [182, 109] on p "Advanced" at bounding box center [188, 108] width 55 height 17
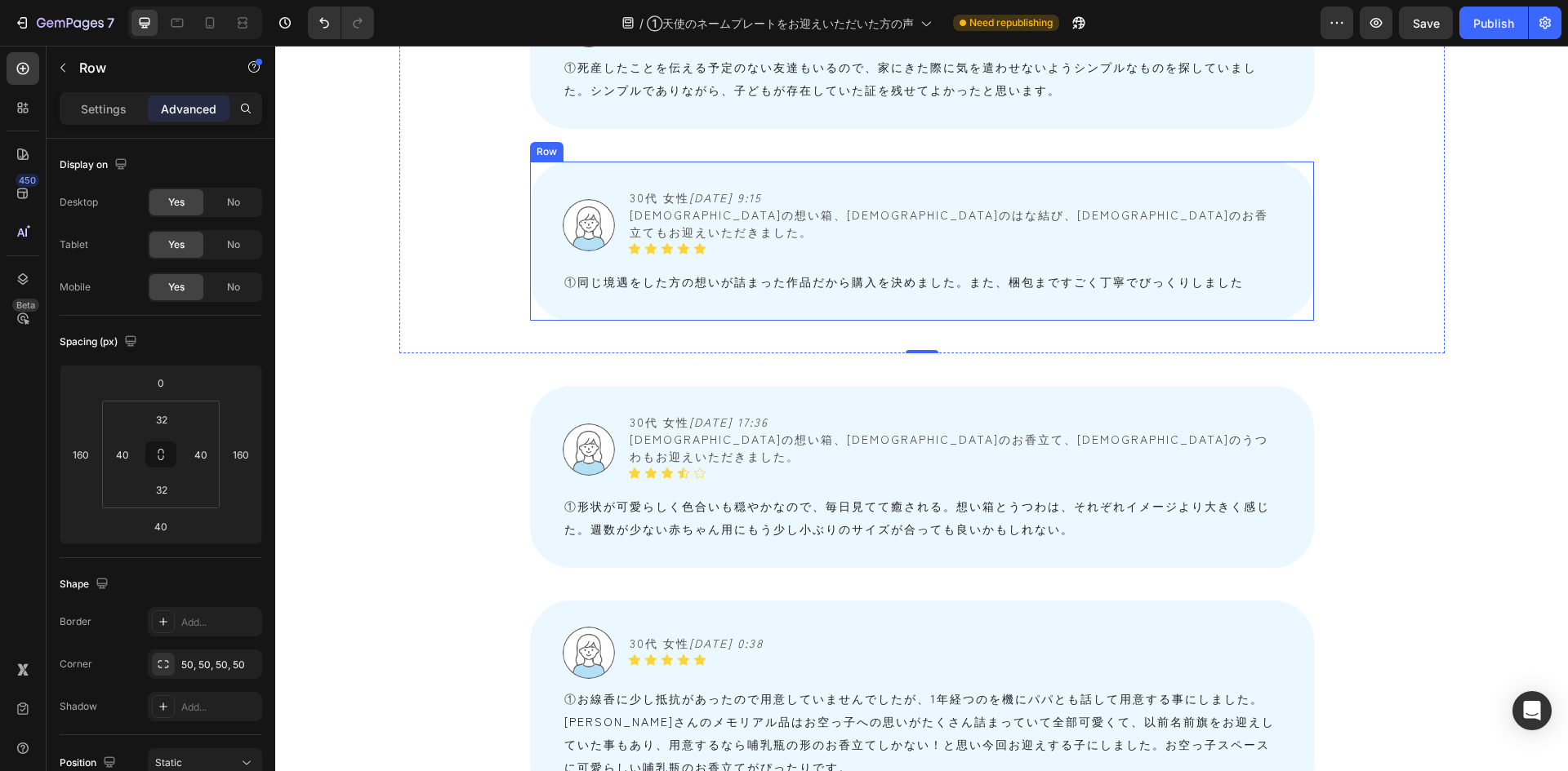
click at [710, 285] on div "Image 30代 女性　 2025/08/23 9:15 天使の想い箱、天使のはな結び、天使のお香立てもお迎えいただきました。 Text Block Ico…" at bounding box center [922, 241] width 784 height 159
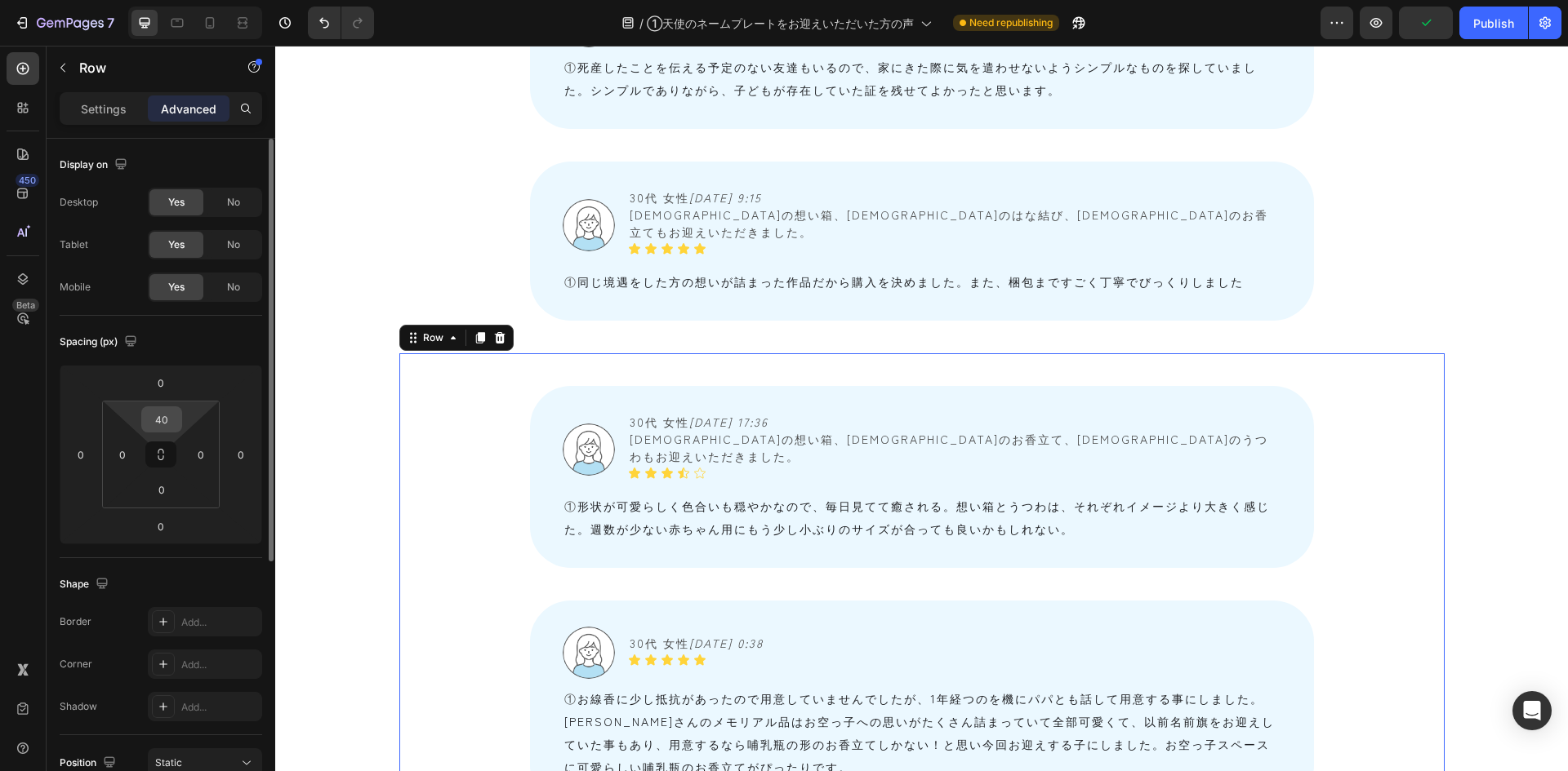
click at [177, 423] on input "40" at bounding box center [162, 419] width 33 height 24
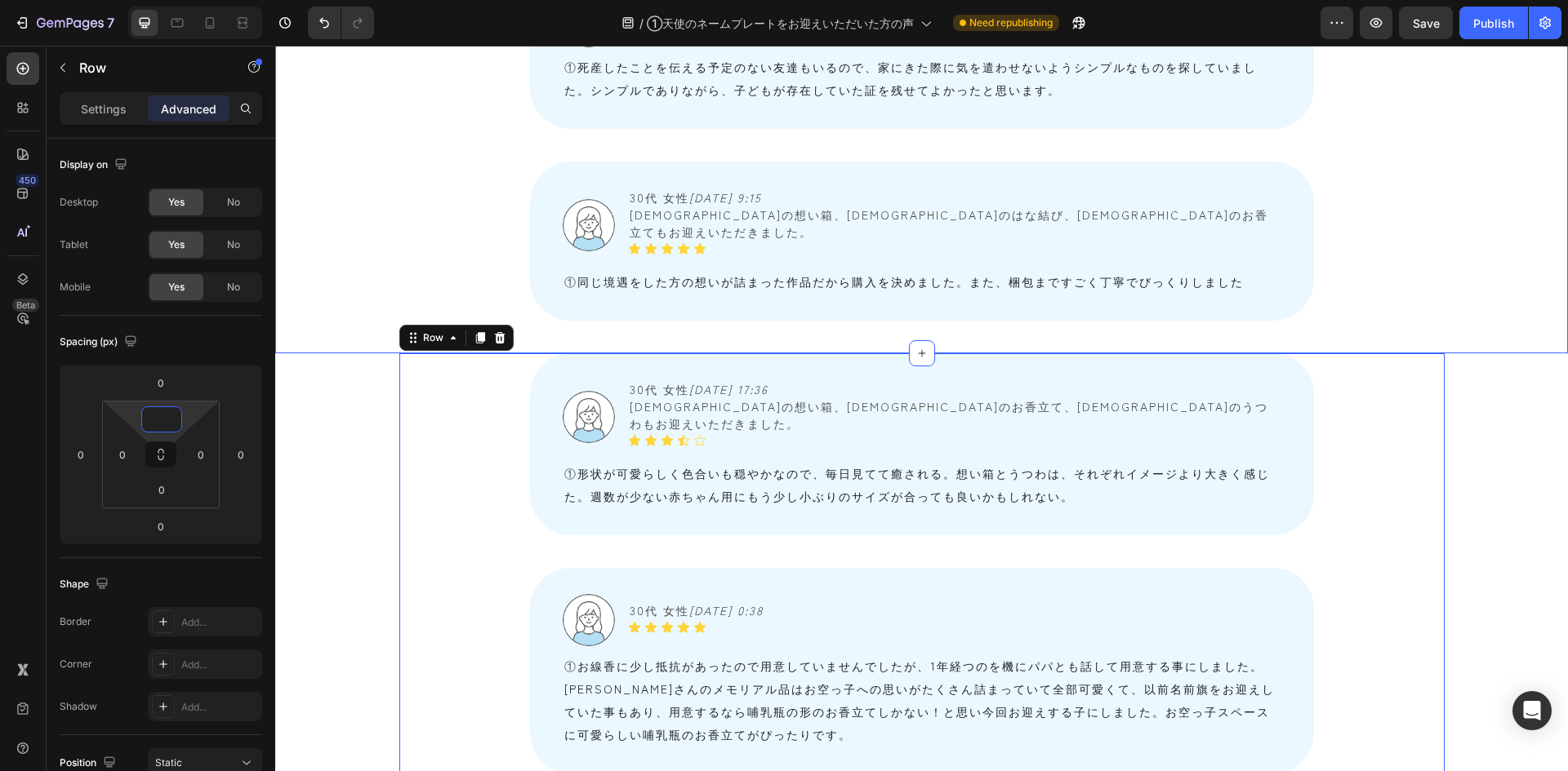
click at [312, 290] on div "Image 30代 女性　 2025/08/25 13:26 Text Block Icon Icon Icon Icon Icon Icon List Ro…" at bounding box center [921, 144] width 1293 height 417
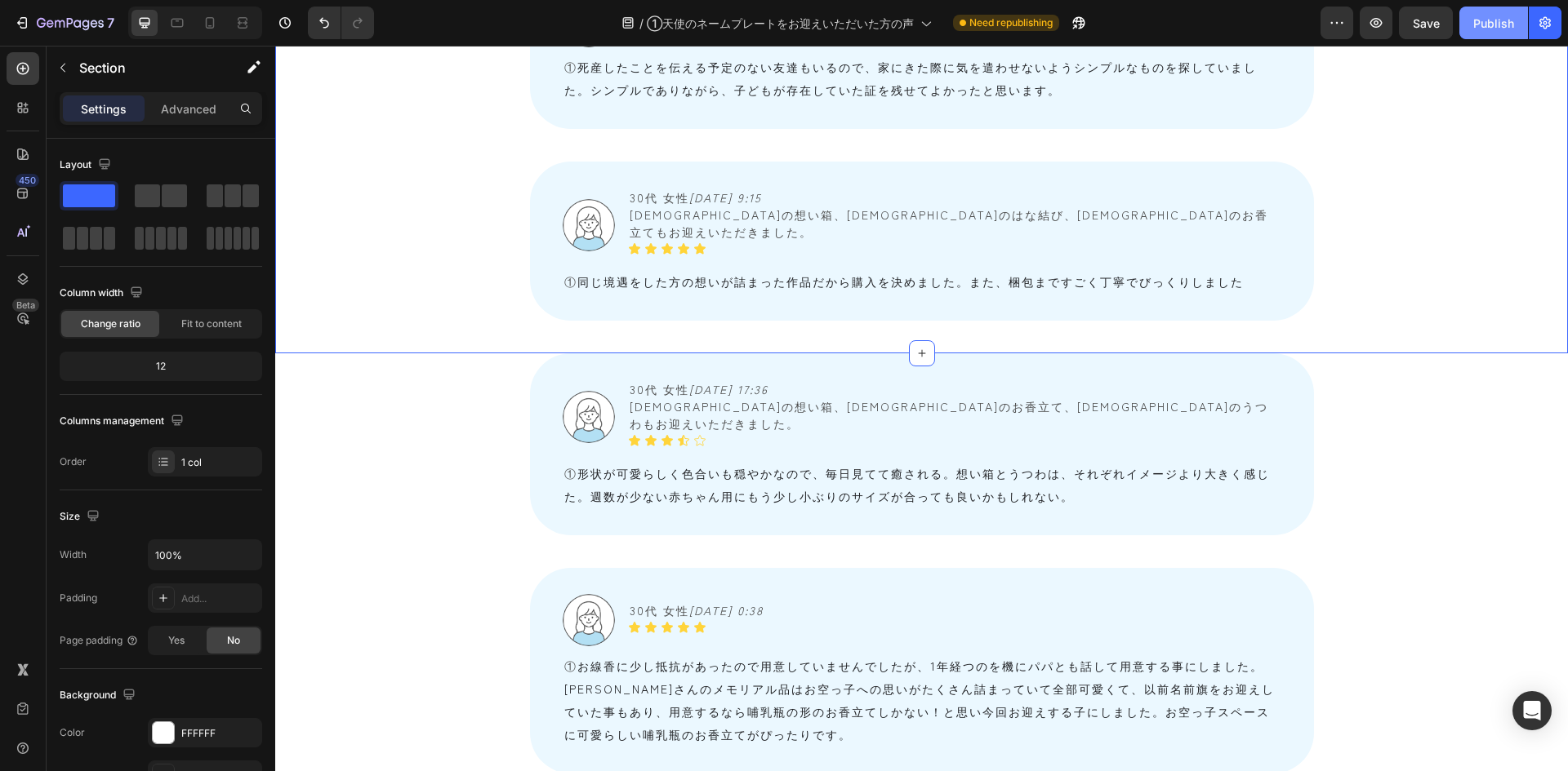
click at [1498, 24] on div "Publish" at bounding box center [1493, 23] width 41 height 17
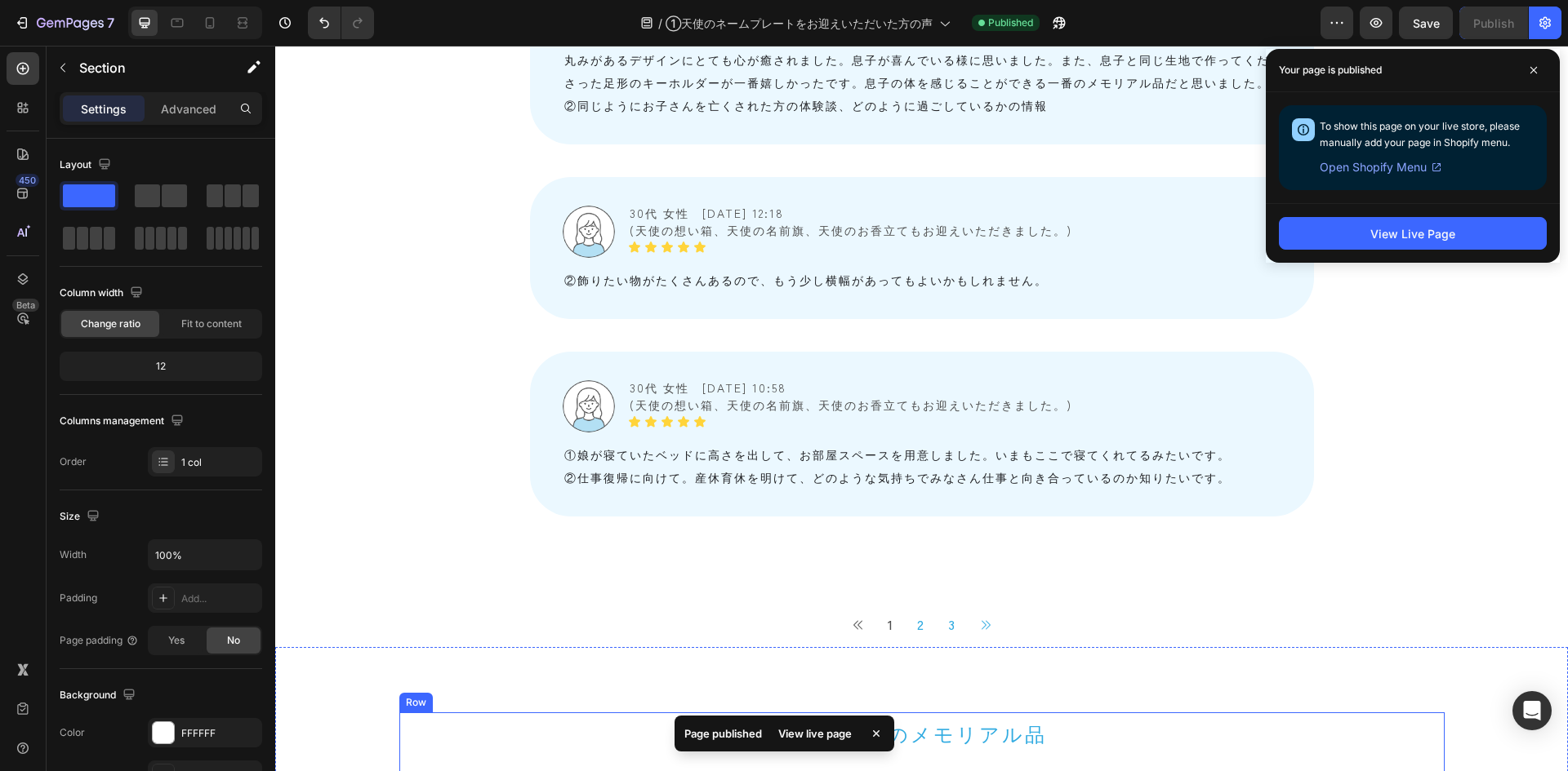
scroll to position [6014, 0]
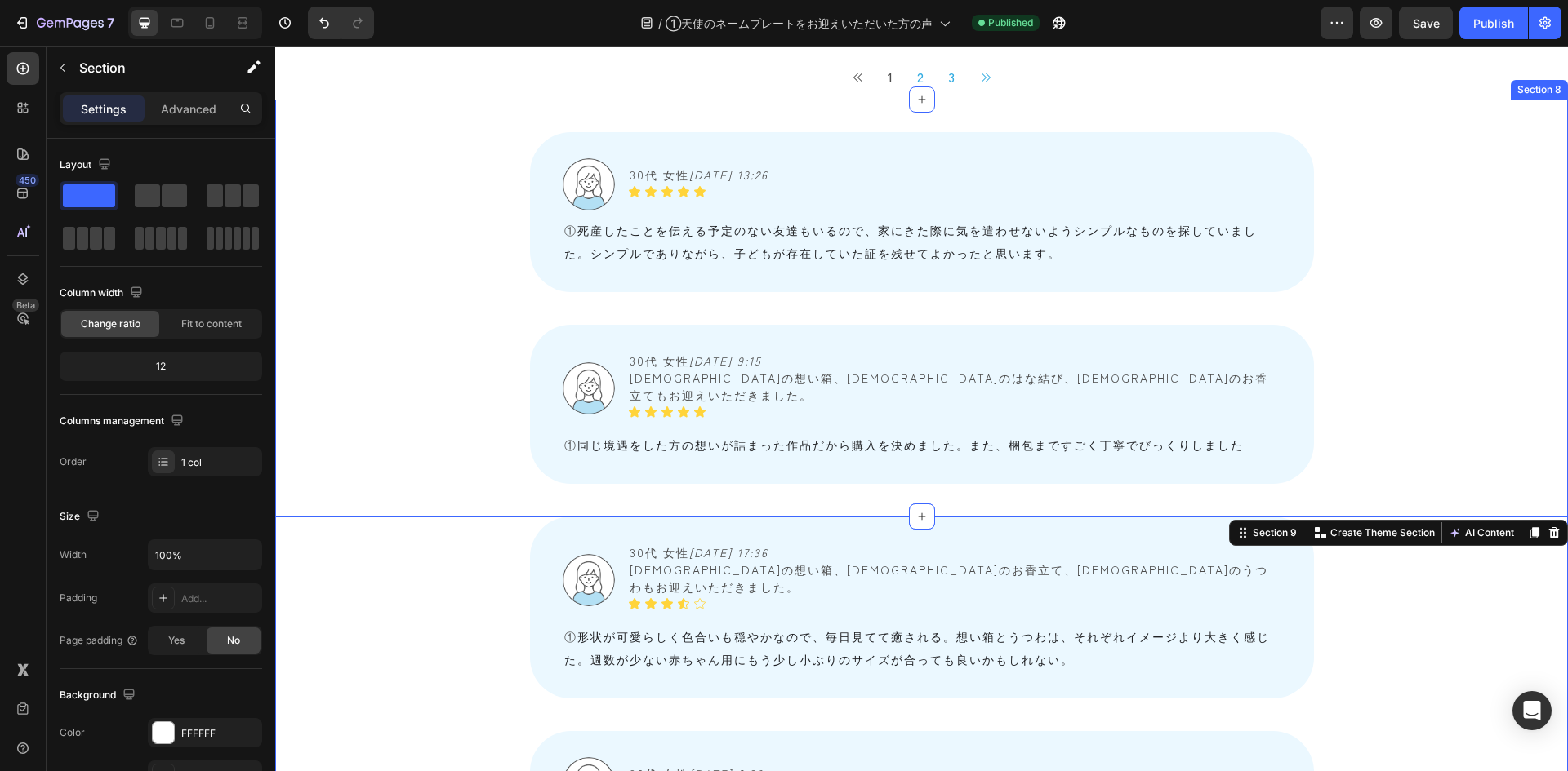
click at [388, 386] on div "Image 30代 女性　 2025/08/25 13:26 Text Block Icon Icon Icon Icon Icon Icon List Ro…" at bounding box center [921, 308] width 1293 height 417
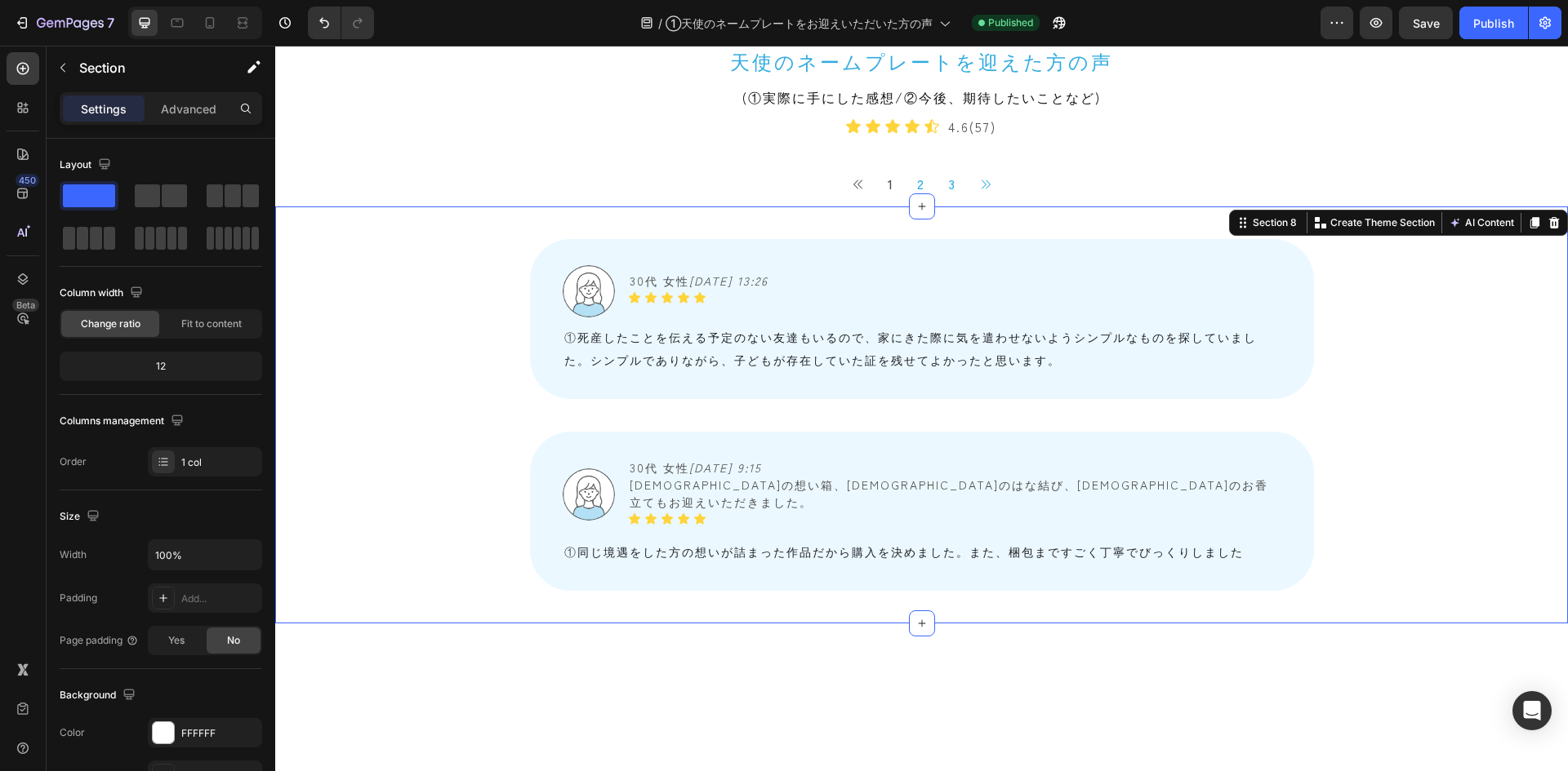
scroll to position [1303, 0]
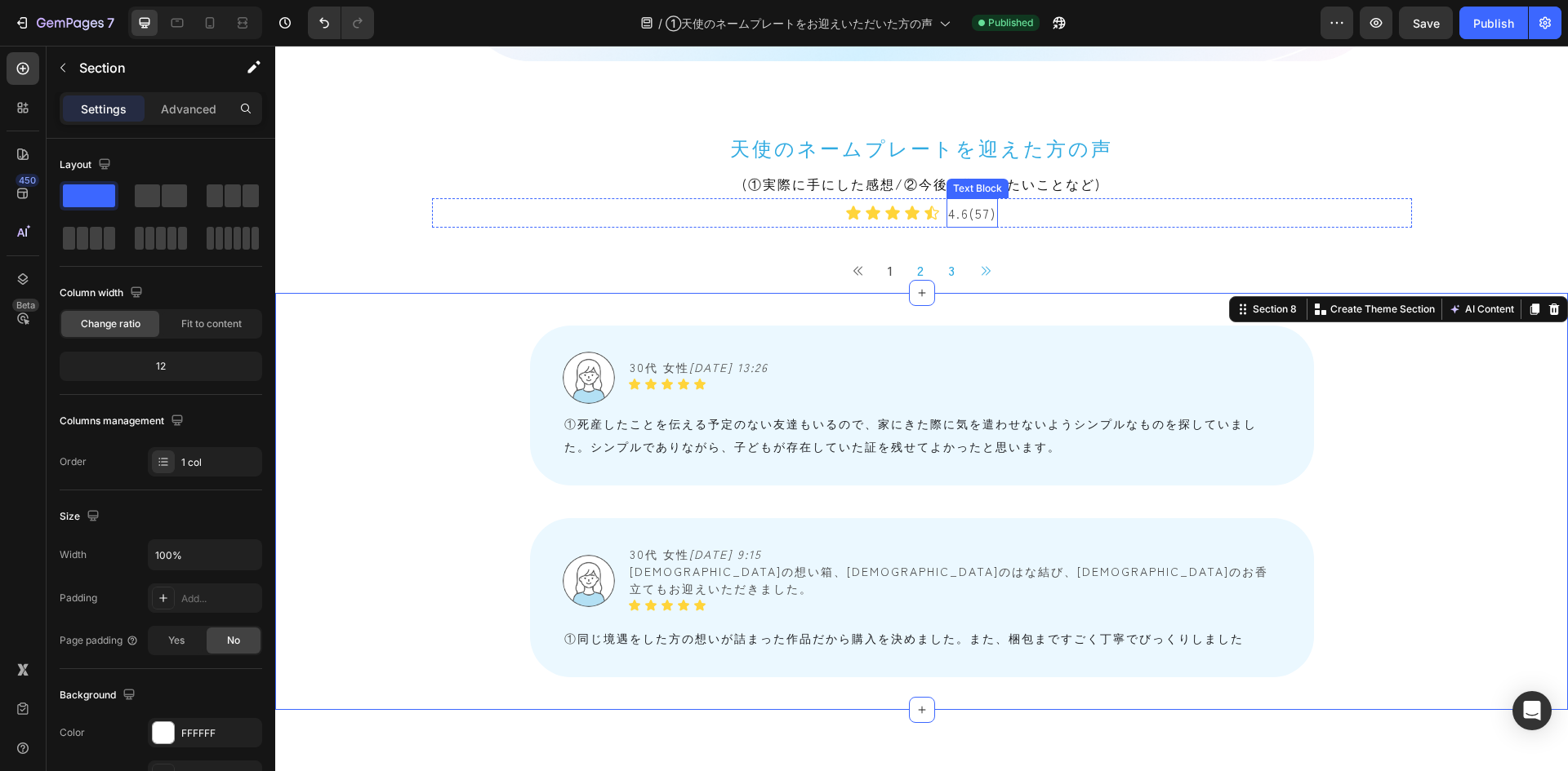
click at [981, 226] on p "4.6(57)" at bounding box center [972, 213] width 48 height 26
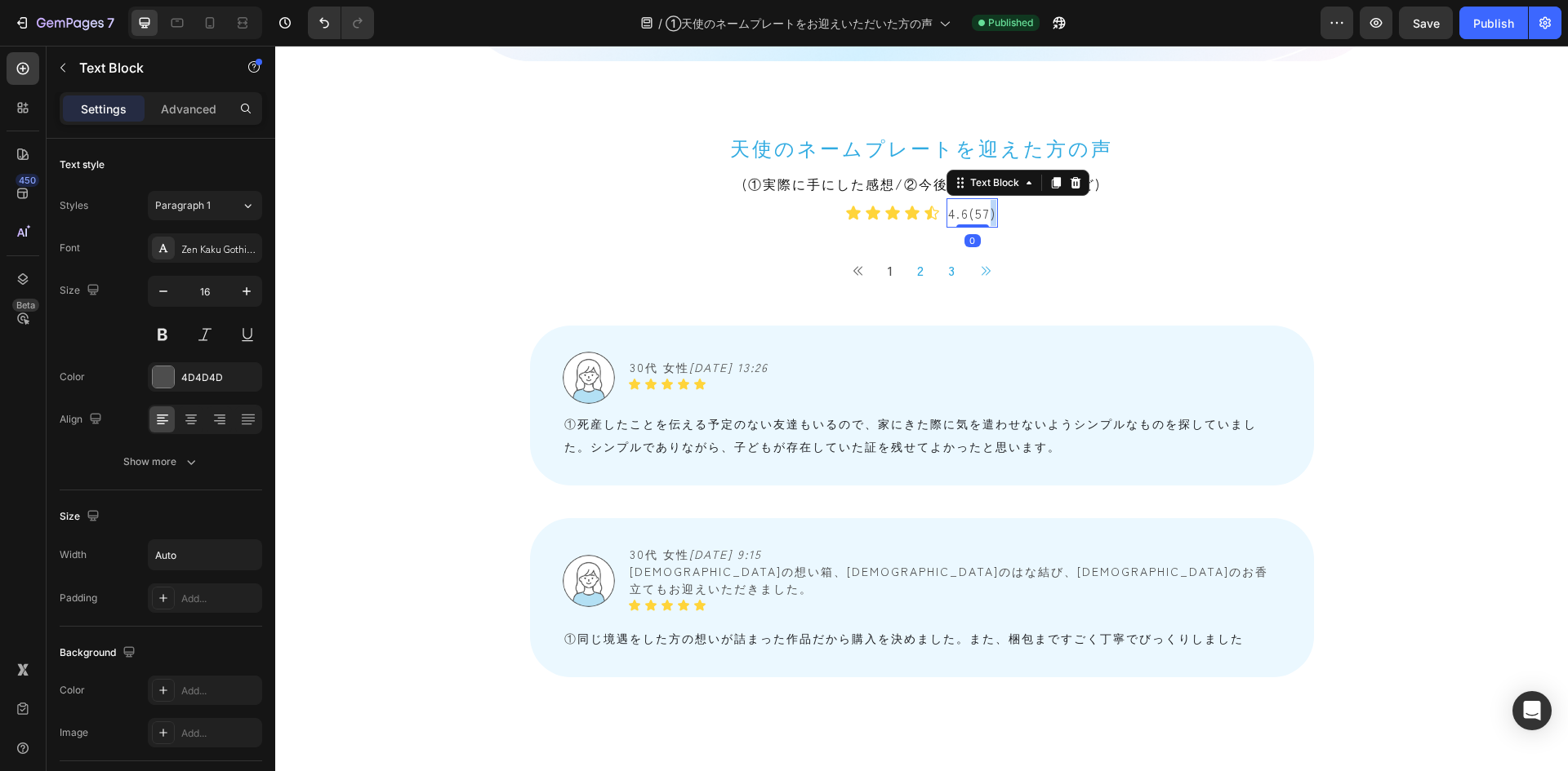
click at [981, 226] on p "4.6(57)" at bounding box center [972, 213] width 48 height 26
click at [1497, 23] on div "Publish" at bounding box center [1493, 23] width 41 height 17
